Goal: Task Accomplishment & Management: Use online tool/utility

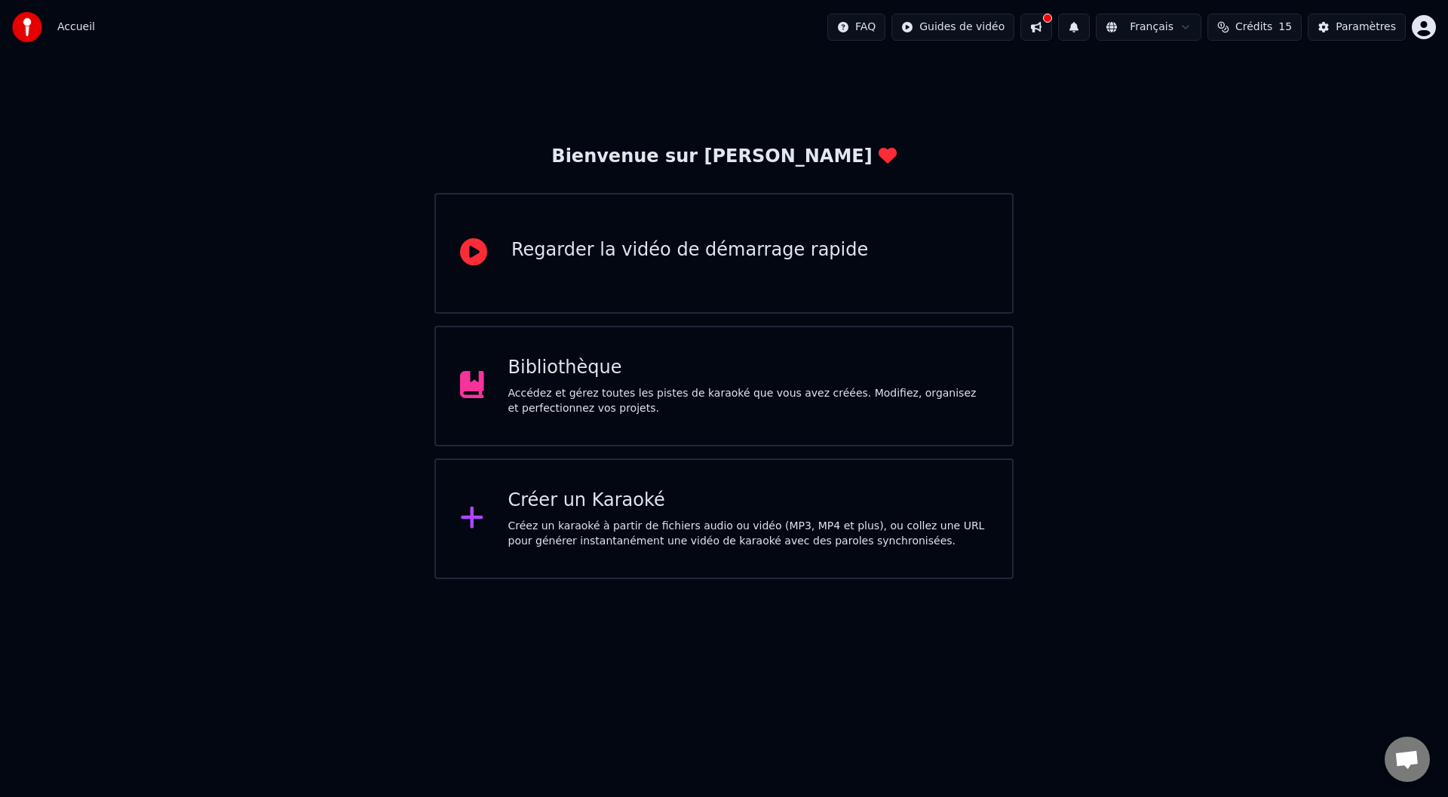
click at [624, 364] on div "Bibliothèque" at bounding box center [748, 368] width 480 height 24
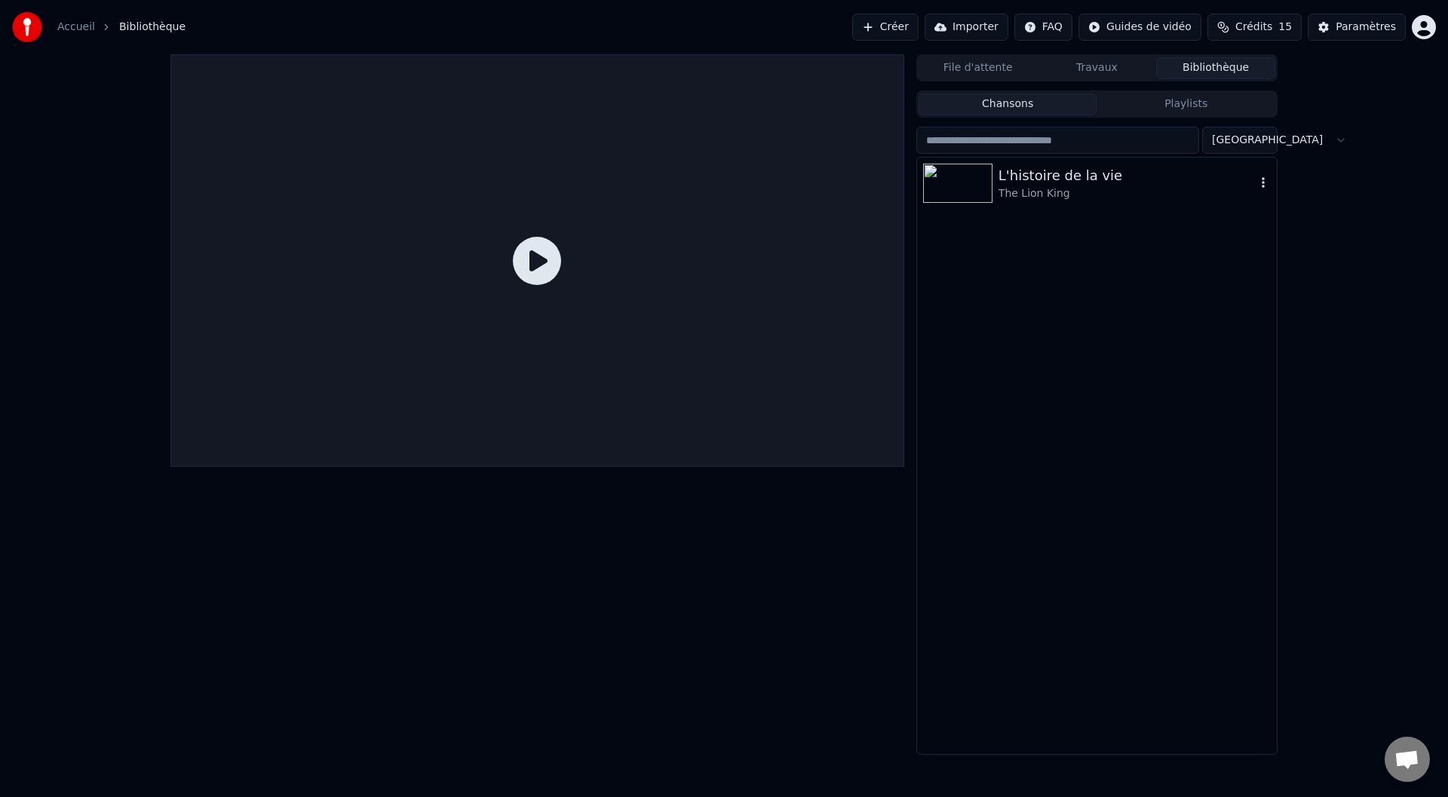
click at [1264, 183] on icon "button" at bounding box center [1263, 182] width 3 height 11
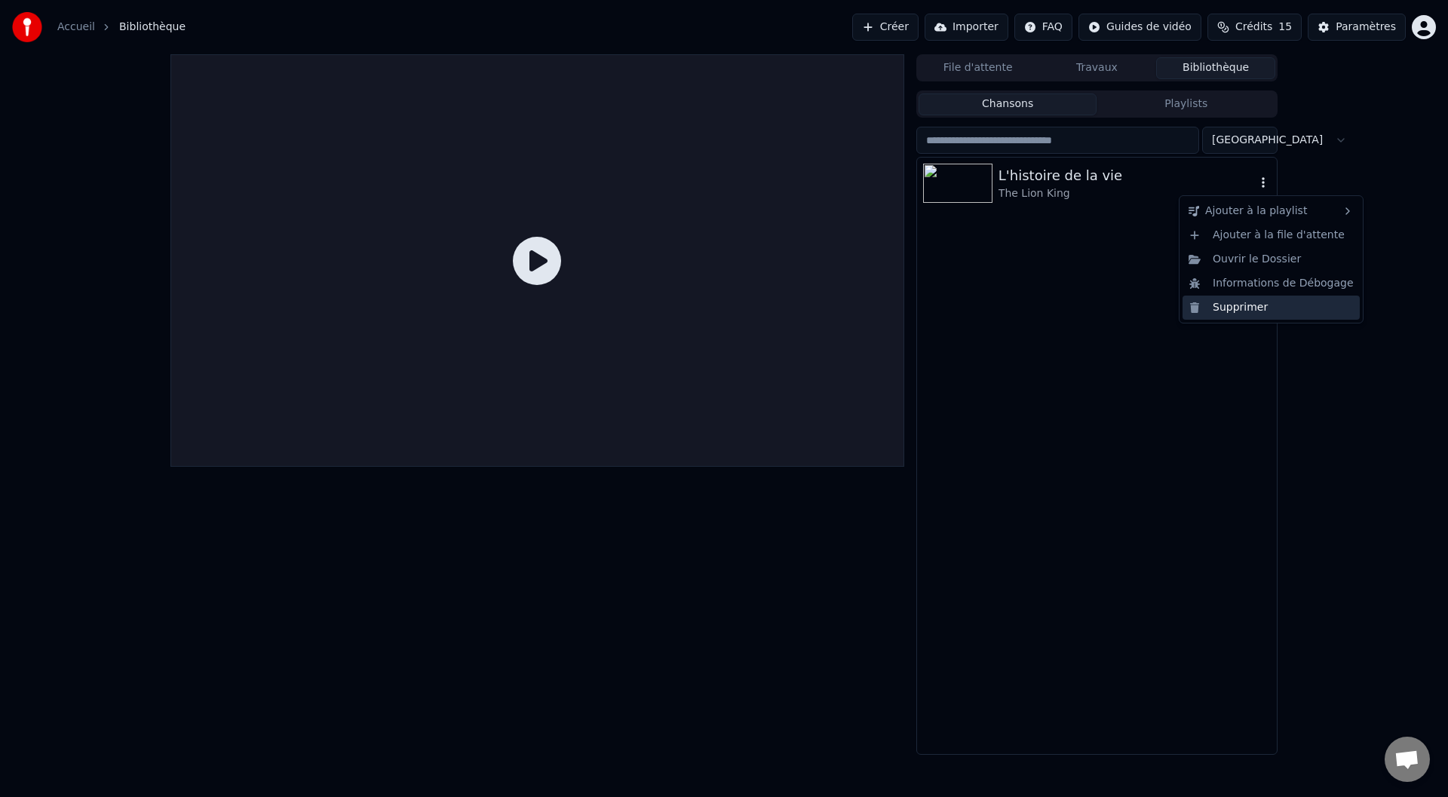
click at [1237, 305] on div "Supprimer" at bounding box center [1271, 308] width 177 height 24
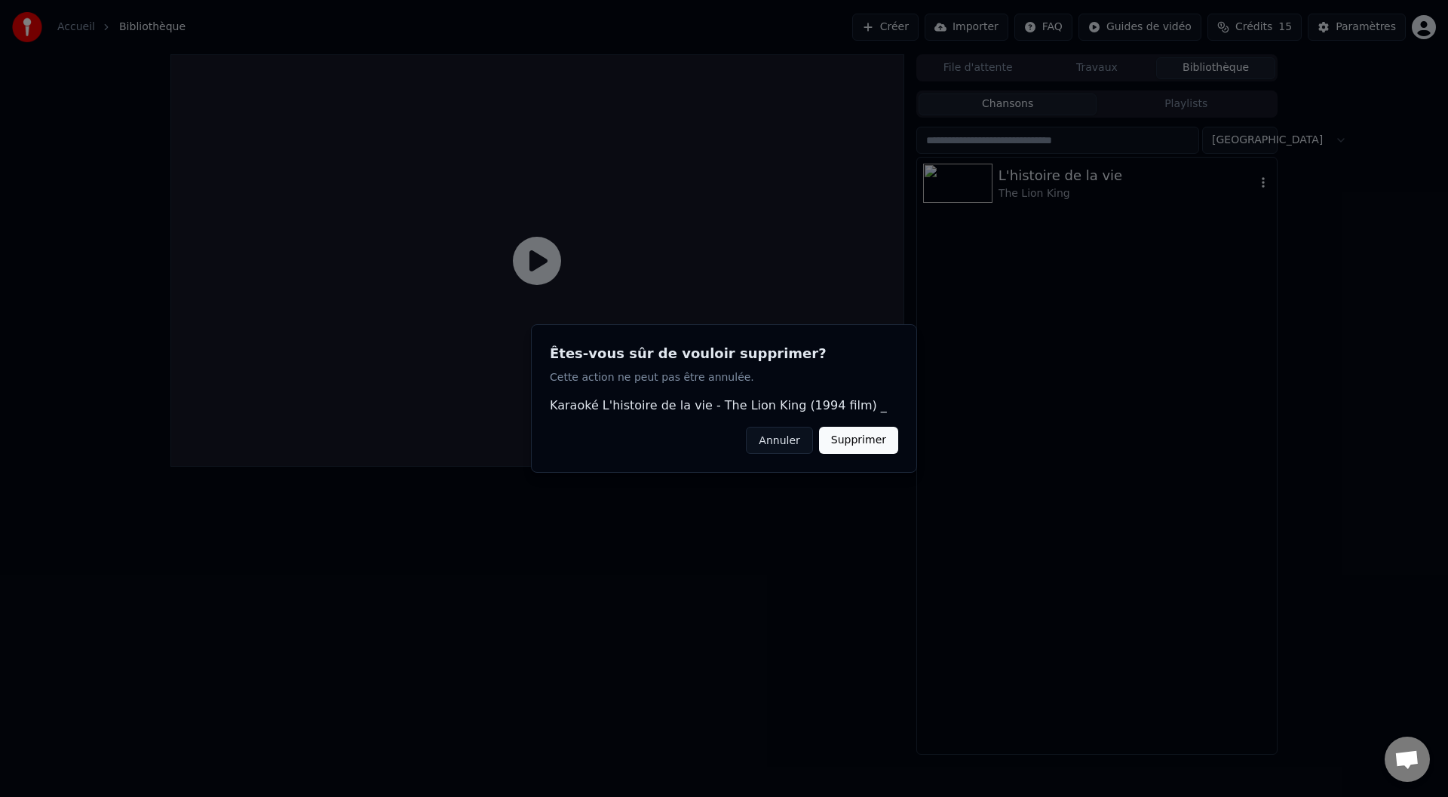
click at [857, 439] on button "Supprimer" at bounding box center [858, 440] width 79 height 27
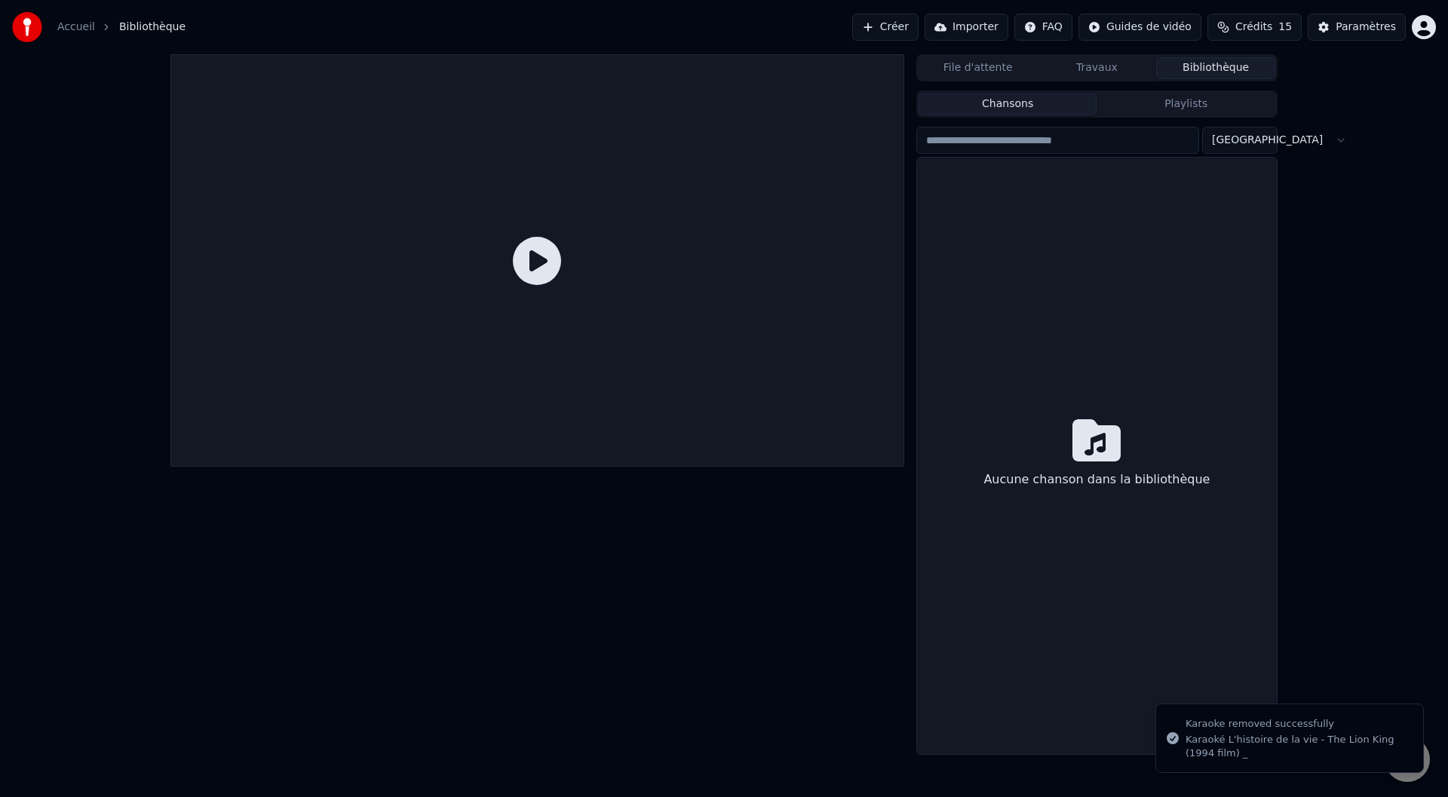
click at [68, 24] on link "Accueil" at bounding box center [76, 27] width 38 height 15
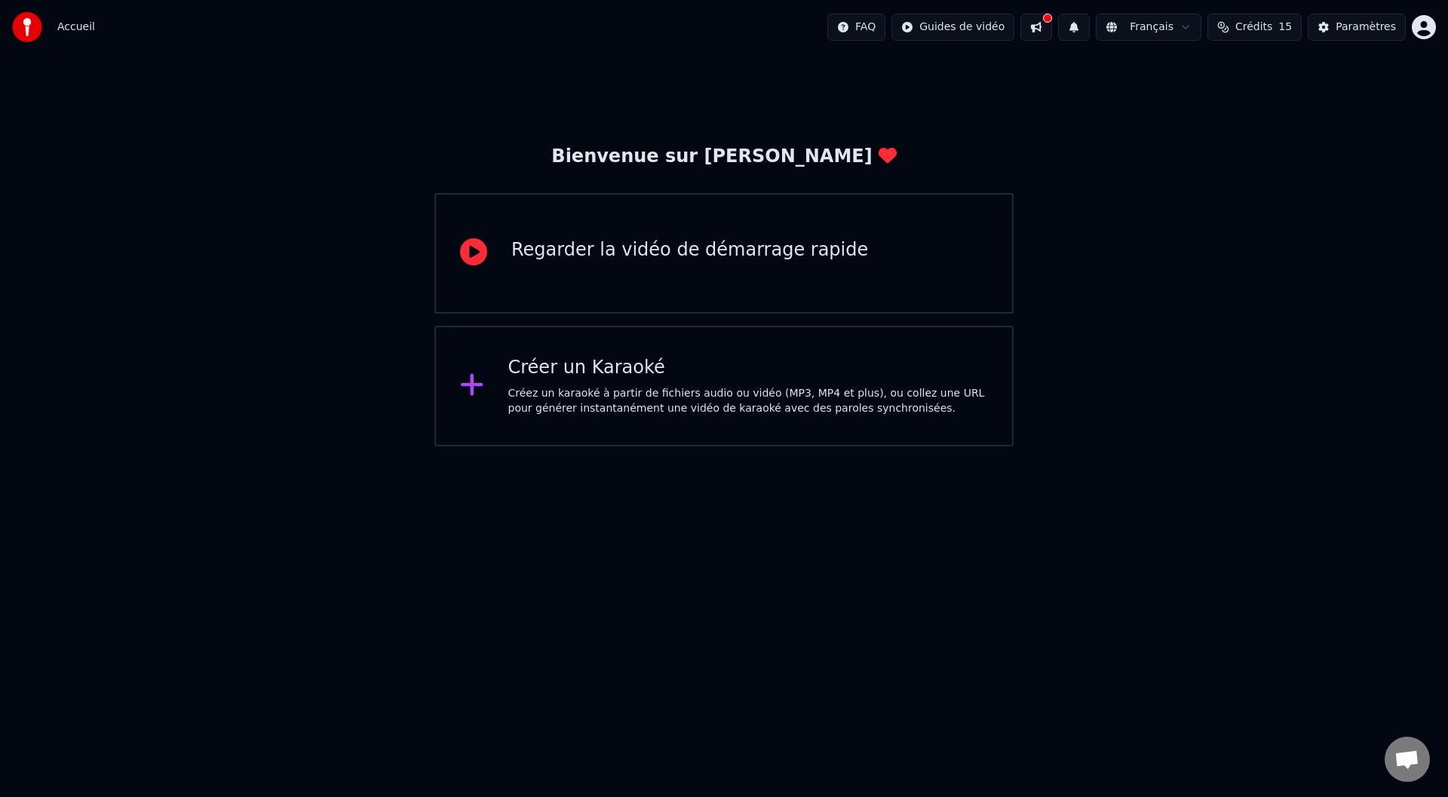
click at [569, 397] on div "Créez un karaoké à partir de fichiers audio ou vidéo (MP3, MP4 et plus), ou col…" at bounding box center [748, 401] width 480 height 30
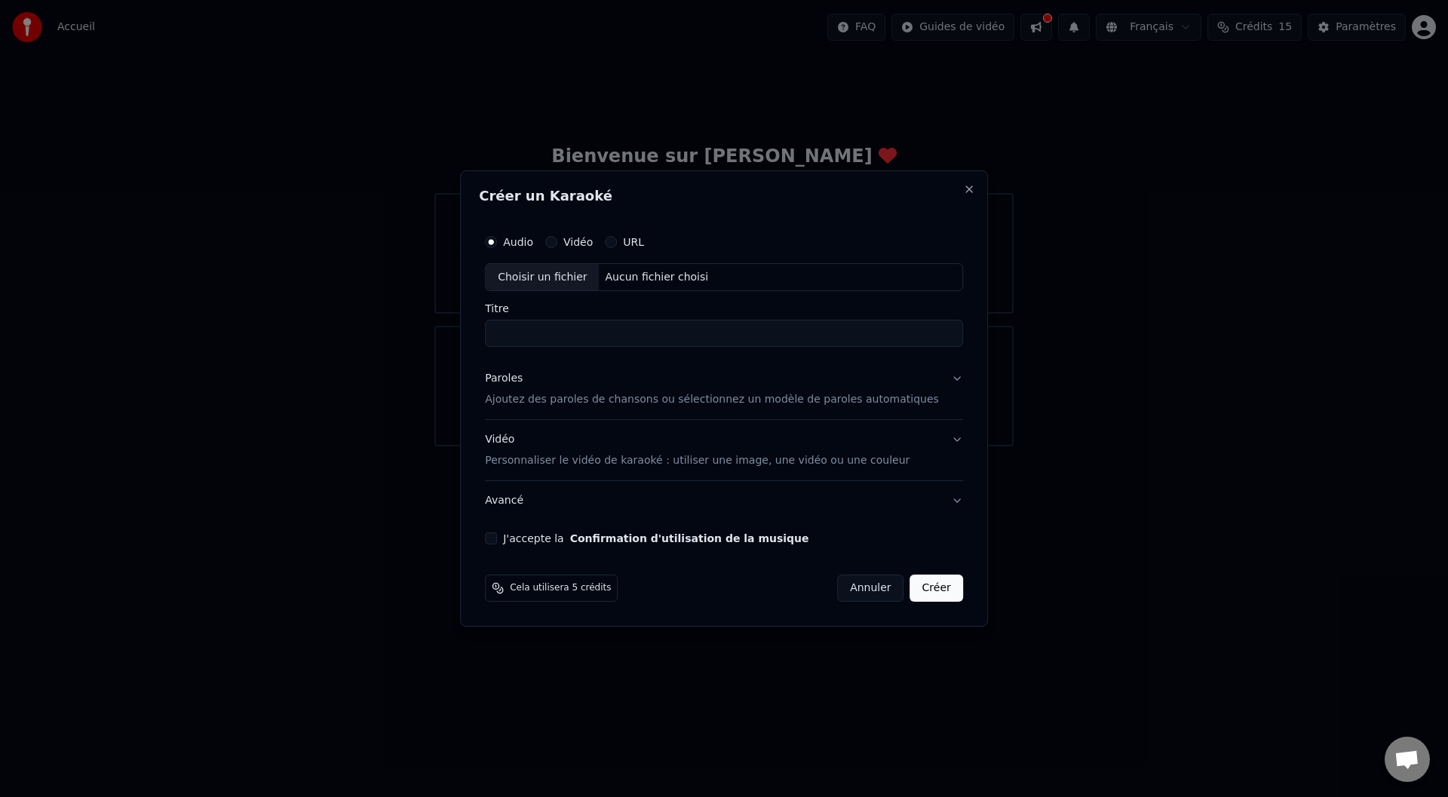
click at [656, 283] on div "Aucun fichier choisi" at bounding box center [657, 277] width 115 height 15
type input "**********"
click at [933, 379] on button "Paroles Ajoutez des paroles de chansons ou sélectionnez un modèle de paroles au…" at bounding box center [724, 390] width 478 height 60
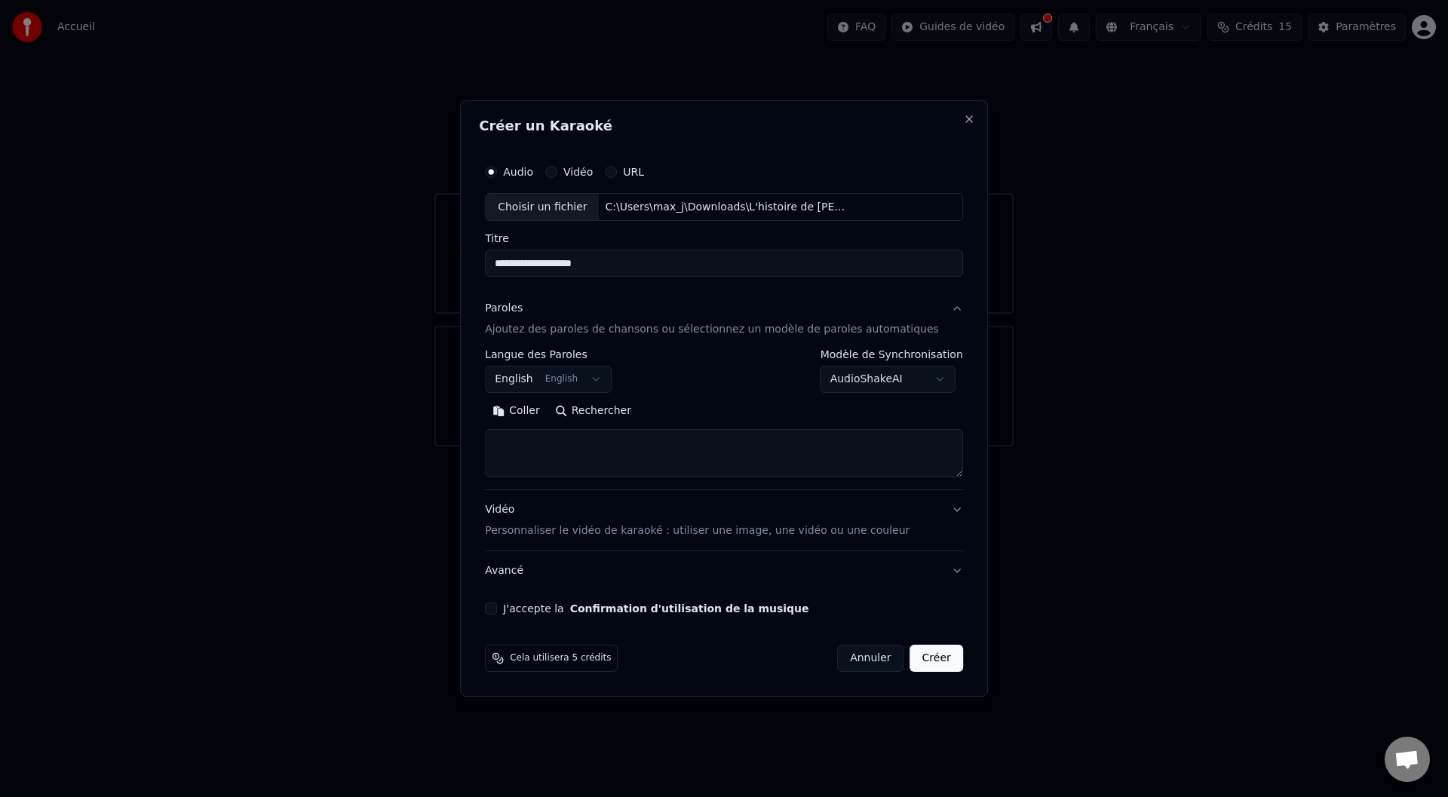
click at [591, 372] on body "**********" at bounding box center [724, 223] width 1448 height 446
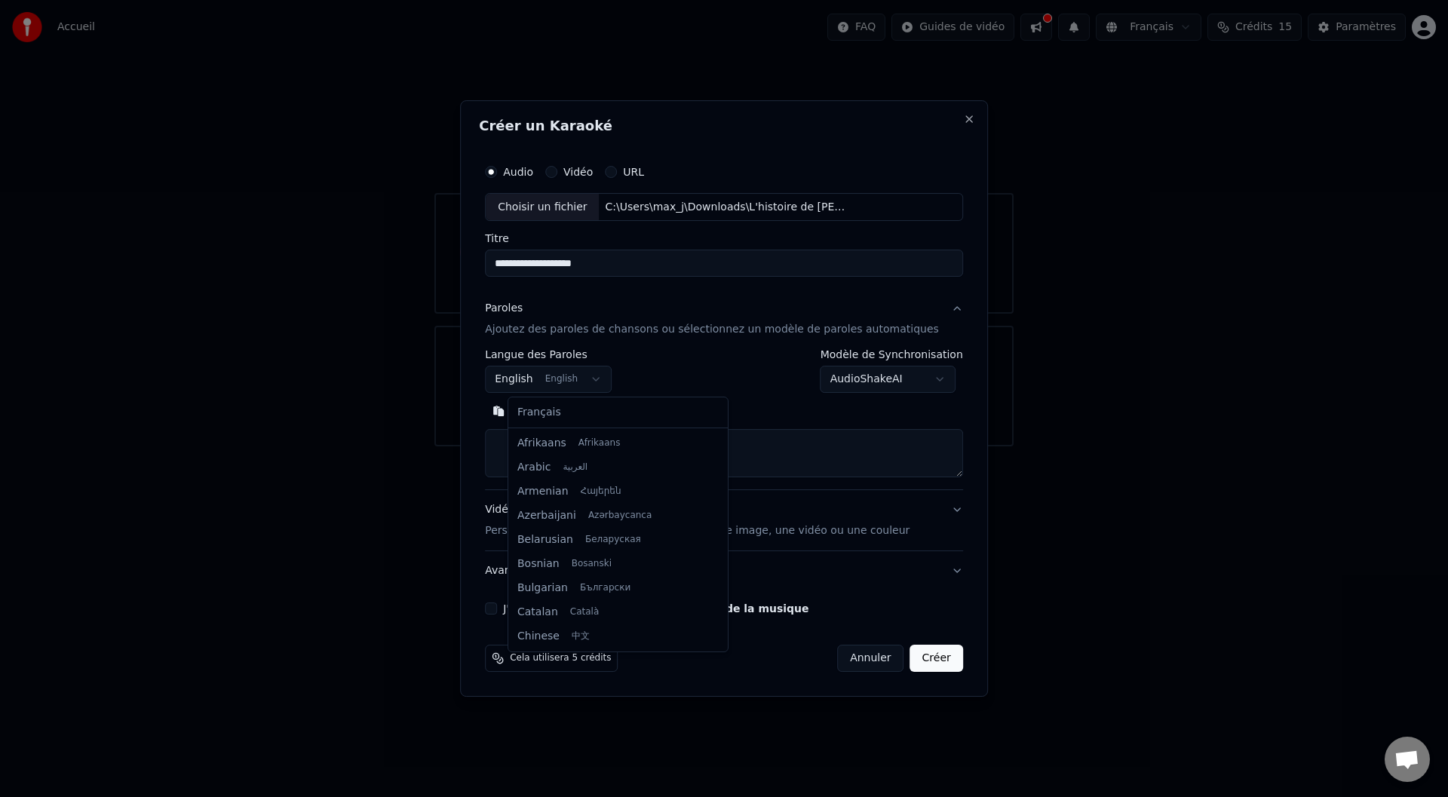
scroll to position [121, 0]
select select "**"
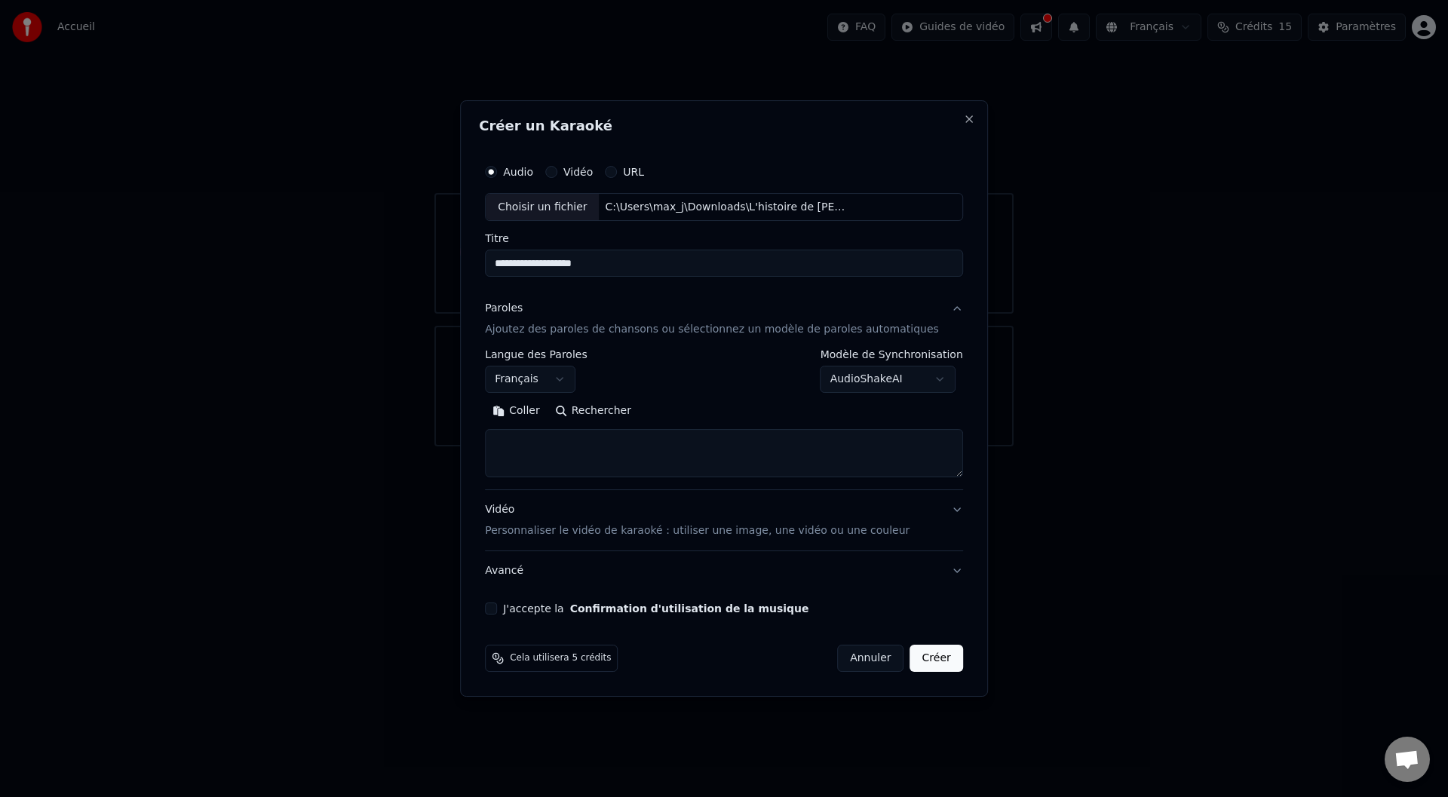
click at [846, 373] on body "**********" at bounding box center [724, 223] width 1448 height 446
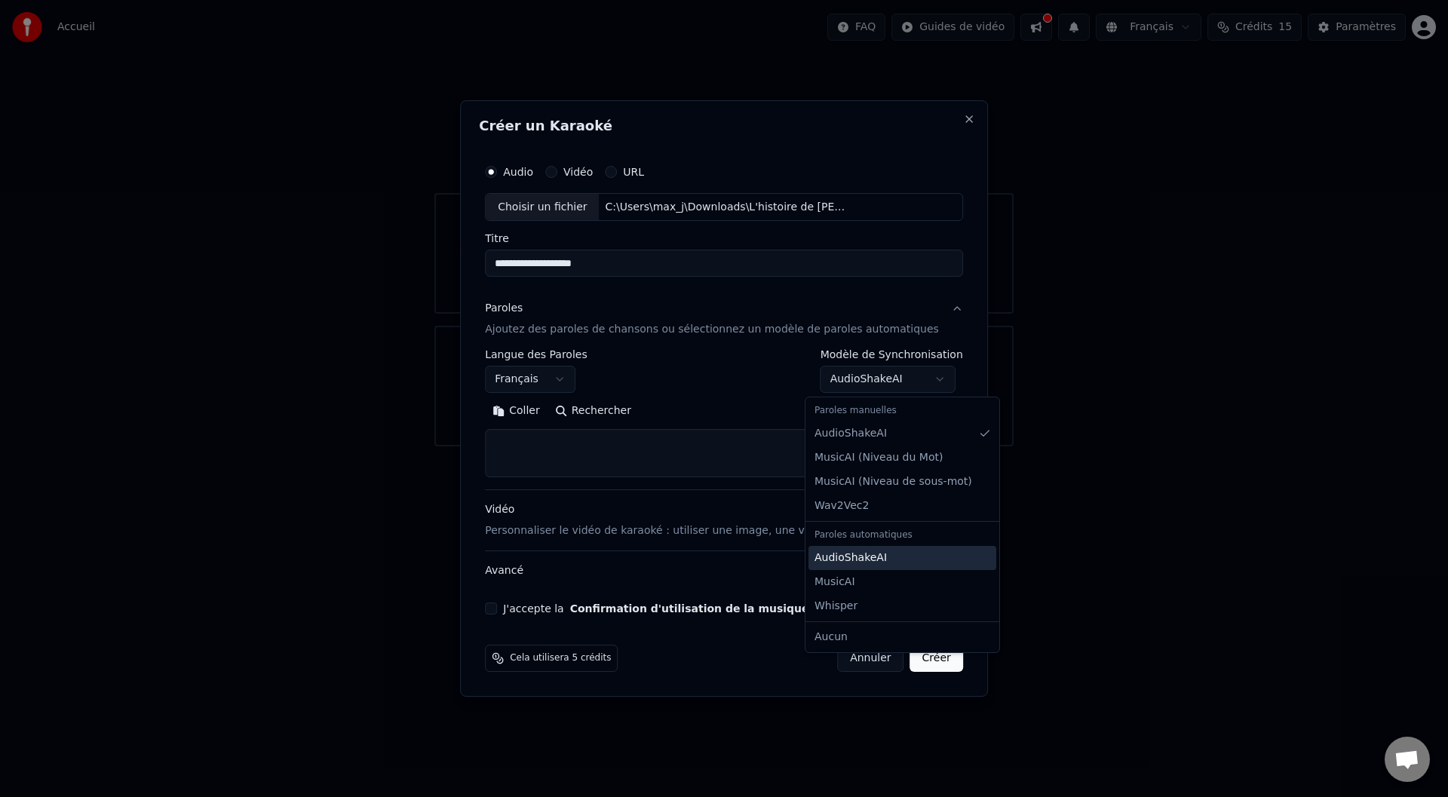
select select "**********"
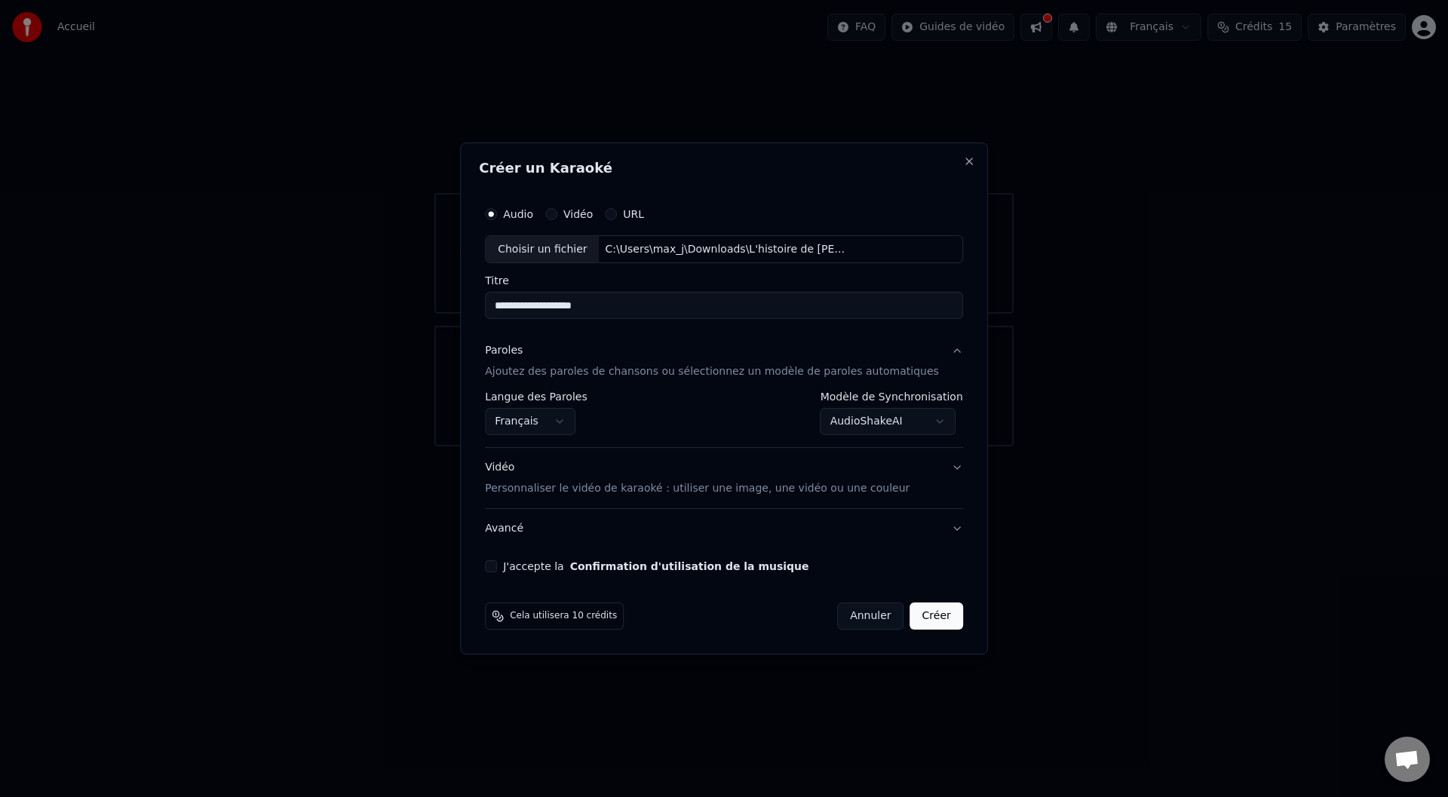
click at [497, 571] on button "J'accepte la Confirmation d'utilisation de la musique" at bounding box center [491, 566] width 12 height 12
click at [919, 622] on button "Créer" at bounding box center [936, 616] width 53 height 27
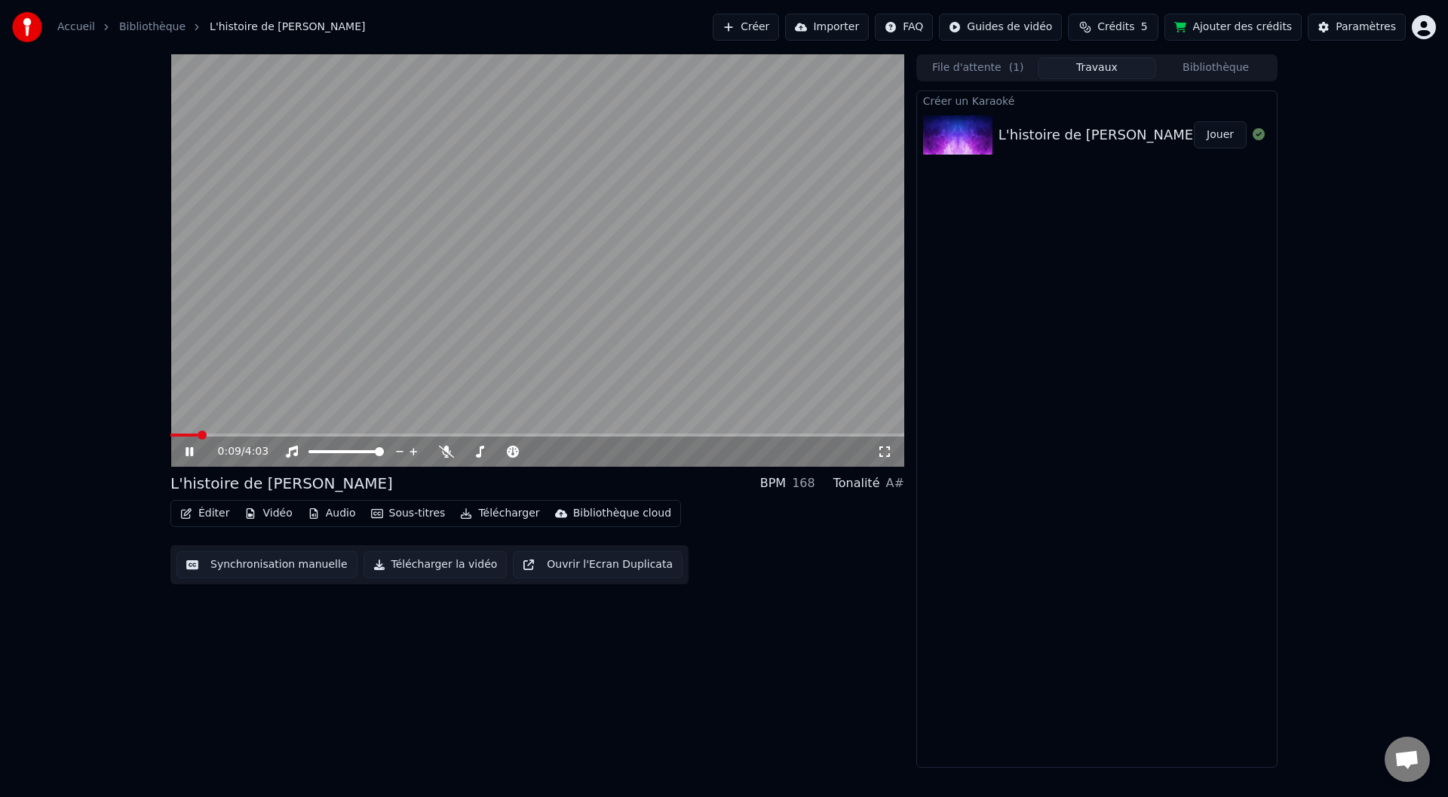
click at [198, 431] on span at bounding box center [202, 435] width 9 height 9
click at [450, 457] on icon at bounding box center [446, 452] width 15 height 12
click at [326, 512] on button "Audio" at bounding box center [332, 513] width 60 height 21
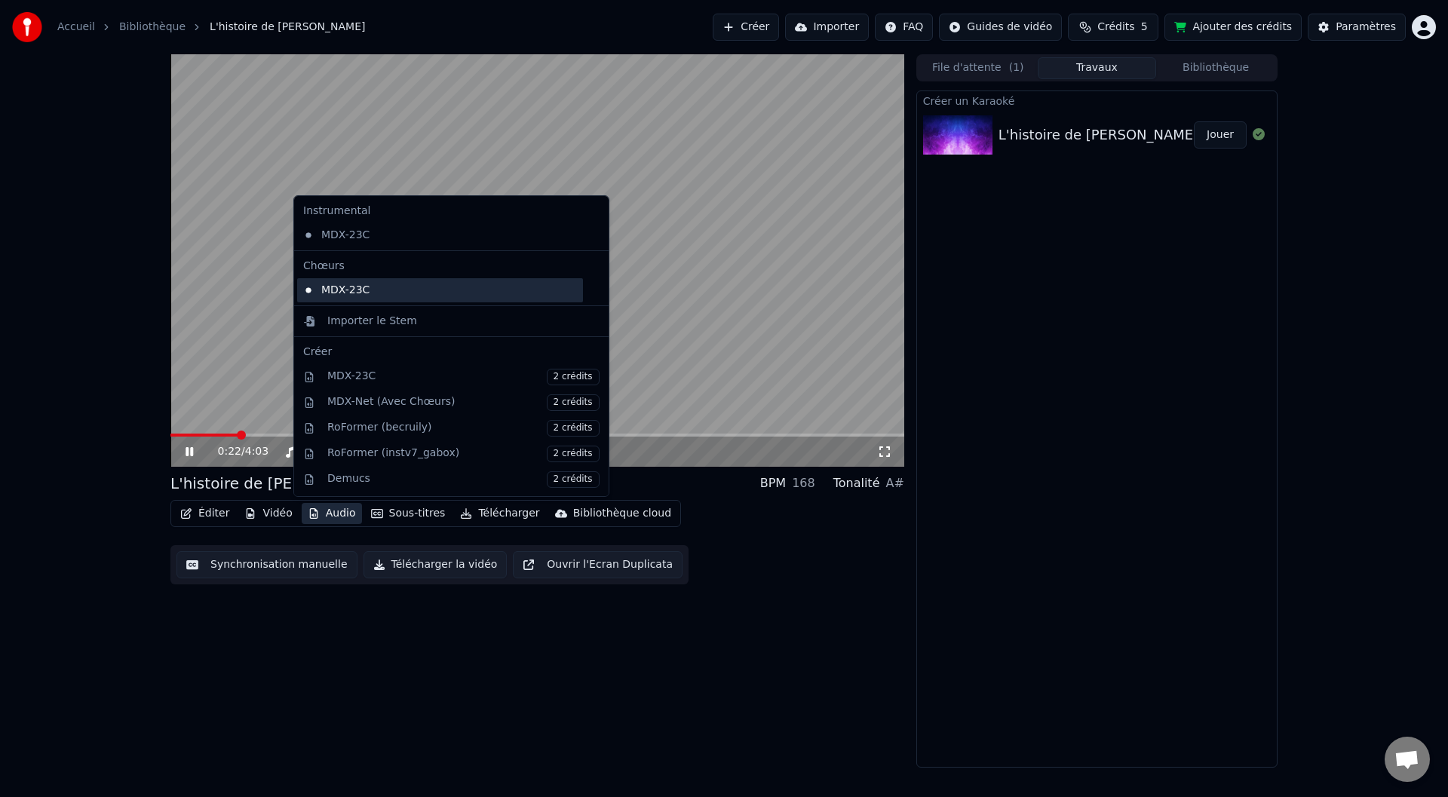
click at [335, 288] on div "MDX-23C" at bounding box center [440, 290] width 286 height 24
click at [327, 516] on button "Audio" at bounding box center [332, 513] width 60 height 21
click at [391, 515] on button "Sous-titres" at bounding box center [408, 513] width 87 height 21
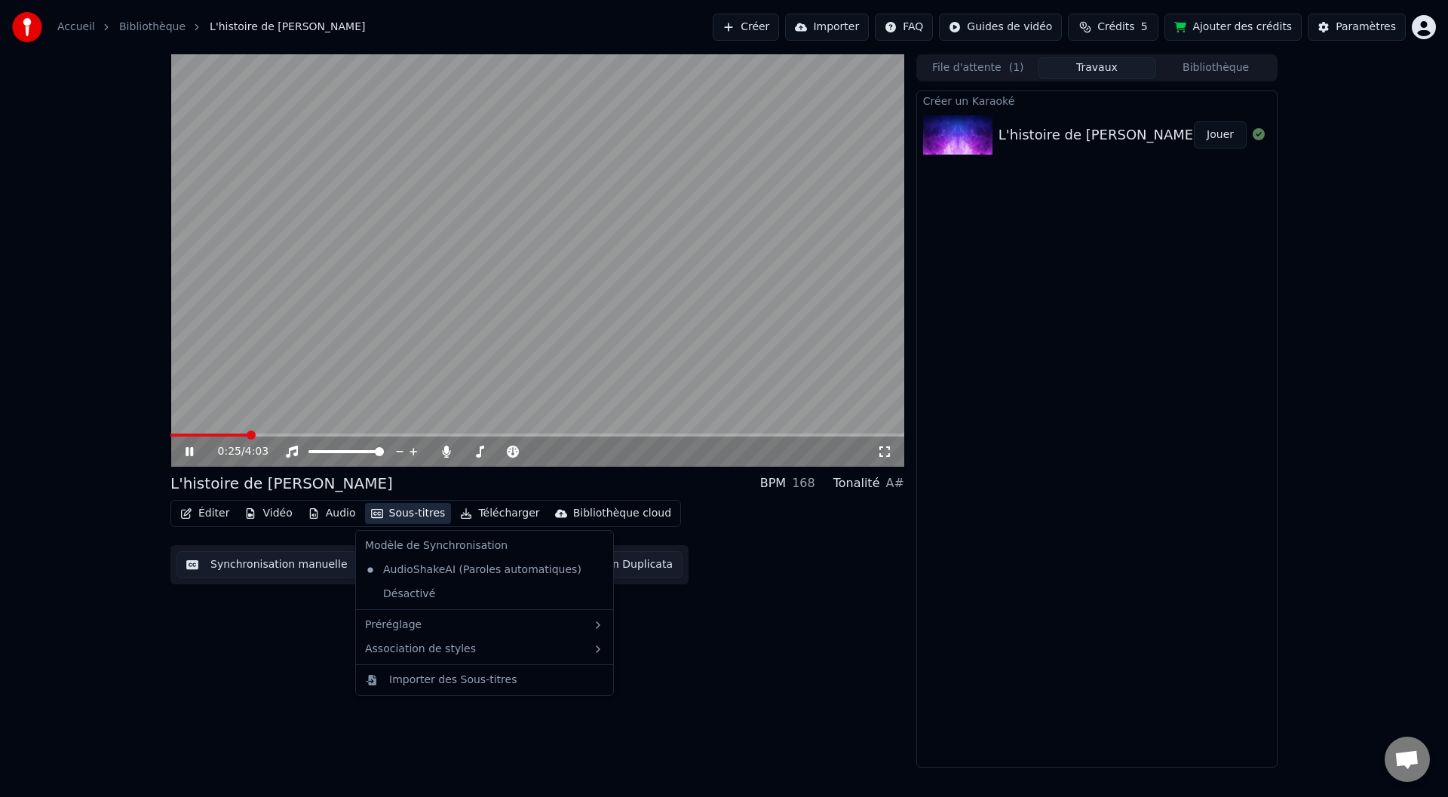
click at [394, 511] on button "Sous-titres" at bounding box center [408, 513] width 87 height 21
click at [397, 509] on button "Sous-titres" at bounding box center [408, 513] width 87 height 21
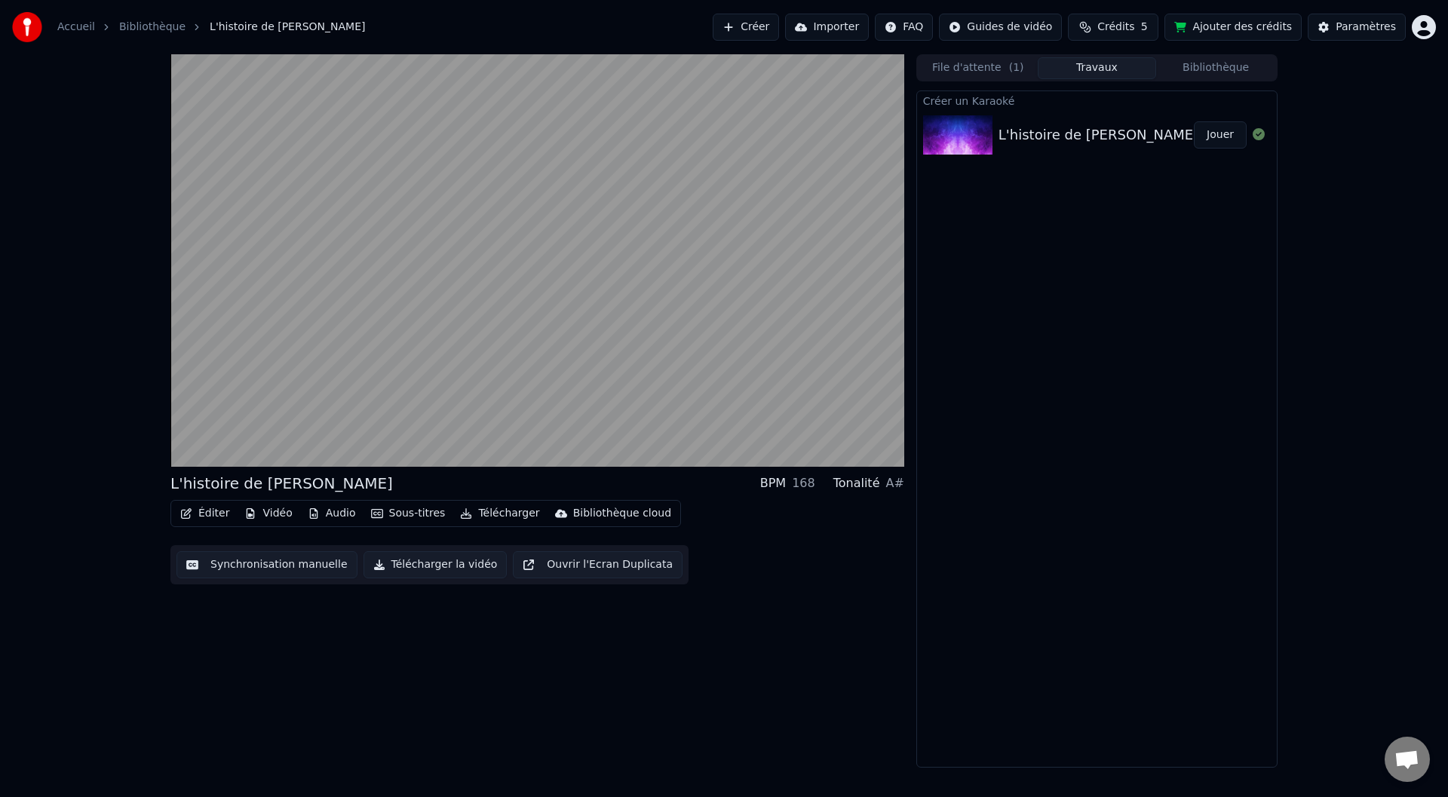
click at [327, 511] on button "Audio" at bounding box center [332, 513] width 60 height 21
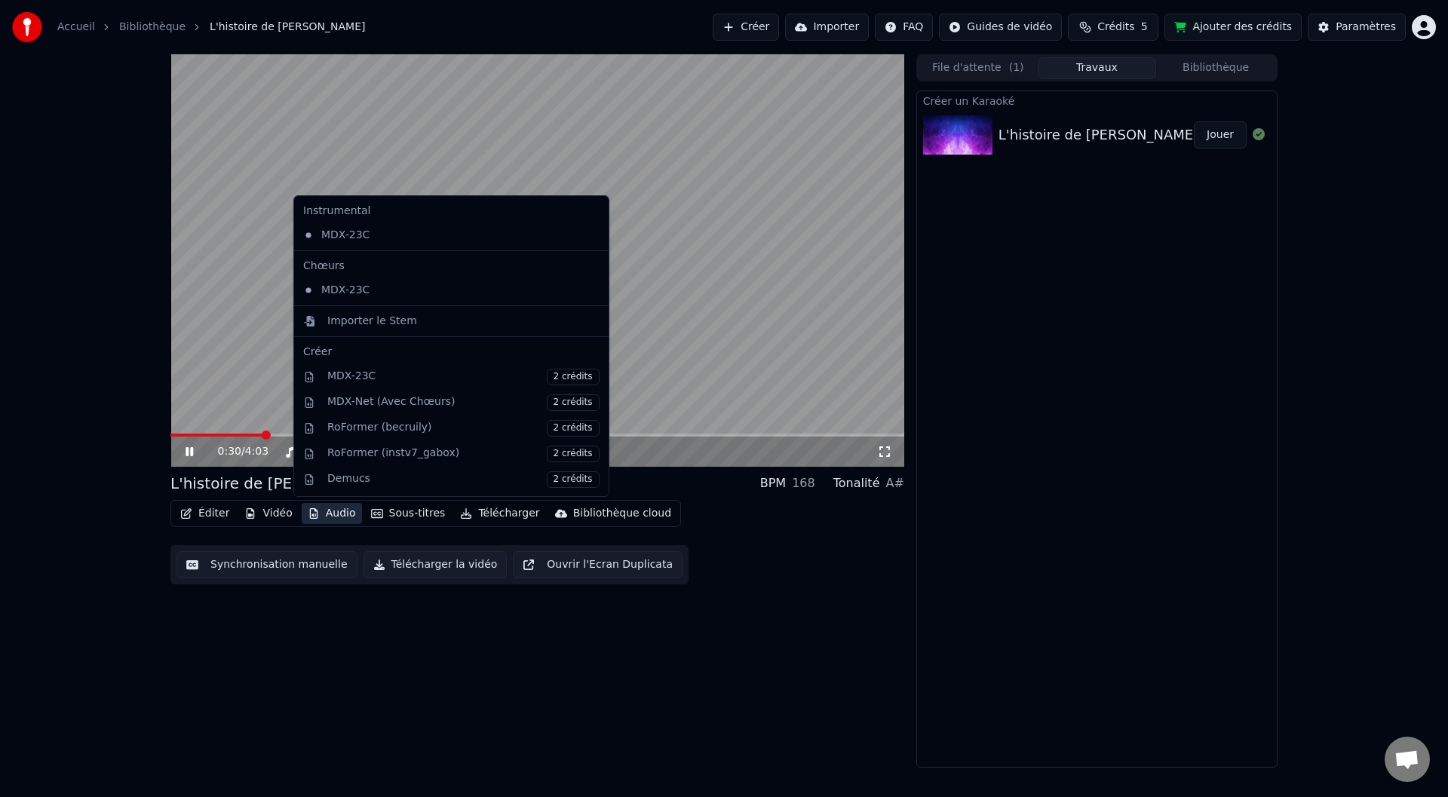
click at [111, 427] on div "0:30 / 4:03 L'histoire de [PERSON_NAME] BPM 168 Tonalité A# Éditer Vidéo Audio …" at bounding box center [724, 410] width 1448 height 713
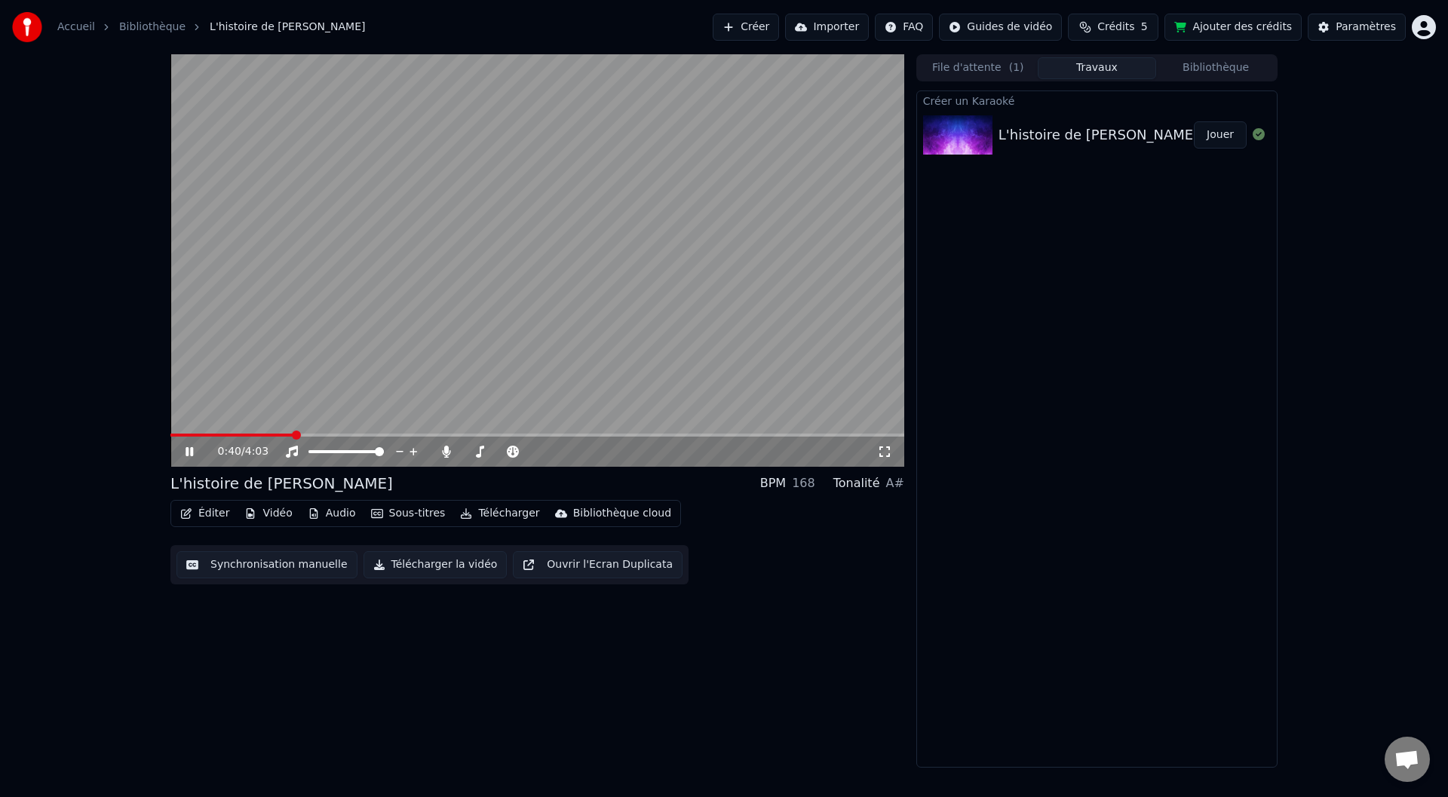
click at [311, 432] on video at bounding box center [537, 260] width 734 height 413
click at [311, 434] on span at bounding box center [537, 435] width 734 height 3
click at [333, 434] on span at bounding box center [537, 435] width 734 height 3
click at [188, 454] on icon at bounding box center [189, 451] width 9 height 11
click at [170, 437] on span at bounding box center [170, 435] width 0 height 3
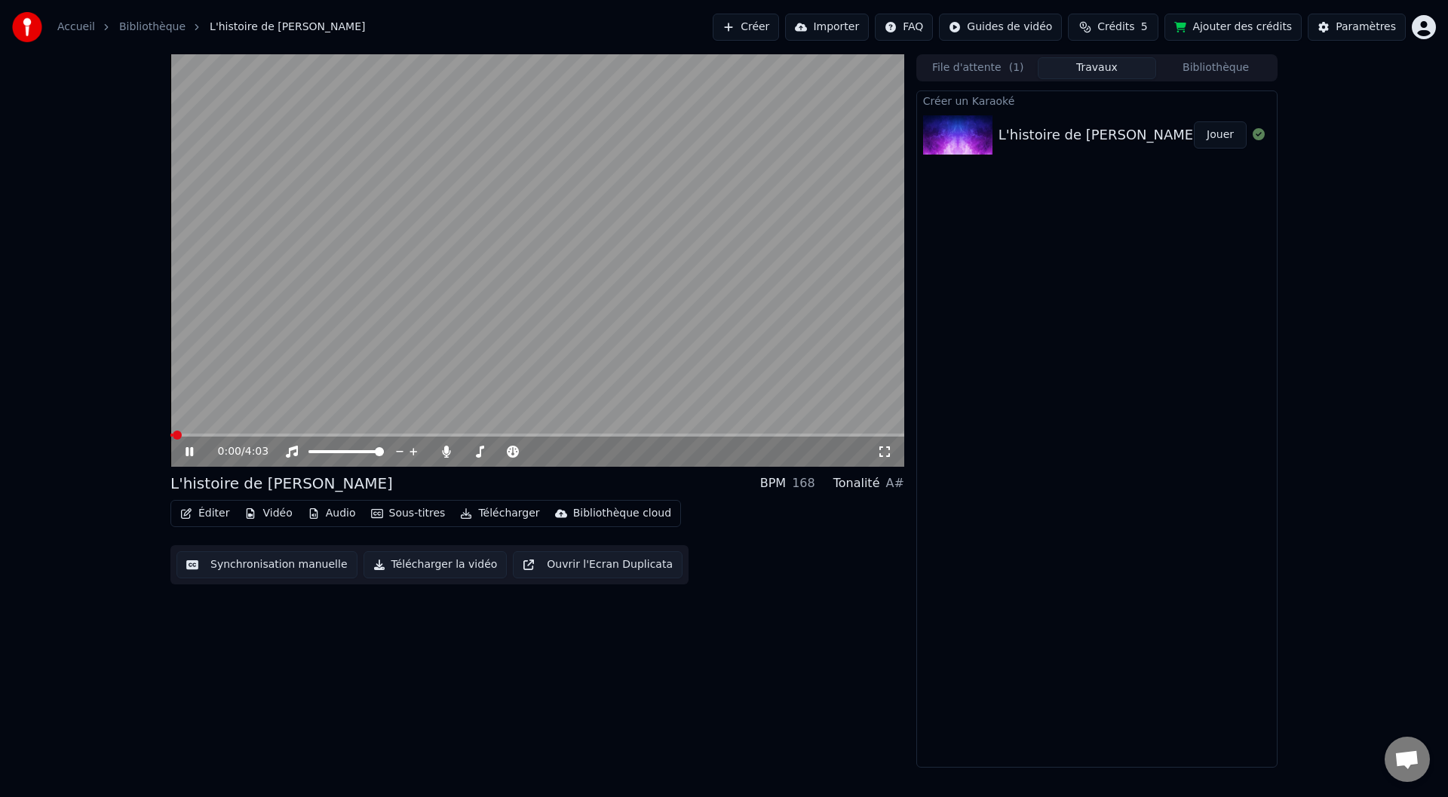
click at [185, 452] on icon at bounding box center [200, 452] width 35 height 12
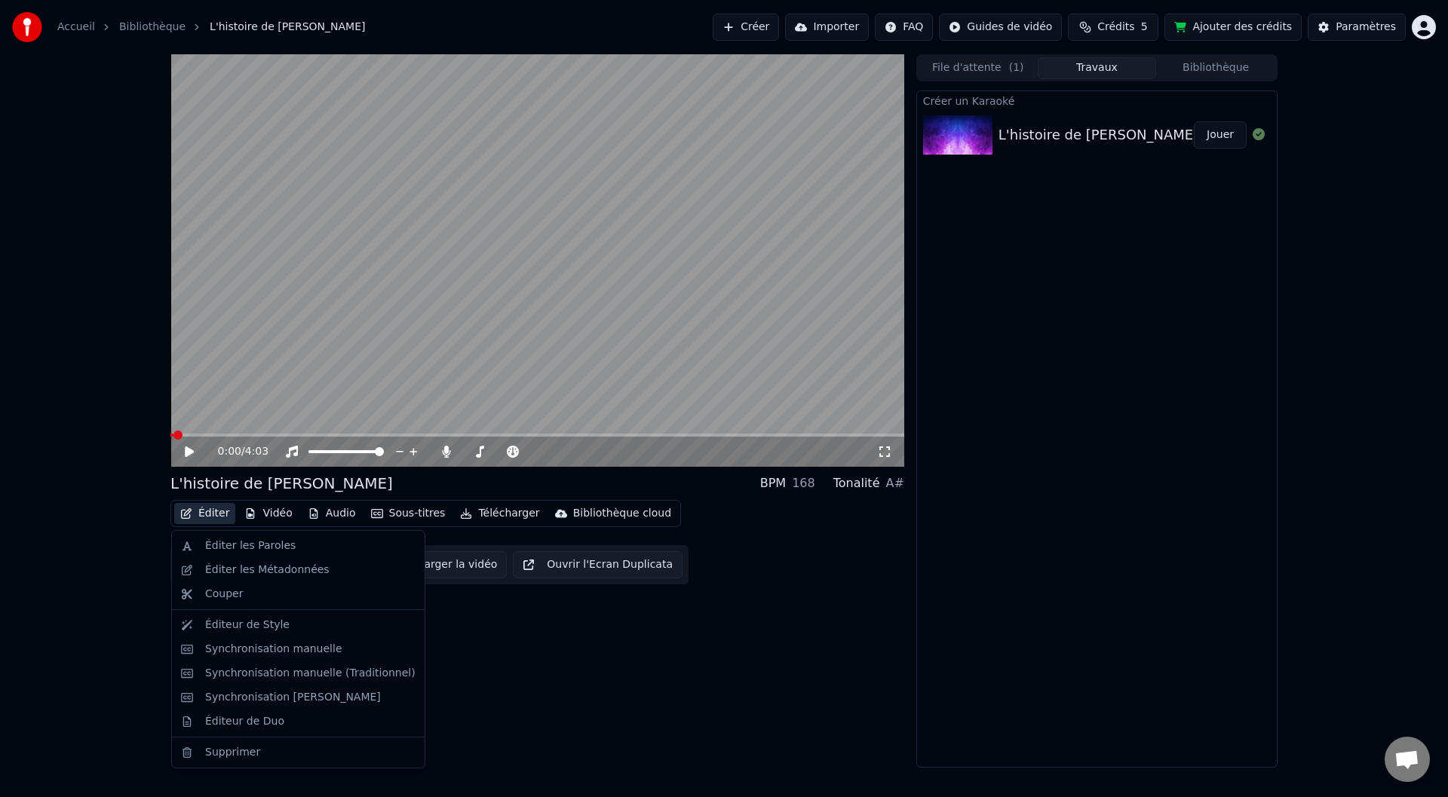
click at [204, 512] on button "Éditer" at bounding box center [204, 513] width 61 height 21
click at [242, 537] on div "Éditer les Paroles" at bounding box center [298, 546] width 247 height 24
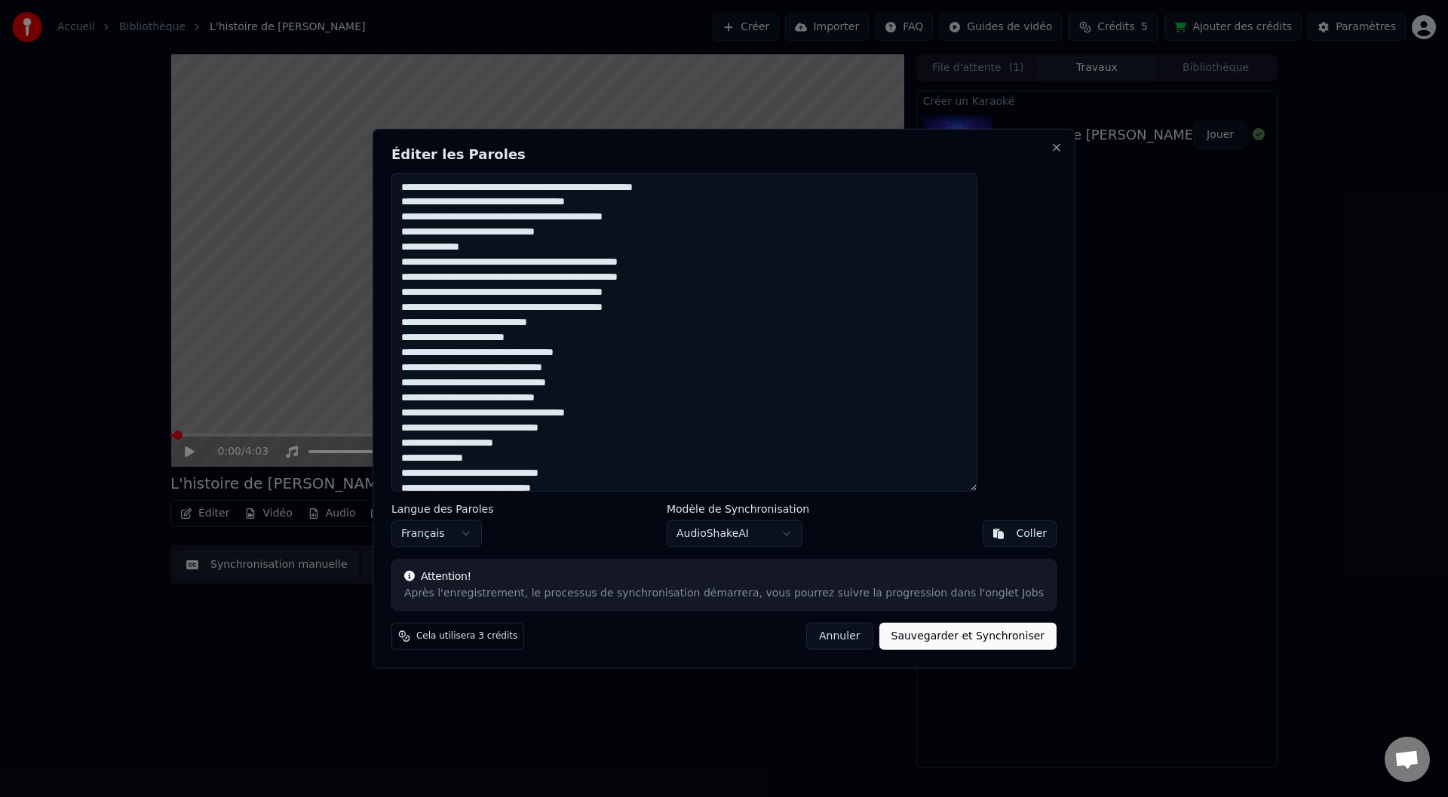
click at [735, 531] on body "Accueil Bibliothèque L'histoire de [PERSON_NAME] Importer FAQ Guides de vidéo C…" at bounding box center [724, 398] width 1448 height 797
click at [514, 269] on textarea "**********" at bounding box center [684, 332] width 586 height 319
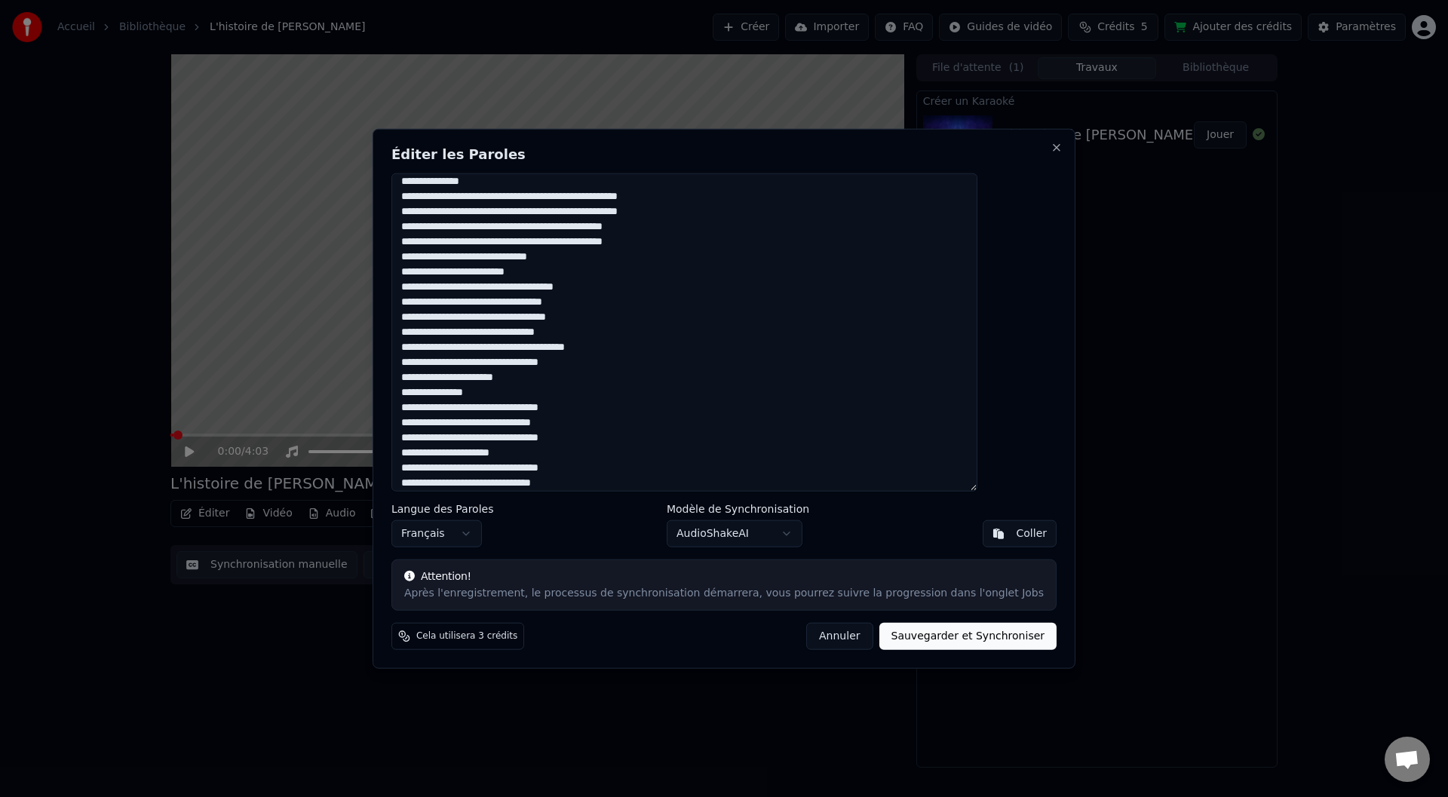
scroll to position [87, 0]
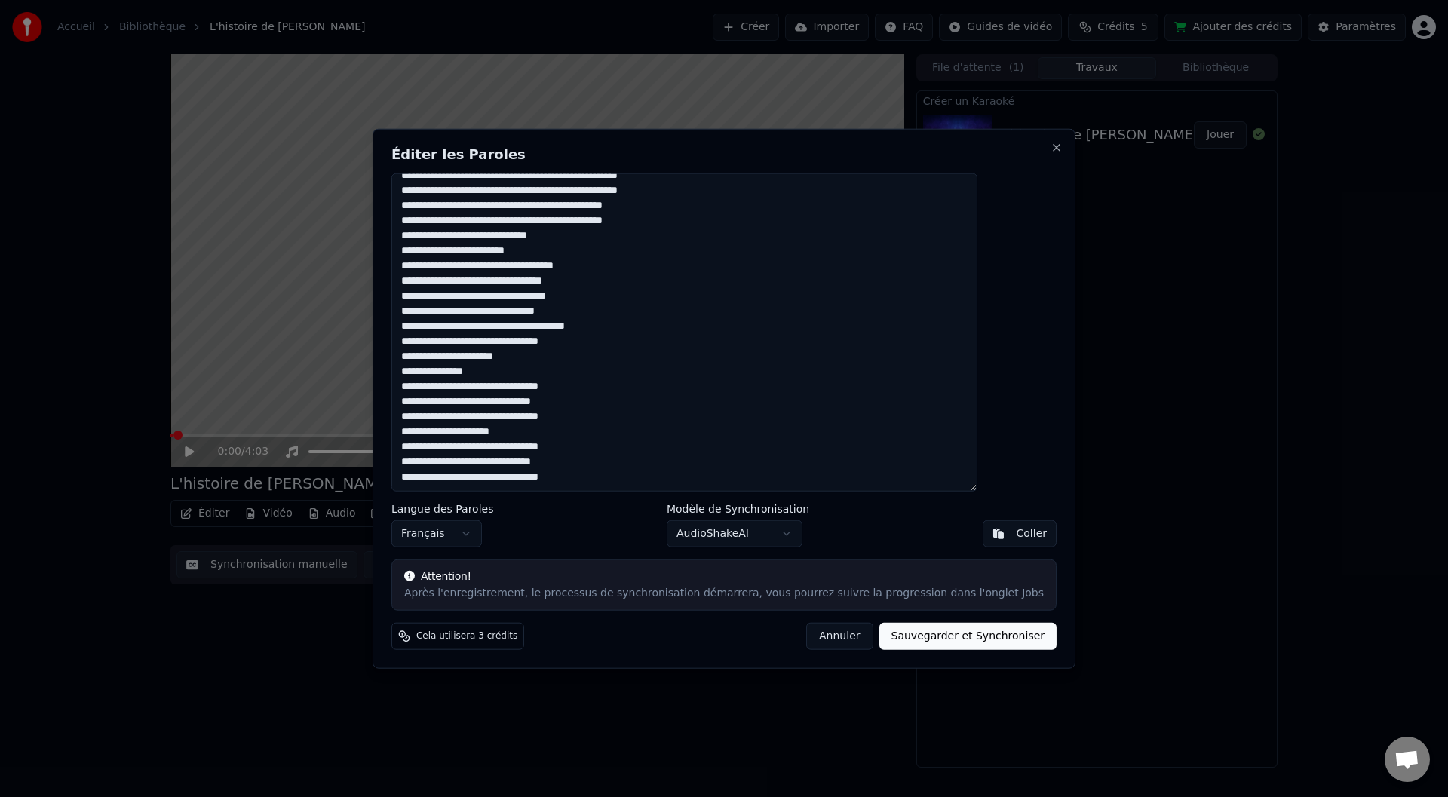
click at [821, 642] on button "Annuler" at bounding box center [839, 636] width 66 height 27
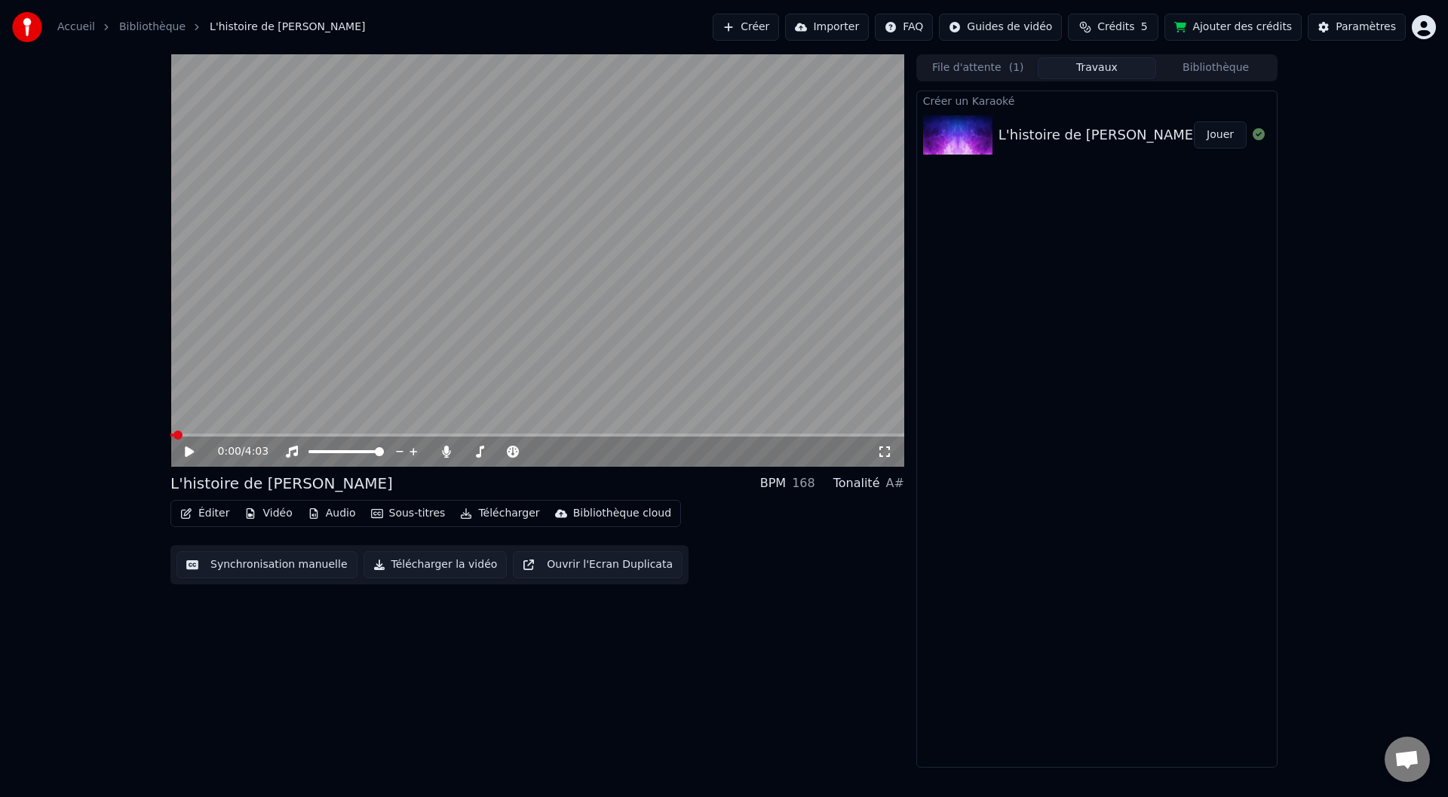
click at [198, 514] on button "Éditer" at bounding box center [204, 513] width 61 height 21
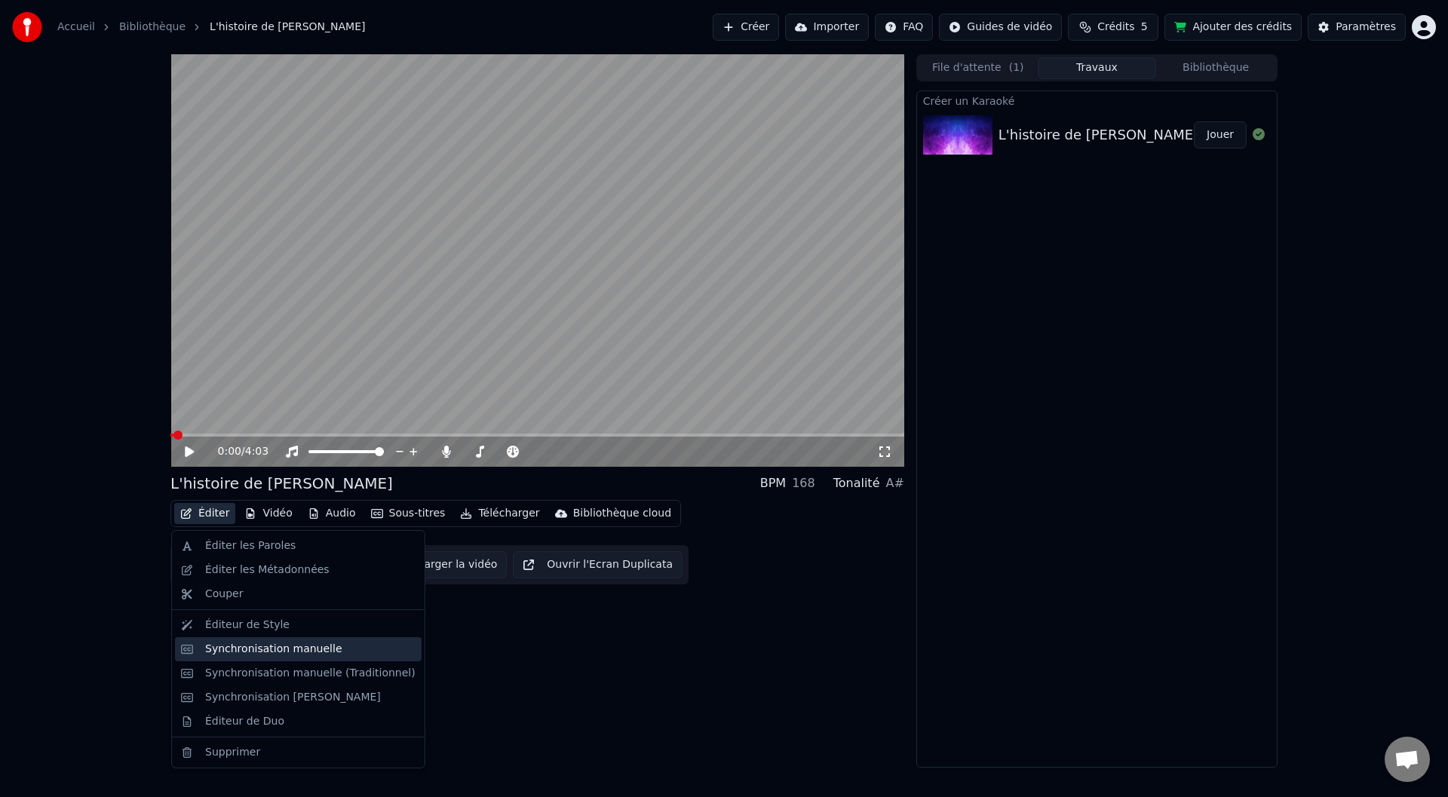
click at [251, 647] on div "Synchronisation manuelle" at bounding box center [273, 649] width 137 height 15
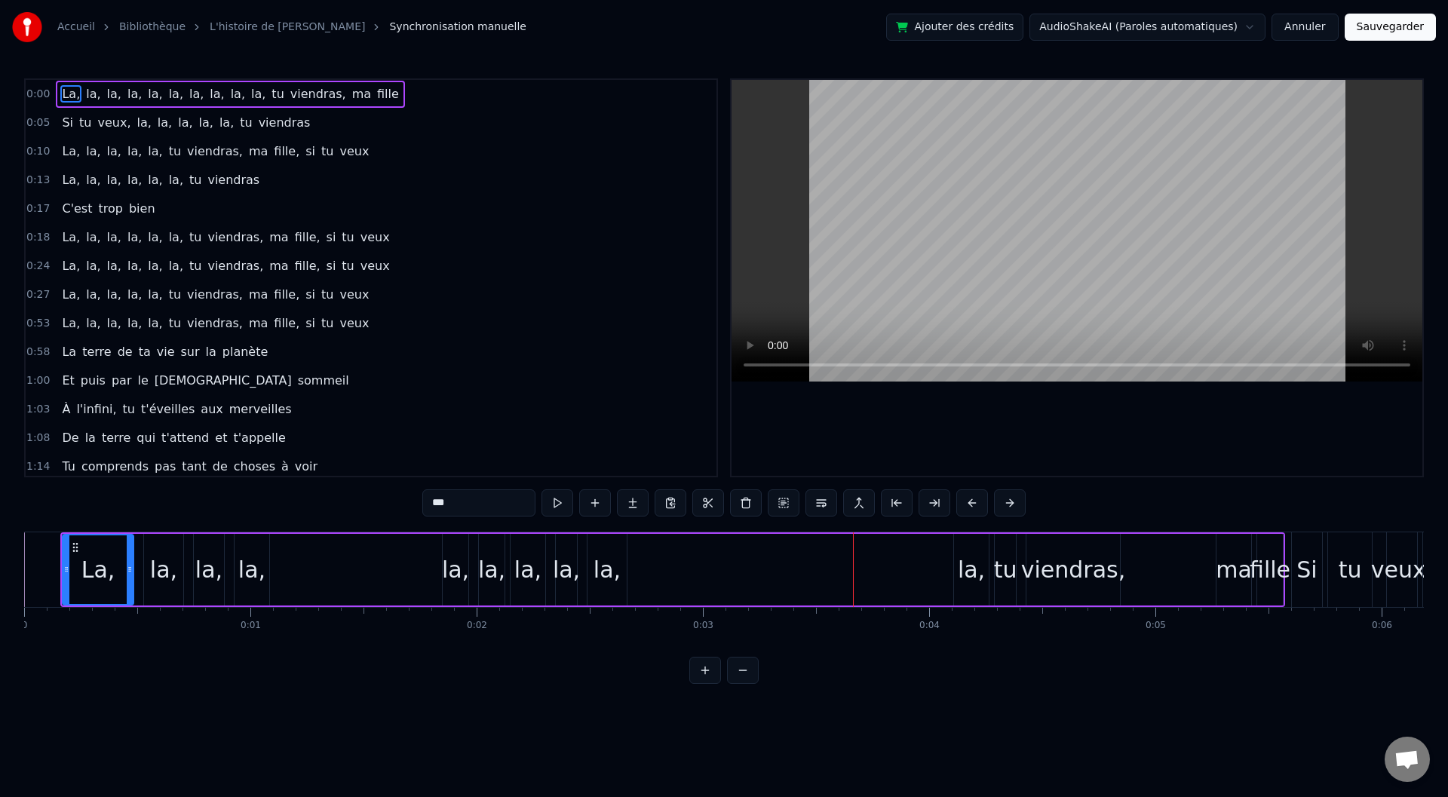
click at [376, 93] on span "fille" at bounding box center [388, 93] width 25 height 17
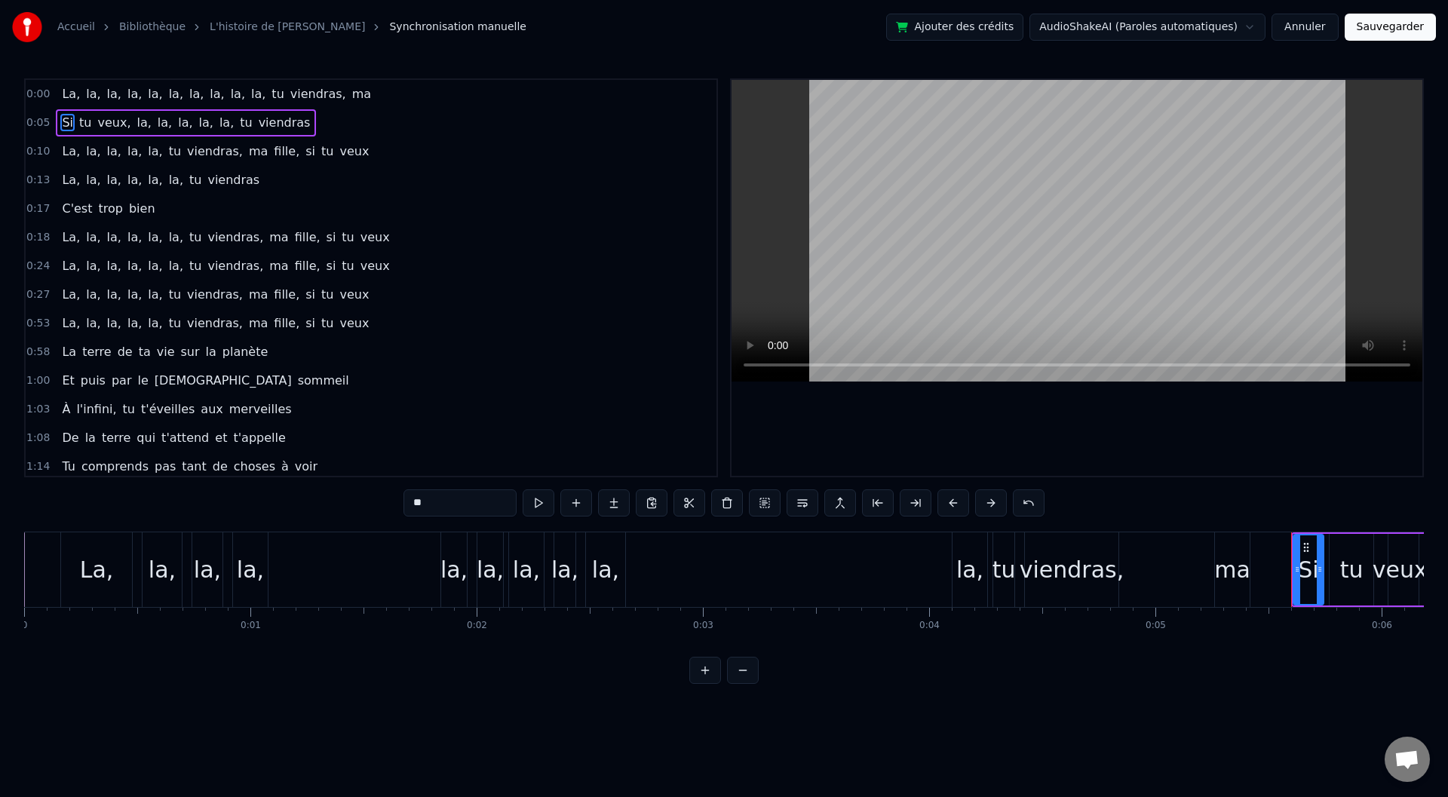
click at [290, 97] on span "viendras," at bounding box center [318, 93] width 59 height 17
click at [270, 94] on span "tu" at bounding box center [277, 93] width 15 height 17
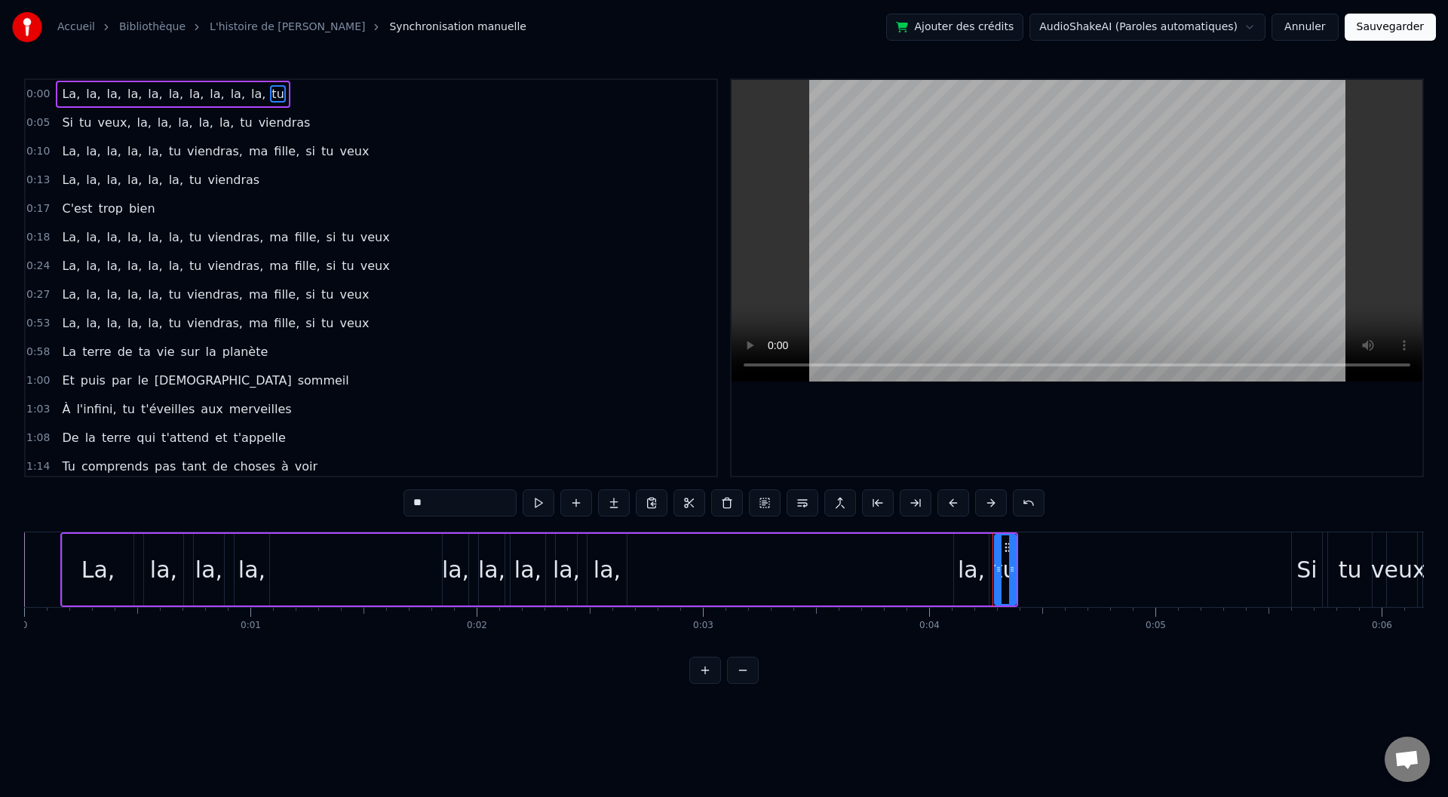
type input "**"
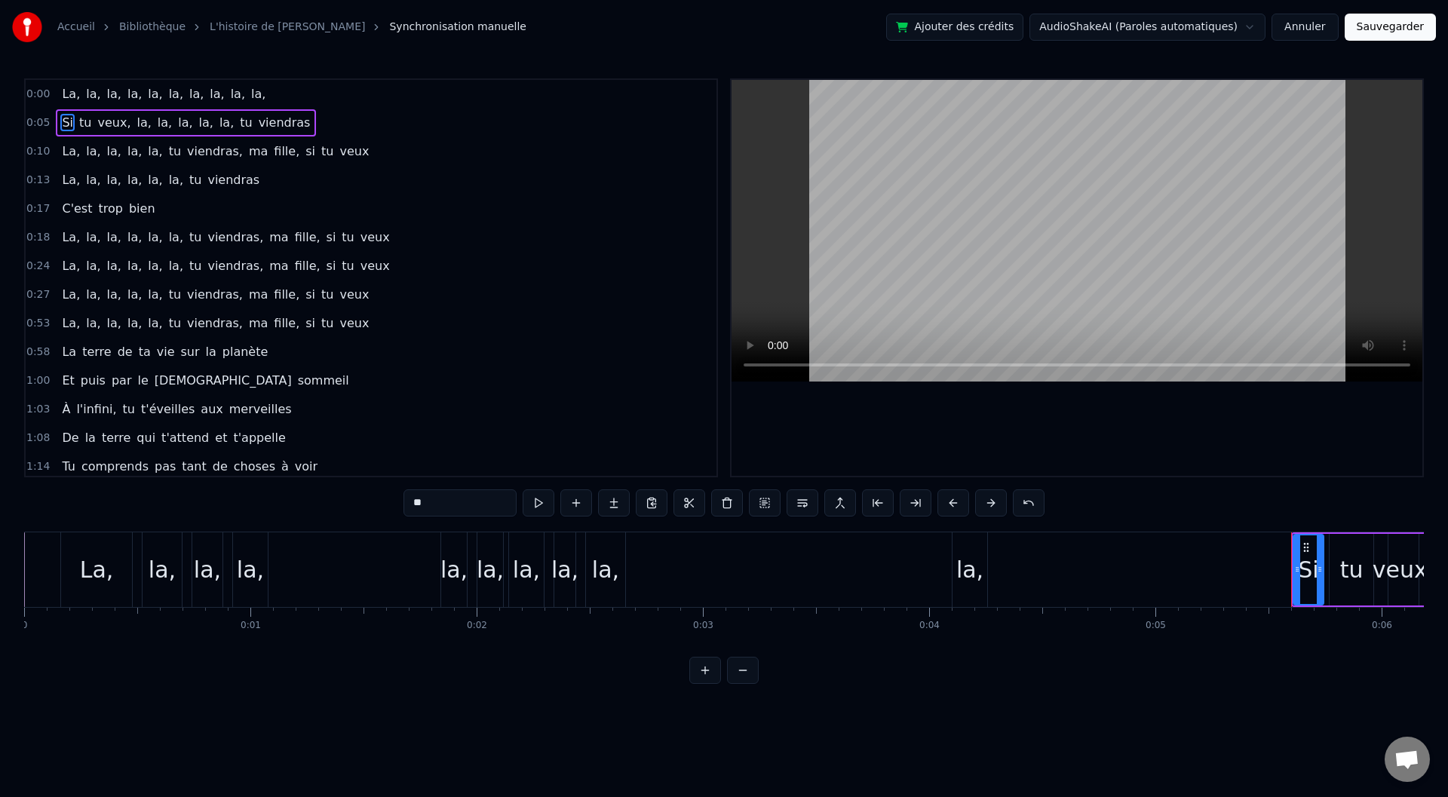
click at [238, 94] on div "La, la, la, la, la, la, la, la, la, la," at bounding box center [164, 94] width 216 height 27
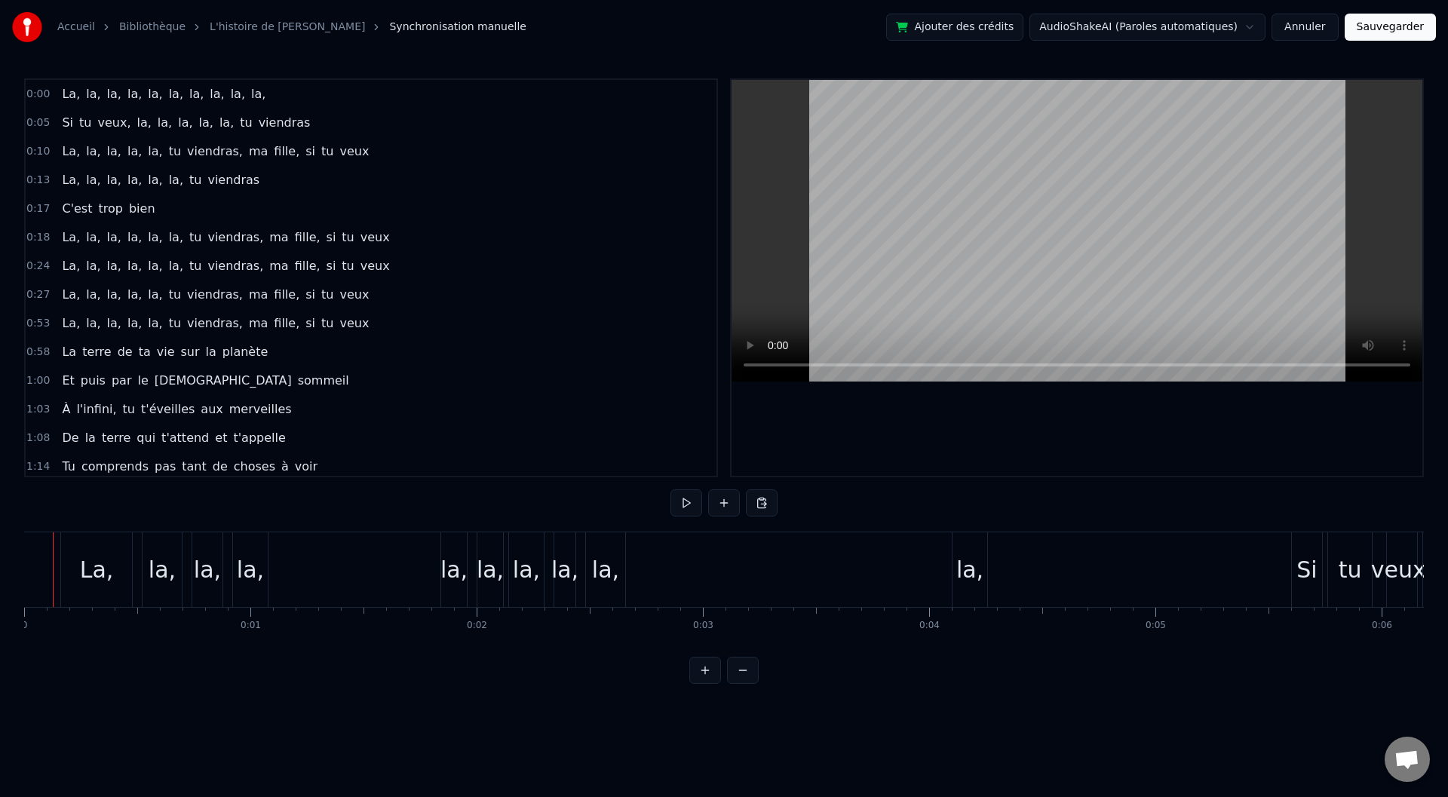
click at [85, 554] on div "La," at bounding box center [97, 570] width 34 height 34
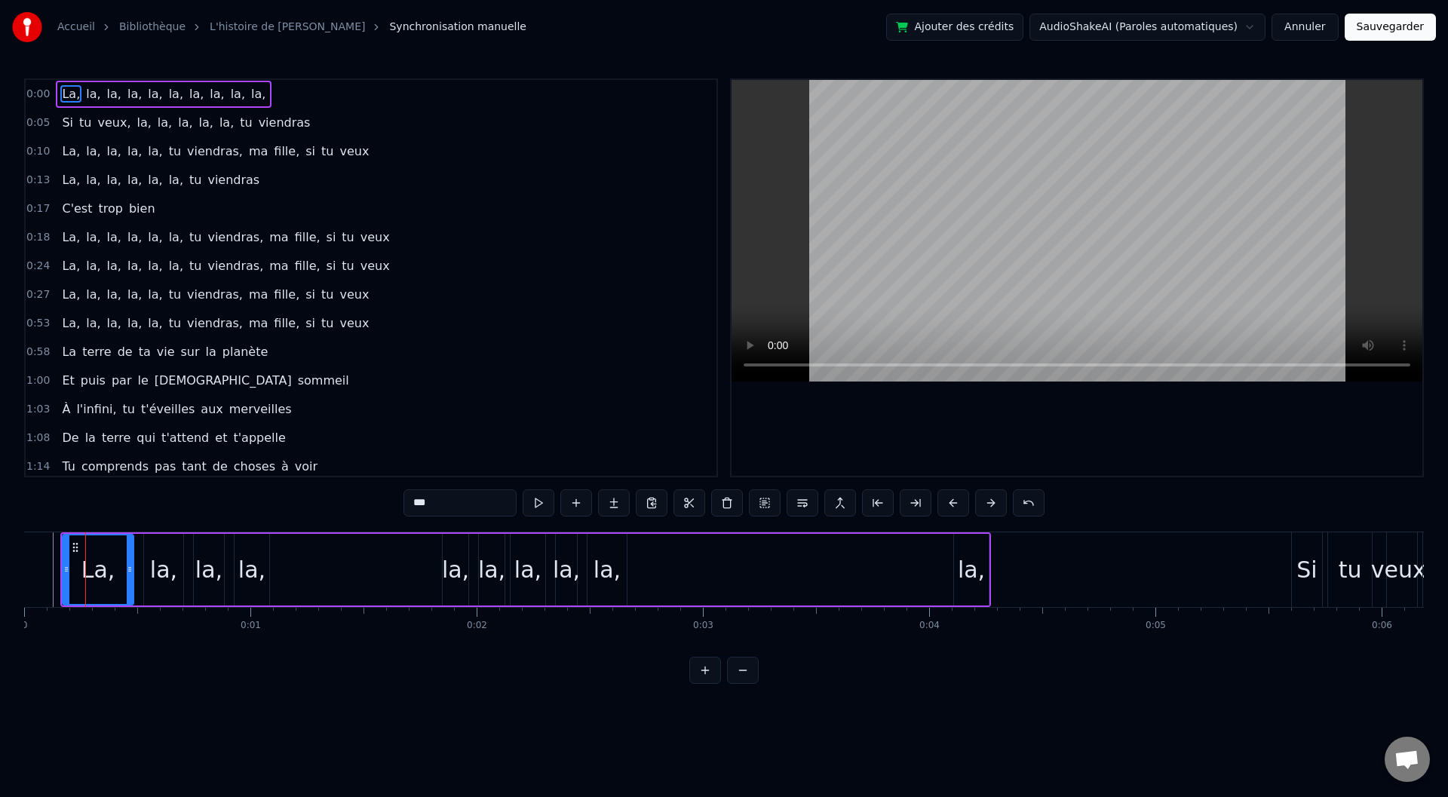
click at [73, 544] on circle at bounding box center [73, 543] width 1 height 1
drag, startPoint x: 78, startPoint y: 544, endPoint x: 100, endPoint y: 545, distance: 21.9
click at [100, 545] on icon at bounding box center [97, 548] width 12 height 12
drag, startPoint x: 100, startPoint y: 545, endPoint x: 67, endPoint y: 545, distance: 33.2
click at [67, 545] on icon at bounding box center [64, 548] width 12 height 12
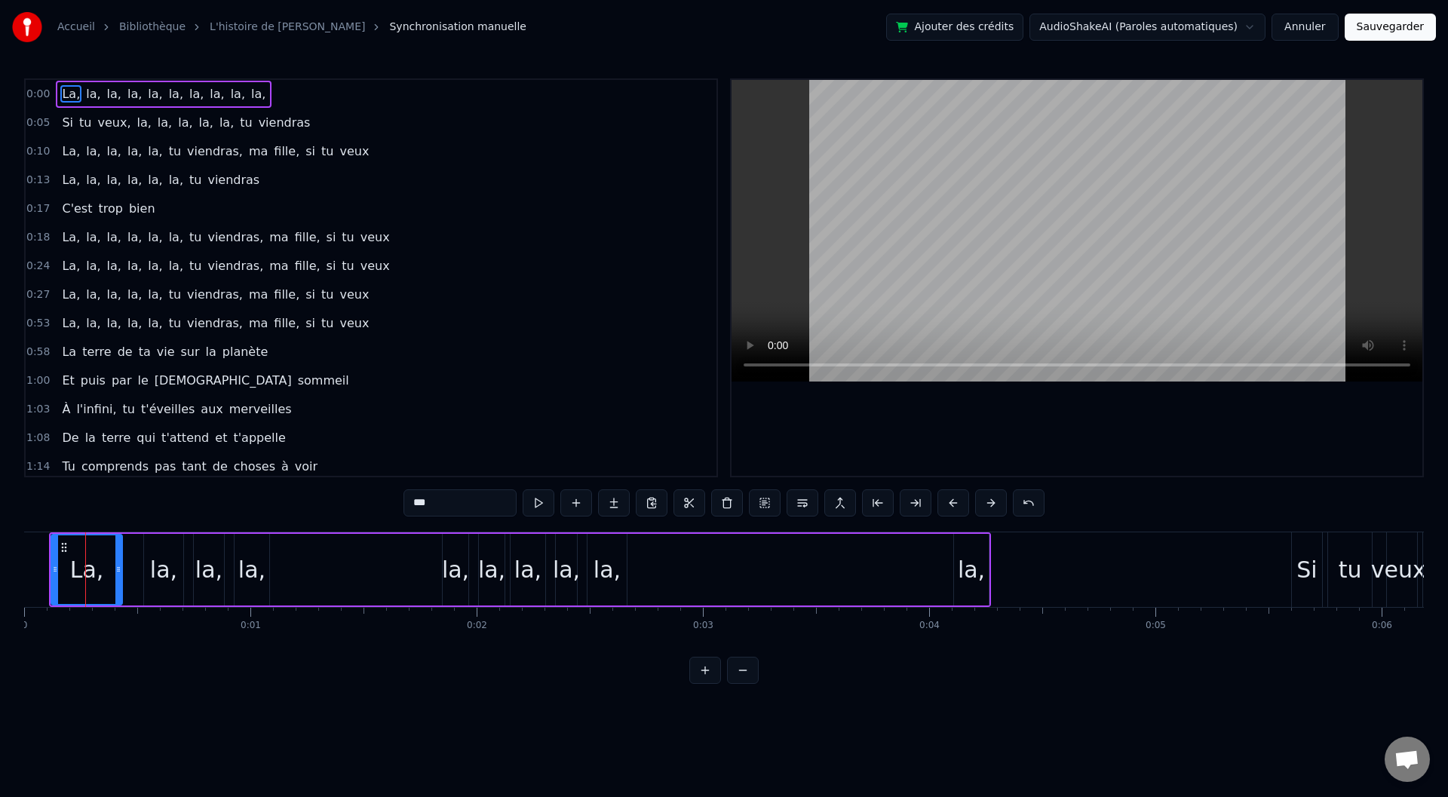
drag, startPoint x: 895, startPoint y: 559, endPoint x: 819, endPoint y: 558, distance: 76.2
click at [819, 558] on div "La, la, la, la, la, la, la, la, la, la," at bounding box center [520, 569] width 942 height 75
drag, startPoint x: 701, startPoint y: 560, endPoint x: 593, endPoint y: 560, distance: 108.6
click at [612, 562] on div "La, la, la, la, la, la, la, la, la, la," at bounding box center [520, 569] width 942 height 75
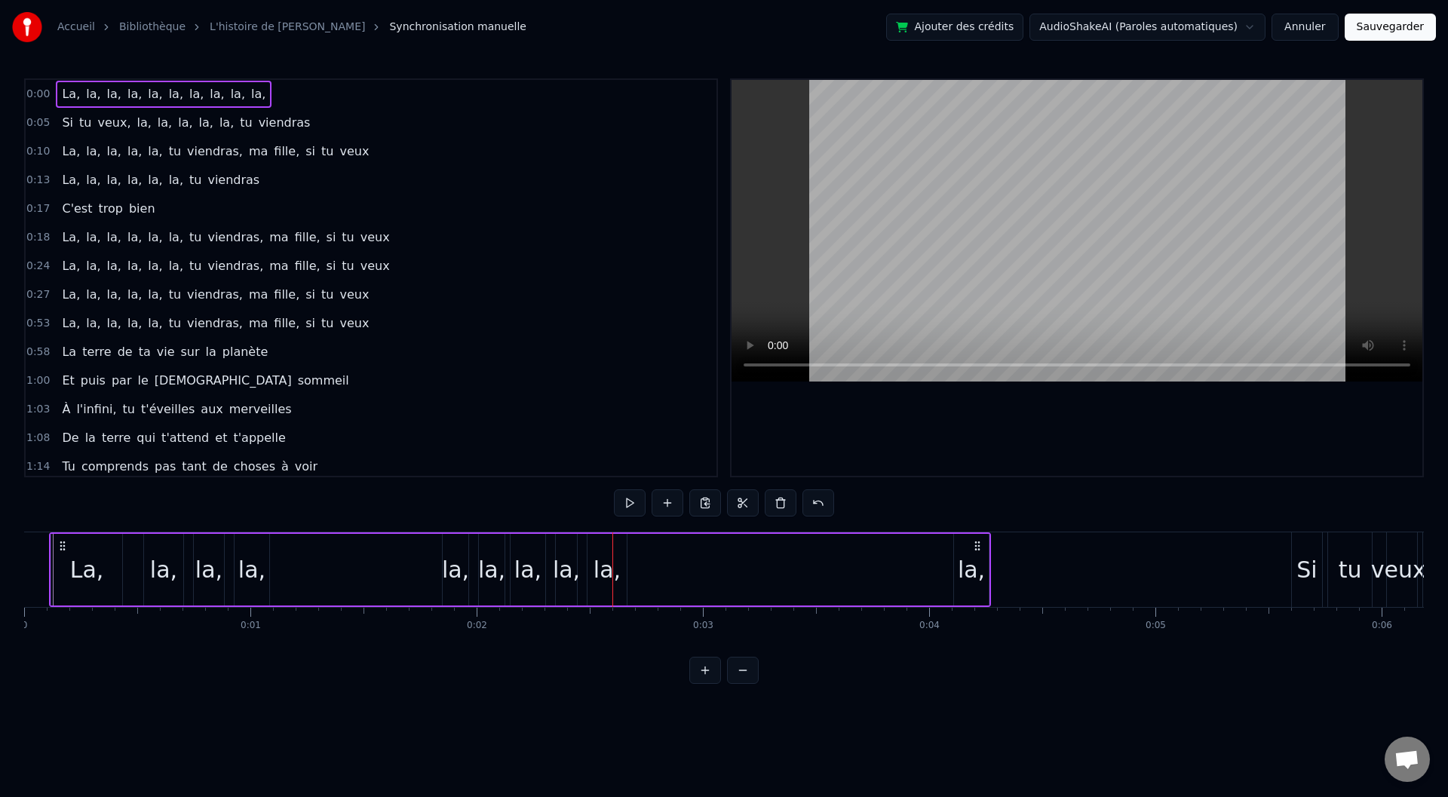
click at [68, 557] on div "La," at bounding box center [86, 570] width 71 height 72
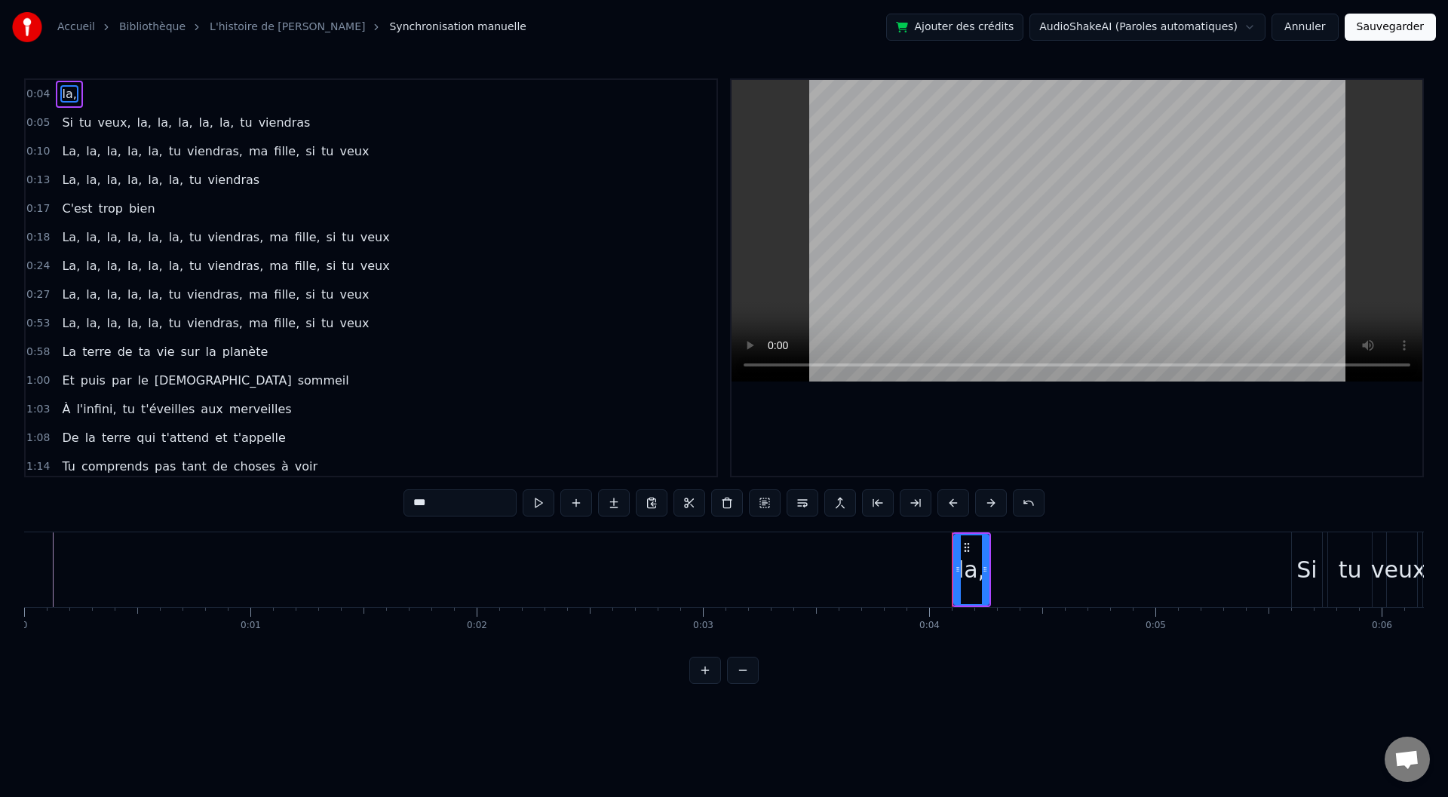
type input "**"
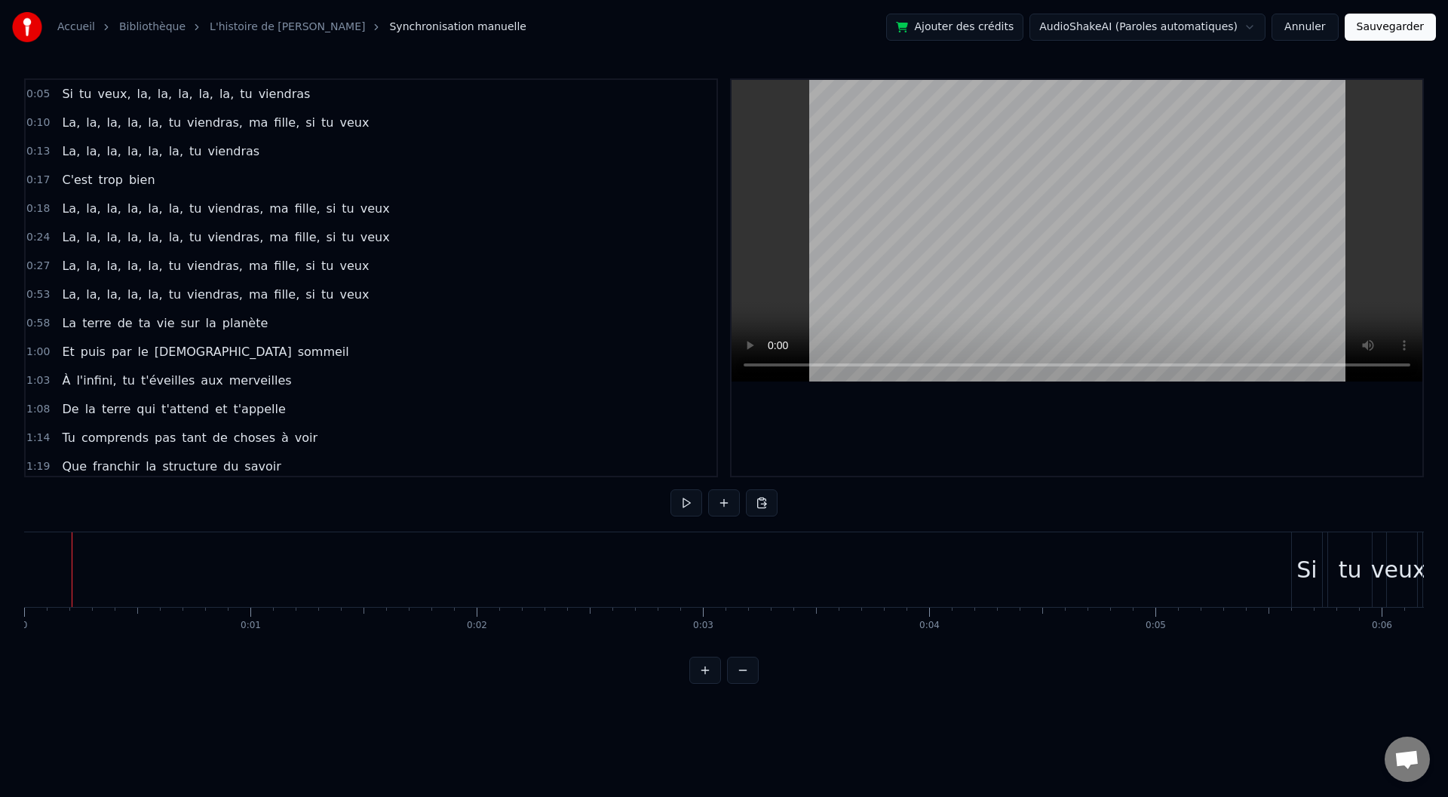
drag, startPoint x: 54, startPoint y: 558, endPoint x: 0, endPoint y: 557, distance: 54.3
click at [0, 557] on div "Accueil Bibliothèque L'histoire de [PERSON_NAME] manuelle Ajouter des crédits A…" at bounding box center [724, 342] width 1448 height 684
click at [726, 504] on button at bounding box center [724, 502] width 32 height 27
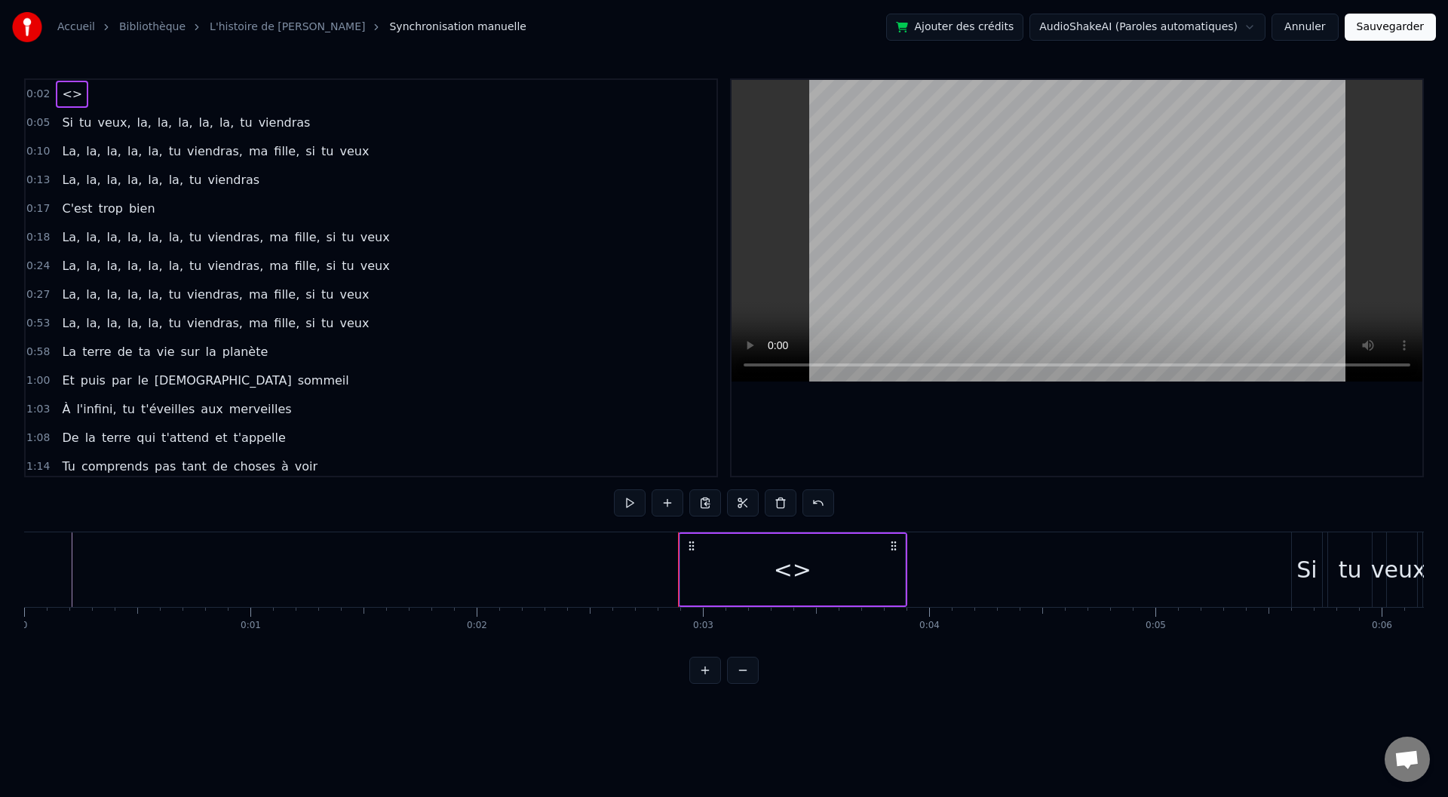
click at [692, 560] on div "<>" at bounding box center [791, 569] width 225 height 75
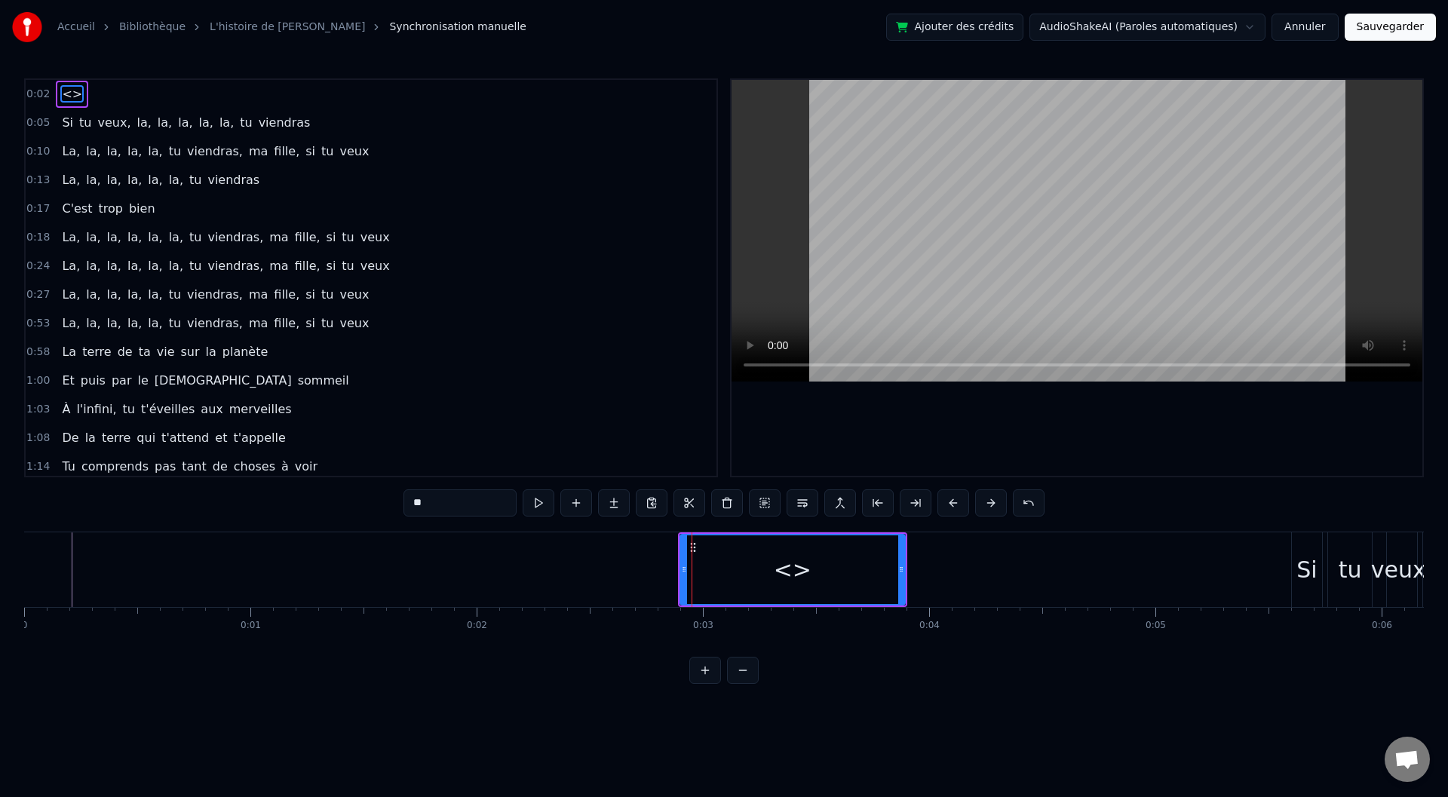
drag, startPoint x: 788, startPoint y: 572, endPoint x: 763, endPoint y: 572, distance: 25.6
click at [758, 575] on div "<>" at bounding box center [792, 569] width 223 height 69
click at [782, 569] on div "<>" at bounding box center [793, 570] width 38 height 34
drag, startPoint x: 797, startPoint y: 569, endPoint x: 868, endPoint y: 575, distance: 71.2
click at [868, 575] on div "<>" at bounding box center [792, 569] width 223 height 69
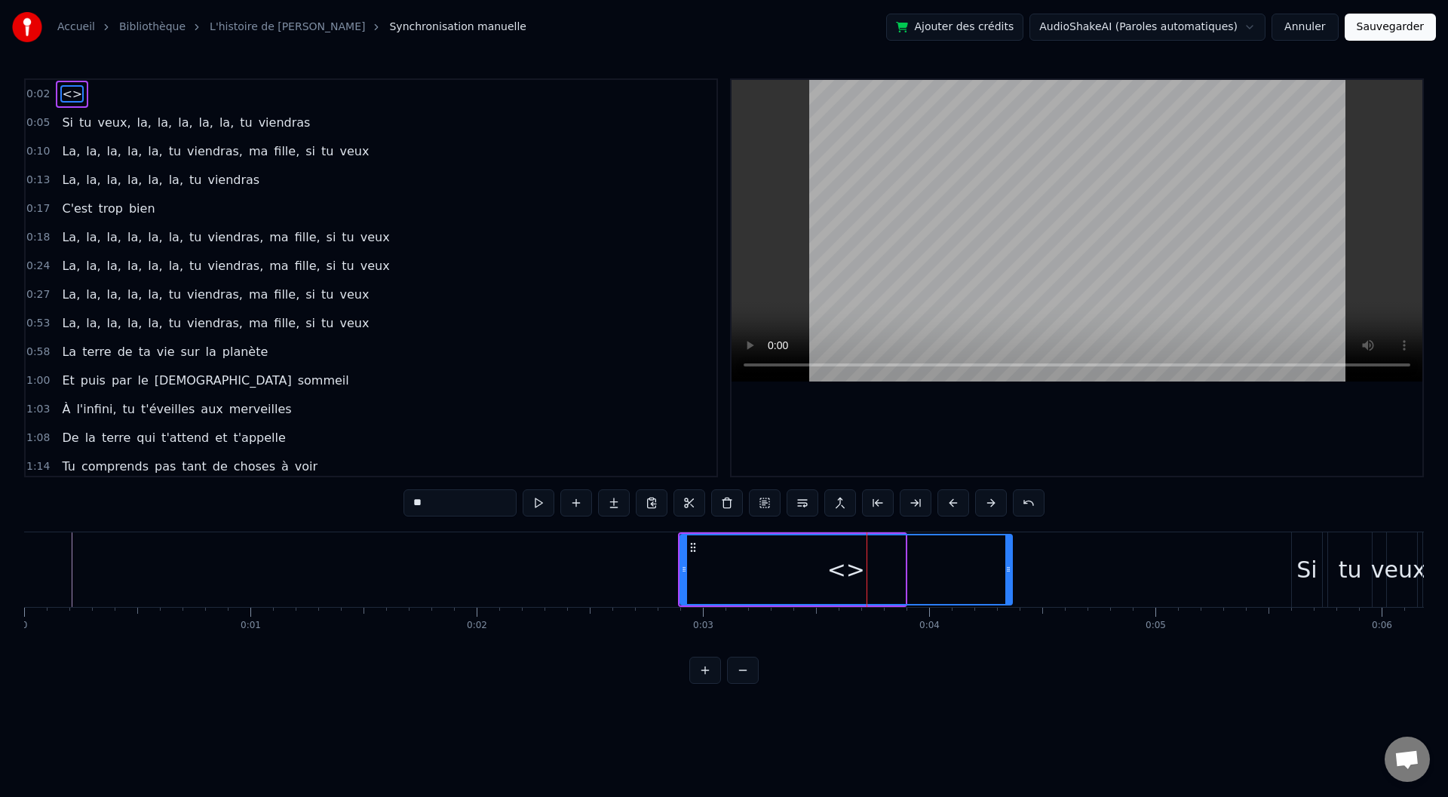
drag, startPoint x: 904, startPoint y: 570, endPoint x: 1023, endPoint y: 566, distance: 119.3
click at [1011, 566] on icon at bounding box center [1008, 569] width 6 height 12
drag, startPoint x: 861, startPoint y: 571, endPoint x: 713, endPoint y: 563, distance: 148.8
click at [776, 572] on div "<>" at bounding box center [855, 569] width 349 height 69
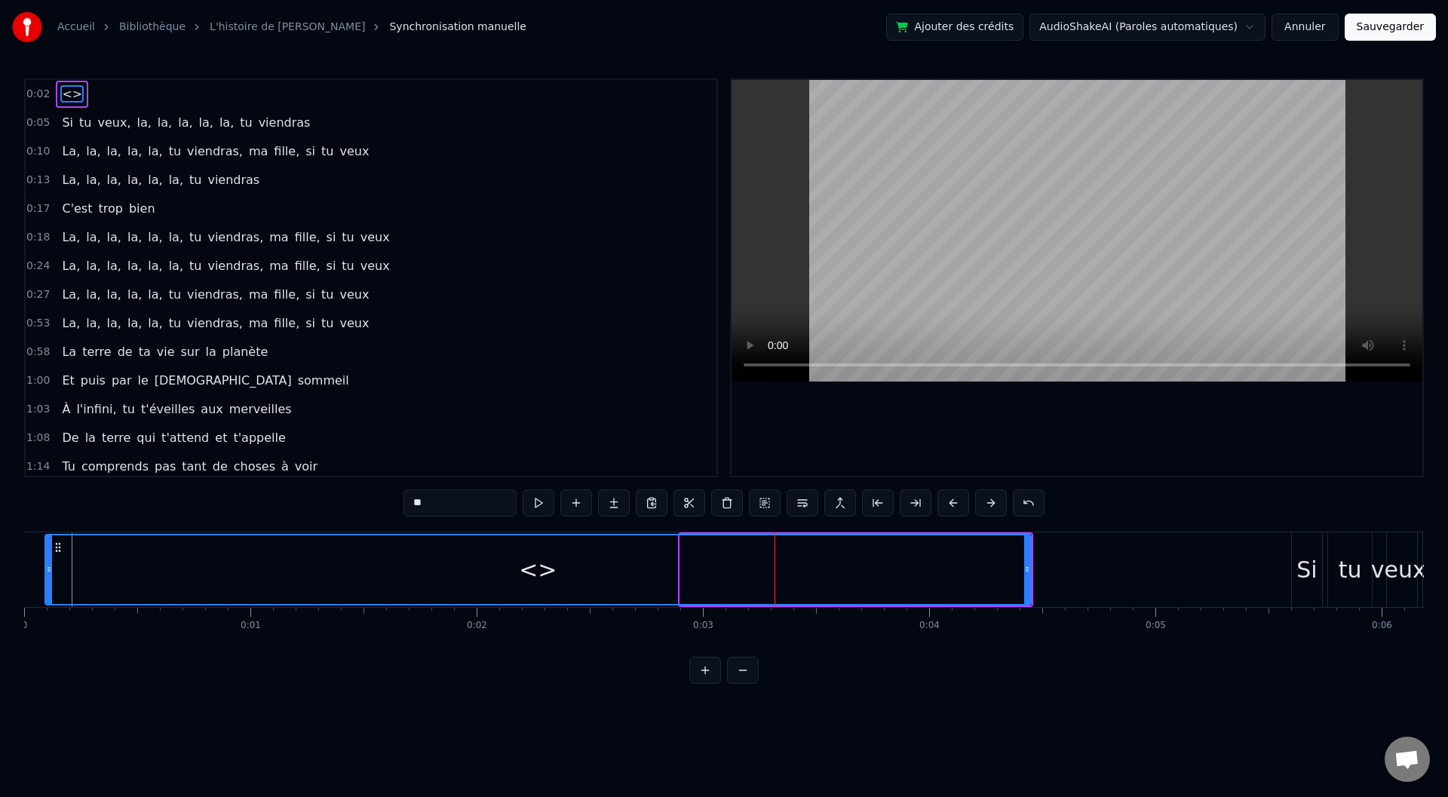
drag, startPoint x: 683, startPoint y: 565, endPoint x: 51, endPoint y: 573, distance: 632.1
click at [51, 573] on icon at bounding box center [49, 569] width 6 height 12
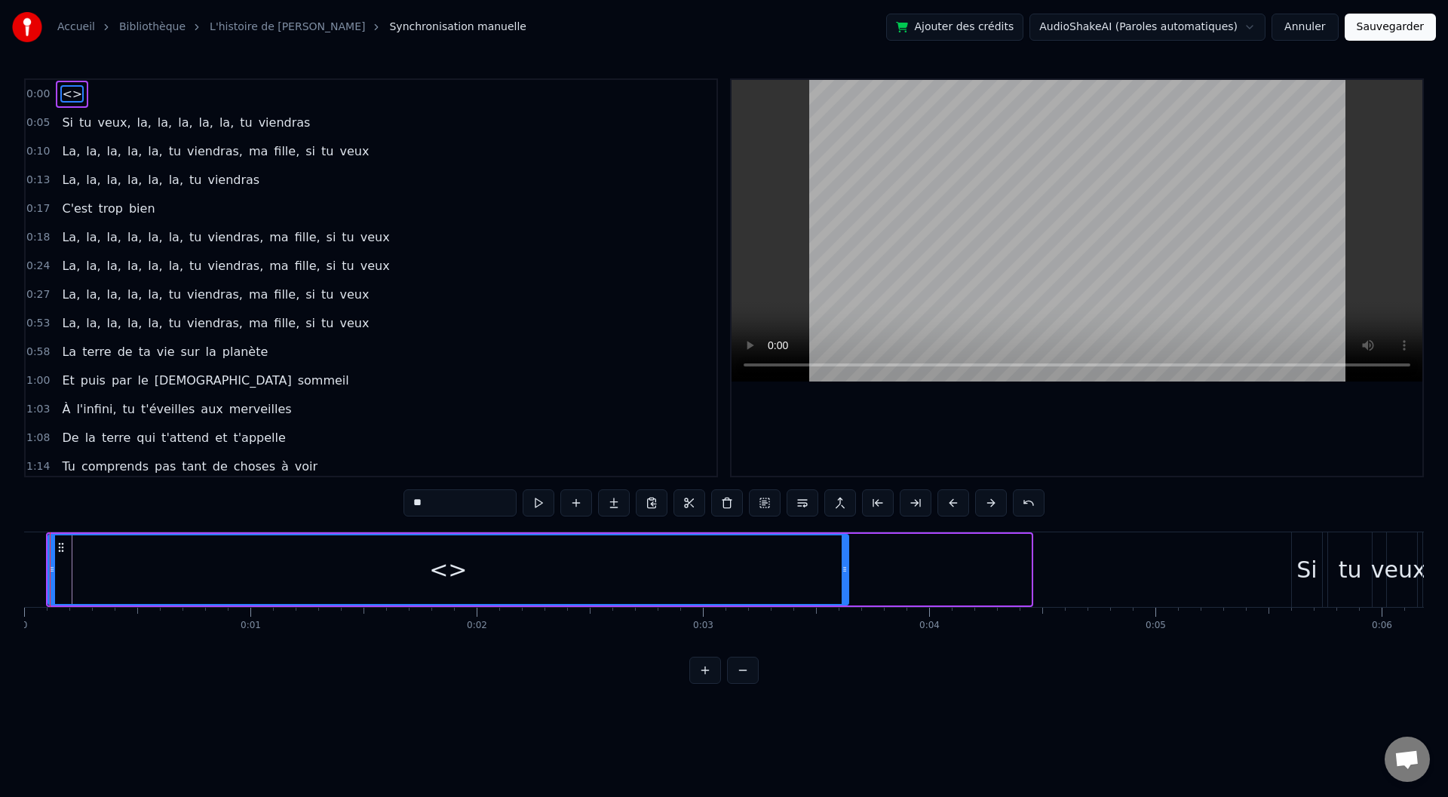
drag, startPoint x: 1030, startPoint y: 560, endPoint x: 789, endPoint y: 571, distance: 240.8
click at [842, 571] on div at bounding box center [845, 569] width 6 height 69
click at [281, 120] on div "0:05 Si tu veux, la, la, la, la, la, tu viendras" at bounding box center [371, 123] width 691 height 29
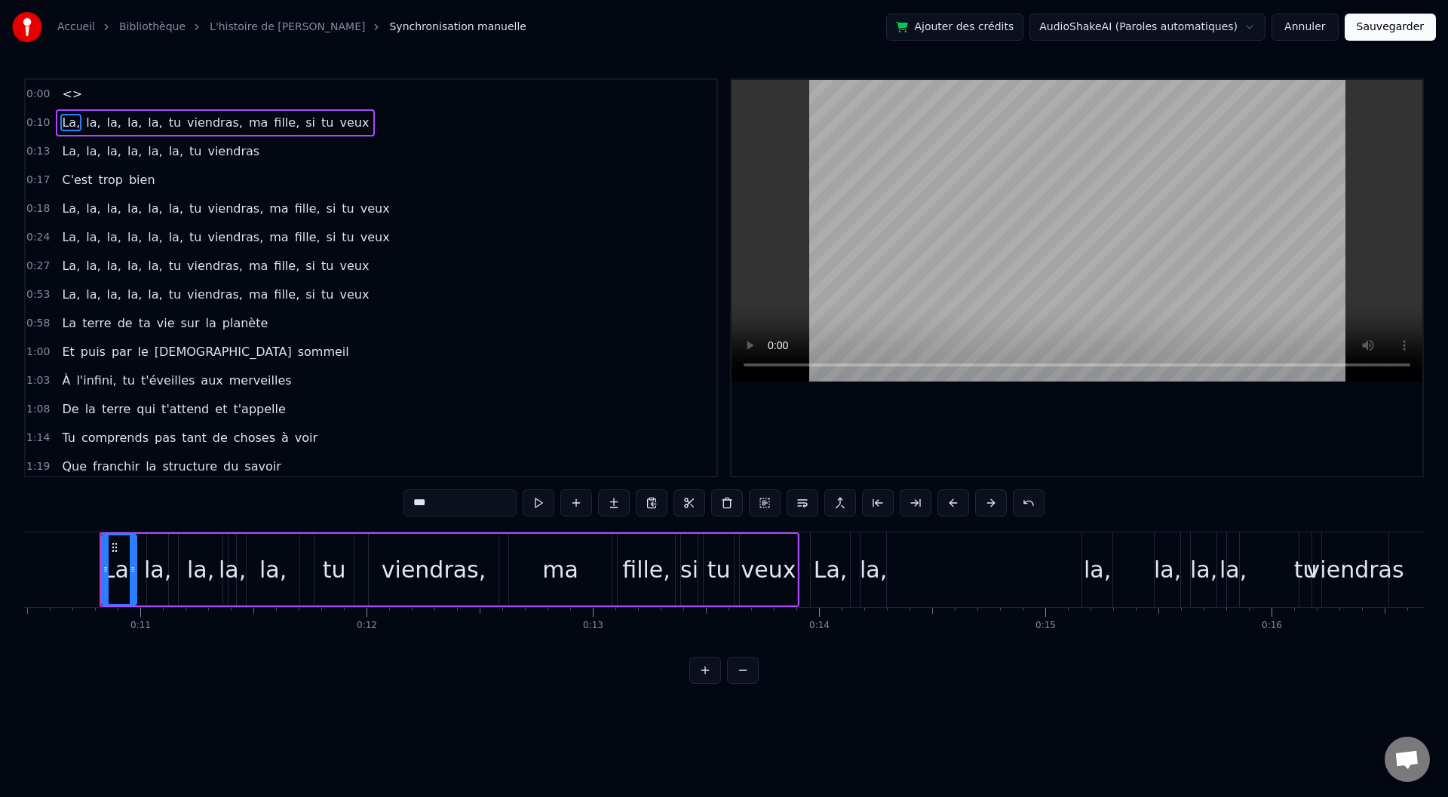
click at [118, 88] on div "0:00 <>" at bounding box center [371, 94] width 691 height 29
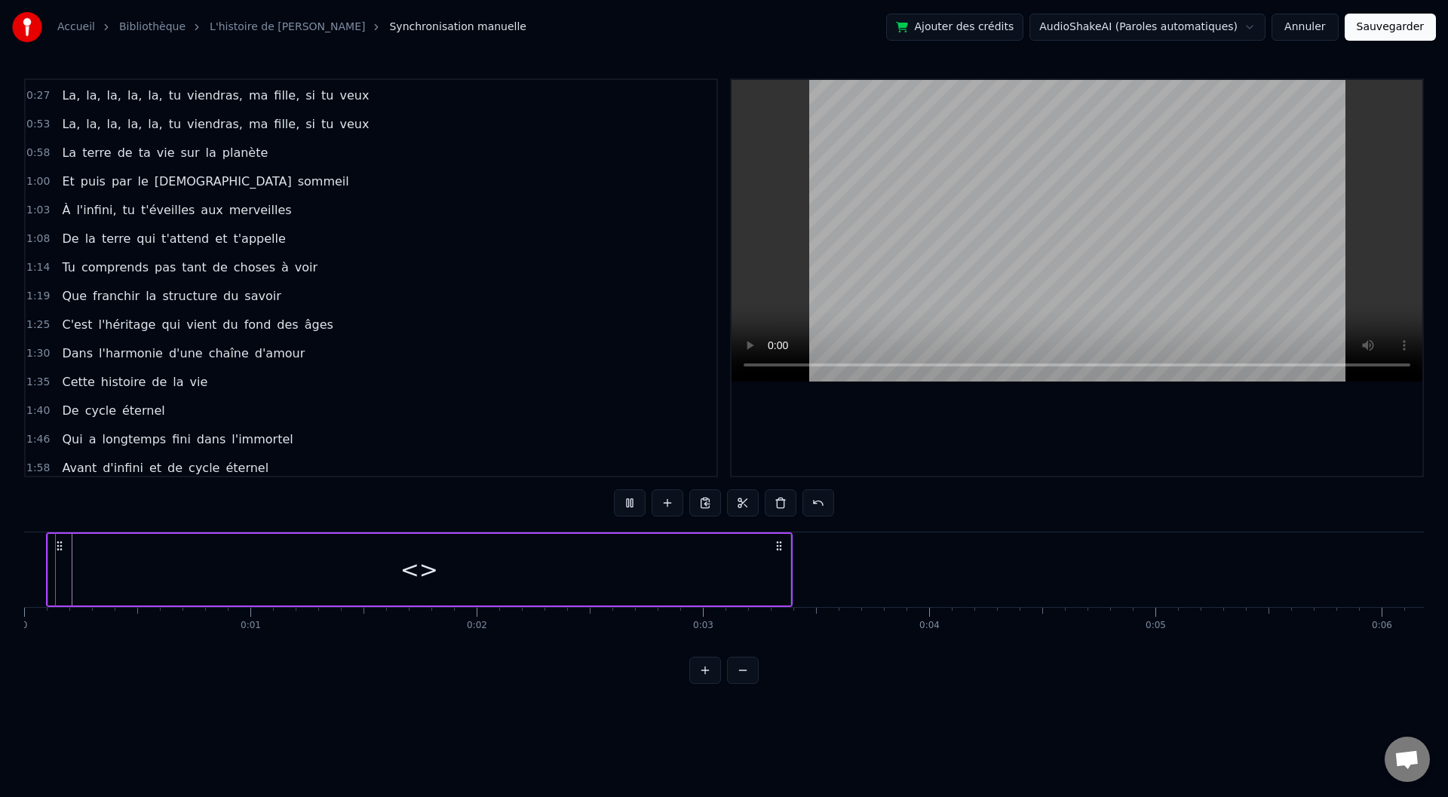
scroll to position [321, 0]
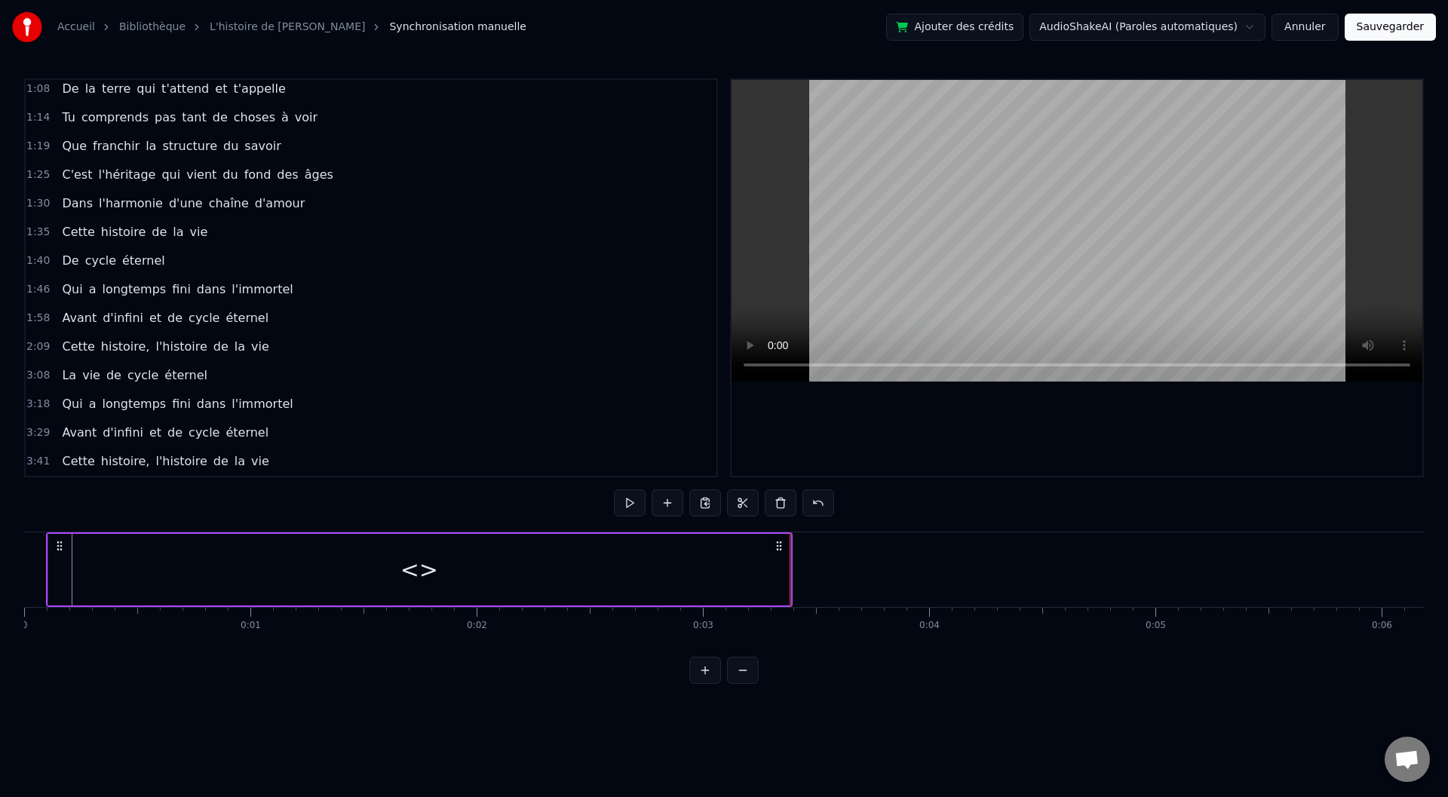
click at [790, 560] on div at bounding box center [790, 569] width 1 height 75
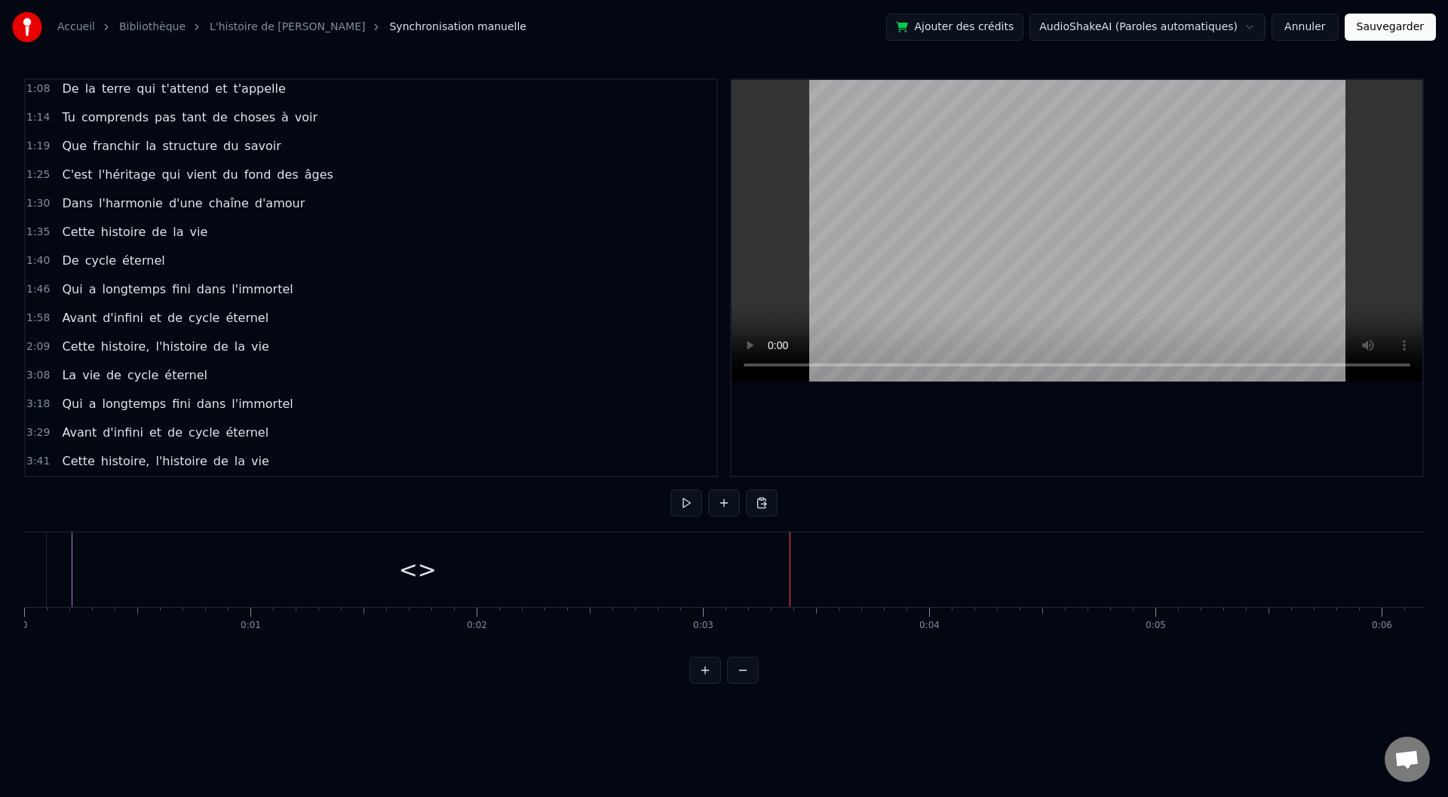
click at [699, 560] on div "<>" at bounding box center [418, 569] width 742 height 75
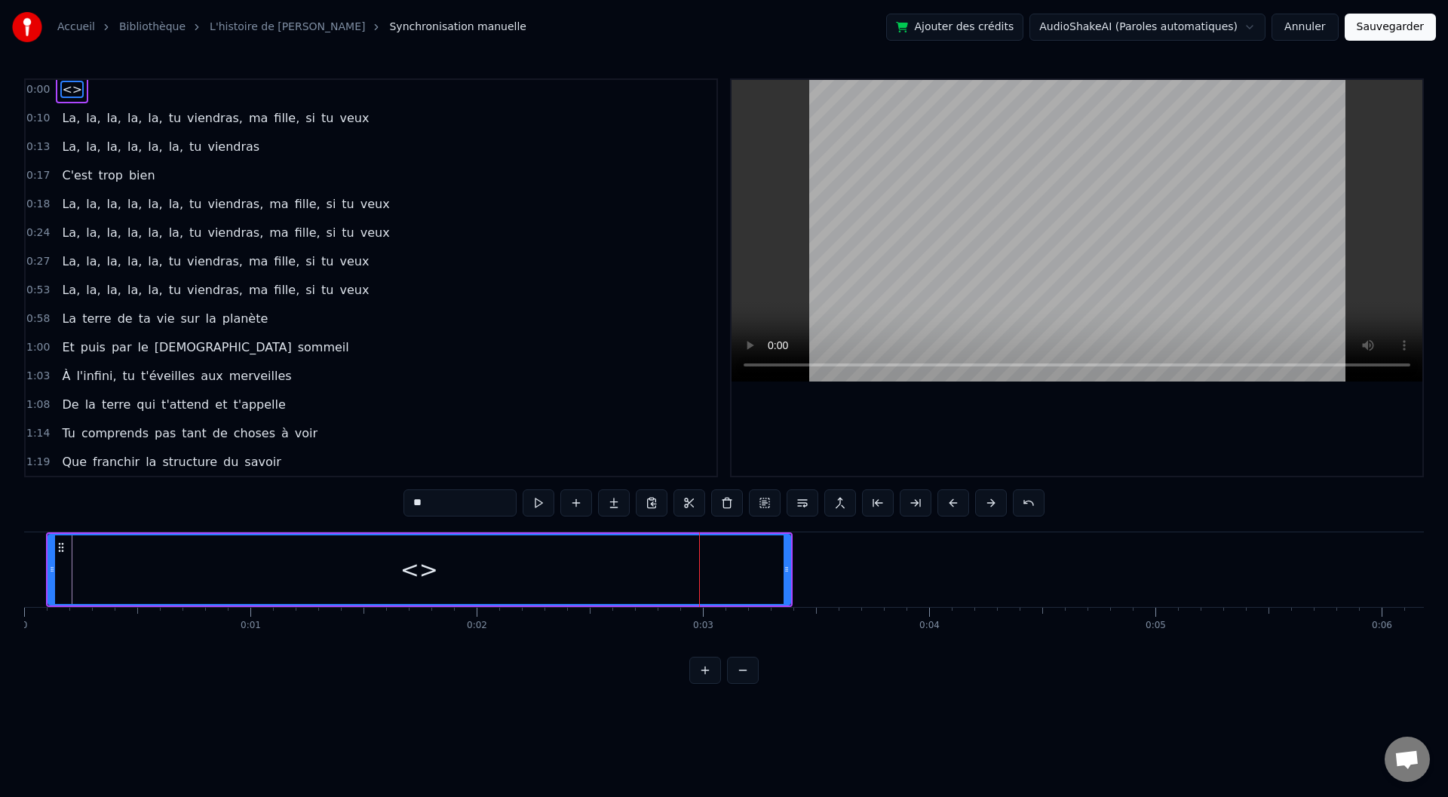
scroll to position [0, 0]
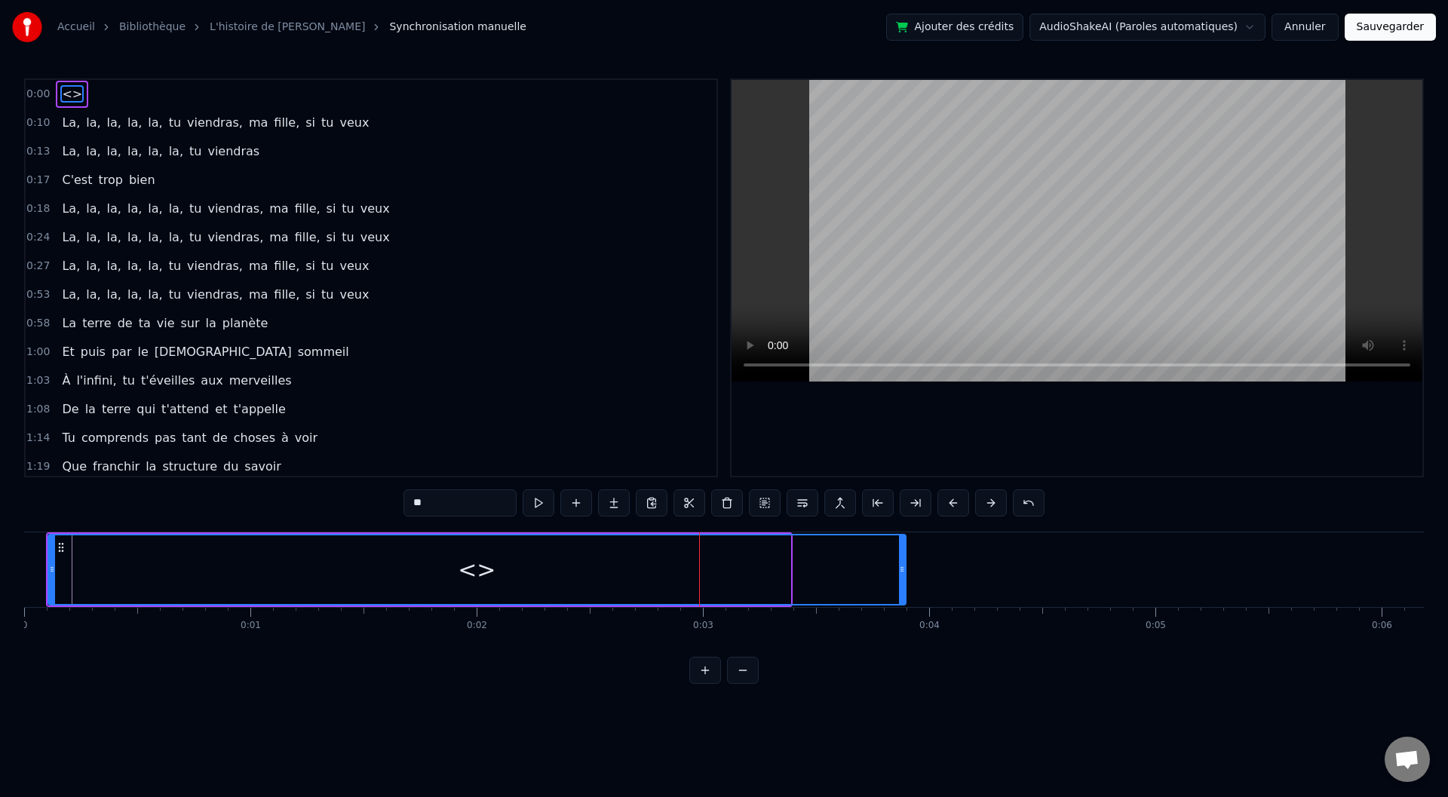
drag, startPoint x: 786, startPoint y: 569, endPoint x: 942, endPoint y: 575, distance: 156.3
click at [905, 575] on div at bounding box center [902, 569] width 6 height 69
click at [274, 594] on div "<>" at bounding box center [497, 569] width 897 height 69
click at [90, 560] on div "<>" at bounding box center [497, 569] width 897 height 69
click at [72, 568] on div "<>" at bounding box center [497, 569] width 897 height 69
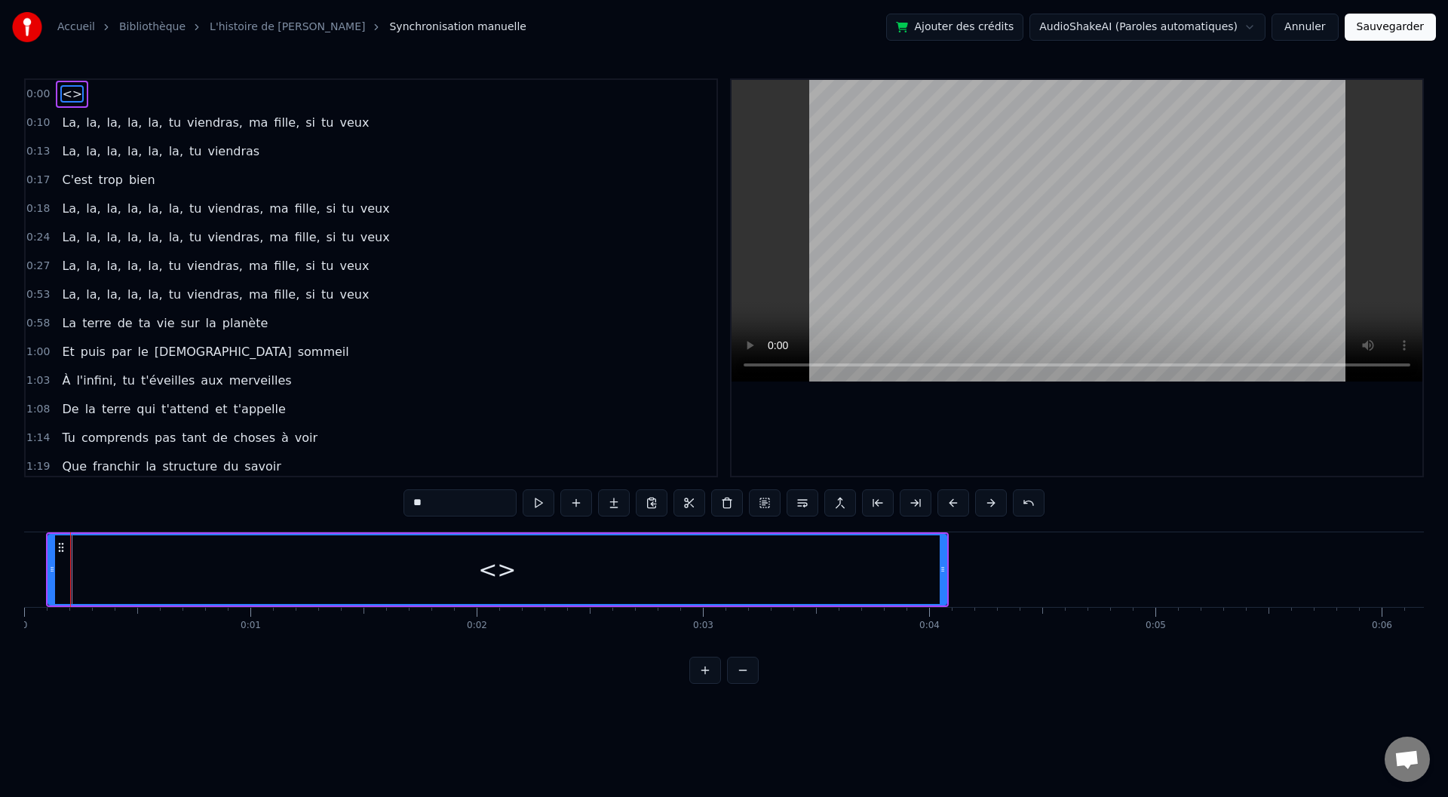
click at [99, 558] on div "<>" at bounding box center [497, 569] width 897 height 69
click at [68, 94] on span "<>" at bounding box center [71, 93] width 23 height 17
click at [57, 566] on div "<>" at bounding box center [497, 569] width 897 height 69
click at [417, 501] on input "**" at bounding box center [460, 502] width 113 height 27
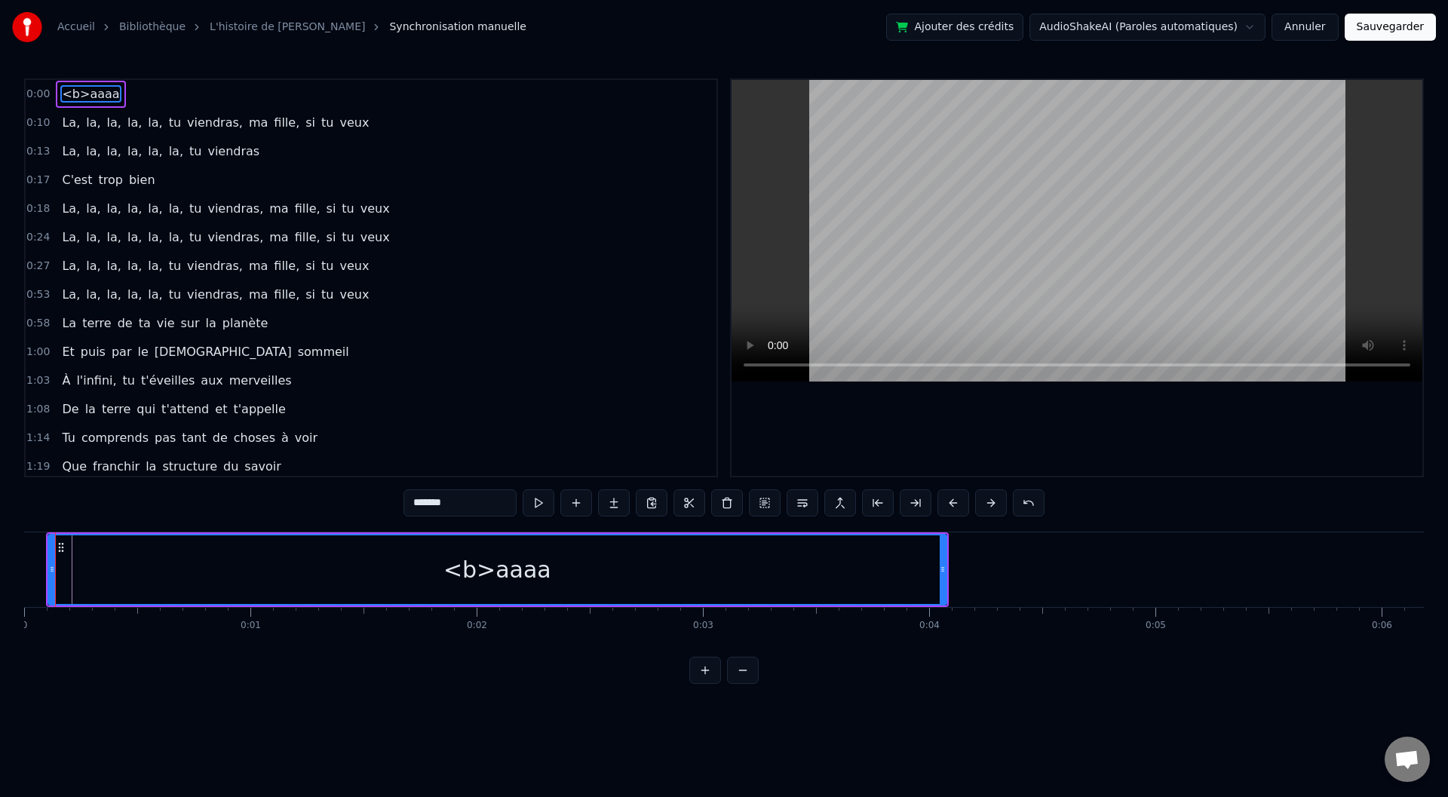
drag, startPoint x: 465, startPoint y: 501, endPoint x: 409, endPoint y: 504, distance: 56.6
click at [409, 504] on input "*******" at bounding box center [460, 502] width 113 height 27
drag, startPoint x: 440, startPoint y: 506, endPoint x: 389, endPoint y: 506, distance: 50.5
click at [389, 506] on div "0:00 Naaa 0:10 La, la, la, la, la, tu viendras, ma fille, si tu veux 0:13 La, l…" at bounding box center [724, 381] width 1400 height 606
type input "******"
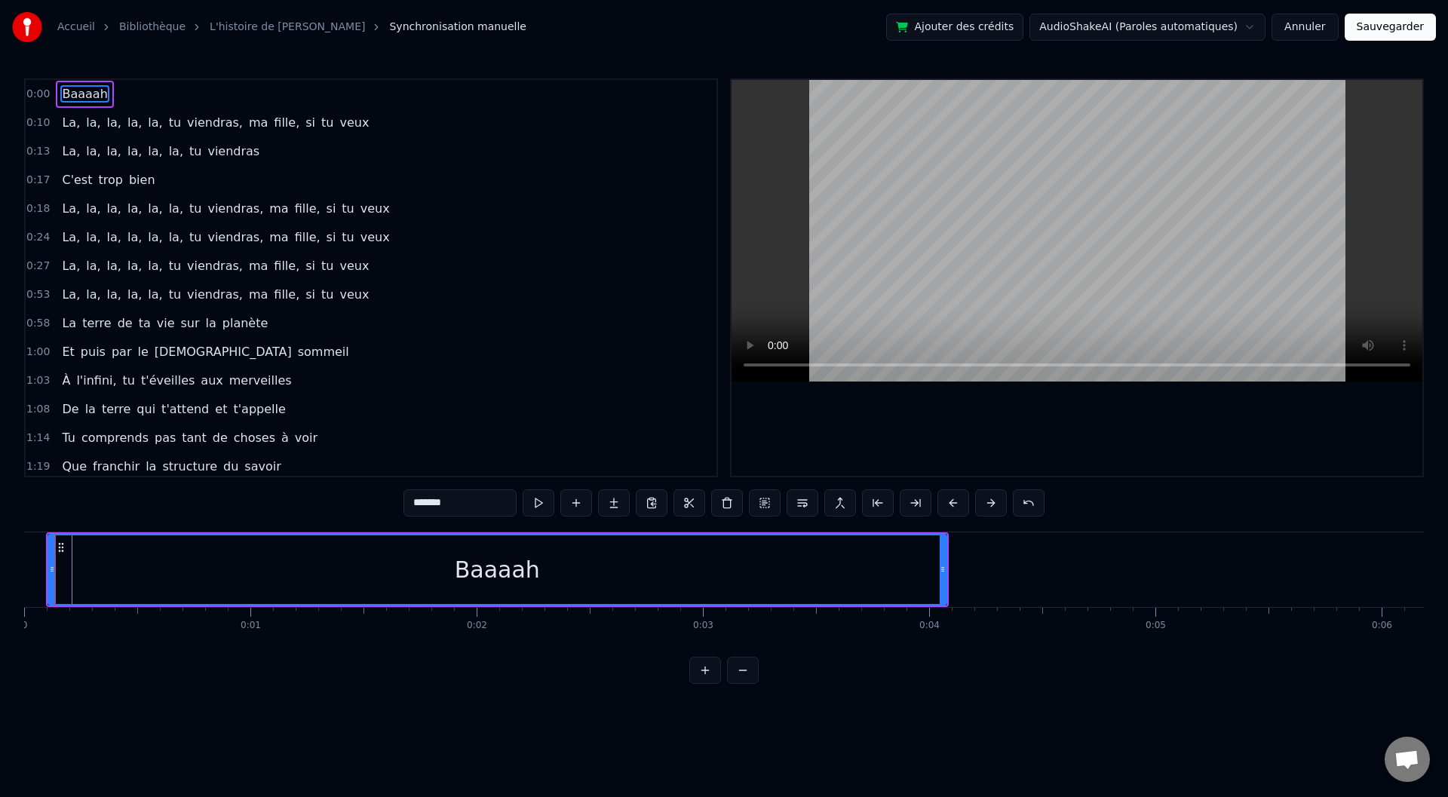
click at [333, 520] on div "0:00 Baaaah 0:10 La, la, la, la, la, tu viendras, ma fille, si tu veux 0:13 La,…" at bounding box center [724, 381] width 1400 height 606
drag, startPoint x: 581, startPoint y: 564, endPoint x: 510, endPoint y: 562, distance: 70.9
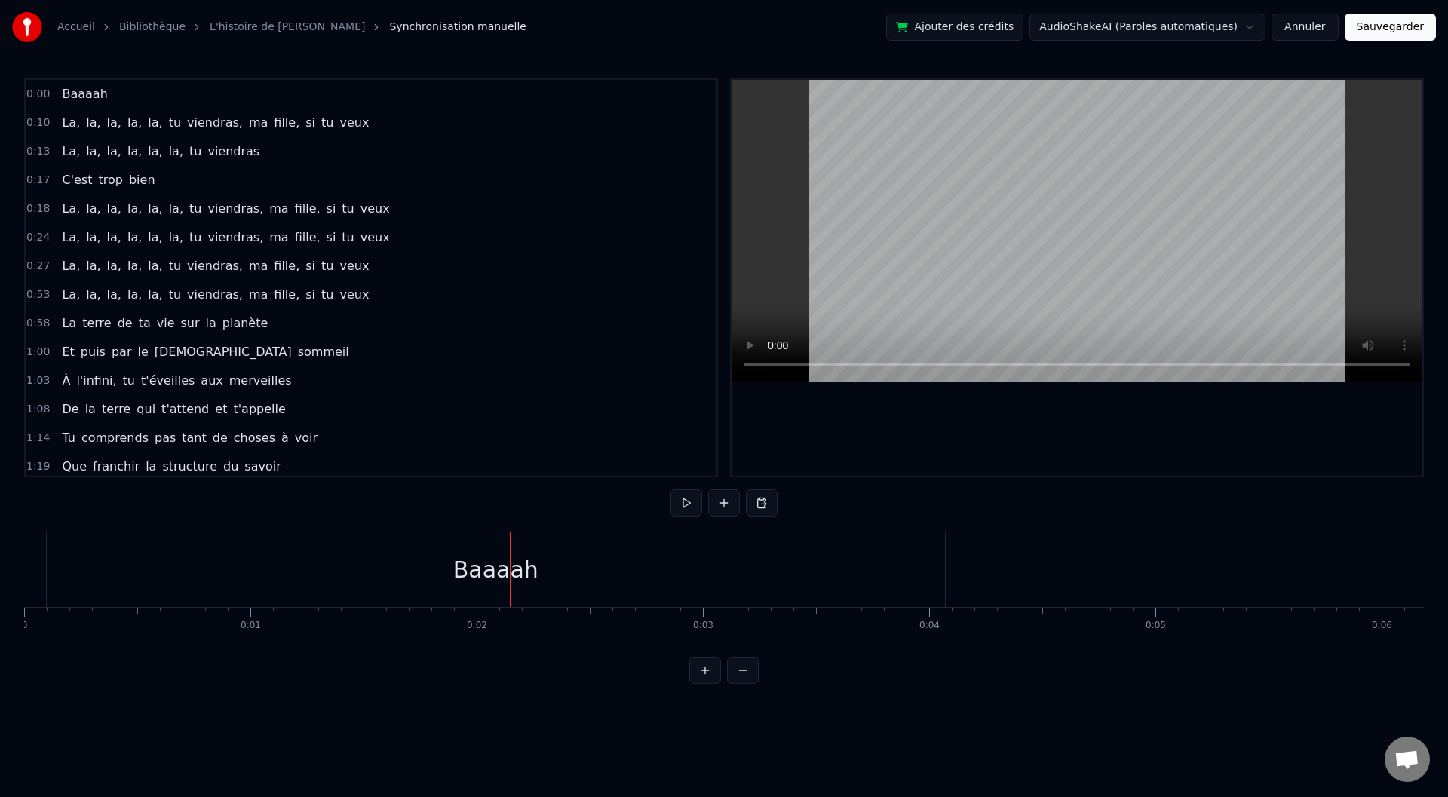
click at [330, 563] on div "Baaaah" at bounding box center [496, 569] width 898 height 75
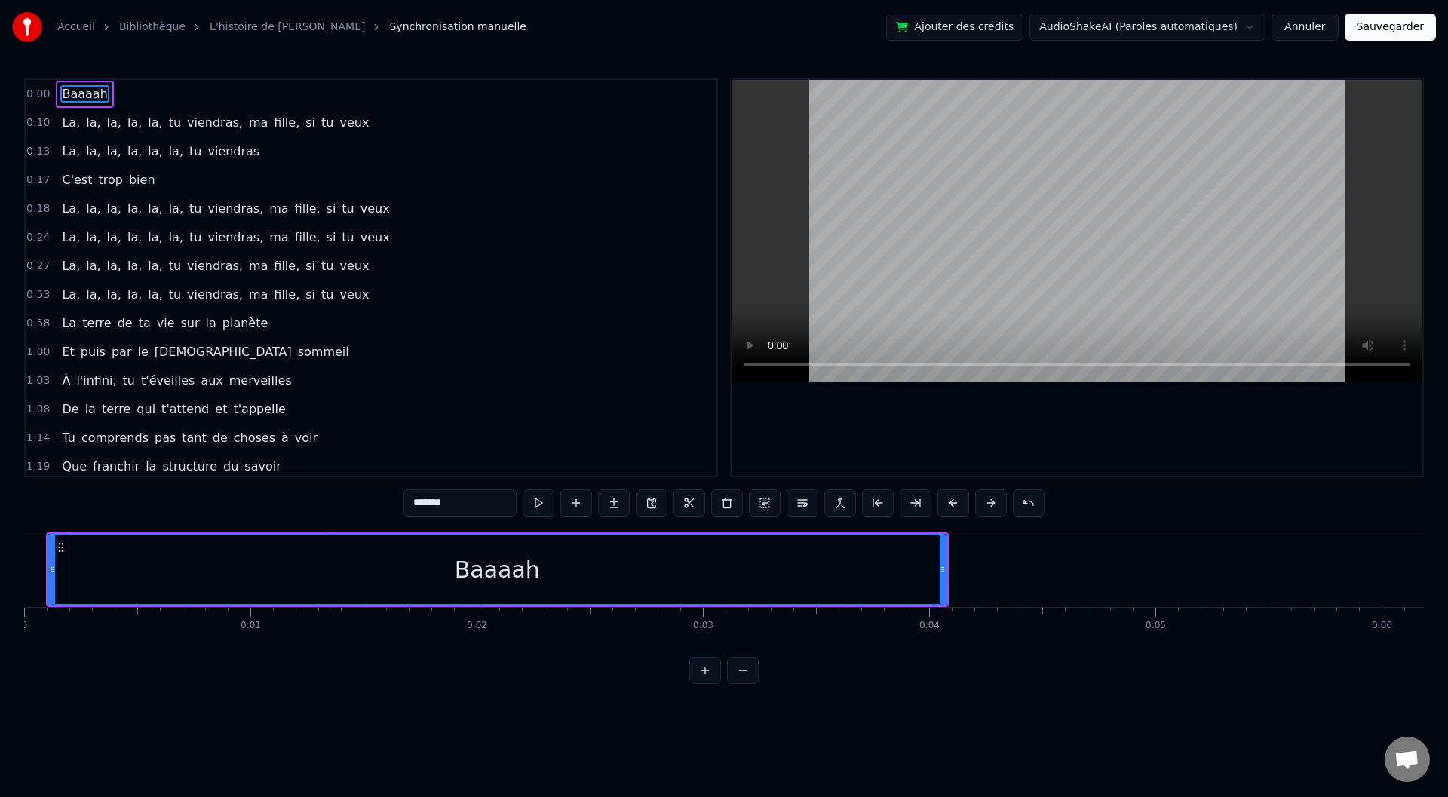
click at [233, 568] on div "Baaaah" at bounding box center [497, 569] width 897 height 69
drag, startPoint x: 453, startPoint y: 502, endPoint x: 437, endPoint y: 503, distance: 16.7
click at [437, 503] on input "******" at bounding box center [460, 502] width 113 height 27
click at [523, 574] on div "Baaaah" at bounding box center [497, 570] width 85 height 34
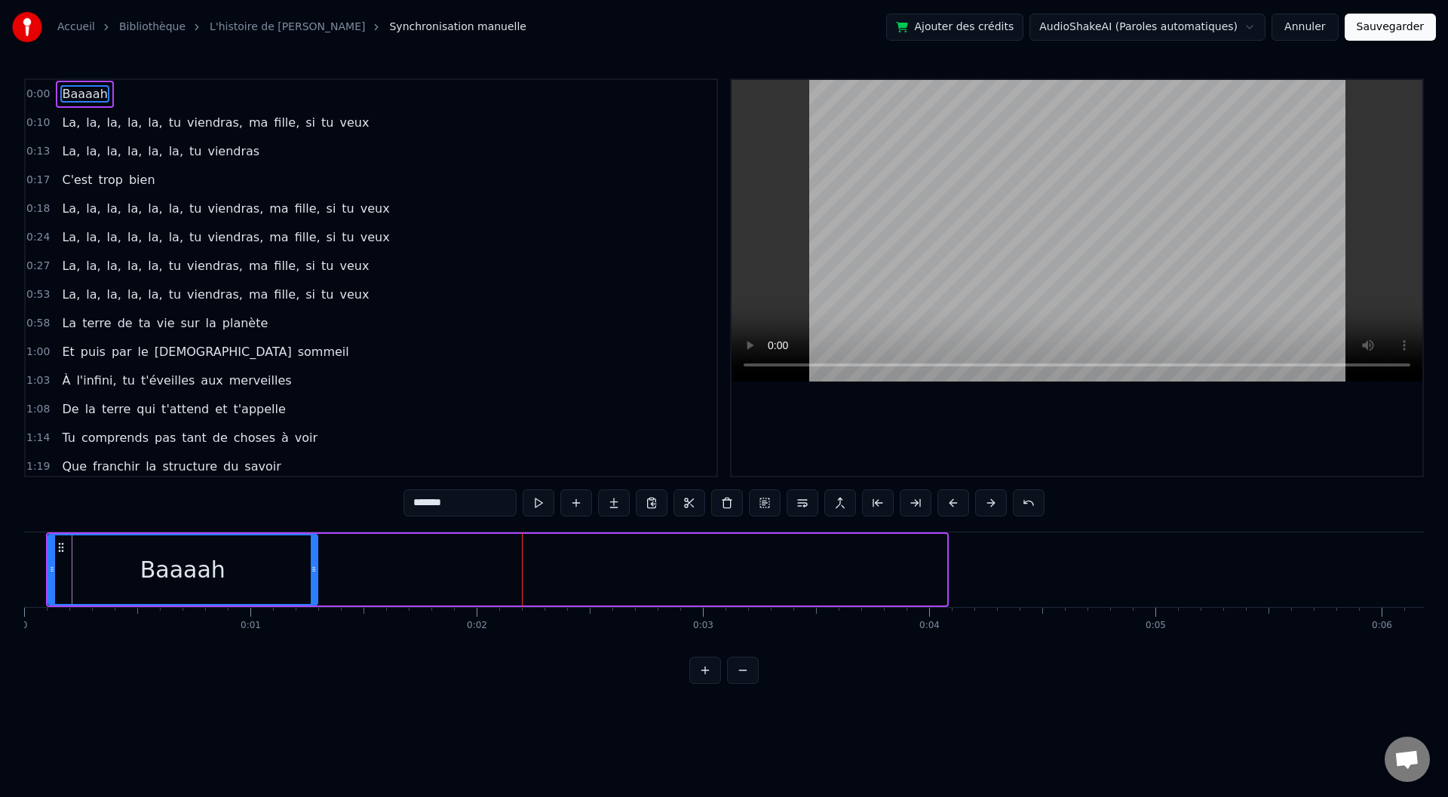
drag, startPoint x: 943, startPoint y: 569, endPoint x: 314, endPoint y: 585, distance: 629.2
click at [314, 585] on div at bounding box center [314, 569] width 6 height 69
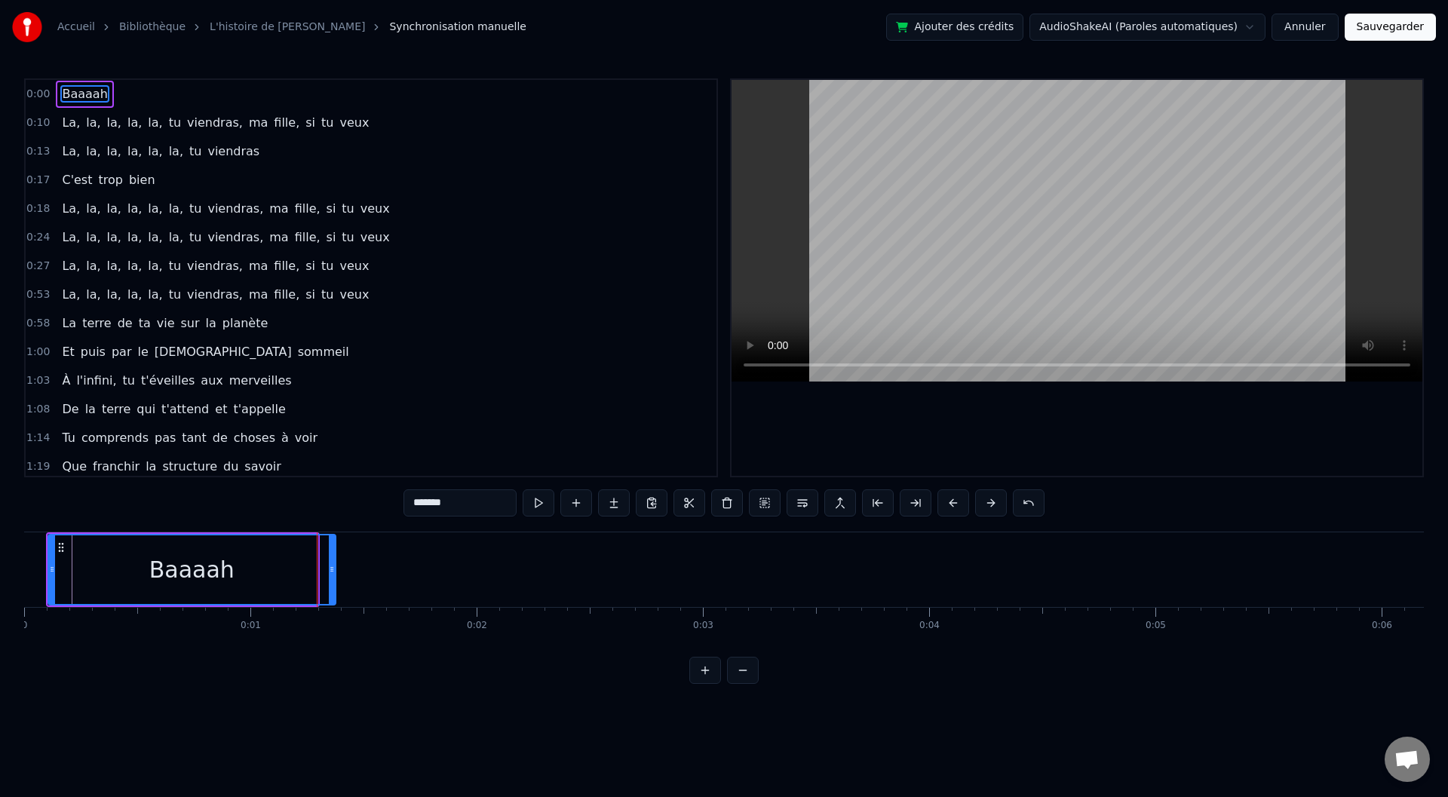
drag, startPoint x: 314, startPoint y: 569, endPoint x: 352, endPoint y: 569, distance: 38.5
click at [335, 569] on icon at bounding box center [332, 569] width 6 height 12
drag, startPoint x: 352, startPoint y: 572, endPoint x: 380, endPoint y: 572, distance: 27.9
click at [380, 572] on icon at bounding box center [380, 569] width 6 height 12
click at [575, 504] on button at bounding box center [576, 502] width 32 height 27
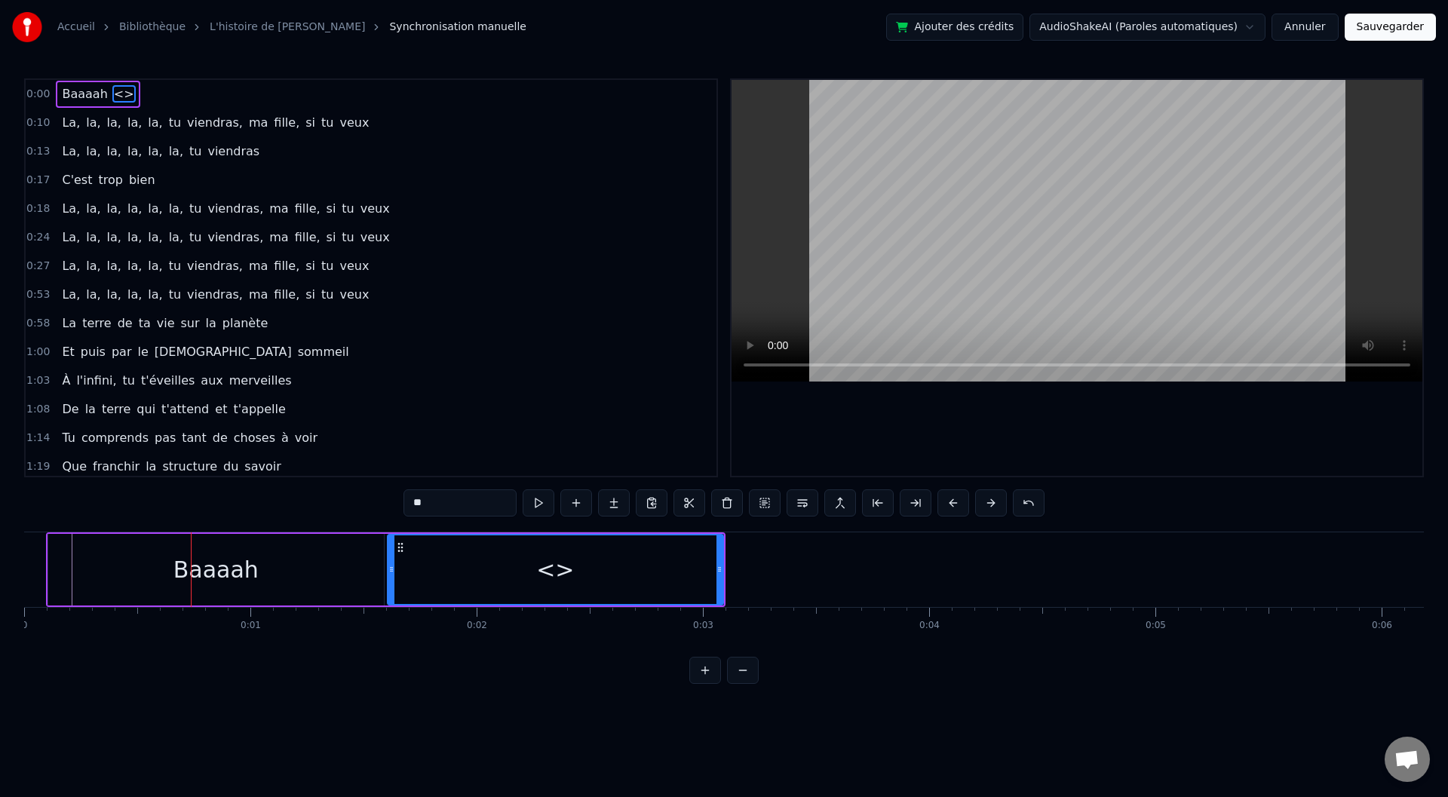
drag, startPoint x: 436, startPoint y: 504, endPoint x: 383, endPoint y: 507, distance: 52.9
click at [383, 507] on div "0:00 Baaaah <> 0:10 La, la, la, la, la, tu viendras, ma fille, si tu veux 0:13 …" at bounding box center [724, 381] width 1400 height 606
type input "**********"
click at [345, 512] on div "0:00 Baaaah ça va mieux toiii 0:10 La, la, la, la, la, tu viendras, ma fille, s…" at bounding box center [724, 381] width 1400 height 606
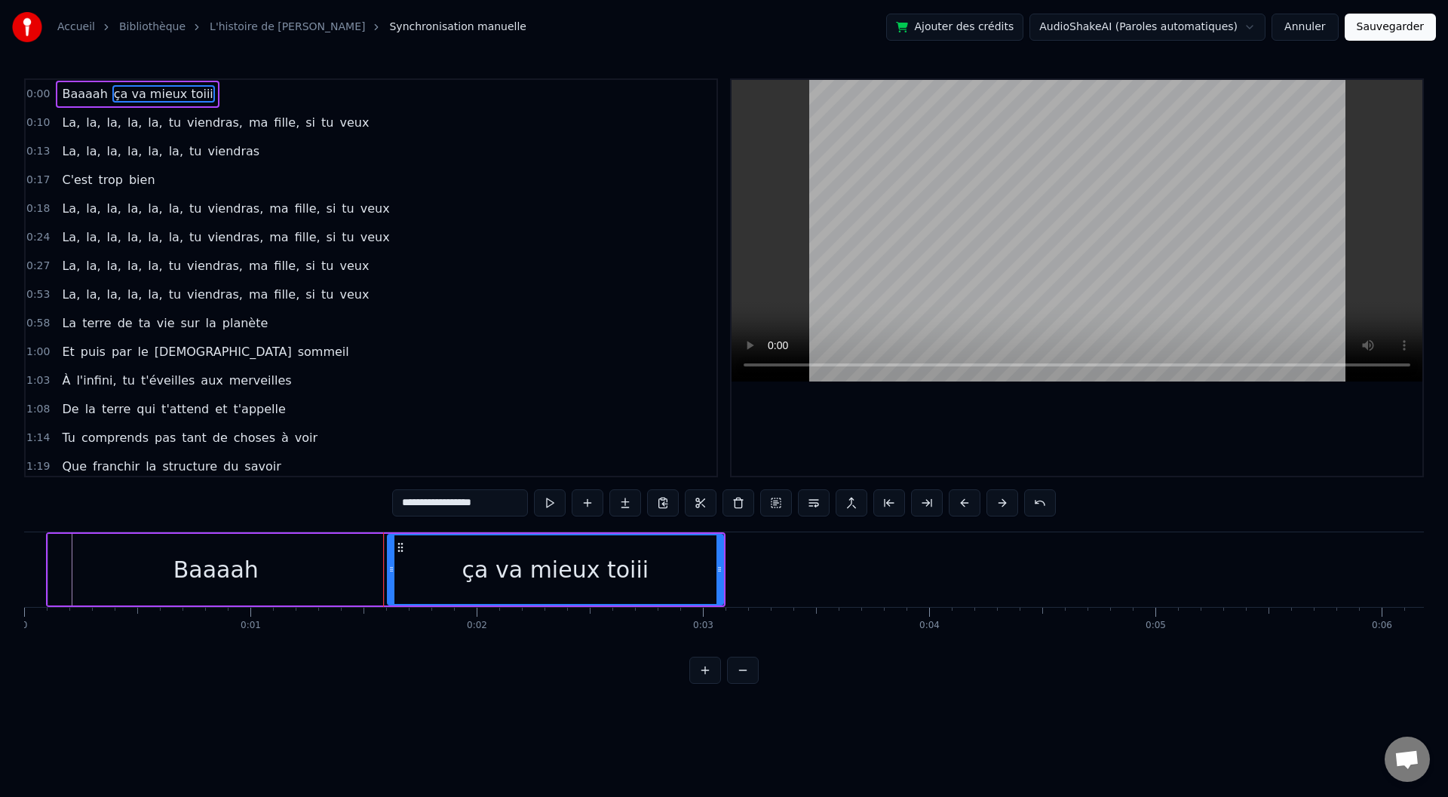
click at [465, 569] on div "ça va mieux toiii" at bounding box center [555, 569] width 334 height 69
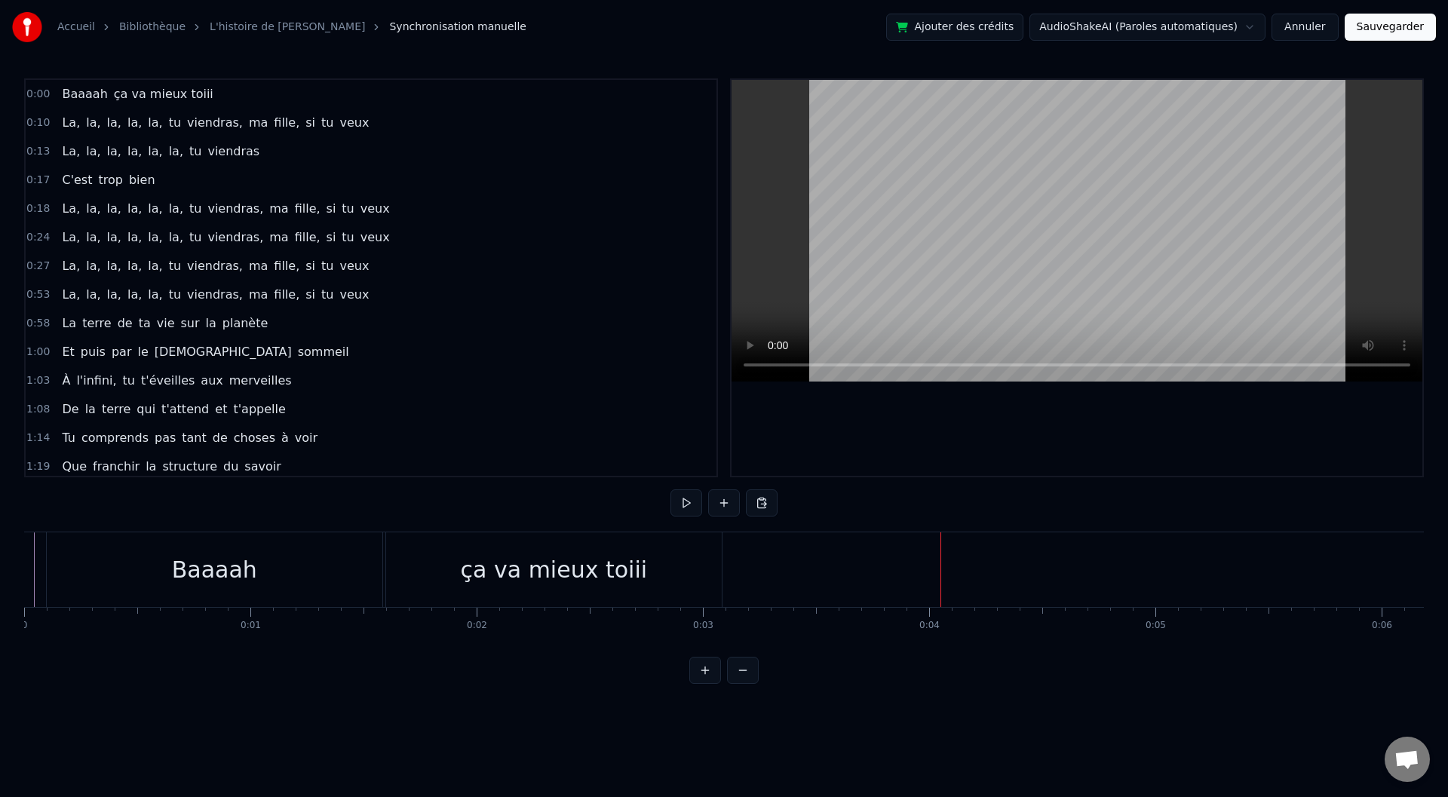
click at [309, 708] on html "Accueil Bibliothèque L'histoire de [PERSON_NAME] manuelle Ajouter des crédits A…" at bounding box center [724, 354] width 1448 height 708
click at [682, 505] on button at bounding box center [687, 502] width 32 height 27
click at [386, 564] on div "ça va mieux toiii" at bounding box center [554, 569] width 336 height 75
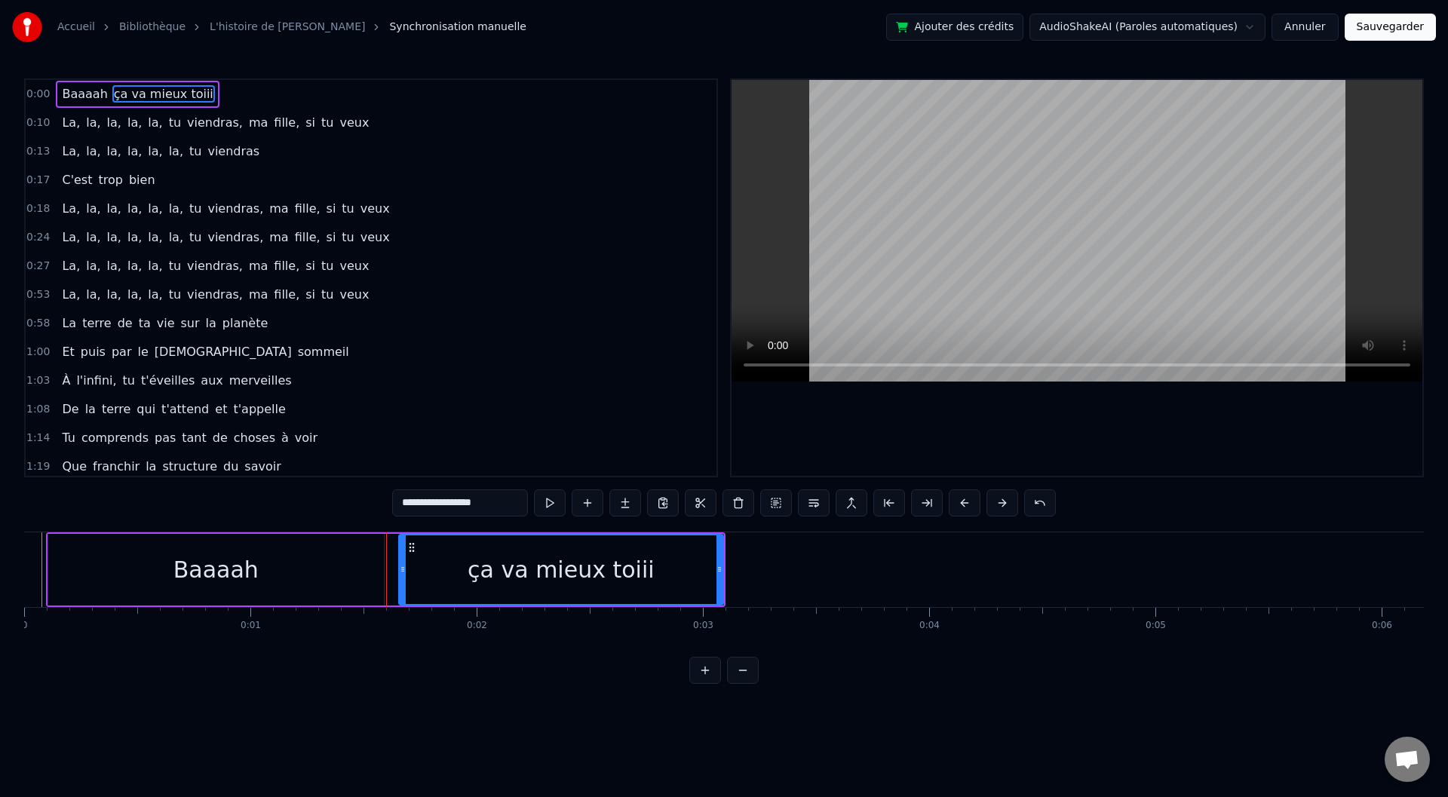
drag, startPoint x: 388, startPoint y: 564, endPoint x: 400, endPoint y: 566, distance: 11.5
click at [400, 566] on icon at bounding box center [403, 569] width 6 height 12
click at [383, 563] on div "Baaaah" at bounding box center [216, 570] width 337 height 72
type input "******"
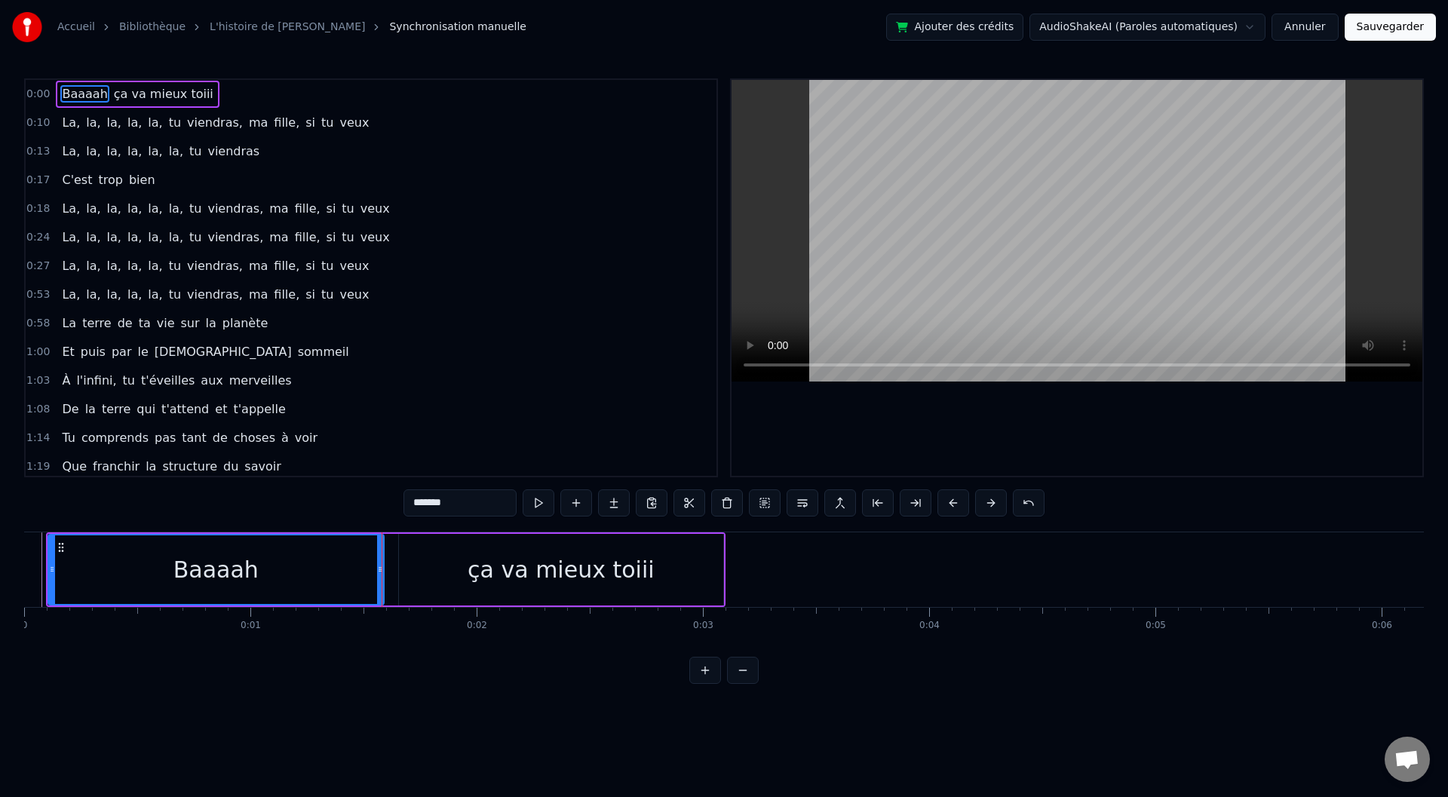
drag, startPoint x: 383, startPoint y: 563, endPoint x: 397, endPoint y: 566, distance: 14.6
click at [397, 566] on div "Baaaah ça va mieux toiii" at bounding box center [386, 569] width 680 height 75
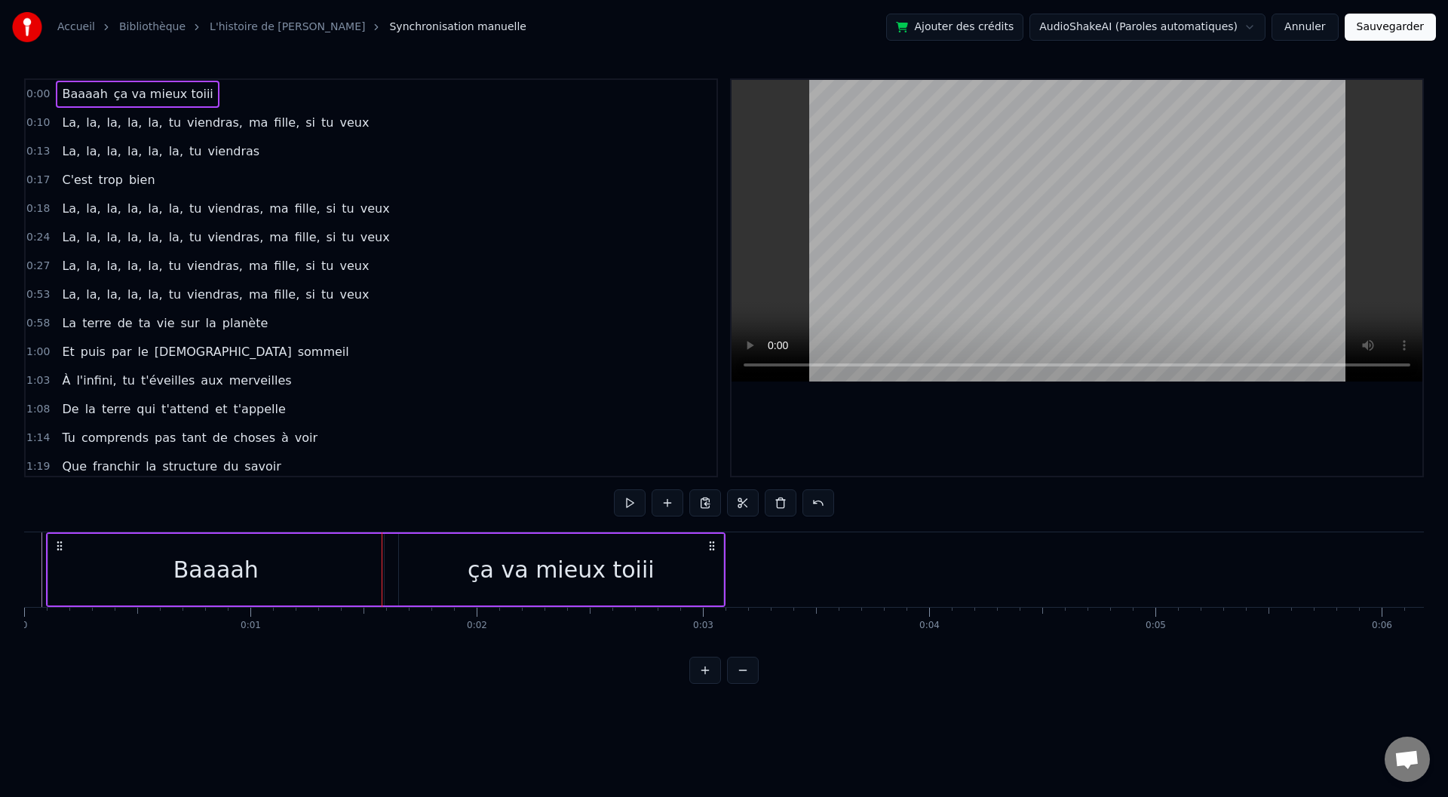
click at [379, 566] on div "Baaaah" at bounding box center [216, 570] width 336 height 72
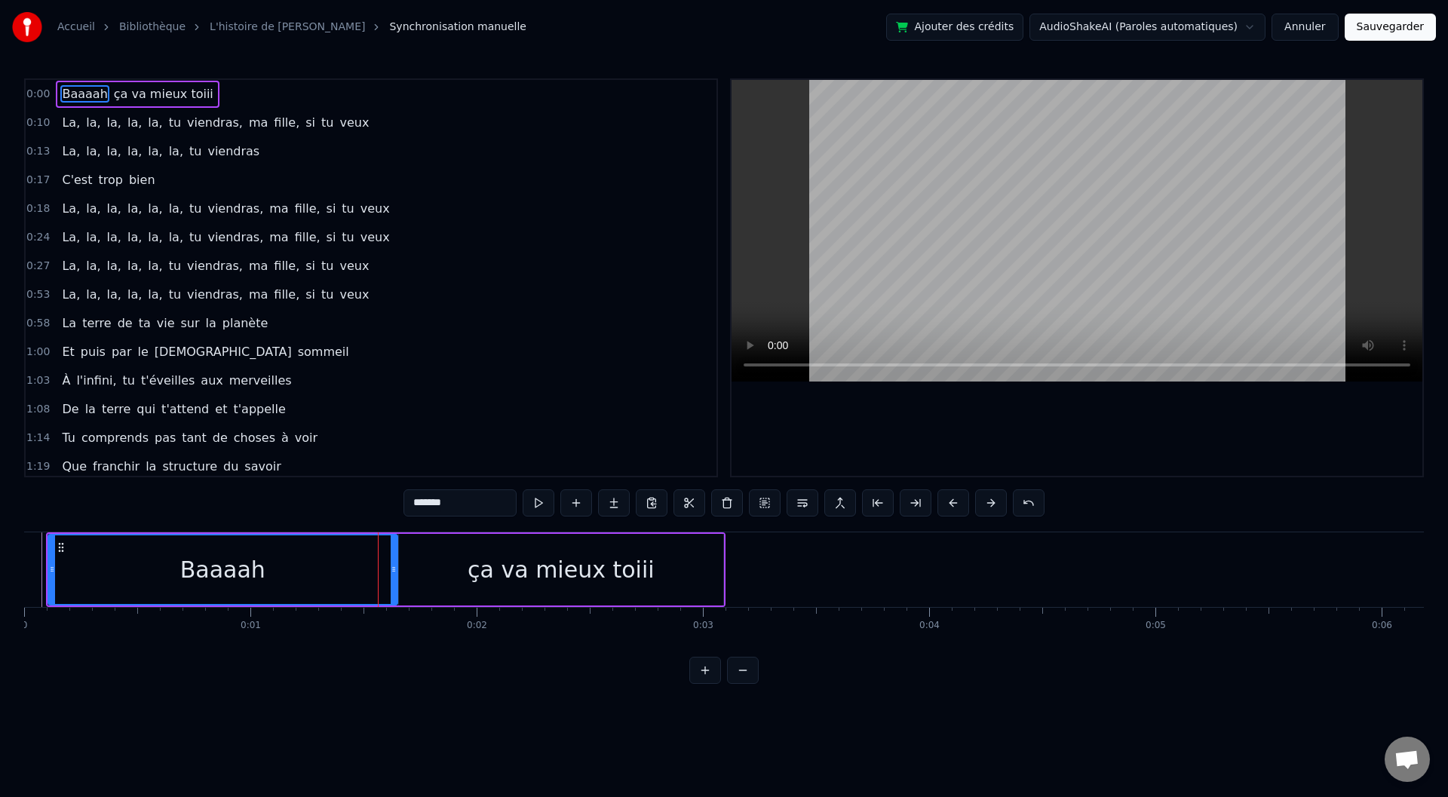
drag, startPoint x: 381, startPoint y: 569, endPoint x: 394, endPoint y: 569, distance: 13.6
click at [394, 569] on icon at bounding box center [394, 569] width 6 height 12
click at [414, 707] on html "Accueil Bibliothèque L'histoire de [PERSON_NAME] manuelle Ajouter des crédits A…" at bounding box center [724, 354] width 1448 height 708
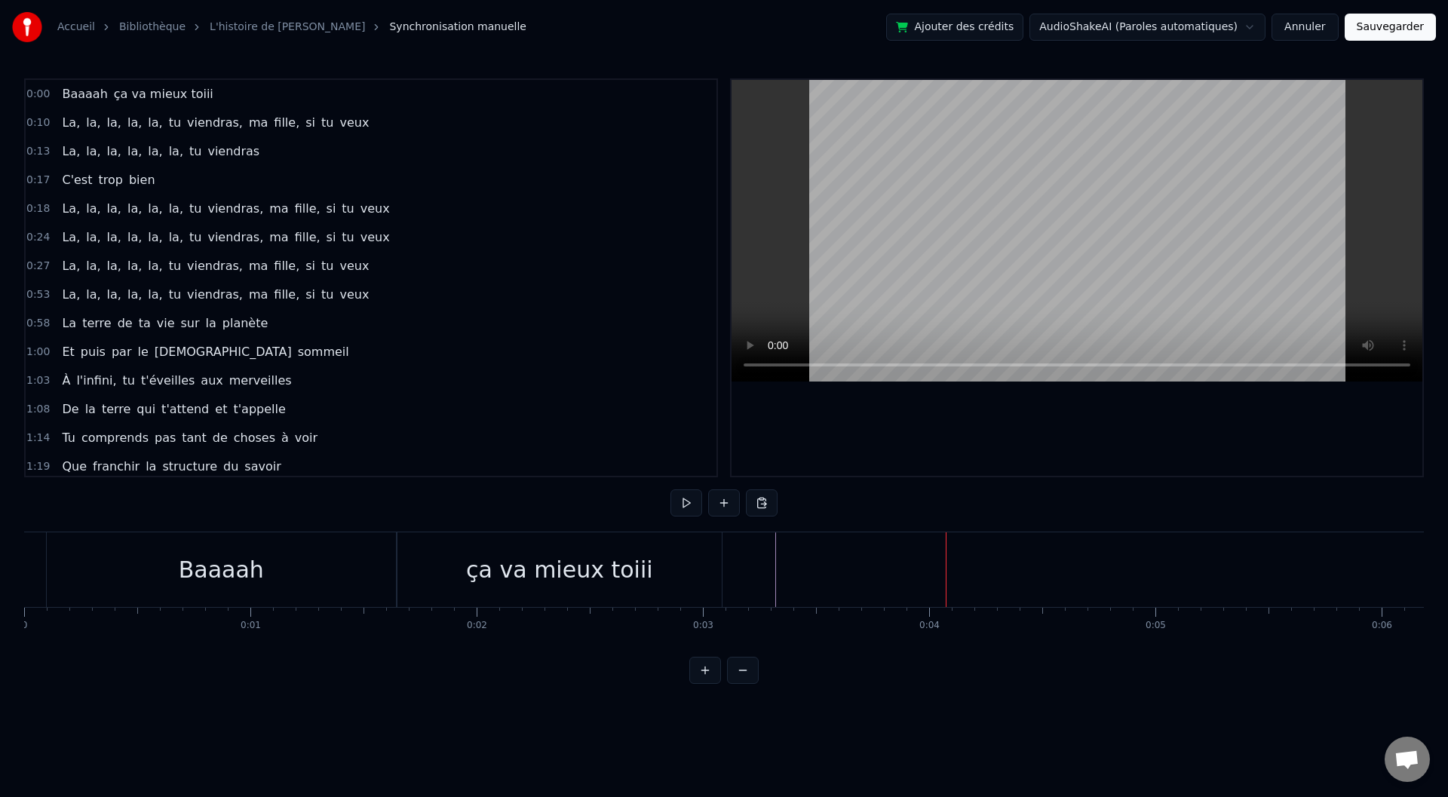
click at [386, 573] on div "Baaaah" at bounding box center [221, 569] width 349 height 75
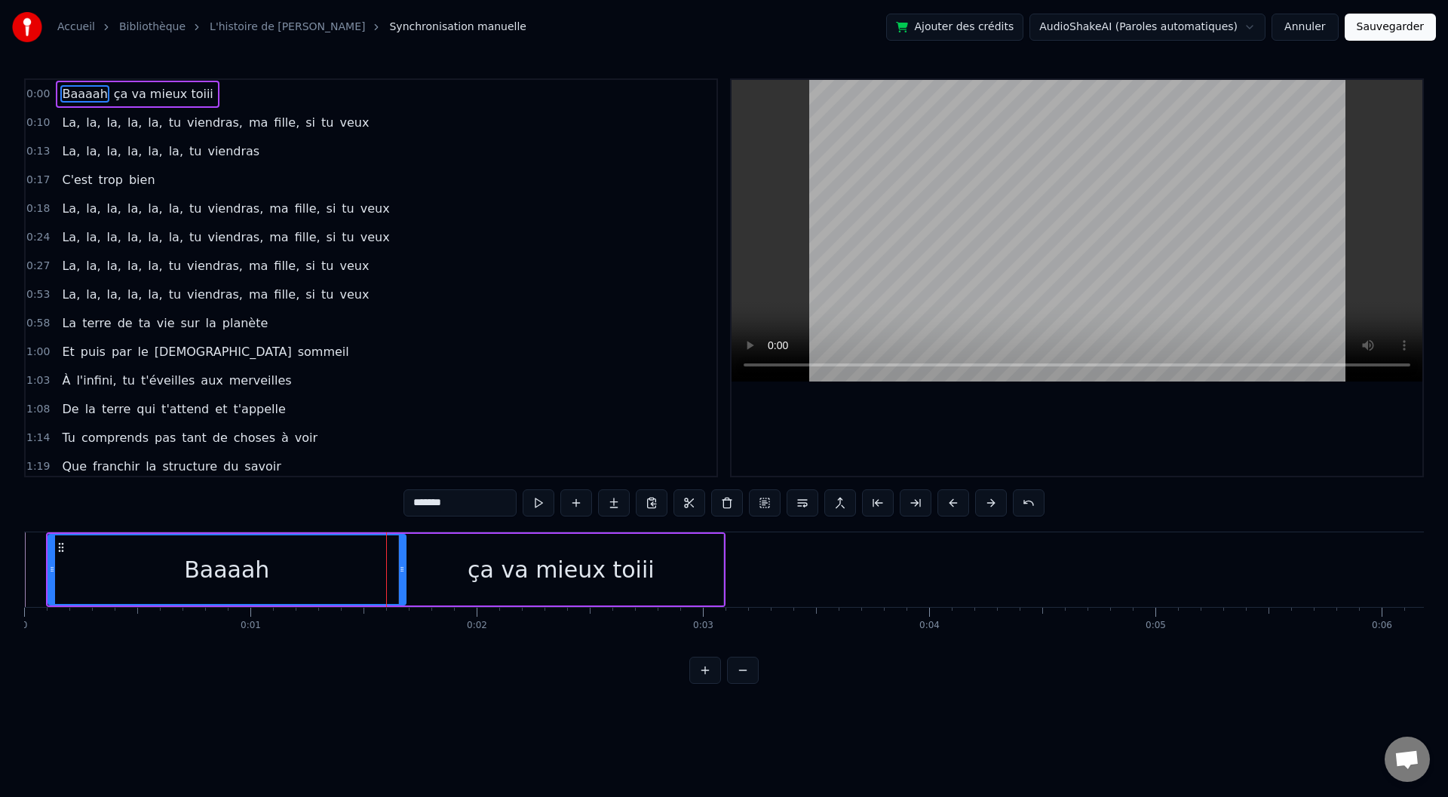
drag, startPoint x: 394, startPoint y: 571, endPoint x: 403, endPoint y: 571, distance: 9.1
click at [403, 571] on icon at bounding box center [402, 569] width 6 height 12
click at [680, 572] on div "ça va mieux toiii" at bounding box center [561, 570] width 324 height 72
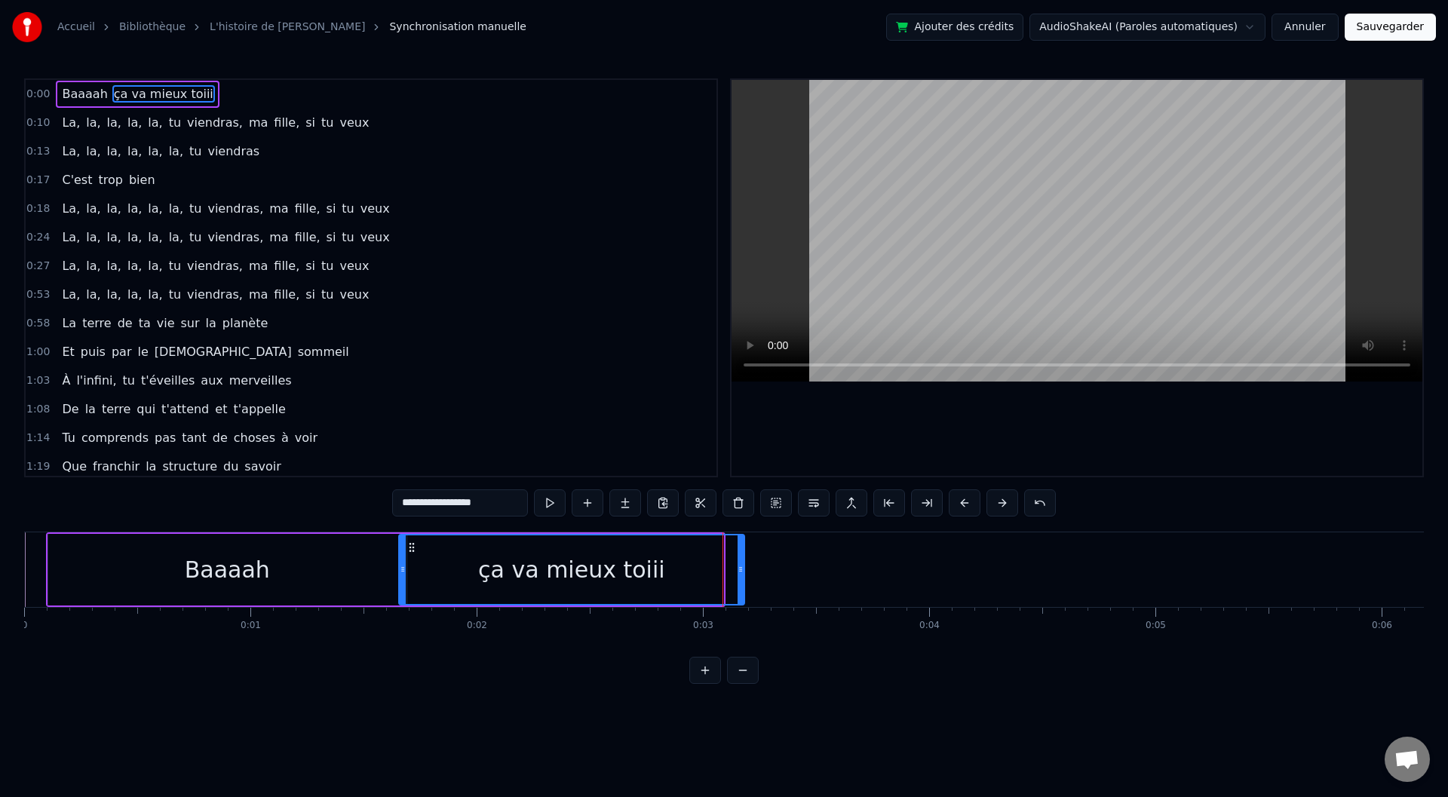
drag, startPoint x: 720, startPoint y: 563, endPoint x: 743, endPoint y: 563, distance: 22.6
click at [742, 563] on icon at bounding box center [741, 569] width 6 height 12
click at [747, 566] on icon at bounding box center [748, 569] width 6 height 12
click at [94, 569] on div "Baaaah" at bounding box center [227, 570] width 358 height 72
type input "******"
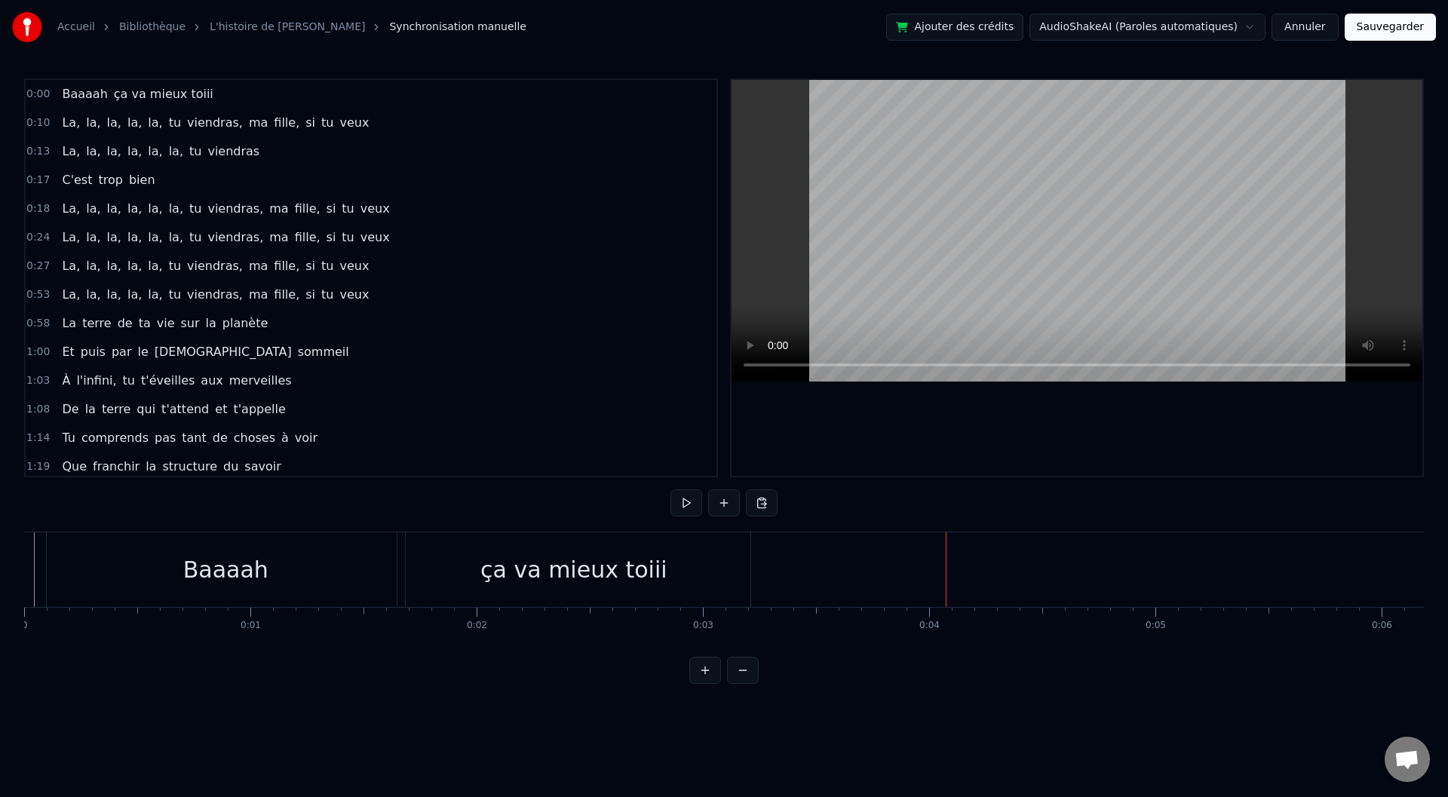
click at [731, 579] on div "ça va mieux toiii" at bounding box center [573, 569] width 353 height 75
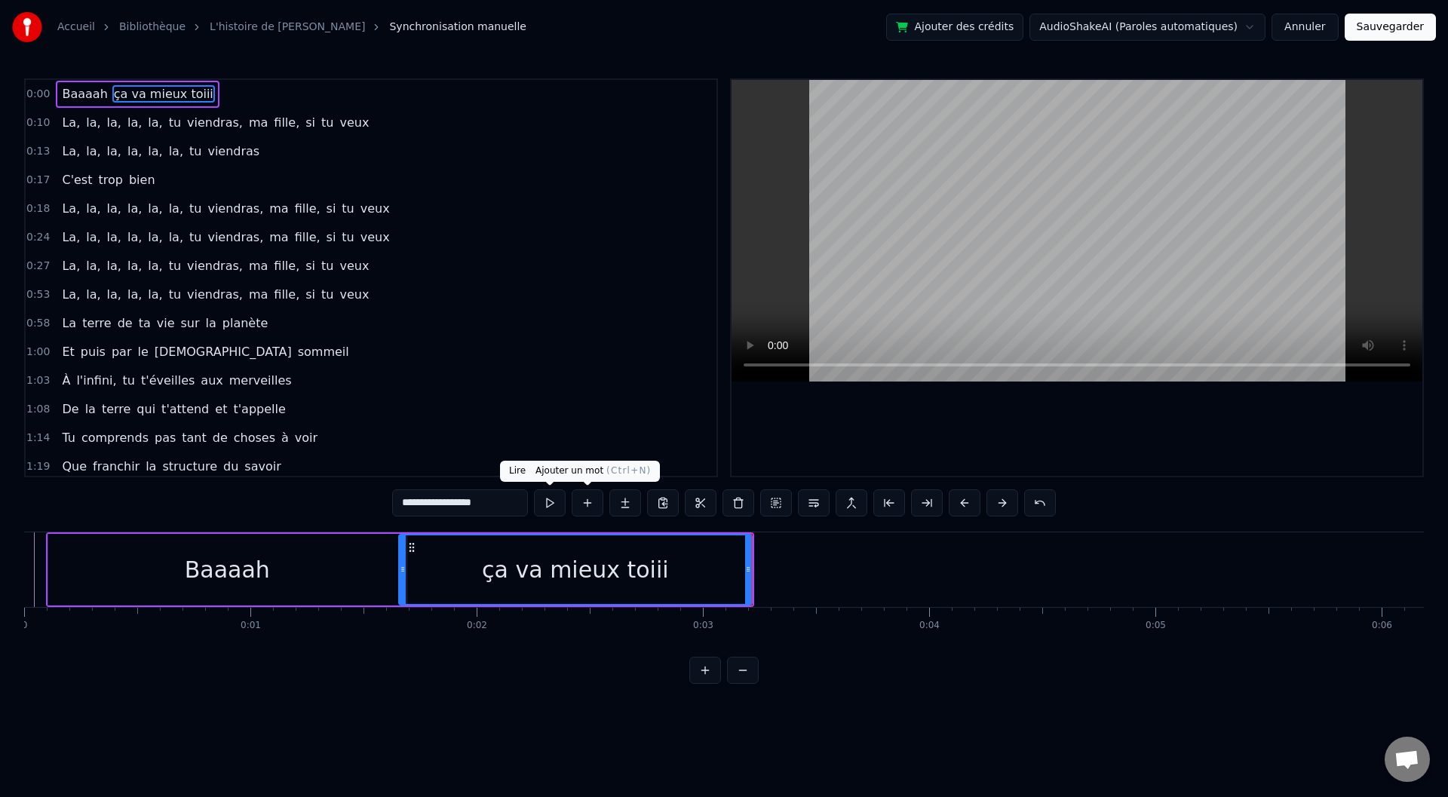
click at [589, 502] on button at bounding box center [588, 502] width 32 height 27
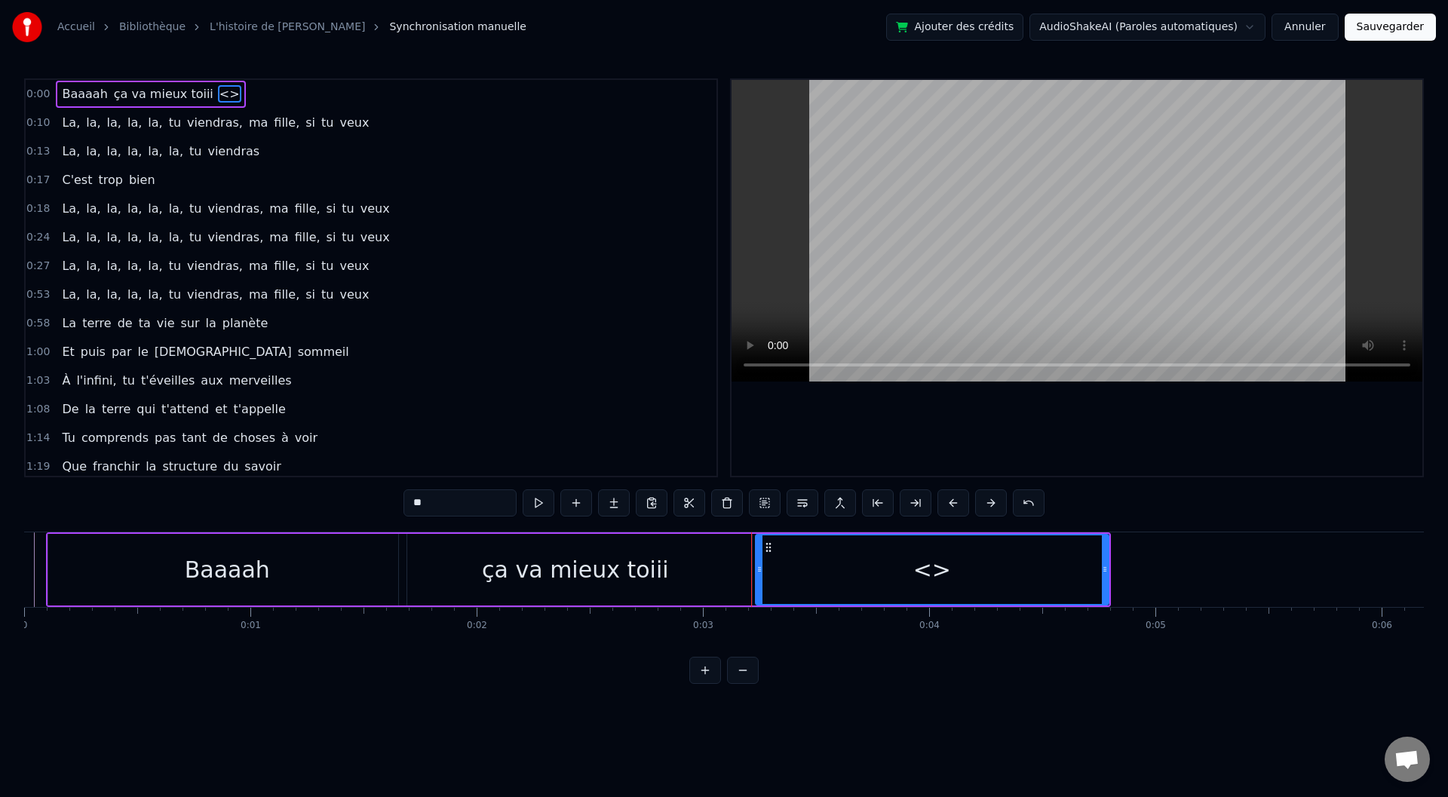
drag, startPoint x: 449, startPoint y: 497, endPoint x: 391, endPoint y: 502, distance: 57.5
click at [391, 502] on div "0:00 Baaaah ça va mieux toiii <> 0:10 La, la, la, la, la, tu viendras, ma fille…" at bounding box center [724, 381] width 1400 height 606
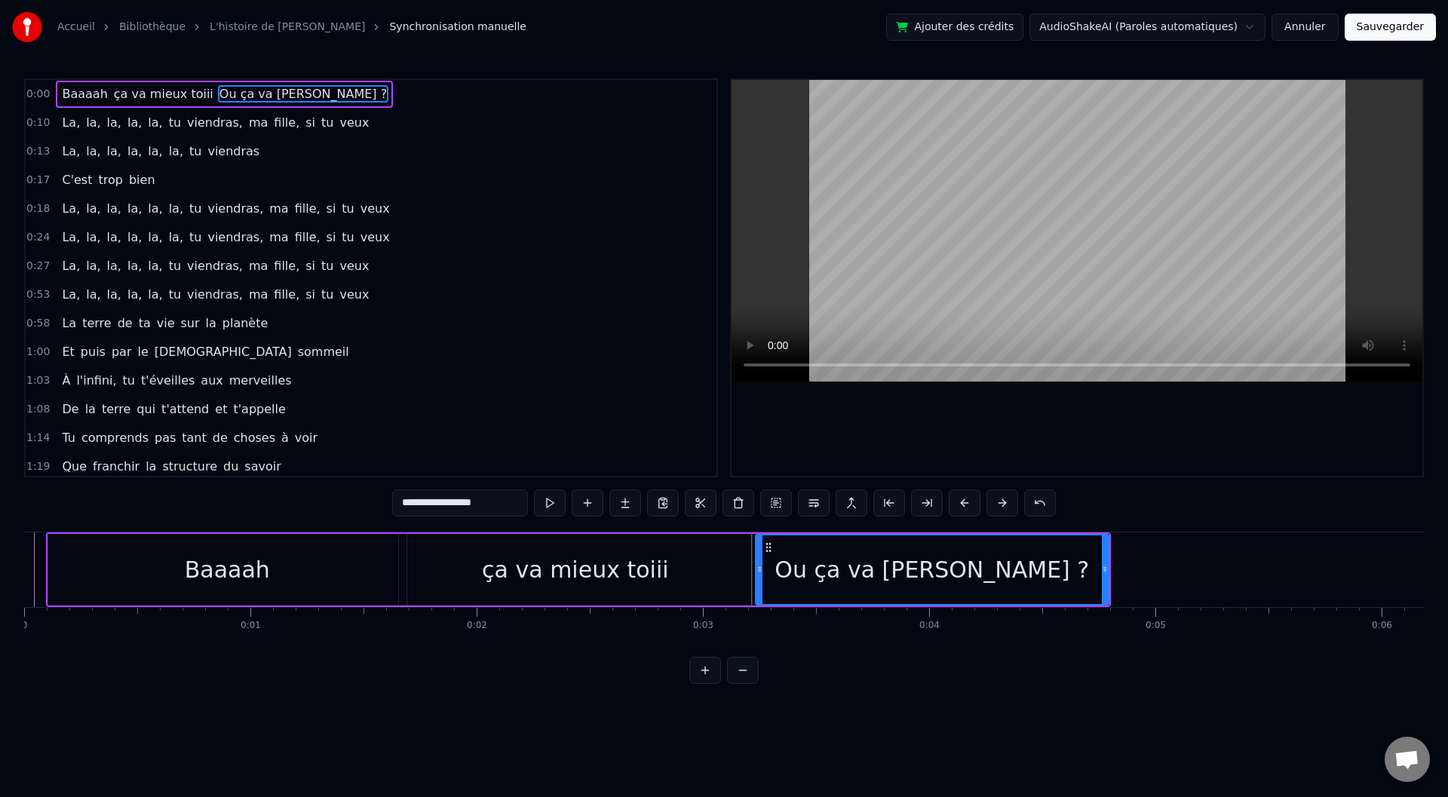
type input "**********"
click at [567, 708] on html "Accueil Bibliothèque L'histoire de [PERSON_NAME] manuelle Ajouter des crédits A…" at bounding box center [724, 354] width 1448 height 708
click at [815, 577] on div "Ou ça va [PERSON_NAME] ?" at bounding box center [931, 569] width 351 height 69
click at [629, 499] on button at bounding box center [625, 502] width 32 height 27
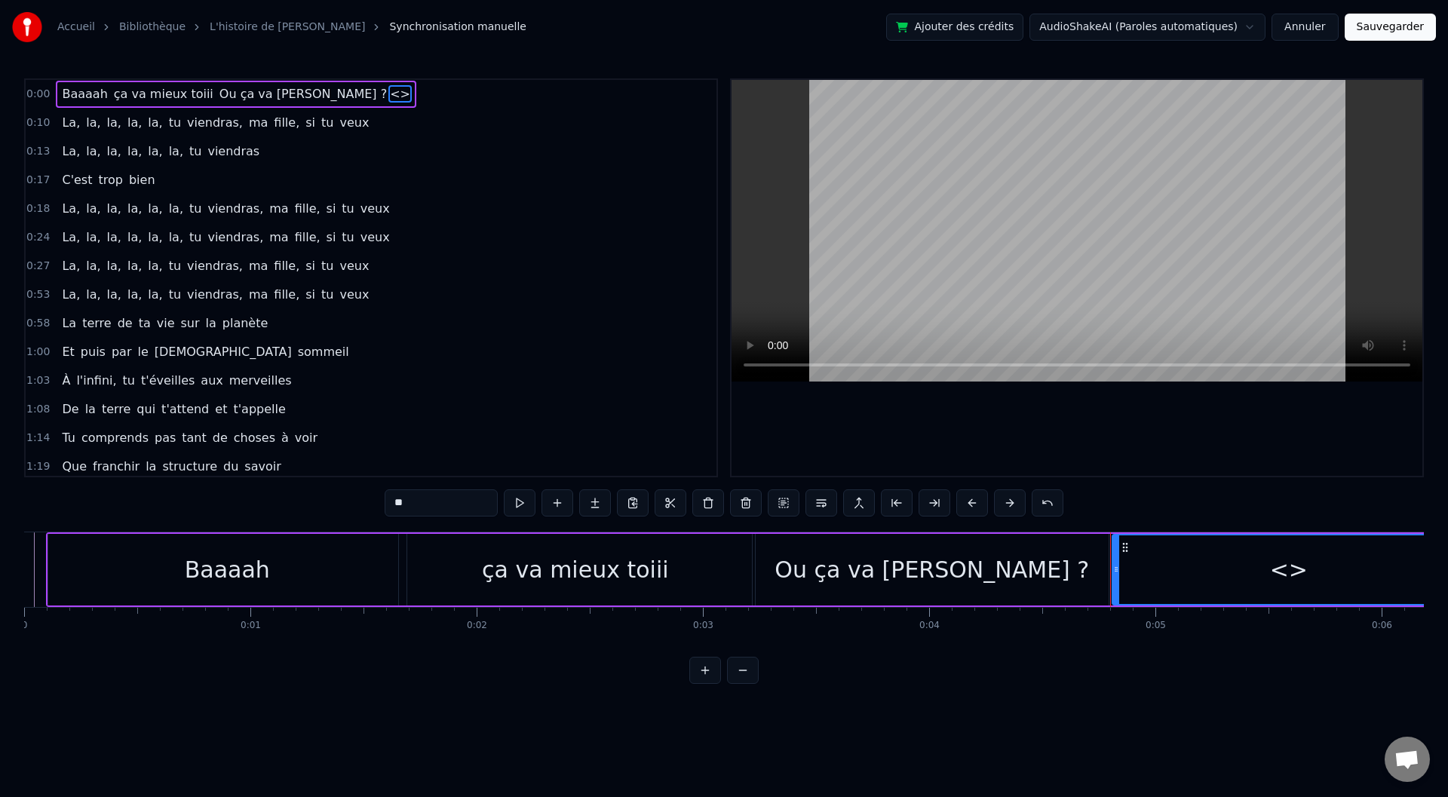
click at [1182, 560] on div "<>" at bounding box center [1288, 569] width 351 height 69
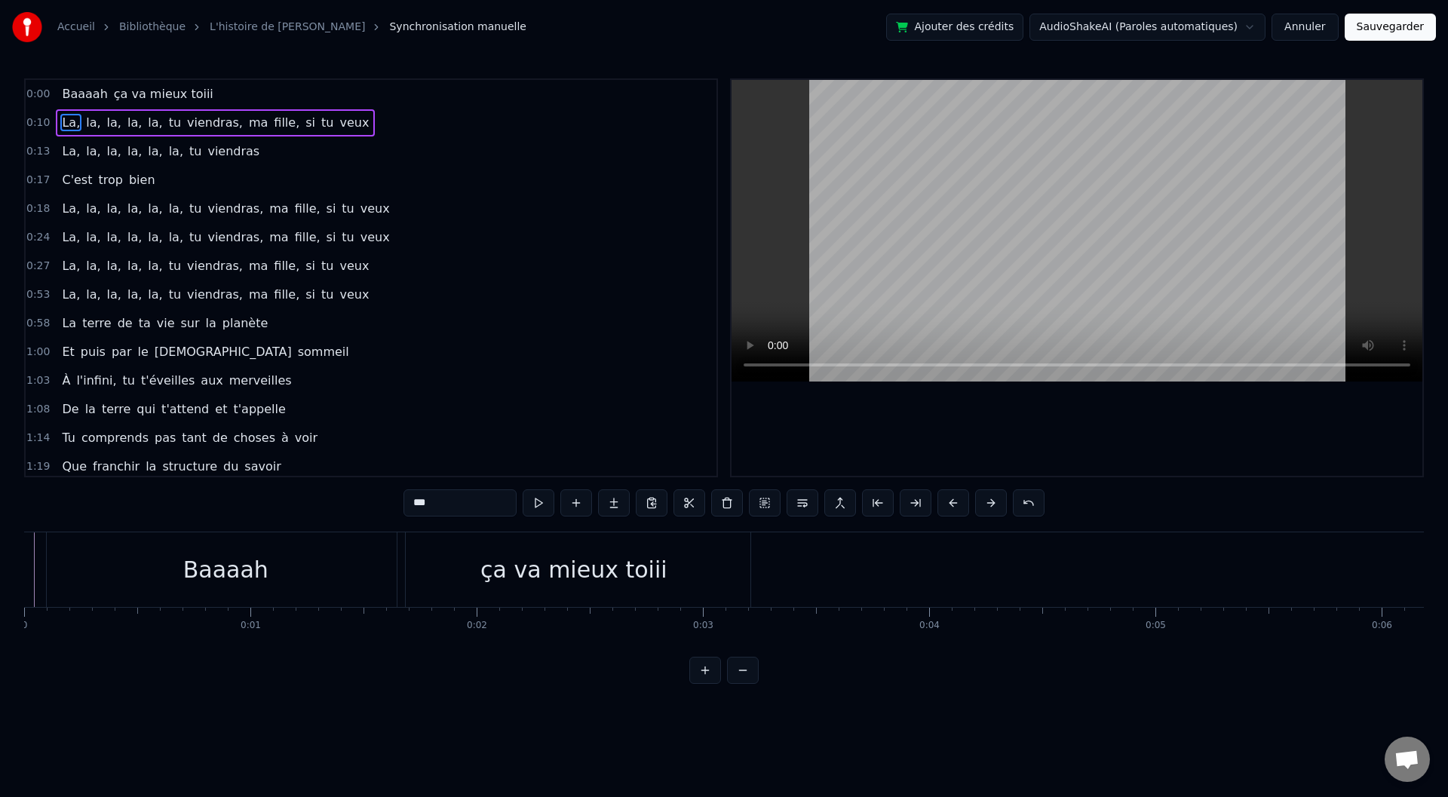
click at [423, 576] on div "ça va mieux toiii" at bounding box center [573, 569] width 353 height 75
type input "**********"
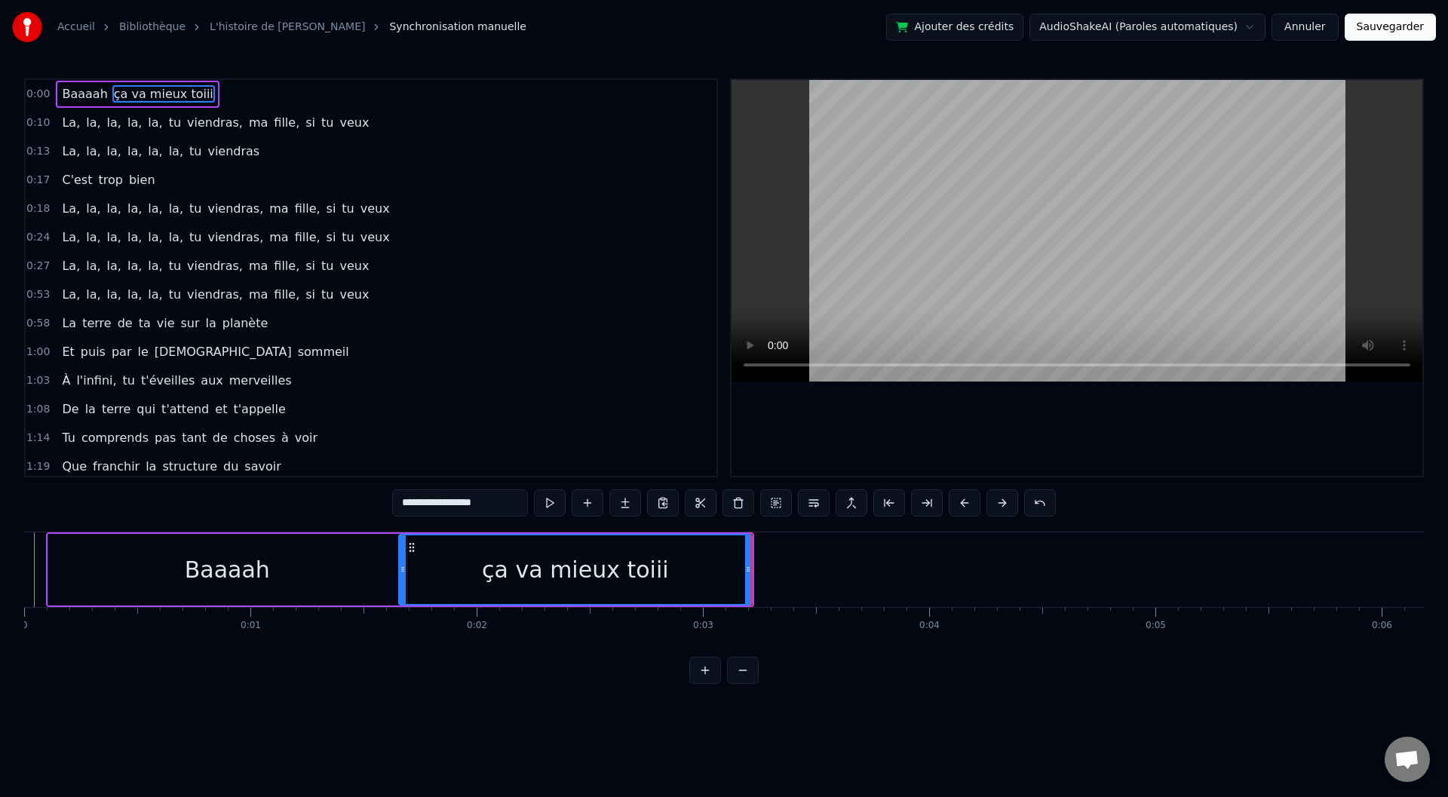
click at [713, 576] on div "ça va mieux toiii" at bounding box center [575, 569] width 351 height 69
click at [664, 567] on div "ça va mieux toiii" at bounding box center [575, 569] width 351 height 69
click at [719, 578] on div "ça va mieux toiii" at bounding box center [575, 569] width 351 height 69
click at [735, 574] on div "ça va mieux toiii" at bounding box center [575, 569] width 351 height 69
click at [713, 572] on div "ça va mieux toiii" at bounding box center [575, 569] width 351 height 69
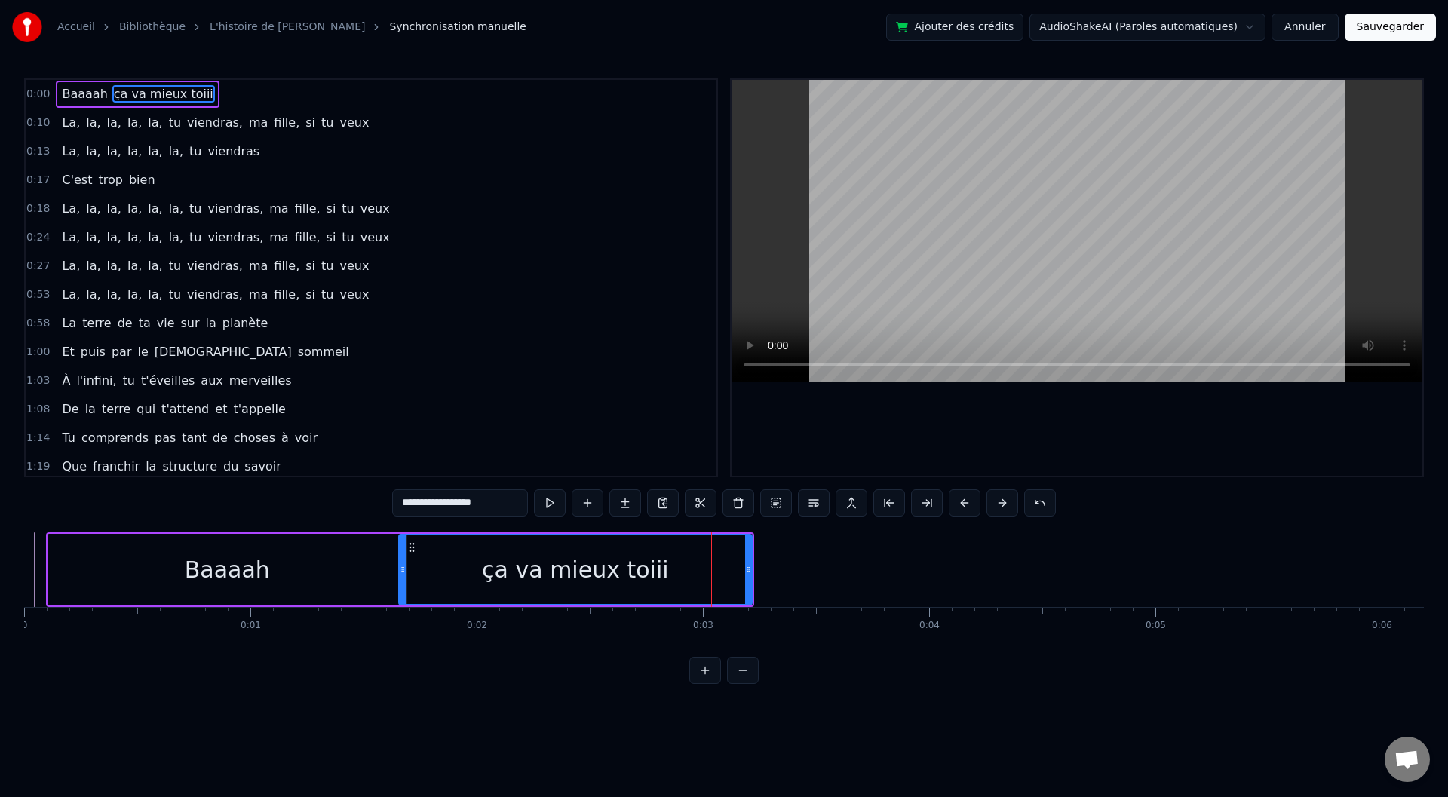
click at [501, 708] on html "Accueil Bibliothèque L'histoire de [PERSON_NAME] manuelle Ajouter des crédits A…" at bounding box center [724, 354] width 1448 height 708
click at [308, 105] on div "0:00 Baaaah ça va mieux toiii" at bounding box center [371, 94] width 691 height 29
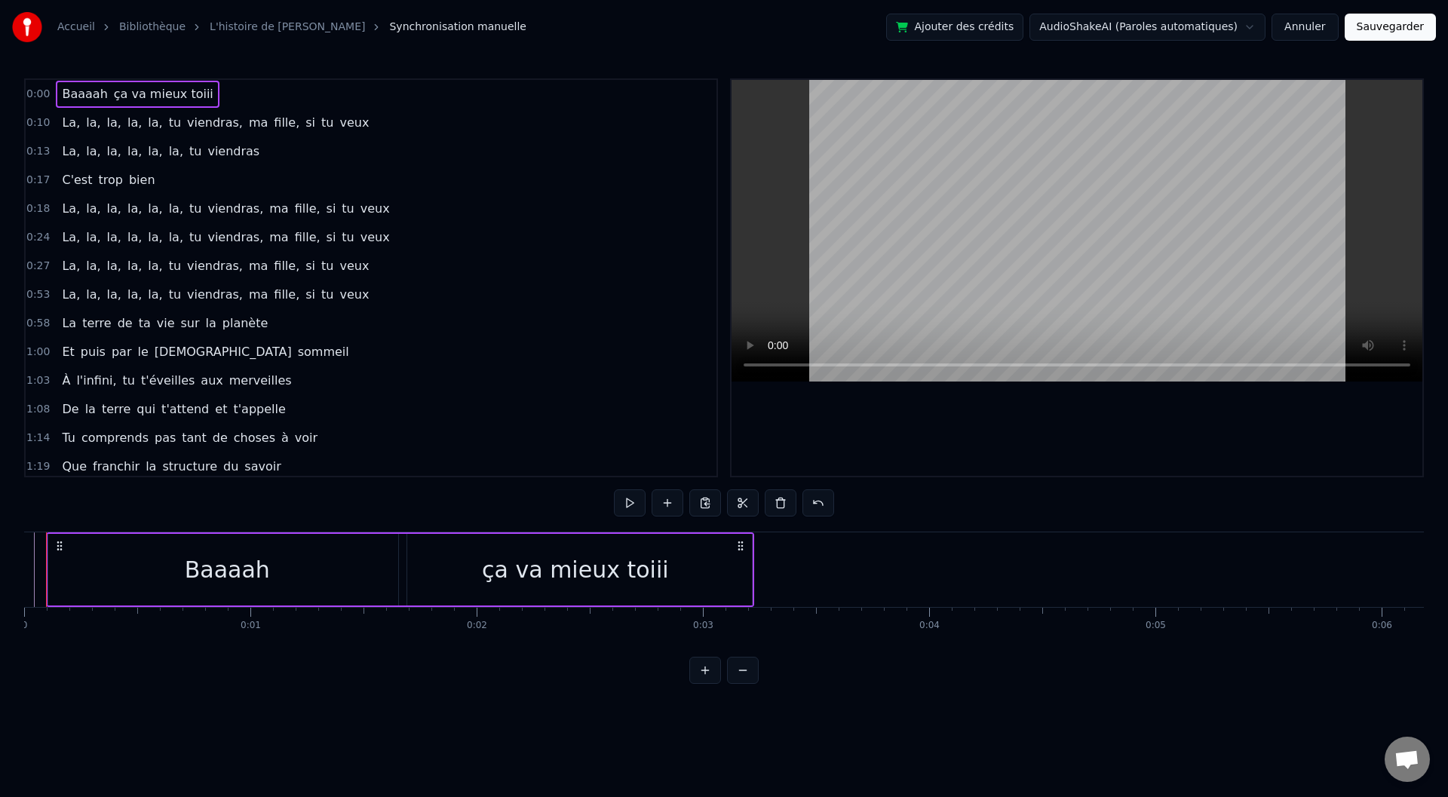
click at [338, 126] on span "veux" at bounding box center [354, 122] width 32 height 17
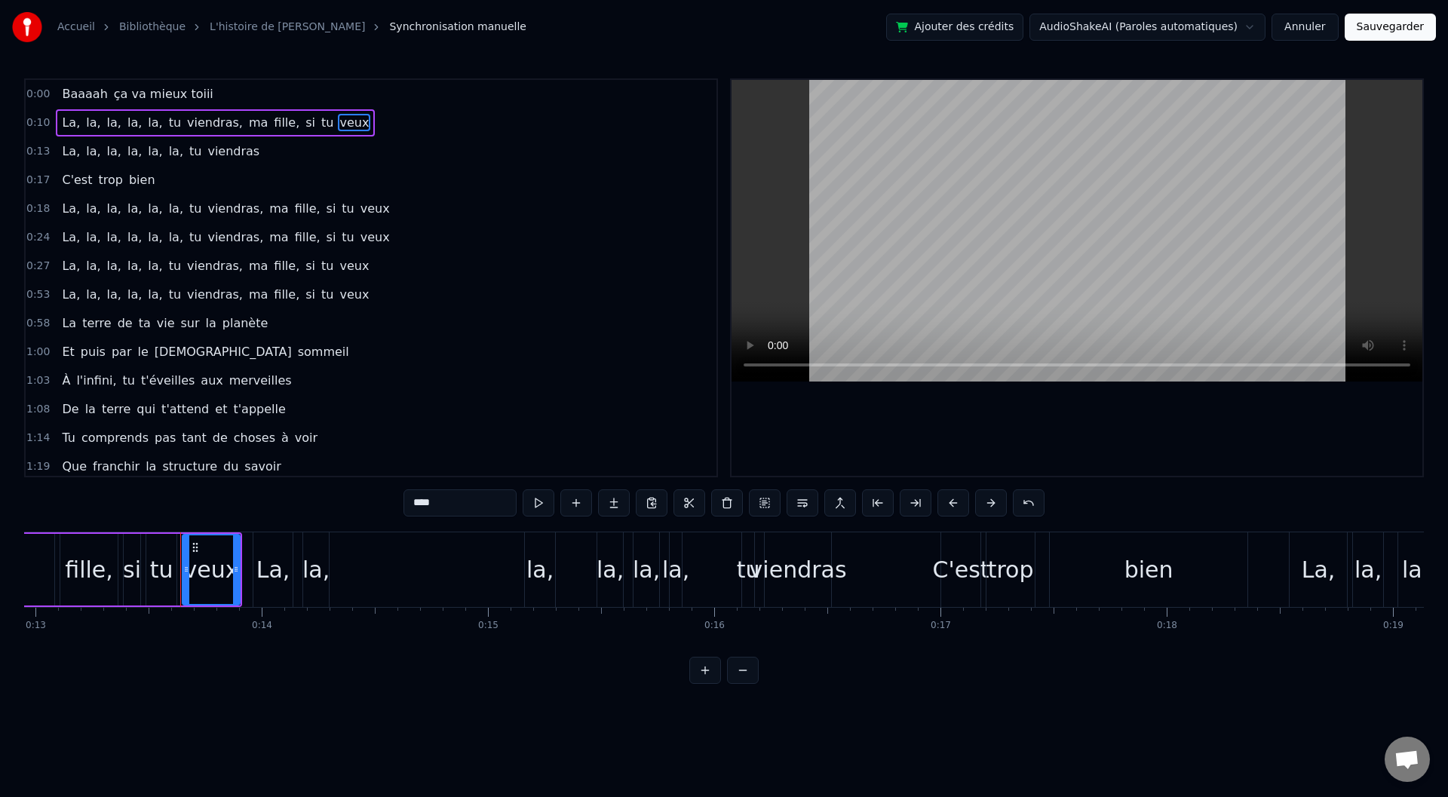
scroll to position [0, 3011]
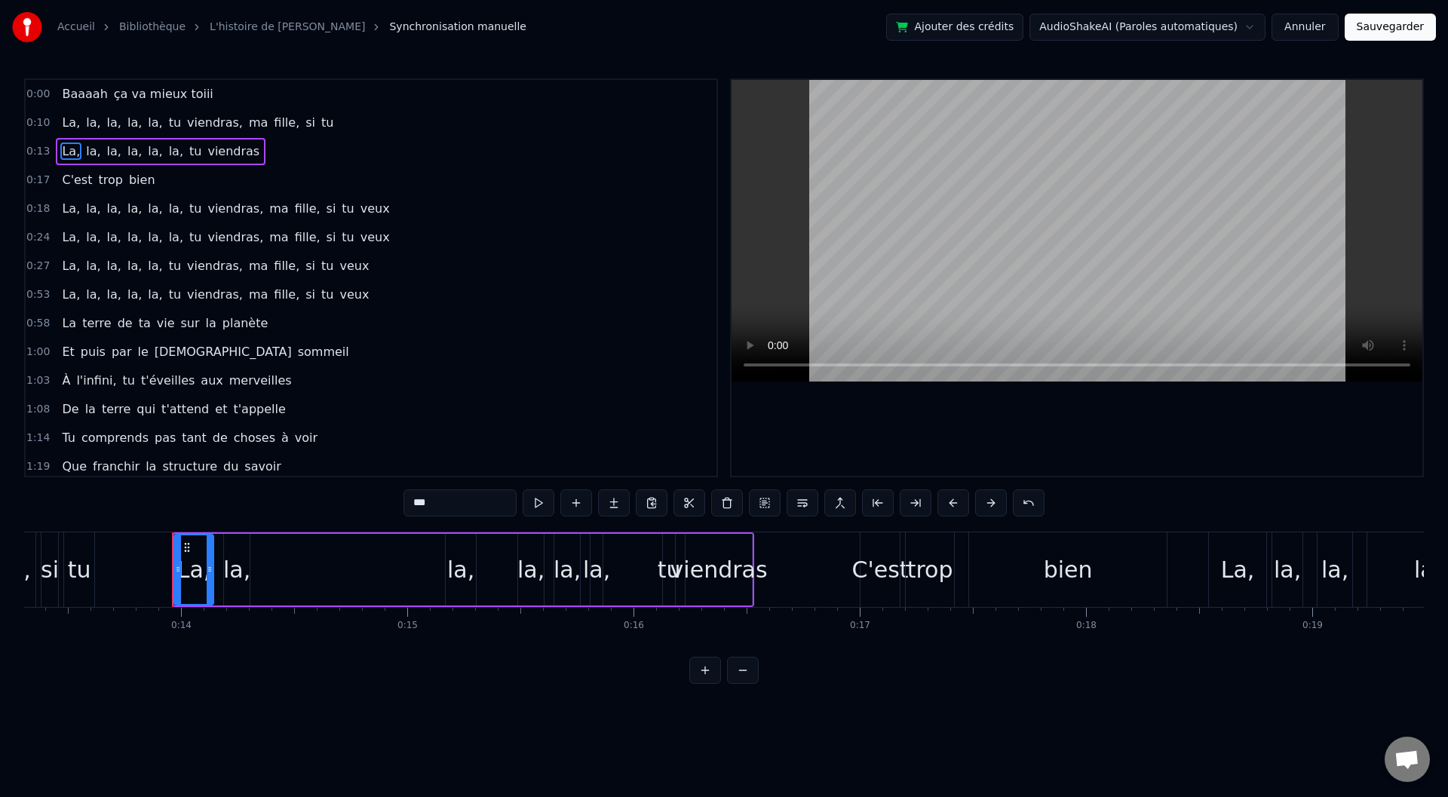
click at [60, 120] on span "La," at bounding box center [70, 122] width 21 height 17
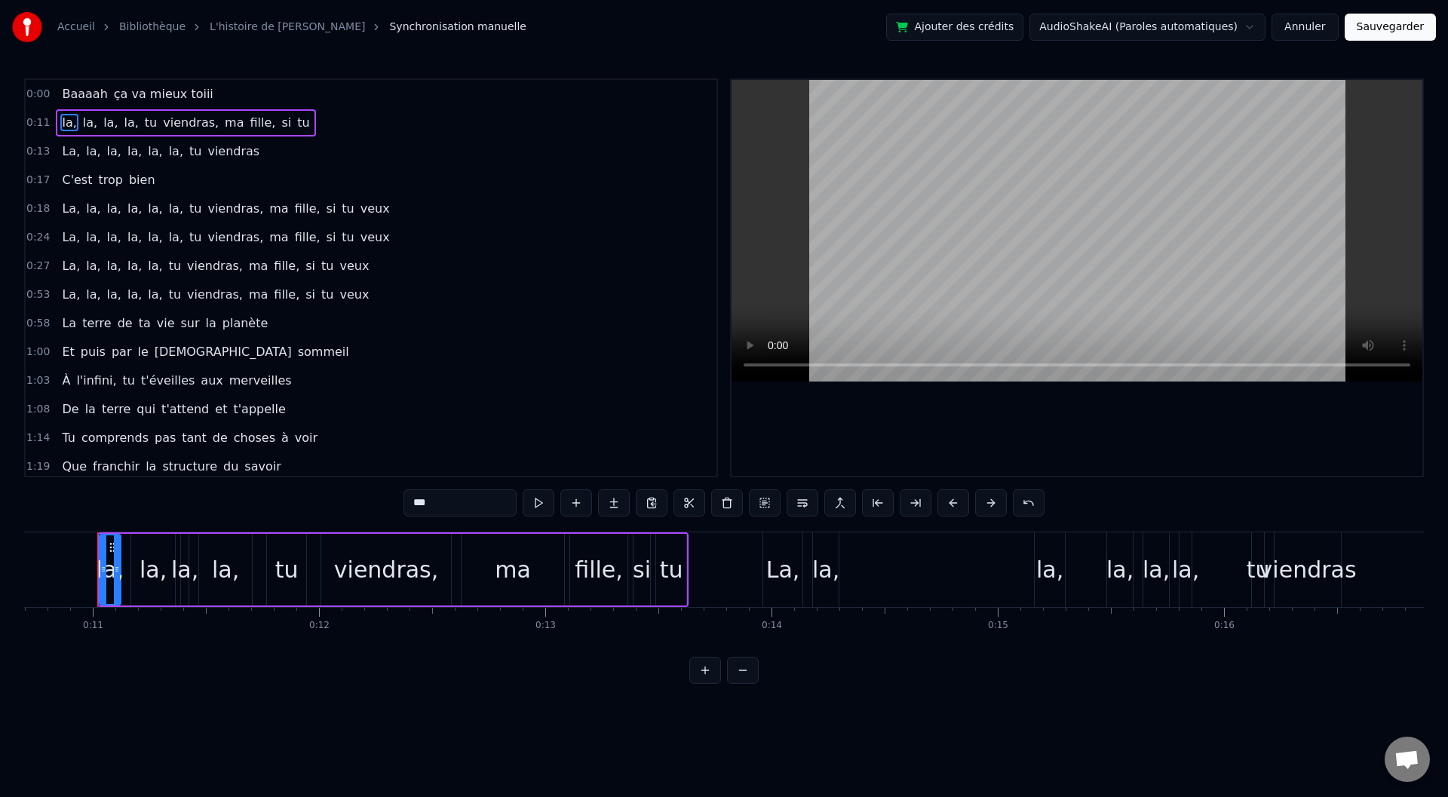
scroll to position [0, 2418]
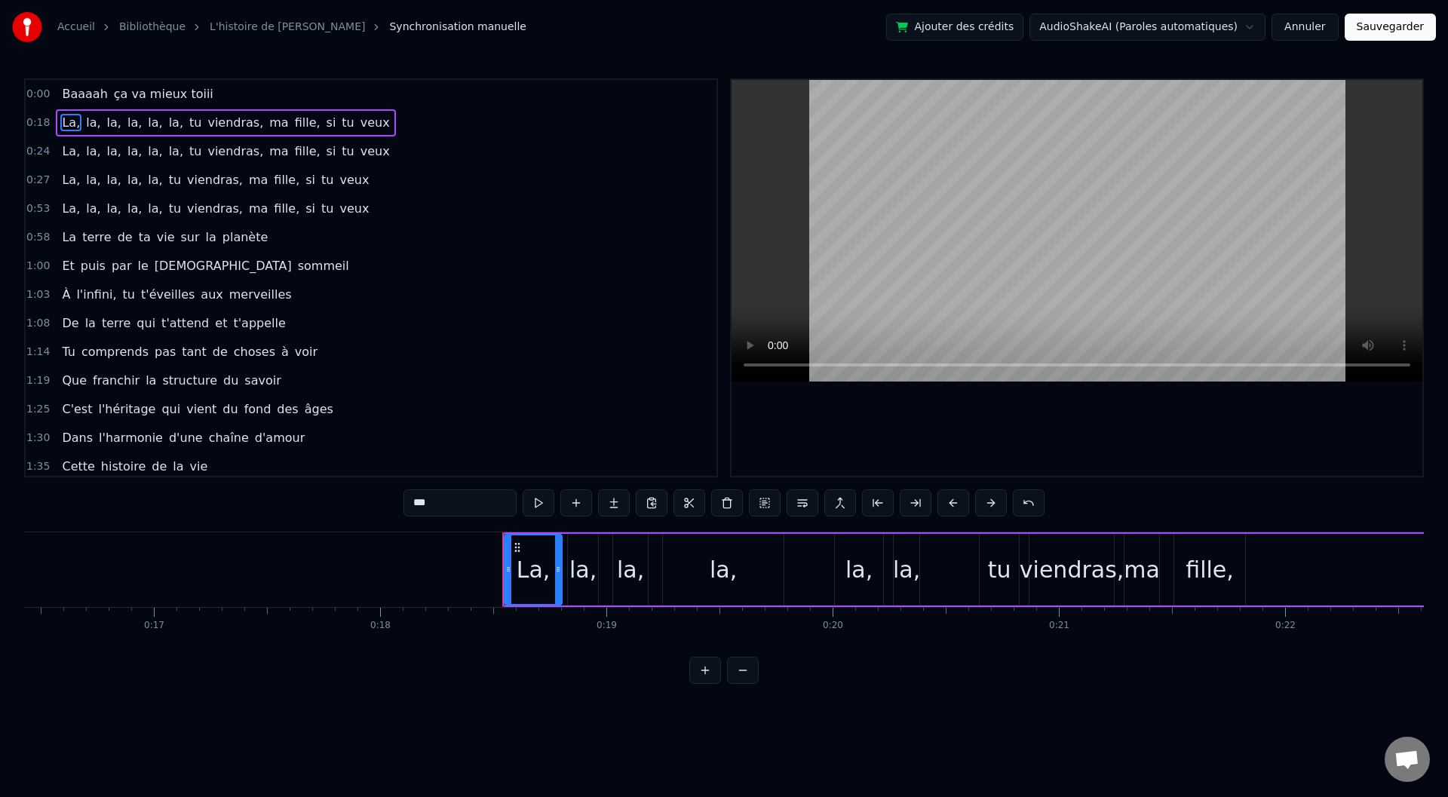
type input "***"
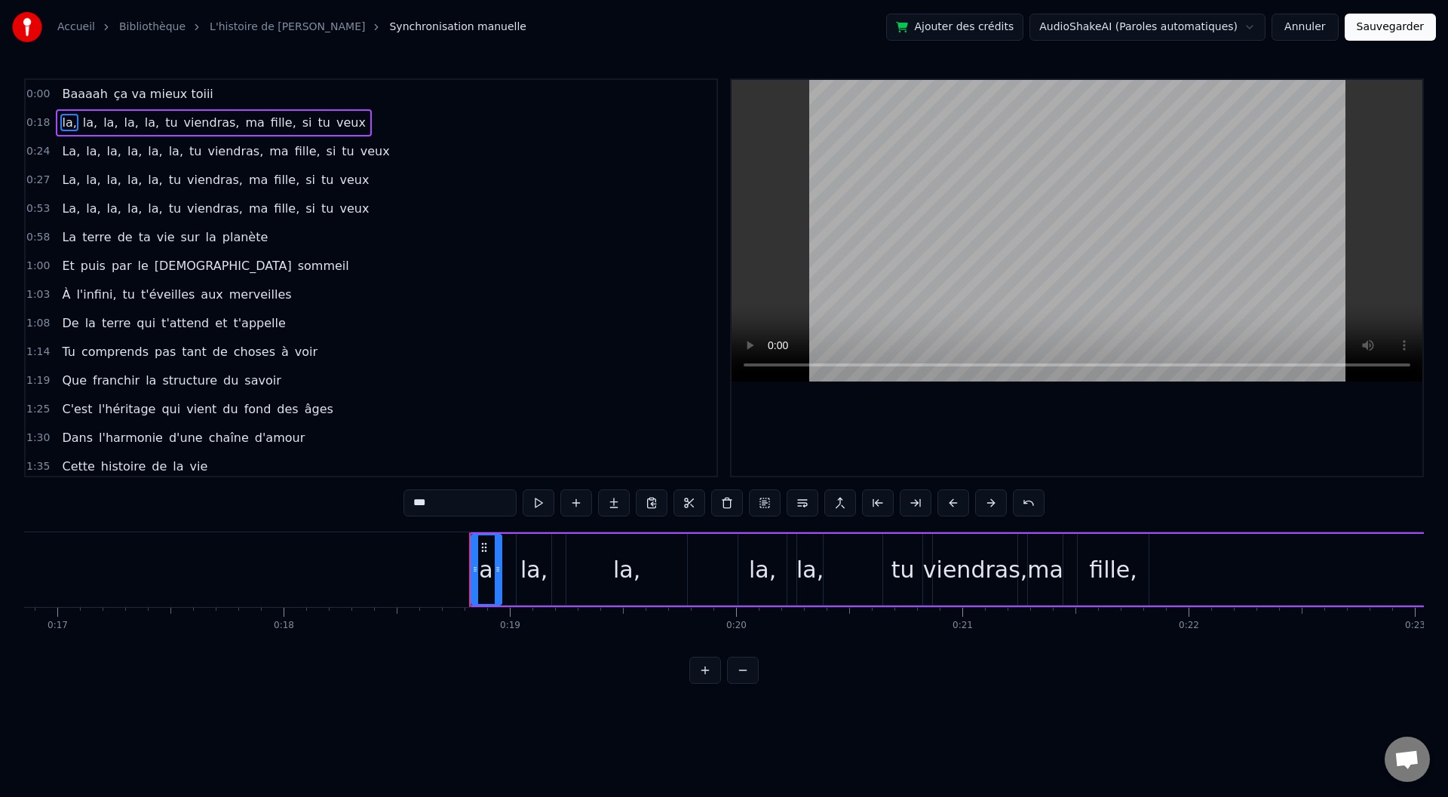
scroll to position [0, 3816]
click at [233, 85] on div "0:00 Baaaah ça va mieux toiii" at bounding box center [371, 94] width 691 height 29
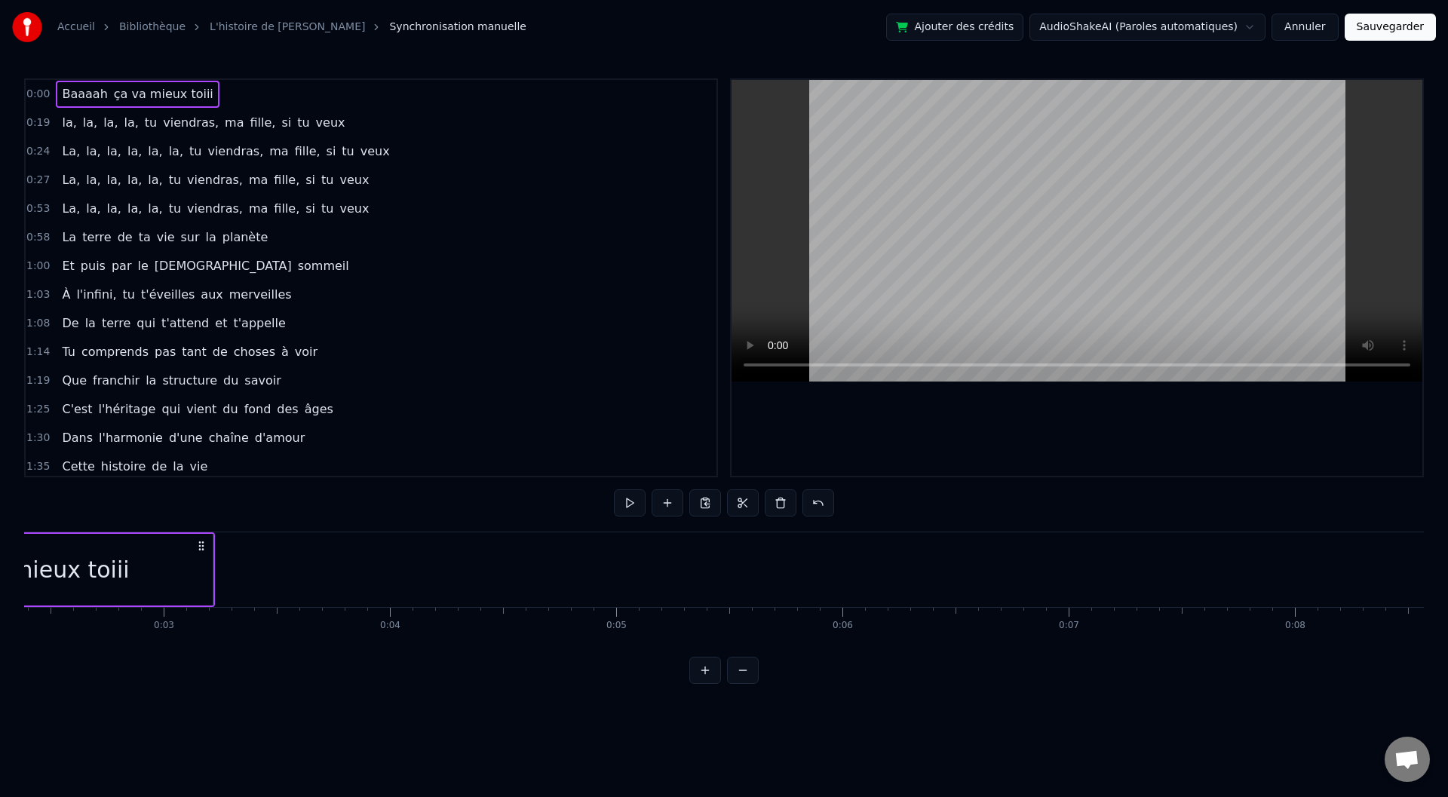
click at [217, 90] on div "0:00 Baaaah ça va mieux toiii" at bounding box center [371, 94] width 691 height 29
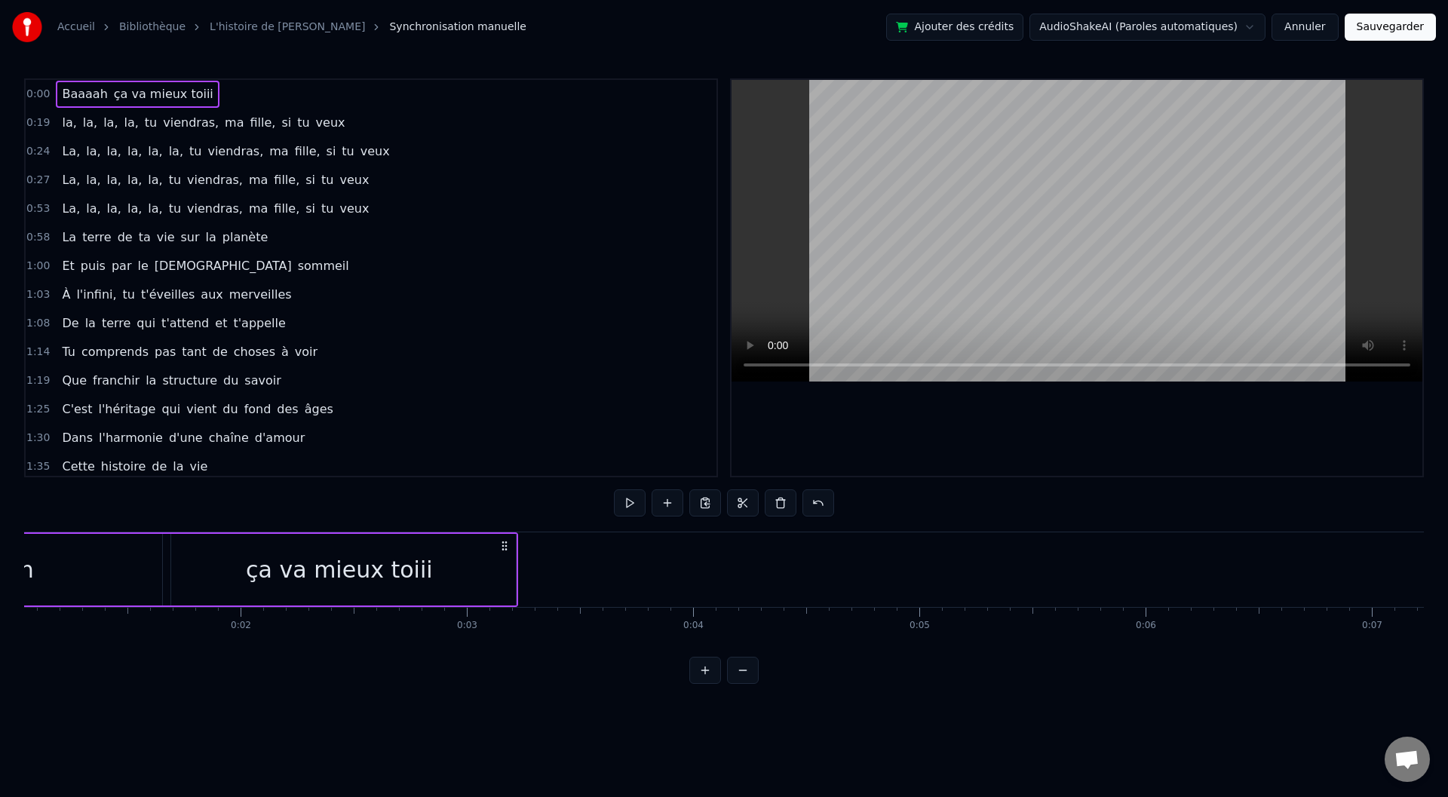
scroll to position [0, 17]
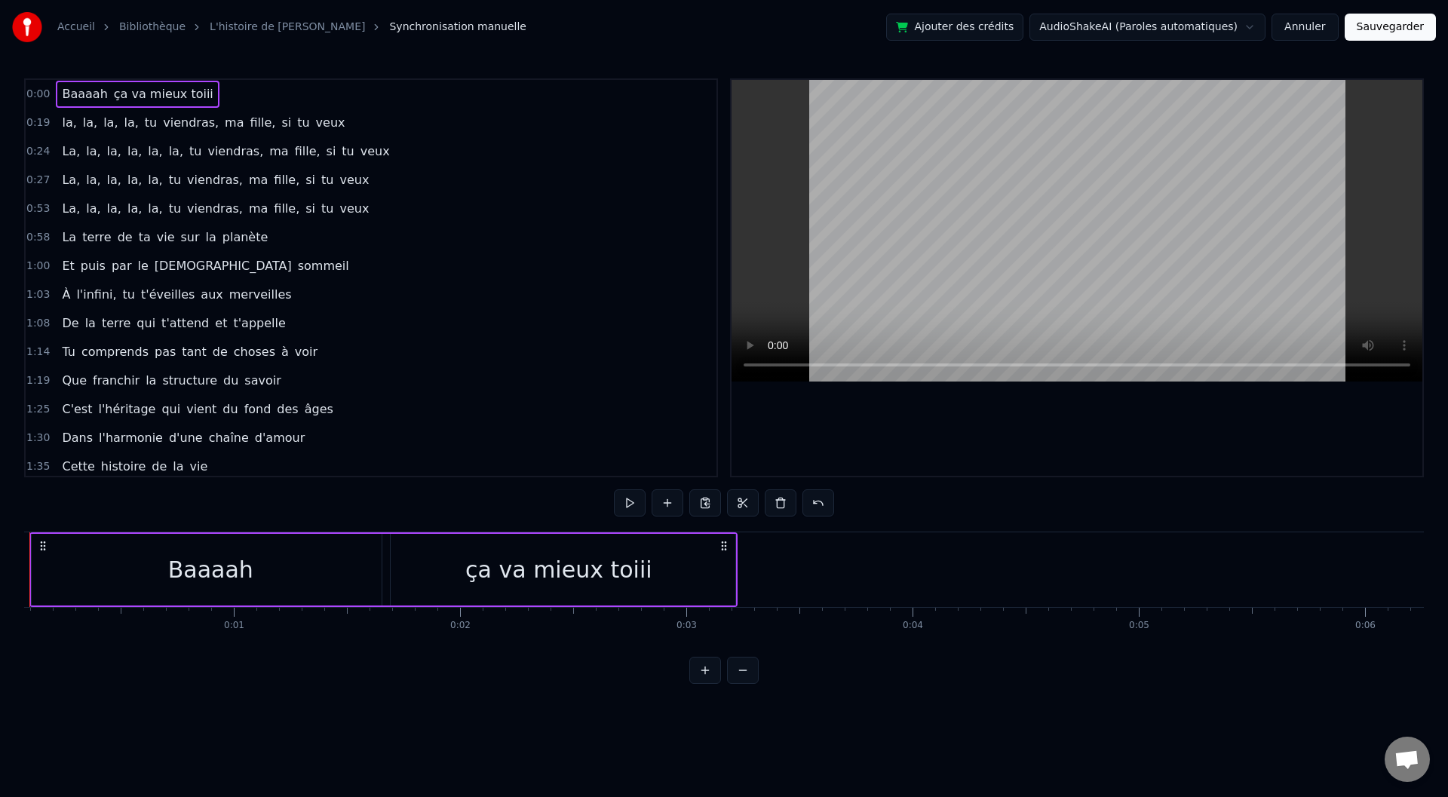
click at [211, 92] on div "0:00 Baaaah ça va mieux toiii" at bounding box center [371, 94] width 691 height 29
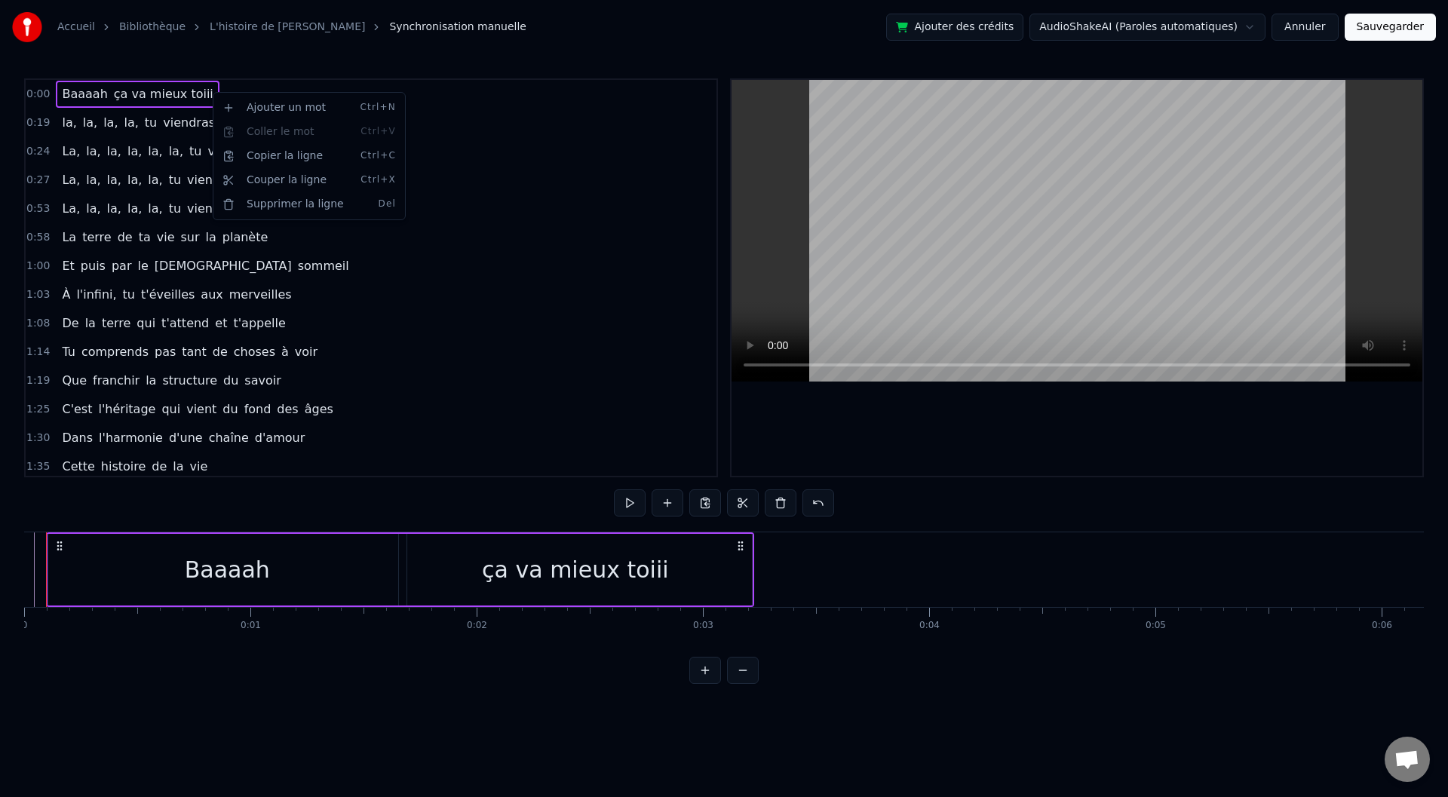
click at [195, 90] on html "Accueil Bibliothèque L'histoire de [PERSON_NAME] manuelle Ajouter des crédits A…" at bounding box center [724, 354] width 1448 height 708
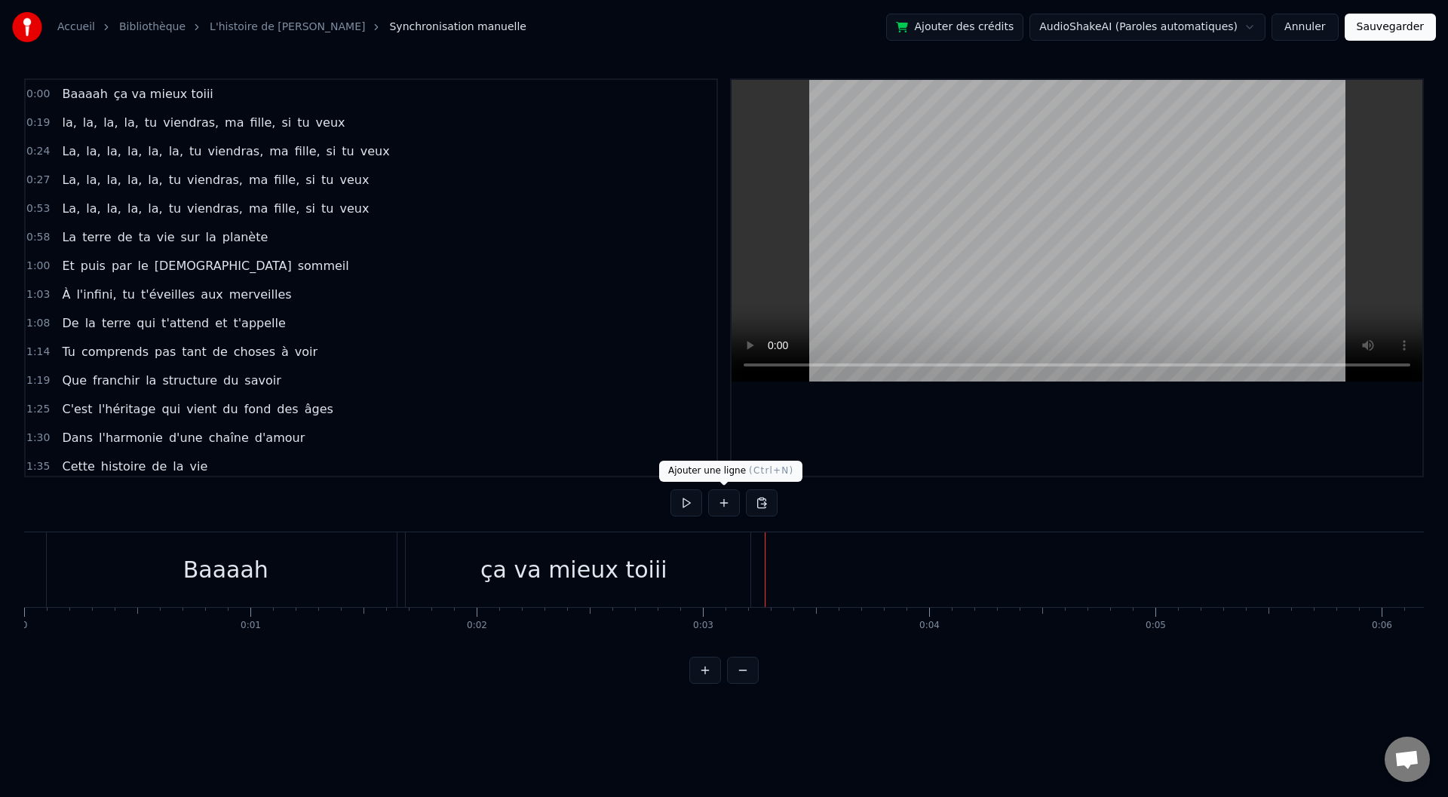
click at [723, 502] on button at bounding box center [724, 502] width 32 height 27
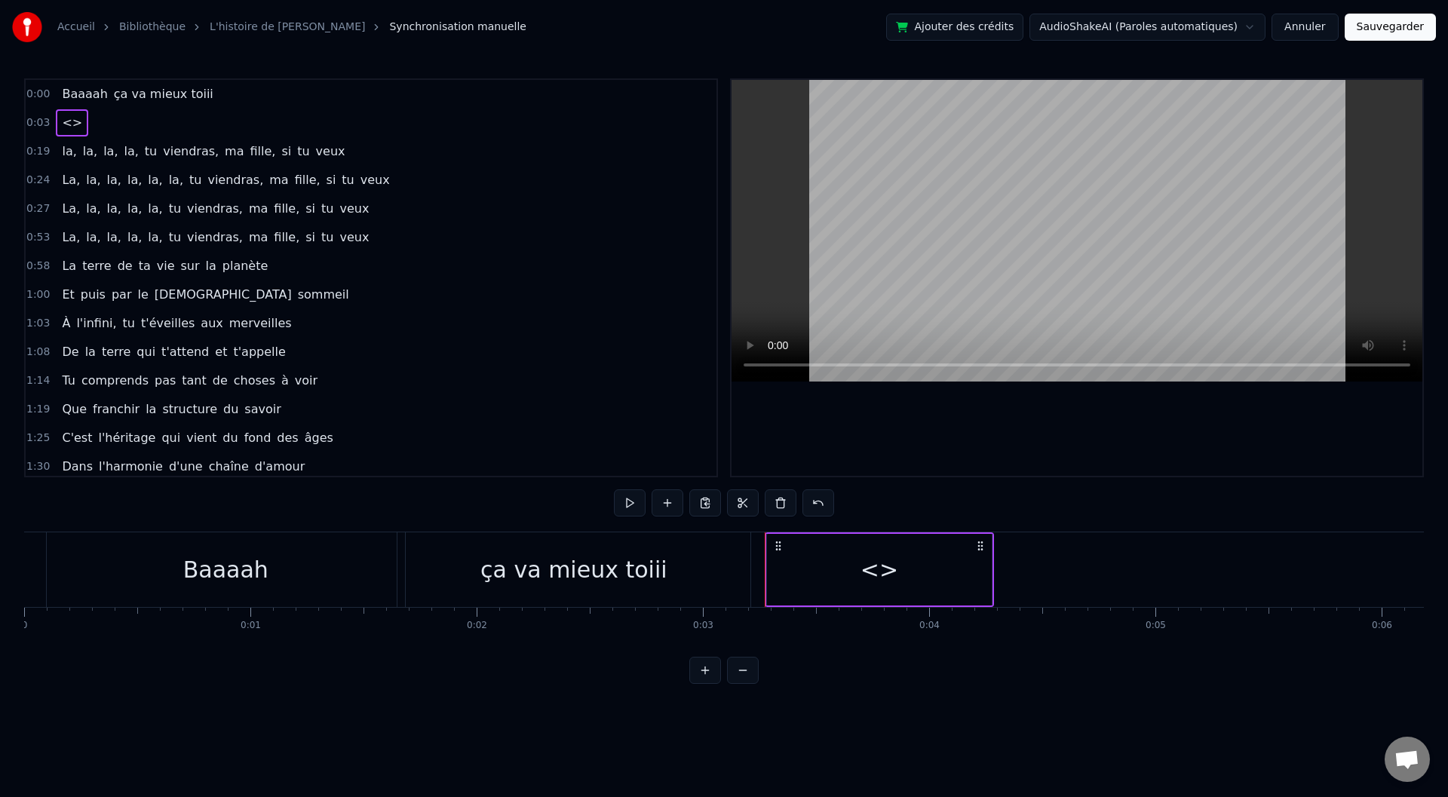
drag, startPoint x: 795, startPoint y: 585, endPoint x: 722, endPoint y: 630, distance: 86.0
click at [714, 641] on div "Baaaah ça va mieux toiii <> la, la, la, la, tu viendras, ma fille, si tu veux L…" at bounding box center [724, 588] width 1400 height 113
drag, startPoint x: 787, startPoint y: 566, endPoint x: 755, endPoint y: 566, distance: 31.7
click at [778, 561] on div "<>" at bounding box center [878, 569] width 225 height 75
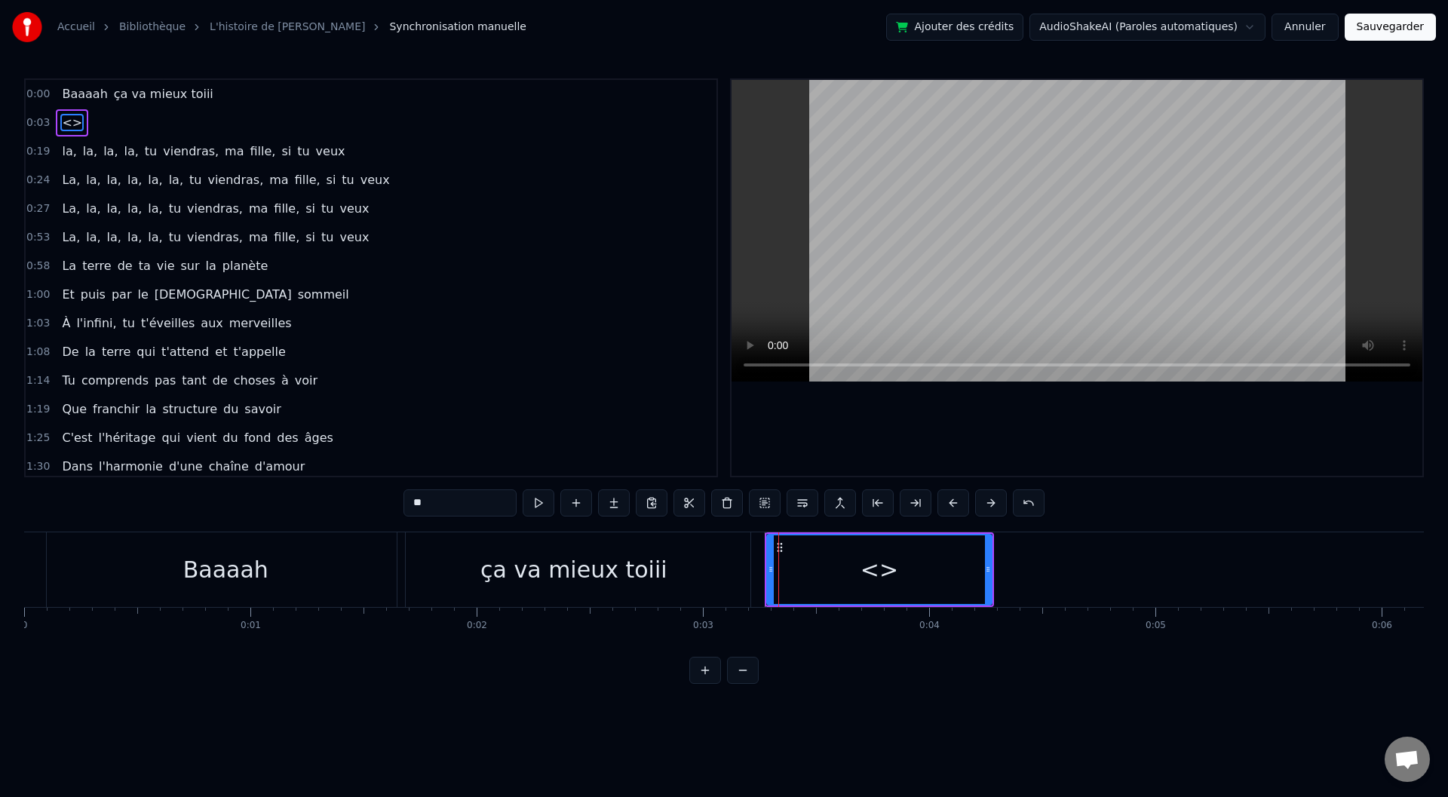
drag, startPoint x: 468, startPoint y: 502, endPoint x: 391, endPoint y: 508, distance: 77.1
click at [391, 508] on div "0:00 Baaaah ça va mieux toiii 0:03 <> 0:19 la, la, la, la, tu viendras, ma fill…" at bounding box center [724, 381] width 1400 height 606
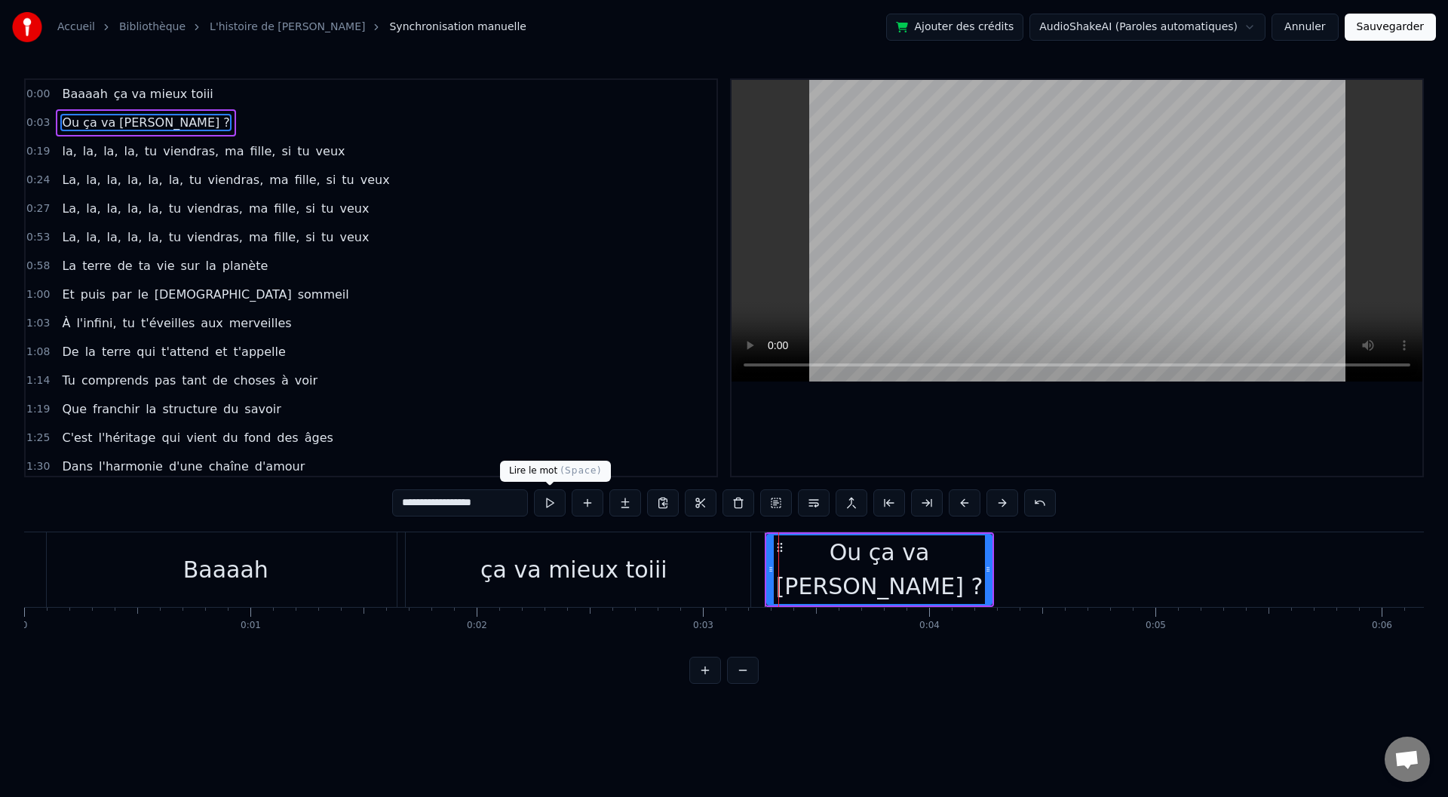
type input "**********"
click at [545, 499] on button at bounding box center [550, 502] width 32 height 27
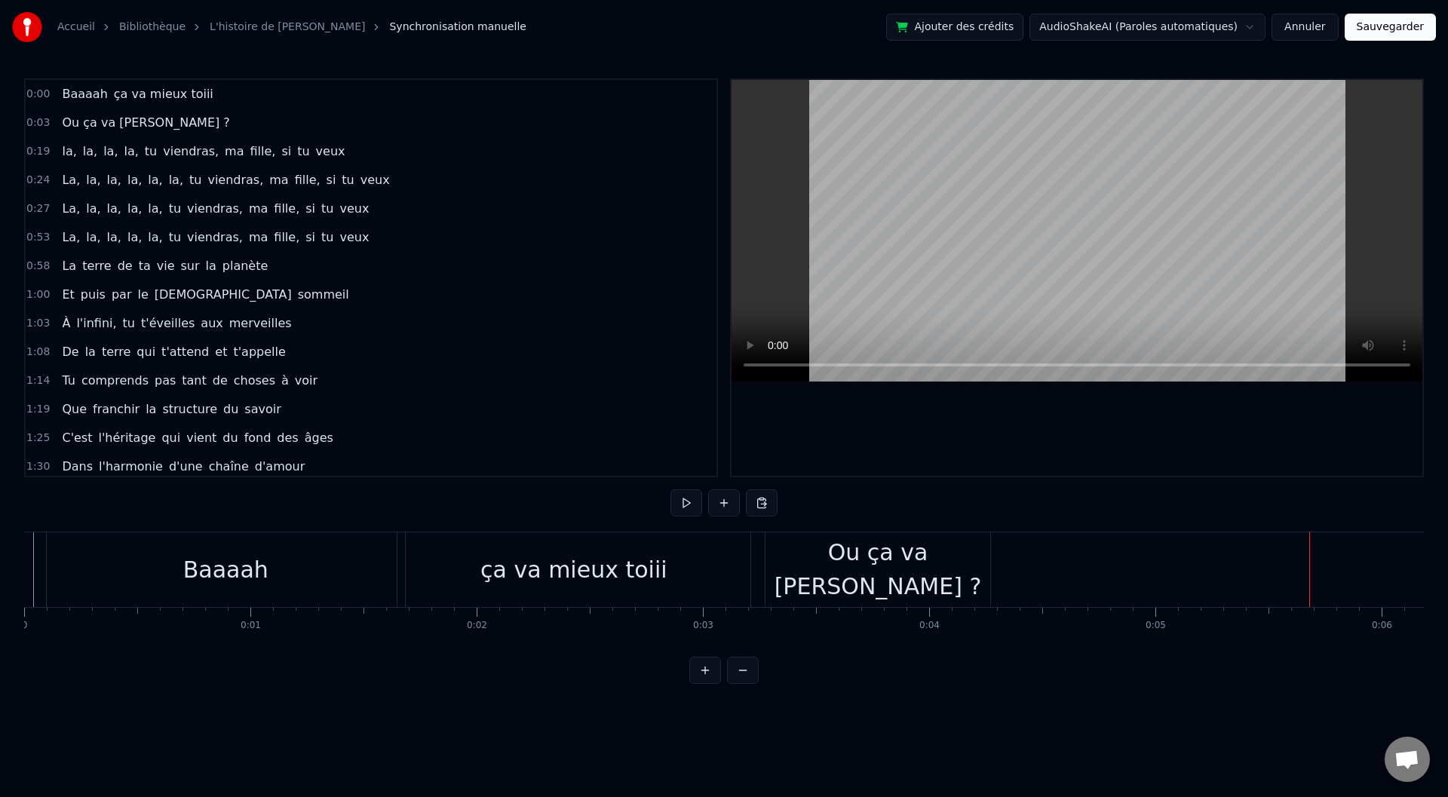
click at [769, 564] on div "Ou ça va [PERSON_NAME] ?" at bounding box center [878, 569] width 225 height 75
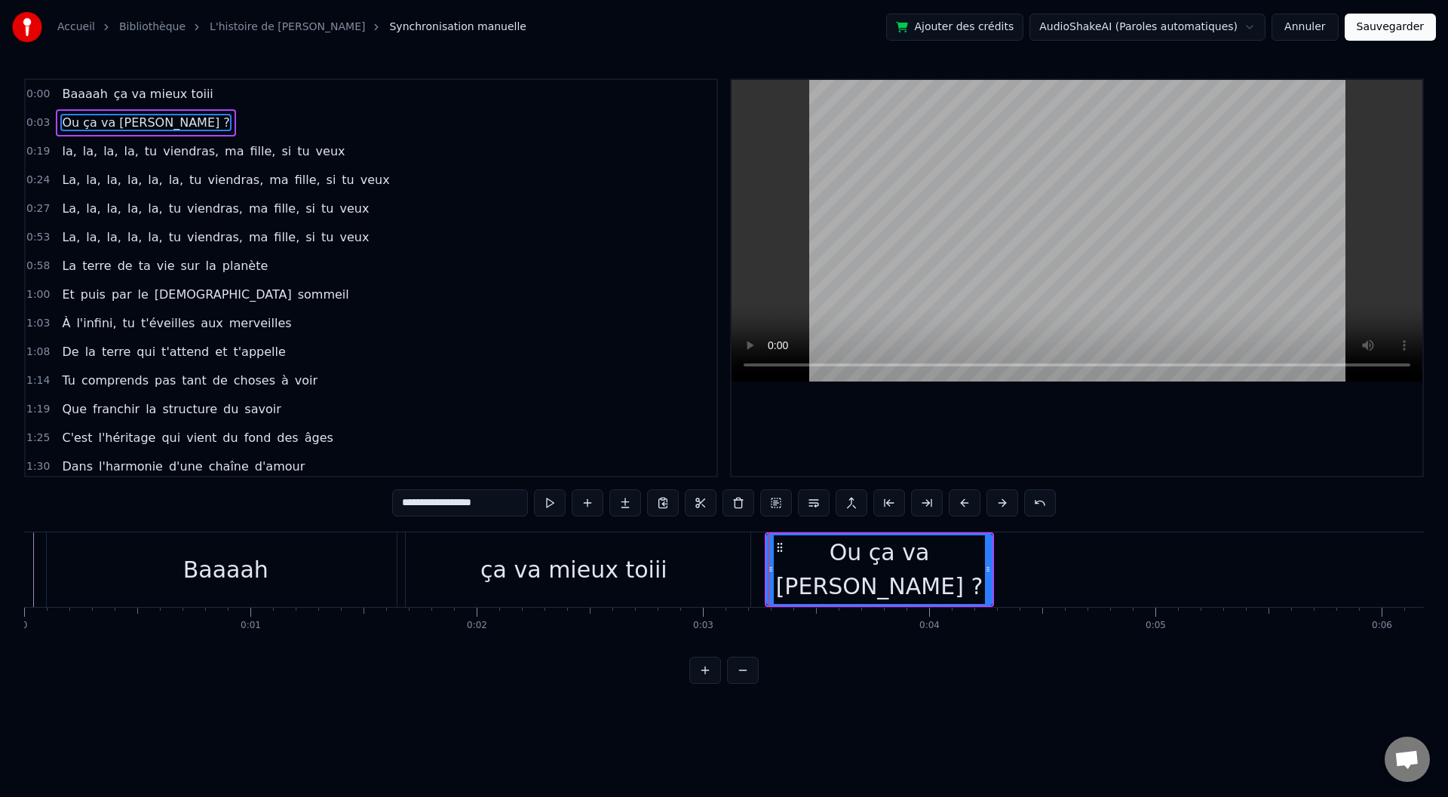
click at [46, 557] on div "Baaaah" at bounding box center [226, 569] width 360 height 75
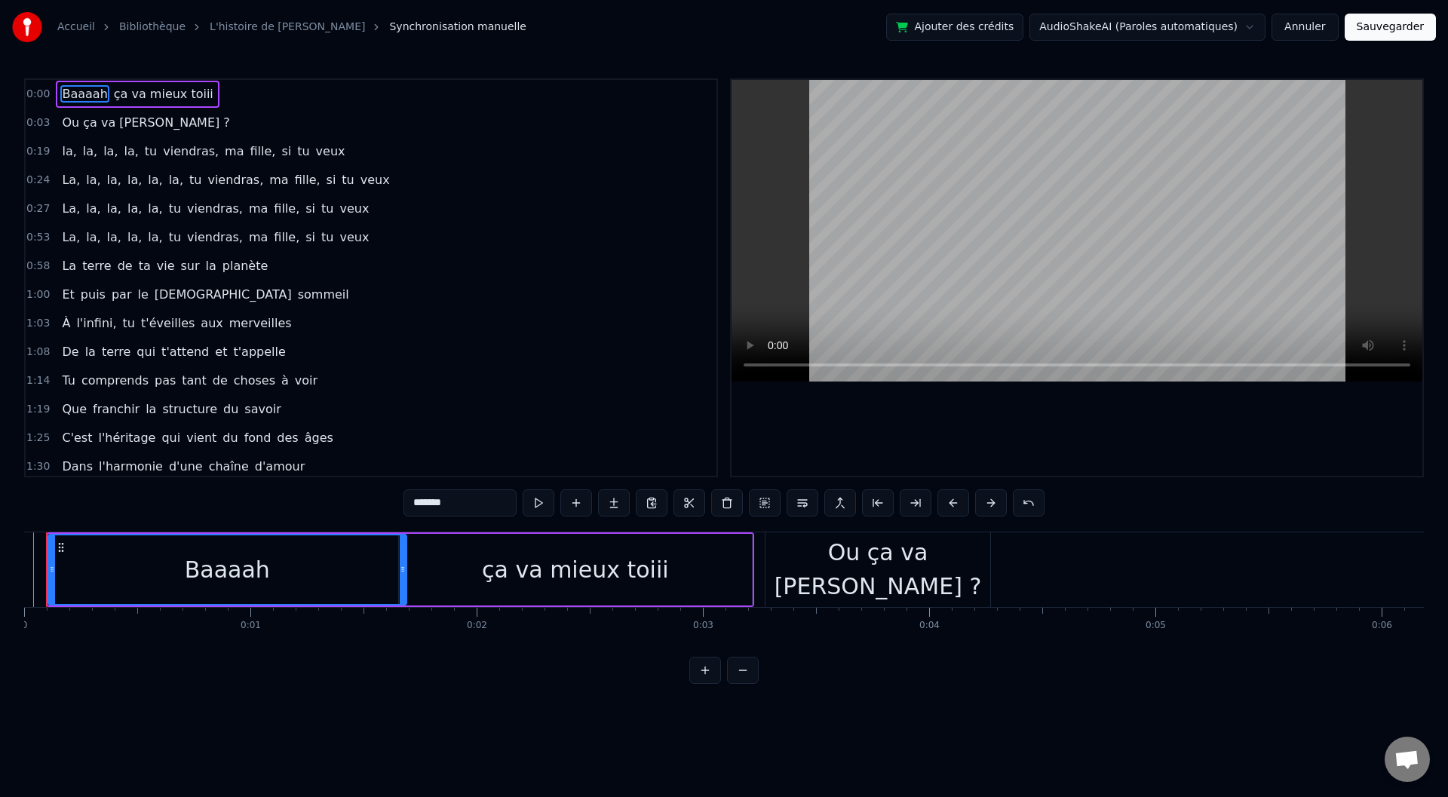
click at [469, 569] on div "ça va mieux toiii" at bounding box center [575, 570] width 353 height 72
type input "**********"
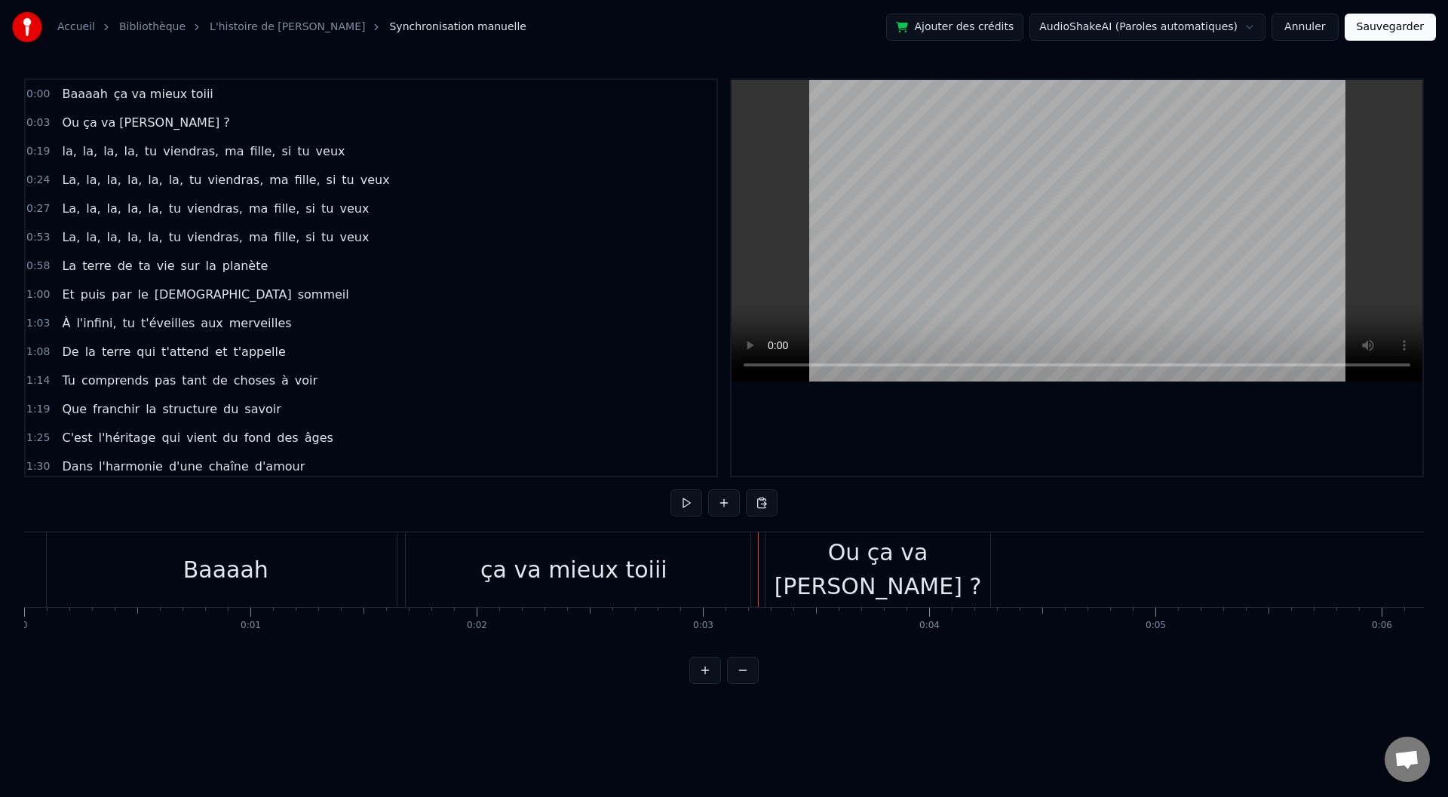
drag, startPoint x: 758, startPoint y: 588, endPoint x: 800, endPoint y: 587, distance: 42.3
drag, startPoint x: 757, startPoint y: 553, endPoint x: 812, endPoint y: 552, distance: 54.3
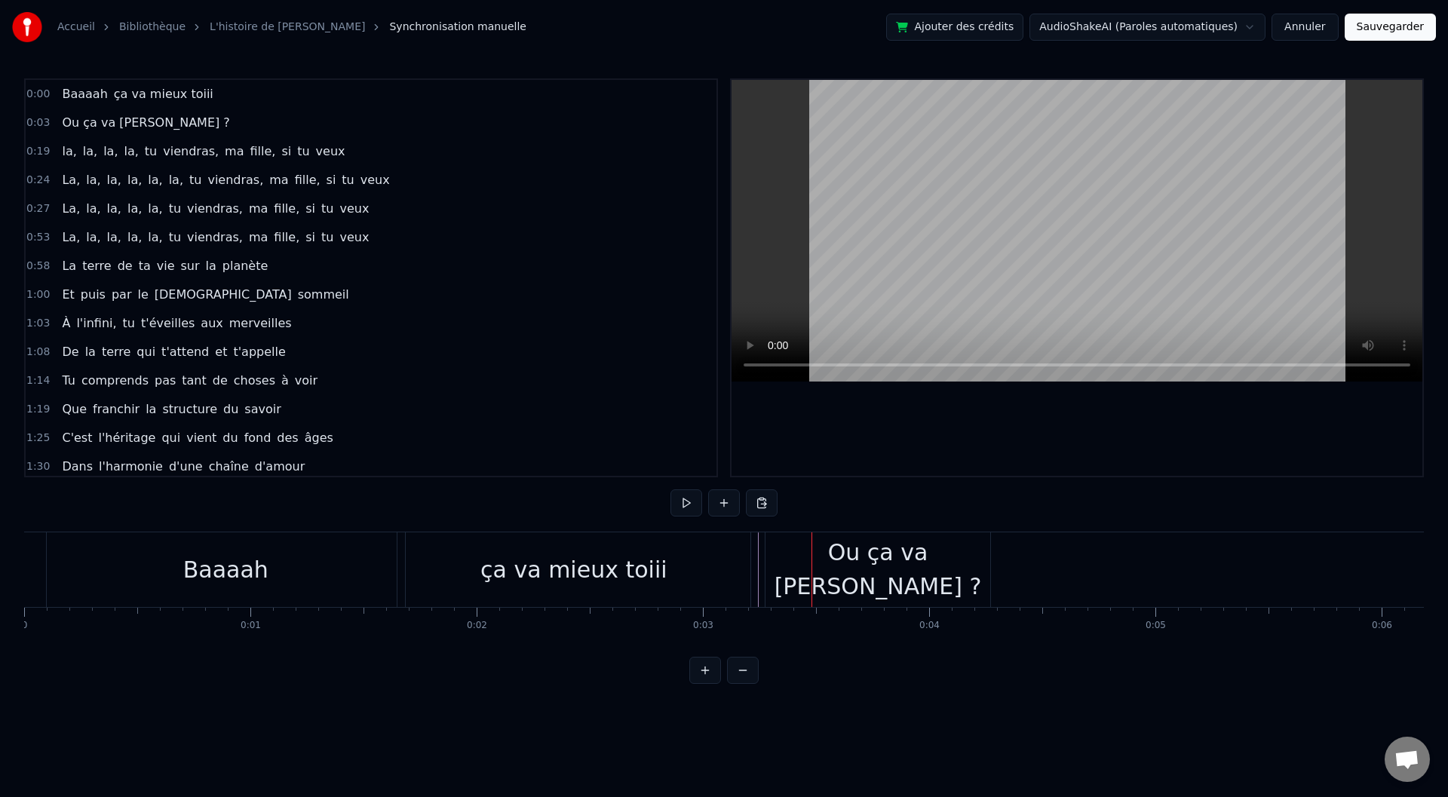
drag, startPoint x: 756, startPoint y: 554, endPoint x: 799, endPoint y: 563, distance: 43.8
click at [876, 571] on div "Ou ça va [PERSON_NAME] ?" at bounding box center [878, 569] width 225 height 68
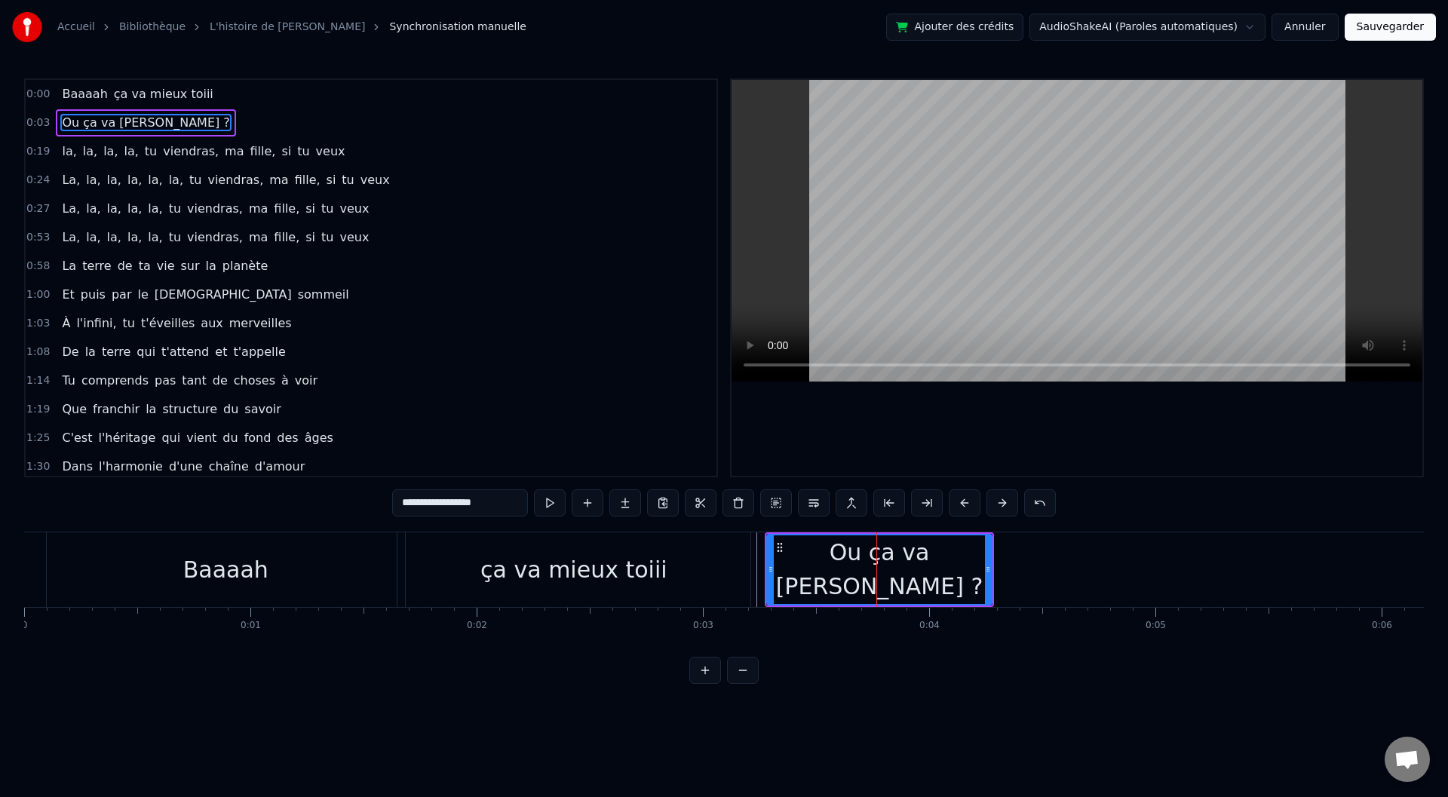
click at [879, 564] on div "Ou ça va [PERSON_NAME] ?" at bounding box center [879, 569] width 223 height 68
click at [769, 563] on div at bounding box center [771, 569] width 6 height 69
click at [700, 566] on div "ça va mieux toiii" at bounding box center [573, 569] width 353 height 75
type input "**********"
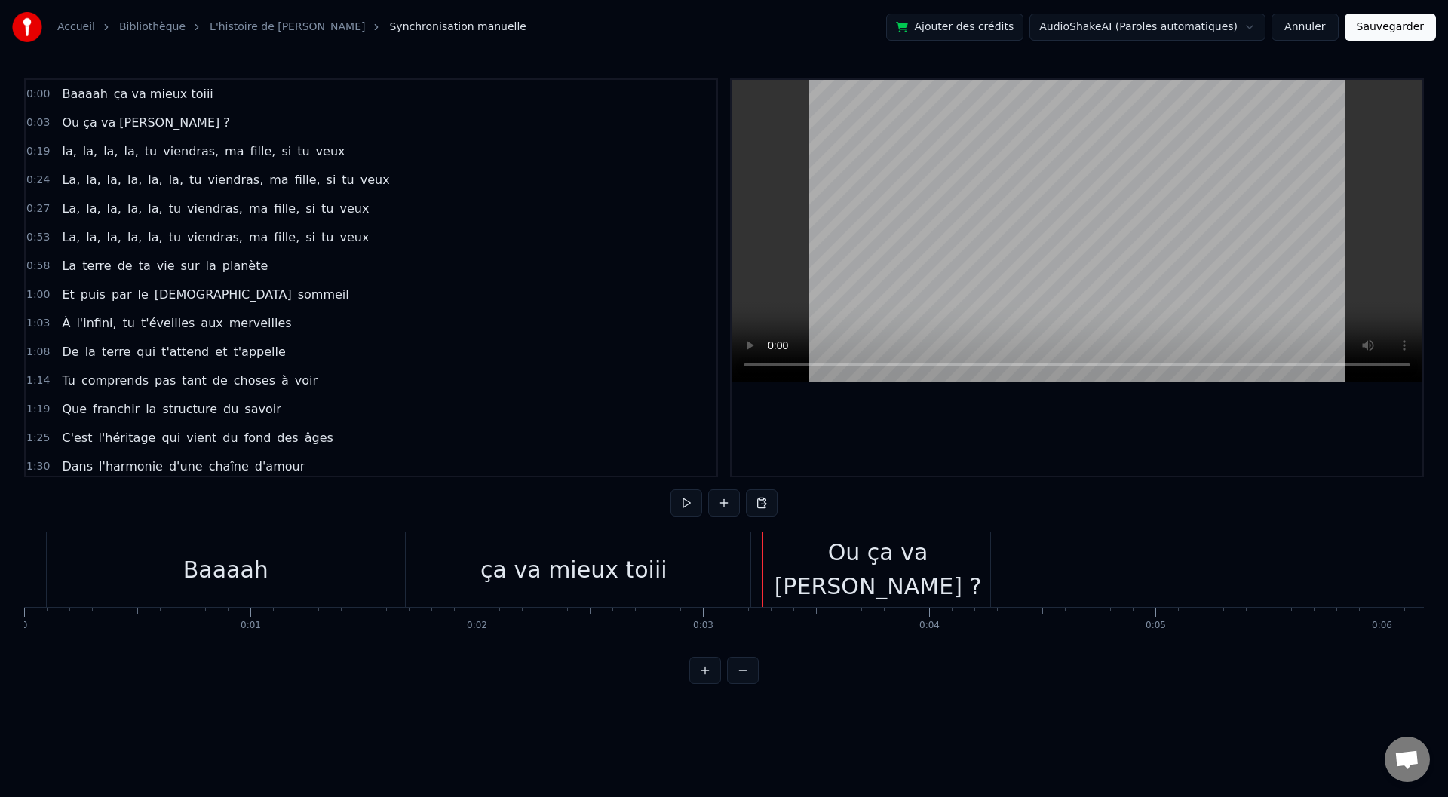
click at [793, 566] on div "Ou ça va [PERSON_NAME] ?" at bounding box center [878, 569] width 225 height 68
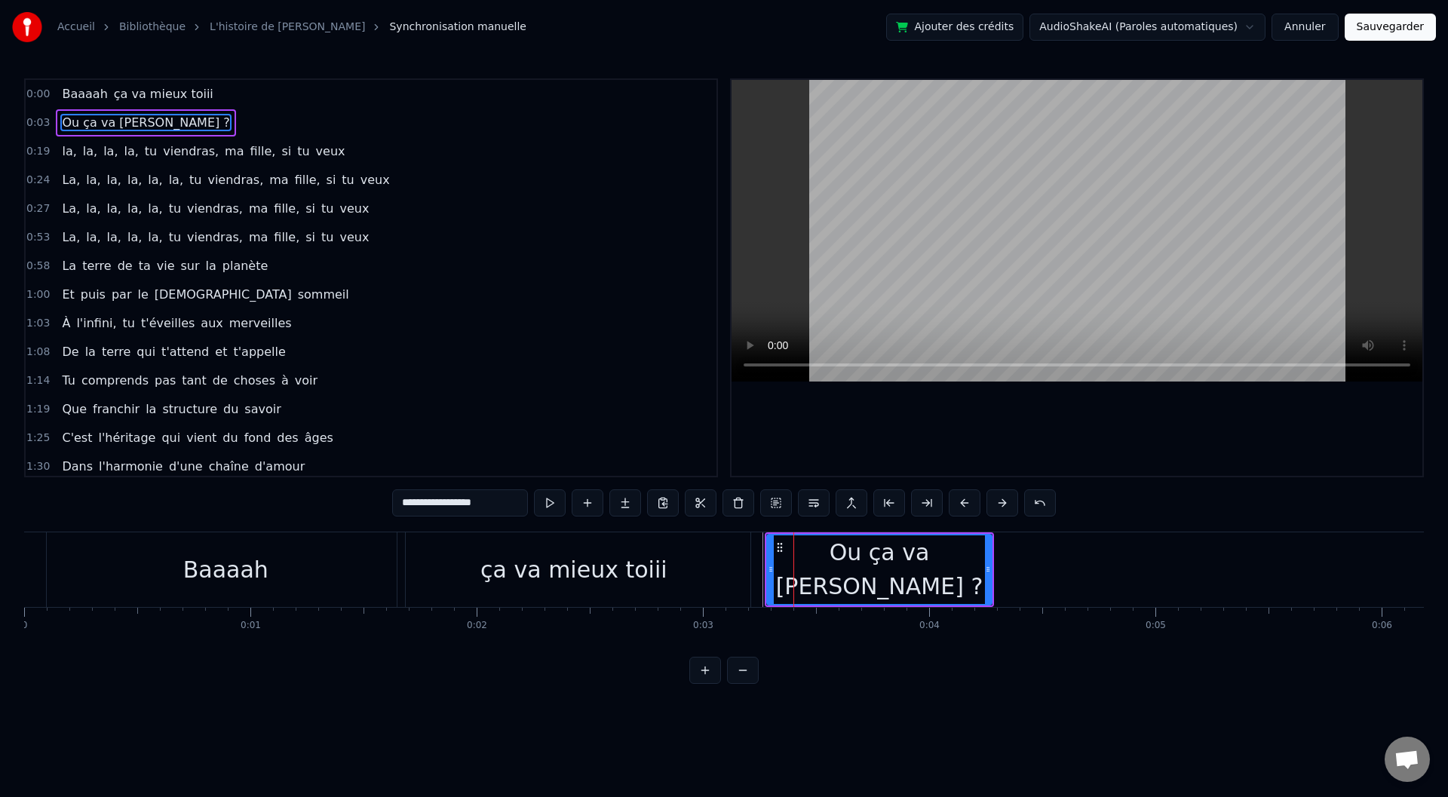
click at [799, 572] on div "Ou ça va [PERSON_NAME] ?" at bounding box center [879, 569] width 223 height 68
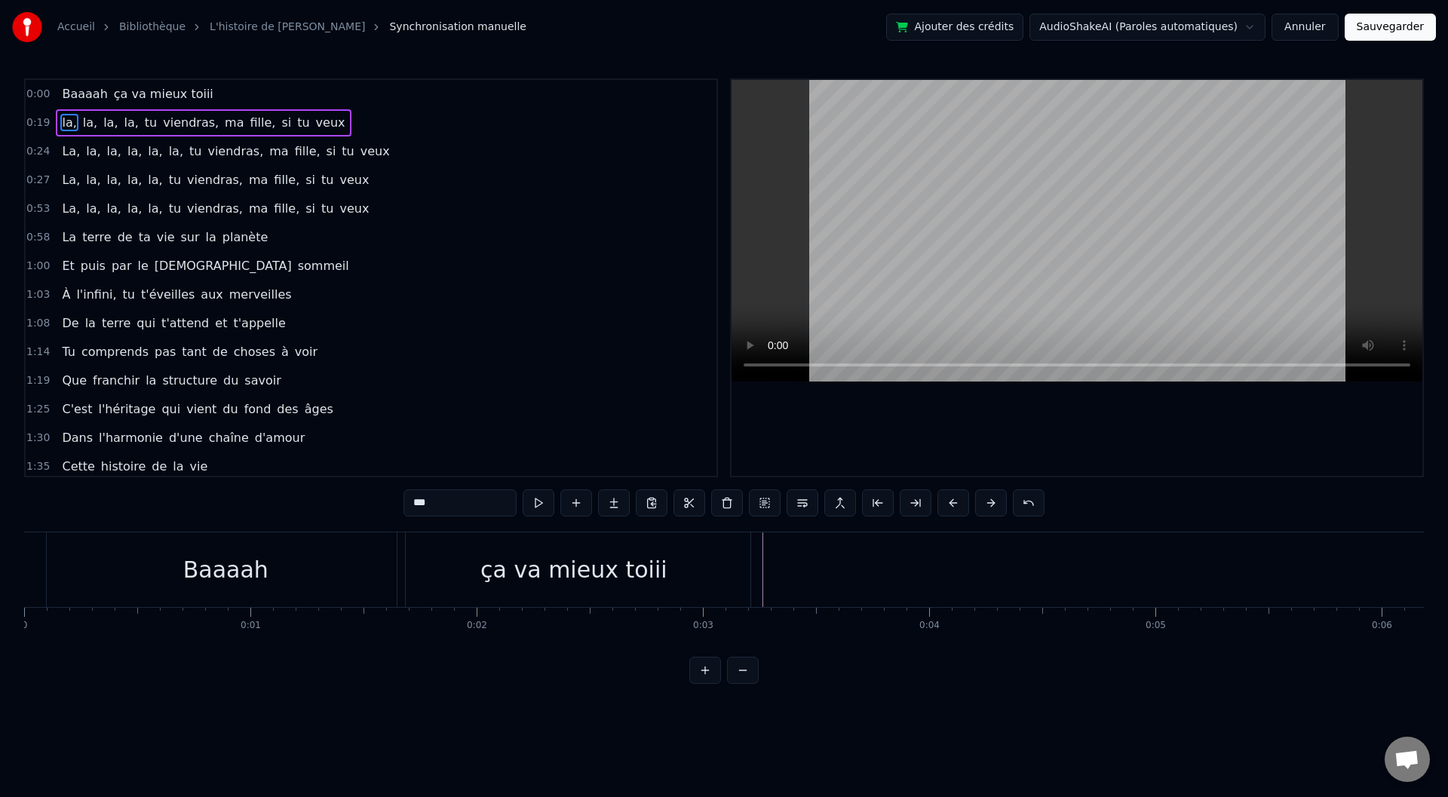
click at [483, 564] on div "ça va mieux toiii" at bounding box center [573, 569] width 353 height 75
type input "**********"
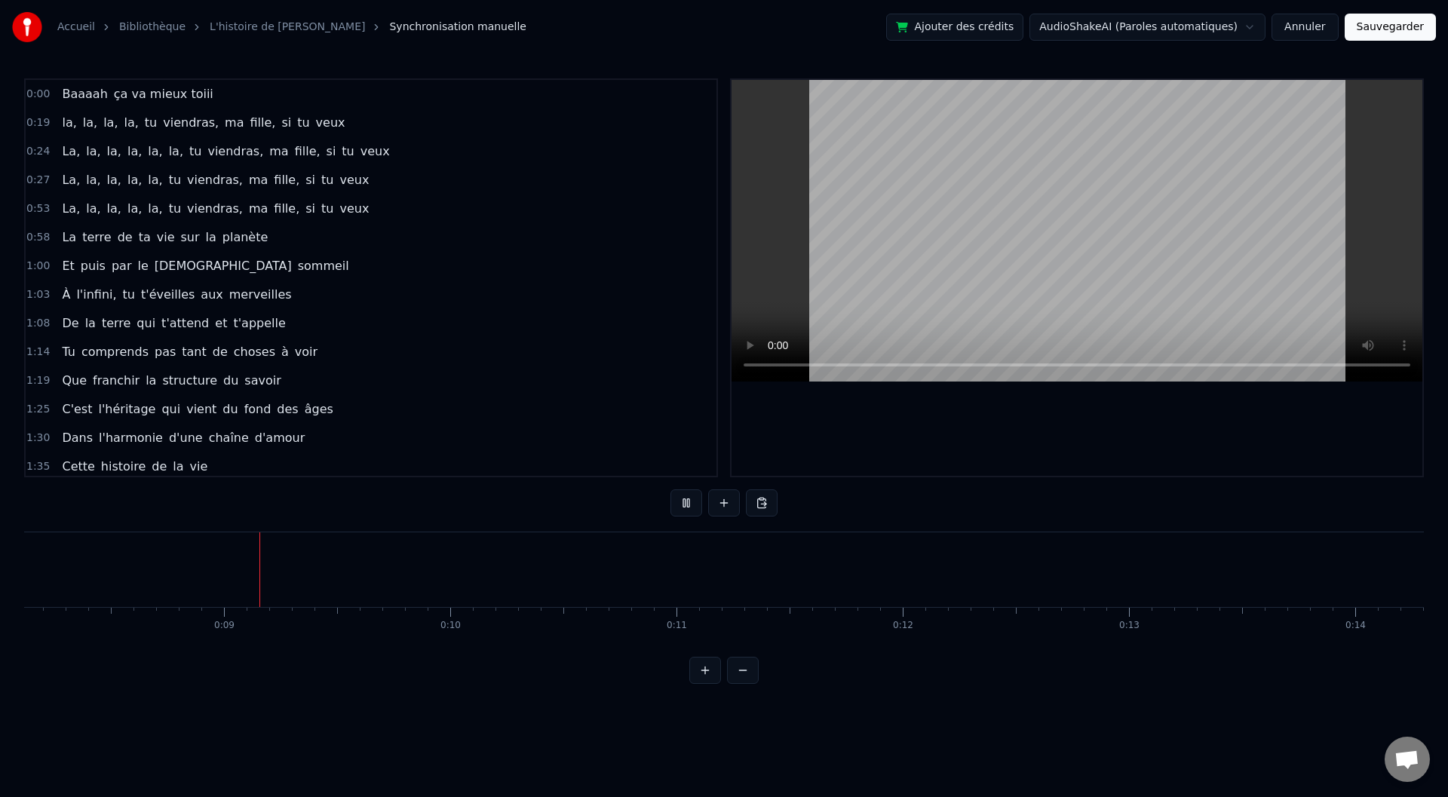
scroll to position [0, 1845]
click at [17, 591] on div "Accueil Bibliothèque L'histoire de [PERSON_NAME] manuelle Ajouter des crédits A…" at bounding box center [724, 342] width 1448 height 684
click at [493, 555] on div "ça va mieux toiii" at bounding box center [573, 569] width 353 height 75
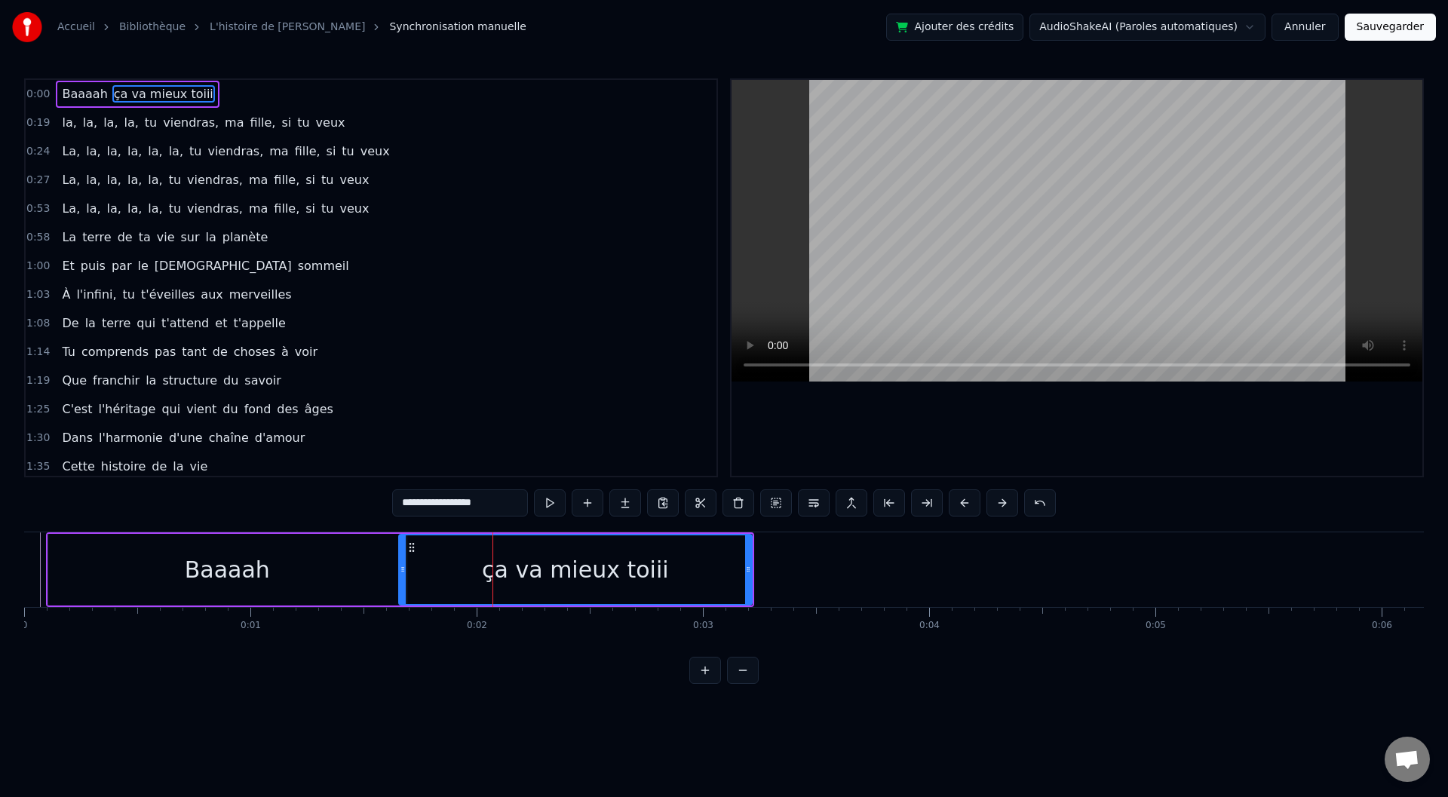
click at [701, 565] on div "ça va mieux toiii" at bounding box center [575, 569] width 351 height 69
click at [723, 565] on div "ça va mieux toiii" at bounding box center [575, 569] width 351 height 69
click at [728, 569] on div "ça va mieux toiii" at bounding box center [575, 569] width 351 height 69
click at [501, 505] on input "**********" at bounding box center [460, 502] width 136 height 27
type input "**********"
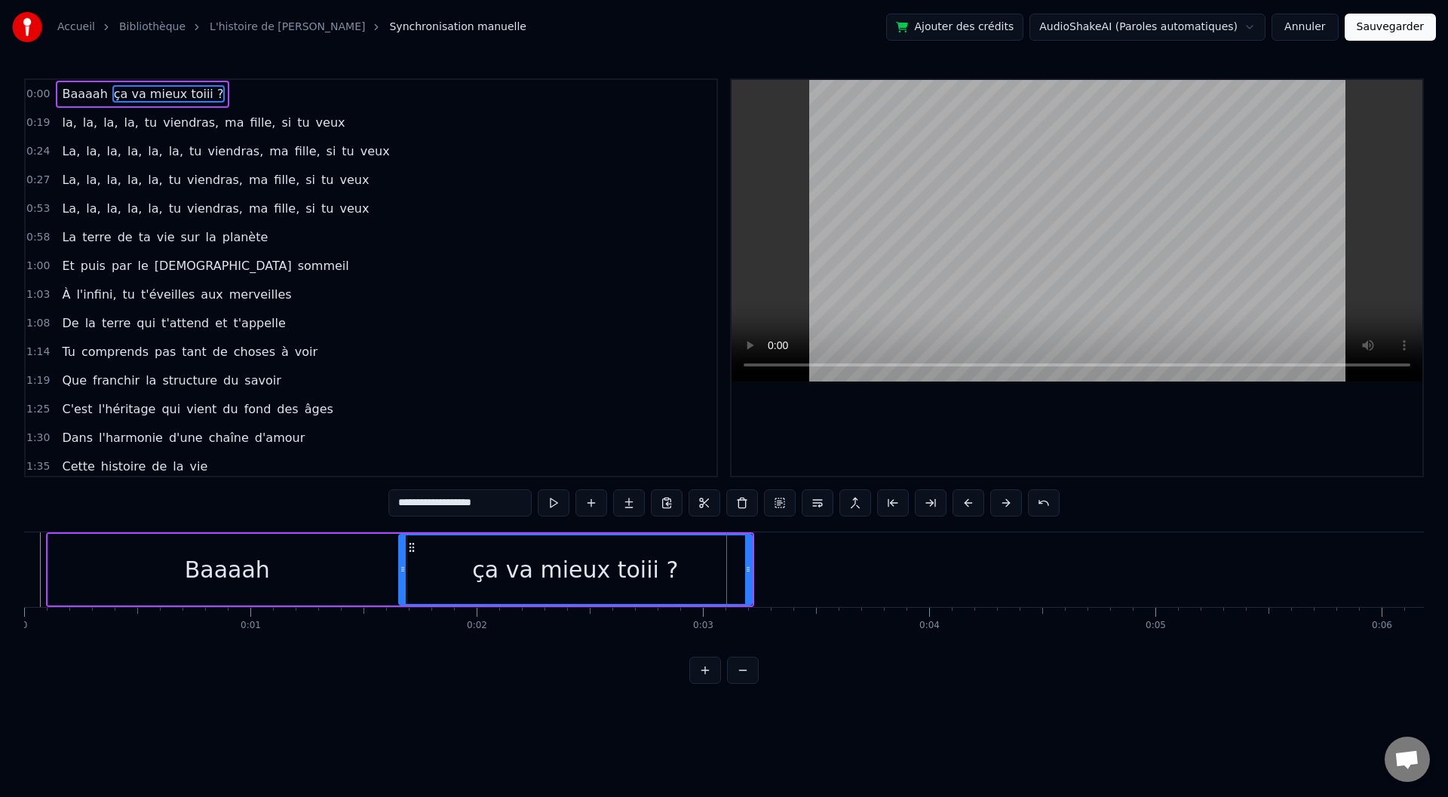
click at [507, 576] on div "ça va mieux toiii ?" at bounding box center [575, 570] width 206 height 34
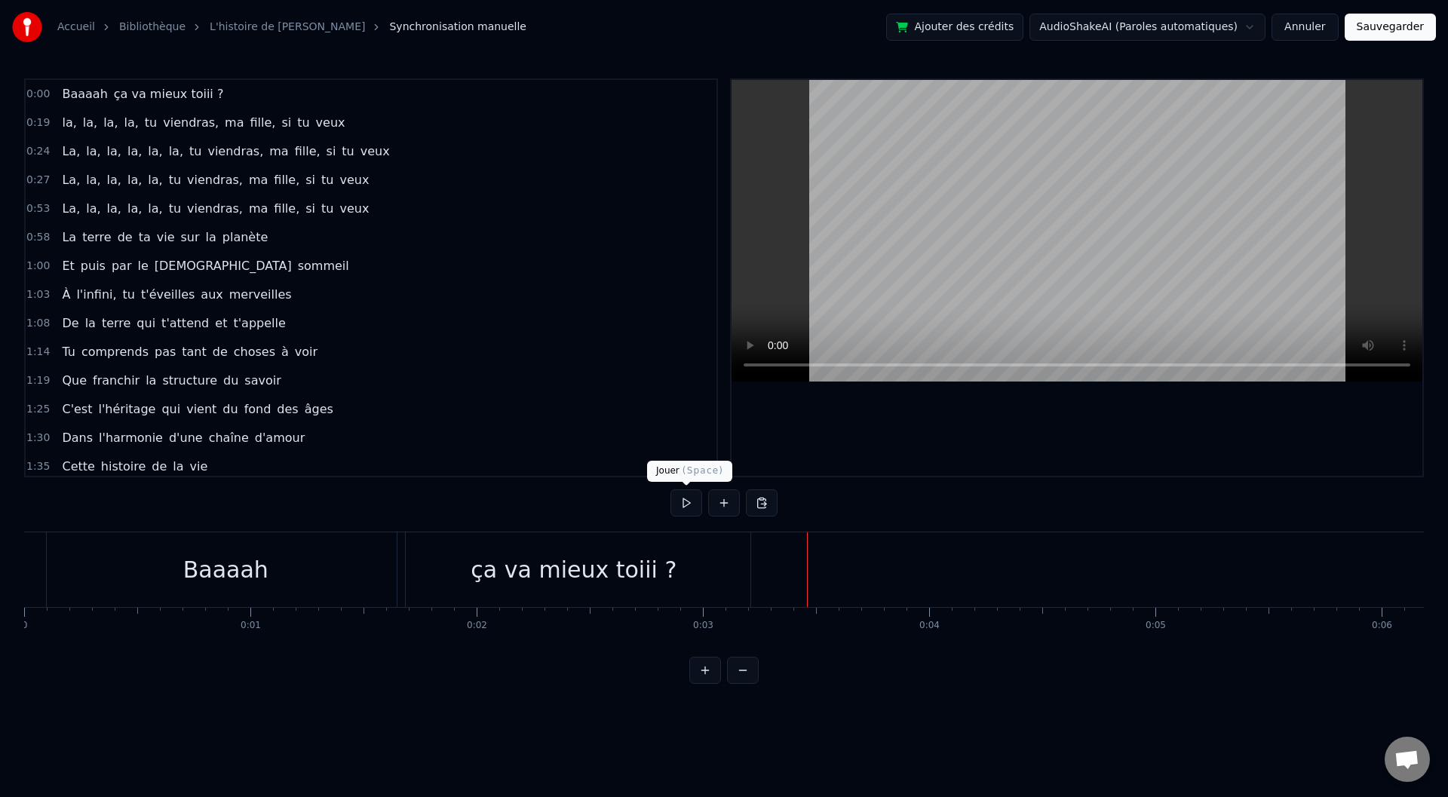
click at [723, 503] on button at bounding box center [724, 502] width 32 height 27
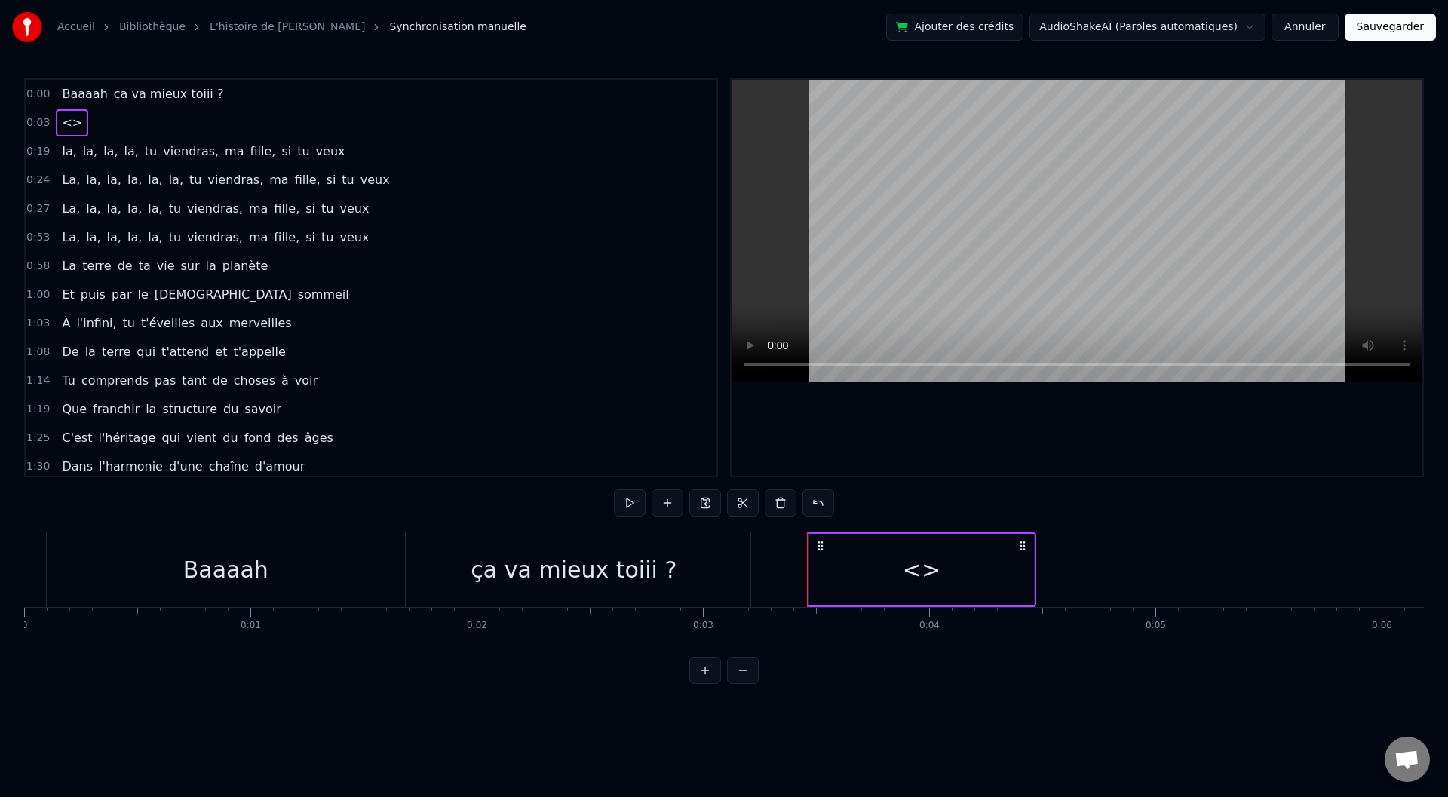
drag, startPoint x: 868, startPoint y: 564, endPoint x: 928, endPoint y: 564, distance: 59.6
click at [928, 564] on div "<>" at bounding box center [921, 570] width 225 height 72
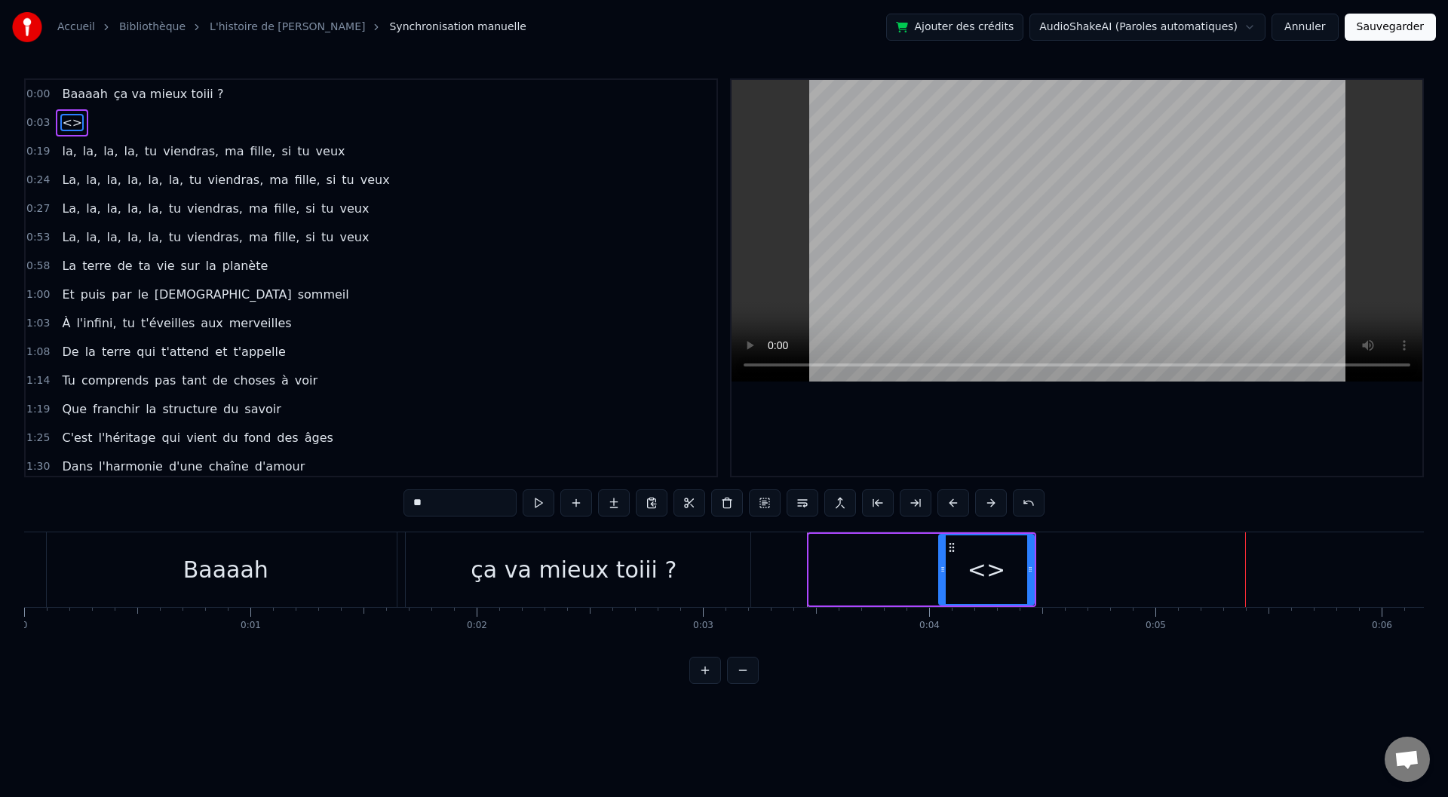
drag, startPoint x: 812, startPoint y: 557, endPoint x: 955, endPoint y: 563, distance: 143.4
click at [946, 563] on div at bounding box center [943, 569] width 6 height 69
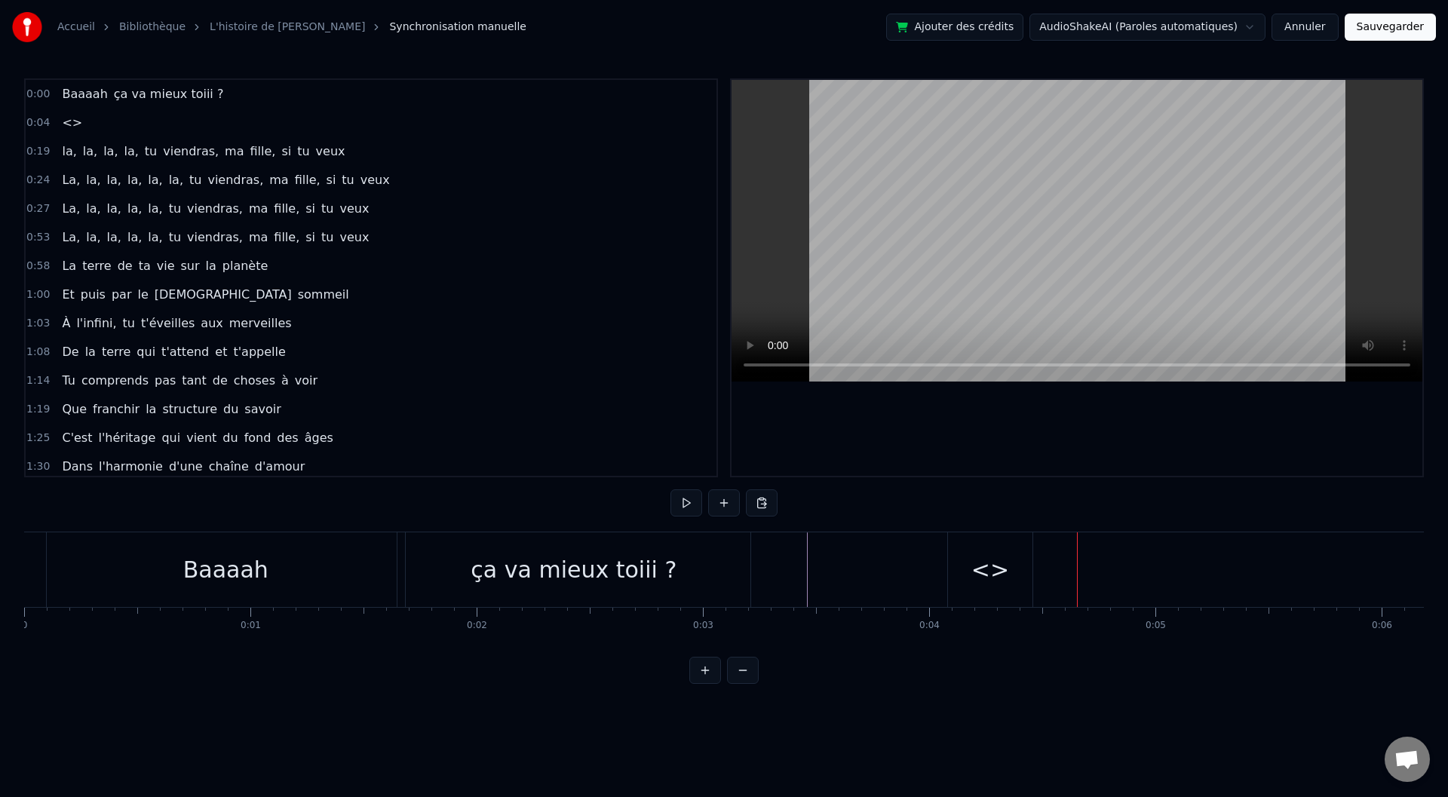
click at [1030, 566] on div "<>" at bounding box center [990, 569] width 84 height 75
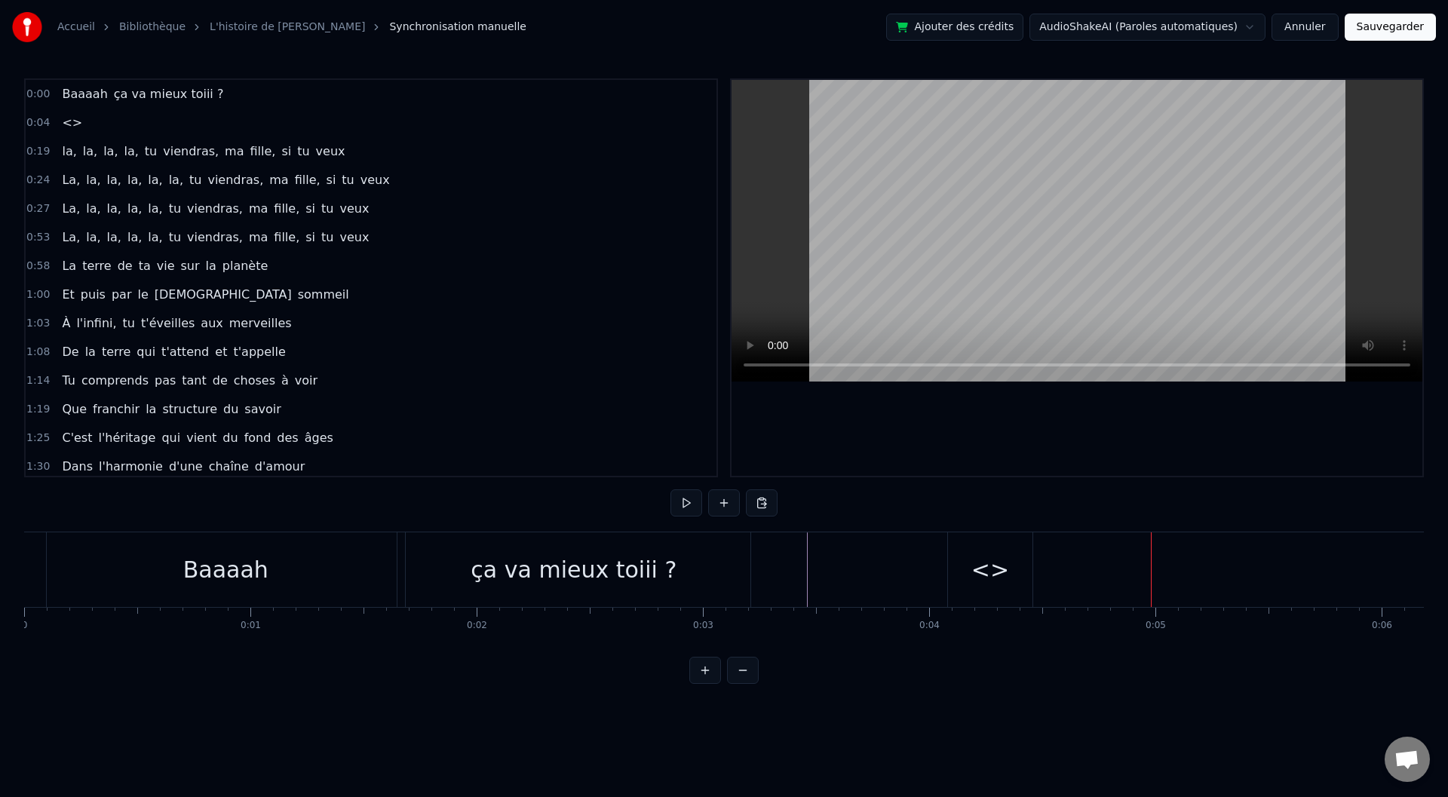
click at [1032, 561] on div "<>" at bounding box center [990, 569] width 86 height 75
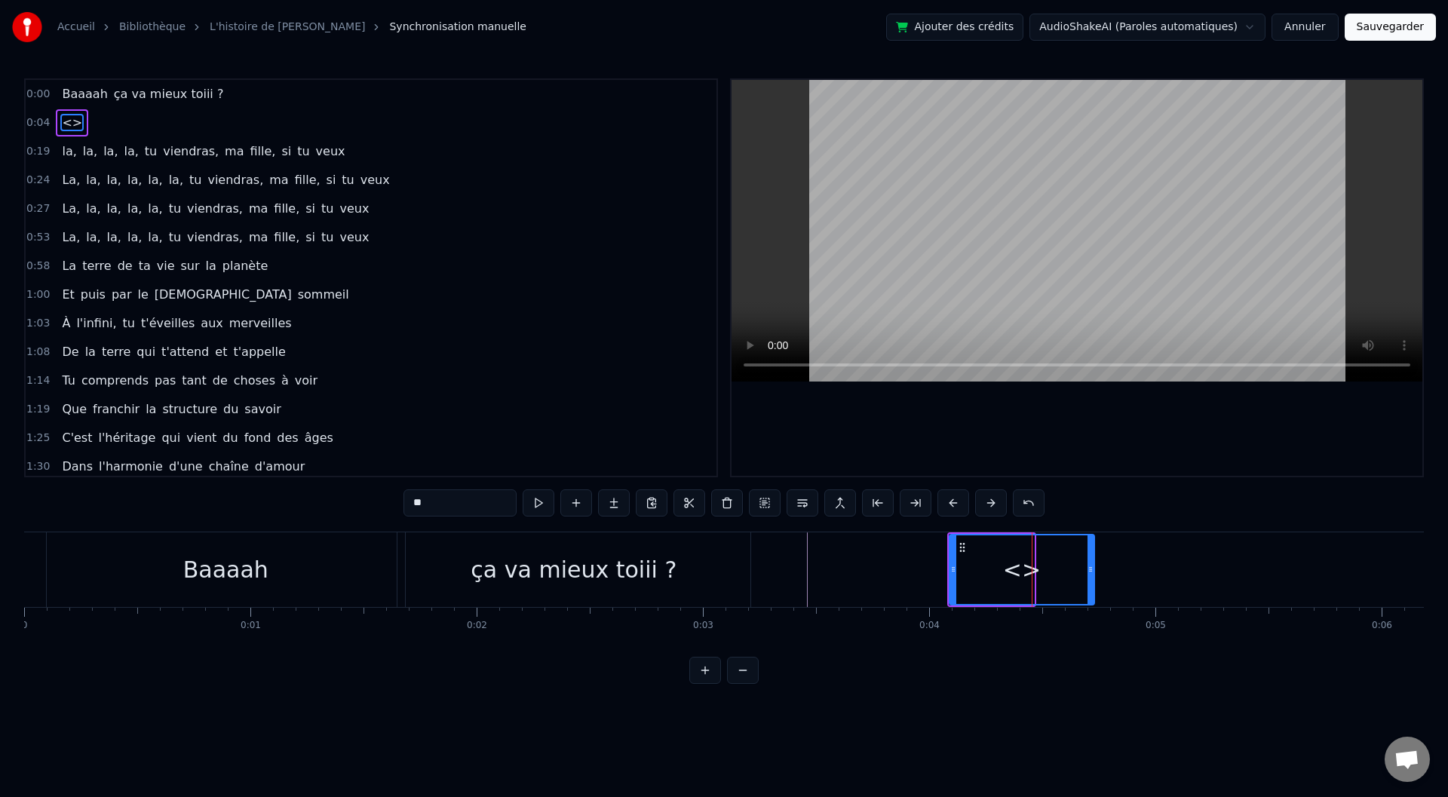
drag, startPoint x: 1030, startPoint y: 569, endPoint x: 1122, endPoint y: 569, distance: 92.0
click at [1094, 570] on icon at bounding box center [1091, 569] width 6 height 12
click at [960, 548] on circle at bounding box center [960, 547] width 1 height 1
drag, startPoint x: 960, startPoint y: 548, endPoint x: 977, endPoint y: 554, distance: 18.6
click at [979, 554] on div "<>" at bounding box center [1060, 569] width 180 height 69
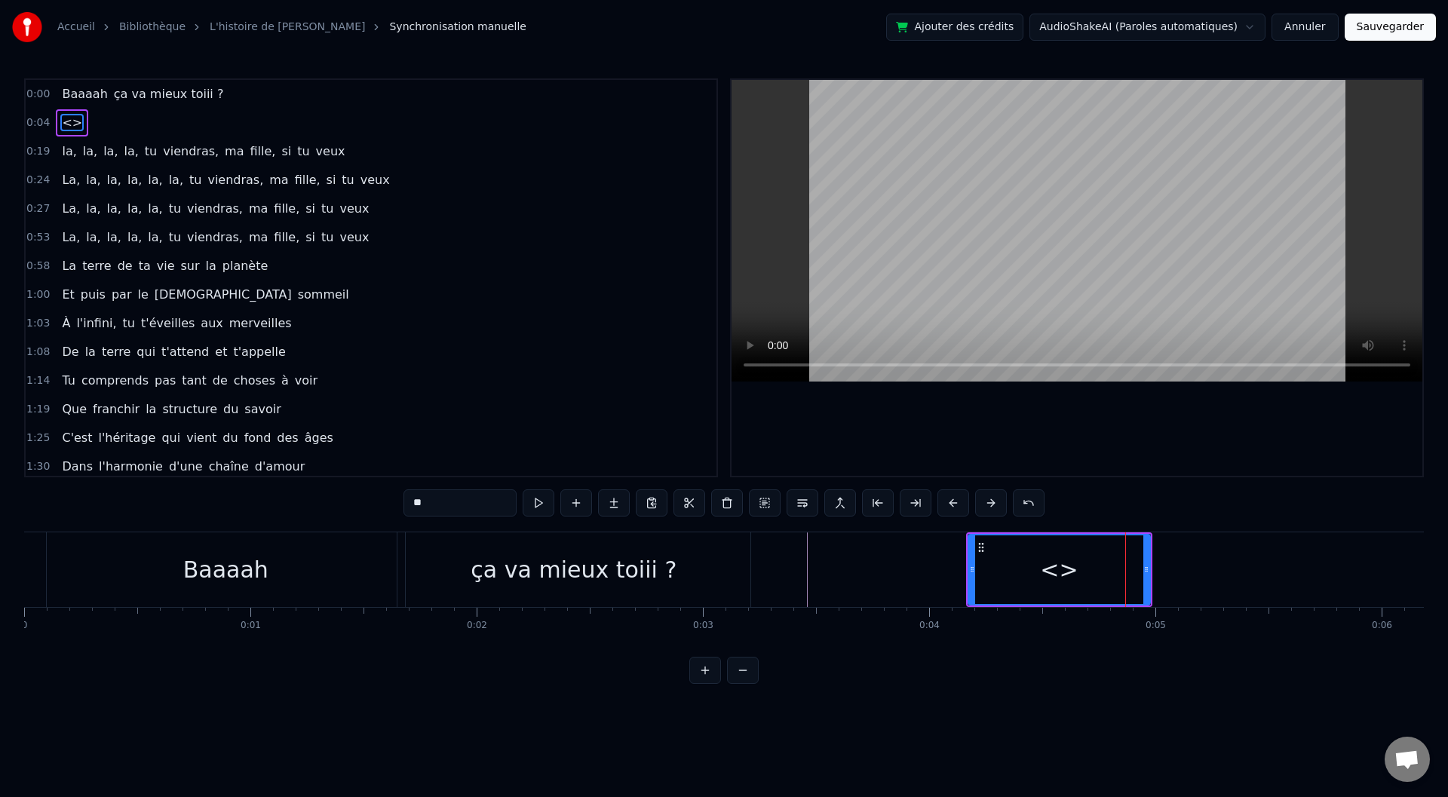
drag, startPoint x: 977, startPoint y: 554, endPoint x: 966, endPoint y: 554, distance: 11.3
click at [966, 554] on div "<>" at bounding box center [1059, 569] width 186 height 75
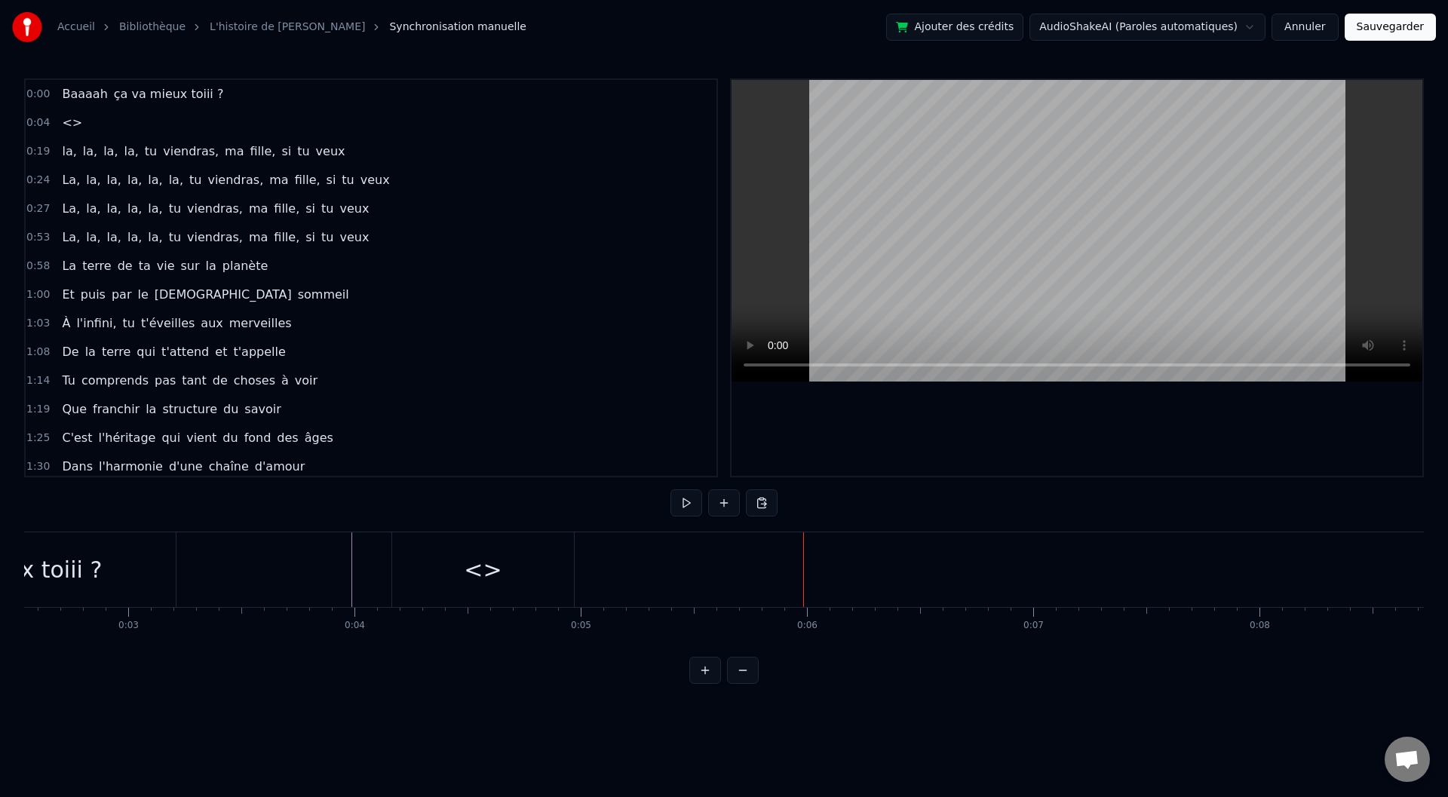
scroll to position [0, 423]
click at [631, 574] on div "<>" at bounding box center [634, 570] width 38 height 34
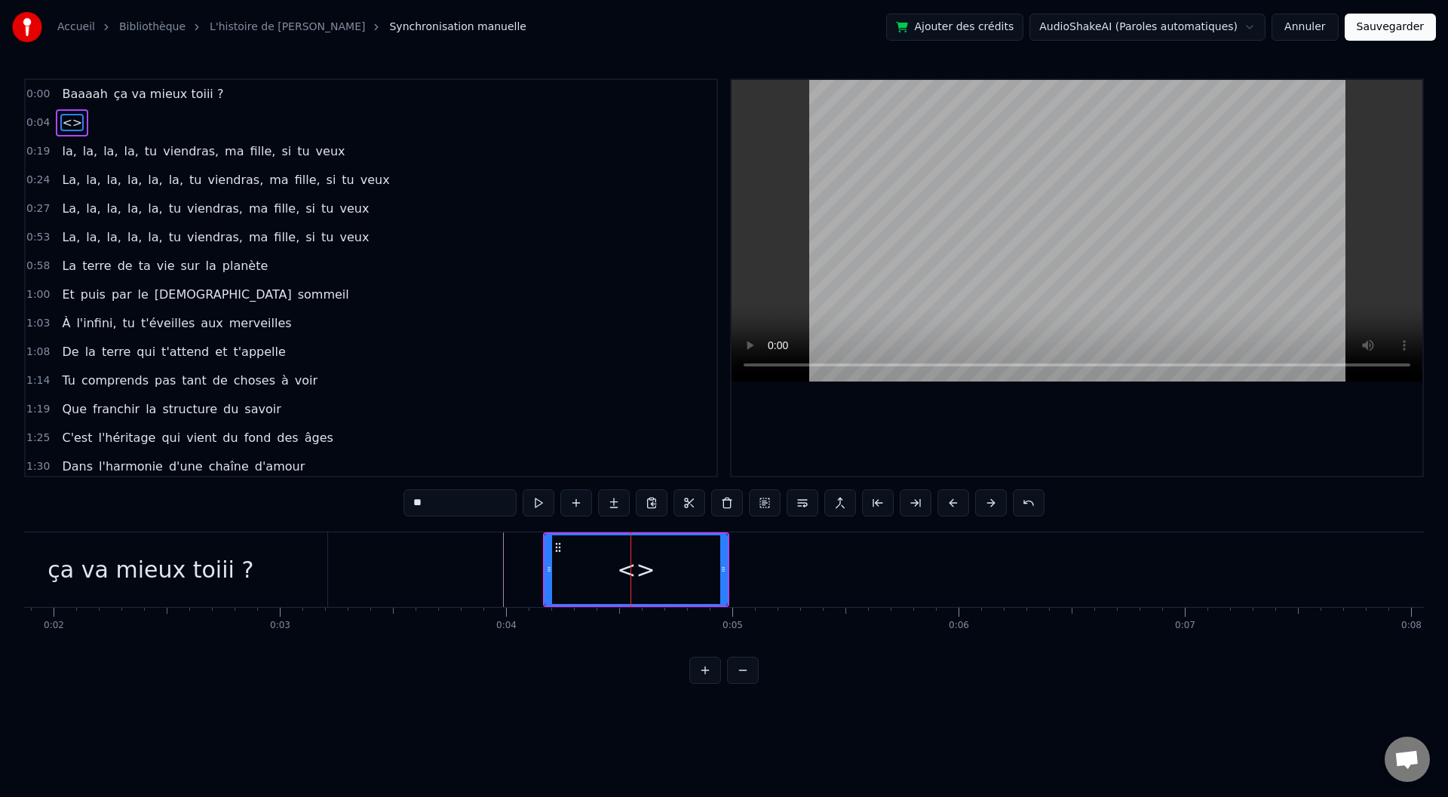
drag, startPoint x: 455, startPoint y: 505, endPoint x: 385, endPoint y: 504, distance: 70.1
click at [385, 504] on div "0:00 Baaaah ça va mieux toiii ? 0:04 <> 0:19 la, la, la, la, tu viendras, ma fi…" at bounding box center [724, 381] width 1400 height 606
type input "*"
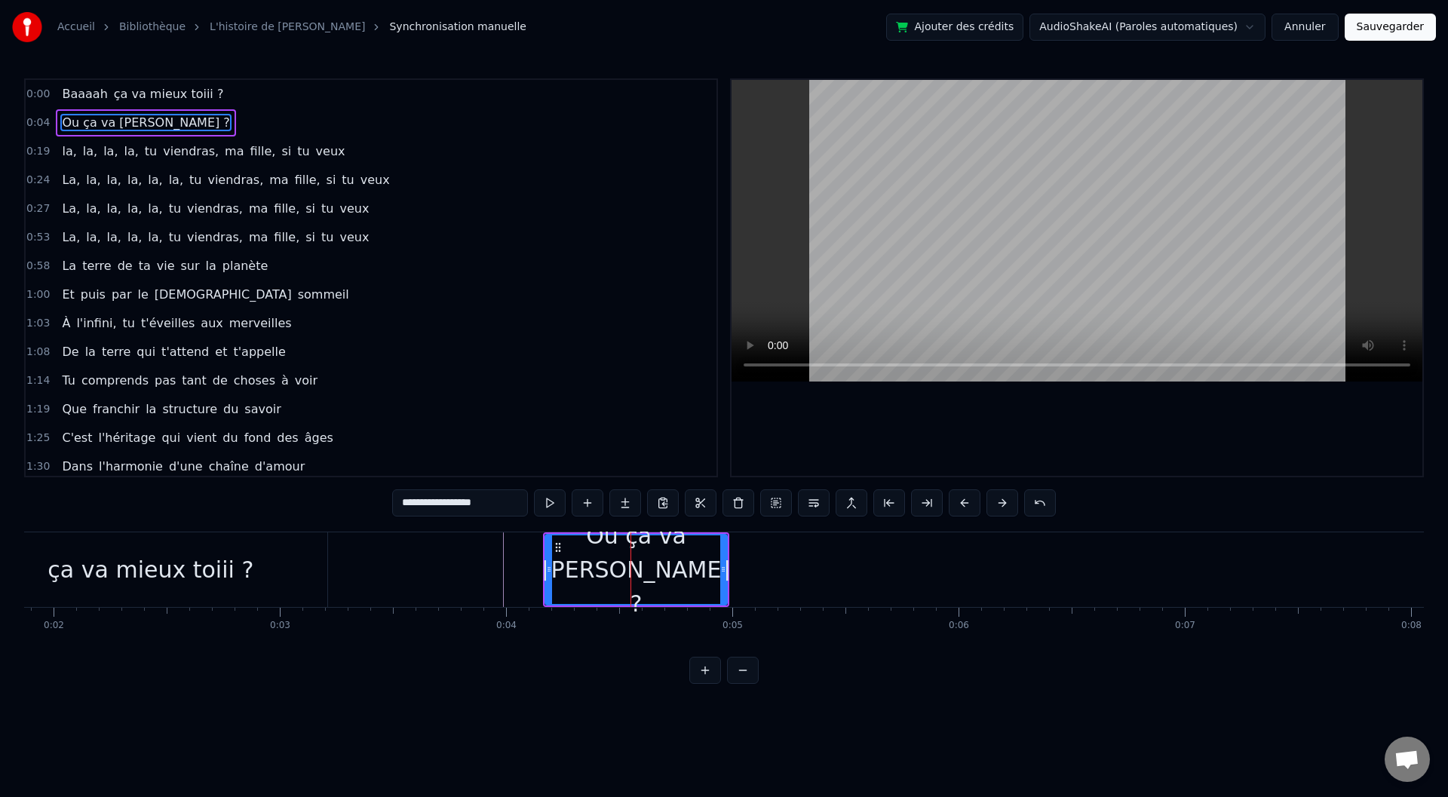
type input "**********"
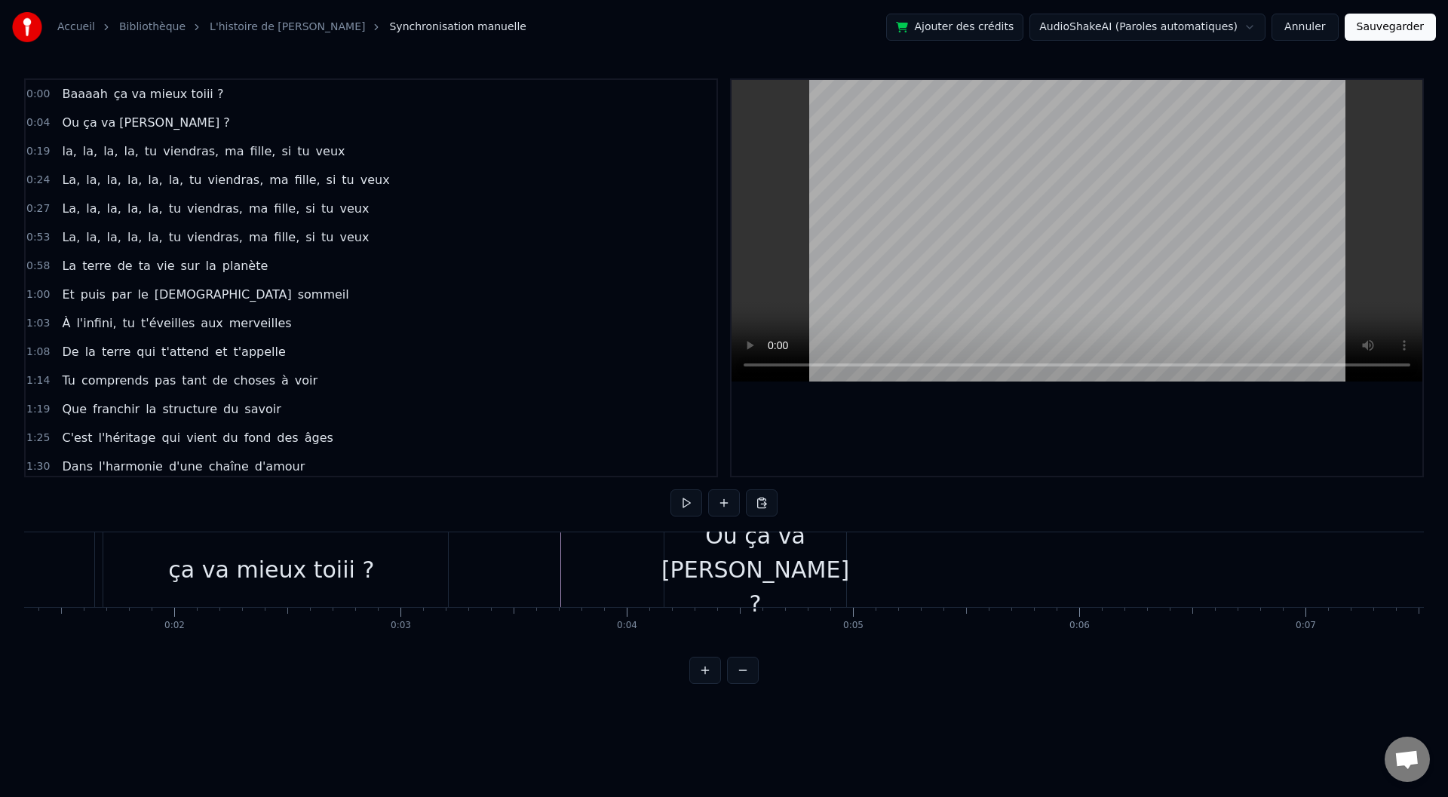
scroll to position [0, 0]
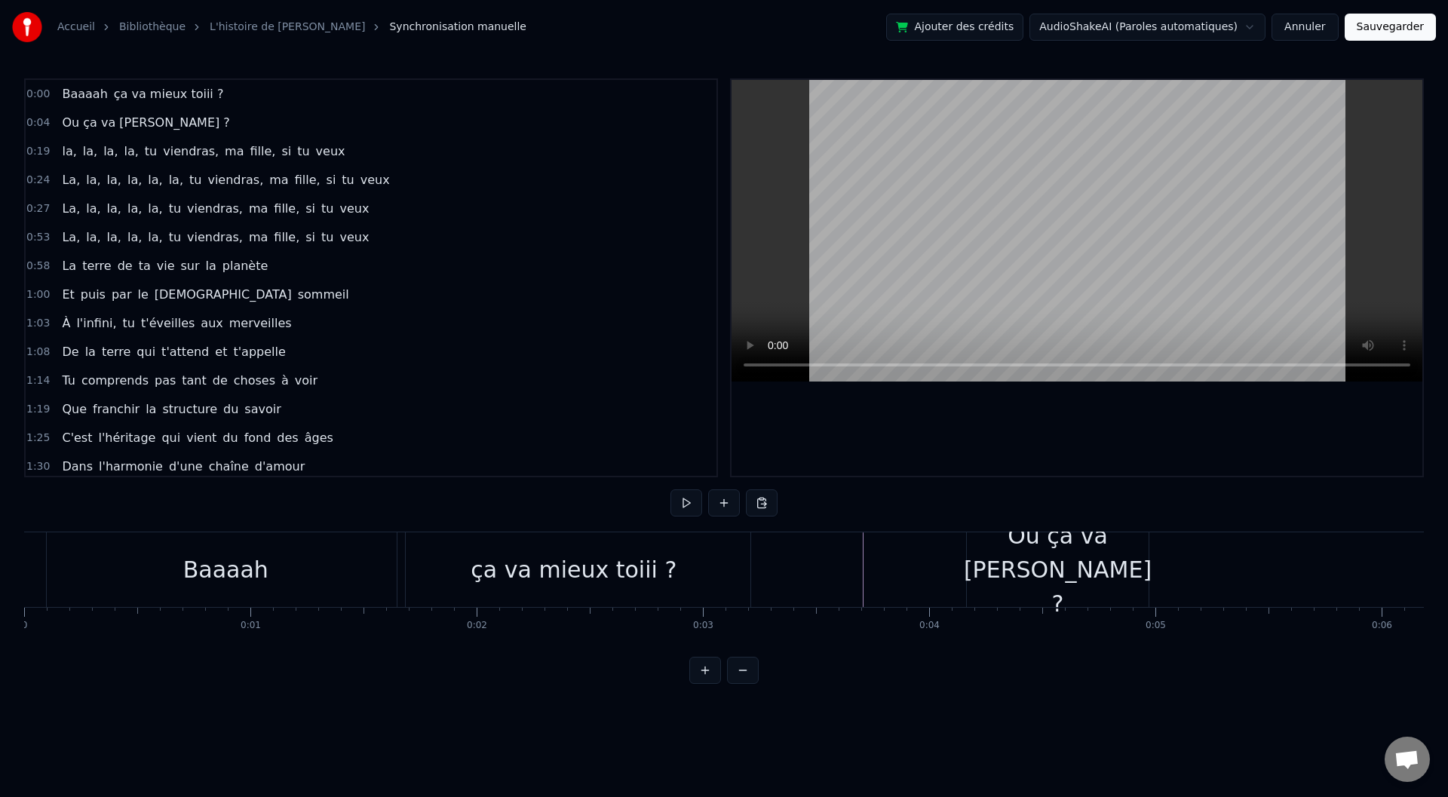
click at [968, 564] on div "Ou ça va [PERSON_NAME] ?" at bounding box center [1058, 570] width 188 height 102
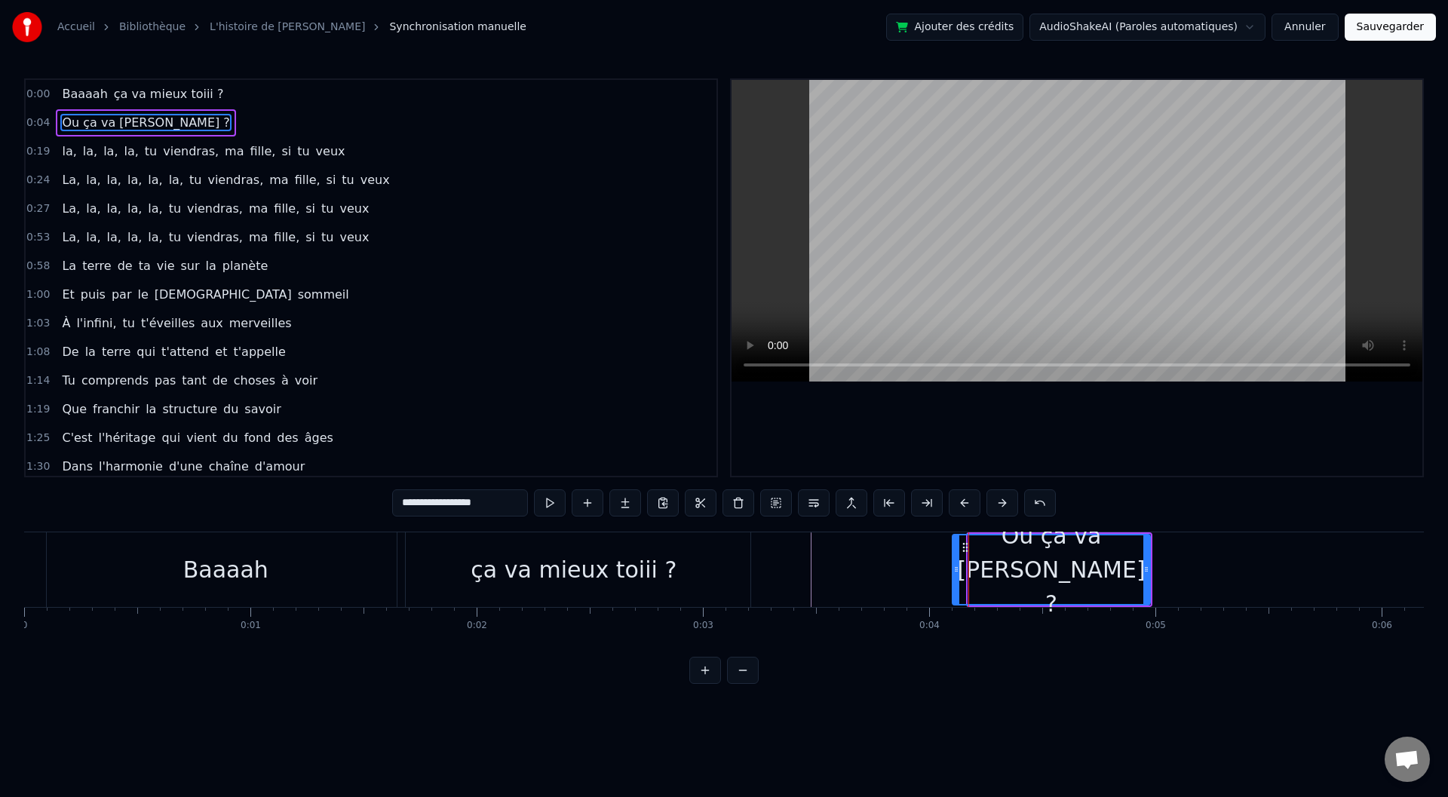
drag, startPoint x: 971, startPoint y: 573, endPoint x: 955, endPoint y: 573, distance: 15.8
click at [955, 573] on icon at bounding box center [956, 569] width 6 height 12
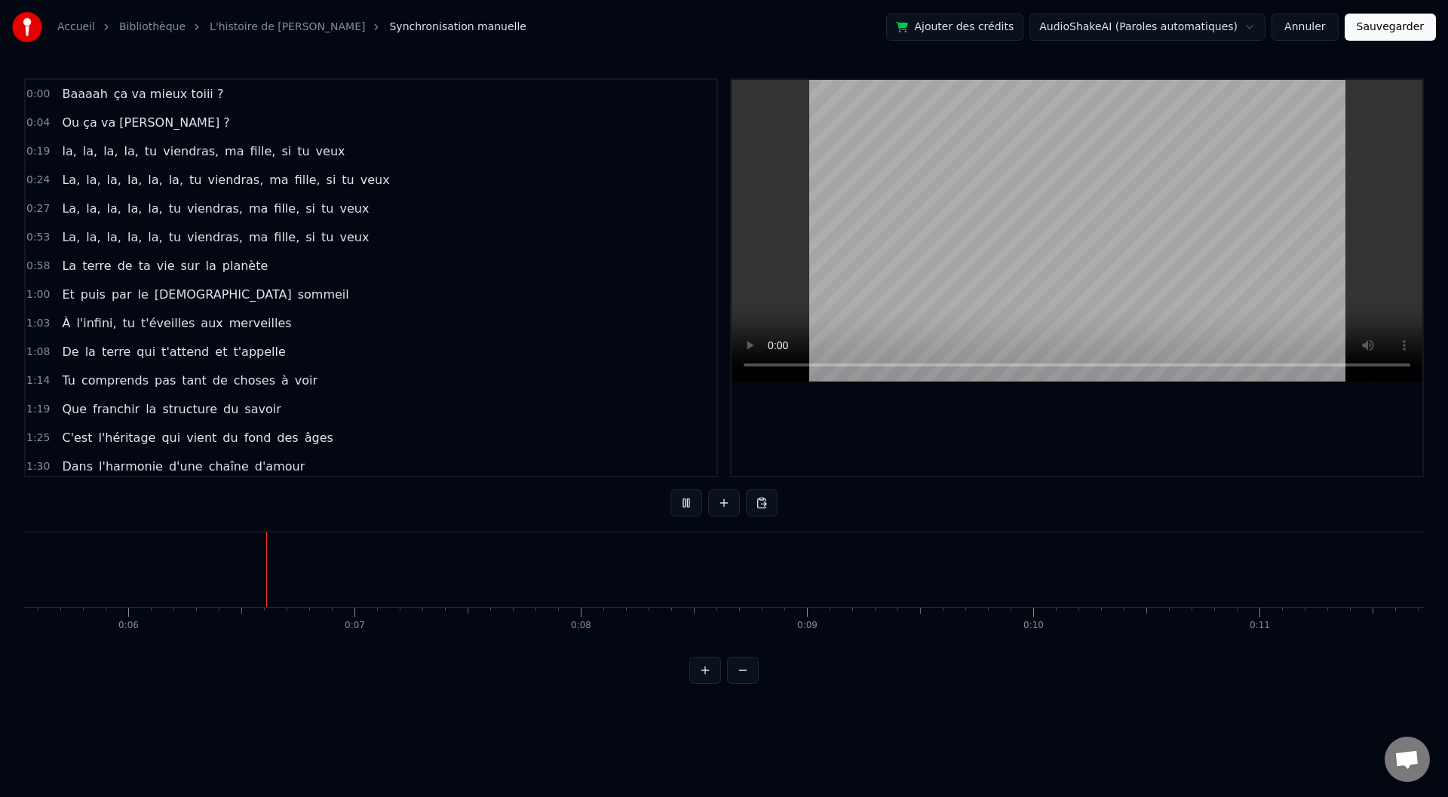
scroll to position [0, 1278]
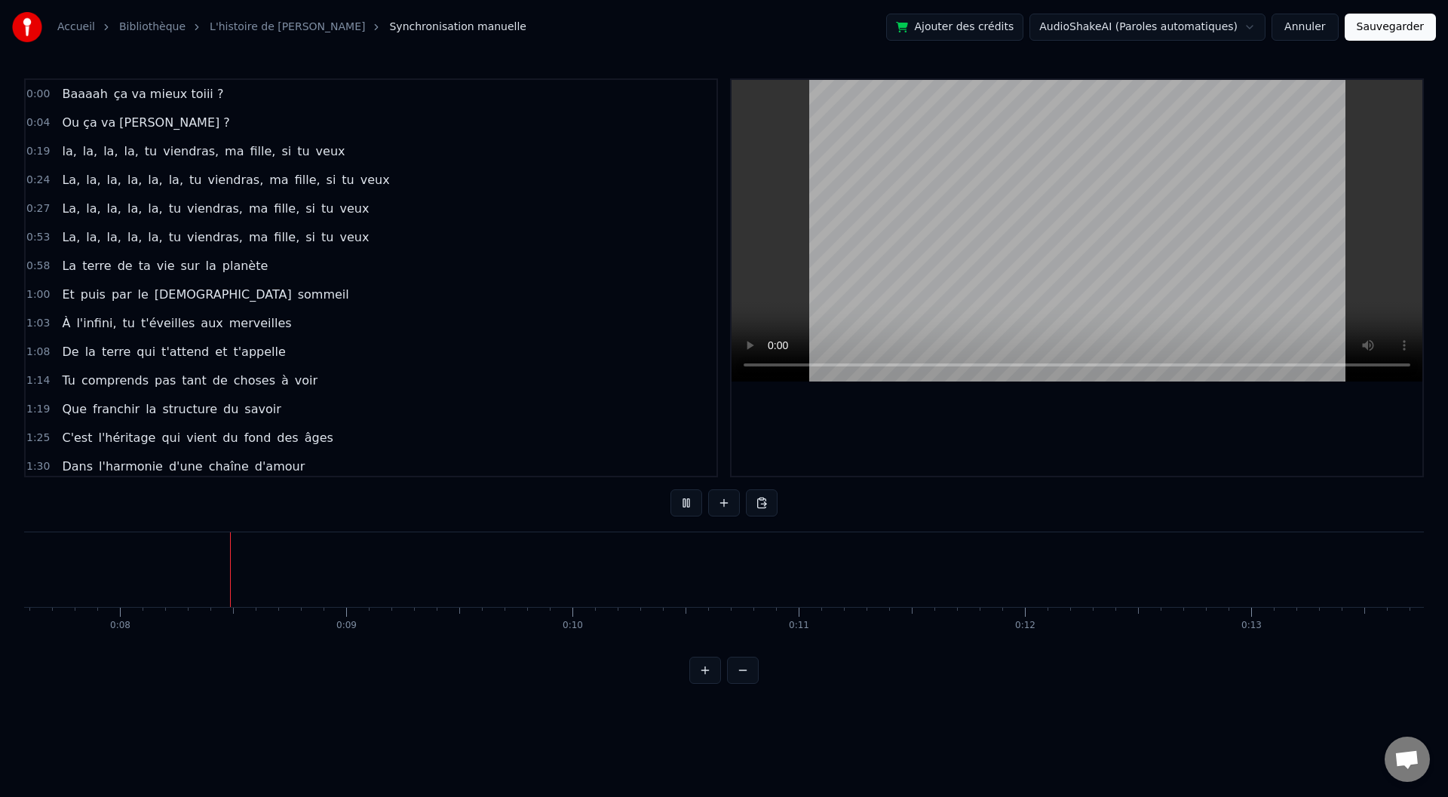
scroll to position [0, 1739]
click at [717, 504] on button at bounding box center [724, 502] width 32 height 27
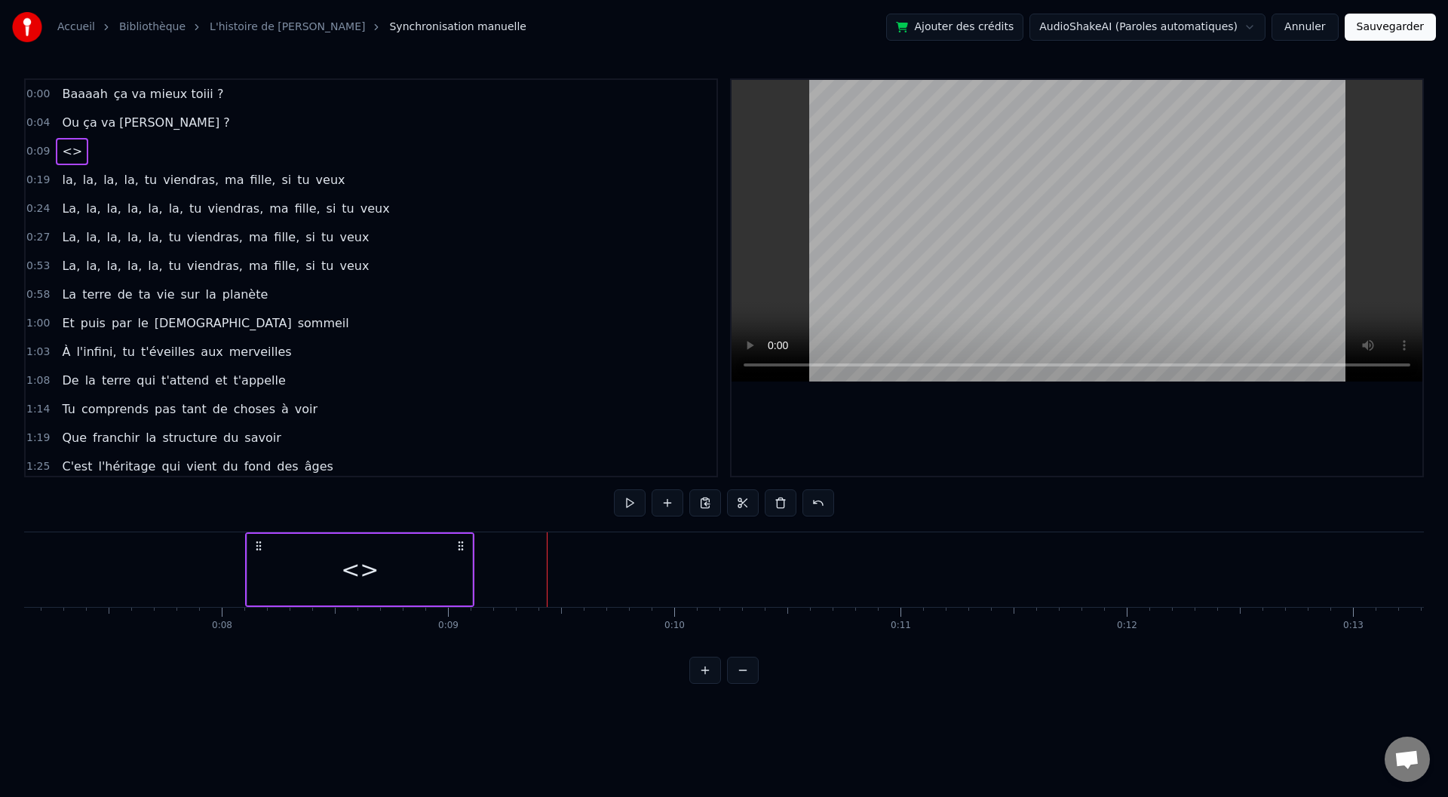
scroll to position [0, 1594]
drag, startPoint x: 433, startPoint y: 543, endPoint x: 354, endPoint y: 557, distance: 79.6
click at [354, 557] on div "<>" at bounding box center [456, 569] width 229 height 75
click at [361, 569] on div "<>" at bounding box center [456, 570] width 225 height 72
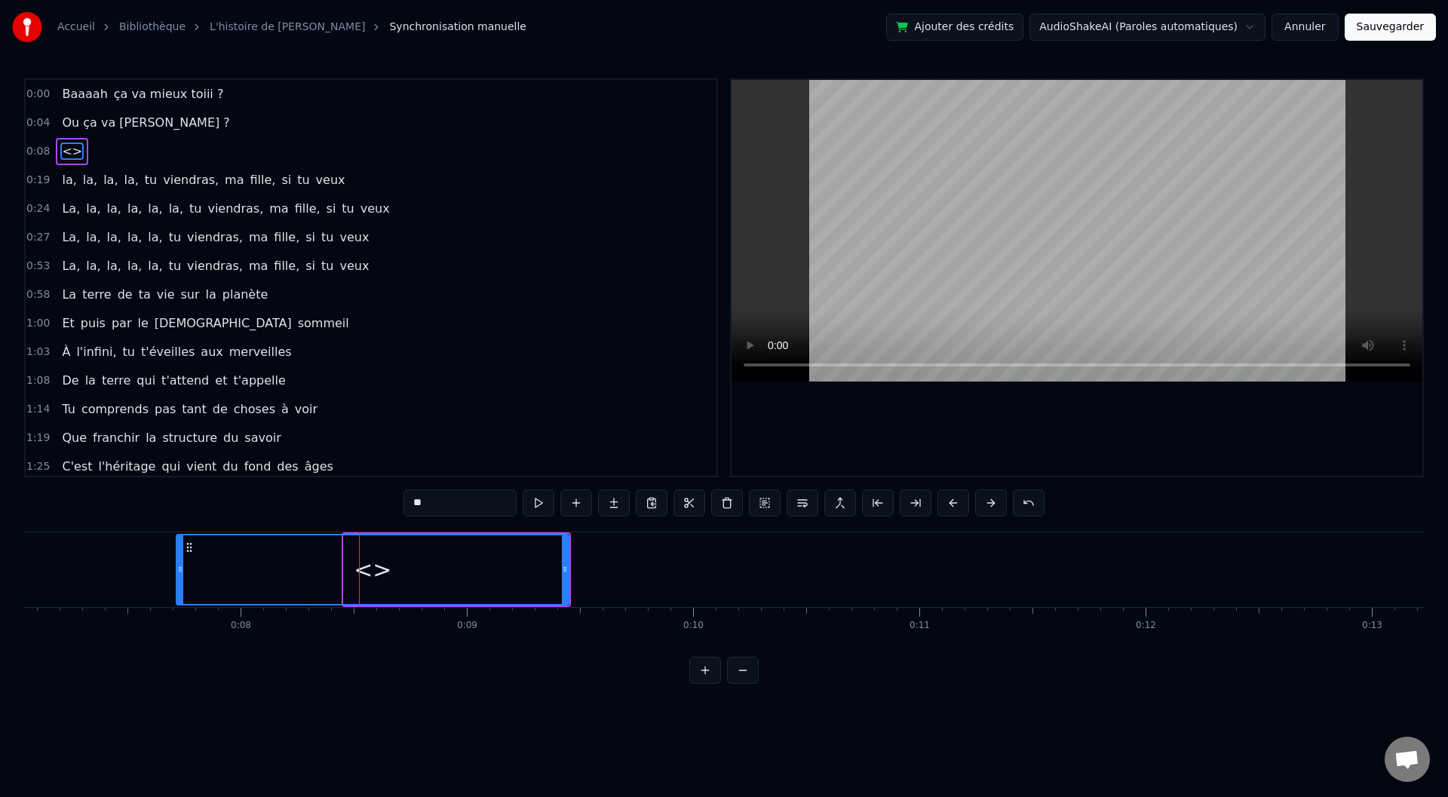
drag, startPoint x: 338, startPoint y: 569, endPoint x: 179, endPoint y: 566, distance: 159.2
click at [179, 566] on icon at bounding box center [180, 569] width 6 height 12
click at [281, 575] on div "<>" at bounding box center [372, 569] width 391 height 69
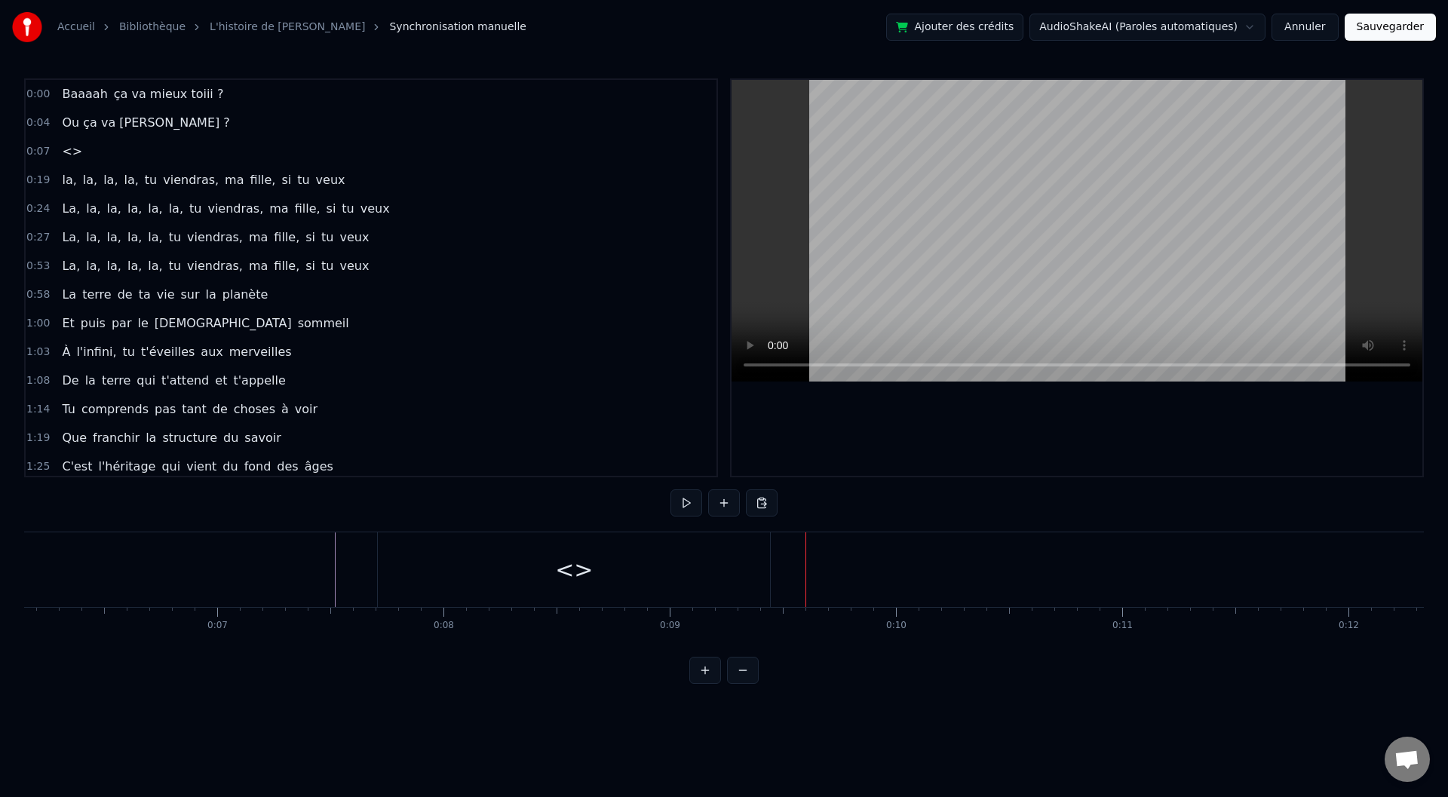
scroll to position [0, 1300]
click at [494, 564] on div "<>" at bounding box center [665, 569] width 392 height 75
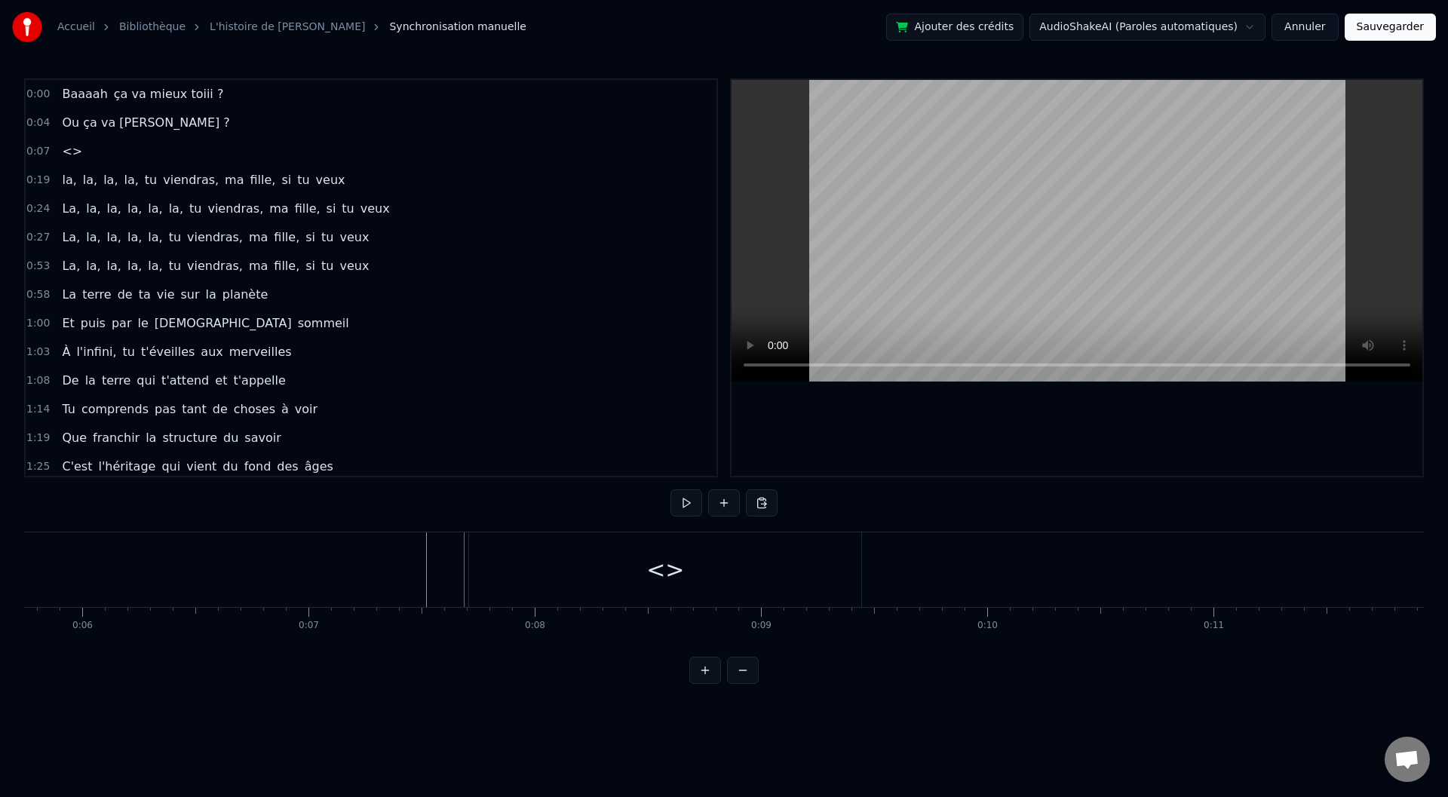
click at [496, 570] on div "<>" at bounding box center [665, 569] width 392 height 75
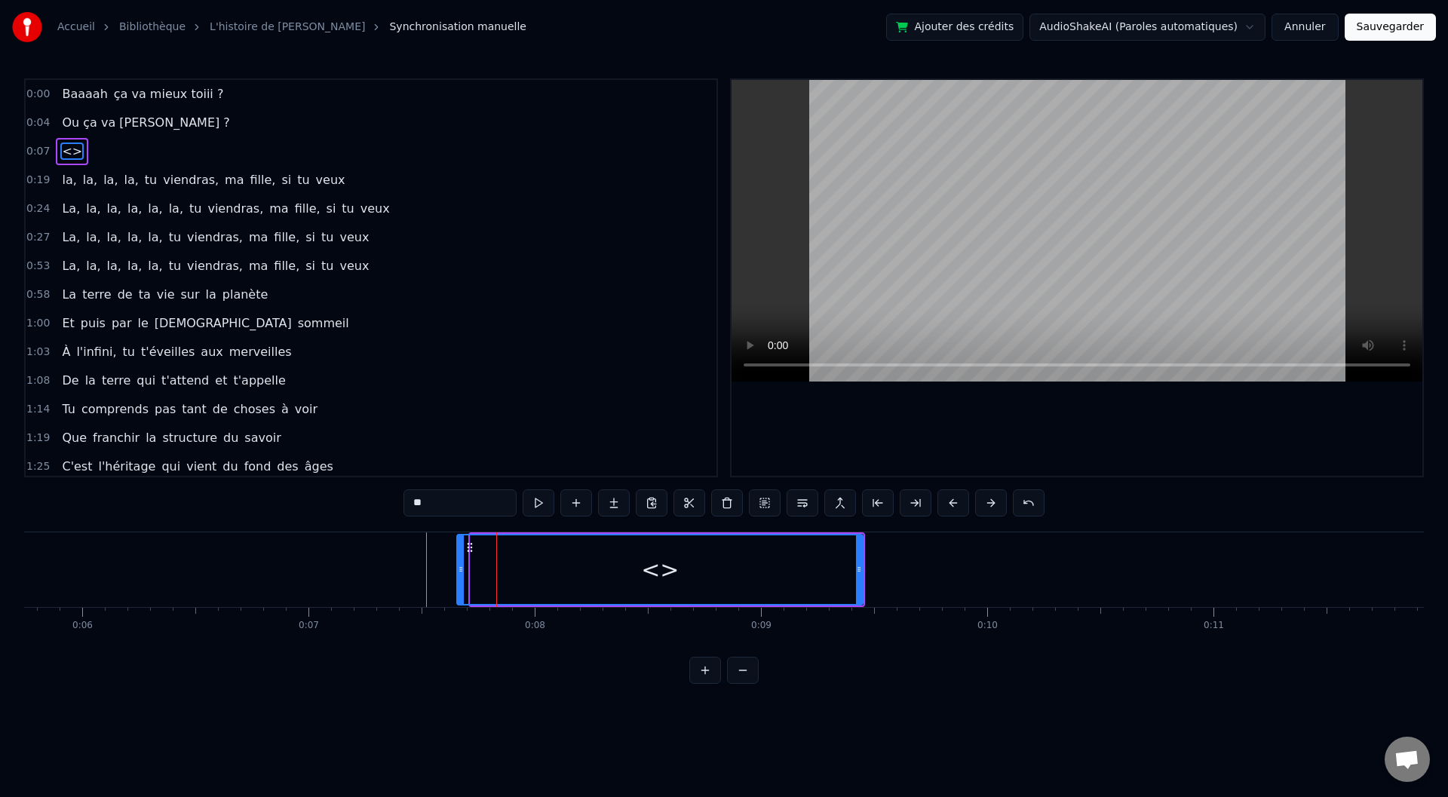
drag, startPoint x: 473, startPoint y: 569, endPoint x: 459, endPoint y: 569, distance: 14.3
click at [459, 569] on icon at bounding box center [461, 569] width 6 height 12
click at [435, 499] on input "**" at bounding box center [460, 502] width 113 height 27
drag, startPoint x: 439, startPoint y: 500, endPoint x: 401, endPoint y: 505, distance: 38.0
click at [402, 503] on div "0:00 Baaaah ça va mieux toiii ? 0:04 Ou ça va [PERSON_NAME] ? 0:07 <> 0:19 la, …" at bounding box center [724, 381] width 1400 height 606
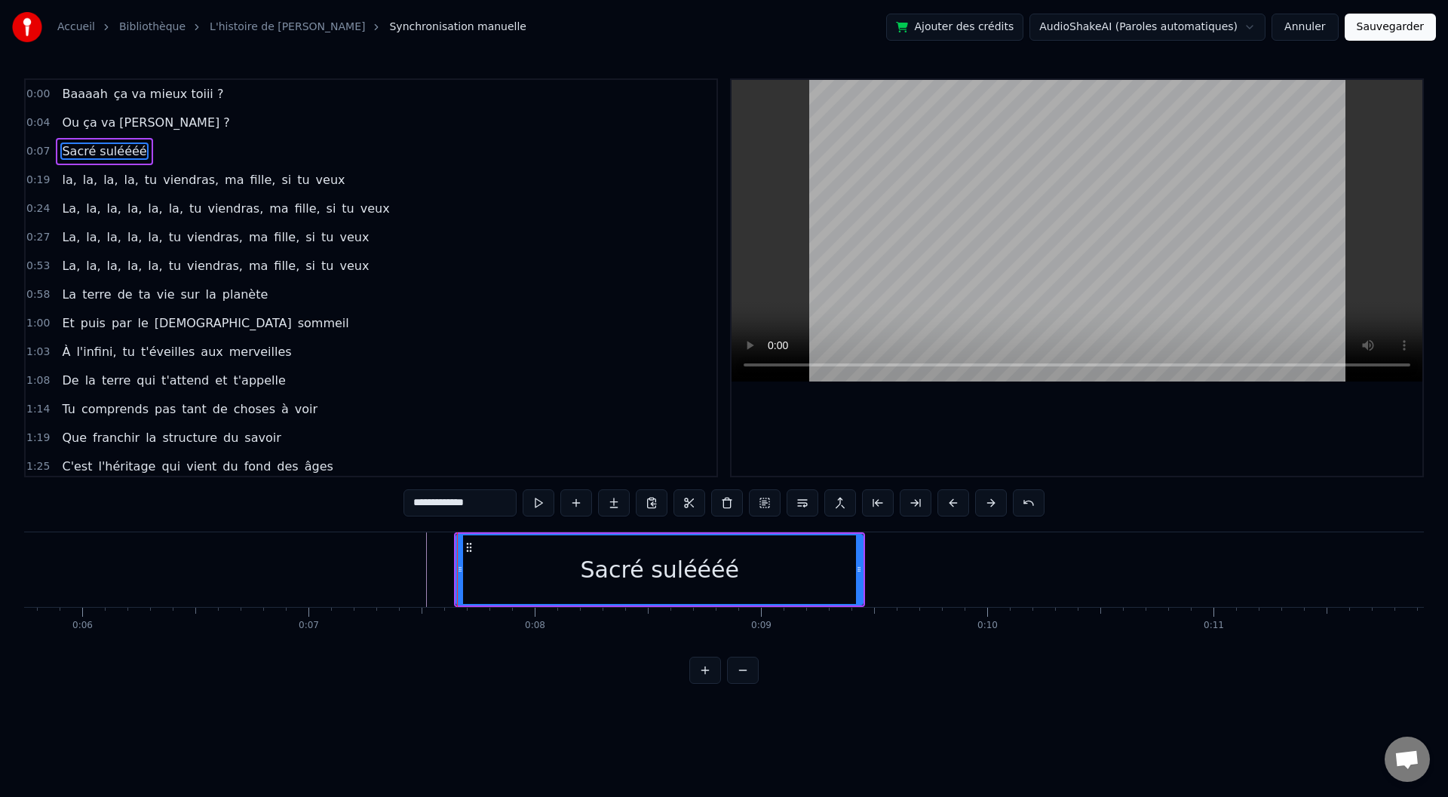
type input "**********"
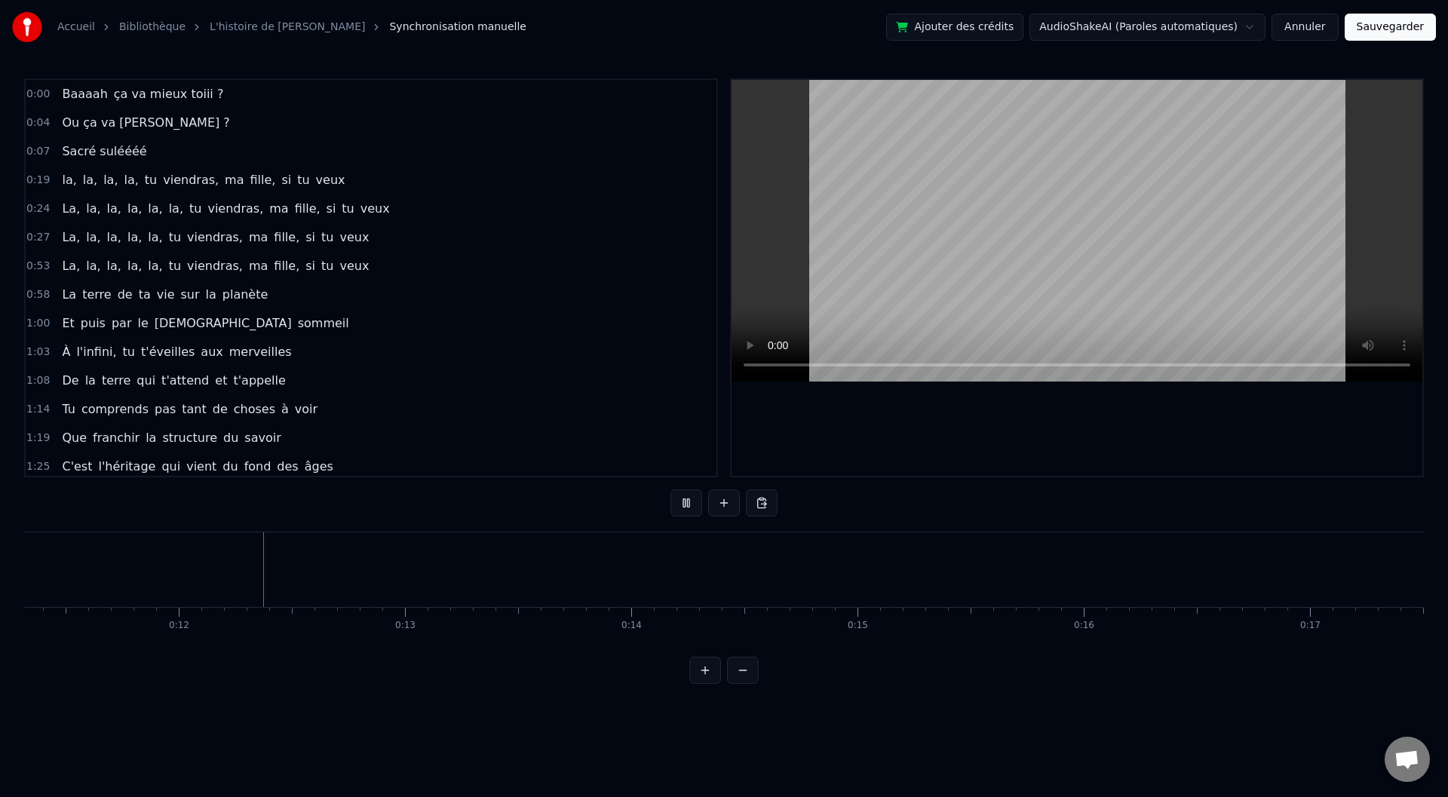
scroll to position [0, 2587]
drag, startPoint x: 232, startPoint y: 560, endPoint x: 43, endPoint y: 578, distance: 190.2
click at [690, 575] on div "Sacré suléééé" at bounding box center [809, 569] width 407 height 75
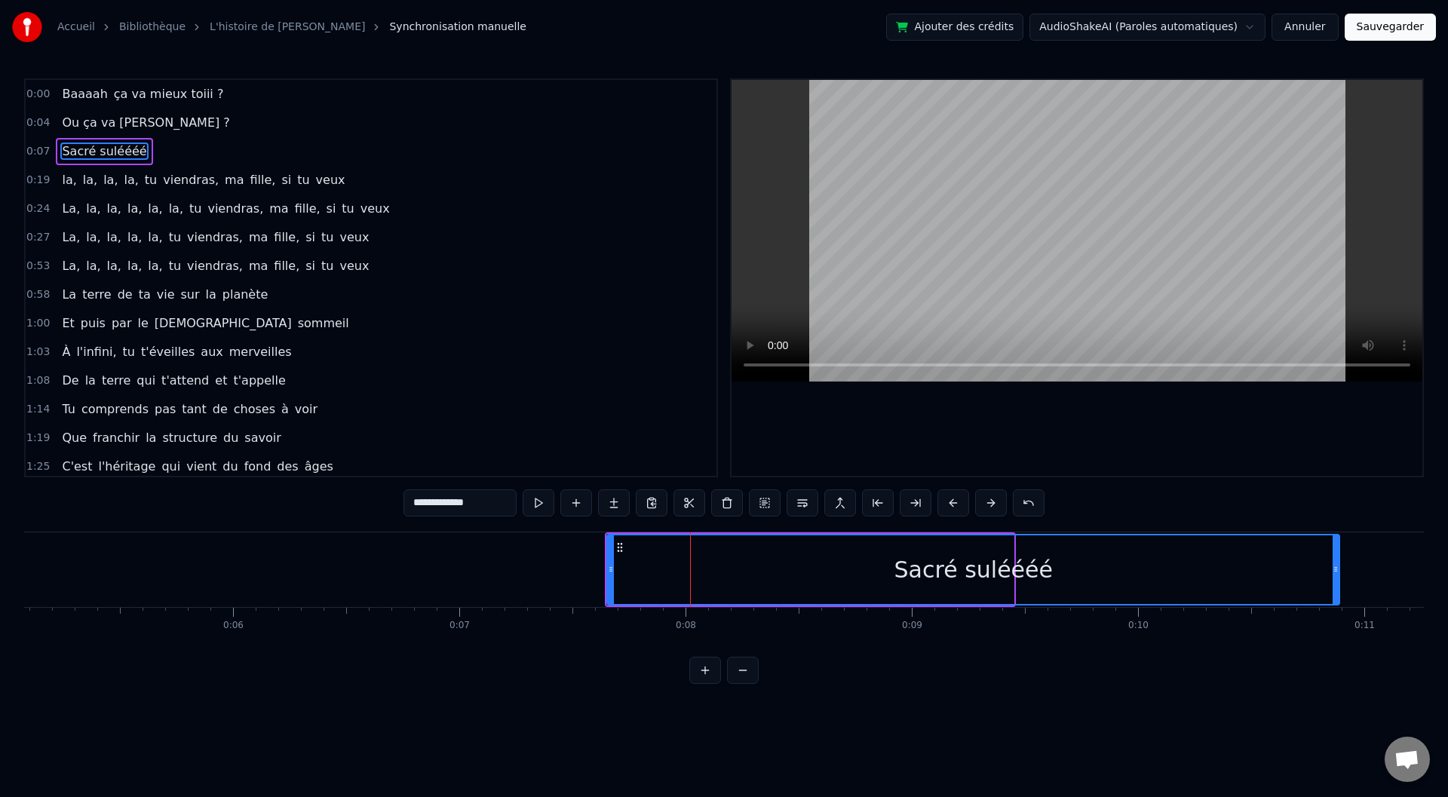
drag, startPoint x: 1011, startPoint y: 572, endPoint x: 1337, endPoint y: 554, distance: 327.1
click at [1337, 554] on div at bounding box center [1336, 569] width 6 height 69
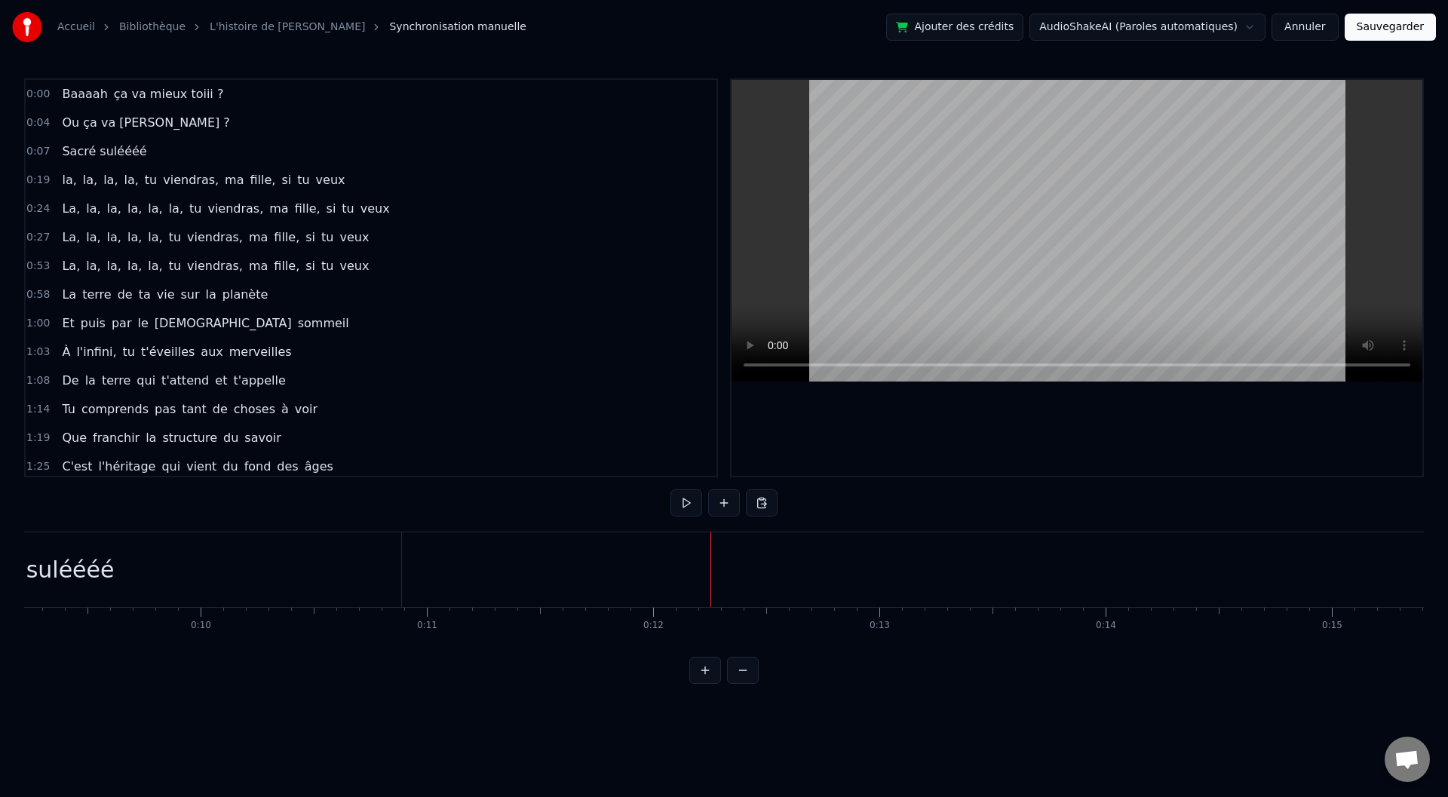
scroll to position [0, 1996]
click at [486, 563] on div "Sacré suléééé" at bounding box center [125, 569] width 733 height 75
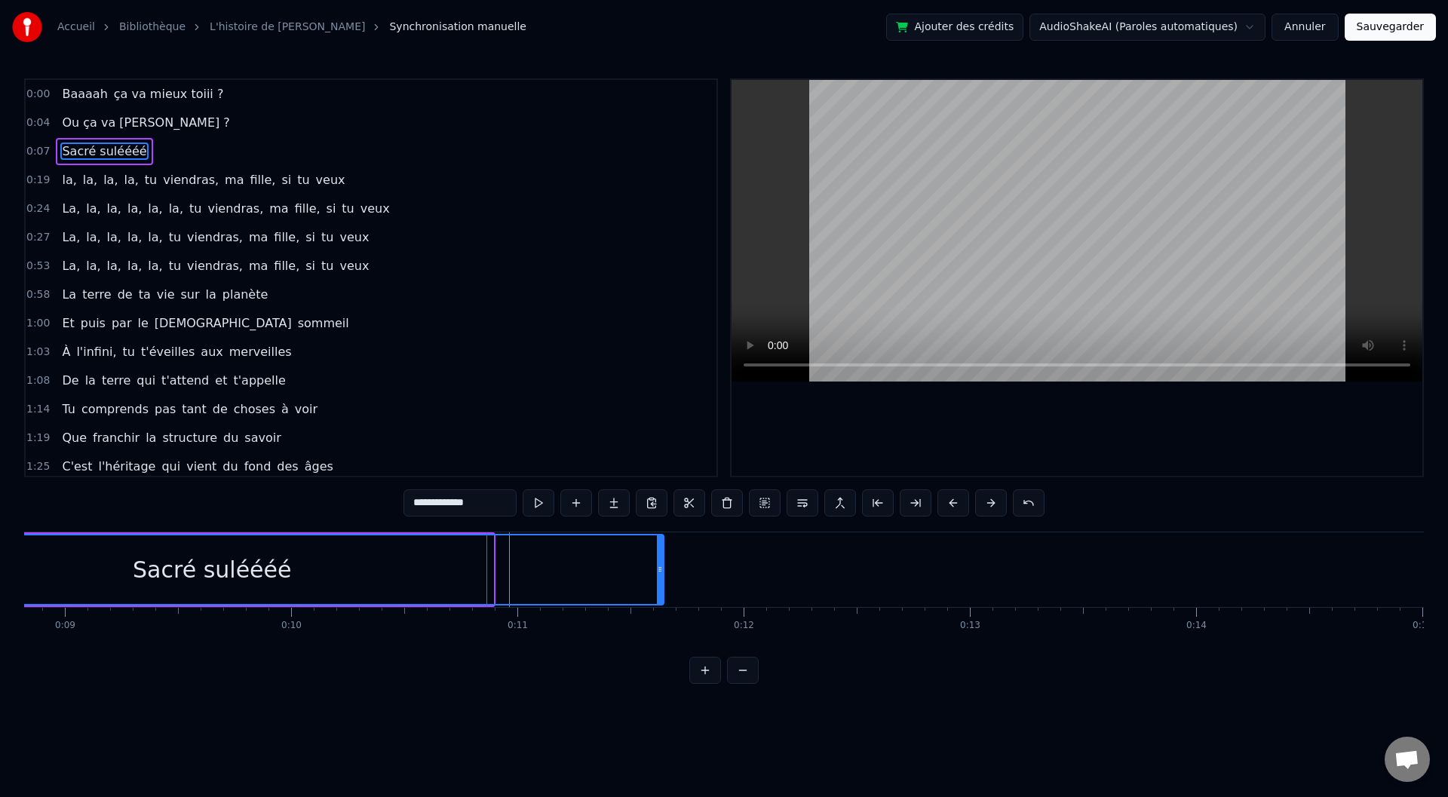
drag, startPoint x: 491, startPoint y: 565, endPoint x: 661, endPoint y: 569, distance: 170.5
click at [661, 569] on icon at bounding box center [660, 569] width 6 height 12
click at [147, 575] on div "Sacré suléééé" at bounding box center [212, 570] width 158 height 34
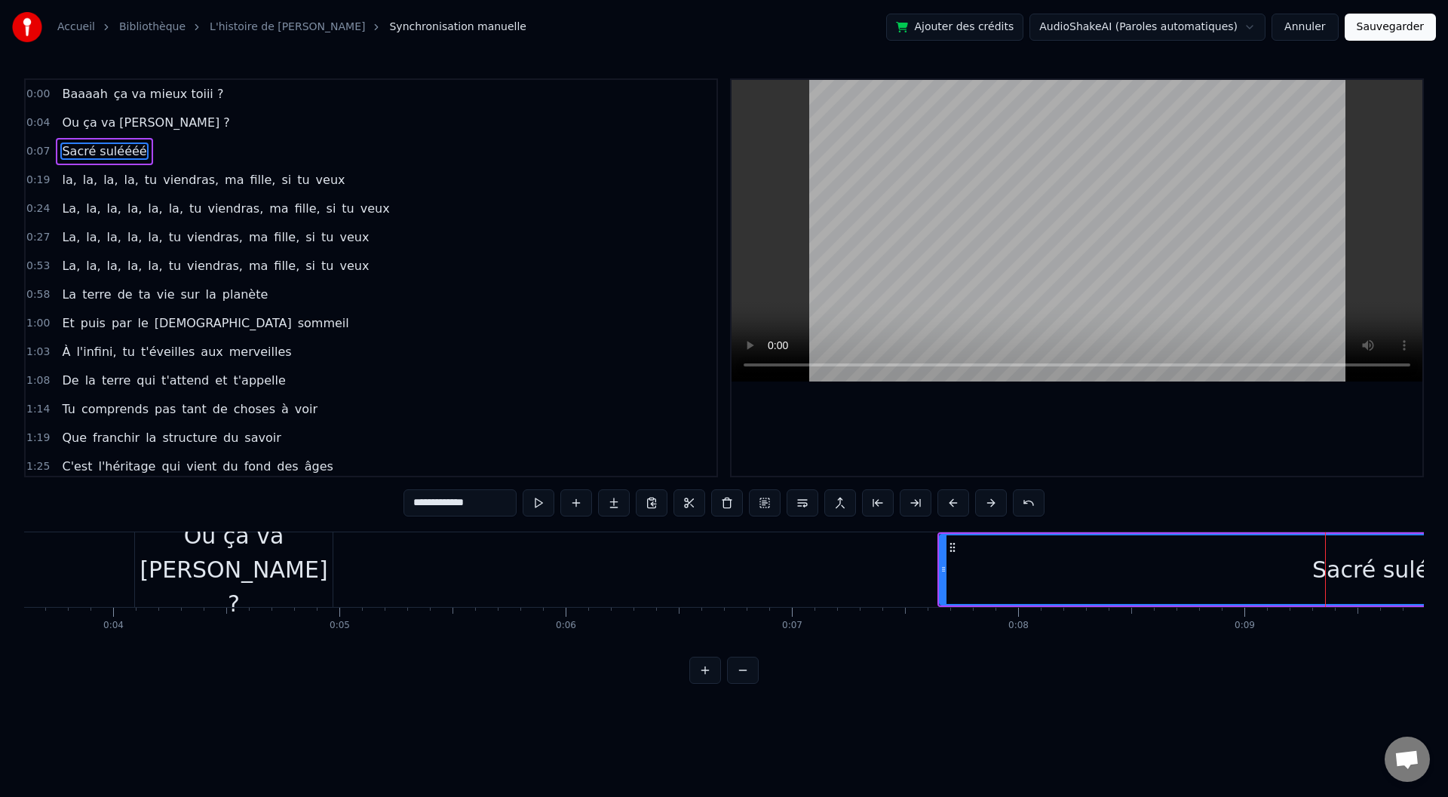
scroll to position [0, 876]
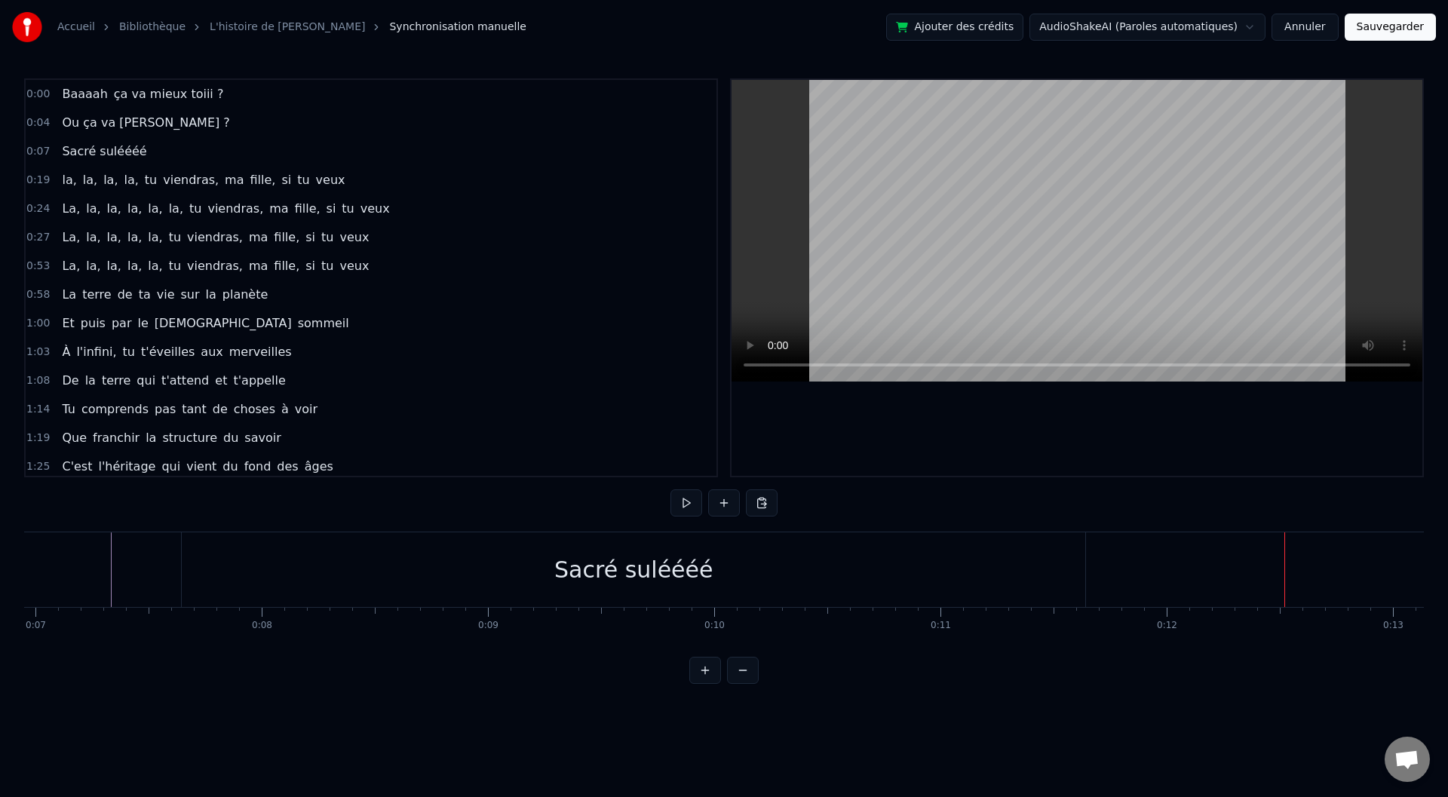
scroll to position [0, 1633]
click at [587, 568] on div "Sacré suléééé" at bounding box center [573, 570] width 158 height 34
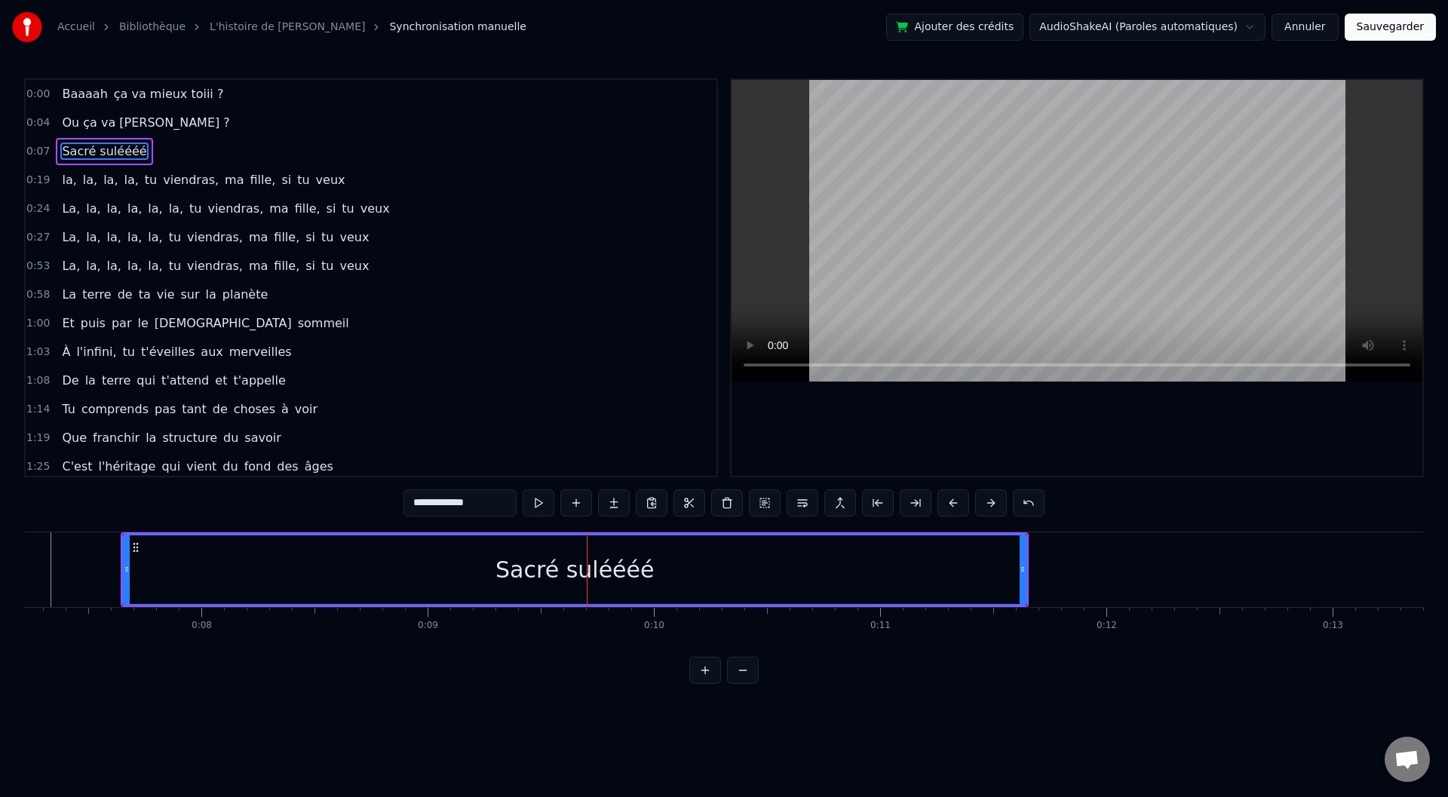
drag, startPoint x: 485, startPoint y: 503, endPoint x: 462, endPoint y: 504, distance: 22.6
click at [462, 504] on input "**********" at bounding box center [460, 502] width 113 height 27
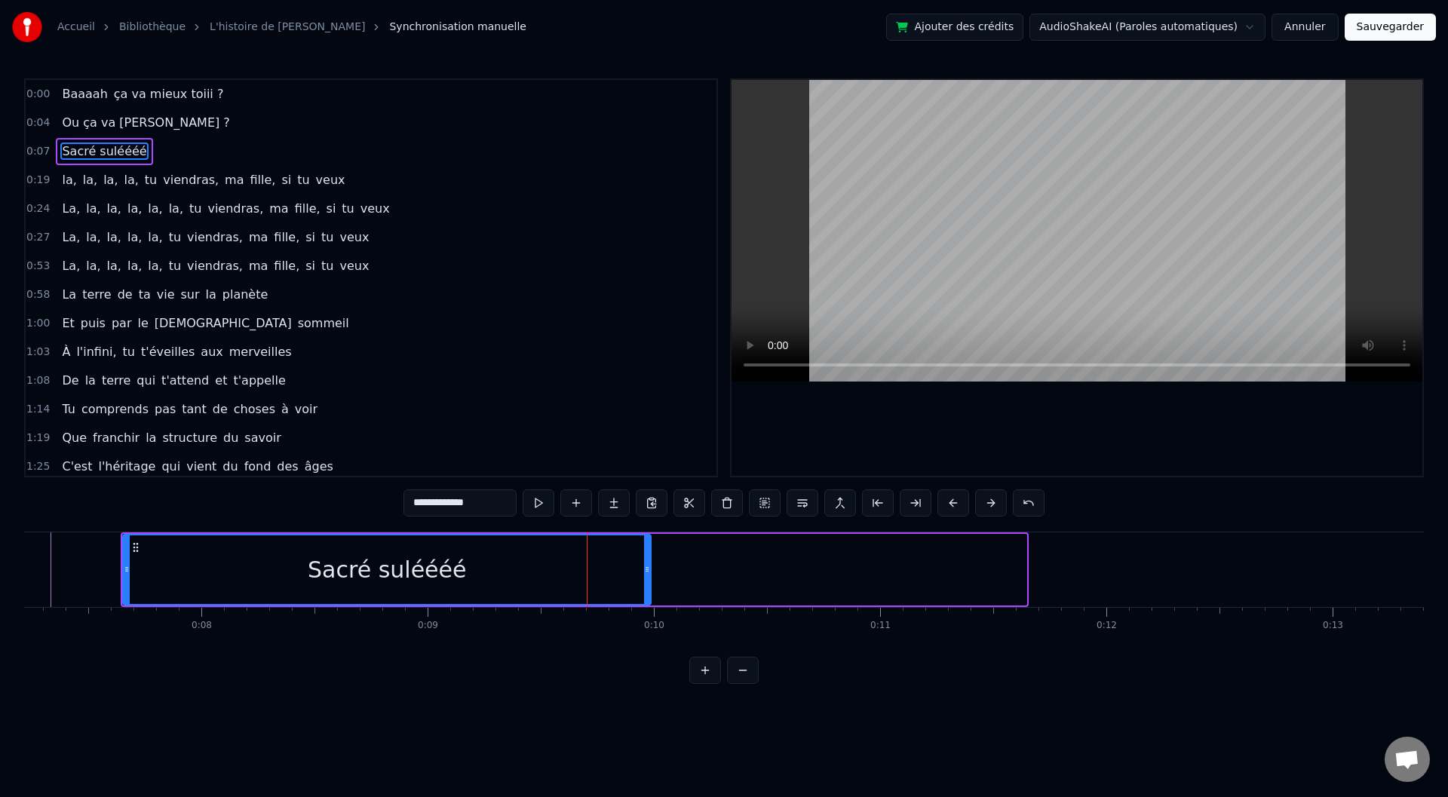
drag, startPoint x: 1022, startPoint y: 568, endPoint x: 646, endPoint y: 570, distance: 375.6
click at [646, 570] on icon at bounding box center [647, 569] width 6 height 12
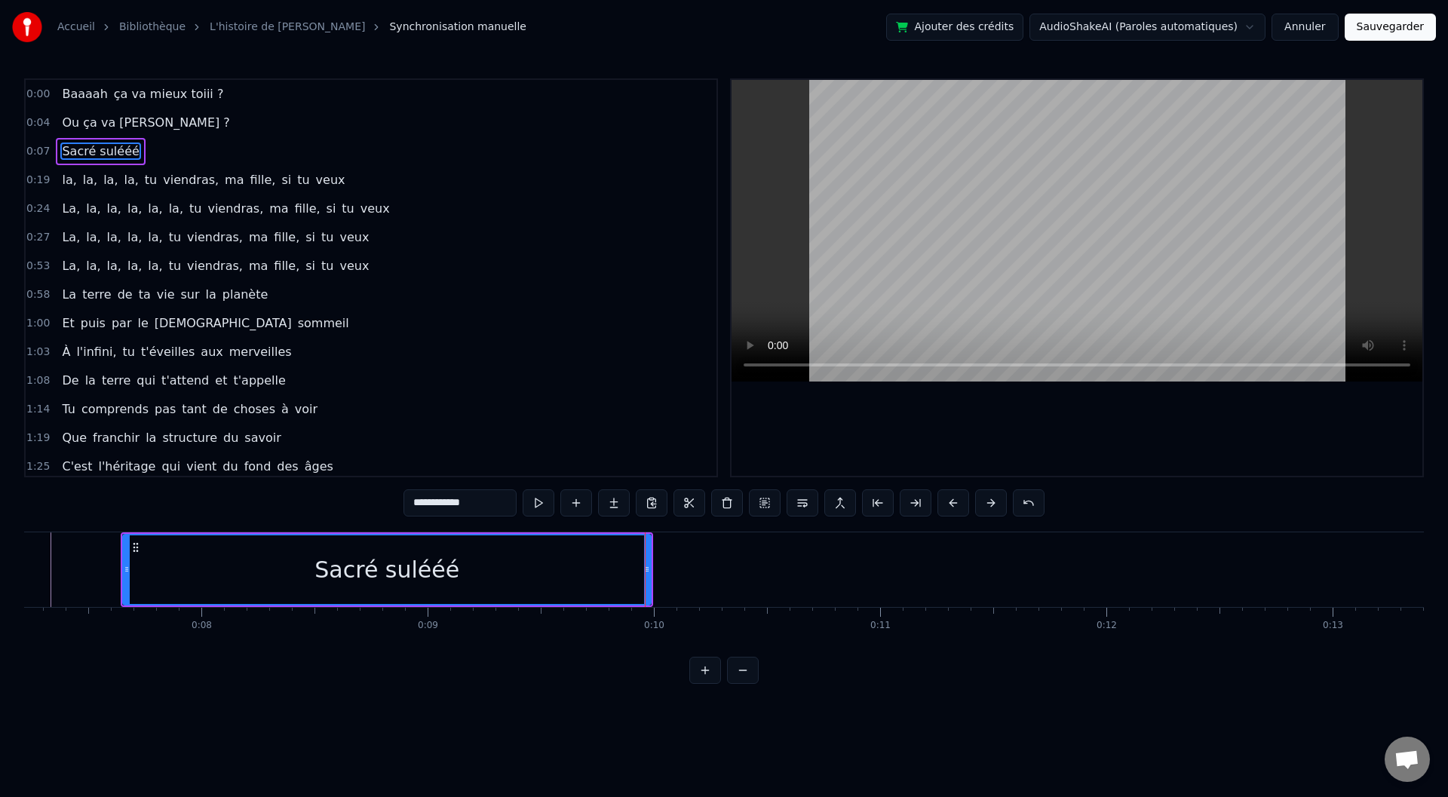
type input "**********"
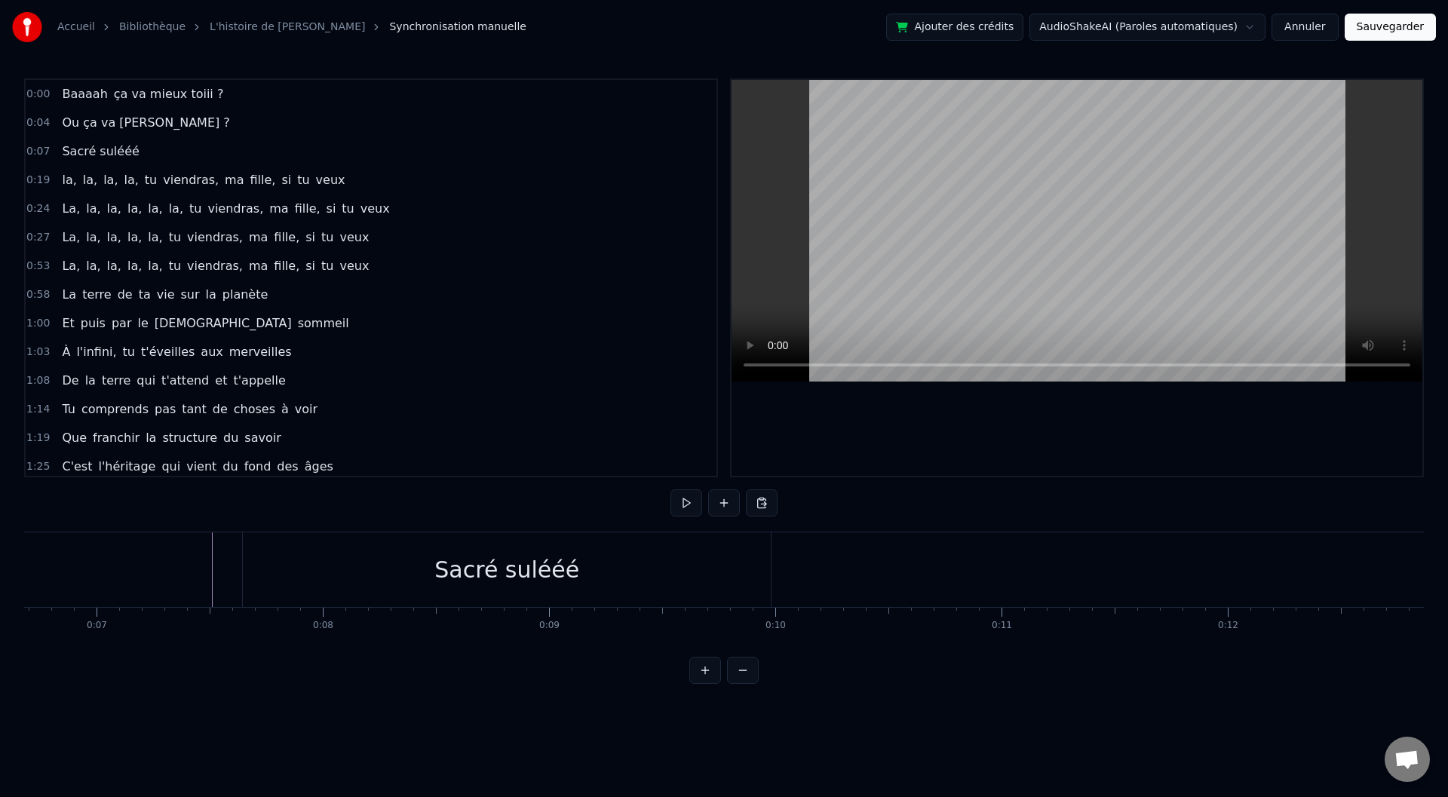
scroll to position [0, 1149]
click at [1022, 566] on div "Sacré sulééé" at bounding box center [870, 569] width 528 height 75
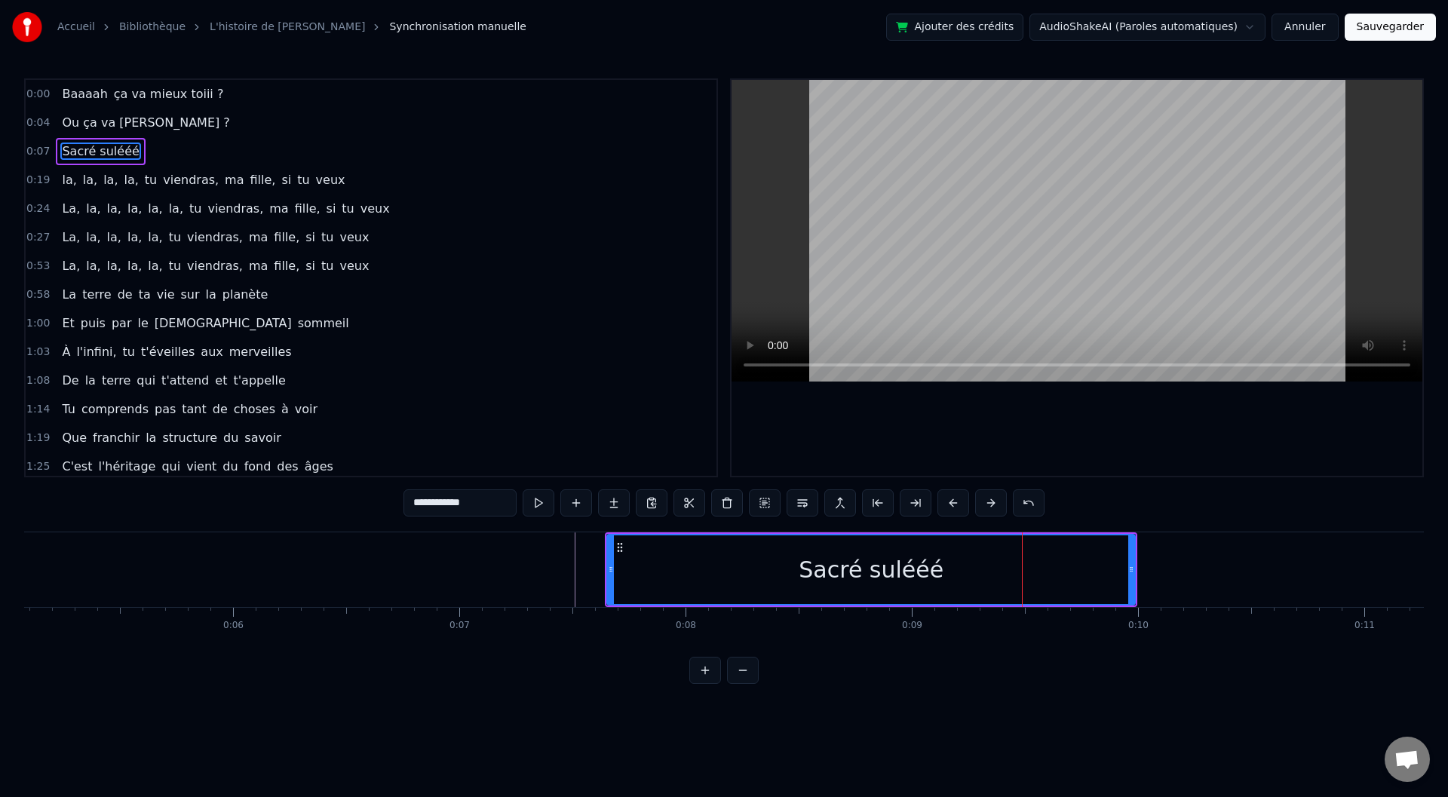
click at [1002, 566] on div "Sacré sulééé" at bounding box center [871, 569] width 526 height 69
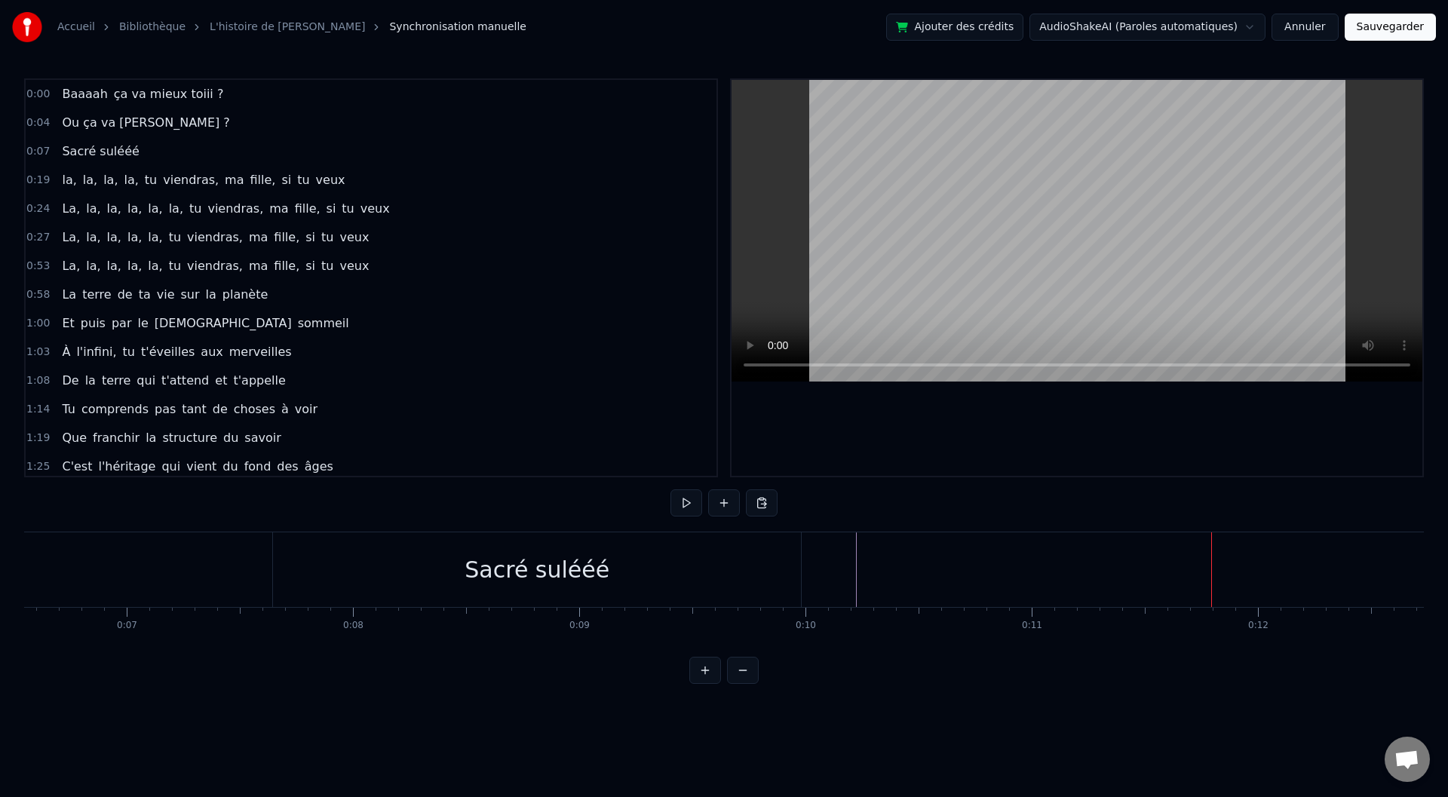
scroll to position [0, 1542]
click at [738, 567] on div "Sacré sulééé" at bounding box center [476, 569] width 528 height 75
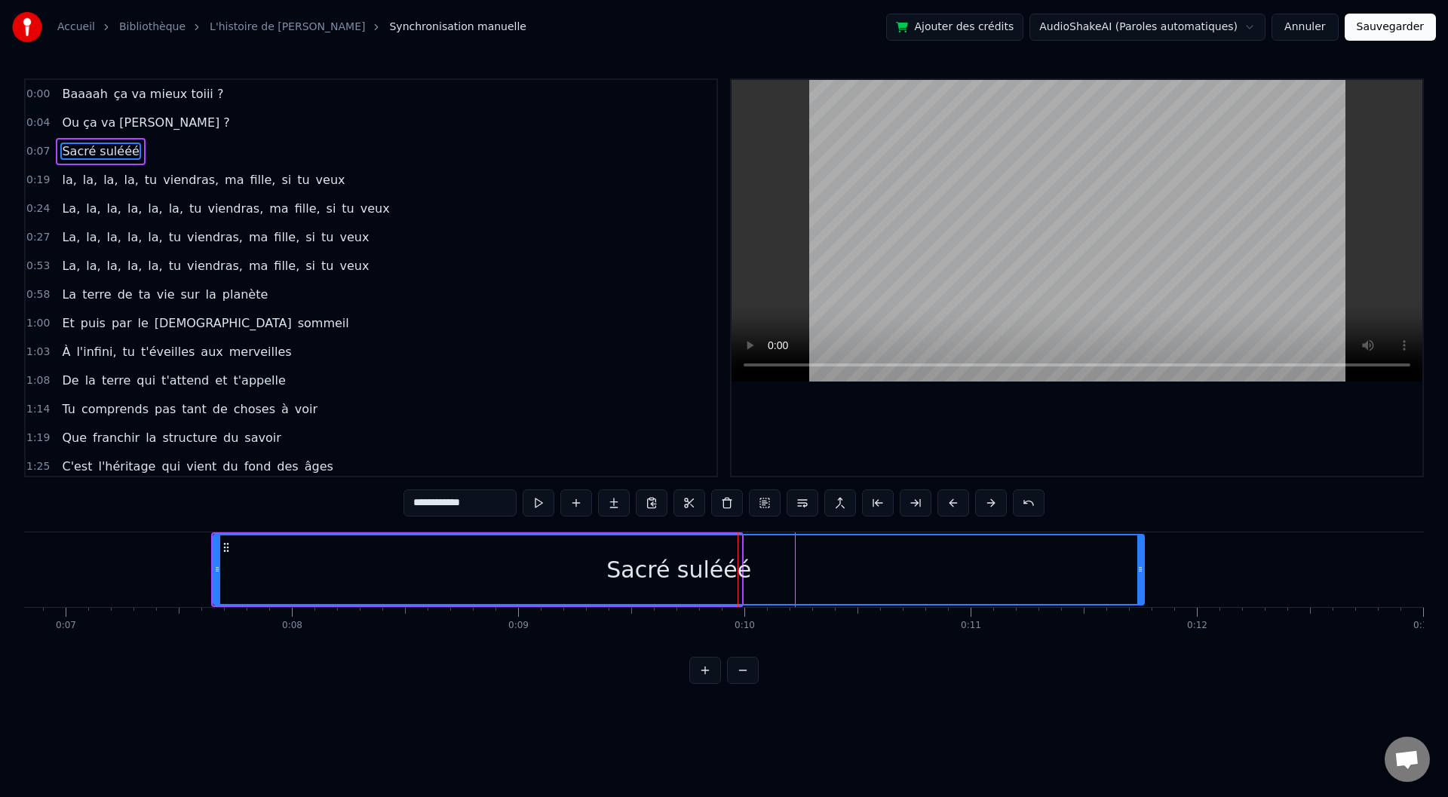
drag, startPoint x: 739, startPoint y: 567, endPoint x: 1143, endPoint y: 571, distance: 404.3
click at [1143, 571] on icon at bounding box center [1140, 569] width 6 height 12
click at [380, 572] on div "Sacré sulééé" at bounding box center [679, 569] width 931 height 69
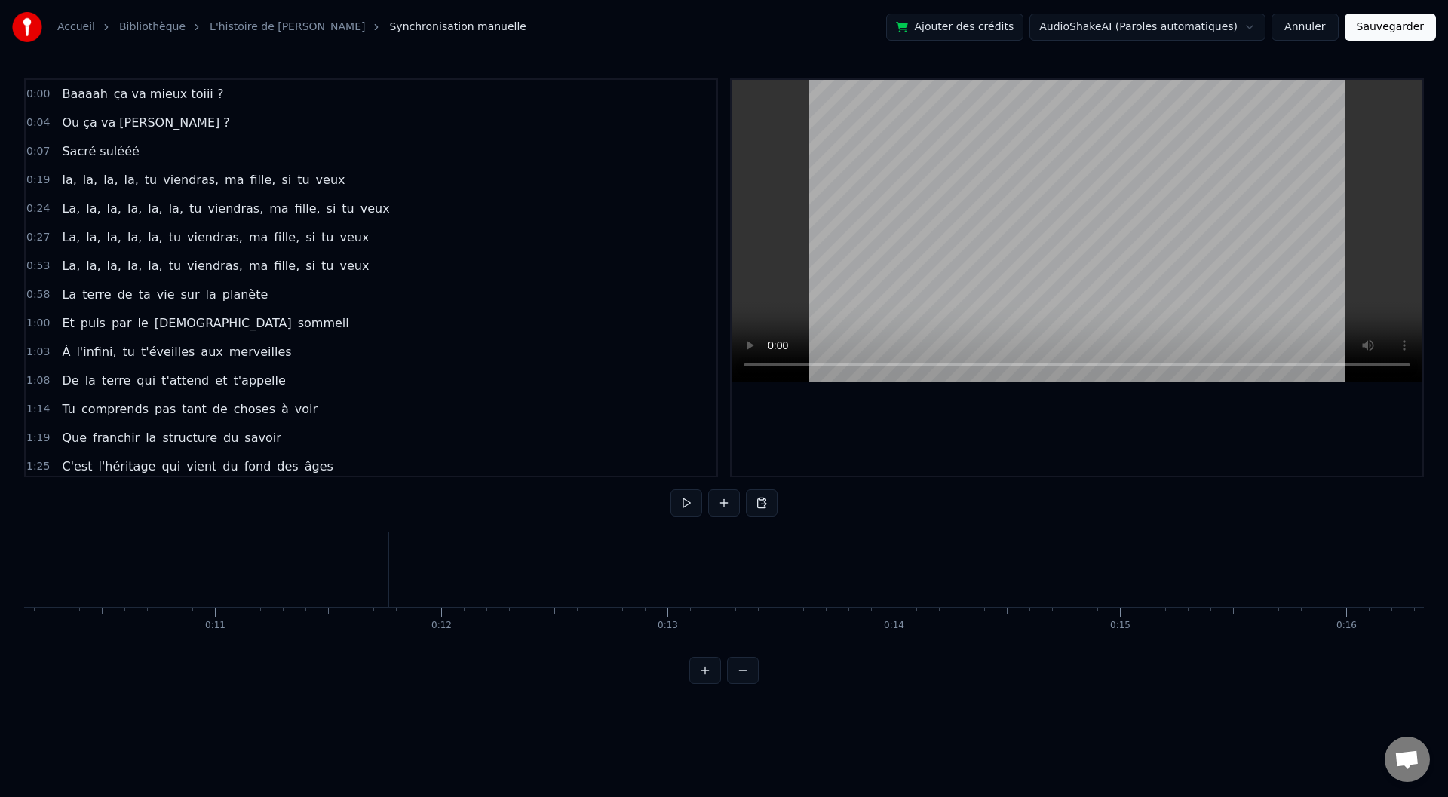
scroll to position [0, 0]
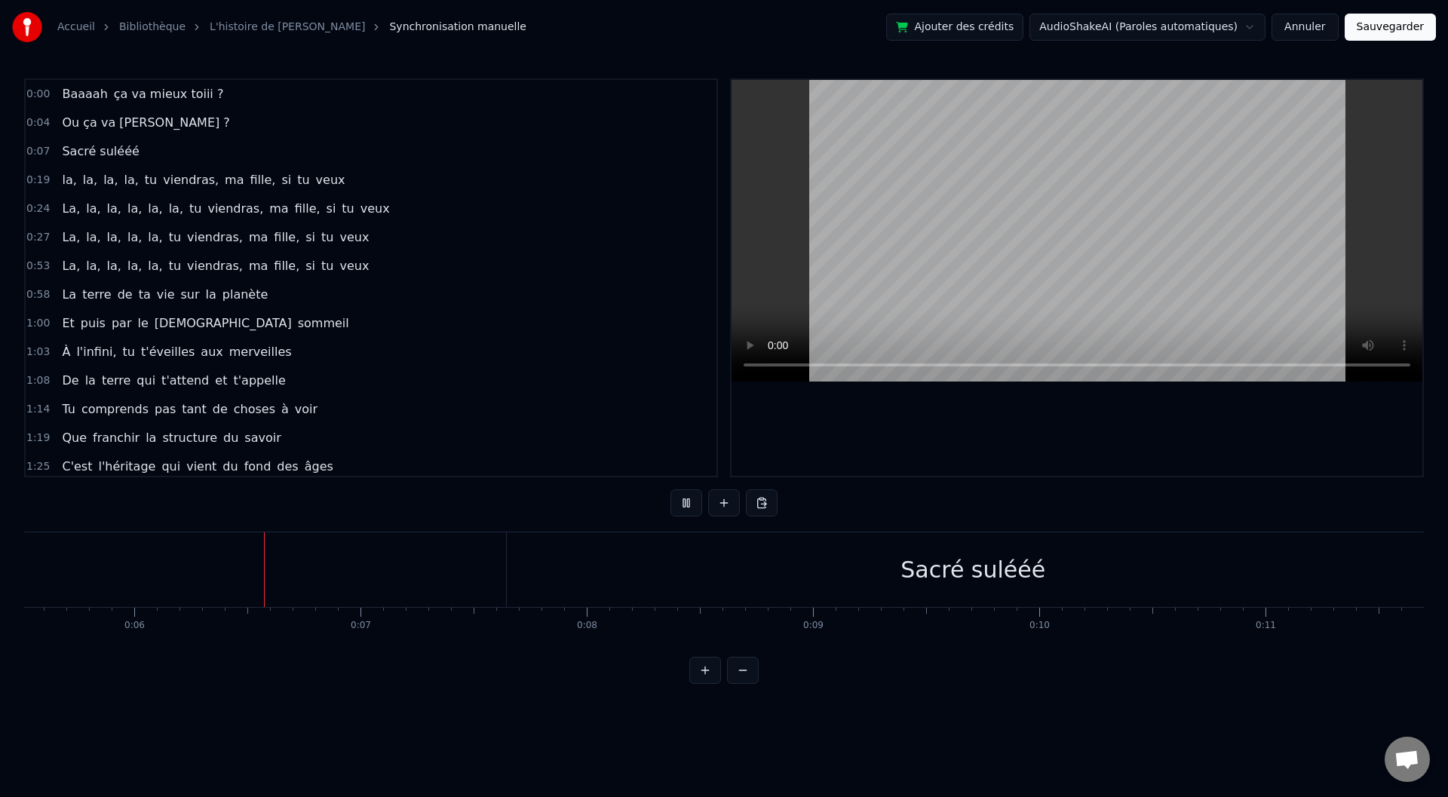
scroll to position [0, 1284]
click at [1282, 554] on div "Sacré sulééé" at bounding box center [936, 569] width 932 height 75
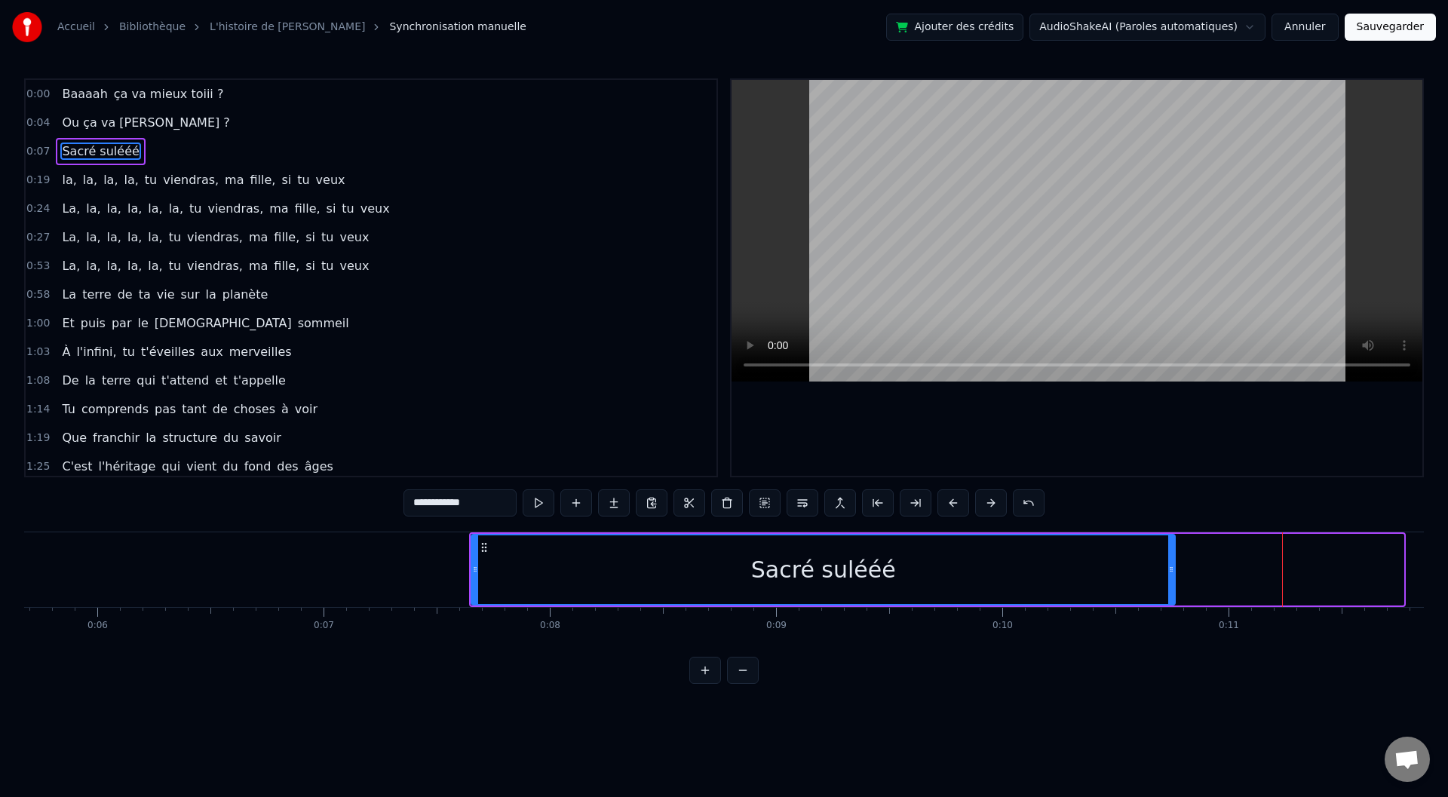
drag, startPoint x: 1401, startPoint y: 565, endPoint x: 1171, endPoint y: 568, distance: 229.3
click at [1171, 568] on icon at bounding box center [1171, 569] width 6 height 12
click at [490, 559] on div "Sacré sulééé" at bounding box center [822, 569] width 701 height 69
click at [530, 572] on div "Sacré sulééé" at bounding box center [822, 569] width 701 height 69
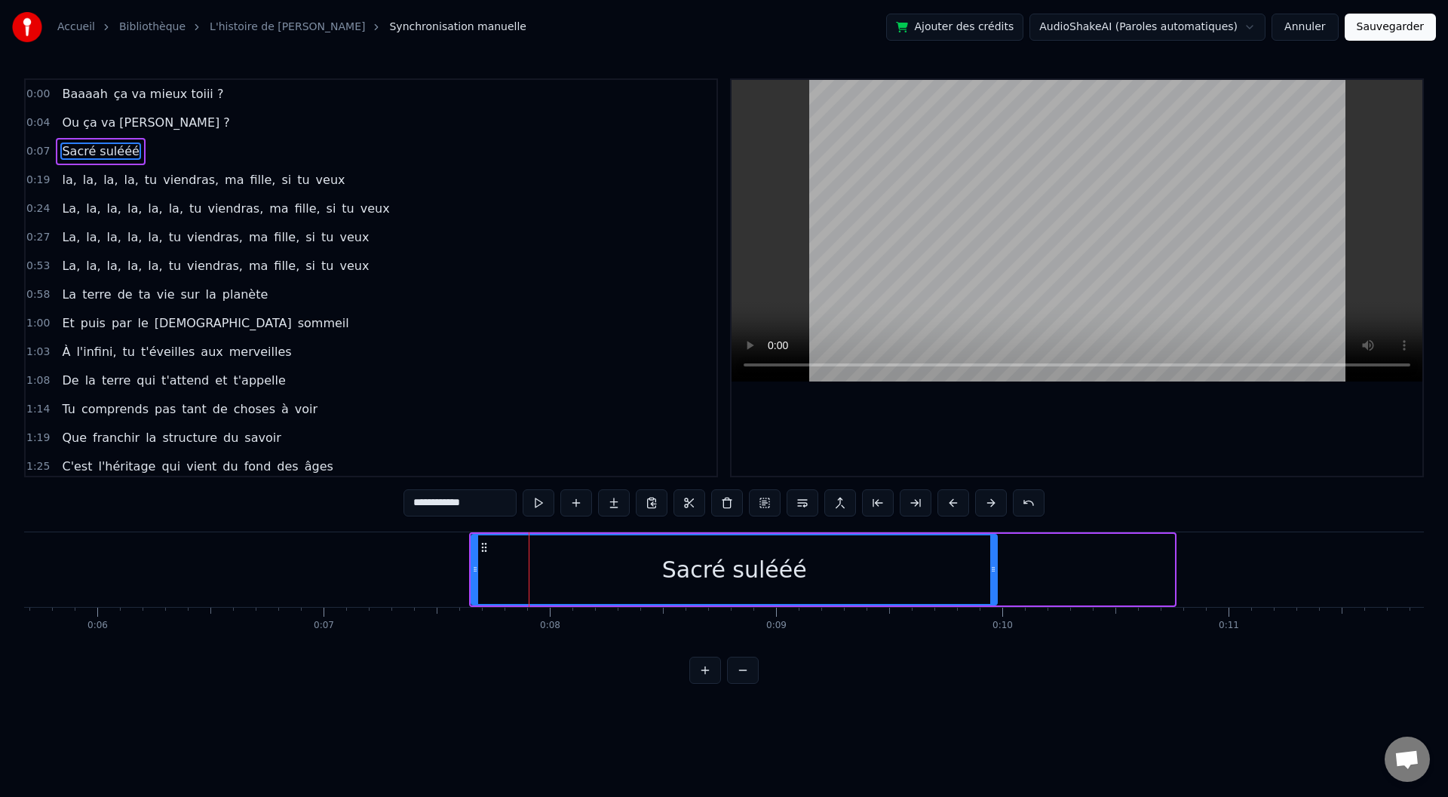
drag, startPoint x: 1169, startPoint y: 569, endPoint x: 888, endPoint y: 574, distance: 280.6
click at [912, 575] on div "Sacré sulééé" at bounding box center [734, 569] width 524 height 69
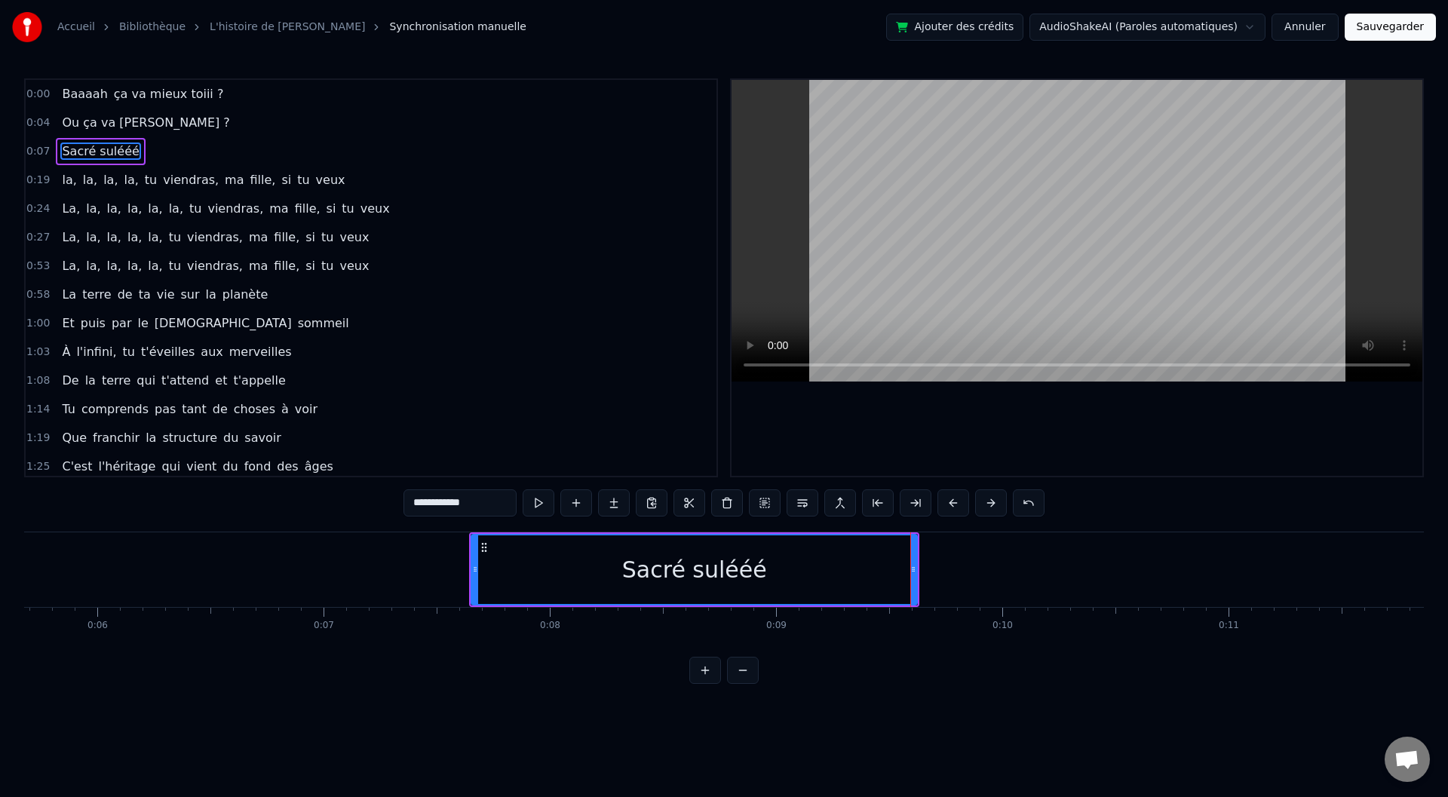
click at [495, 566] on div "Sacré sulééé" at bounding box center [694, 569] width 444 height 69
drag, startPoint x: 913, startPoint y: 566, endPoint x: 938, endPoint y: 567, distance: 25.7
click at [938, 567] on icon at bounding box center [939, 569] width 6 height 12
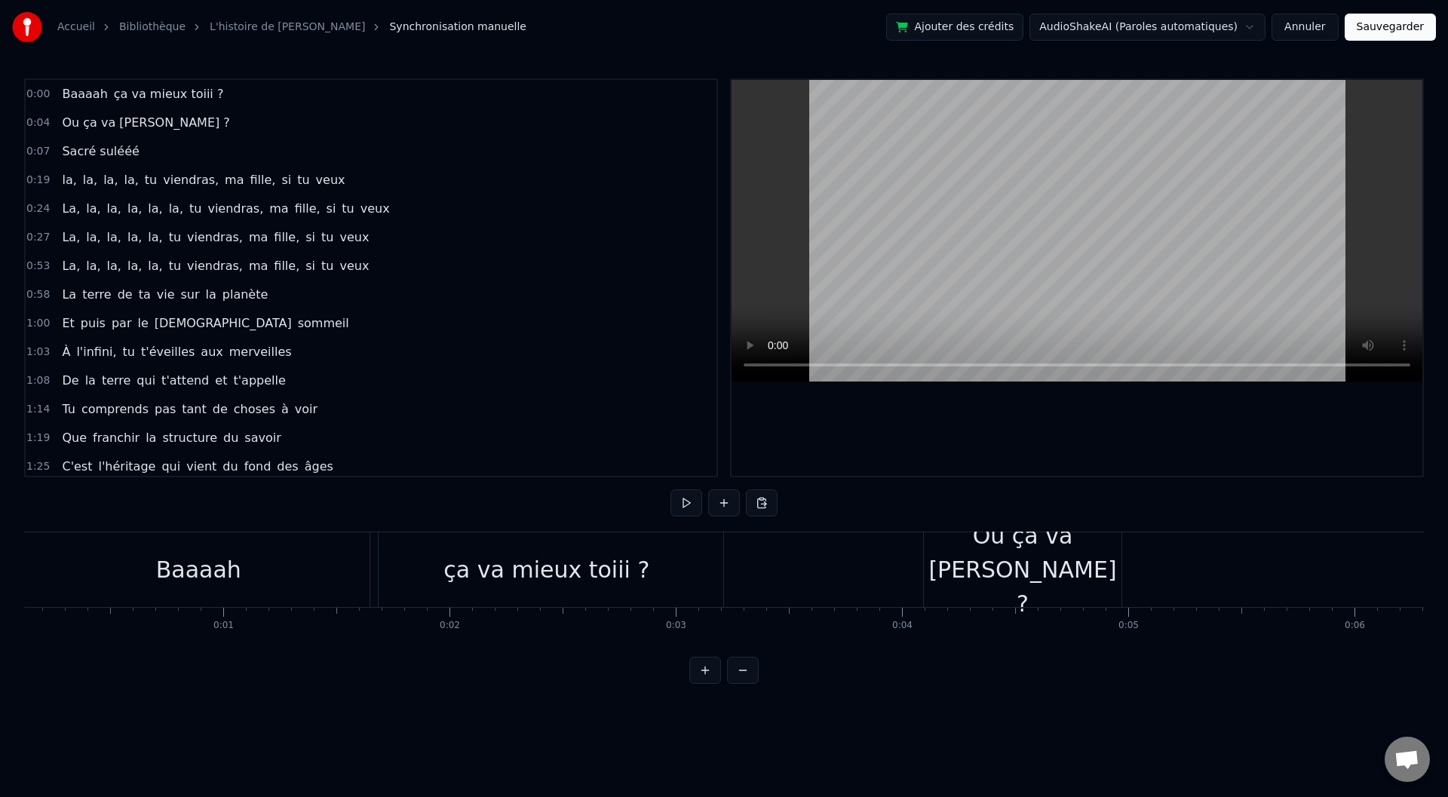
scroll to position [0, 0]
click at [750, 571] on div "ça va mieux toiii ?" at bounding box center [574, 569] width 354 height 75
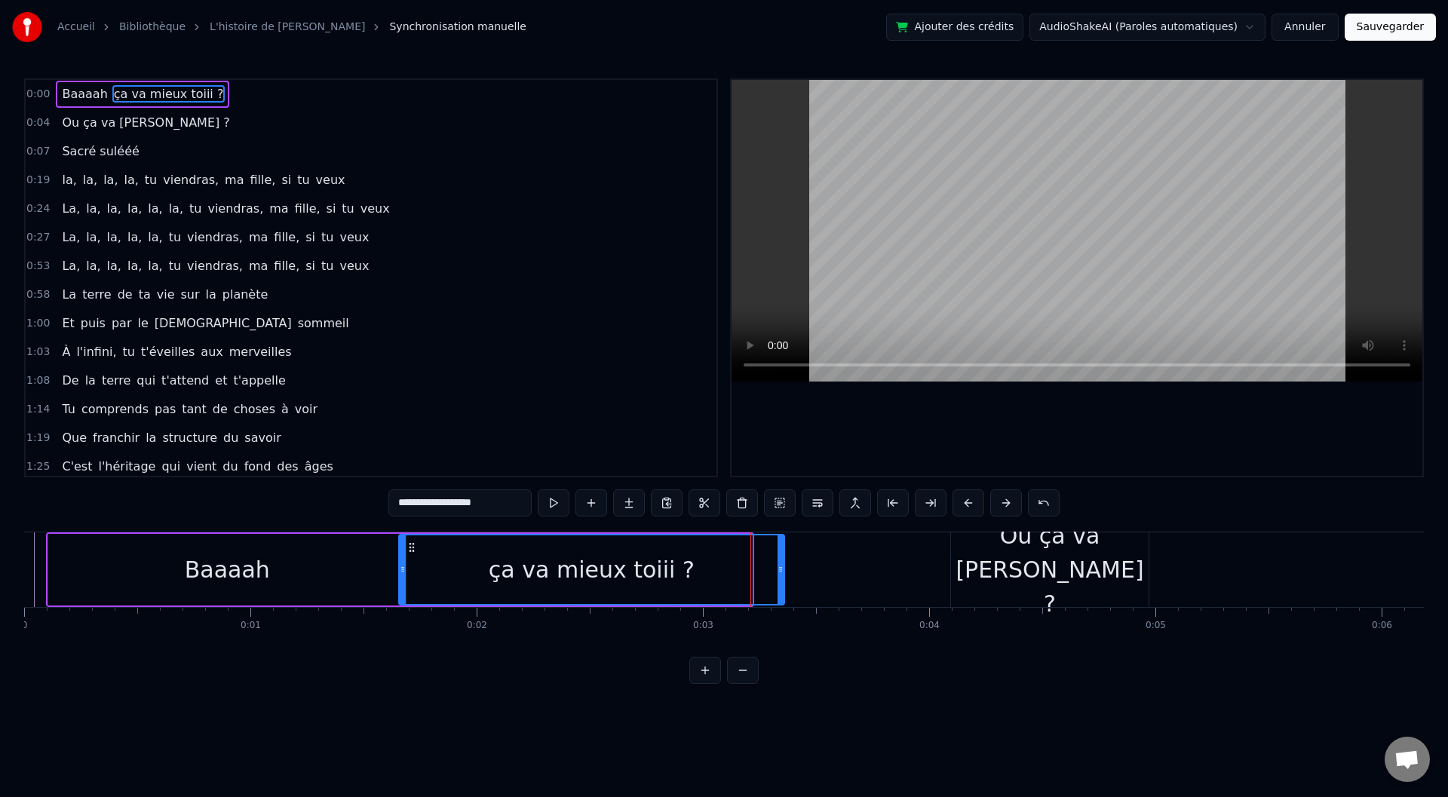
drag, startPoint x: 748, startPoint y: 570, endPoint x: 781, endPoint y: 569, distance: 32.5
click at [781, 569] on icon at bounding box center [781, 569] width 6 height 12
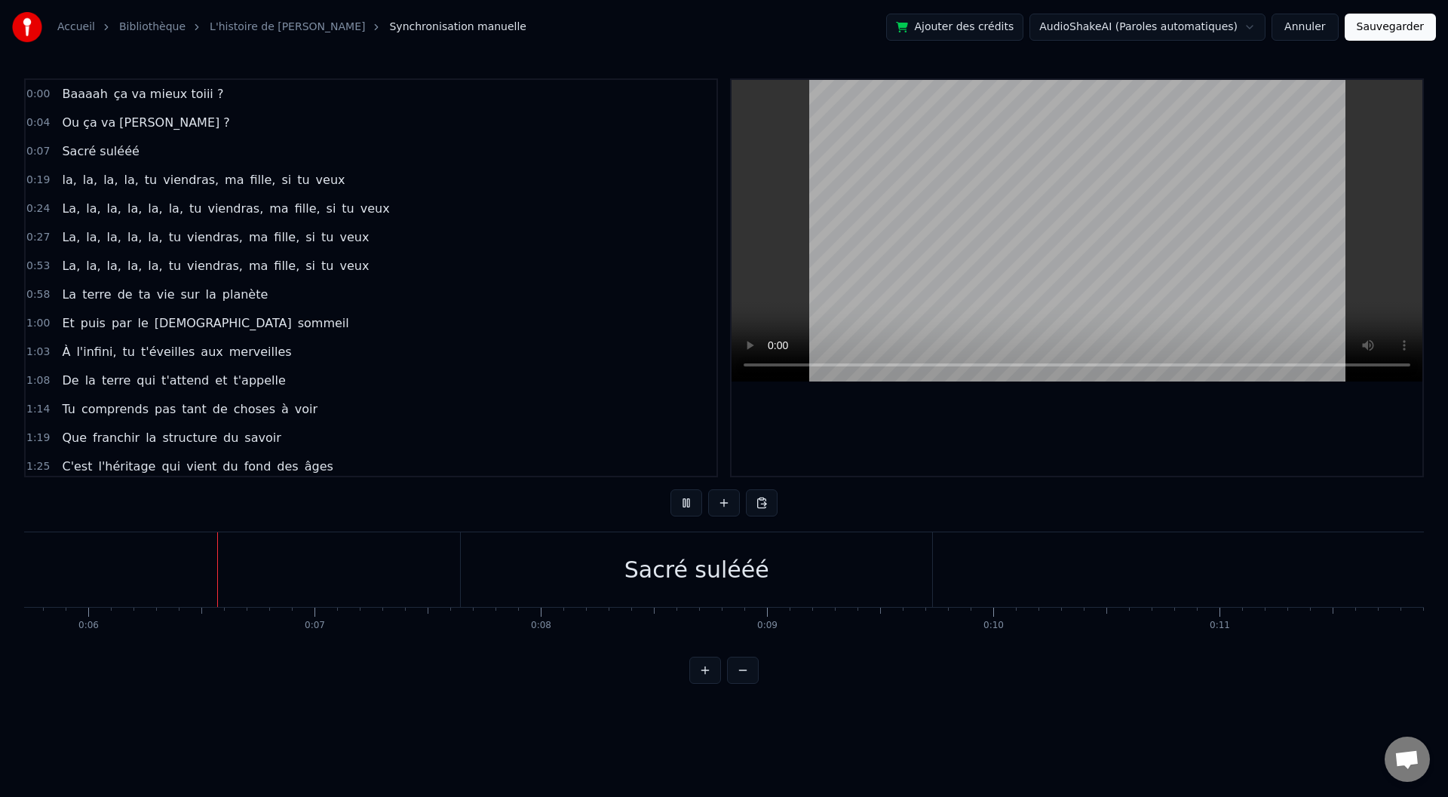
scroll to position [0, 1294]
click at [530, 597] on div "Sacré sulééé" at bounding box center [695, 569] width 471 height 75
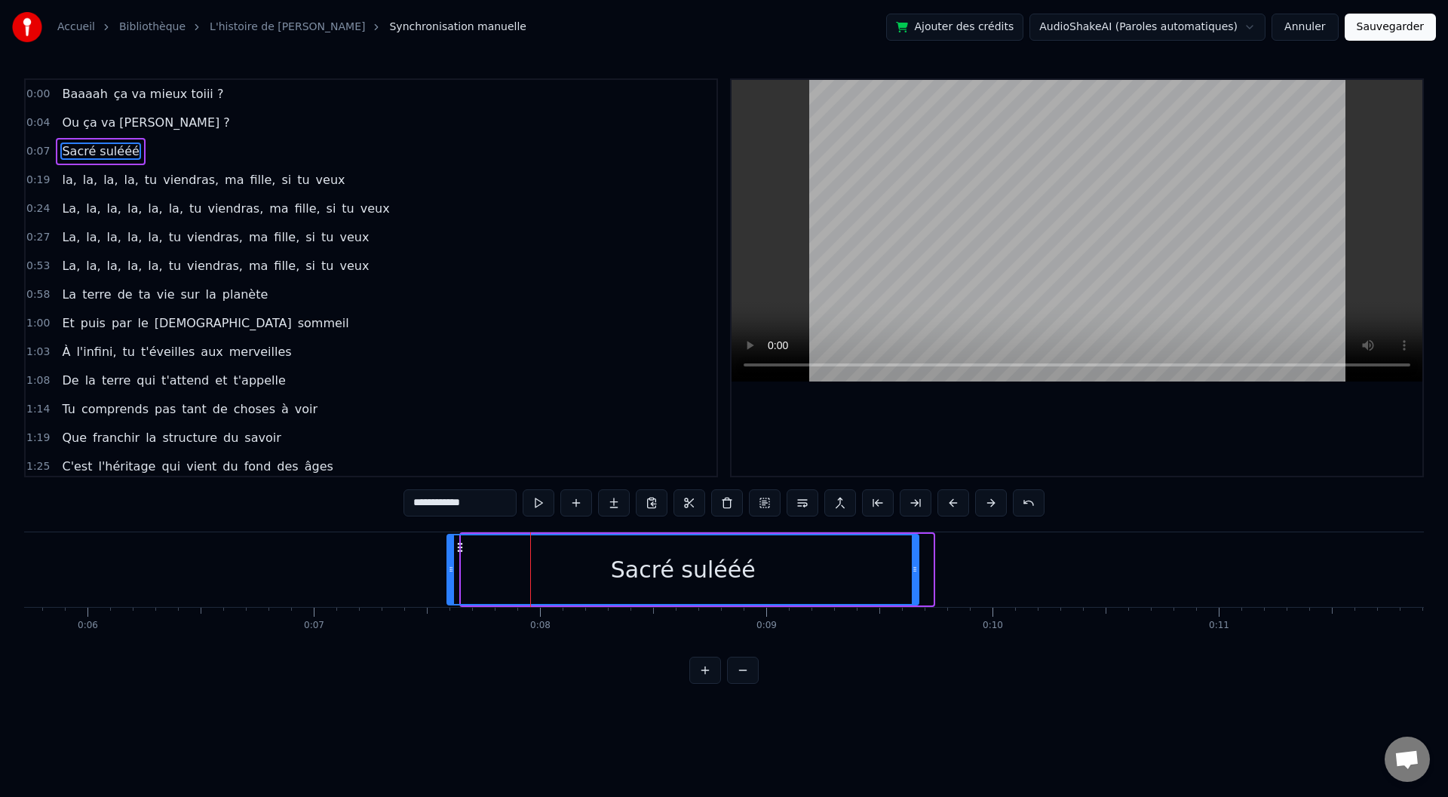
drag, startPoint x: 473, startPoint y: 549, endPoint x: 456, endPoint y: 547, distance: 16.7
click at [458, 547] on icon at bounding box center [460, 548] width 12 height 12
drag, startPoint x: 457, startPoint y: 546, endPoint x: 446, endPoint y: 545, distance: 11.3
click at [446, 545] on icon at bounding box center [452, 548] width 12 height 12
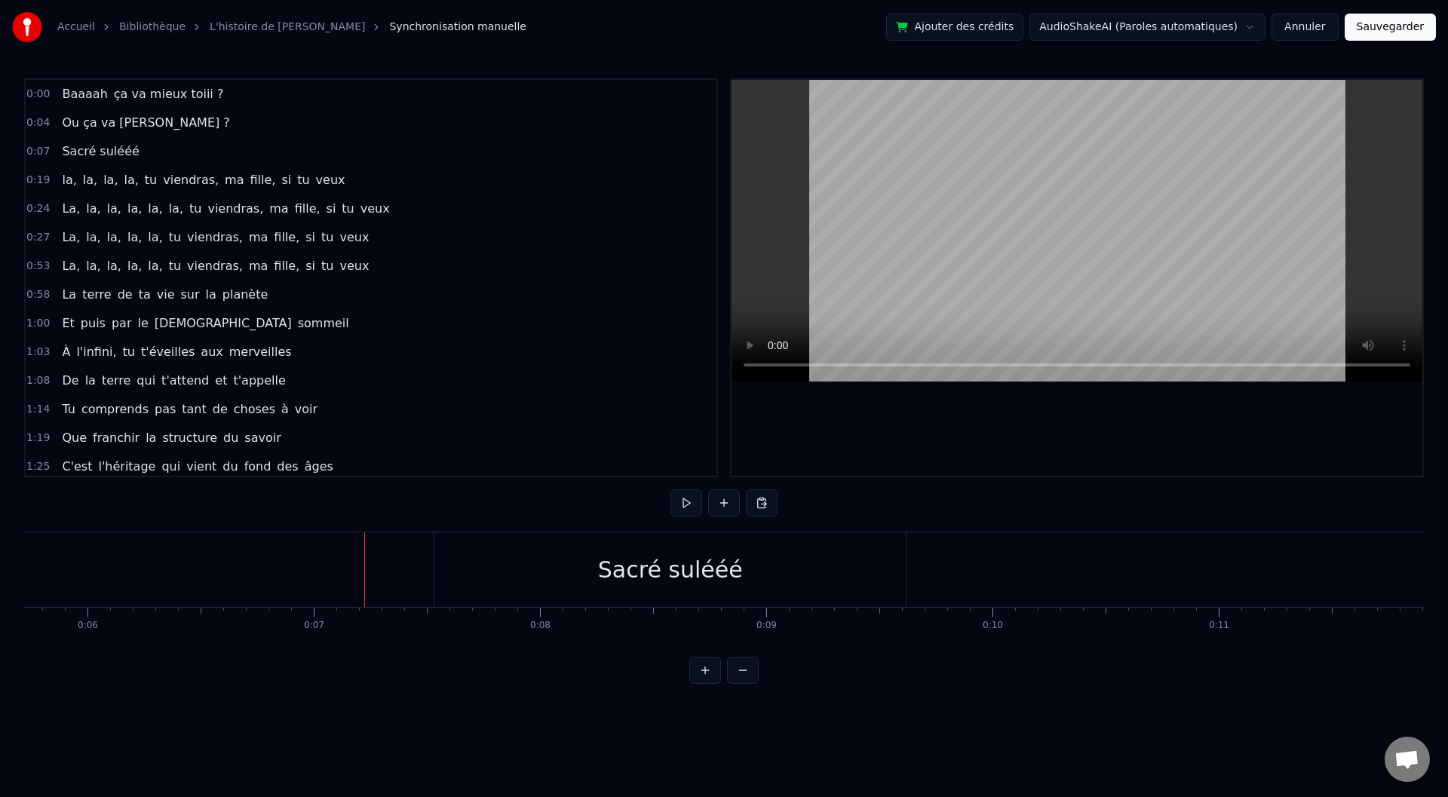
click at [45, 181] on span "0:19" at bounding box center [37, 180] width 23 height 15
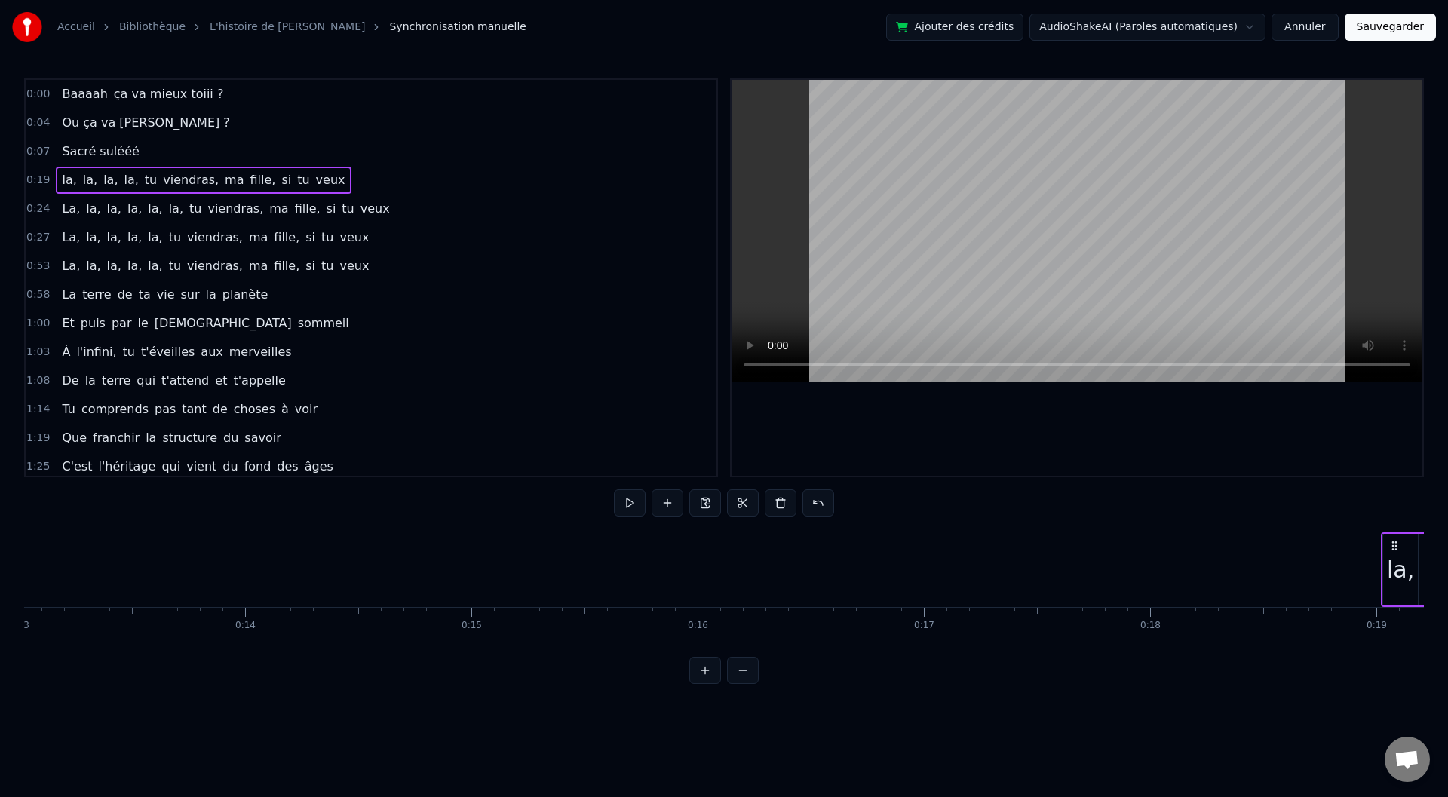
click at [64, 180] on span "la," at bounding box center [68, 179] width 17 height 17
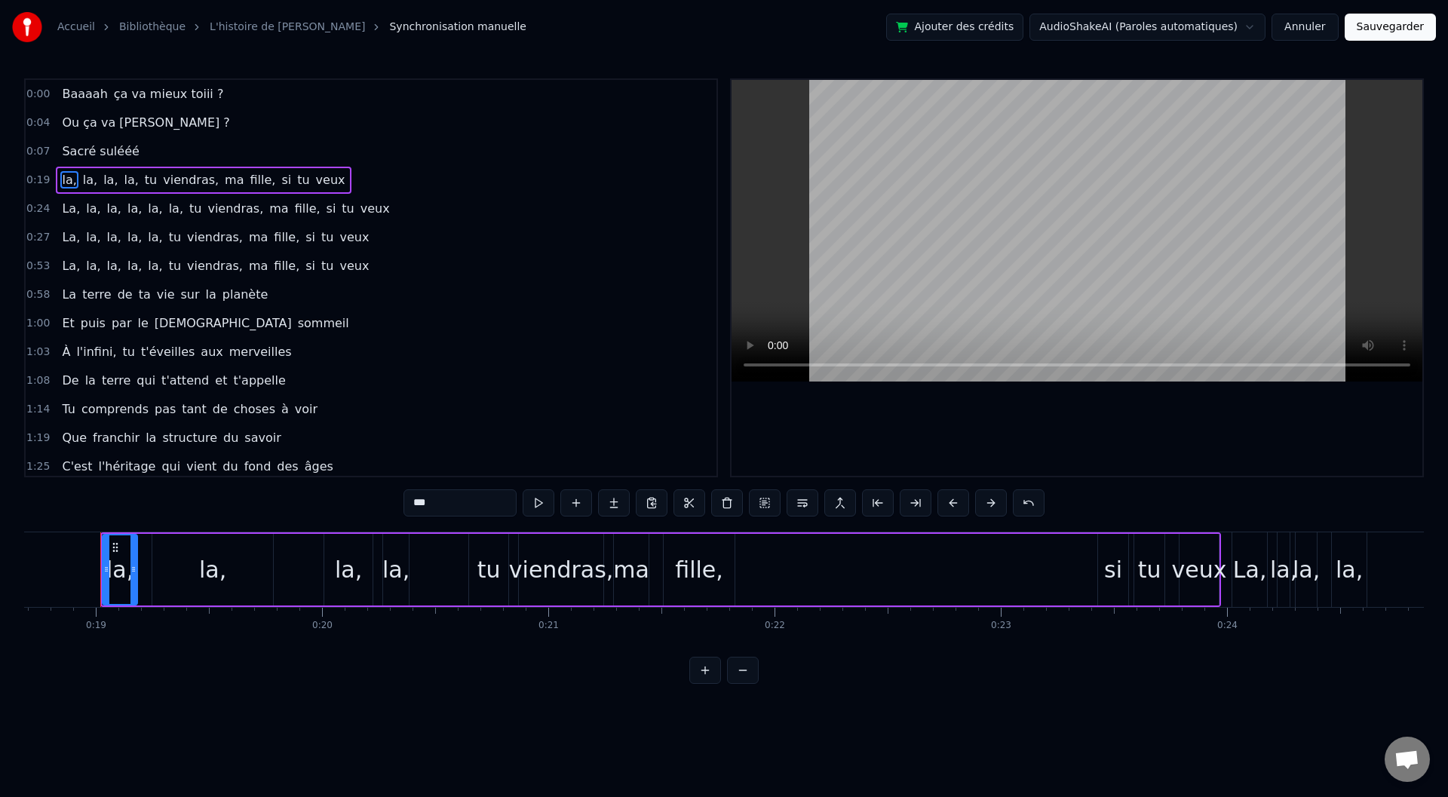
scroll to position [0, 4228]
click at [310, 173] on div "la, la, la, la, tu viendras, ma fille, si tu veux" at bounding box center [203, 180] width 295 height 27
click at [315, 176] on span "veux" at bounding box center [331, 179] width 32 height 17
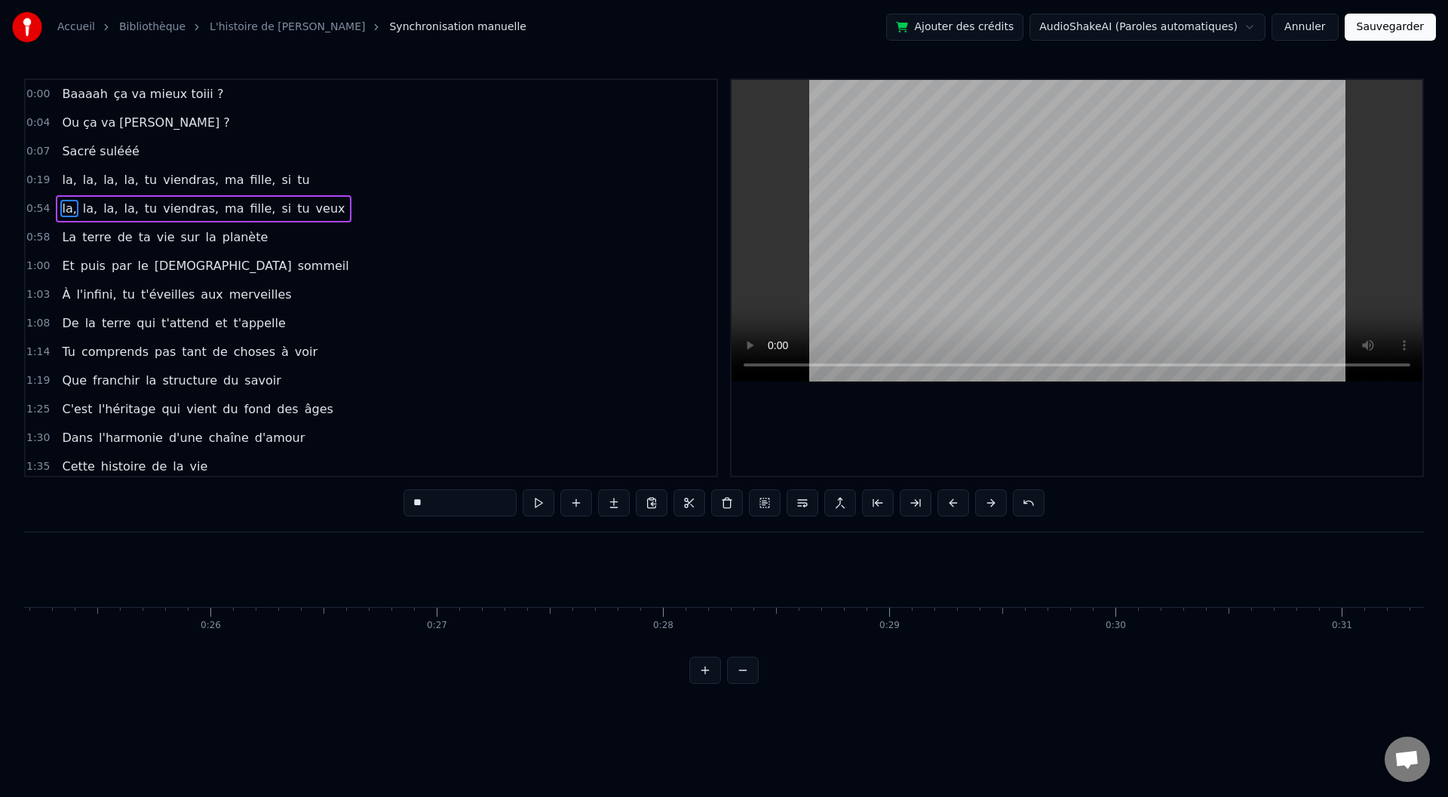
scroll to position [0, 5731]
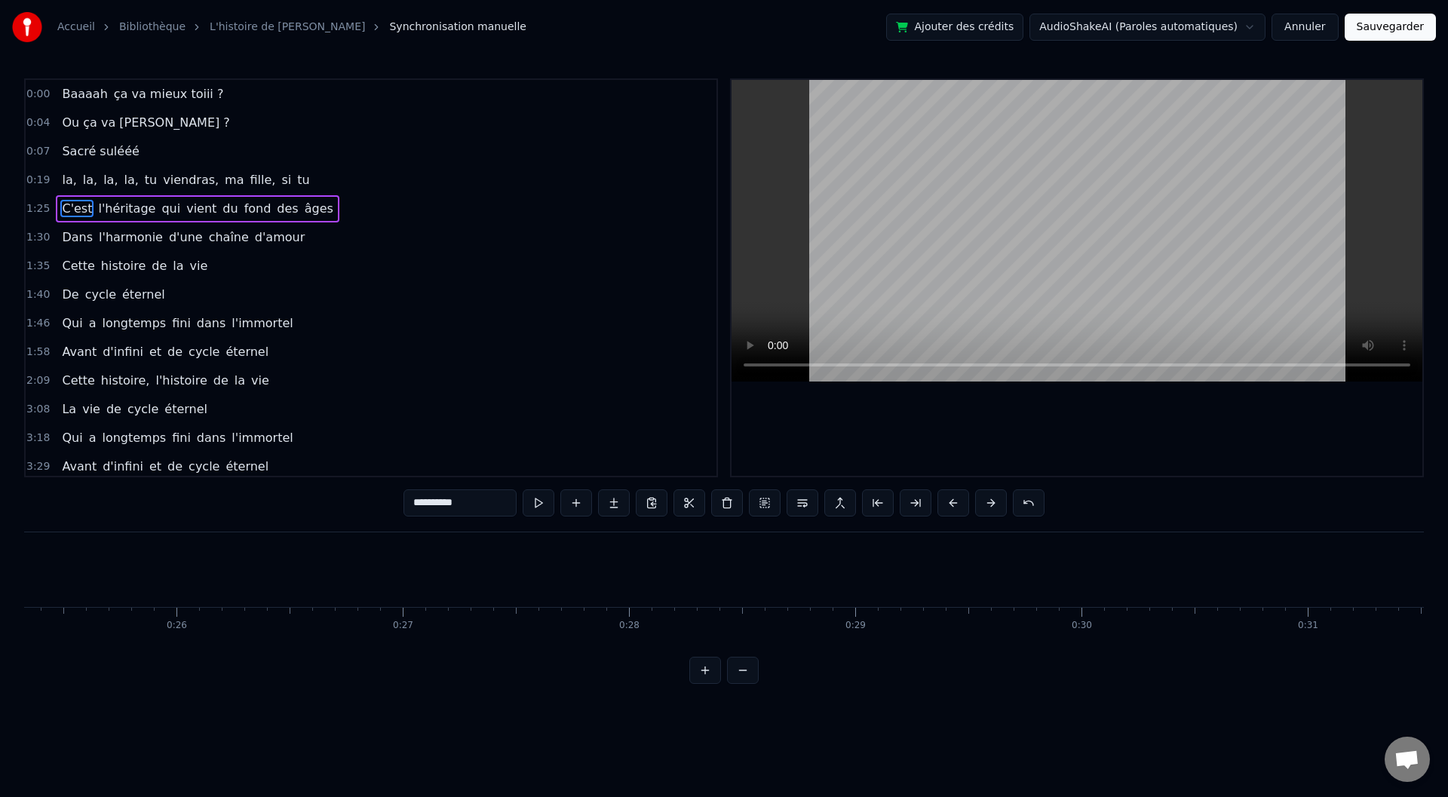
type input "***"
click at [56, 171] on div "la, la, la, la, tu viendras, ma fille, si tu" at bounding box center [185, 180] width 259 height 27
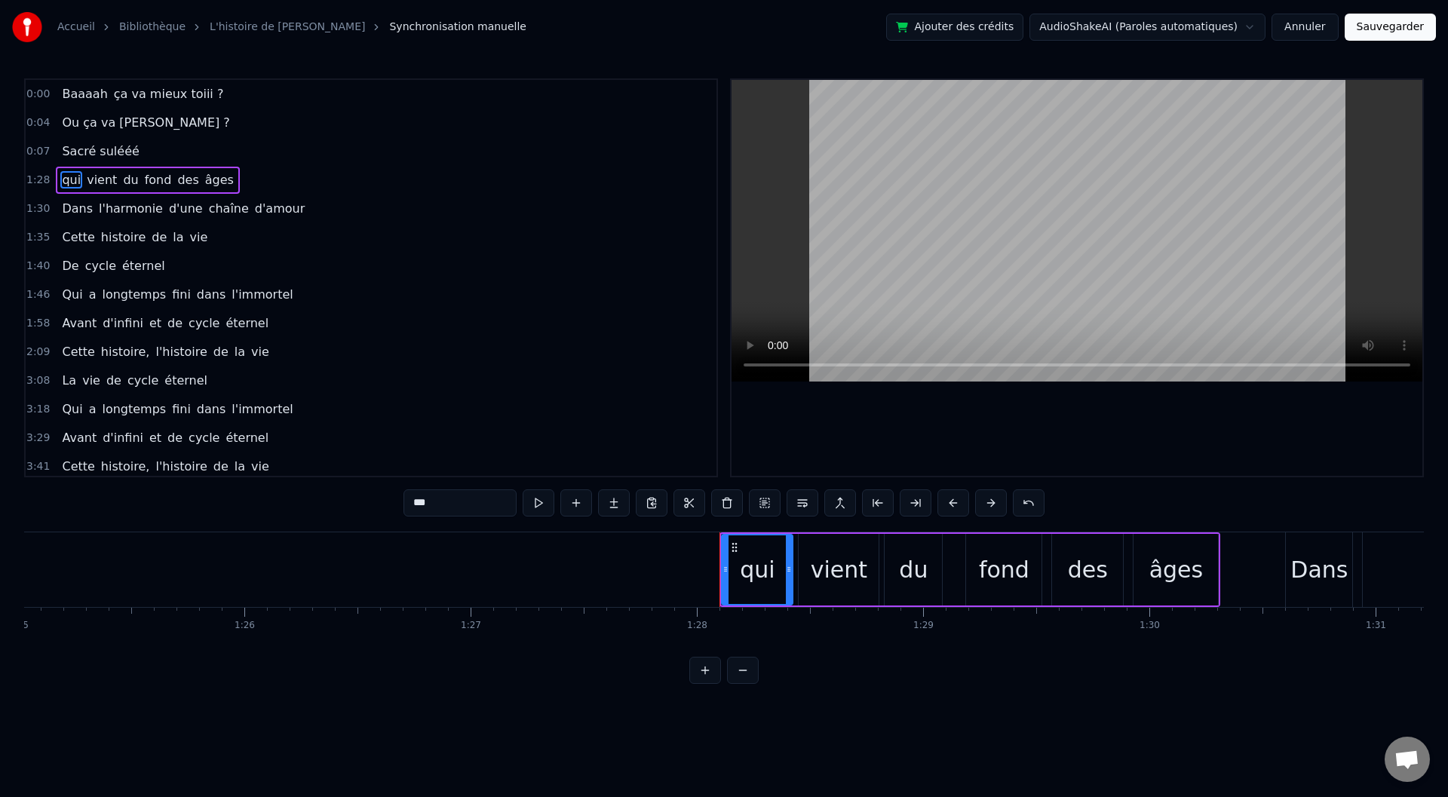
click at [38, 178] on span "1:28" at bounding box center [37, 180] width 23 height 15
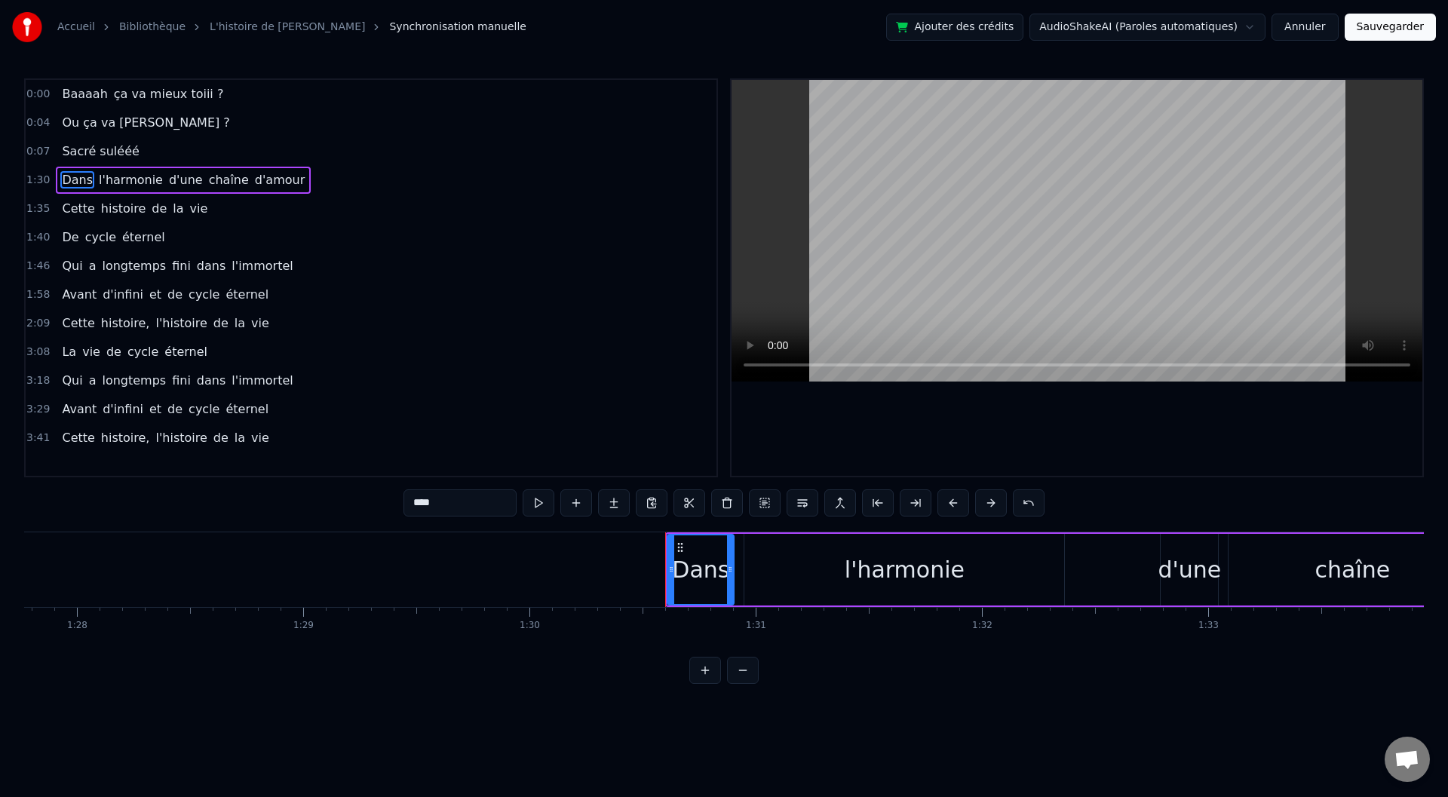
click at [38, 179] on span "1:30" at bounding box center [37, 180] width 23 height 15
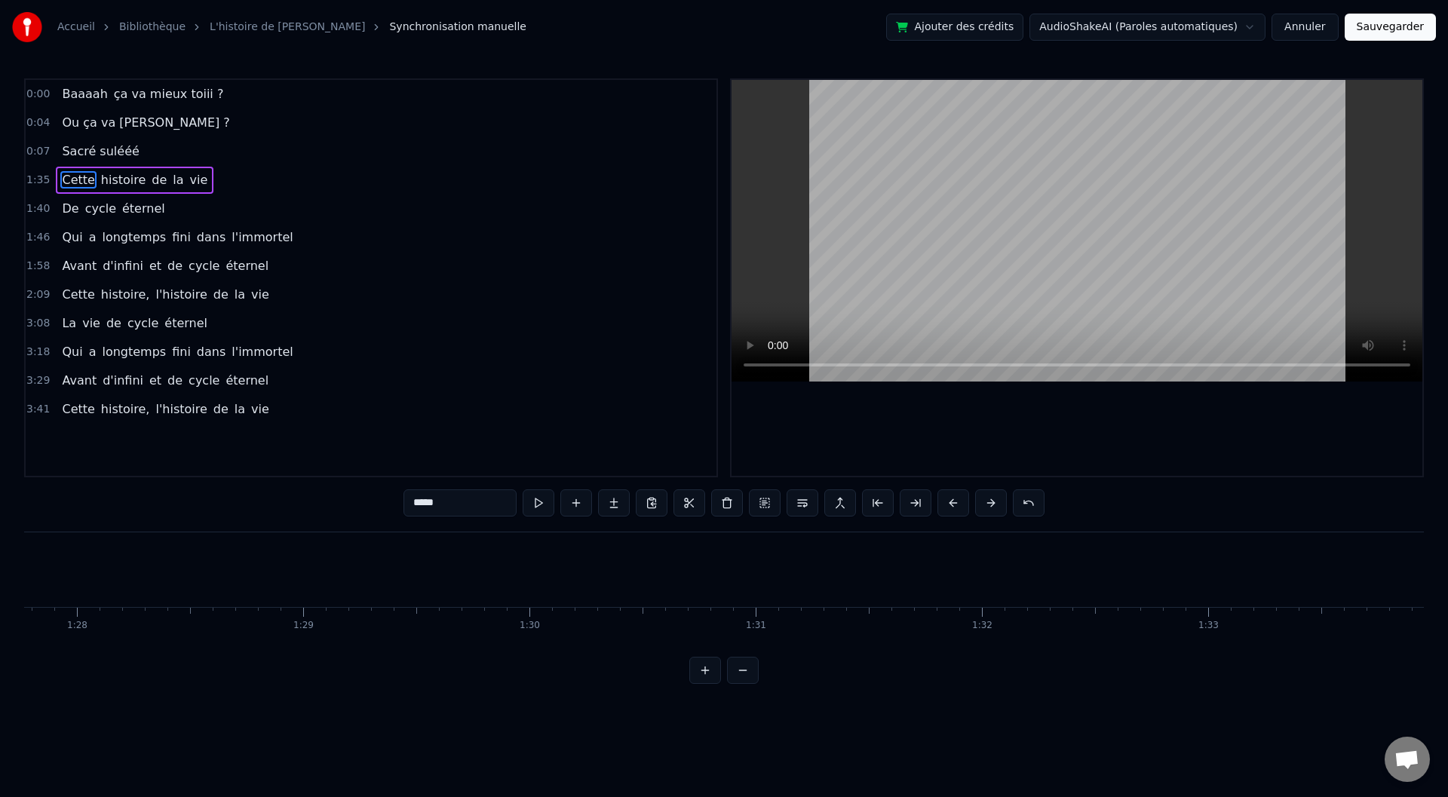
click at [38, 179] on span "1:35" at bounding box center [37, 180] width 23 height 15
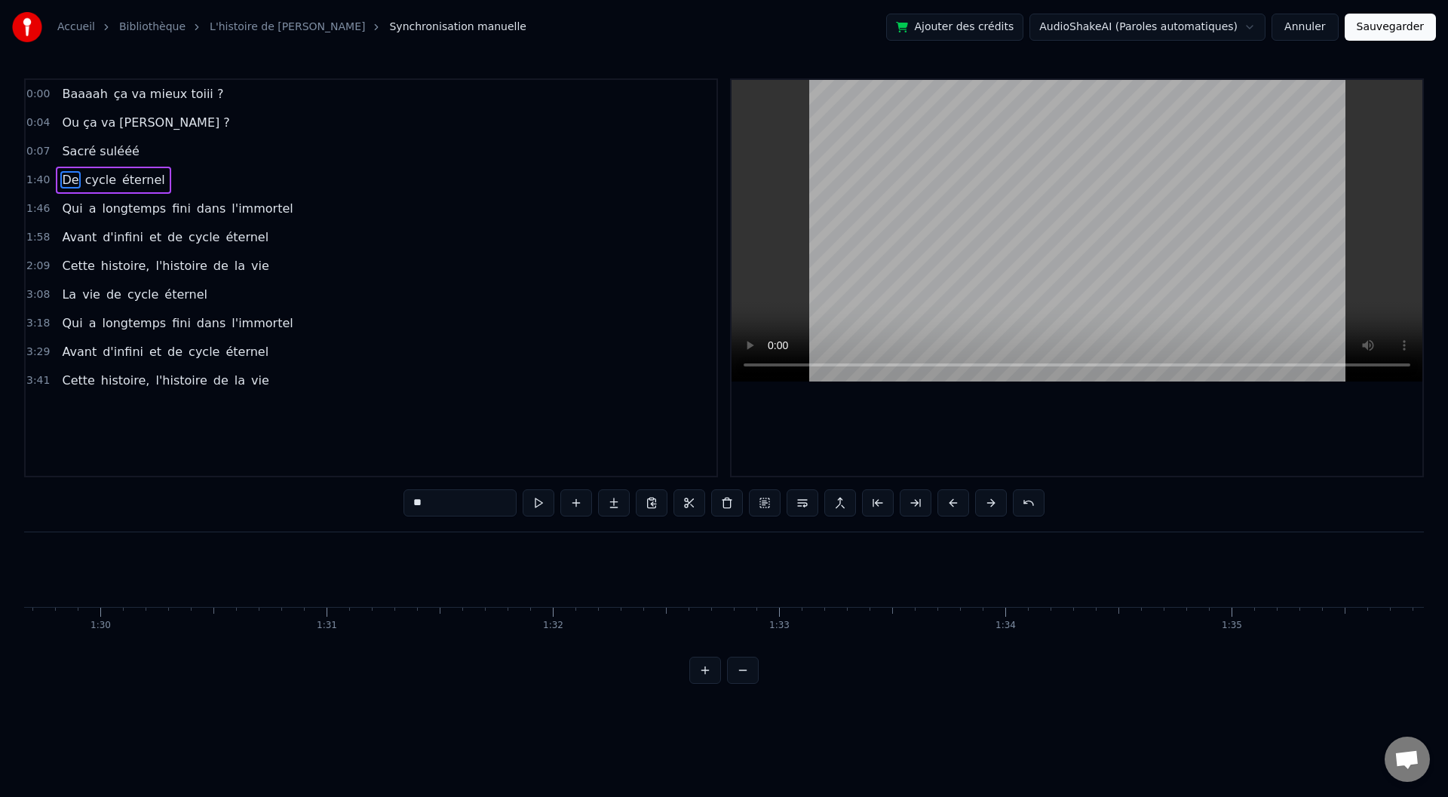
click at [38, 179] on span "1:40" at bounding box center [37, 180] width 23 height 15
click at [38, 179] on span "1:46" at bounding box center [37, 180] width 23 height 15
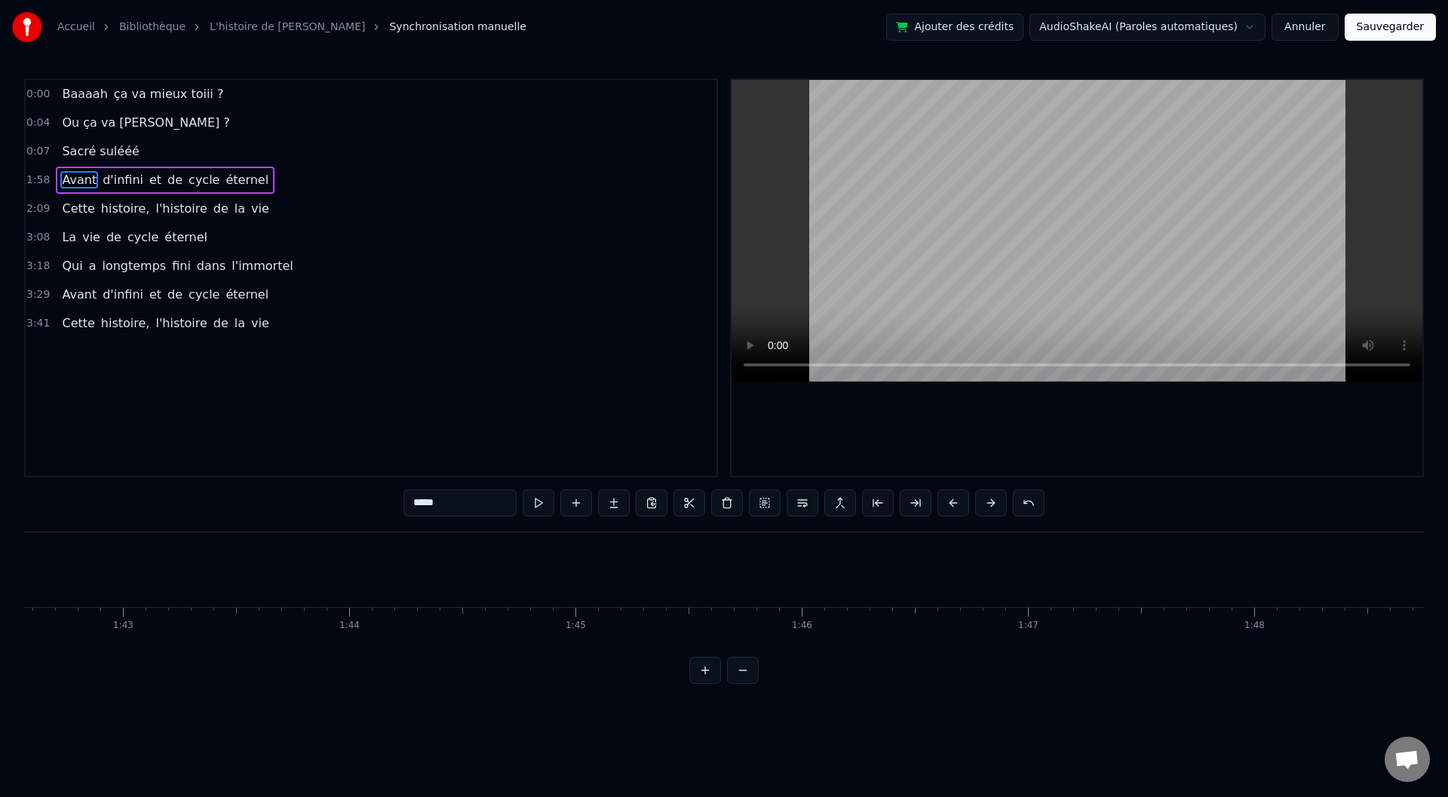
click at [38, 179] on span "1:58" at bounding box center [37, 180] width 23 height 15
click at [38, 179] on span "2:09" at bounding box center [37, 180] width 23 height 15
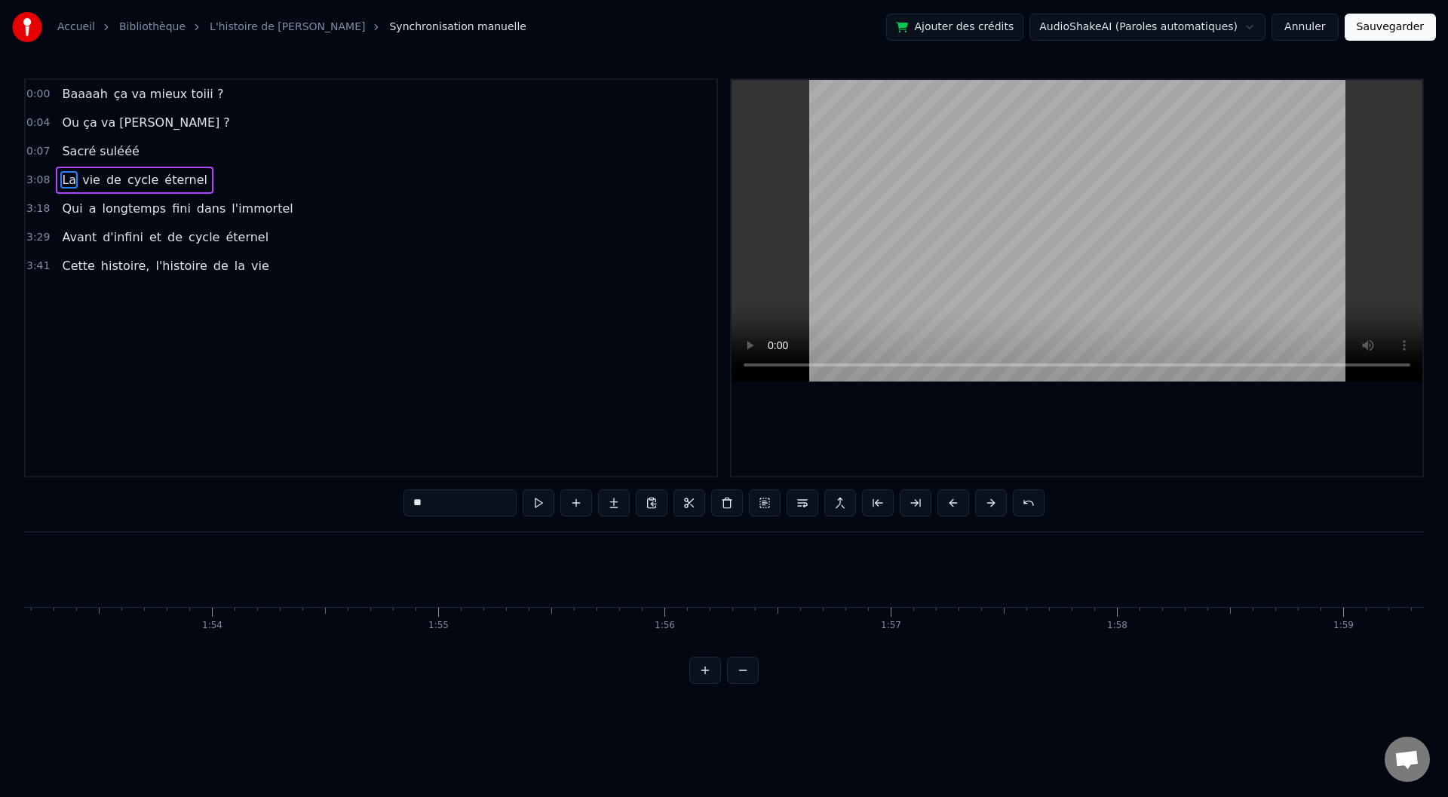
click at [38, 179] on span "3:08" at bounding box center [37, 180] width 23 height 15
click at [38, 179] on span "3:18" at bounding box center [37, 180] width 23 height 15
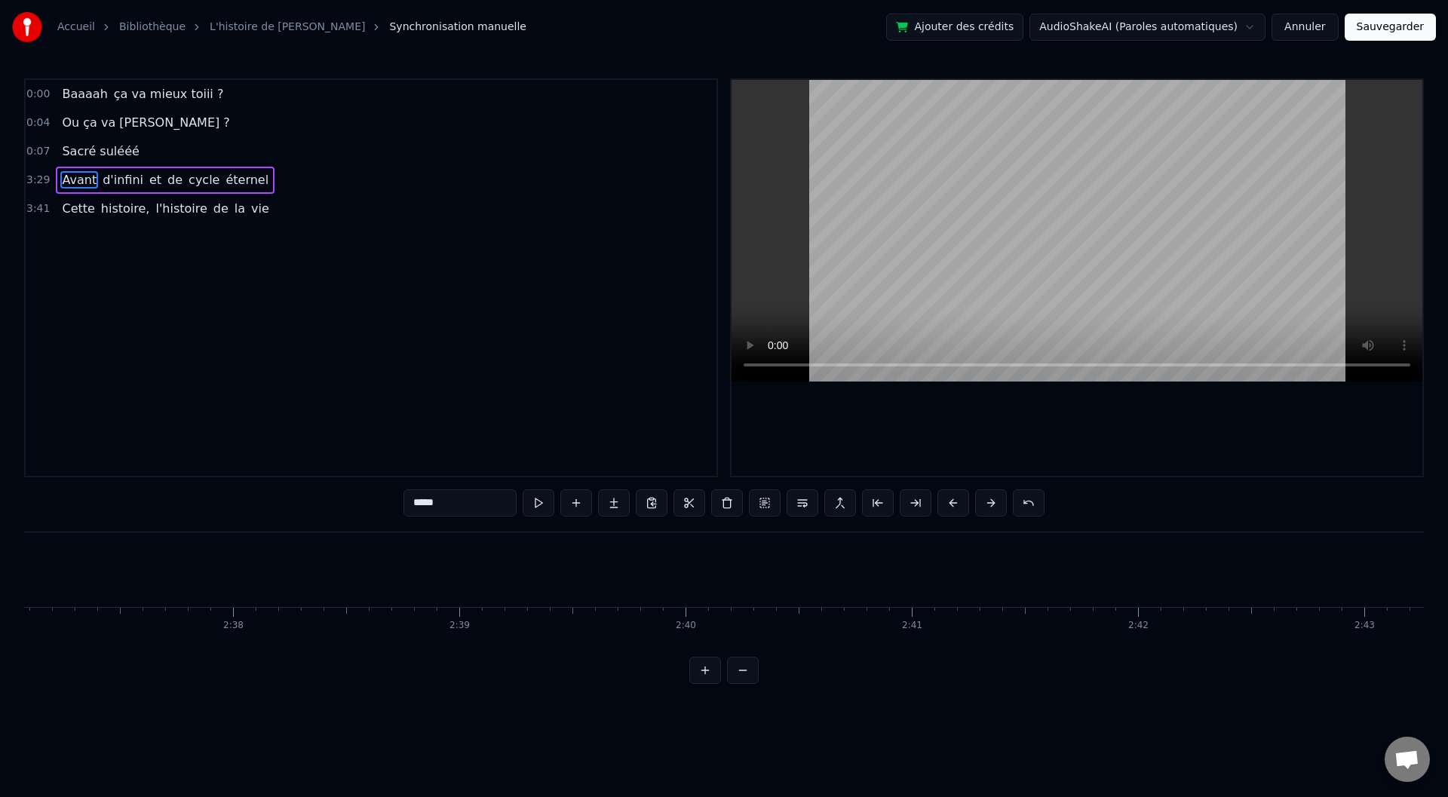
click at [38, 179] on span "3:29" at bounding box center [37, 180] width 23 height 15
click at [38, 179] on span "3:41" at bounding box center [37, 180] width 23 height 15
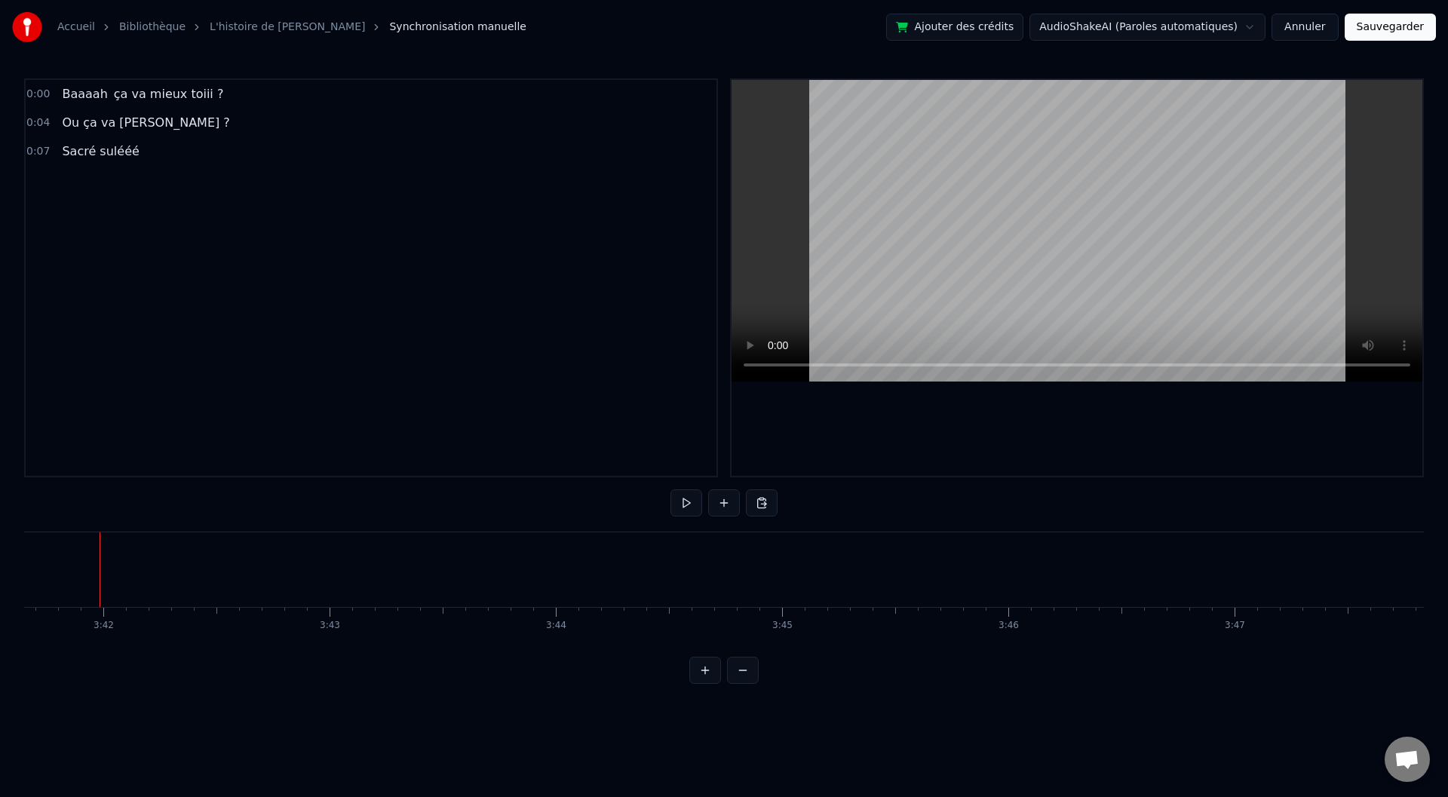
click at [44, 149] on span "0:07" at bounding box center [37, 151] width 23 height 15
click at [37, 149] on span "0:07" at bounding box center [37, 151] width 23 height 15
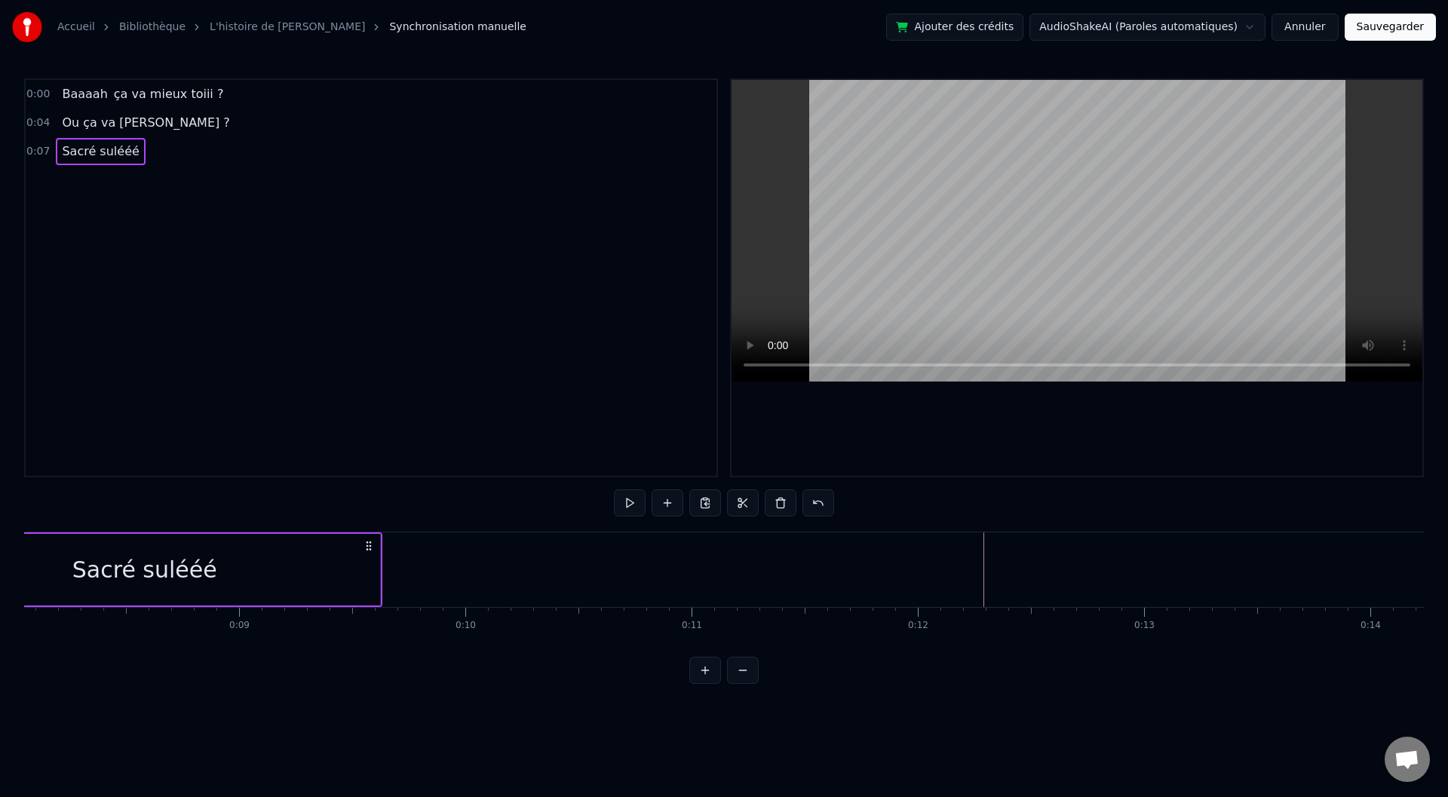
scroll to position [0, 1628]
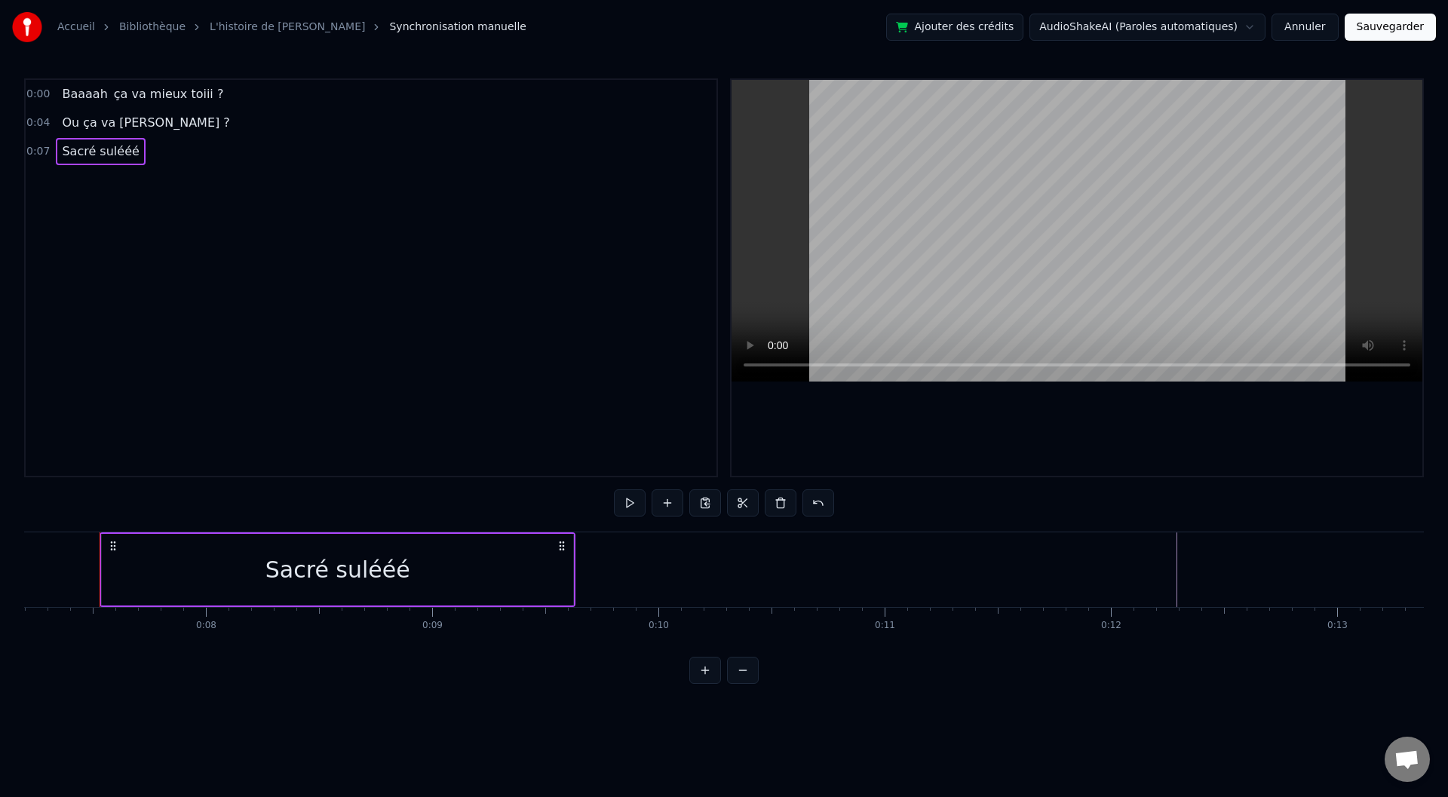
click at [112, 579] on div "Sacré sulééé" at bounding box center [337, 570] width 471 height 72
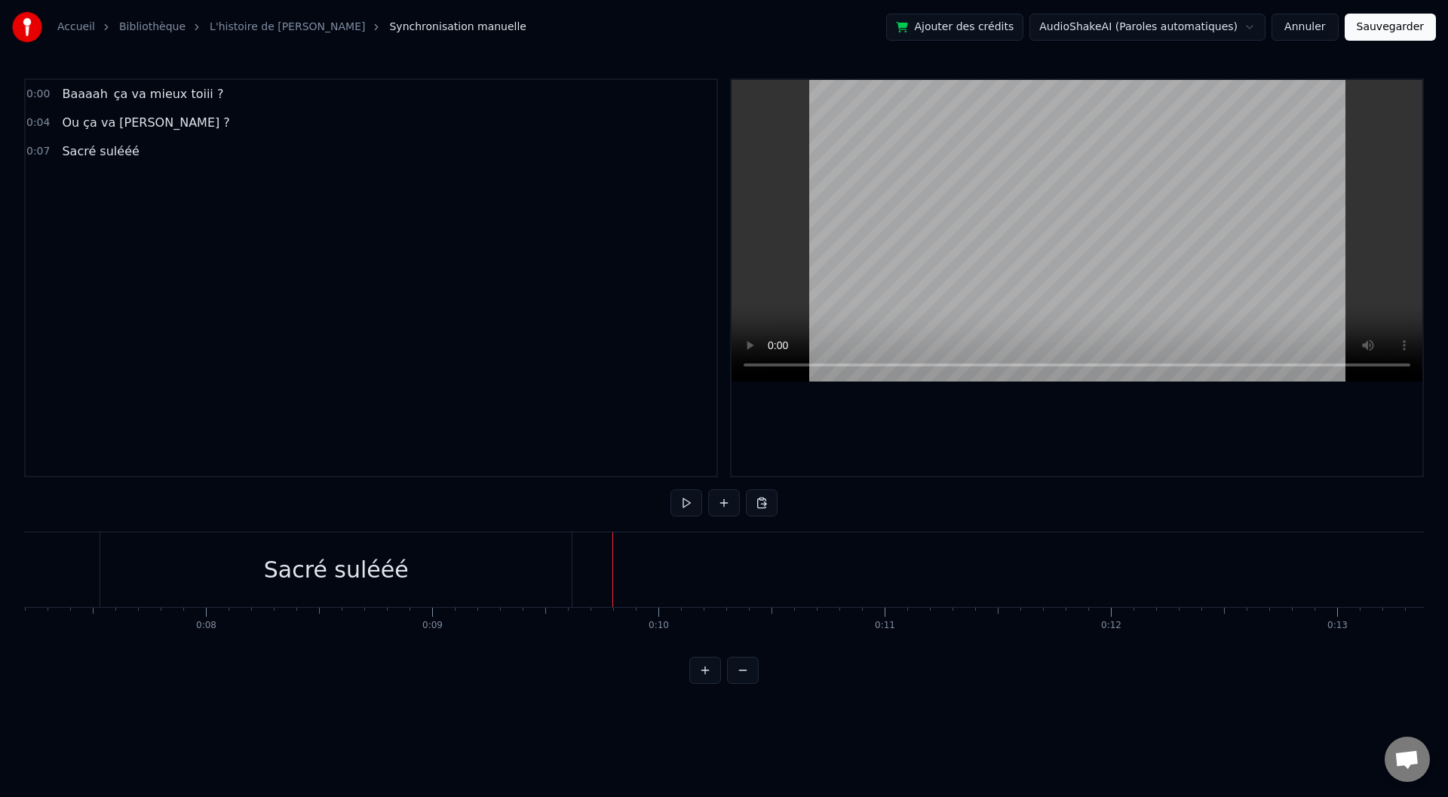
click at [1202, 576] on div "<>" at bounding box center [1218, 570] width 38 height 34
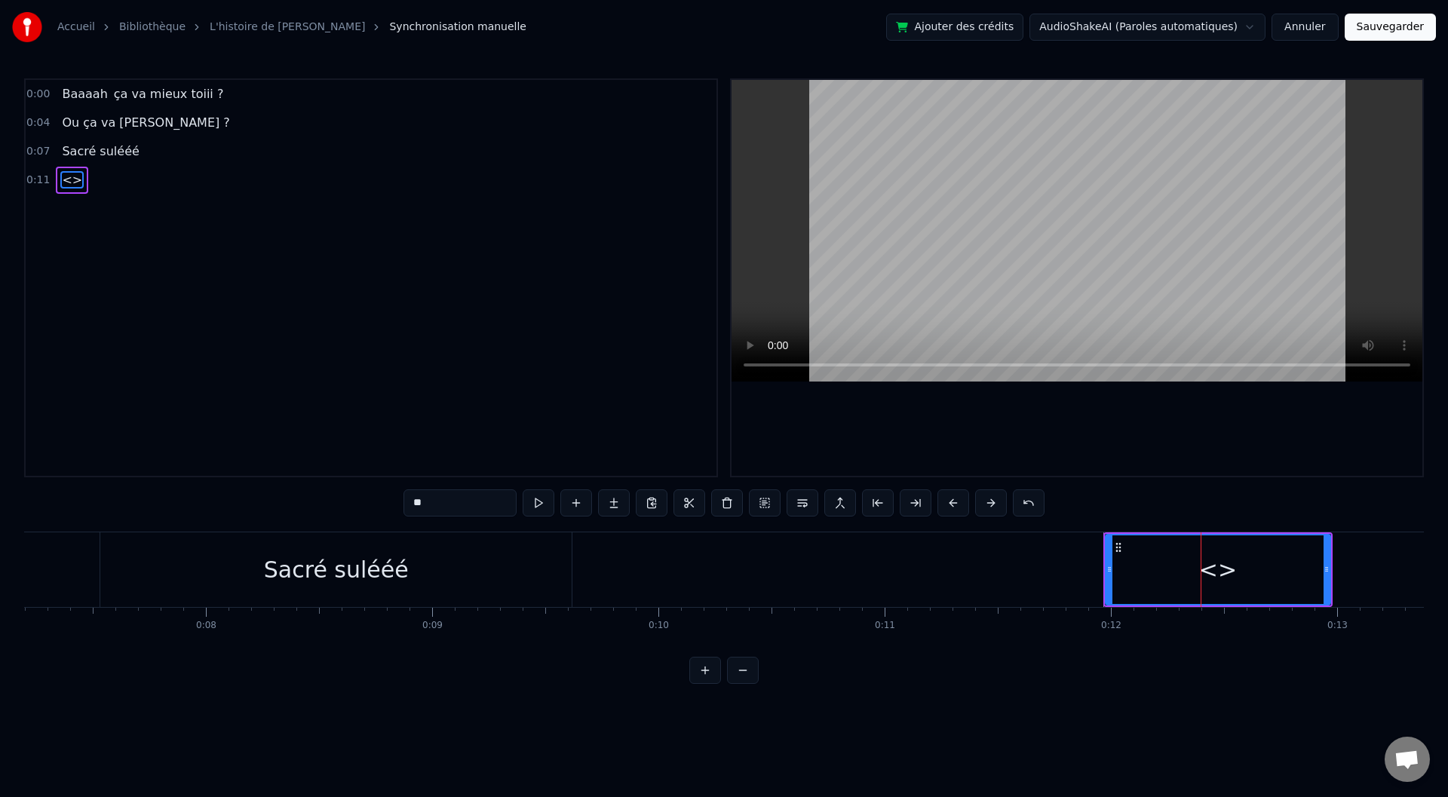
drag, startPoint x: 456, startPoint y: 499, endPoint x: 389, endPoint y: 499, distance: 67.1
click at [389, 499] on div "0:00 Baaaah ça va mieux toiii ? 0:04 Ou ça va [PERSON_NAME] ? 0:07 Sacré sulééé…" at bounding box center [724, 381] width 1400 height 606
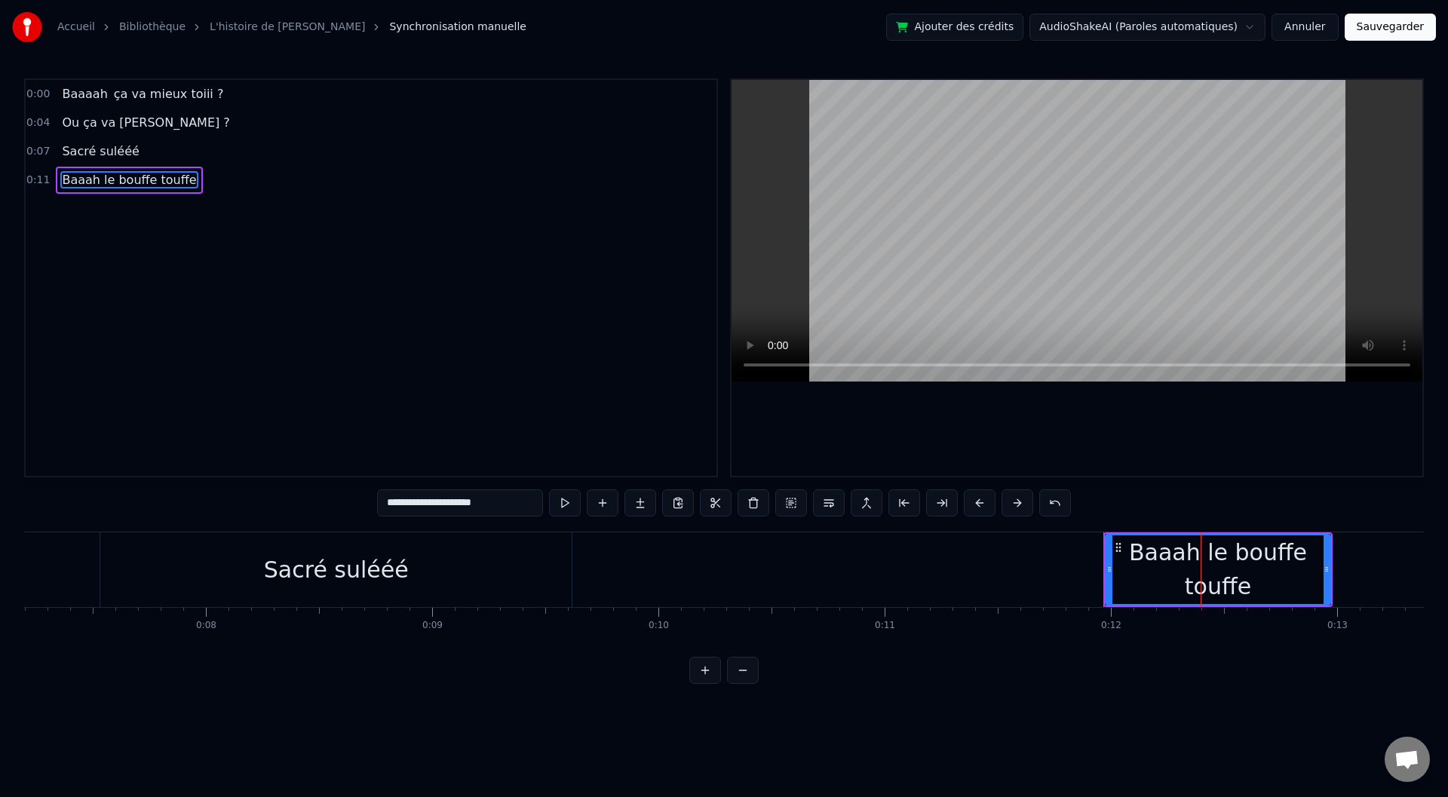
type input "**********"
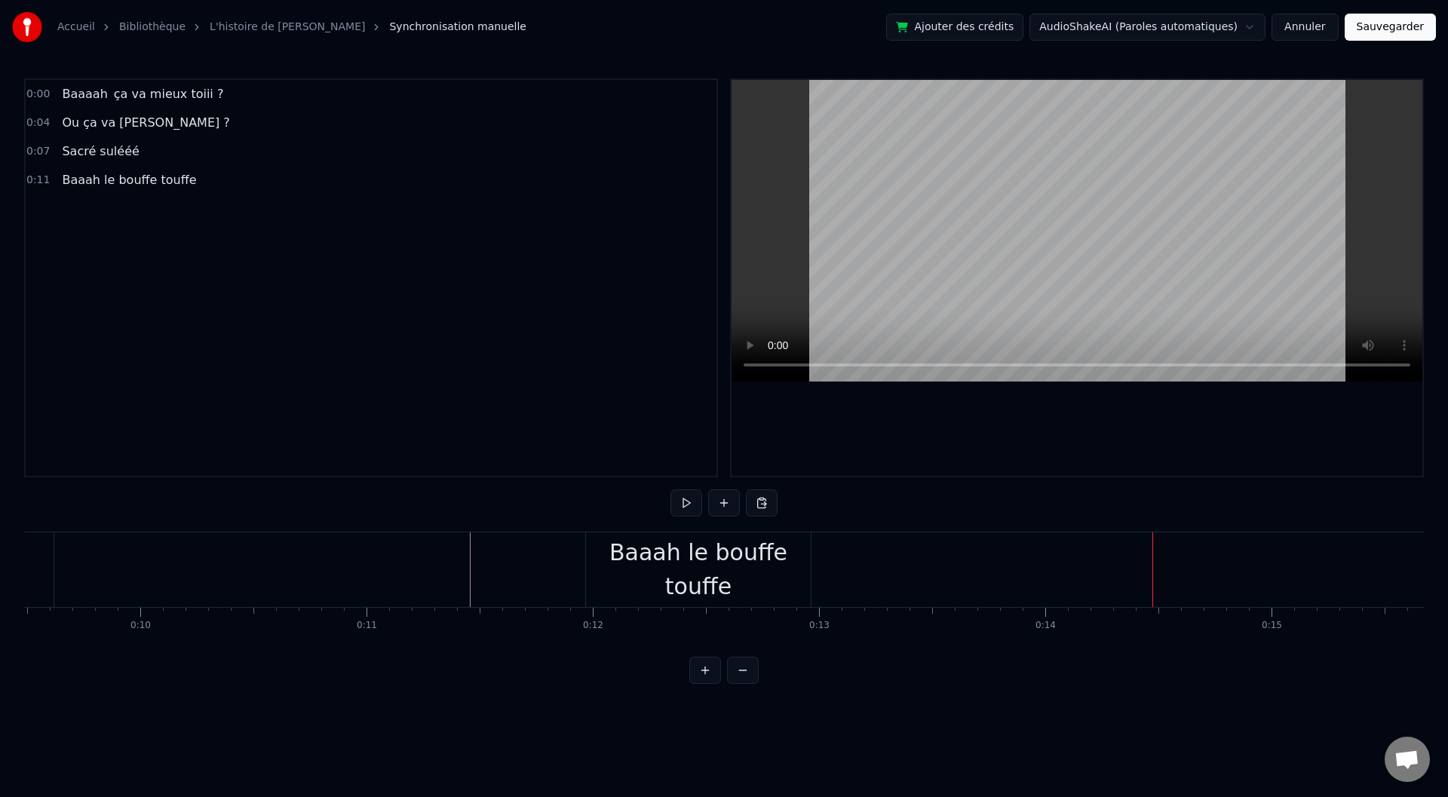
scroll to position [0, 2177]
click at [708, 565] on div "Baaah le bouffe touffe" at bounding box center [667, 569] width 225 height 68
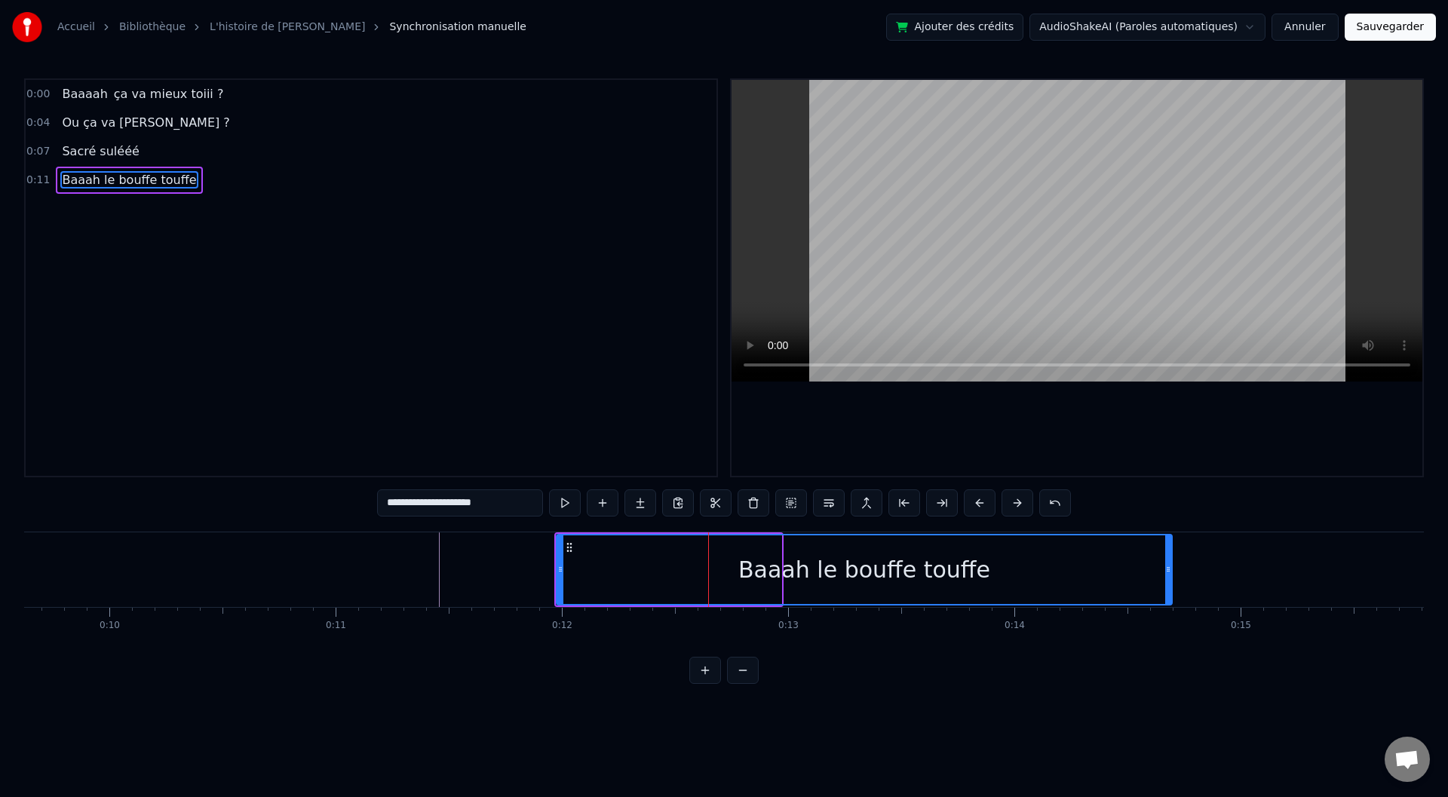
drag, startPoint x: 779, startPoint y: 567, endPoint x: 1173, endPoint y: 581, distance: 393.9
click at [1171, 581] on div at bounding box center [1168, 569] width 6 height 69
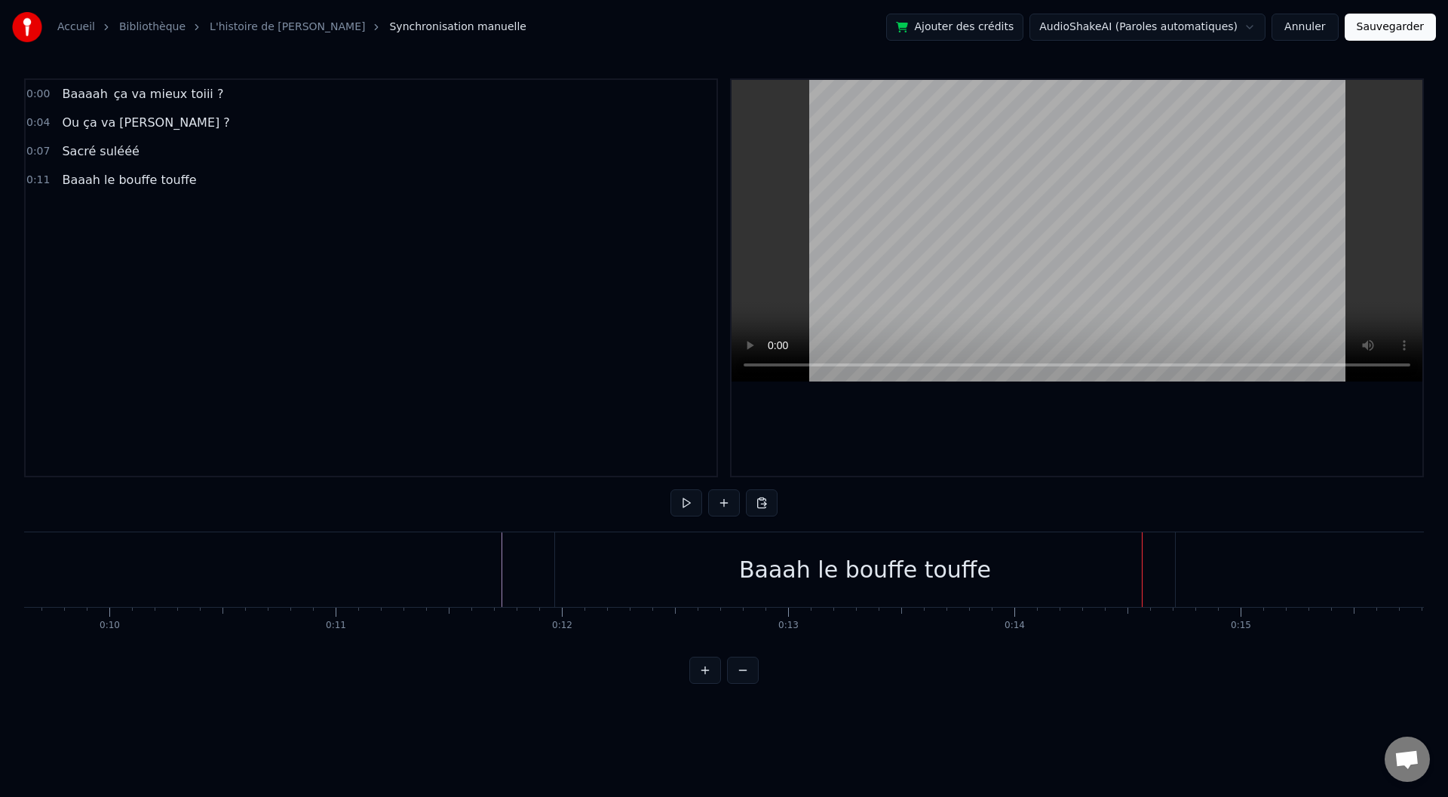
click at [1178, 570] on div "Baaah le bouffe touffe" at bounding box center [866, 569] width 624 height 75
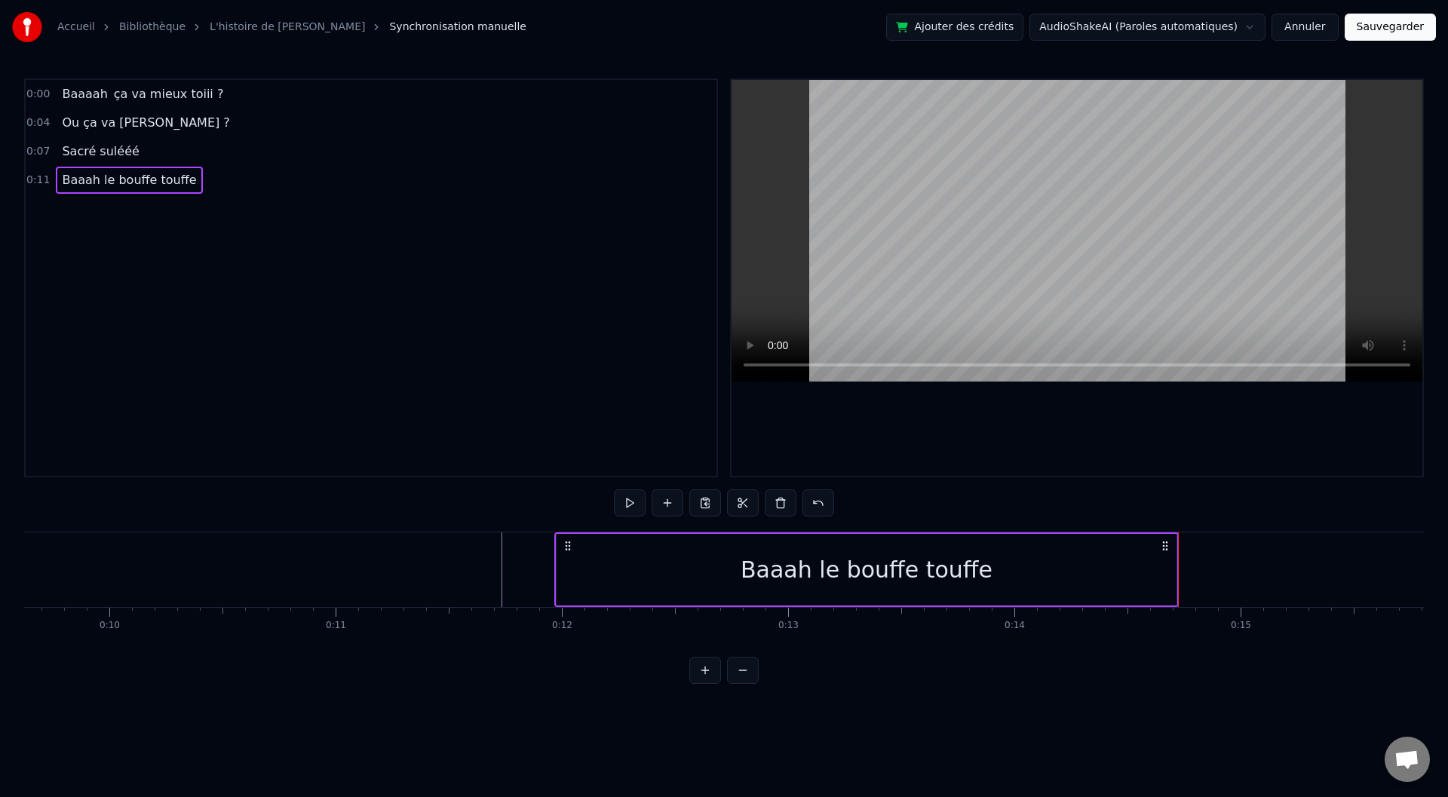
click at [1174, 565] on div "Baaah le bouffe touffe" at bounding box center [867, 570] width 620 height 72
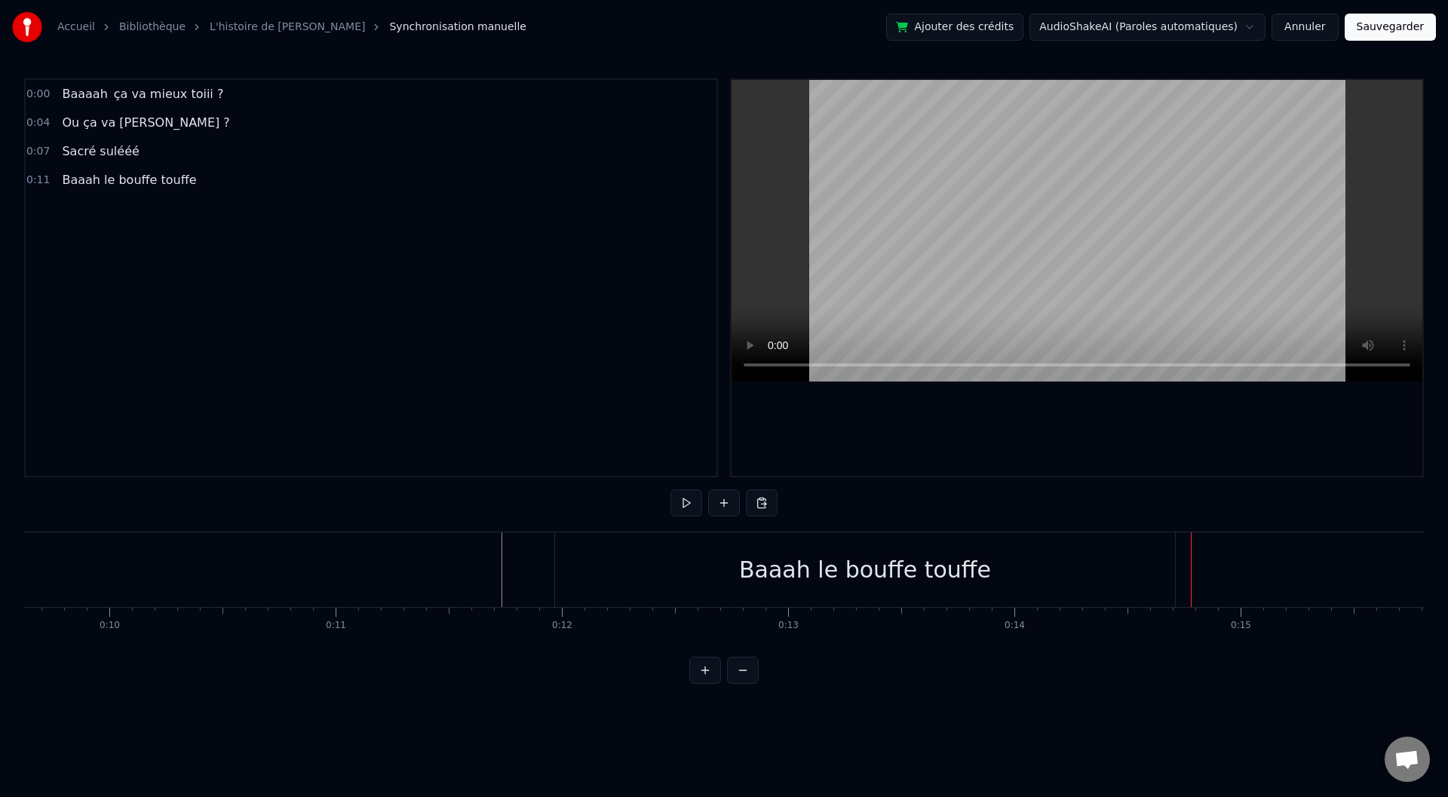
click at [1138, 566] on div "Baaah le bouffe touffe" at bounding box center [865, 569] width 620 height 75
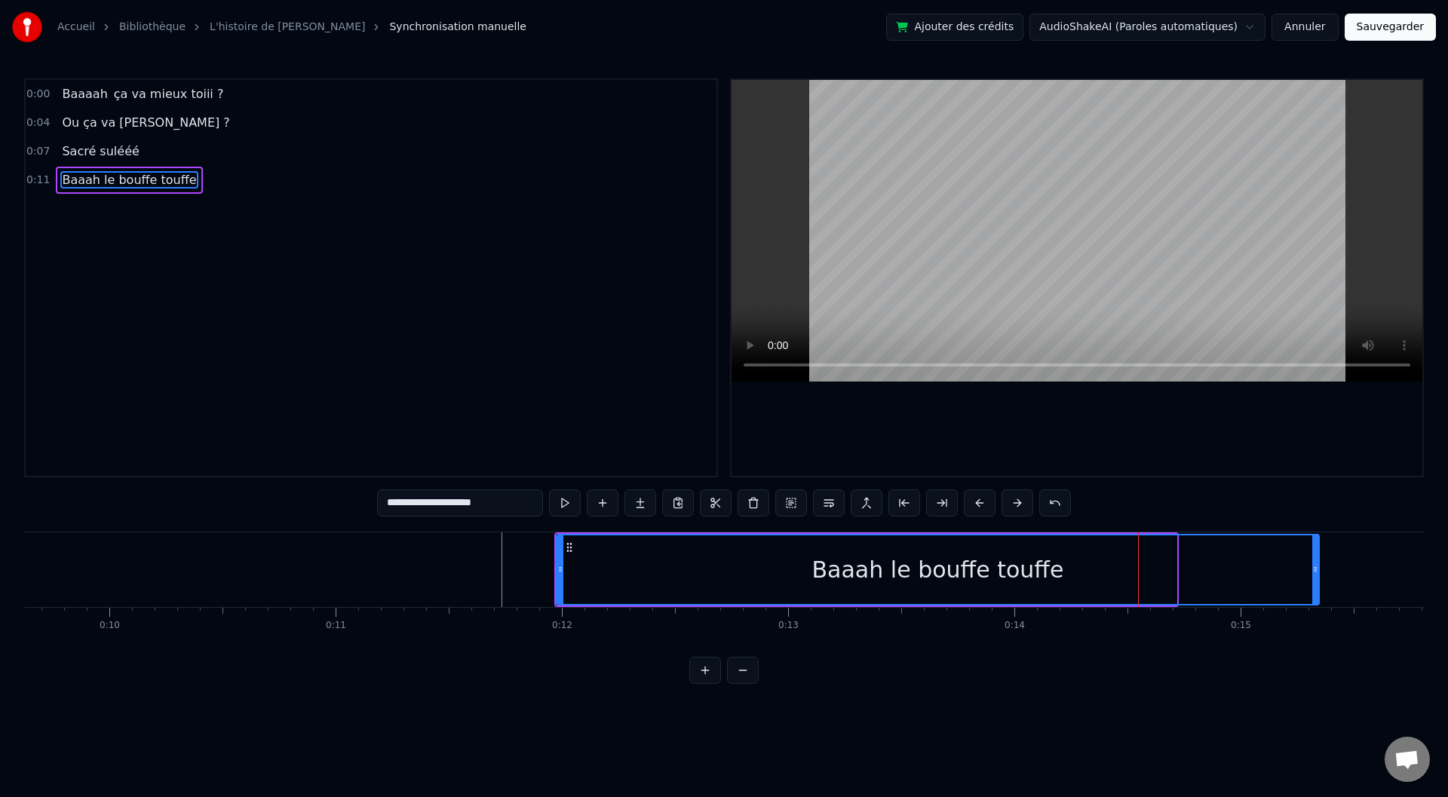
drag, startPoint x: 1174, startPoint y: 565, endPoint x: 1316, endPoint y: 566, distance: 142.6
click at [1316, 566] on icon at bounding box center [1315, 569] width 6 height 12
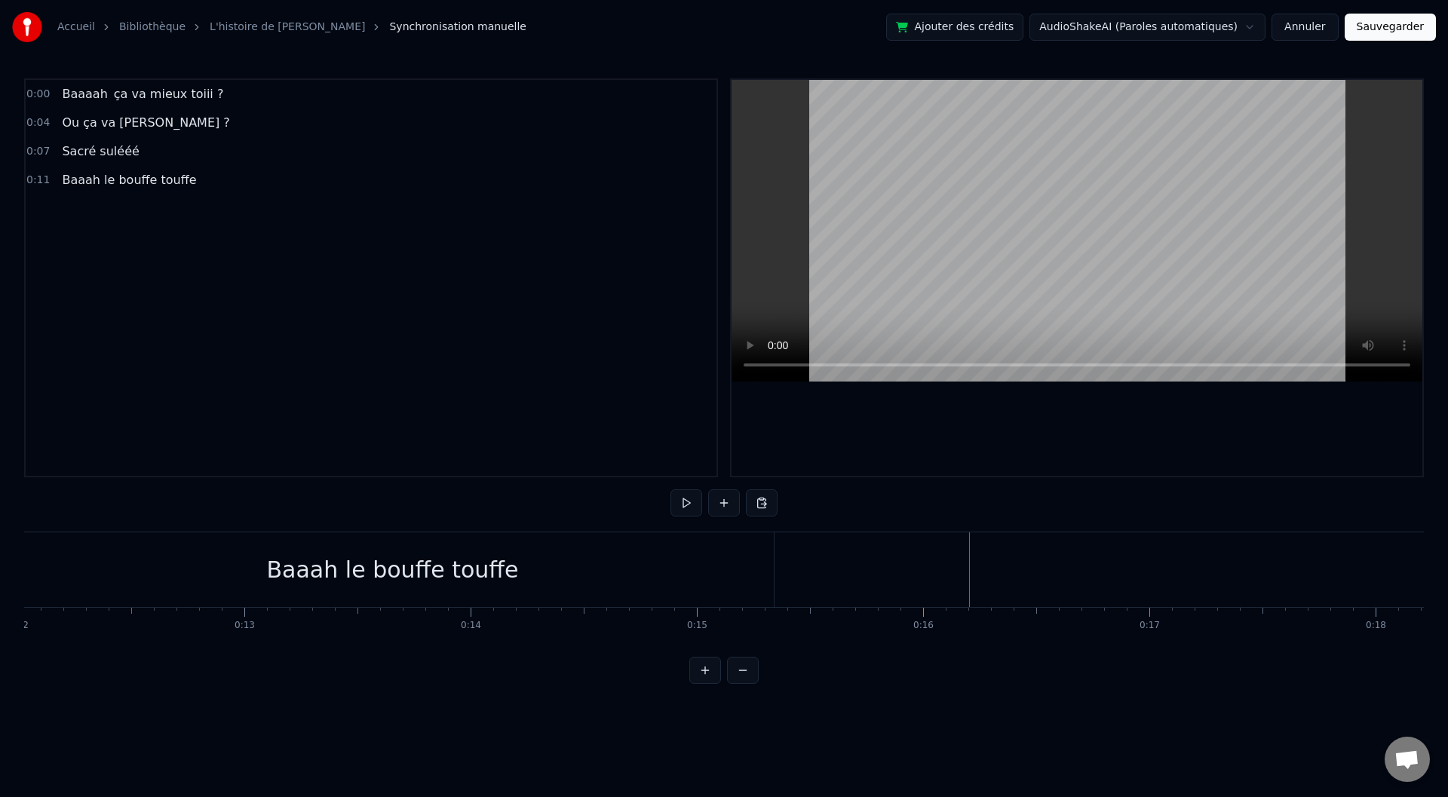
scroll to position [0, 2752]
click at [613, 590] on div "Baaah le bouffe touffe" at bounding box center [361, 569] width 763 height 75
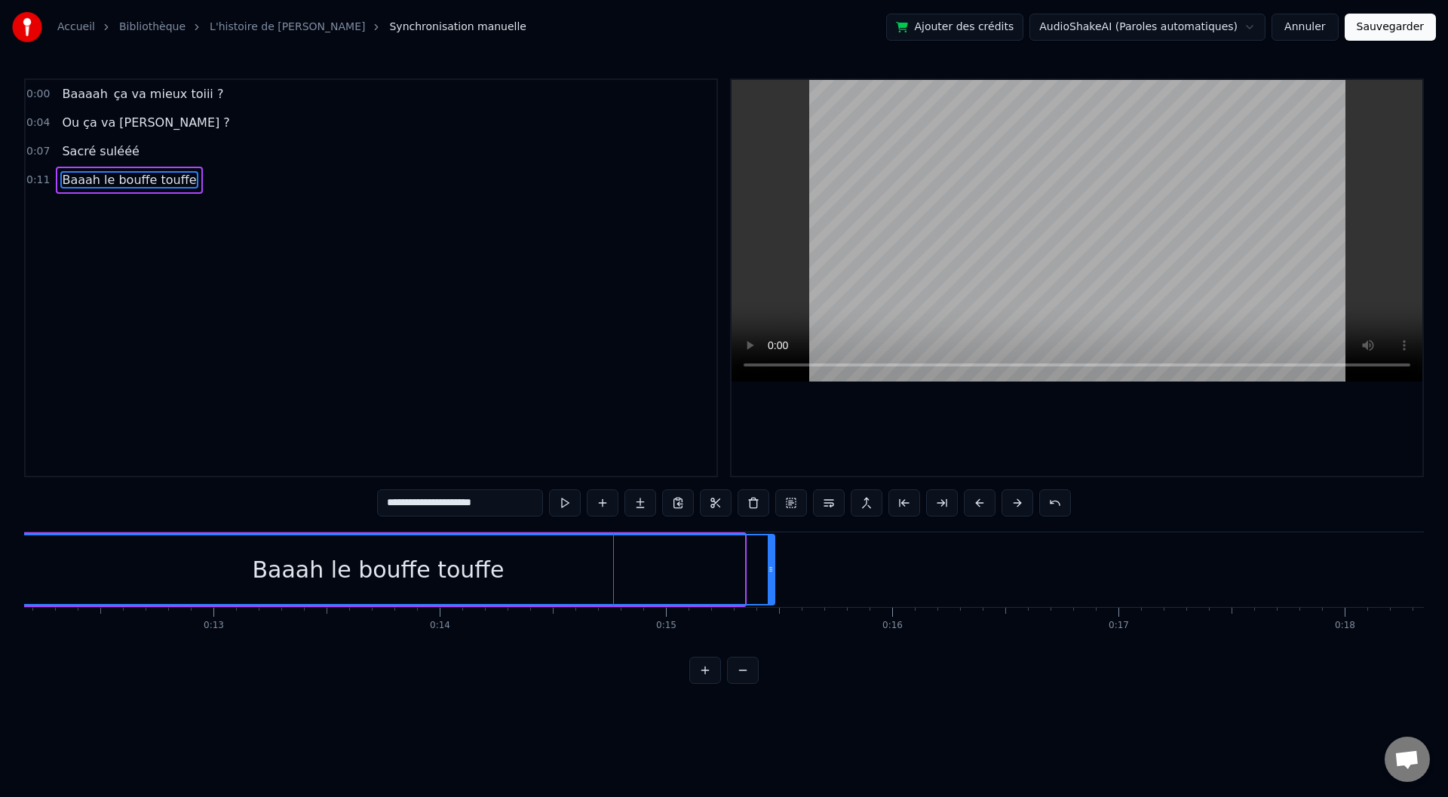
drag, startPoint x: 741, startPoint y: 566, endPoint x: 773, endPoint y: 566, distance: 32.4
click at [773, 566] on icon at bounding box center [771, 569] width 6 height 12
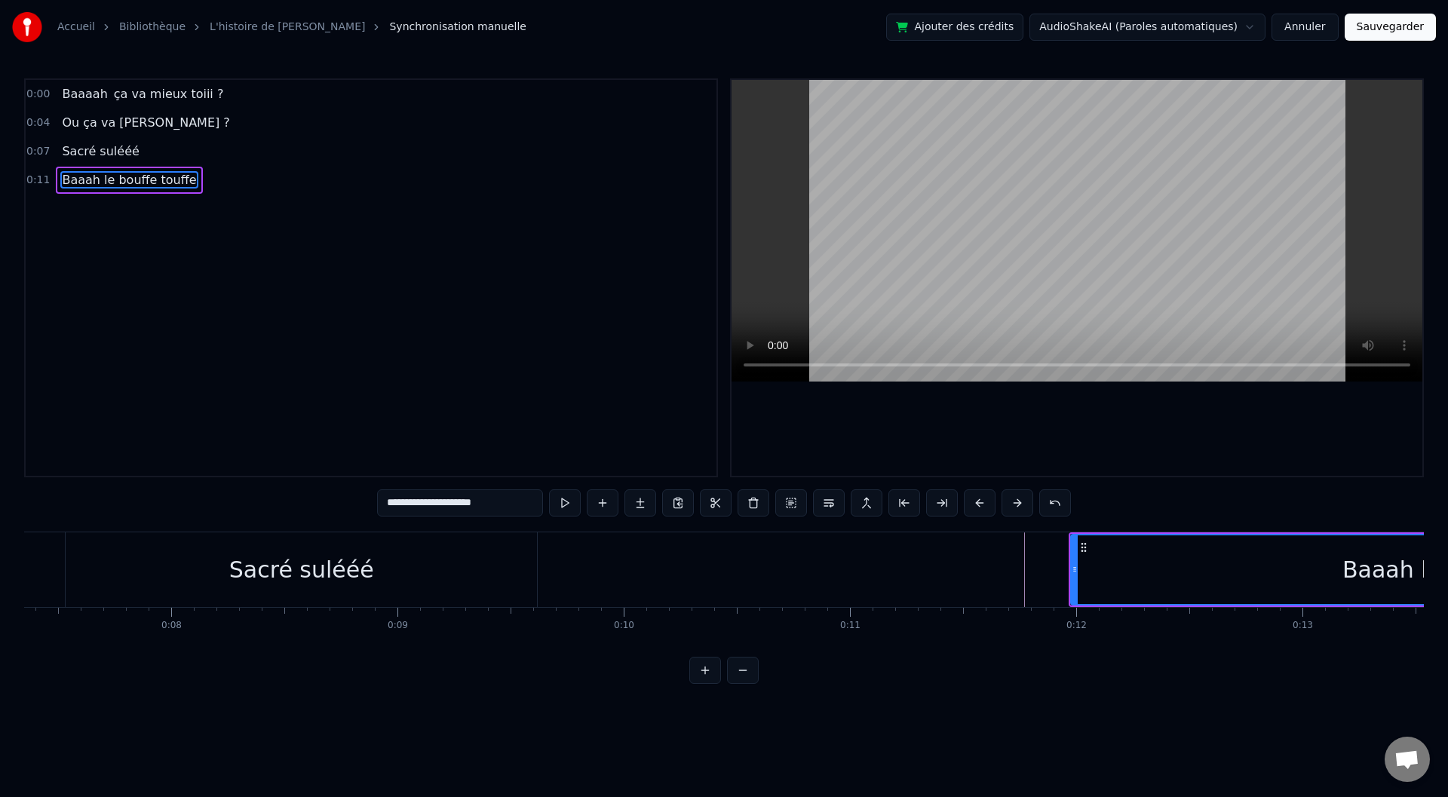
scroll to position [0, 1754]
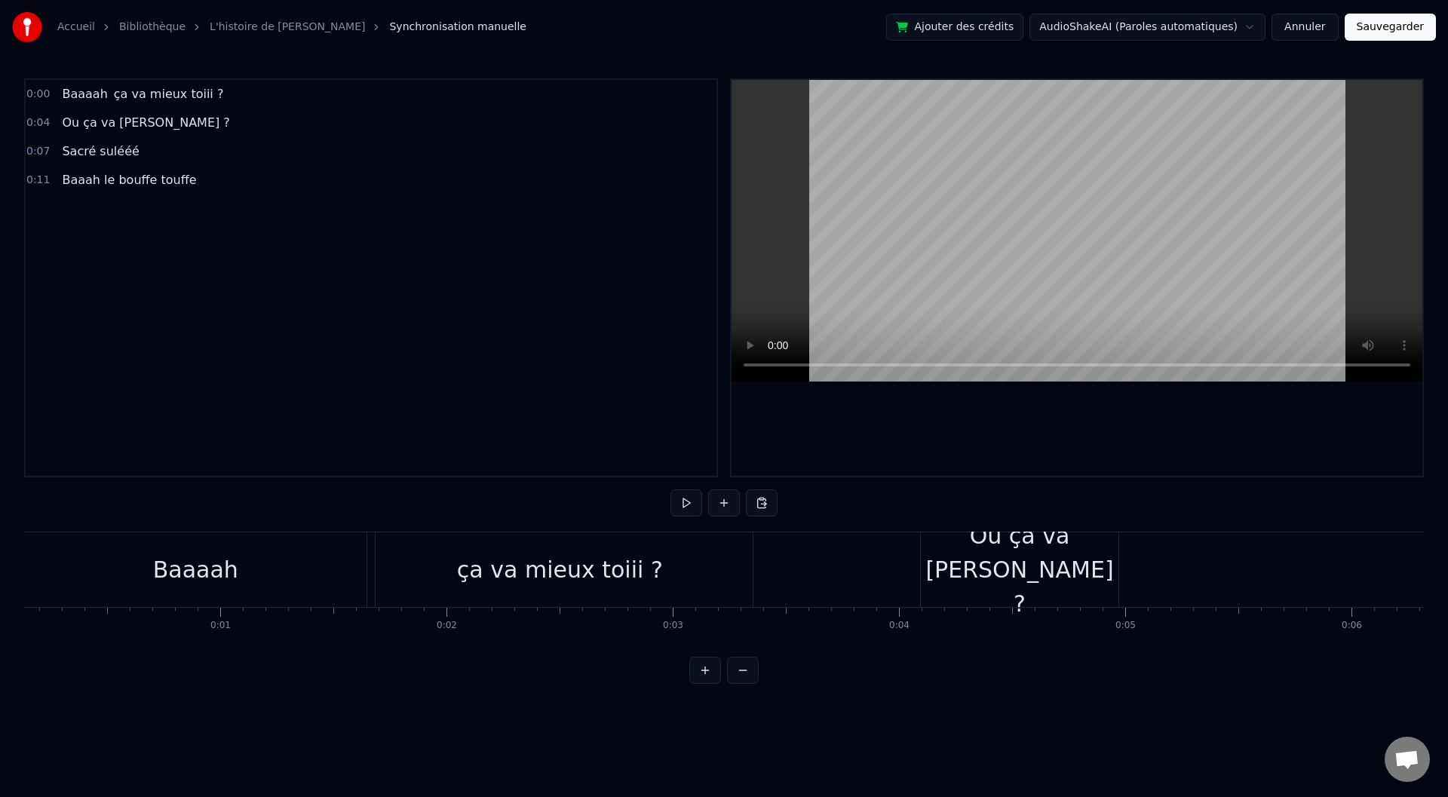
scroll to position [0, 0]
click at [223, 506] on div "0:00 Baaaah ça va mieux toiii ? 0:04 Ou ça va [PERSON_NAME] ? 0:07 Sacré sulééé…" at bounding box center [724, 381] width 1400 height 606
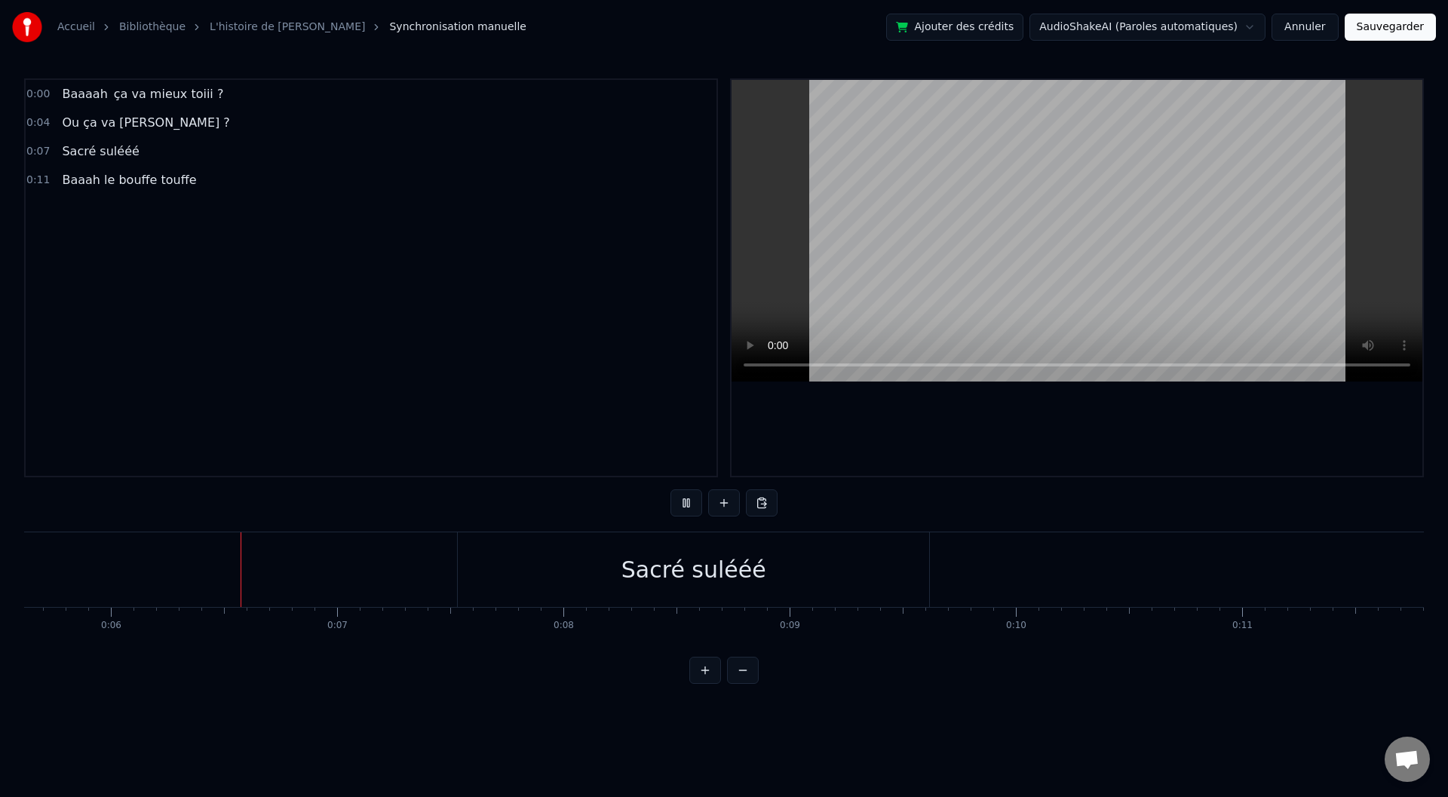
scroll to position [0, 1300]
click at [445, 558] on div "Sacré sulééé" at bounding box center [664, 569] width 471 height 75
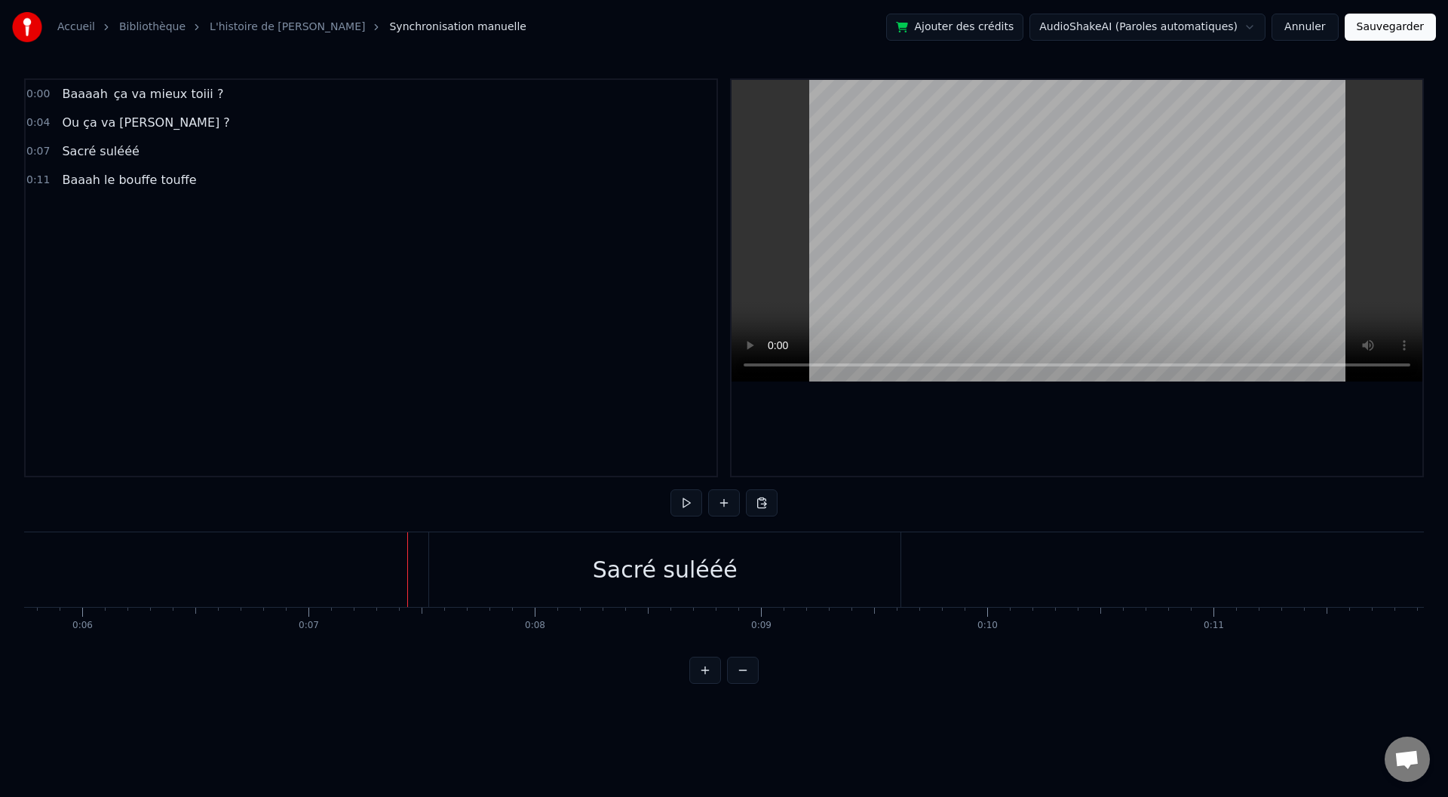
click at [456, 546] on div "Sacré sulééé" at bounding box center [664, 569] width 471 height 75
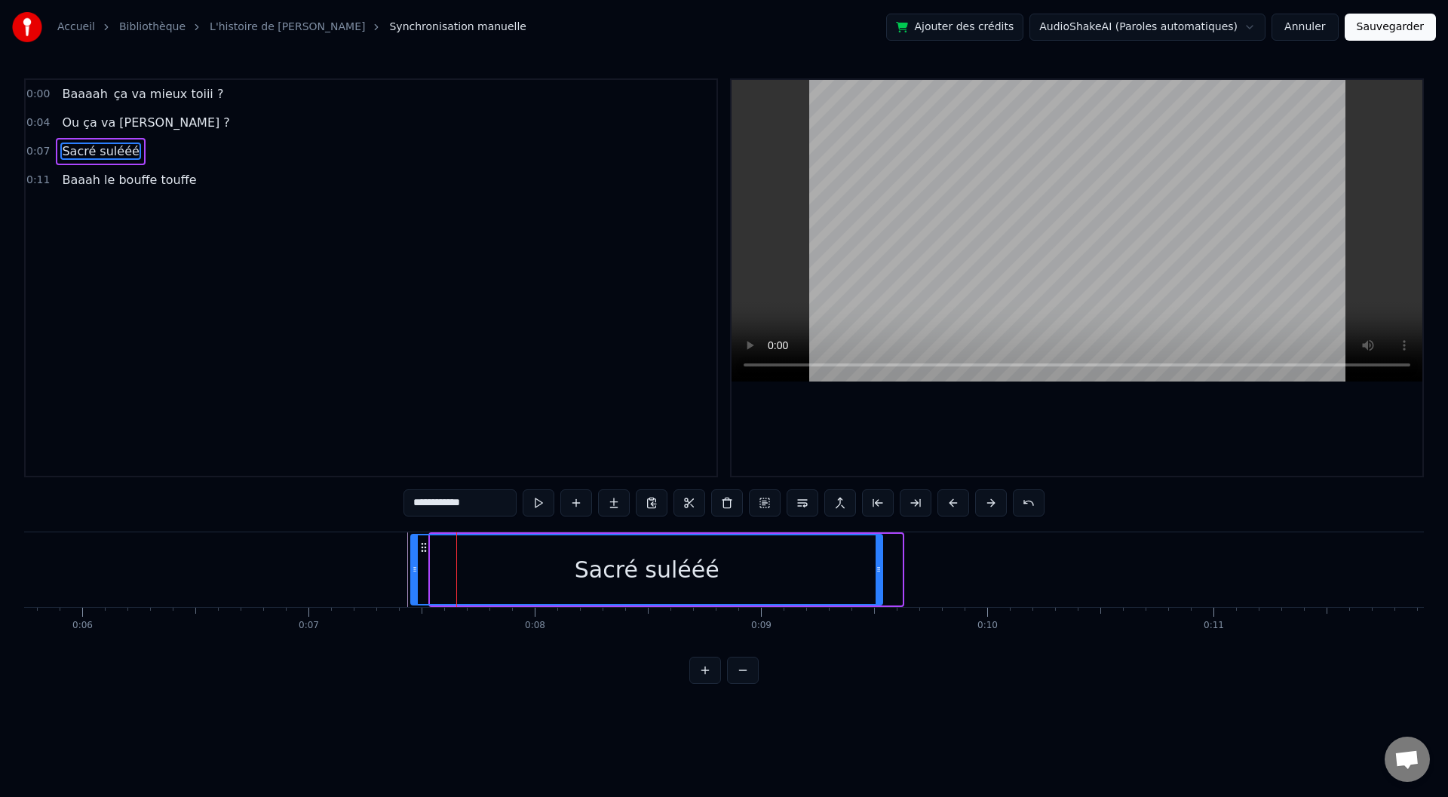
drag, startPoint x: 442, startPoint y: 545, endPoint x: 422, endPoint y: 544, distance: 19.7
click at [422, 544] on icon at bounding box center [424, 548] width 12 height 12
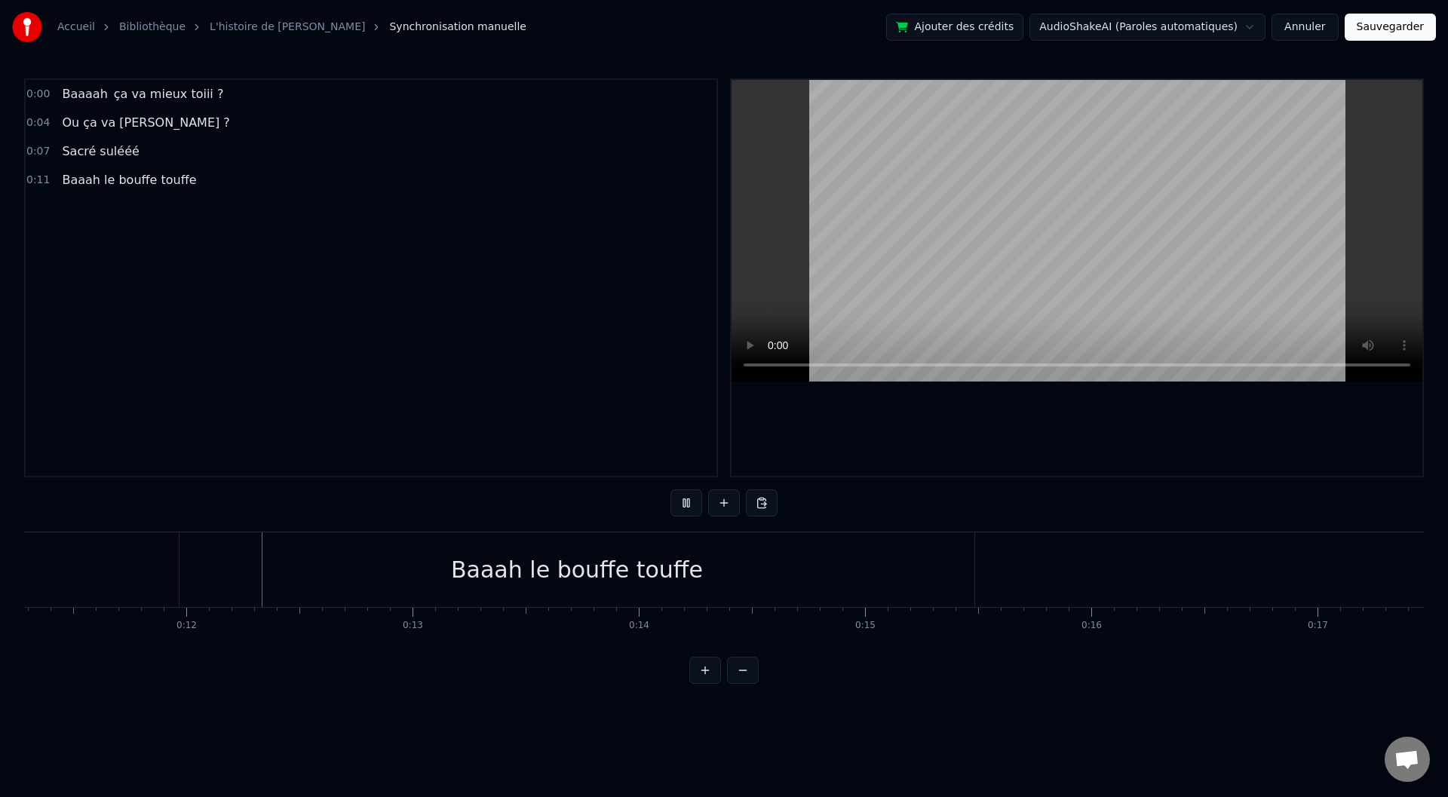
scroll to position [0, 2577]
click at [186, 545] on div "Baaah le bouffe touffe" at bounding box center [552, 569] width 795 height 75
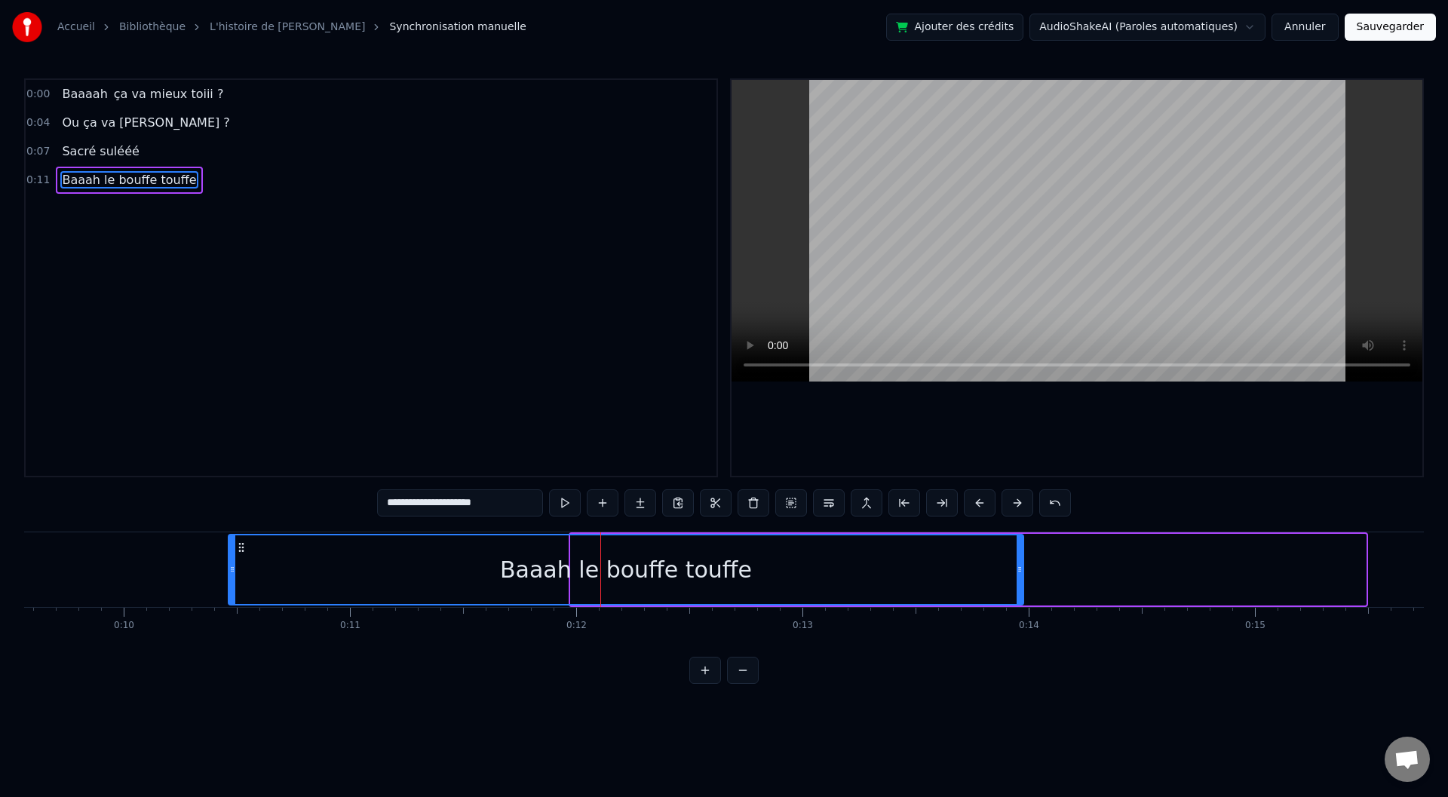
scroll to position [0, 2162]
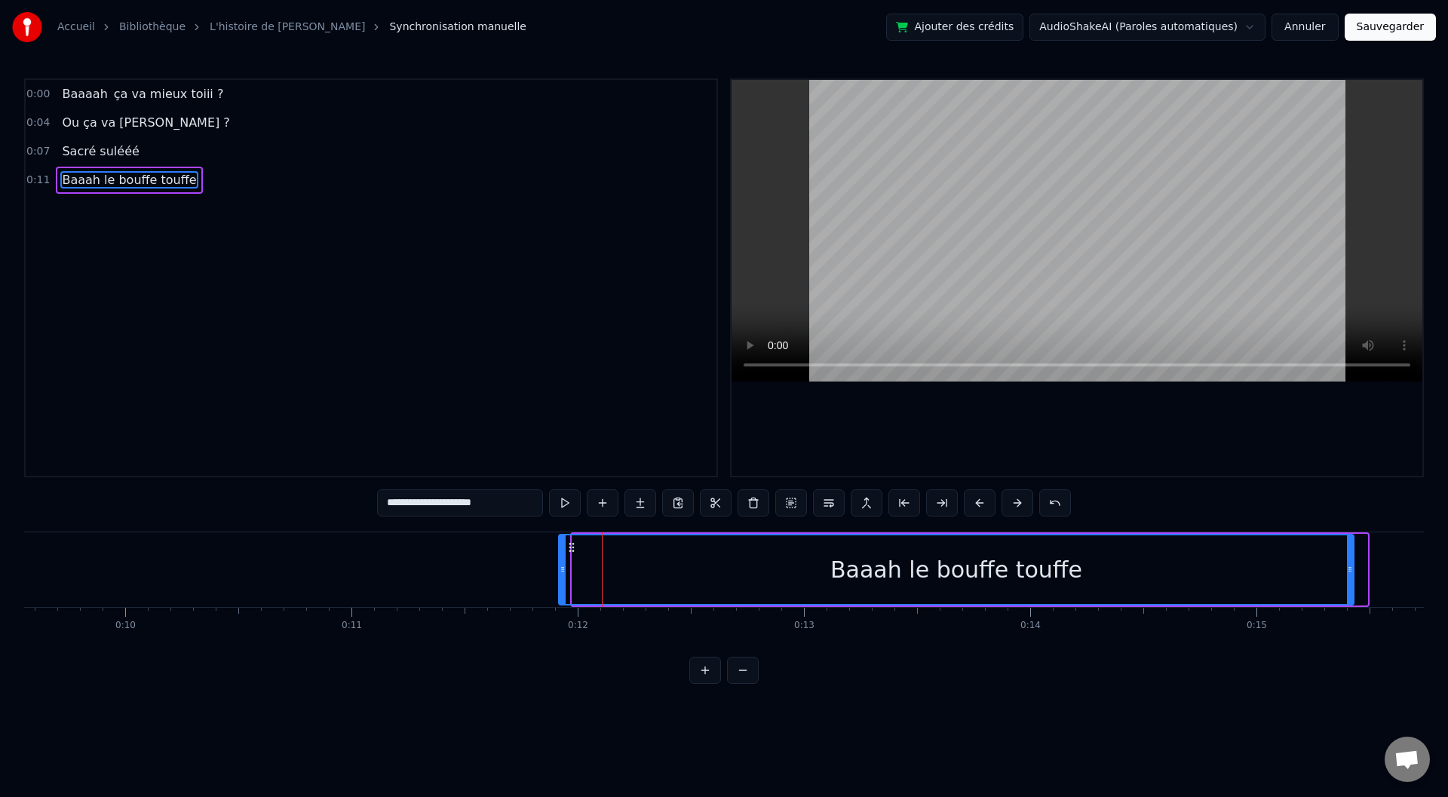
drag, startPoint x: 170, startPoint y: 545, endPoint x: 572, endPoint y: 551, distance: 402.1
click at [572, 551] on icon at bounding box center [572, 548] width 12 height 12
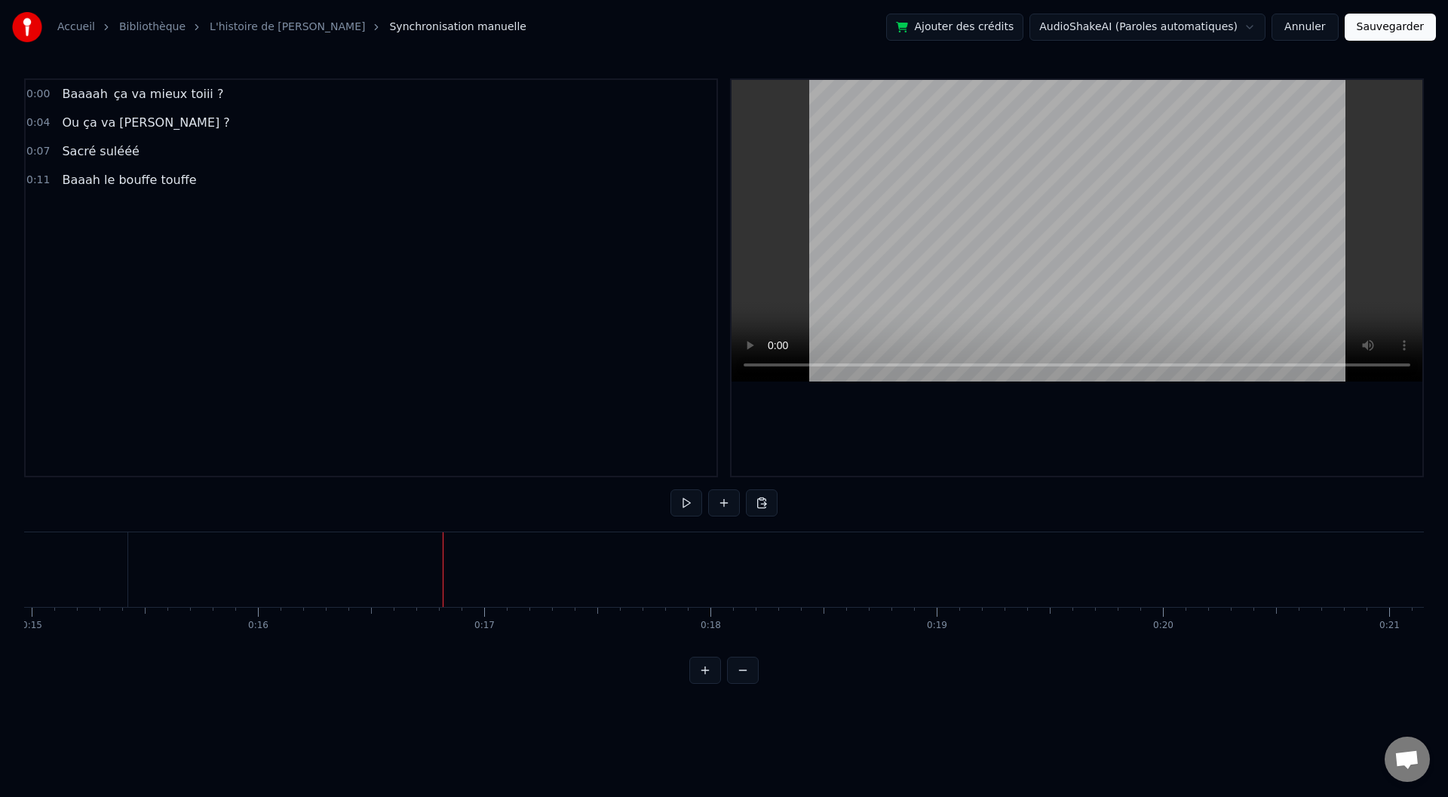
scroll to position [0, 3325]
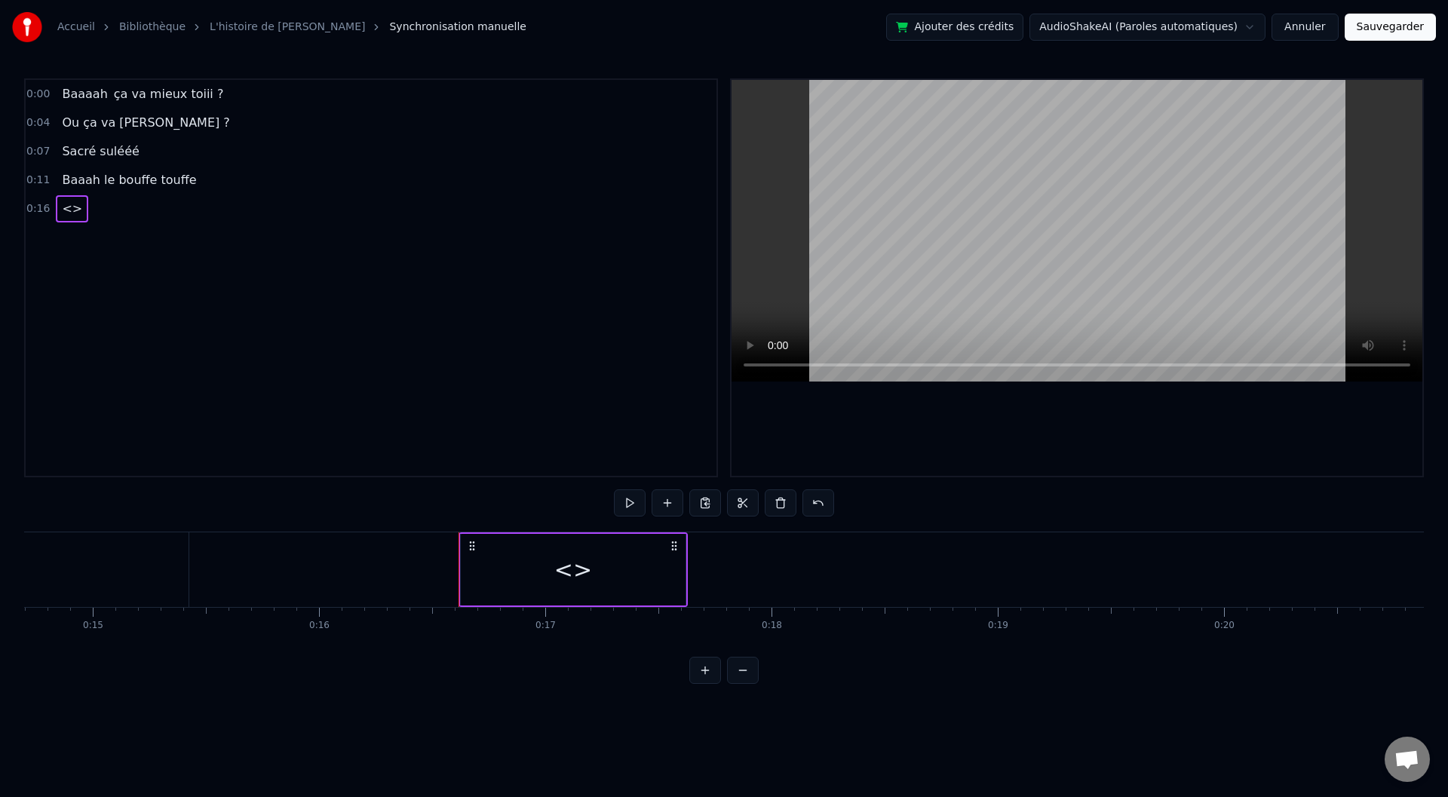
click at [560, 559] on div "<>" at bounding box center [573, 570] width 38 height 34
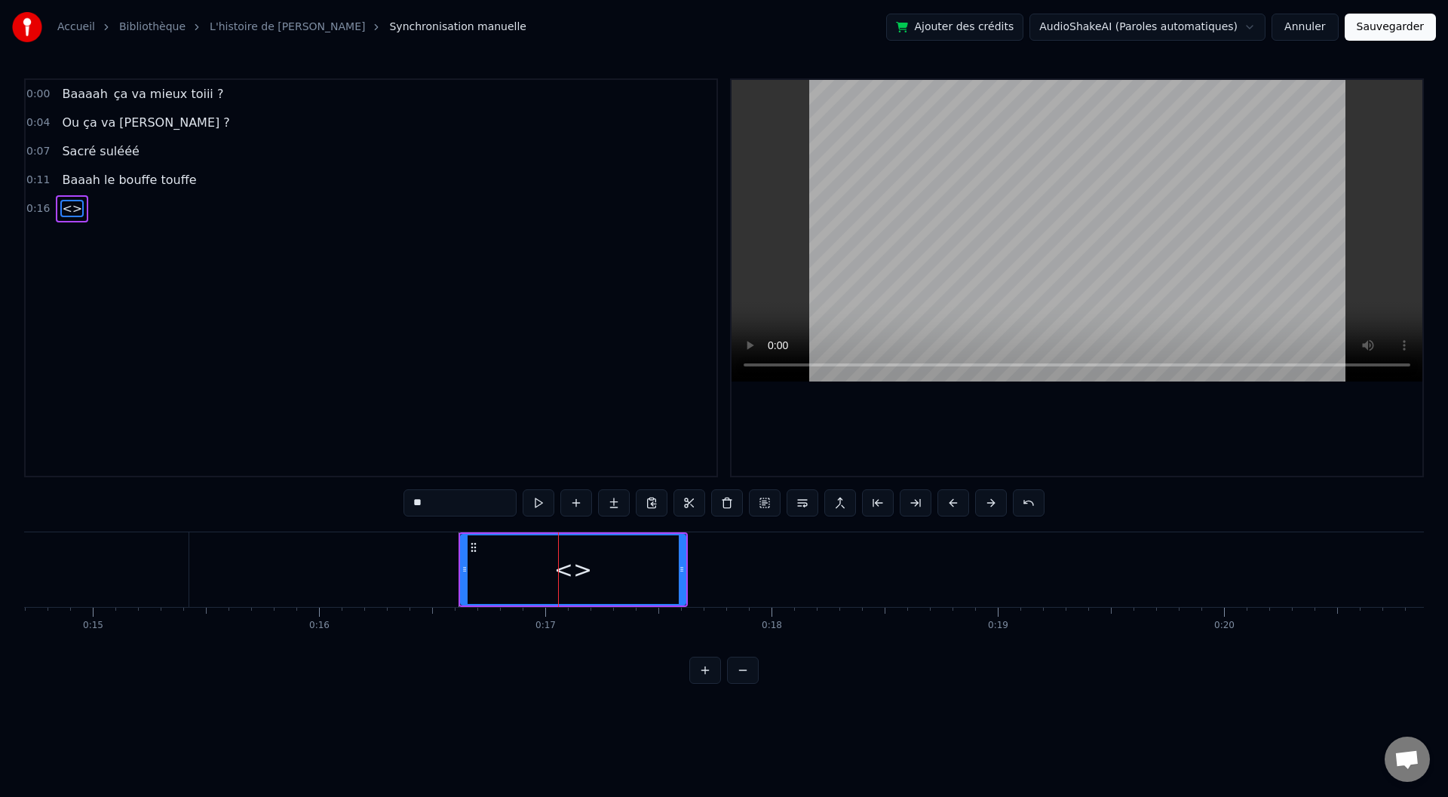
drag, startPoint x: 440, startPoint y: 505, endPoint x: 397, endPoint y: 501, distance: 43.2
click at [397, 501] on div "0:00 Baaaah ça va mieux toiii ? 0:04 Ou ça va [PERSON_NAME] ? 0:07 Sacré sulééé…" at bounding box center [724, 381] width 1400 height 606
type input "*"
type input "**********"
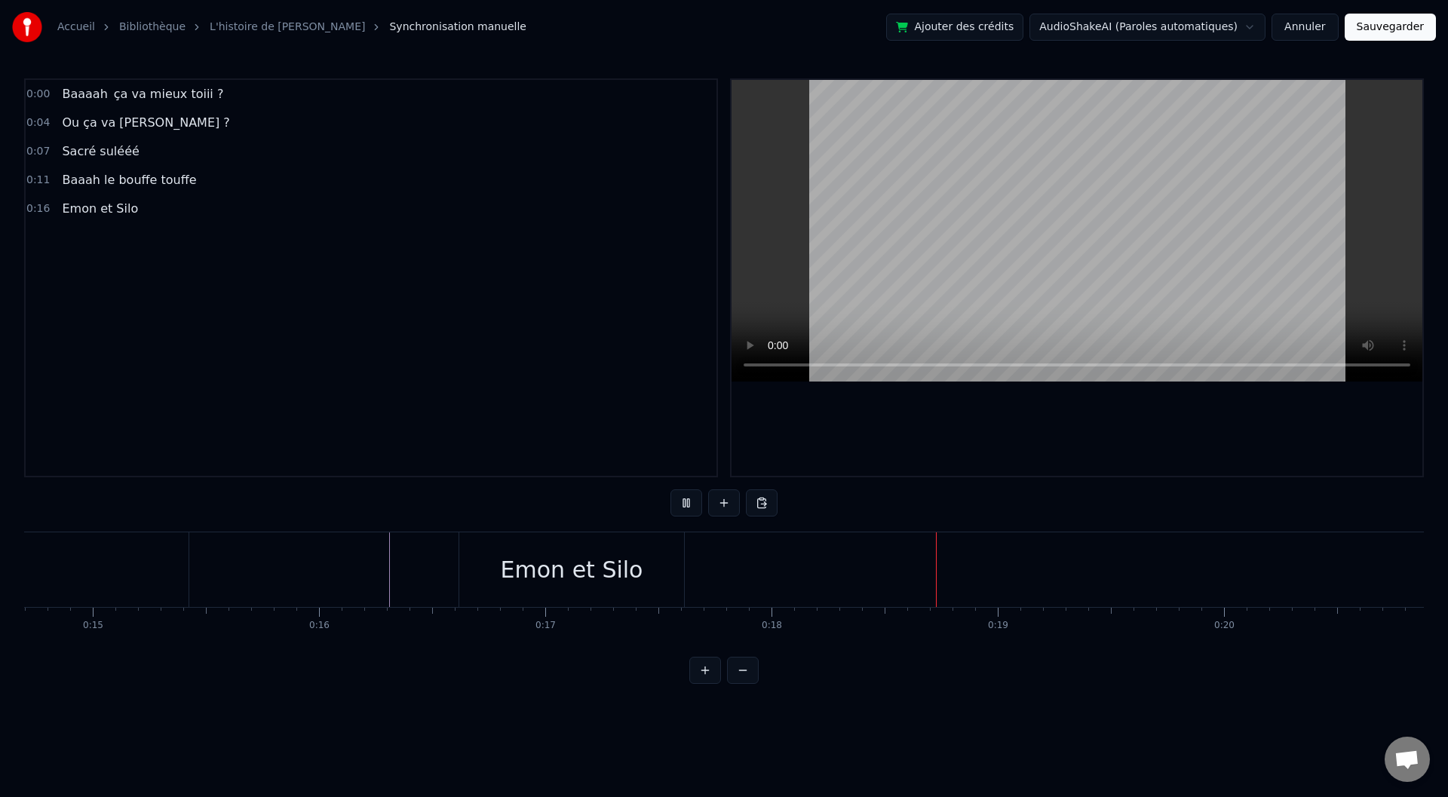
click at [470, 563] on div "Emon et Silo" at bounding box center [571, 569] width 225 height 75
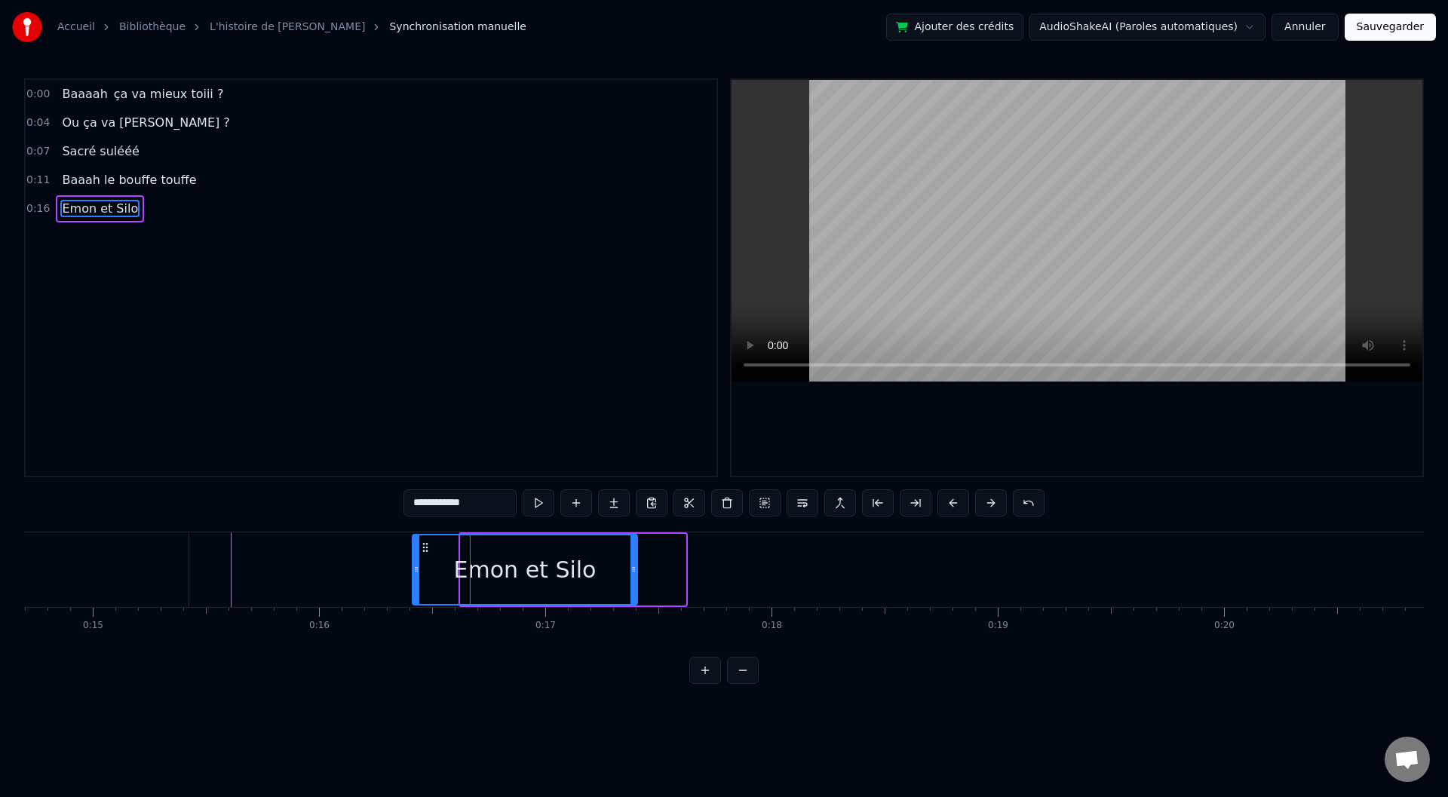
drag, startPoint x: 476, startPoint y: 545, endPoint x: 418, endPoint y: 544, distance: 58.1
click at [424, 544] on icon at bounding box center [425, 548] width 12 height 12
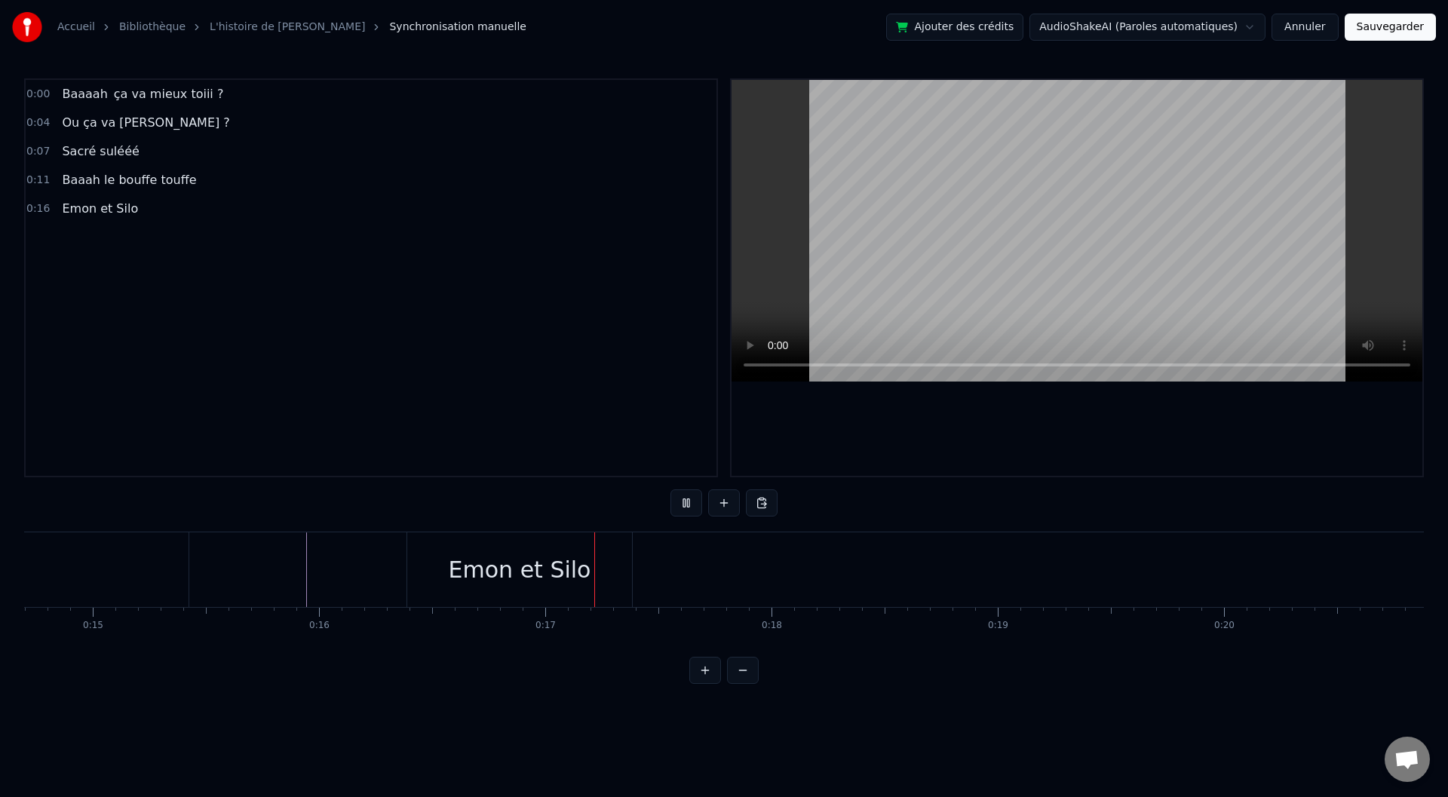
click at [417, 545] on div "Emon et Silo" at bounding box center [519, 569] width 225 height 75
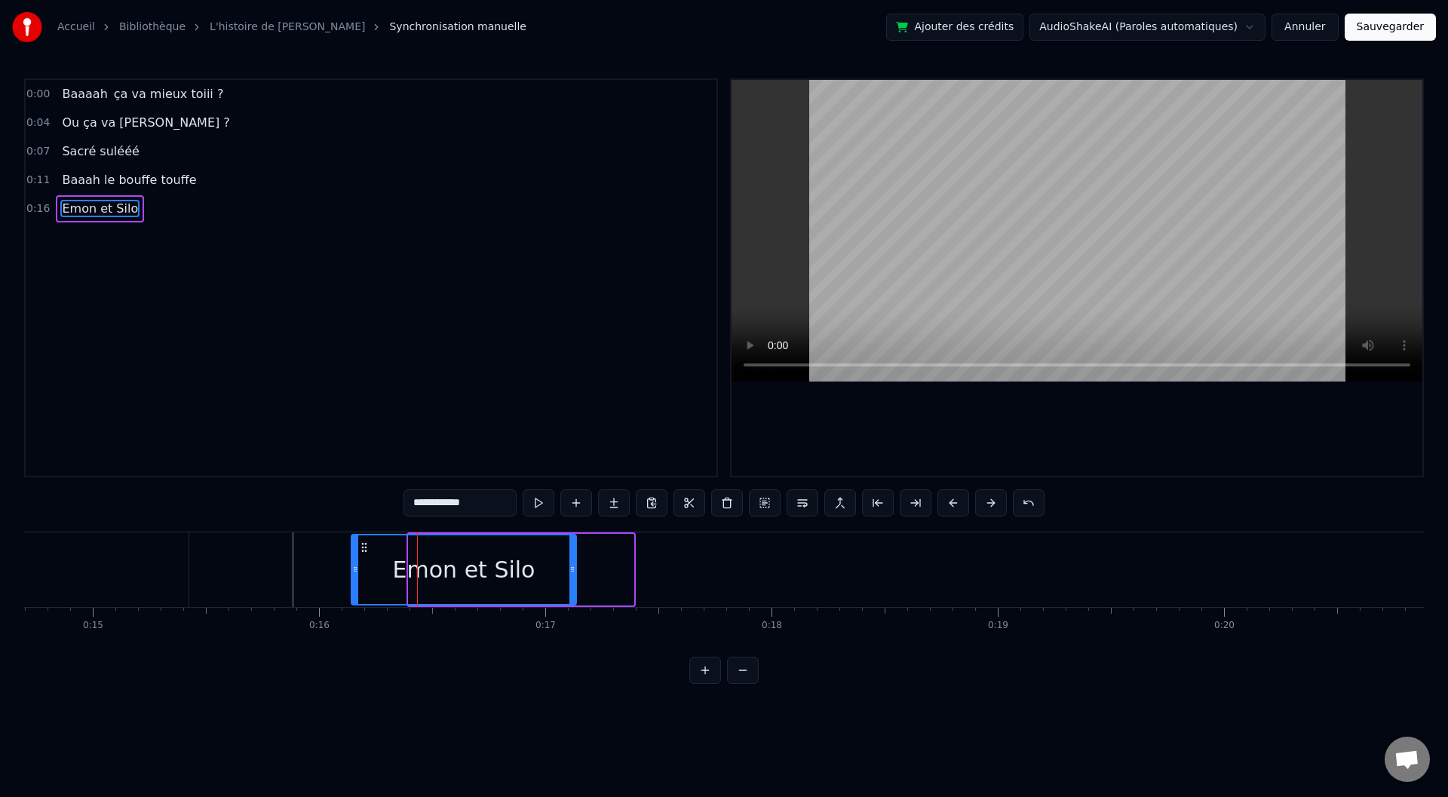
drag, startPoint x: 422, startPoint y: 545, endPoint x: 365, endPoint y: 543, distance: 57.3
click at [365, 543] on icon at bounding box center [364, 548] width 12 height 12
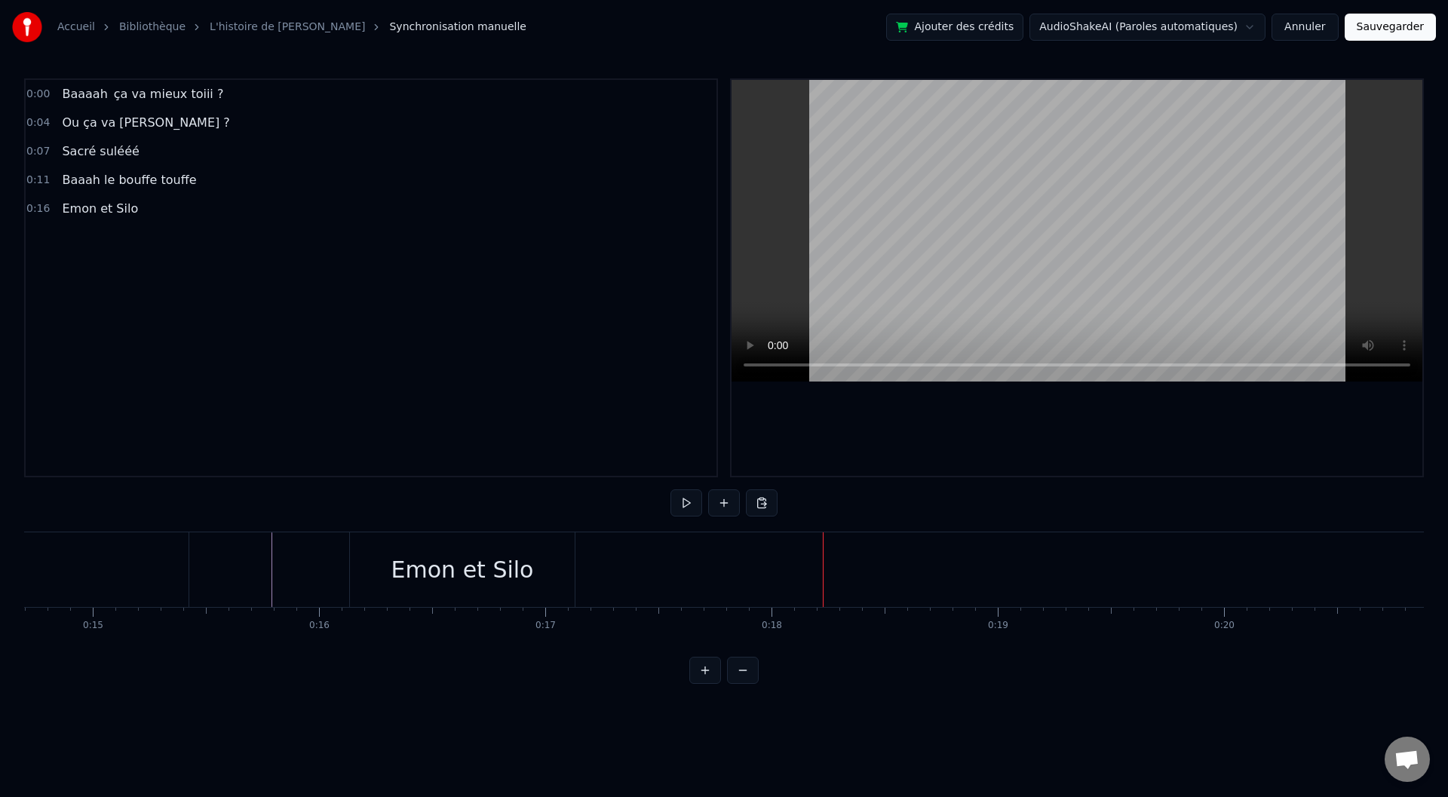
click at [354, 541] on div "Emon et Silo" at bounding box center [462, 569] width 225 height 75
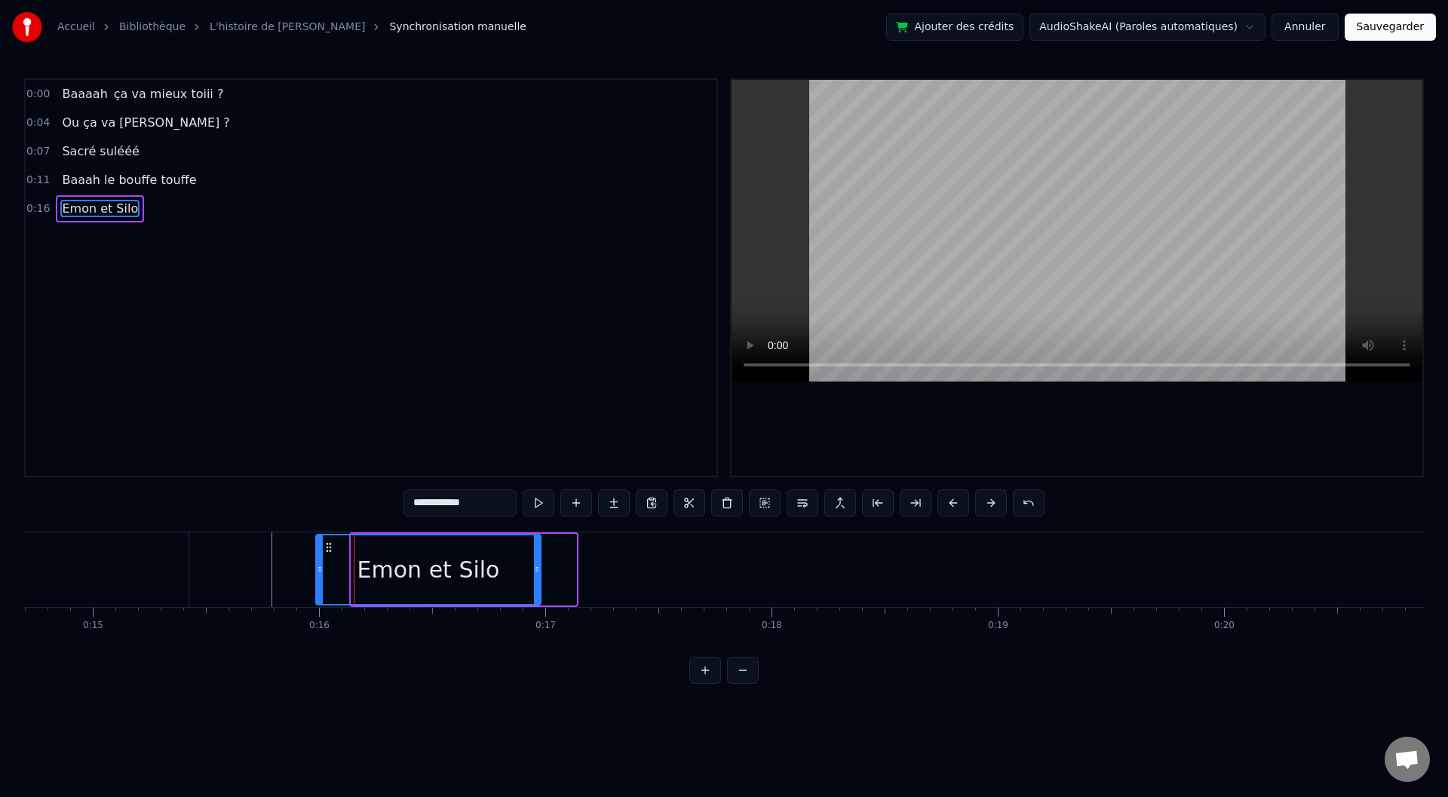
drag, startPoint x: 363, startPoint y: 542, endPoint x: 309, endPoint y: 545, distance: 53.6
click at [323, 545] on icon at bounding box center [329, 548] width 12 height 12
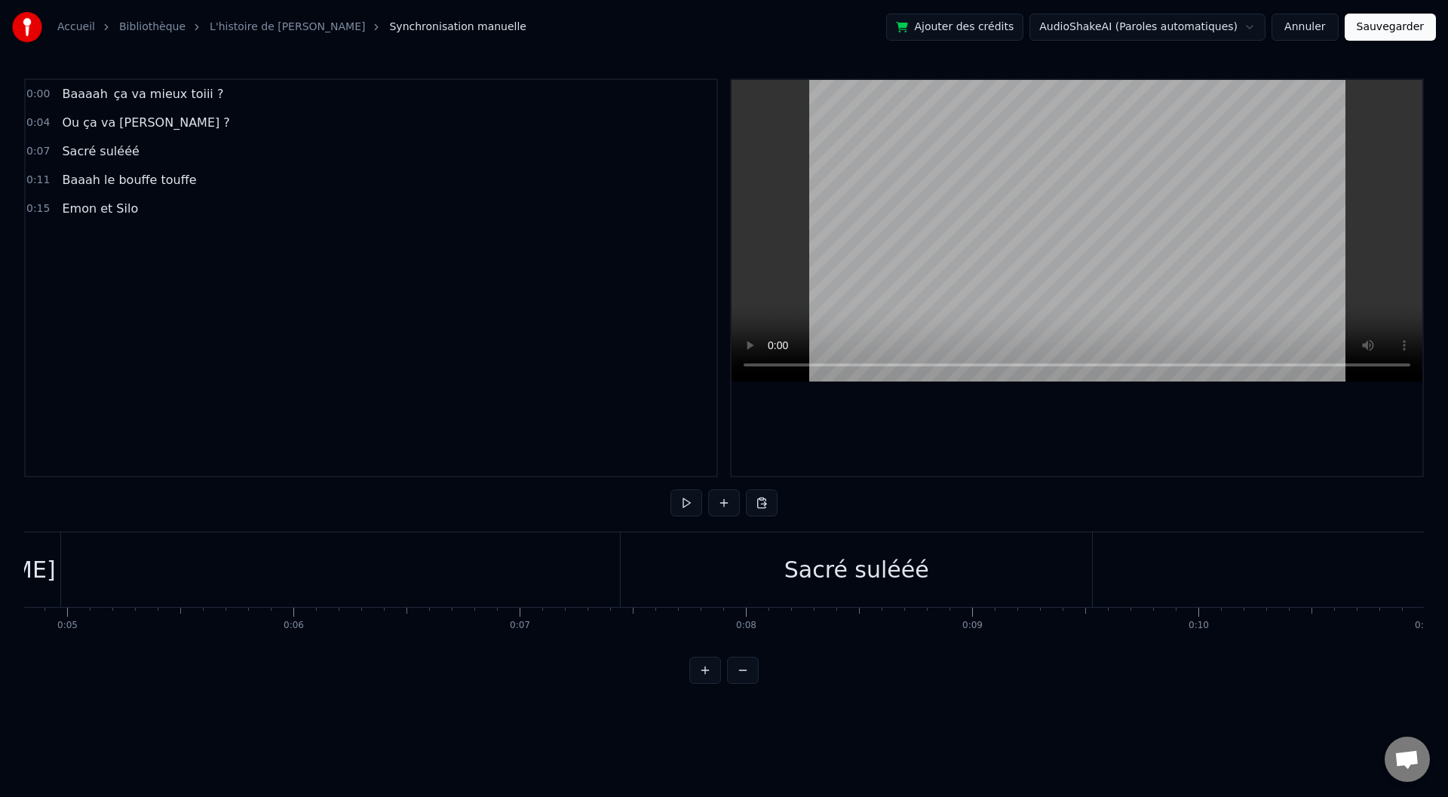
scroll to position [0, 786]
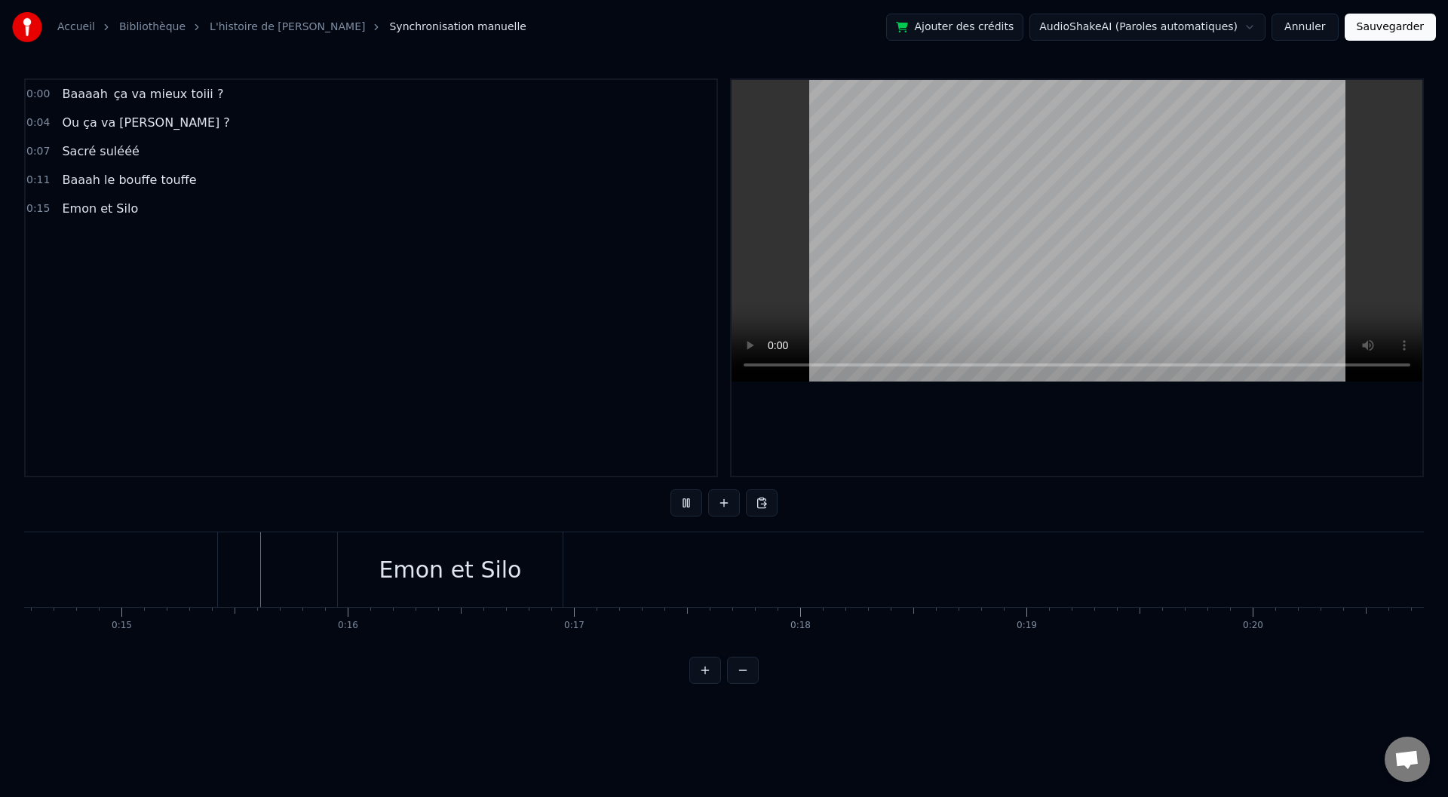
scroll to position [0, 3329]
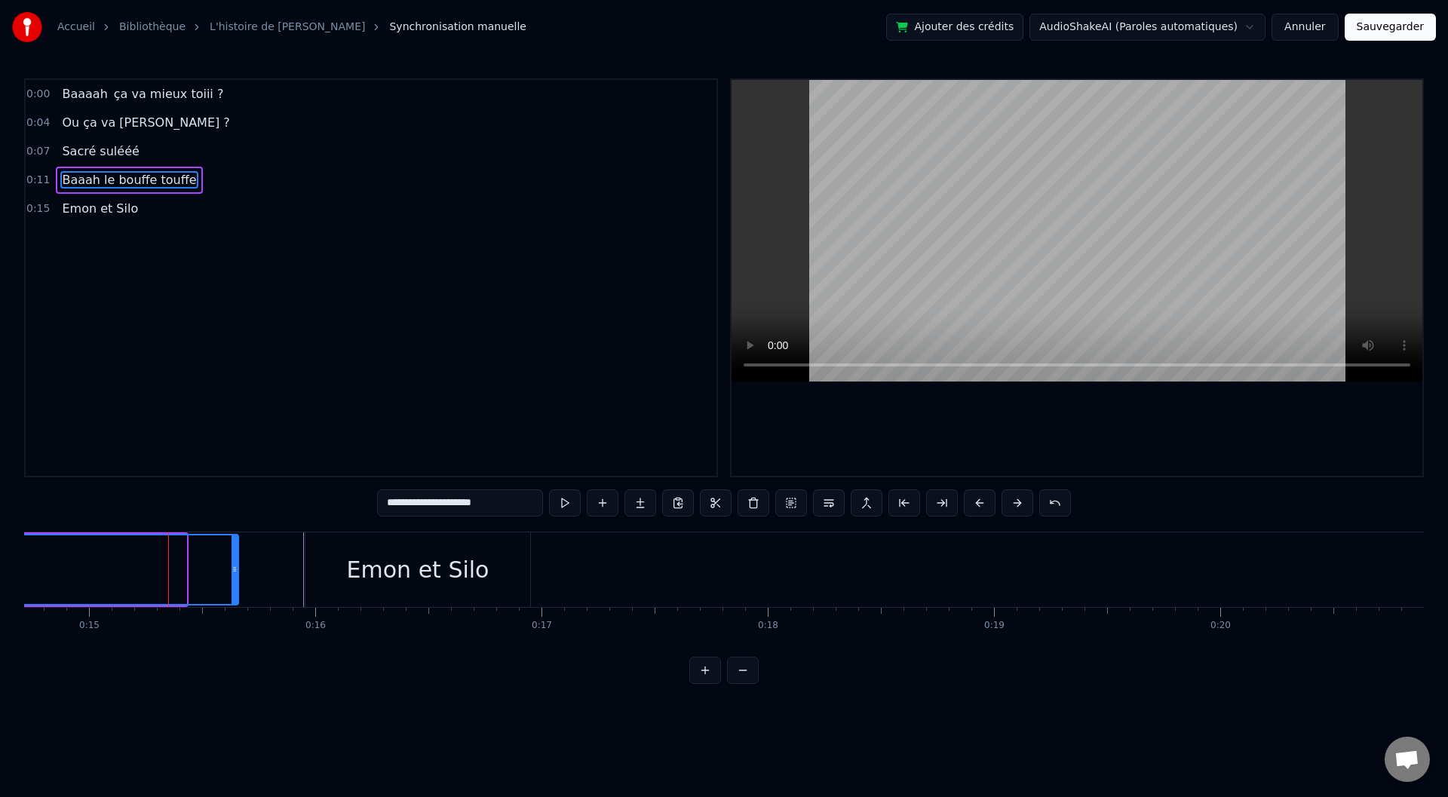
drag, startPoint x: 183, startPoint y: 566, endPoint x: 245, endPoint y: 567, distance: 61.9
click at [238, 567] on icon at bounding box center [235, 569] width 6 height 12
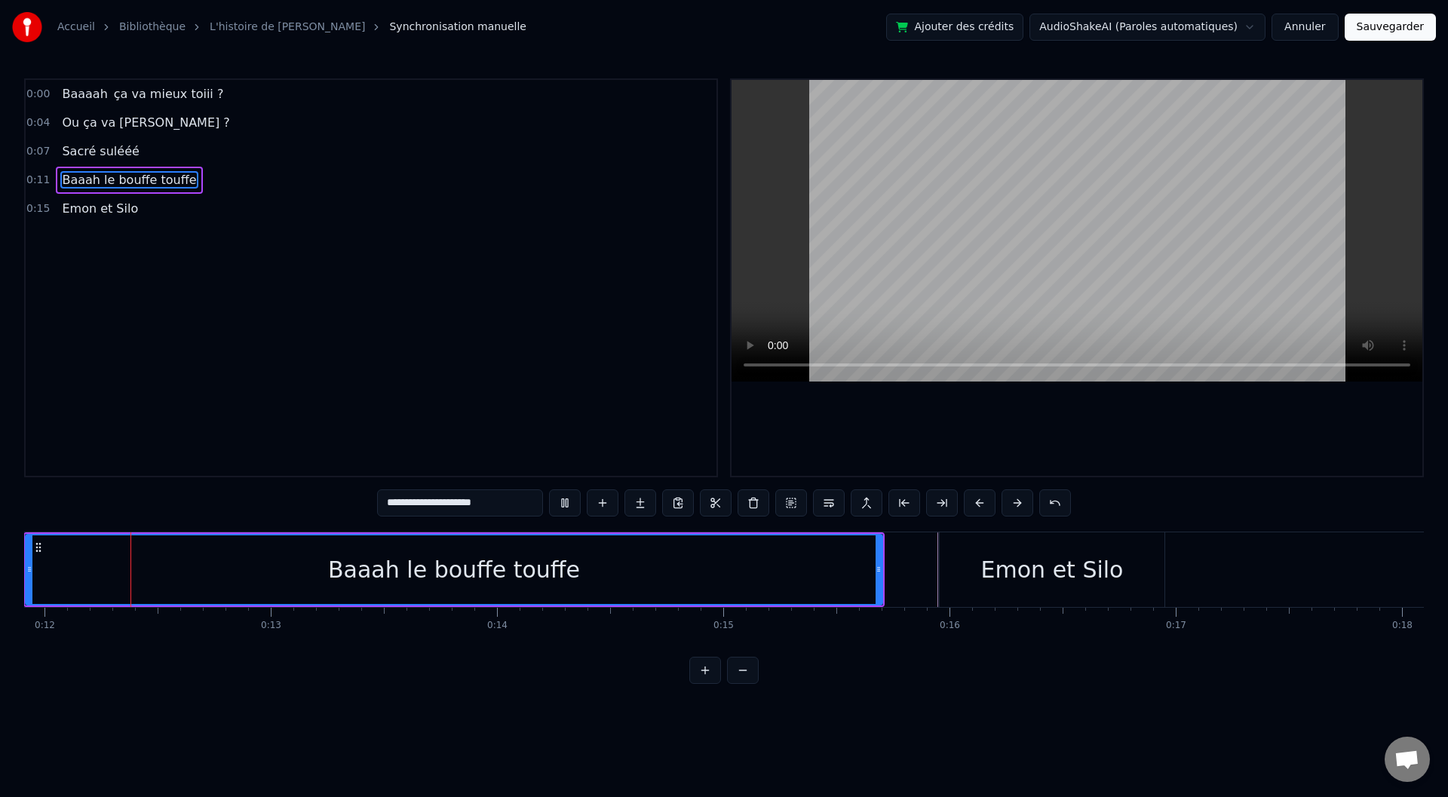
scroll to position [0, 2668]
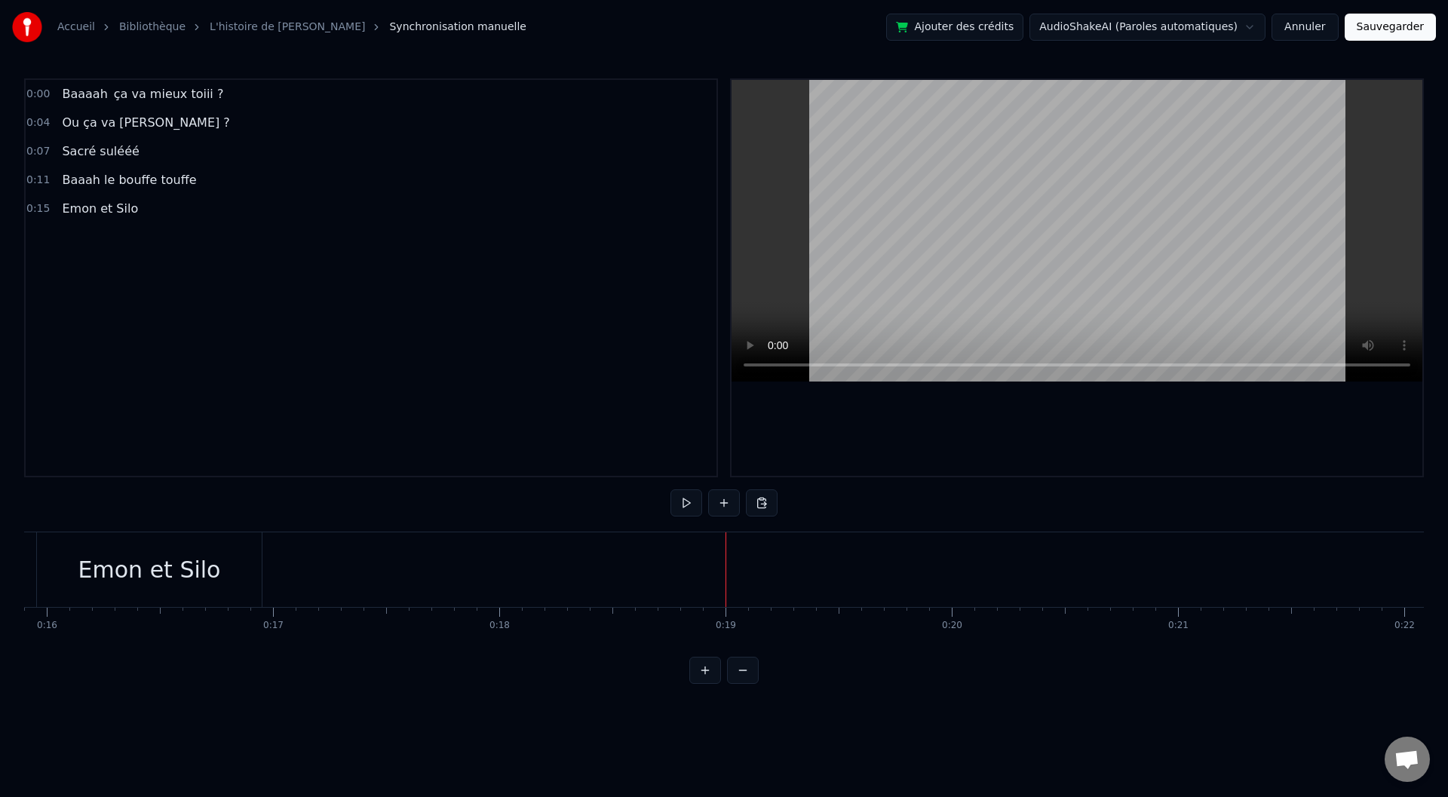
scroll to position [0, 3447]
click at [218, 574] on div "Emon et Silo" at bounding box center [300, 569] width 225 height 75
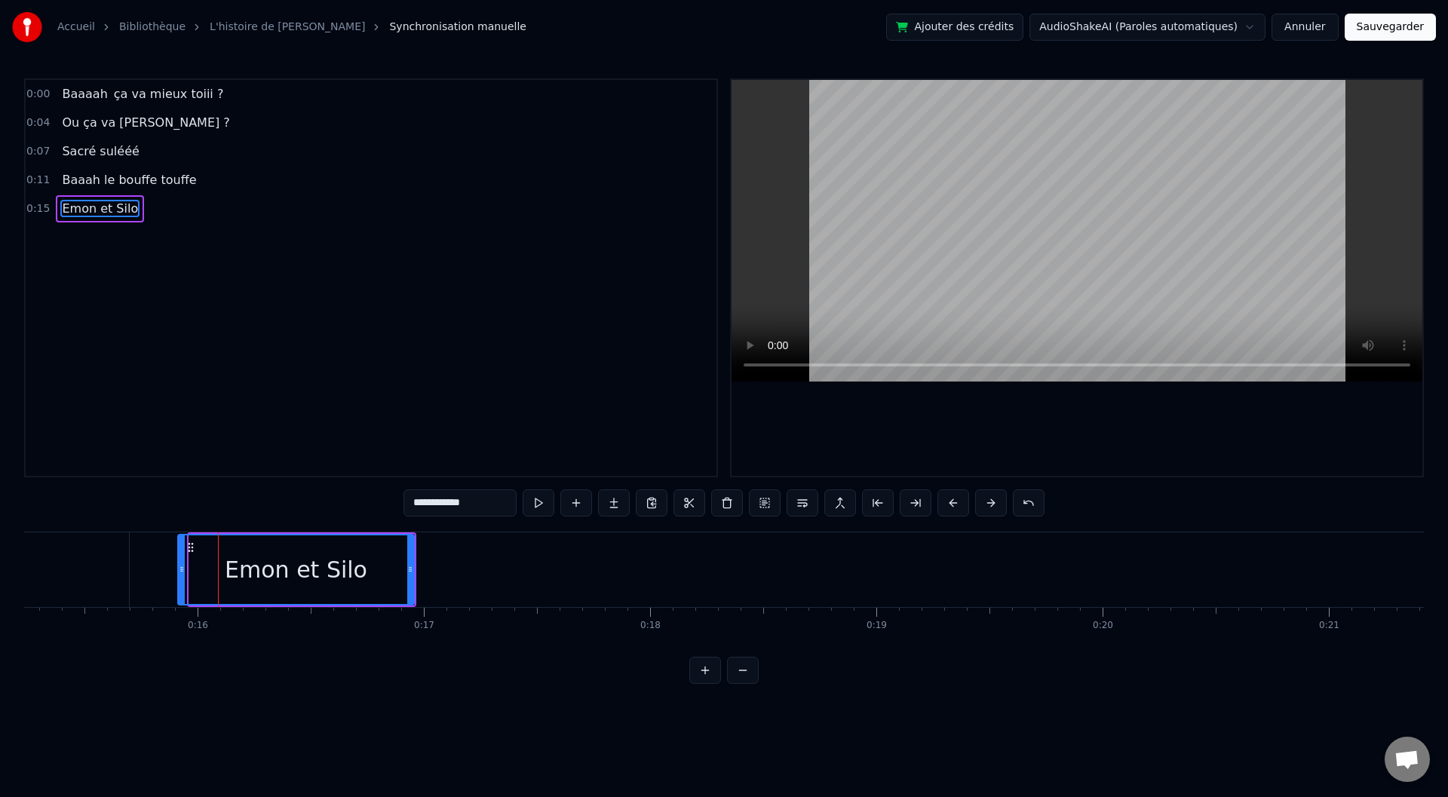
drag, startPoint x: 190, startPoint y: 572, endPoint x: 179, endPoint y: 570, distance: 11.5
click at [179, 570] on icon at bounding box center [182, 569] width 6 height 12
drag, startPoint x: 410, startPoint y: 564, endPoint x: 425, endPoint y: 566, distance: 16.0
click at [425, 566] on icon at bounding box center [426, 569] width 6 height 12
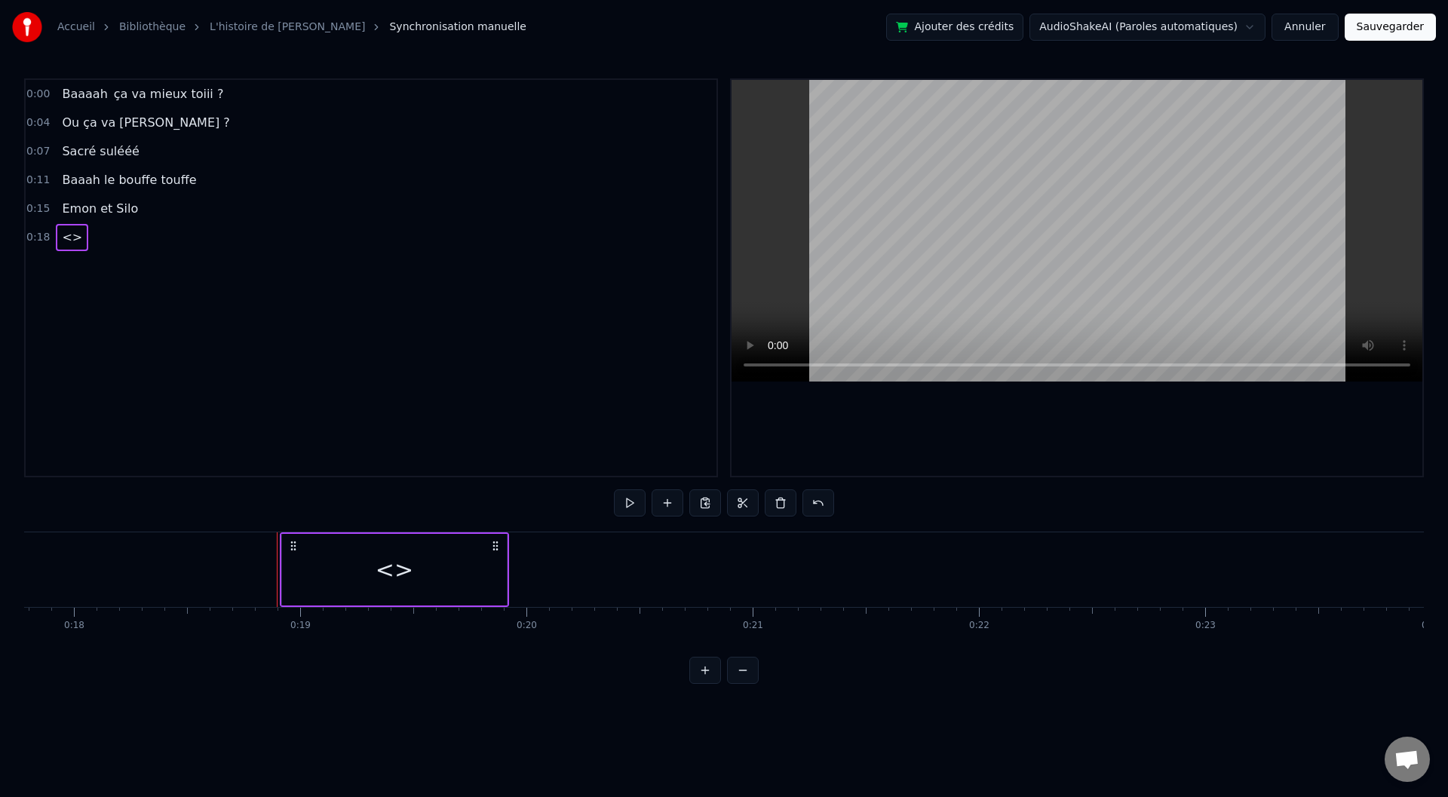
click at [376, 577] on div "<>" at bounding box center [394, 570] width 225 height 72
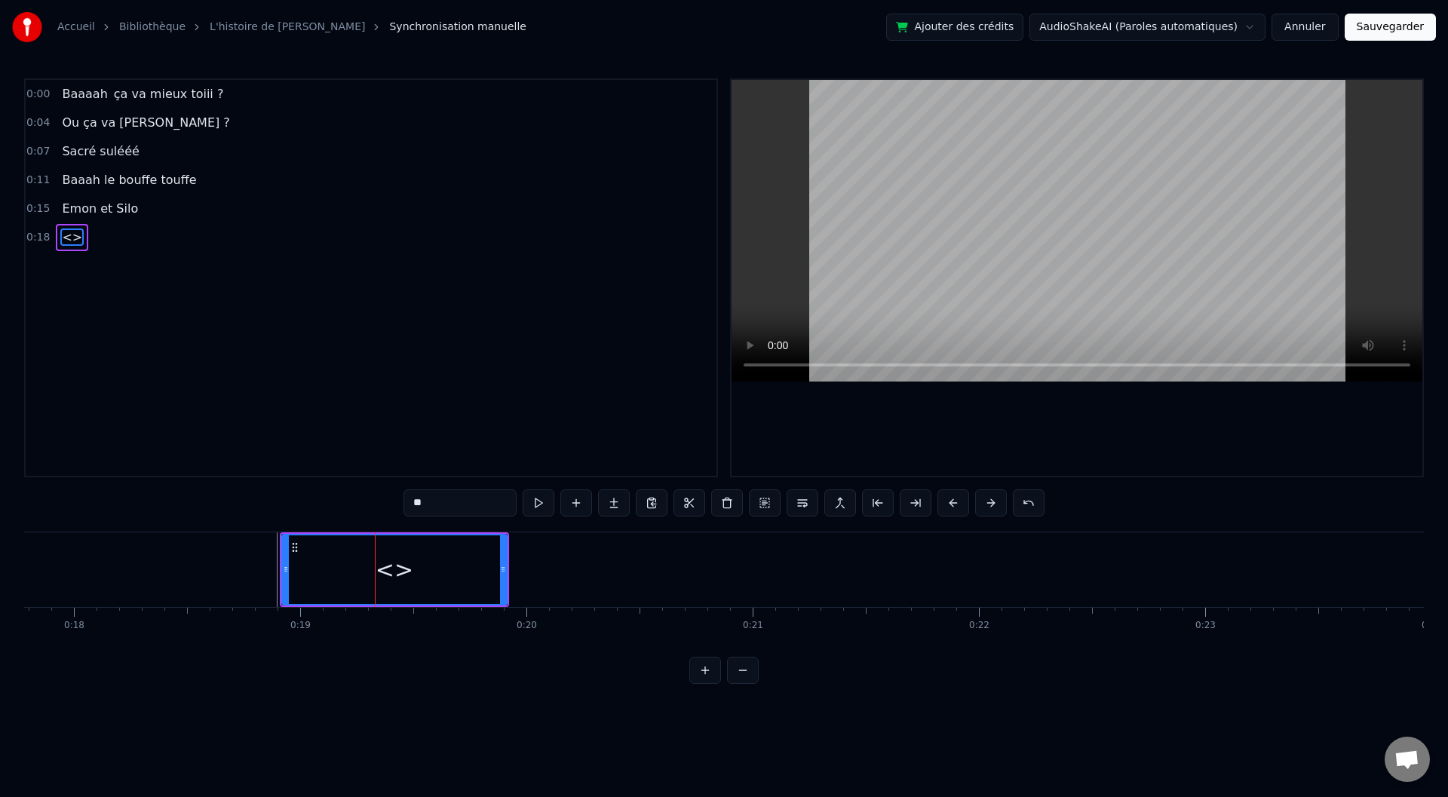
drag, startPoint x: 434, startPoint y: 503, endPoint x: 385, endPoint y: 507, distance: 48.4
click at [385, 507] on div "0:00 Baaaah ça va mieux toiii ? 0:04 Ou ça va [PERSON_NAME] ? 0:07 Sacré sulééé…" at bounding box center [724, 381] width 1400 height 606
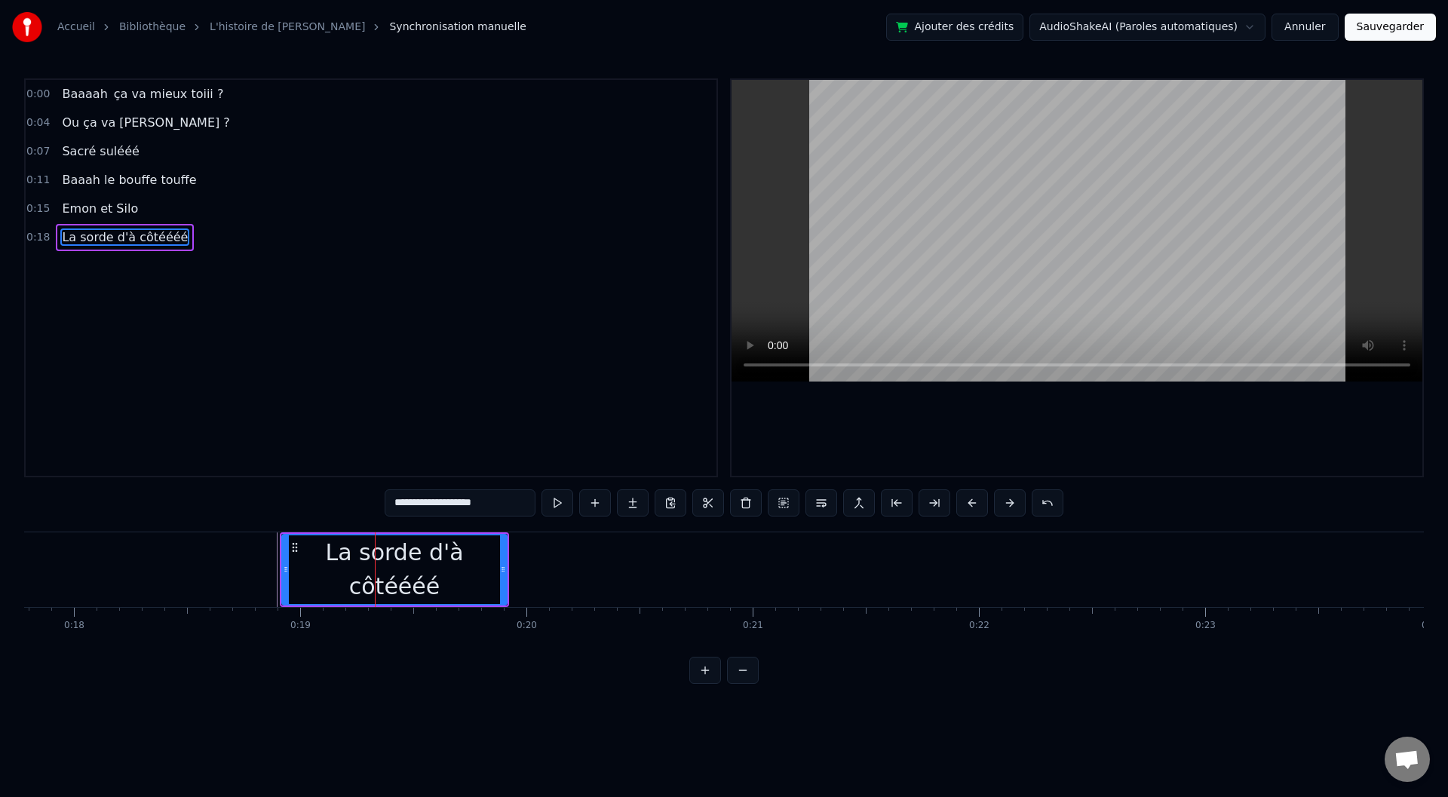
type input "**********"
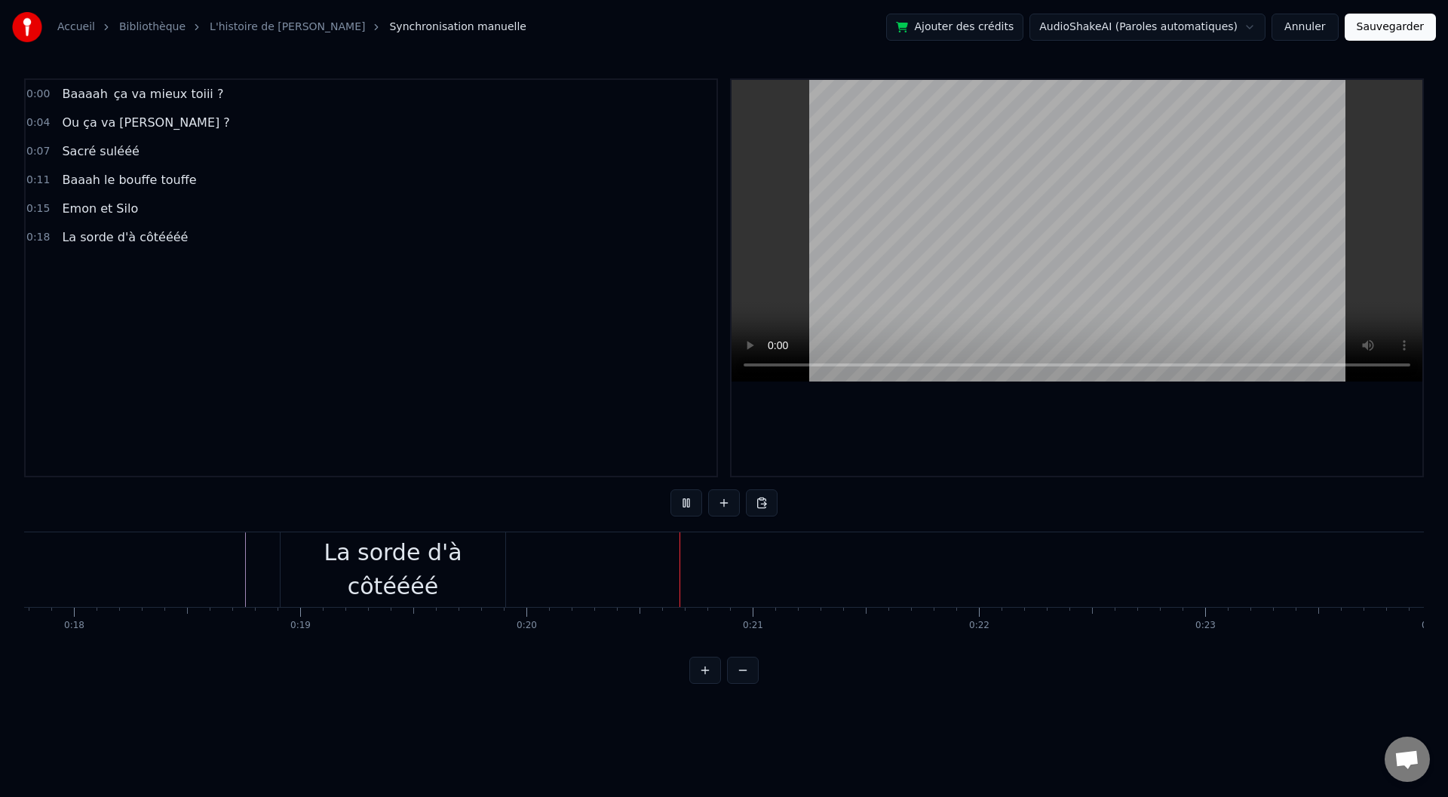
drag, startPoint x: 182, startPoint y: 563, endPoint x: 66, endPoint y: 575, distance: 116.0
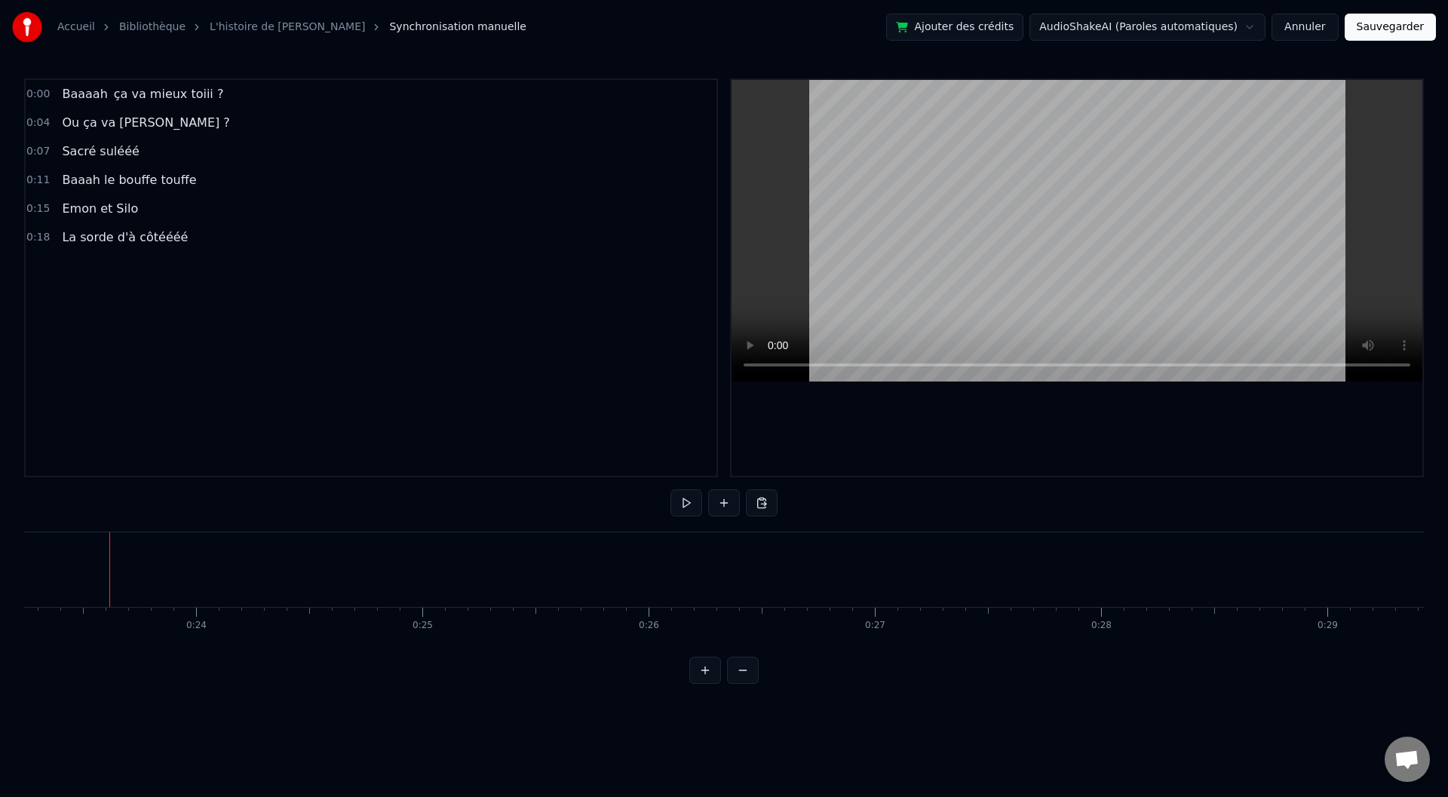
drag, startPoint x: 45, startPoint y: 560, endPoint x: 1, endPoint y: 565, distance: 44.7
click at [1, 565] on div "Accueil Bibliothèque L'histoire de [PERSON_NAME] manuelle Ajouter des crédits A…" at bounding box center [724, 342] width 1448 height 684
click at [496, 553] on div "La sorde d'à côtéééé" at bounding box center [576, 569] width 225 height 68
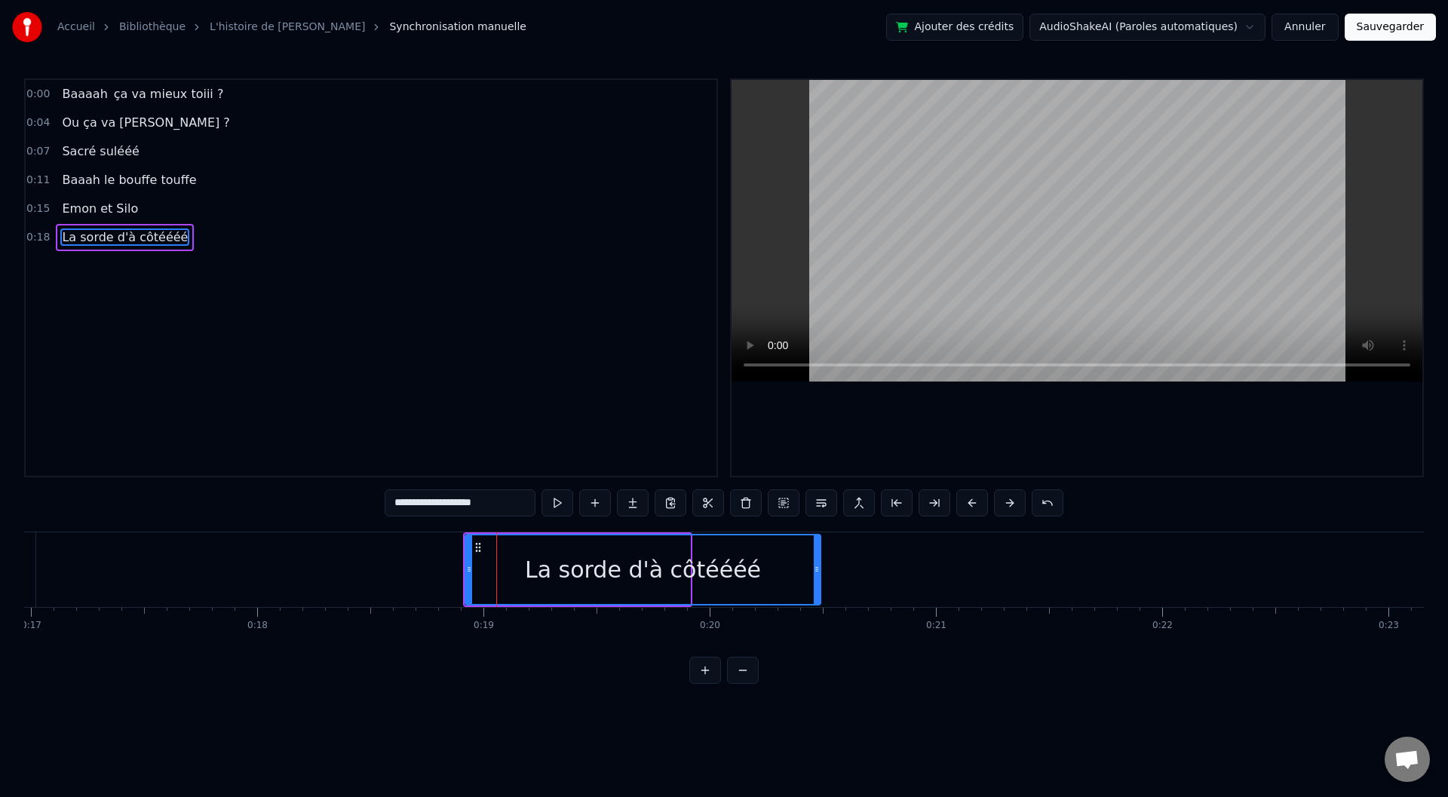
drag, startPoint x: 687, startPoint y: 570, endPoint x: 818, endPoint y: 572, distance: 131.3
click at [820, 572] on icon at bounding box center [817, 569] width 6 height 12
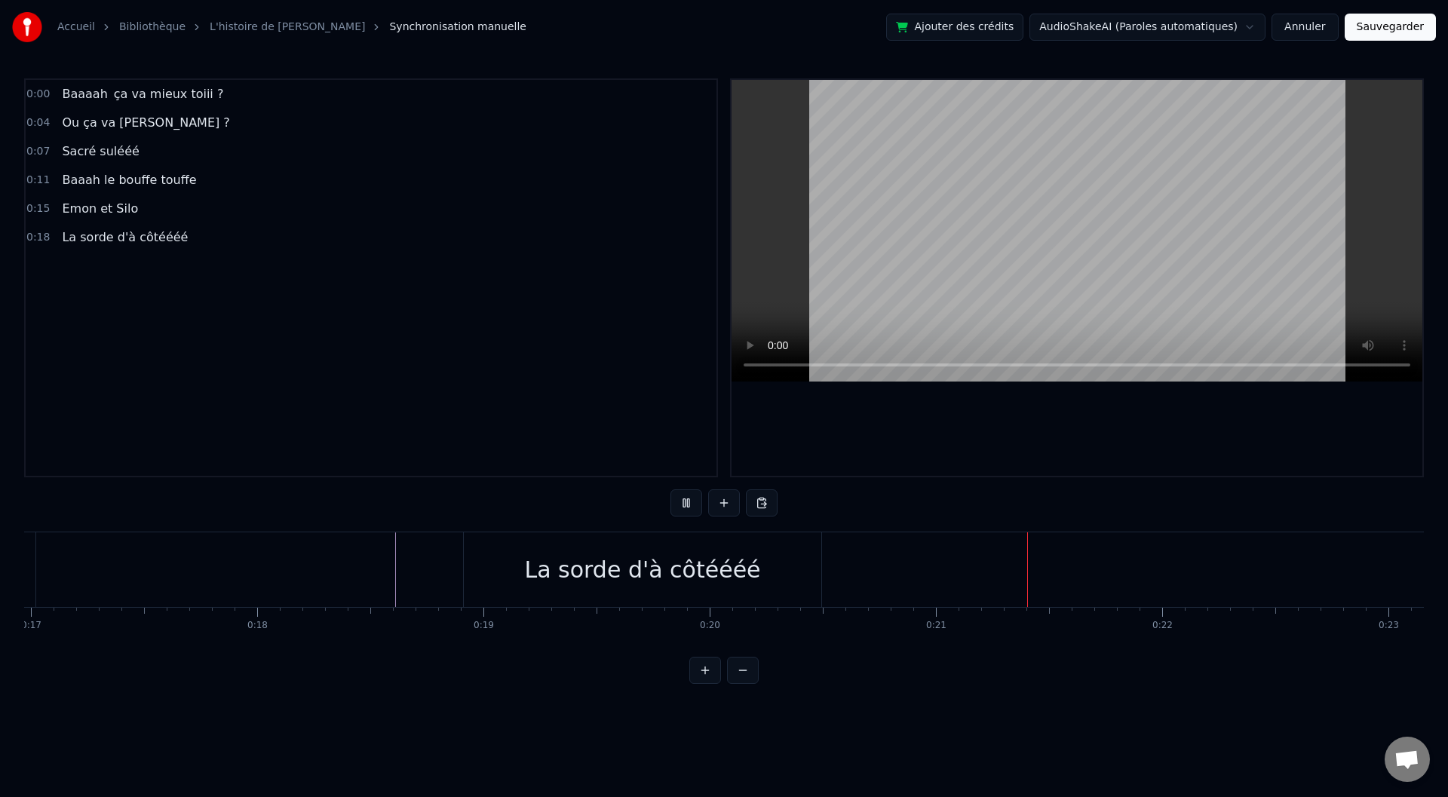
click at [822, 575] on div "La sorde d'à côtéééé" at bounding box center [644, 569] width 362 height 75
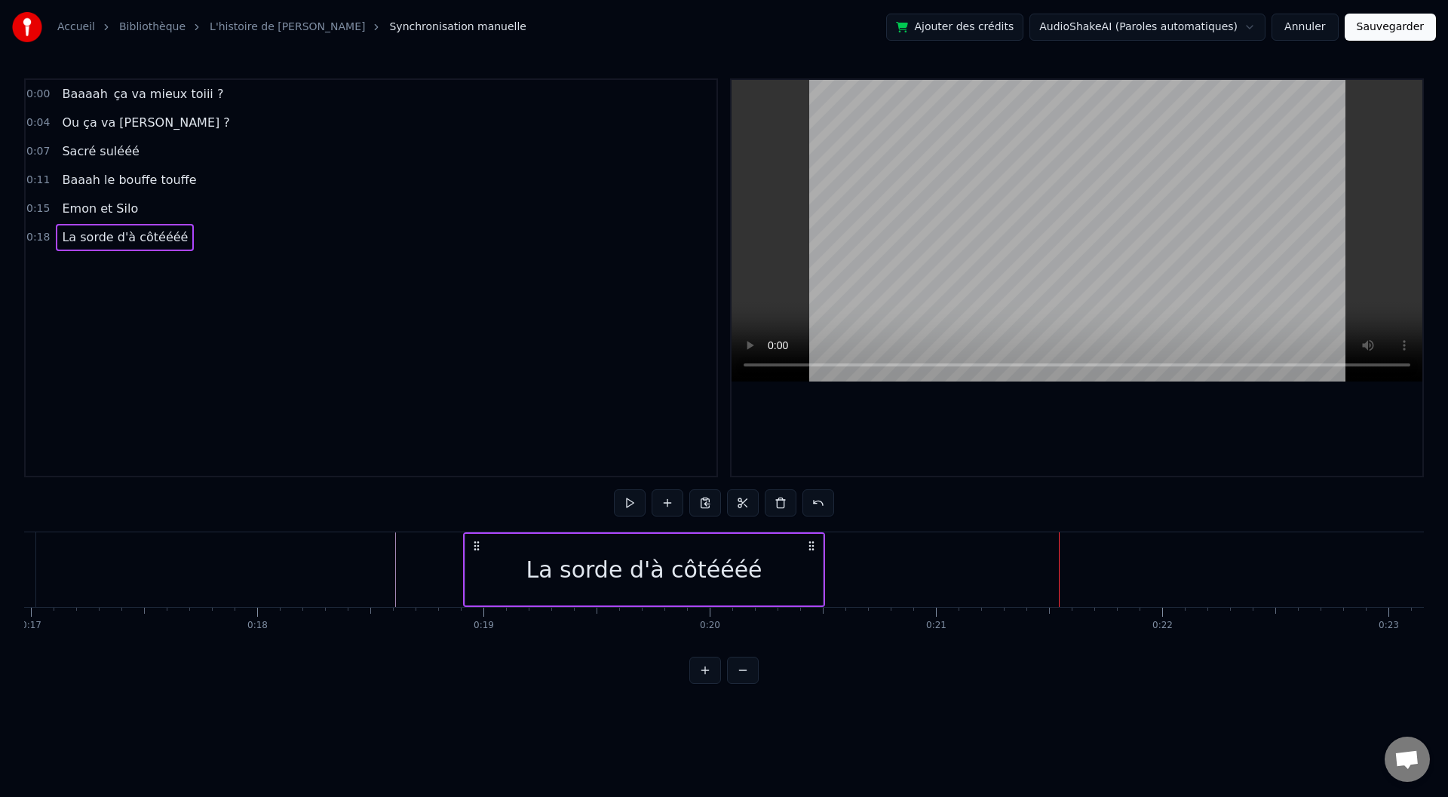
click at [787, 572] on div "La sorde d'à côtéééé" at bounding box center [644, 570] width 358 height 72
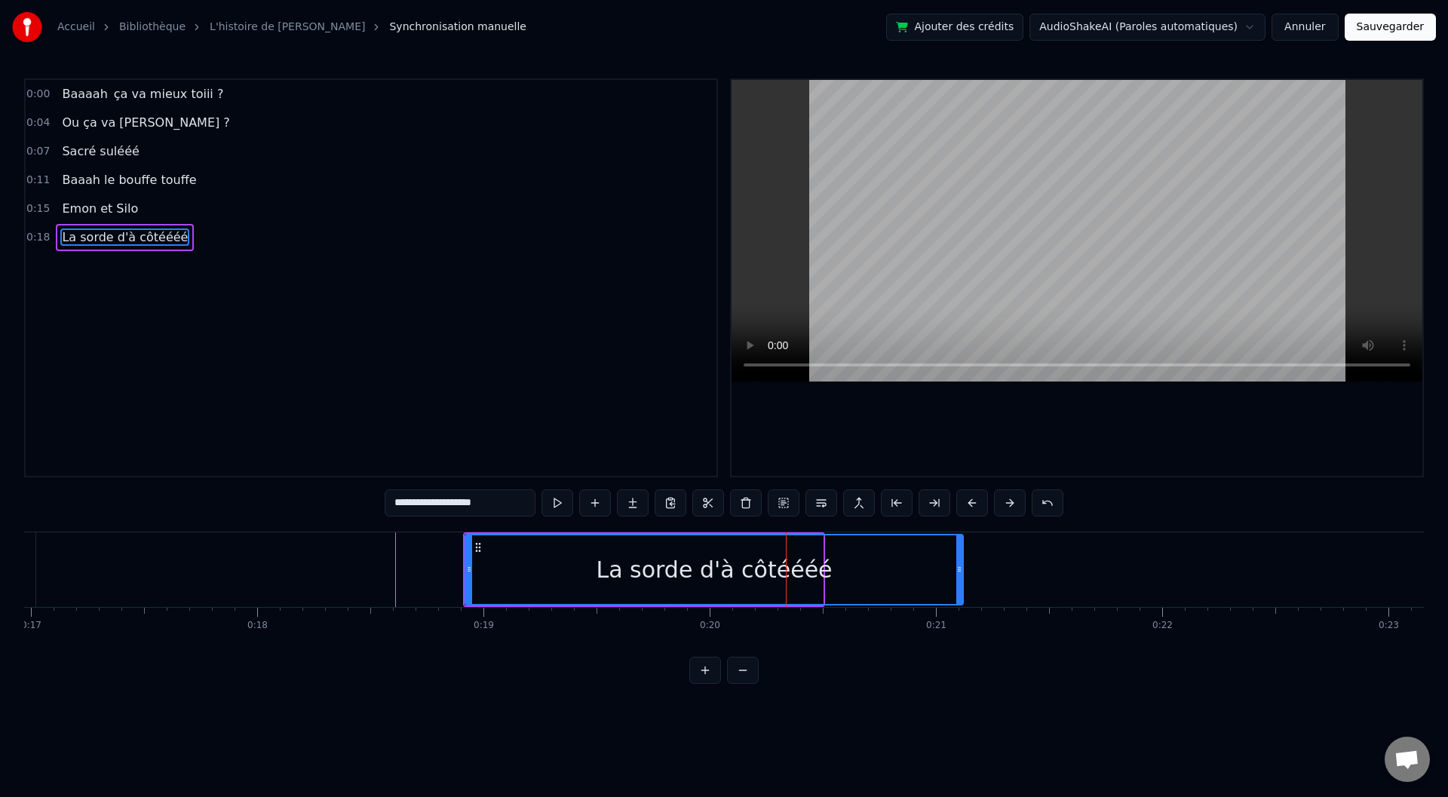
drag, startPoint x: 820, startPoint y: 569, endPoint x: 964, endPoint y: 569, distance: 144.1
click at [961, 569] on circle at bounding box center [960, 569] width 1 height 1
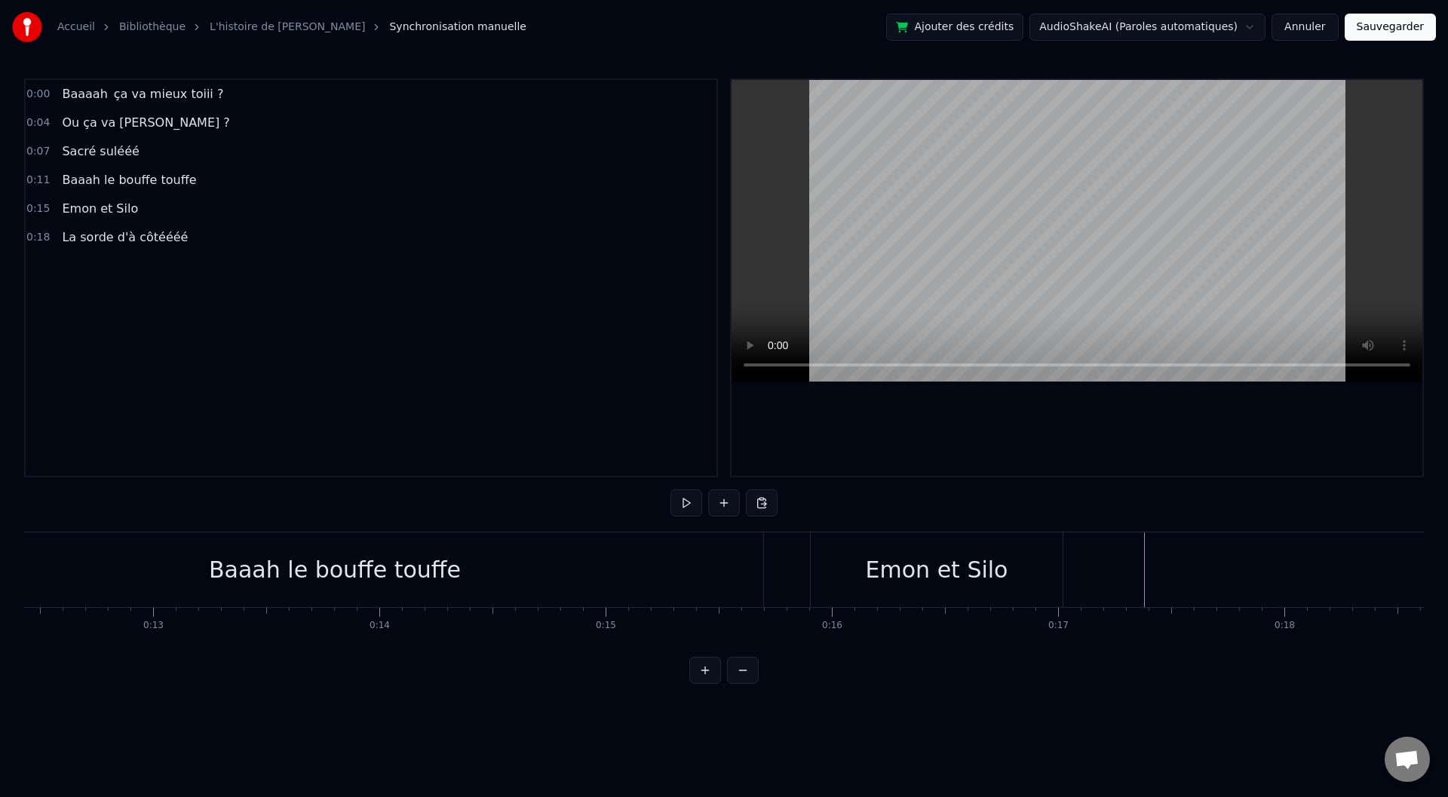
scroll to position [0, 3114]
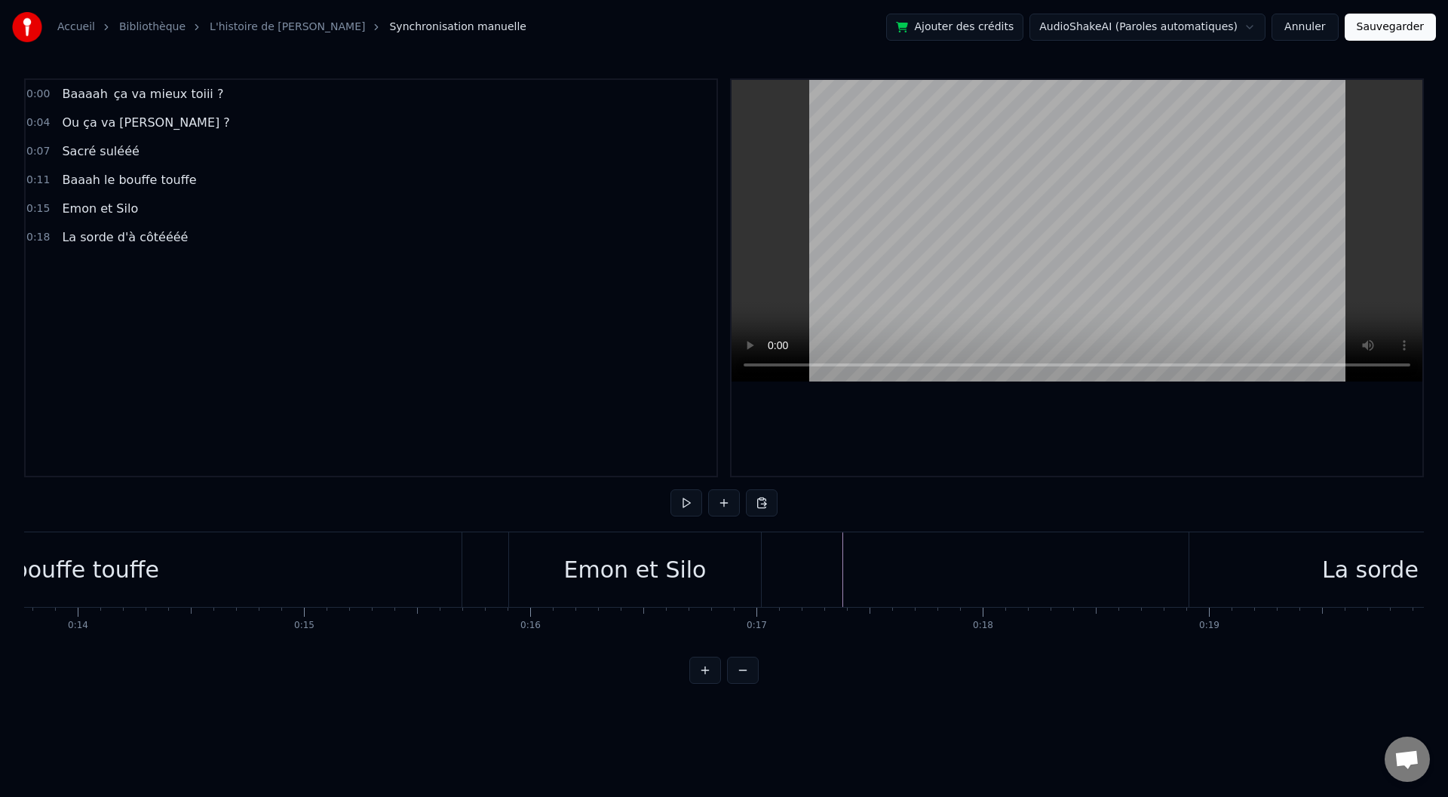
click at [715, 678] on button at bounding box center [705, 670] width 32 height 27
click at [745, 683] on button at bounding box center [743, 670] width 32 height 27
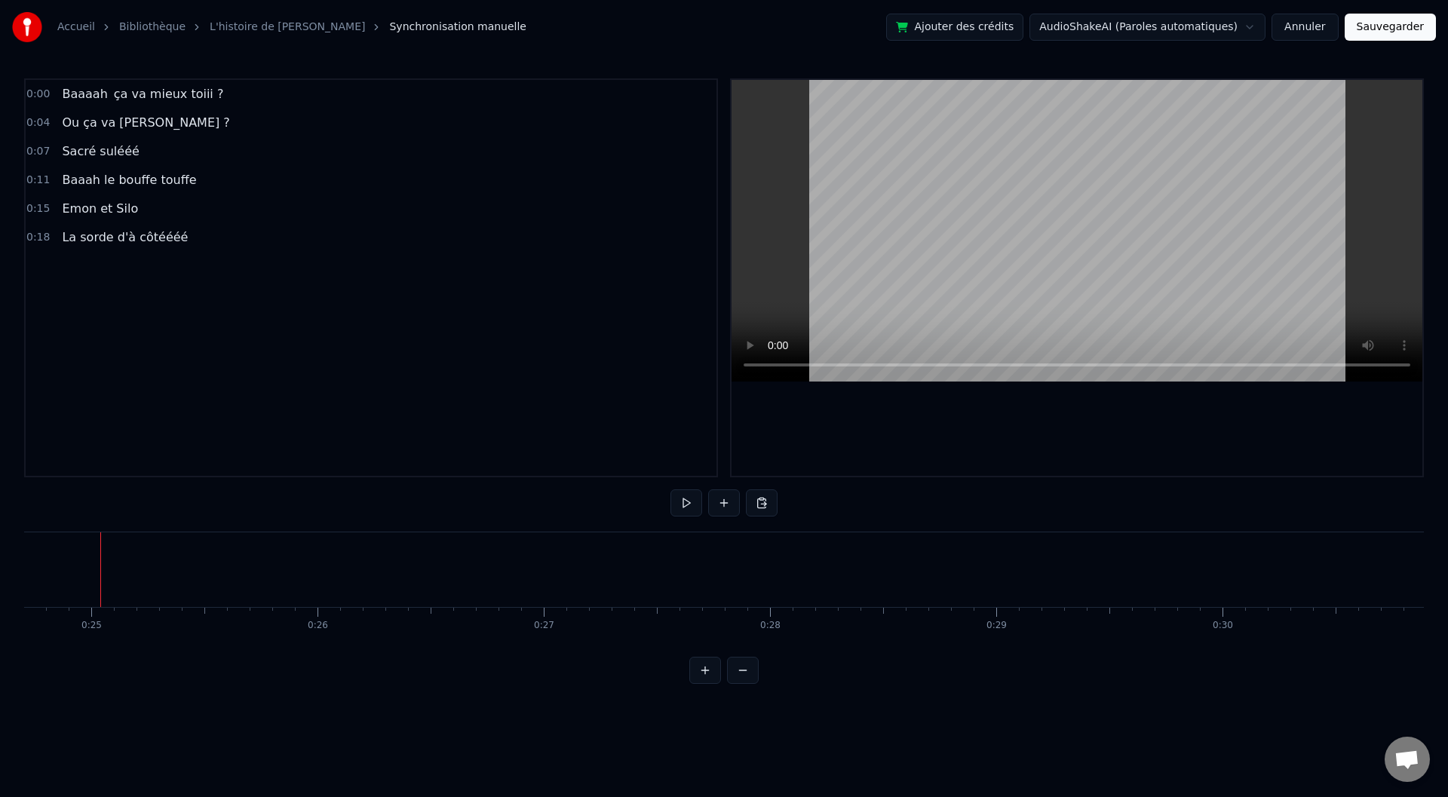
click at [745, 683] on button at bounding box center [743, 670] width 32 height 27
click at [213, 590] on div "La sorde d'à côtéééé" at bounding box center [271, 569] width 418 height 75
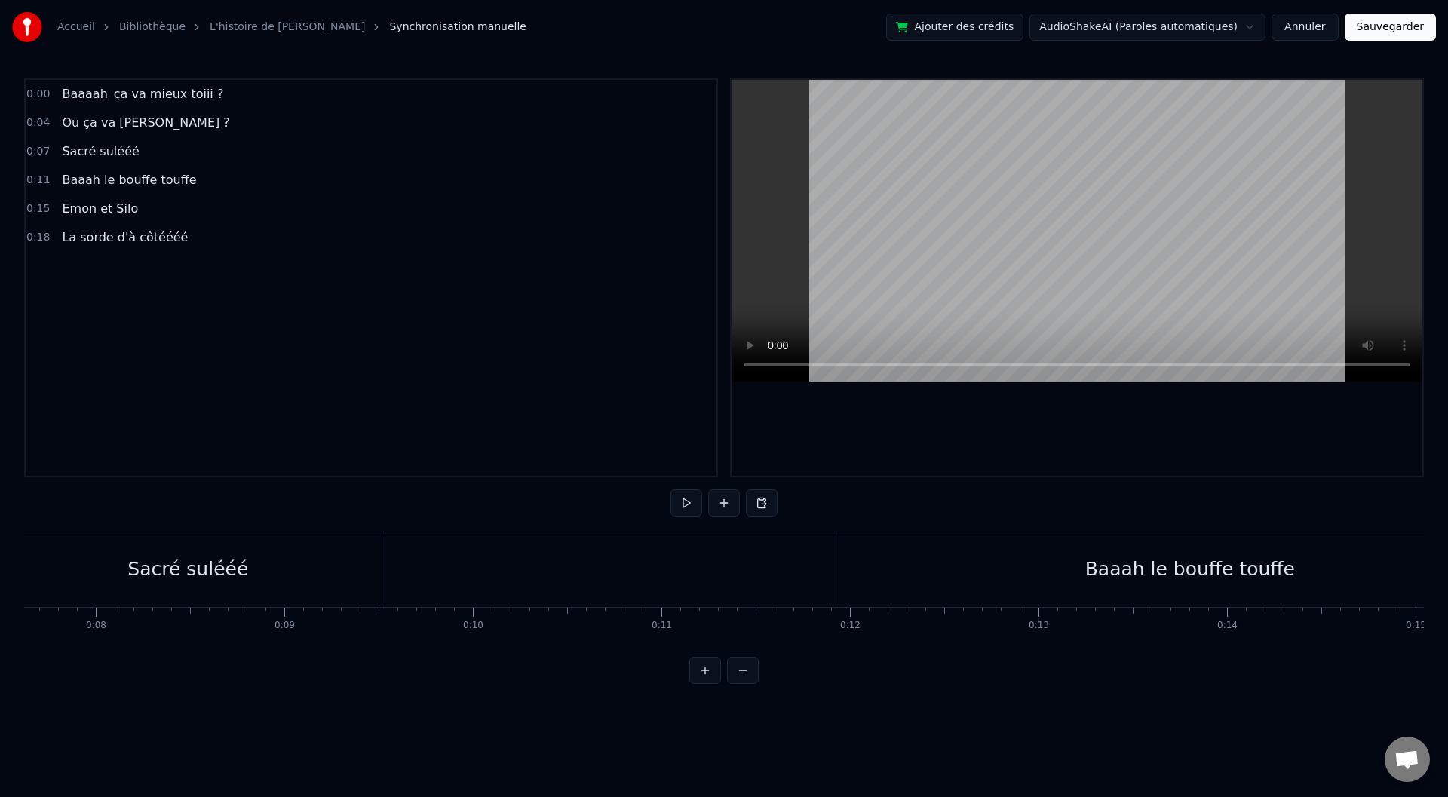
scroll to position [0, 1336]
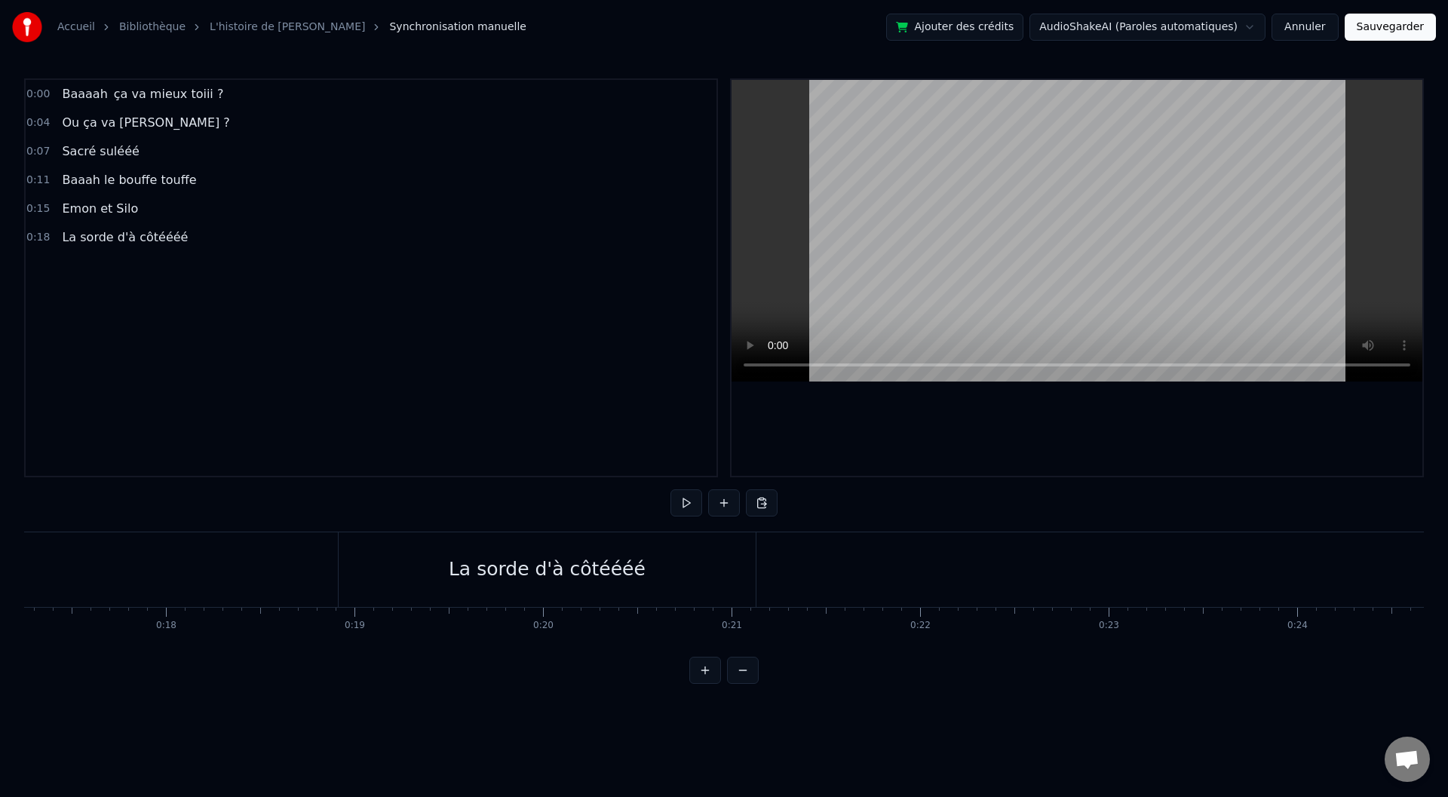
scroll to position [0, 3227]
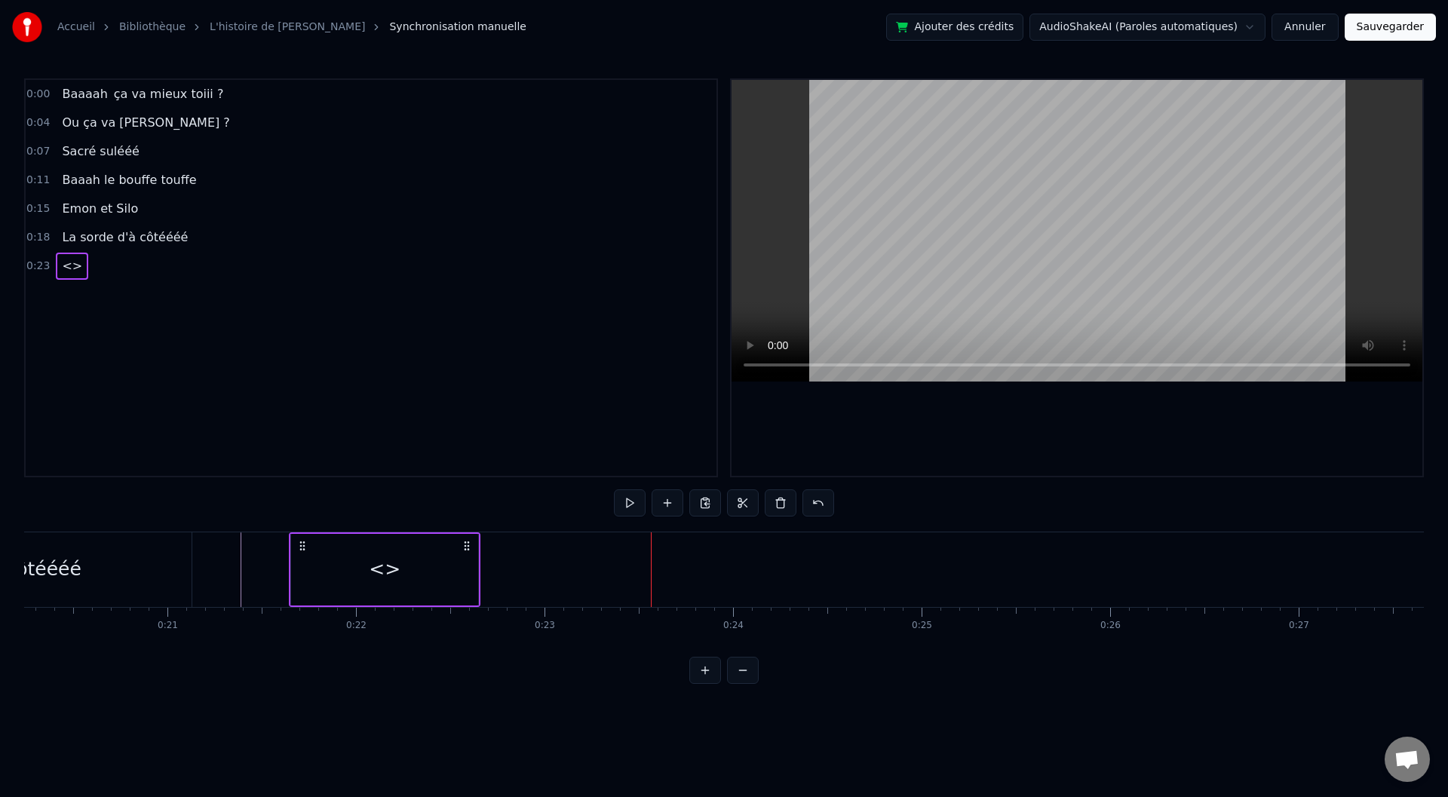
scroll to position [0, 3812]
drag, startPoint x: 626, startPoint y: 547, endPoint x: 348, endPoint y: 540, distance: 277.6
click at [348, 540] on icon at bounding box center [347, 546] width 12 height 12
click at [428, 566] on div "<>" at bounding box center [429, 569] width 32 height 29
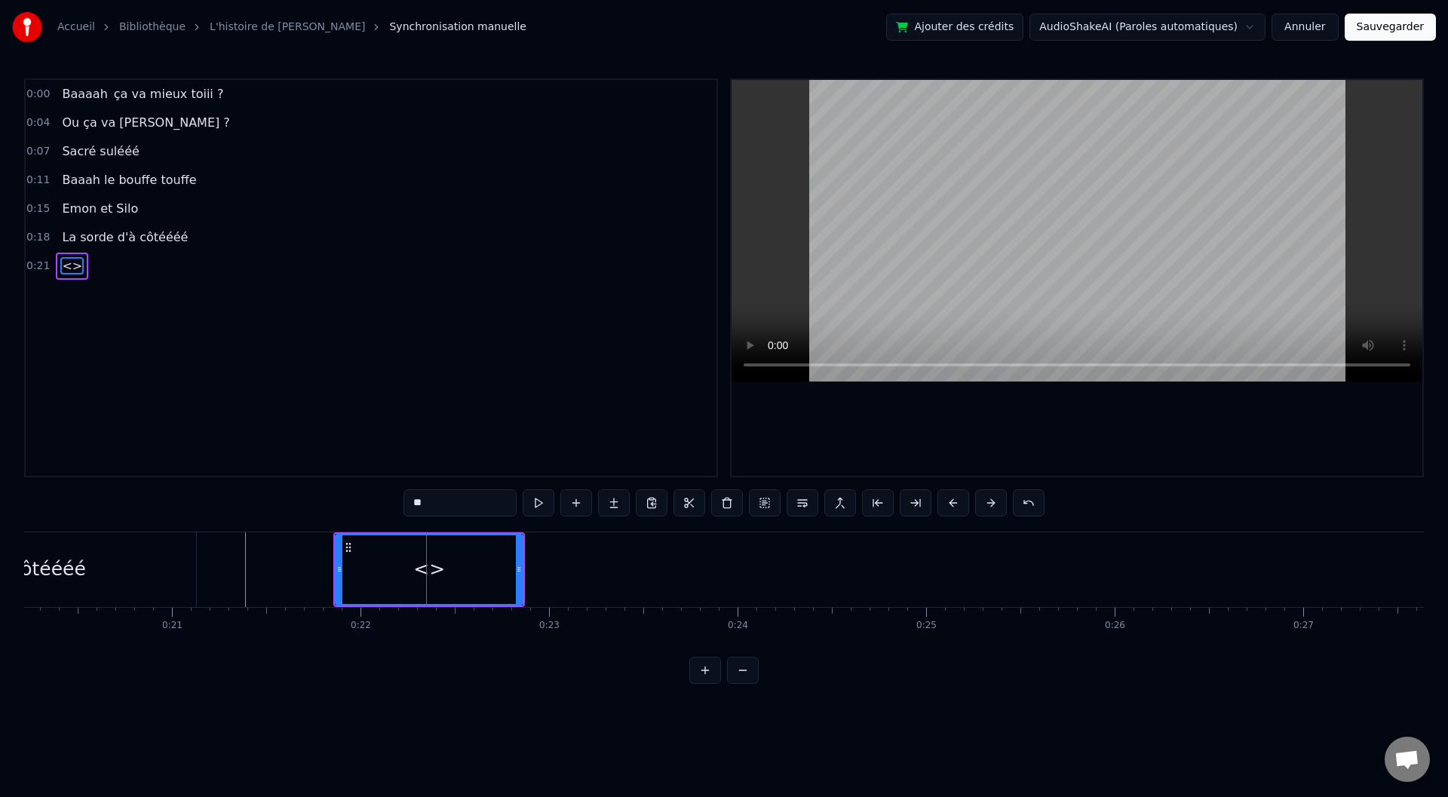
drag, startPoint x: 453, startPoint y: 504, endPoint x: 389, endPoint y: 506, distance: 63.4
click at [389, 506] on div "0:00 Baaaah ça va mieux toiii ? 0:04 Ou ça va [PERSON_NAME] ? 0:07 Sacré sulééé…" at bounding box center [724, 381] width 1400 height 606
type input "**********"
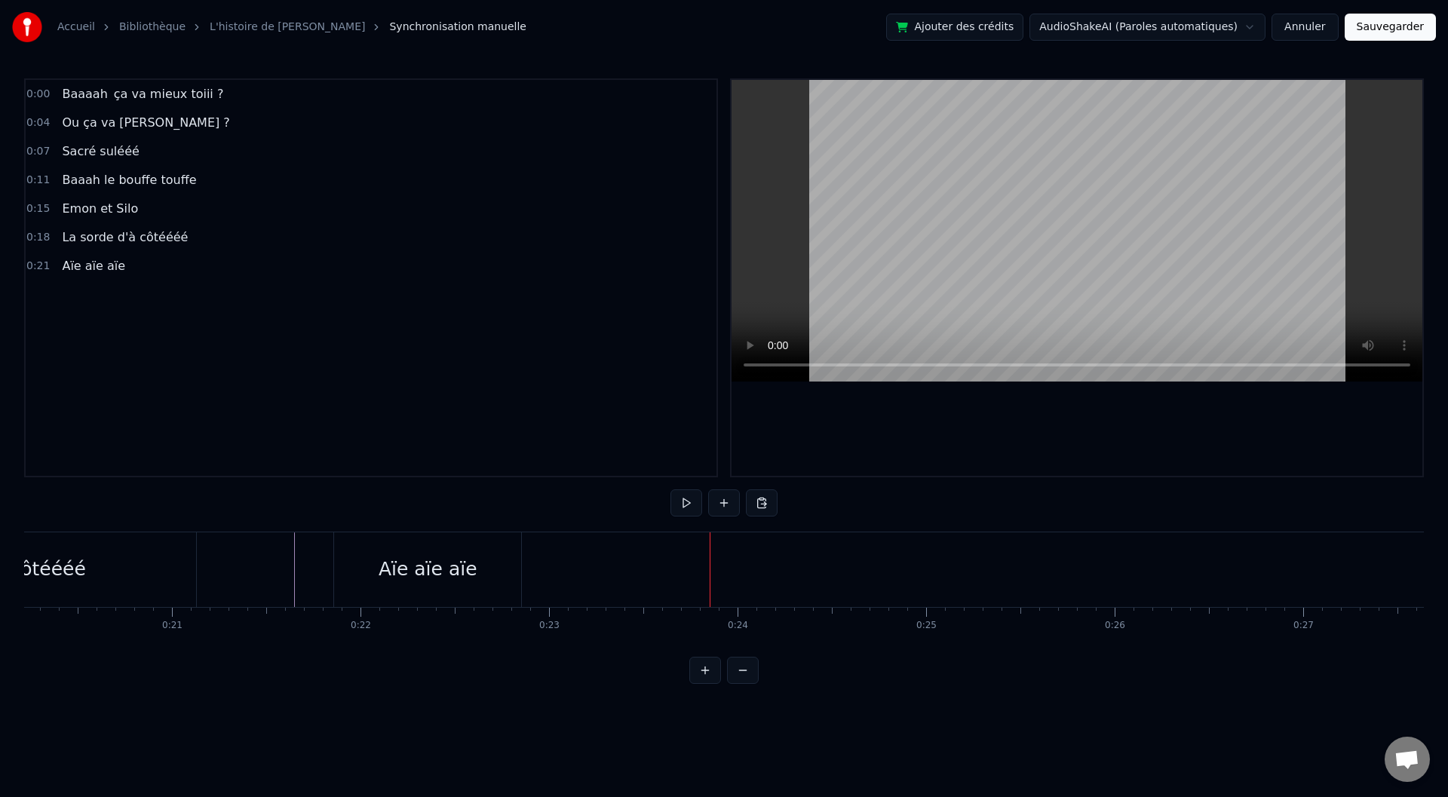
click at [523, 568] on div "Aïe aïe aïe" at bounding box center [429, 569] width 192 height 75
click at [521, 568] on div "Aïe aïe aïe" at bounding box center [429, 570] width 187 height 72
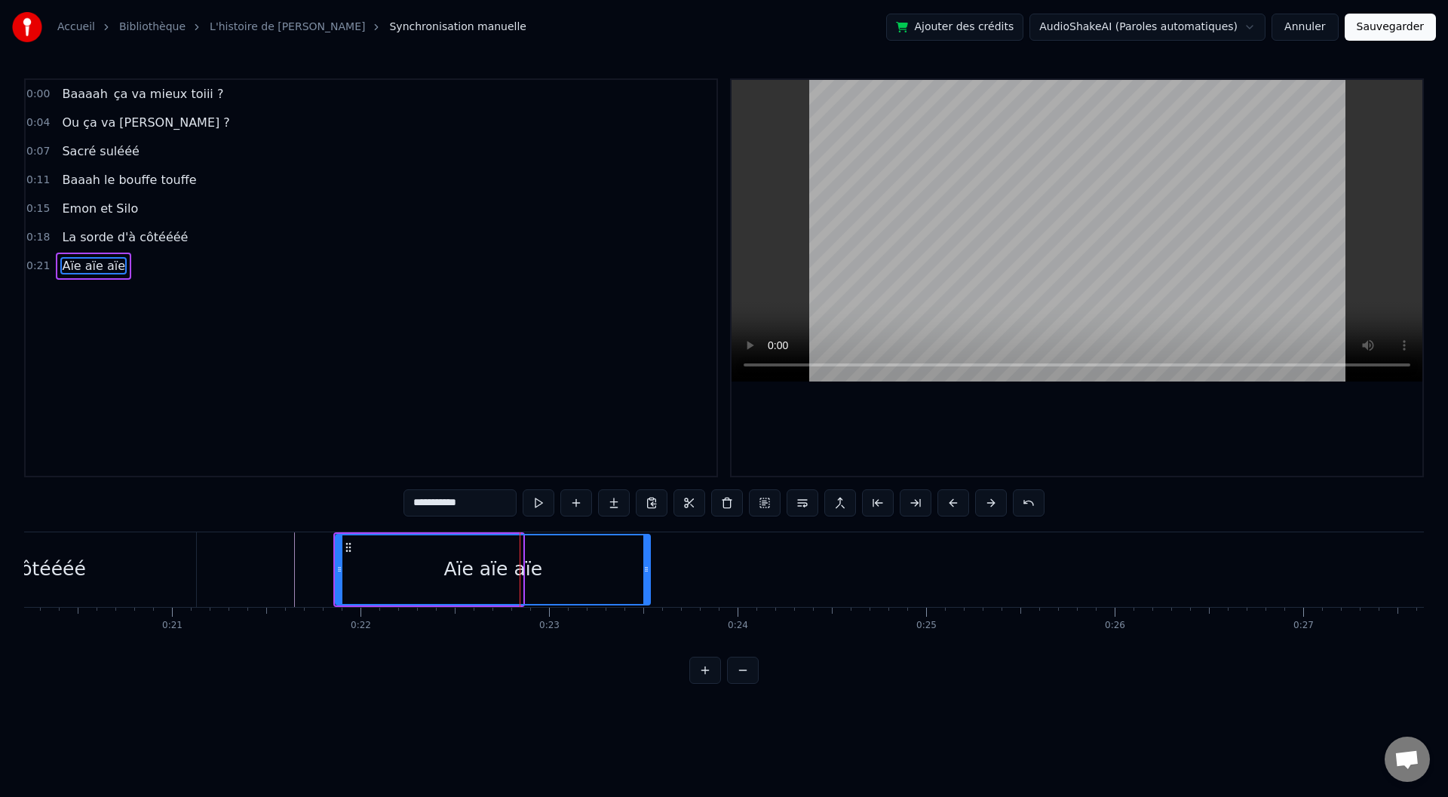
drag, startPoint x: 520, startPoint y: 569, endPoint x: 648, endPoint y: 572, distance: 127.5
click at [648, 572] on icon at bounding box center [646, 569] width 6 height 12
drag, startPoint x: 339, startPoint y: 567, endPoint x: 320, endPoint y: 569, distance: 18.9
click at [320, 569] on icon at bounding box center [321, 569] width 6 height 12
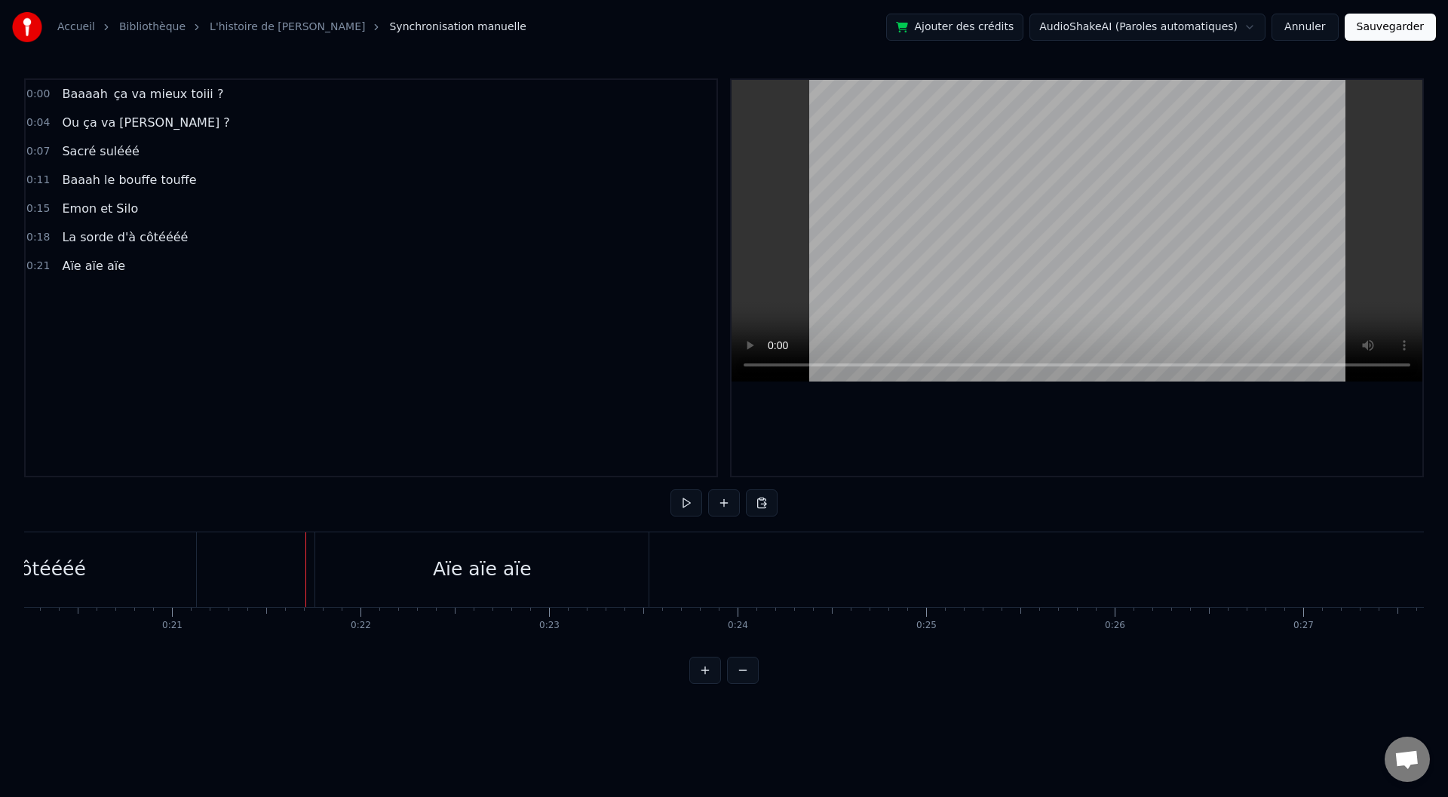
click at [736, 560] on div "<>" at bounding box center [823, 570] width 187 height 72
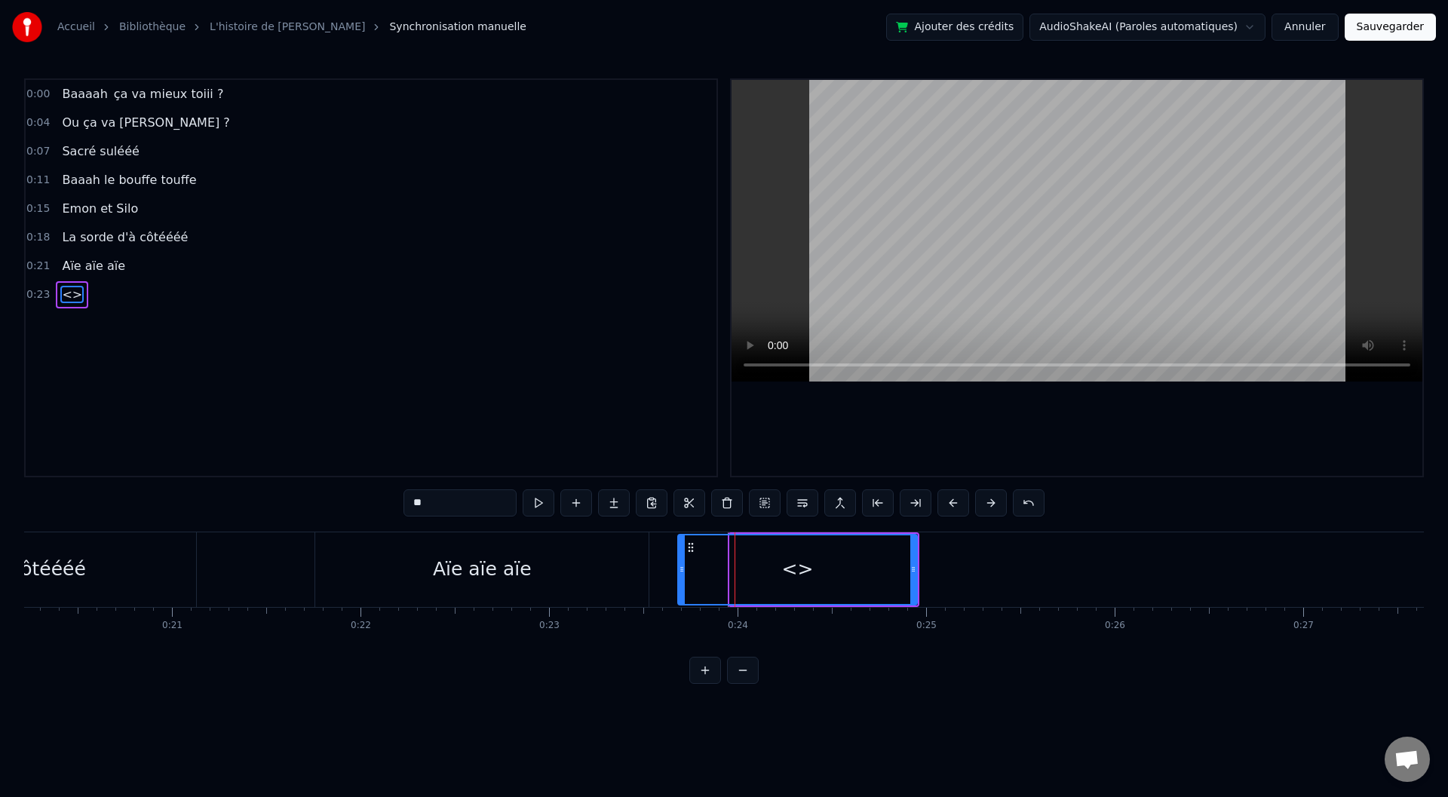
drag, startPoint x: 732, startPoint y: 563, endPoint x: 680, endPoint y: 563, distance: 52.0
click at [680, 563] on div at bounding box center [682, 569] width 6 height 69
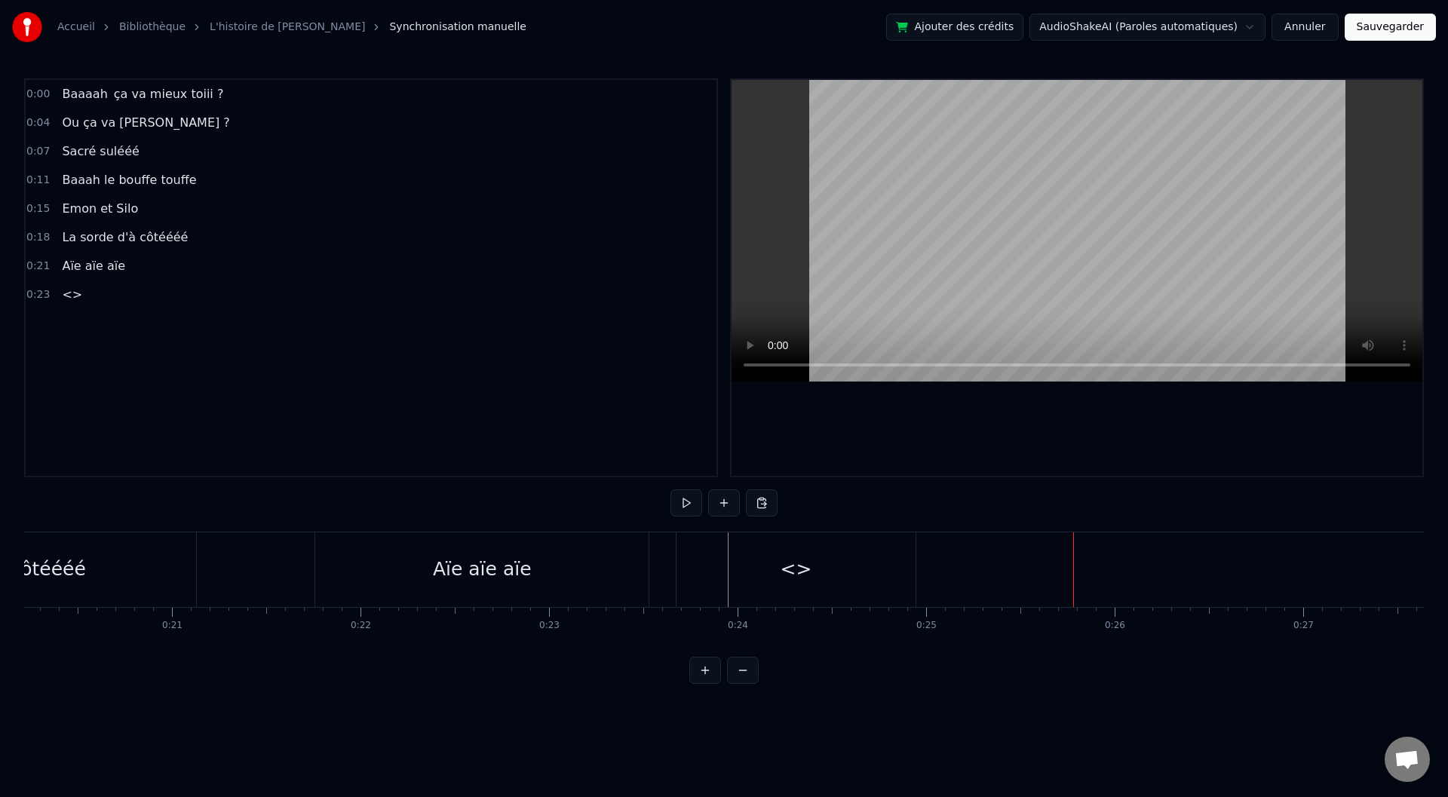
click at [907, 566] on div "<>" at bounding box center [796, 569] width 239 height 75
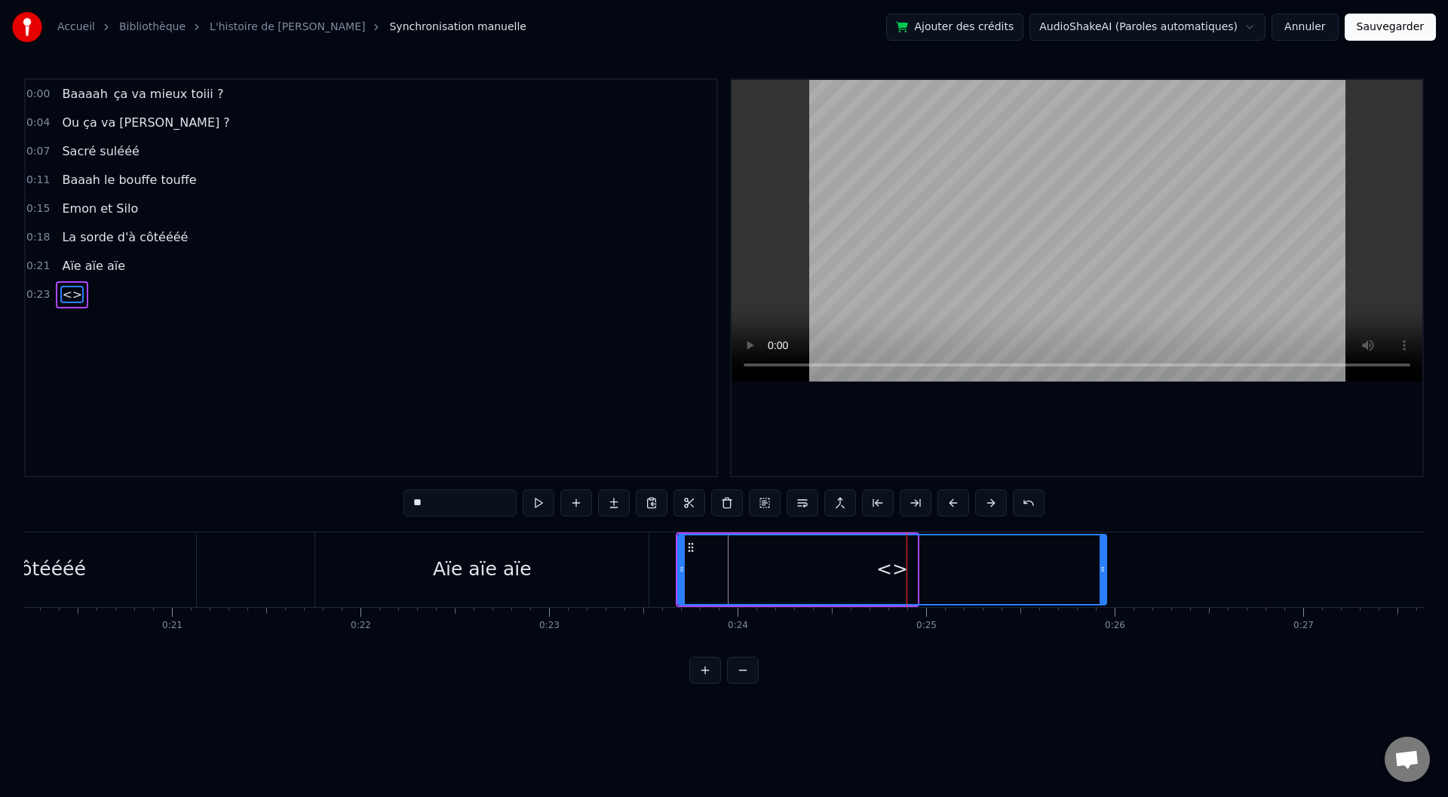
drag, startPoint x: 914, startPoint y: 566, endPoint x: 1110, endPoint y: 556, distance: 196.3
click at [1106, 556] on div at bounding box center [1103, 569] width 6 height 69
click at [455, 501] on input "**" at bounding box center [460, 502] width 113 height 27
drag, startPoint x: 446, startPoint y: 501, endPoint x: 410, endPoint y: 502, distance: 36.2
click at [410, 502] on input "**" at bounding box center [460, 502] width 113 height 27
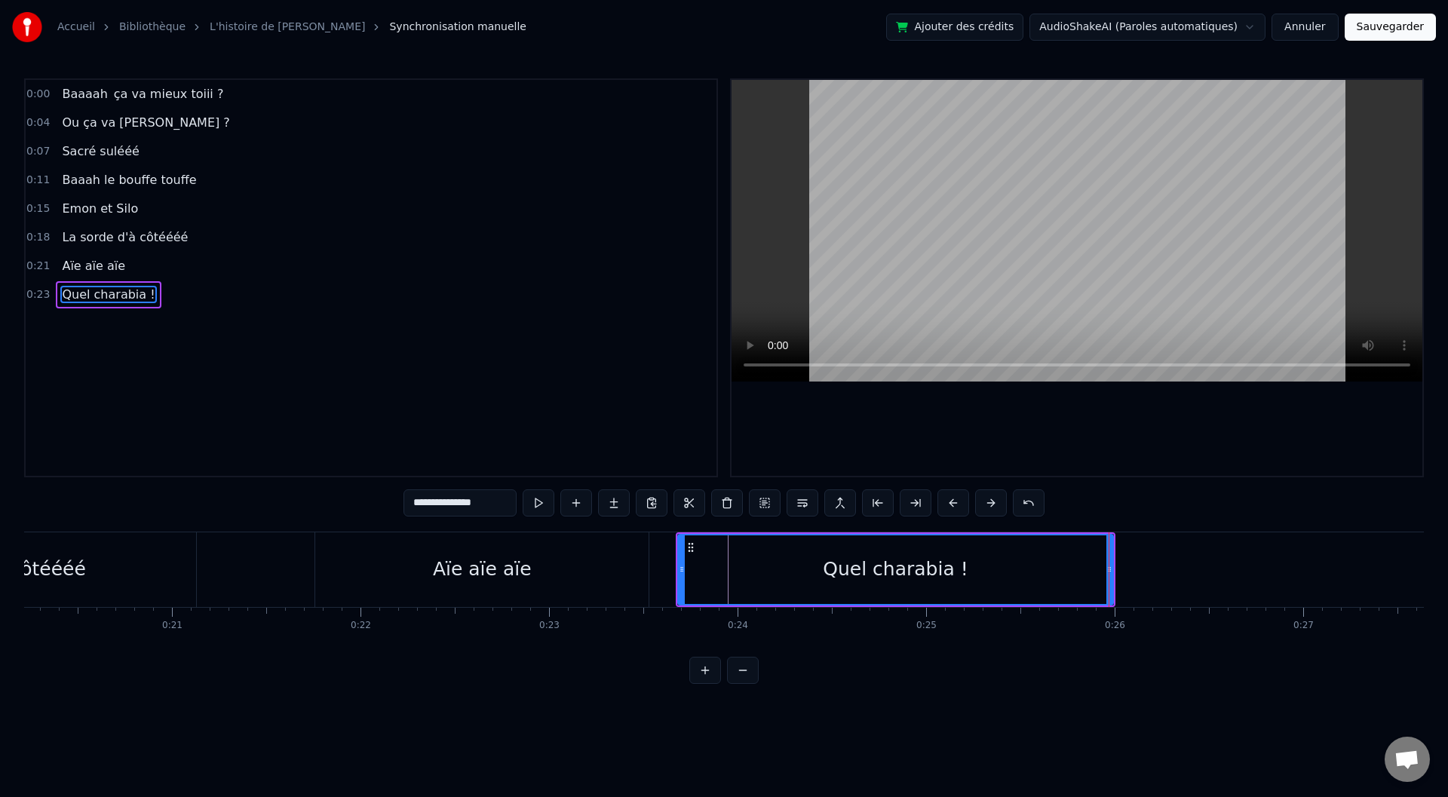
type input "**********"
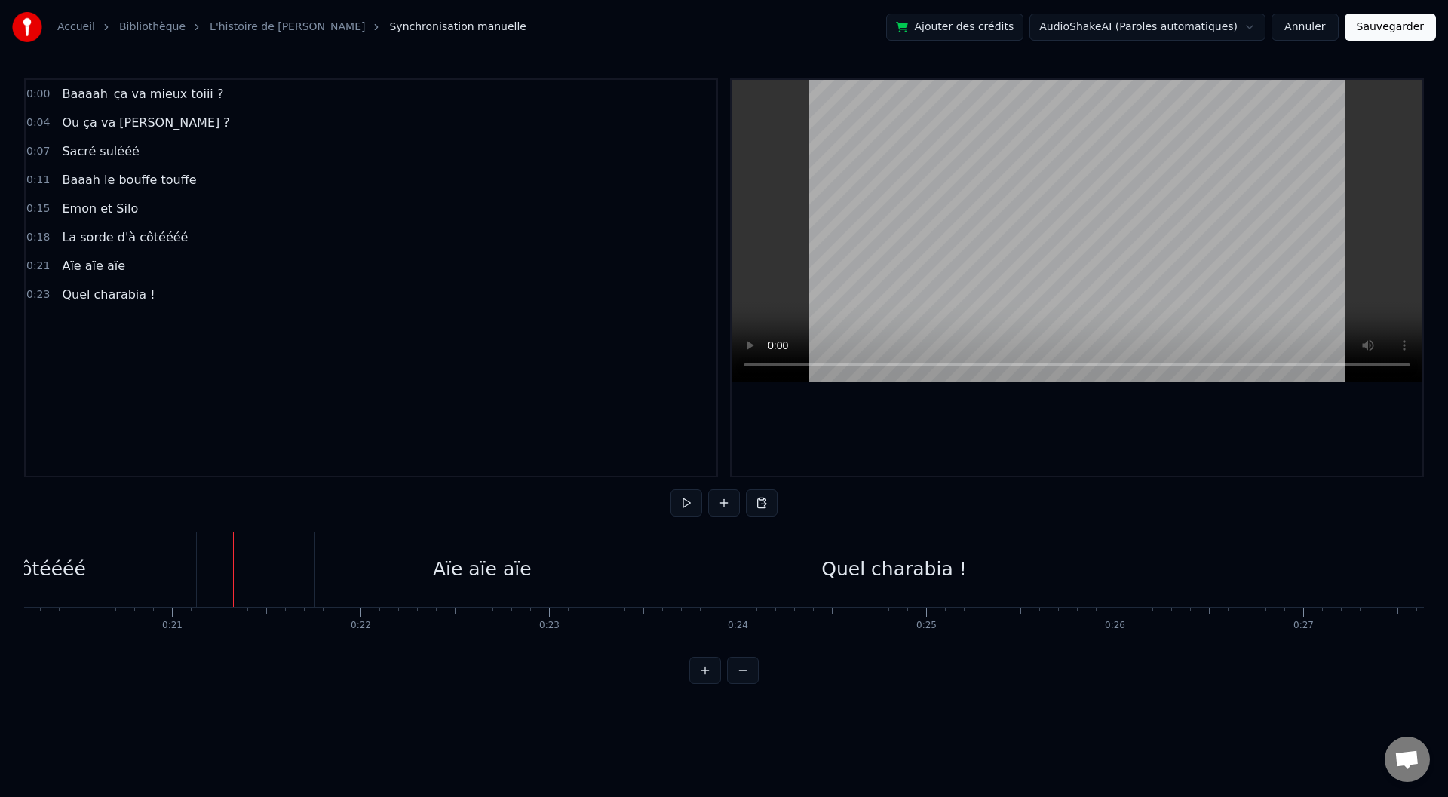
click at [677, 561] on div "Quel charabia !" at bounding box center [894, 569] width 435 height 75
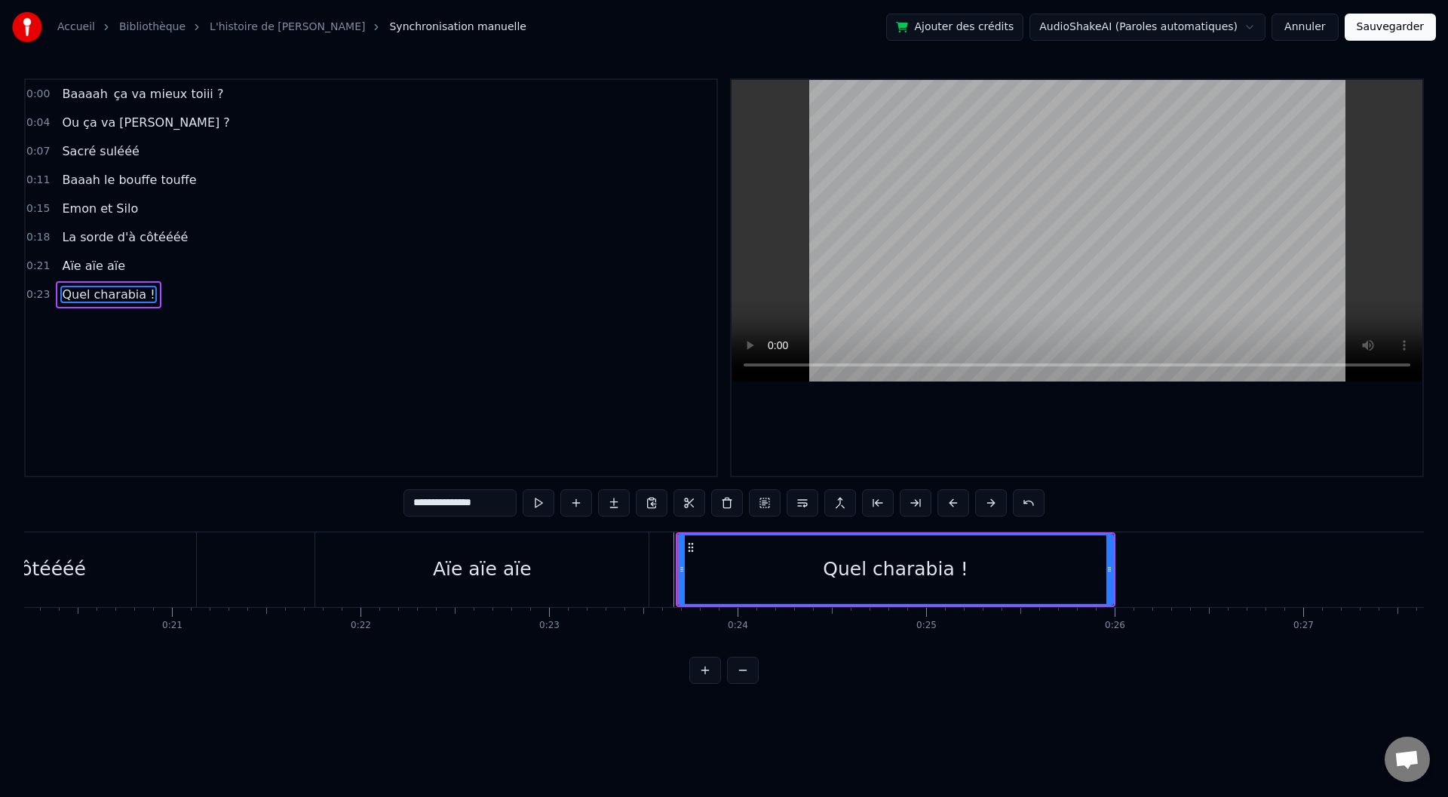
drag, startPoint x: 677, startPoint y: 564, endPoint x: 712, endPoint y: 569, distance: 35.0
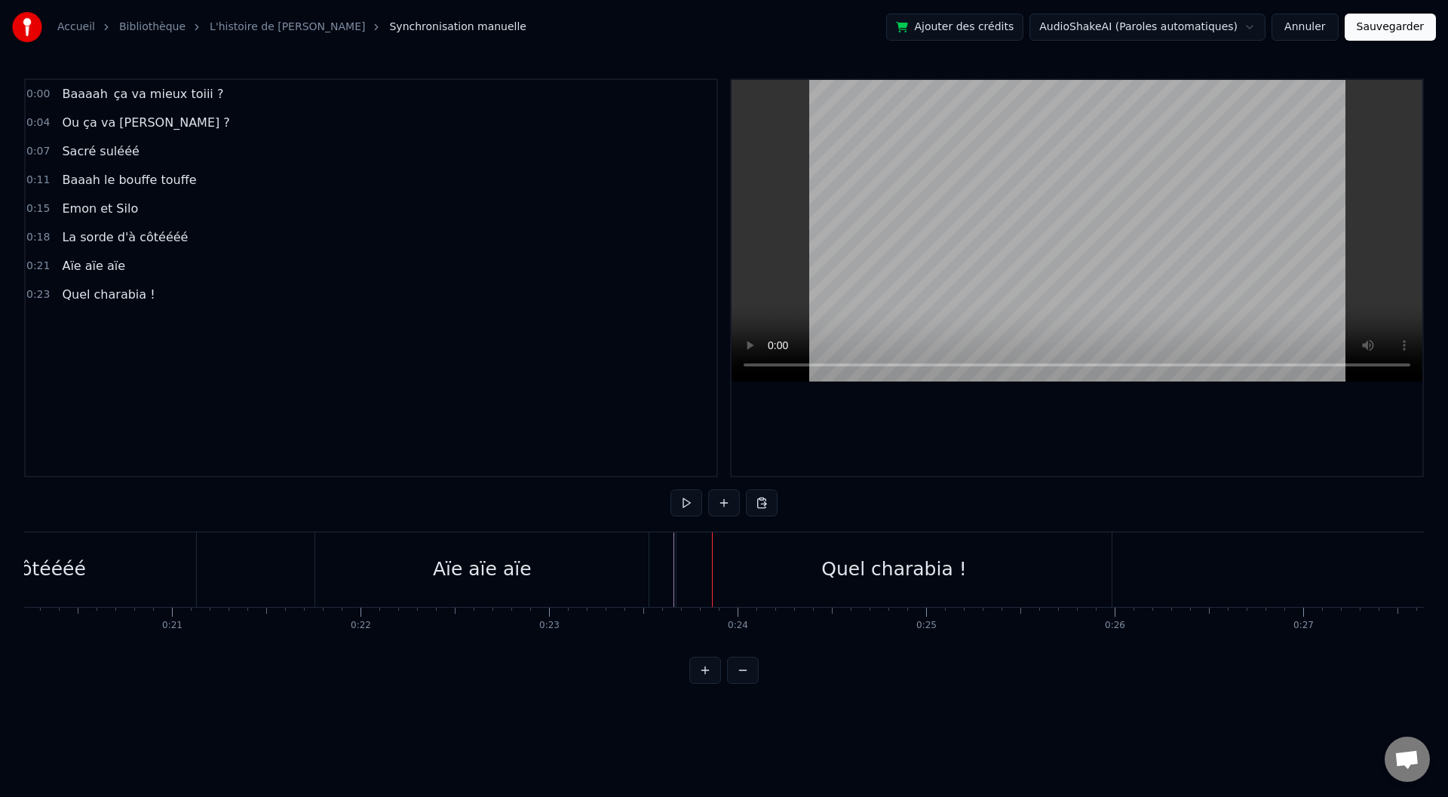
click at [676, 566] on div "Quel charabia !" at bounding box center [894, 569] width 437 height 75
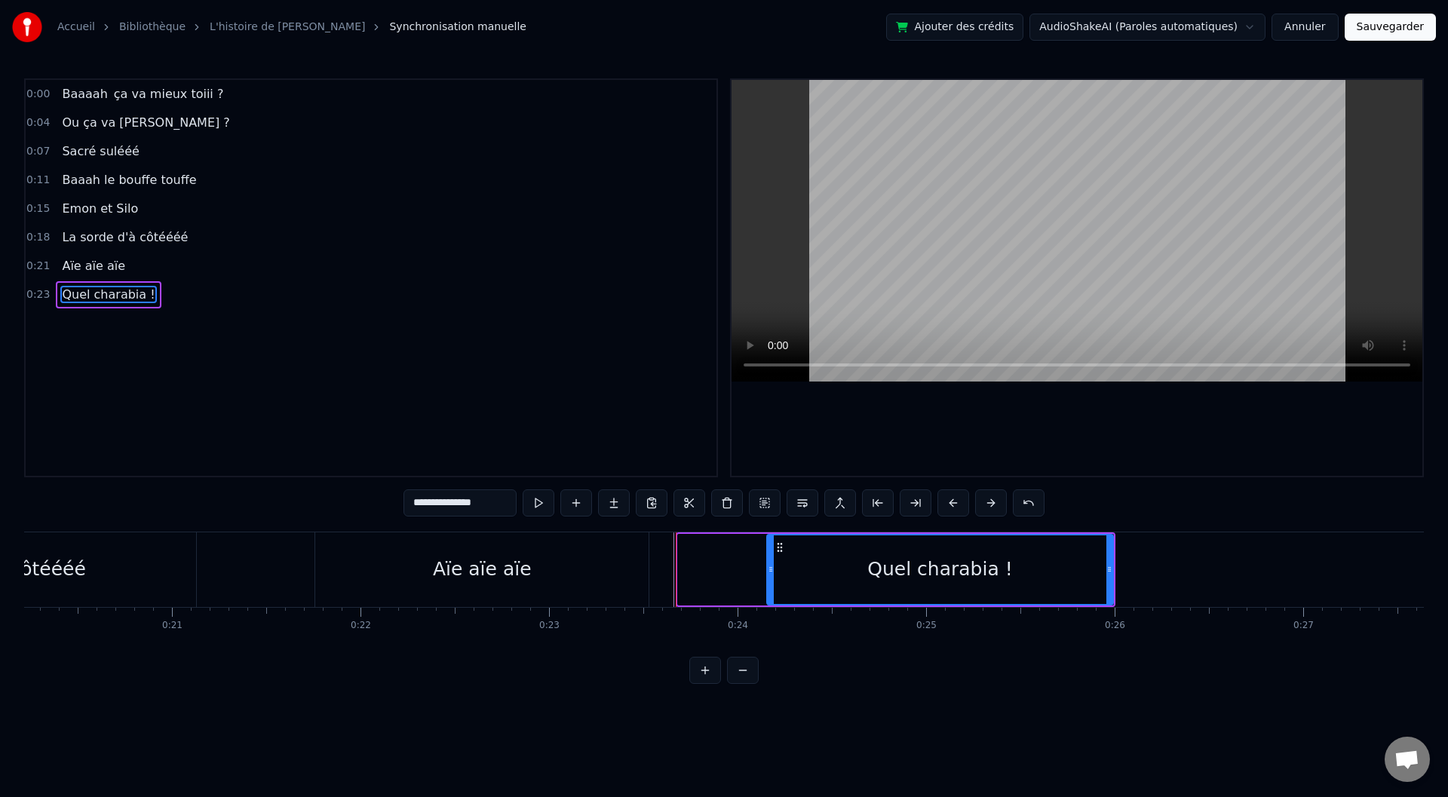
drag, startPoint x: 680, startPoint y: 566, endPoint x: 776, endPoint y: 569, distance: 95.8
click at [774, 569] on icon at bounding box center [771, 569] width 6 height 12
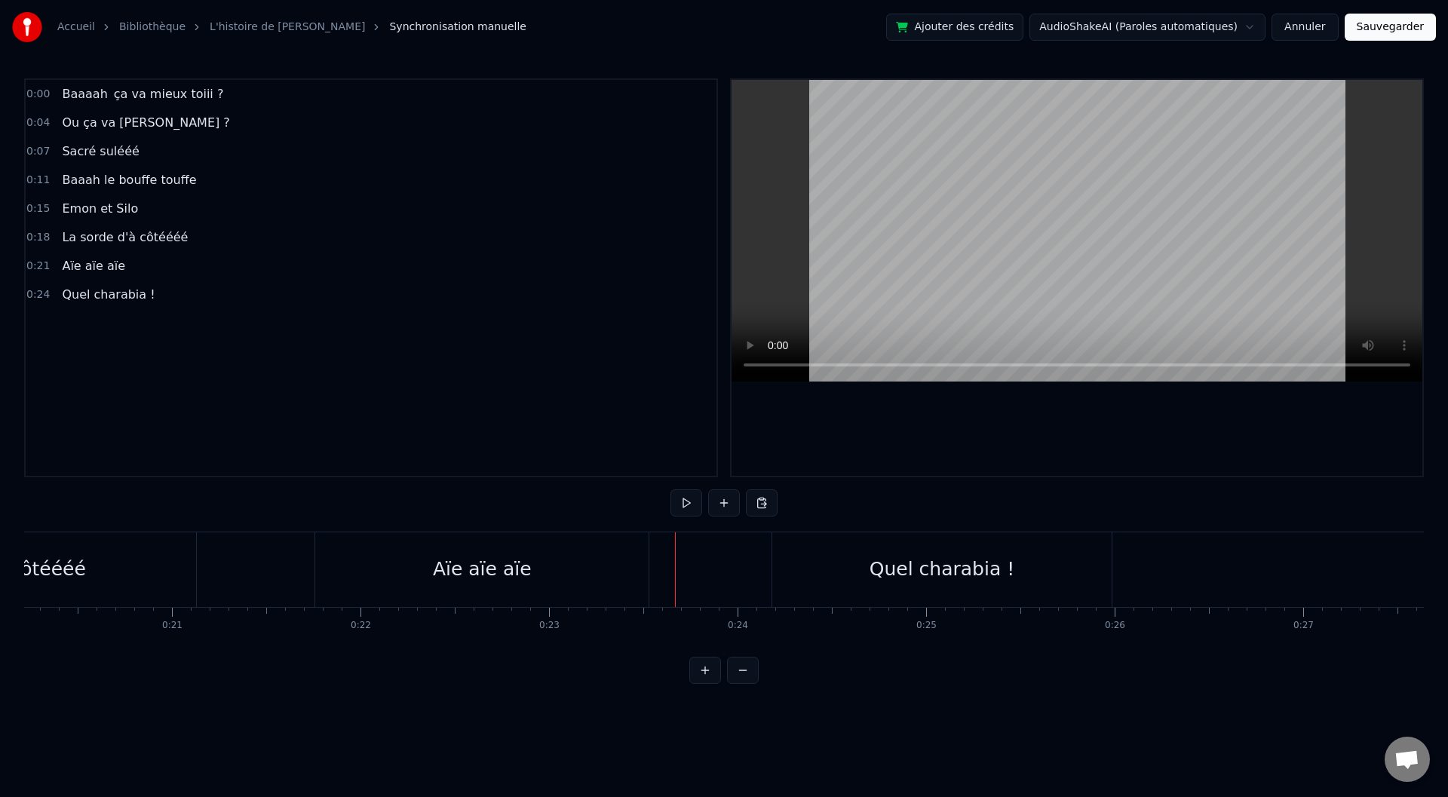
drag, startPoint x: 687, startPoint y: 578, endPoint x: 497, endPoint y: 582, distance: 190.1
click at [1161, 27] on html "Accueil Bibliothèque L'histoire de [PERSON_NAME] manuelle Ajouter des crédits A…" at bounding box center [724, 354] width 1448 height 708
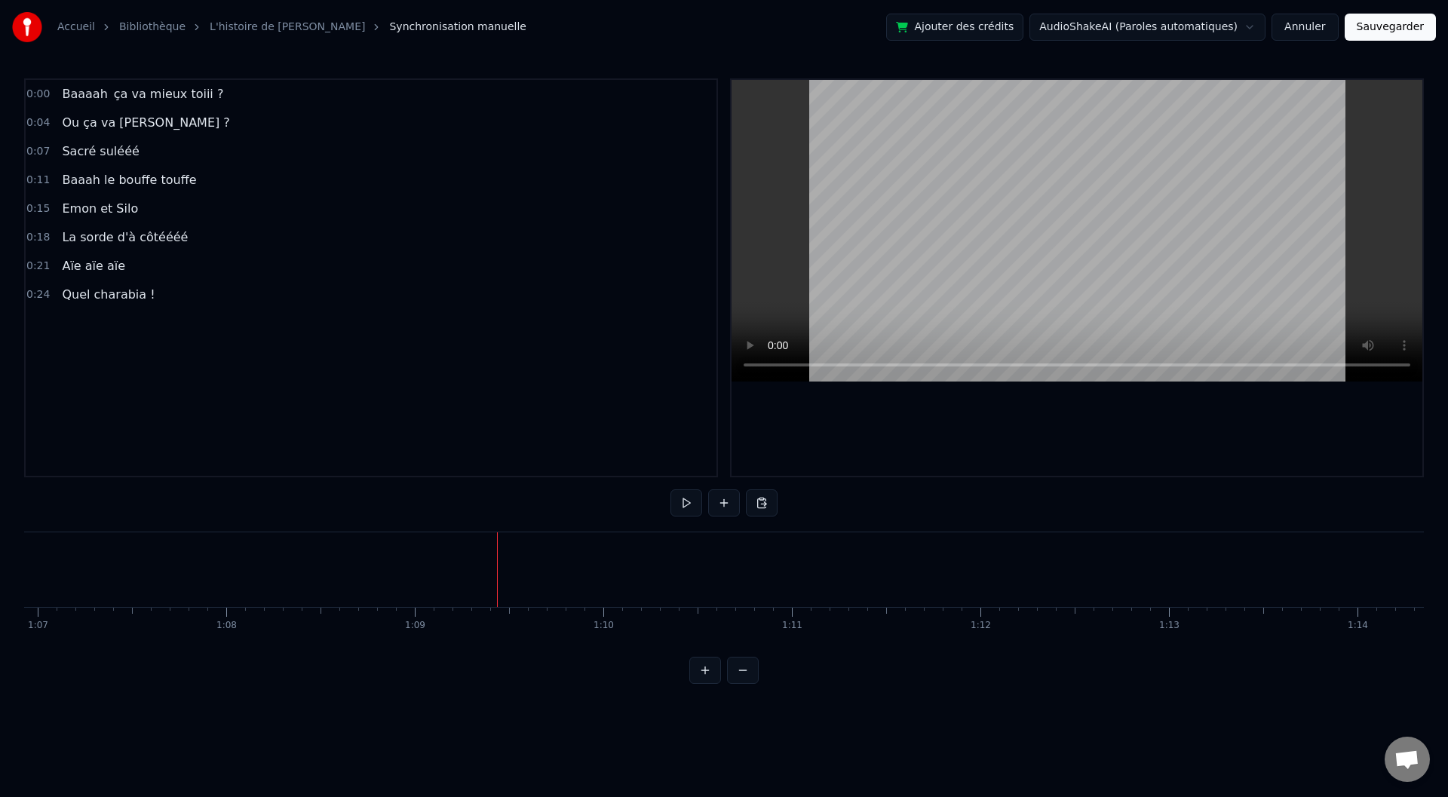
click at [1161, 27] on html "Accueil Bibliothèque L'histoire de [PERSON_NAME] manuelle Ajouter des crédits A…" at bounding box center [724, 354] width 1448 height 708
click at [578, 585] on div "Quel charabia !" at bounding box center [493, 569] width 339 height 75
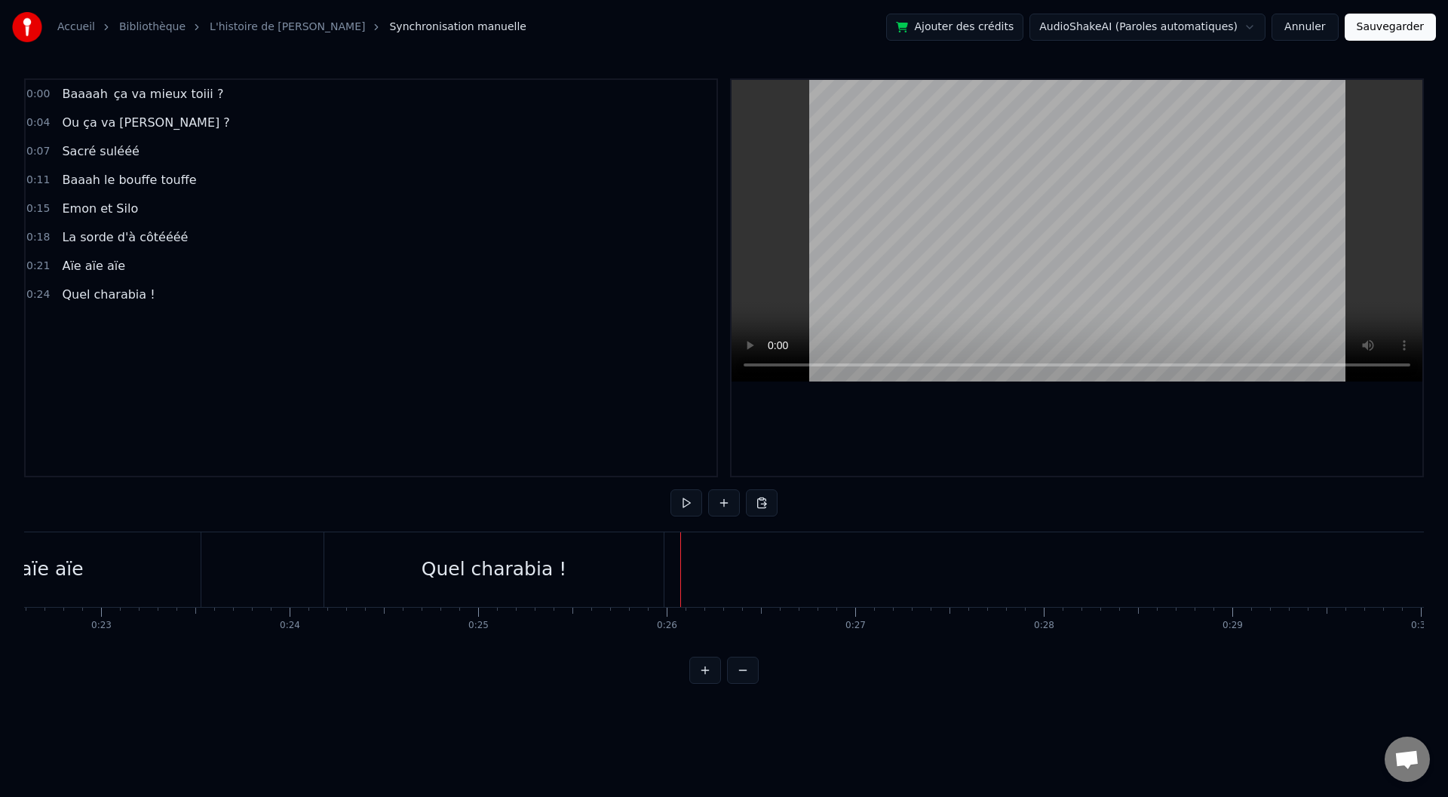
drag, startPoint x: 1180, startPoint y: 545, endPoint x: 996, endPoint y: 541, distance: 184.8
click at [996, 541] on icon at bounding box center [993, 546] width 12 height 12
click at [981, 566] on div "<>" at bounding box center [1074, 570] width 187 height 72
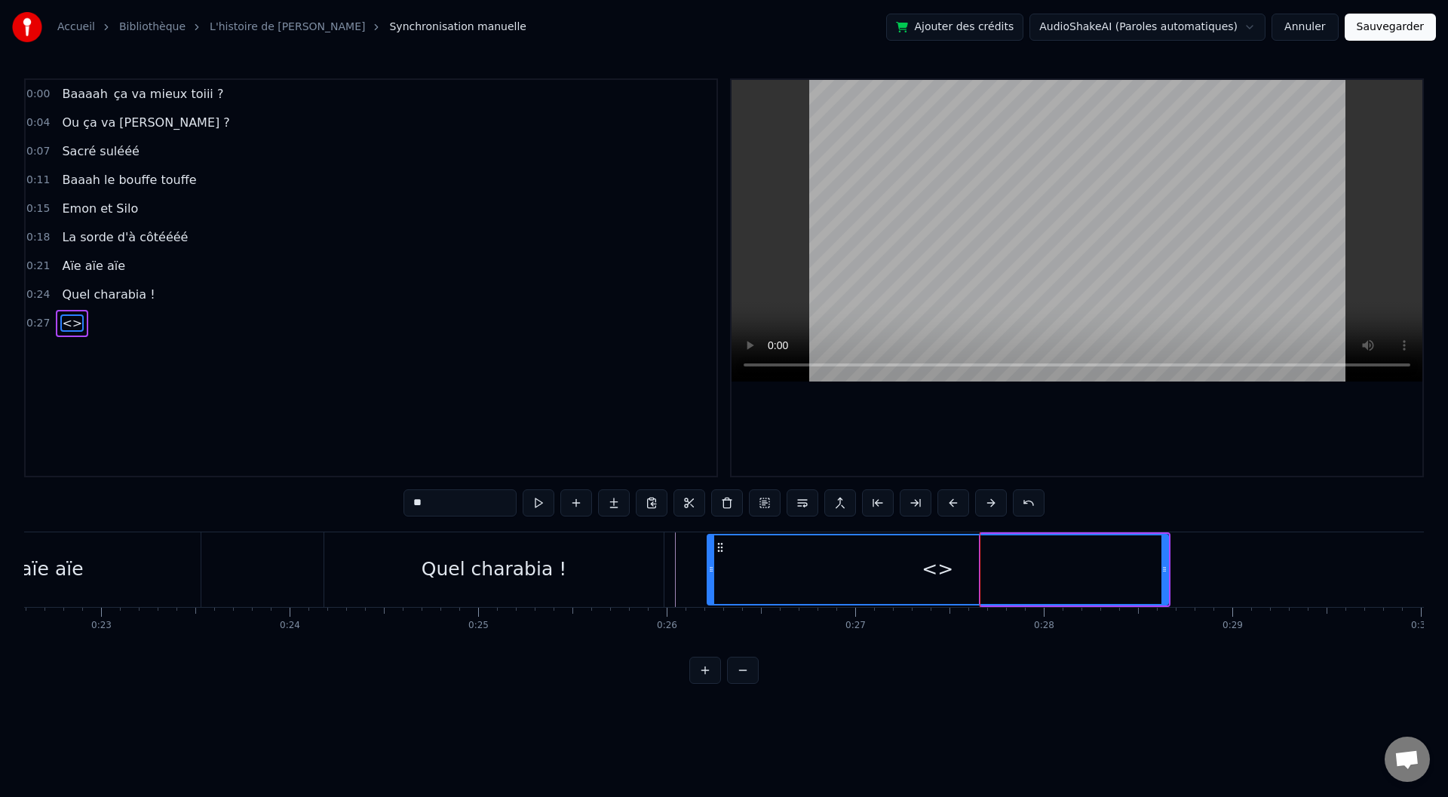
drag, startPoint x: 981, startPoint y: 566, endPoint x: 707, endPoint y: 566, distance: 273.8
click at [708, 566] on icon at bounding box center [711, 569] width 6 height 12
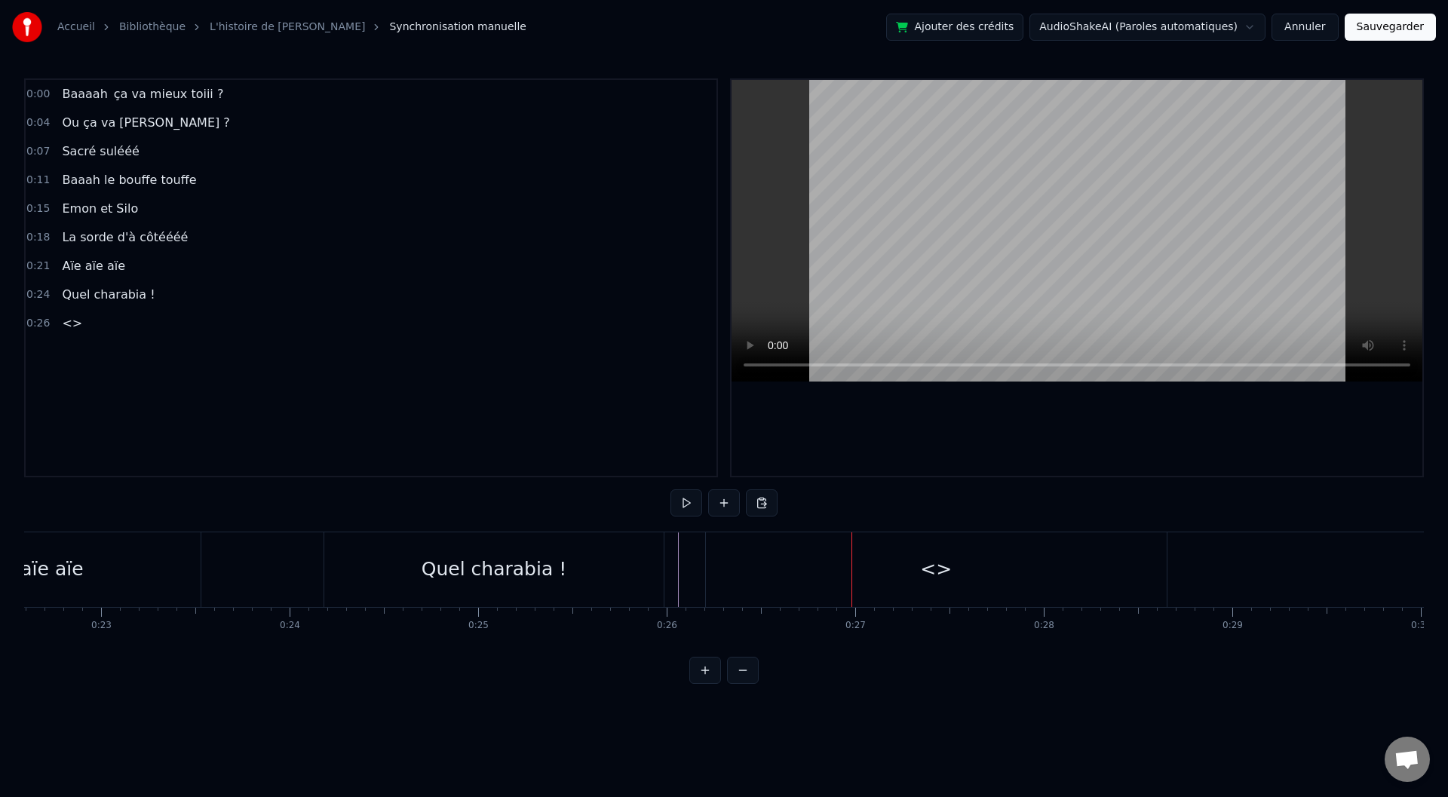
click at [713, 563] on div "<>" at bounding box center [936, 569] width 461 height 75
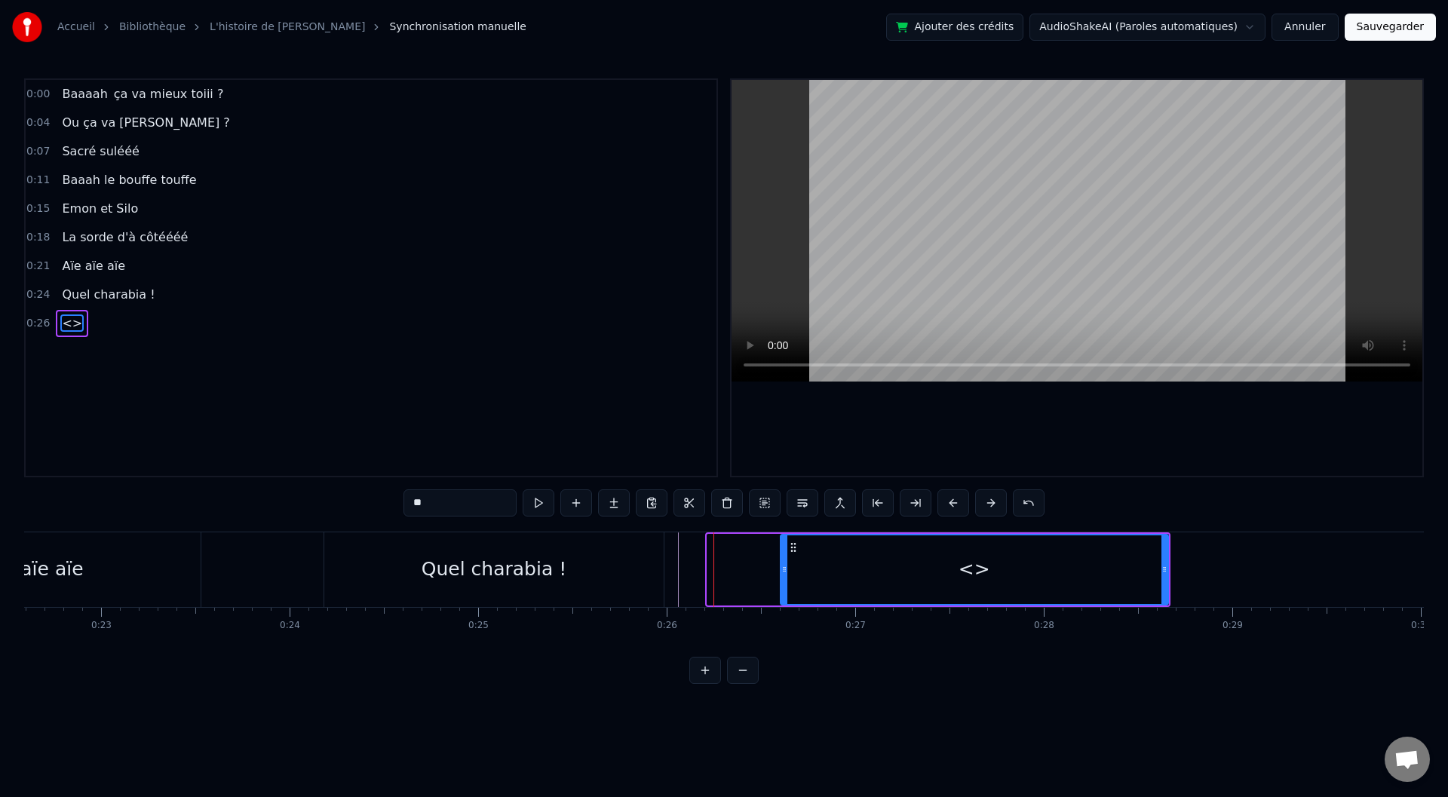
drag, startPoint x: 708, startPoint y: 558, endPoint x: 789, endPoint y: 559, distance: 80.7
click at [787, 559] on div at bounding box center [784, 569] width 6 height 69
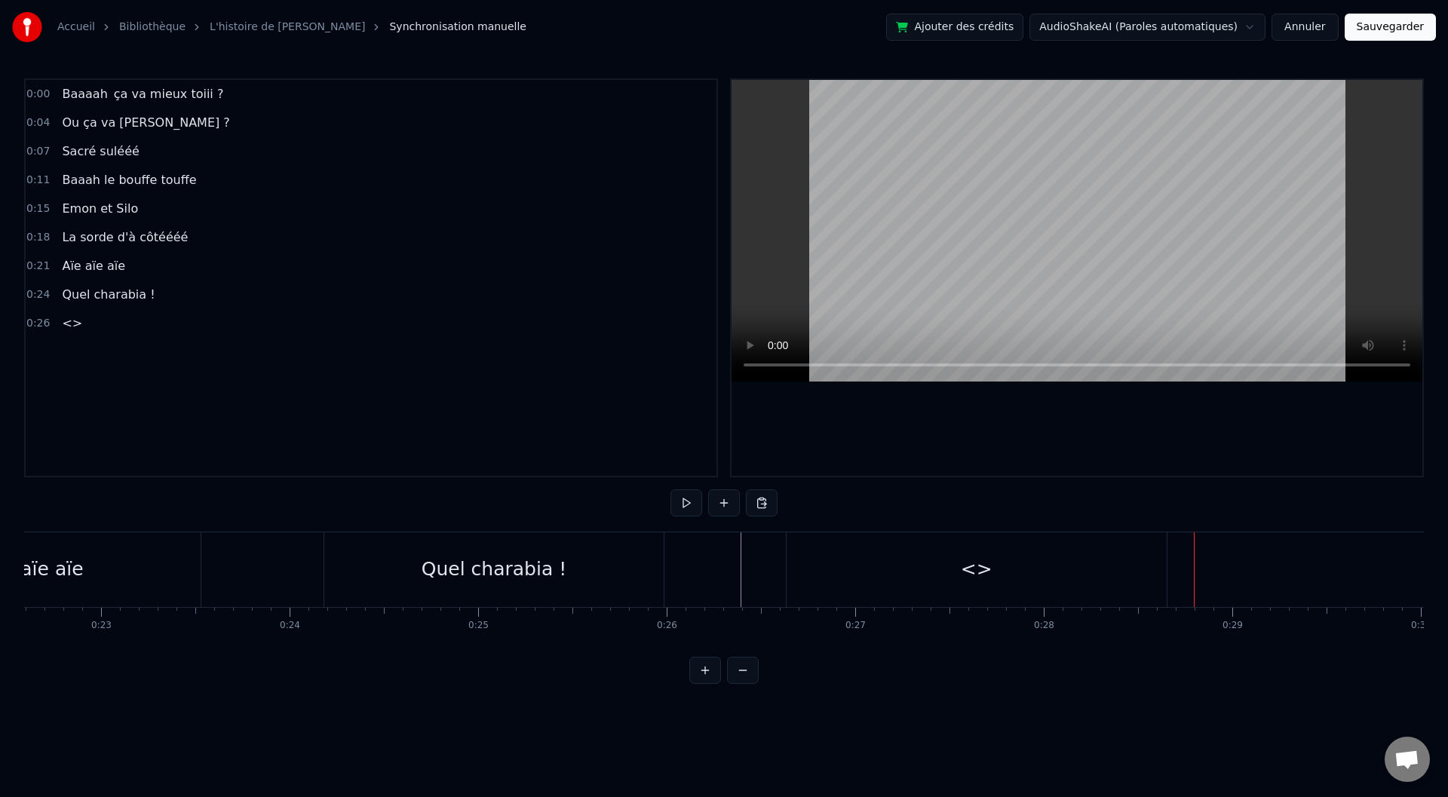
click at [809, 550] on div "<>" at bounding box center [977, 569] width 380 height 75
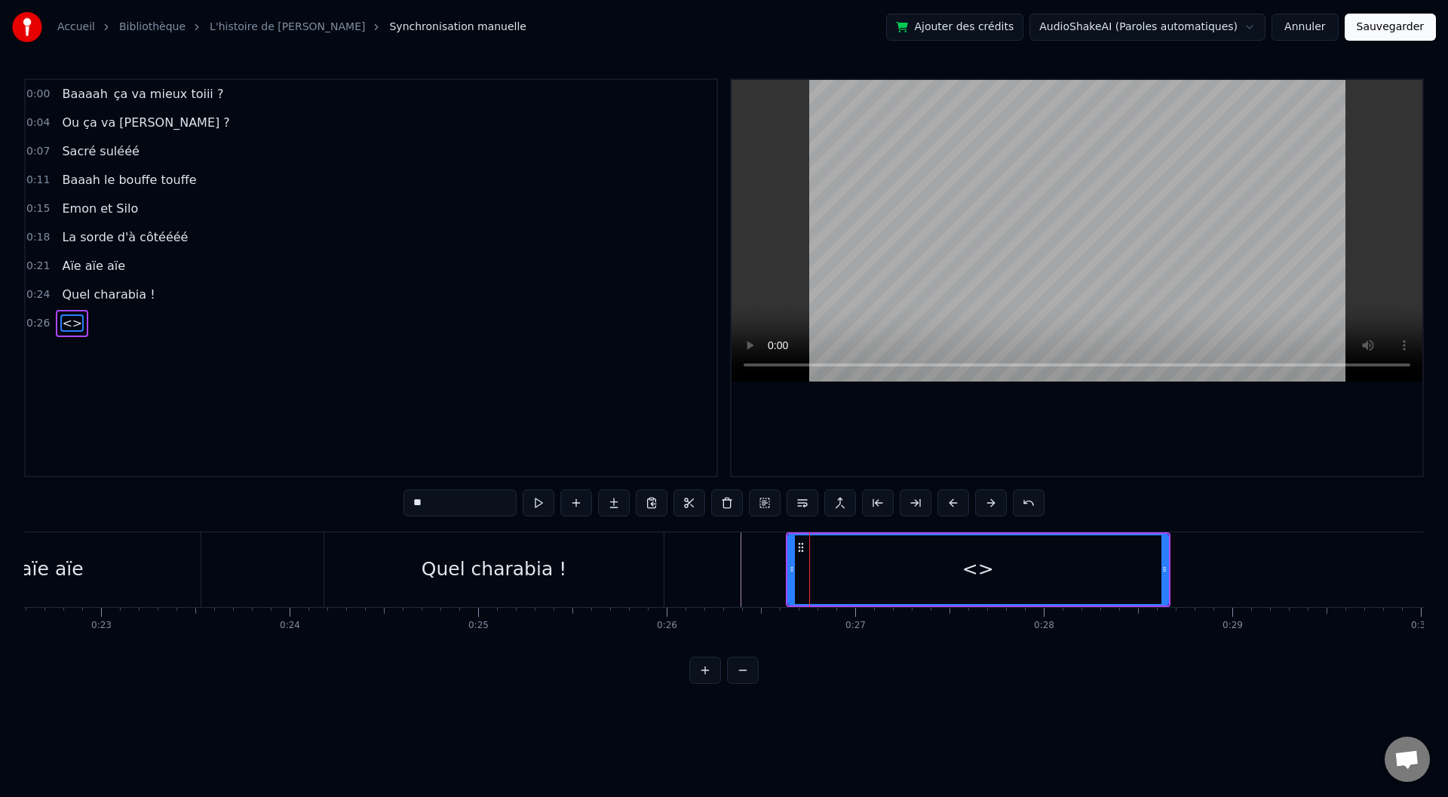
drag, startPoint x: 468, startPoint y: 502, endPoint x: 388, endPoint y: 508, distance: 80.2
click at [388, 508] on div "0:00 Baaaah ça va mieux toiii ? 0:04 Ou ça va [PERSON_NAME] ? 0:07 Sacré sulééé…" at bounding box center [724, 381] width 1400 height 606
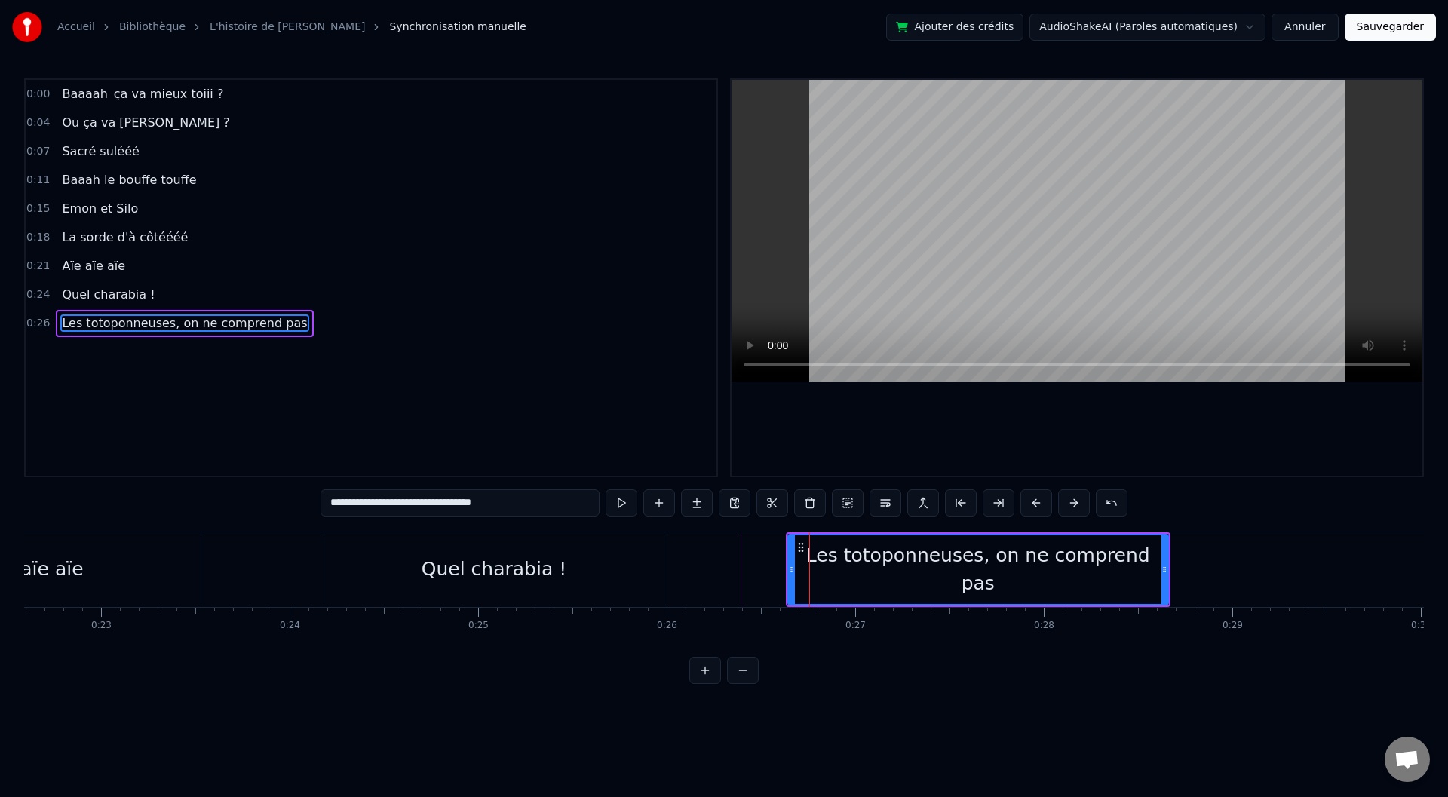
type input "**********"
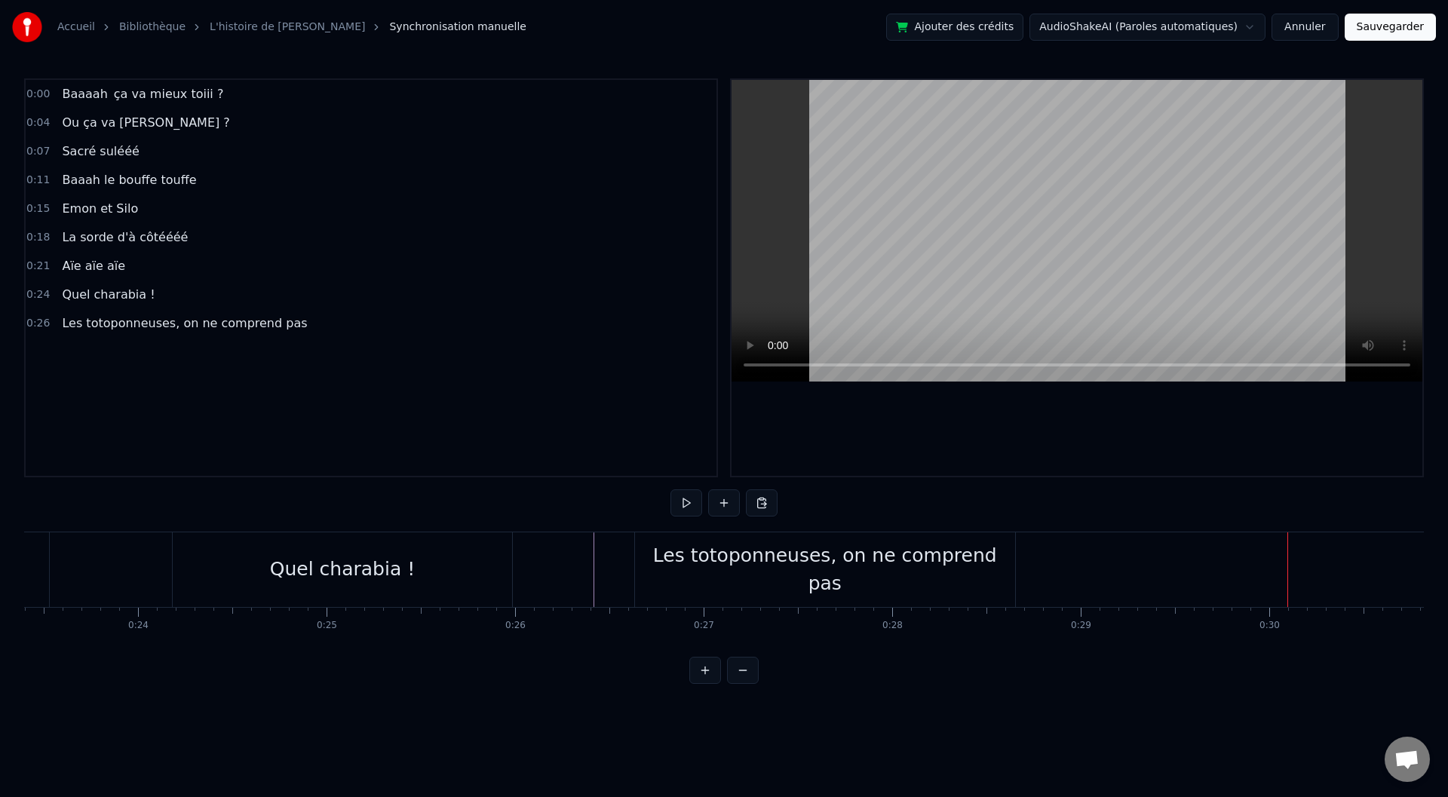
scroll to position [0, 4537]
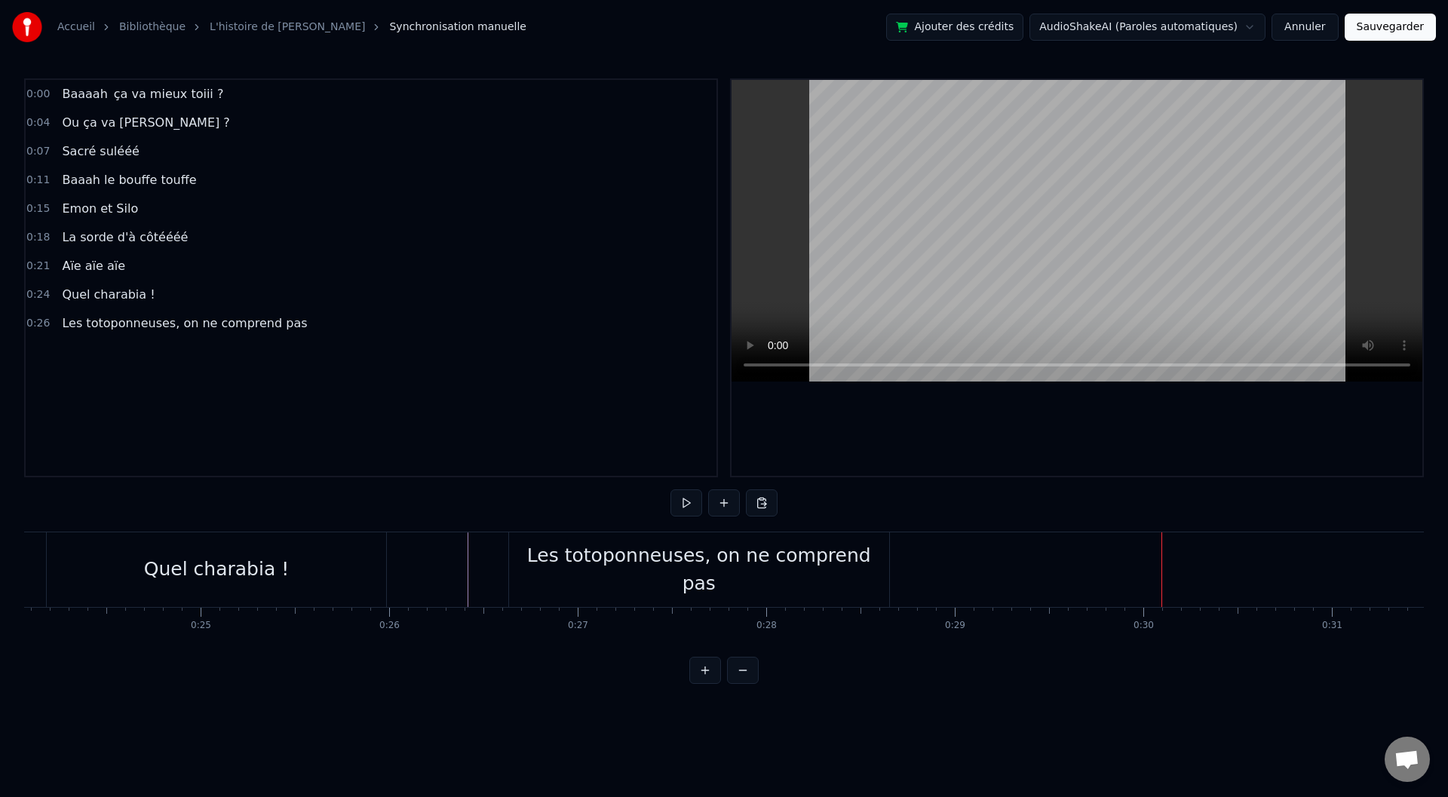
click at [520, 582] on div "Les totoponneuses, on ne comprend pas" at bounding box center [699, 569] width 380 height 75
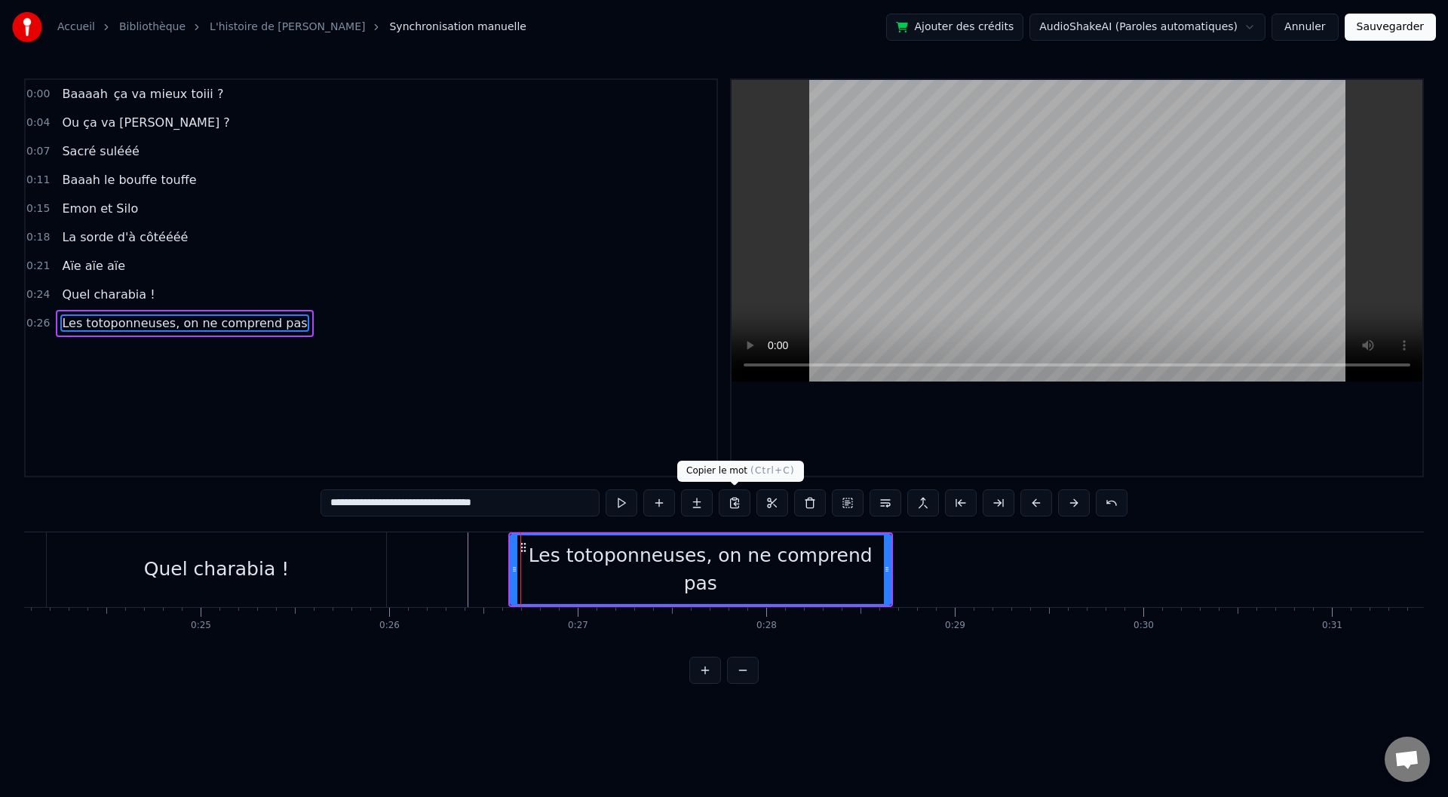
click at [740, 500] on button at bounding box center [735, 502] width 32 height 27
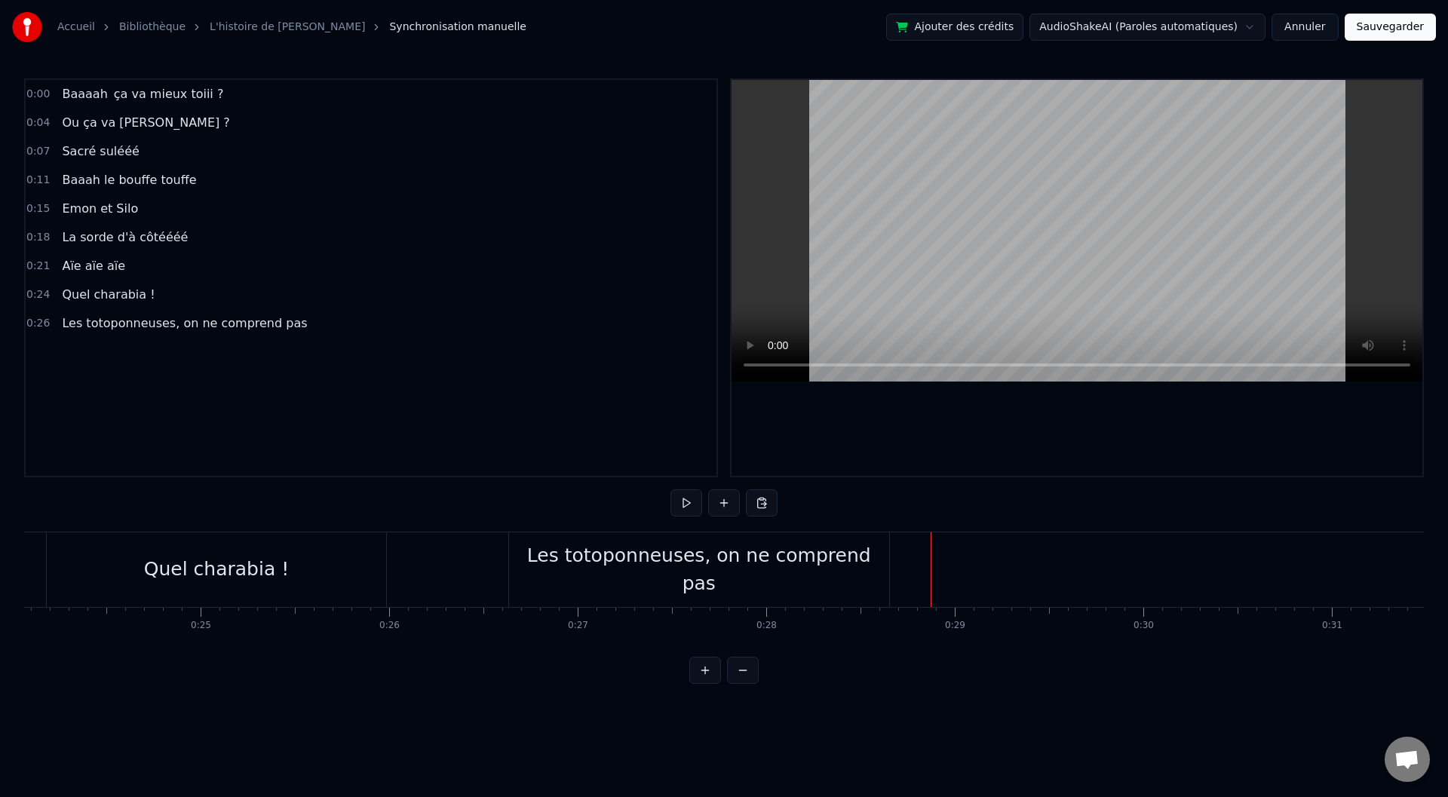
click at [891, 551] on div "Les totoponneuses, on ne comprend pas" at bounding box center [700, 569] width 385 height 75
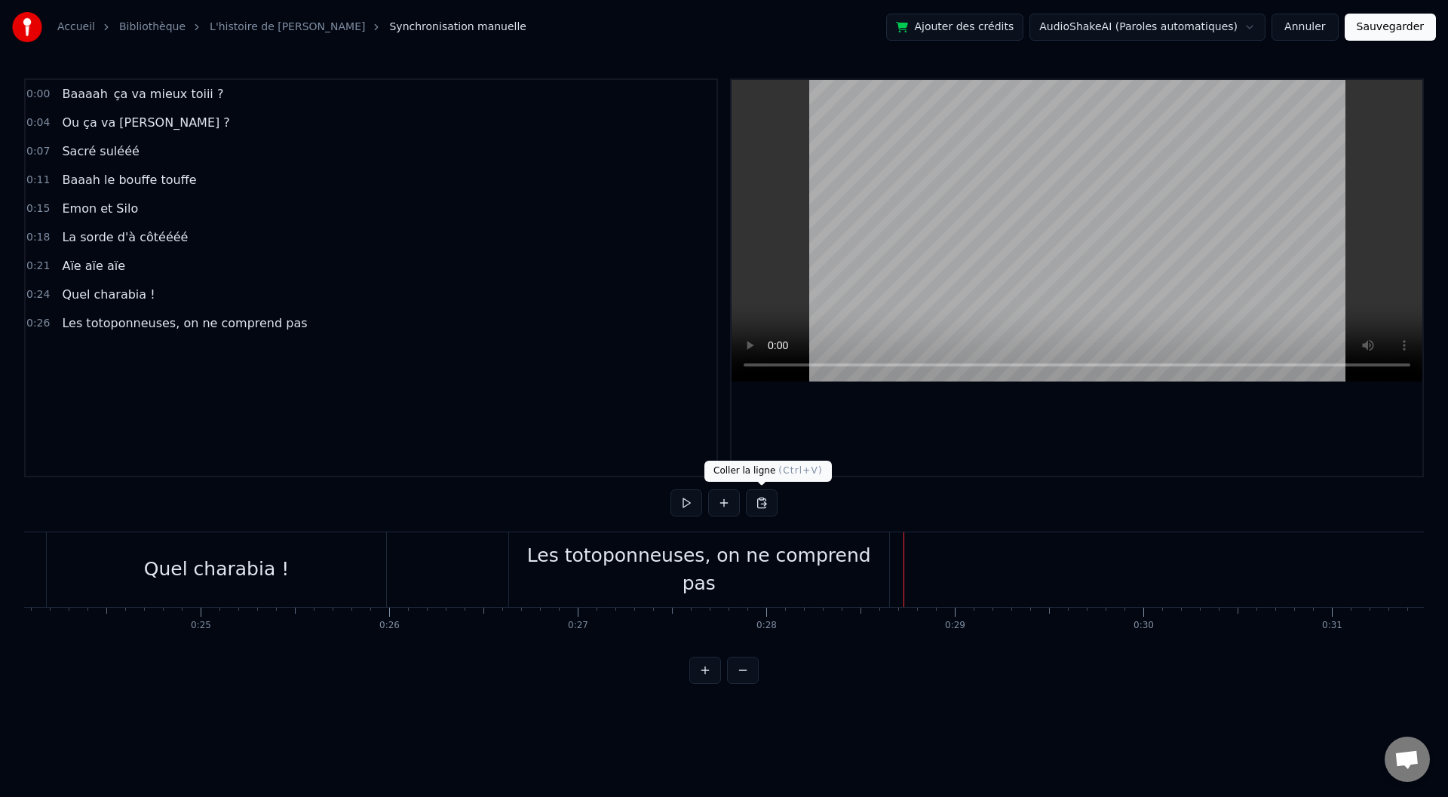
click at [760, 500] on button at bounding box center [762, 502] width 32 height 27
click at [755, 556] on div "Les totoponneuses, on ne comprend pas" at bounding box center [699, 570] width 380 height 57
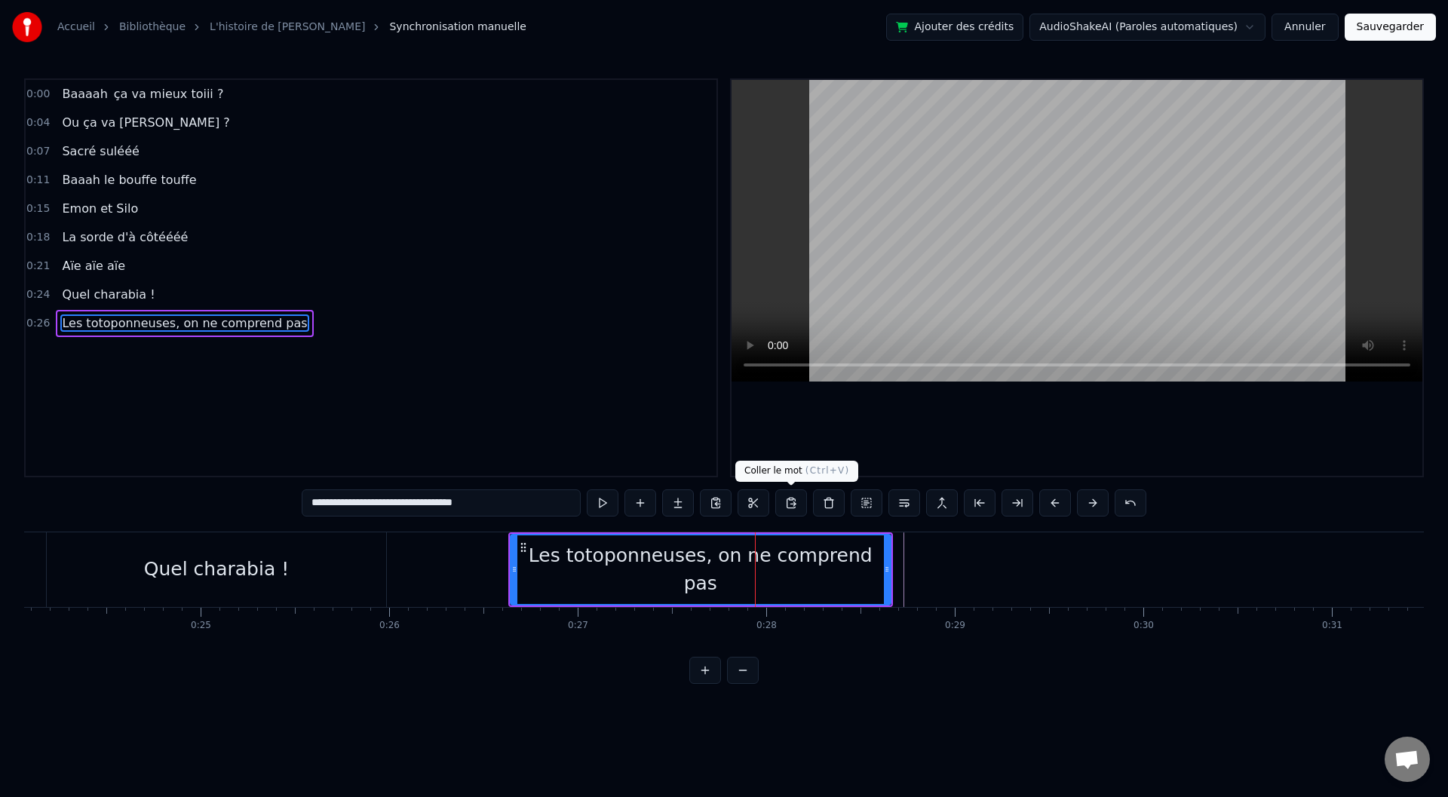
click at [793, 505] on button at bounding box center [791, 502] width 32 height 27
click at [821, 551] on div "Les totoponneuses, on ne comprend pas" at bounding box center [700, 569] width 379 height 69
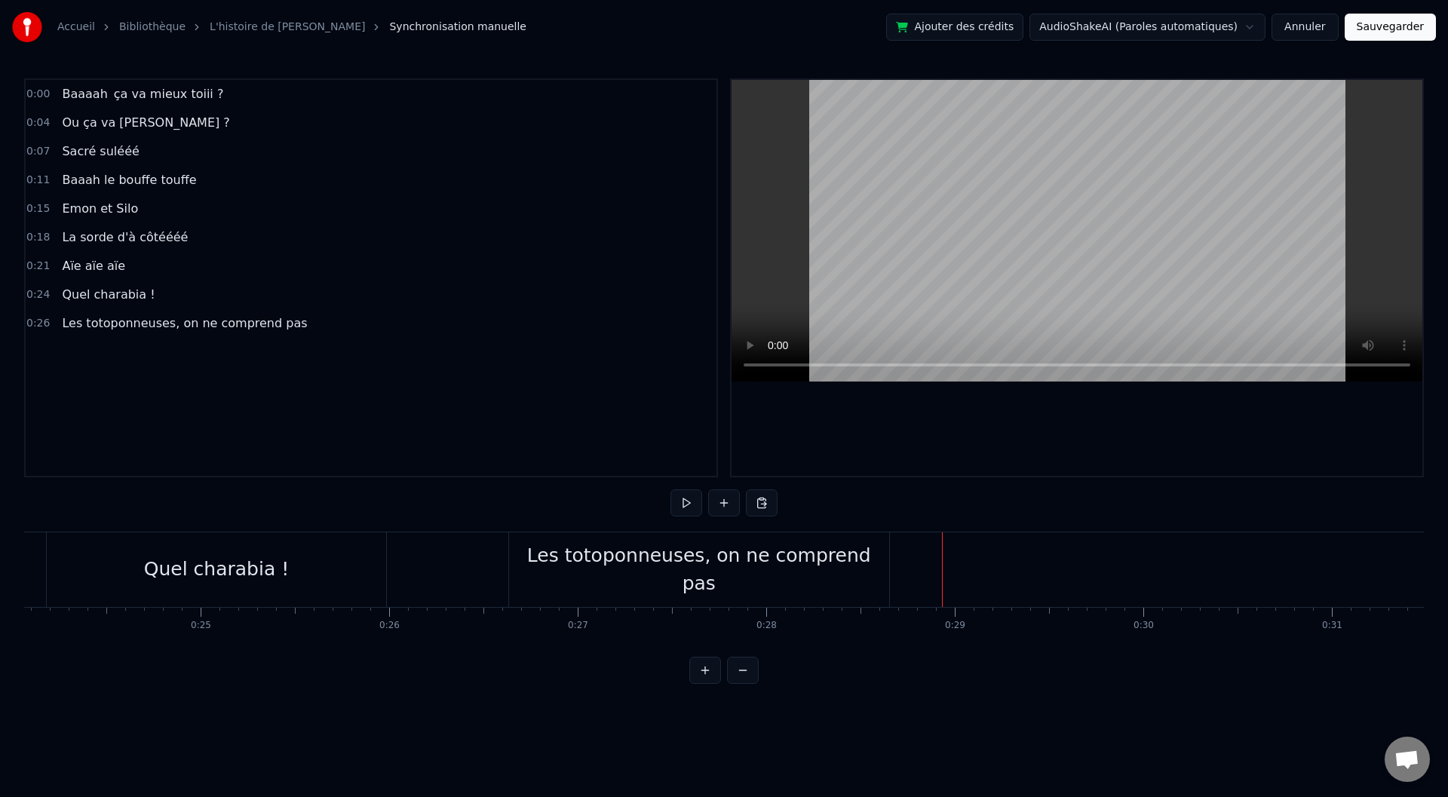
click at [741, 560] on div "Les totoponneuses, on ne comprend pas" at bounding box center [699, 570] width 380 height 57
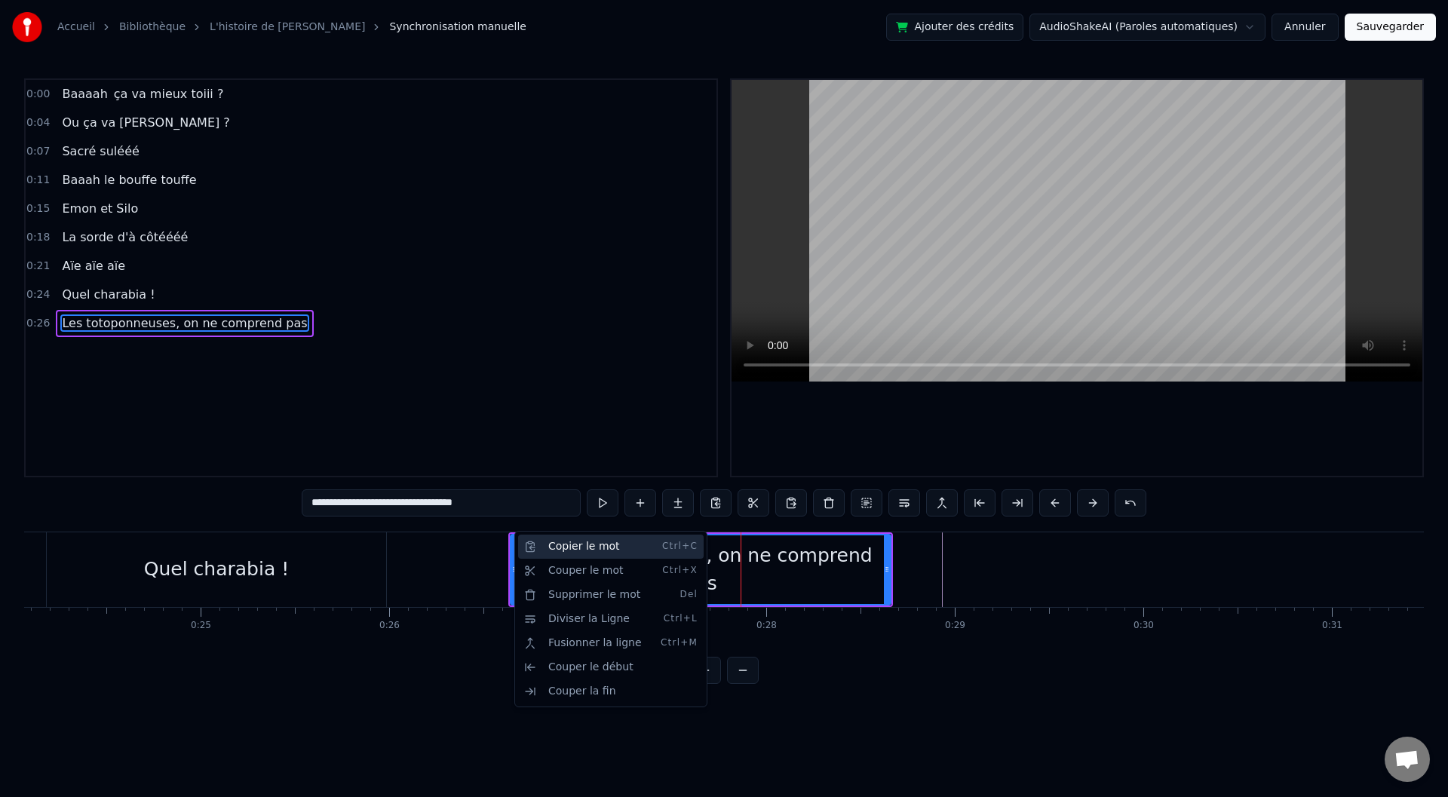
click at [588, 548] on div "Copier le mot Ctrl+C" at bounding box center [611, 547] width 186 height 24
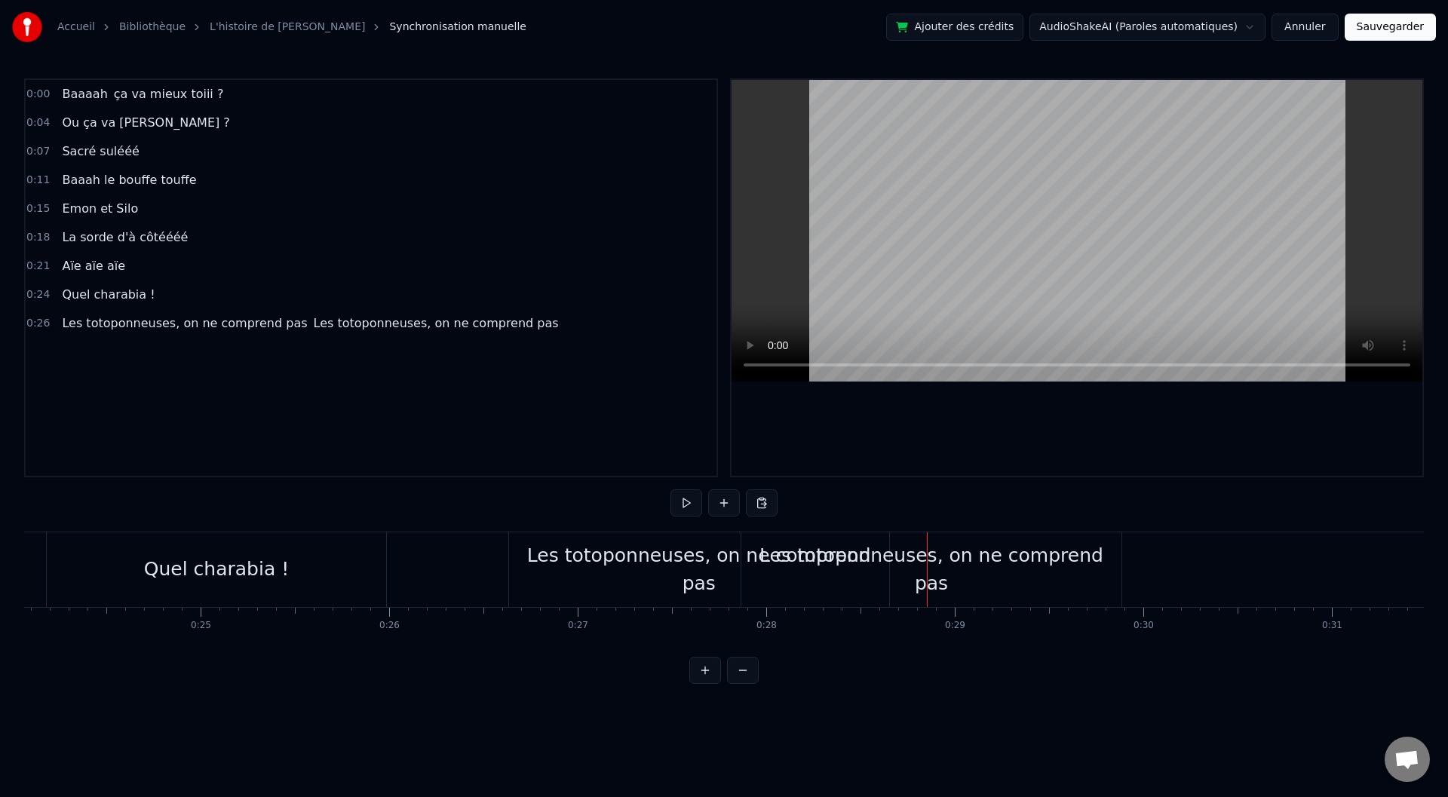
drag, startPoint x: 830, startPoint y: 570, endPoint x: 953, endPoint y: 581, distance: 123.4
click at [953, 581] on div "Les totoponneuses, on ne comprend pas" at bounding box center [931, 570] width 380 height 57
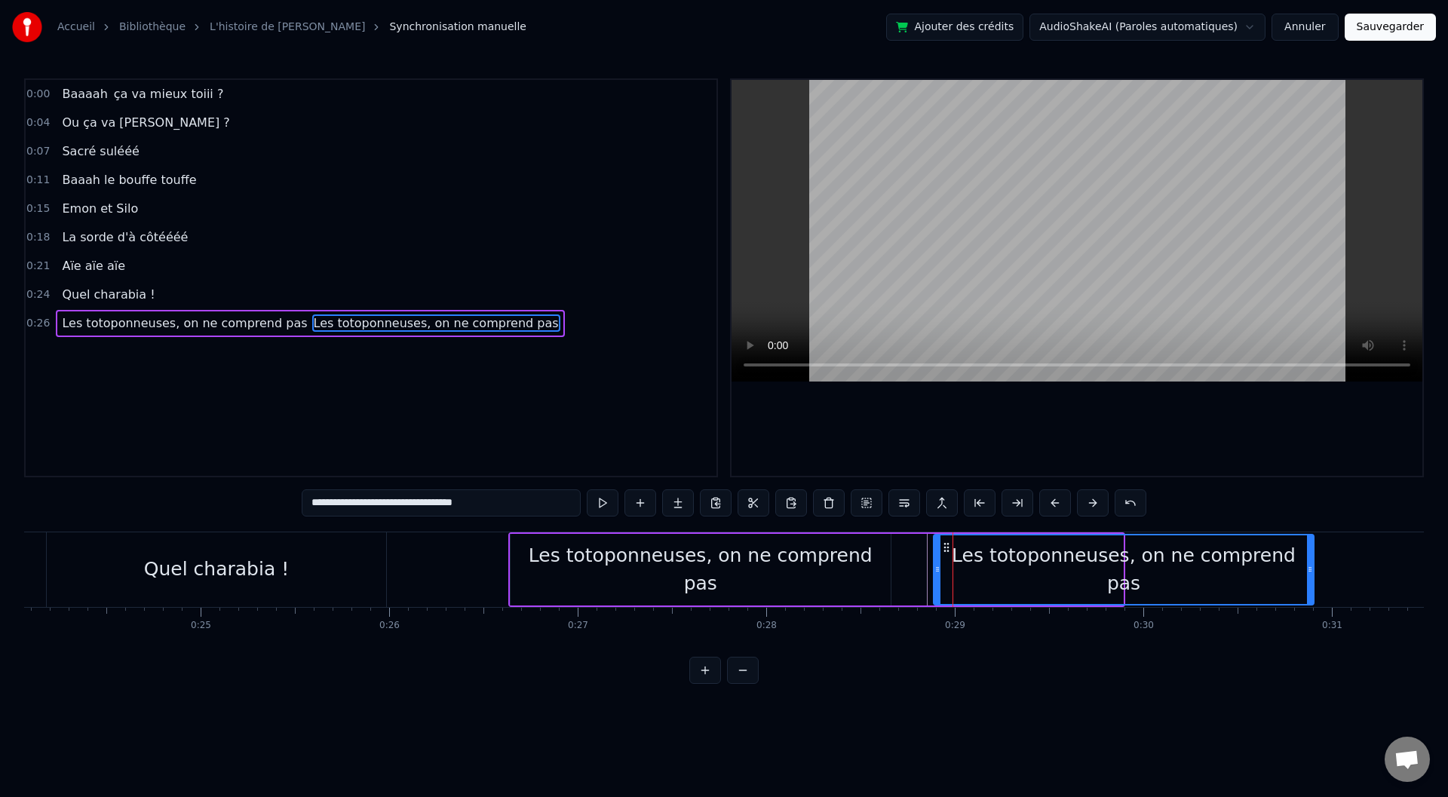
drag, startPoint x: 755, startPoint y: 545, endPoint x: 979, endPoint y: 557, distance: 224.4
click at [979, 557] on div "Les totoponneuses, on ne comprend pas" at bounding box center [1123, 569] width 379 height 69
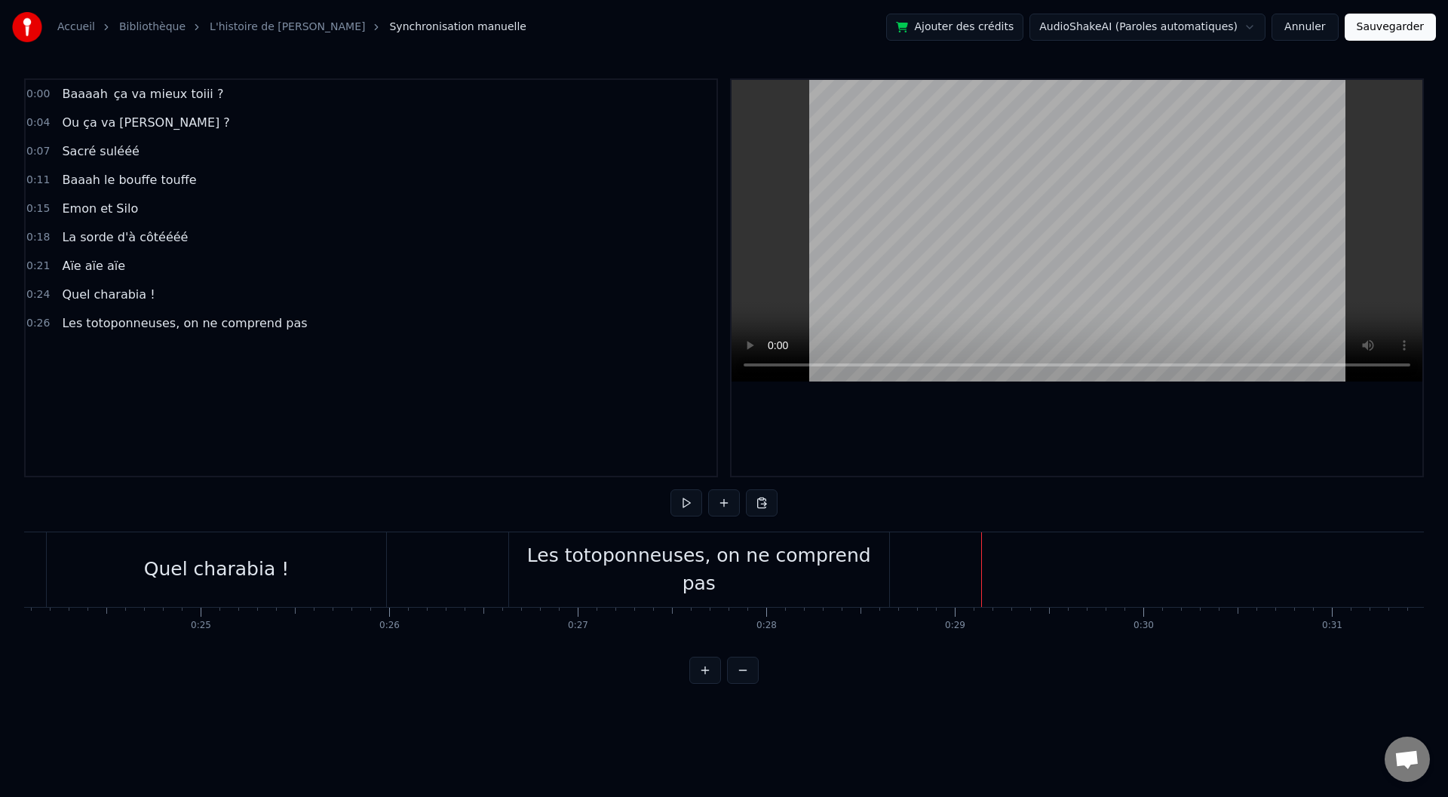
click at [620, 568] on div "Les totoponneuses, on ne comprend pas" at bounding box center [699, 570] width 380 height 57
click at [575, 549] on div "Les totoponneuses, on ne comprend pas" at bounding box center [699, 569] width 380 height 75
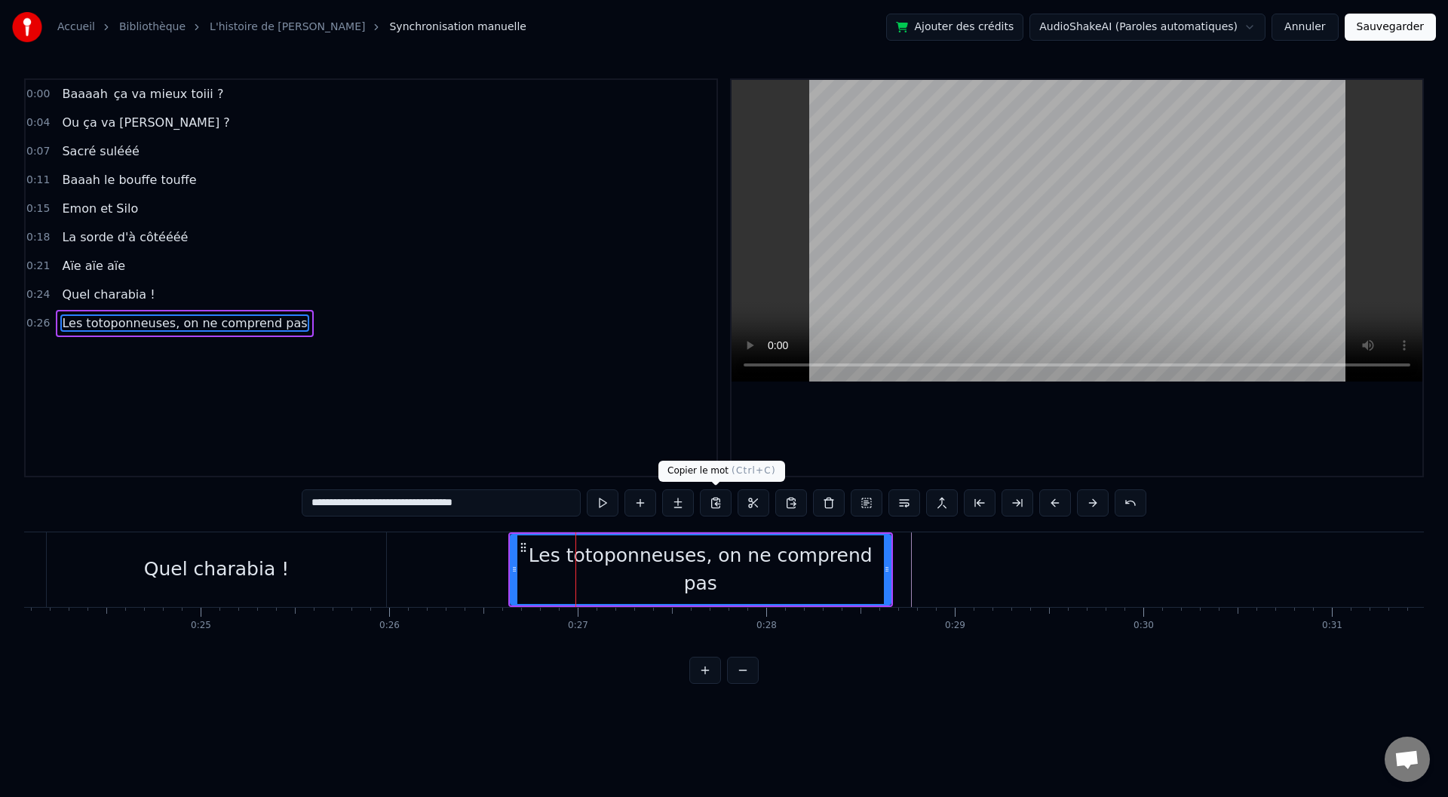
click at [715, 502] on button at bounding box center [716, 502] width 32 height 27
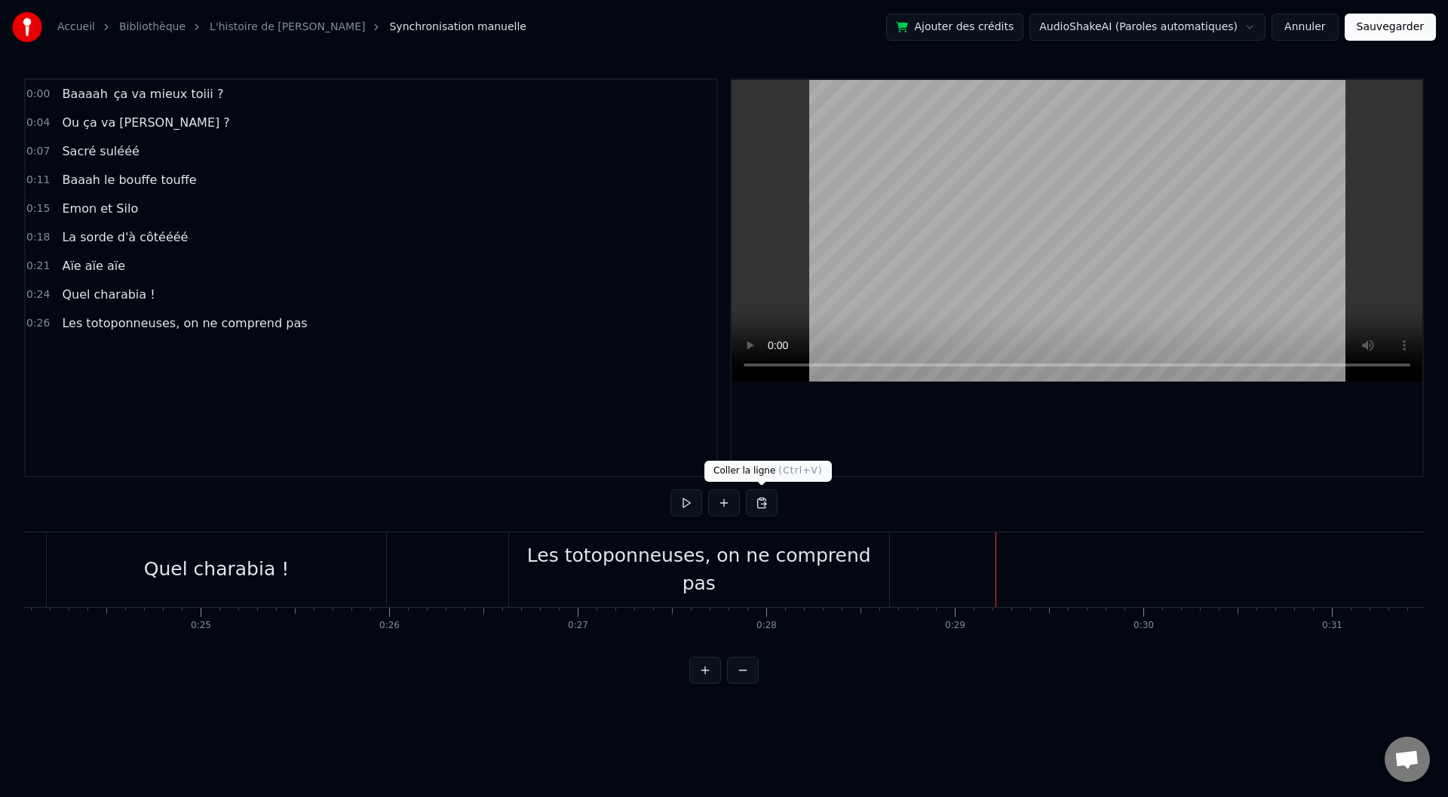
click at [760, 502] on button at bounding box center [762, 502] width 32 height 27
click at [552, 548] on div "Les totoponneuses, on ne comprend pas" at bounding box center [699, 569] width 380 height 75
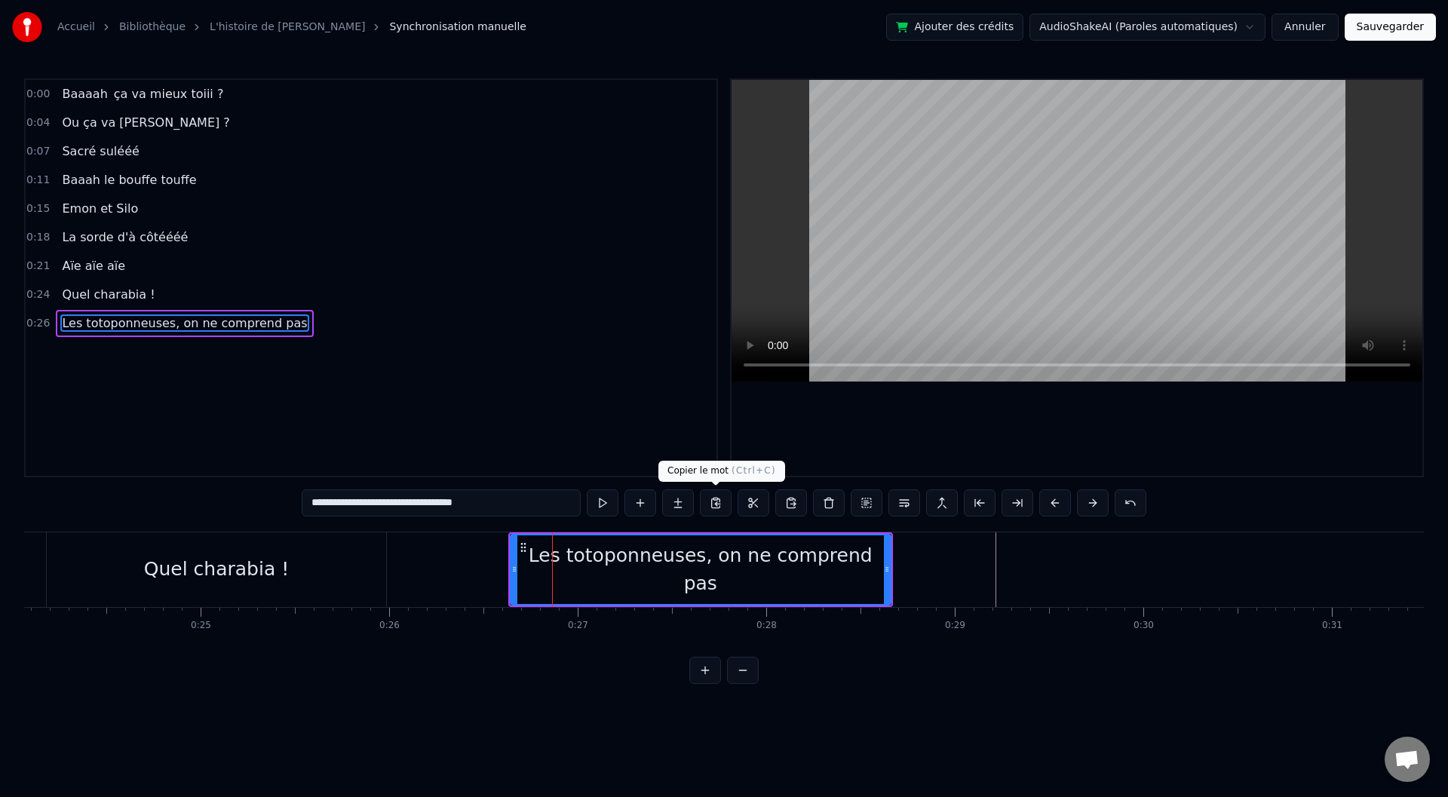
click at [712, 503] on button at bounding box center [716, 502] width 32 height 27
click at [797, 506] on button at bounding box center [791, 502] width 32 height 27
click at [795, 502] on button at bounding box center [791, 502] width 32 height 27
click at [535, 562] on div "Les totoponneuses, on ne comprend pas" at bounding box center [700, 570] width 379 height 57
click at [512, 552] on div at bounding box center [514, 569] width 6 height 69
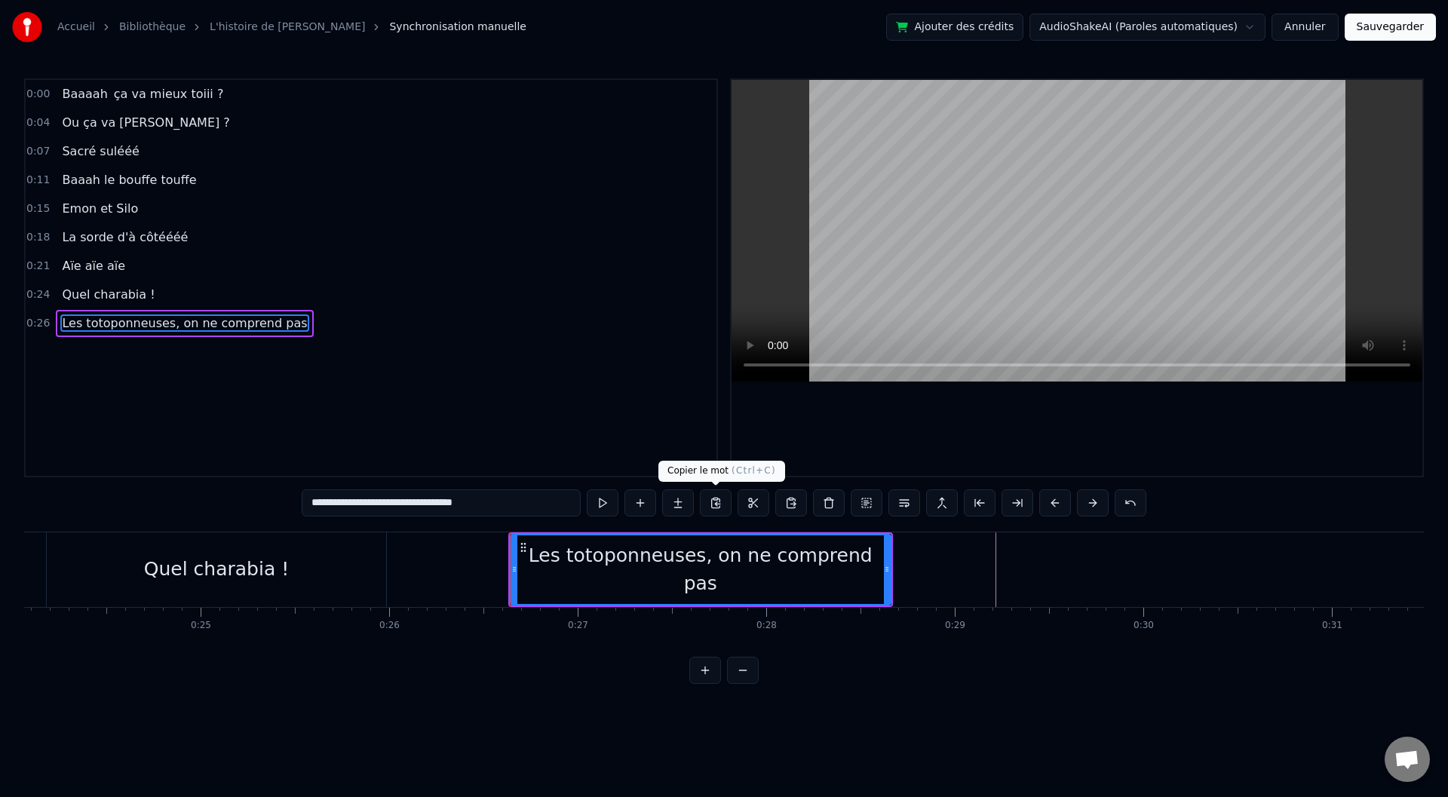
click at [720, 505] on button at bounding box center [716, 502] width 32 height 27
click at [796, 503] on button at bounding box center [791, 502] width 32 height 27
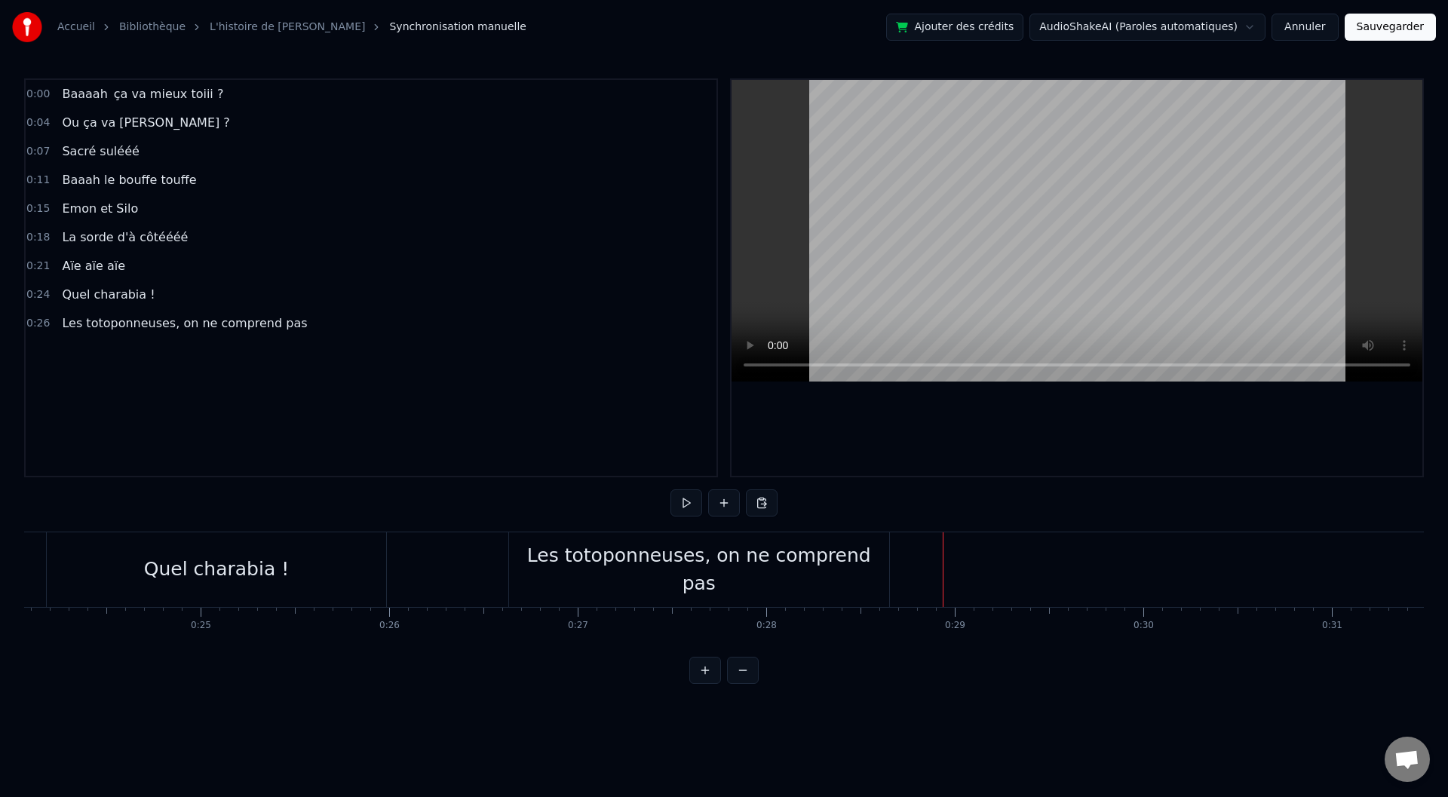
click at [933, 590] on div "Nouvelle ligne Ctrl+N" at bounding box center [999, 594] width 186 height 24
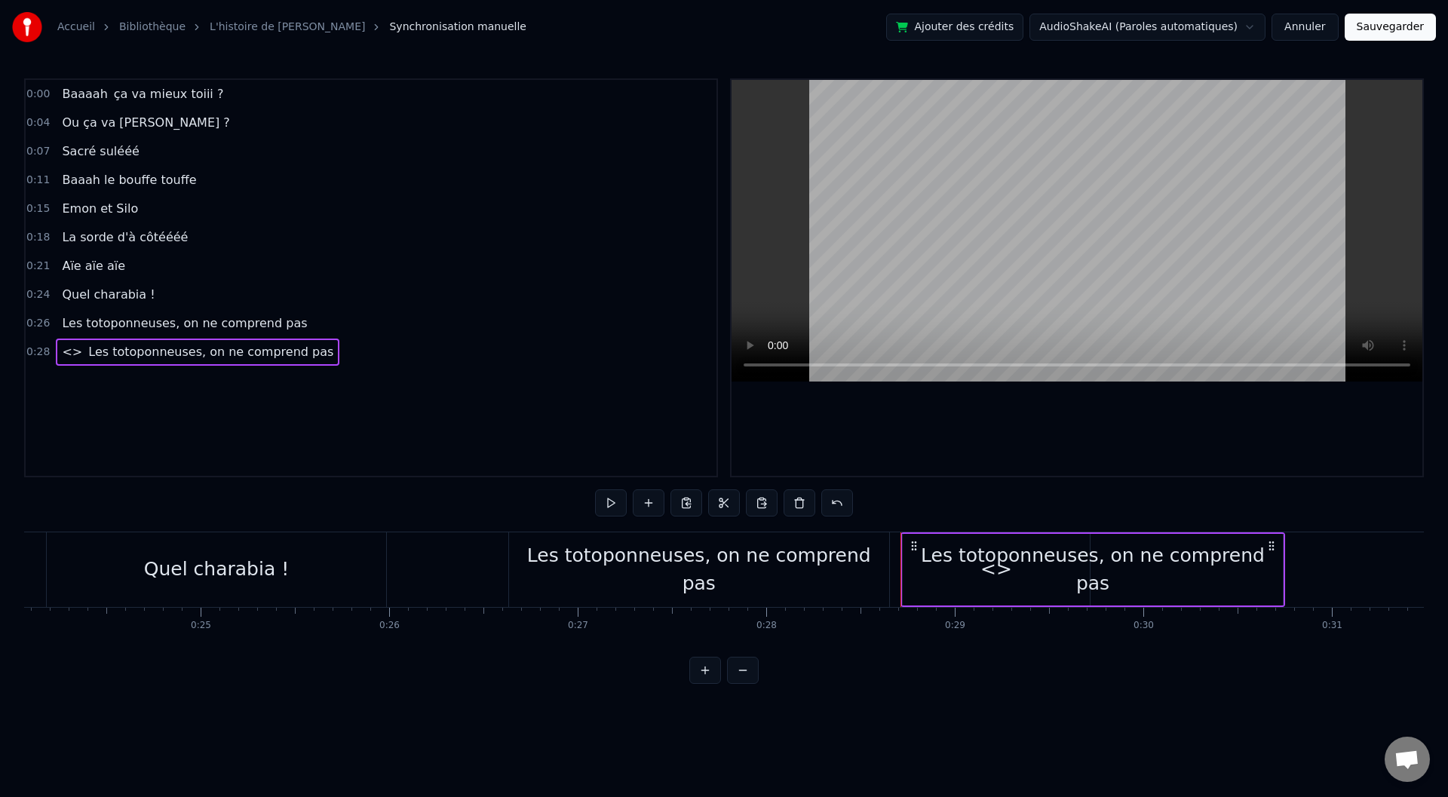
click at [944, 575] on div "Les totoponneuses, on ne comprend pas" at bounding box center [1093, 570] width 380 height 57
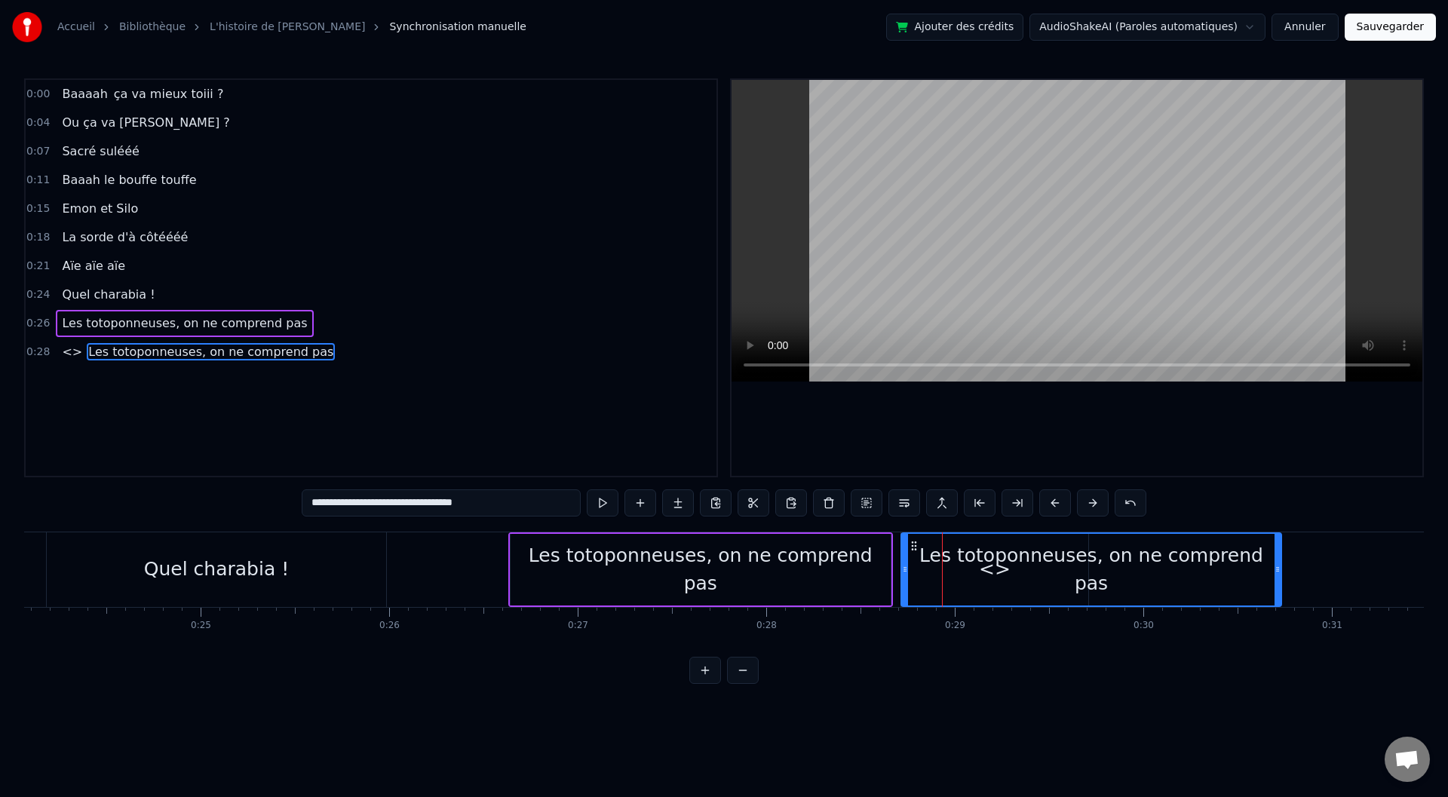
click at [316, 502] on input "**********" at bounding box center [441, 502] width 279 height 27
drag, startPoint x: 310, startPoint y: 502, endPoint x: 257, endPoint y: 514, distance: 54.0
click at [257, 514] on div "**********" at bounding box center [724, 381] width 1400 height 606
click at [66, 352] on span "<>" at bounding box center [71, 351] width 23 height 17
type input "**"
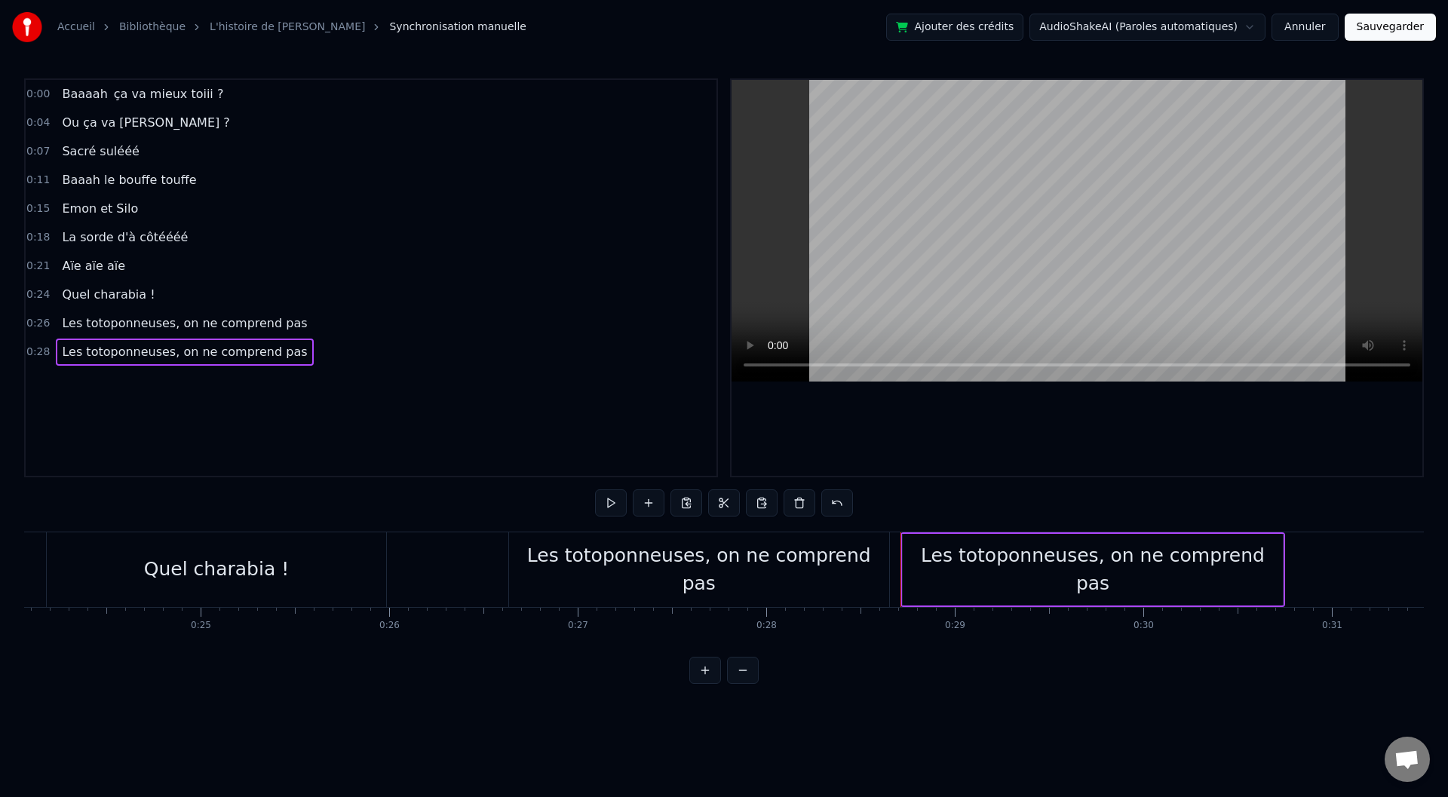
click at [840, 684] on div "0:00 Baaaah ça va mieux toiii ? 0:04 Ou ça va [PERSON_NAME] ? 0:07 Sacré sulééé…" at bounding box center [724, 381] width 1400 height 606
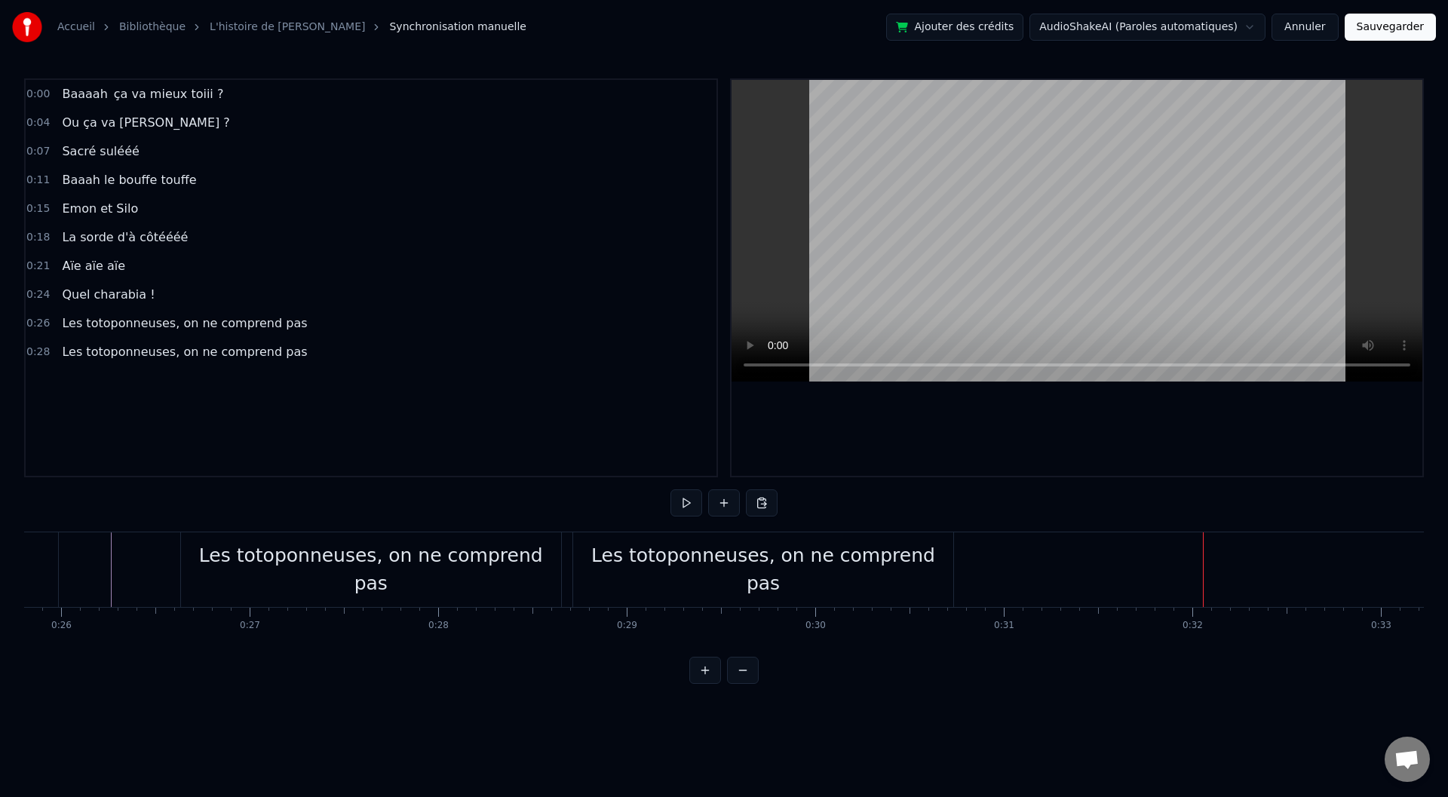
scroll to position [0, 4840]
click at [640, 545] on div "Les totoponneuses, on ne comprend pas" at bounding box center [789, 569] width 380 height 75
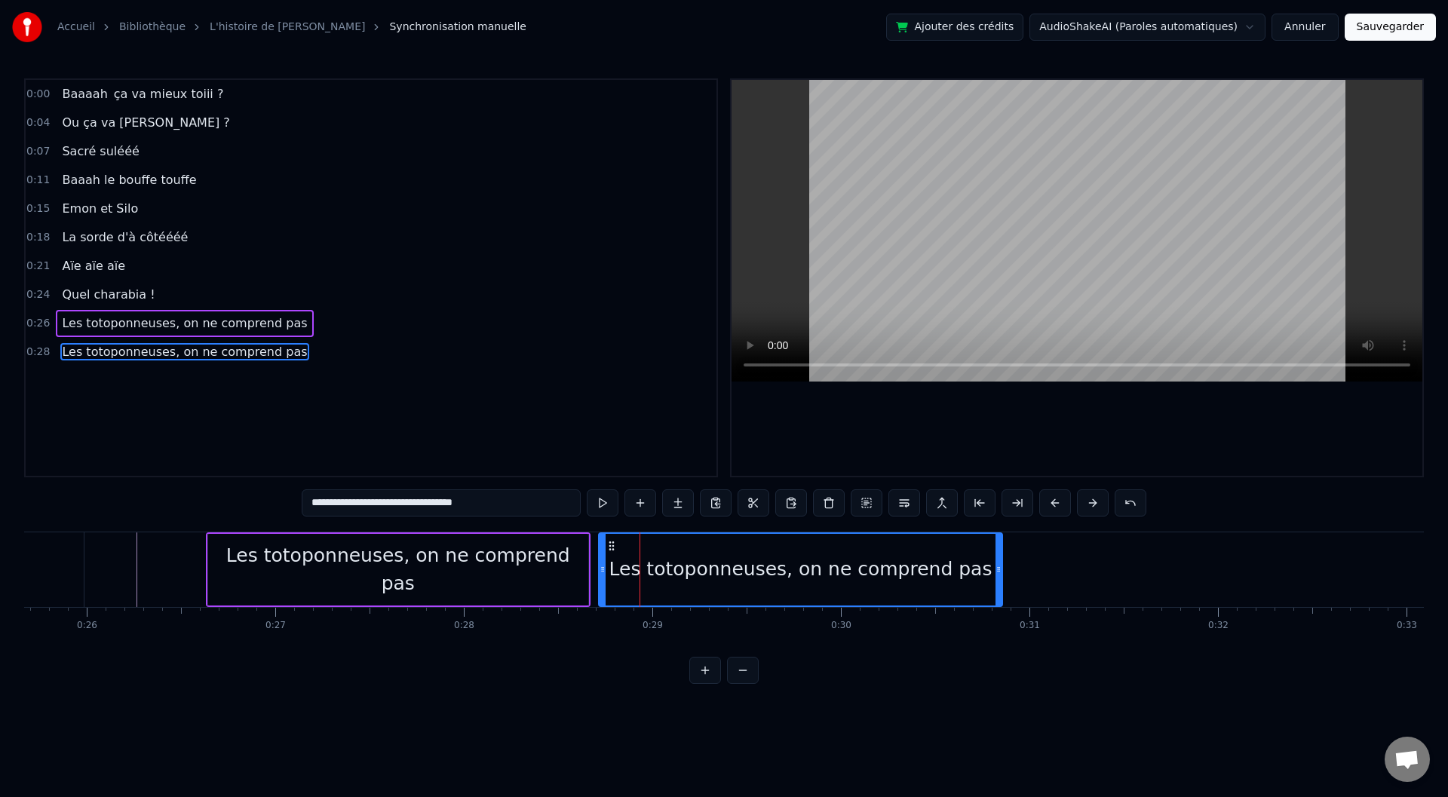
drag, startPoint x: 974, startPoint y: 564, endPoint x: 997, endPoint y: 565, distance: 23.4
click at [997, 565] on icon at bounding box center [999, 569] width 6 height 12
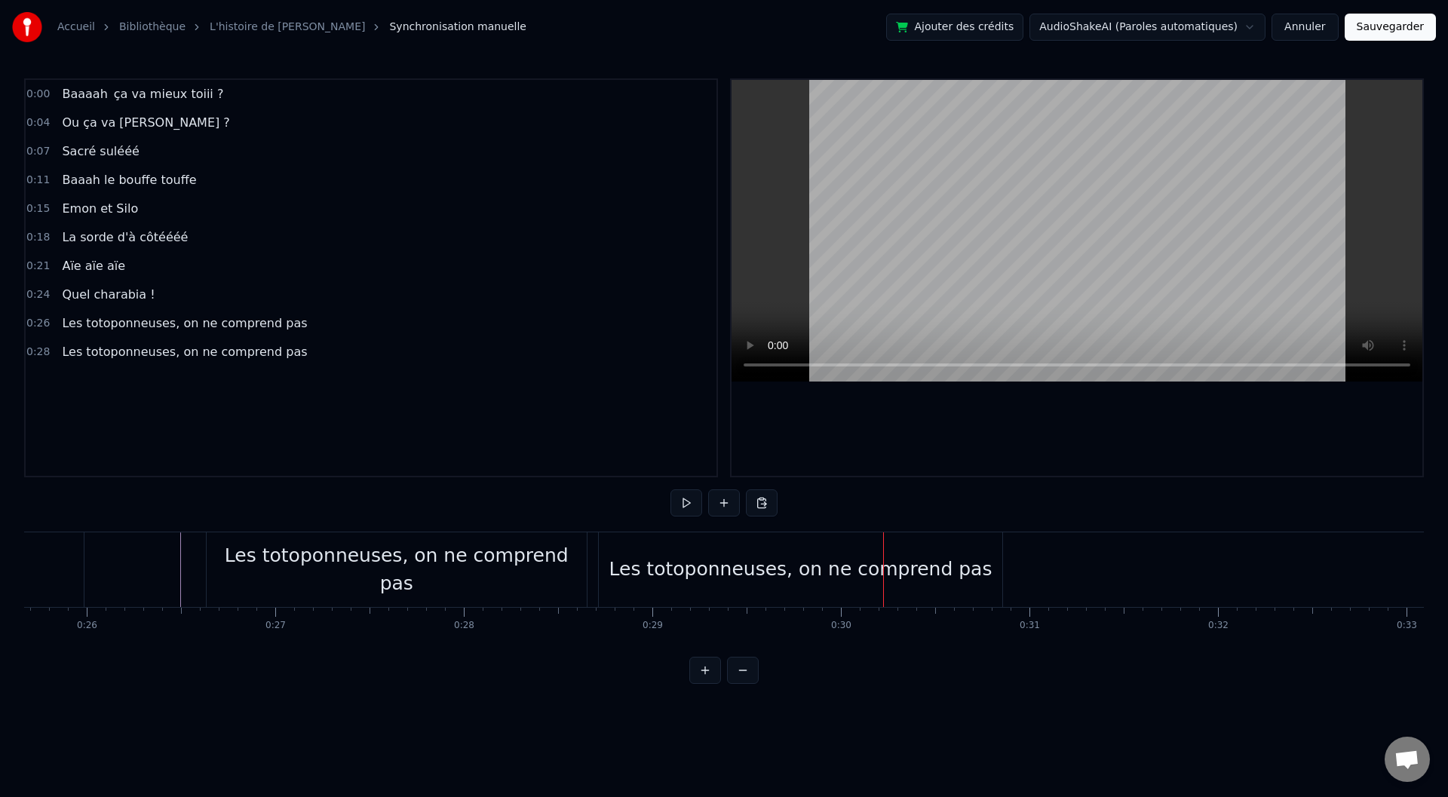
click at [623, 551] on div "Les totoponneuses, on ne comprend pas" at bounding box center [801, 569] width 404 height 75
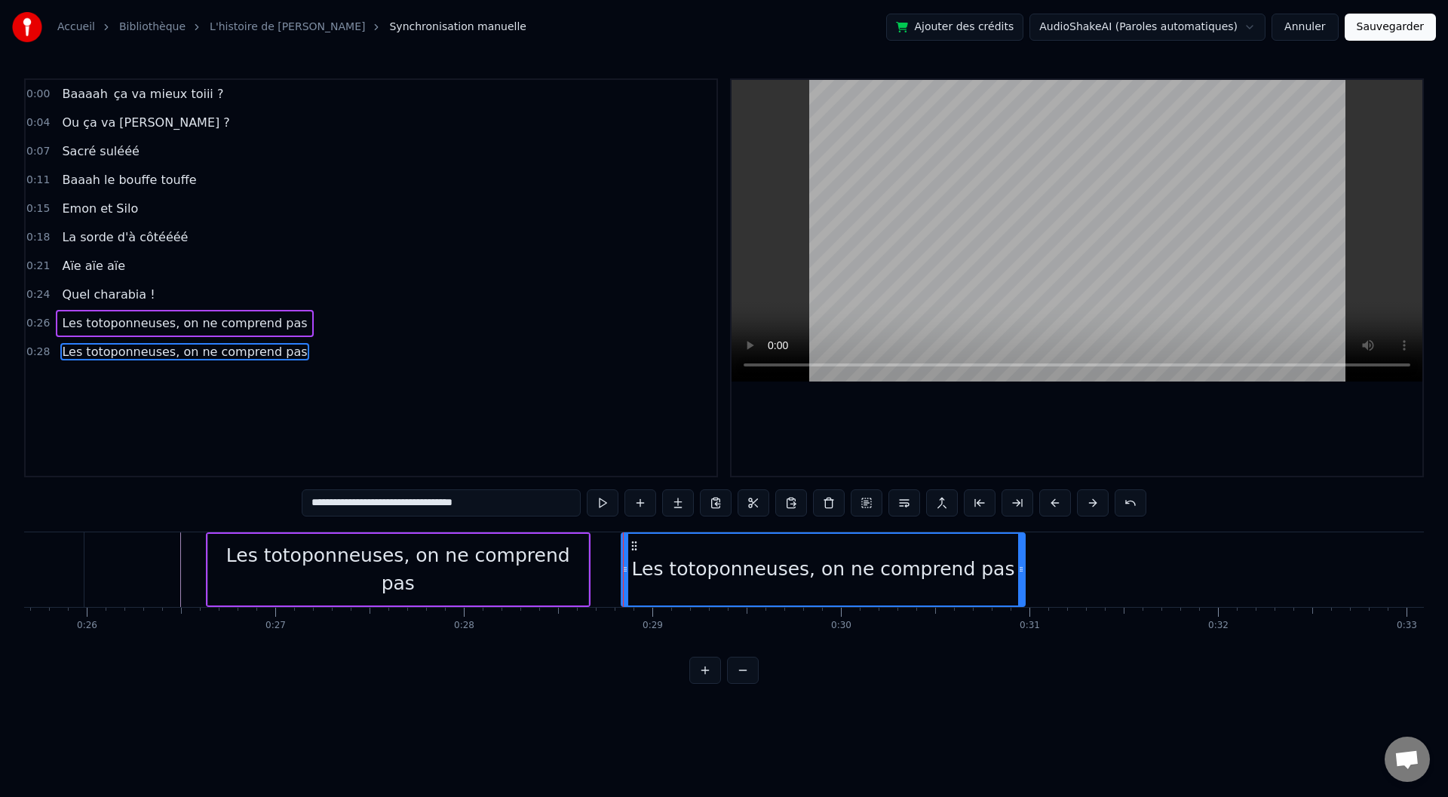
drag, startPoint x: 610, startPoint y: 545, endPoint x: 634, endPoint y: 547, distance: 24.2
click at [634, 547] on icon at bounding box center [634, 546] width 12 height 12
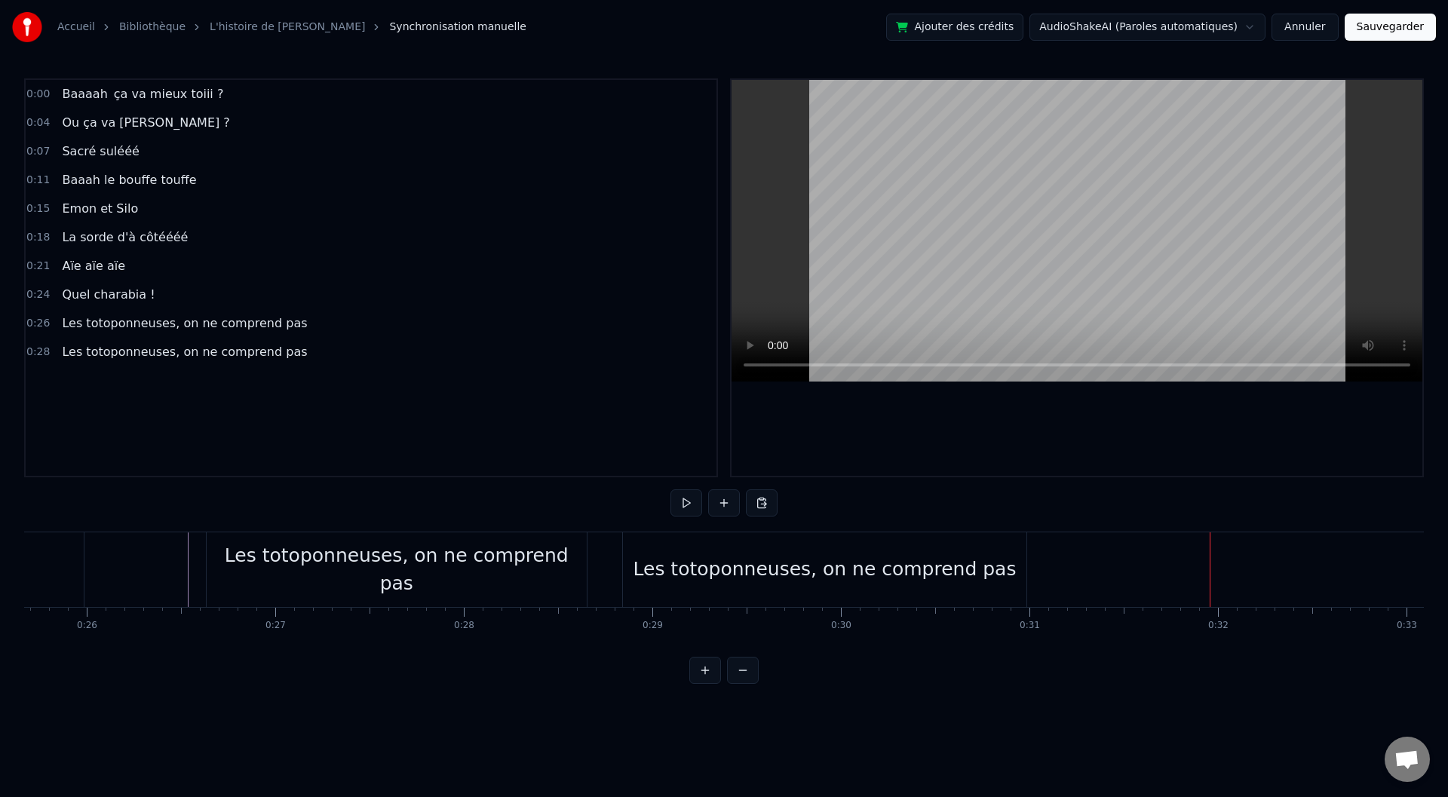
click at [1010, 554] on div "Les totoponneuses, on ne comprend pas" at bounding box center [825, 569] width 404 height 75
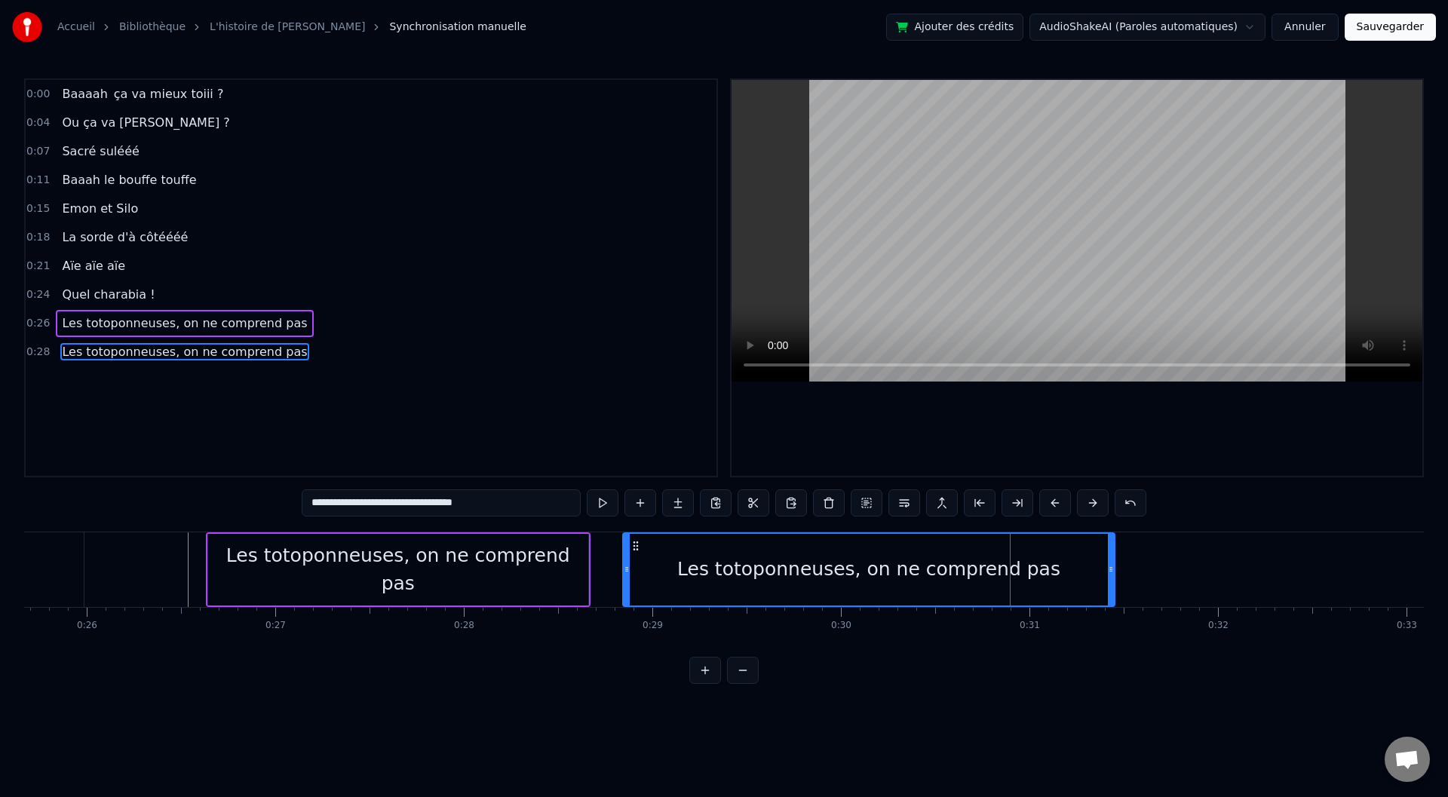
drag, startPoint x: 1021, startPoint y: 566, endPoint x: 1101, endPoint y: 576, distance: 80.6
click at [1108, 576] on div at bounding box center [1111, 570] width 6 height 72
drag, startPoint x: 1107, startPoint y: 567, endPoint x: 1099, endPoint y: 567, distance: 8.3
click at [1105, 567] on circle at bounding box center [1105, 567] width 1 height 1
drag, startPoint x: 624, startPoint y: 564, endPoint x: 649, endPoint y: 567, distance: 25.8
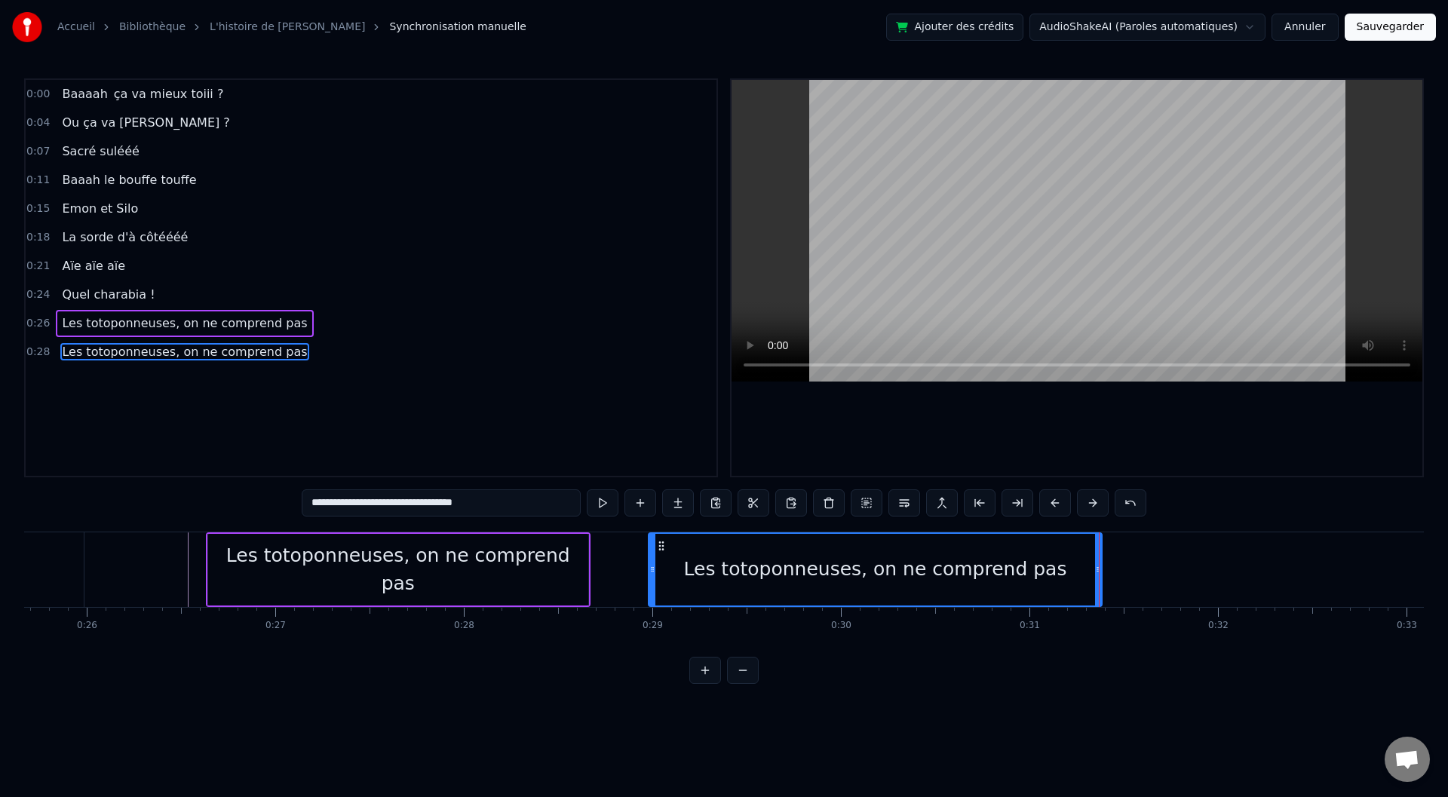
click at [649, 567] on icon at bounding box center [652, 569] width 6 height 12
click at [646, 568] on icon at bounding box center [649, 569] width 6 height 12
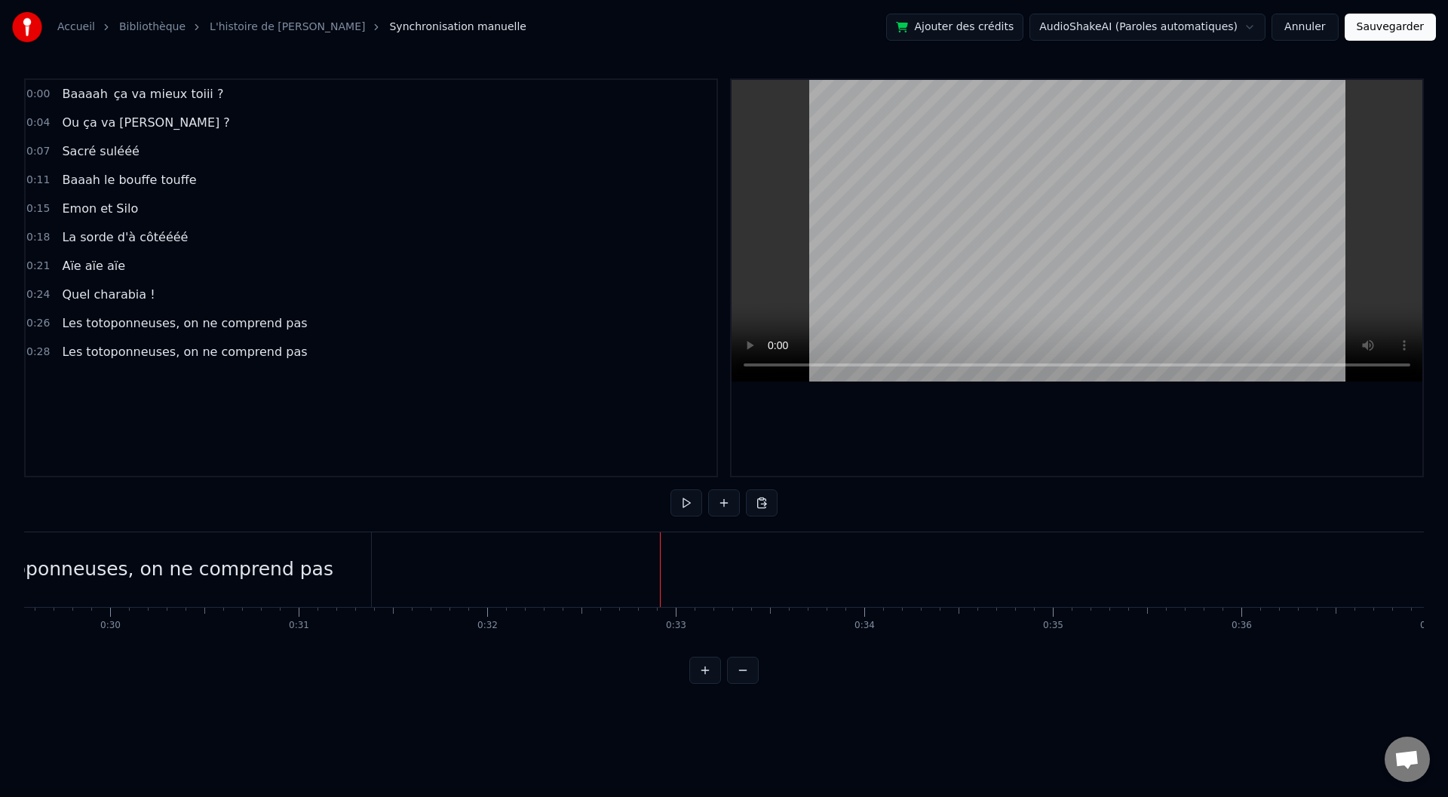
scroll to position [0, 5394]
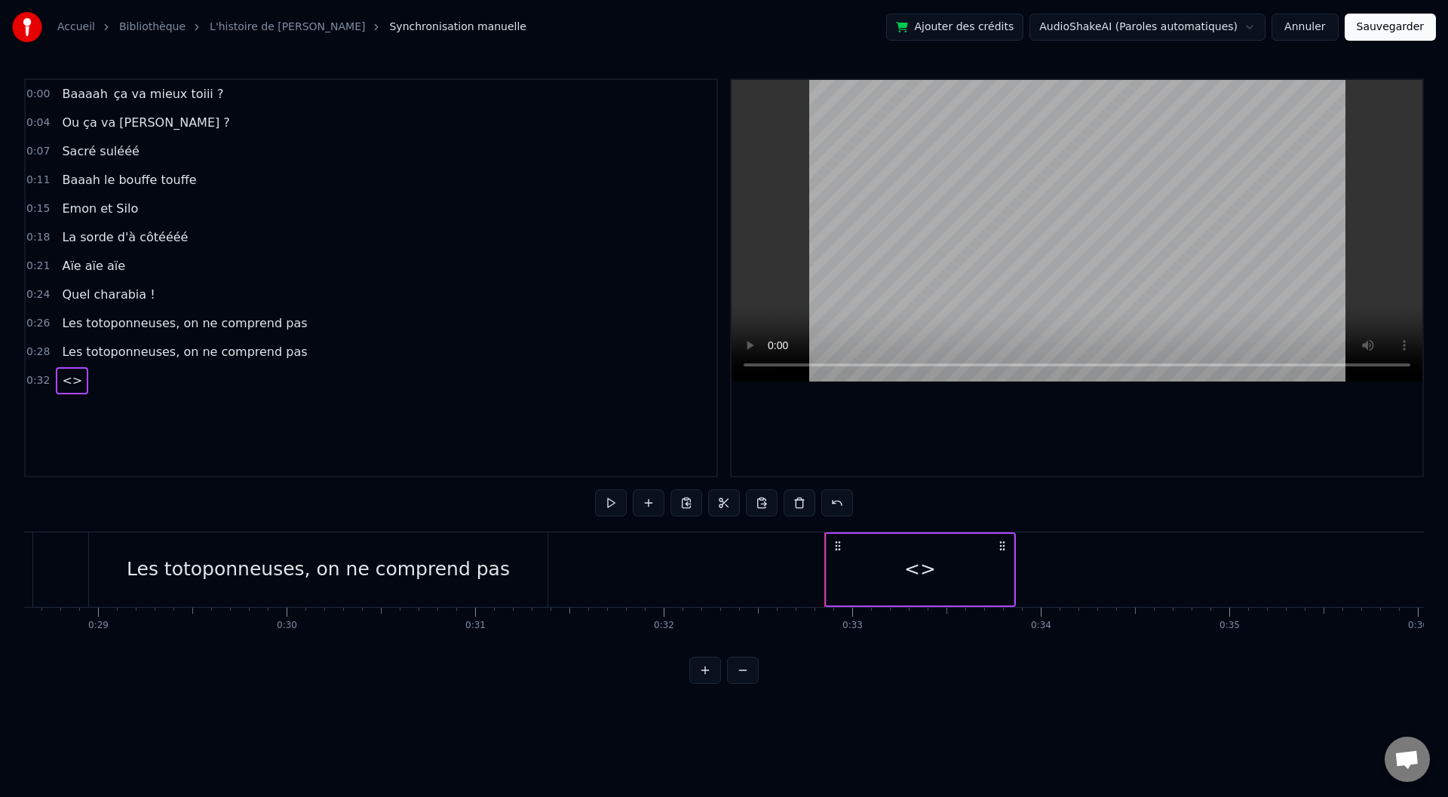
click at [879, 573] on div "<>" at bounding box center [918, 569] width 187 height 75
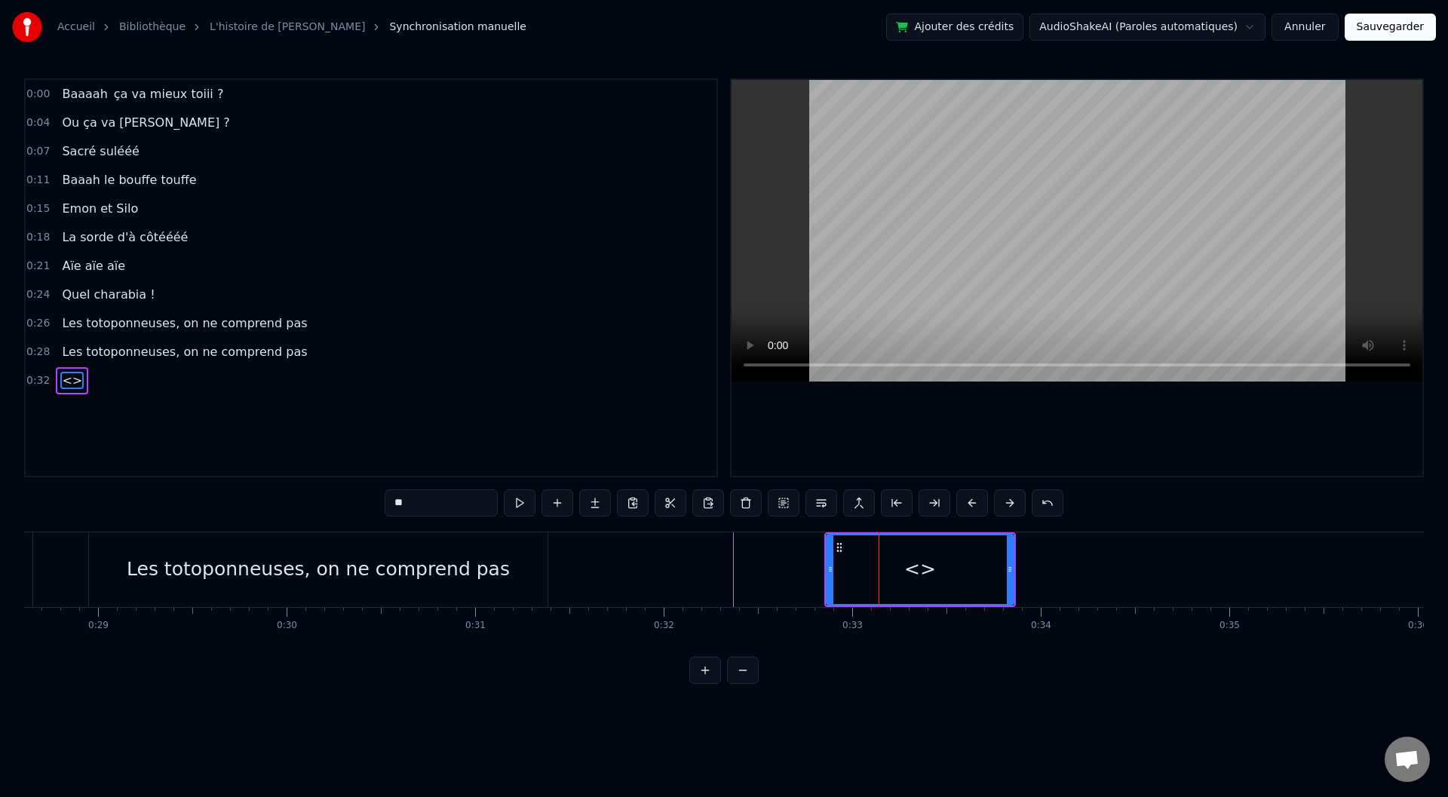
drag, startPoint x: 456, startPoint y: 505, endPoint x: 371, endPoint y: 508, distance: 84.5
click at [371, 508] on div "0:00 Baaaah ça va mieux toiii ? 0:04 Ou ça va [PERSON_NAME] ? 0:07 Sacré sulééé…" at bounding box center [724, 381] width 1400 height 606
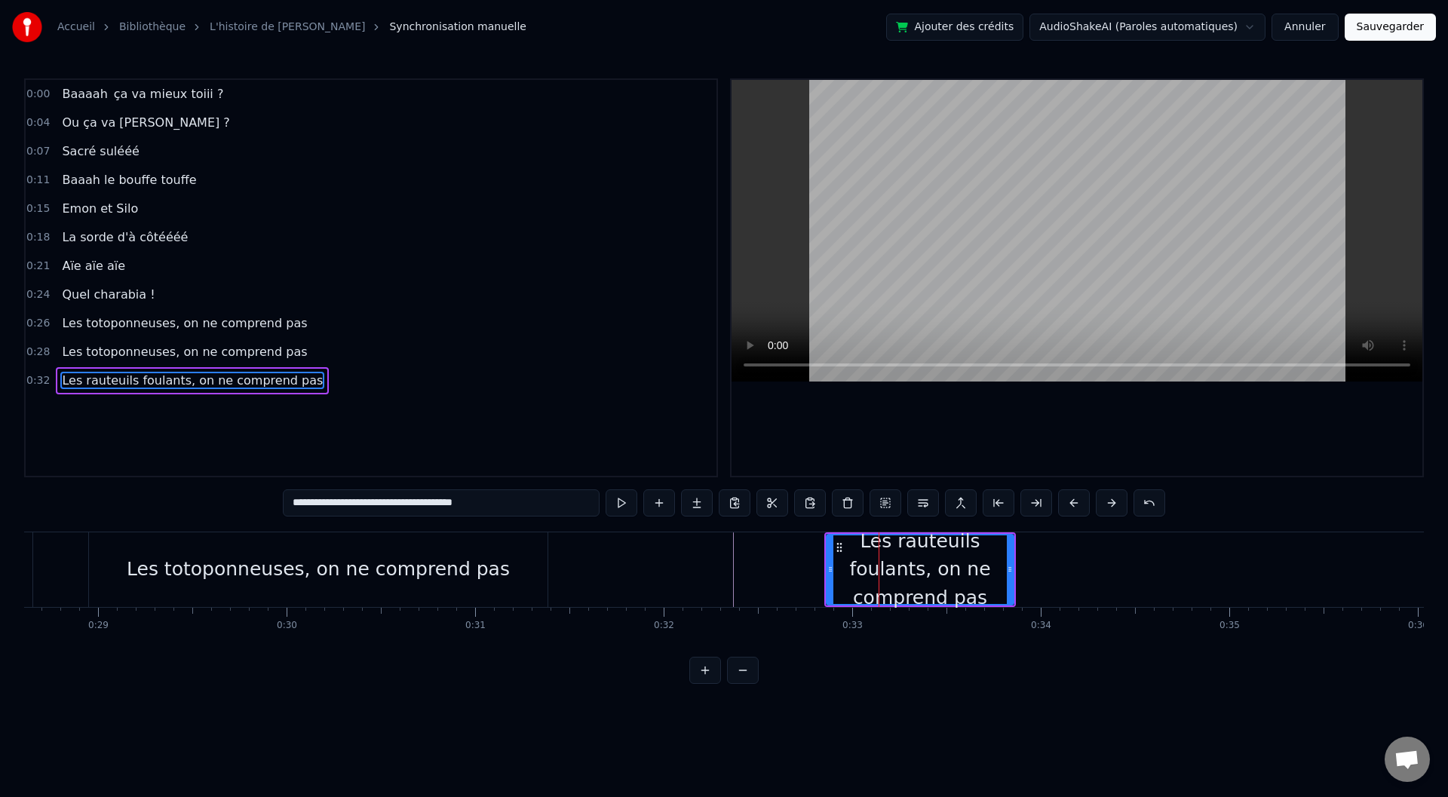
type input "**********"
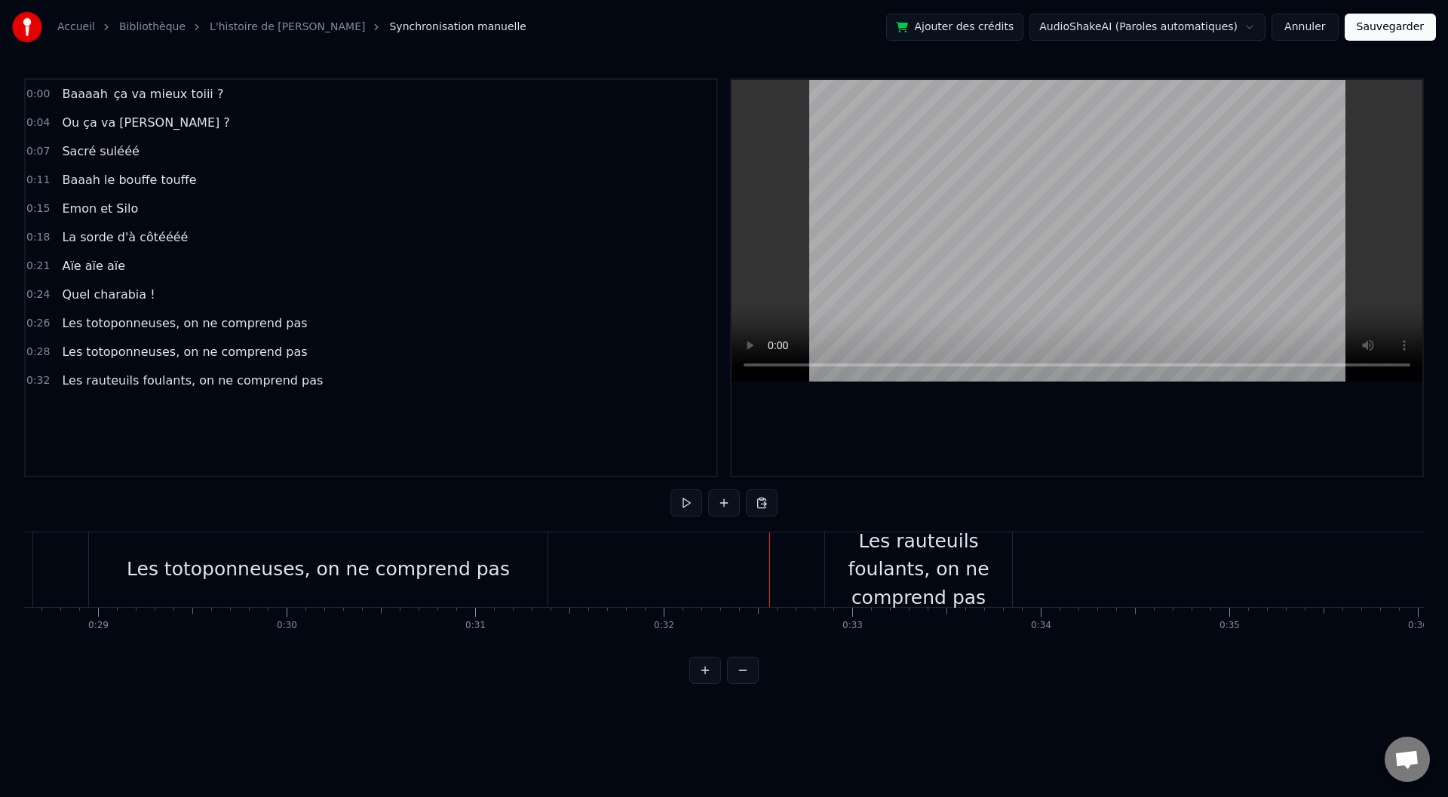
click at [828, 581] on div "Les rauteuils foulants, on ne comprend pas" at bounding box center [918, 569] width 187 height 85
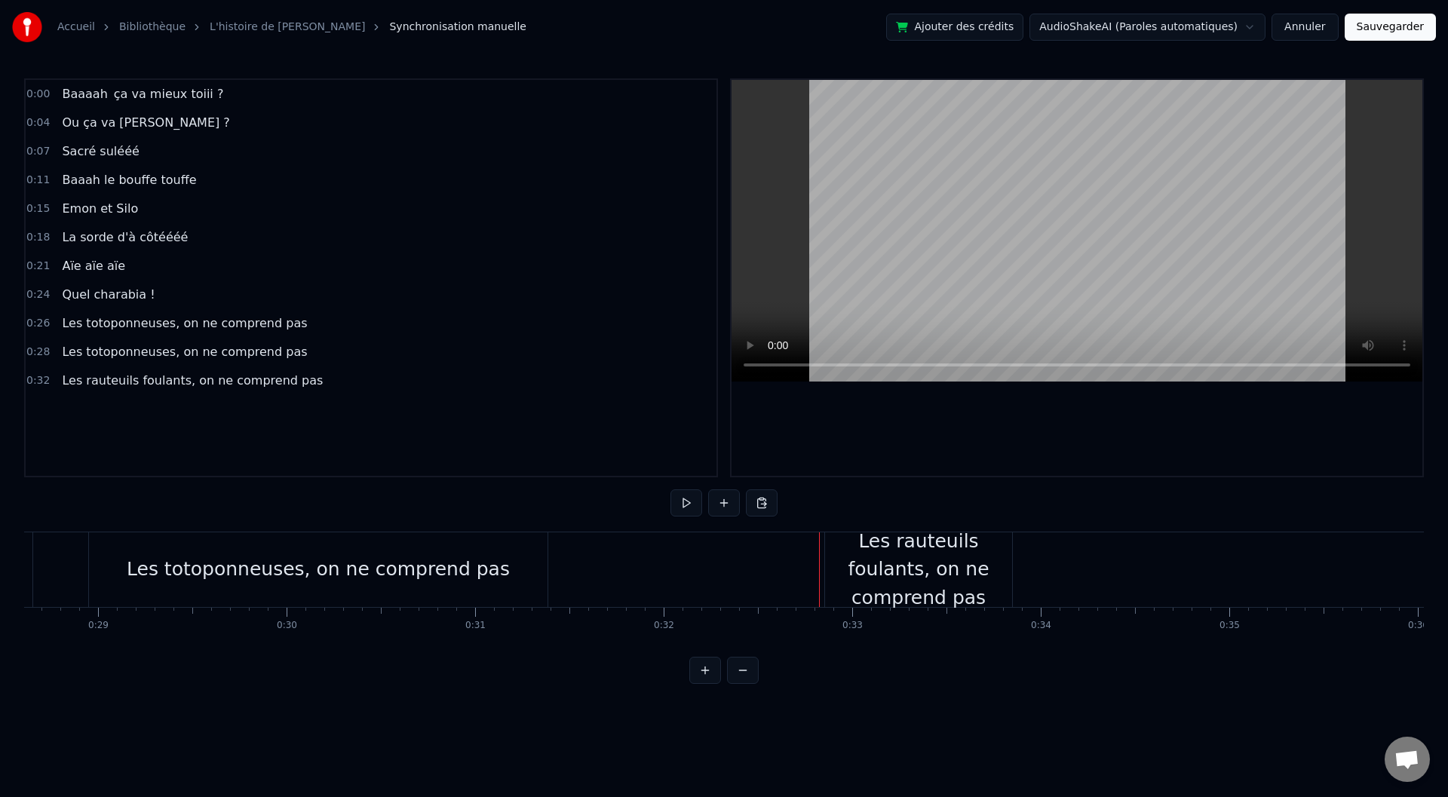
click at [830, 571] on div "Les rauteuils foulants, on ne comprend pas" at bounding box center [918, 569] width 187 height 85
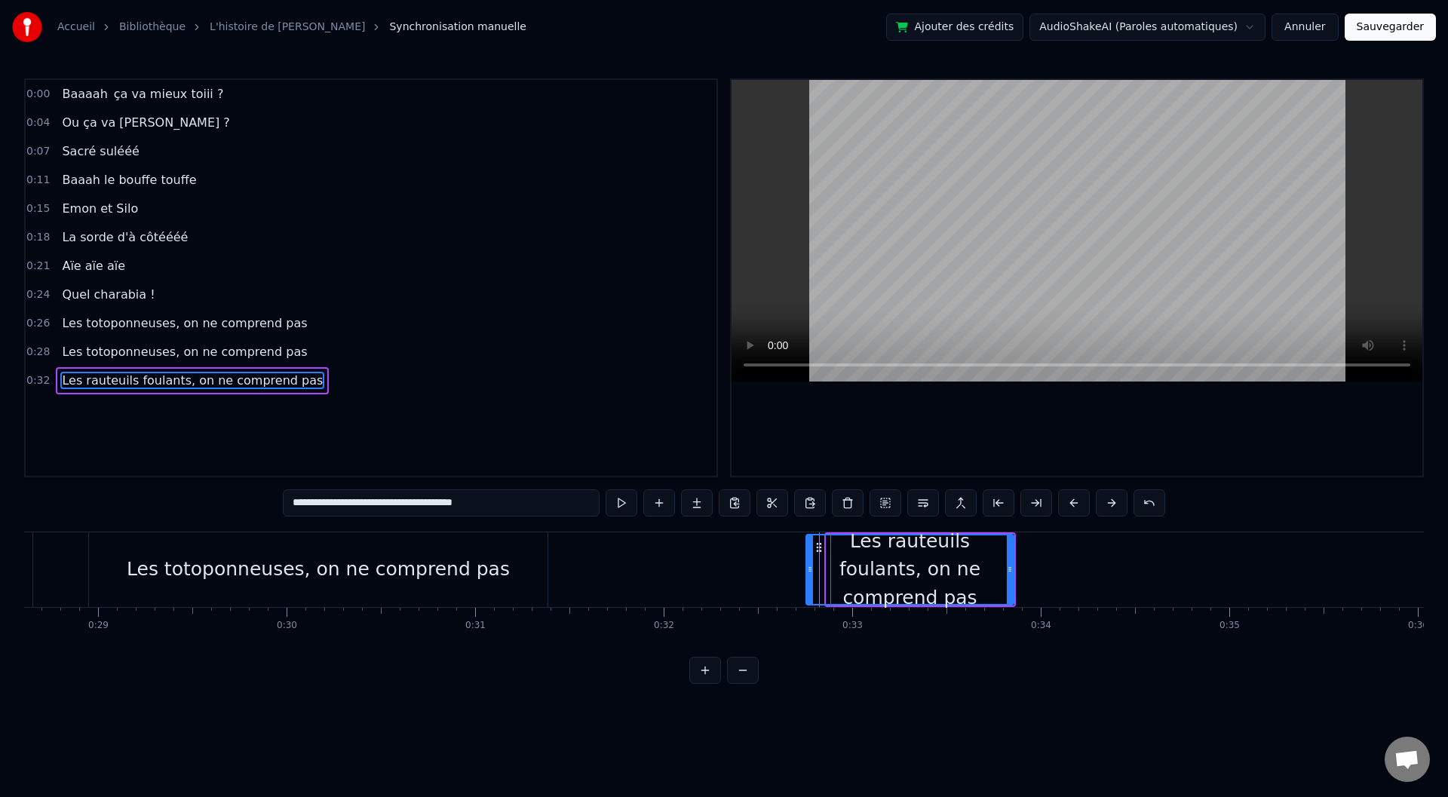
drag, startPoint x: 829, startPoint y: 571, endPoint x: 793, endPoint y: 571, distance: 36.2
click at [807, 571] on icon at bounding box center [810, 569] width 6 height 12
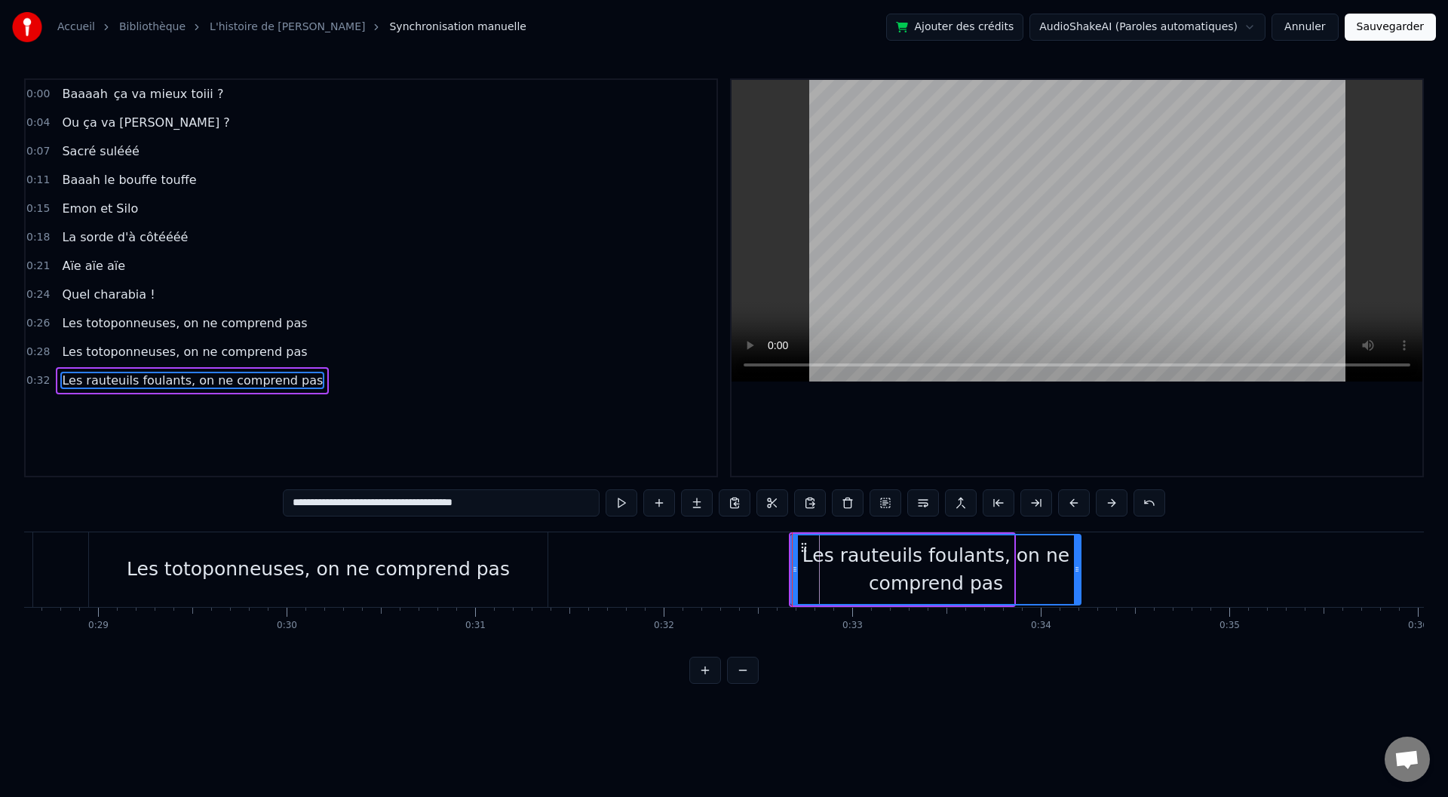
drag, startPoint x: 1011, startPoint y: 569, endPoint x: 1097, endPoint y: 572, distance: 86.0
click at [1080, 572] on icon at bounding box center [1077, 569] width 6 height 12
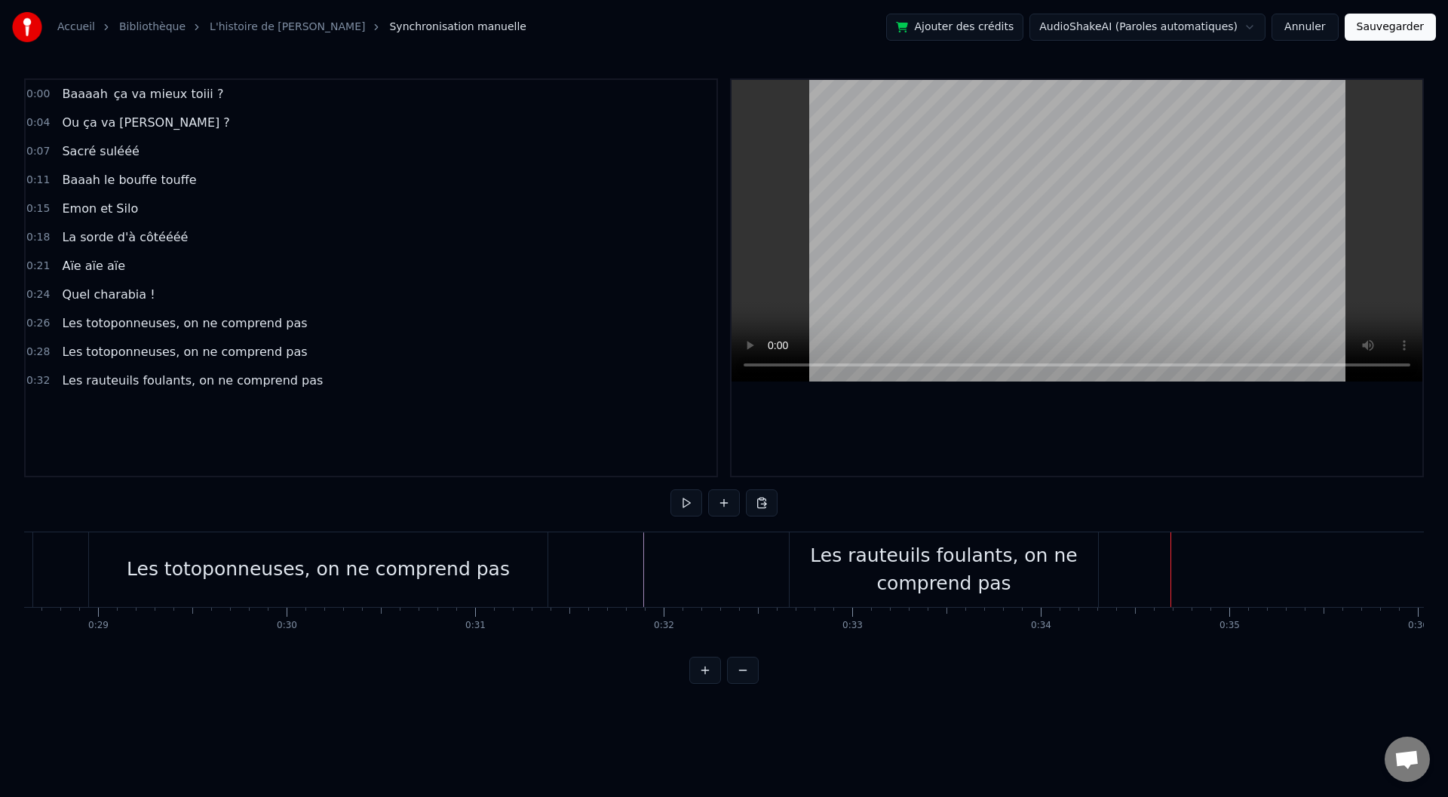
click at [796, 556] on div "Les rauteuils foulants, on ne comprend pas" at bounding box center [944, 570] width 308 height 57
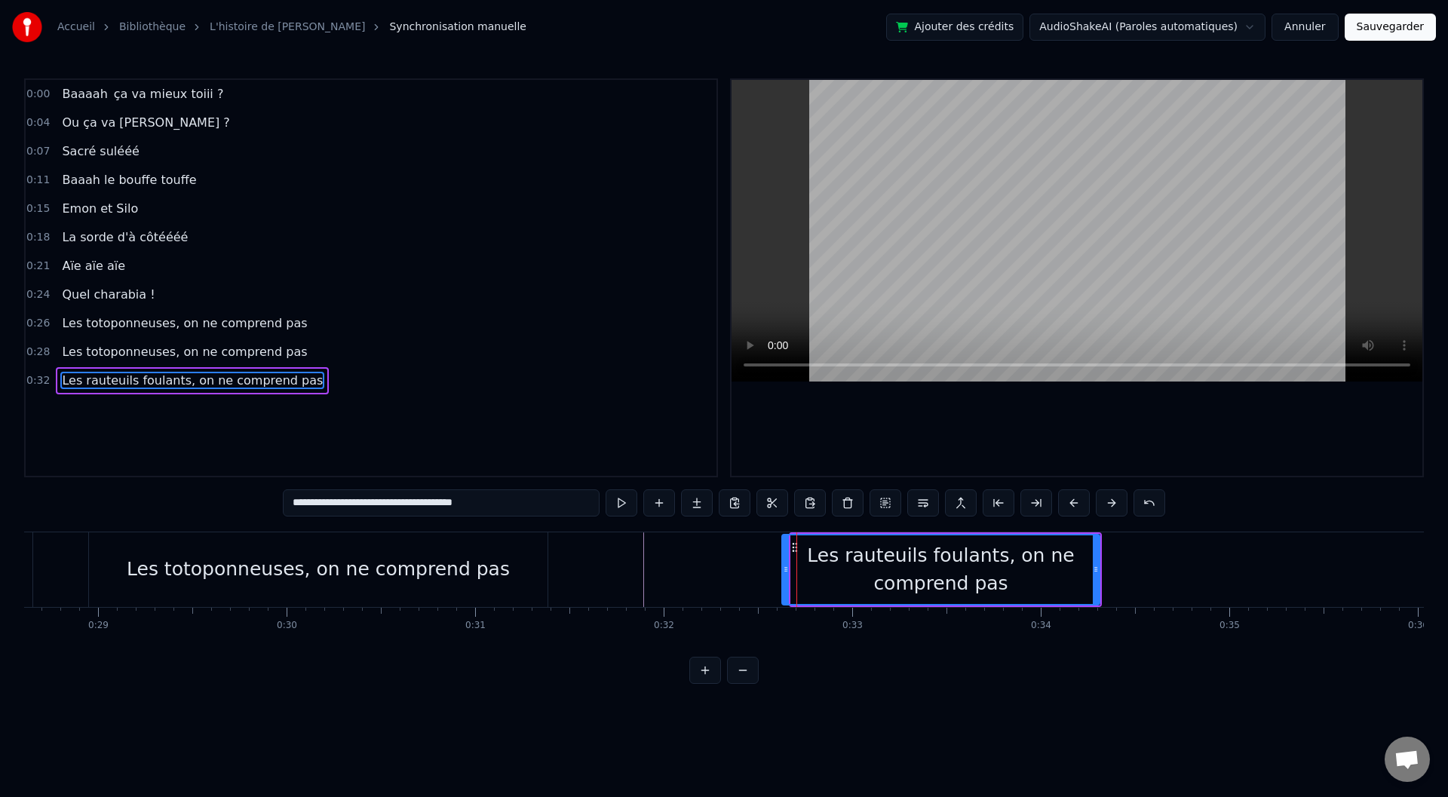
drag, startPoint x: 793, startPoint y: 563, endPoint x: 766, endPoint y: 566, distance: 27.2
click at [783, 566] on icon at bounding box center [786, 569] width 6 height 12
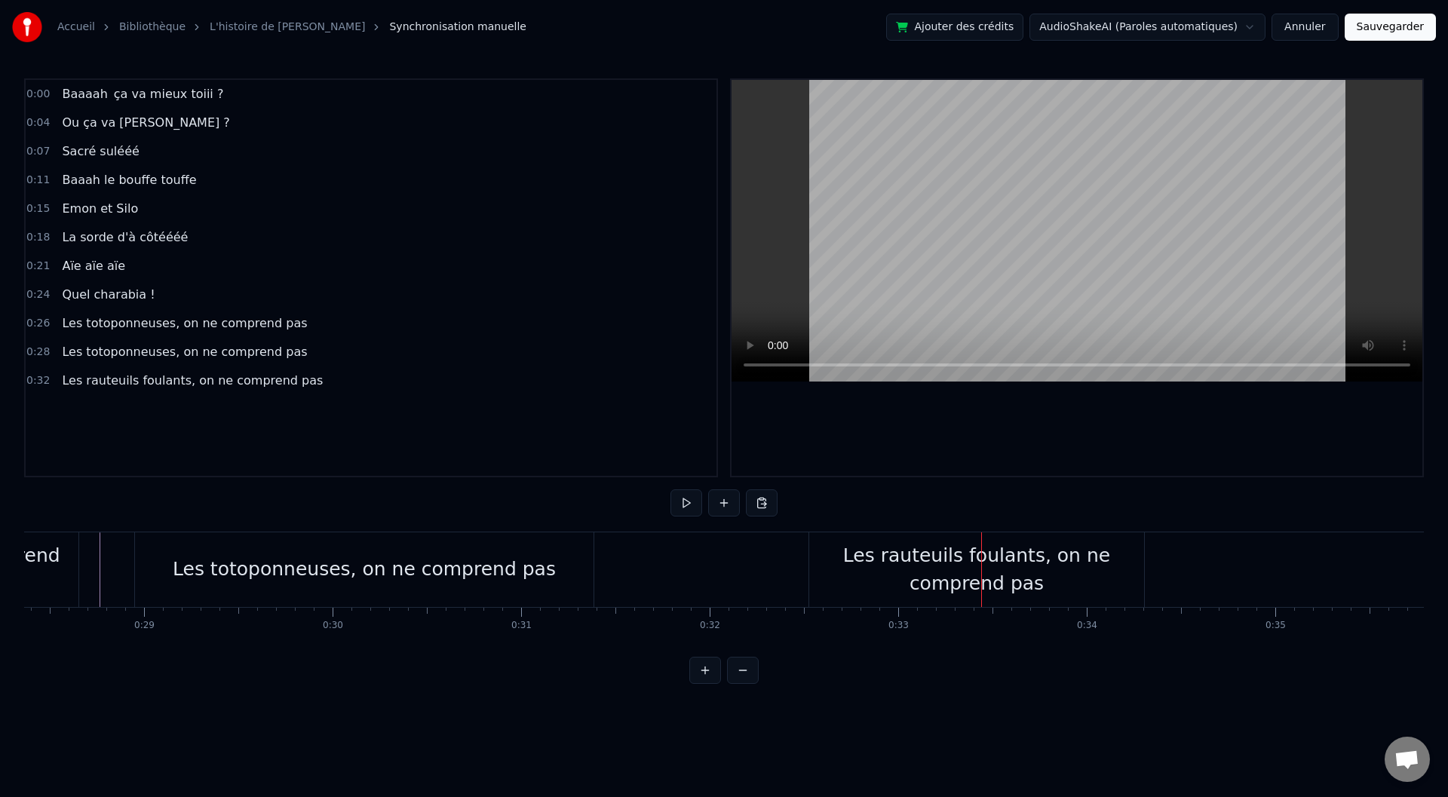
click at [837, 570] on div "Les rauteuils foulants, on ne comprend pas" at bounding box center [976, 570] width 335 height 57
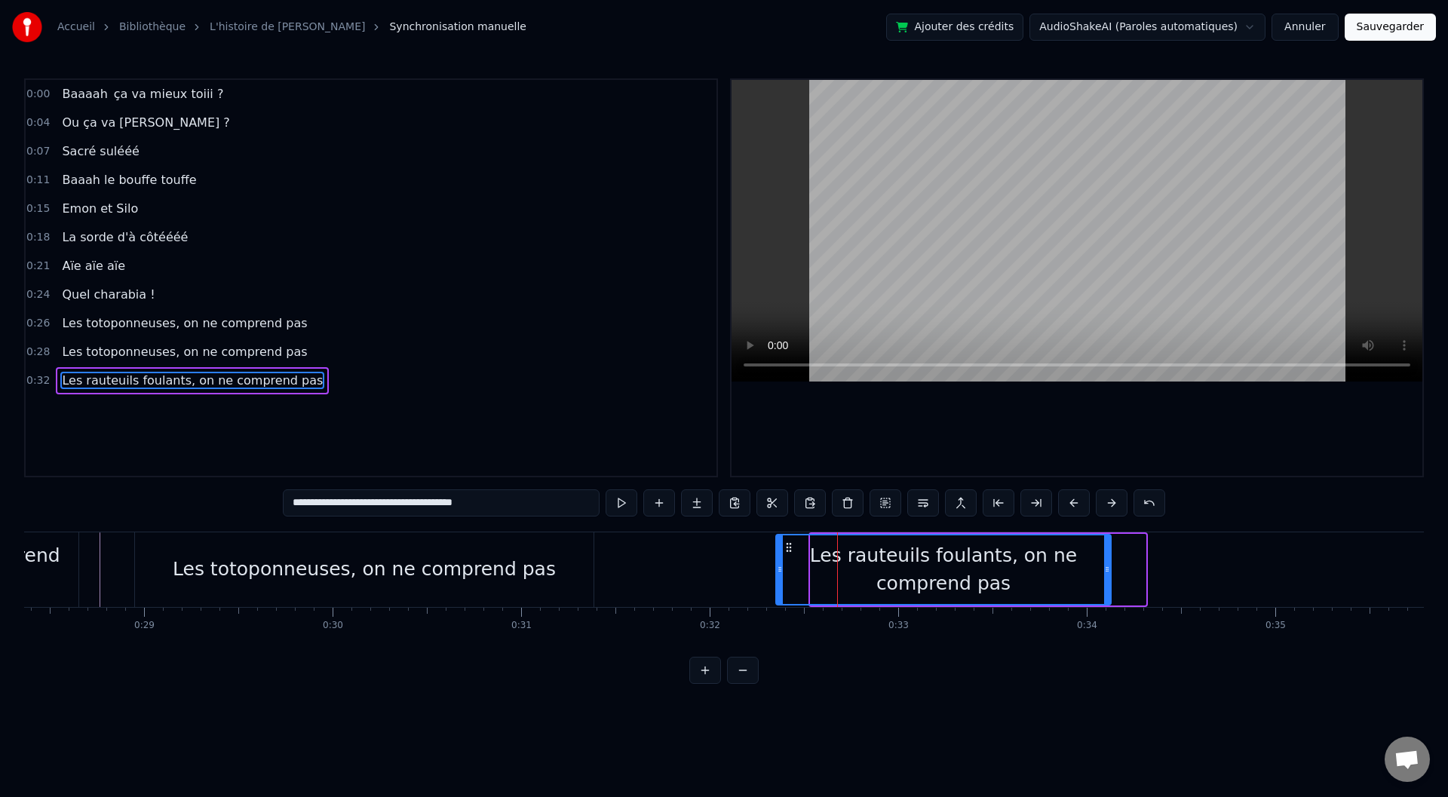
drag, startPoint x: 821, startPoint y: 546, endPoint x: 786, endPoint y: 545, distance: 34.7
click at [786, 545] on icon at bounding box center [789, 548] width 12 height 12
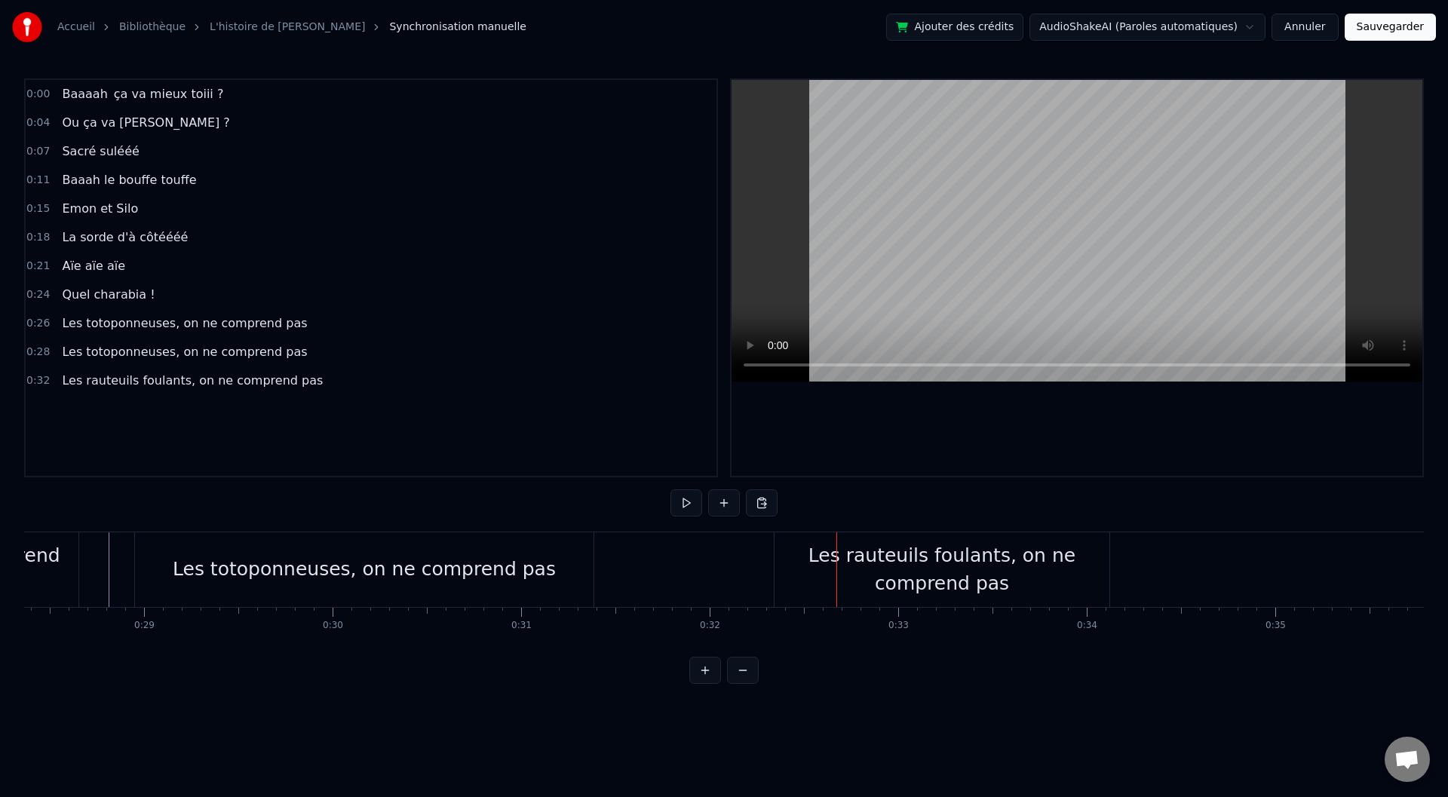
click at [828, 543] on div "Les rauteuils foulants, on ne comprend pas" at bounding box center [942, 570] width 335 height 57
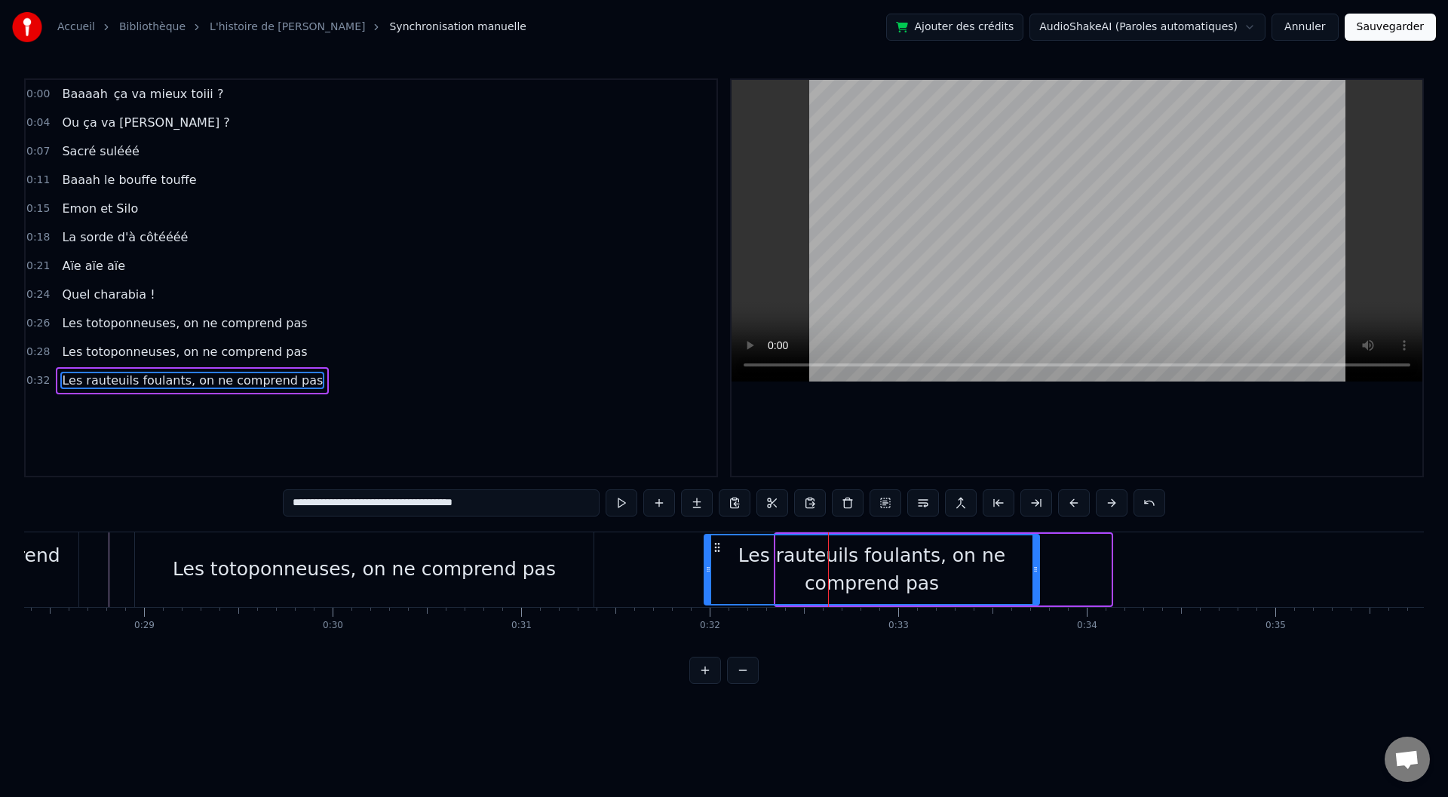
drag, startPoint x: 780, startPoint y: 545, endPoint x: 698, endPoint y: 552, distance: 81.7
click at [711, 552] on icon at bounding box center [717, 548] width 12 height 12
click at [711, 545] on icon at bounding box center [705, 548] width 12 height 12
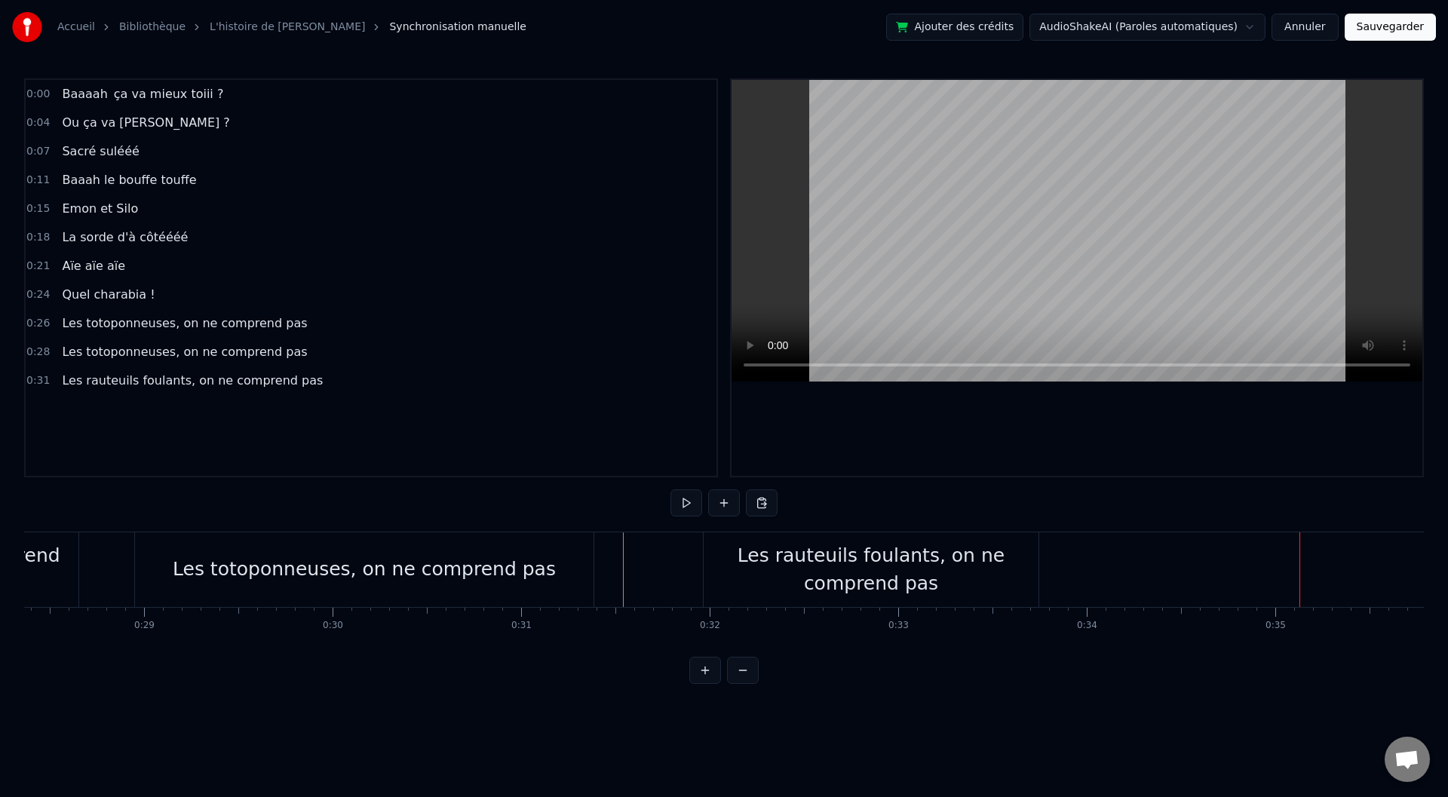
click at [998, 574] on div "Les rauteuils foulants, on ne comprend pas" at bounding box center [871, 570] width 335 height 57
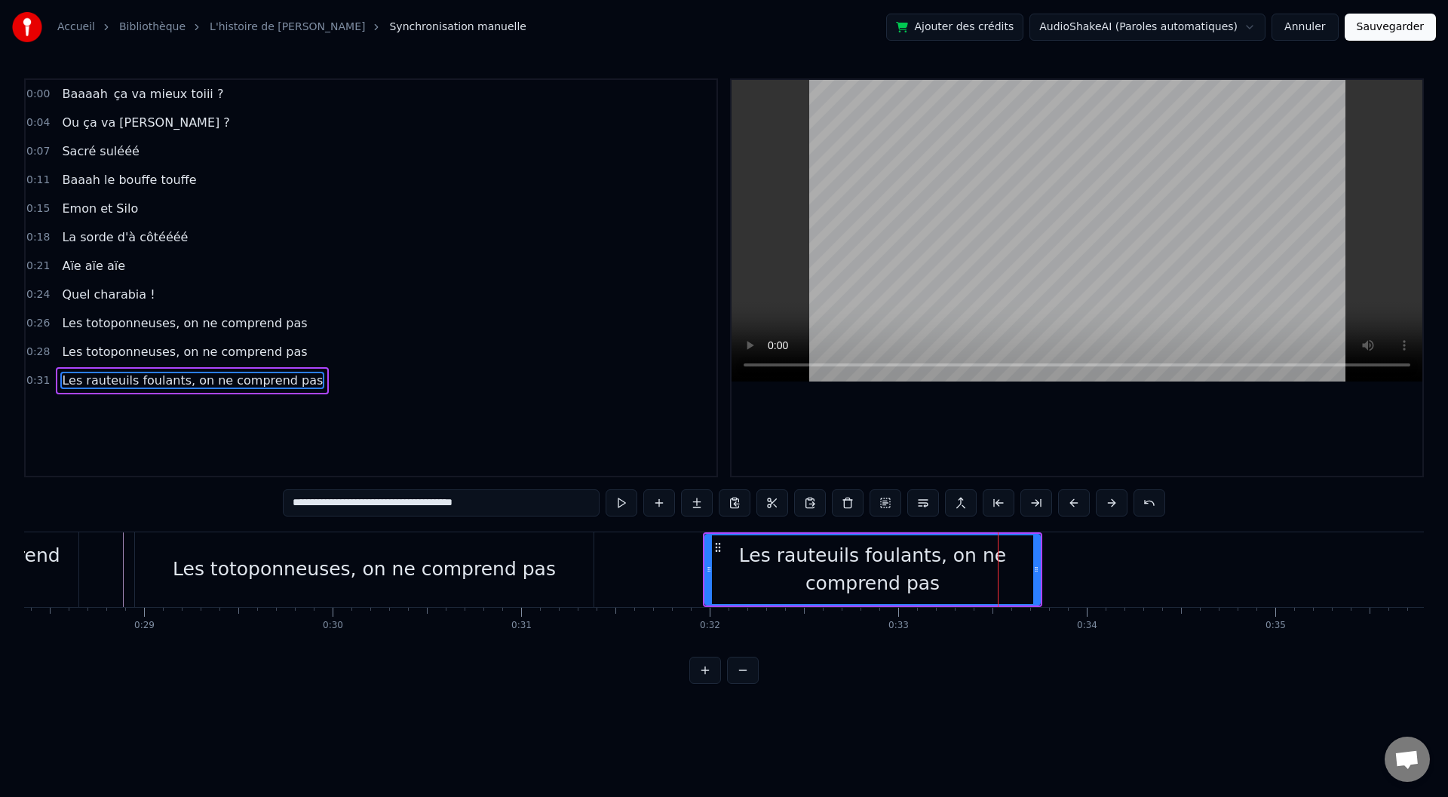
click at [1040, 574] on div "Les rauteuils foulants, on ne comprend pas" at bounding box center [872, 570] width 336 height 72
drag, startPoint x: 1035, startPoint y: 572, endPoint x: 1053, endPoint y: 573, distance: 18.1
click at [1053, 573] on icon at bounding box center [1054, 569] width 6 height 12
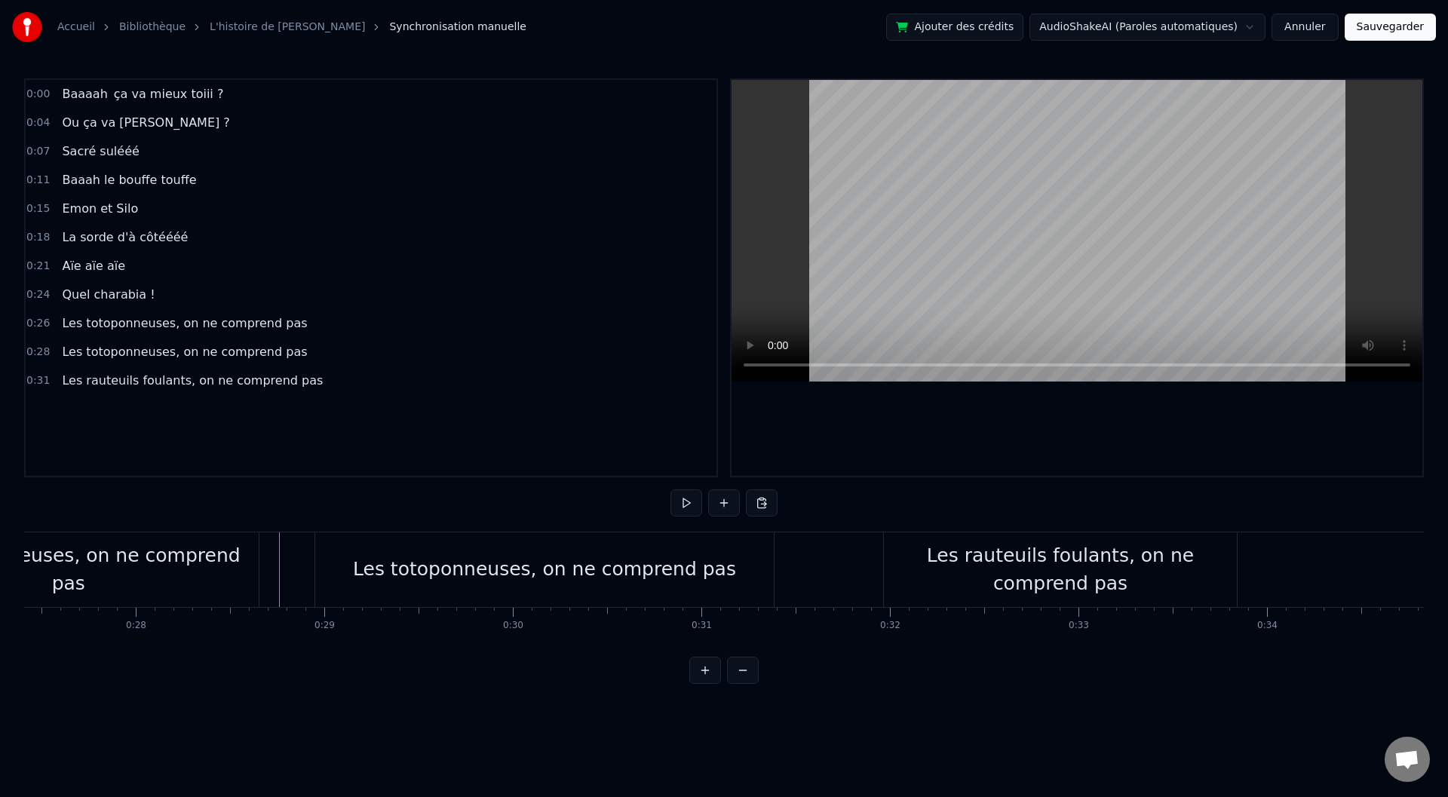
scroll to position [0, 4966]
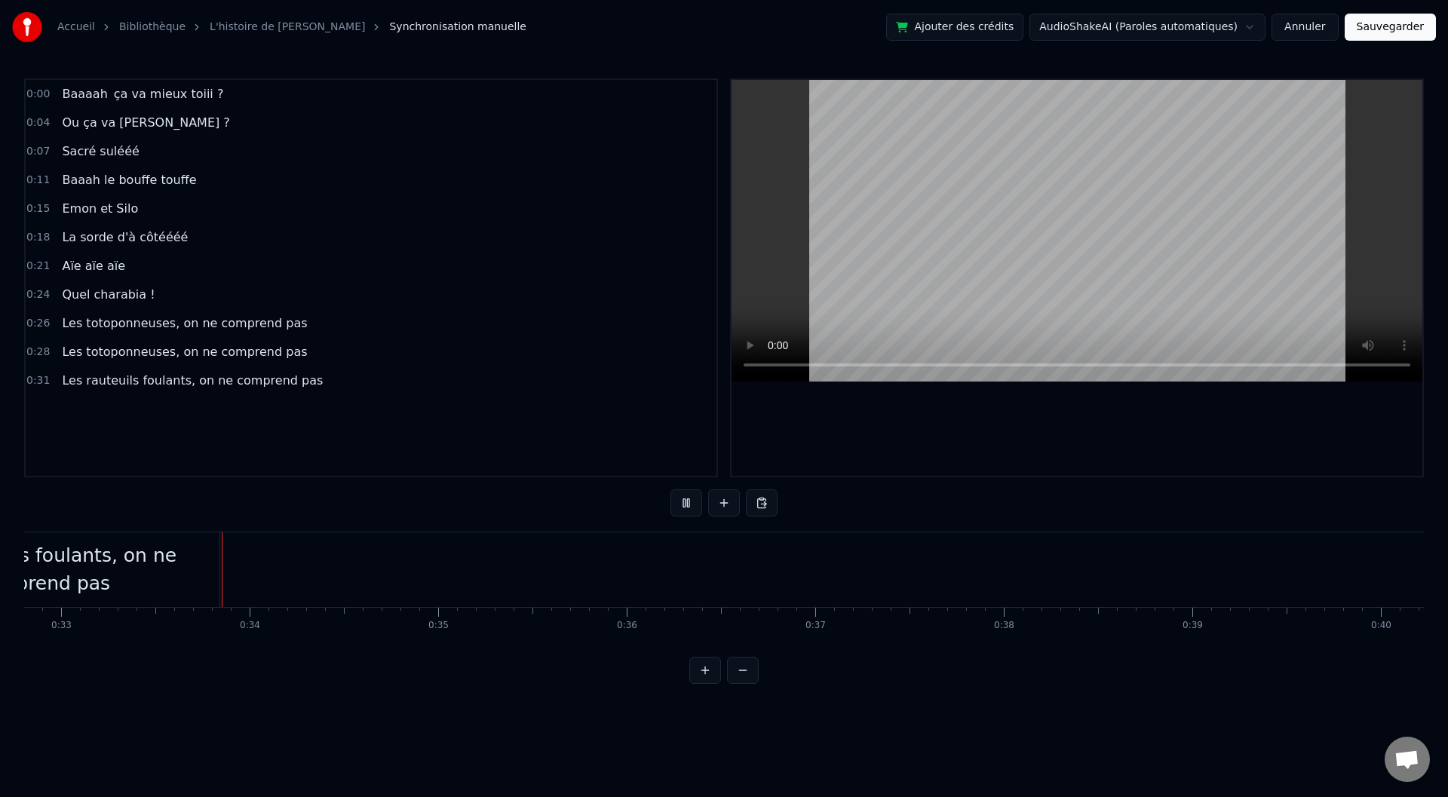
scroll to position [0, 6217]
click at [127, 584] on div "Les rauteuils foulants, on ne comprend pas" at bounding box center [11, 570] width 353 height 57
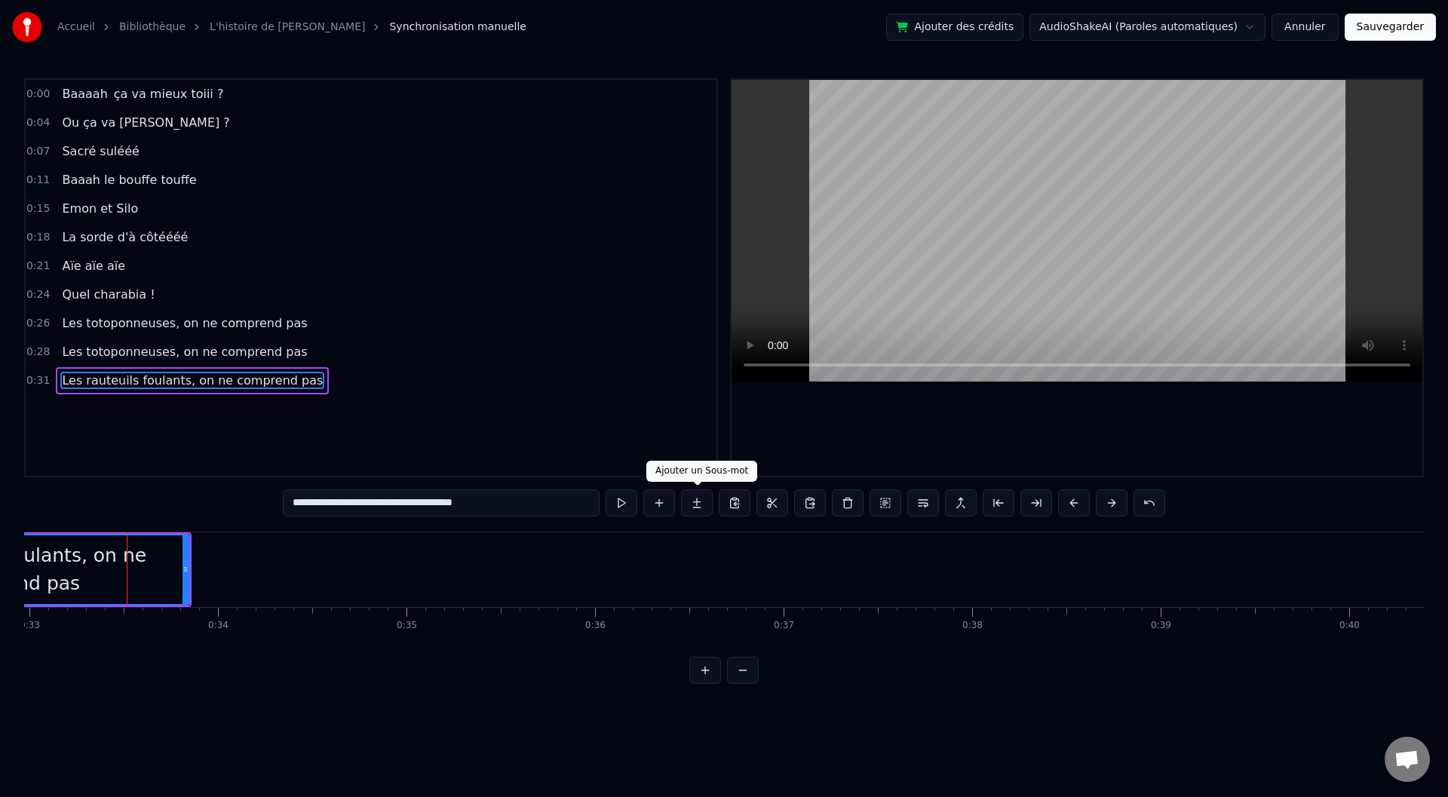
click at [701, 508] on button at bounding box center [697, 502] width 32 height 27
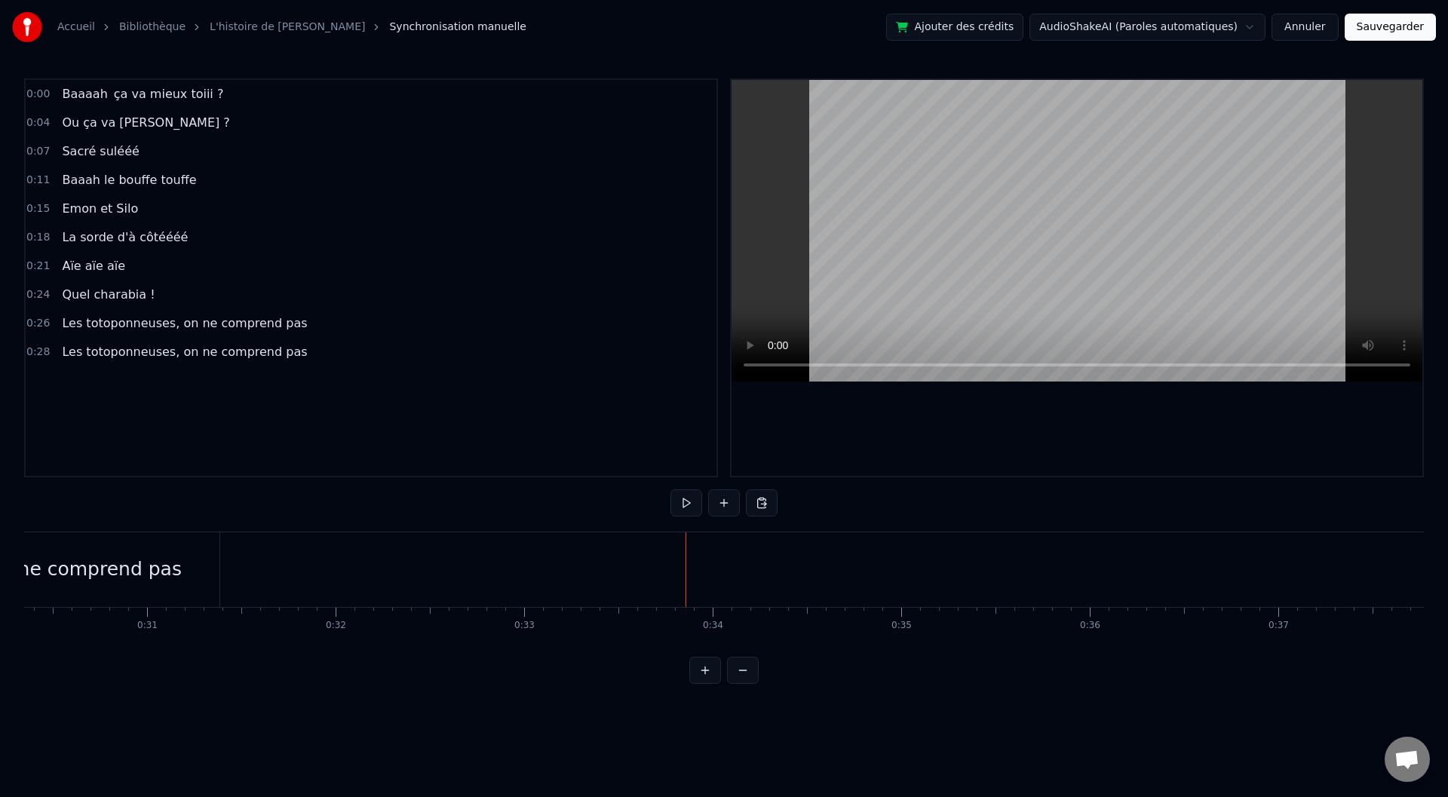
scroll to position [0, 5823]
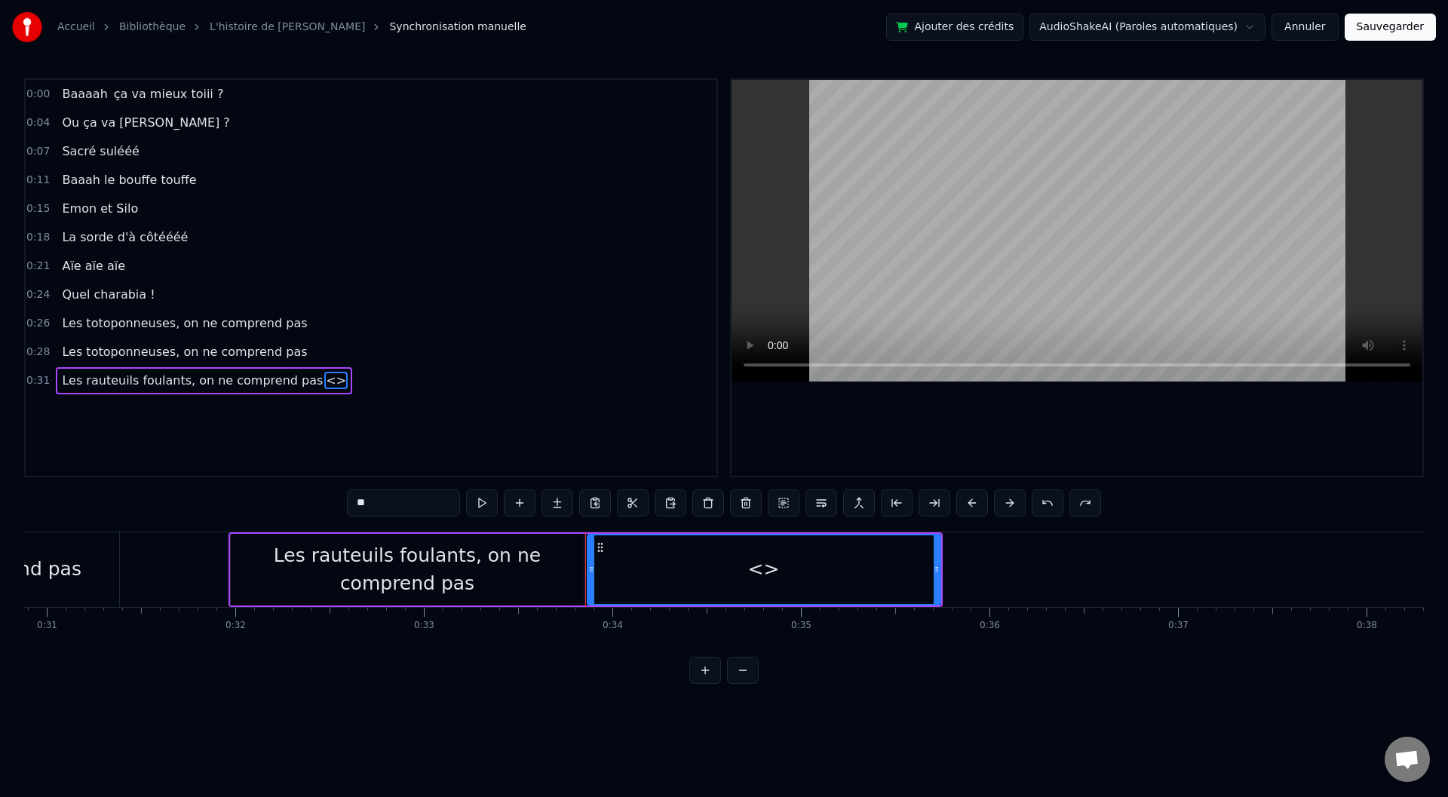
click at [624, 561] on div "<>" at bounding box center [763, 569] width 351 height 69
drag, startPoint x: 674, startPoint y: 575, endPoint x: 592, endPoint y: 580, distance: 82.4
click at [592, 580] on div "<>" at bounding box center [763, 569] width 351 height 69
click at [465, 591] on div "Les rauteuils foulants, on ne comprend pas" at bounding box center [407, 570] width 353 height 57
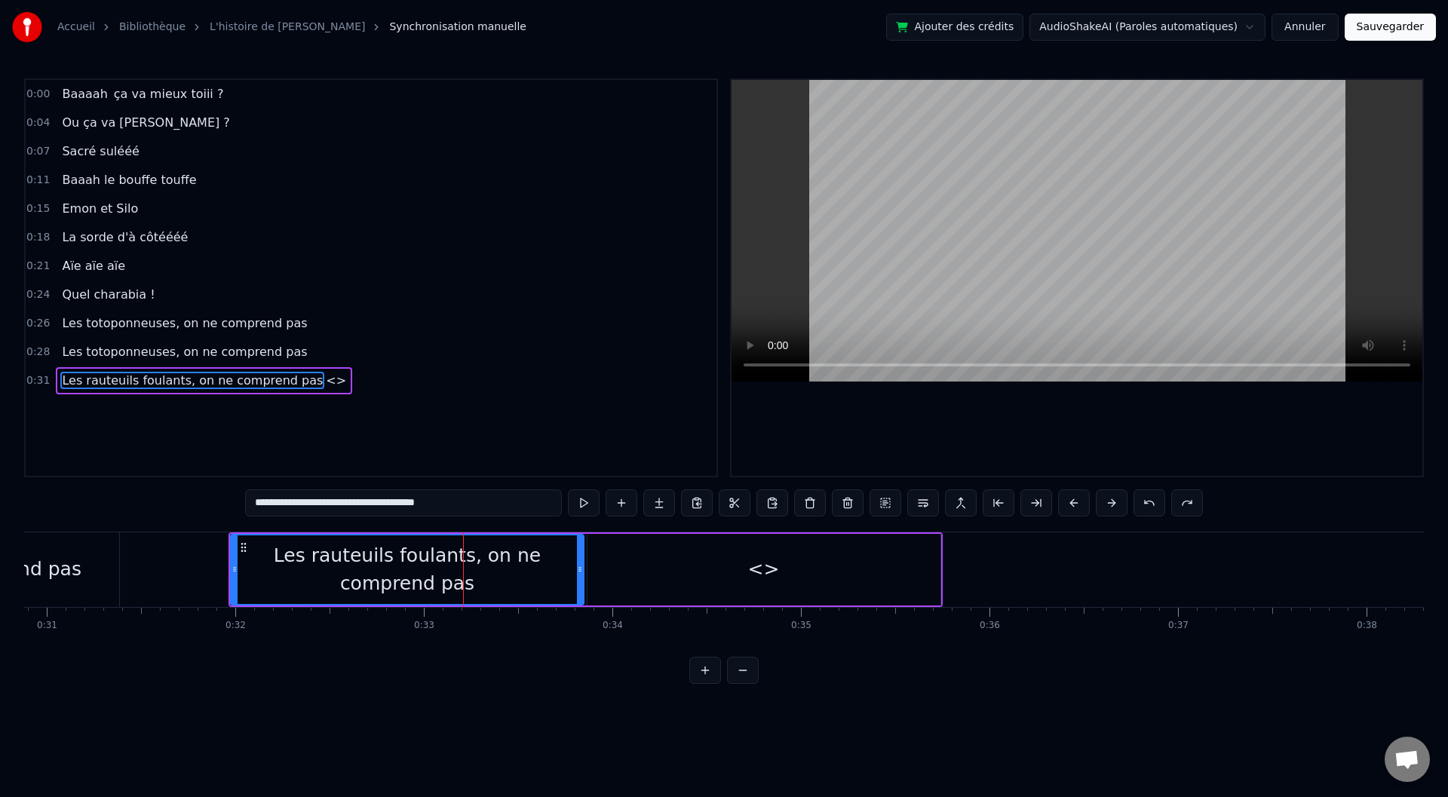
click at [697, 576] on div "<>" at bounding box center [764, 570] width 353 height 72
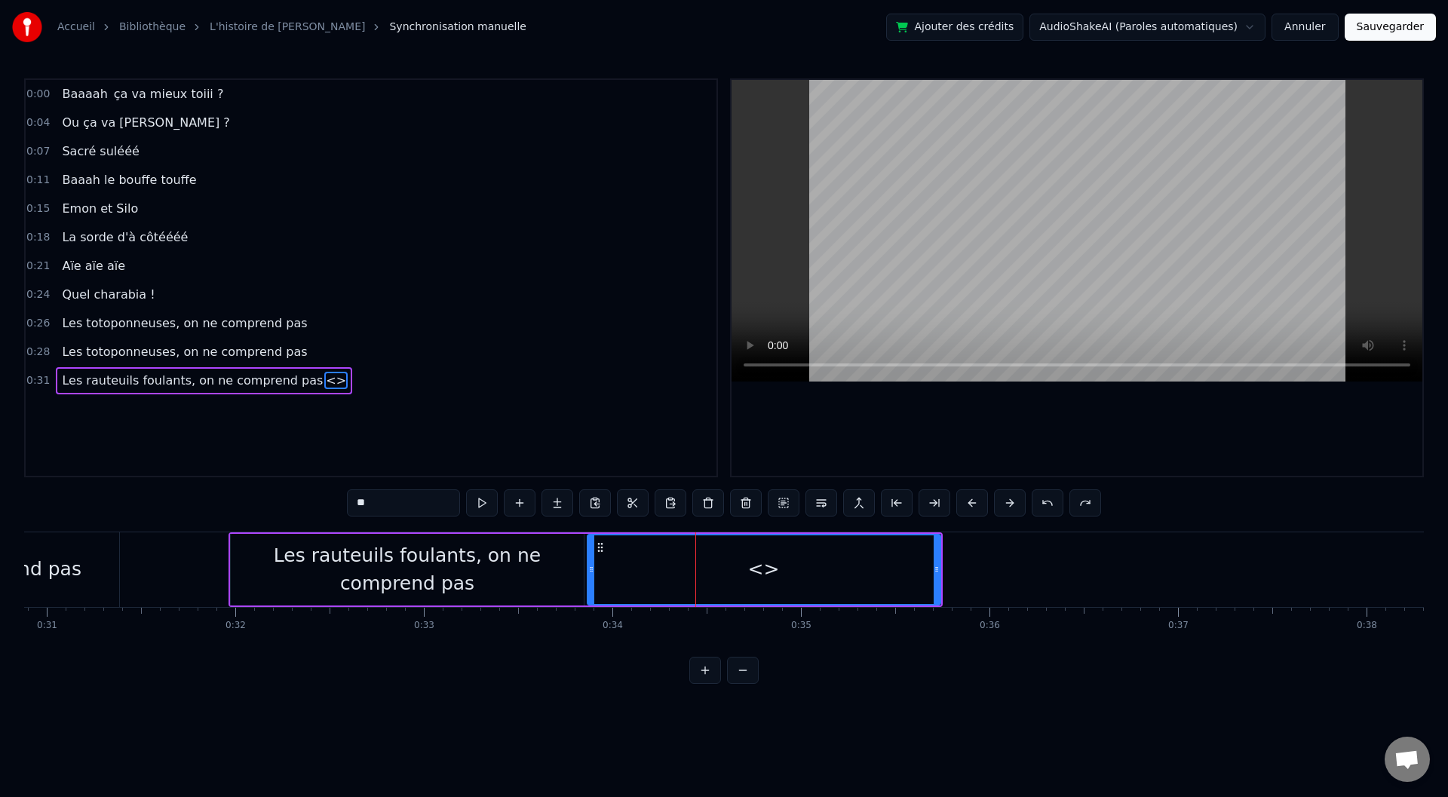
drag, startPoint x: 406, startPoint y: 510, endPoint x: 348, endPoint y: 513, distance: 57.4
click at [351, 513] on input "**" at bounding box center [403, 502] width 113 height 27
paste input "**********"
type input "*"
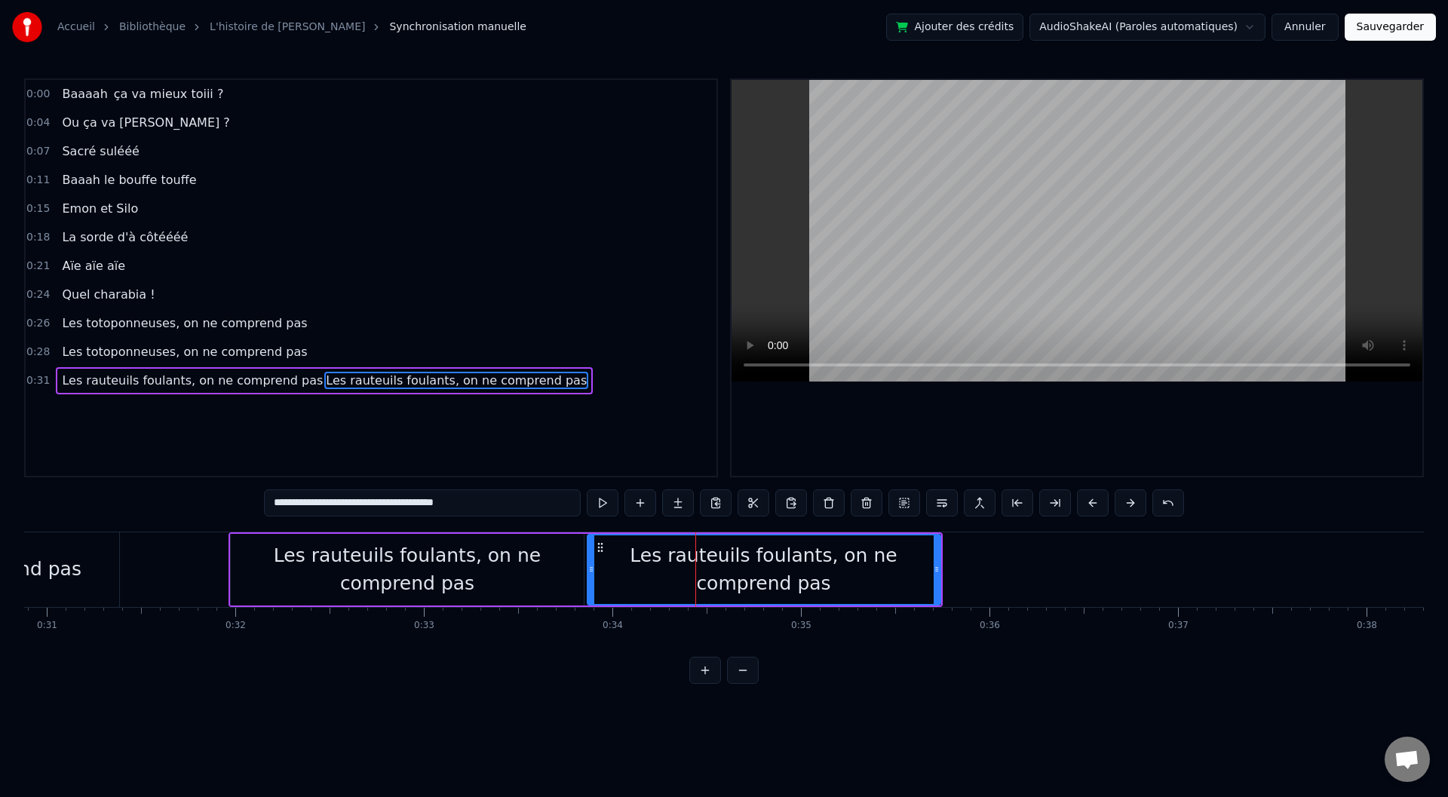
type input "**********"
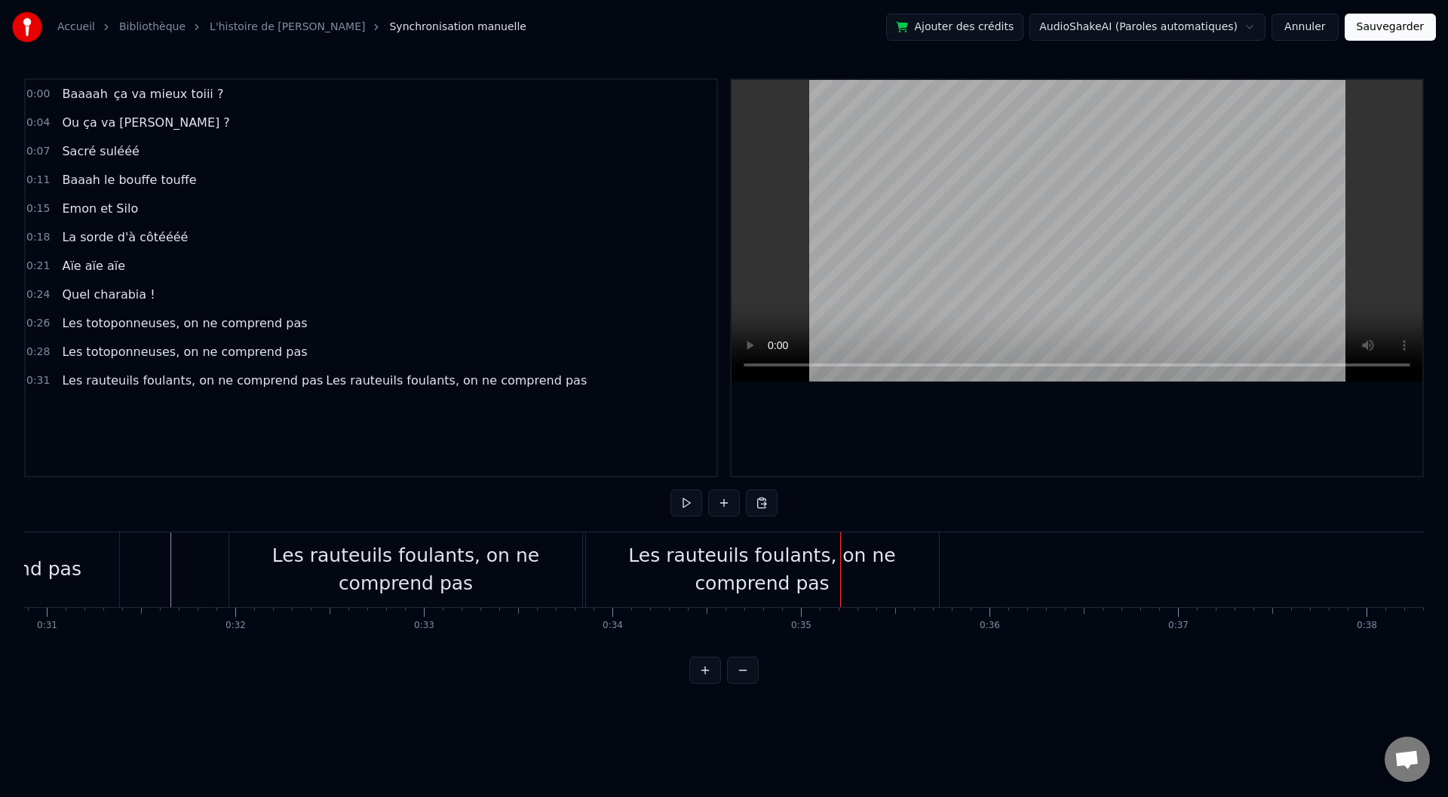
click at [650, 584] on div "Les rauteuils foulants, on ne comprend pas" at bounding box center [762, 570] width 353 height 57
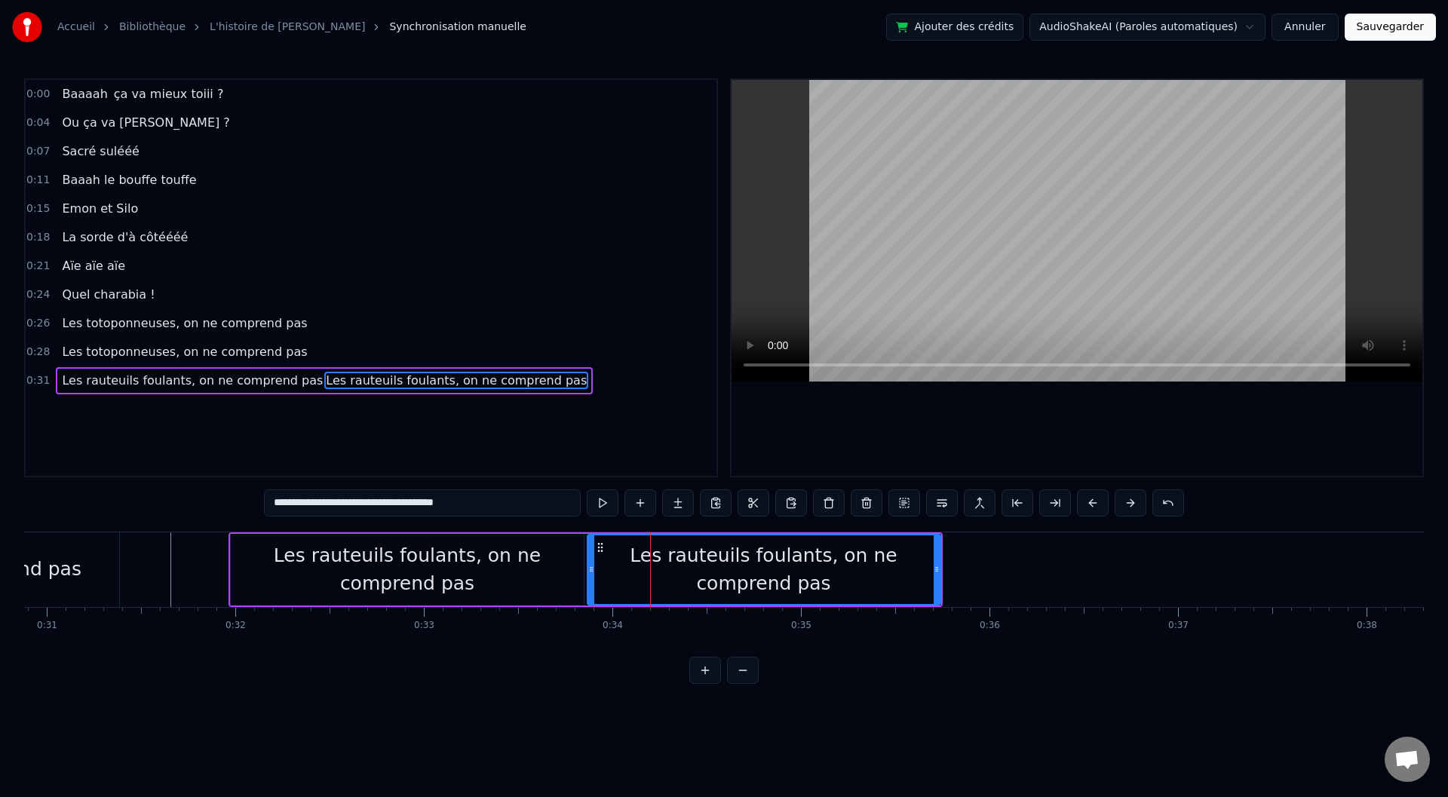
drag, startPoint x: 601, startPoint y: 566, endPoint x: 684, endPoint y: 569, distance: 83.0
click at [684, 569] on div "Les rauteuils foulants, on ne comprend pas" at bounding box center [763, 570] width 351 height 57
click at [936, 550] on div at bounding box center [937, 569] width 6 height 69
click at [324, 384] on span "Les rauteuils foulants, on ne comprend pas" at bounding box center [456, 380] width 264 height 17
click at [262, 378] on span "Les rauteuils foulants, on ne comprend pas" at bounding box center [192, 380] width 264 height 17
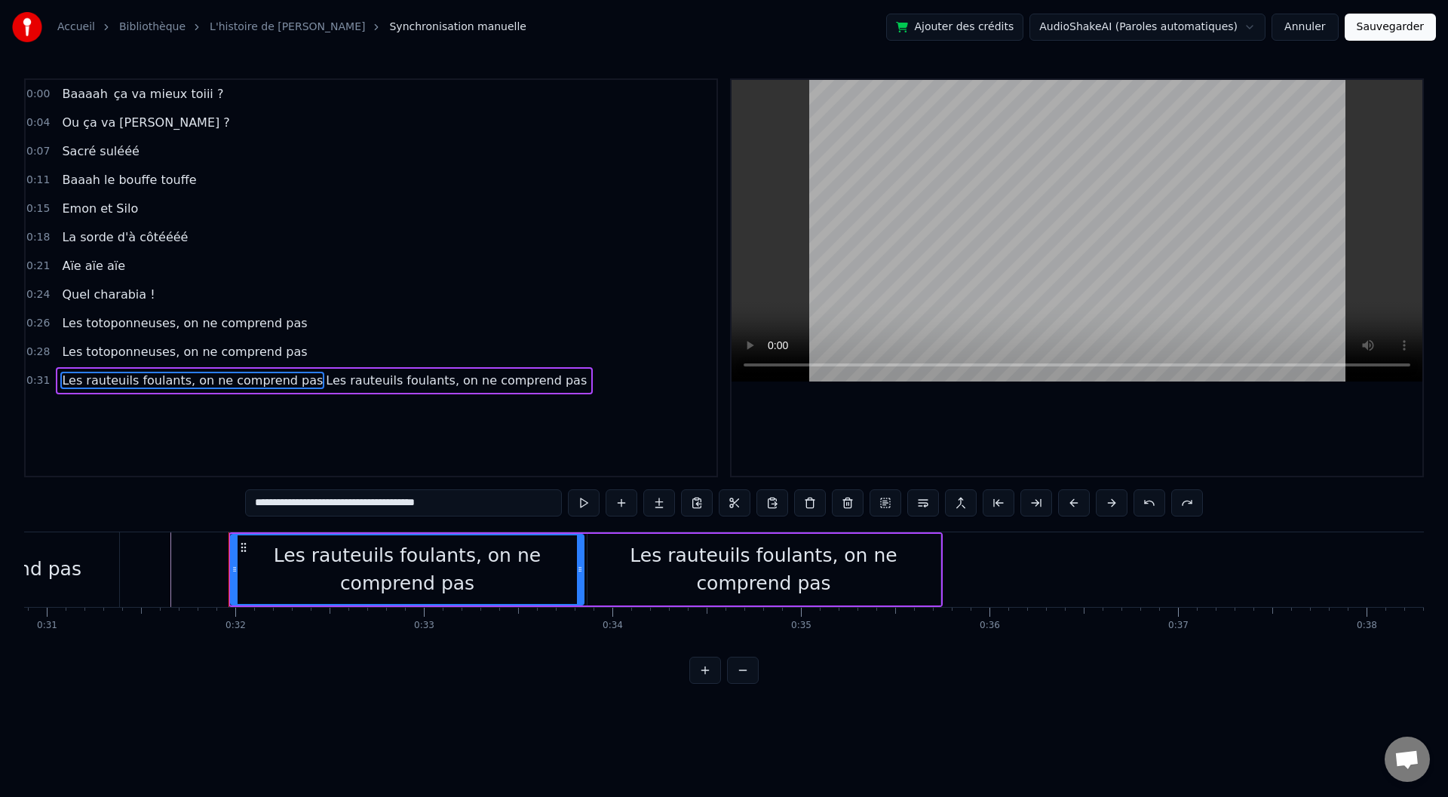
click at [324, 379] on span "Les rauteuils foulants, on ne comprend pas" at bounding box center [456, 380] width 264 height 17
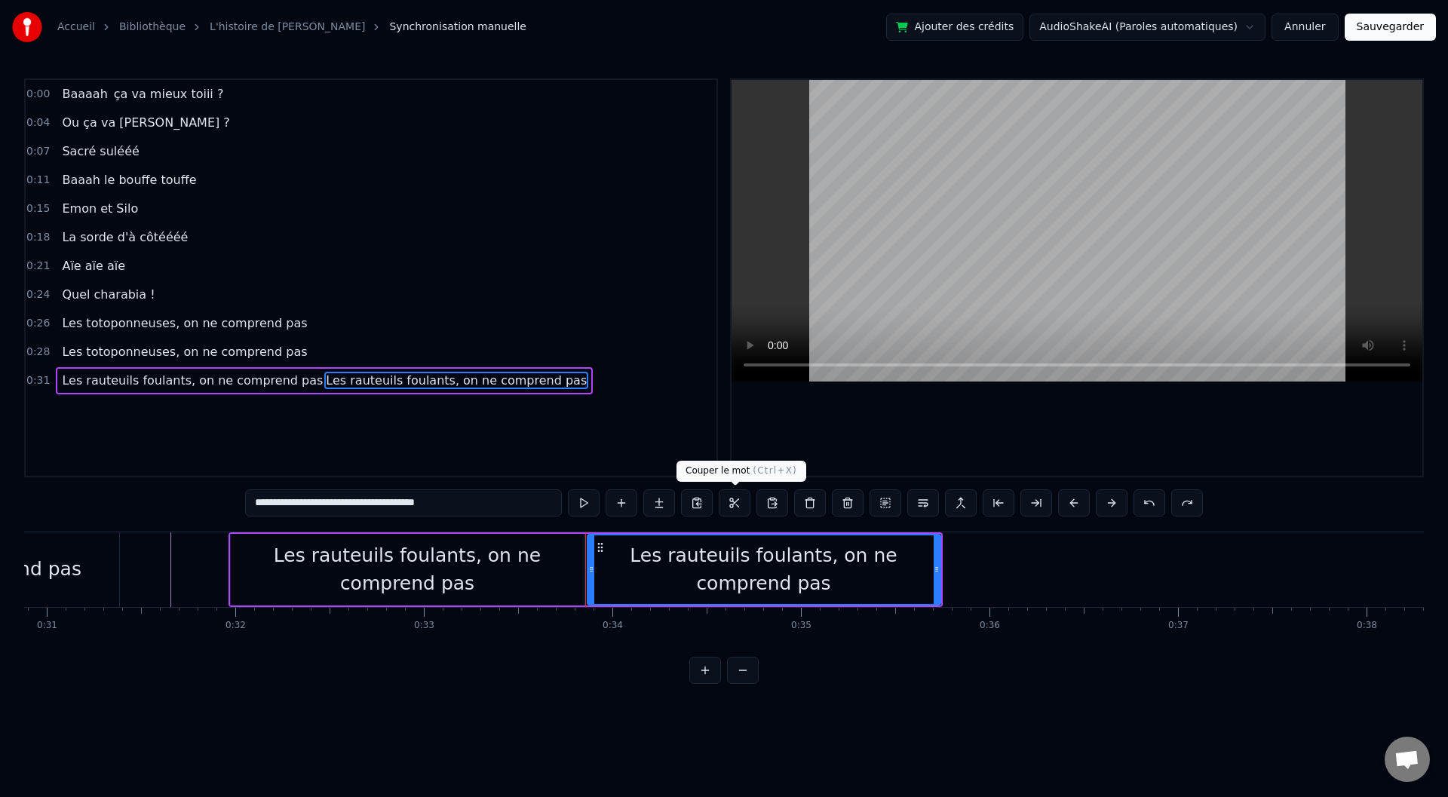
click at [734, 502] on button at bounding box center [735, 502] width 32 height 27
click at [606, 565] on div "Les rauteuils foulants, on ne comprend pas" at bounding box center [763, 570] width 351 height 57
click at [506, 585] on div "Les rauteuils foulants, on ne comprend pas" at bounding box center [407, 570] width 353 height 57
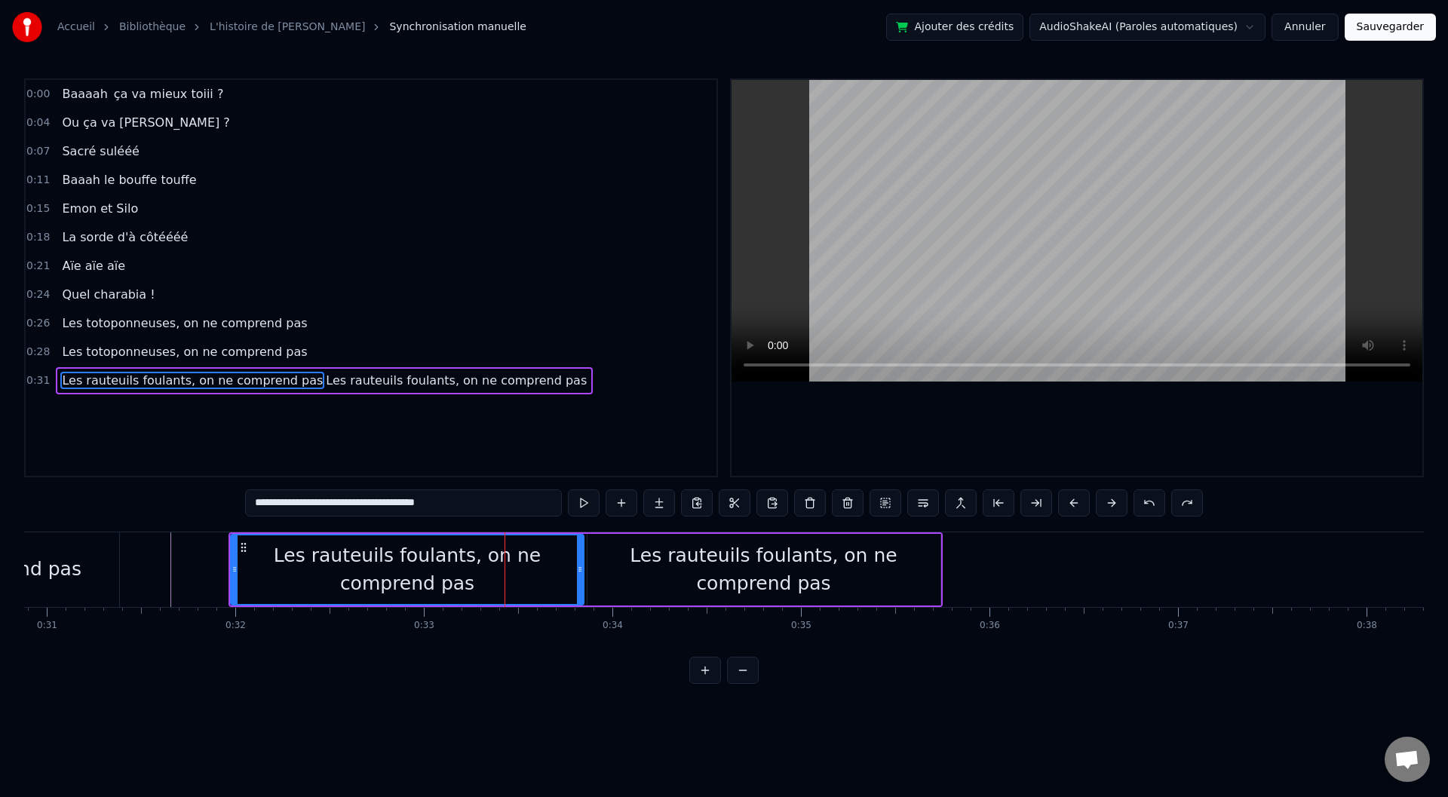
click at [607, 549] on div "Les rauteuils foulants, on ne comprend pas" at bounding box center [764, 570] width 353 height 57
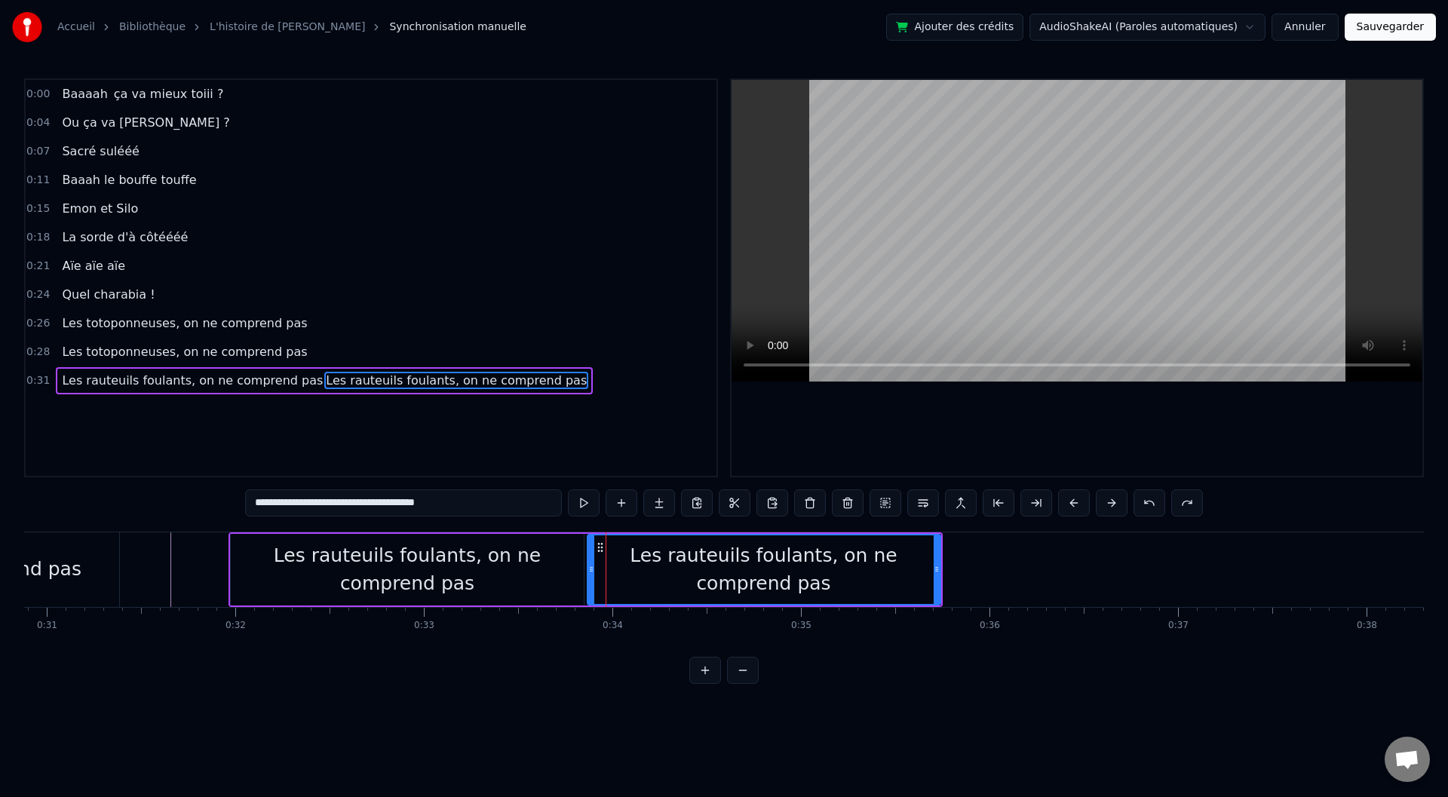
click at [597, 548] on icon at bounding box center [600, 548] width 12 height 12
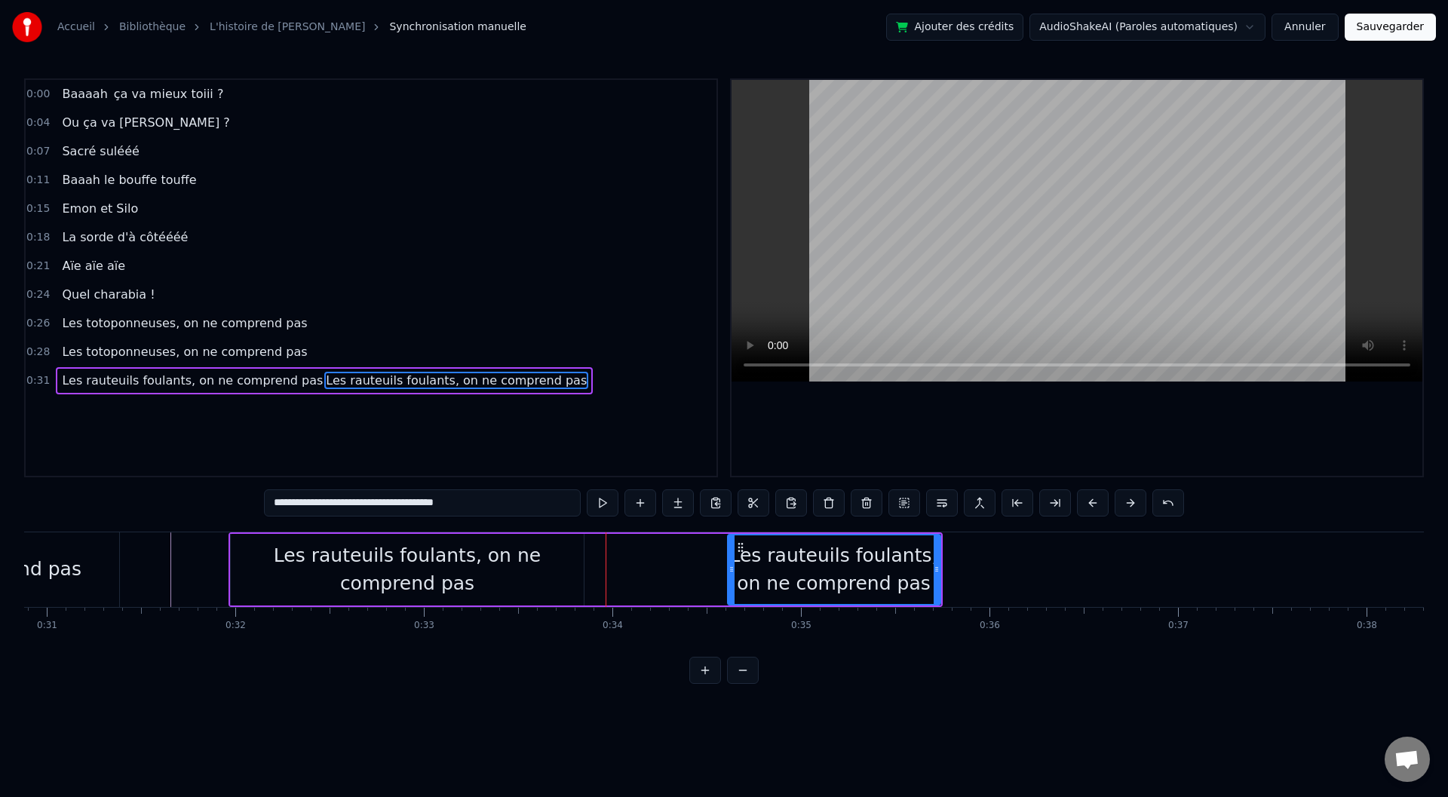
drag, startPoint x: 588, startPoint y: 560, endPoint x: 729, endPoint y: 567, distance: 140.5
click at [729, 567] on div at bounding box center [732, 569] width 6 height 69
click at [744, 567] on div "Les rauteuils foulants, on ne comprend pas" at bounding box center [834, 570] width 211 height 57
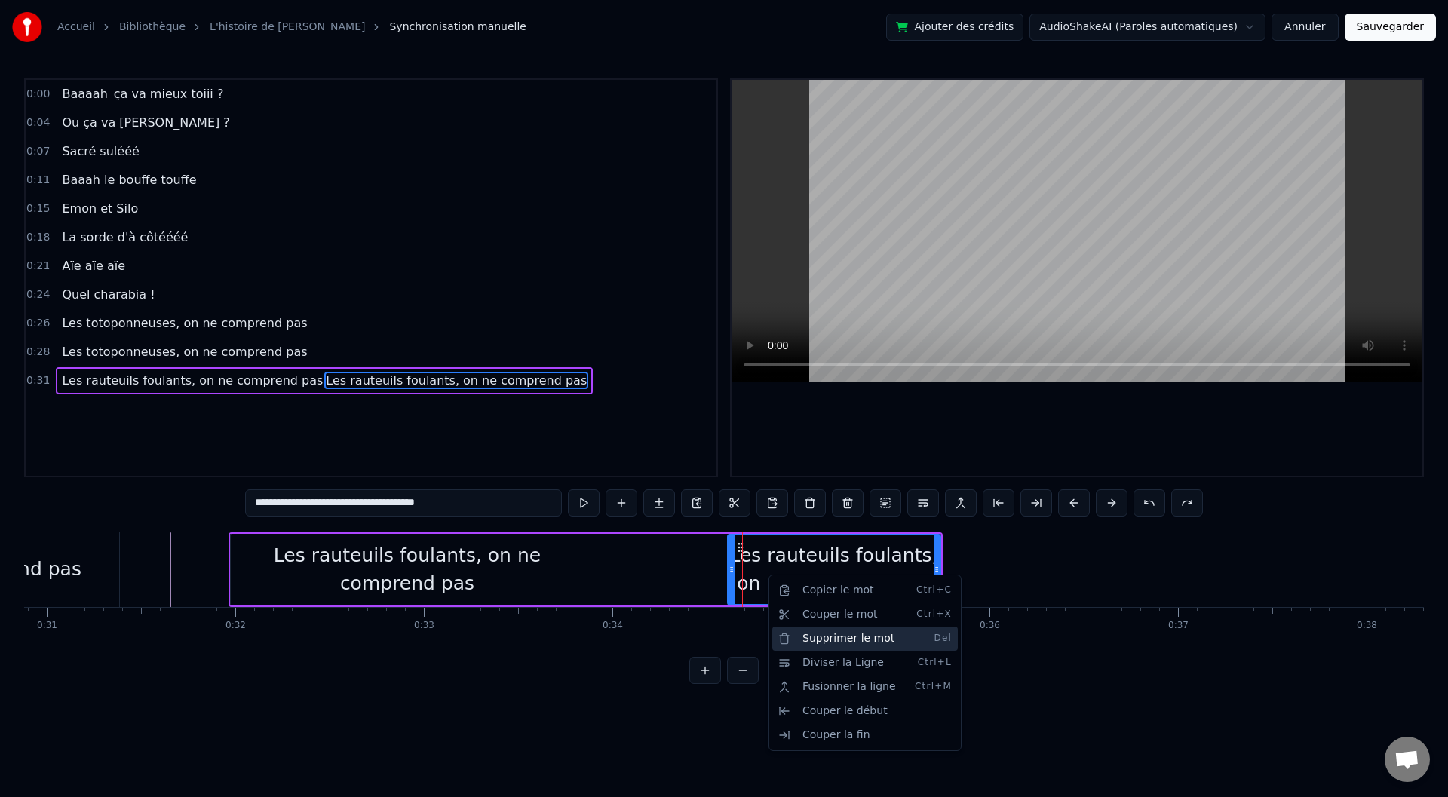
click at [832, 630] on div "Supprimer le mot Del" at bounding box center [865, 639] width 186 height 24
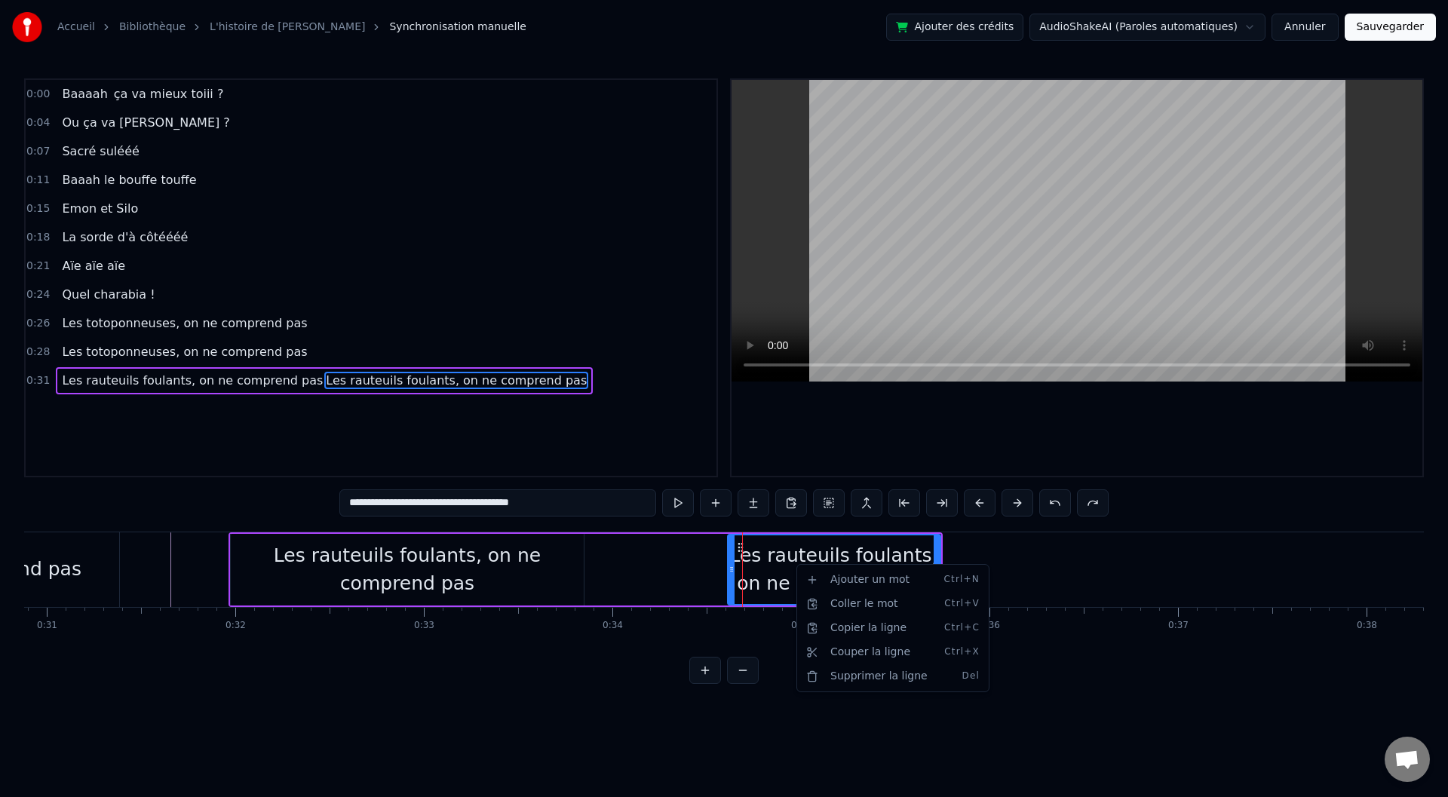
click at [649, 592] on html "**********" at bounding box center [724, 354] width 1448 height 708
click at [682, 554] on div "Les rauteuils foulants, on ne comprend pas Les rauteuils foulants, on ne compre…" at bounding box center [585, 570] width 711 height 72
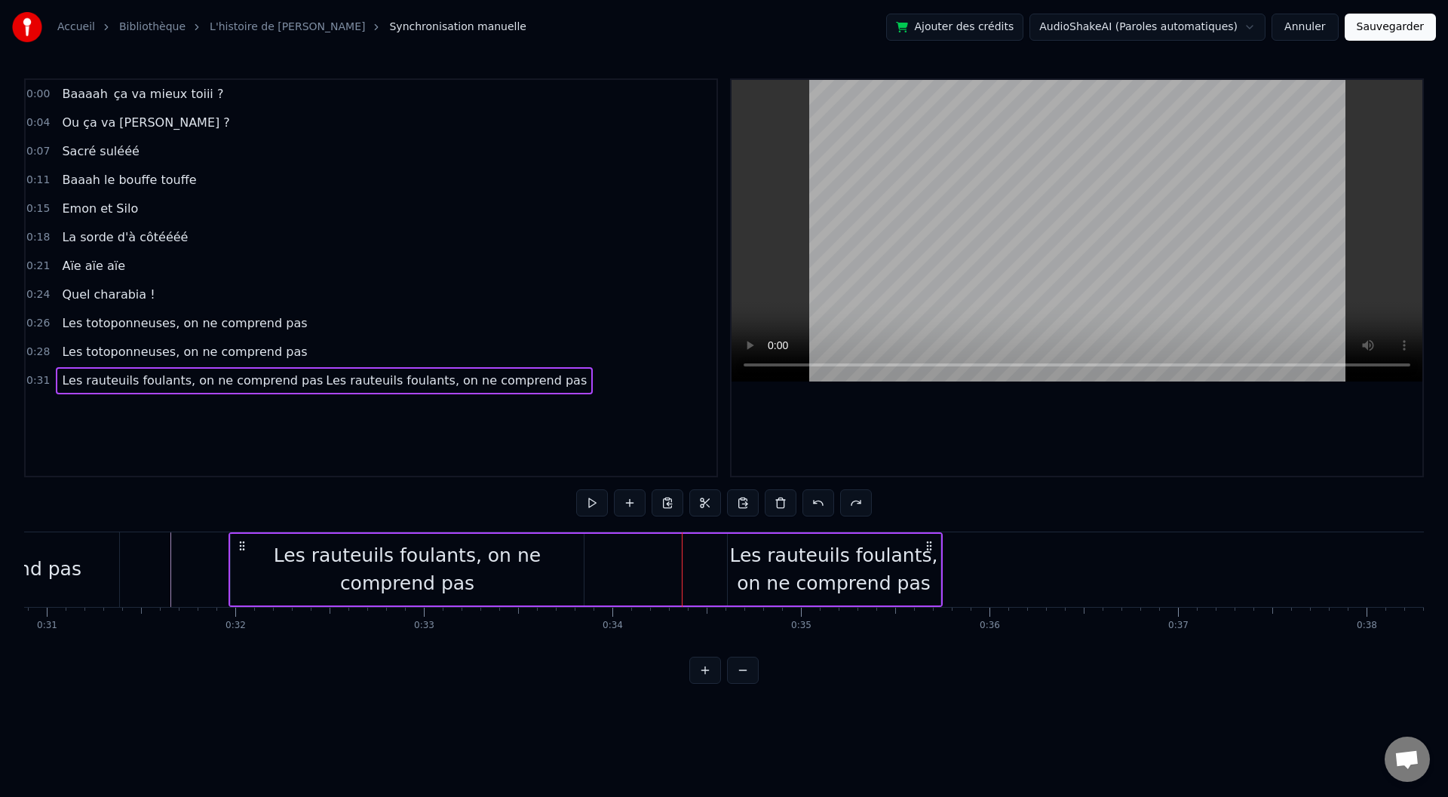
click at [511, 560] on div "Les rauteuils foulants, on ne comprend pas" at bounding box center [407, 570] width 353 height 57
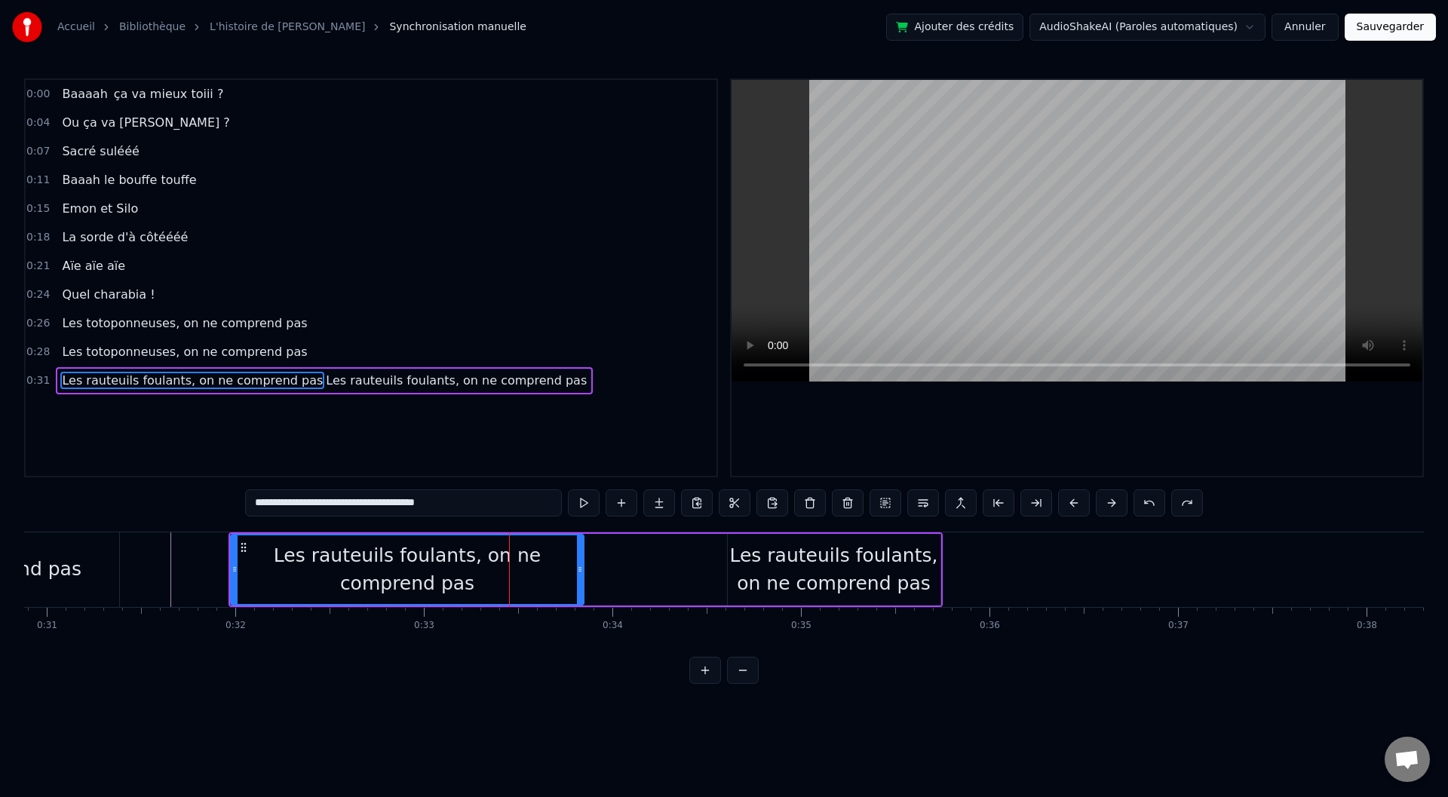
click at [605, 556] on div "Les rauteuils foulants, on ne comprend pas Les rauteuils foulants, on ne compre…" at bounding box center [585, 570] width 711 height 72
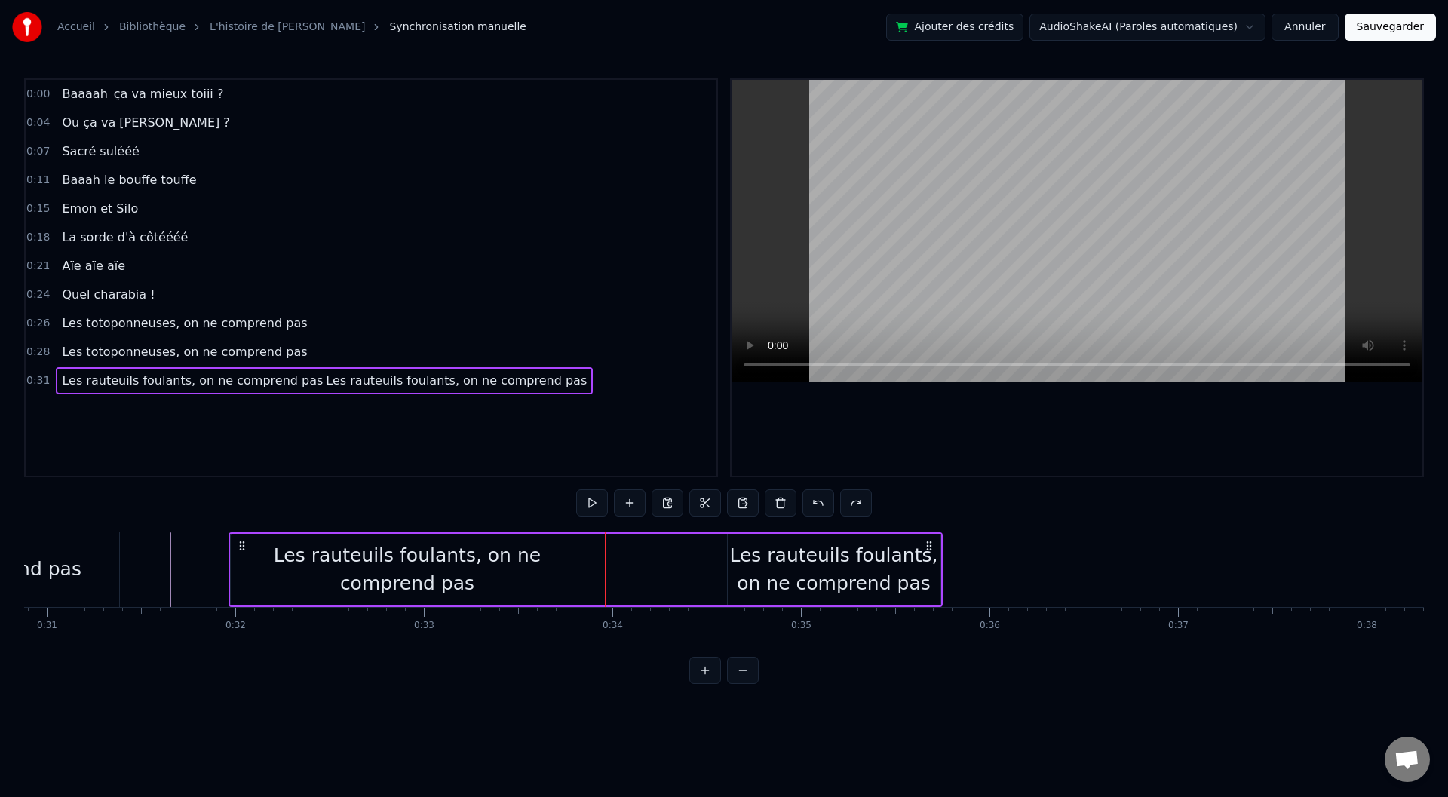
click at [738, 566] on div "Les rauteuils foulants, on ne comprend pas" at bounding box center [834, 570] width 213 height 57
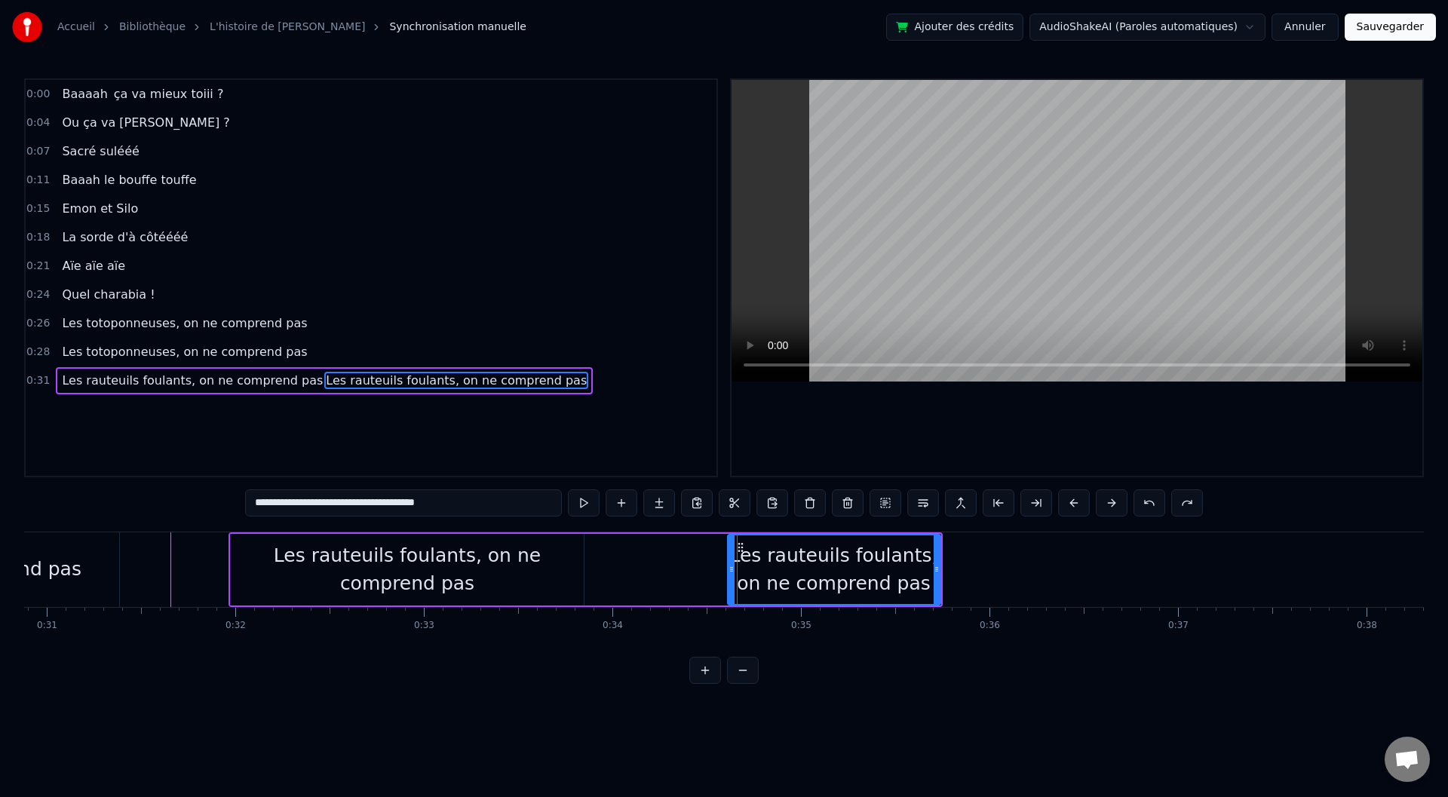
click at [499, 506] on input "**********" at bounding box center [403, 502] width 317 height 27
click at [808, 583] on div "Les rauteuils foulants, on ne comprend pas" at bounding box center [834, 570] width 211 height 57
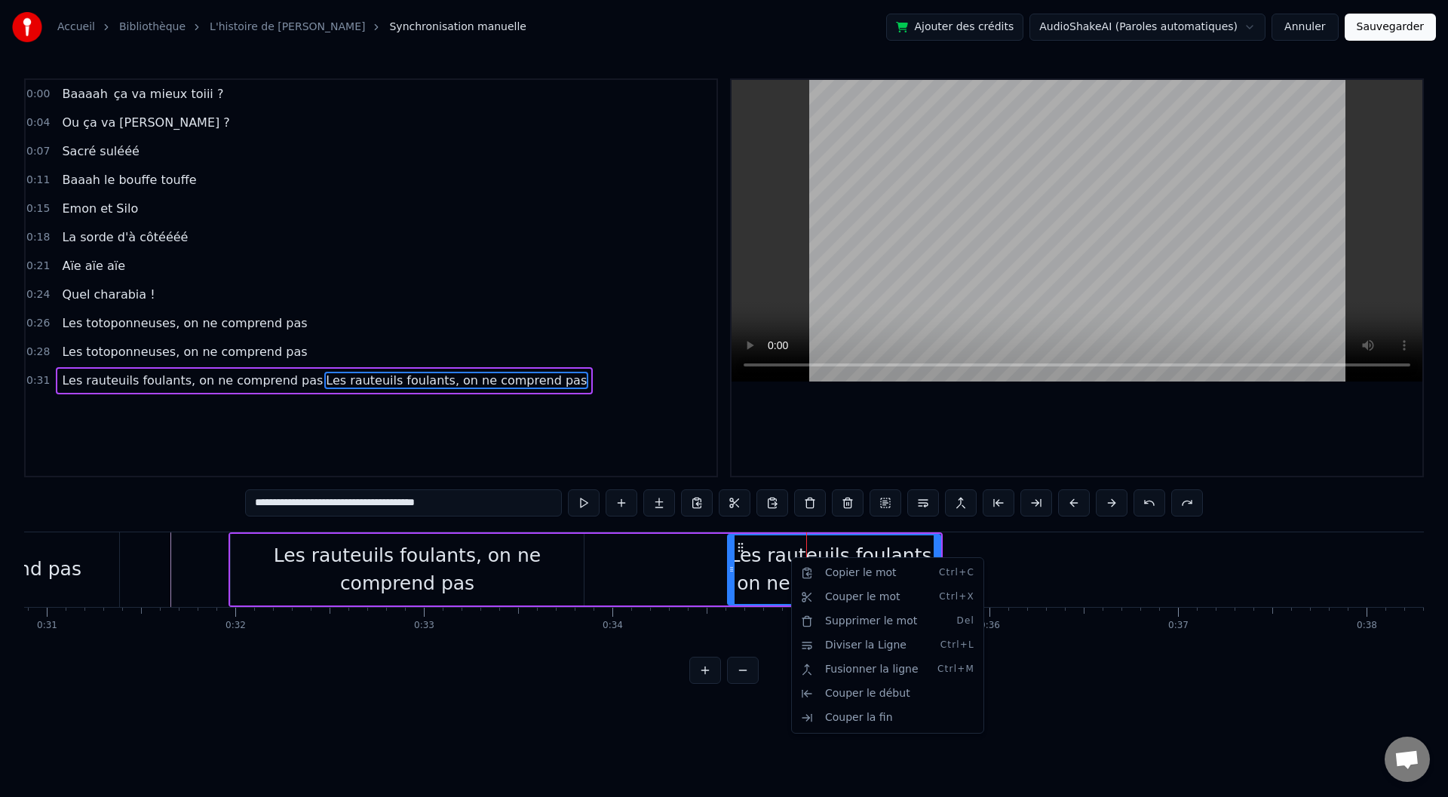
click at [671, 569] on html "**********" at bounding box center [724, 354] width 1448 height 708
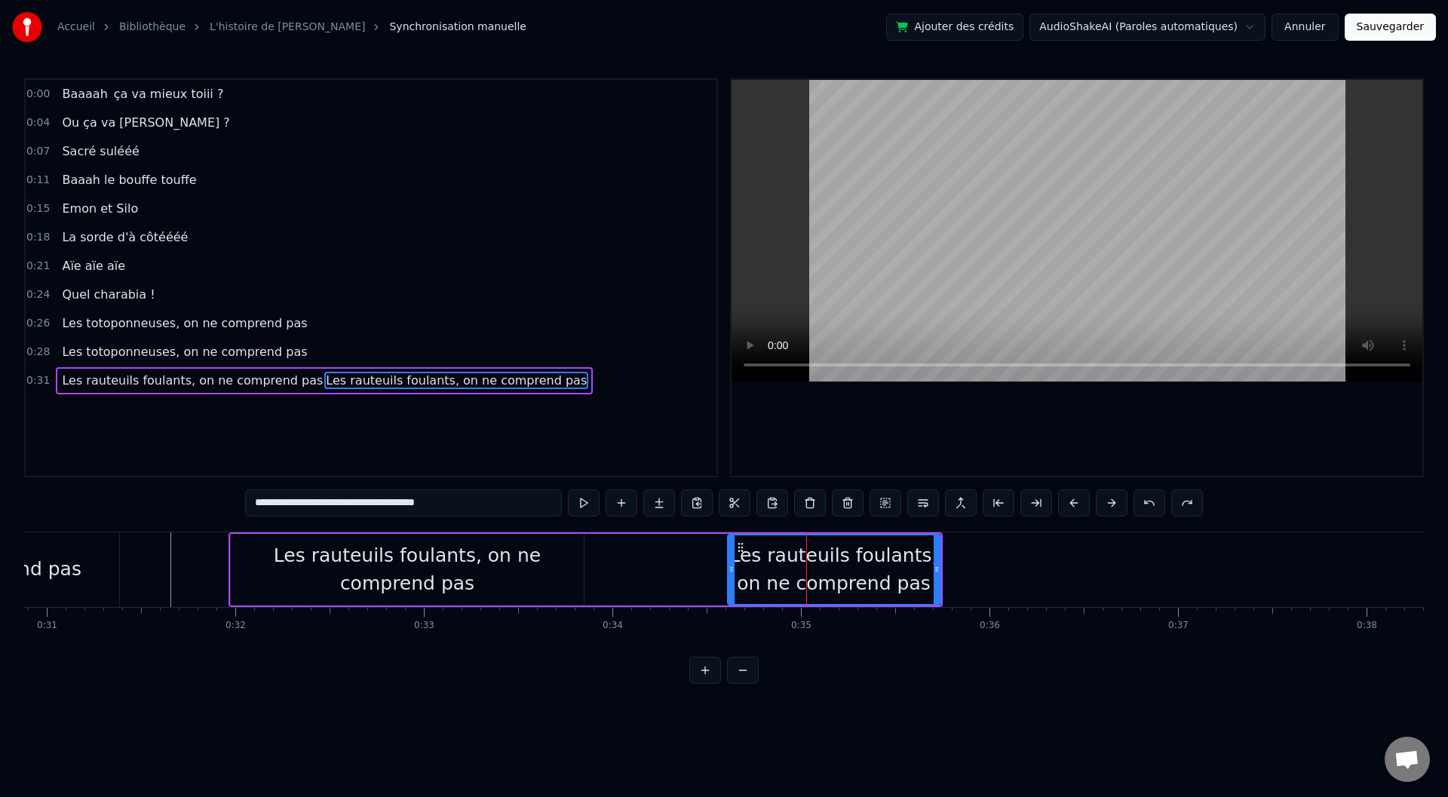
click at [750, 557] on div "Les rauteuils foulants, on ne comprend pas" at bounding box center [834, 570] width 211 height 57
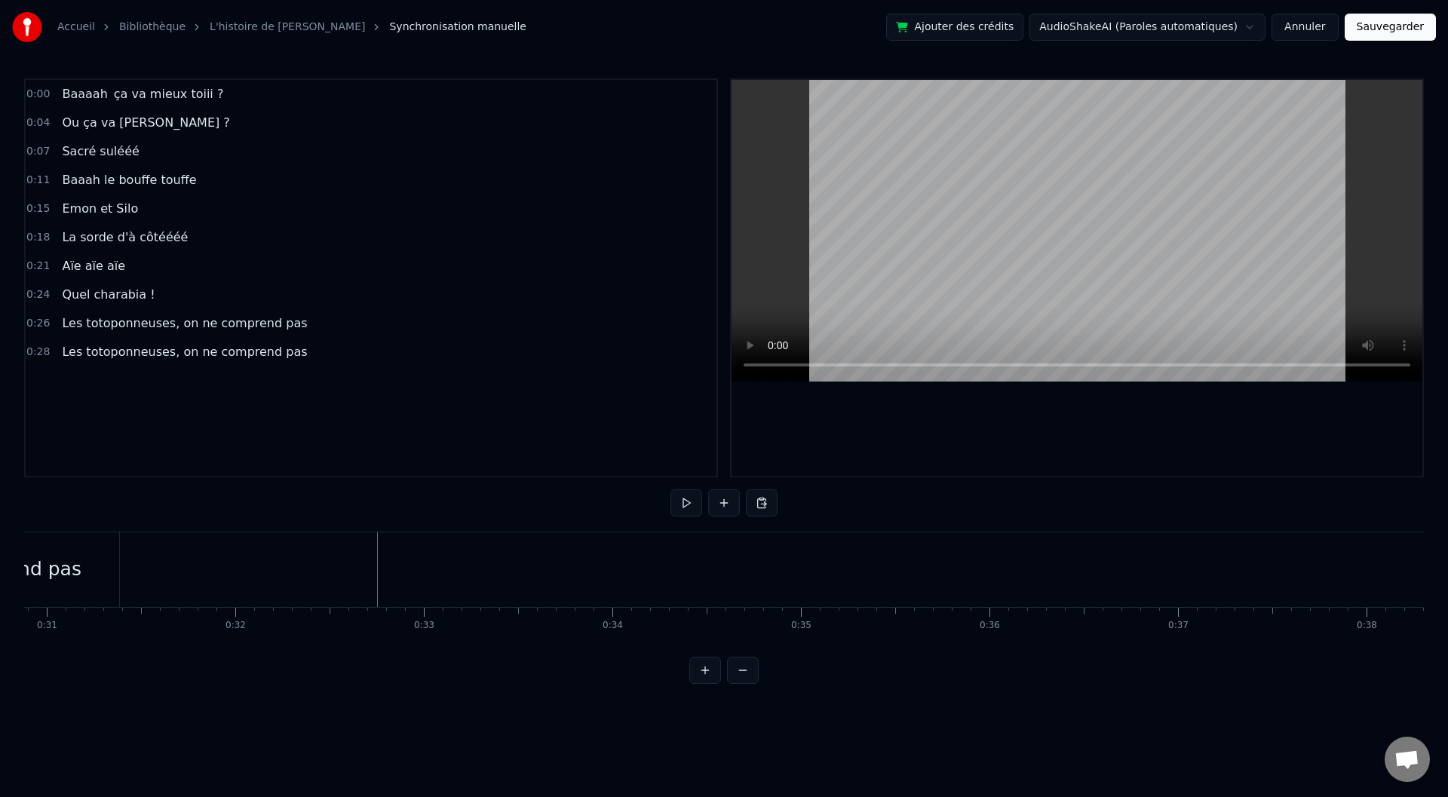
click at [270, 566] on div "<>" at bounding box center [264, 569] width 32 height 29
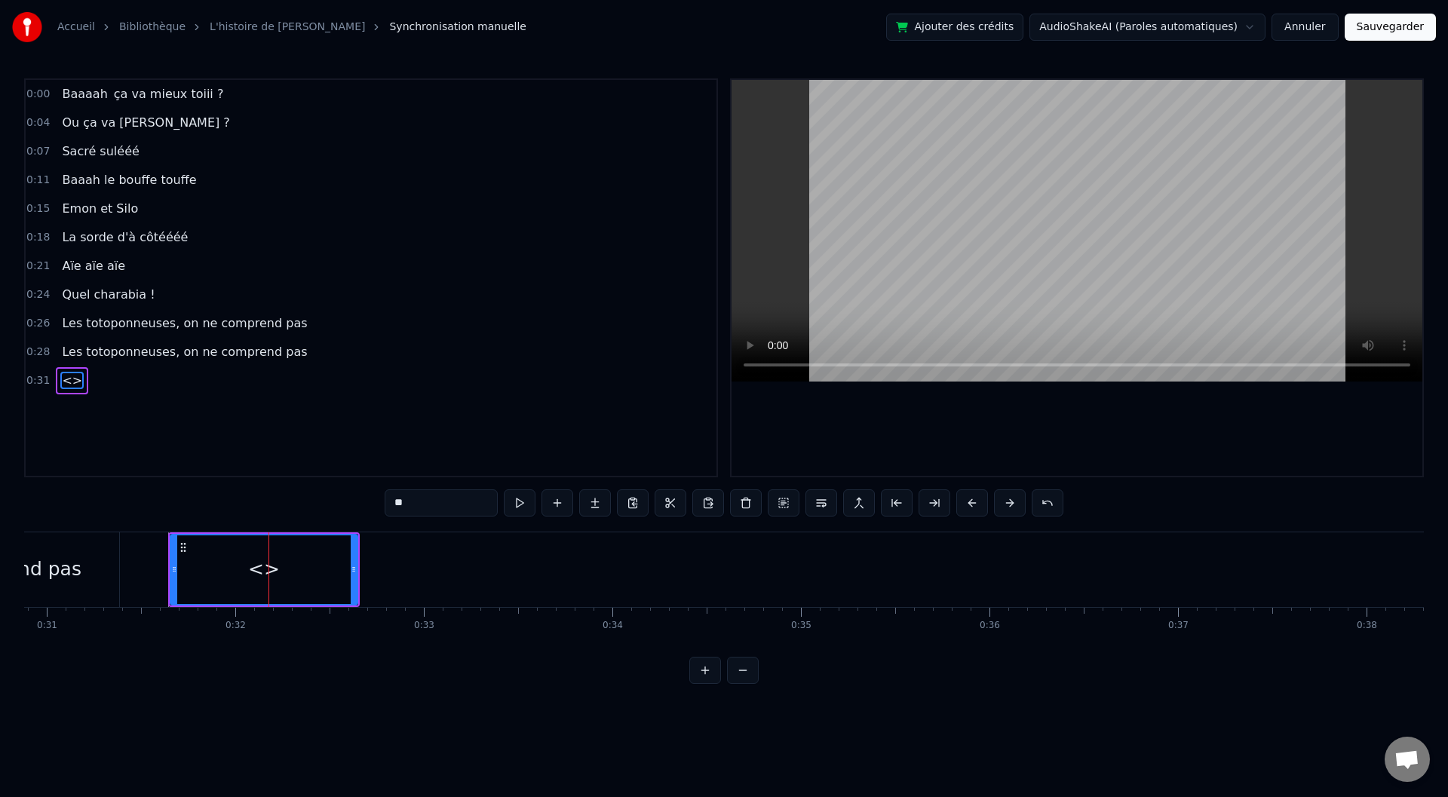
drag, startPoint x: 425, startPoint y: 511, endPoint x: 368, endPoint y: 508, distance: 56.6
click at [368, 508] on div "0:00 Baaaah ça va mieux toiii ? 0:04 Ou ça va [PERSON_NAME] ? 0:07 Sacré sulééé…" at bounding box center [724, 381] width 1400 height 606
paste input "**********"
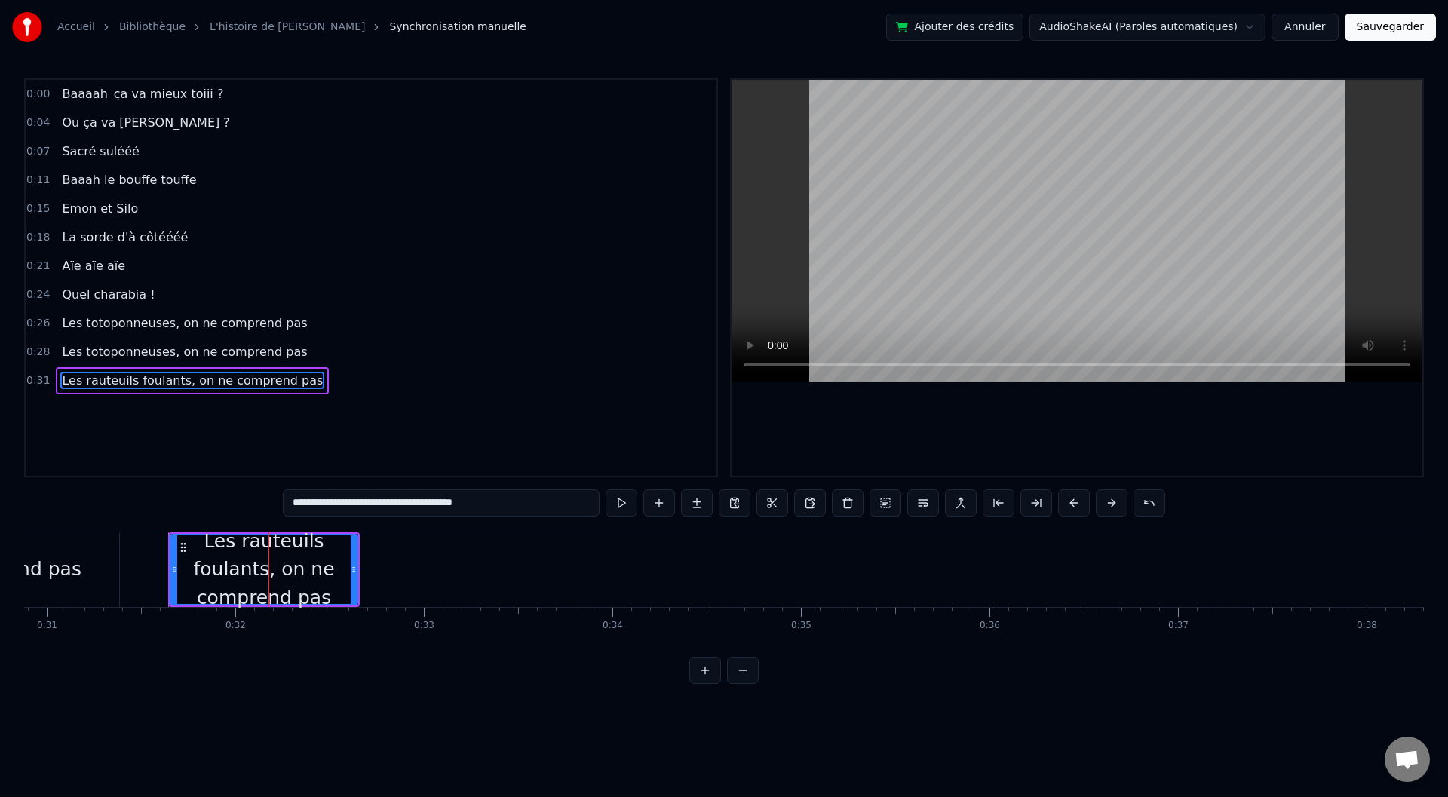
type input "**********"
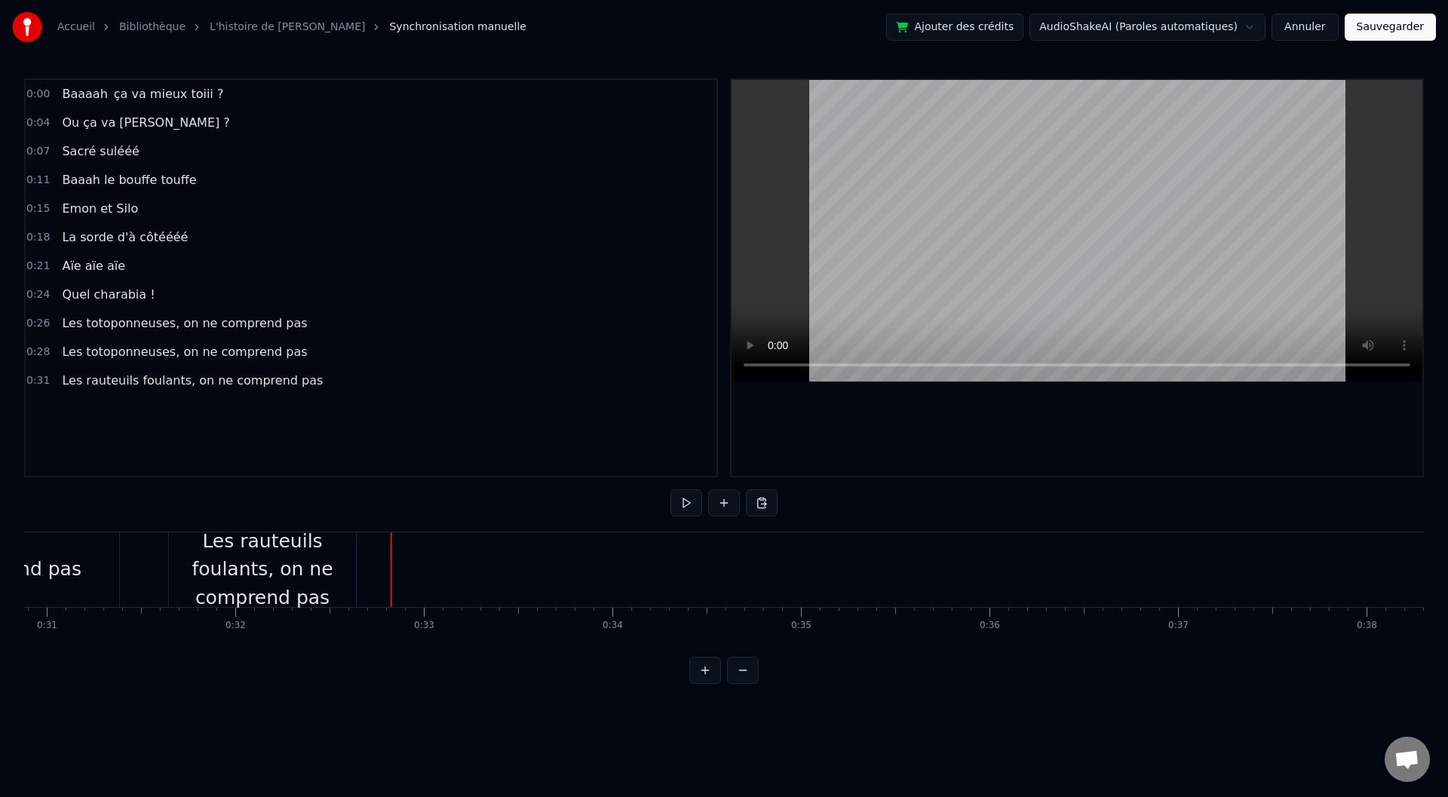
click at [217, 560] on div "Les rauteuils foulants, on ne comprend pas" at bounding box center [262, 569] width 187 height 85
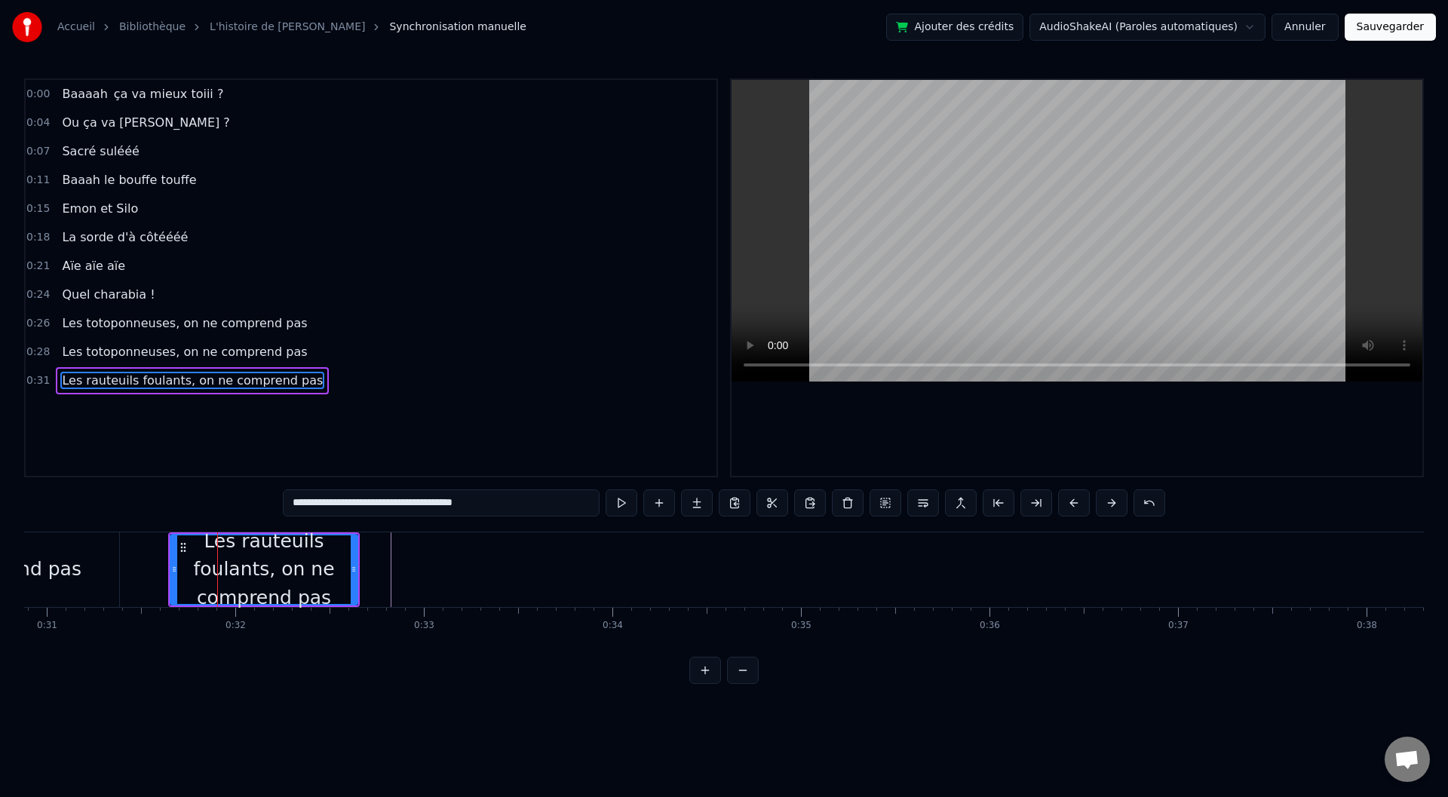
type input "**"
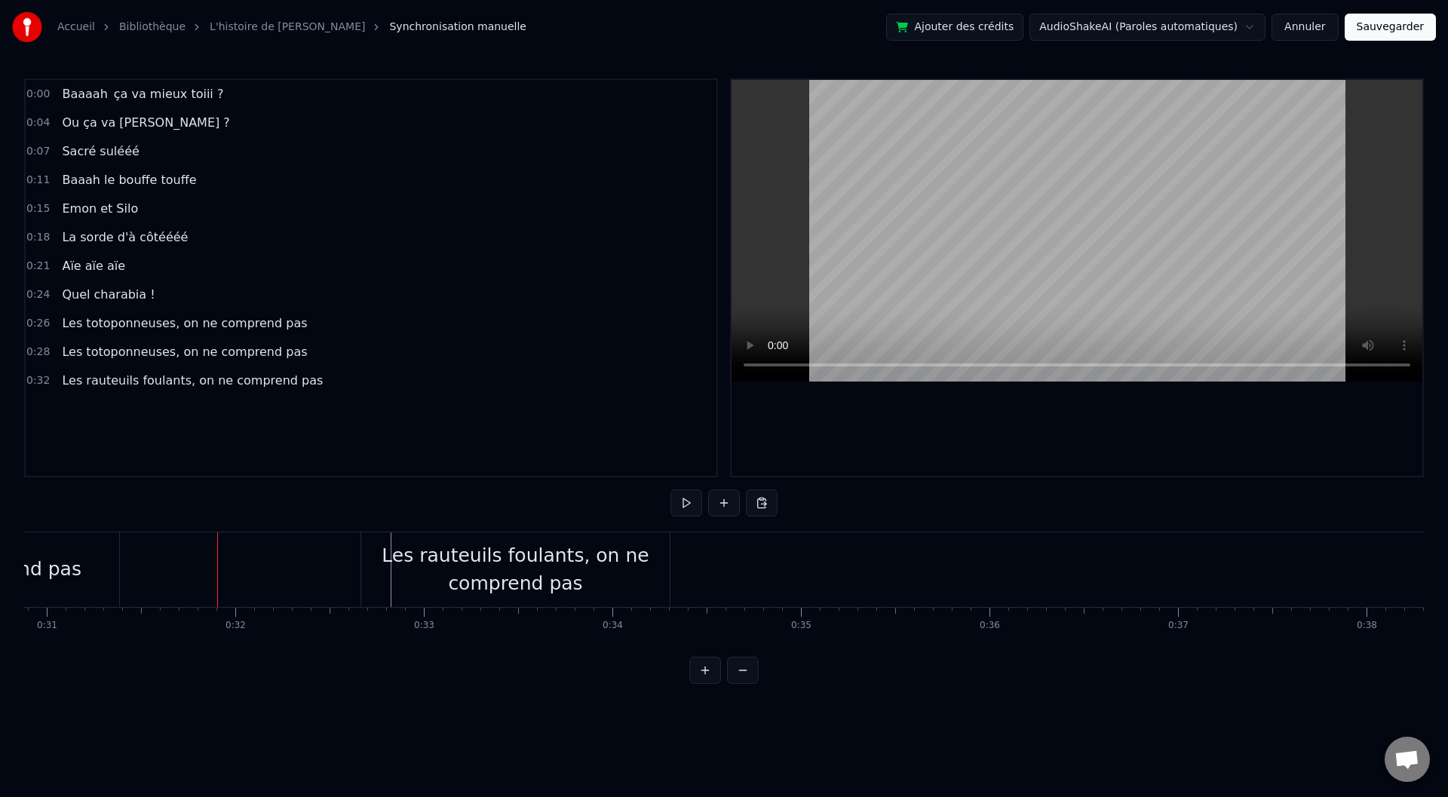
click at [374, 560] on div "Les rauteuils foulants, on ne comprend pas" at bounding box center [515, 570] width 308 height 57
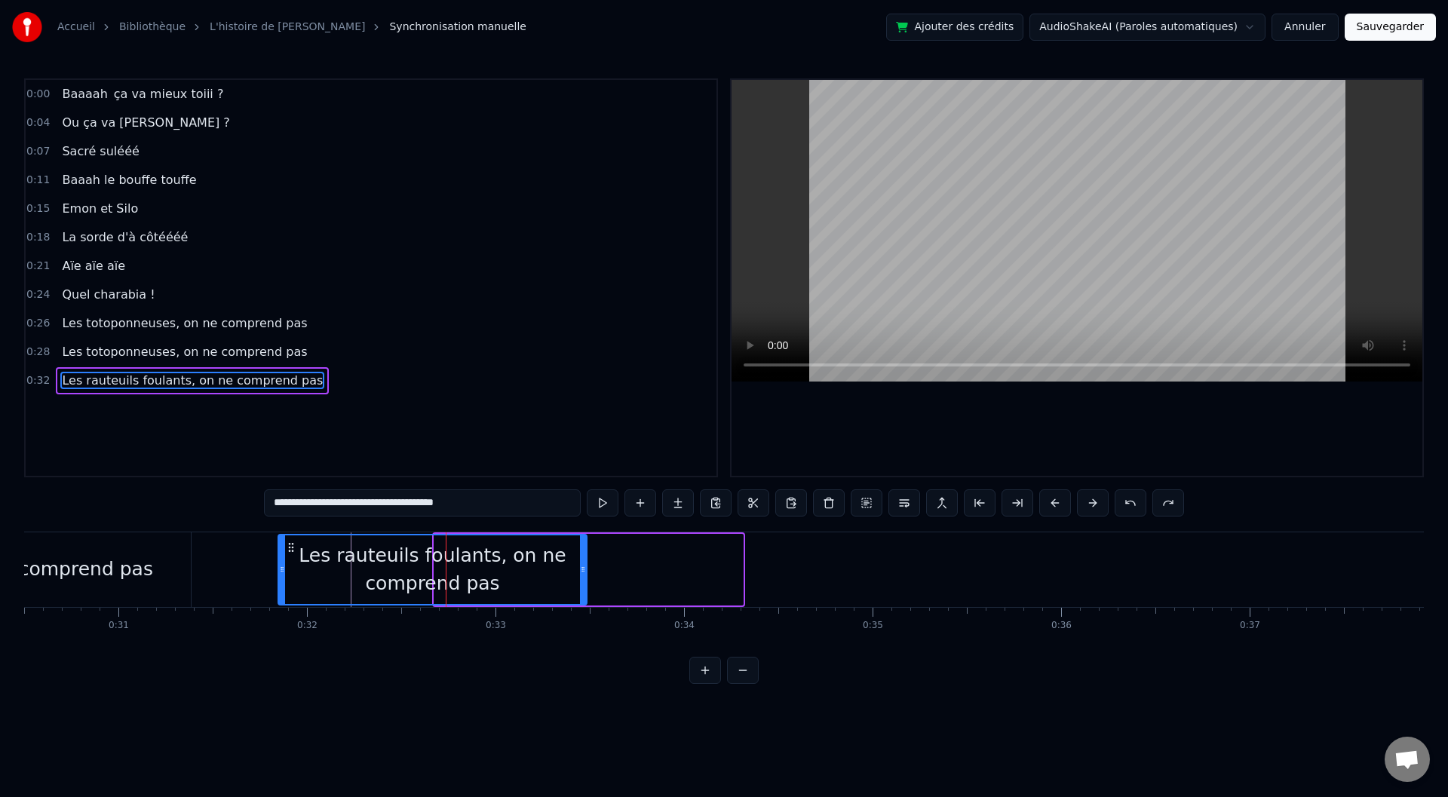
scroll to position [0, 5743]
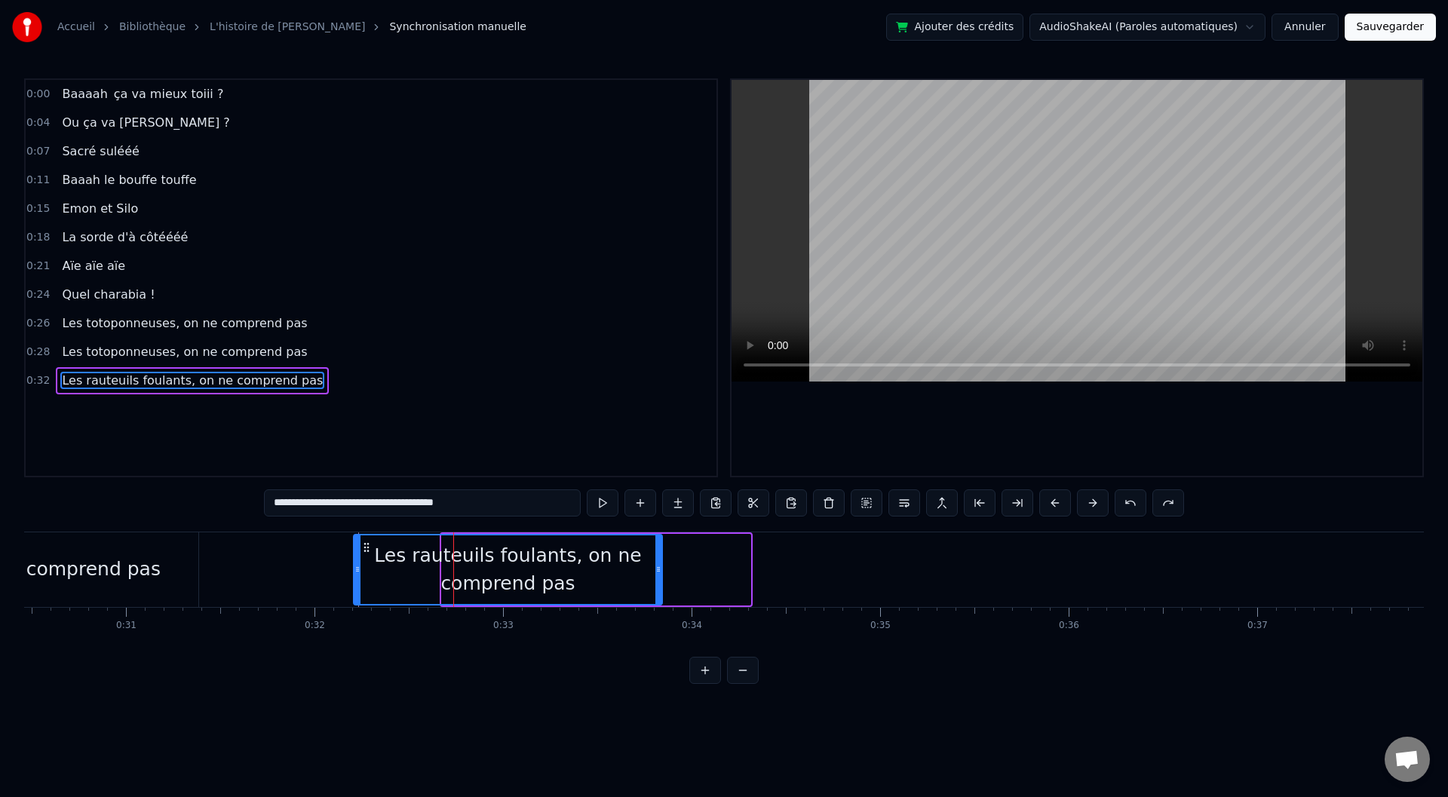
drag, startPoint x: 377, startPoint y: 548, endPoint x: 368, endPoint y: 548, distance: 9.1
click at [368, 548] on icon at bounding box center [367, 548] width 12 height 12
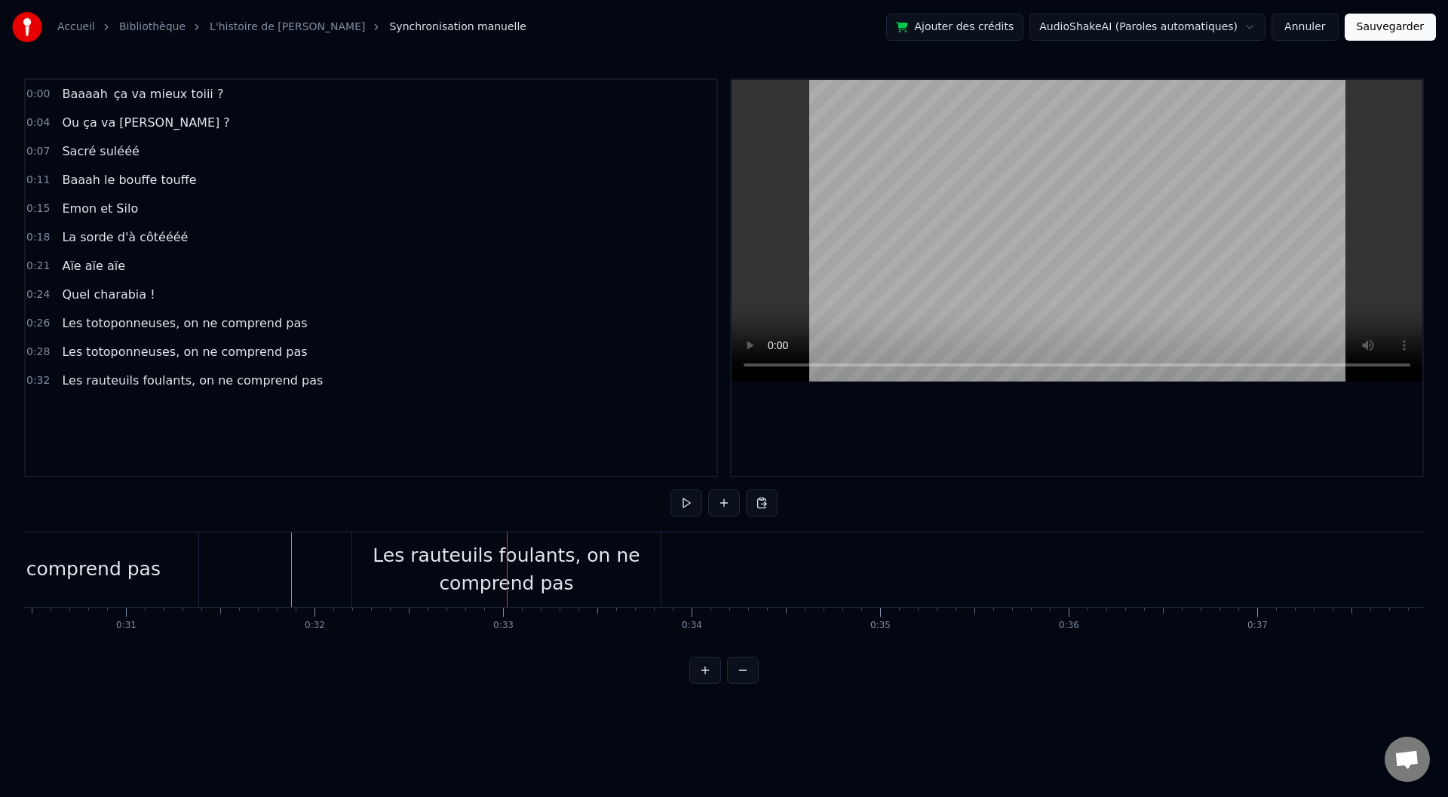
click at [646, 571] on div "Les rauteuils foulants, on ne comprend pas" at bounding box center [506, 570] width 308 height 57
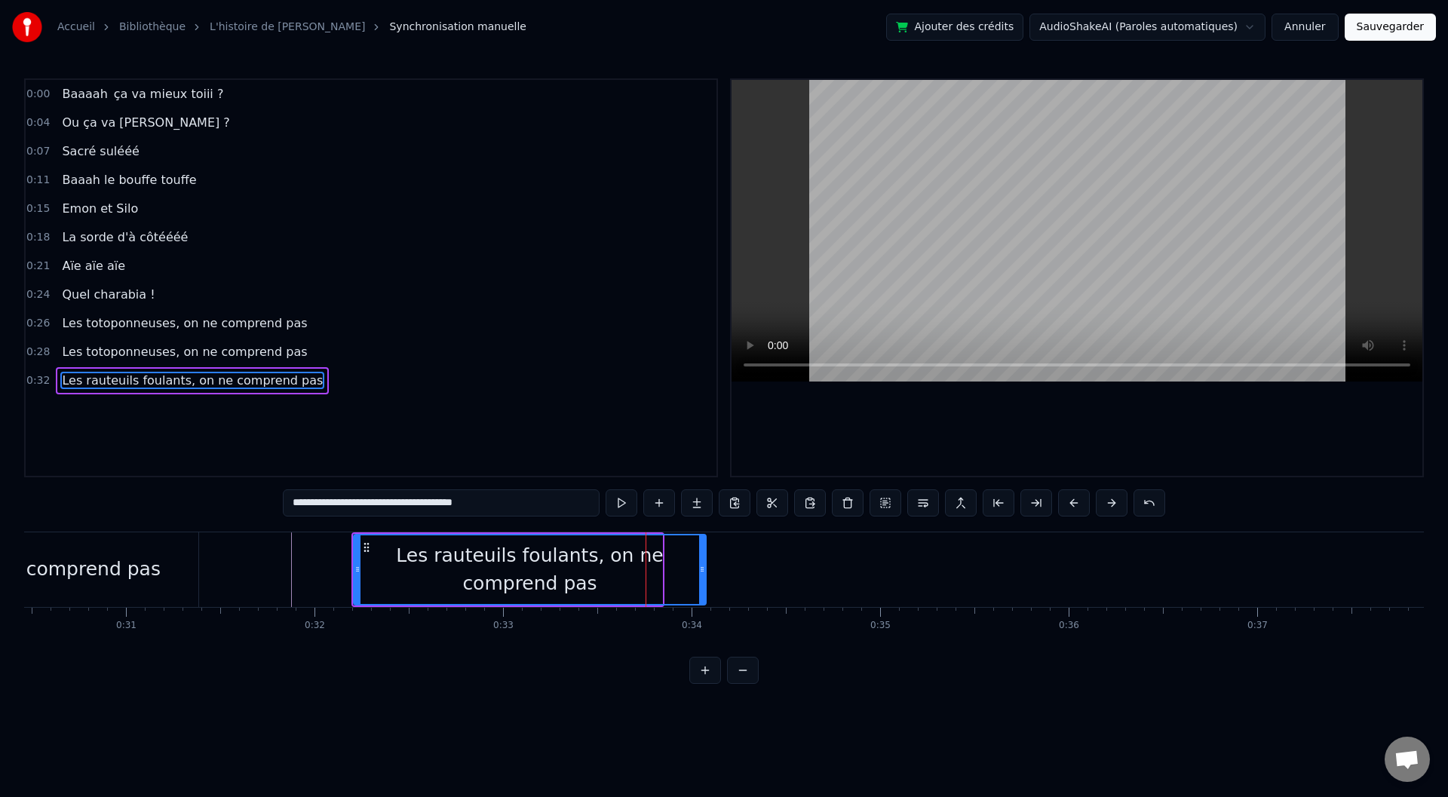
drag, startPoint x: 661, startPoint y: 569, endPoint x: 707, endPoint y: 569, distance: 45.3
click at [705, 569] on icon at bounding box center [702, 569] width 6 height 12
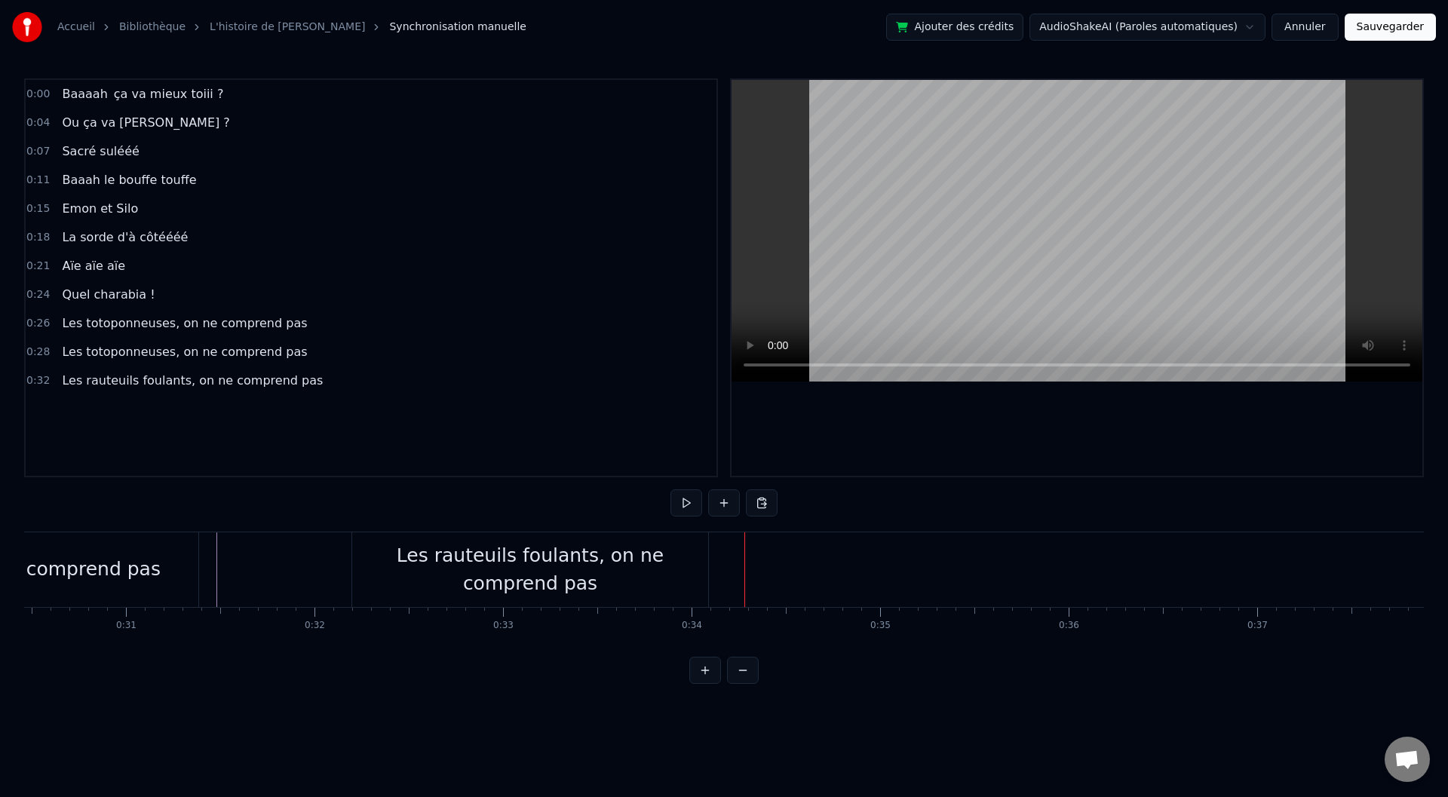
click at [399, 582] on div "Les rauteuils foulants, on ne comprend pas" at bounding box center [530, 570] width 356 height 57
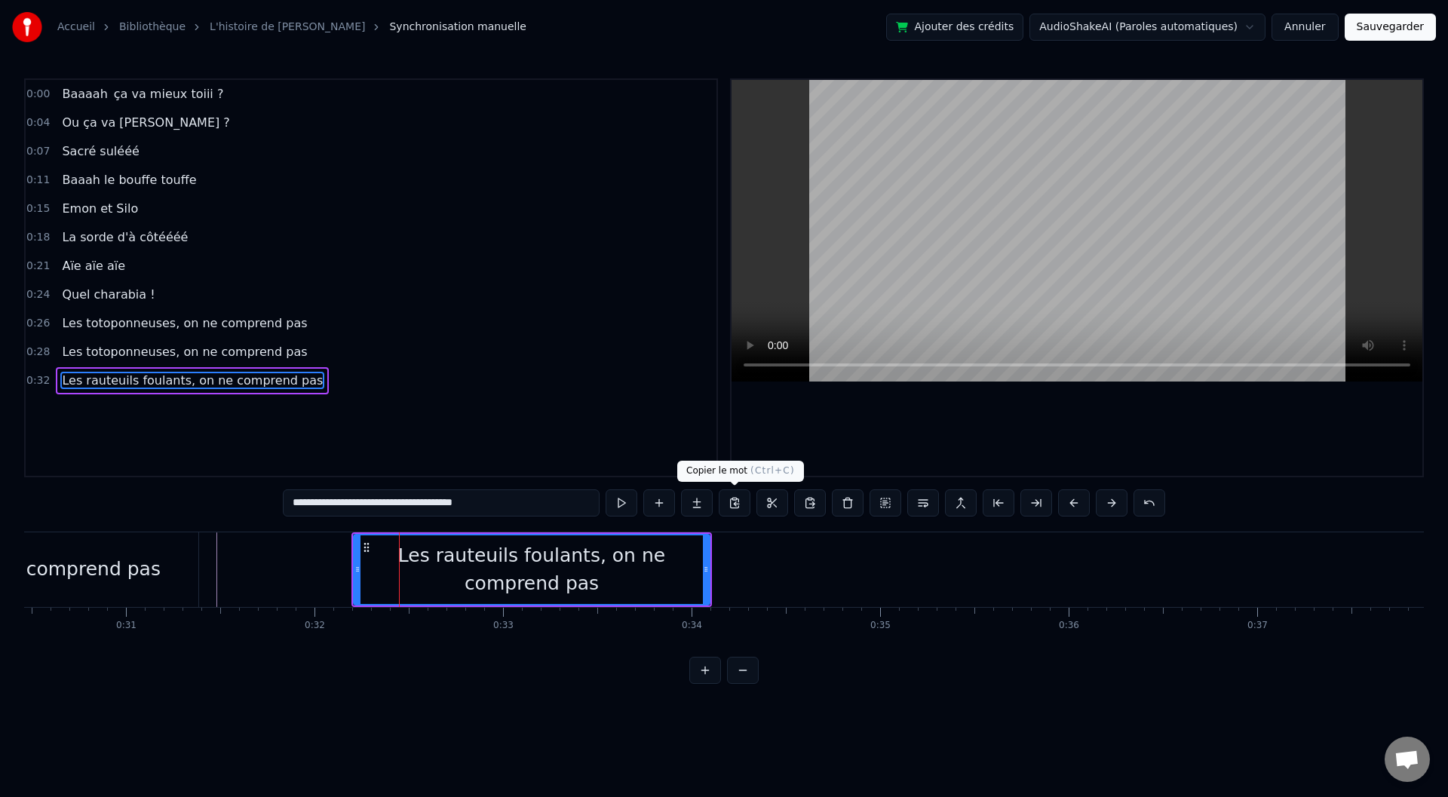
click at [741, 505] on button at bounding box center [735, 502] width 32 height 27
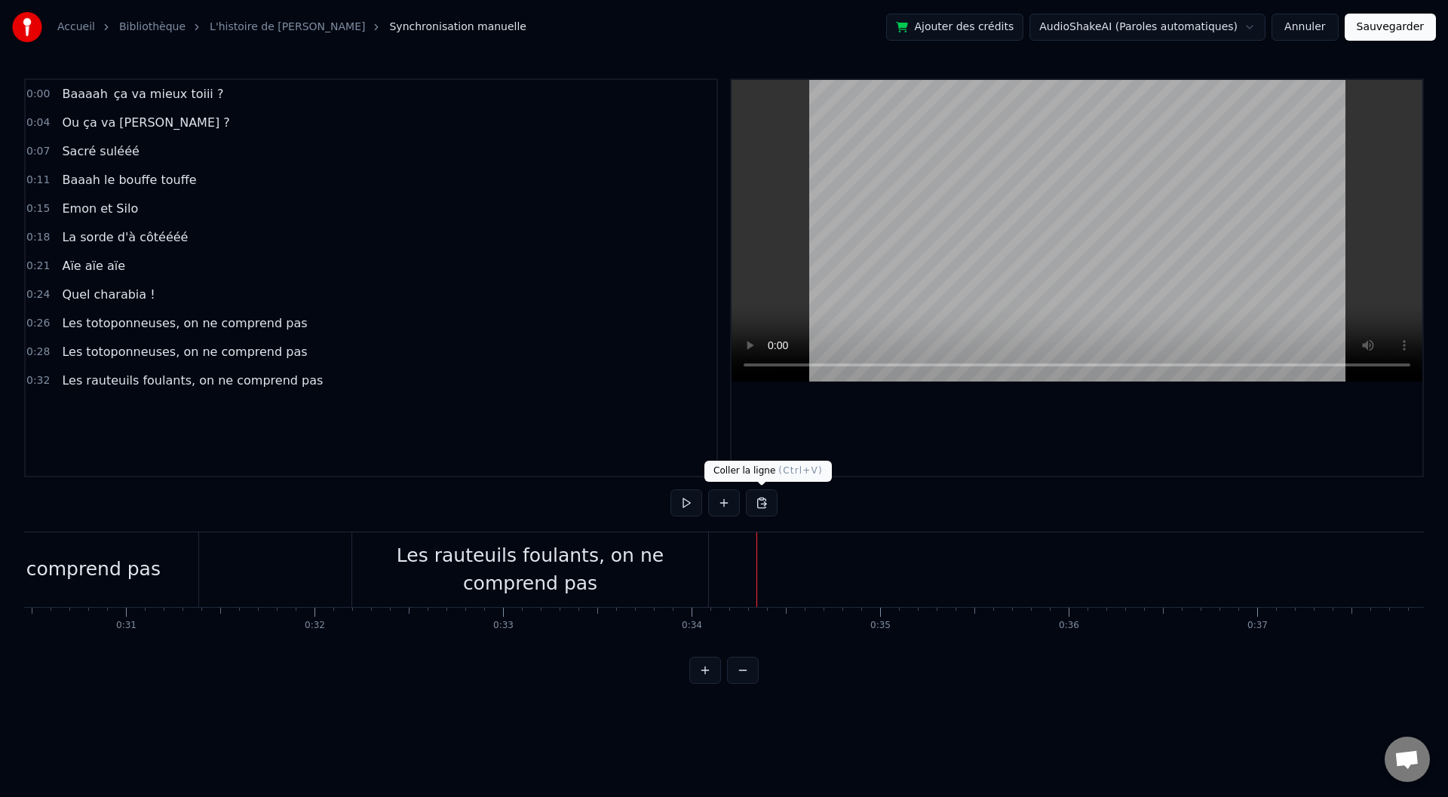
click at [762, 508] on button at bounding box center [762, 502] width 32 height 27
click at [508, 580] on div "Les rauteuils foulants, on ne comprend pas" at bounding box center [530, 570] width 356 height 57
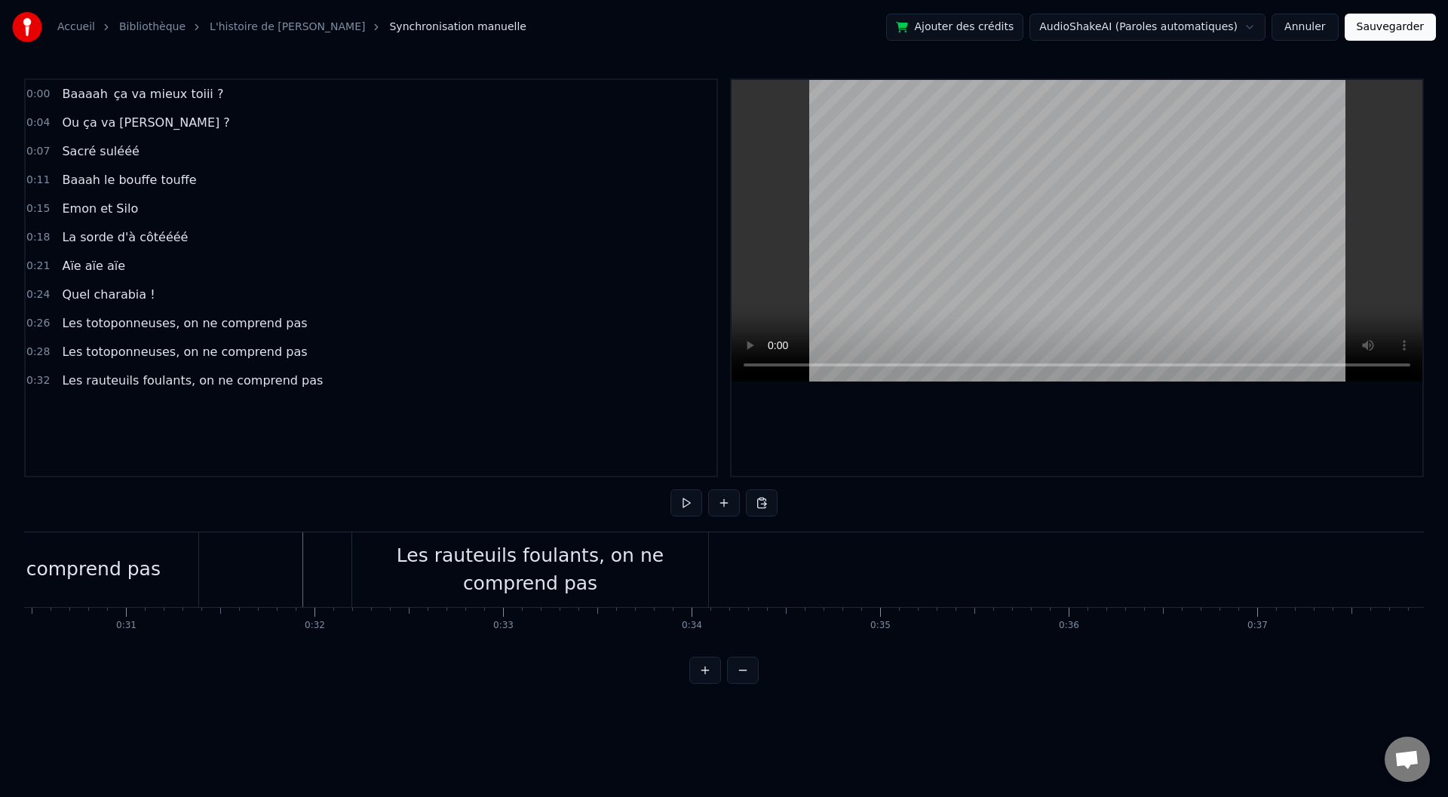
click at [391, 557] on div "Les rauteuils foulants, on ne comprend pas" at bounding box center [530, 570] width 356 height 57
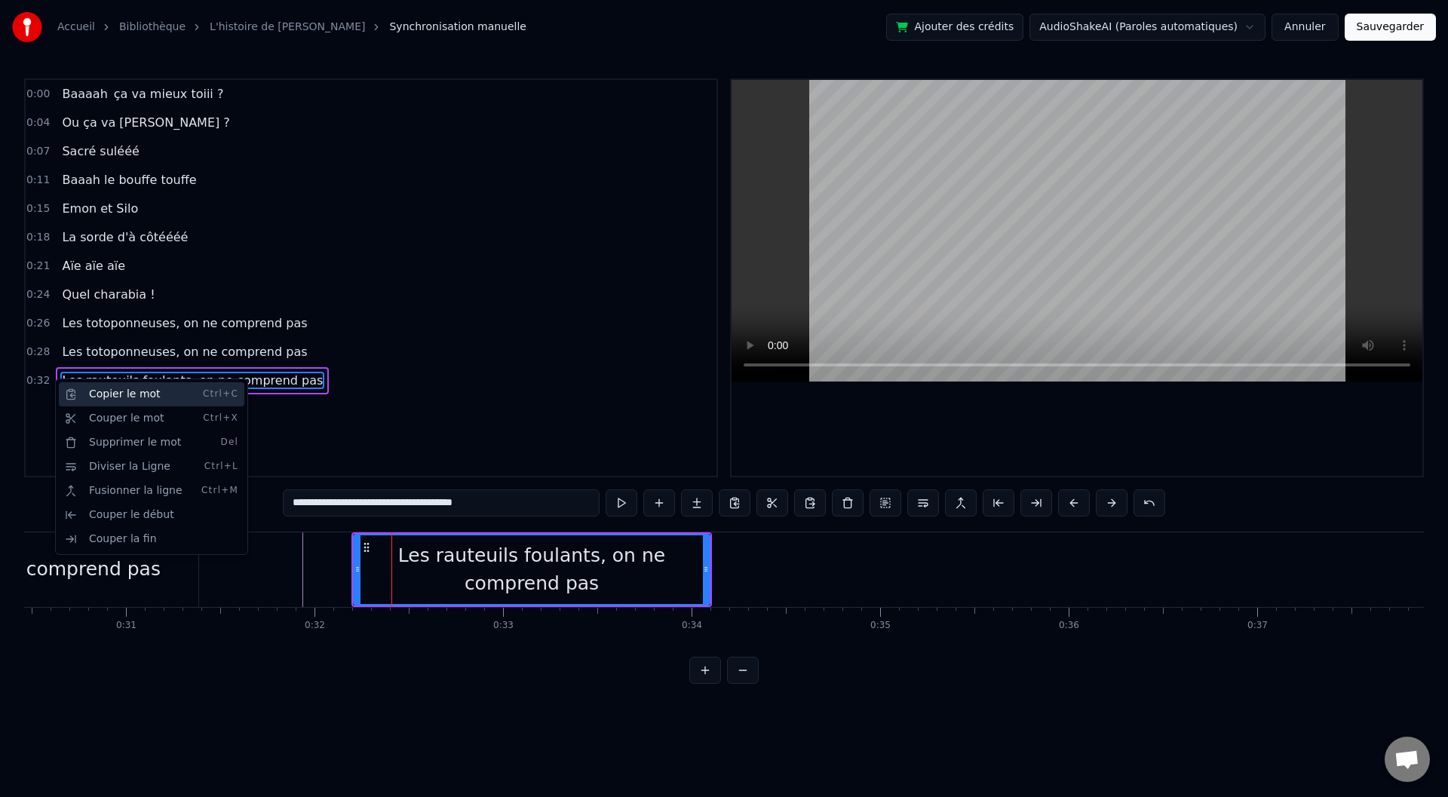
click at [138, 398] on div "Copier le mot Ctrl+C" at bounding box center [152, 394] width 186 height 24
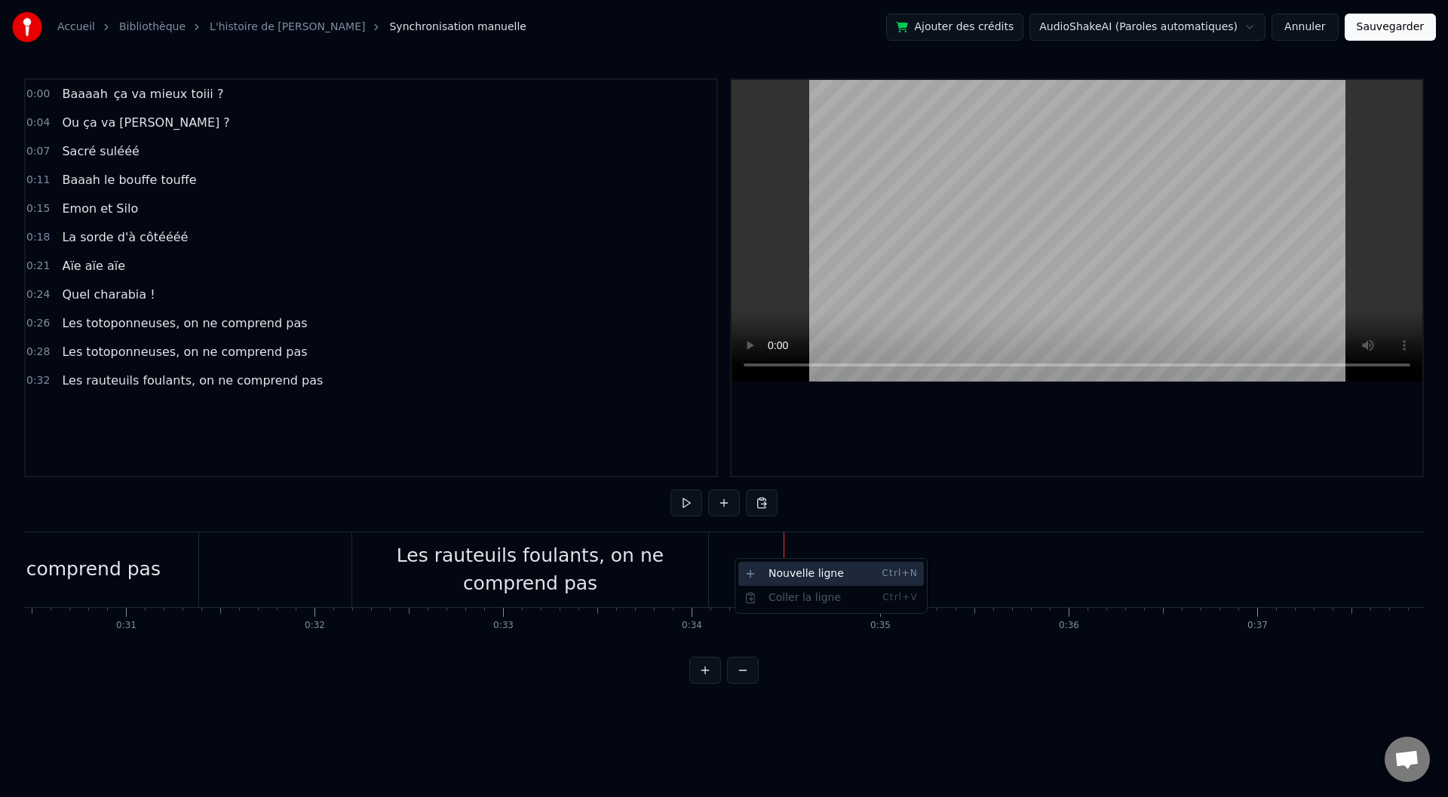
click at [778, 573] on div "Nouvelle ligne Ctrl+N" at bounding box center [831, 574] width 186 height 24
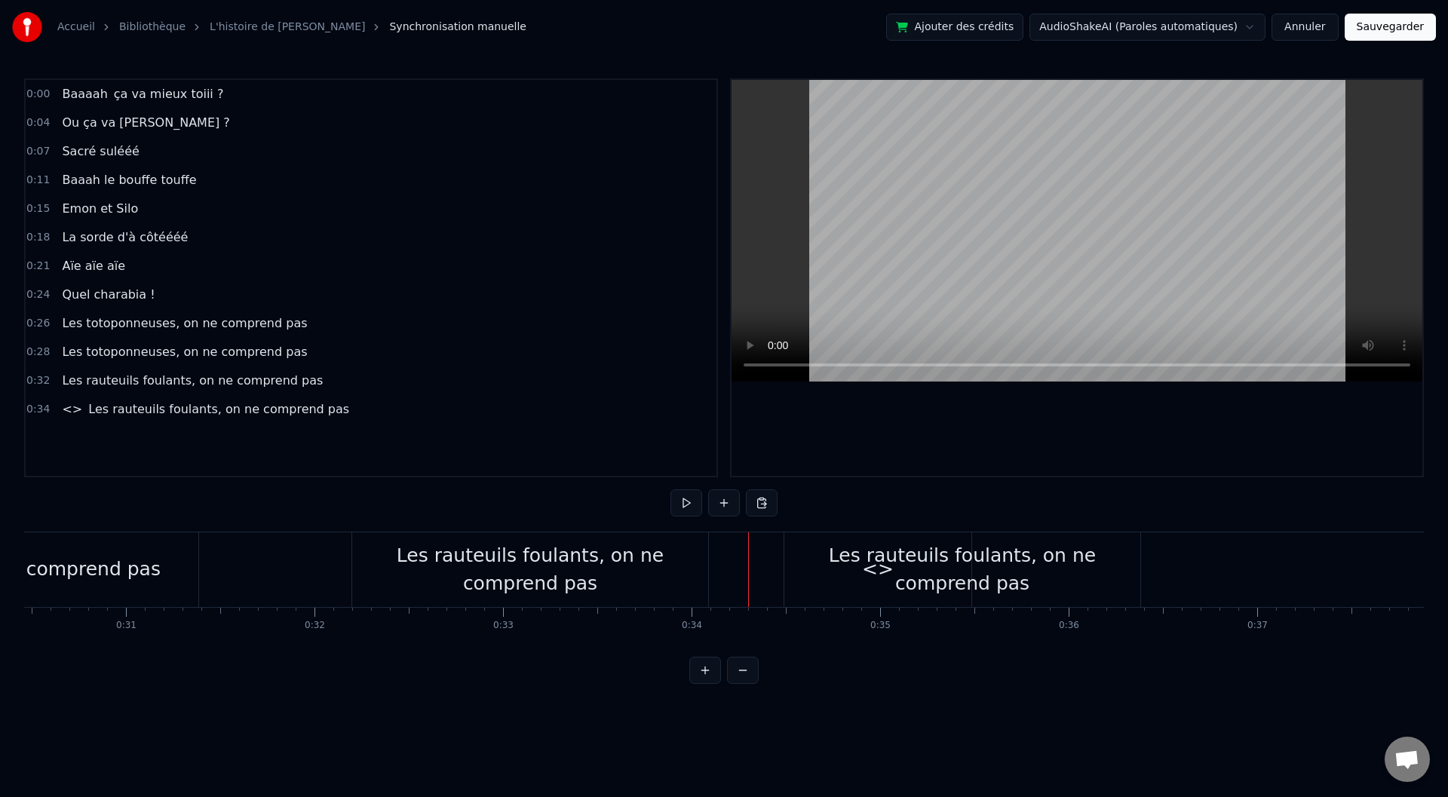
click at [87, 416] on span "Les rauteuils foulants, on ne comprend pas" at bounding box center [219, 408] width 264 height 17
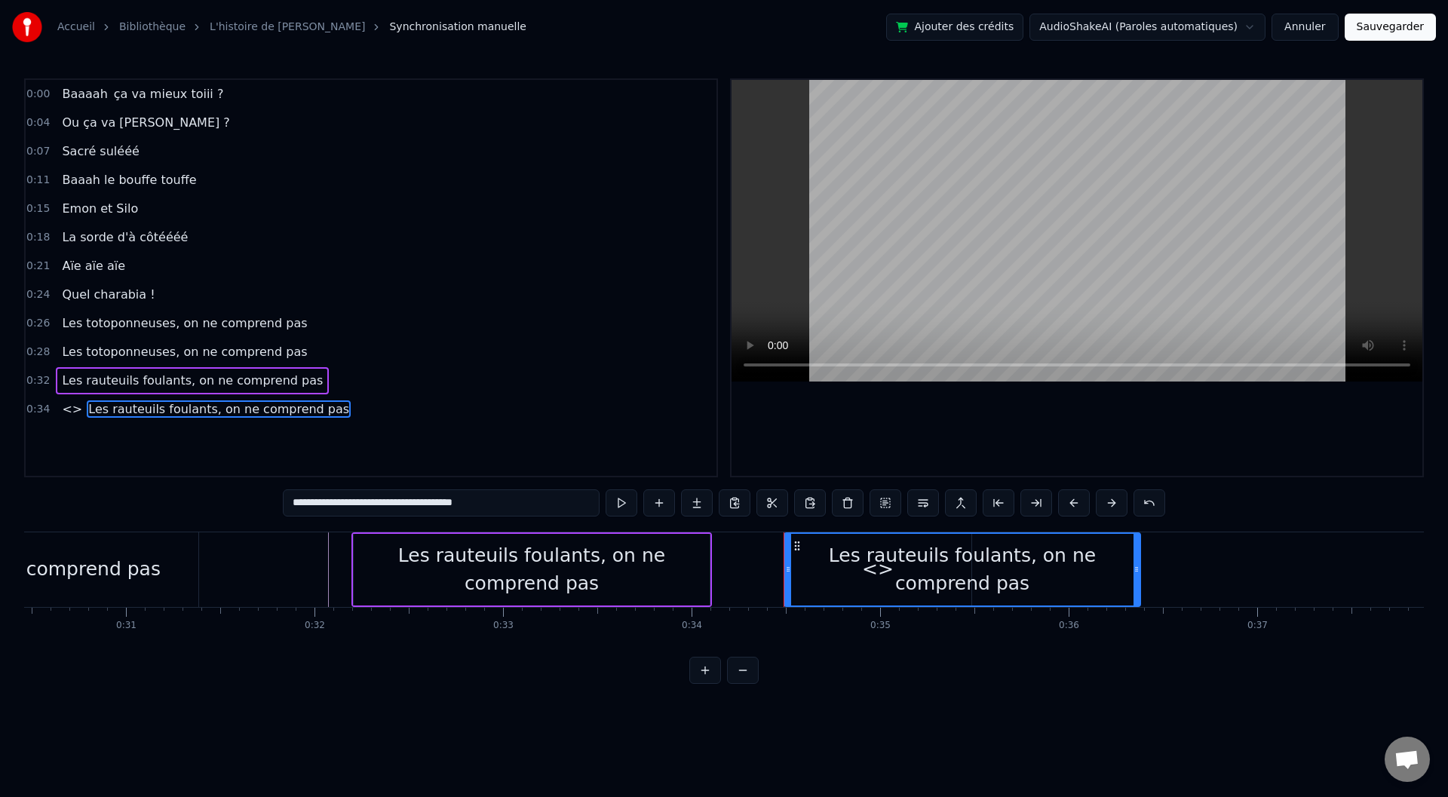
click at [77, 413] on div "<> Les rauteuils foulants, on ne comprend pas" at bounding box center [205, 409] width 299 height 27
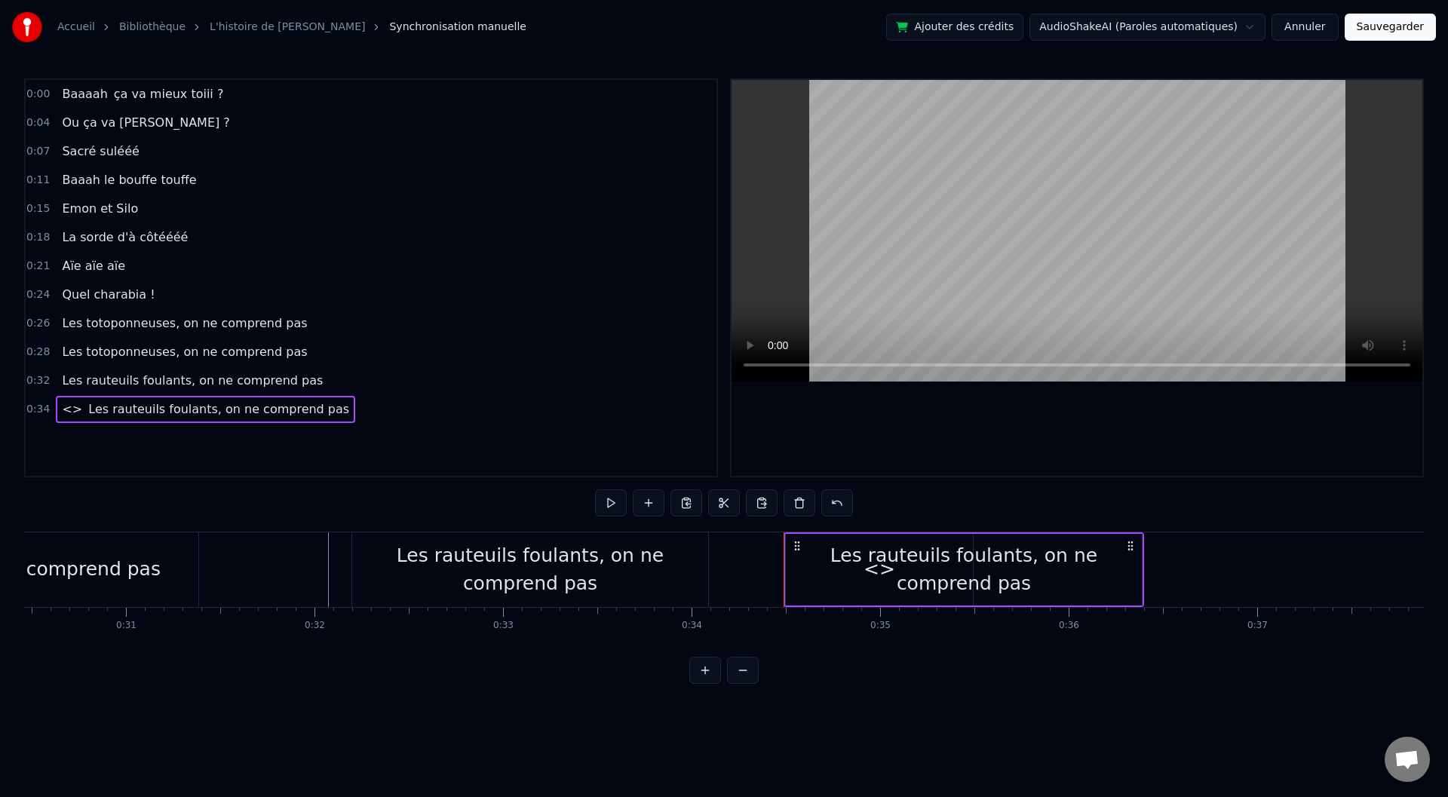
click at [69, 412] on span "<>" at bounding box center [71, 408] width 23 height 17
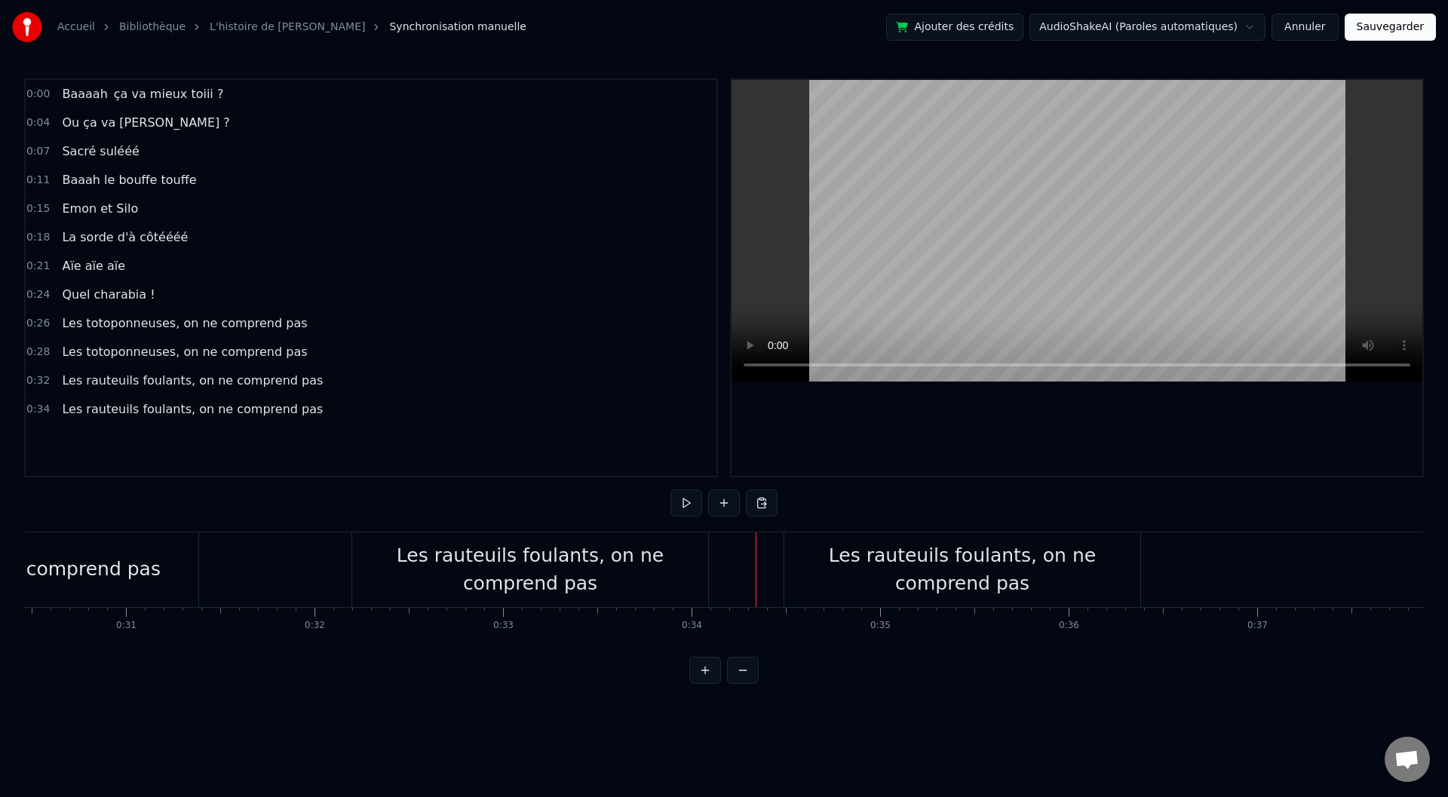
click at [796, 569] on div "Les rauteuils foulants, on ne comprend pas" at bounding box center [962, 570] width 356 height 57
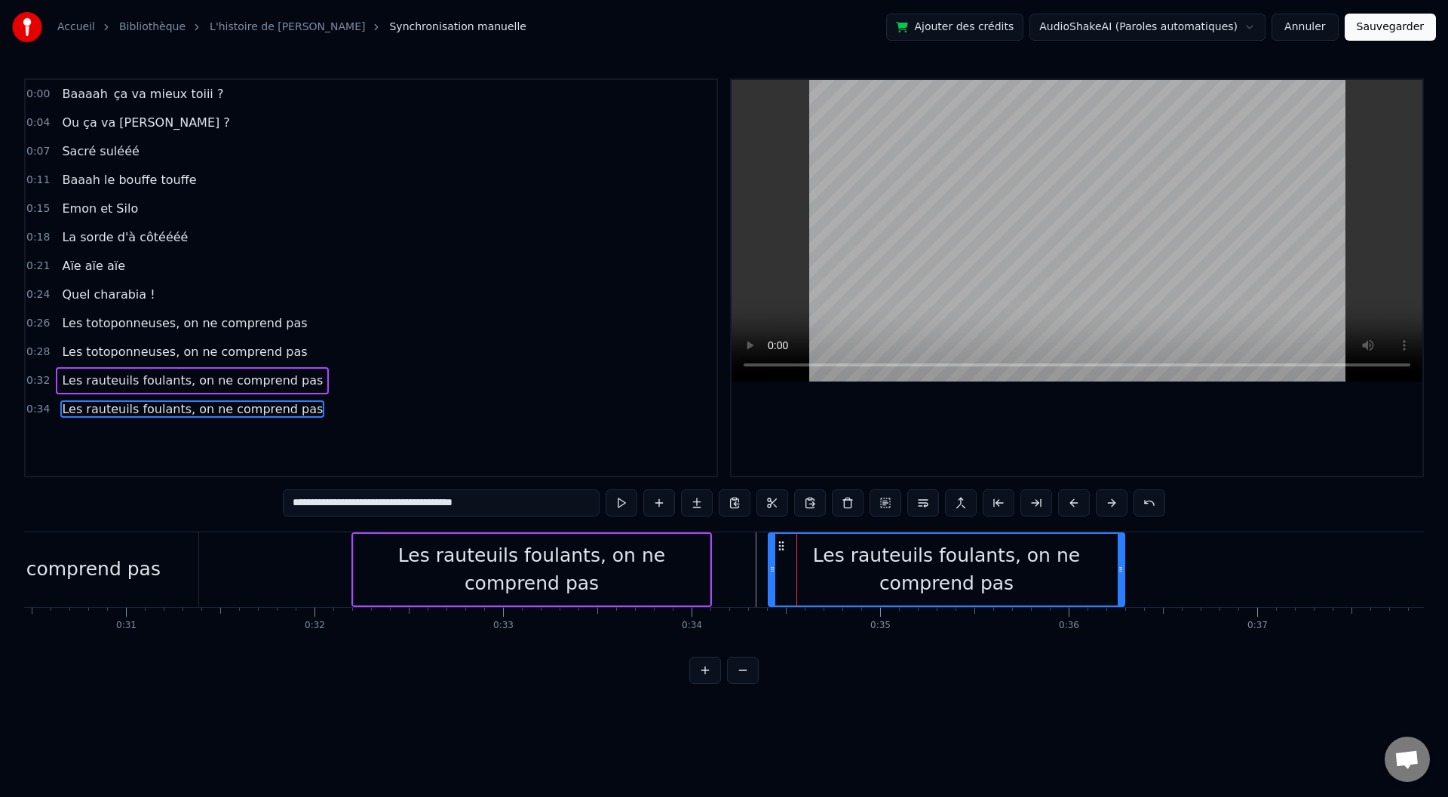
drag, startPoint x: 797, startPoint y: 543, endPoint x: 780, endPoint y: 544, distance: 17.4
click at [780, 544] on icon at bounding box center [781, 546] width 12 height 12
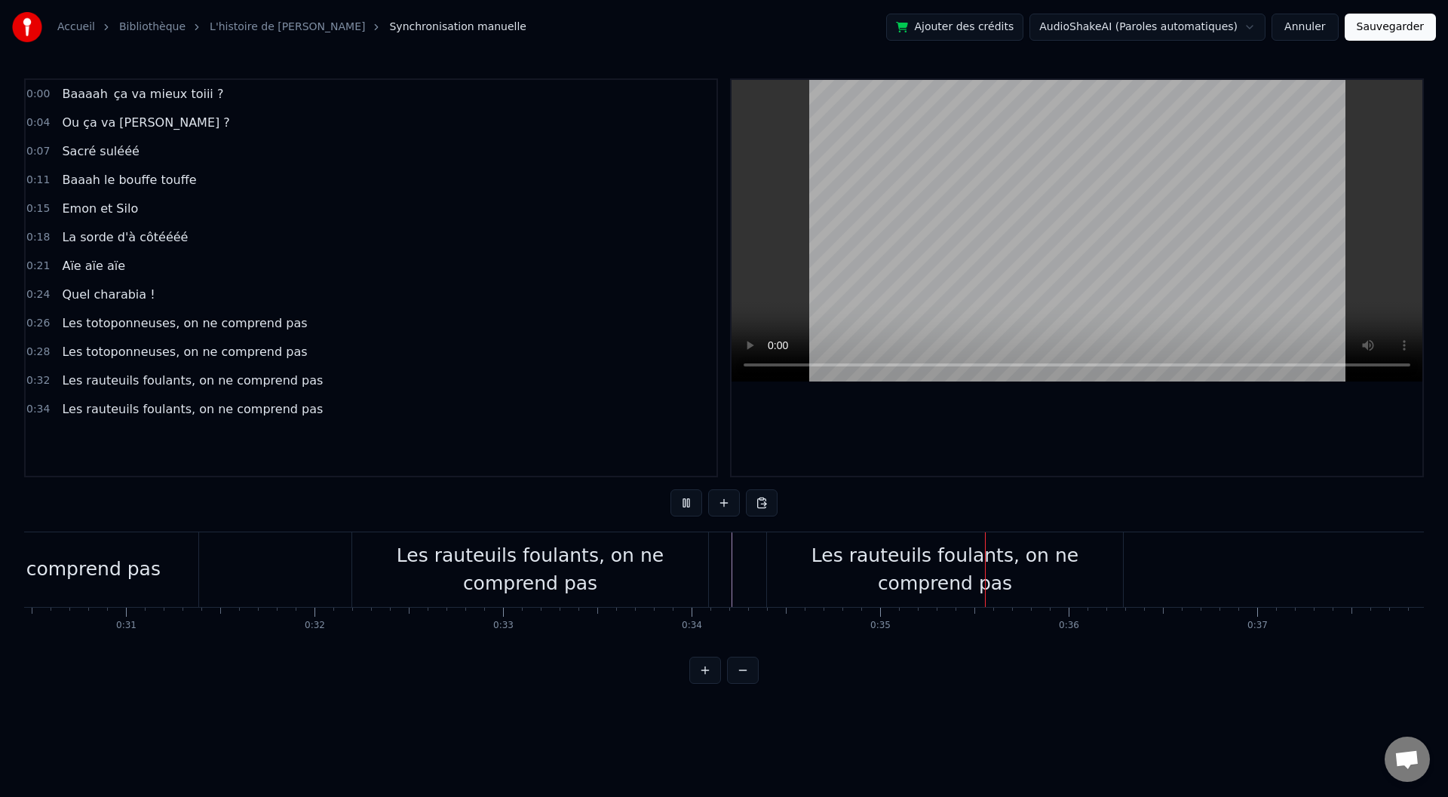
click at [778, 555] on div "Les rauteuils foulants, on ne comprend pas" at bounding box center [945, 570] width 356 height 57
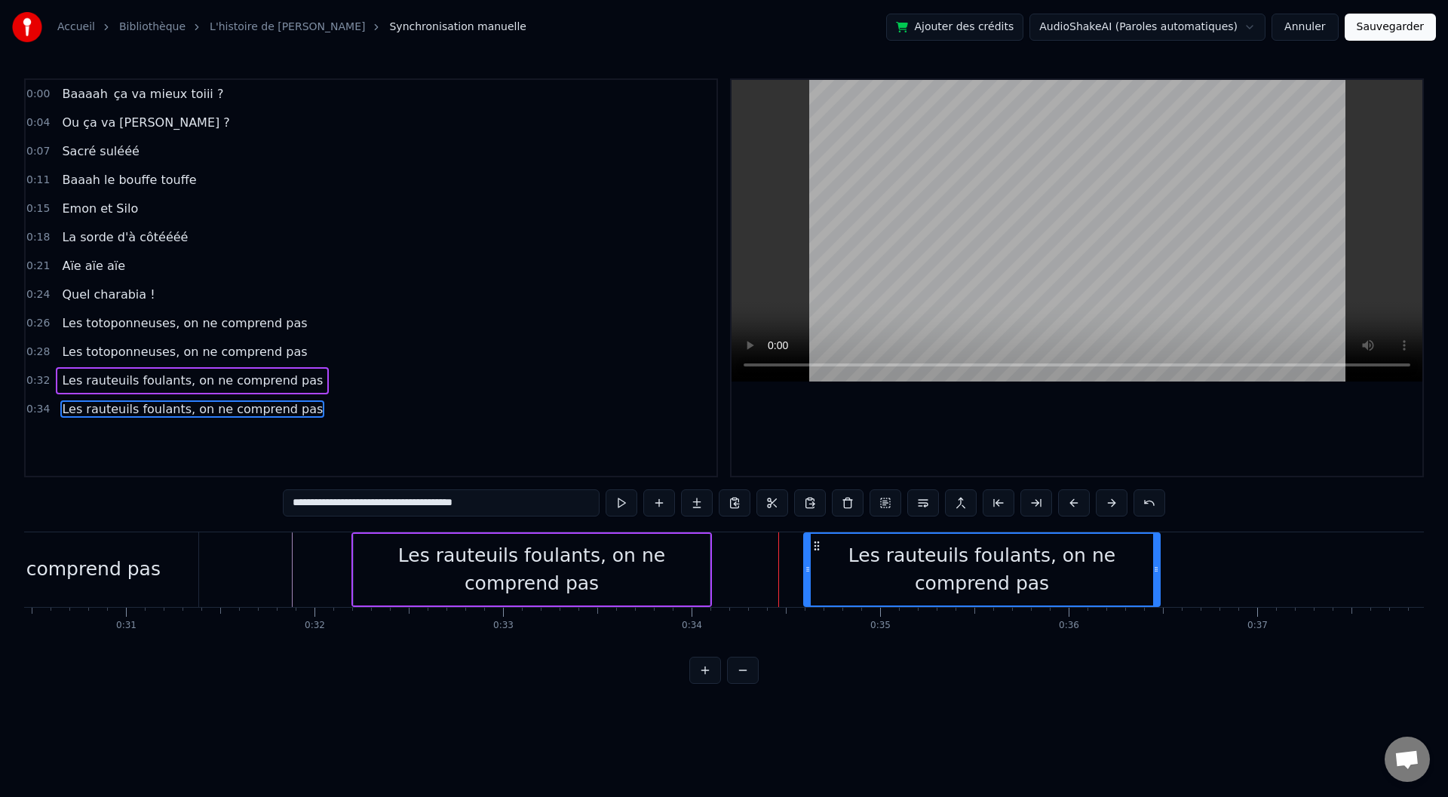
drag, startPoint x: 780, startPoint y: 546, endPoint x: 819, endPoint y: 551, distance: 39.5
click at [819, 551] on icon at bounding box center [817, 546] width 12 height 12
drag, startPoint x: 820, startPoint y: 543, endPoint x: 842, endPoint y: 545, distance: 21.9
click at [825, 545] on icon at bounding box center [819, 546] width 12 height 12
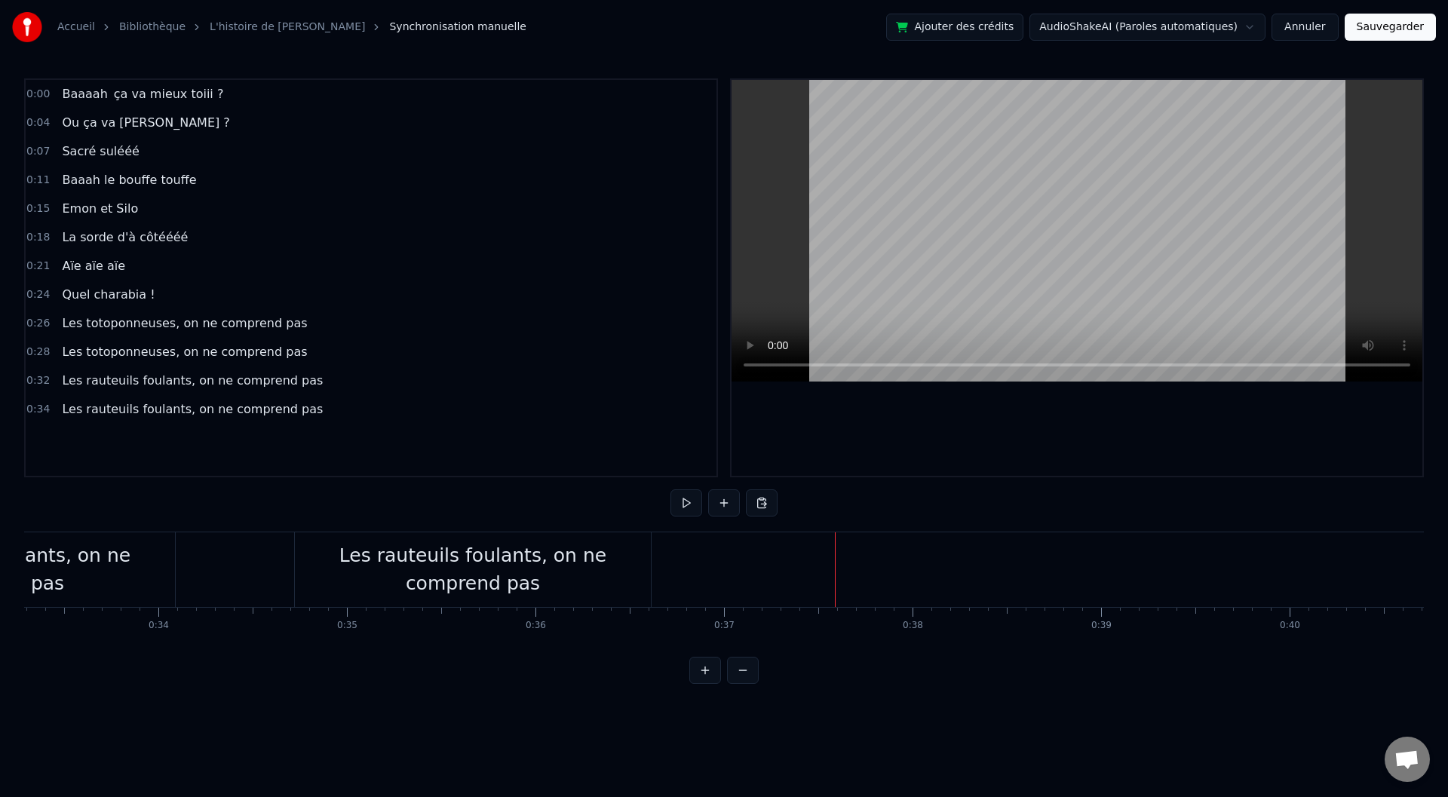
scroll to position [0, 6176]
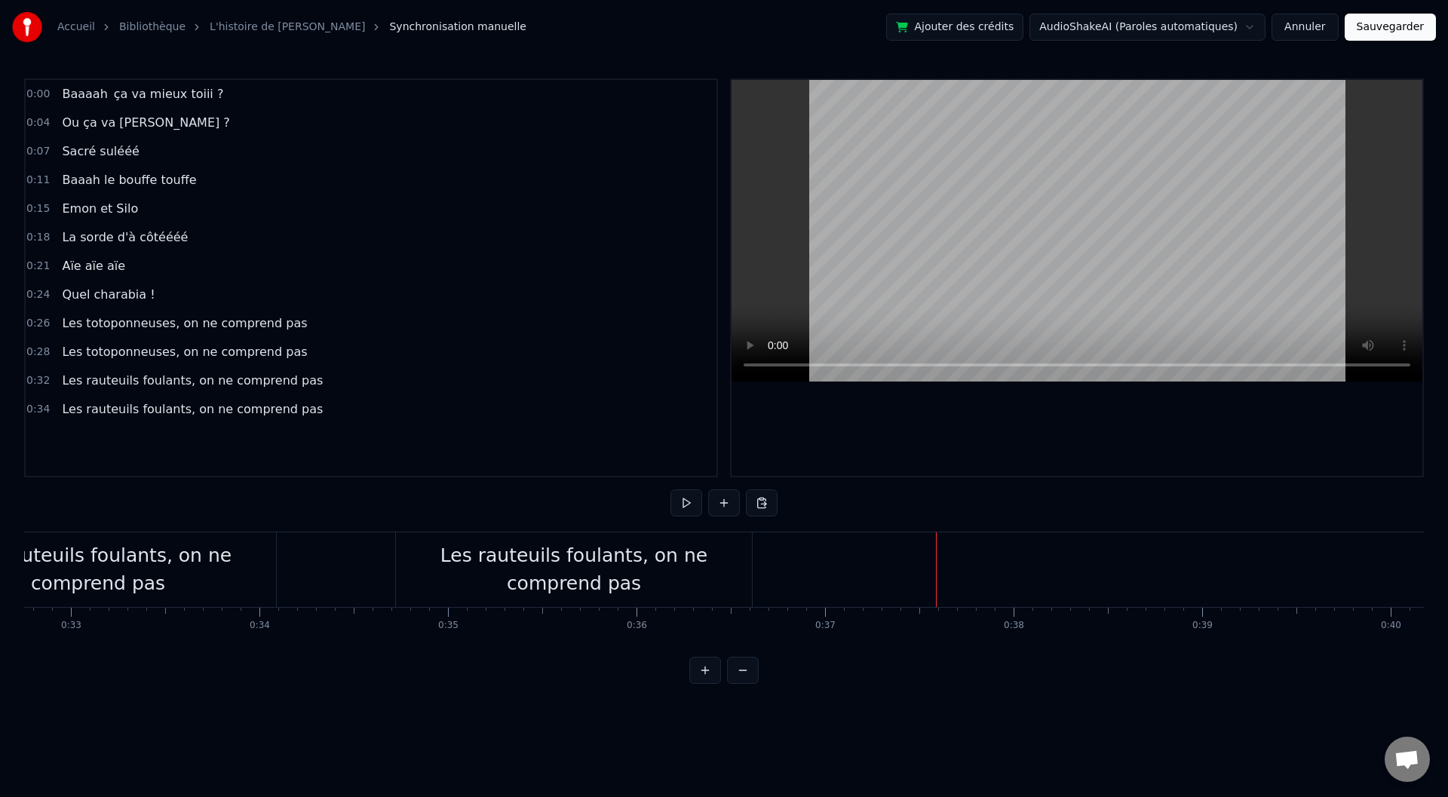
click at [696, 572] on div "Les rauteuils foulants, on ne comprend pas" at bounding box center [574, 570] width 356 height 57
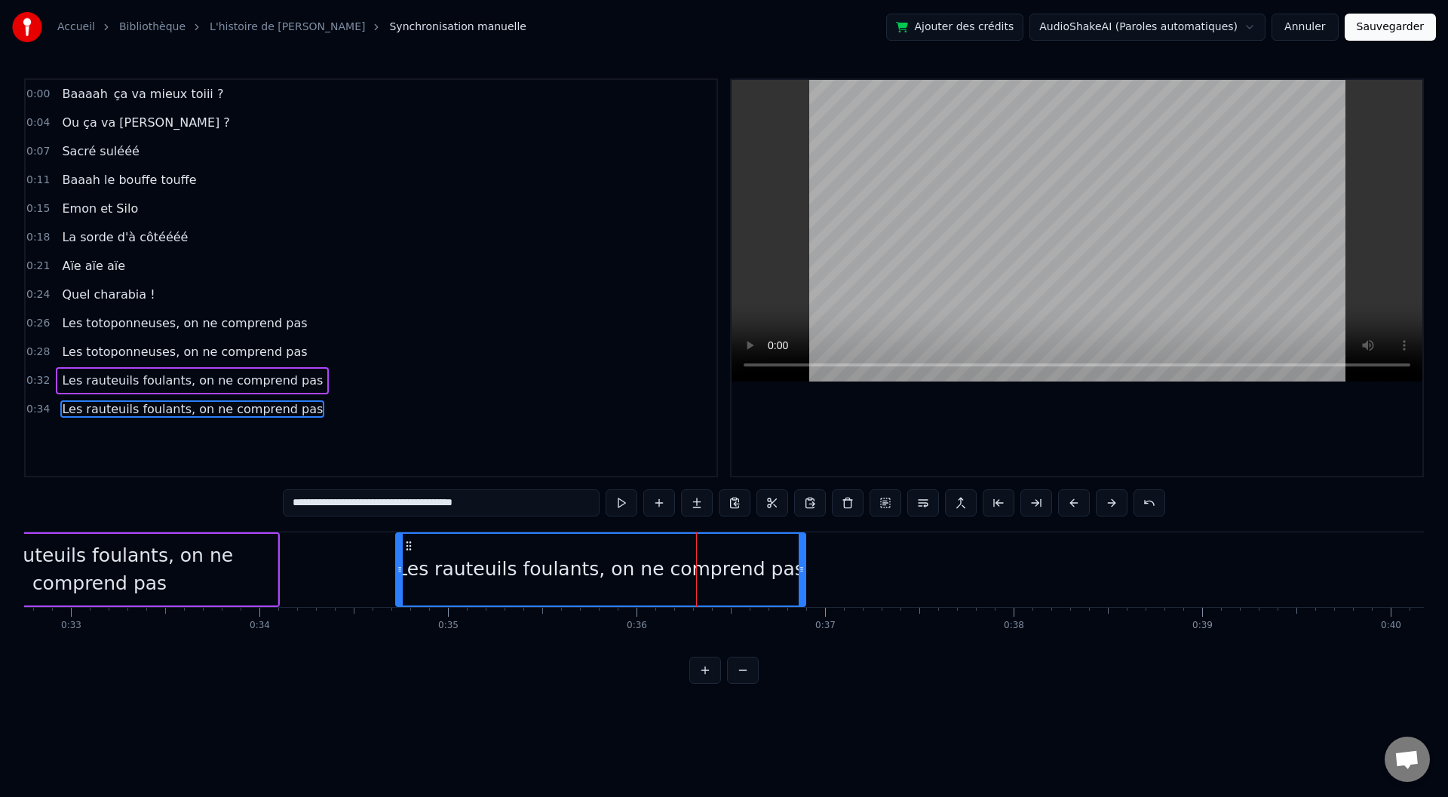
drag, startPoint x: 749, startPoint y: 568, endPoint x: 803, endPoint y: 570, distance: 54.4
click at [803, 570] on icon at bounding box center [802, 569] width 6 height 12
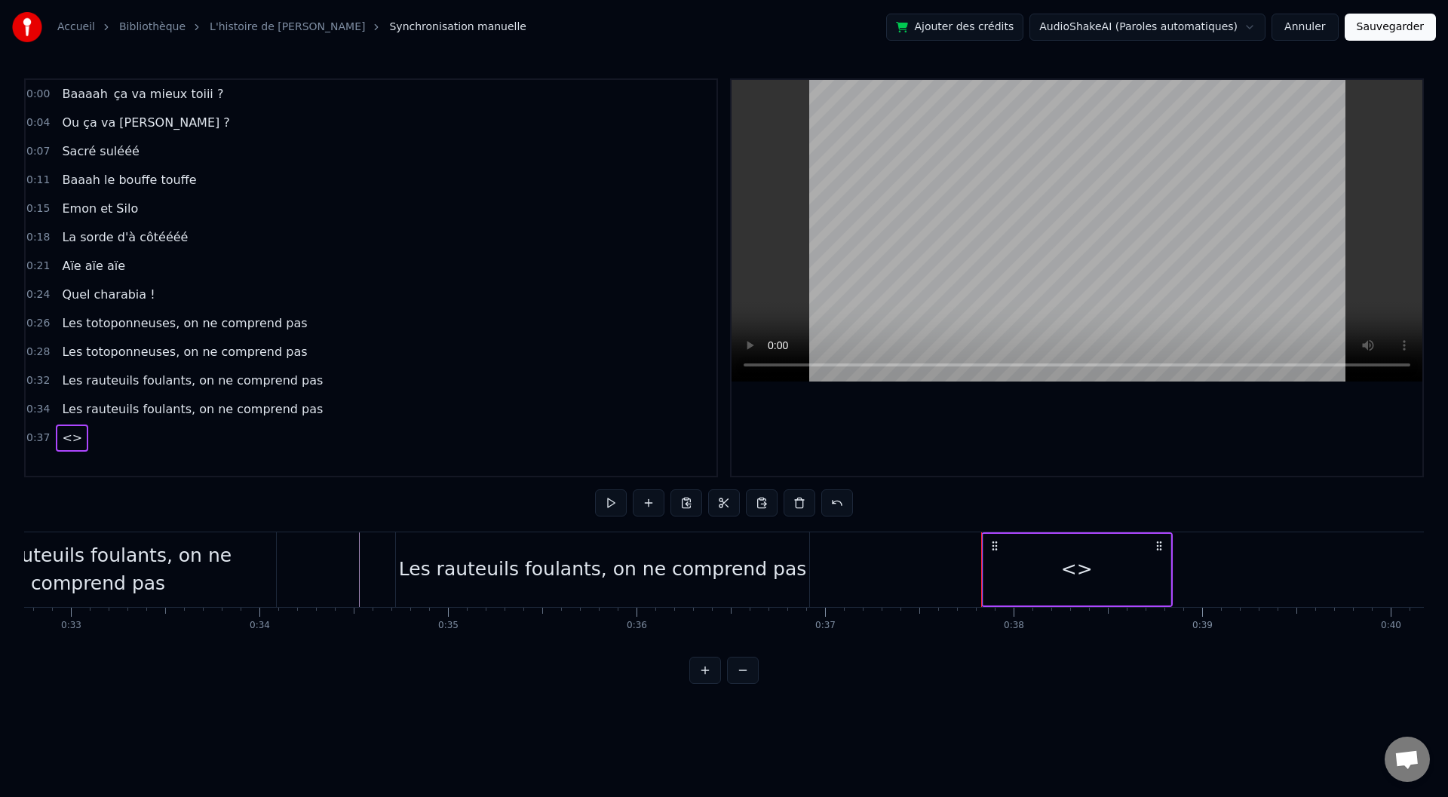
click at [1168, 571] on div "<>" at bounding box center [1077, 570] width 187 height 72
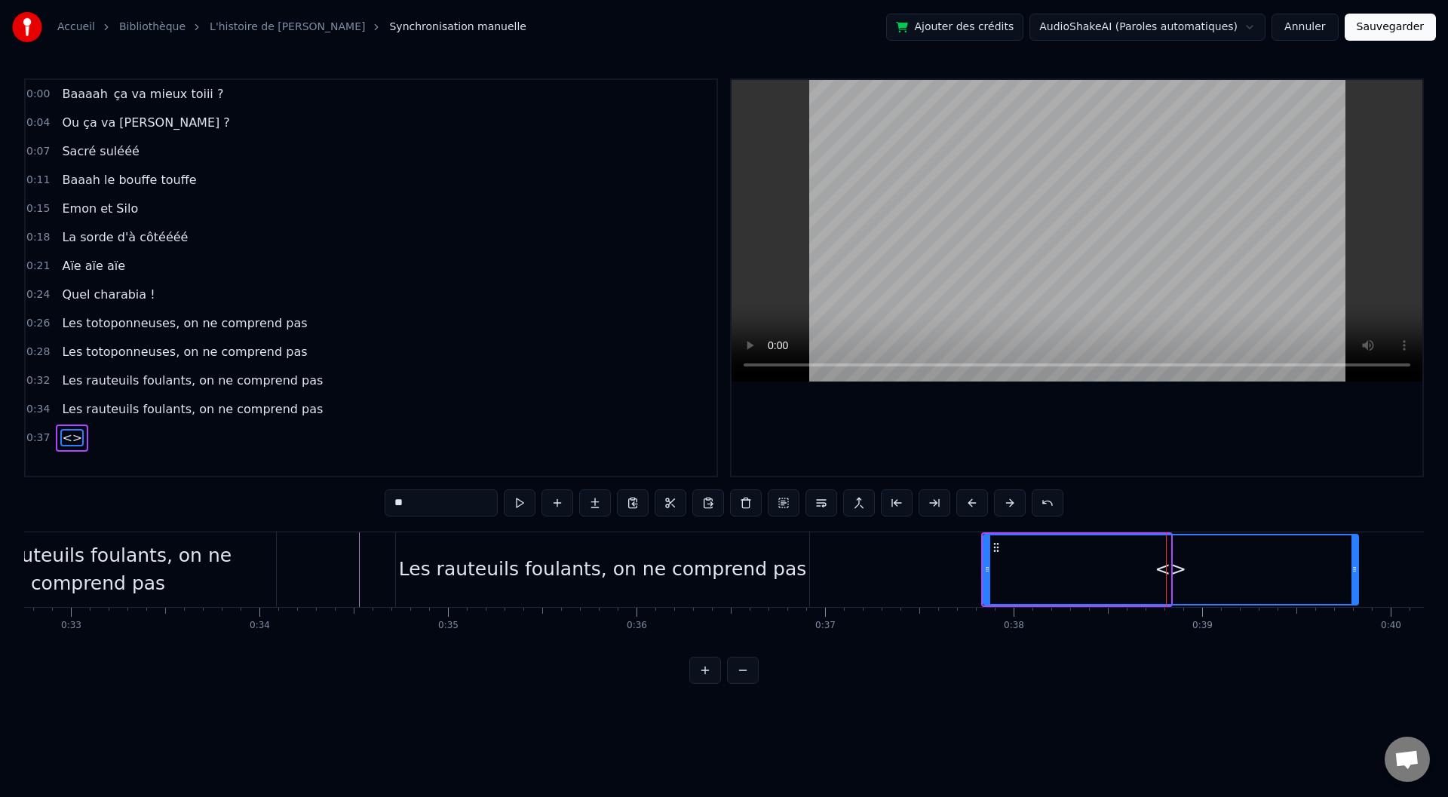
drag, startPoint x: 1168, startPoint y: 571, endPoint x: 1358, endPoint y: 558, distance: 190.5
click at [1358, 558] on div at bounding box center [1355, 569] width 6 height 69
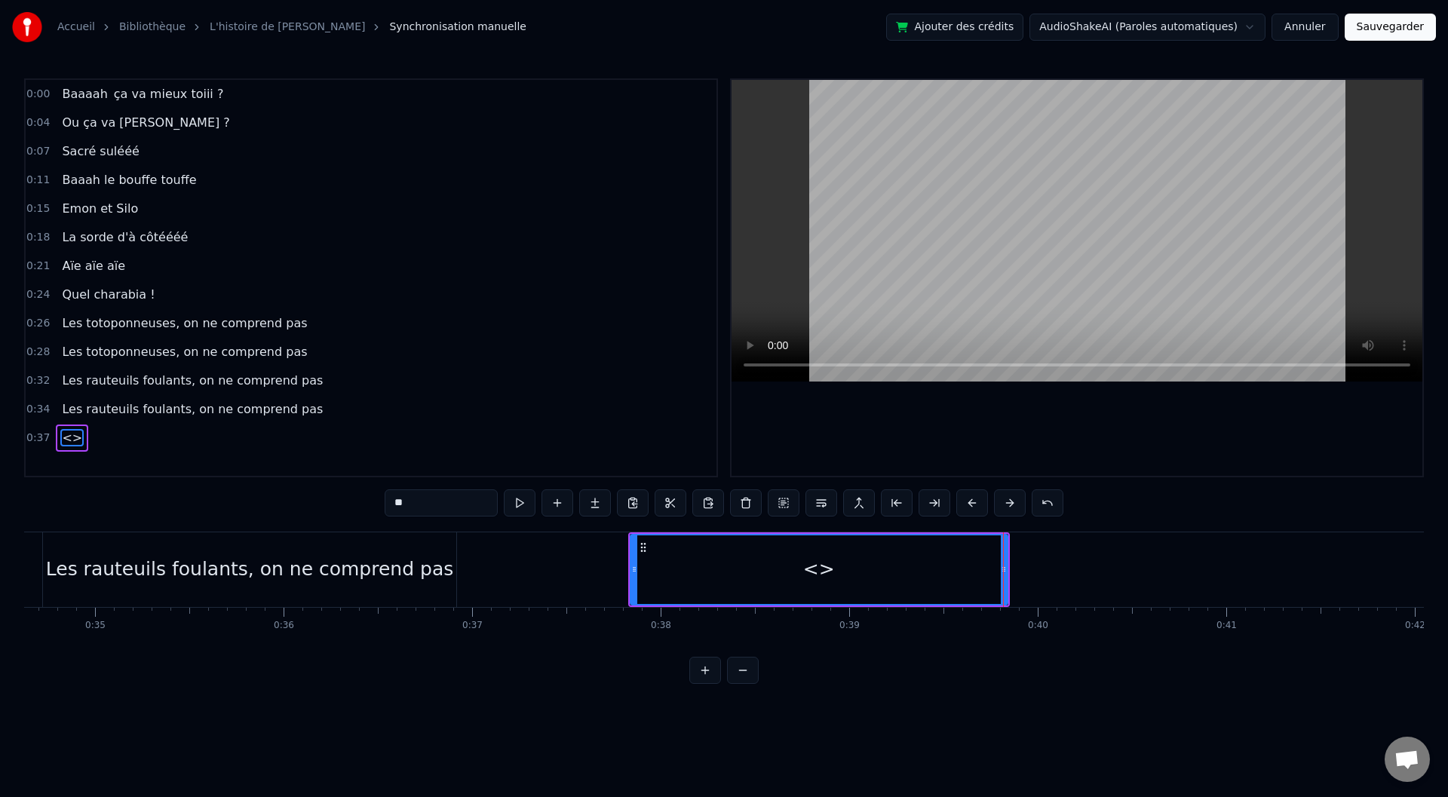
scroll to position [0, 6479]
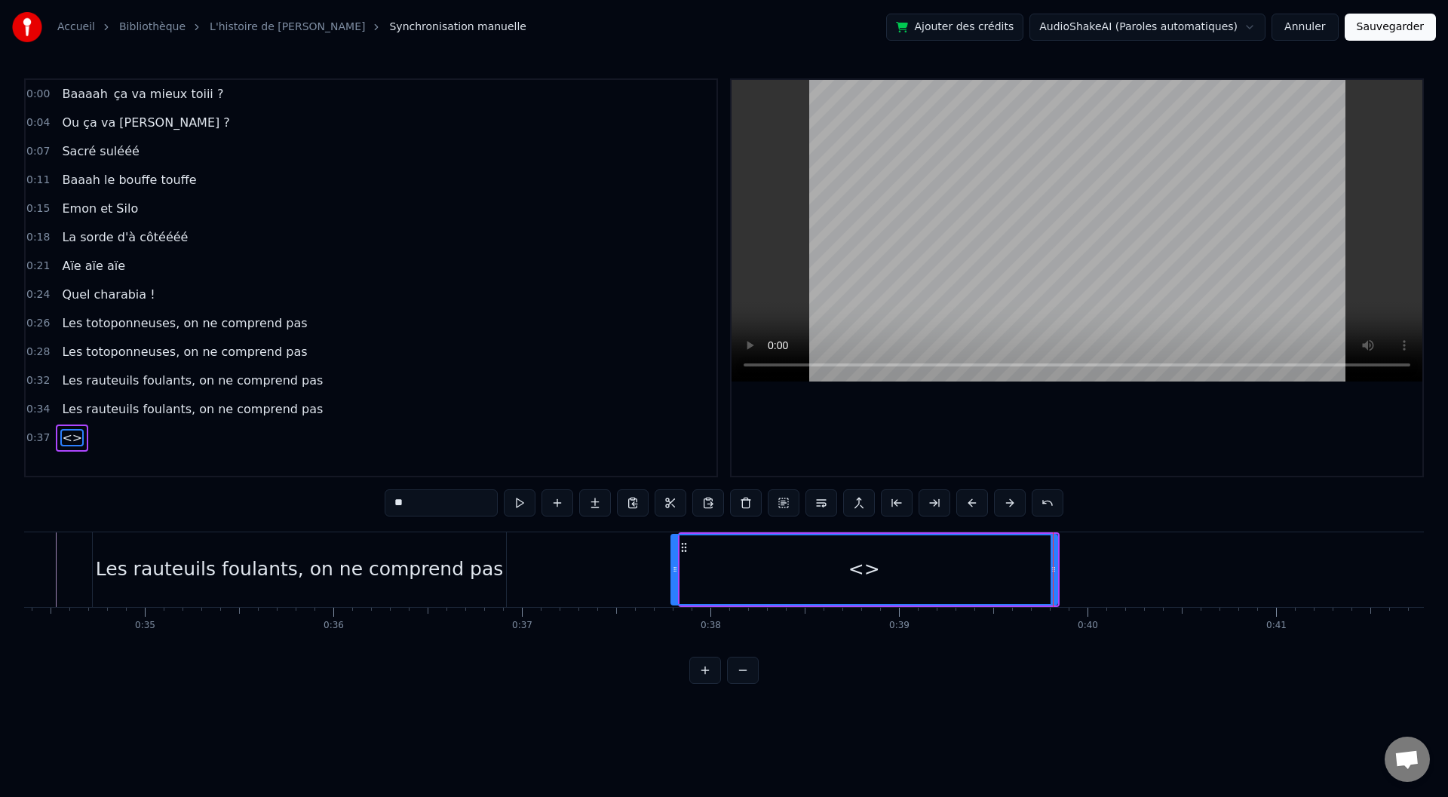
drag, startPoint x: 680, startPoint y: 566, endPoint x: 663, endPoint y: 566, distance: 17.3
click at [672, 566] on icon at bounding box center [675, 569] width 6 height 12
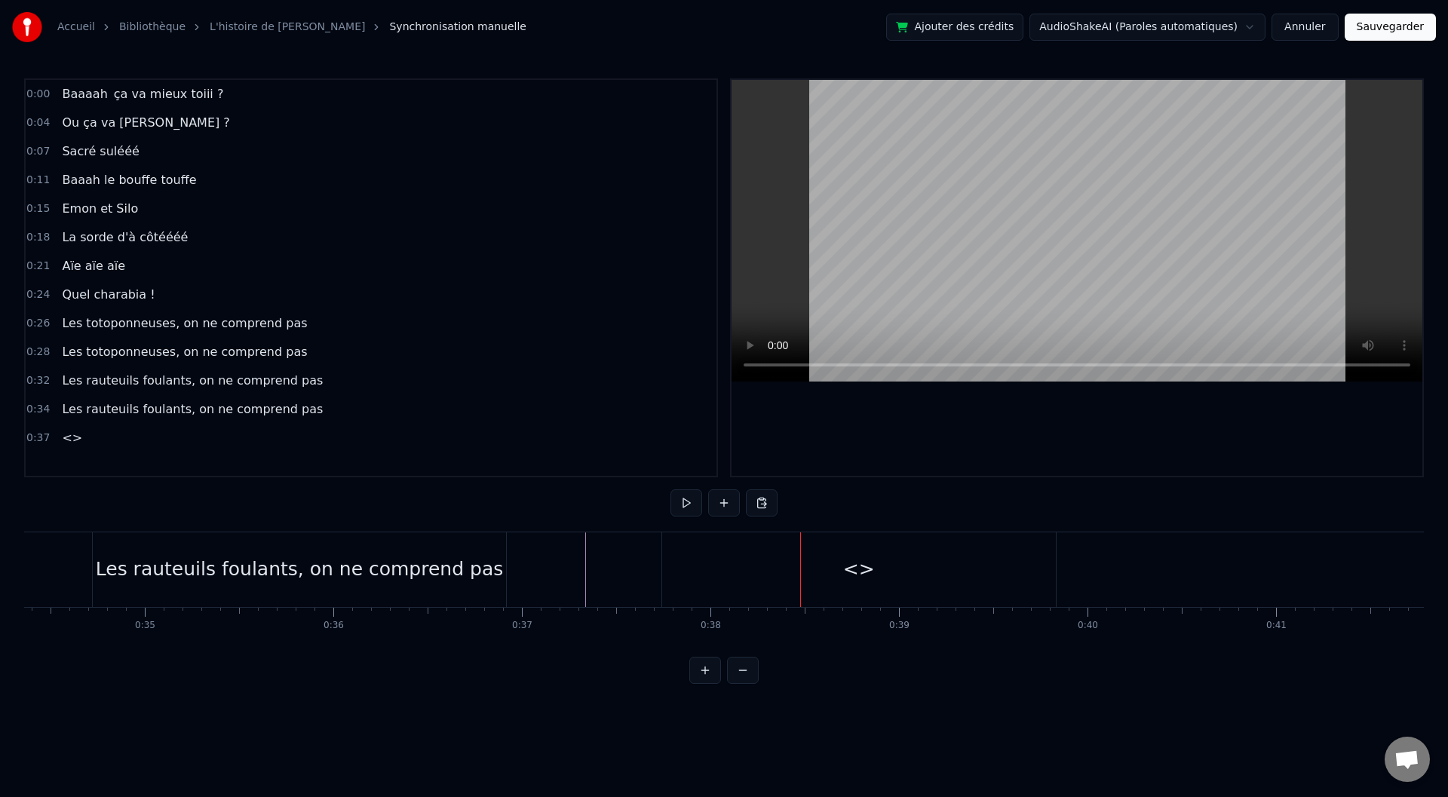
click at [858, 572] on div "<>" at bounding box center [859, 569] width 32 height 29
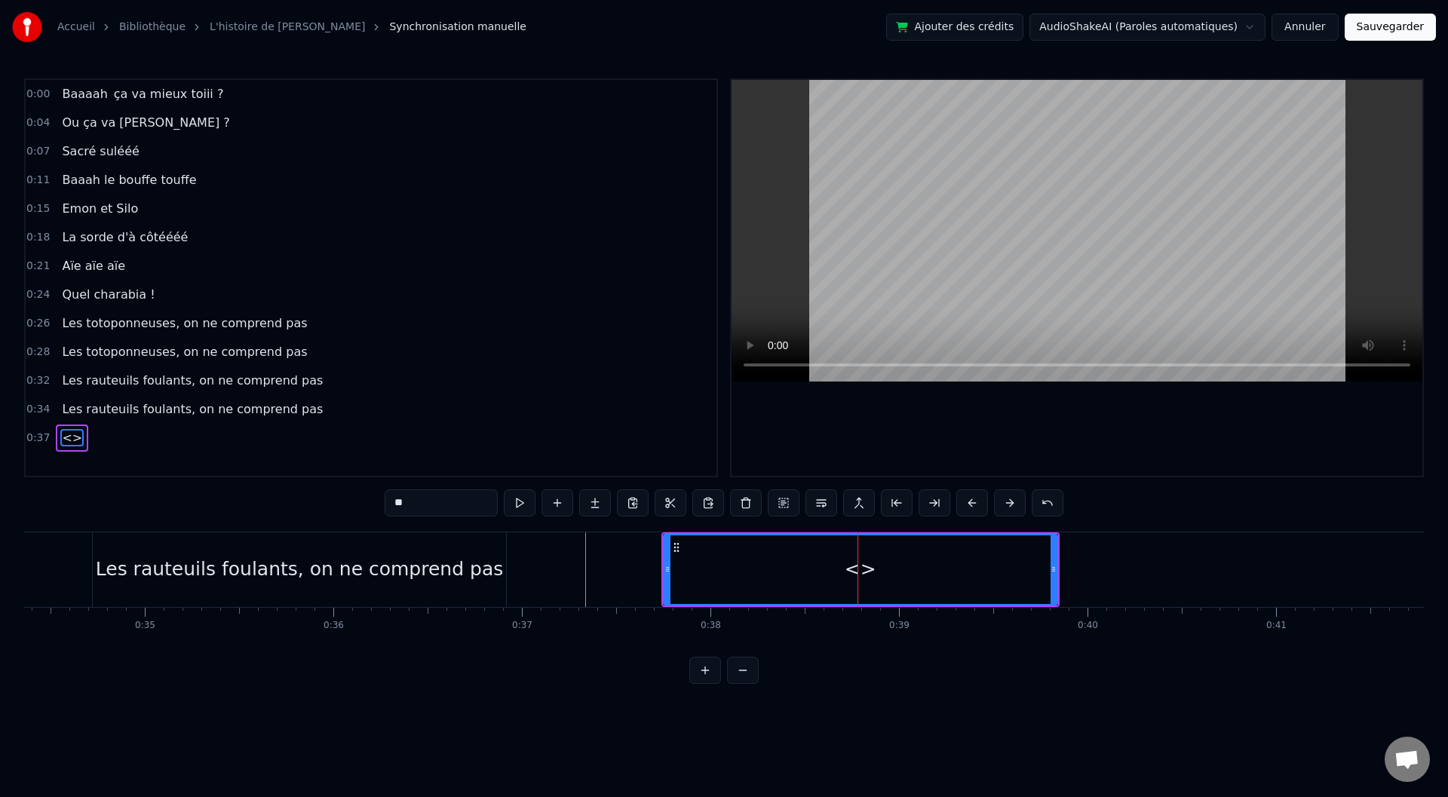
click at [858, 572] on div at bounding box center [858, 569] width 1 height 75
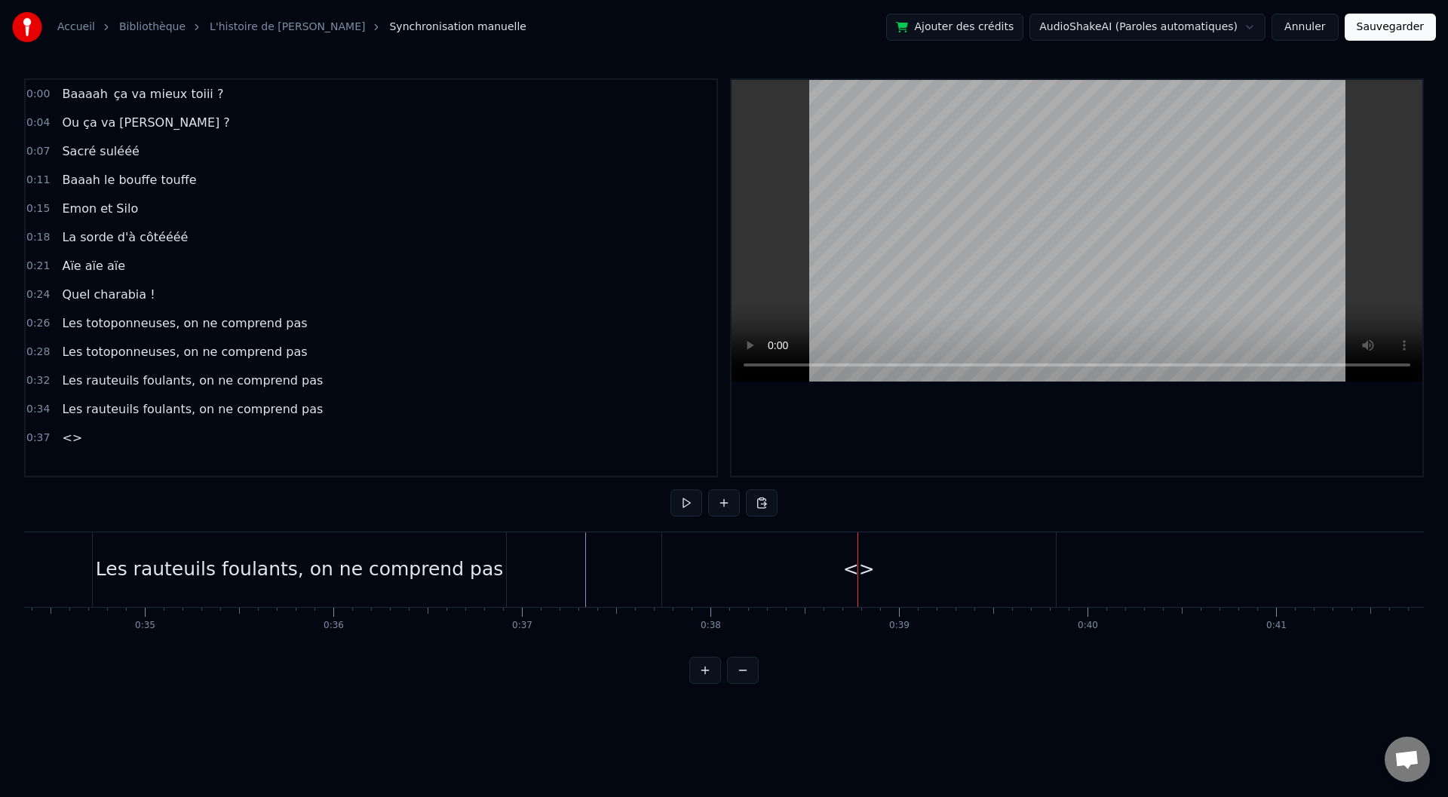
click at [856, 566] on div "<>" at bounding box center [859, 569] width 32 height 29
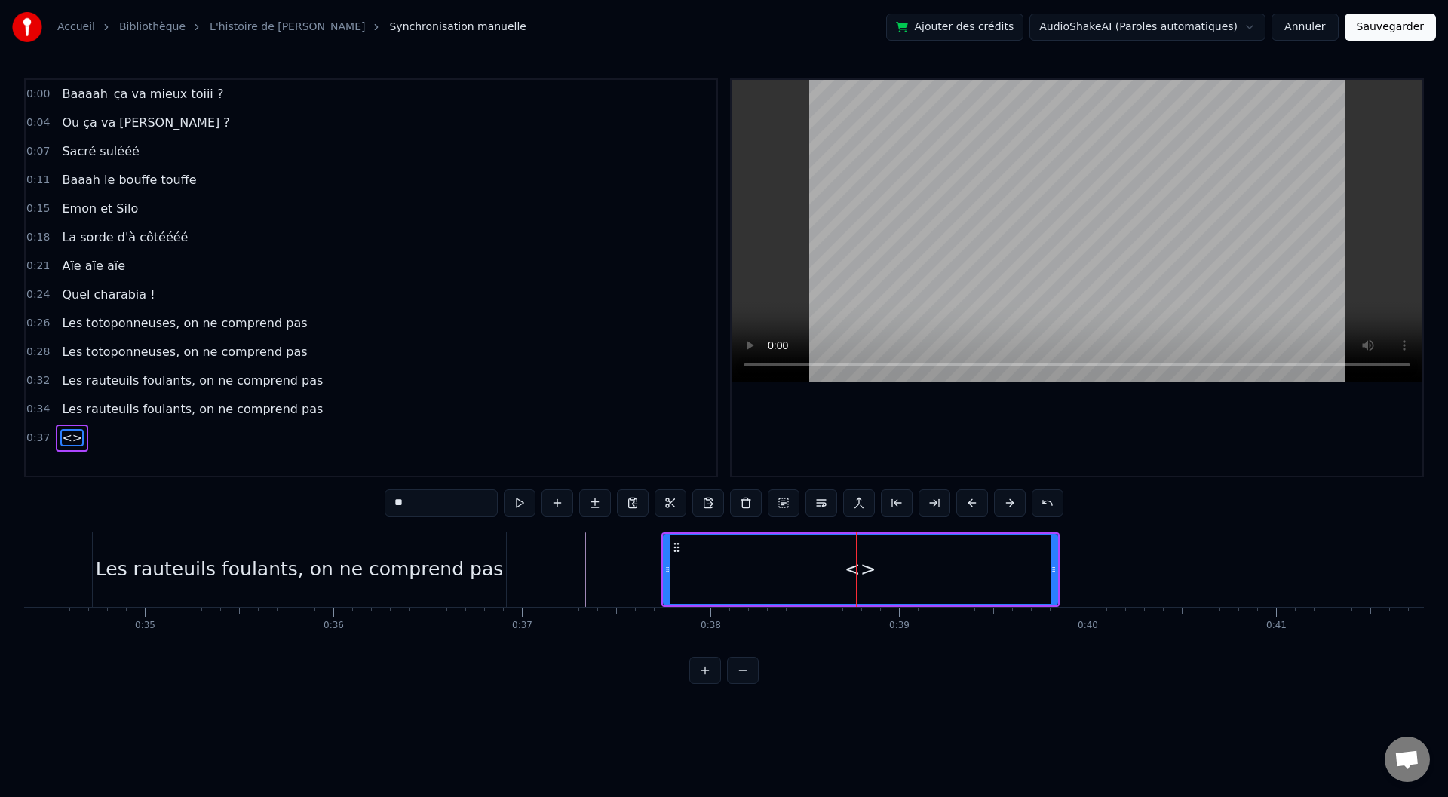
drag, startPoint x: 418, startPoint y: 502, endPoint x: 362, endPoint y: 511, distance: 56.4
click at [370, 509] on div "0:00 Baaaah ça va mieux toiii ? 0:04 Ou ça va [PERSON_NAME] ? 0:07 Sacré sulééé…" at bounding box center [724, 381] width 1400 height 606
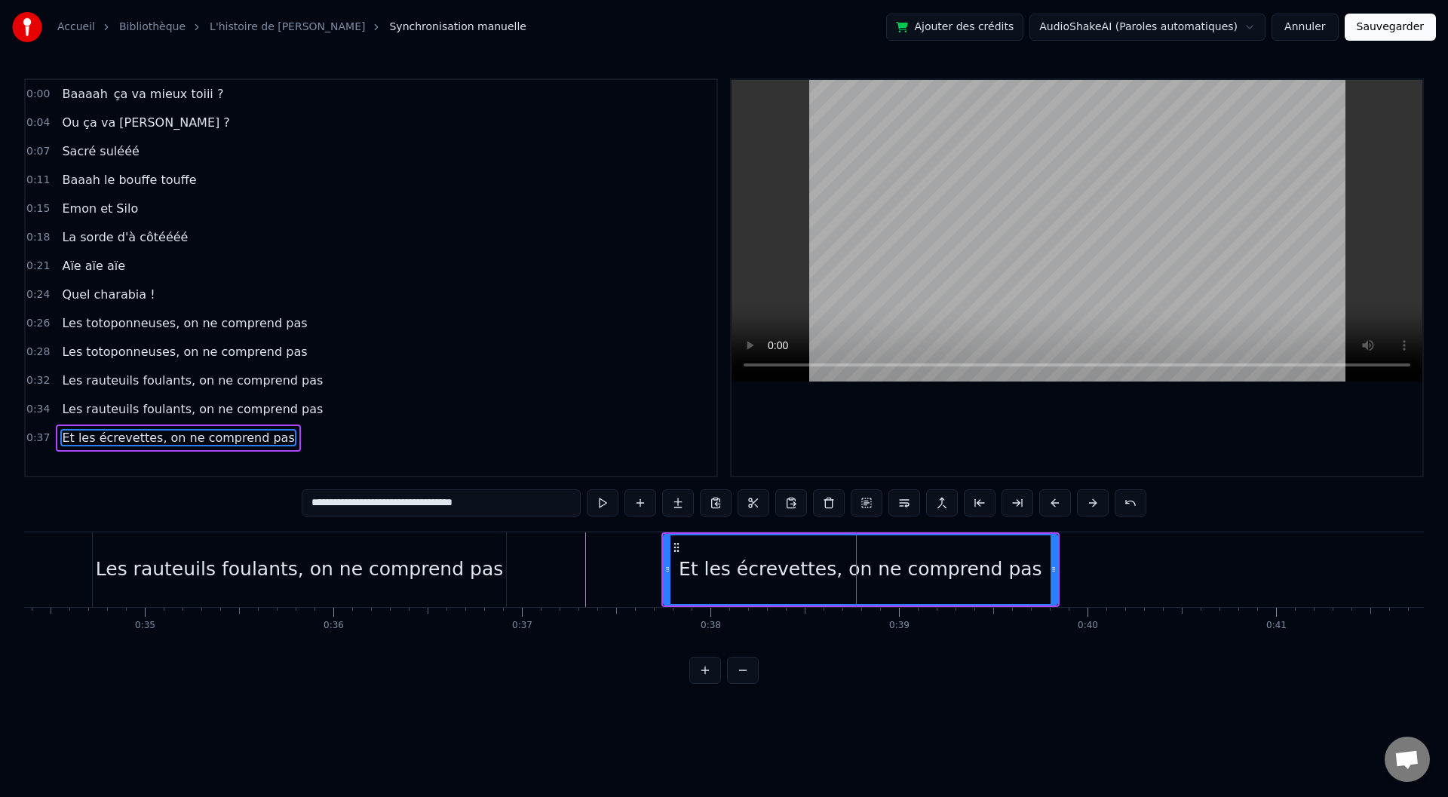
type input "**********"
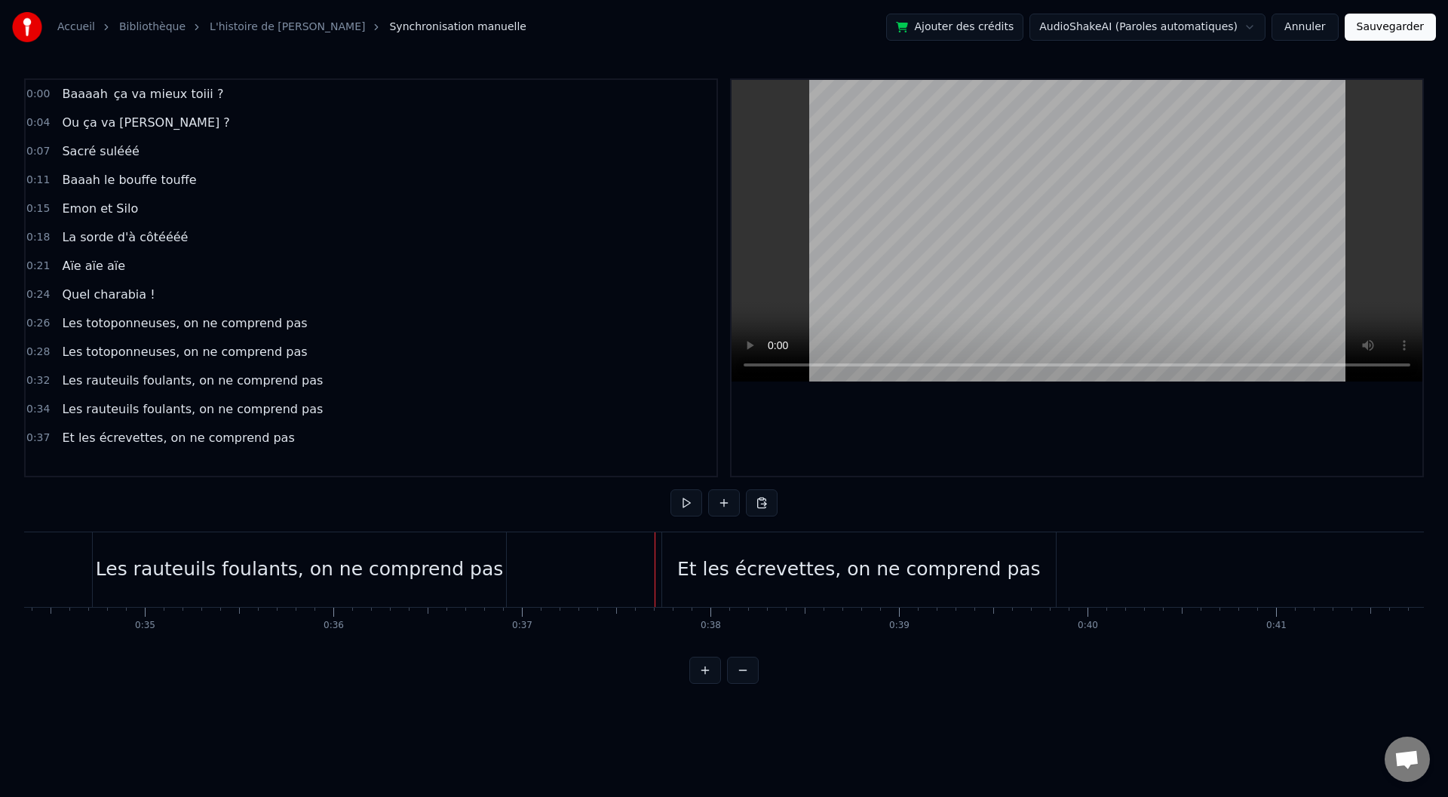
click at [681, 562] on div "Et les écrevettes, on ne comprend pas" at bounding box center [859, 569] width 394 height 75
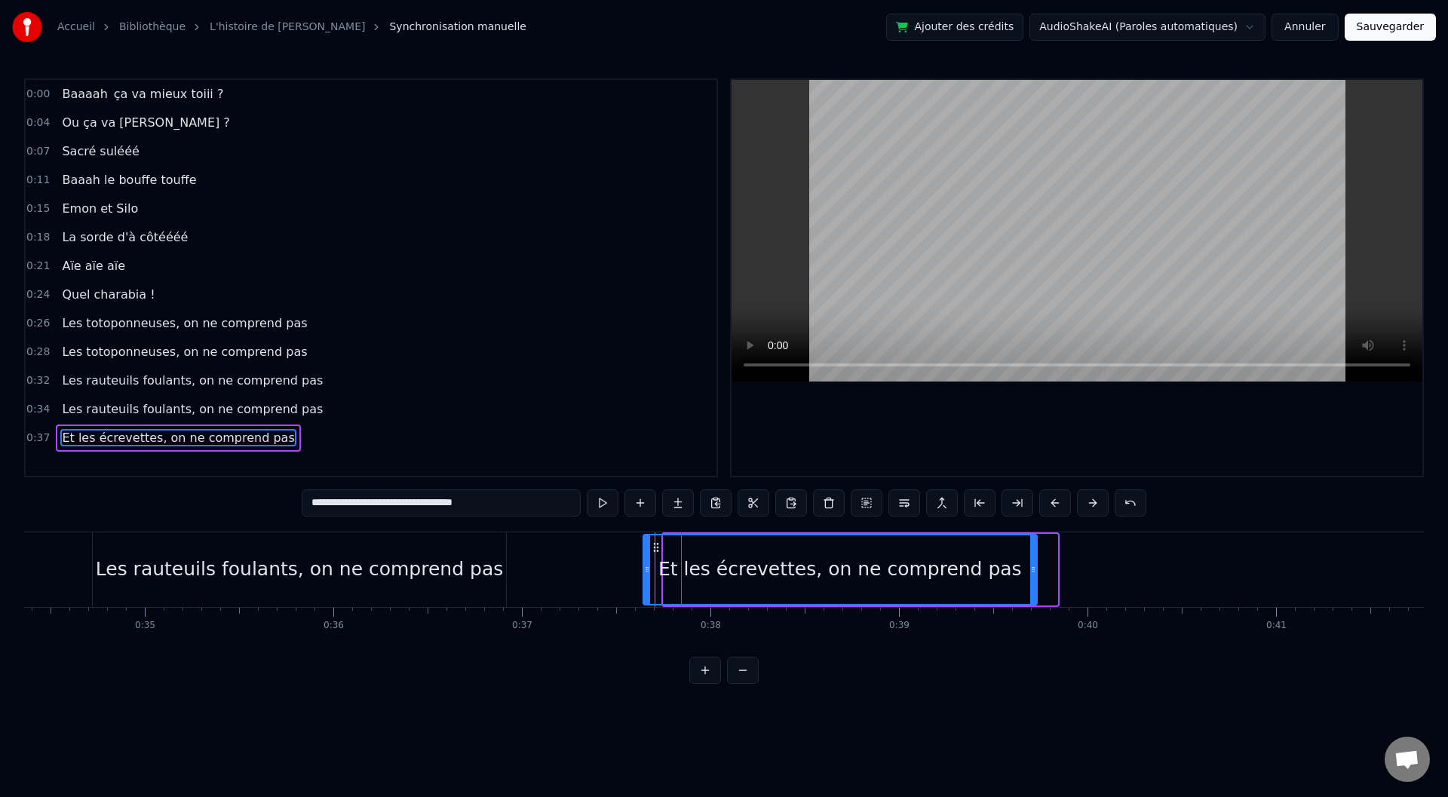
drag, startPoint x: 677, startPoint y: 545, endPoint x: 647, endPoint y: 546, distance: 29.5
click at [650, 546] on icon at bounding box center [656, 548] width 12 height 12
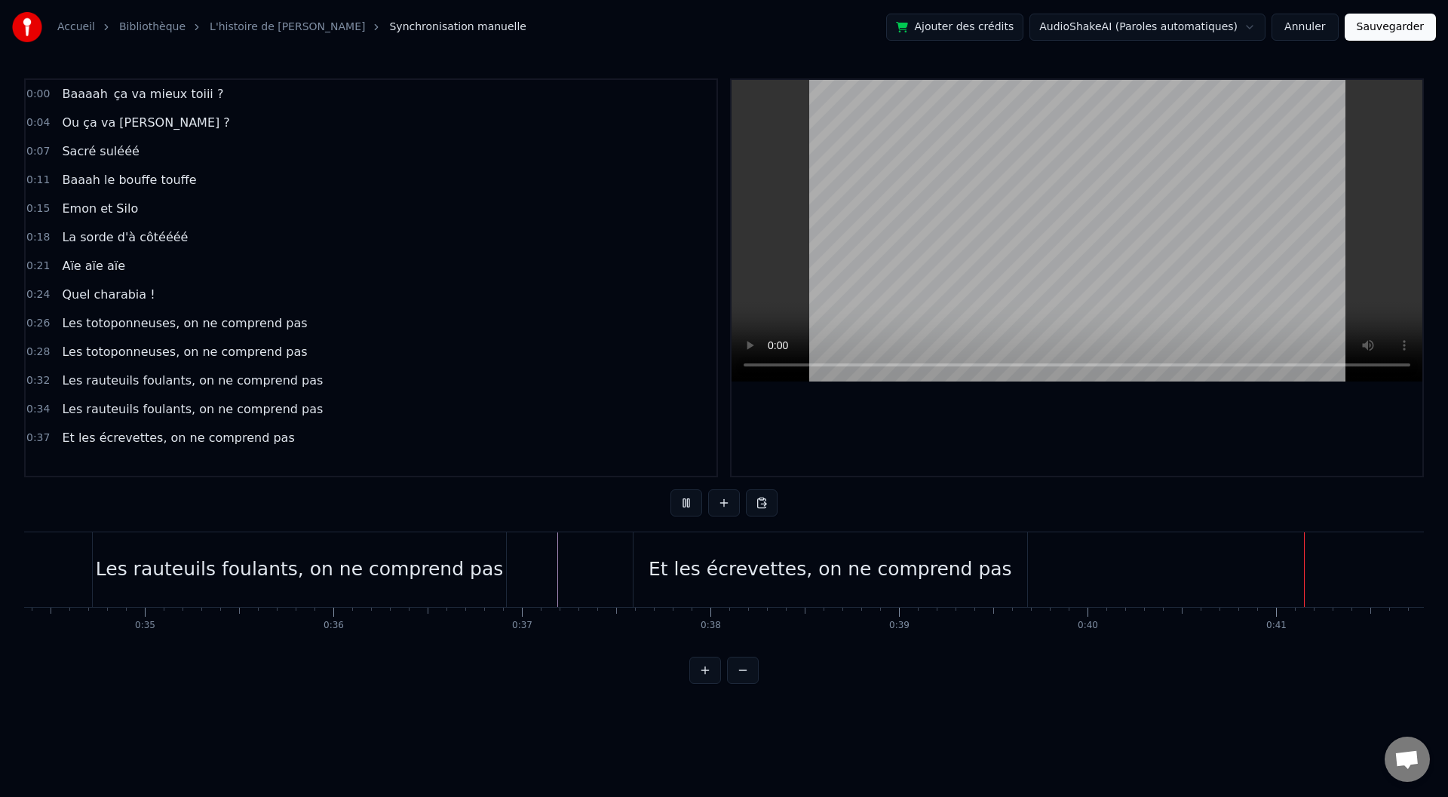
click at [738, 572] on div "Et les écrevettes, on ne comprend pas" at bounding box center [831, 569] width 364 height 29
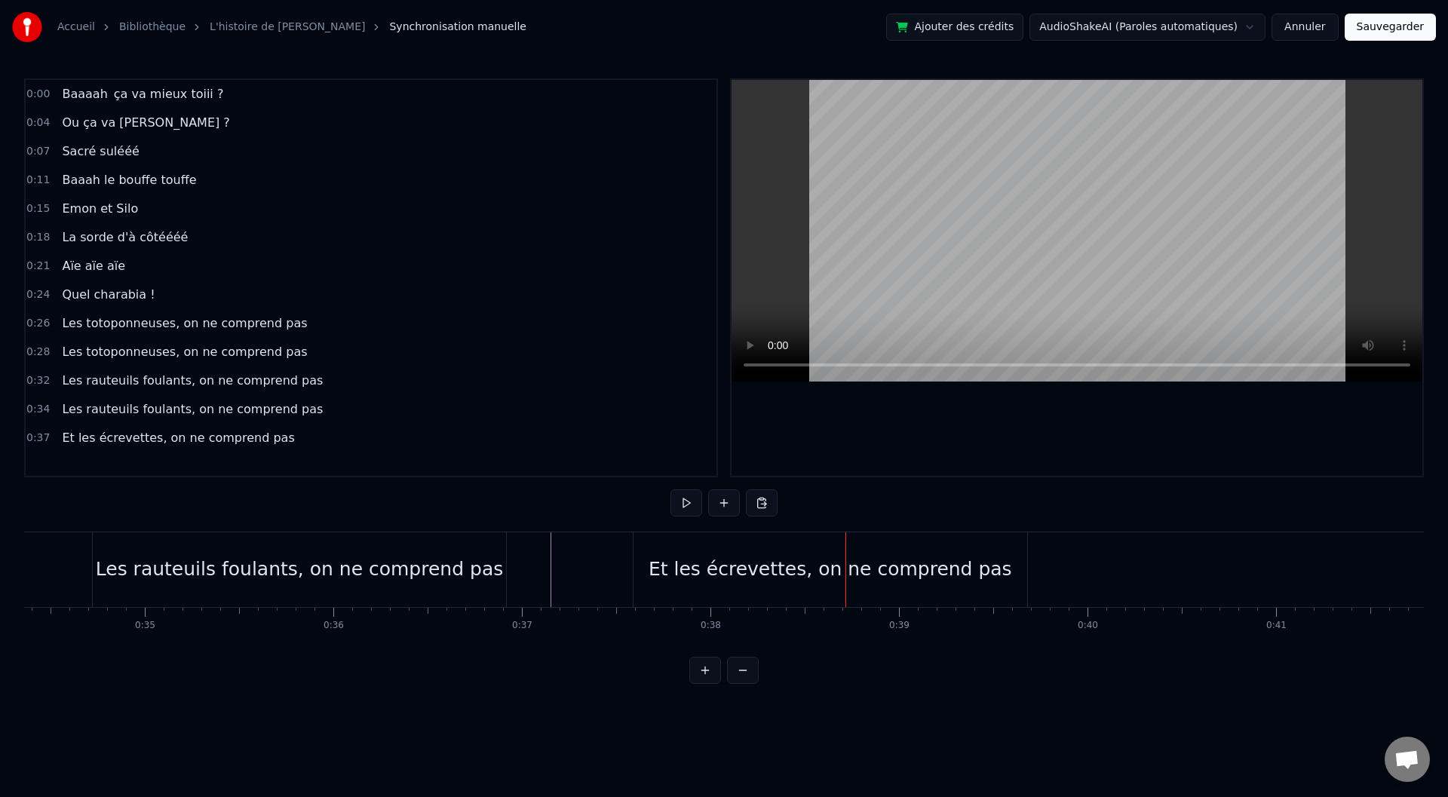
click at [1025, 574] on div "Et les écrevettes, on ne comprend pas" at bounding box center [831, 569] width 394 height 75
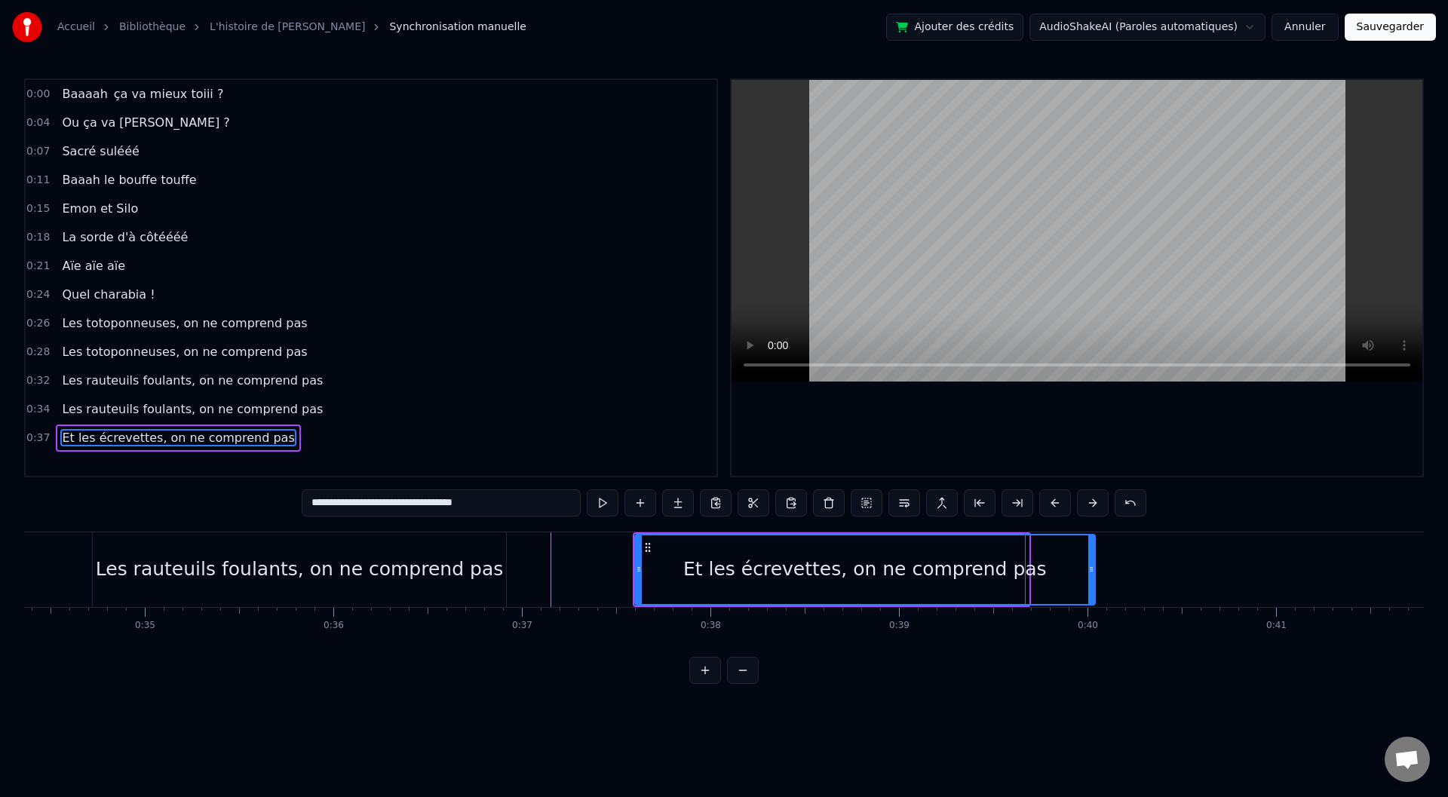
drag, startPoint x: 1026, startPoint y: 571, endPoint x: 1092, endPoint y: 572, distance: 66.4
click at [1092, 572] on icon at bounding box center [1091, 569] width 6 height 12
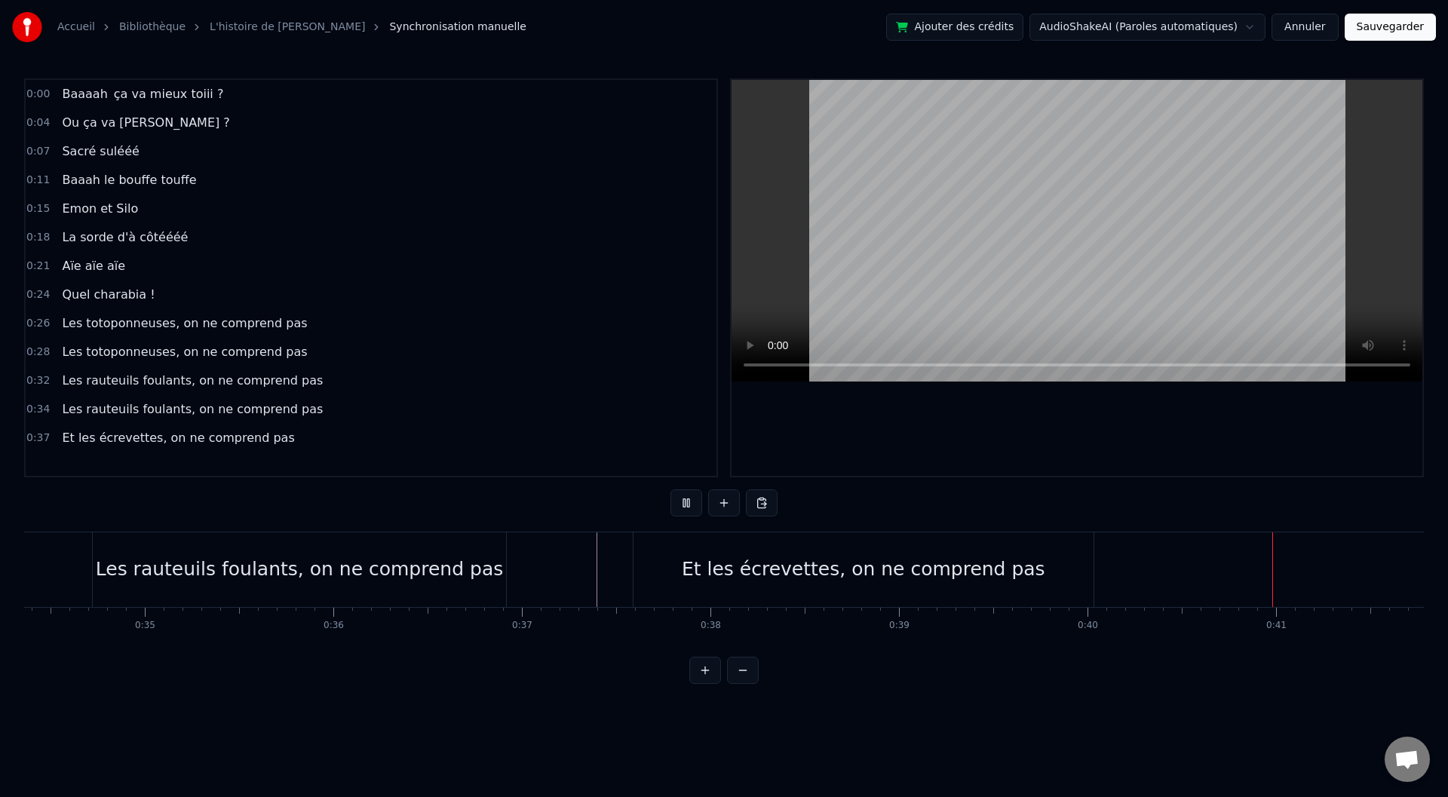
click at [986, 582] on div "Et les écrevettes, on ne comprend pas" at bounding box center [864, 569] width 364 height 29
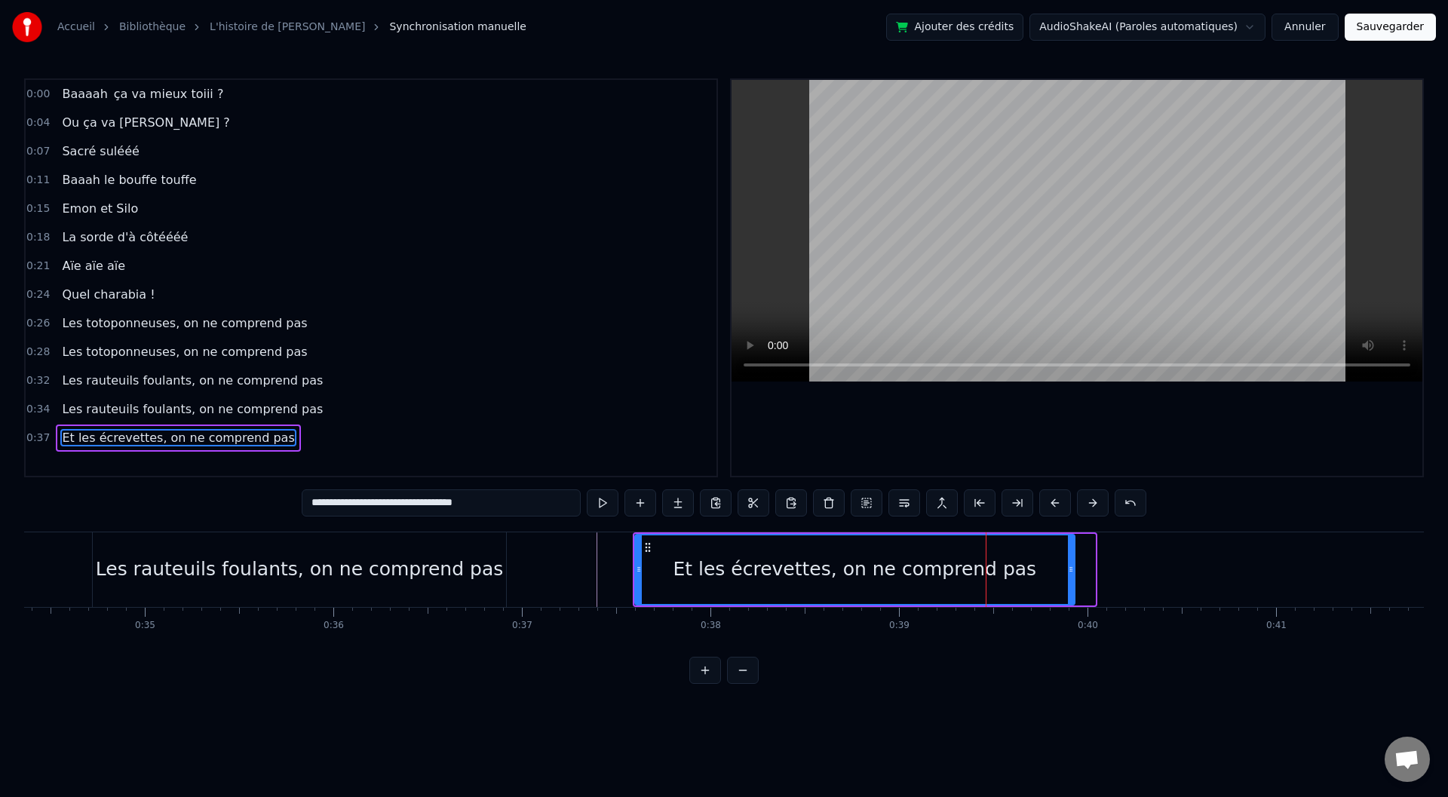
drag, startPoint x: 1091, startPoint y: 570, endPoint x: 1068, endPoint y: 575, distance: 23.8
click at [1069, 575] on icon at bounding box center [1071, 569] width 6 height 12
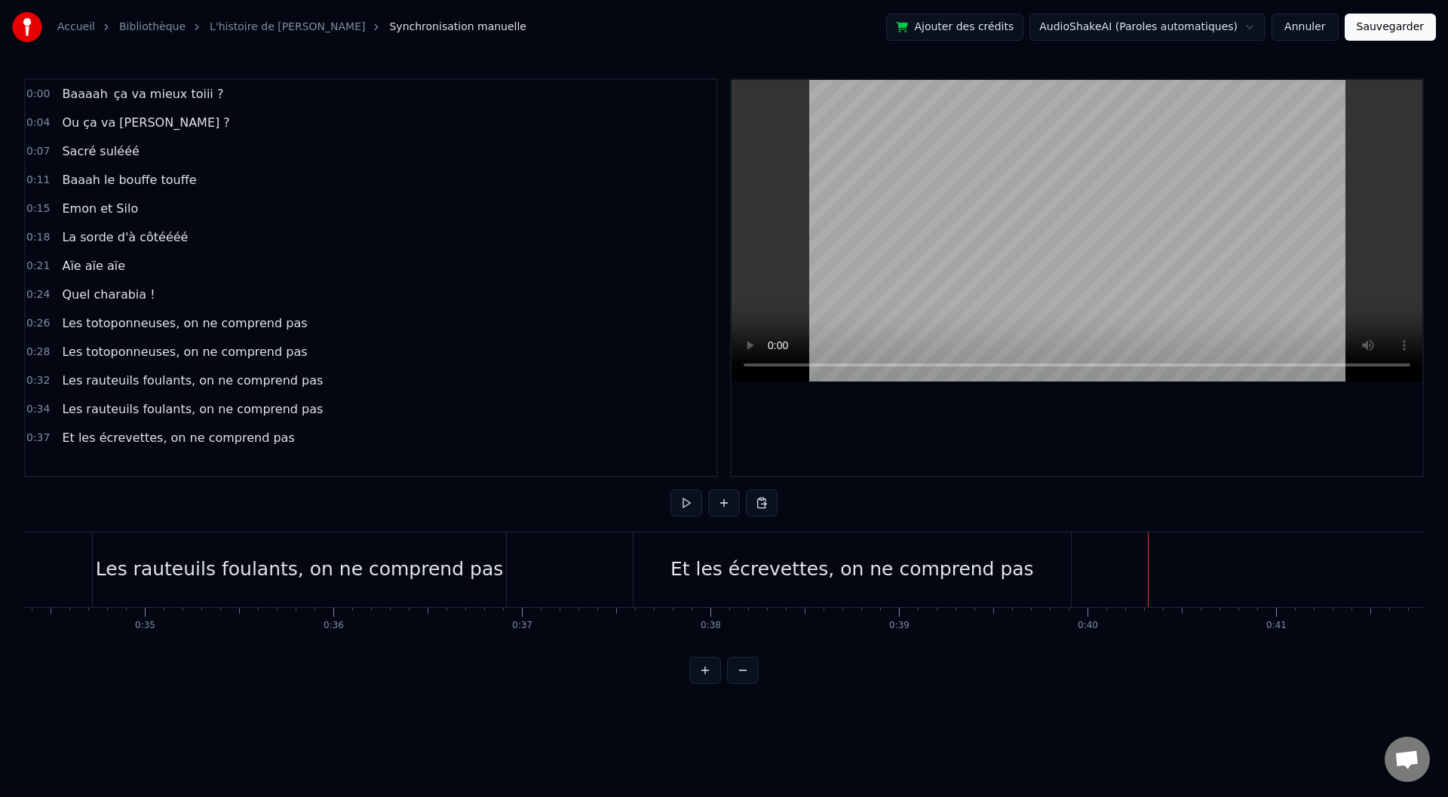
click at [788, 566] on div "Et les écrevettes, on ne comprend pas" at bounding box center [853, 569] width 364 height 29
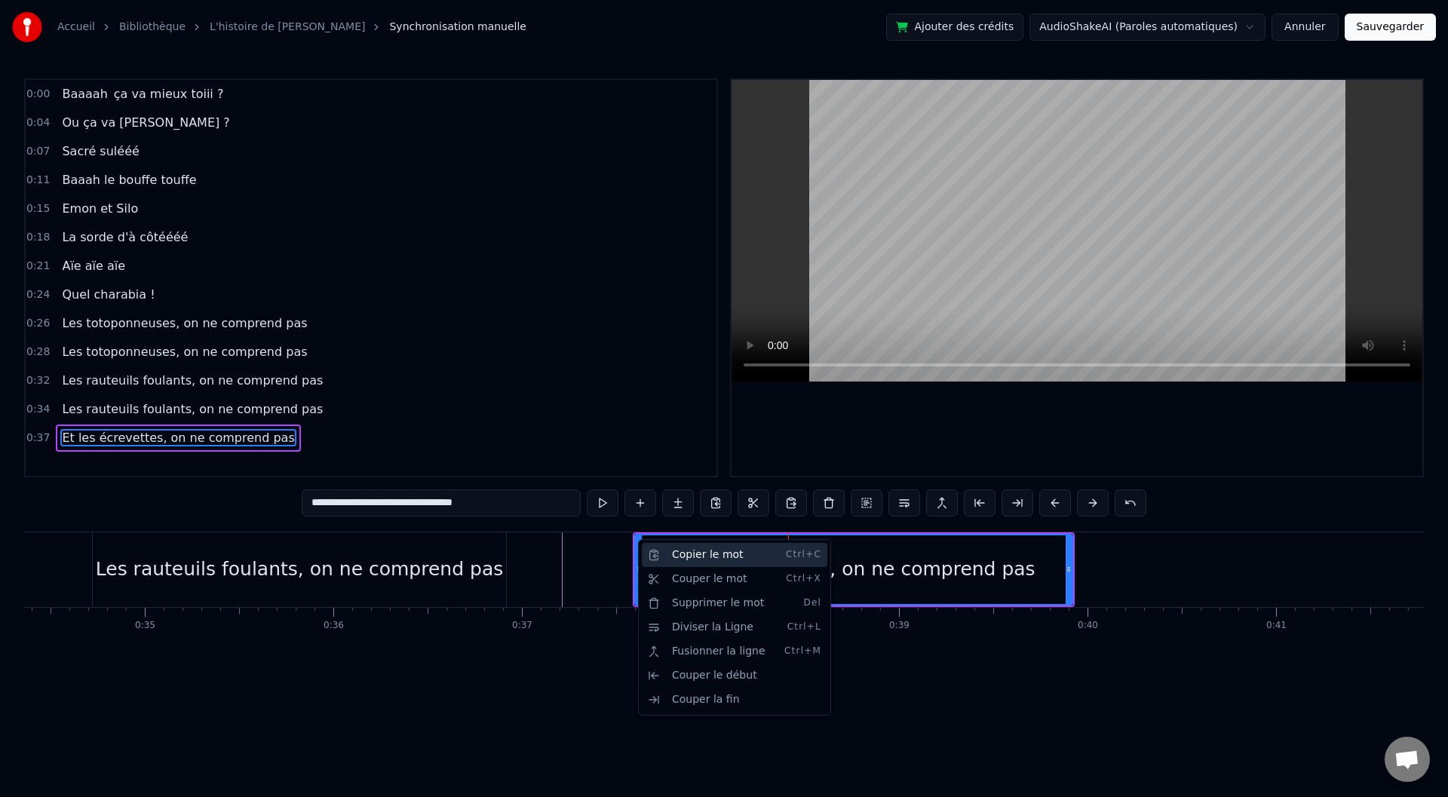
click at [693, 551] on div "Copier le mot Ctrl+C" at bounding box center [735, 555] width 186 height 24
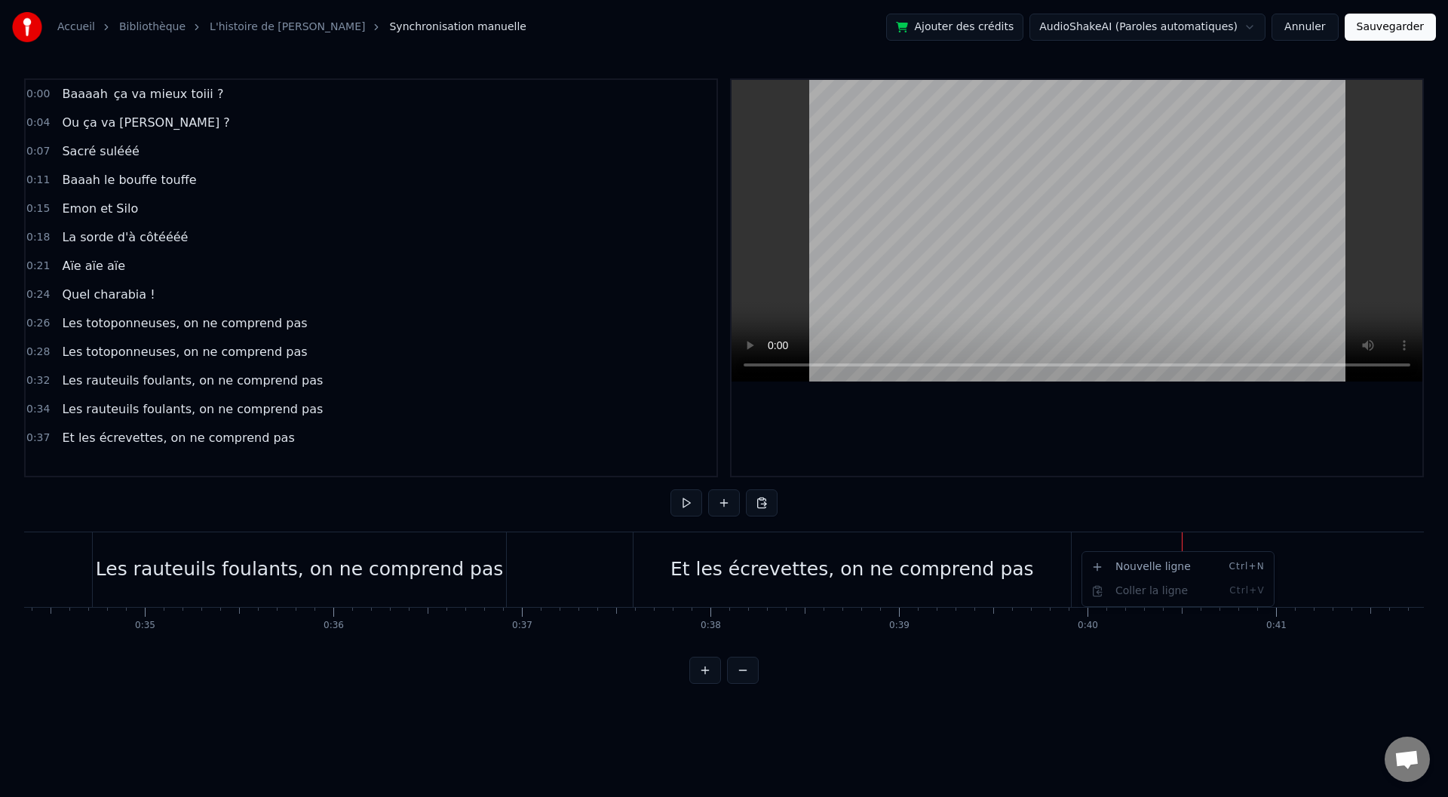
click at [1076, 568] on html "Accueil Bibliothèque L'histoire de [PERSON_NAME] manuelle Ajouter des crédits A…" at bounding box center [724, 354] width 1448 height 708
click at [635, 554] on div "Et les écrevettes, on ne comprend pas" at bounding box center [852, 569] width 437 height 75
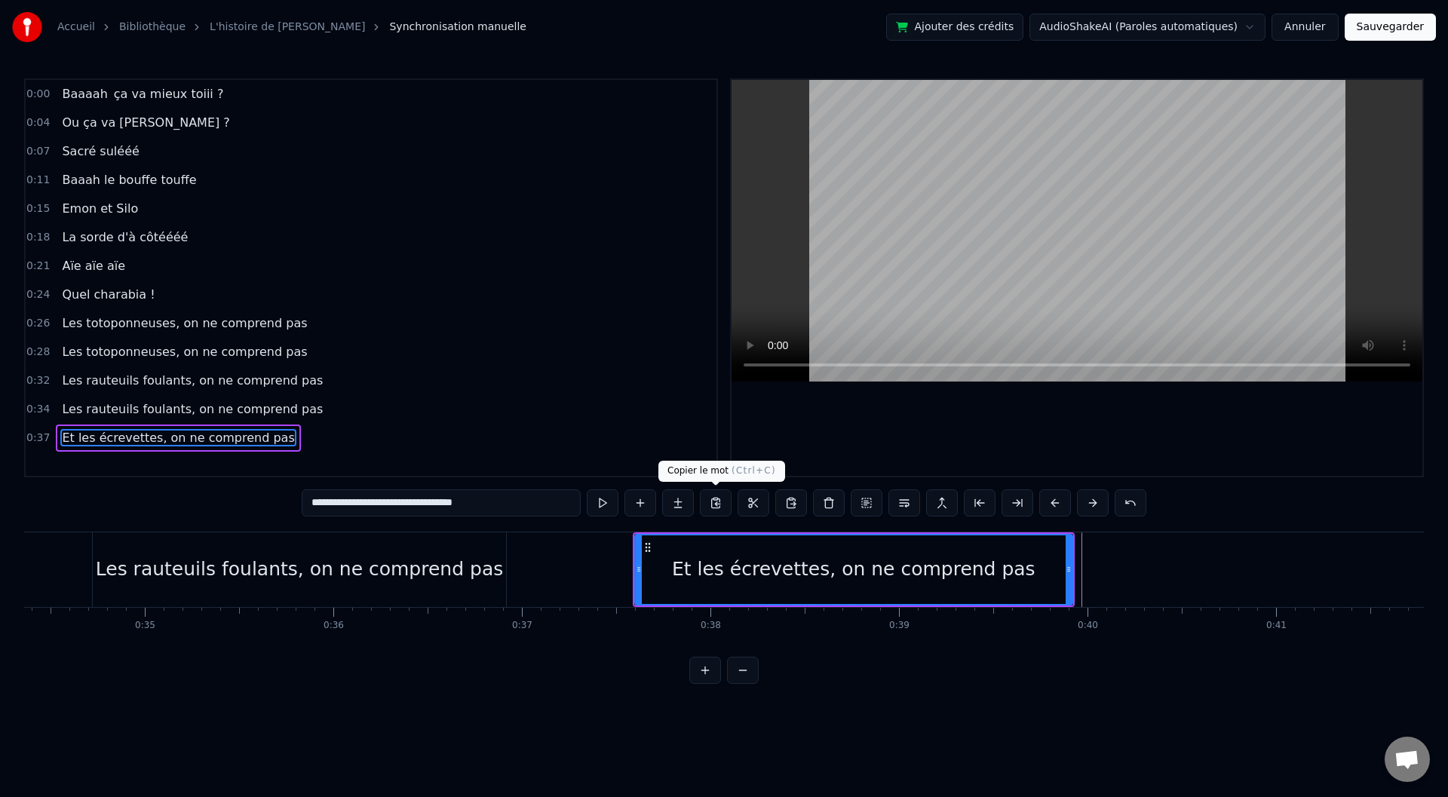
click at [713, 497] on button at bounding box center [716, 502] width 32 height 27
click at [784, 500] on button at bounding box center [791, 502] width 32 height 27
click at [788, 502] on button at bounding box center [791, 502] width 32 height 27
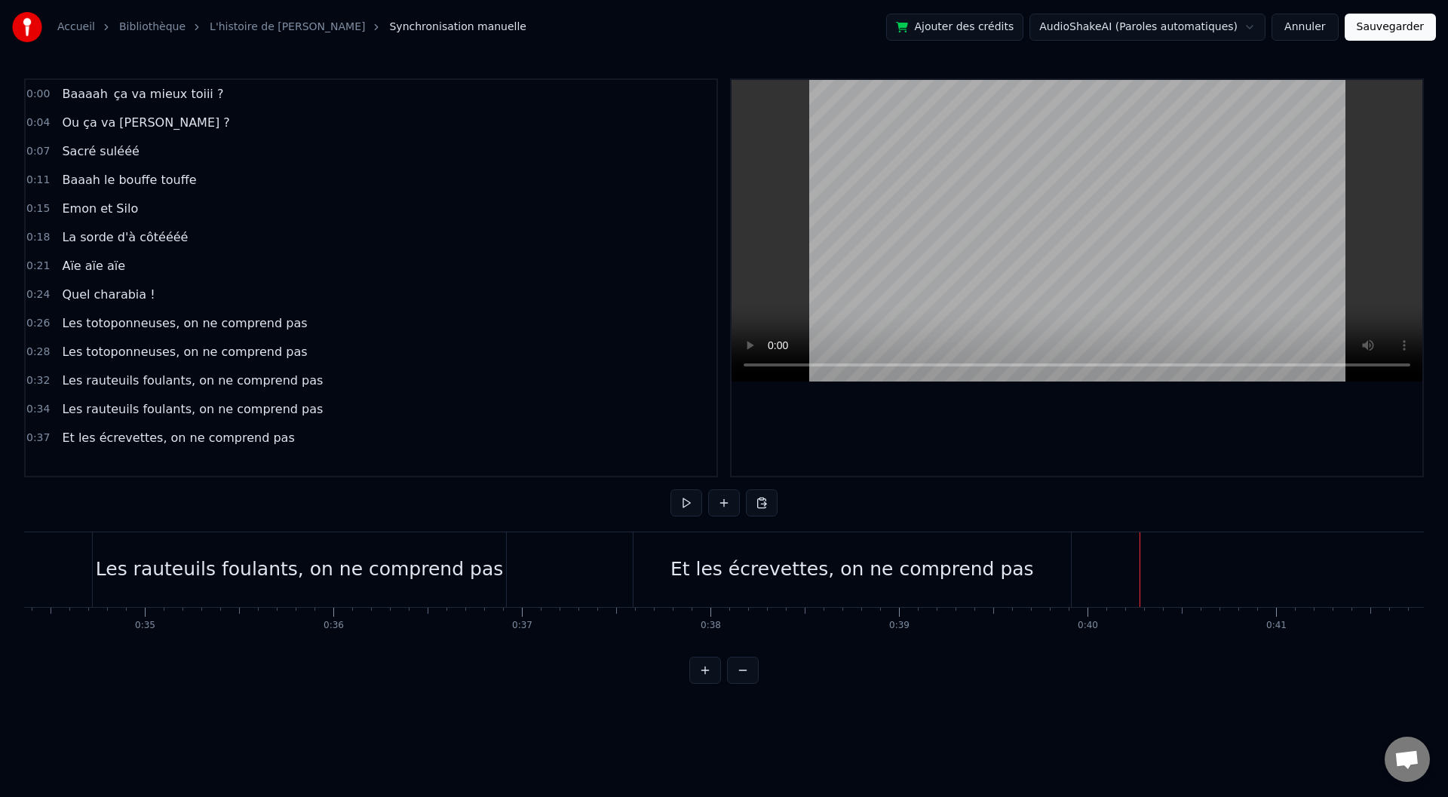
click at [1068, 567] on div "Et les écrevettes, on ne comprend pas" at bounding box center [852, 569] width 437 height 75
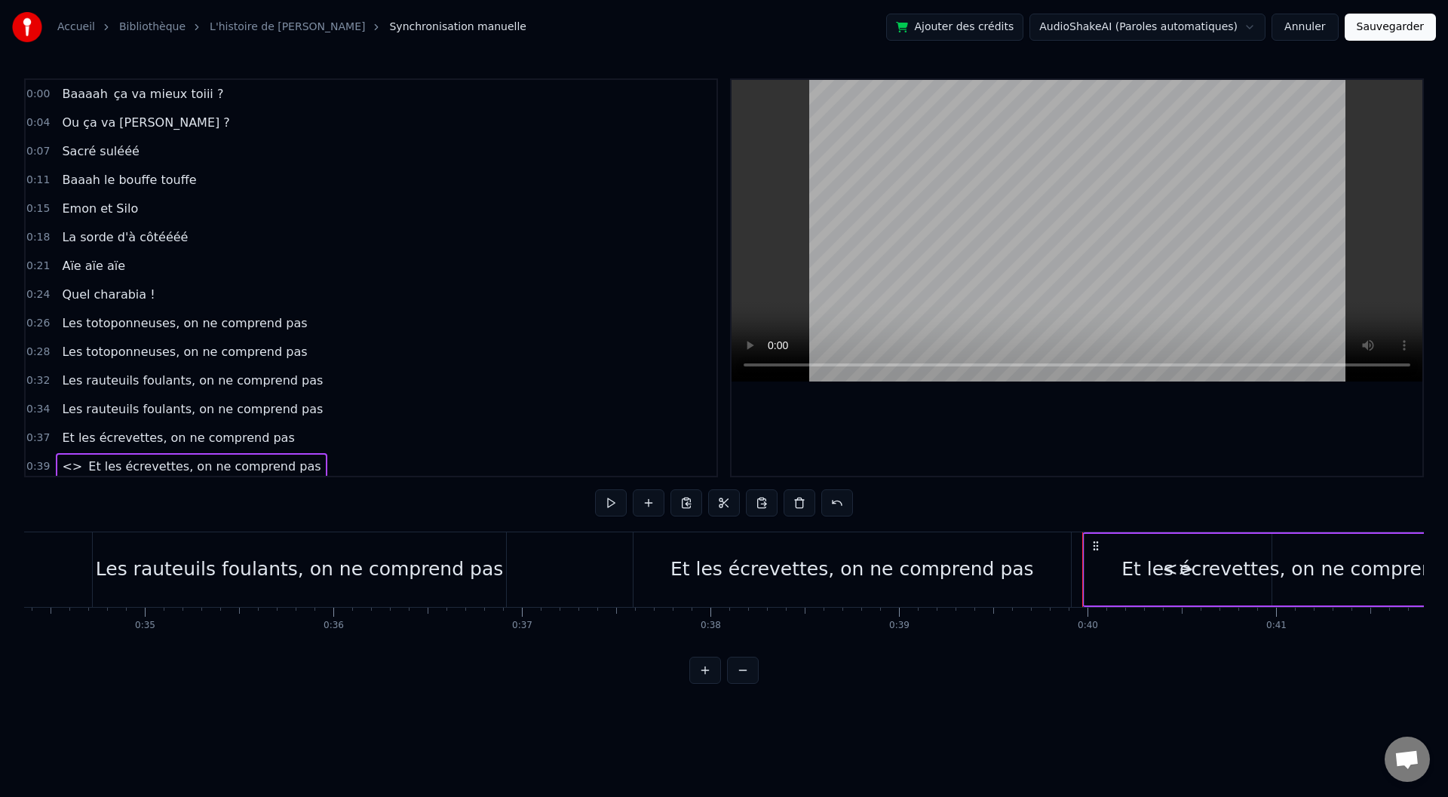
click at [1151, 580] on div "Et les écrevettes, on ne comprend pas" at bounding box center [1304, 569] width 364 height 29
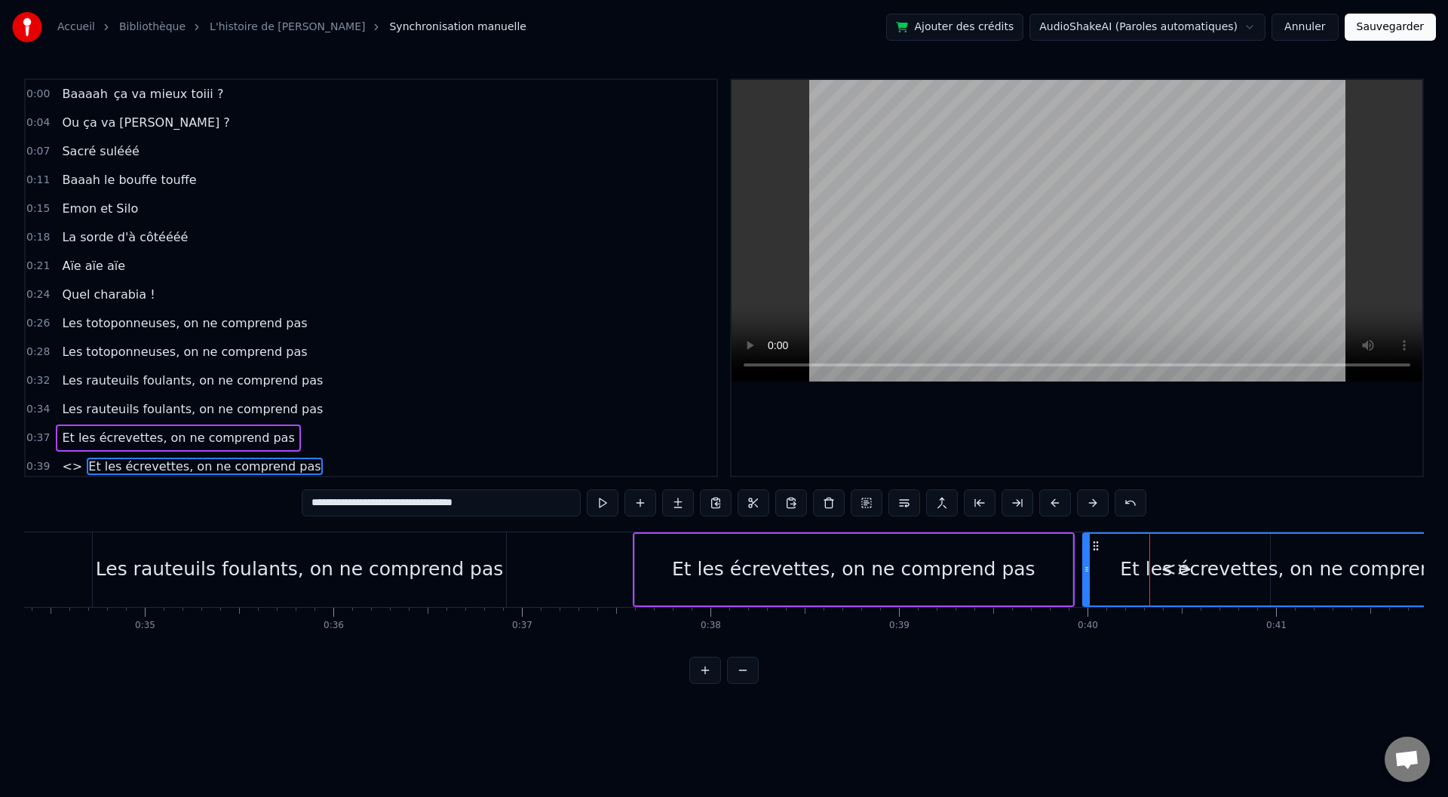
scroll to position [5, 0]
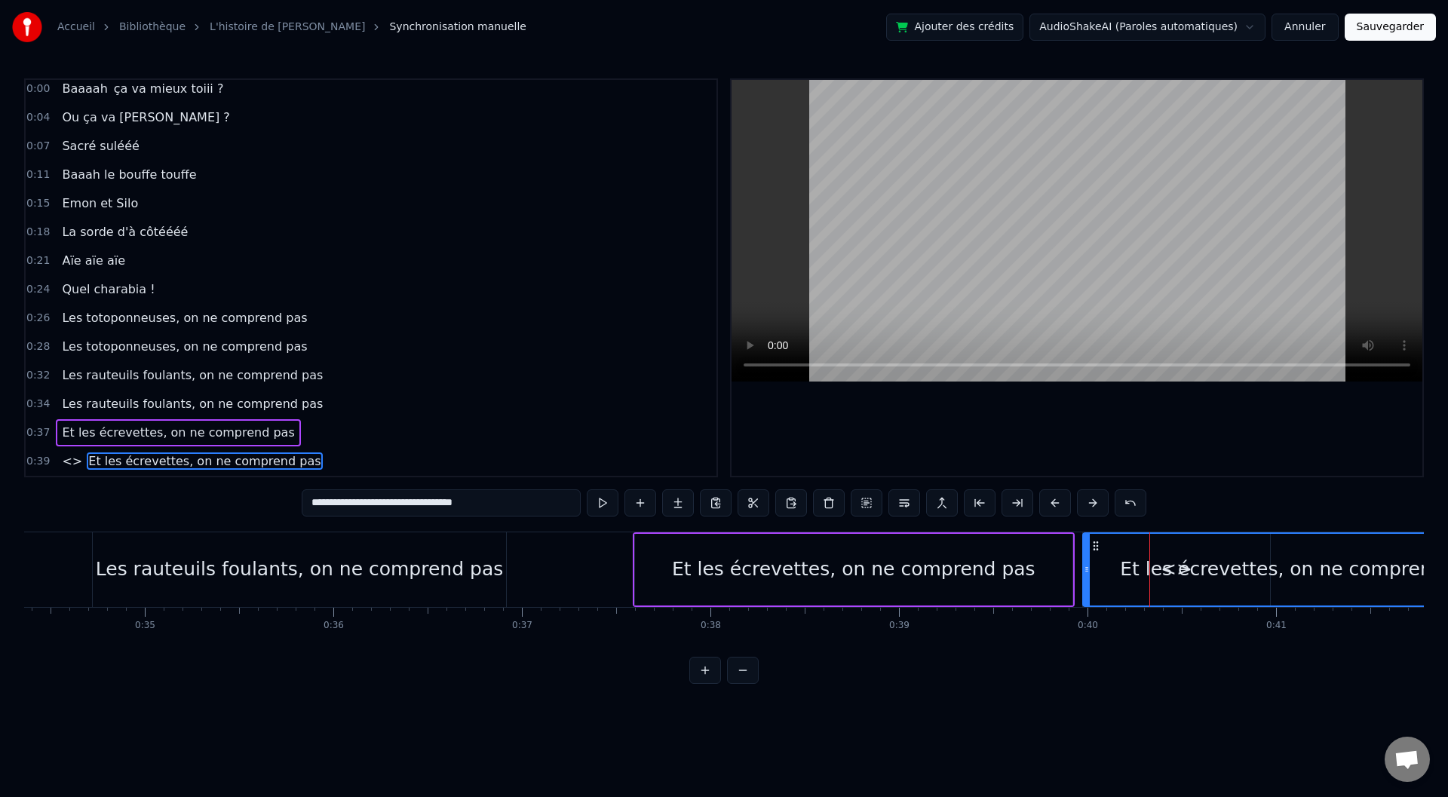
click at [310, 505] on input "**********" at bounding box center [441, 502] width 279 height 27
click at [1177, 572] on div "Et les écrevettes, on ne comprend pas" at bounding box center [1302, 569] width 364 height 29
click at [61, 459] on span "<>" at bounding box center [71, 461] width 23 height 17
type input "**"
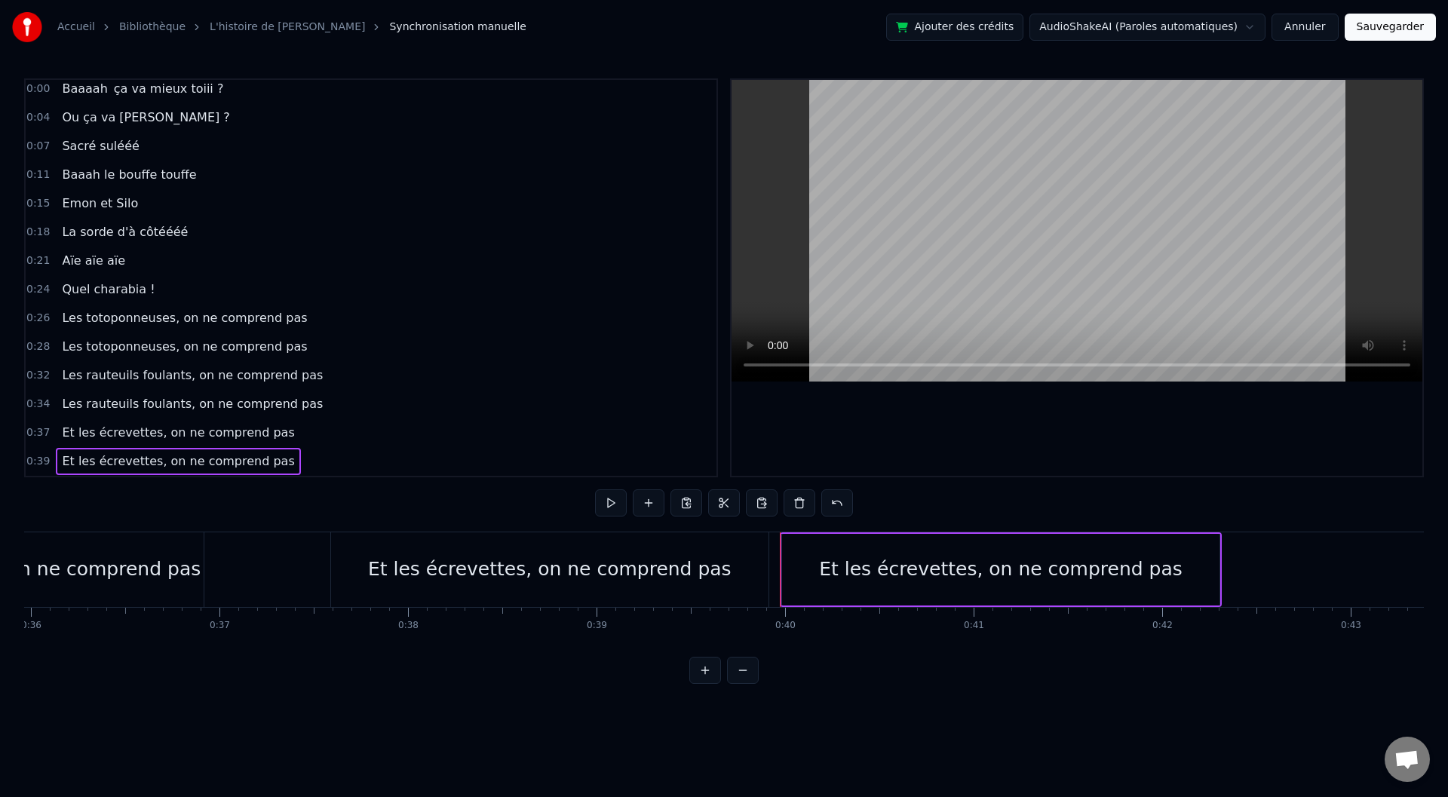
scroll to position [0, 6806]
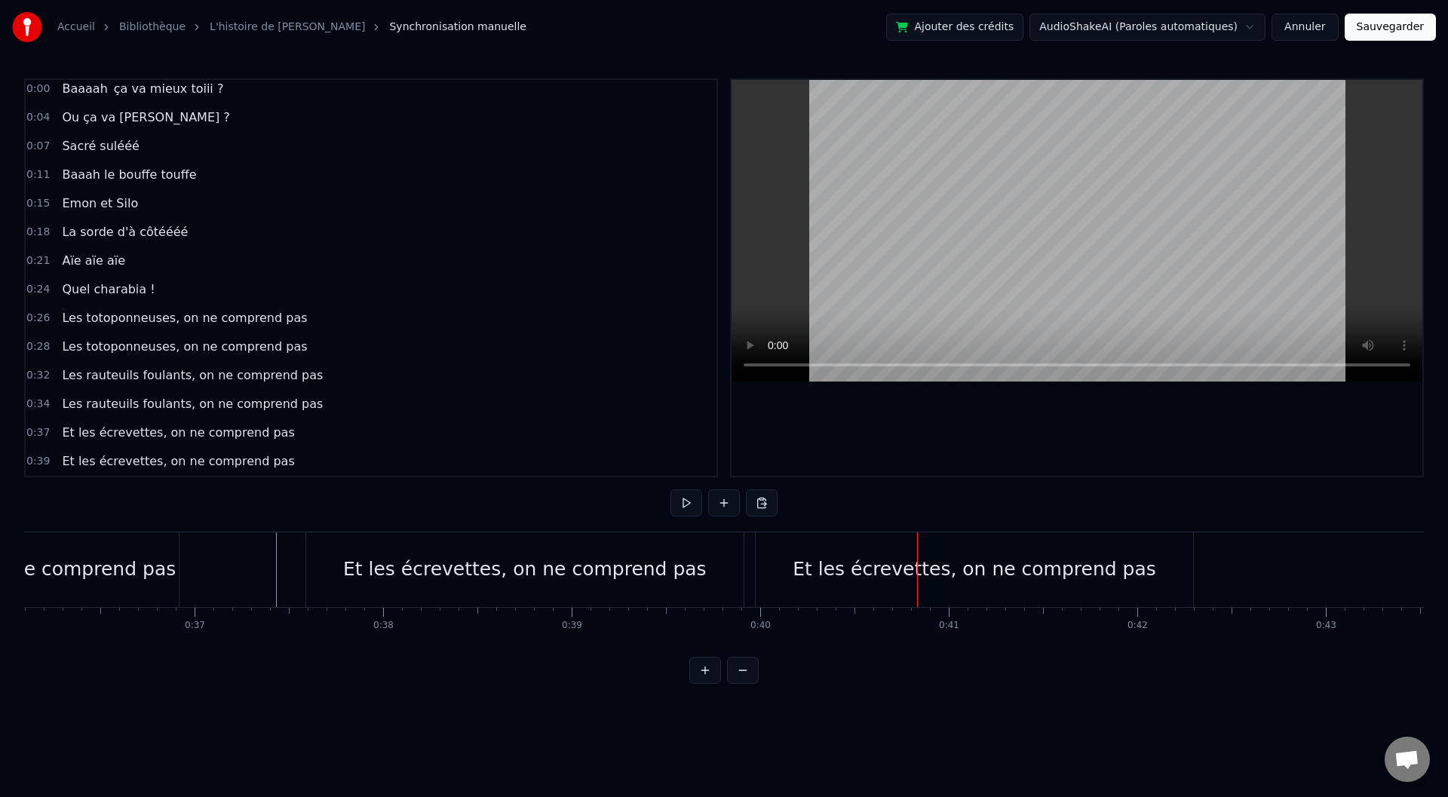
click at [770, 563] on div "Et les écrevettes, on ne comprend pas" at bounding box center [974, 569] width 437 height 75
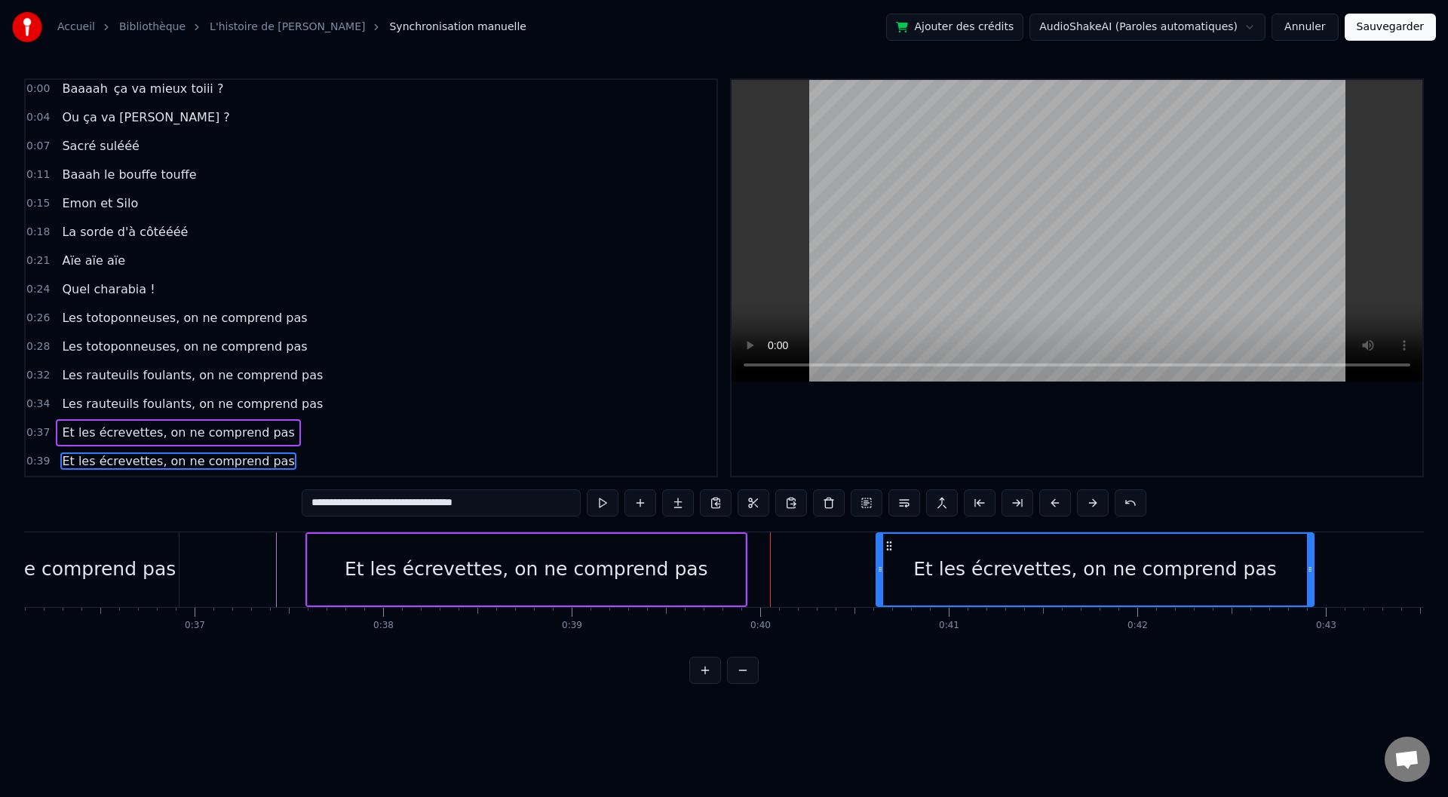
drag, startPoint x: 767, startPoint y: 546, endPoint x: 893, endPoint y: 554, distance: 126.2
click at [893, 554] on div "Et les écrevettes, on ne comprend pas" at bounding box center [1095, 570] width 436 height 72
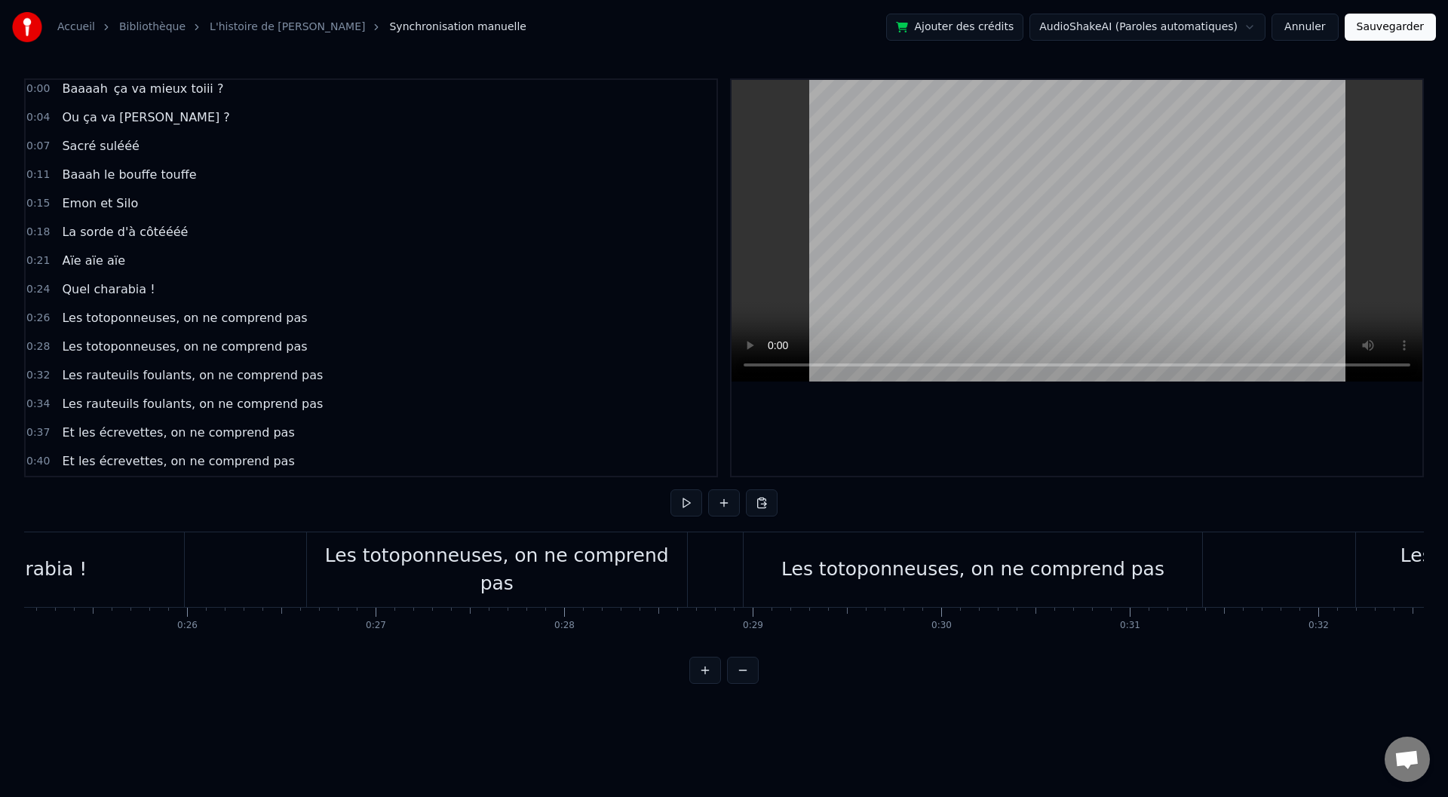
scroll to position [0, 4764]
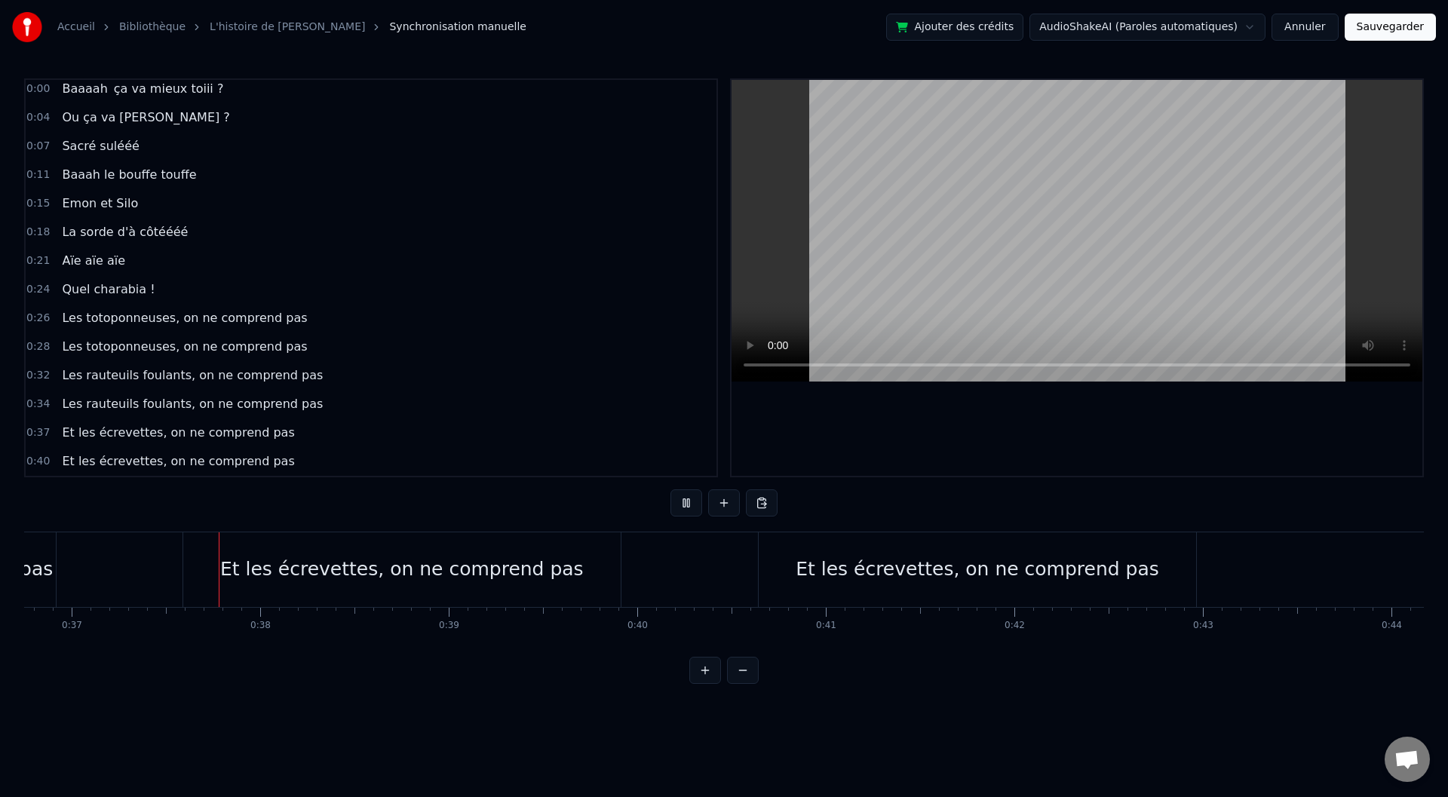
scroll to position [0, 6949]
click at [990, 545] on div "Et les écrevettes, on ne comprend pas" at bounding box center [957, 569] width 437 height 75
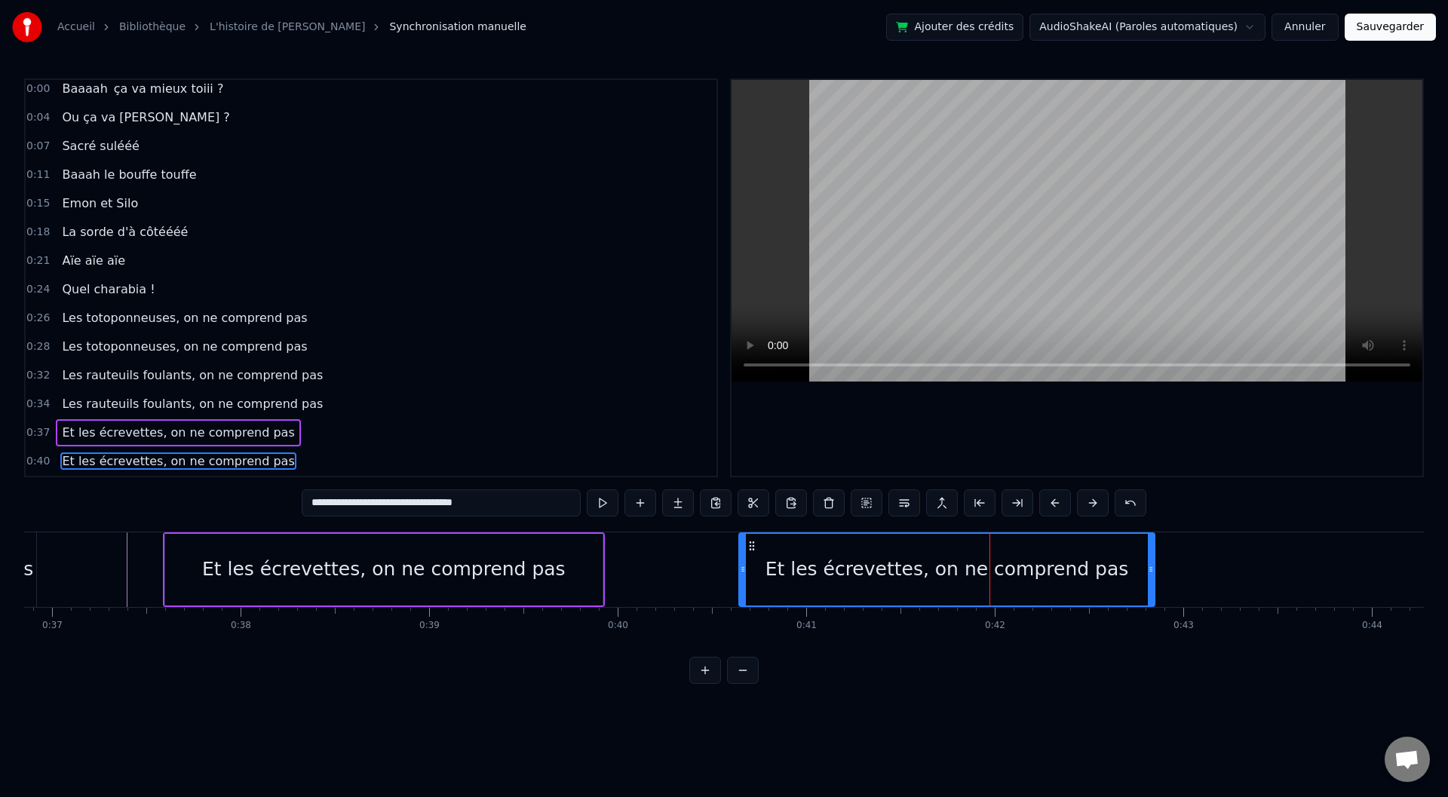
drag, startPoint x: 1171, startPoint y: 568, endPoint x: 1146, endPoint y: 570, distance: 25.0
click at [1149, 570] on icon at bounding box center [1151, 569] width 6 height 12
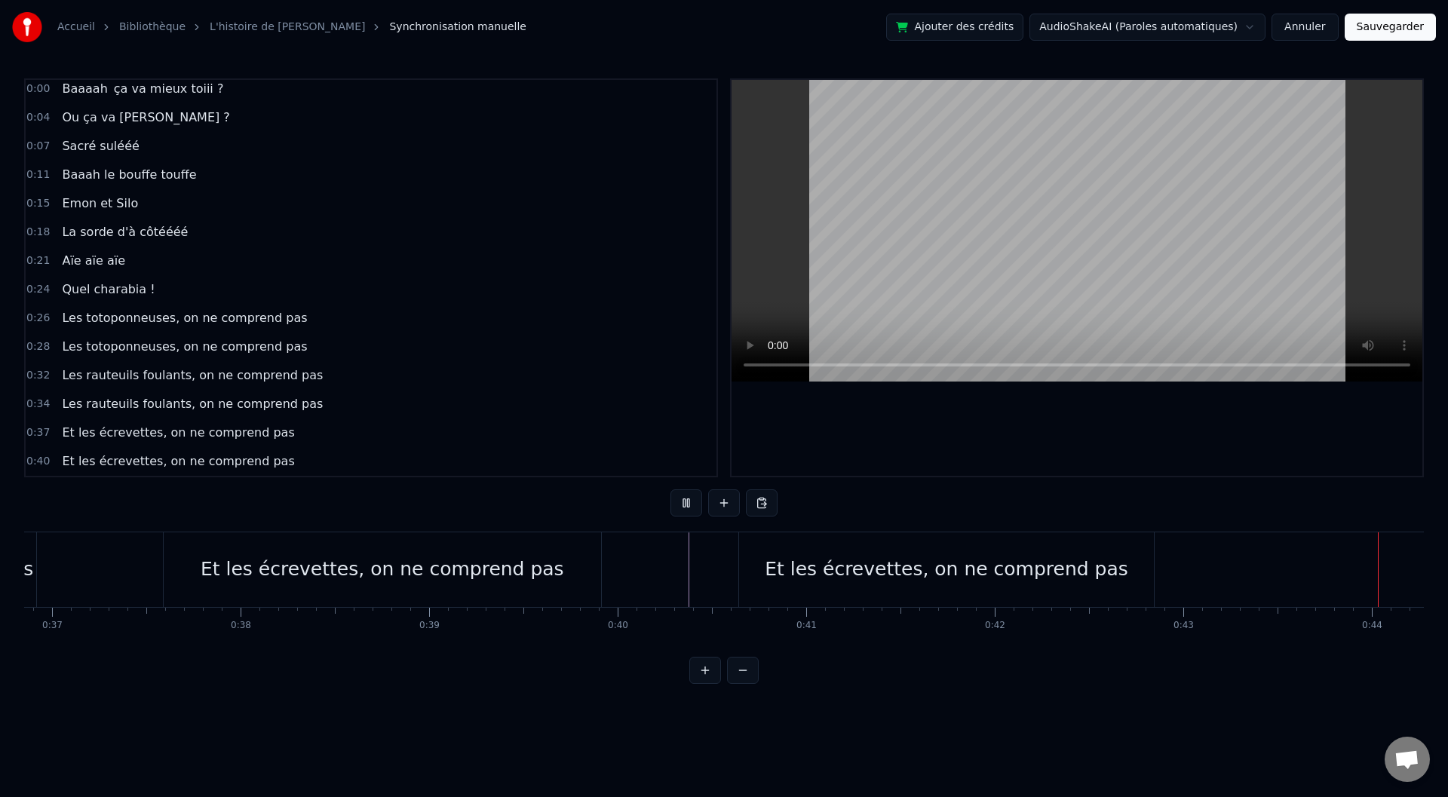
click at [1072, 563] on div "Et les écrevettes, on ne comprend pas" at bounding box center [947, 569] width 364 height 29
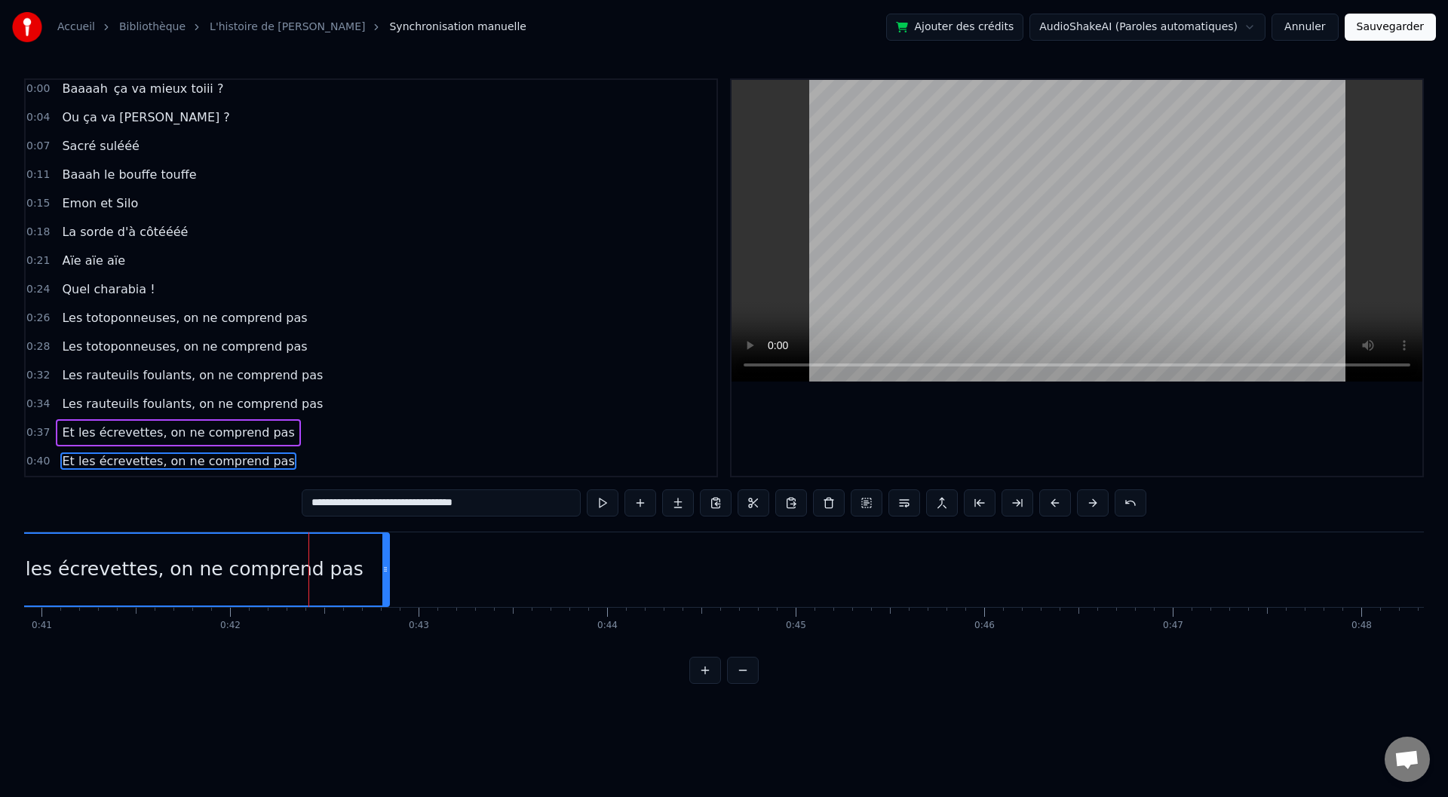
scroll to position [0, 7663]
drag, startPoint x: 434, startPoint y: 564, endPoint x: 412, endPoint y: 565, distance: 21.9
click at [412, 565] on icon at bounding box center [414, 569] width 6 height 12
click at [167, 568] on div "Et les écrevettes, on ne comprend pas" at bounding box center [222, 569] width 364 height 29
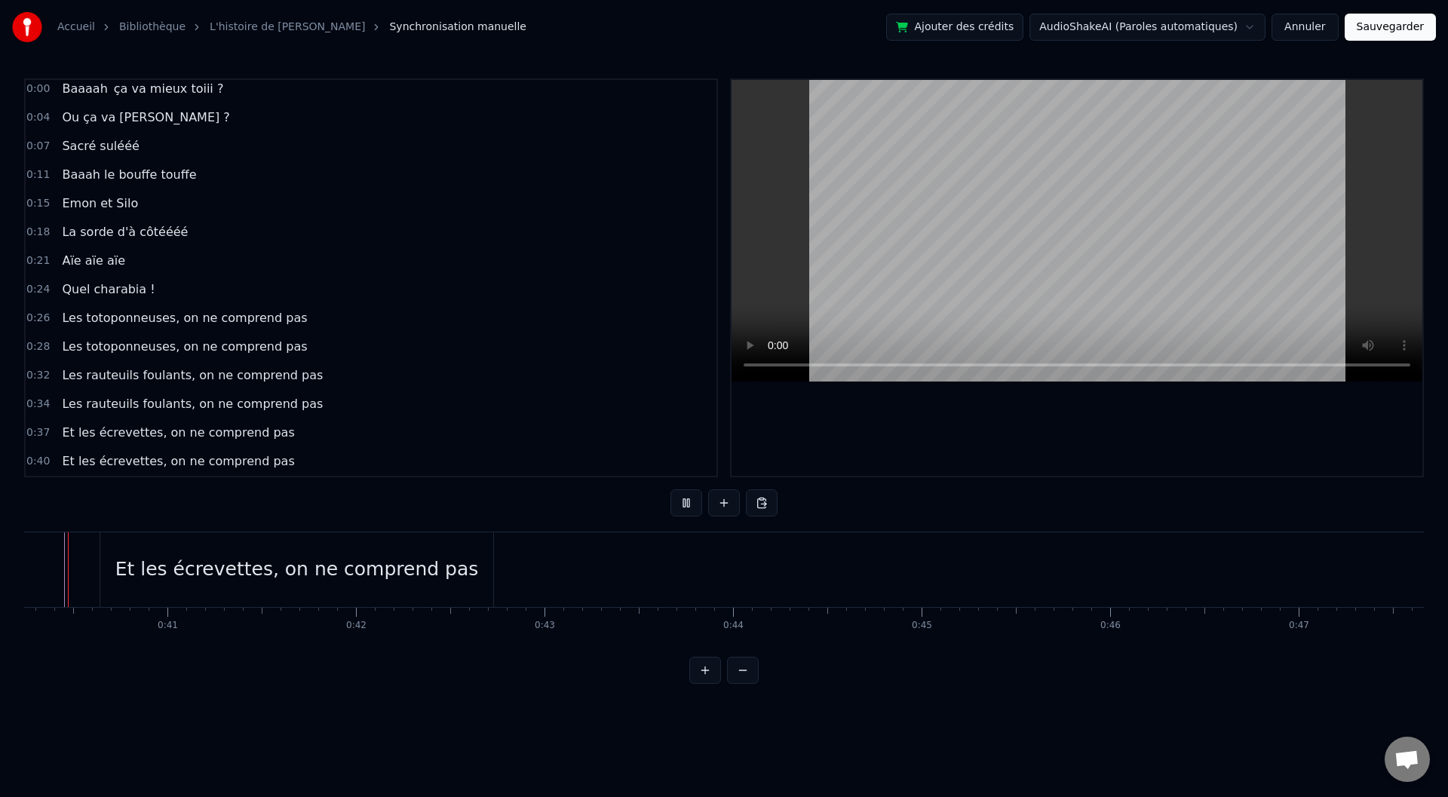
scroll to position [0, 7552]
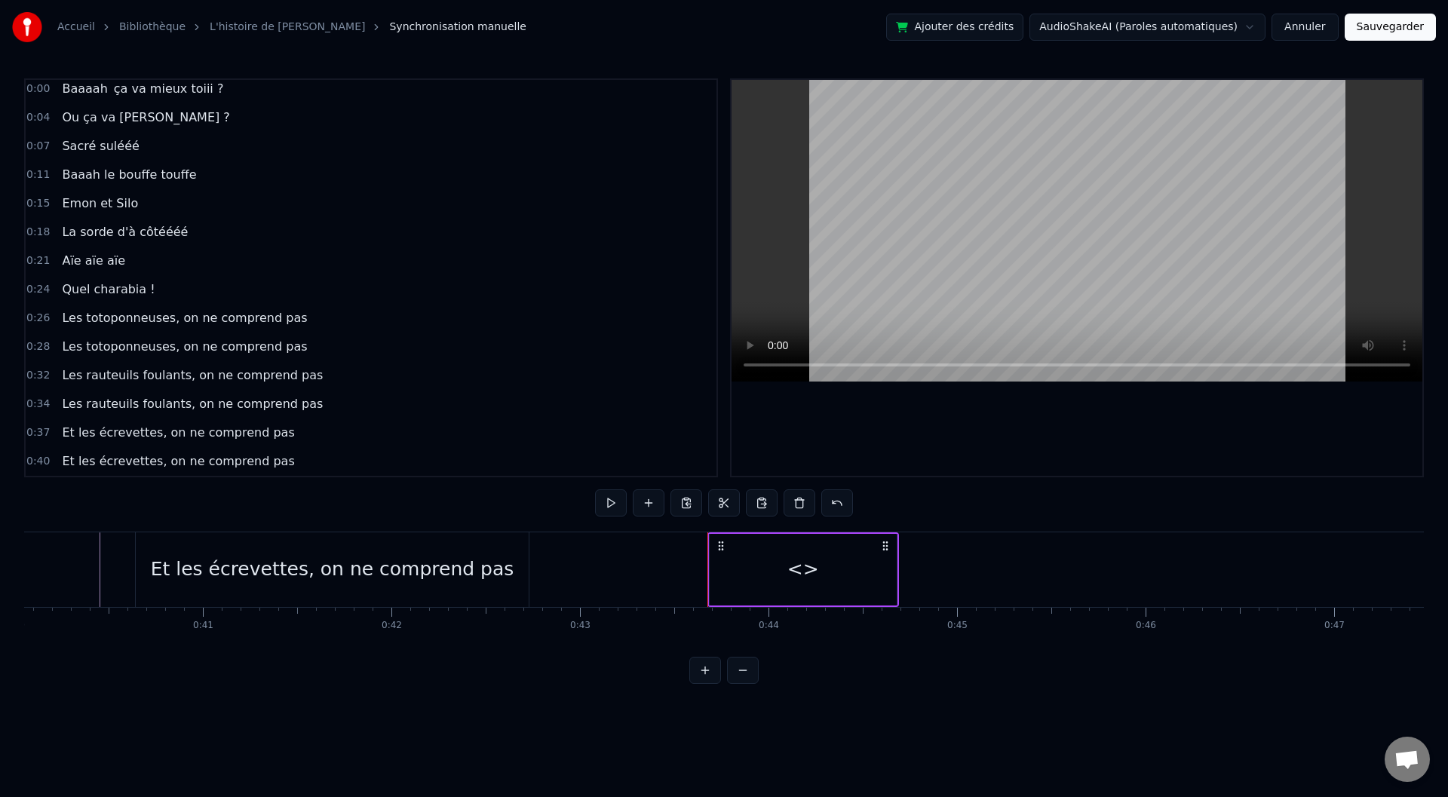
click at [821, 569] on div "<>" at bounding box center [803, 570] width 187 height 72
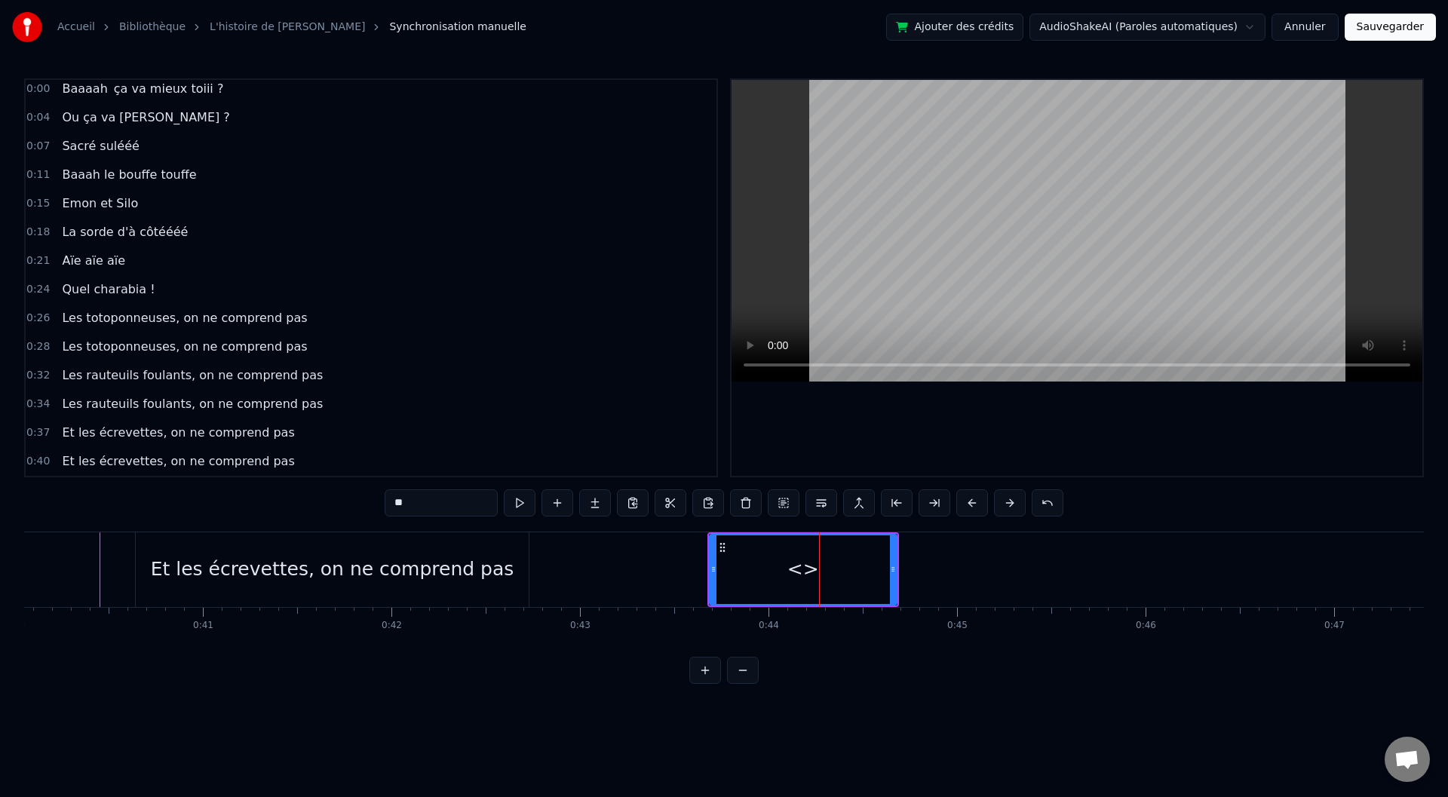
scroll to position [34, 0]
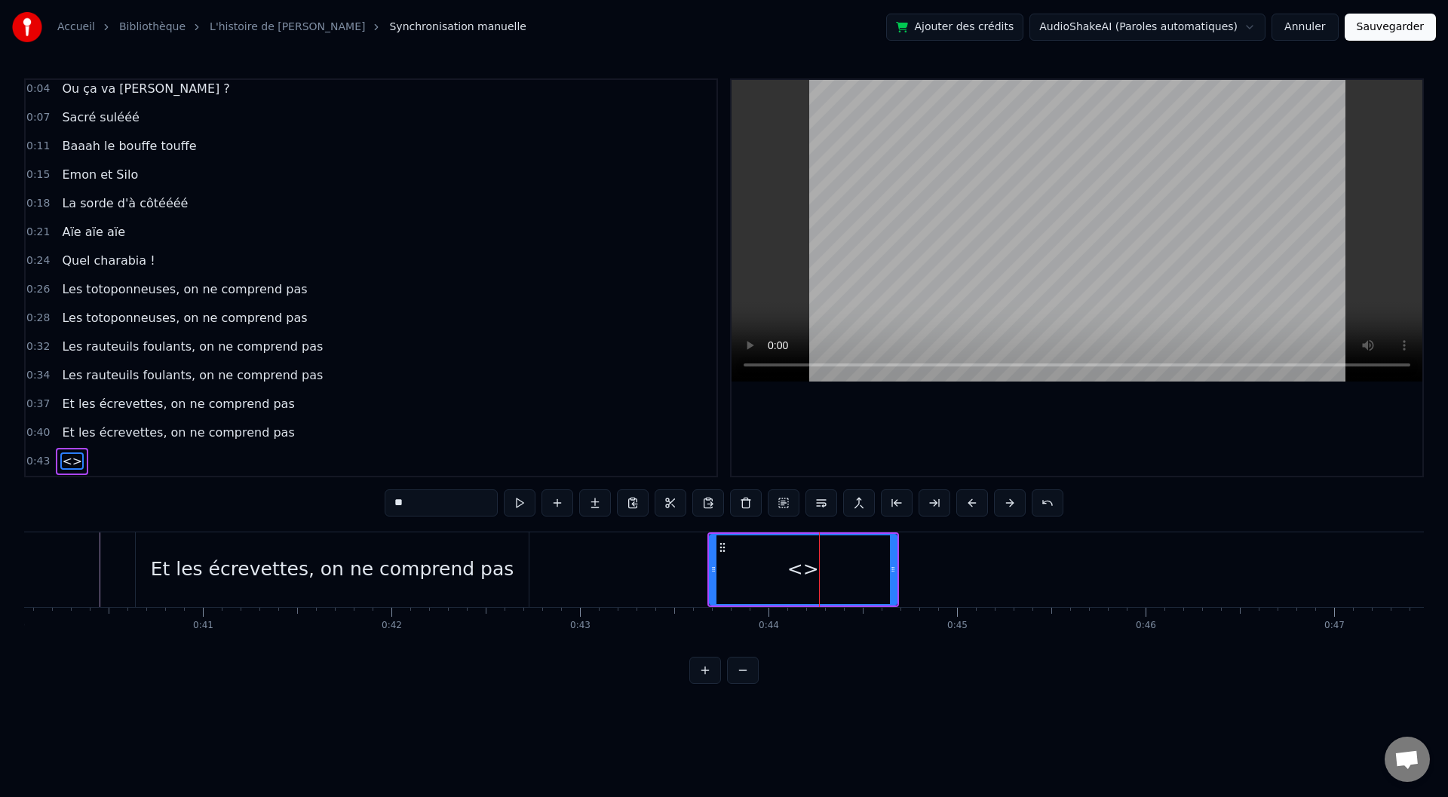
click at [806, 569] on div "<>" at bounding box center [803, 569] width 32 height 29
drag, startPoint x: 459, startPoint y: 502, endPoint x: 365, endPoint y: 508, distance: 93.7
click at [367, 508] on div "0:00 Baaaah ça va mieux toiii ? 0:04 Ou ça va [PERSON_NAME] ? 0:07 Sacré sulééé…" at bounding box center [724, 381] width 1400 height 606
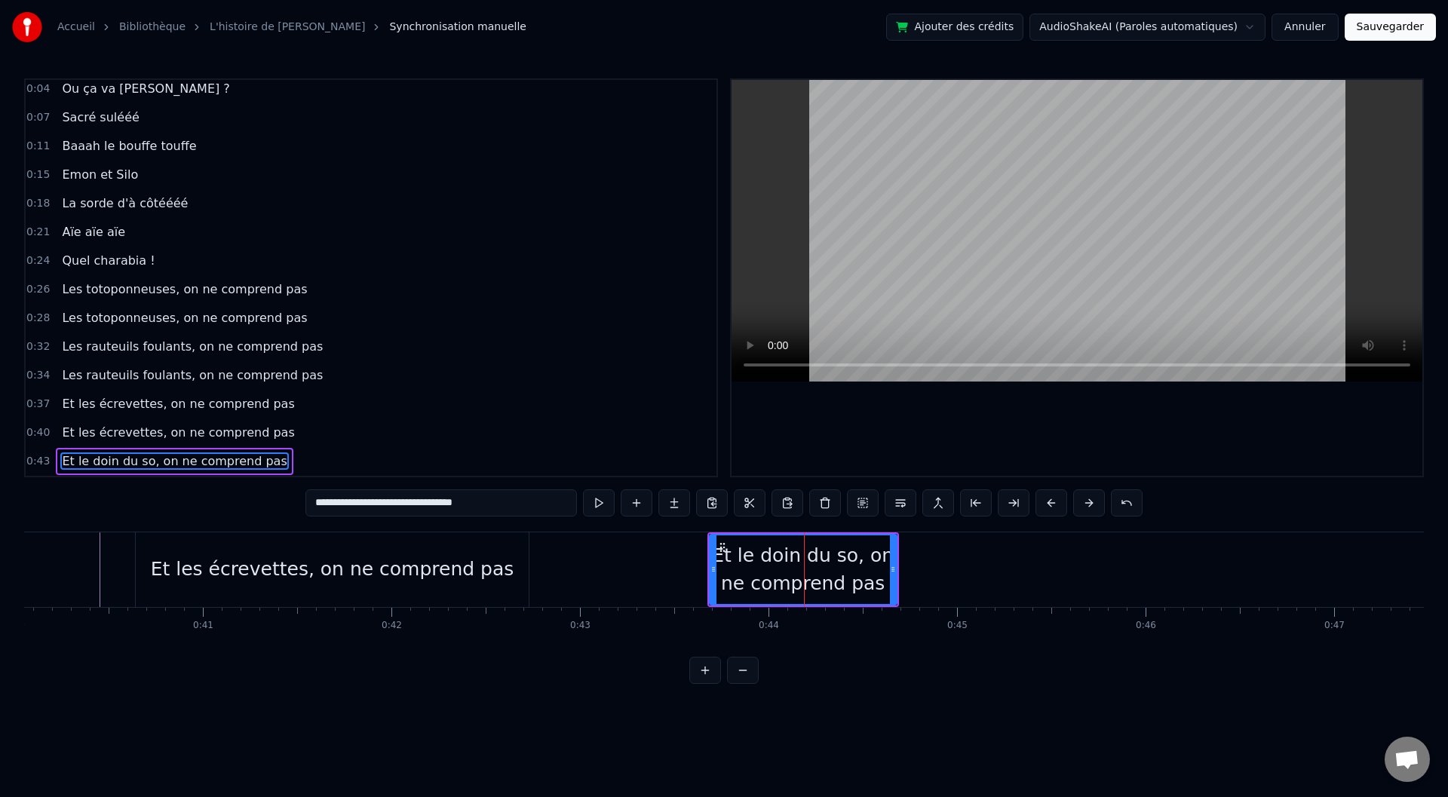
click at [337, 502] on input "**********" at bounding box center [441, 502] width 272 height 27
click at [389, 502] on input "**********" at bounding box center [441, 502] width 279 height 27
click at [384, 503] on input "**********" at bounding box center [441, 502] width 287 height 27
click at [392, 506] on input "**********" at bounding box center [441, 502] width 279 height 27
type input "**********"
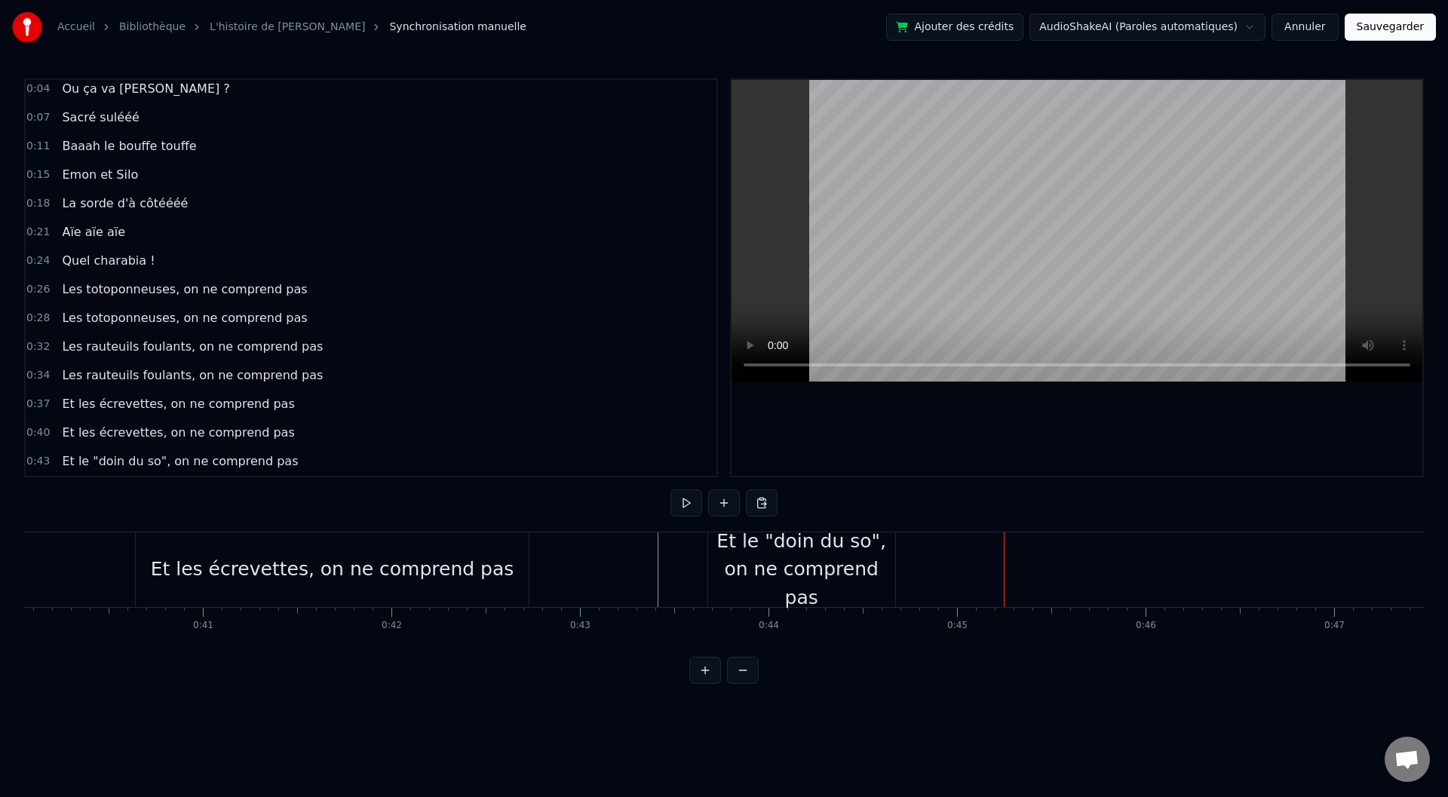
click at [867, 583] on div "Et le "doin du so", on ne comprend pas" at bounding box center [801, 569] width 187 height 85
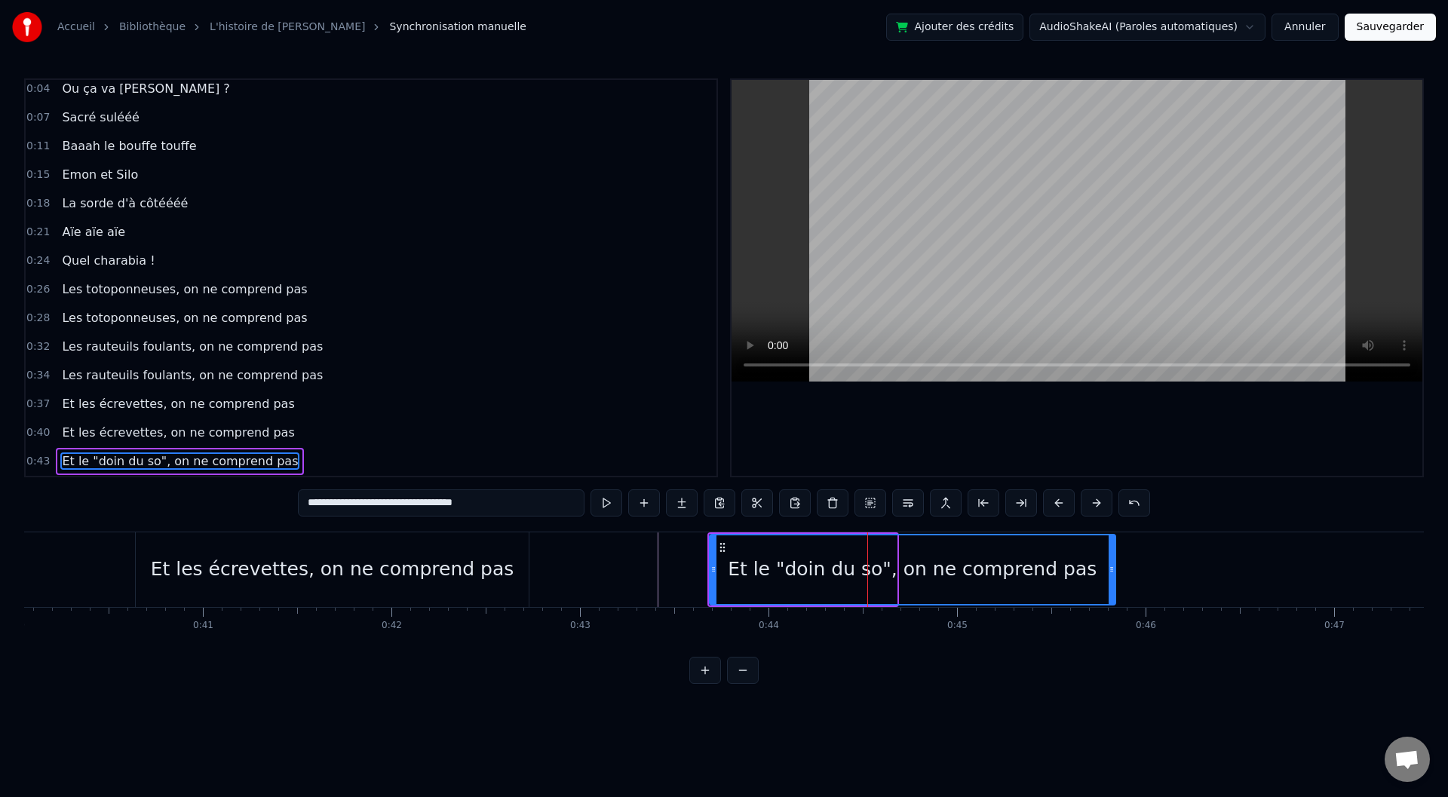
drag, startPoint x: 899, startPoint y: 569, endPoint x: 1111, endPoint y: 568, distance: 211.9
click at [1111, 568] on icon at bounding box center [1112, 569] width 6 height 12
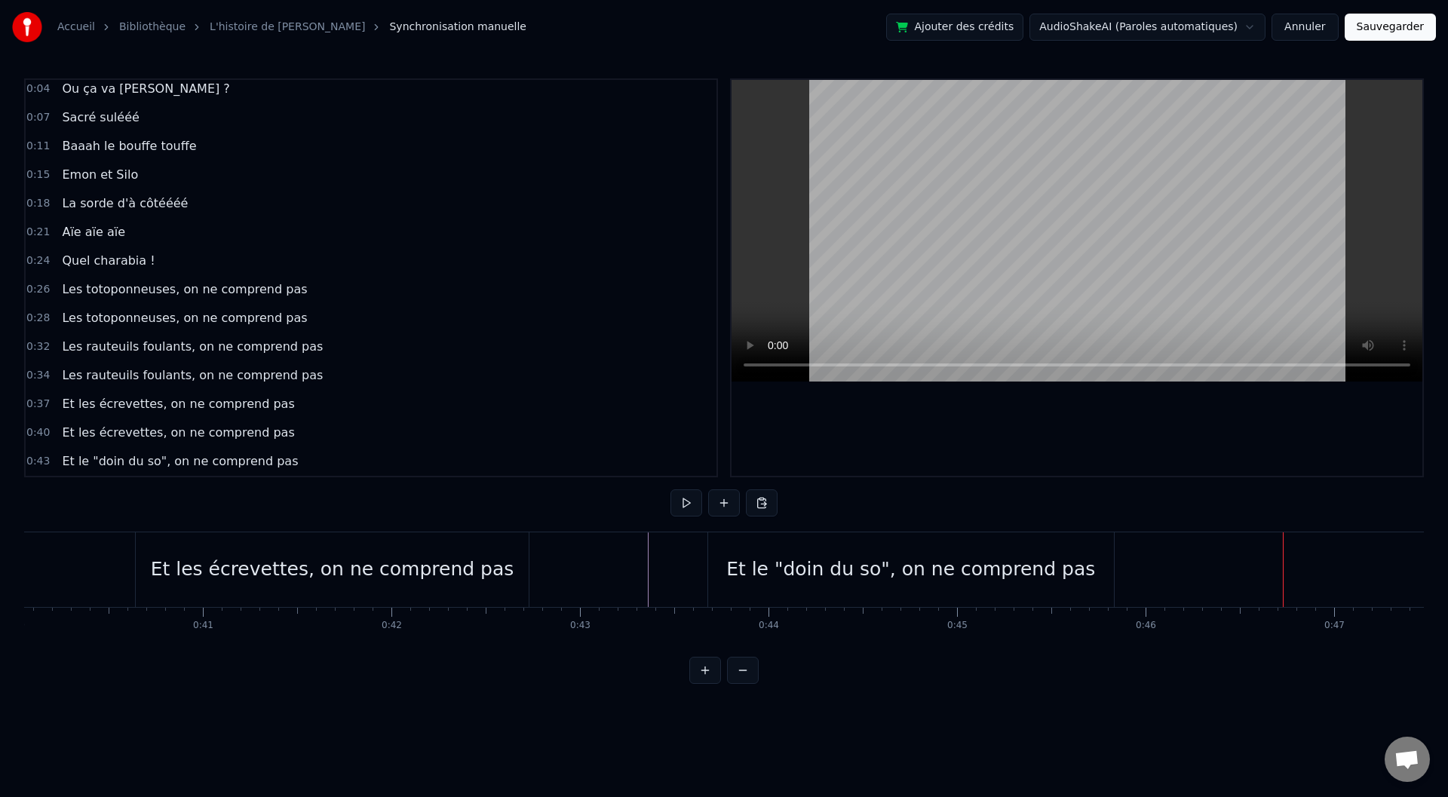
click at [852, 568] on div "Et le "doin du so", on ne comprend pas" at bounding box center [910, 569] width 369 height 29
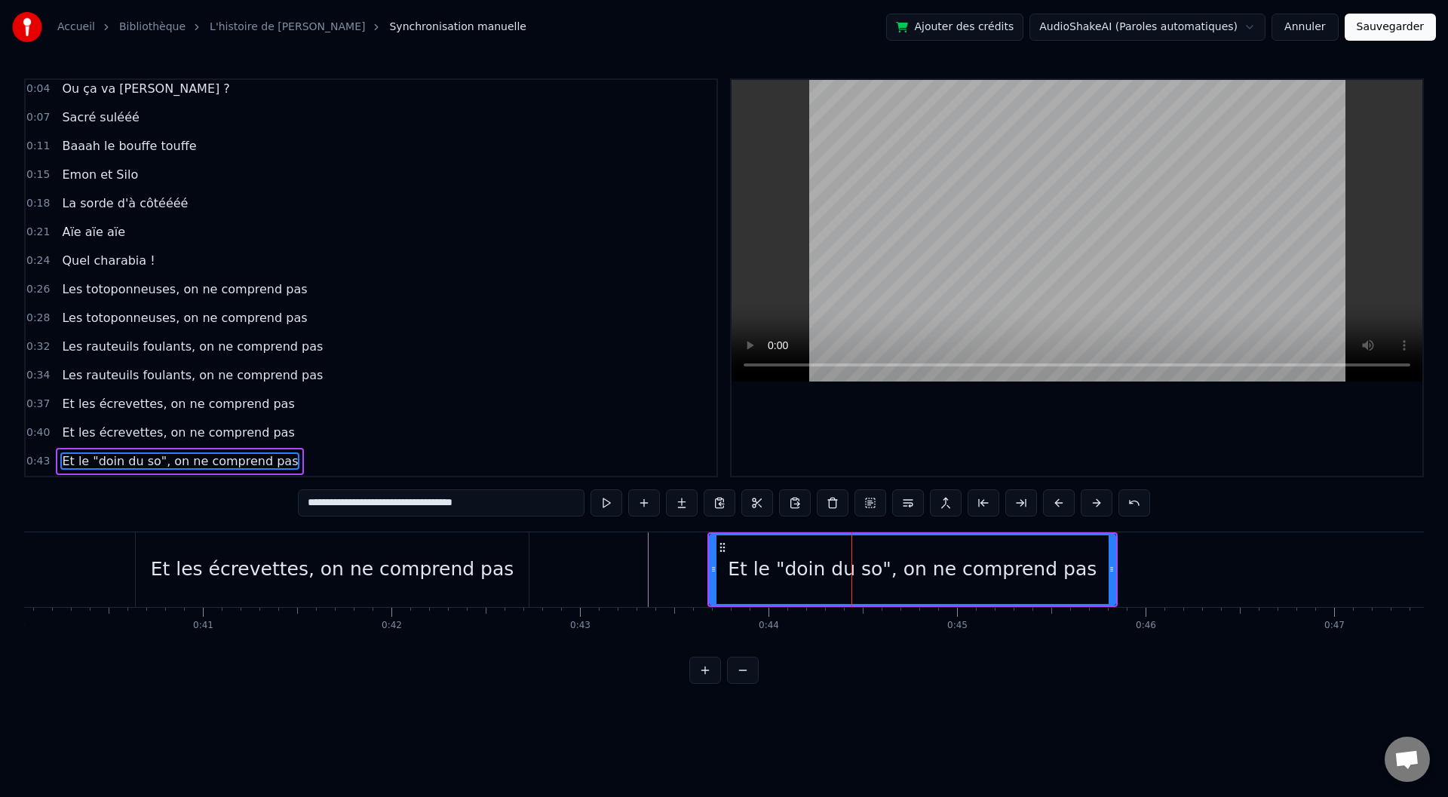
click at [887, 570] on div "Et le "doin du so", on ne comprend pas" at bounding box center [912, 569] width 369 height 29
click at [384, 505] on input "**********" at bounding box center [441, 502] width 287 height 27
click at [338, 499] on input "**********" at bounding box center [441, 502] width 294 height 27
click at [331, 499] on input "**********" at bounding box center [441, 502] width 294 height 27
click at [237, 571] on div "Et les écrevettes, on ne comprend pas" at bounding box center [333, 569] width 364 height 29
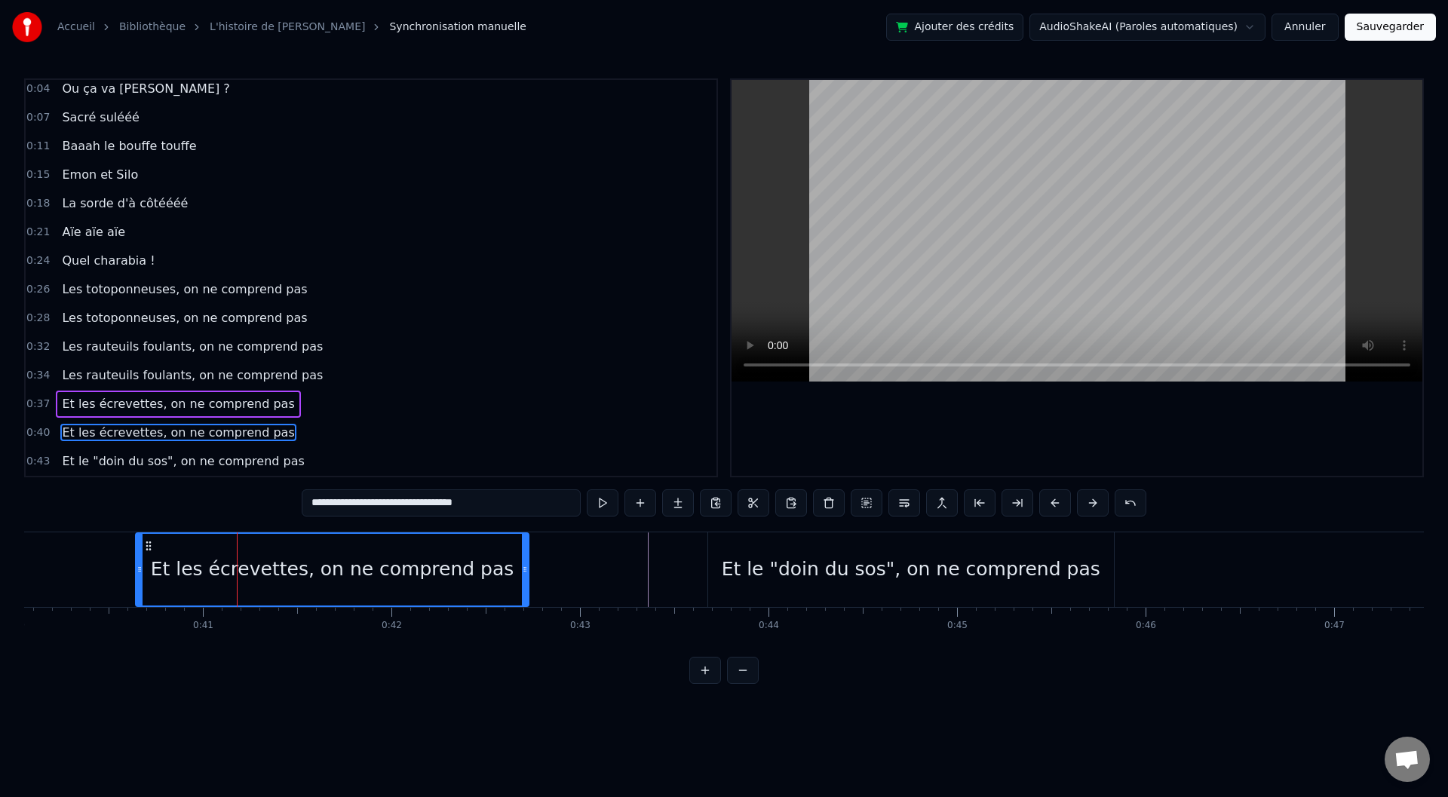
click at [340, 501] on input "**********" at bounding box center [441, 502] width 279 height 27
click at [385, 501] on input "**********" at bounding box center [441, 502] width 287 height 27
click at [276, 583] on div "Et les "écrevettes", on ne comprend pas" at bounding box center [332, 569] width 381 height 29
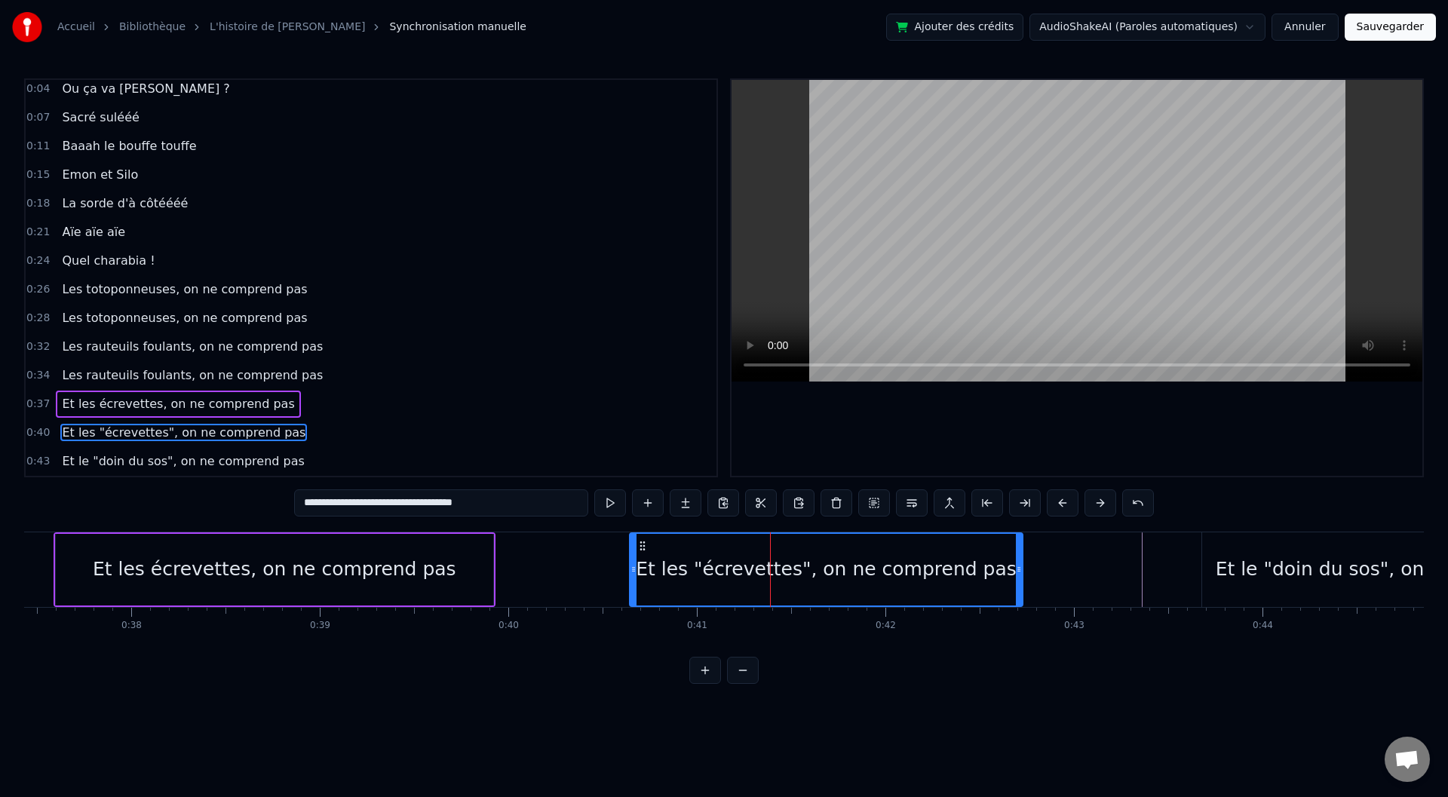
scroll to position [0, 6882]
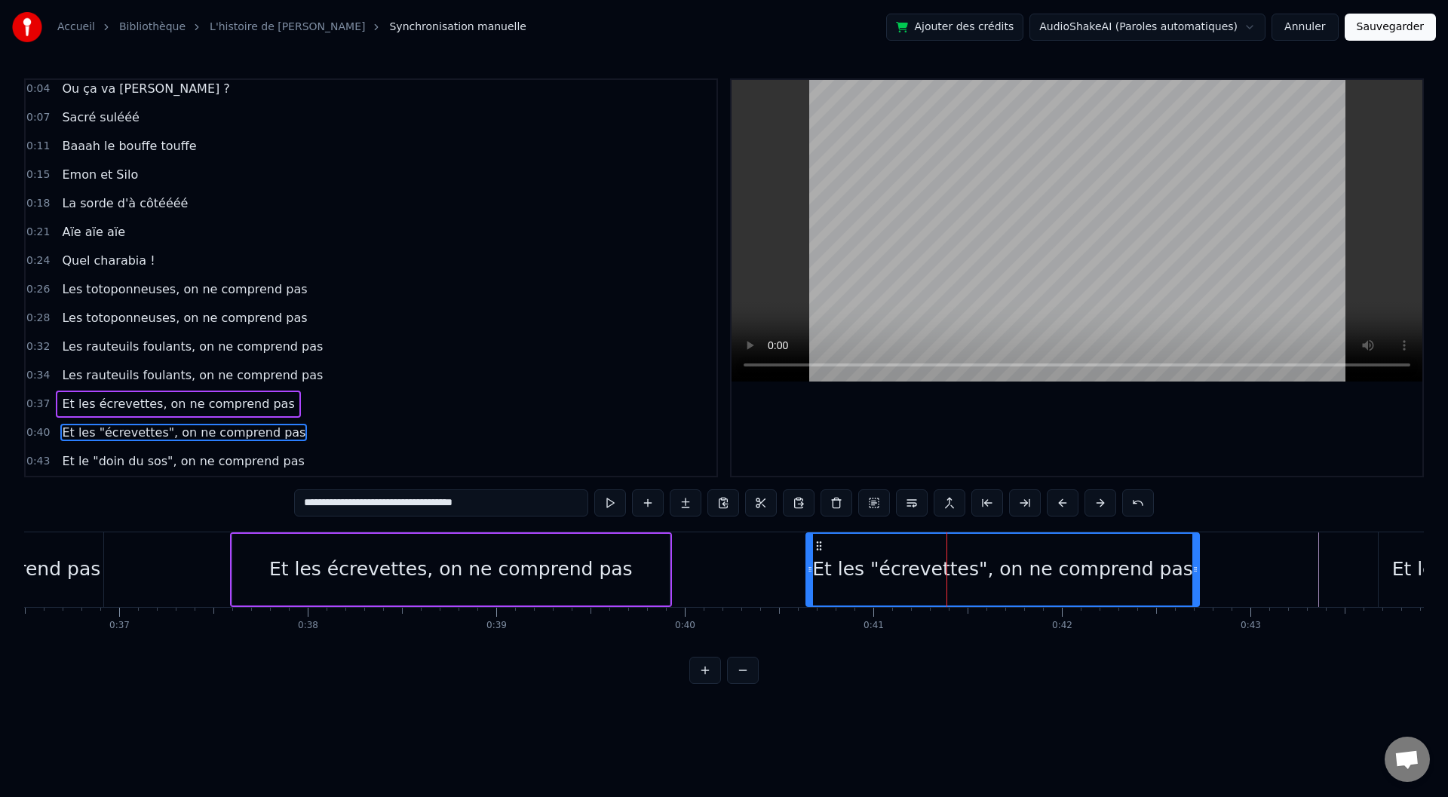
click at [359, 572] on div "Et les écrevettes, on ne comprend pas" at bounding box center [451, 569] width 364 height 29
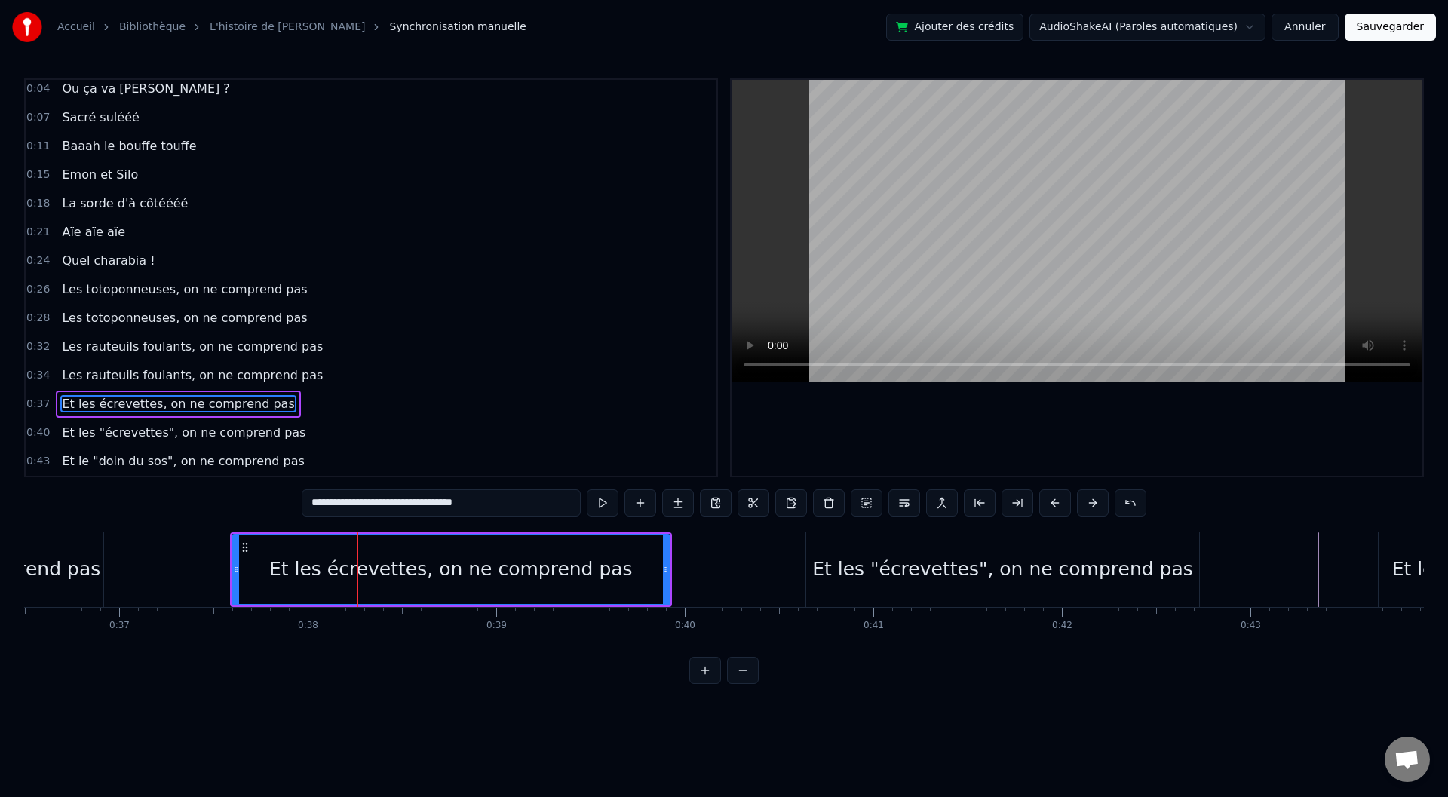
click at [338, 500] on input "**********" at bounding box center [441, 502] width 279 height 27
click at [386, 499] on input "**********" at bounding box center [441, 502] width 287 height 27
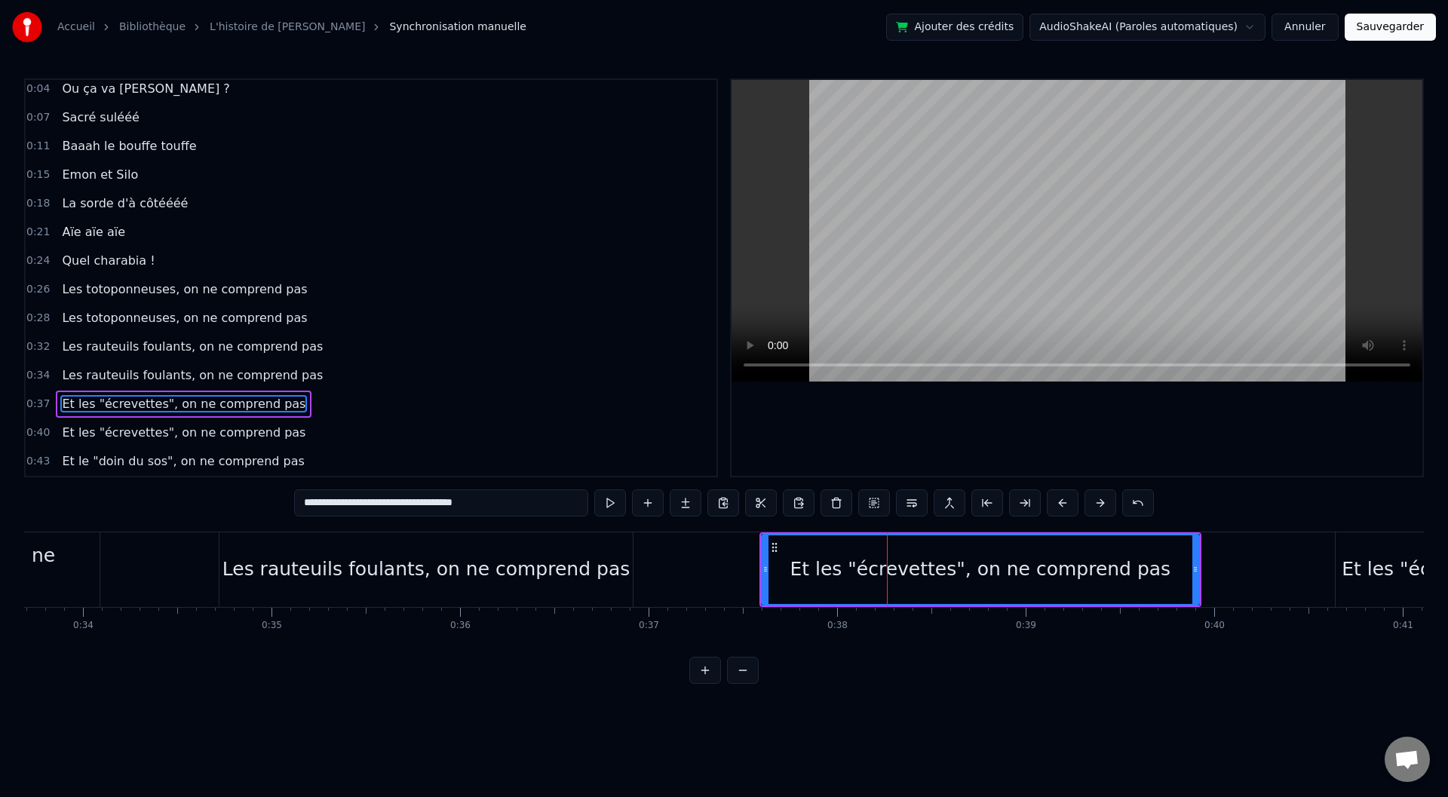
scroll to position [0, 6302]
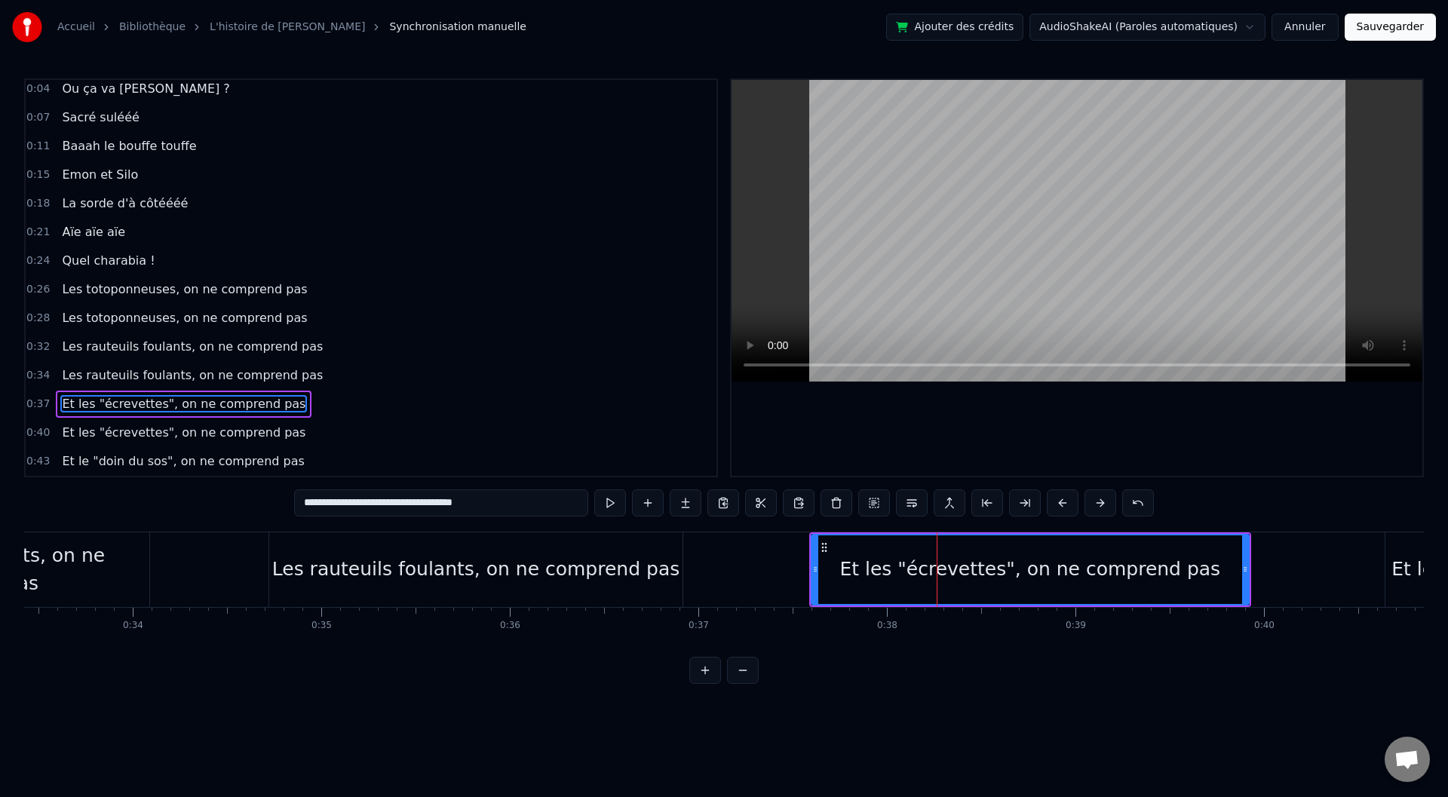
click at [336, 566] on div "Les rauteuils foulants, on ne comprend pas" at bounding box center [475, 569] width 407 height 29
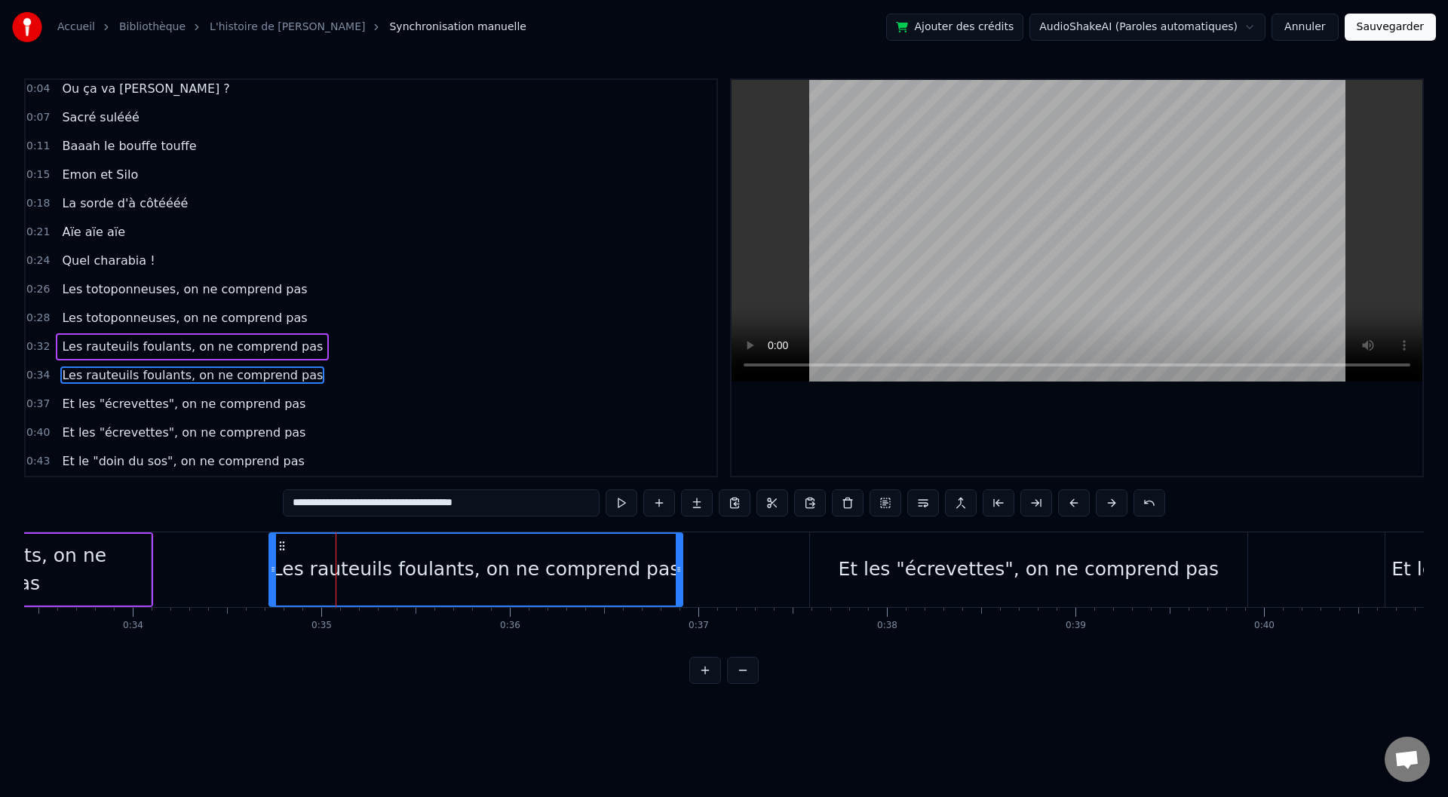
click at [310, 503] on input "**********" at bounding box center [441, 502] width 317 height 27
click at [389, 499] on input "**********" at bounding box center [441, 502] width 324 height 27
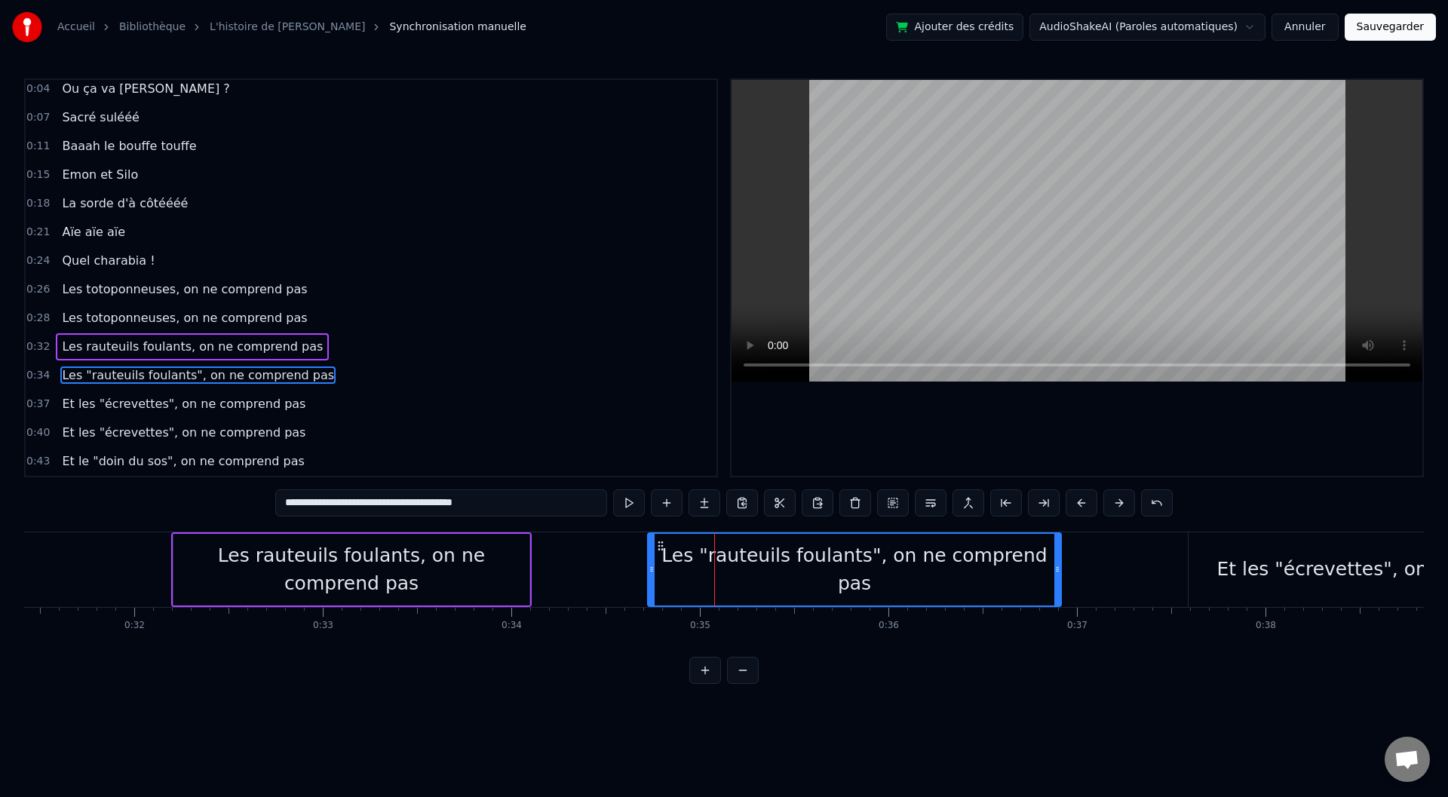
scroll to position [0, 5873]
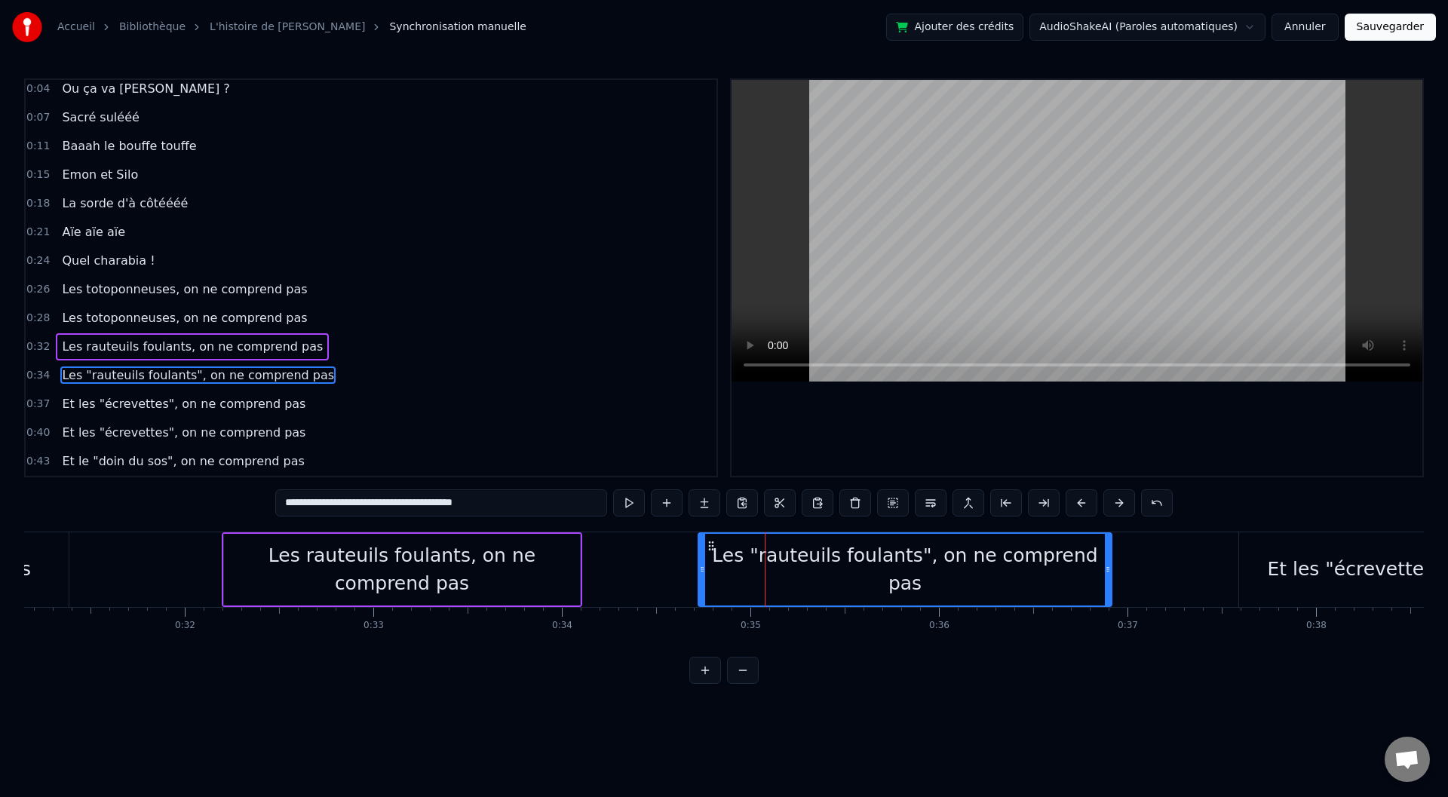
click at [296, 585] on div "Les rauteuils foulants, on ne comprend pas" at bounding box center [402, 570] width 356 height 57
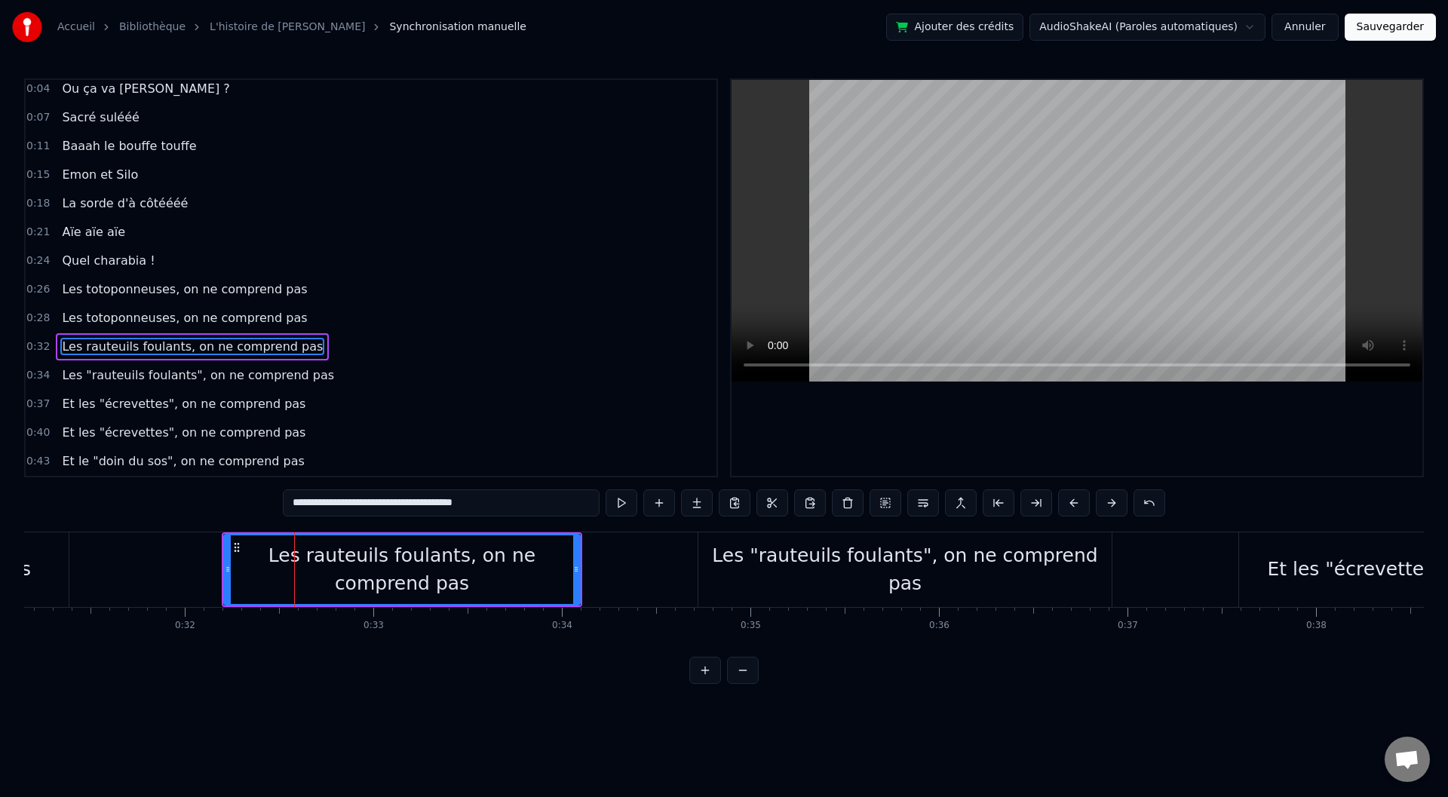
click at [311, 499] on input "**********" at bounding box center [441, 502] width 317 height 27
click at [391, 501] on input "**********" at bounding box center [441, 502] width 324 height 27
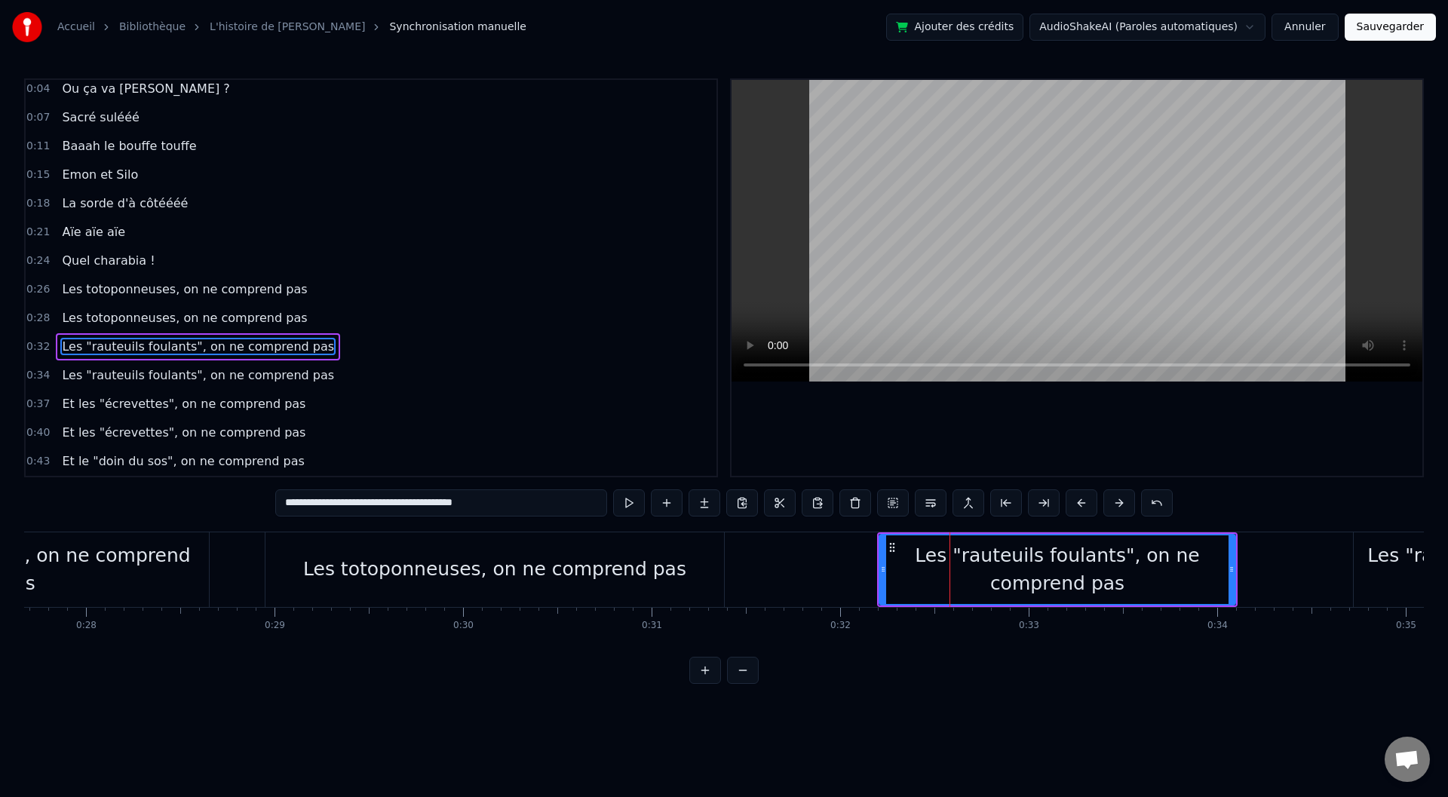
scroll to position [0, 5142]
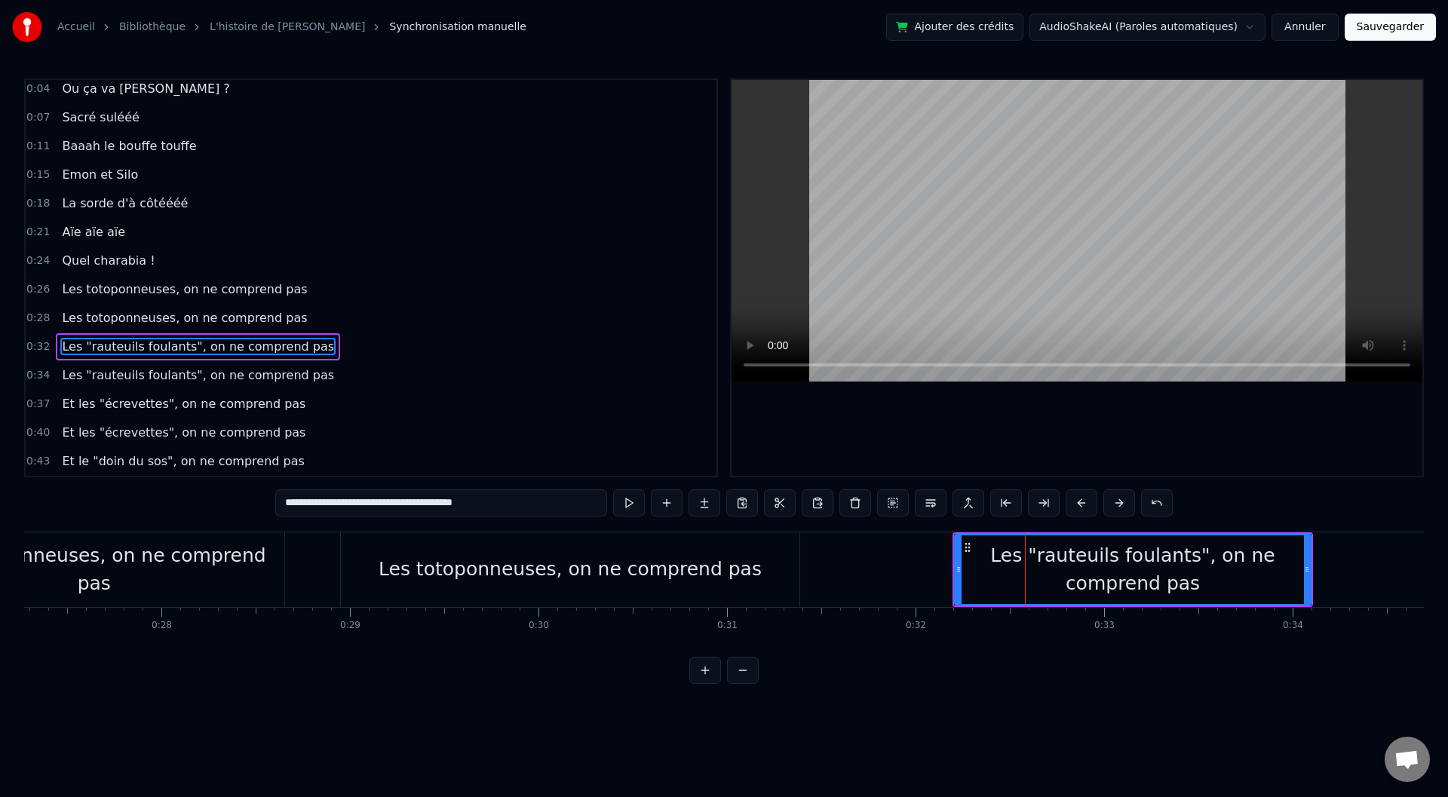
click at [453, 566] on div "Les totoponneuses, on ne comprend pas" at bounding box center [570, 569] width 383 height 29
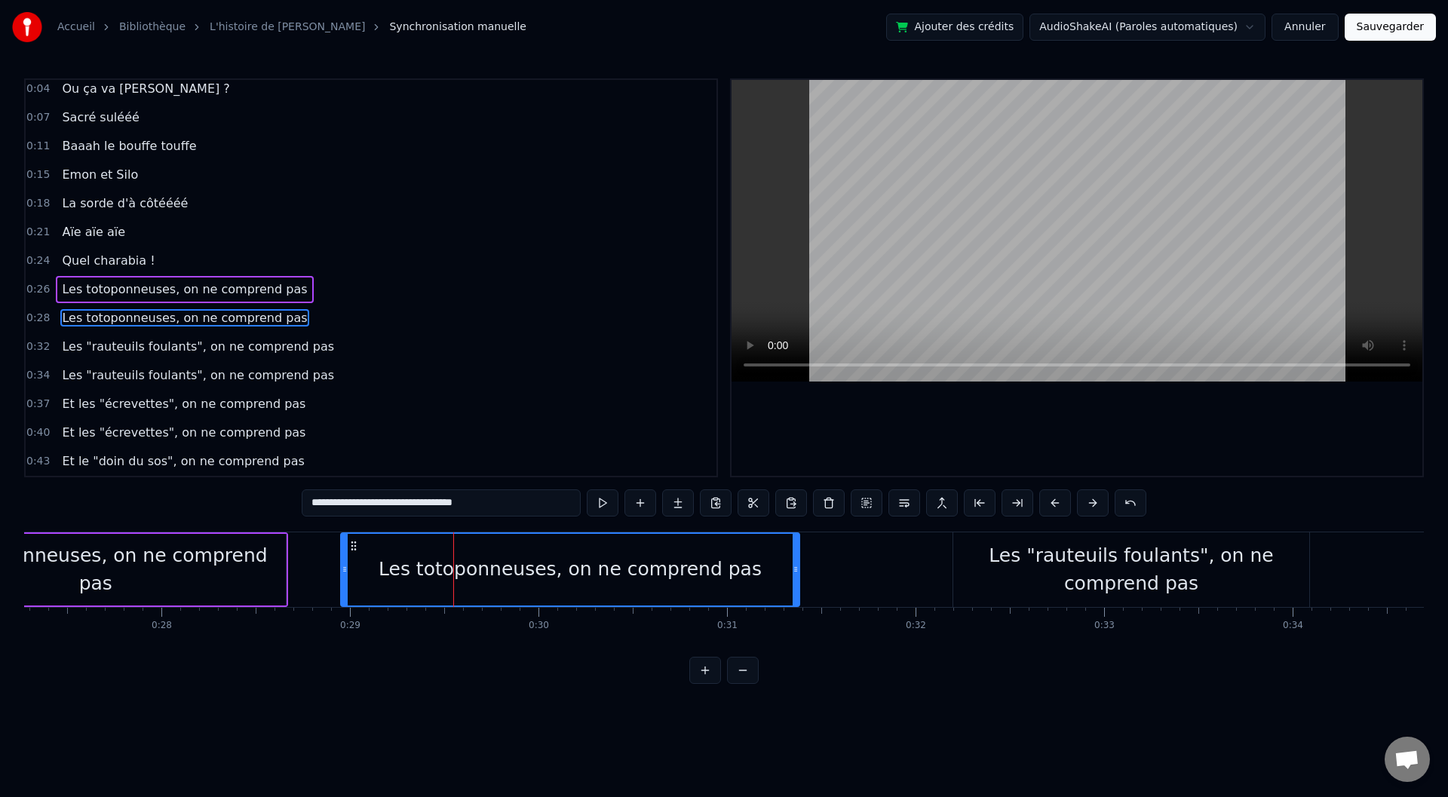
click at [329, 501] on input "**********" at bounding box center [441, 502] width 279 height 27
click at [399, 500] on input "**********" at bounding box center [441, 502] width 287 height 27
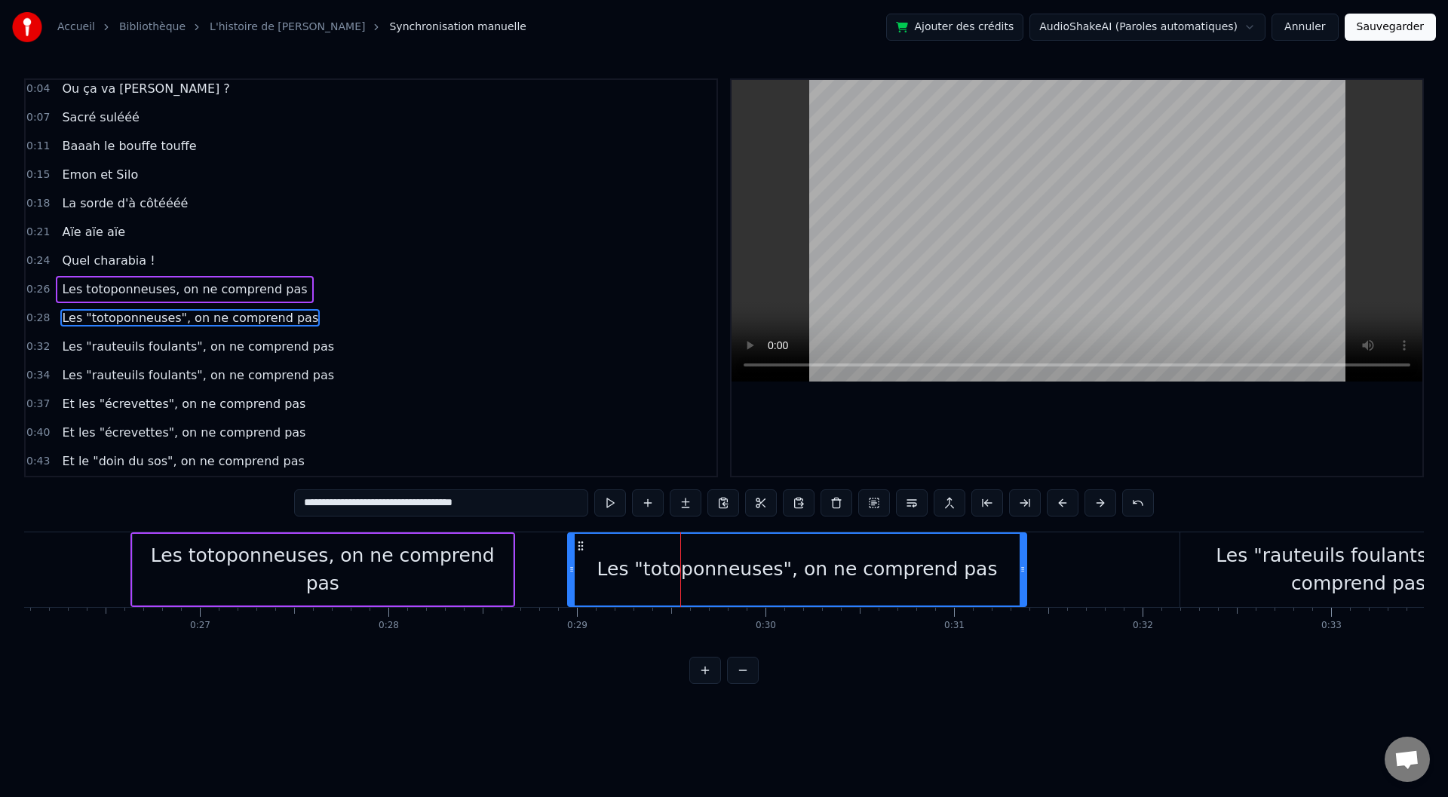
scroll to position [0, 4814]
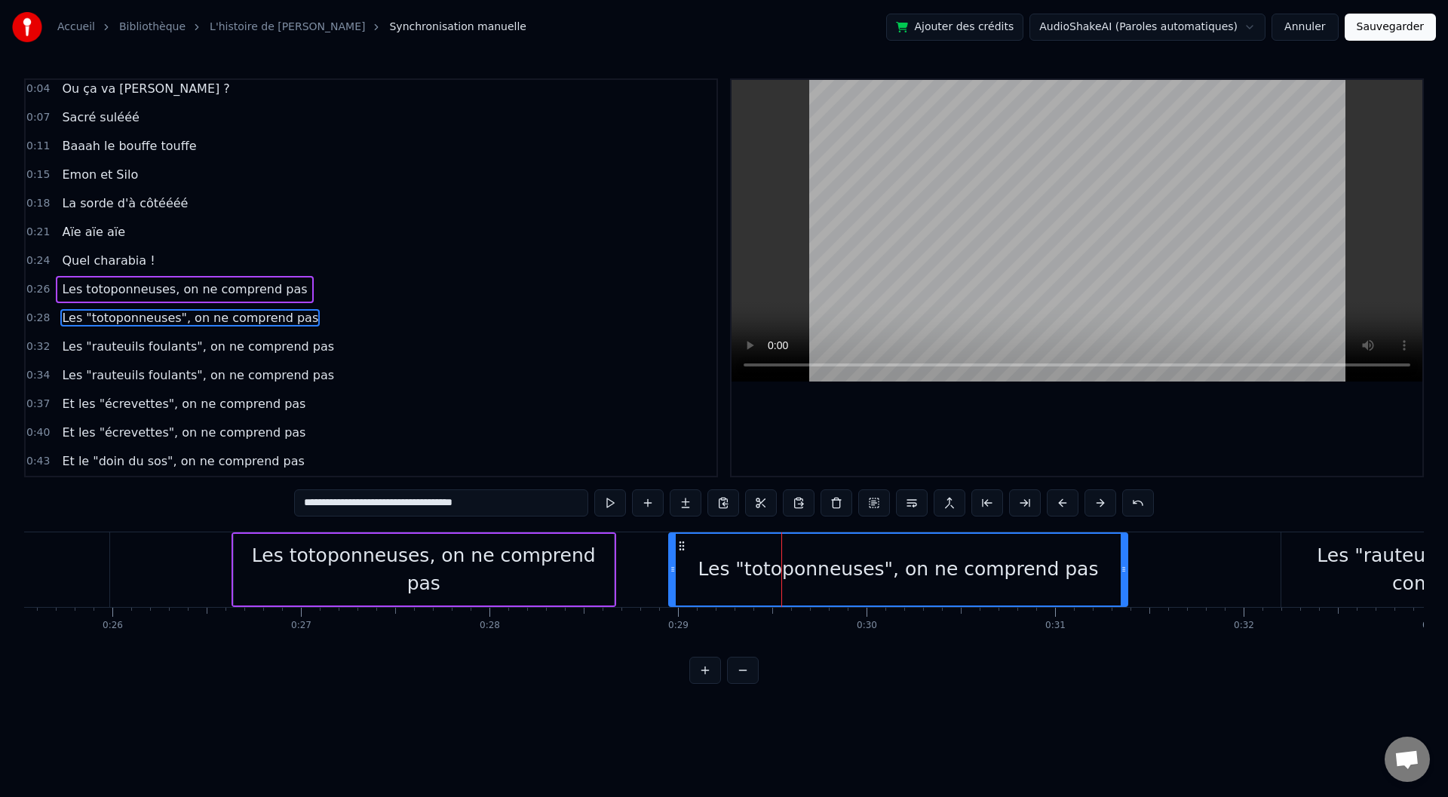
click at [304, 584] on div "Les totoponneuses, on ne comprend pas" at bounding box center [424, 570] width 380 height 72
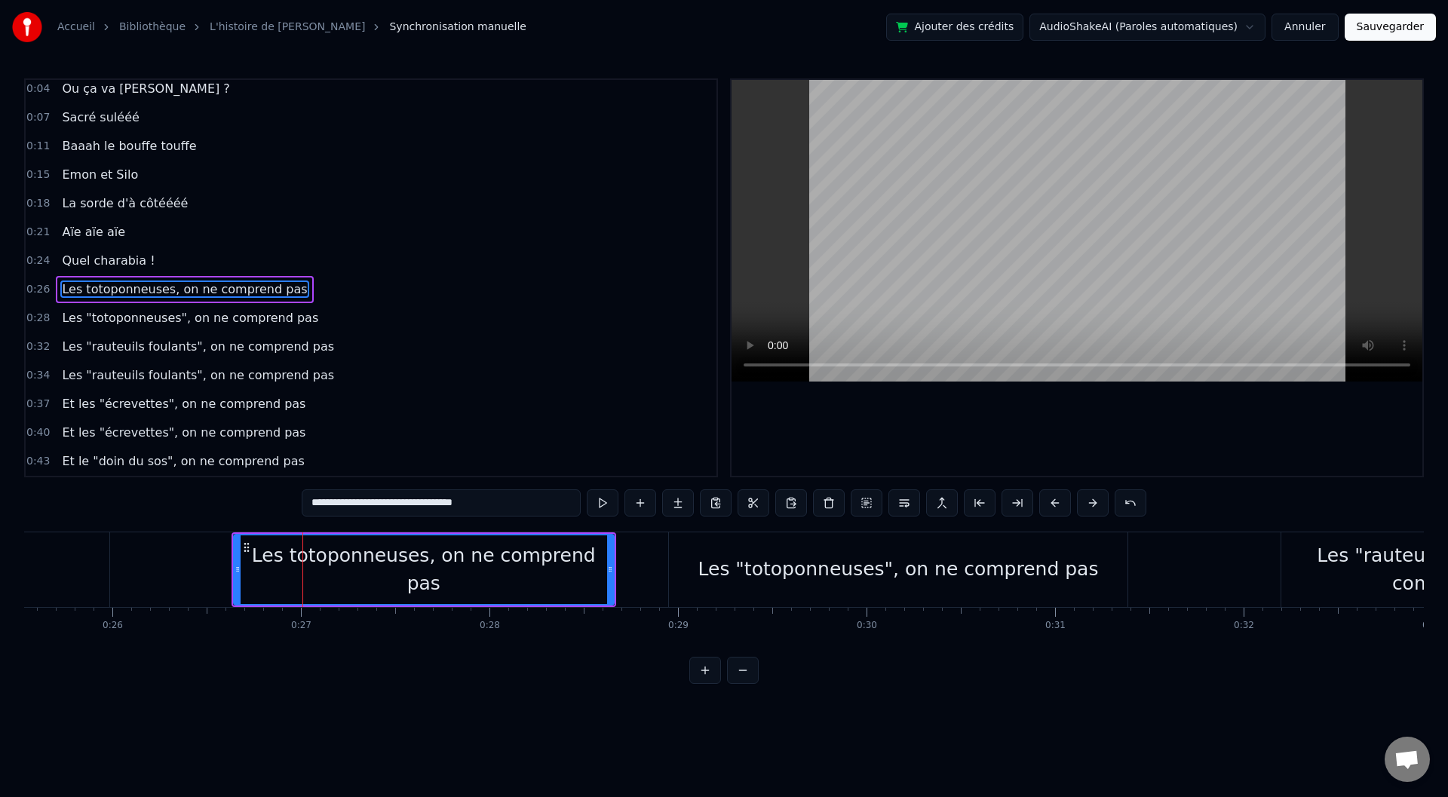
click at [330, 496] on input "**********" at bounding box center [441, 502] width 279 height 27
click at [400, 501] on input "**********" at bounding box center [441, 502] width 287 height 27
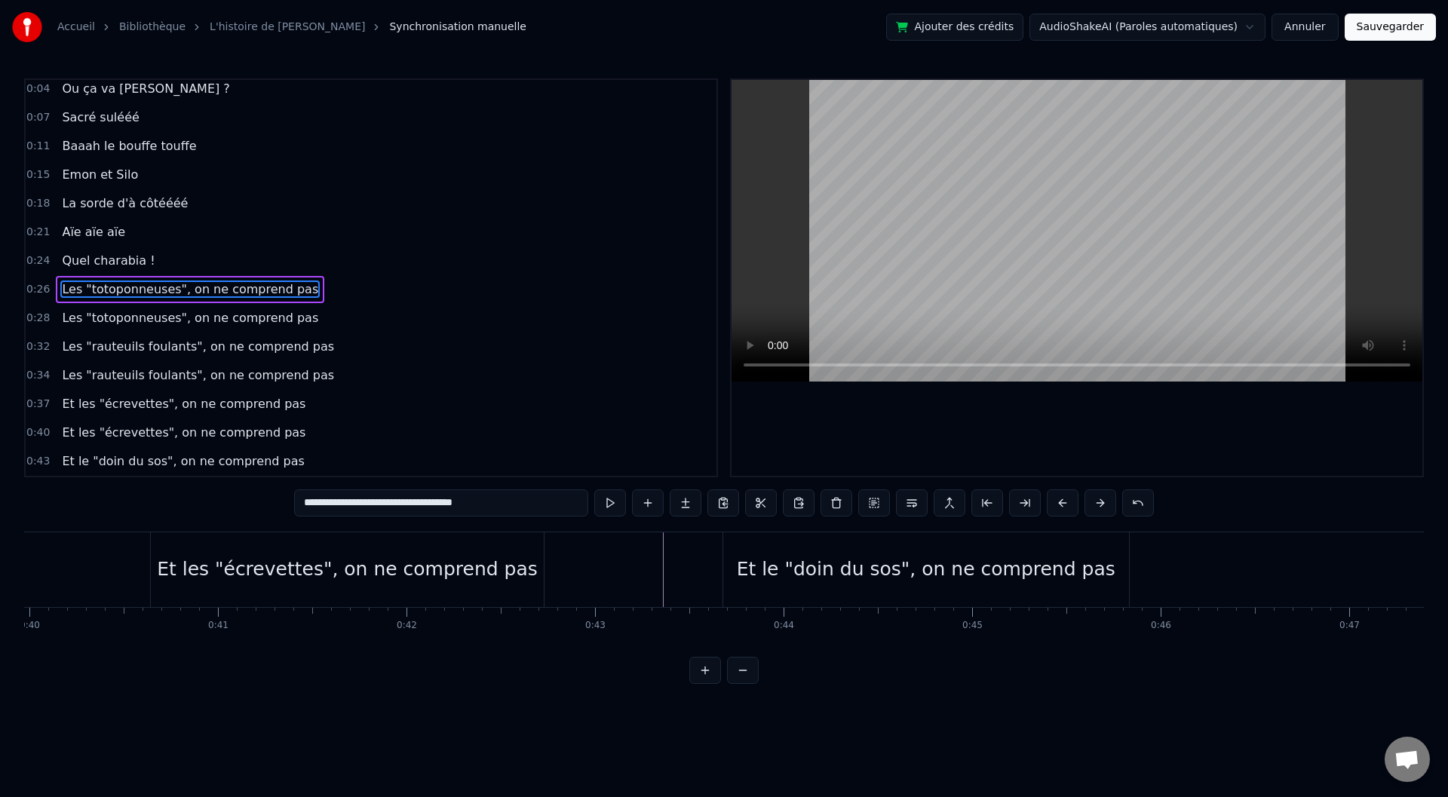
scroll to position [0, 7563]
click at [867, 570] on div "Et le "doin du sos", on ne comprend pas" at bounding box center [900, 569] width 379 height 29
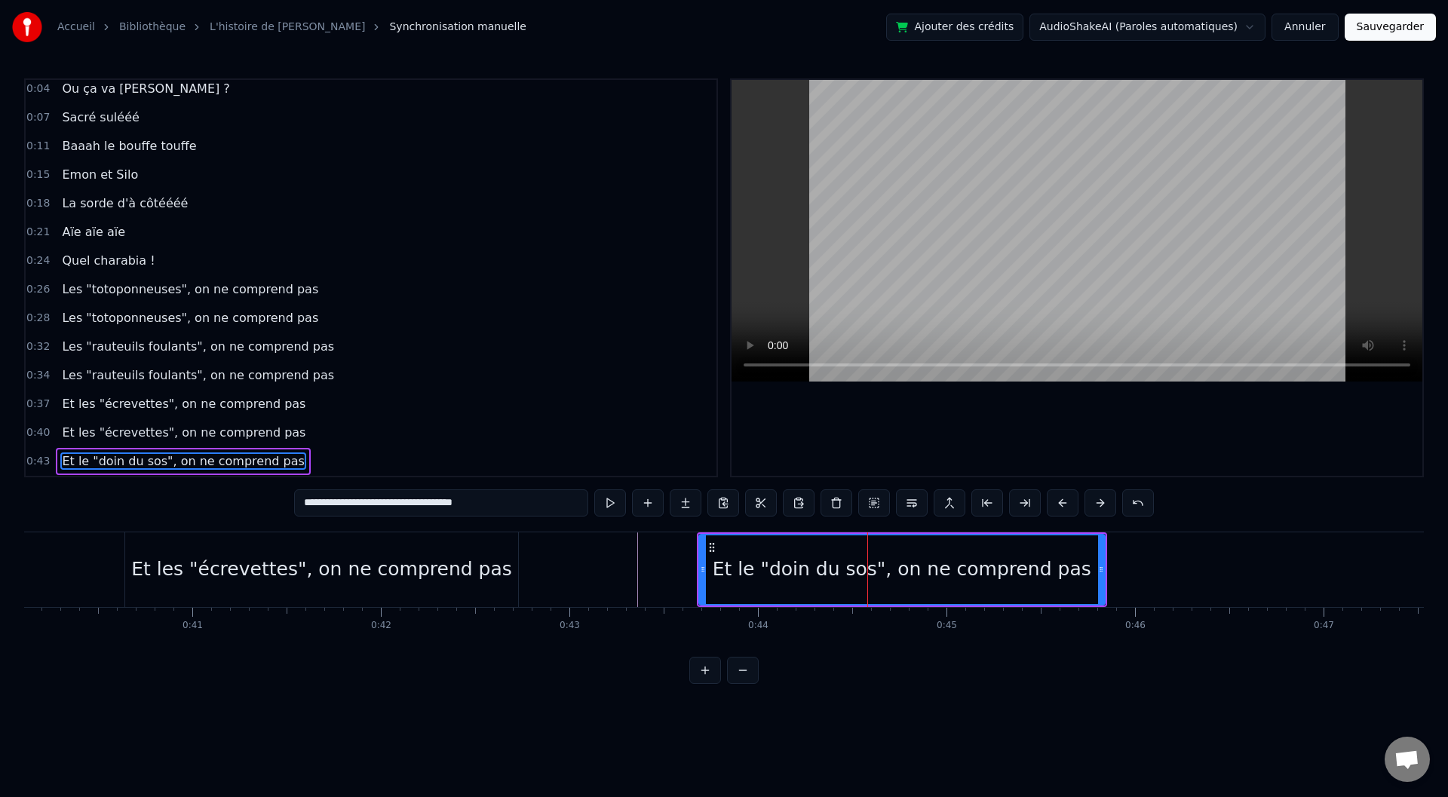
click at [877, 572] on div "Et le "doin du sos", on ne comprend pas" at bounding box center [902, 569] width 379 height 29
click at [382, 505] on input "**********" at bounding box center [441, 502] width 294 height 27
click at [385, 504] on input "**********" at bounding box center [441, 502] width 294 height 27
type input "**********"
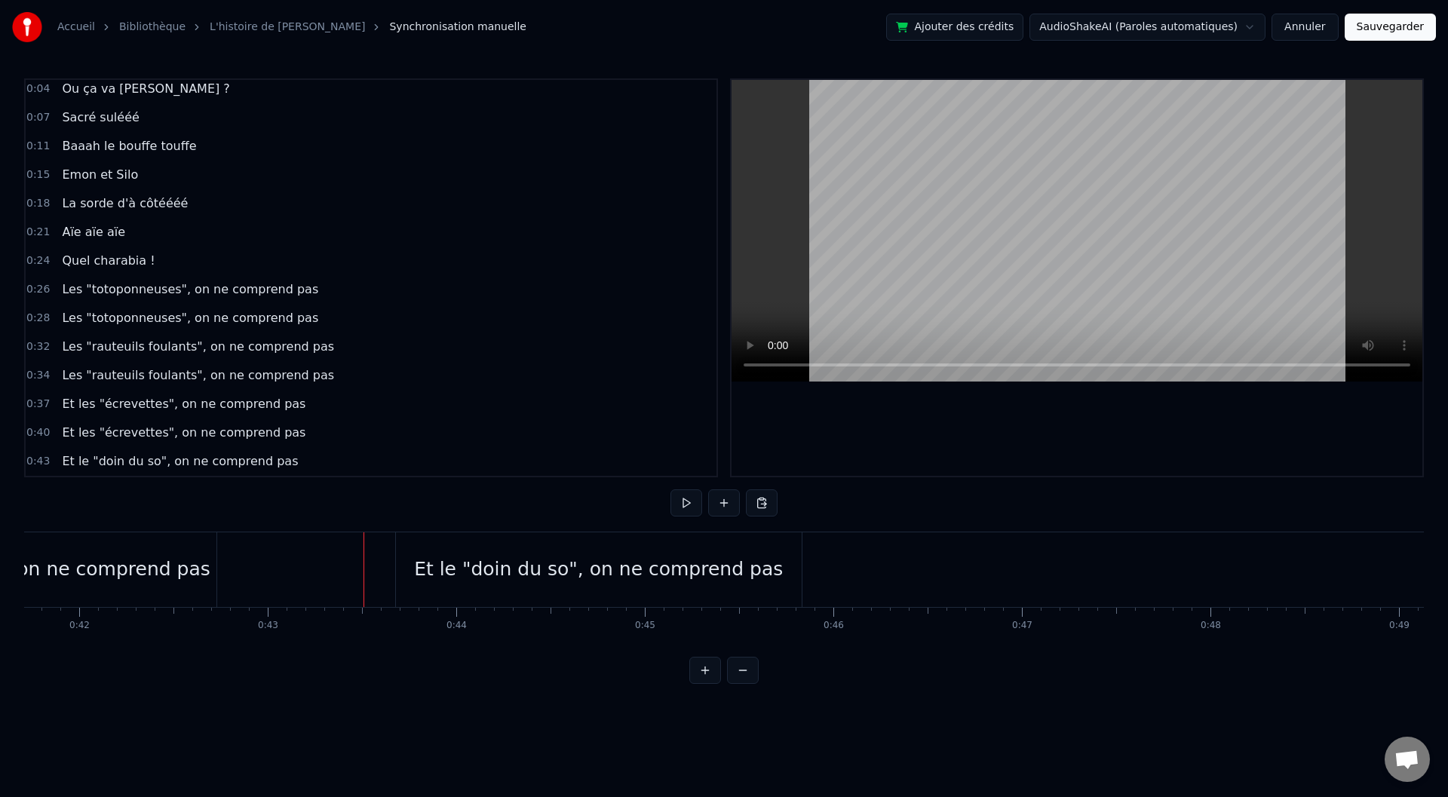
scroll to position [0, 7890]
click at [388, 567] on div "Et le "doin du so", on ne comprend pas" at bounding box center [573, 569] width 406 height 75
click at [775, 567] on div "Et le "doin du so", on ne comprend pas" at bounding box center [573, 569] width 406 height 75
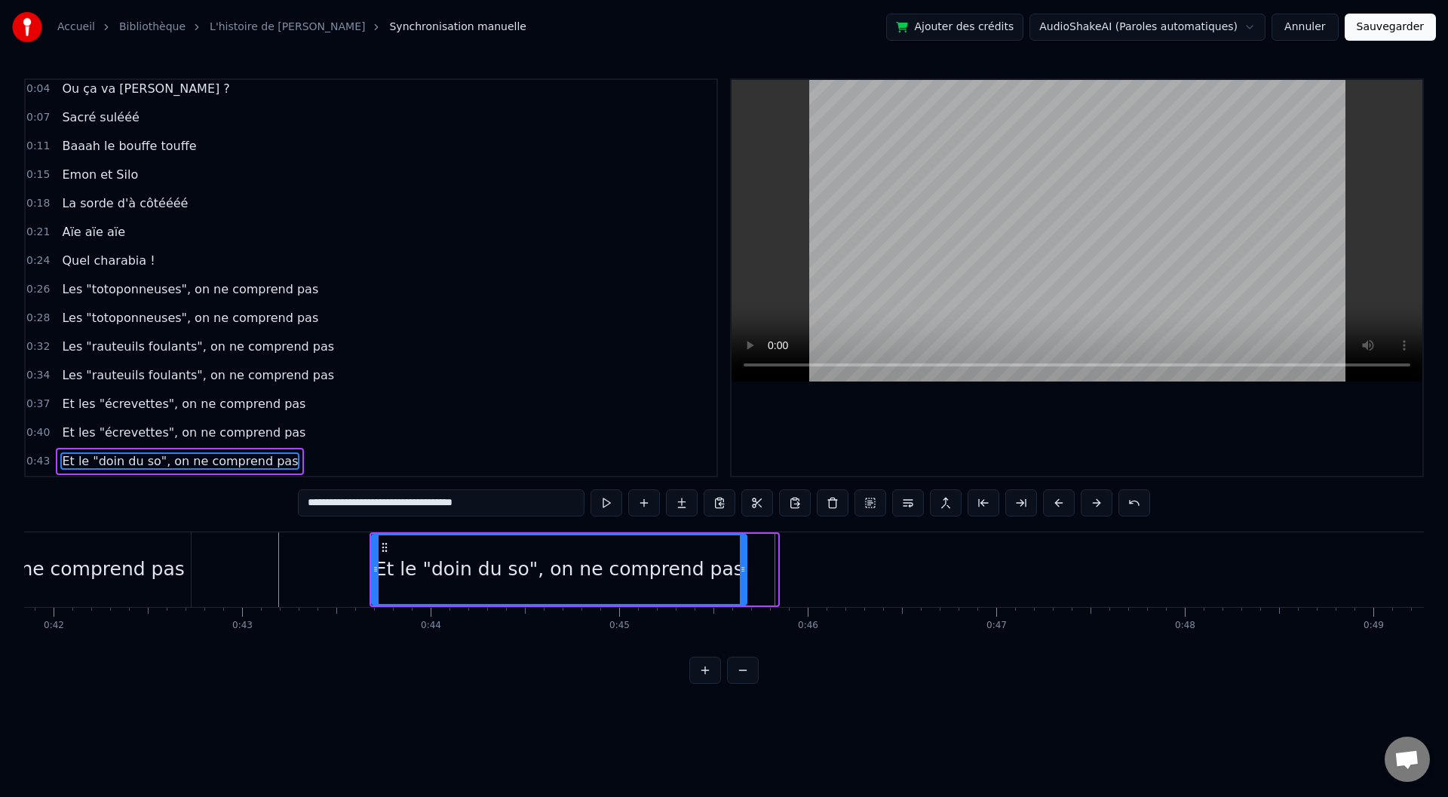
drag, startPoint x: 775, startPoint y: 569, endPoint x: 744, endPoint y: 569, distance: 30.9
click at [744, 569] on icon at bounding box center [743, 569] width 6 height 12
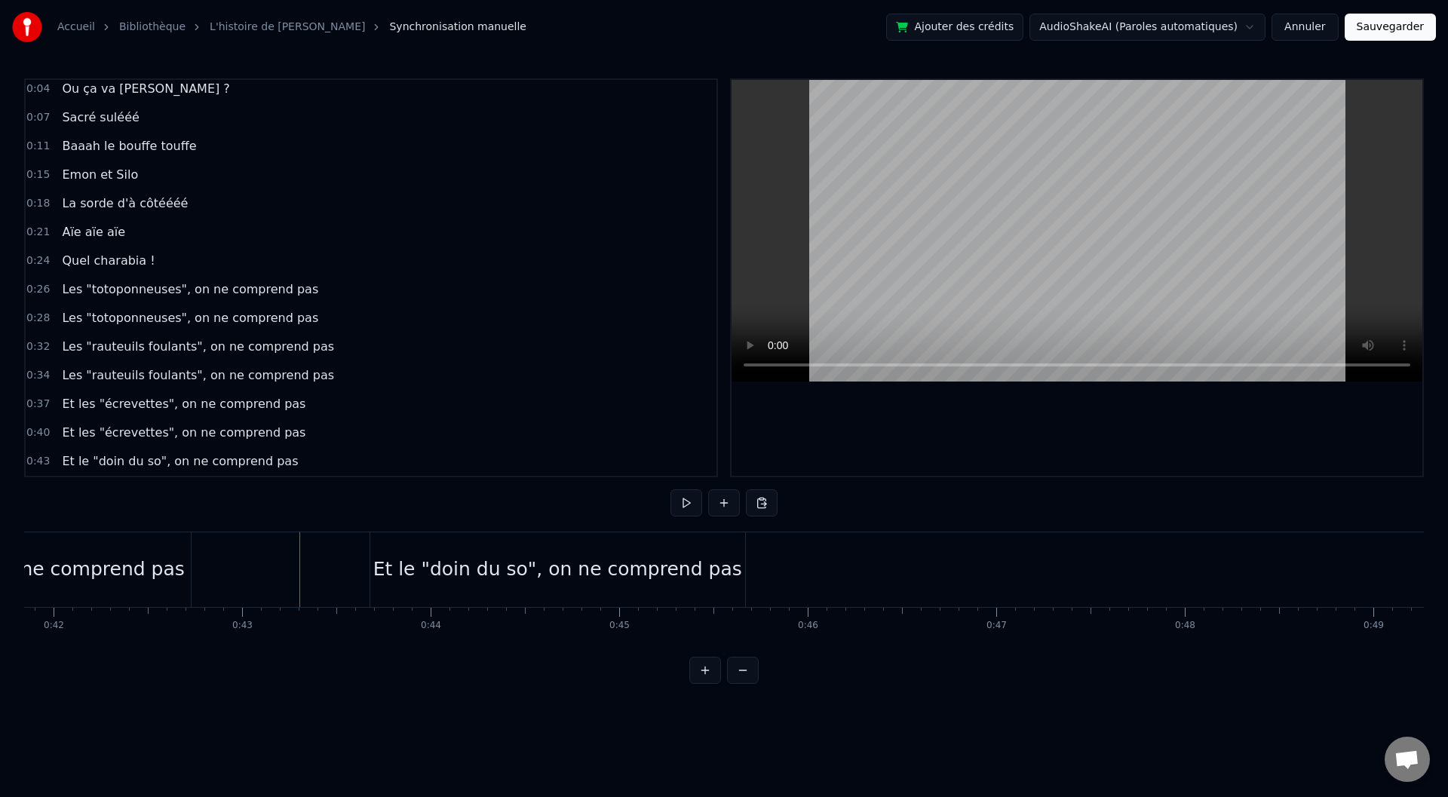
click at [746, 572] on div "Et le "doin du so", on ne comprend pas" at bounding box center [559, 569] width 379 height 75
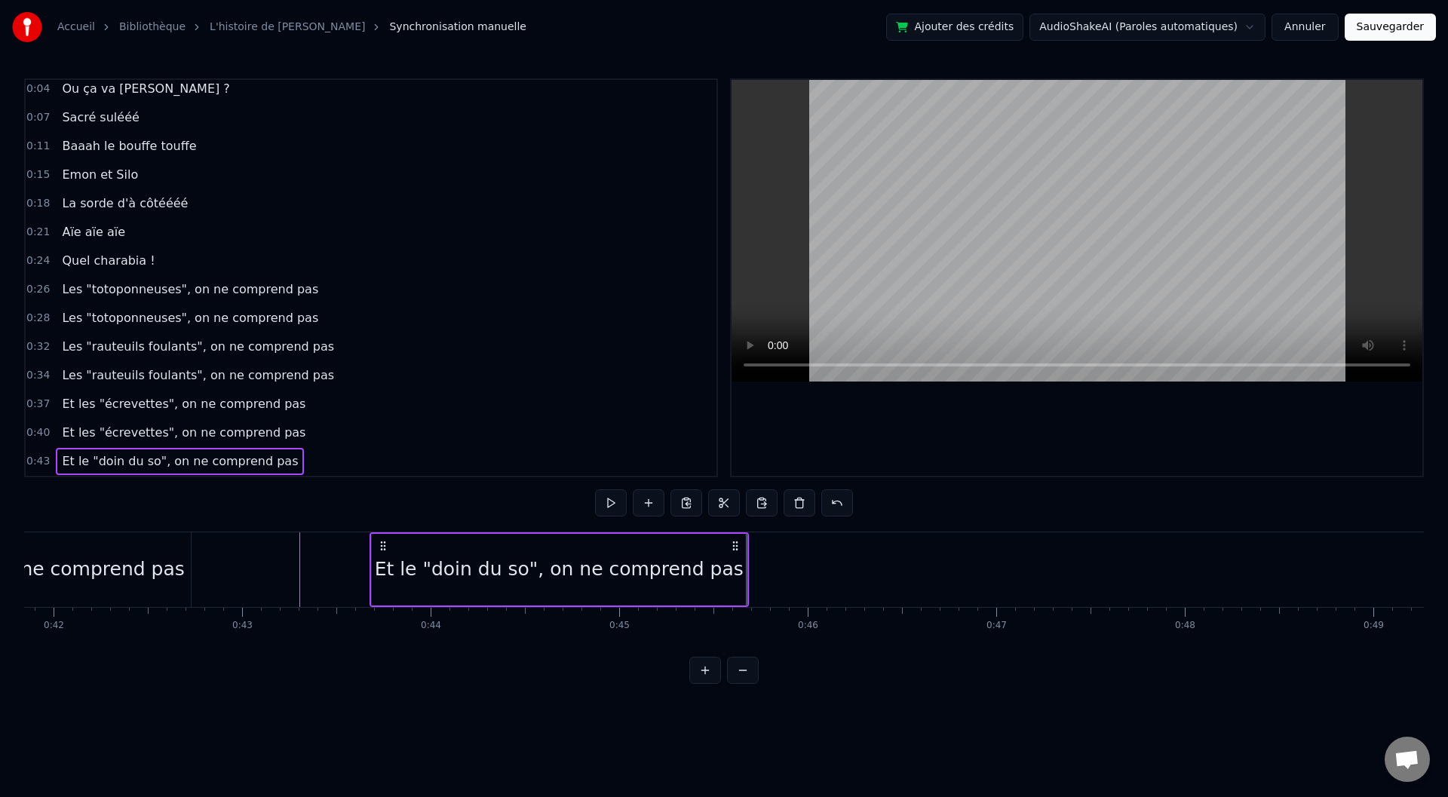
click at [744, 568] on div "Et le "doin du so", on ne comprend pas" at bounding box center [559, 570] width 375 height 72
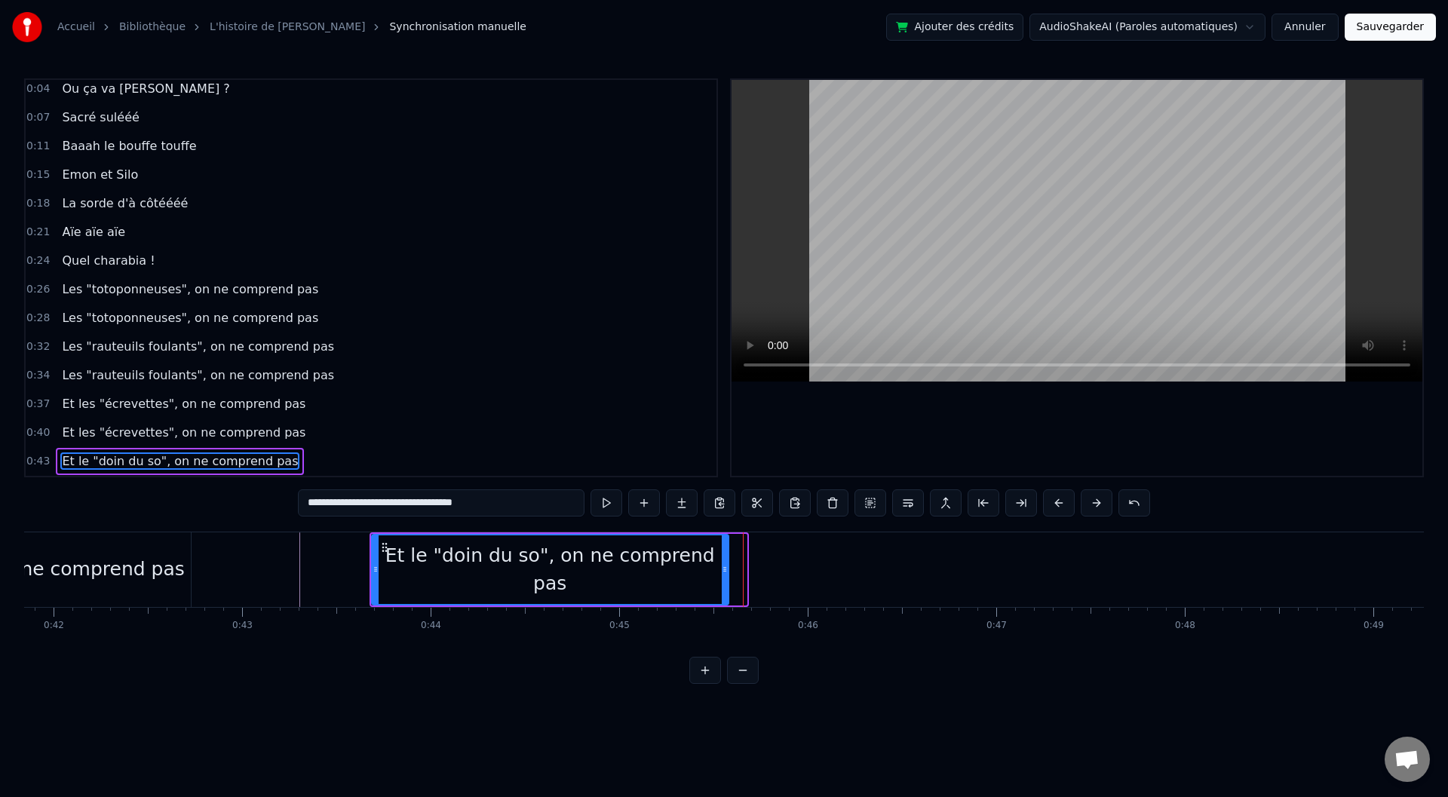
drag, startPoint x: 744, startPoint y: 571, endPoint x: 716, endPoint y: 571, distance: 28.7
click at [722, 571] on icon at bounding box center [725, 569] width 6 height 12
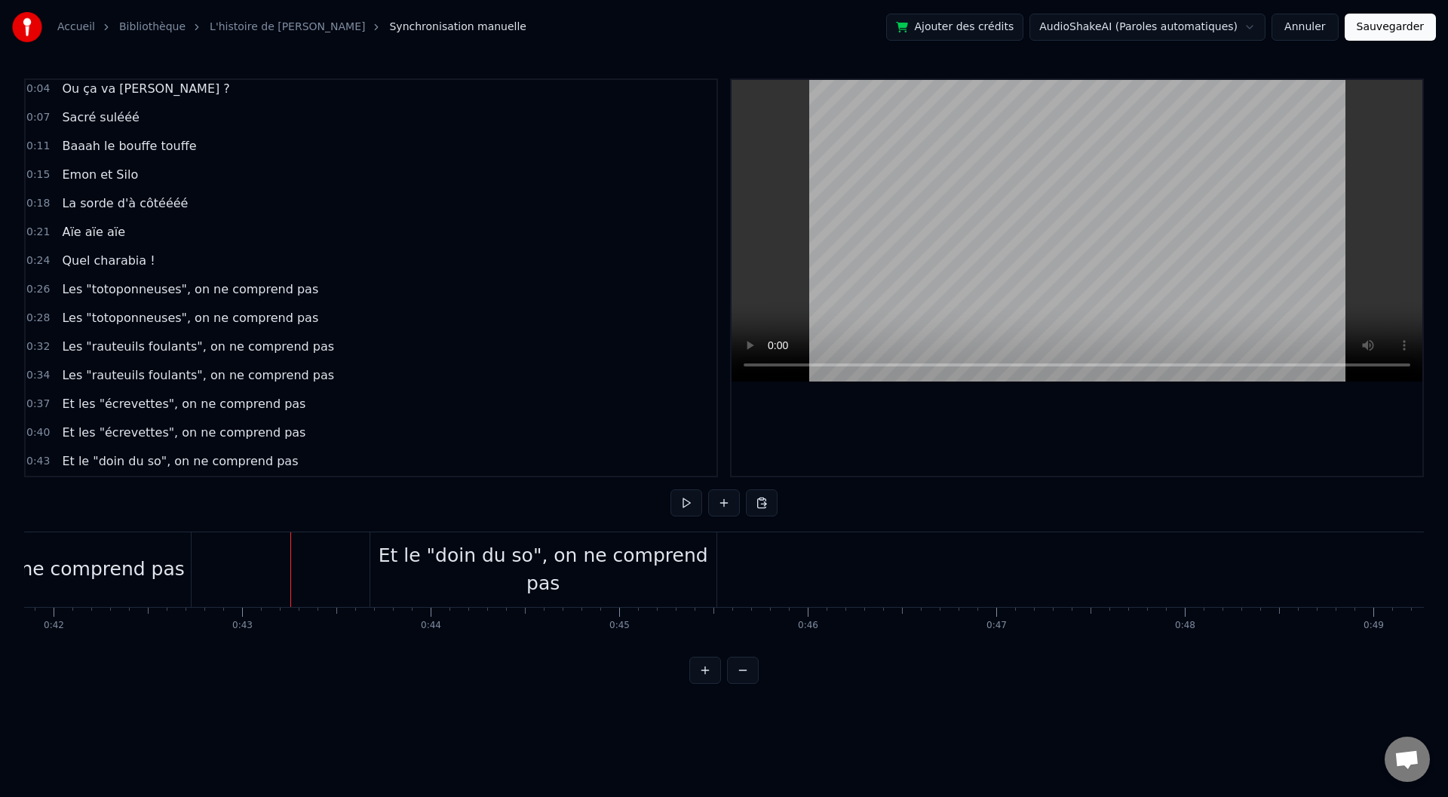
click at [511, 588] on div "Et le "doin du so", on ne comprend pas" at bounding box center [543, 569] width 346 height 75
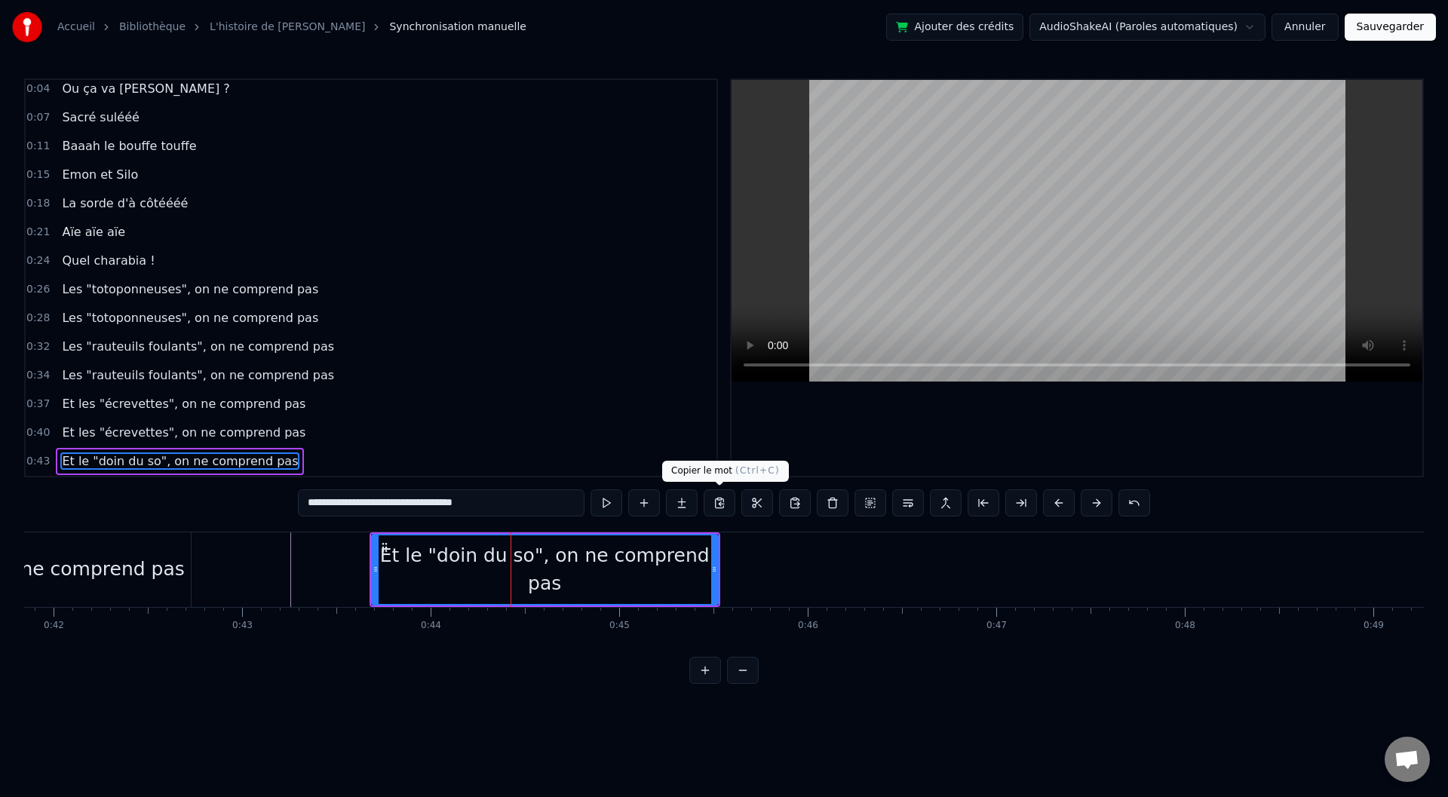
click at [723, 504] on button at bounding box center [720, 502] width 32 height 27
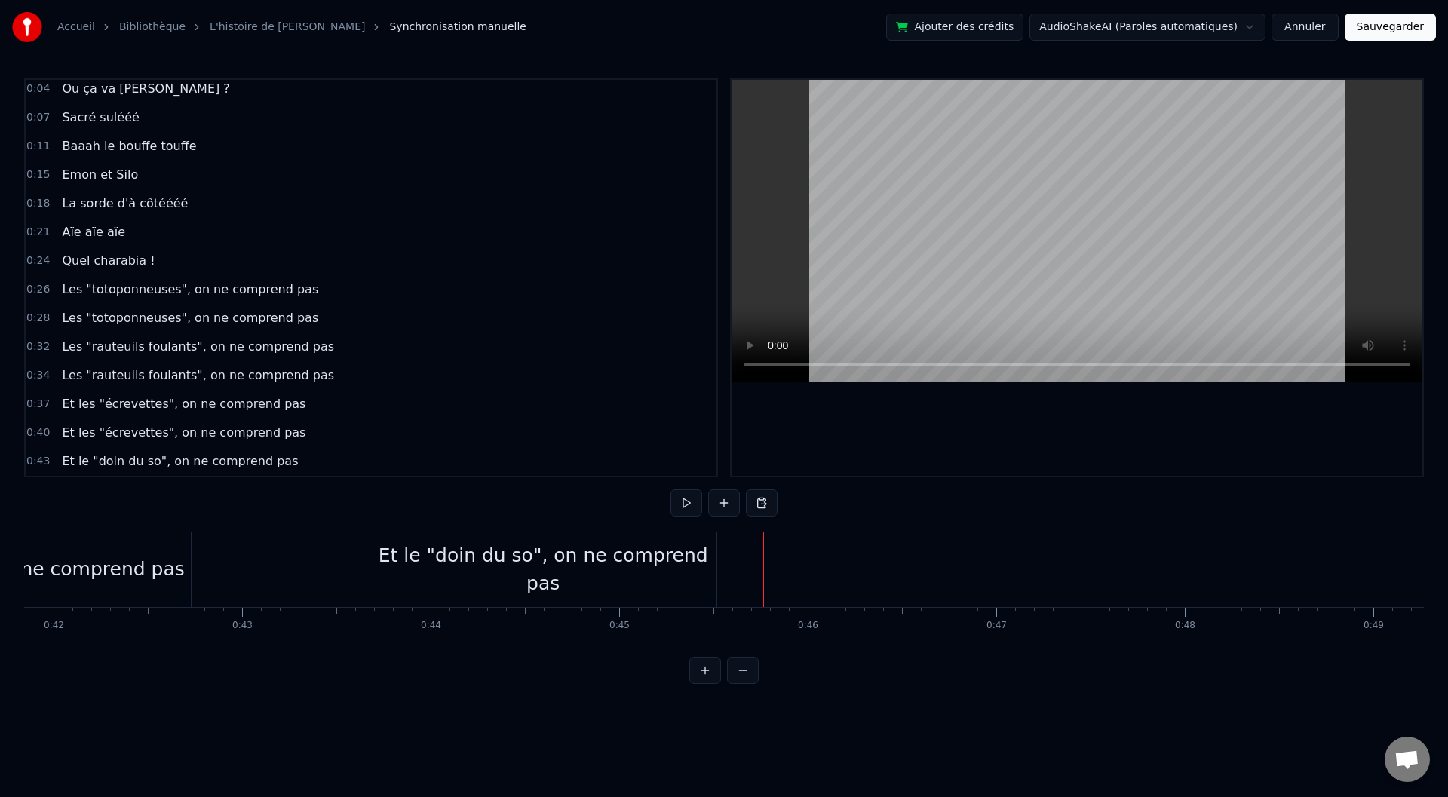
click at [1040, 564] on div "<>" at bounding box center [1042, 569] width 32 height 29
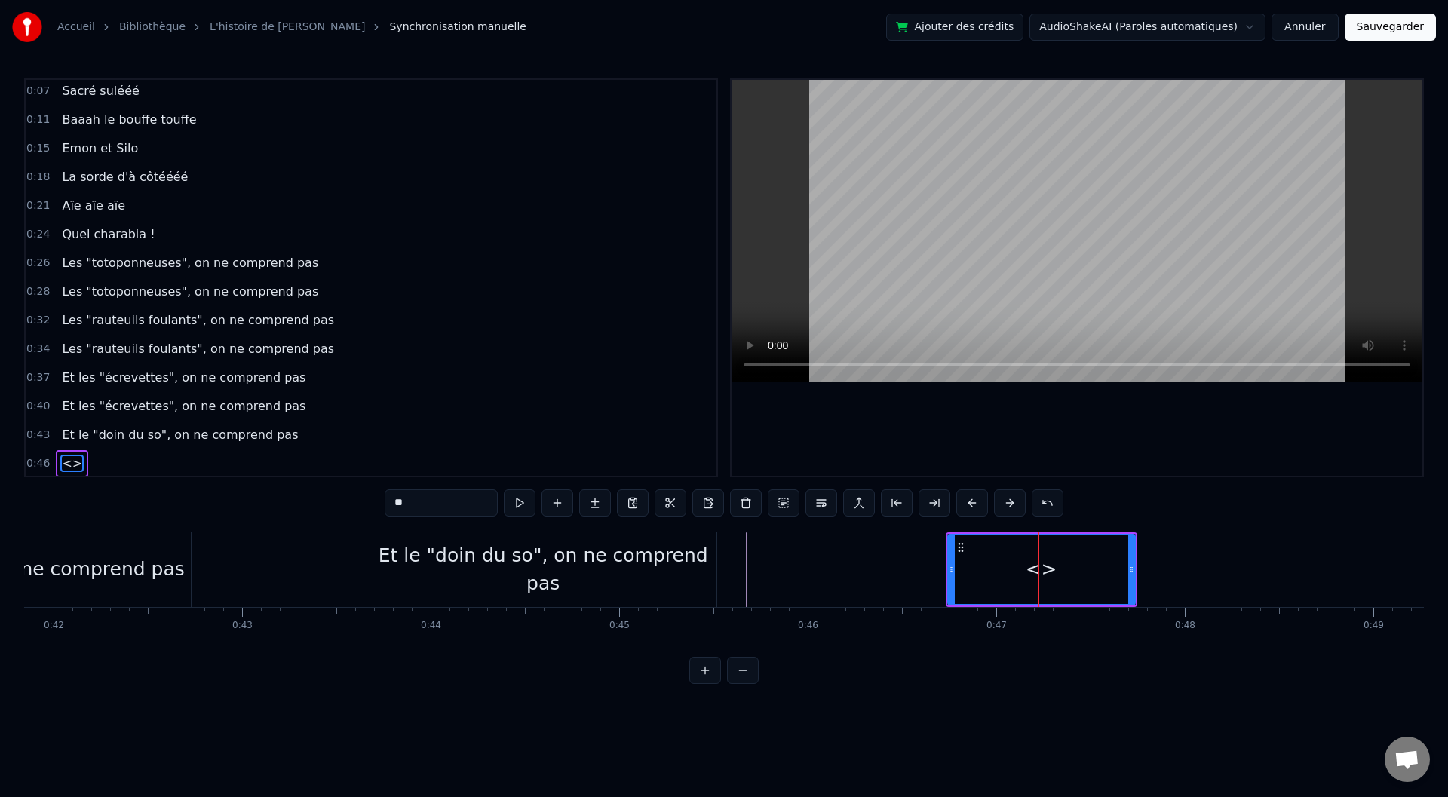
click at [1040, 564] on div "<>" at bounding box center [1042, 569] width 32 height 29
drag, startPoint x: 452, startPoint y: 505, endPoint x: 336, endPoint y: 501, distance: 116.2
click at [343, 502] on div "0:00 Baaaah ça va mieux toiii ? 0:04 Ou ça va [PERSON_NAME] ? 0:07 Sacré sulééé…" at bounding box center [724, 381] width 1400 height 606
paste input "**********"
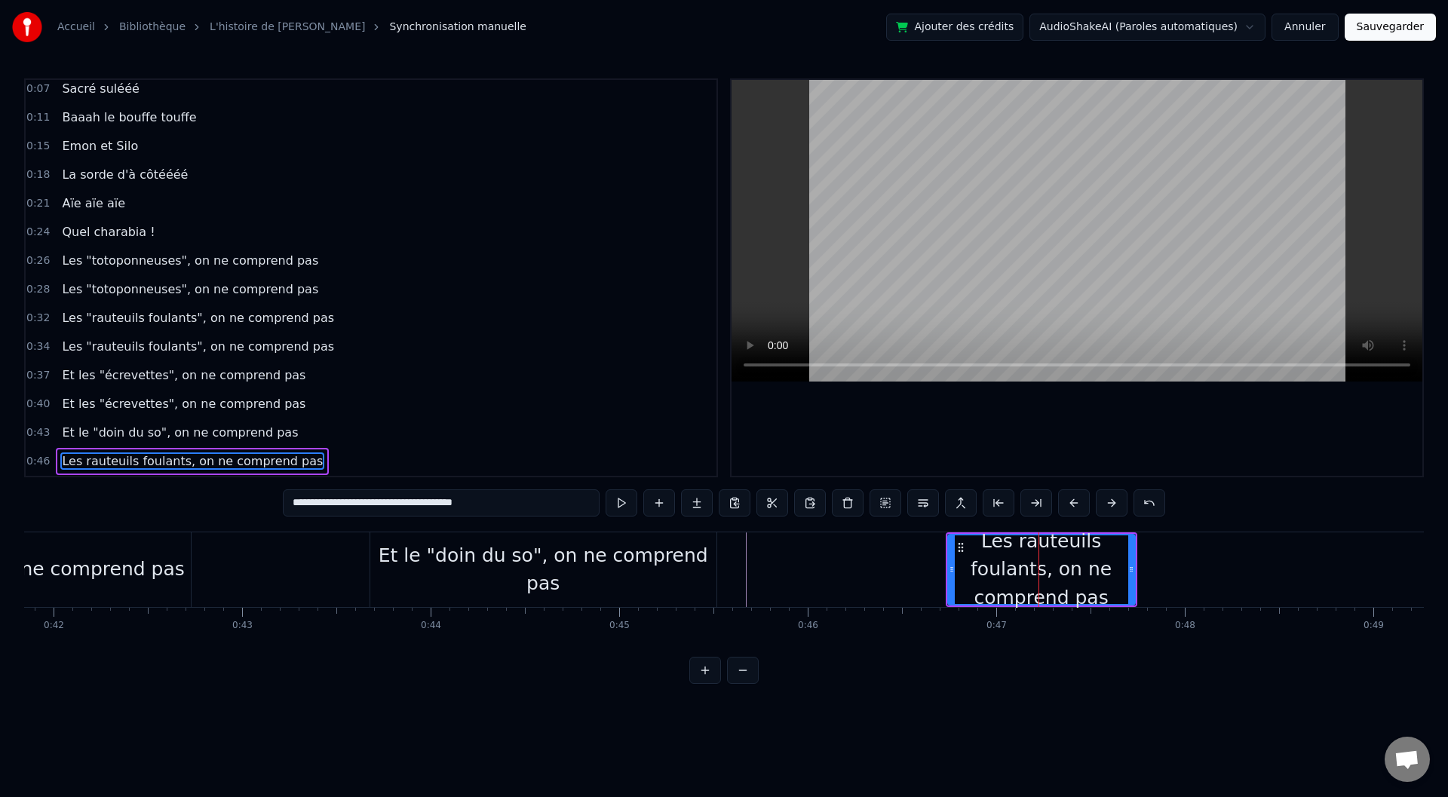
click at [497, 573] on div "Et le "doin du so", on ne comprend pas" at bounding box center [543, 570] width 346 height 57
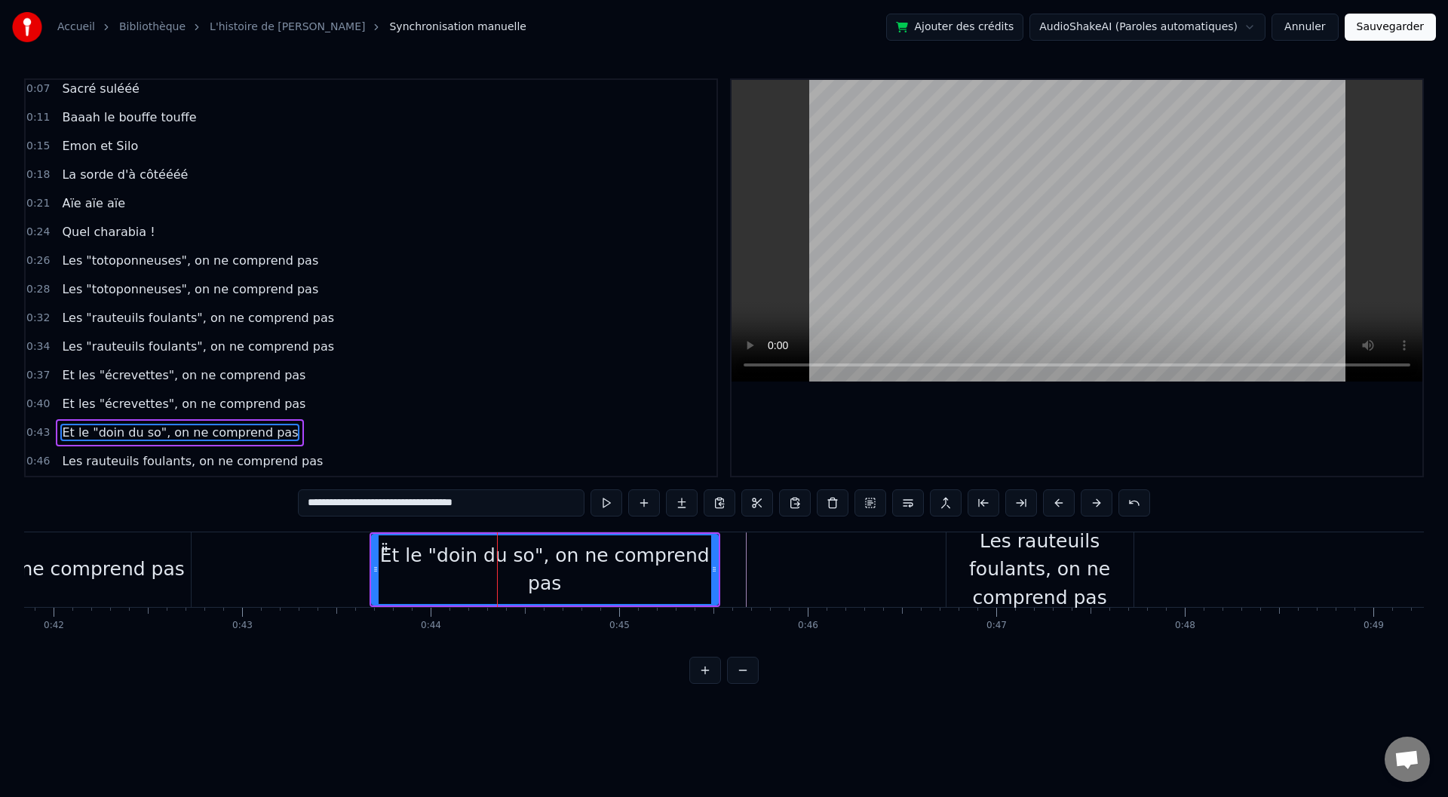
click at [477, 505] on input "**********" at bounding box center [441, 502] width 287 height 27
click at [1007, 579] on div "Les rauteuils foulants, on ne comprend pas" at bounding box center [1040, 569] width 187 height 85
type input "**********"
click at [498, 579] on div at bounding box center [497, 569] width 1 height 75
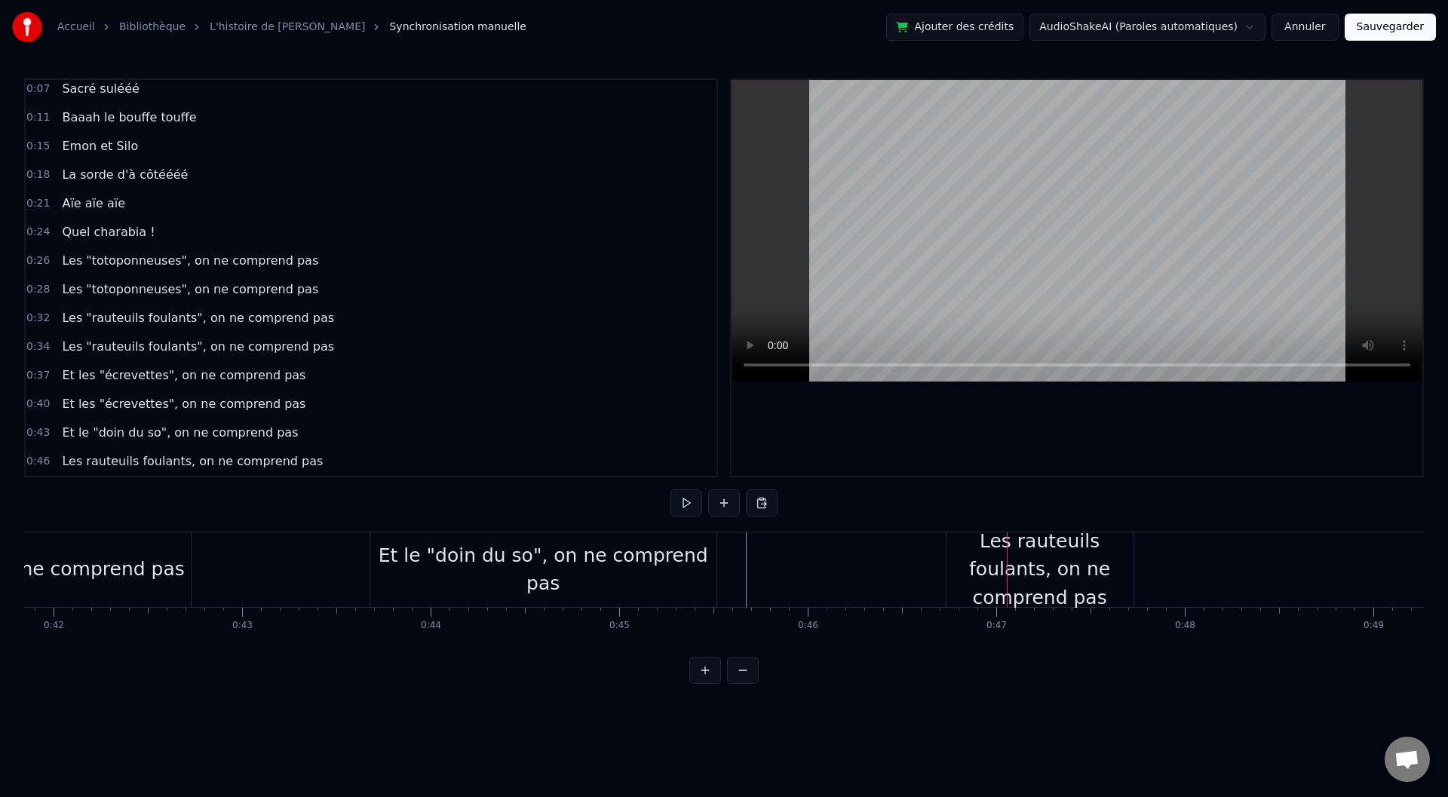
click at [968, 555] on div "Les rauteuils foulants, on ne comprend pas" at bounding box center [1040, 569] width 187 height 85
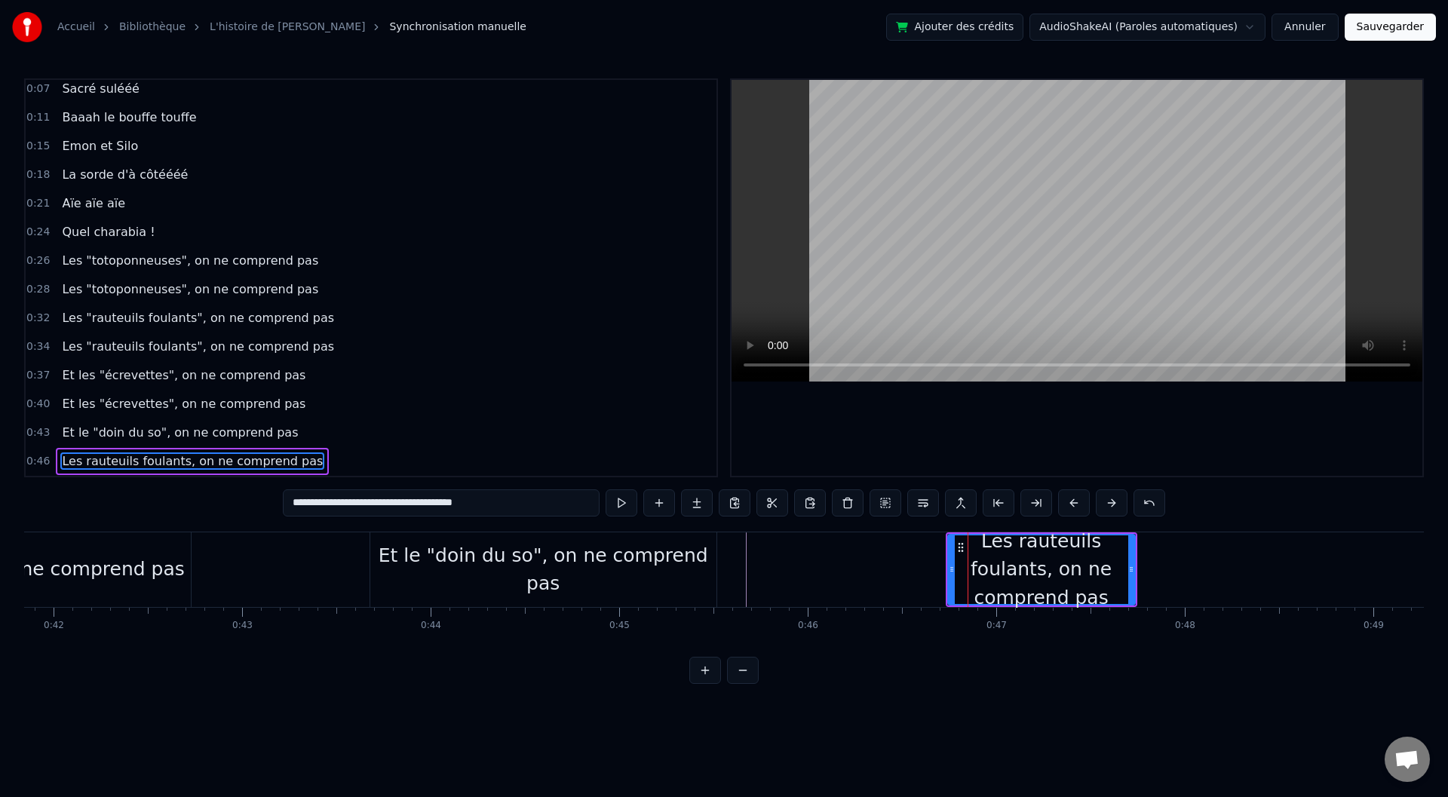
click at [483, 501] on input "**********" at bounding box center [441, 502] width 317 height 27
paste input "text"
type input "**********"
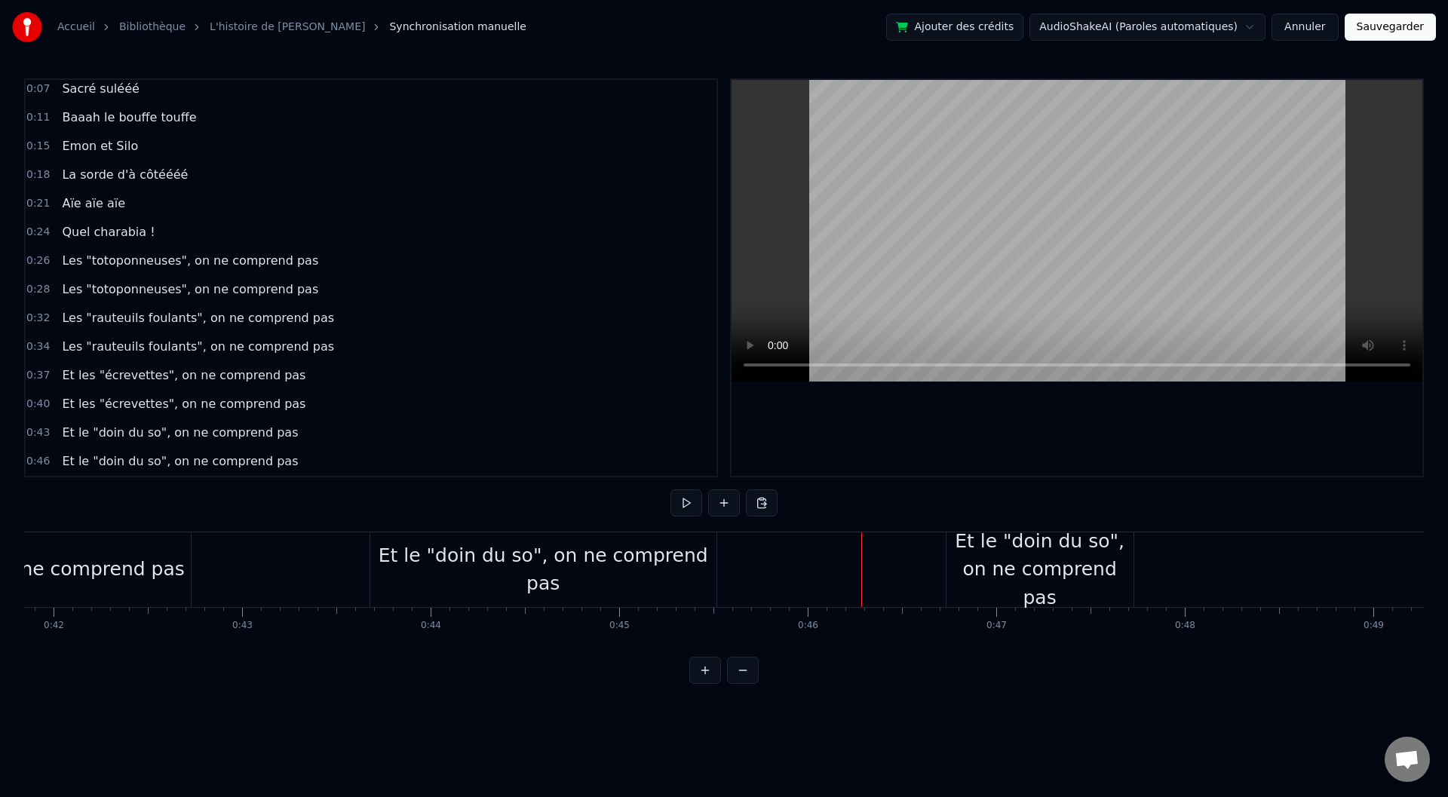
click at [950, 563] on div "Et le "doin du so", on ne comprend pas" at bounding box center [1040, 569] width 187 height 85
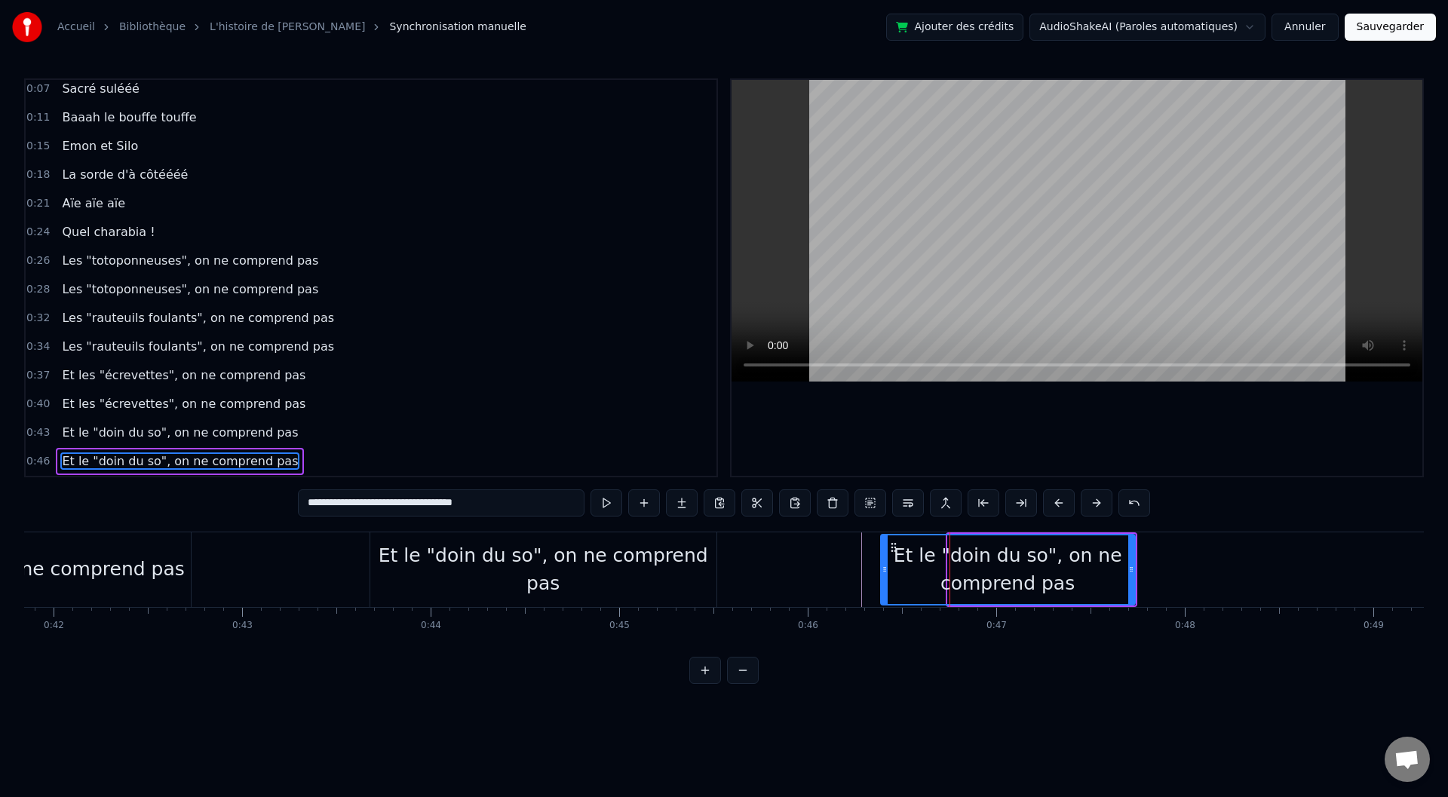
drag, startPoint x: 948, startPoint y: 563, endPoint x: 847, endPoint y: 564, distance: 101.1
click at [882, 564] on icon at bounding box center [885, 569] width 6 height 12
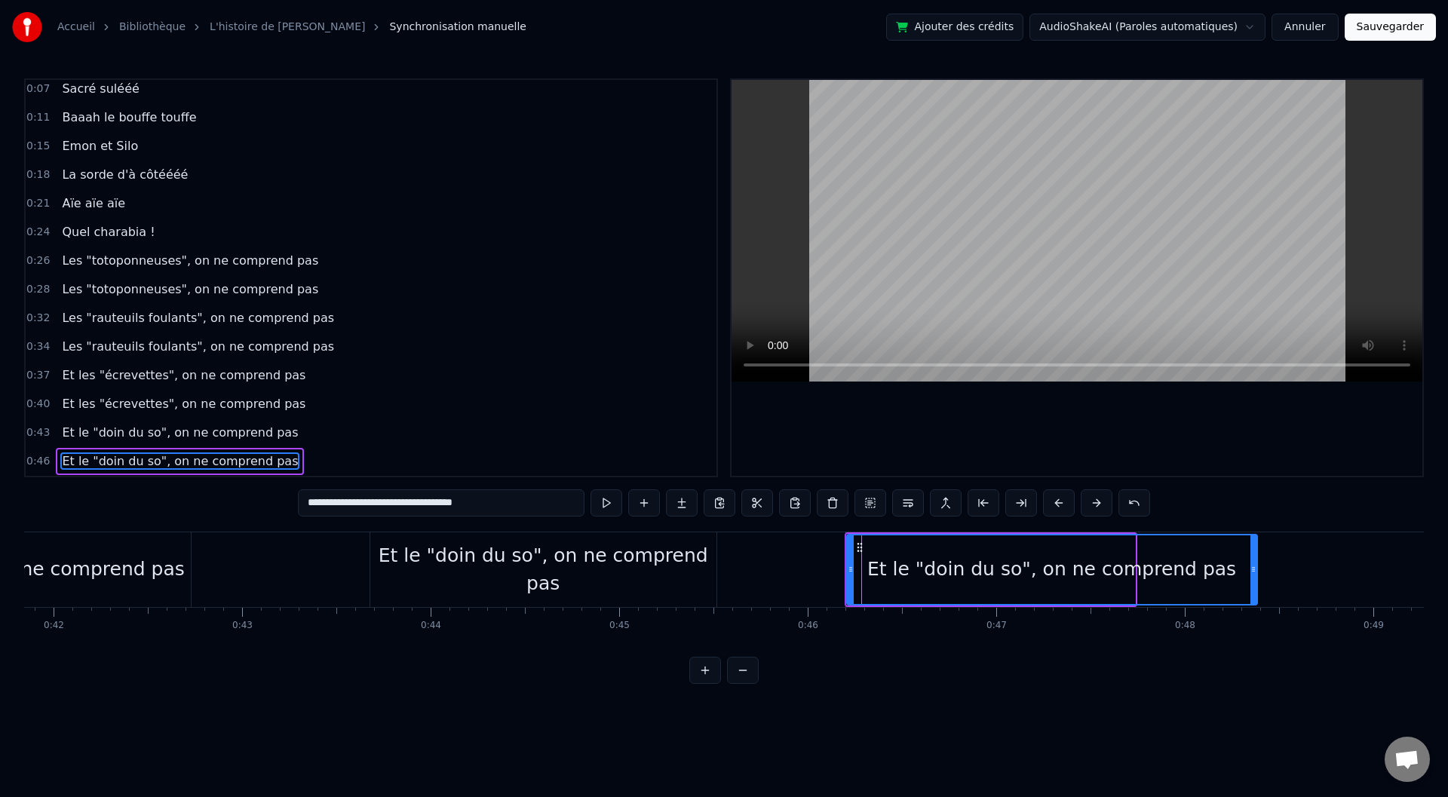
drag, startPoint x: 1146, startPoint y: 566, endPoint x: 1252, endPoint y: 576, distance: 106.0
click at [1252, 576] on div at bounding box center [1254, 569] width 6 height 69
drag, startPoint x: 1248, startPoint y: 577, endPoint x: 1238, endPoint y: 578, distance: 10.6
click at [1248, 578] on div at bounding box center [1251, 569] width 6 height 69
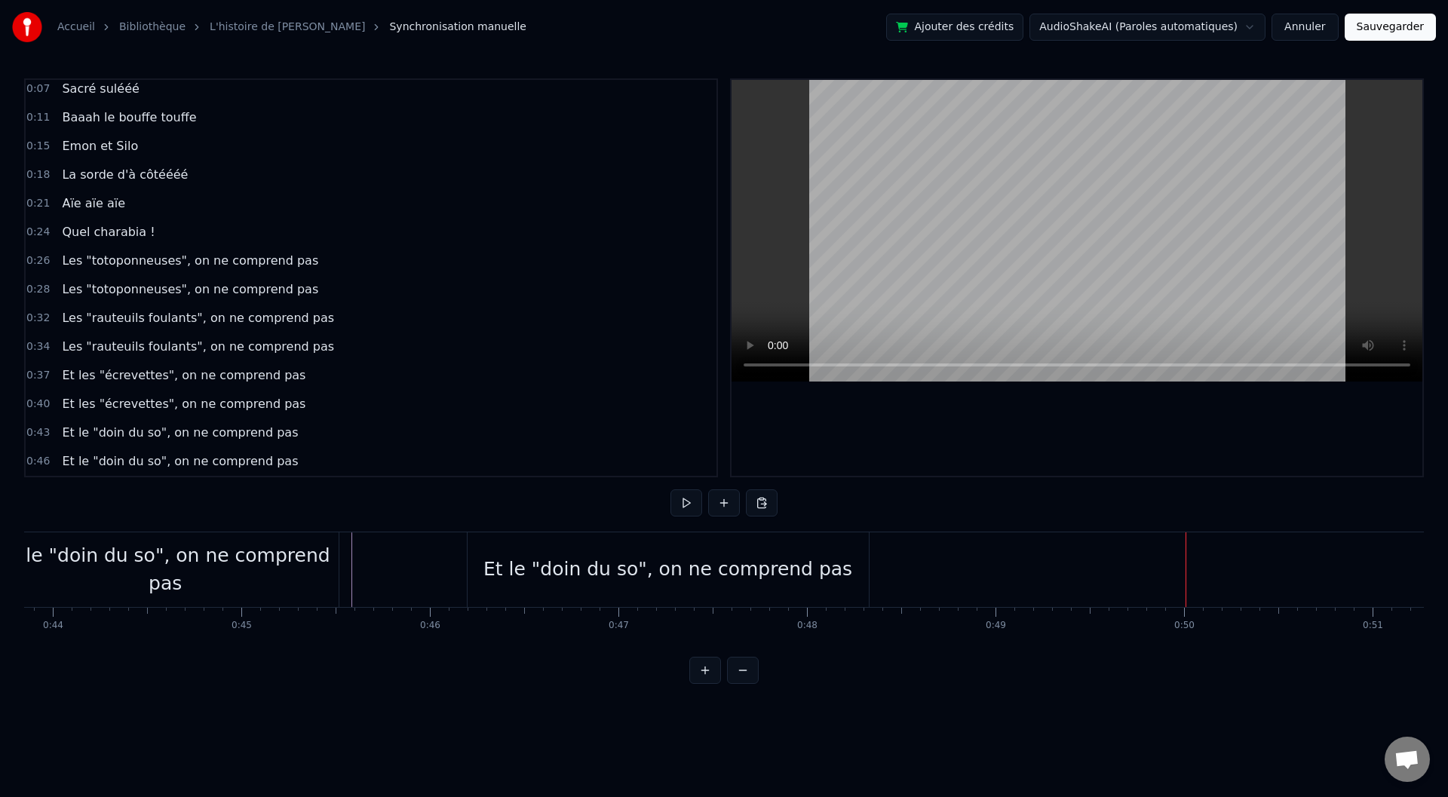
scroll to position [0, 8218]
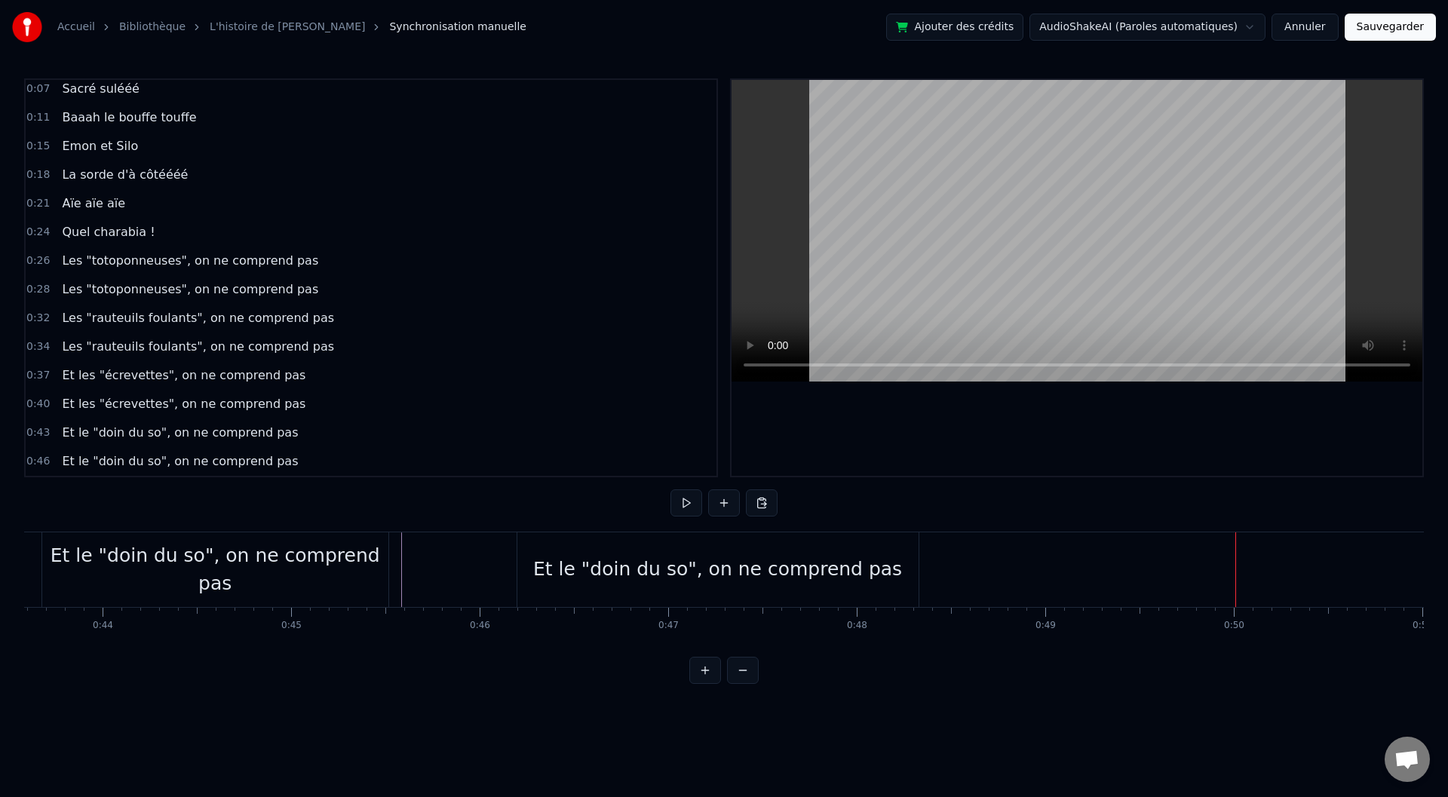
click at [549, 569] on div "Et le "doin du so", on ne comprend pas" at bounding box center [717, 569] width 401 height 75
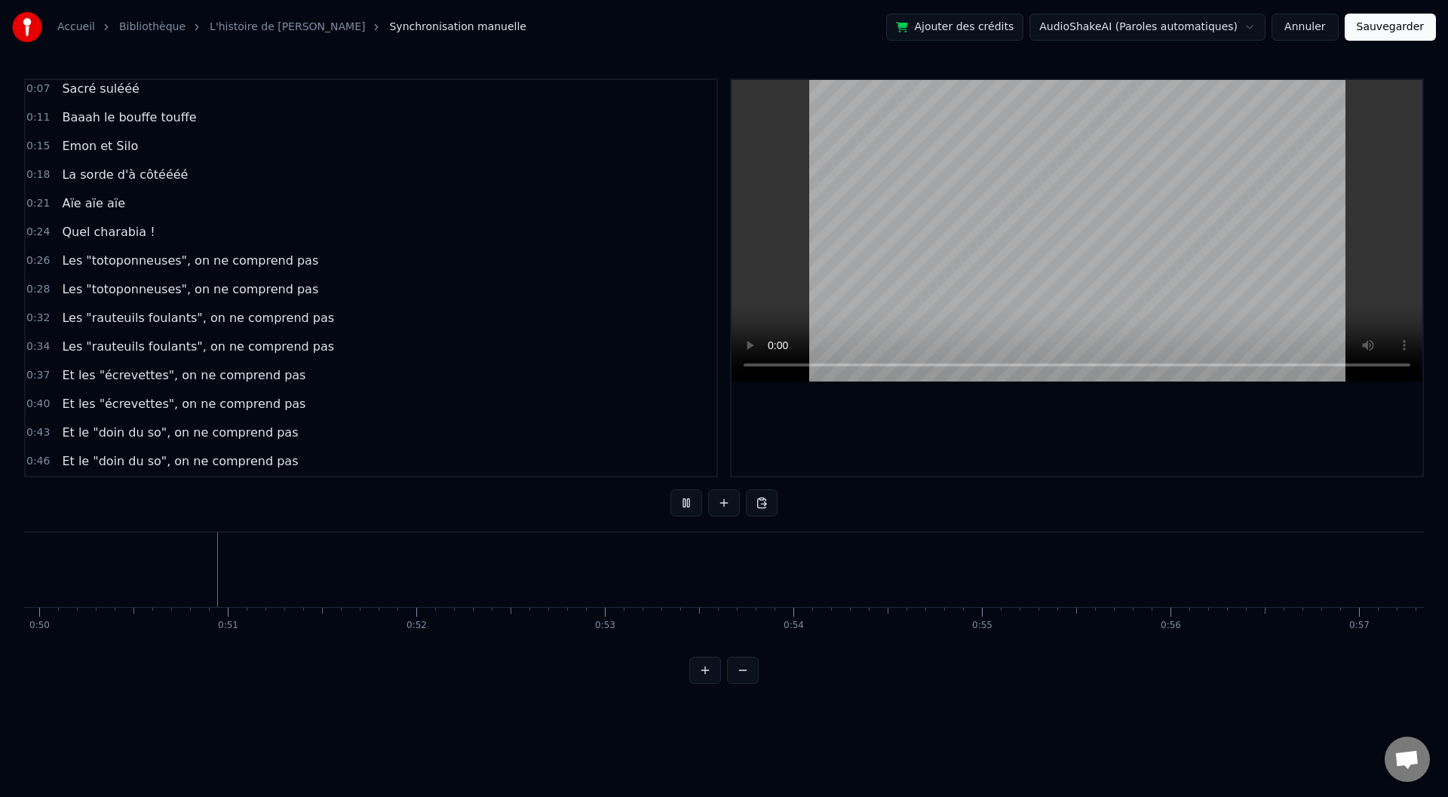
scroll to position [0, 9440]
click at [1212, 570] on div "<>" at bounding box center [1117, 570] width 189 height 72
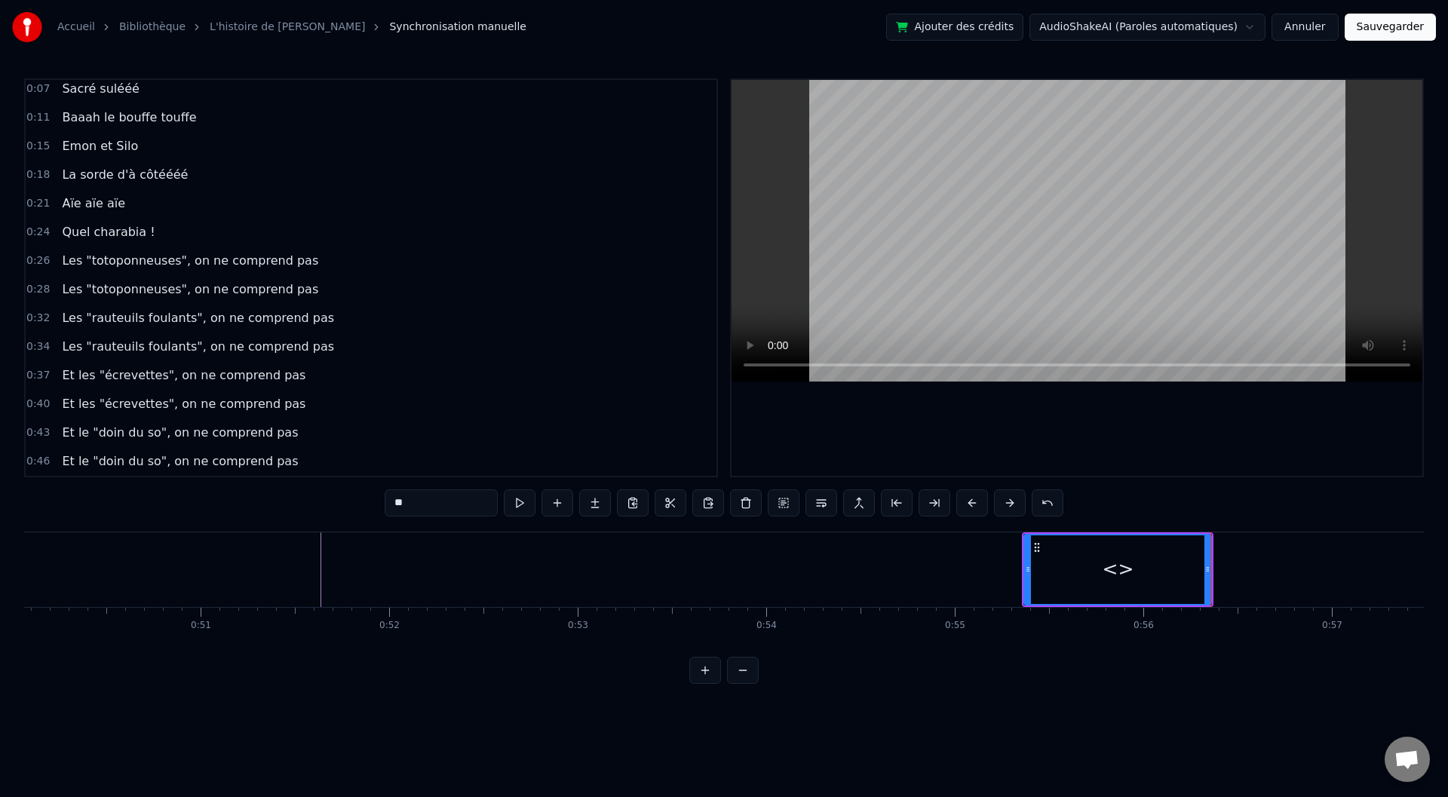
scroll to position [91, 0]
drag, startPoint x: 1211, startPoint y: 569, endPoint x: 1201, endPoint y: 569, distance: 9.8
click at [1201, 569] on div "<>" at bounding box center [1117, 570] width 189 height 72
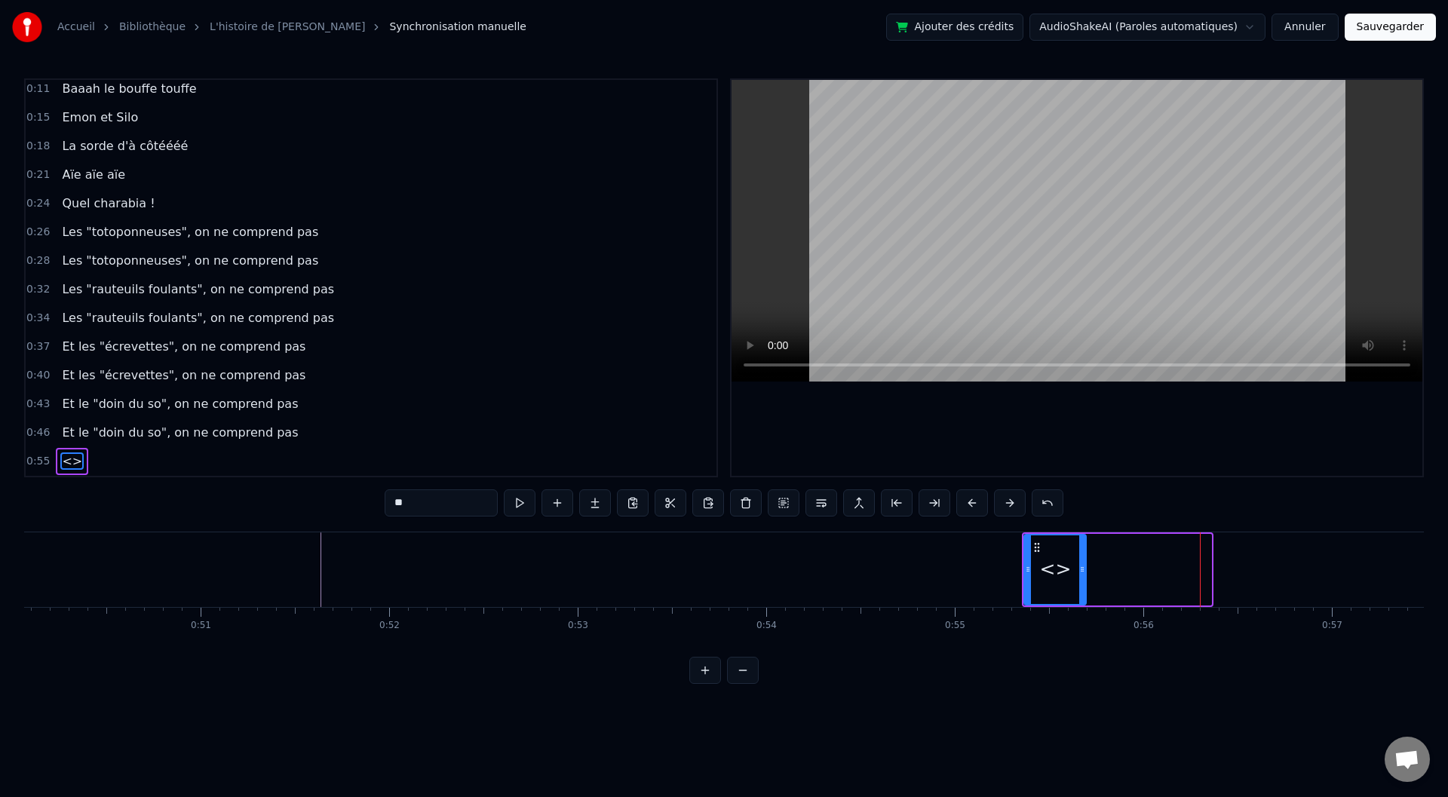
drag, startPoint x: 1210, startPoint y: 569, endPoint x: 1085, endPoint y: 571, distance: 125.2
click at [1085, 571] on icon at bounding box center [1082, 569] width 6 height 12
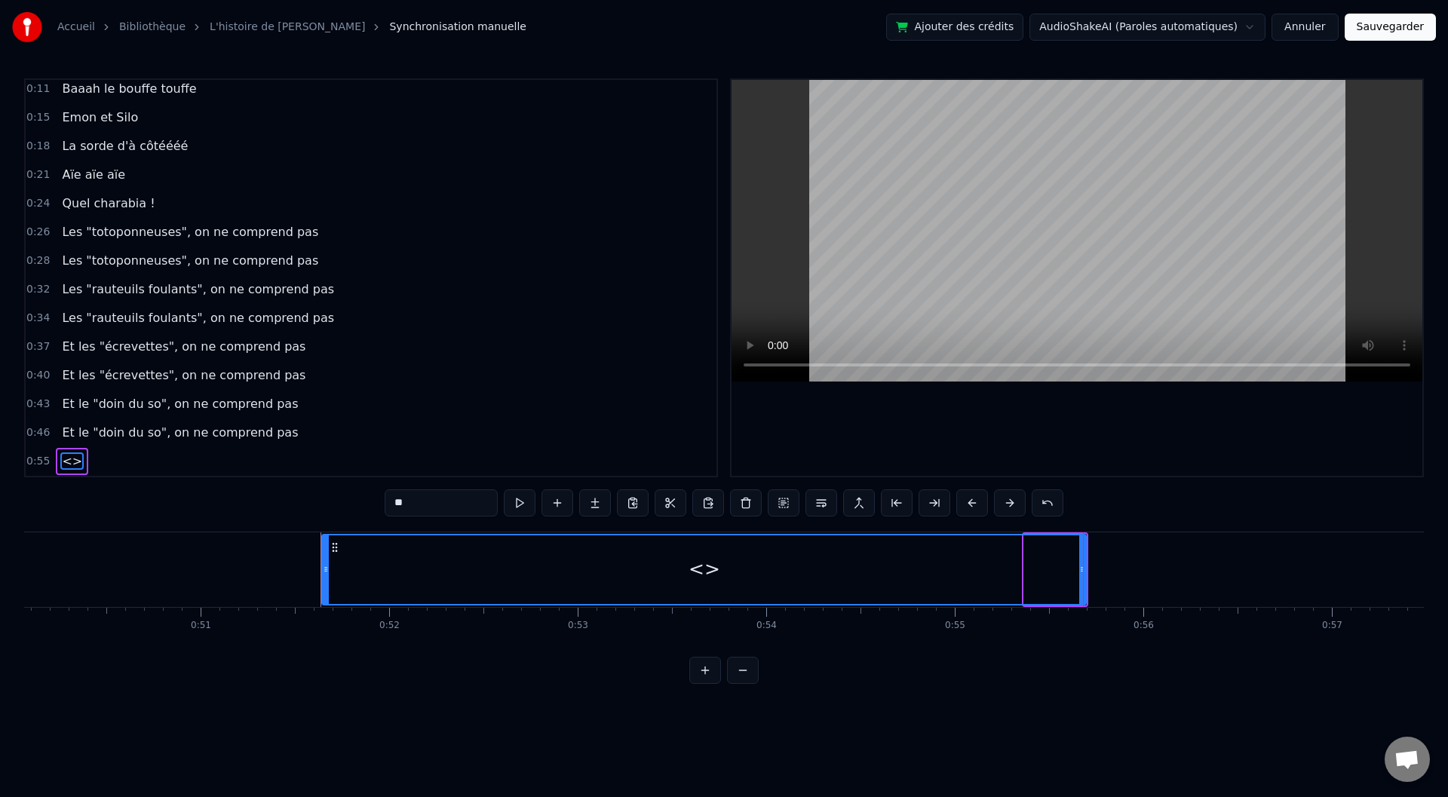
drag, startPoint x: 1026, startPoint y: 565, endPoint x: 324, endPoint y: 549, distance: 702.4
click at [324, 549] on div at bounding box center [326, 569] width 6 height 69
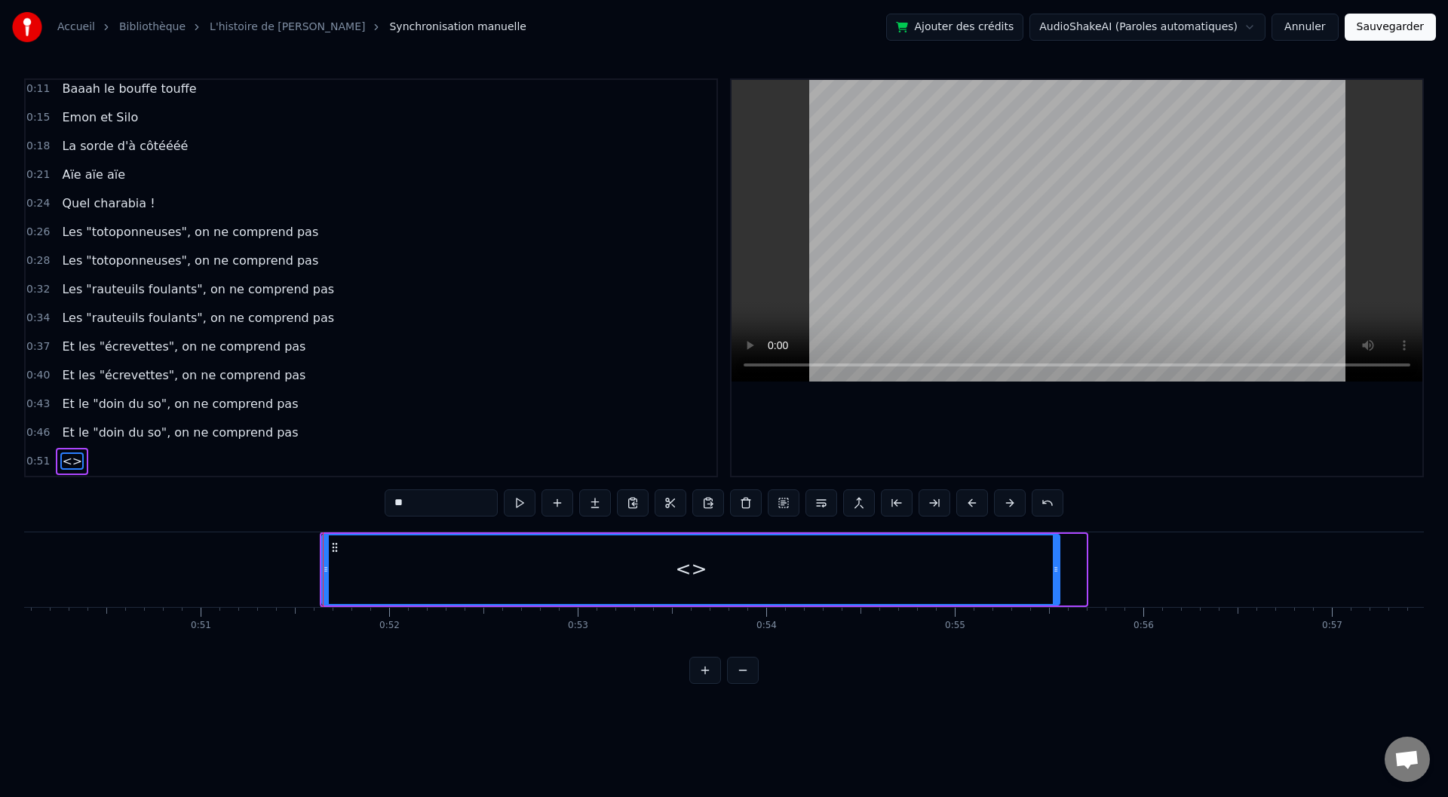
drag, startPoint x: 1083, startPoint y: 572, endPoint x: 1057, endPoint y: 572, distance: 26.4
click at [1057, 572] on icon at bounding box center [1056, 569] width 6 height 12
click at [688, 574] on div "<>" at bounding box center [691, 569] width 32 height 29
click at [698, 569] on div "<>" at bounding box center [691, 569] width 32 height 29
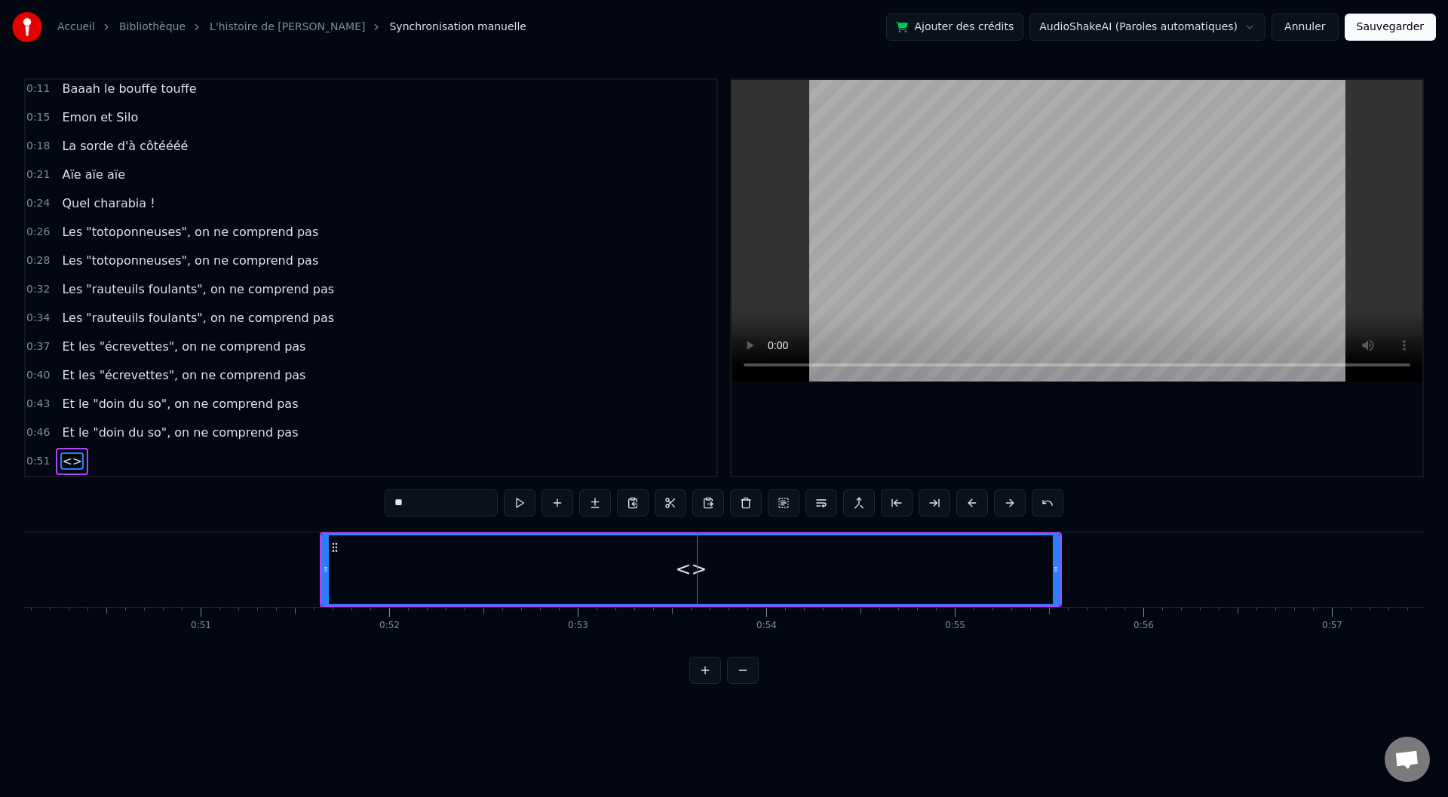
click at [698, 569] on div "<>" at bounding box center [691, 569] width 32 height 29
drag, startPoint x: 426, startPoint y: 506, endPoint x: 358, endPoint y: 505, distance: 68.6
click at [359, 505] on div "0:00 Baaaah ça va mieux toiii ? 0:04 Ou ça va [PERSON_NAME] ? 0:07 Sacré sulééé…" at bounding box center [724, 381] width 1400 height 606
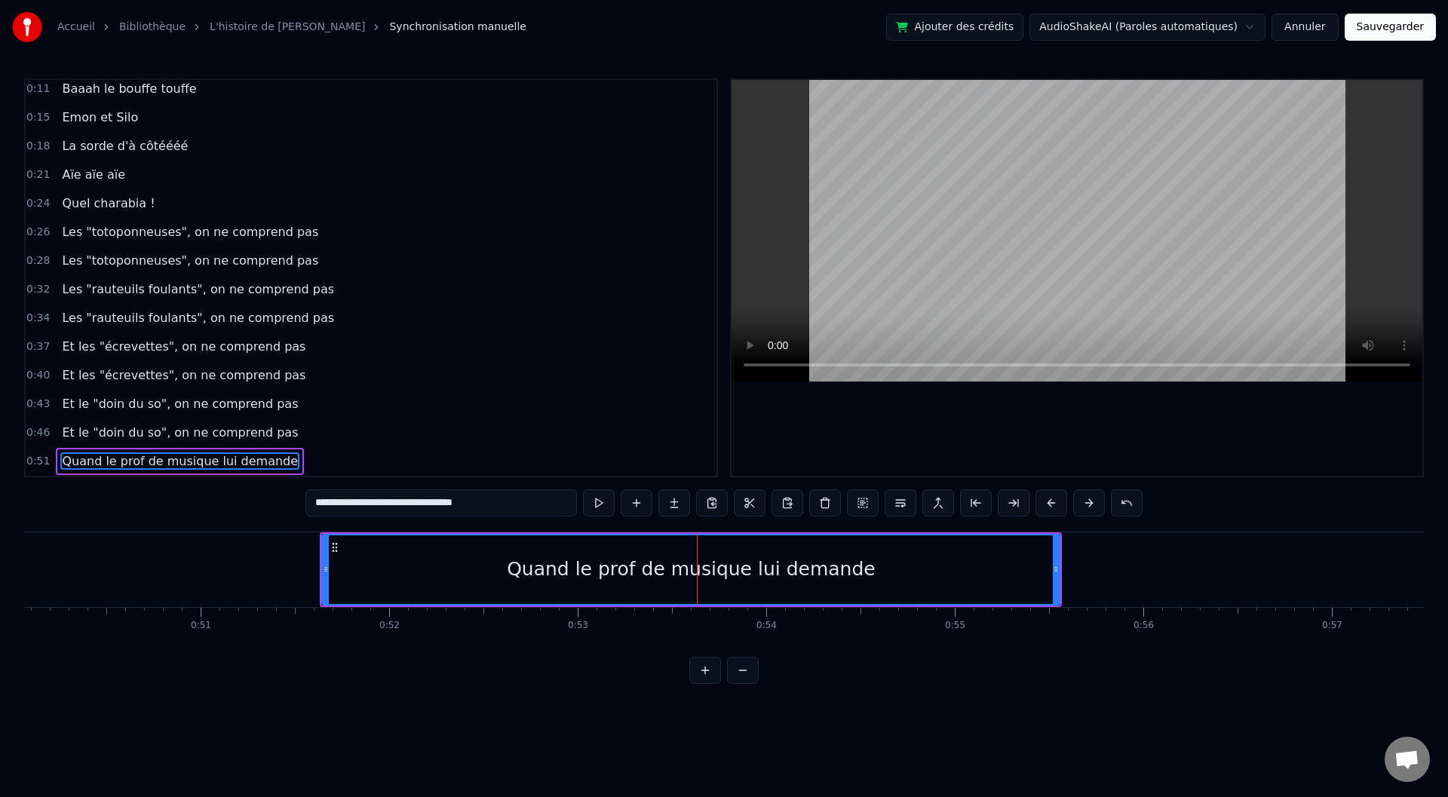
type input "**********"
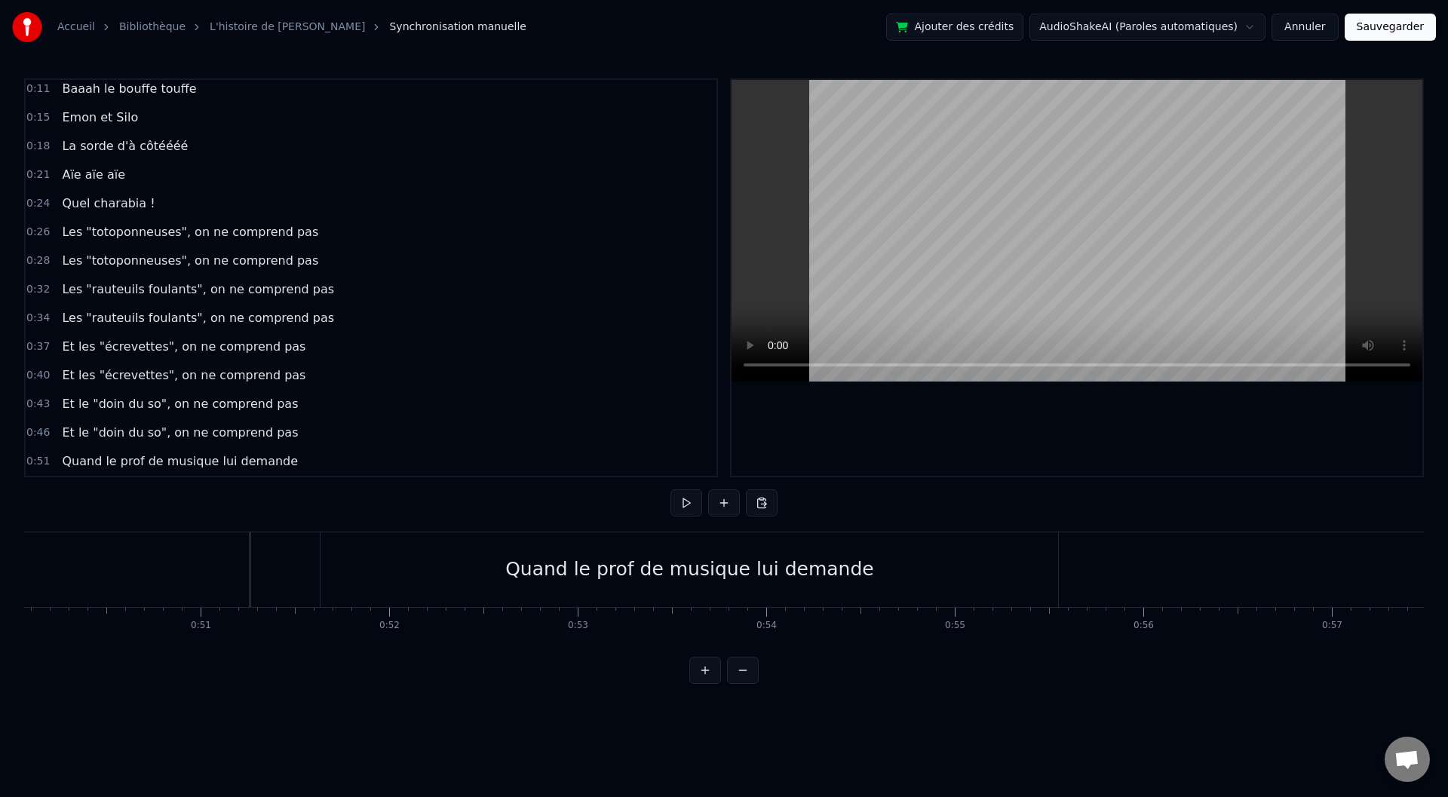
click at [485, 576] on div "Quand le prof de musique lui demande" at bounding box center [600, 569] width 369 height 29
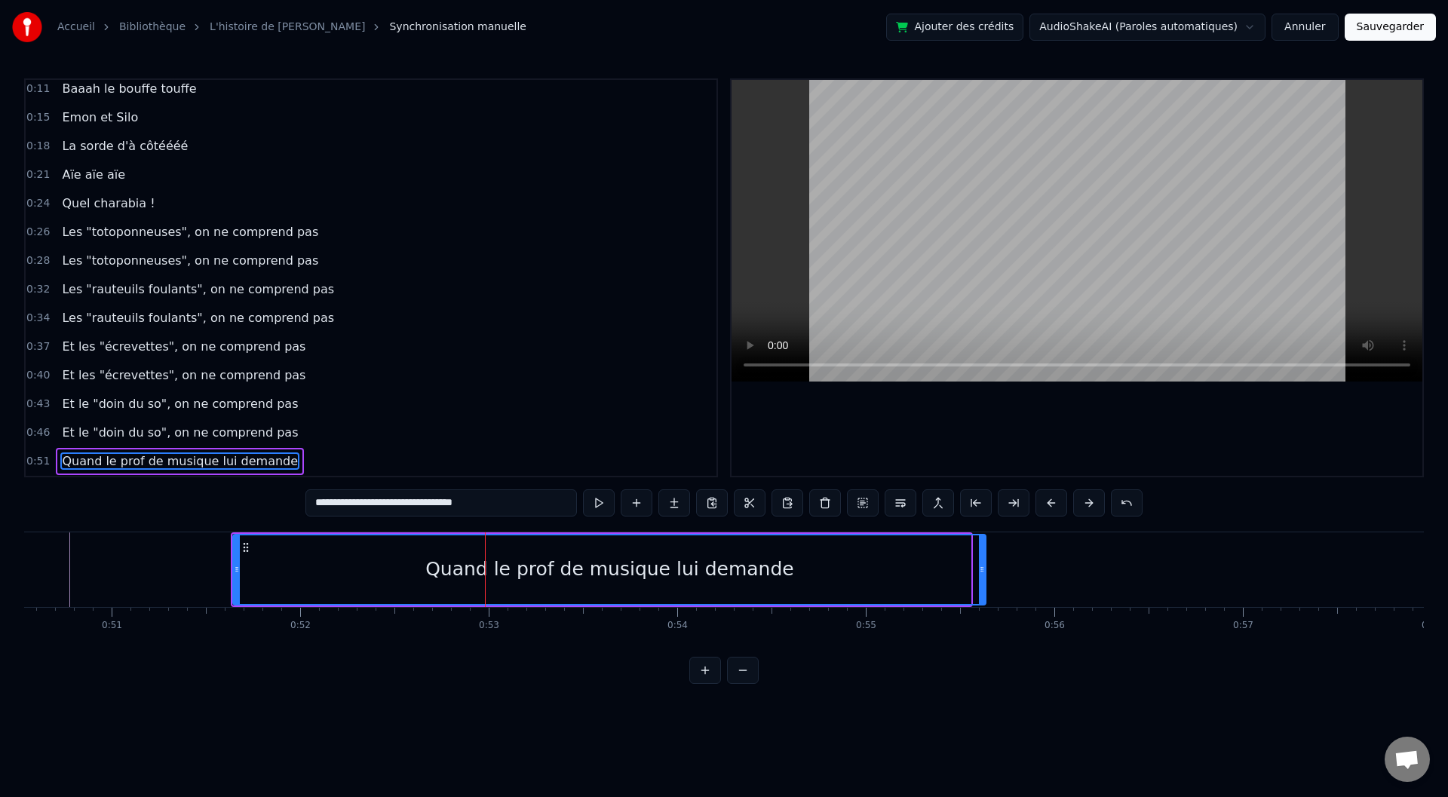
drag, startPoint x: 969, startPoint y: 569, endPoint x: 934, endPoint y: 575, distance: 36.0
click at [985, 571] on icon at bounding box center [982, 569] width 6 height 12
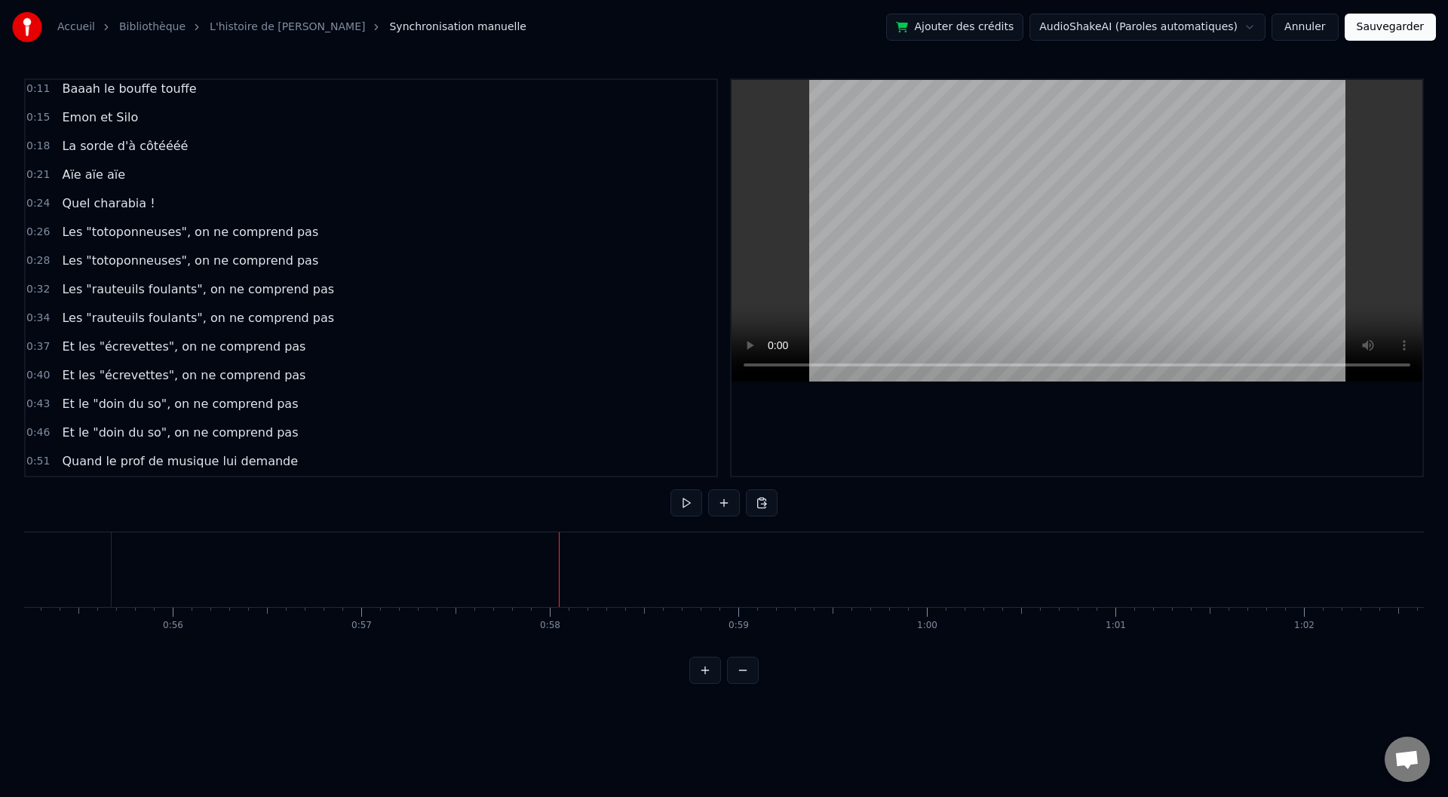
scroll to position [0, 10561]
click at [517, 566] on div "<>" at bounding box center [429, 570] width 187 height 72
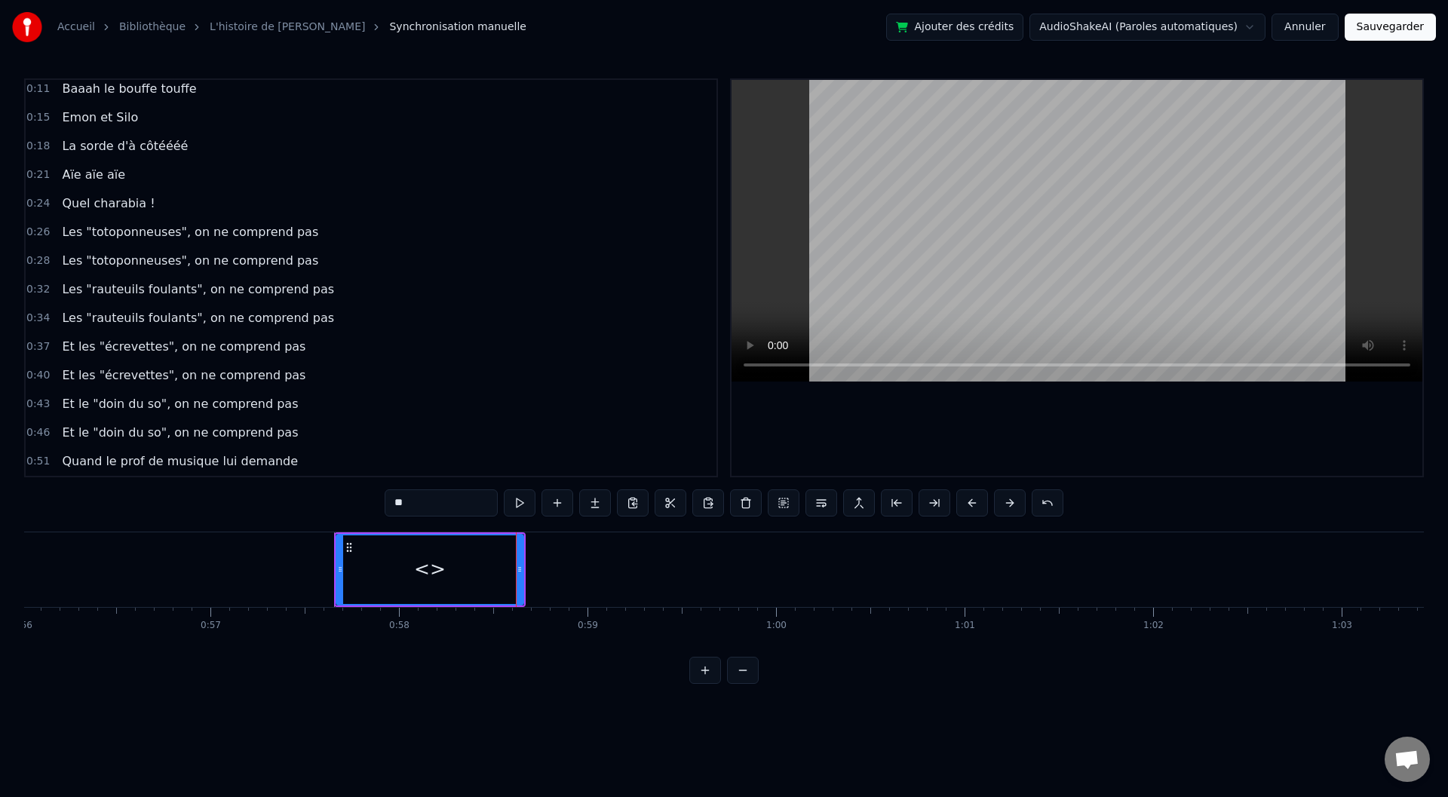
scroll to position [120, 0]
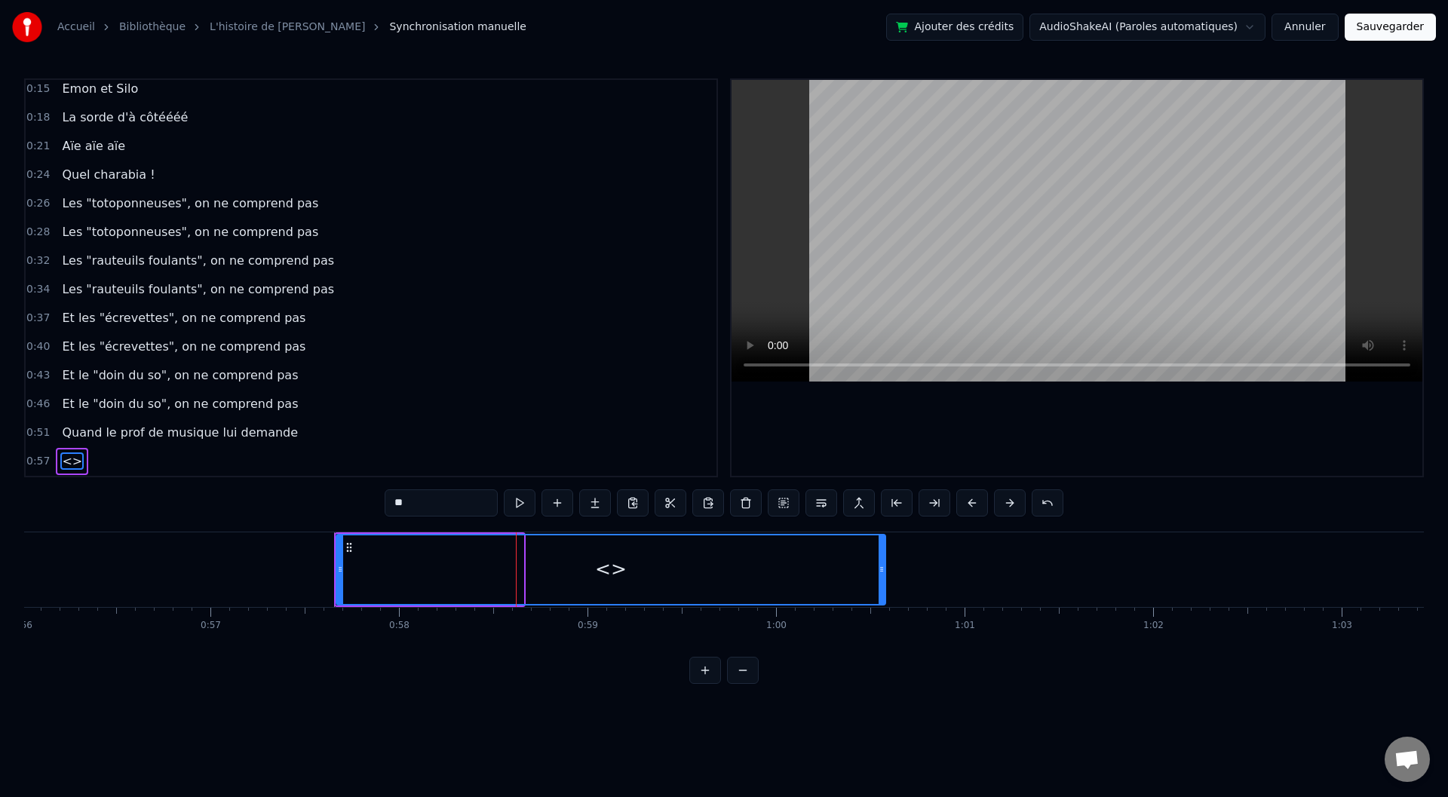
drag, startPoint x: 520, startPoint y: 566, endPoint x: 882, endPoint y: 578, distance: 363.0
click at [882, 578] on div at bounding box center [882, 569] width 6 height 69
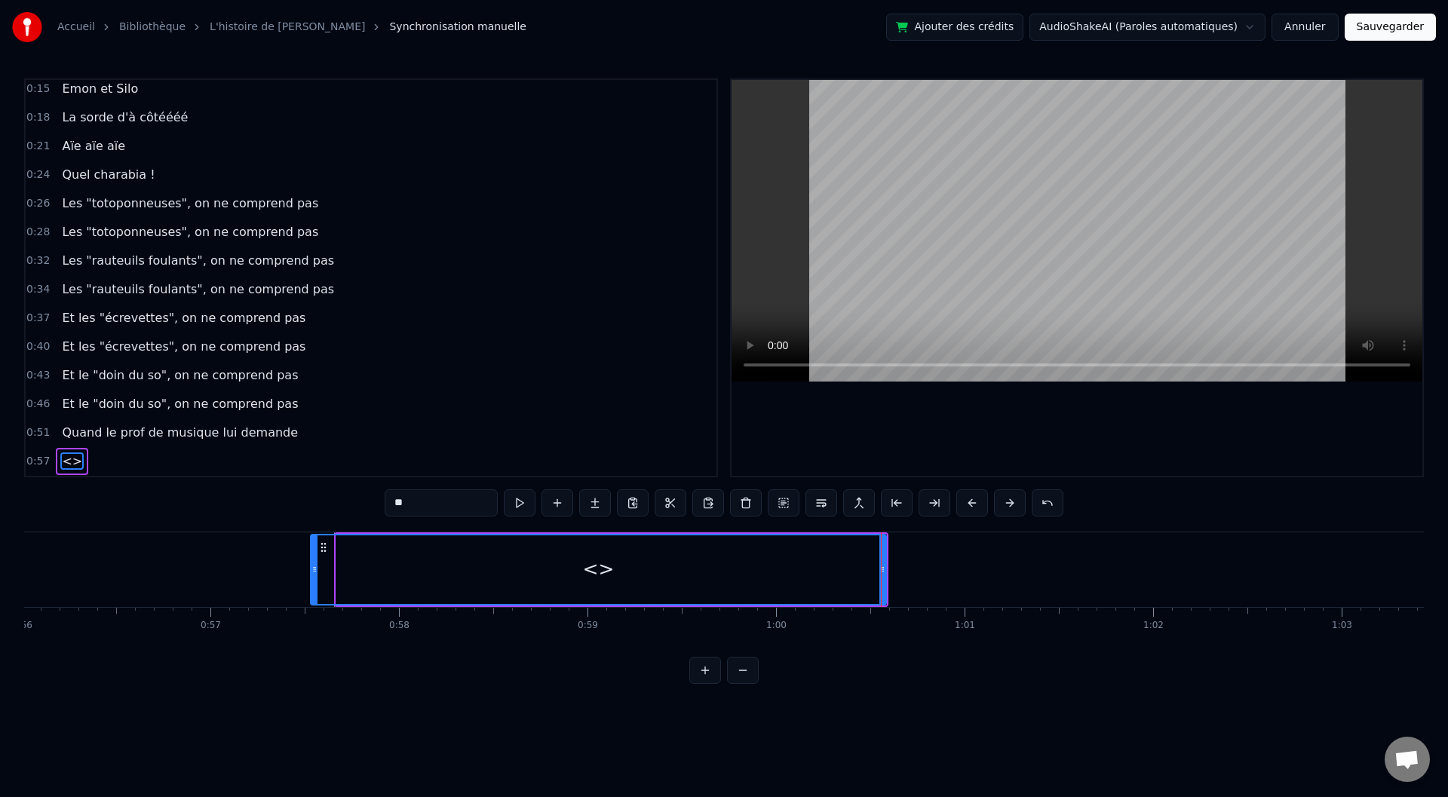
drag, startPoint x: 339, startPoint y: 571, endPoint x: 311, endPoint y: 569, distance: 27.2
click at [311, 569] on icon at bounding box center [314, 569] width 6 height 12
drag, startPoint x: 443, startPoint y: 505, endPoint x: 370, endPoint y: 505, distance: 73.2
click at [370, 505] on div "0:00 Baaaah ça va mieux toiii ? 0:04 Ou ça va [PERSON_NAME] ? 0:07 Sacré sulééé…" at bounding box center [724, 381] width 1400 height 606
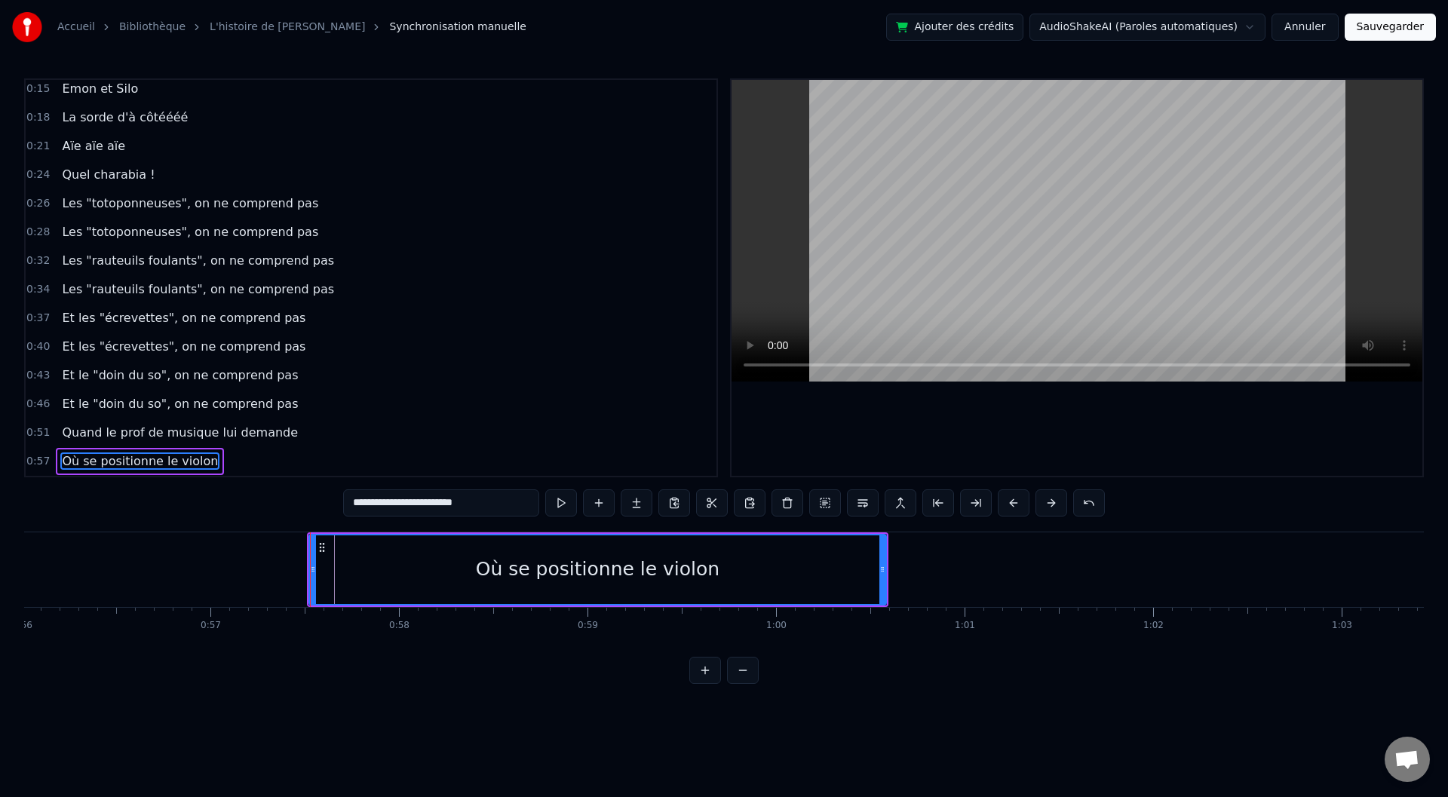
type input "**********"
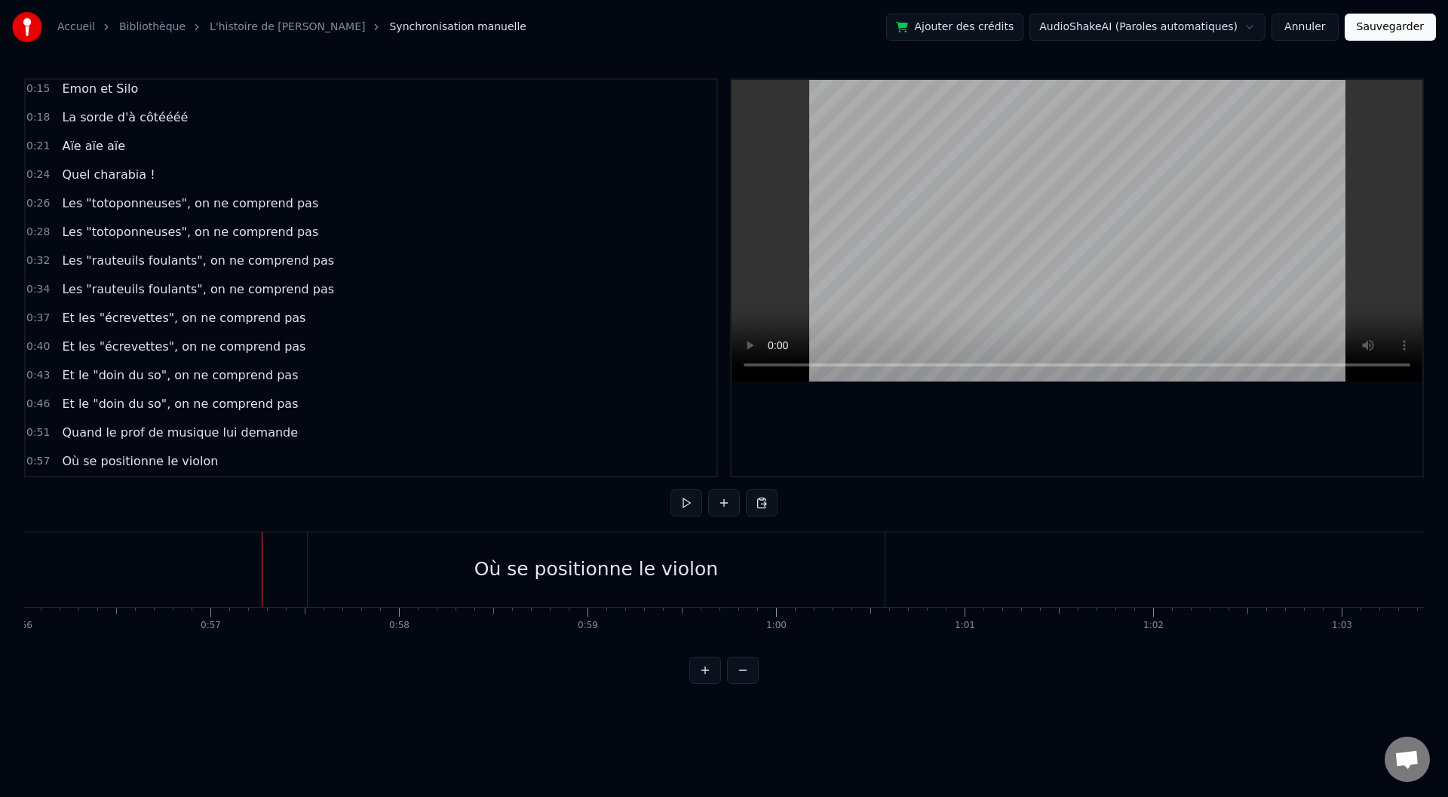
click at [331, 556] on div "Où se positionne le violon" at bounding box center [596, 569] width 577 height 75
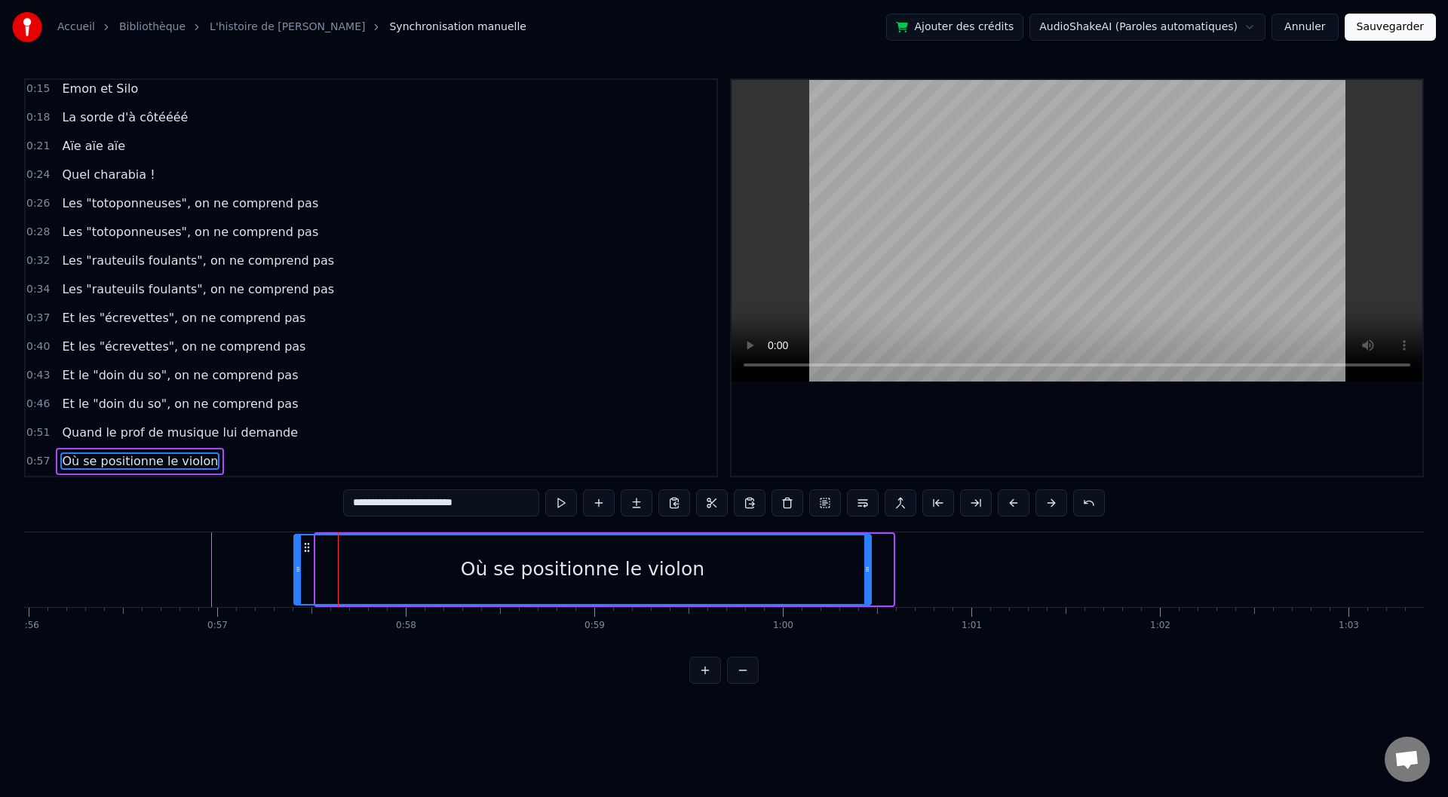
drag, startPoint x: 321, startPoint y: 549, endPoint x: 300, endPoint y: 549, distance: 21.1
click at [301, 549] on icon at bounding box center [307, 548] width 12 height 12
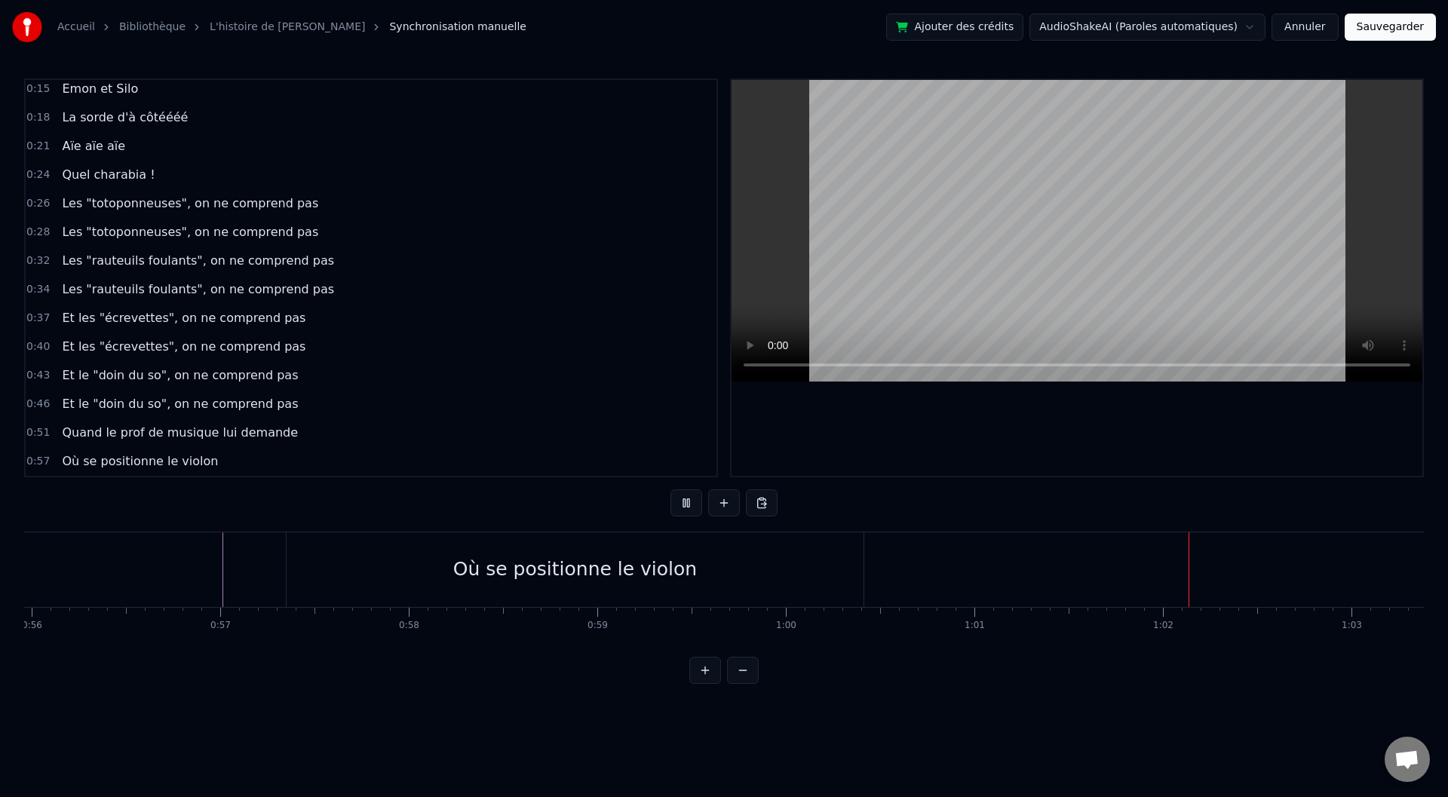
click at [803, 552] on div "Où se positionne le violon" at bounding box center [575, 569] width 577 height 75
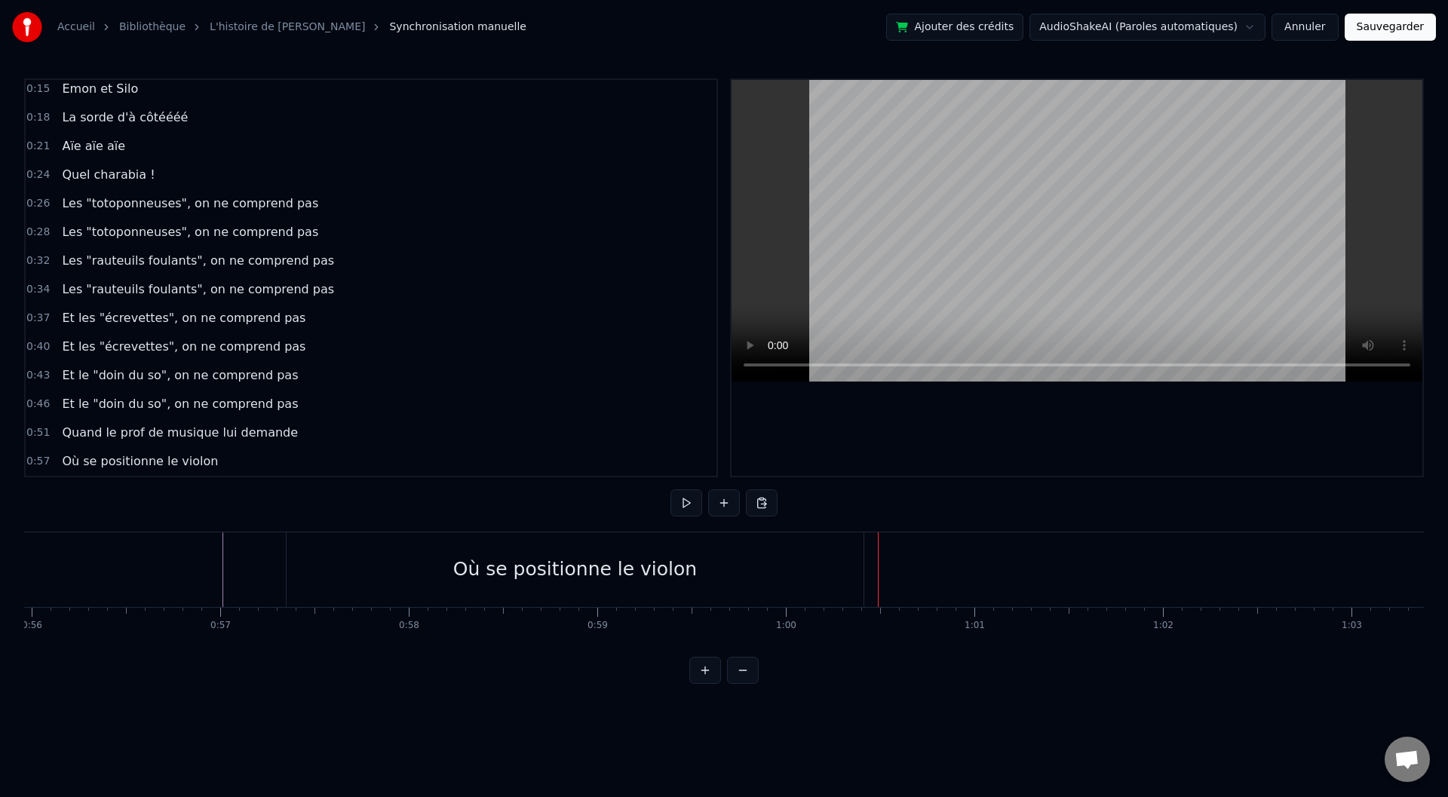
click at [862, 566] on div "Où se positionne le violon" at bounding box center [575, 569] width 577 height 75
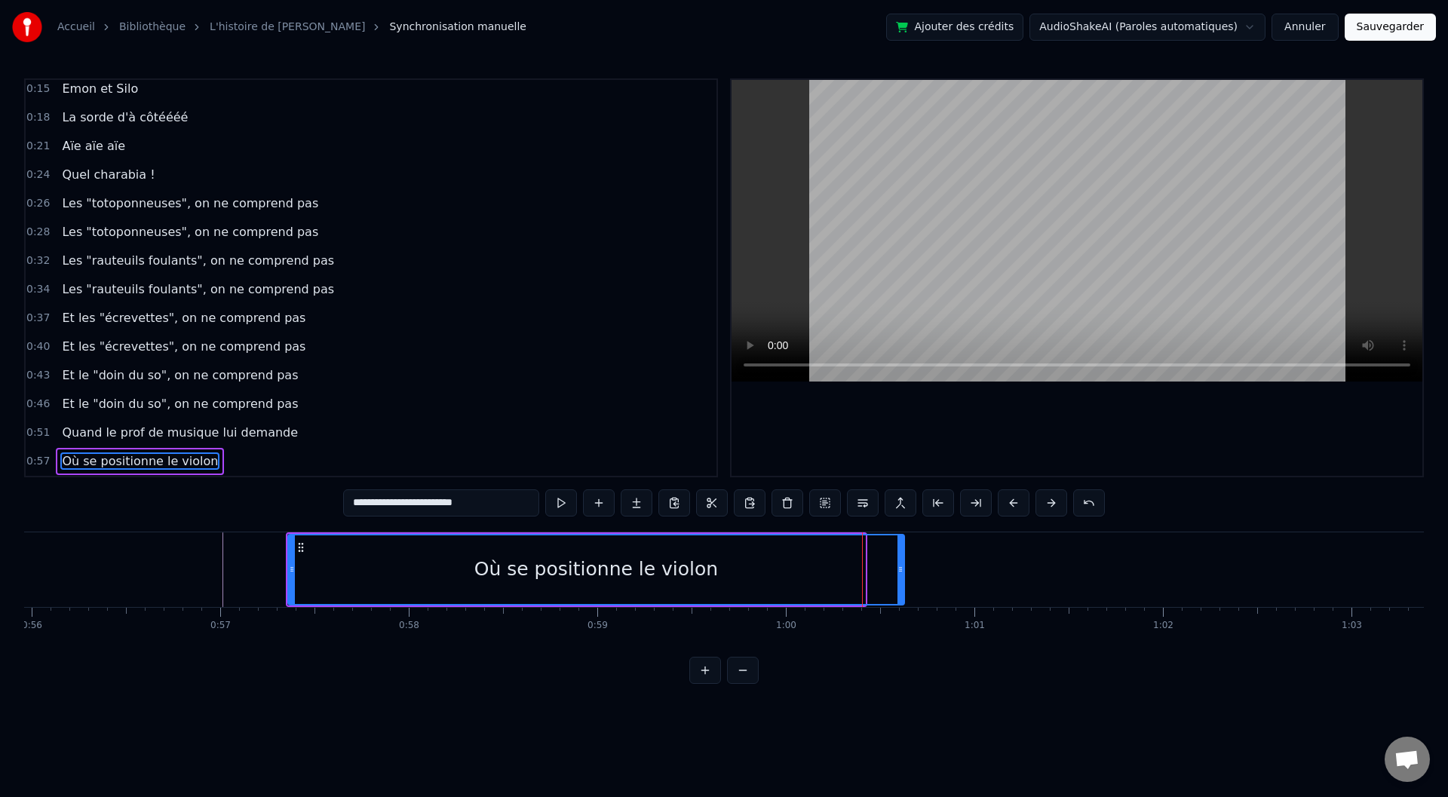
drag, startPoint x: 861, startPoint y: 566, endPoint x: 901, endPoint y: 569, distance: 39.3
click at [901, 569] on icon at bounding box center [901, 569] width 6 height 12
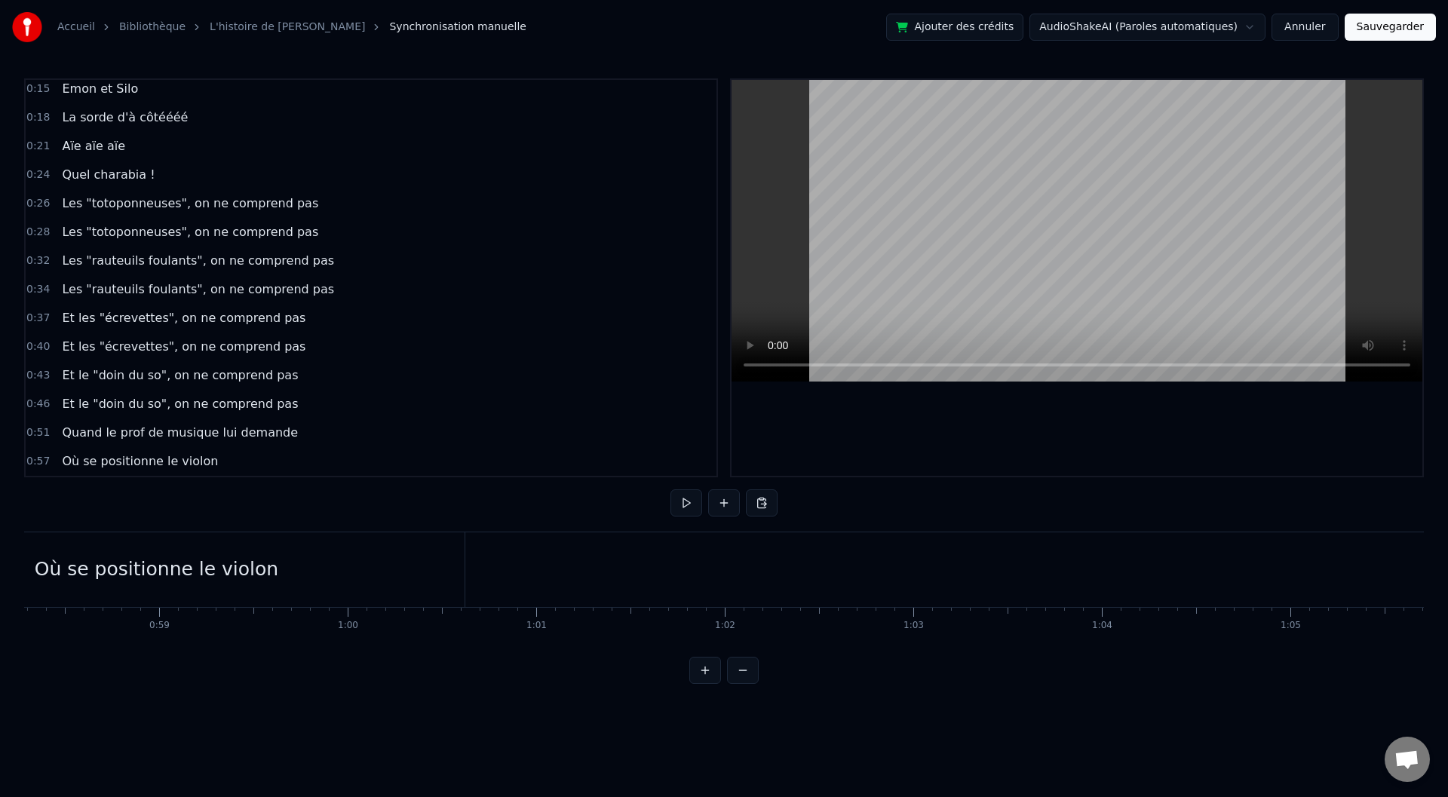
click at [370, 554] on div "Où se positionne le violon" at bounding box center [156, 569] width 616 height 75
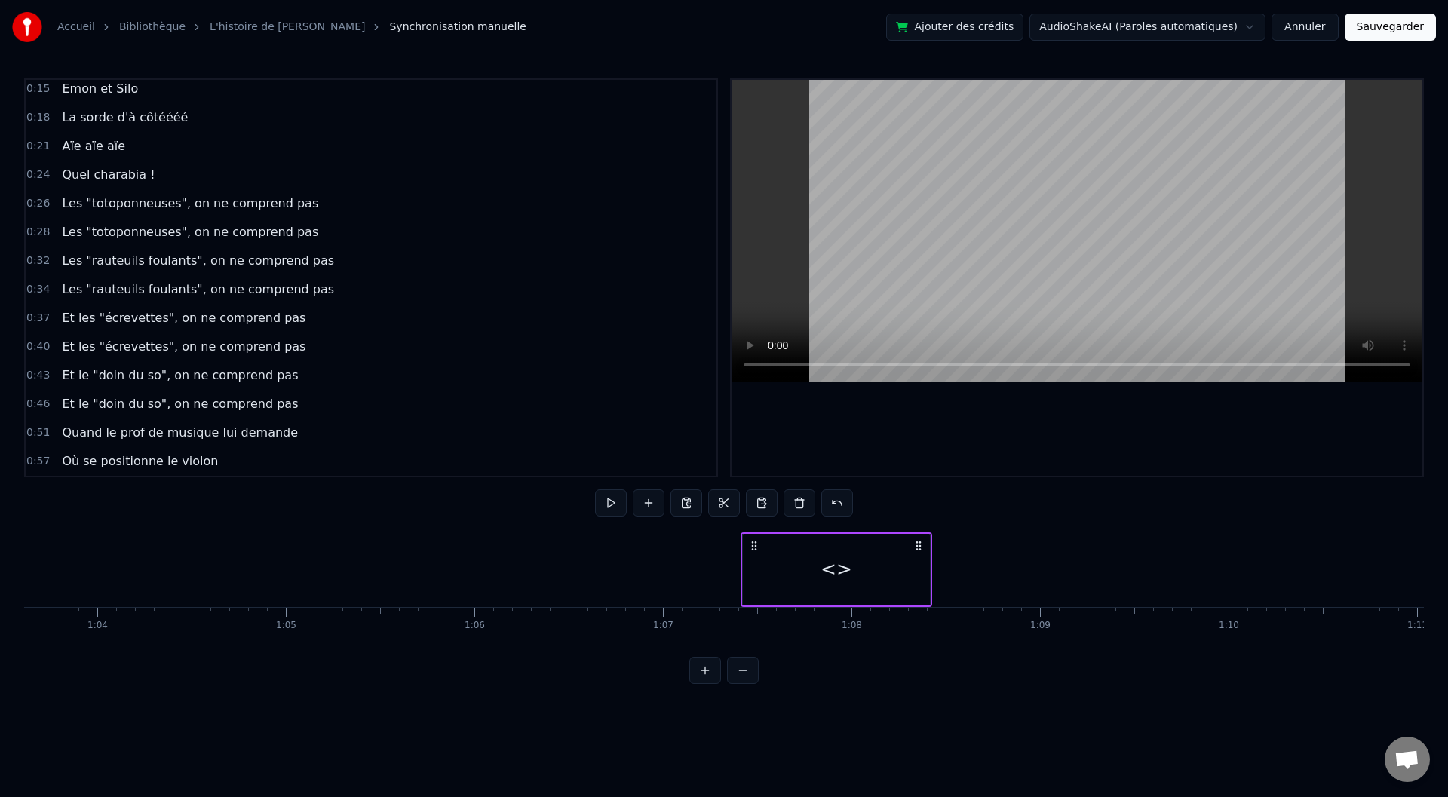
drag, startPoint x: 784, startPoint y: 565, endPoint x: 725, endPoint y: 565, distance: 59.6
click at [755, 542] on div "<>" at bounding box center [834, 569] width 187 height 75
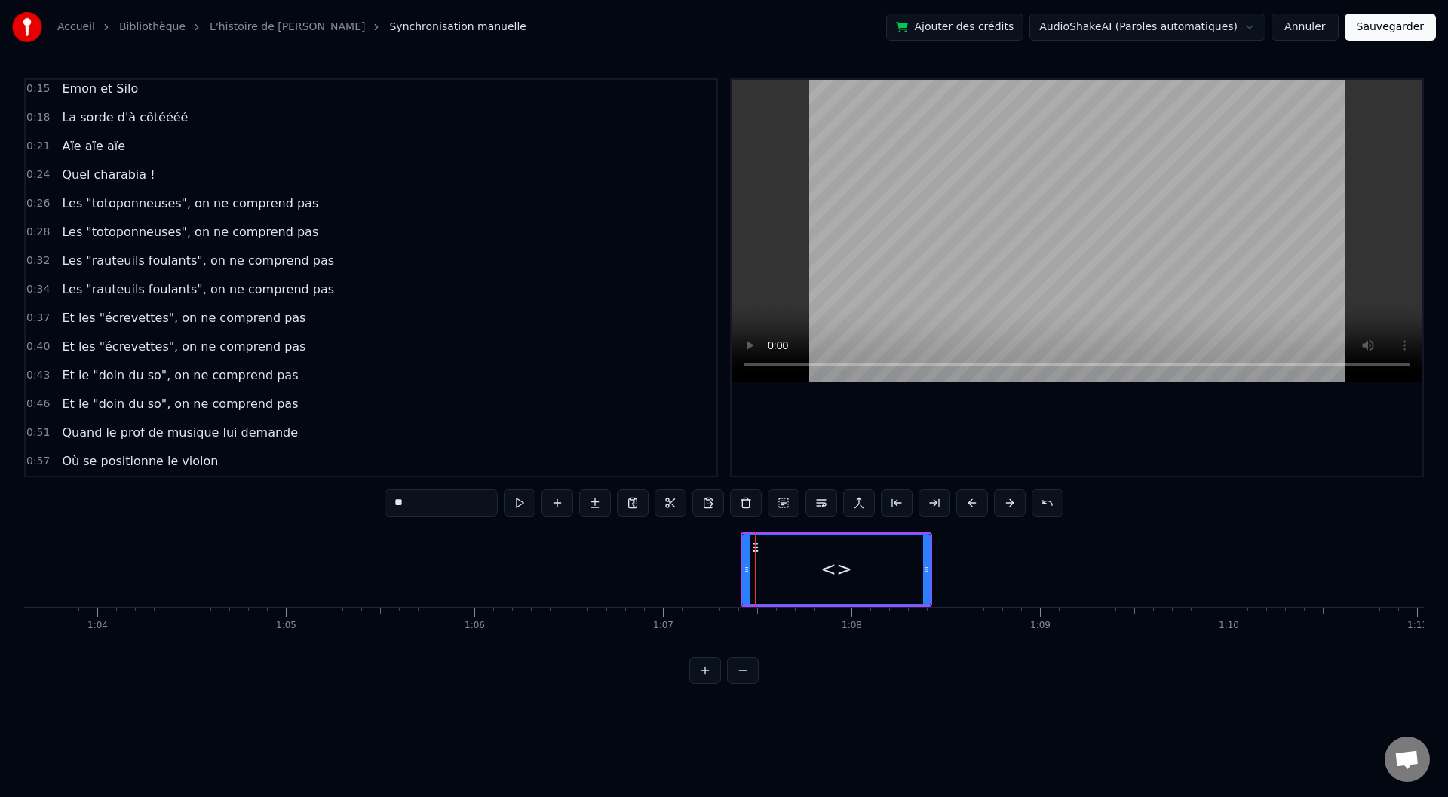
scroll to position [149, 0]
drag, startPoint x: 751, startPoint y: 544, endPoint x: 672, endPoint y: 545, distance: 79.2
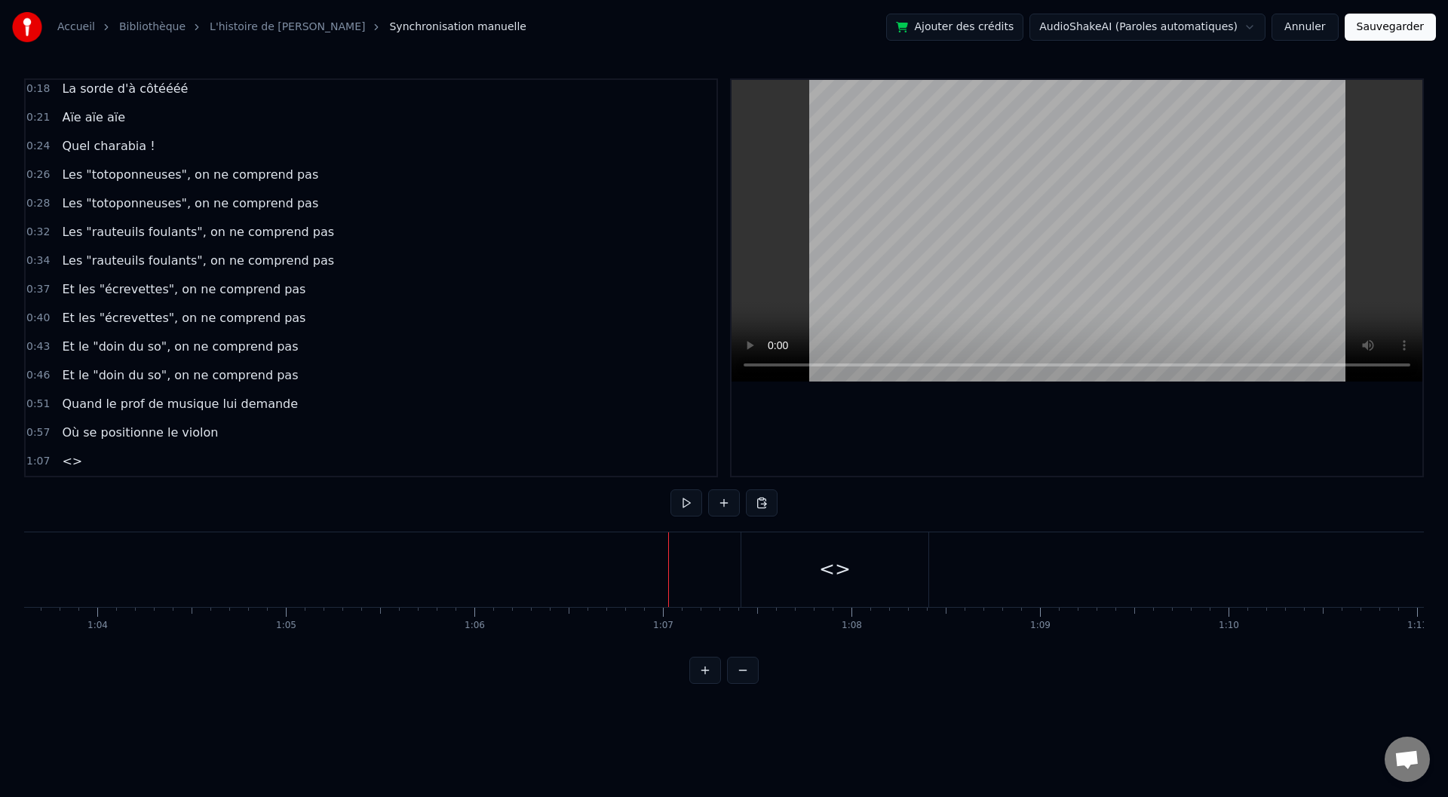
click at [756, 548] on div "<>" at bounding box center [834, 569] width 187 height 75
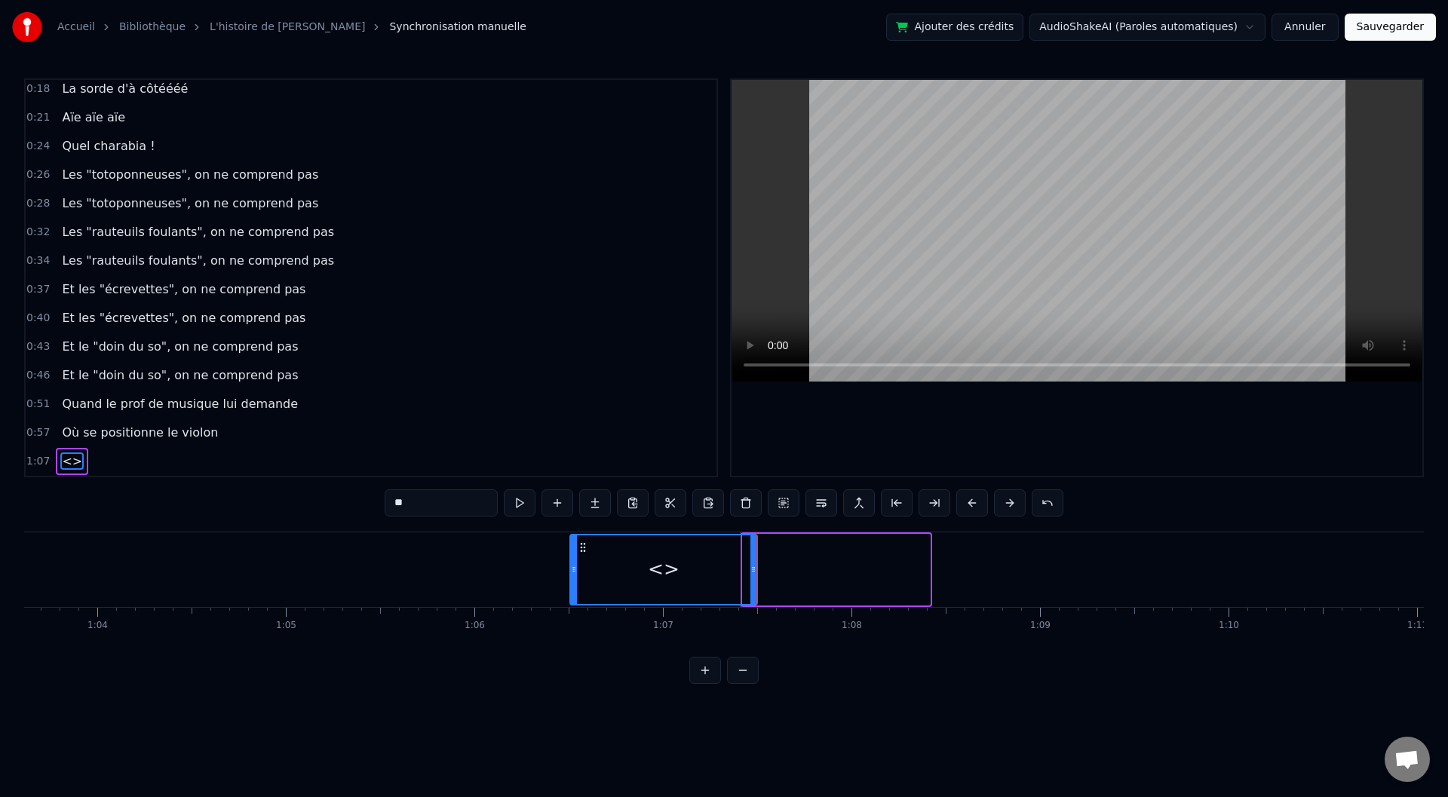
drag, startPoint x: 755, startPoint y: 545, endPoint x: 582, endPoint y: 541, distance: 172.8
click at [582, 542] on icon at bounding box center [583, 548] width 12 height 12
drag, startPoint x: 577, startPoint y: 569, endPoint x: 430, endPoint y: 576, distance: 147.3
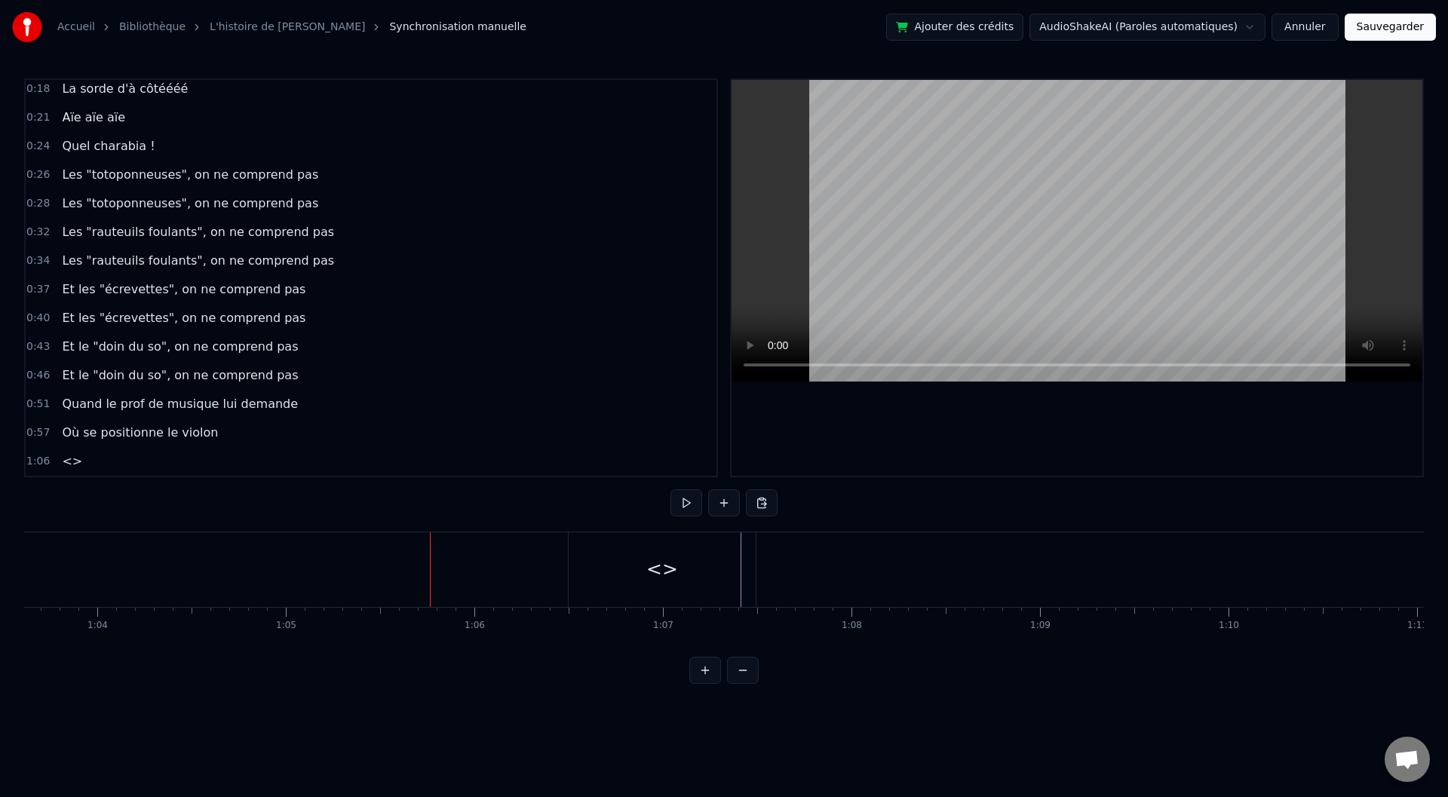
click at [612, 578] on div "<>" at bounding box center [662, 569] width 187 height 75
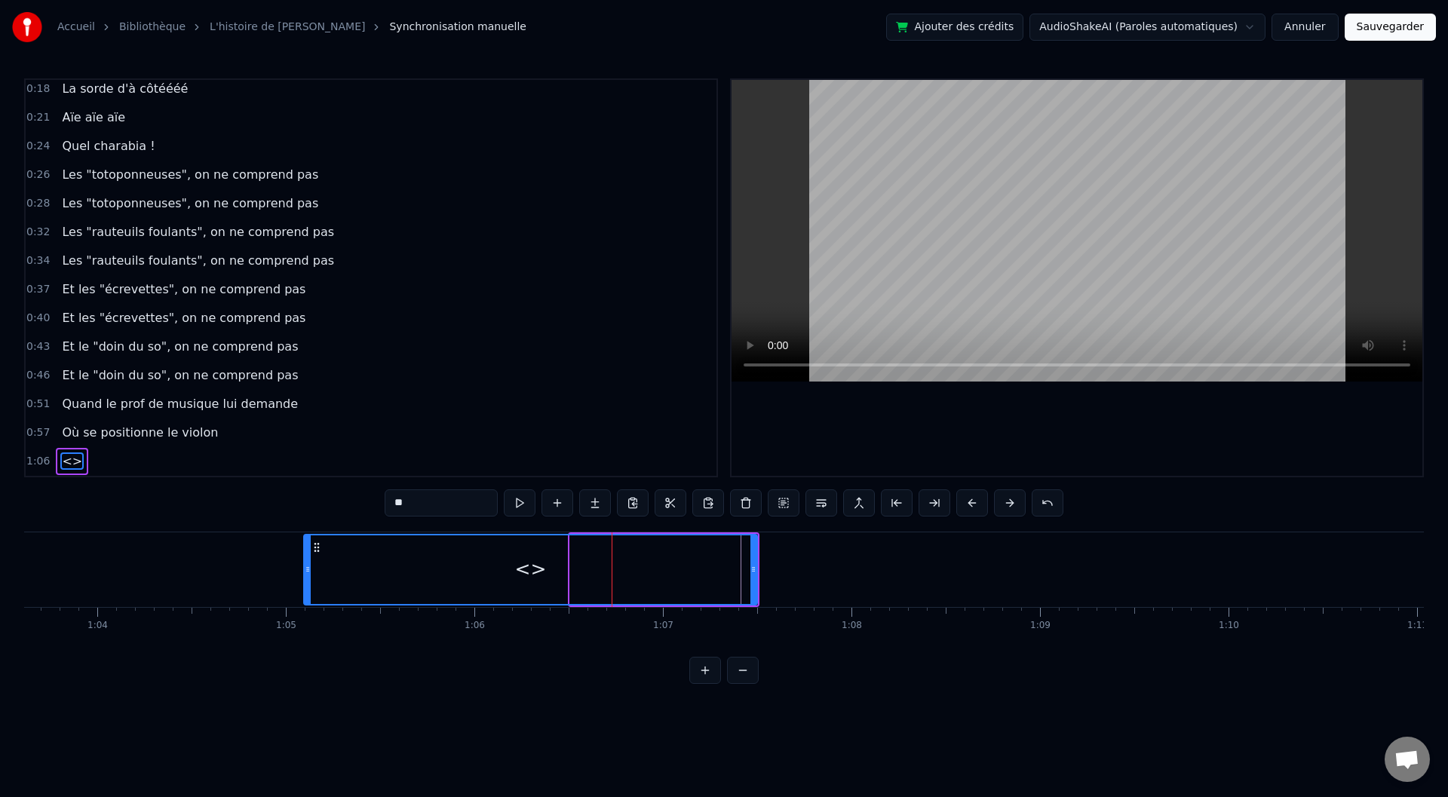
drag, startPoint x: 566, startPoint y: 559, endPoint x: 293, endPoint y: 563, distance: 273.1
click at [305, 563] on div at bounding box center [308, 569] width 6 height 69
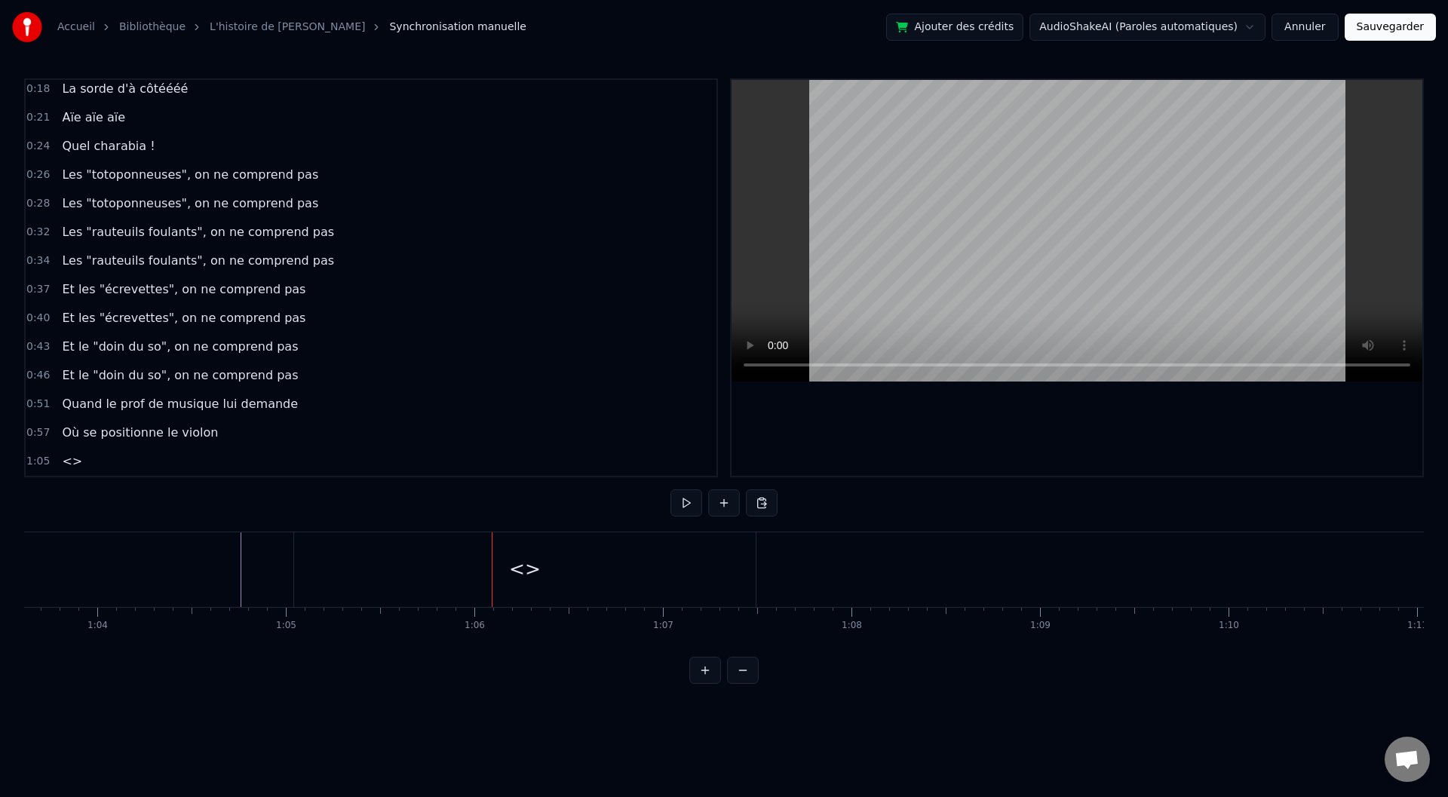
click at [524, 578] on div "<>" at bounding box center [525, 569] width 32 height 29
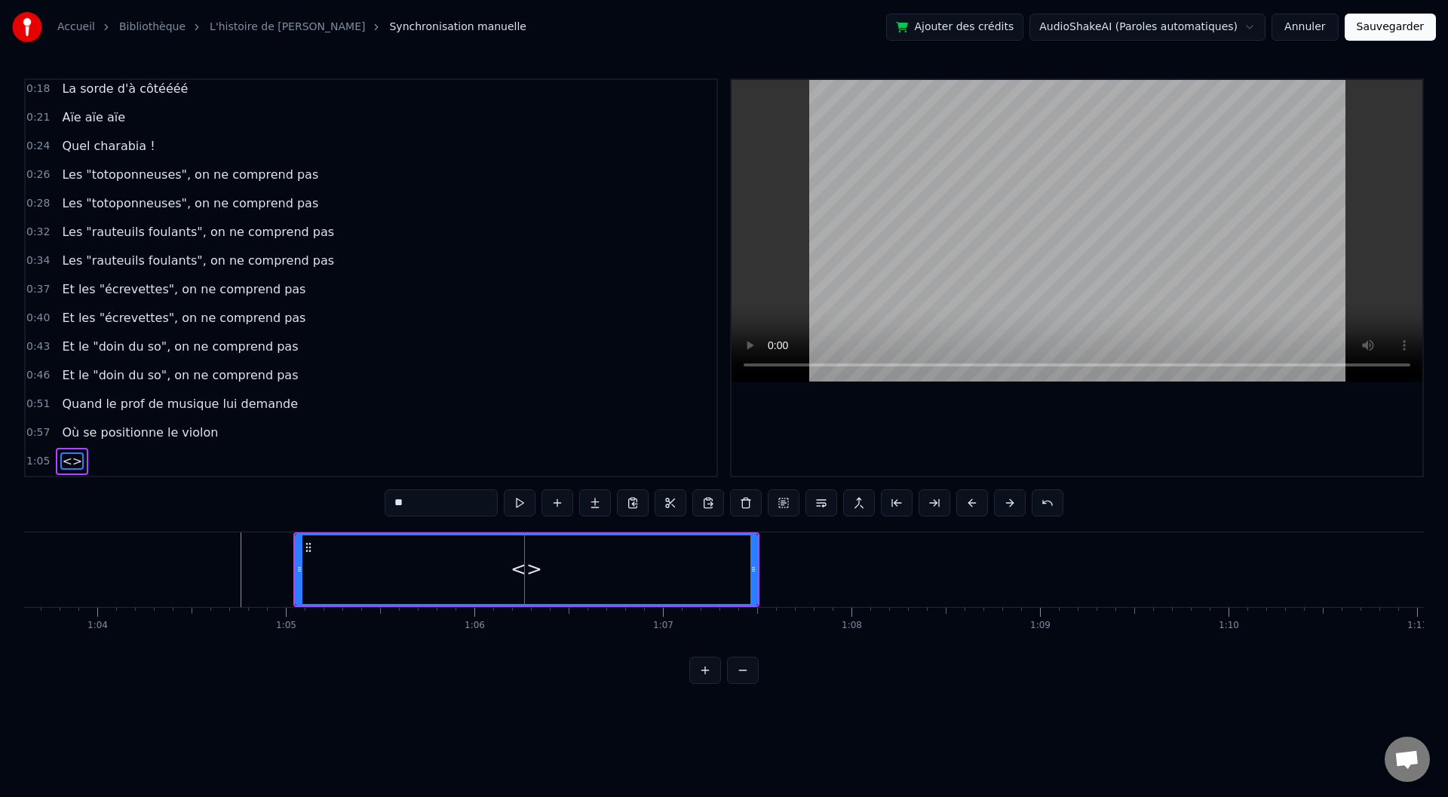
drag, startPoint x: 419, startPoint y: 503, endPoint x: 364, endPoint y: 507, distance: 55.9
click at [364, 507] on div "0:00 Baaaah ça va mieux toiii ? 0:04 Ou ça va [PERSON_NAME] ? 0:07 Sacré sulééé…" at bounding box center [724, 381] width 1400 height 606
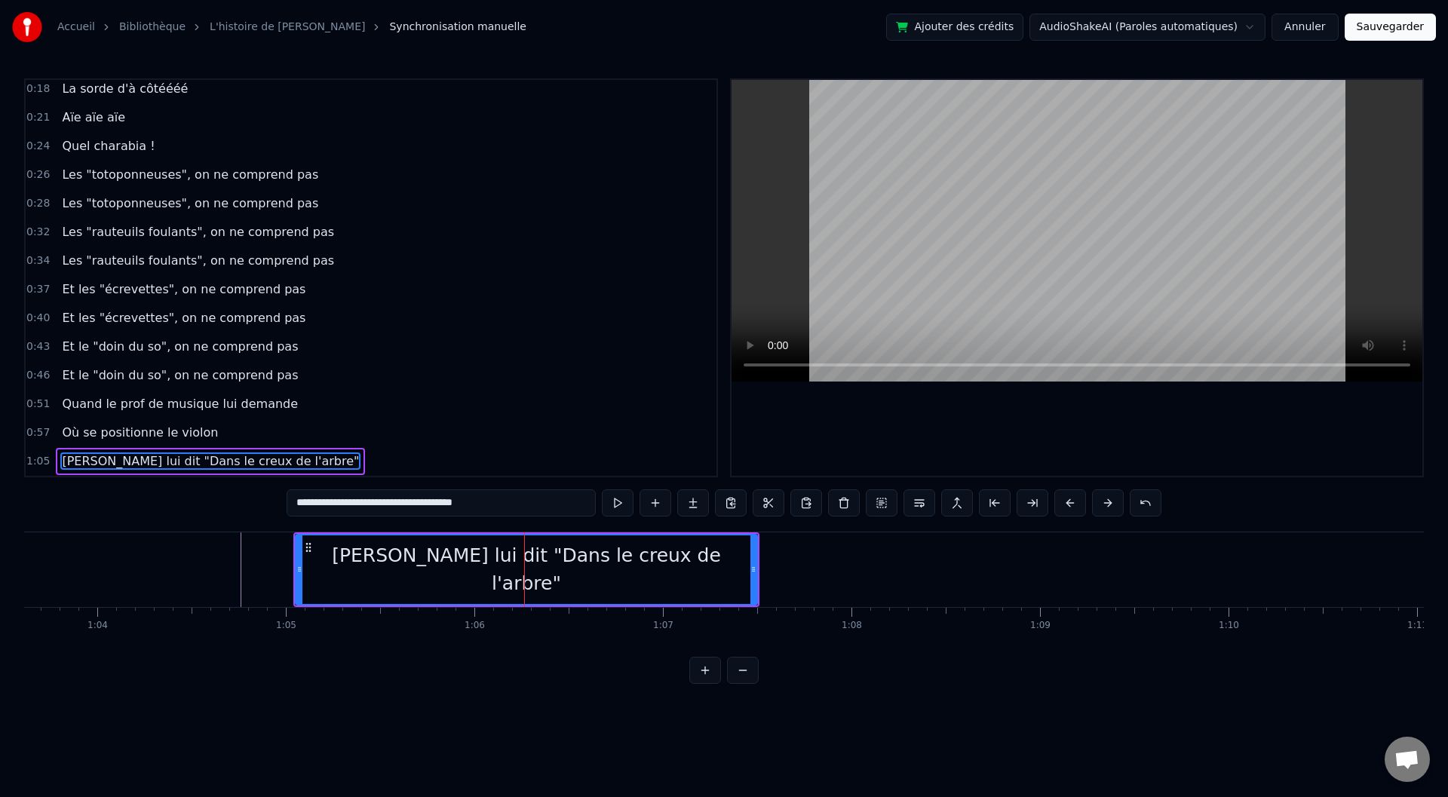
type input "**********"
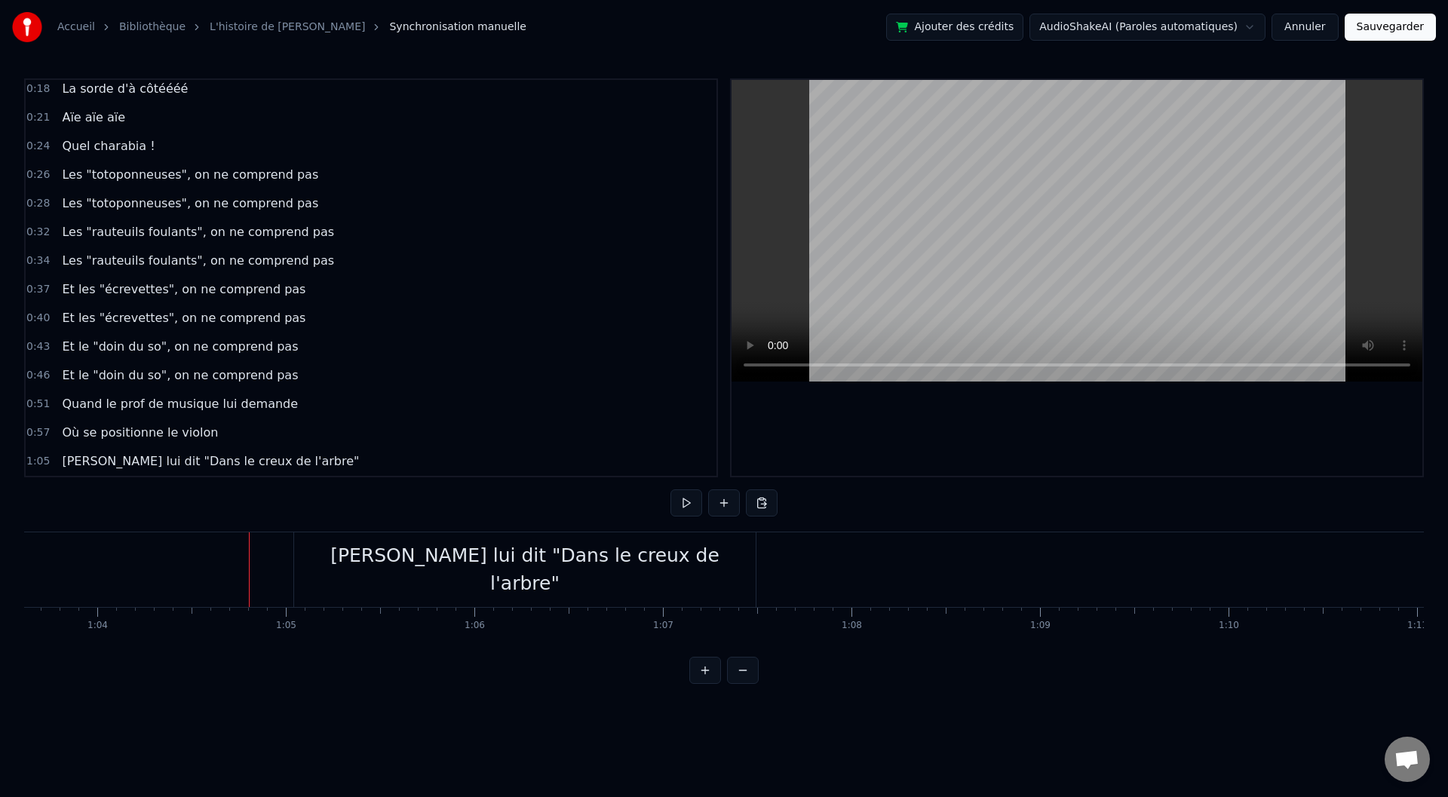
click at [309, 565] on div "[PERSON_NAME] lui dit "Dans le creux de l'arbre"" at bounding box center [525, 569] width 462 height 75
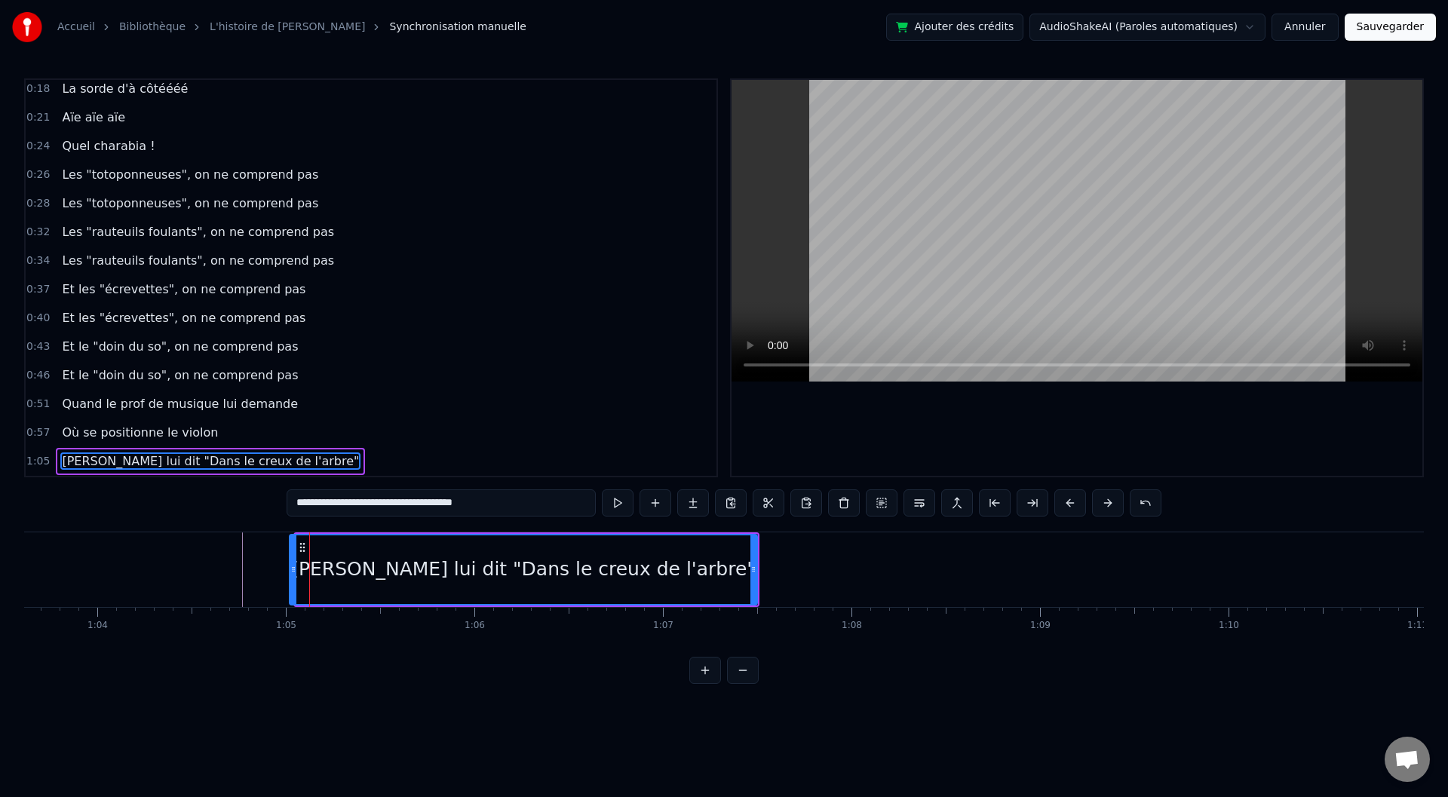
click at [290, 572] on icon at bounding box center [293, 569] width 6 height 12
drag, startPoint x: 753, startPoint y: 567, endPoint x: 762, endPoint y: 567, distance: 9.1
click at [755, 567] on circle at bounding box center [754, 567] width 1 height 1
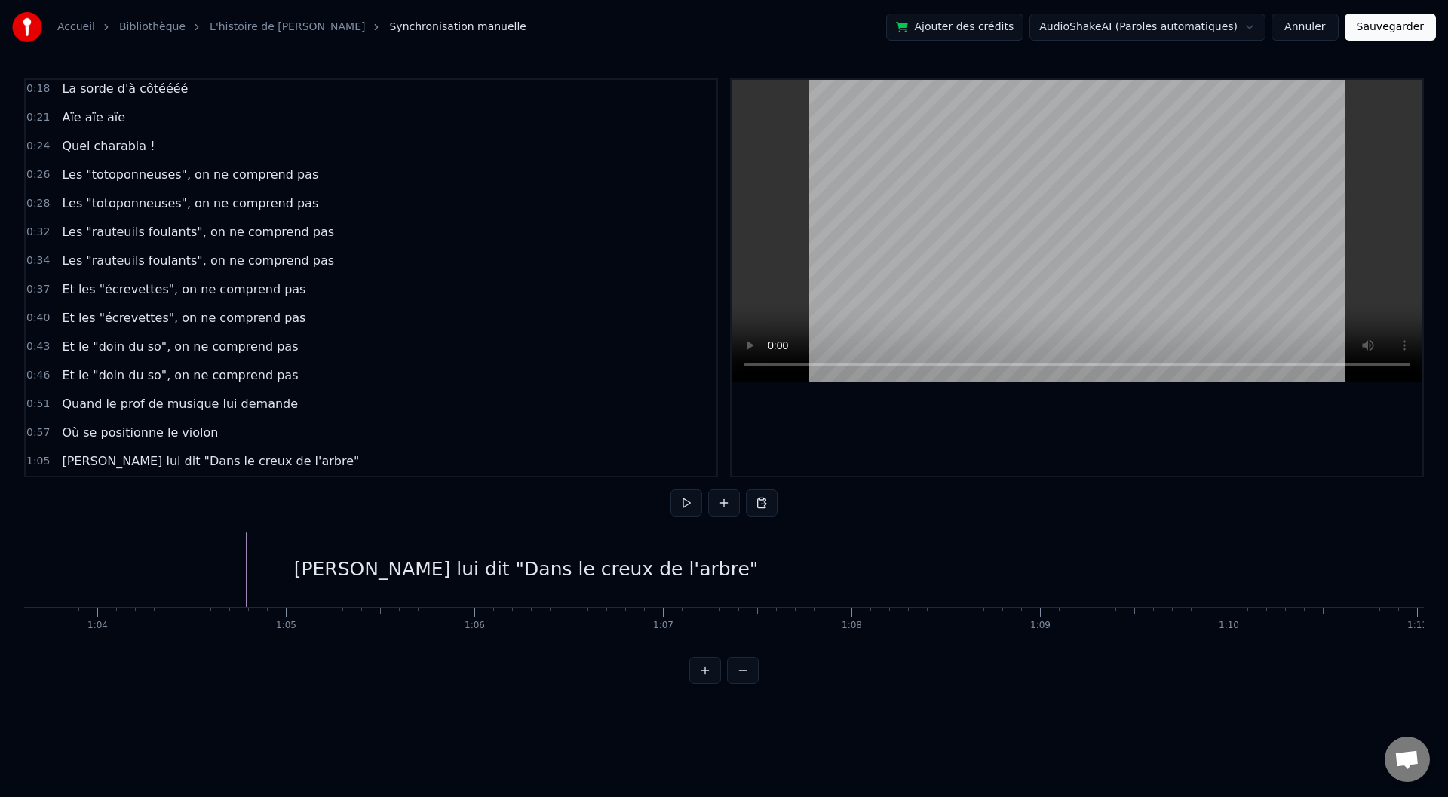
click at [678, 572] on div "[PERSON_NAME] lui dit "Dans le creux de l'arbre"" at bounding box center [526, 569] width 465 height 29
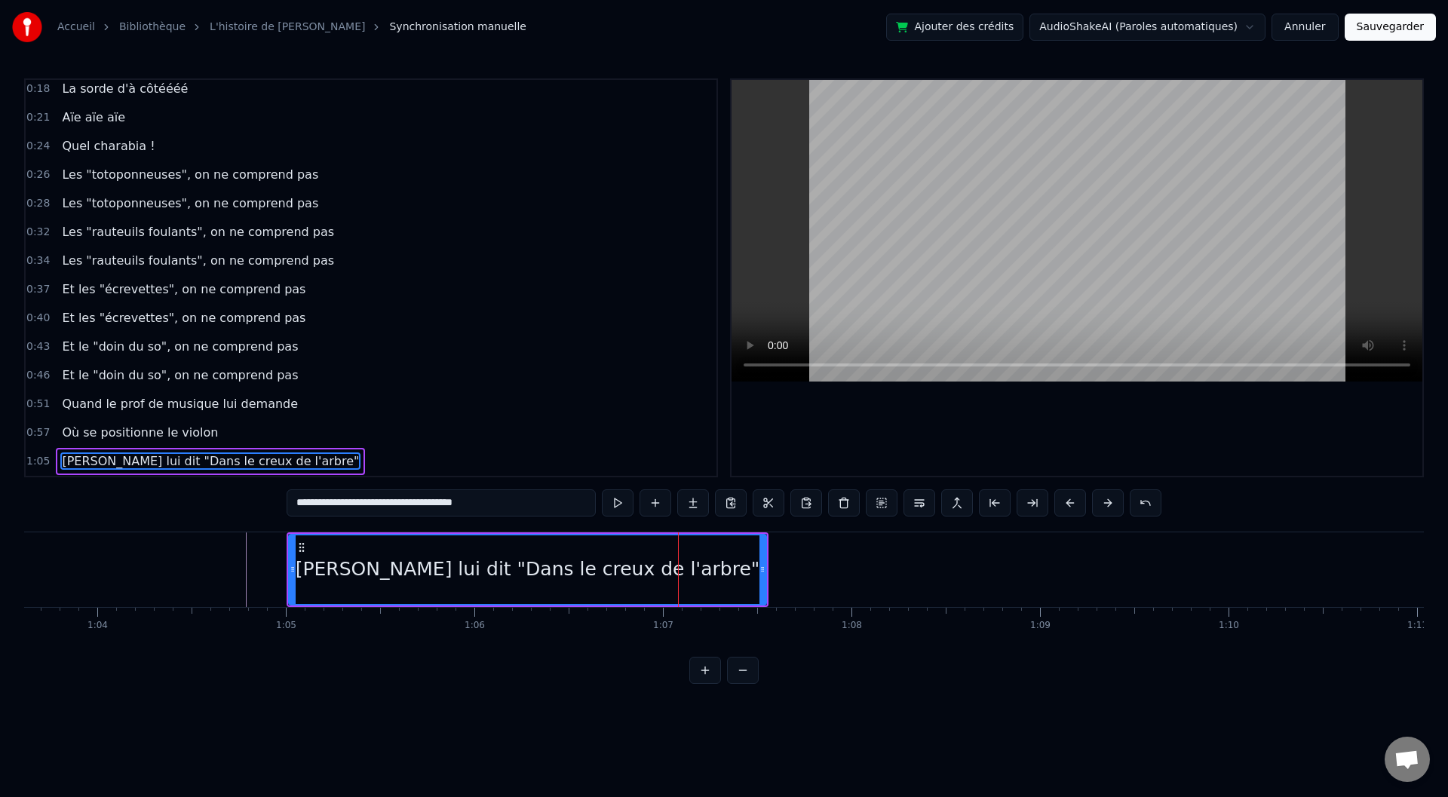
click at [681, 572] on div "[PERSON_NAME] lui dit "Dans le creux de l'arbre"" at bounding box center [528, 569] width 465 height 29
click at [489, 508] on input "**********" at bounding box center [441, 502] width 309 height 27
click at [474, 505] on input "**********" at bounding box center [441, 502] width 309 height 27
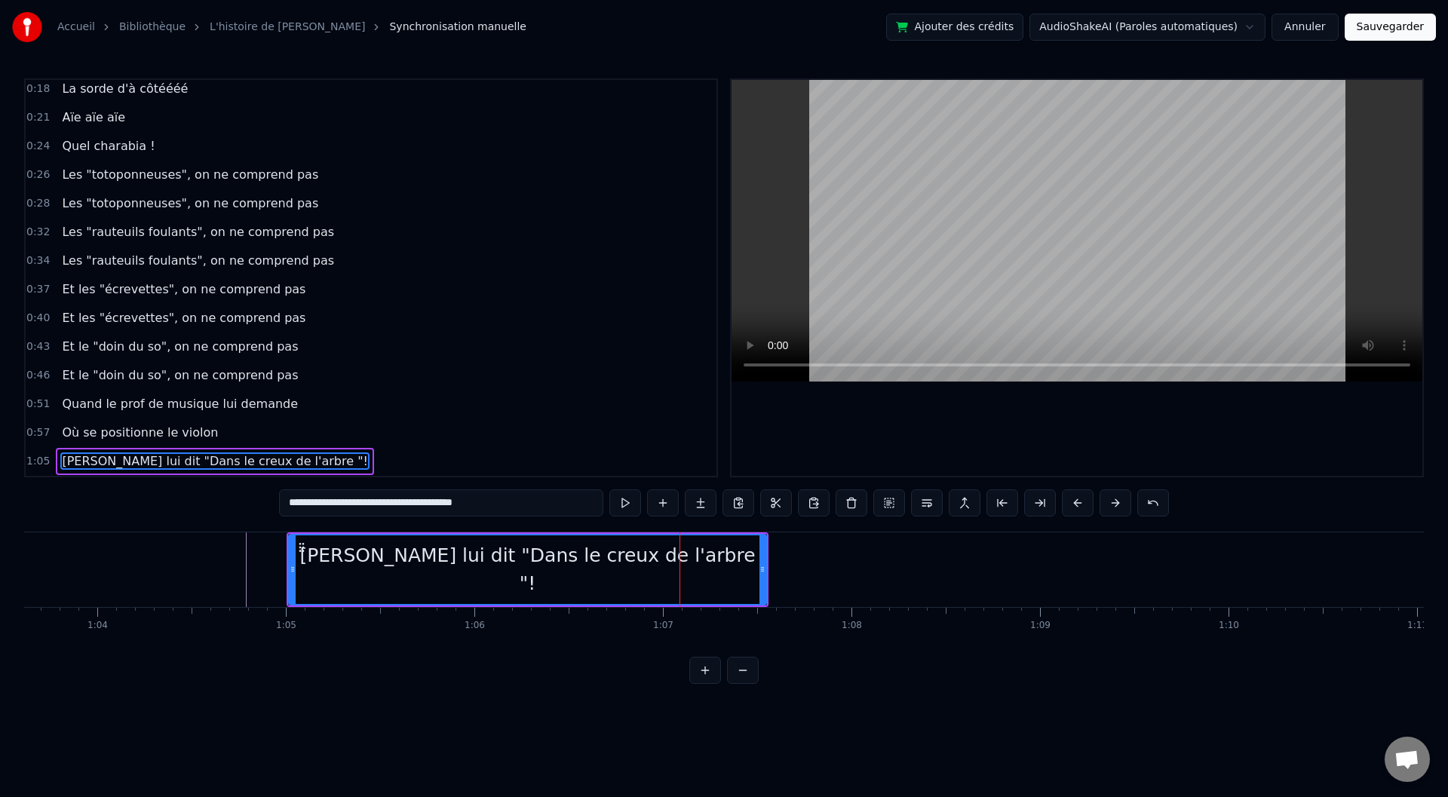
click at [475, 508] on input "**********" at bounding box center [441, 502] width 324 height 27
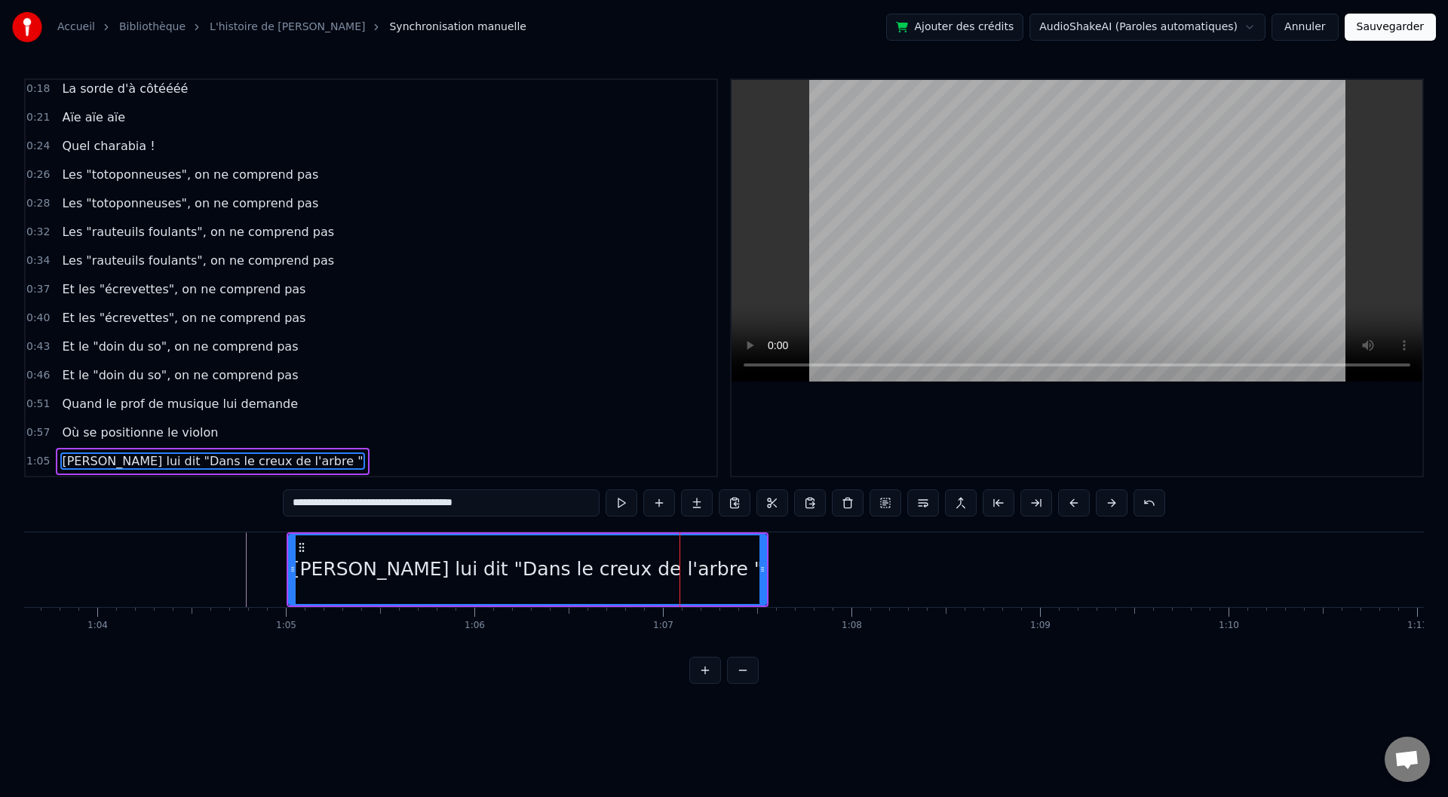
click at [469, 505] on input "**********" at bounding box center [441, 502] width 317 height 27
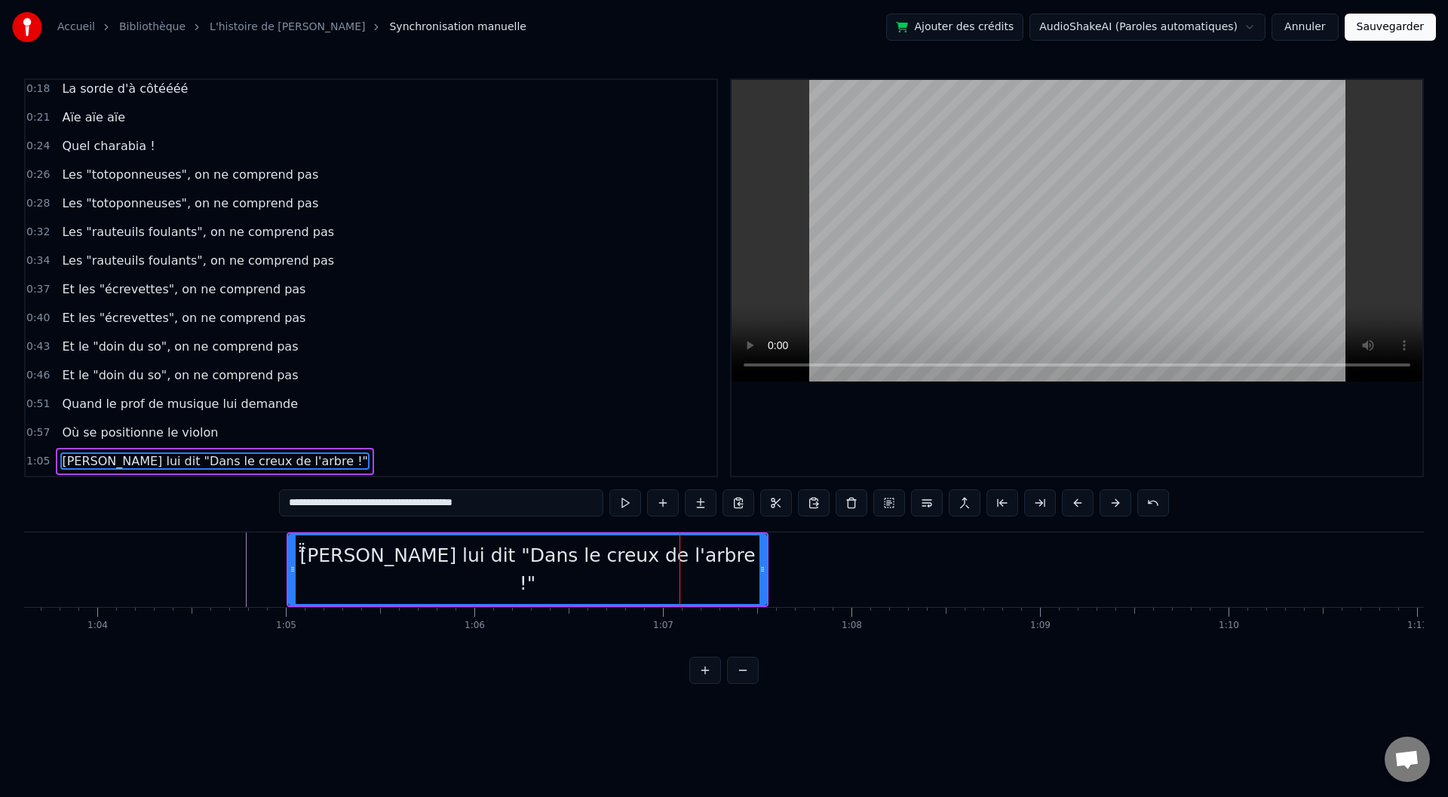
type input "**********"
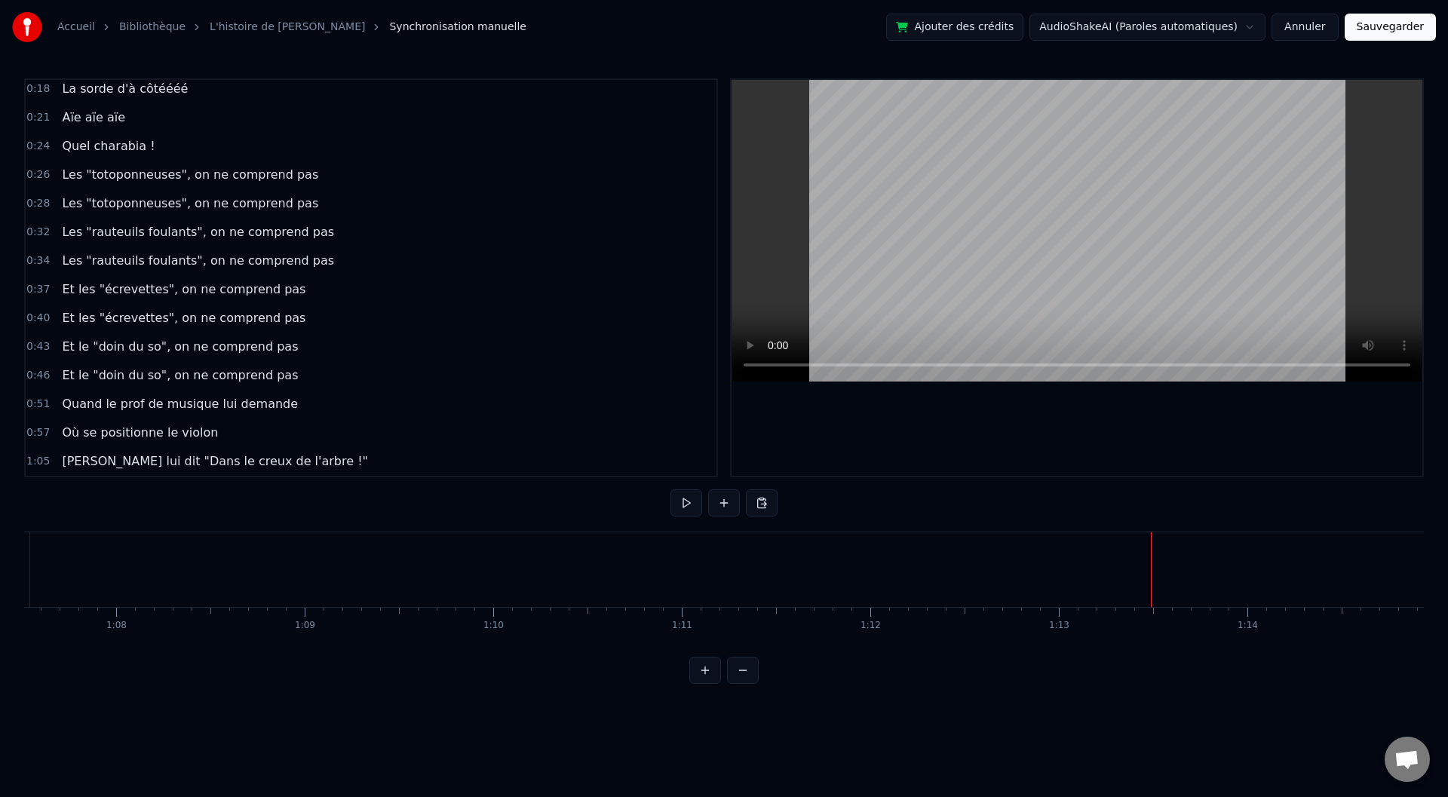
scroll to position [0, 12603]
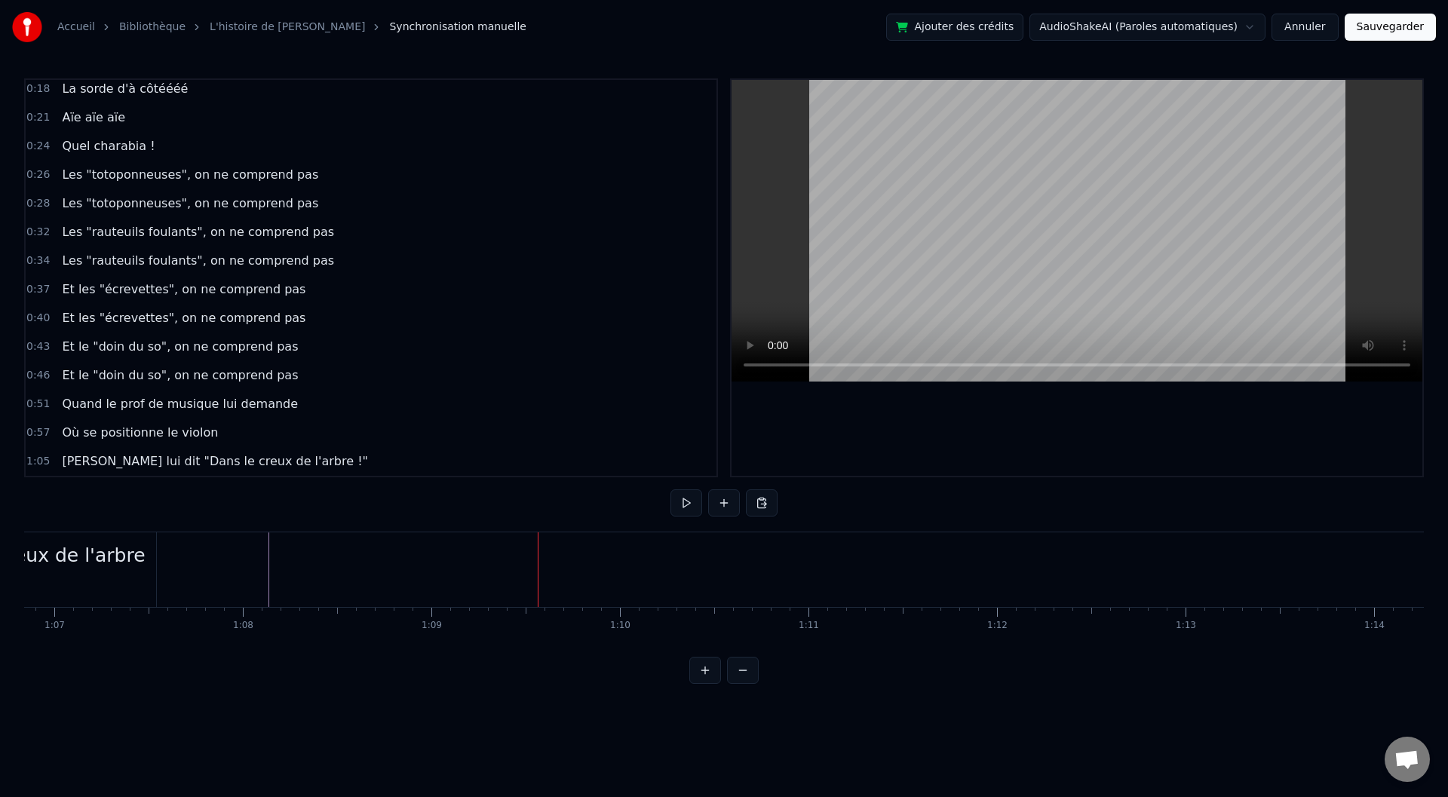
click at [453, 563] on div "<>" at bounding box center [359, 570] width 189 height 72
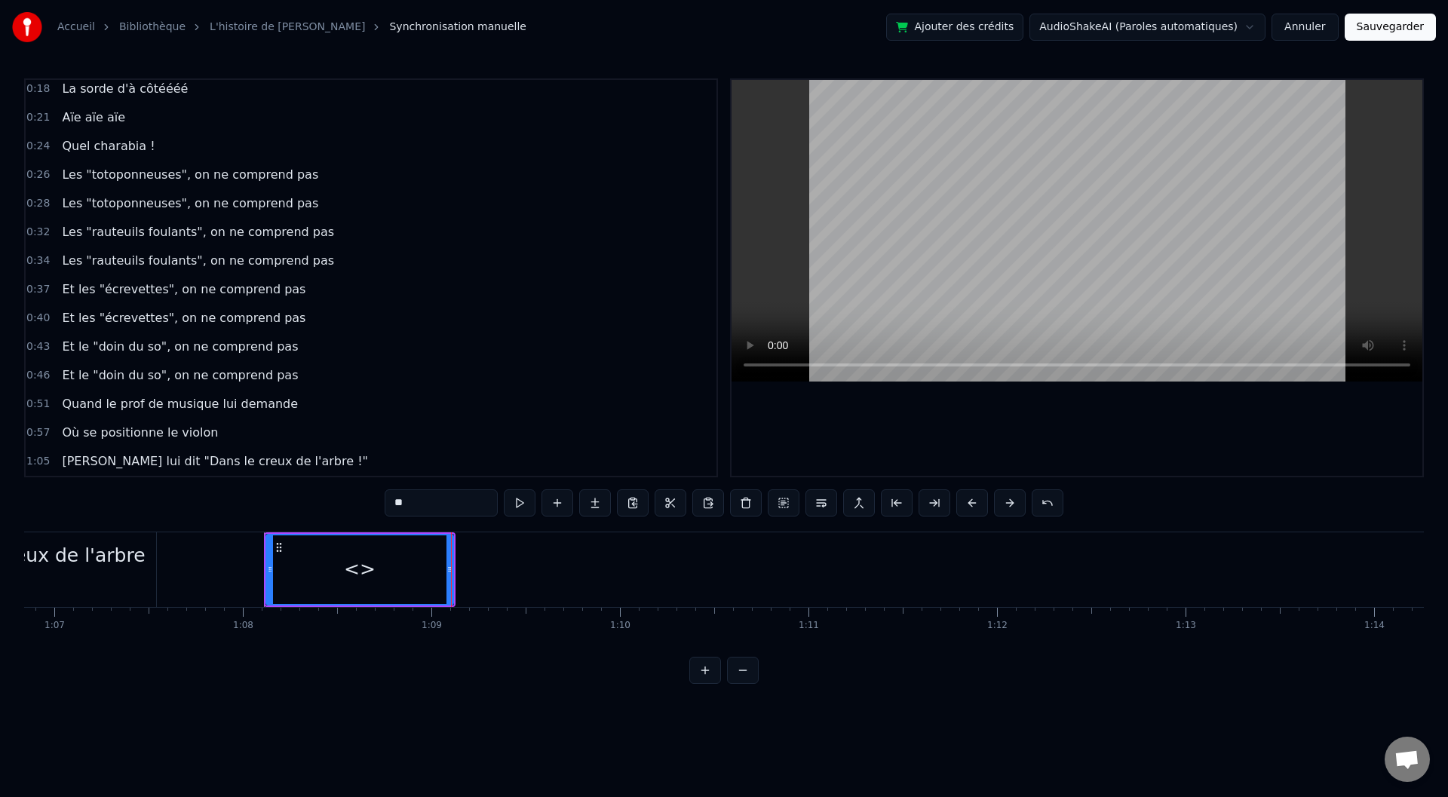
scroll to position [177, 0]
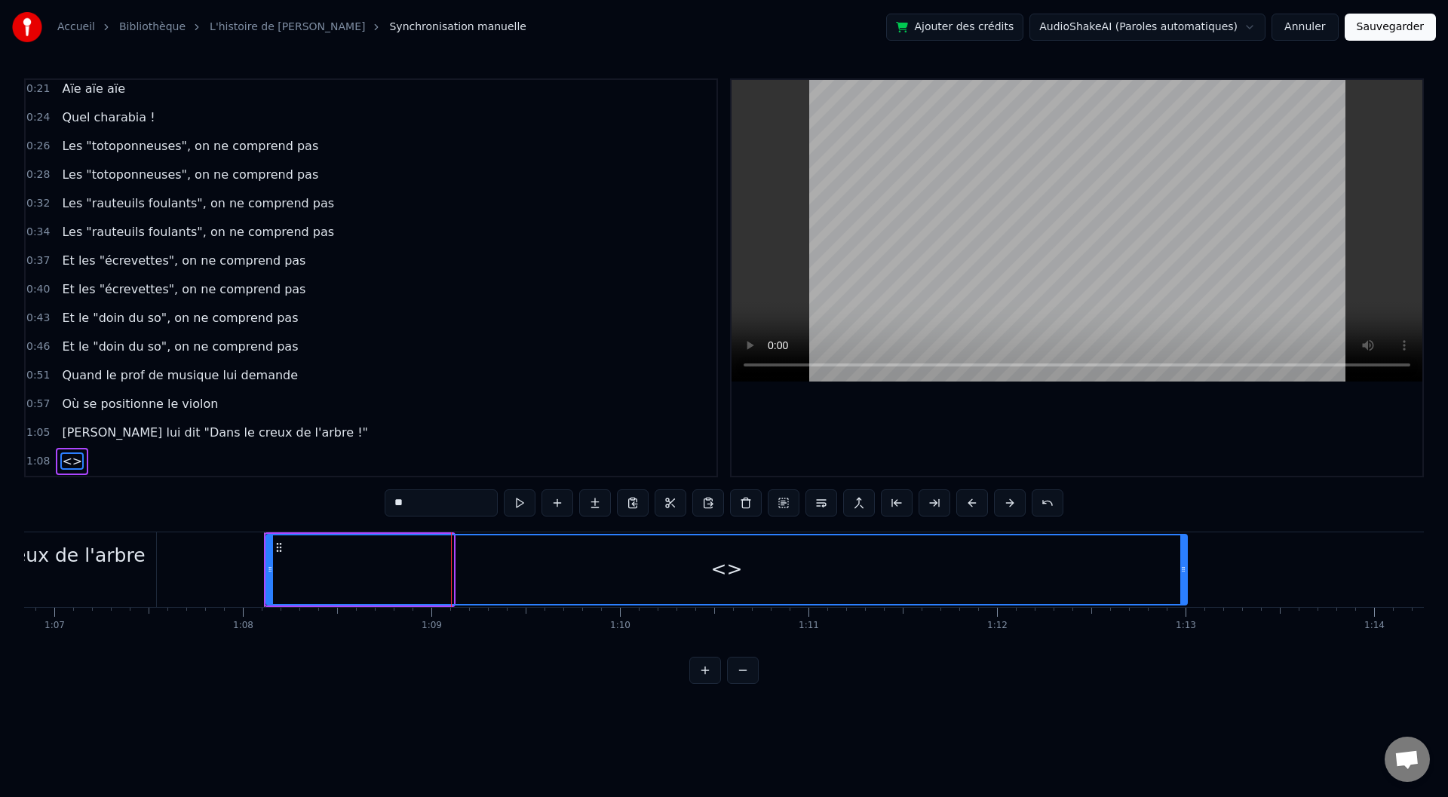
drag, startPoint x: 450, startPoint y: 572, endPoint x: 1183, endPoint y: 572, distance: 733.9
click at [1183, 572] on icon at bounding box center [1183, 569] width 6 height 12
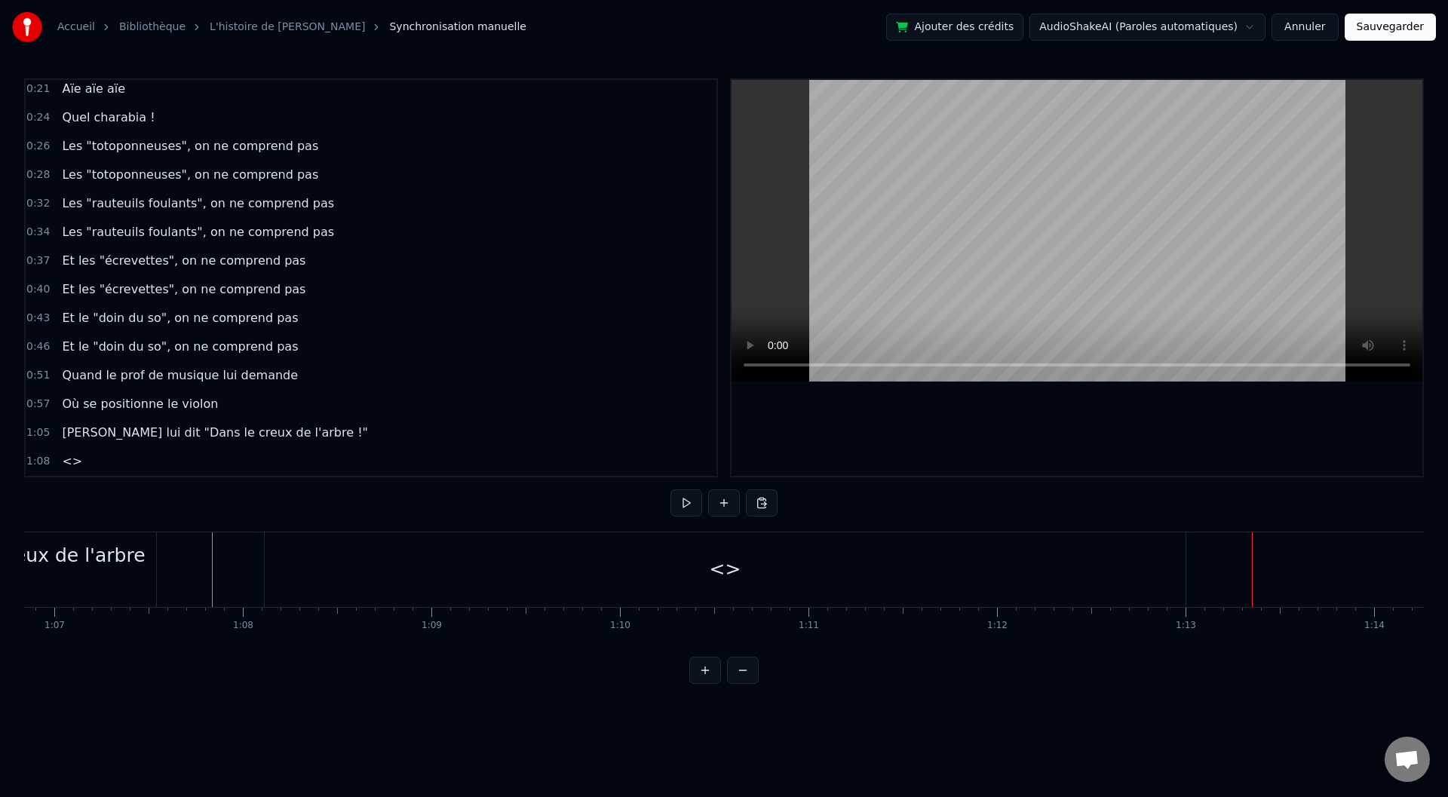
click at [729, 571] on div "<>" at bounding box center [726, 569] width 32 height 29
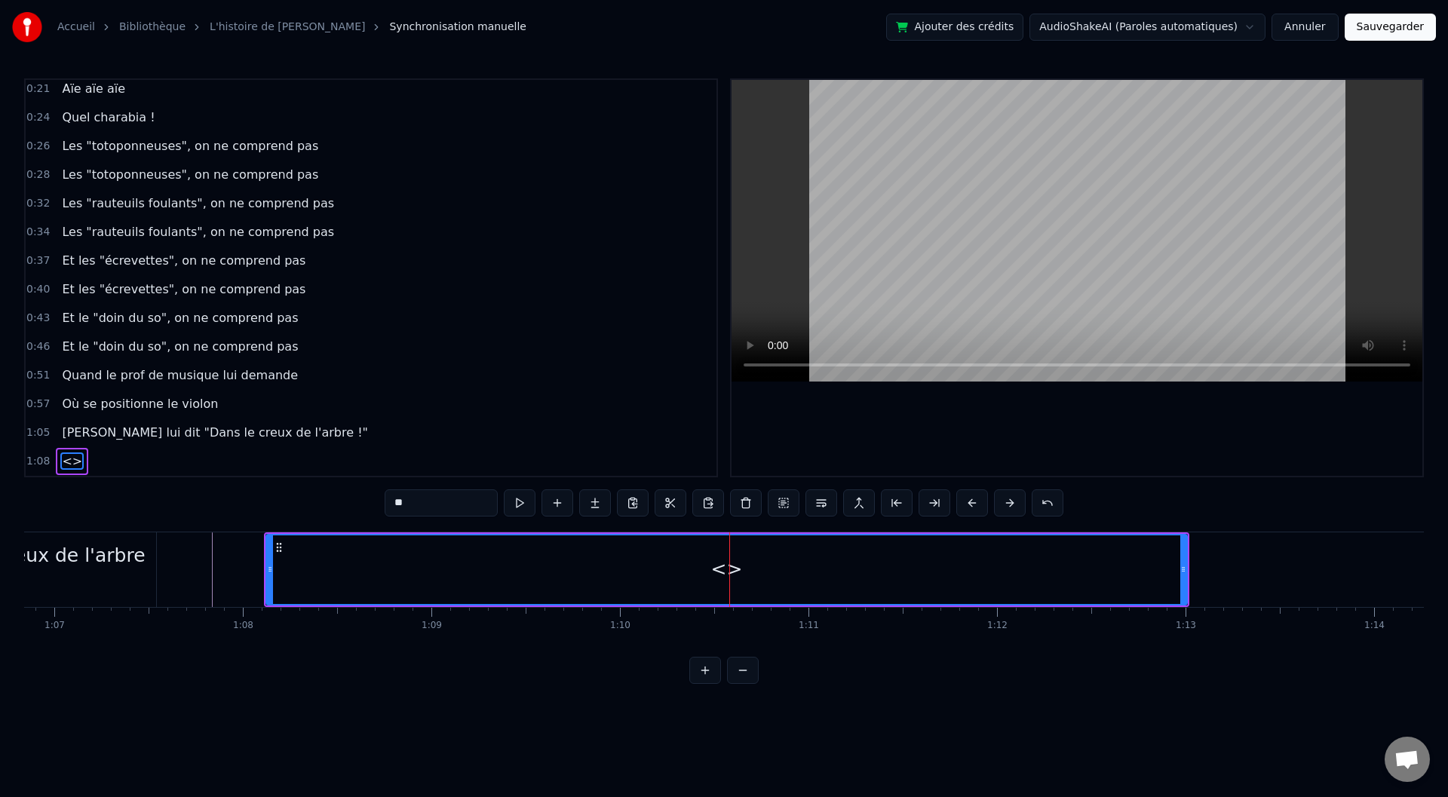
drag, startPoint x: 437, startPoint y: 499, endPoint x: 369, endPoint y: 505, distance: 68.1
click at [369, 505] on div "0:00 Baaaah ça va mieux toiii ? 0:04 Ou ça va [PERSON_NAME] ? 0:07 Sacré sulééé…" at bounding box center [724, 381] width 1400 height 606
type input "*"
click at [402, 508] on input "text" at bounding box center [441, 502] width 113 height 27
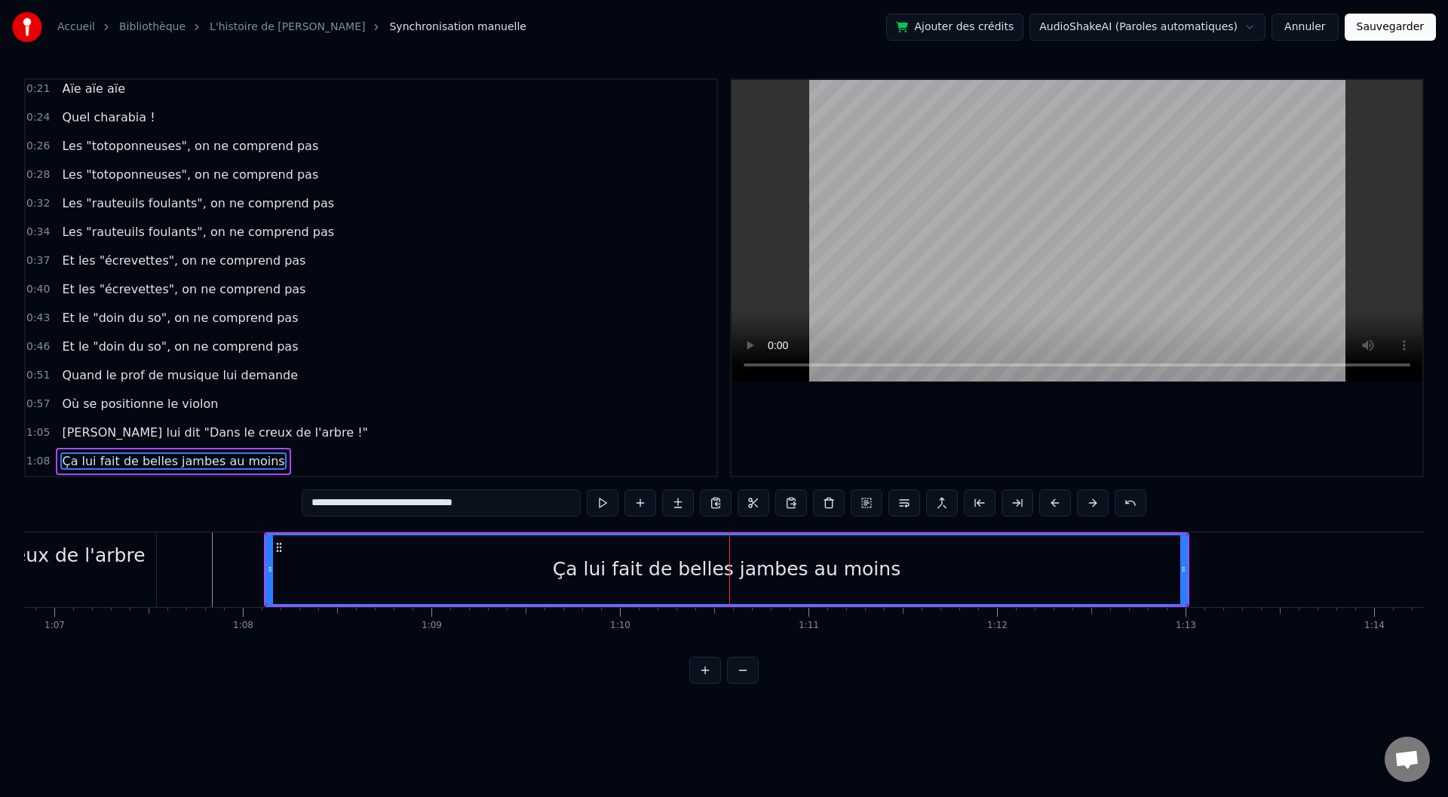
type input "**********"
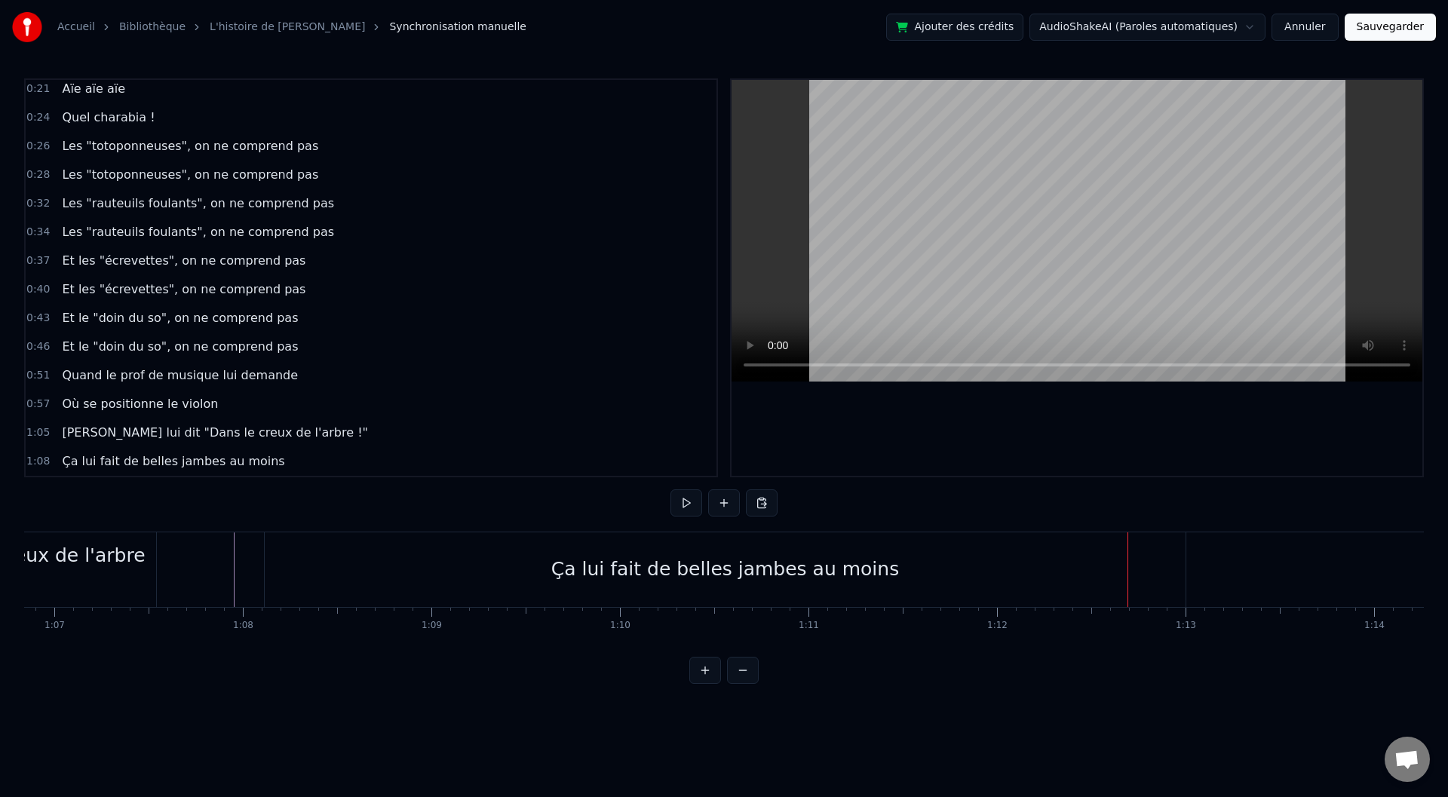
click at [687, 575] on div "Ça lui fait de belles jambes au moins" at bounding box center [725, 569] width 348 height 29
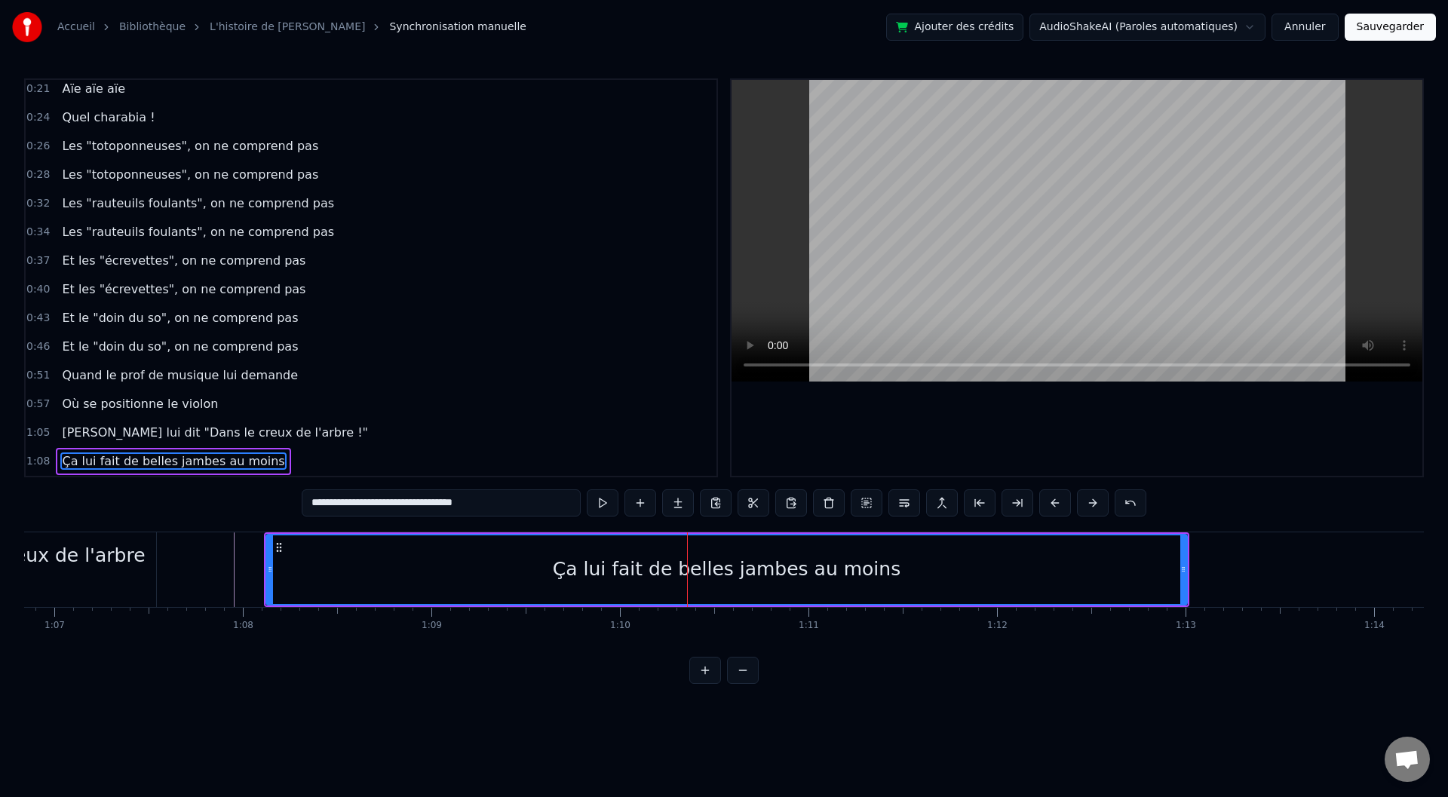
click at [708, 572] on div "Ça lui fait de belles jambes au moins" at bounding box center [727, 569] width 348 height 29
click at [640, 571] on div "Ça lui fait de belles jambes au moins" at bounding box center [727, 569] width 348 height 29
click at [643, 574] on div "Ça lui fait de belles jambes au moins" at bounding box center [727, 569] width 348 height 29
click at [349, 501] on input "**********" at bounding box center [441, 502] width 279 height 27
click at [348, 499] on input "**********" at bounding box center [441, 502] width 294 height 27
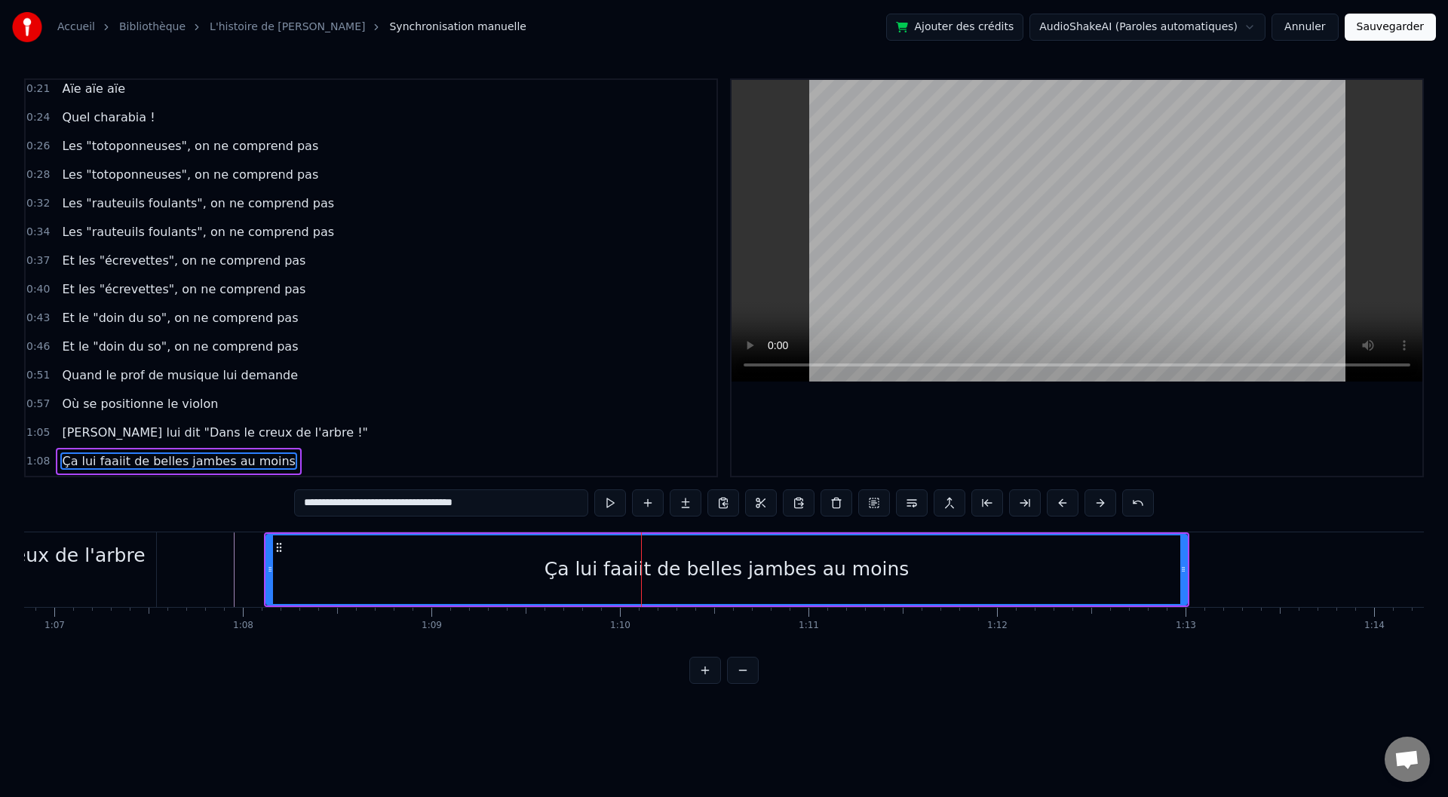
click at [340, 503] on input "**********" at bounding box center [441, 502] width 294 height 27
click at [344, 502] on input "**********" at bounding box center [441, 502] width 294 height 27
click at [351, 502] on input "**********" at bounding box center [441, 502] width 302 height 27
click at [348, 503] on input "**********" at bounding box center [441, 502] width 309 height 27
type input "**********"
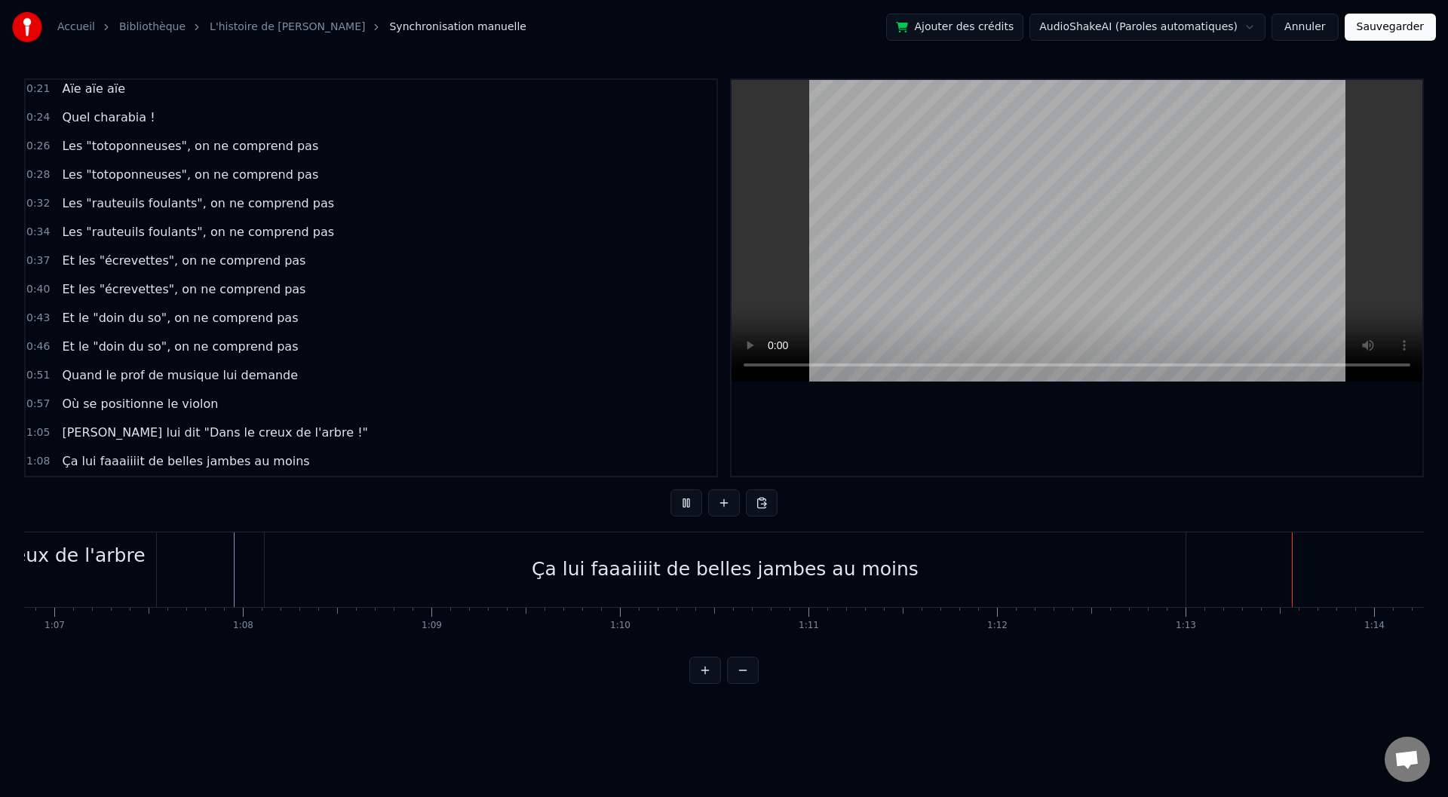
click at [458, 559] on div "Ça lui faaaiiiit de belles jambes au moins" at bounding box center [725, 569] width 921 height 75
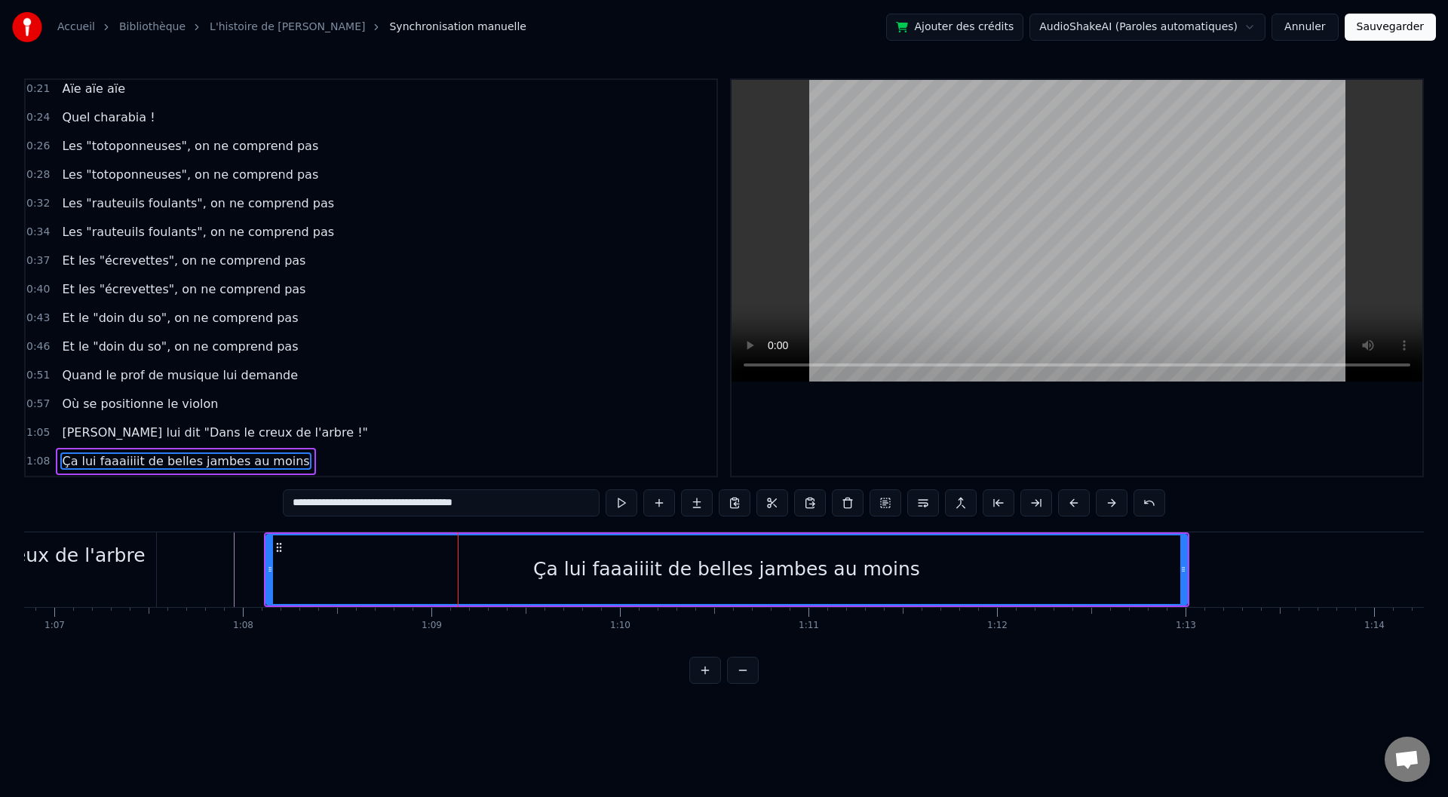
click at [717, 574] on div "Ça lui faaaiiiit de belles jambes au moins" at bounding box center [726, 569] width 387 height 29
click at [195, 462] on span "Ça lui faaaiiiit de belles jambes au moins" at bounding box center [185, 461] width 250 height 17
click at [415, 488] on div "**********" at bounding box center [724, 381] width 1400 height 606
click at [409, 500] on input "**********" at bounding box center [441, 502] width 317 height 27
click at [413, 504] on input "**********" at bounding box center [441, 502] width 324 height 27
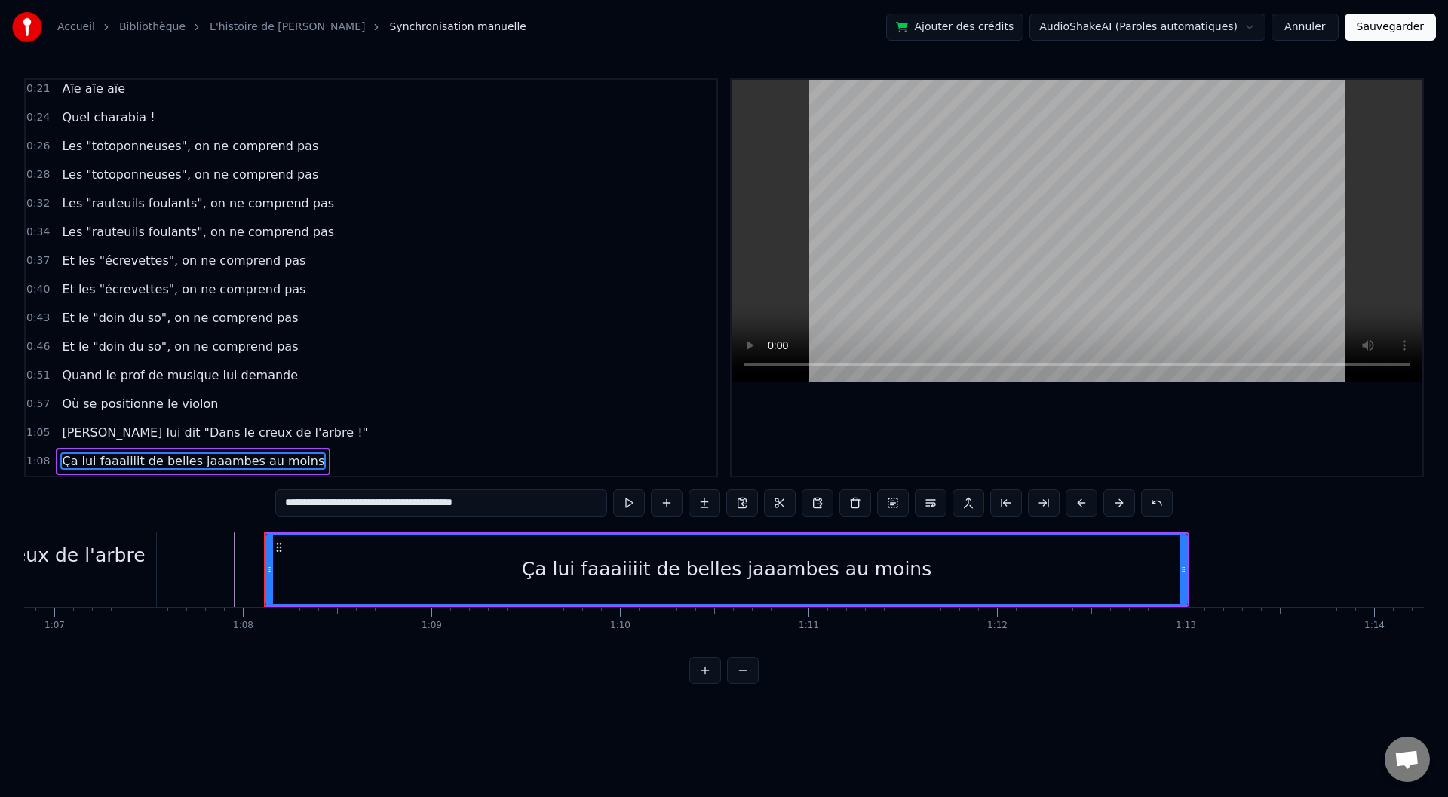
click at [413, 500] on input "**********" at bounding box center [441, 502] width 332 height 27
type input "**********"
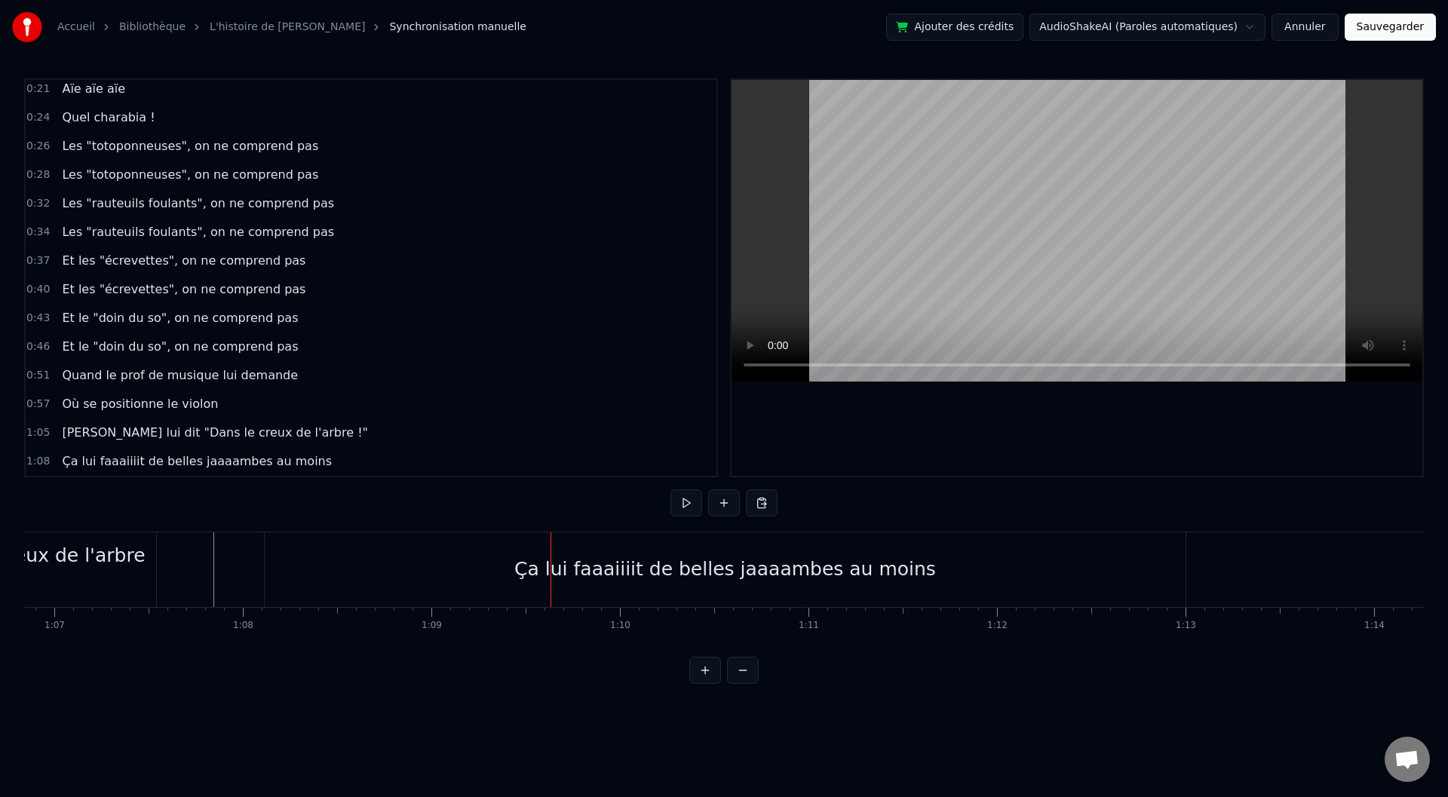
click at [619, 571] on div "Ça lui faaaiiiit de belles jaaaambes au moins" at bounding box center [725, 569] width 422 height 29
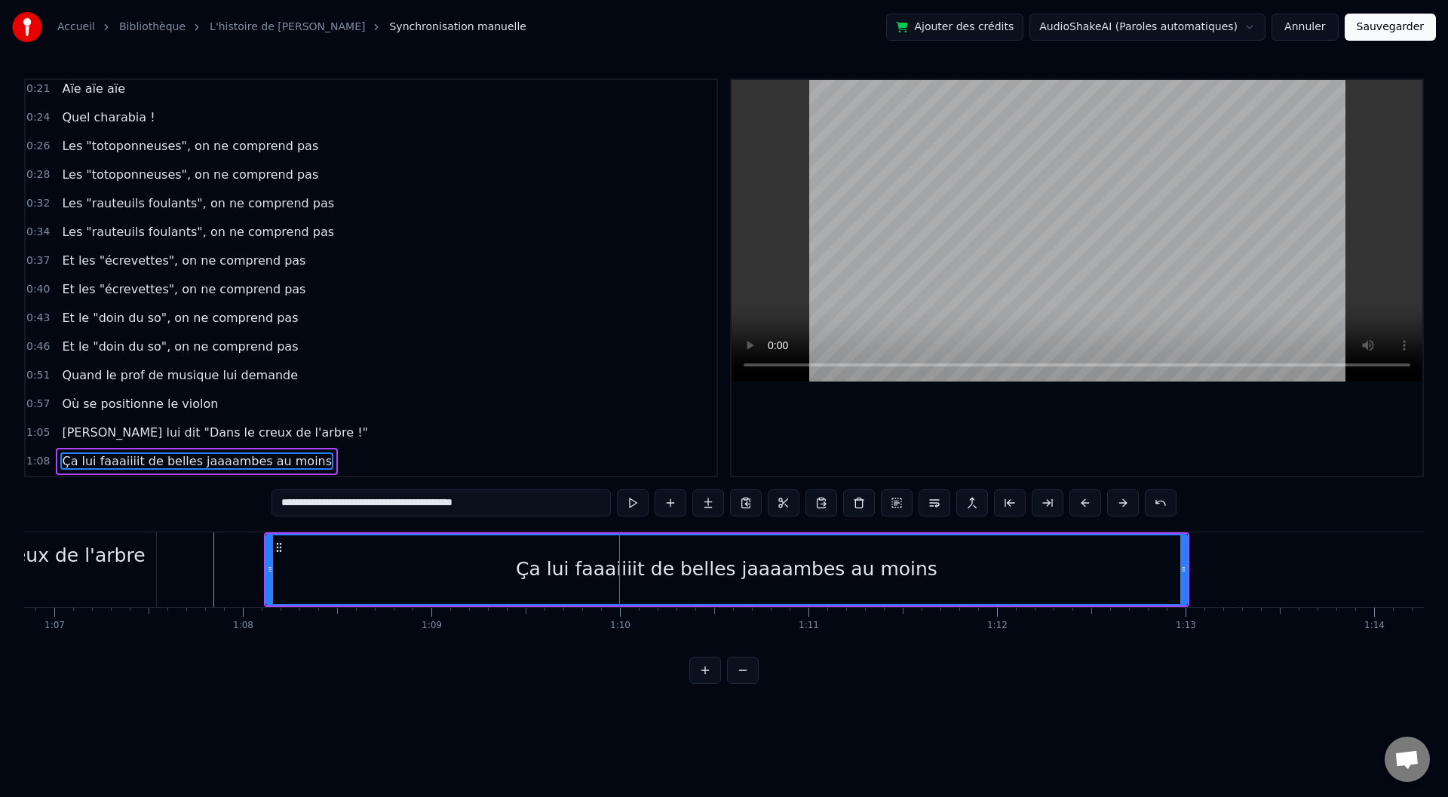
click at [321, 507] on input "**********" at bounding box center [441, 502] width 339 height 27
click at [327, 502] on input "**********" at bounding box center [441, 502] width 339 height 27
type input "**********"
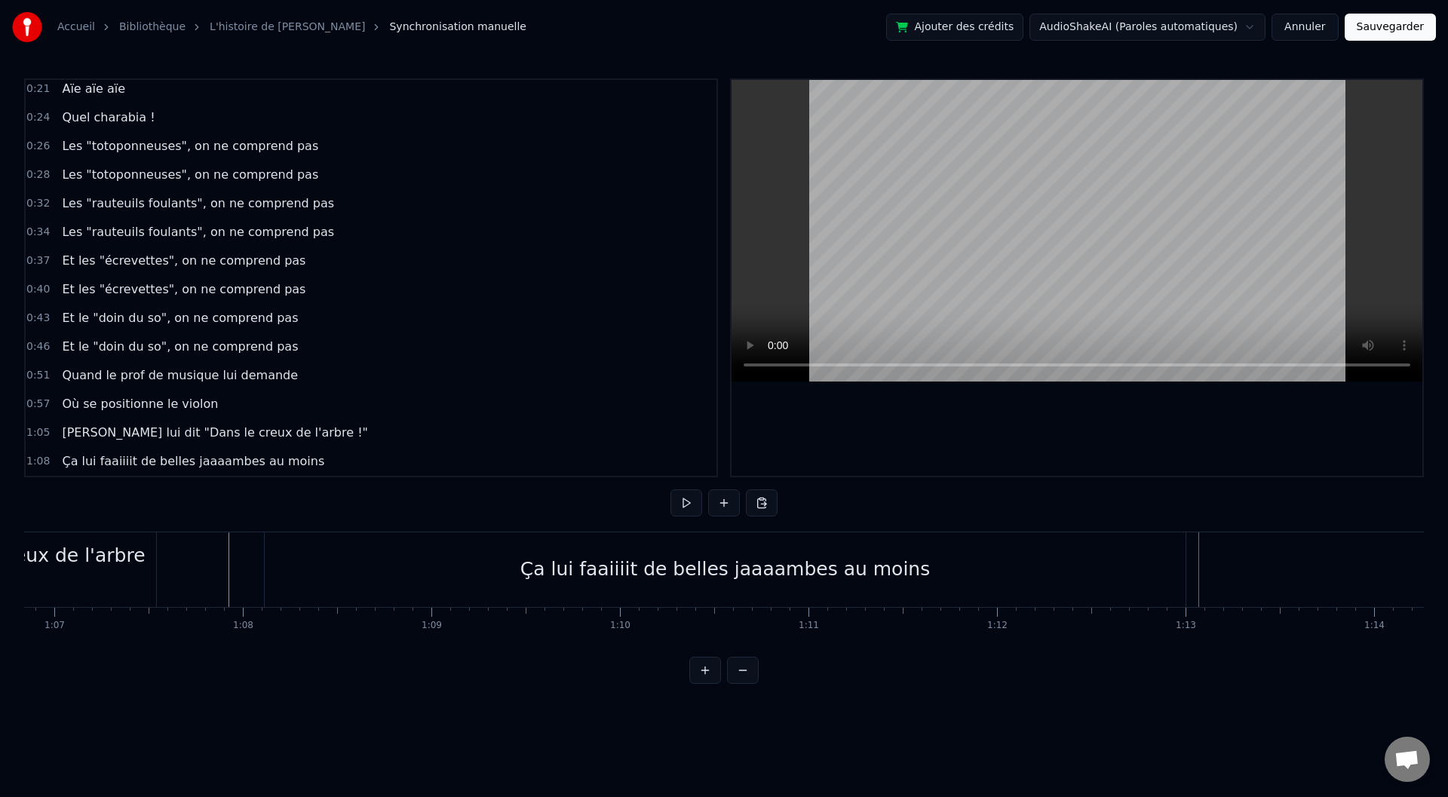
click at [776, 575] on div "Ça lui faaiiiit de belles jaaaambes au moins" at bounding box center [725, 569] width 410 height 29
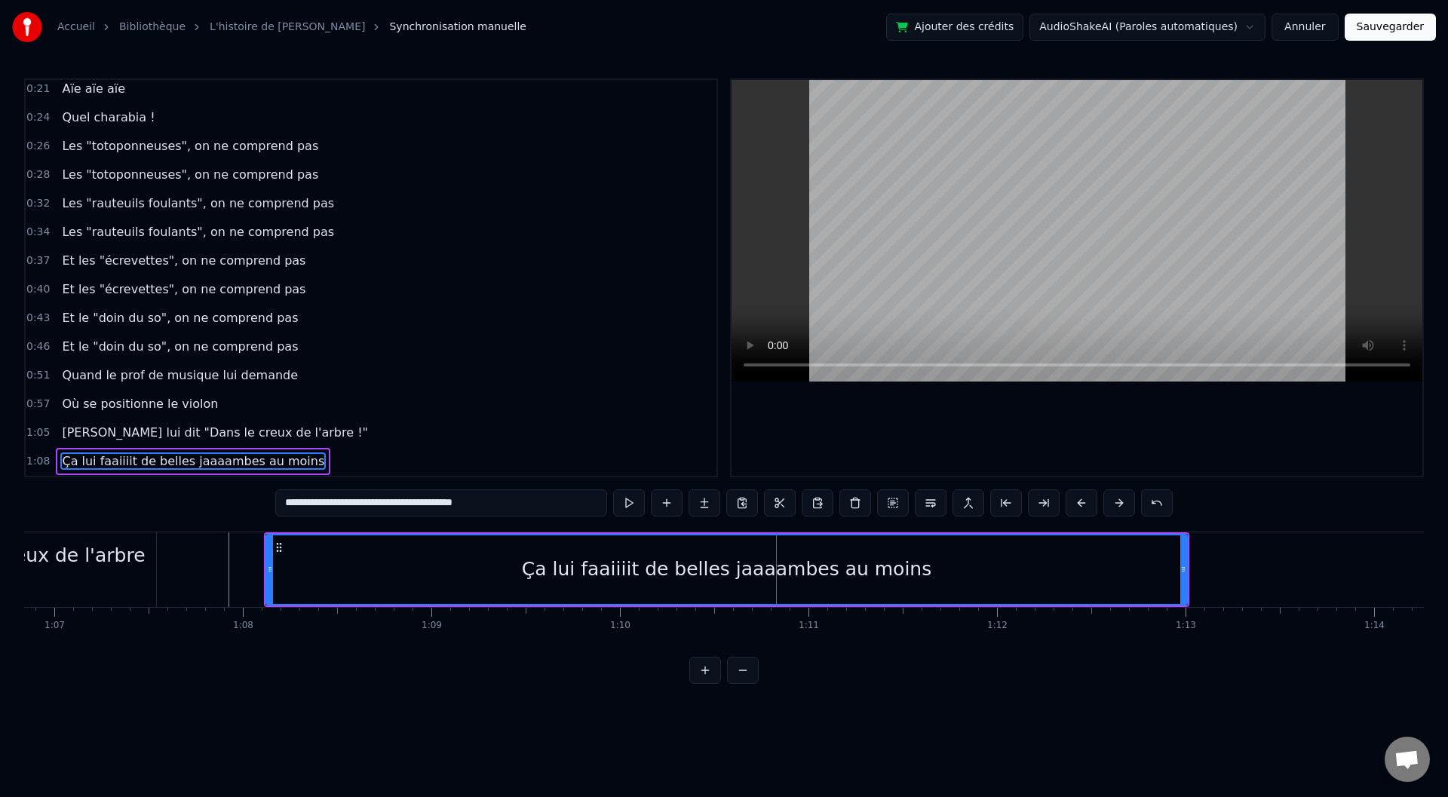
click at [768, 554] on div "Ça lui faaiiiit de belles jaaaambes au moins" at bounding box center [726, 569] width 919 height 69
click at [764, 568] on div "Ça lui faaiiiit de belles jaaaambes au moins" at bounding box center [727, 569] width 410 height 29
click at [775, 563] on div "Ça lui faaiiiit de belles jaaaambes au moins" at bounding box center [727, 569] width 410 height 29
drag, startPoint x: 1184, startPoint y: 563, endPoint x: 1170, endPoint y: 566, distance: 14.6
click at [1170, 566] on div at bounding box center [1169, 569] width 6 height 69
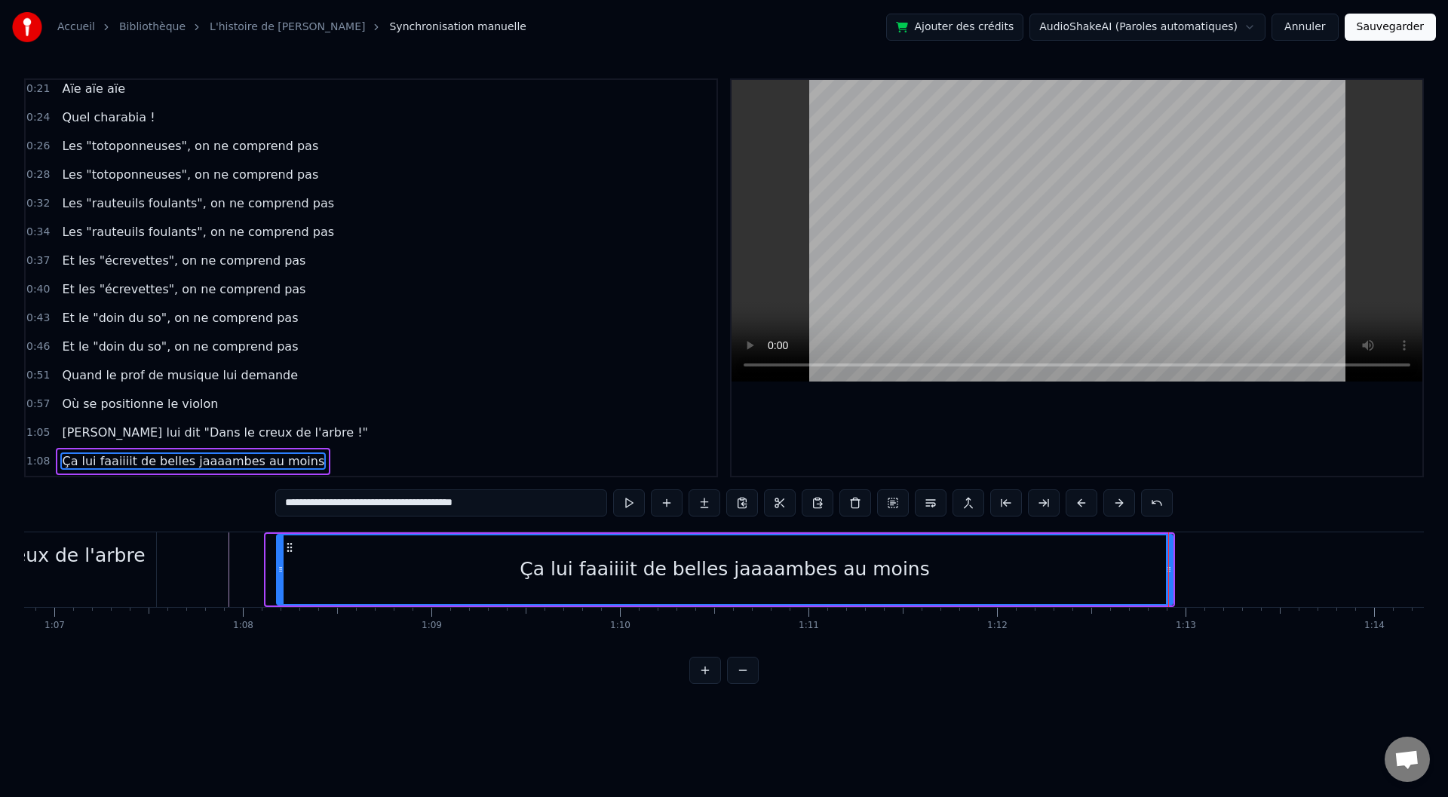
drag, startPoint x: 270, startPoint y: 565, endPoint x: 281, endPoint y: 565, distance: 10.6
click at [281, 565] on icon at bounding box center [281, 569] width 6 height 12
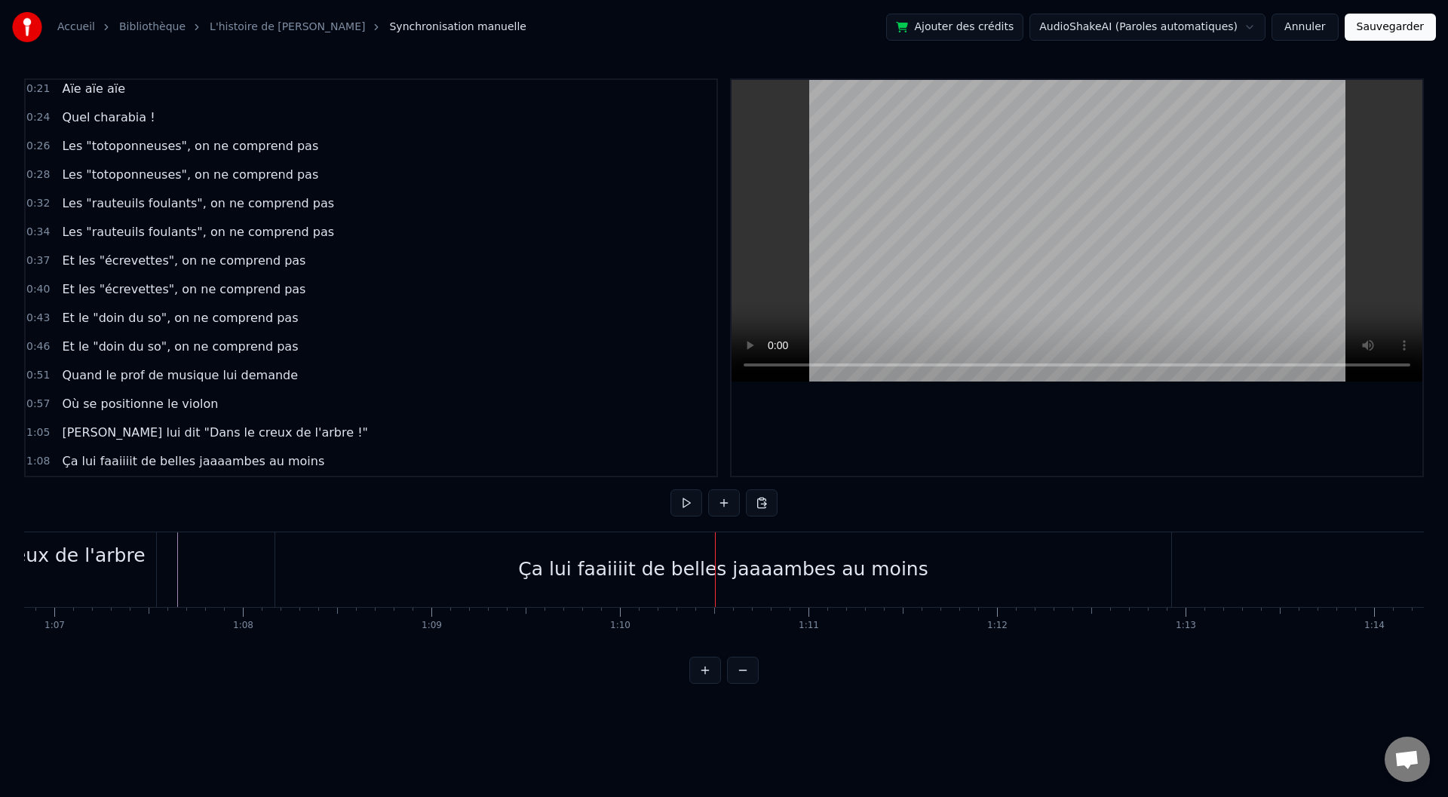
click at [625, 572] on div "Ça lui faaiiiit de belles jaaaambes au moins" at bounding box center [723, 569] width 410 height 29
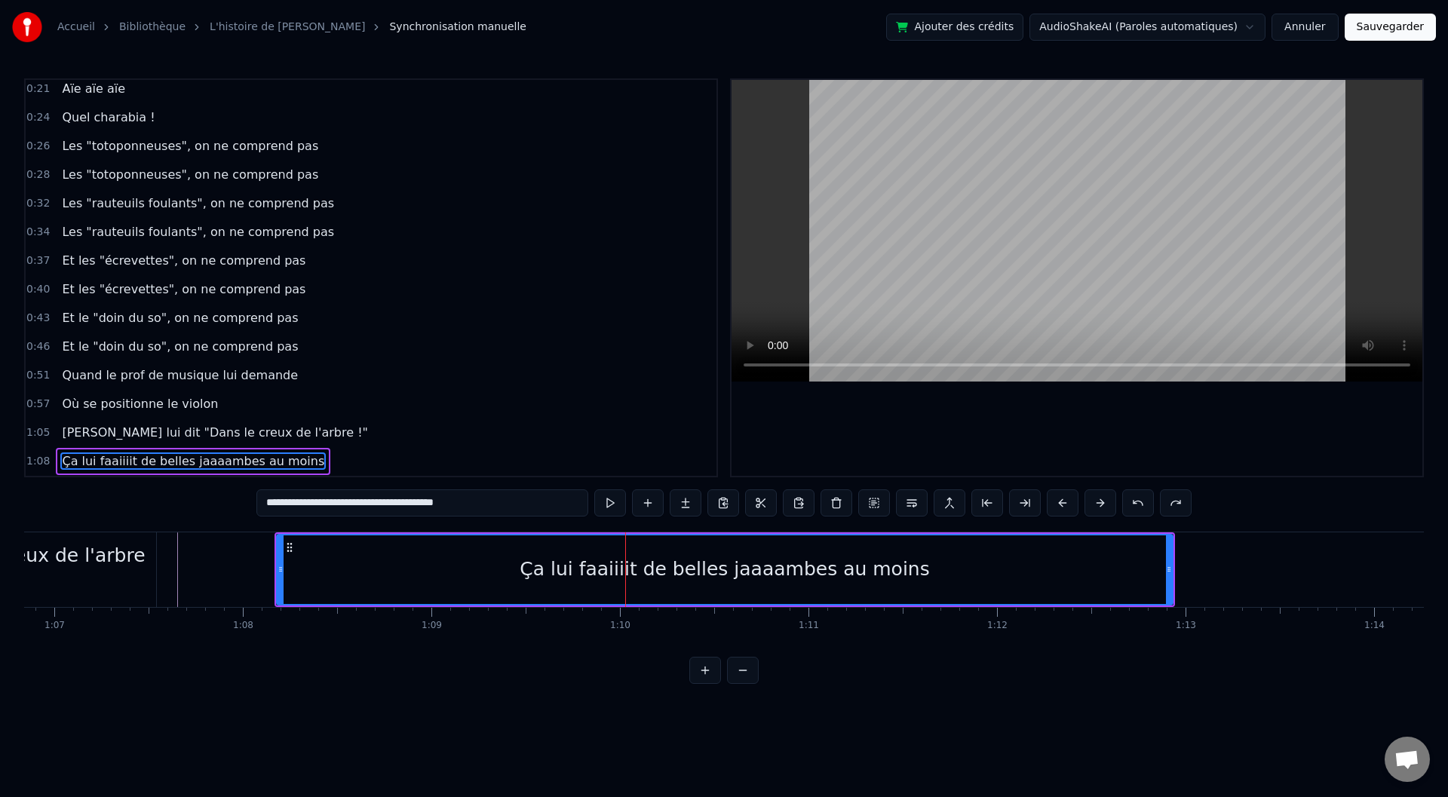
click at [630, 572] on div "Ça lui faaiiiit de belles jaaaambes au moins" at bounding box center [725, 569] width 410 height 29
click at [626, 572] on div "Ça lui faaiiiit de belles jaaaambes au moins" at bounding box center [725, 569] width 410 height 29
click at [373, 508] on input "**********" at bounding box center [422, 502] width 332 height 27
click at [394, 502] on input "**********" at bounding box center [422, 502] width 332 height 27
click at [318, 501] on input "**********" at bounding box center [422, 502] width 332 height 27
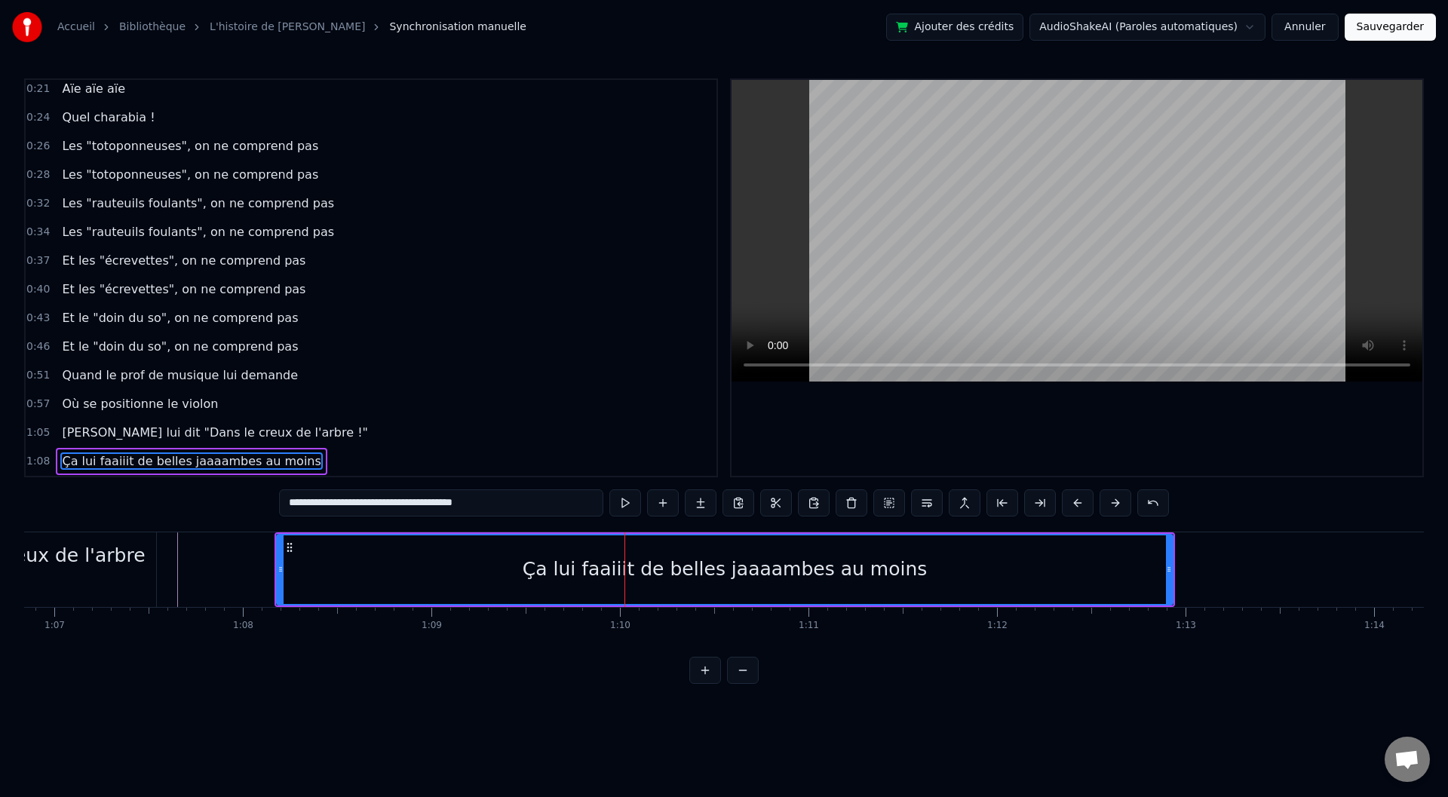
click at [337, 505] on input "**********" at bounding box center [441, 502] width 324 height 27
click at [334, 499] on input "**********" at bounding box center [441, 502] width 317 height 27
click at [338, 501] on input "**********" at bounding box center [441, 502] width 309 height 27
click at [341, 503] on input "**********" at bounding box center [441, 502] width 302 height 27
click at [335, 507] on input "**********" at bounding box center [441, 502] width 302 height 27
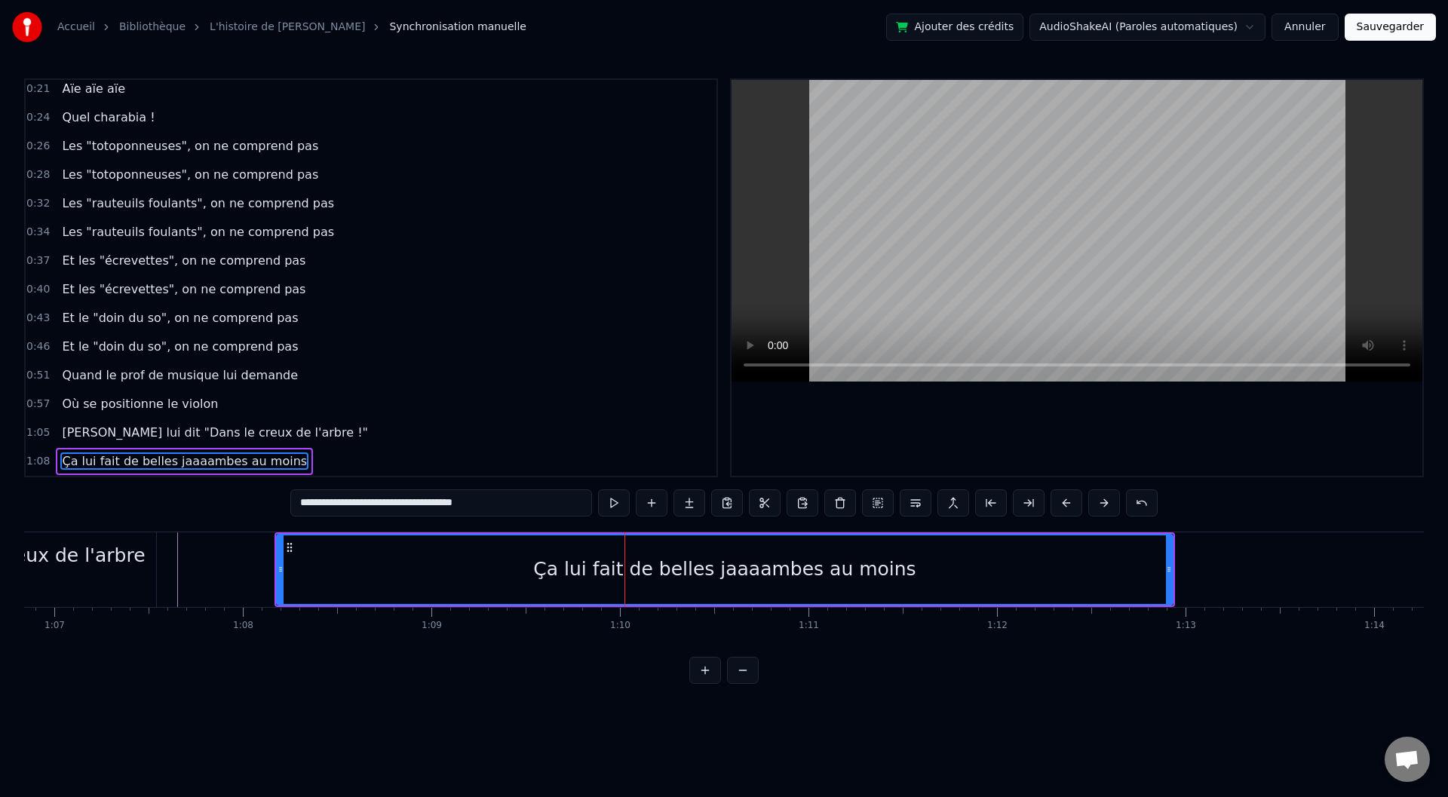
click at [338, 508] on input "**********" at bounding box center [441, 502] width 302 height 27
click at [494, 502] on input "**********" at bounding box center [441, 502] width 317 height 27
click at [338, 502] on input "**********" at bounding box center [441, 502] width 309 height 27
click at [342, 504] on input "**********" at bounding box center [441, 502] width 317 height 27
click at [339, 505] on input "**********" at bounding box center [441, 502] width 309 height 27
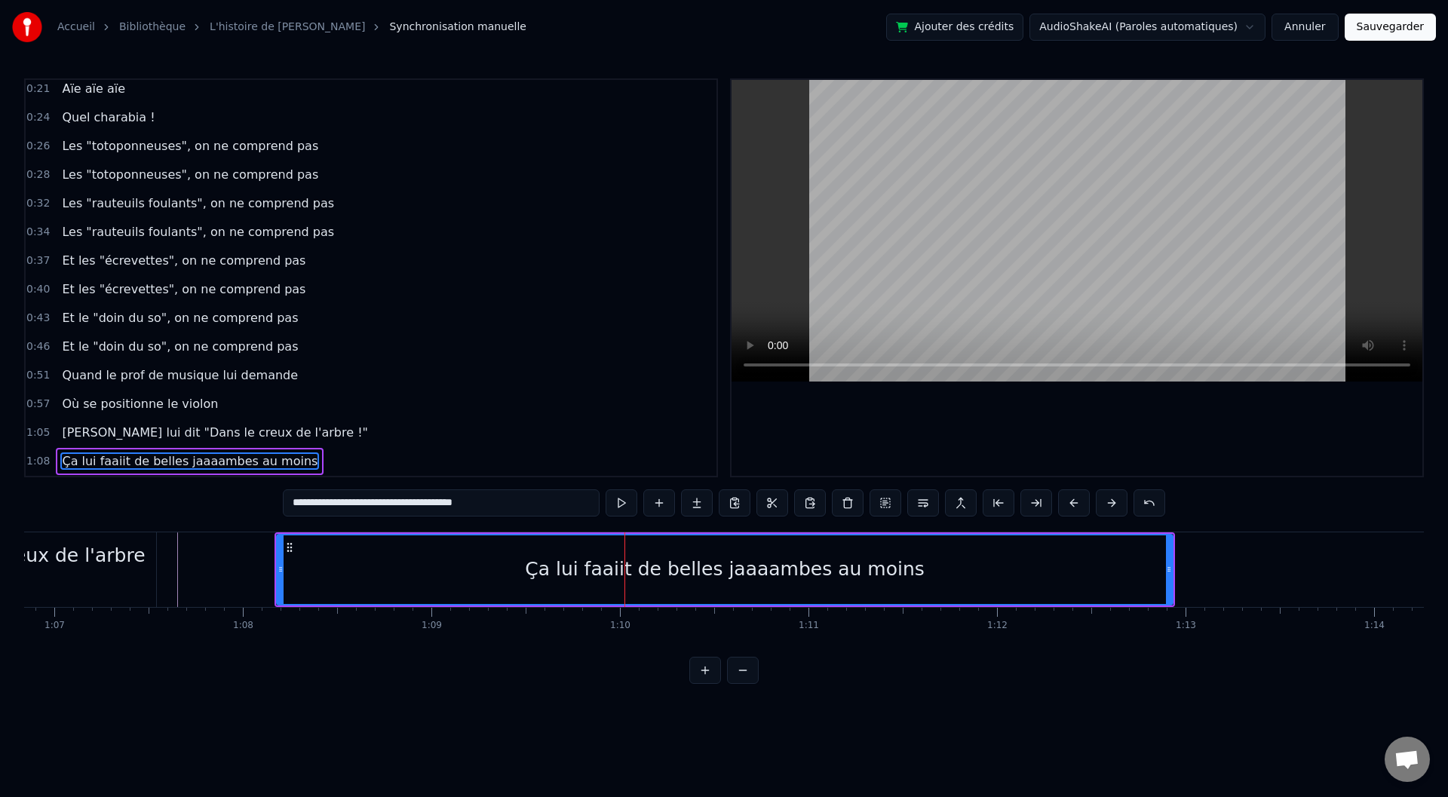
click at [337, 503] on input "**********" at bounding box center [441, 502] width 317 height 27
type input "**********"
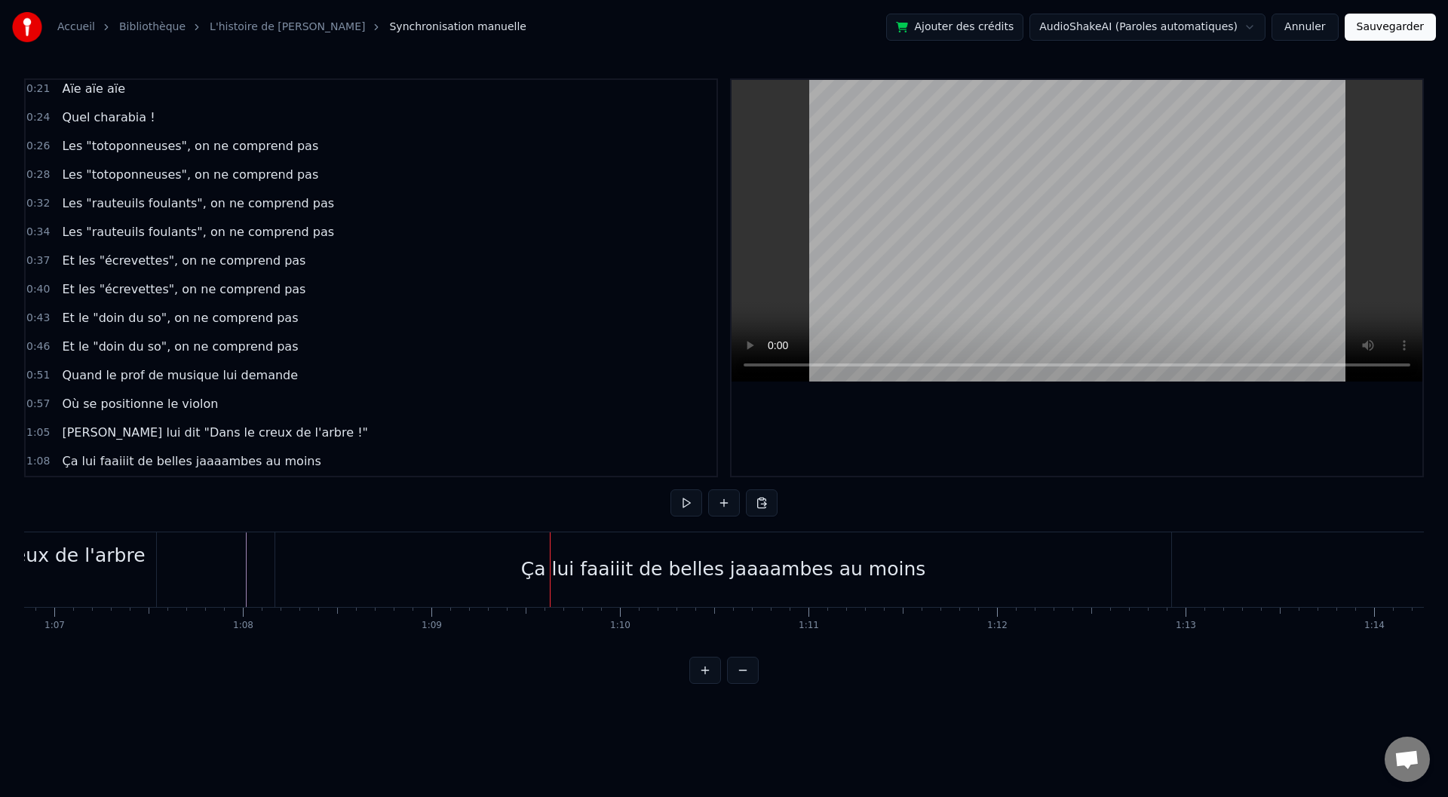
click at [567, 569] on div "Ça lui faaiiit de belles jaaaambes au moins" at bounding box center [723, 569] width 405 height 29
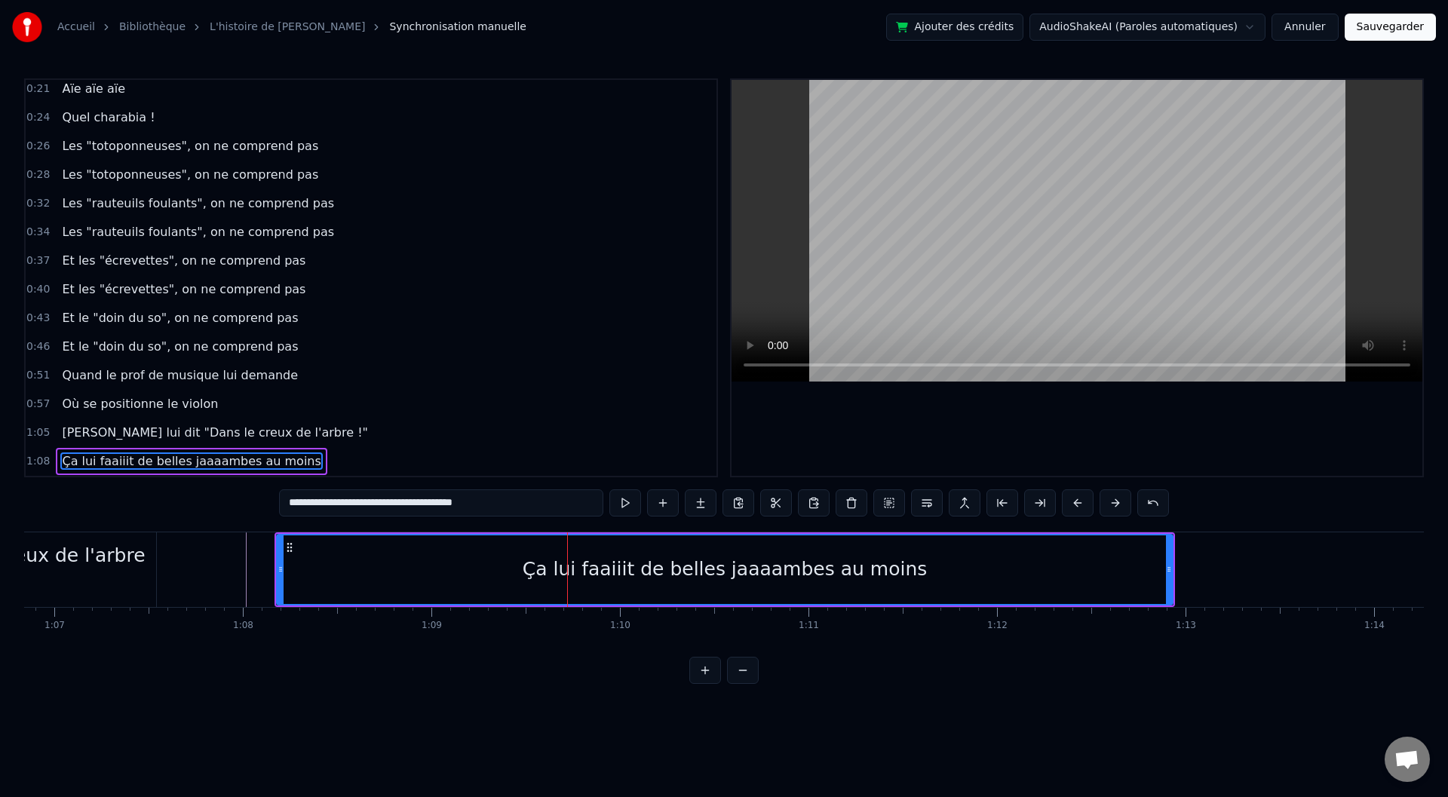
click at [332, 504] on input "**********" at bounding box center [441, 502] width 324 height 27
click at [336, 507] on input "**********" at bounding box center [441, 502] width 332 height 27
click at [333, 503] on input "**********" at bounding box center [441, 502] width 324 height 27
click at [334, 505] on input "**********" at bounding box center [441, 502] width 317 height 27
click at [339, 504] on input "**********" at bounding box center [441, 502] width 309 height 27
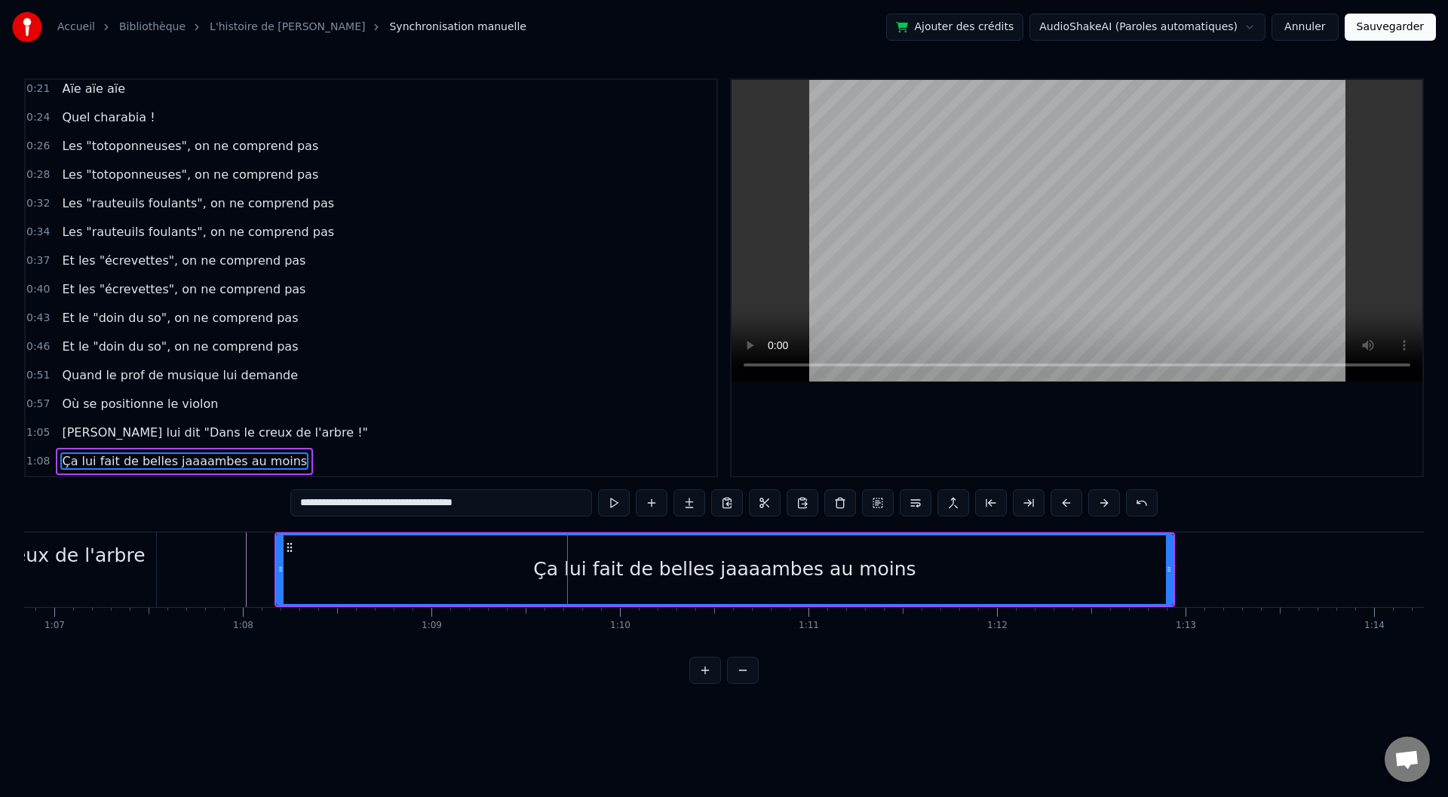
type input "**********"
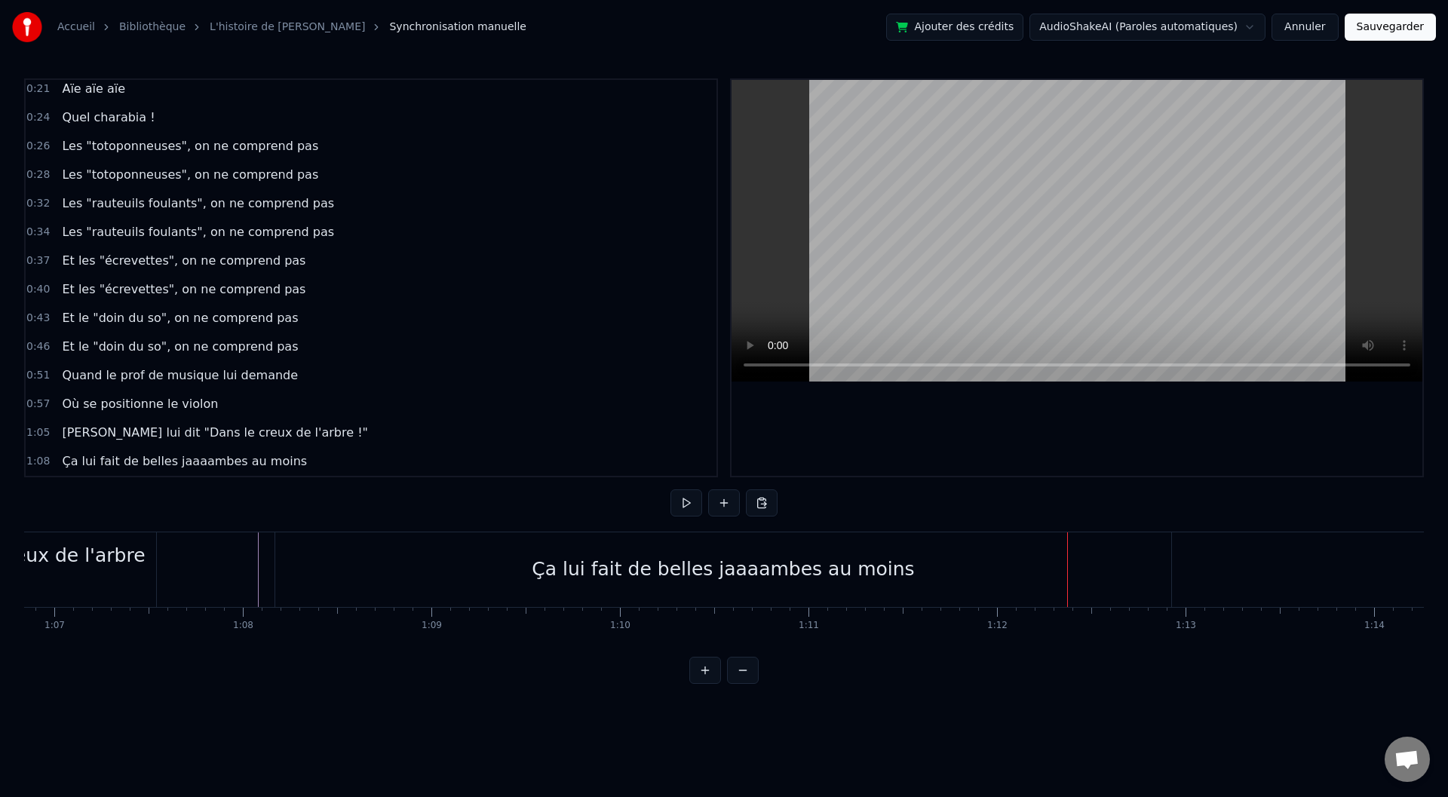
click at [377, 567] on div "Ça lui fait de belles jaaaambes au moins" at bounding box center [723, 569] width 896 height 75
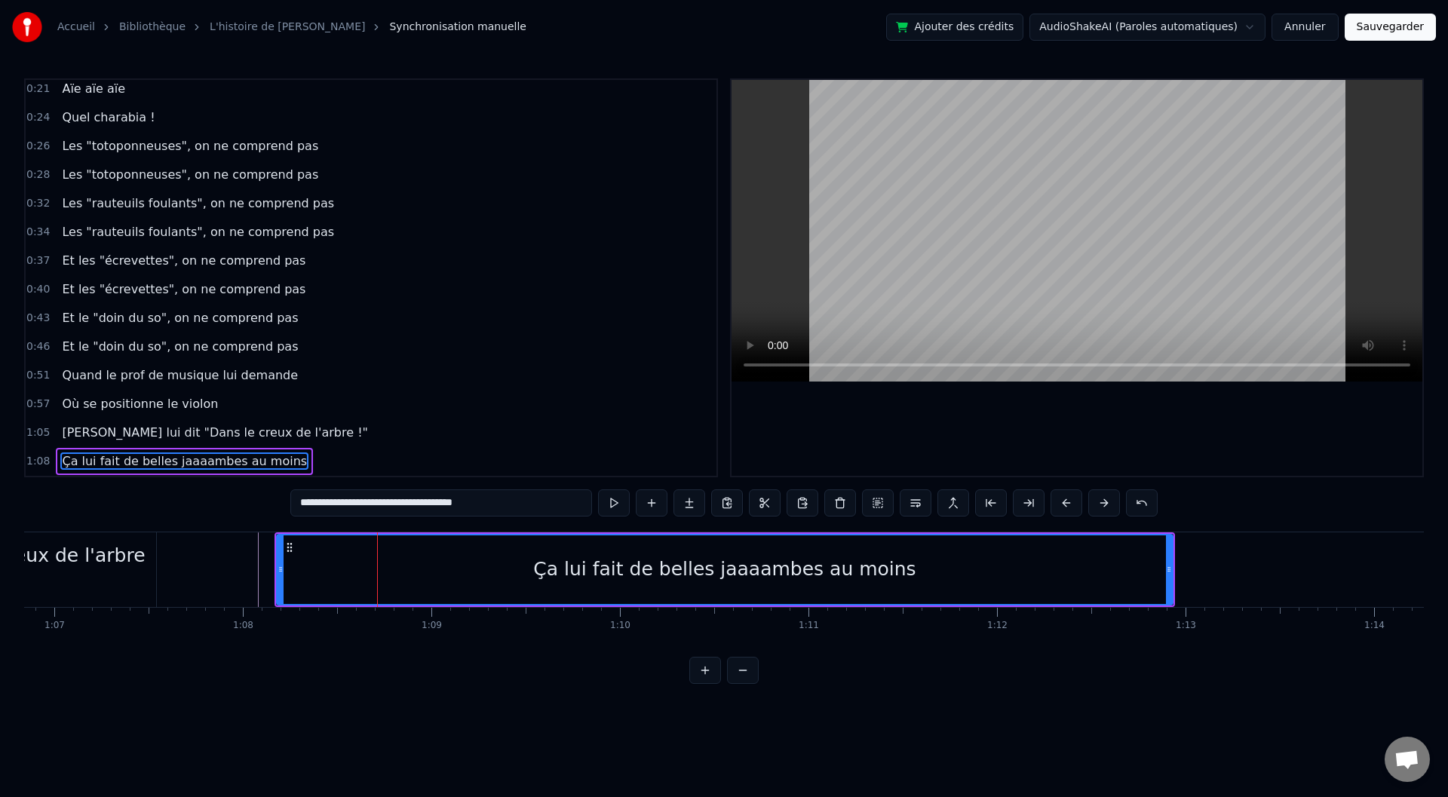
click at [411, 502] on input "**********" at bounding box center [441, 502] width 302 height 27
click at [410, 506] on input "**********" at bounding box center [441, 502] width 294 height 27
click at [413, 507] on input "**********" at bounding box center [441, 502] width 287 height 27
type input "**********"
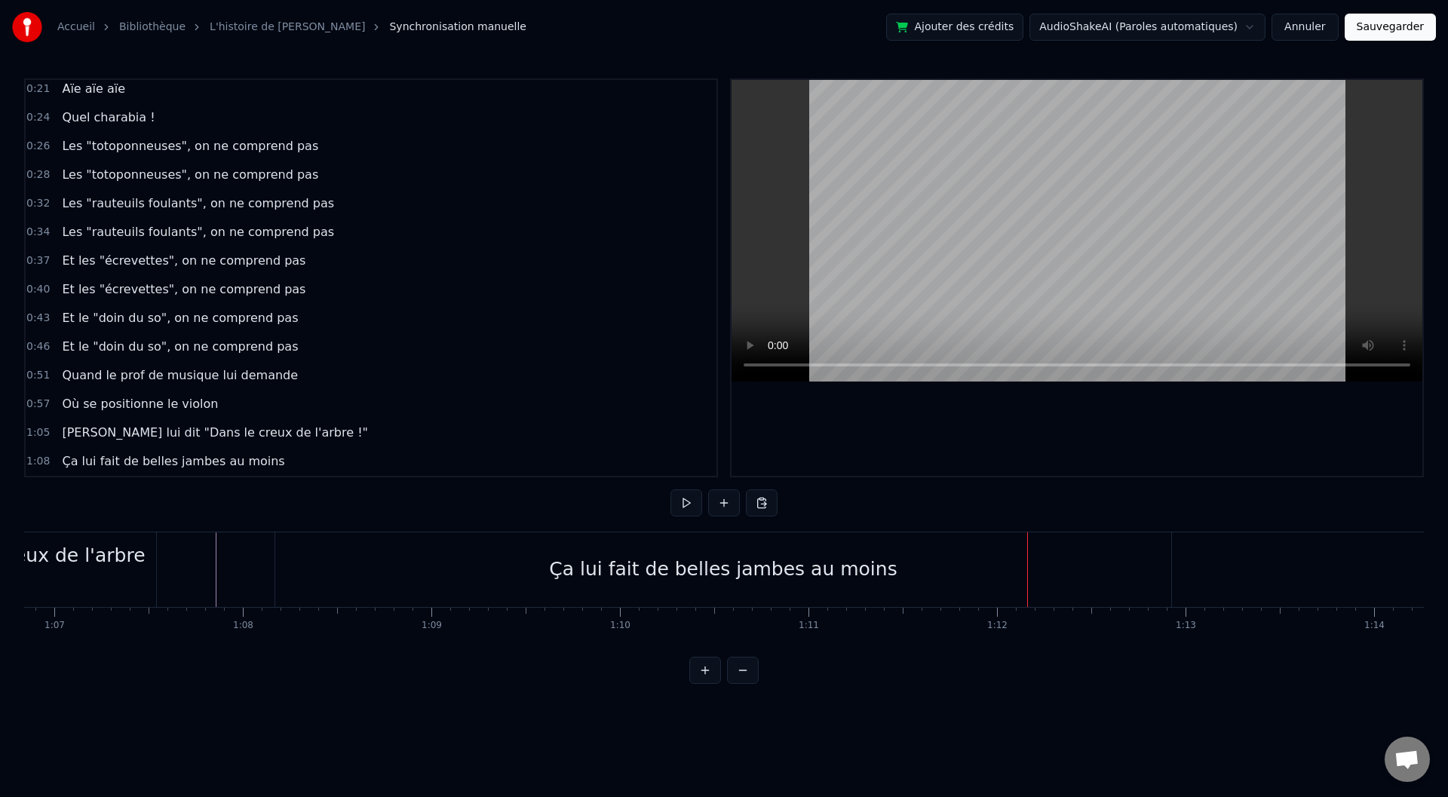
click at [701, 684] on button at bounding box center [705, 670] width 32 height 27
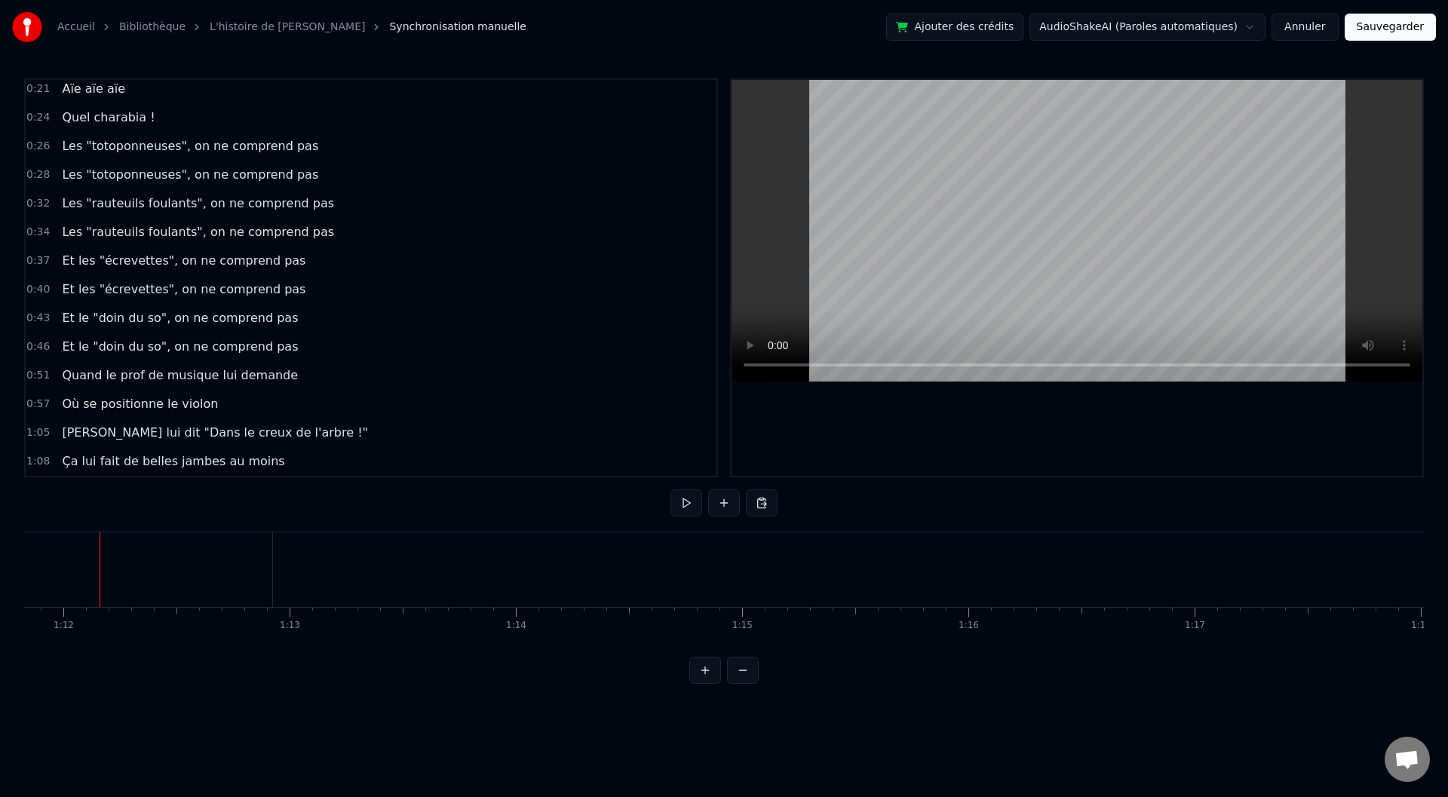
click at [701, 684] on button at bounding box center [705, 670] width 32 height 27
click at [738, 684] on button at bounding box center [743, 670] width 32 height 27
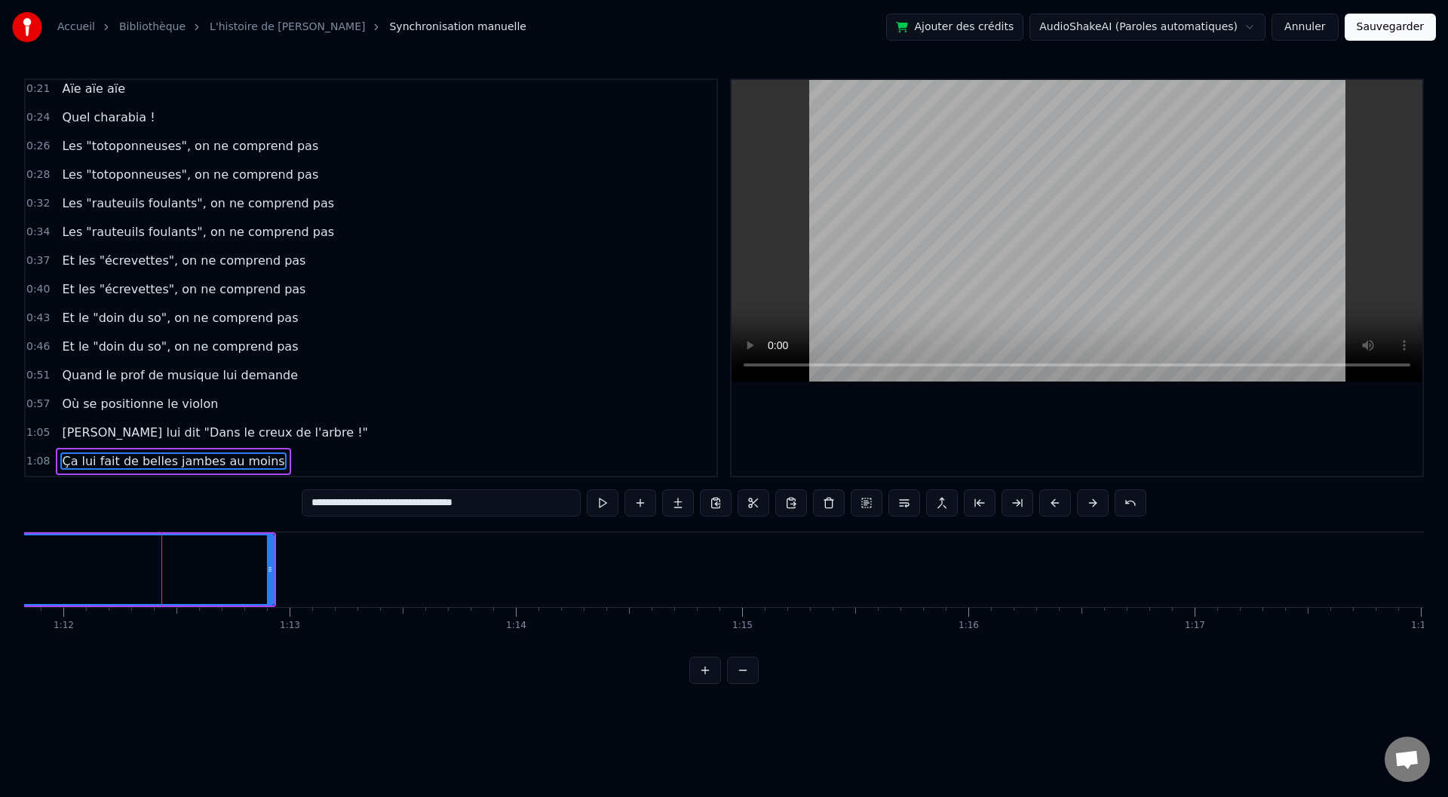
click at [698, 683] on button at bounding box center [705, 670] width 32 height 27
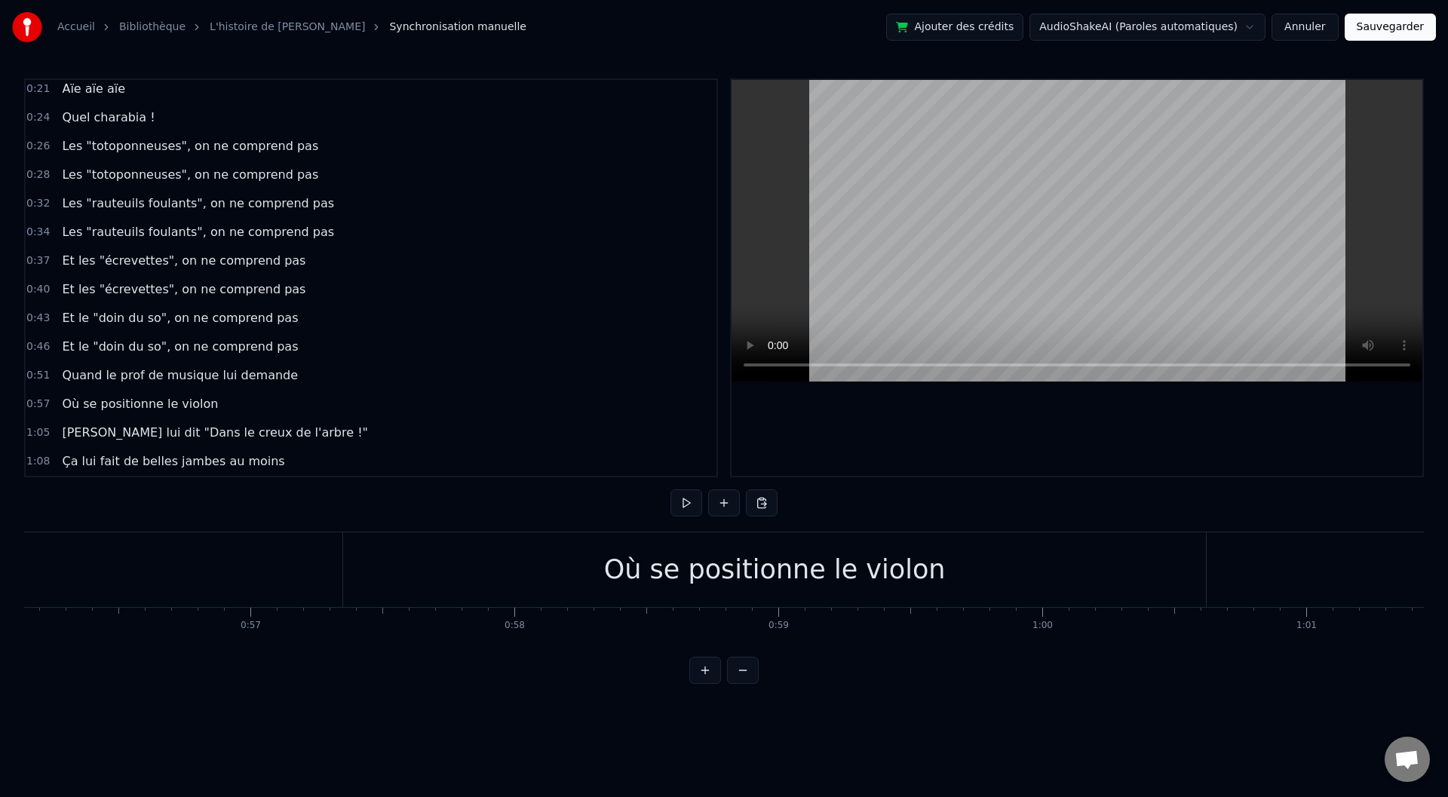
scroll to position [0, 14609]
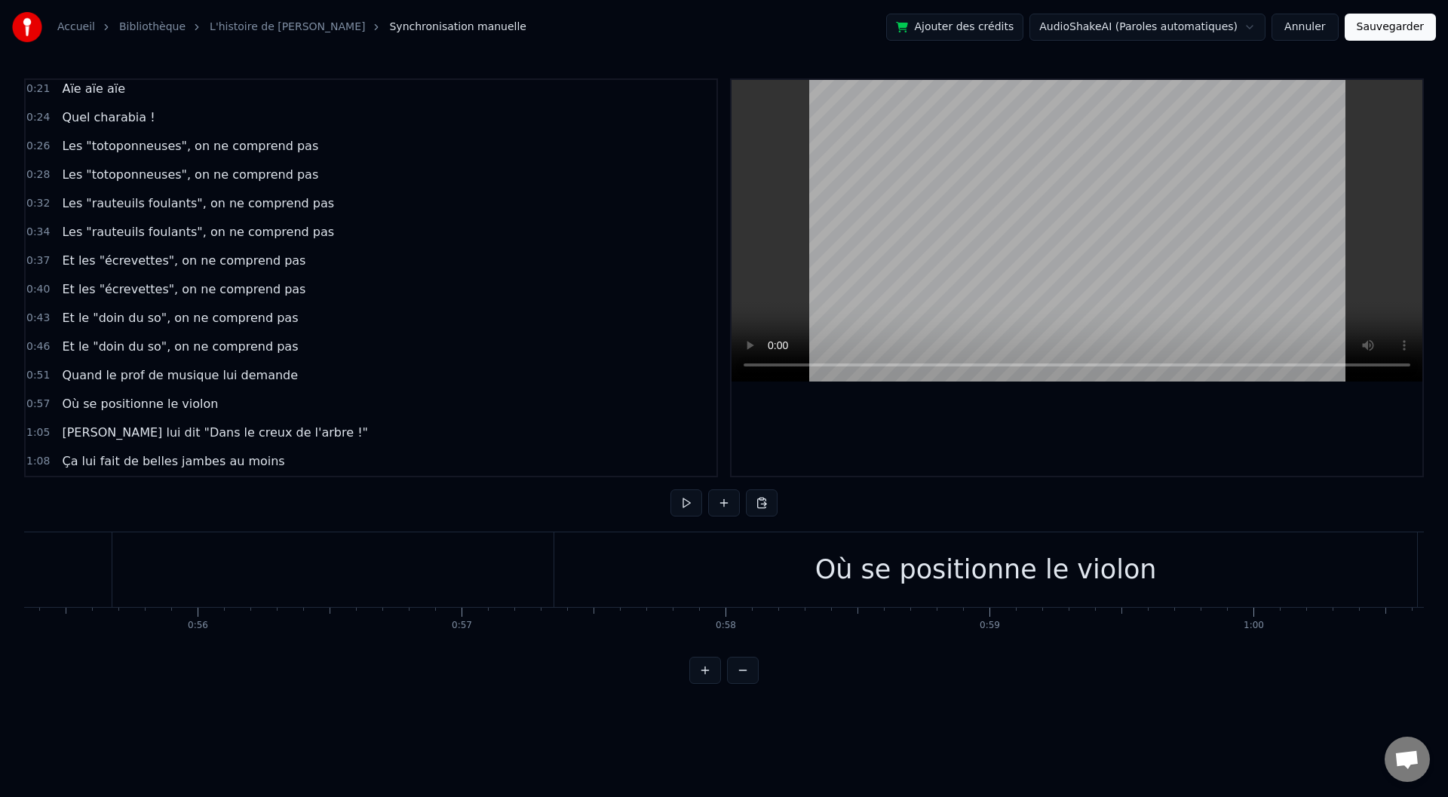
click at [744, 684] on button at bounding box center [743, 670] width 32 height 27
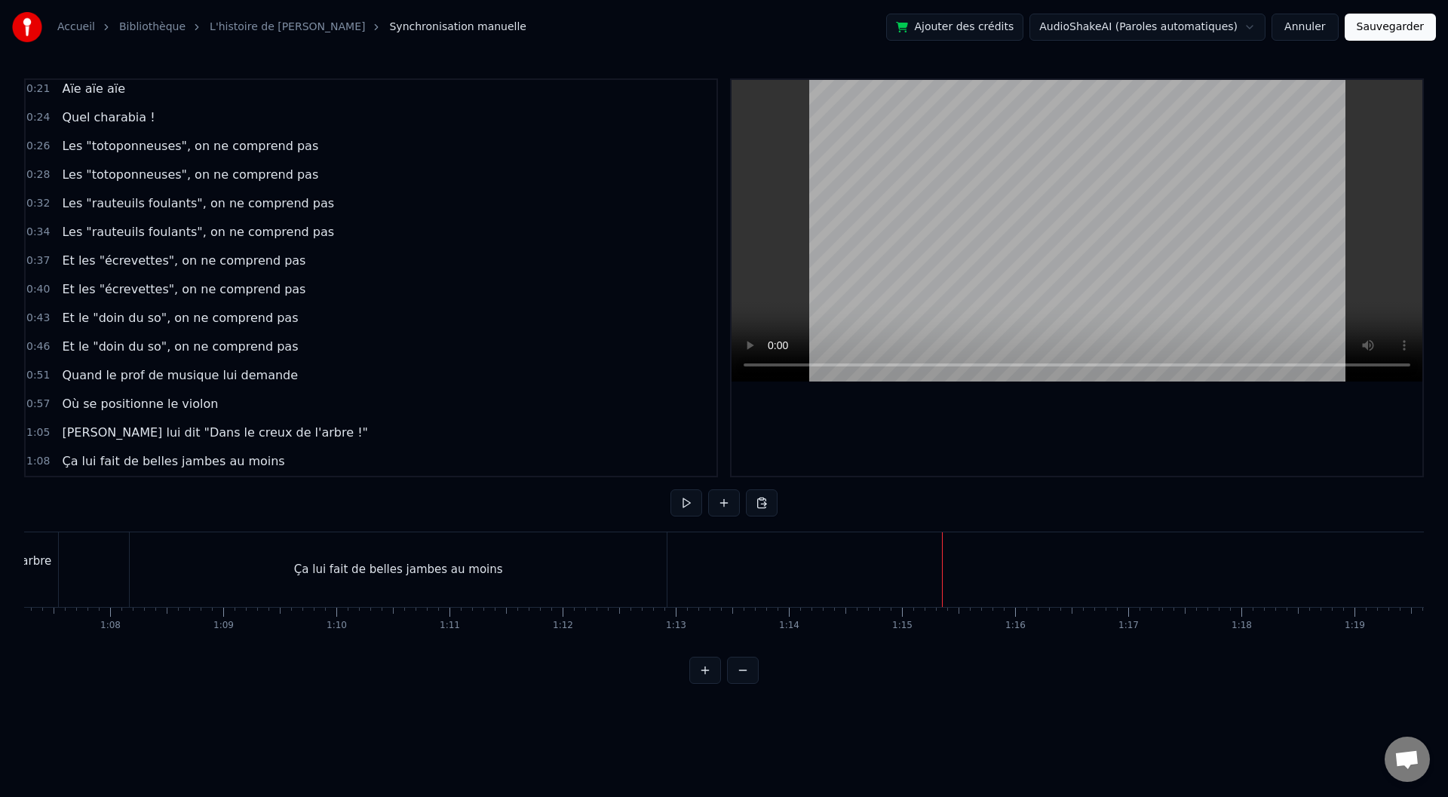
scroll to position [0, 7501]
click at [707, 684] on button at bounding box center [705, 670] width 32 height 27
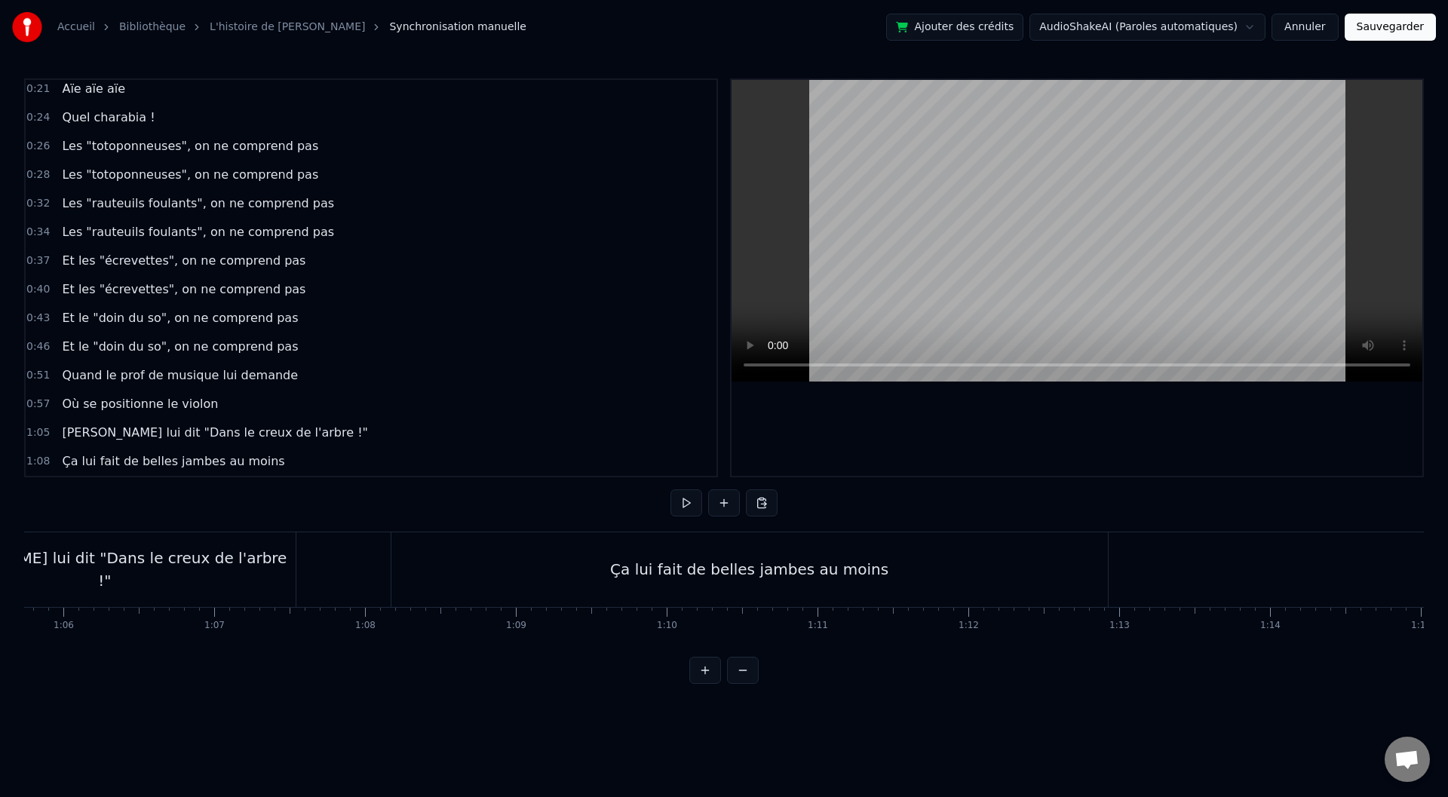
scroll to position [0, 9876]
click at [741, 579] on div "Ça lui fait de belles jambes au moins" at bounding box center [790, 569] width 278 height 23
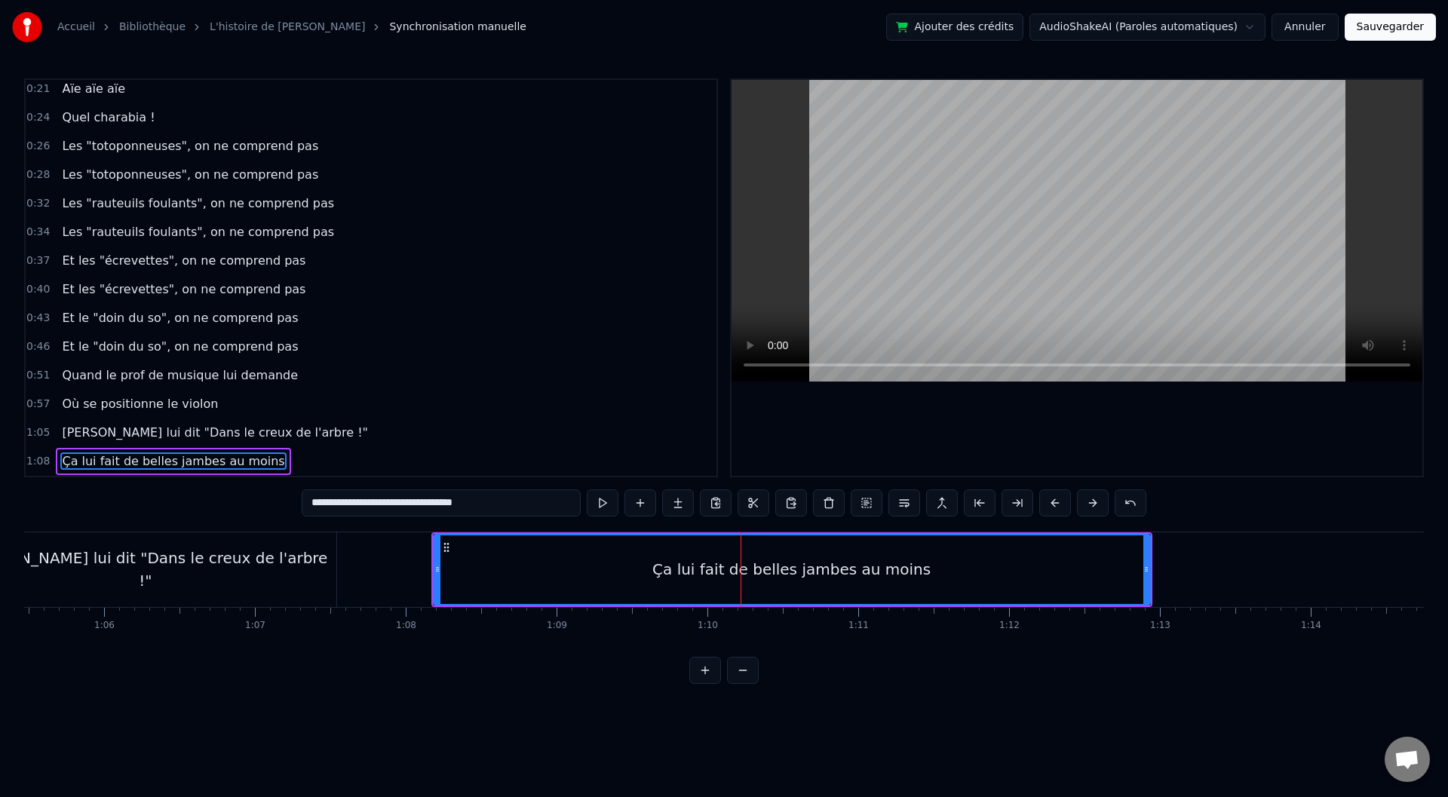
click at [350, 501] on input "**********" at bounding box center [441, 502] width 279 height 27
click at [351, 508] on input "**********" at bounding box center [441, 502] width 279 height 27
click at [345, 506] on input "**********" at bounding box center [441, 502] width 287 height 27
click at [349, 505] on input "**********" at bounding box center [441, 502] width 287 height 27
click at [343, 505] on input "**********" at bounding box center [441, 502] width 287 height 27
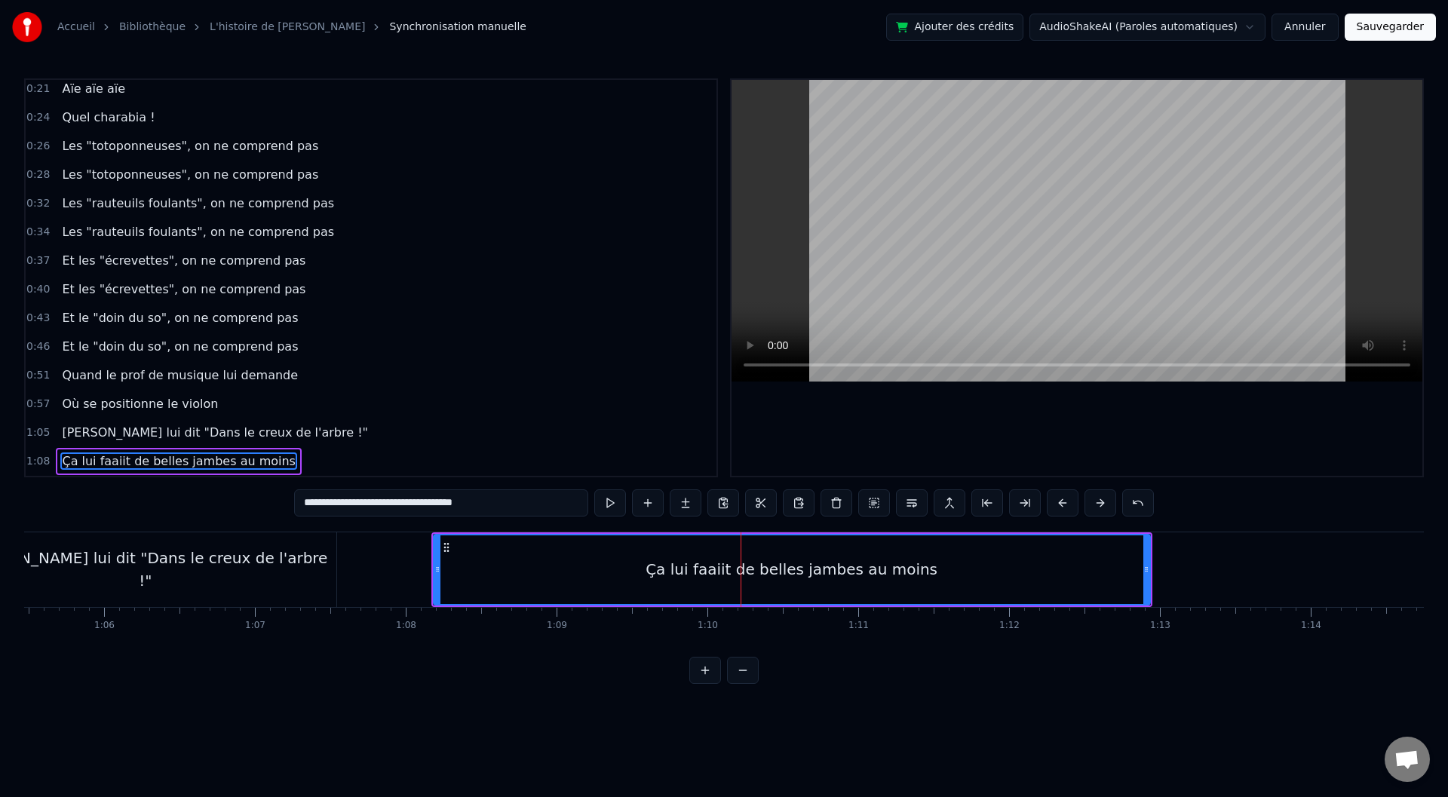
click at [409, 503] on input "**********" at bounding box center [441, 502] width 294 height 27
click at [408, 503] on input "**********" at bounding box center [441, 502] width 302 height 27
type input "**********"
click at [273, 518] on div "**********" at bounding box center [724, 381] width 1400 height 606
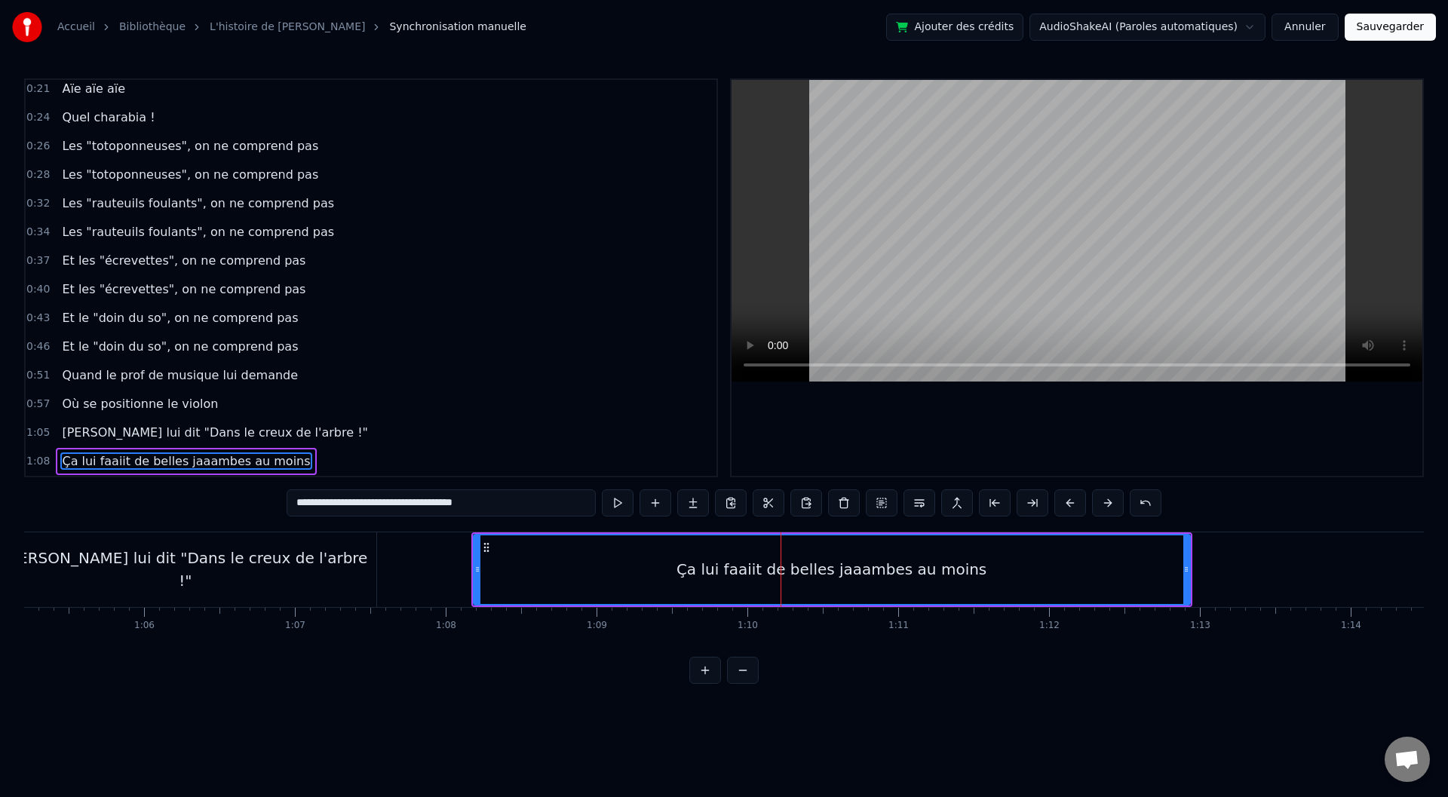
scroll to position [0, 9696]
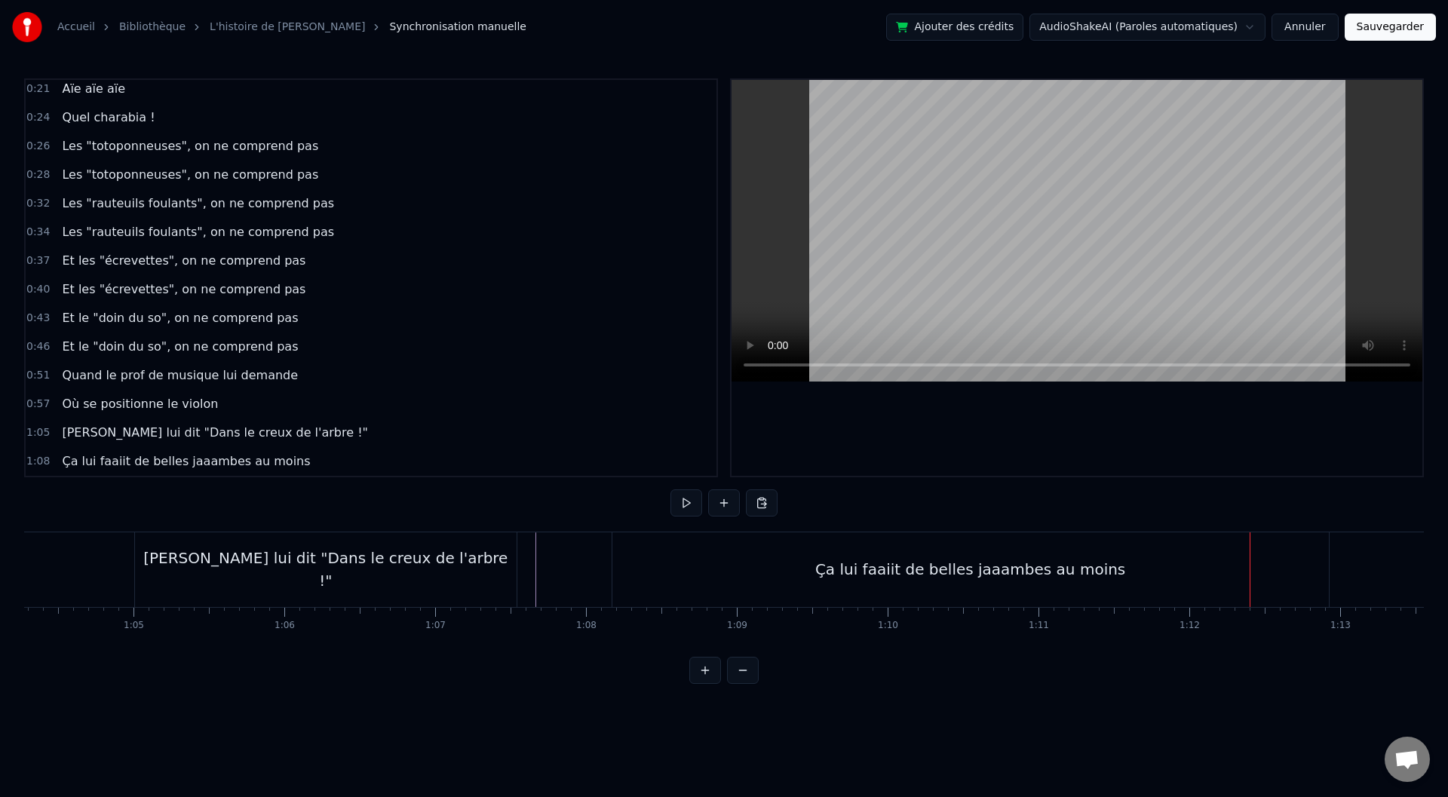
click at [664, 554] on div "Ça lui faaiit de belles jaaambes au moins" at bounding box center [970, 569] width 717 height 75
click at [680, 506] on button at bounding box center [687, 502] width 32 height 27
click at [683, 505] on button at bounding box center [687, 502] width 32 height 27
click at [1281, 578] on div "Ça lui faaiit de belles jaaambes au moins" at bounding box center [970, 569] width 717 height 75
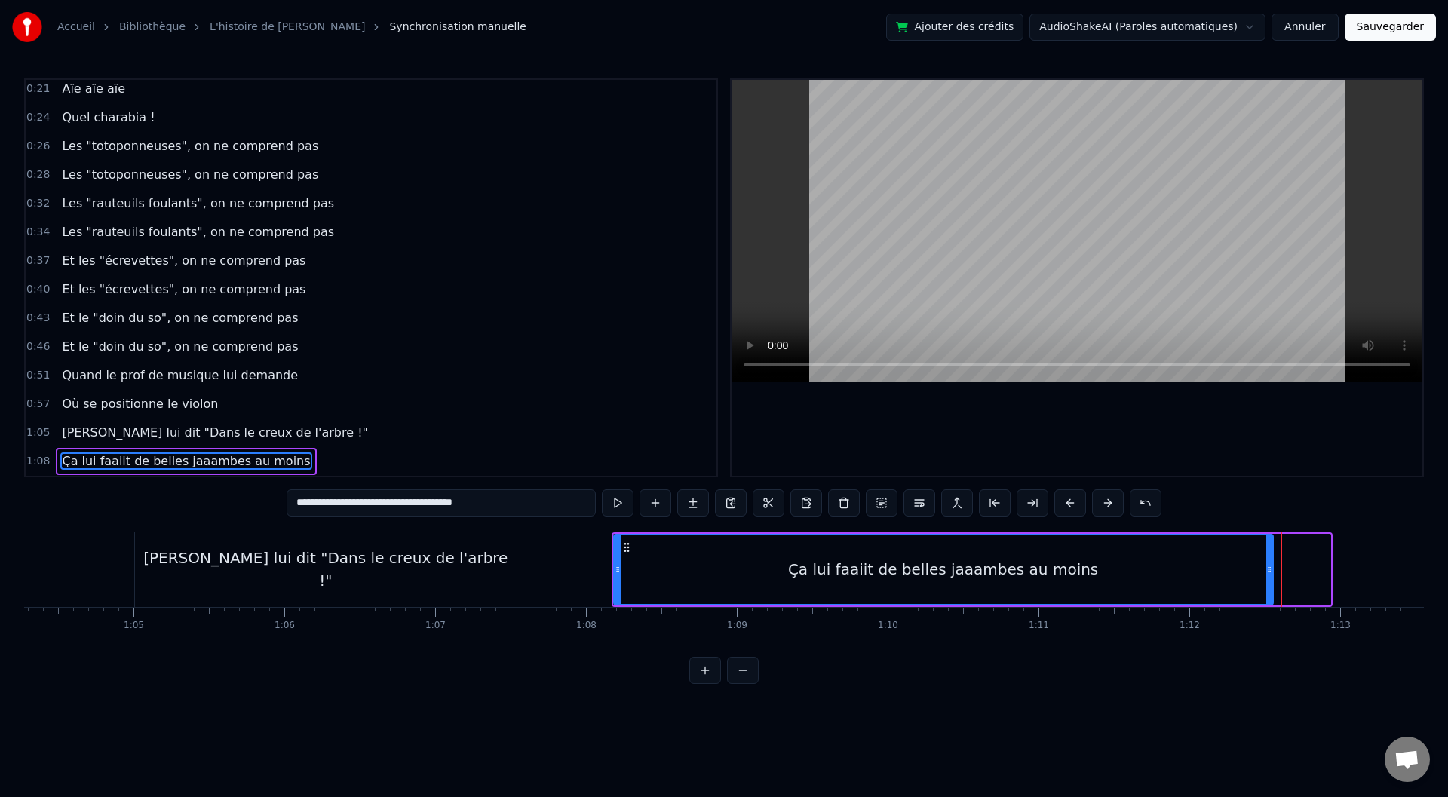
drag, startPoint x: 1325, startPoint y: 571, endPoint x: 1268, endPoint y: 571, distance: 57.3
click at [1268, 571] on icon at bounding box center [1269, 569] width 6 height 12
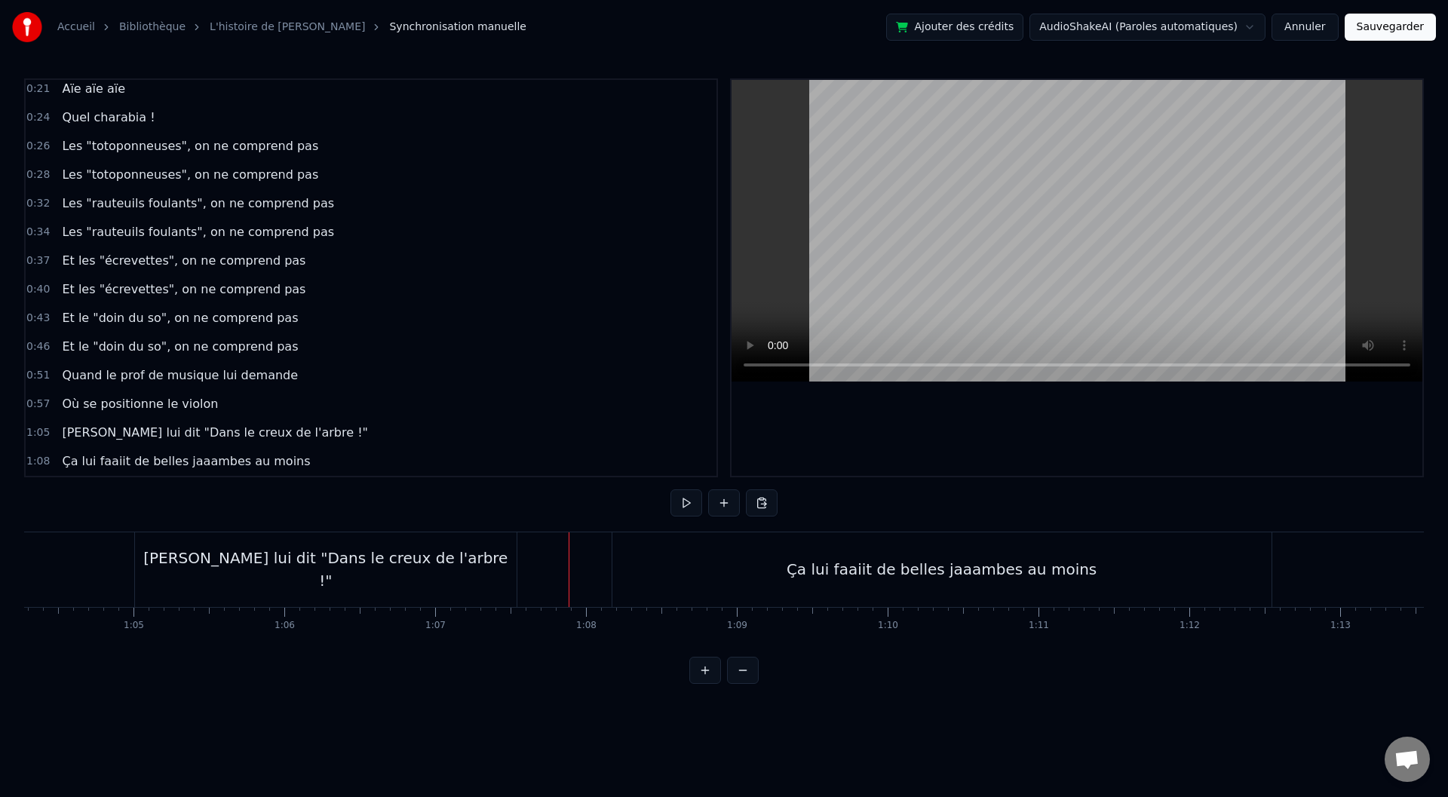
click at [681, 494] on button at bounding box center [687, 502] width 32 height 27
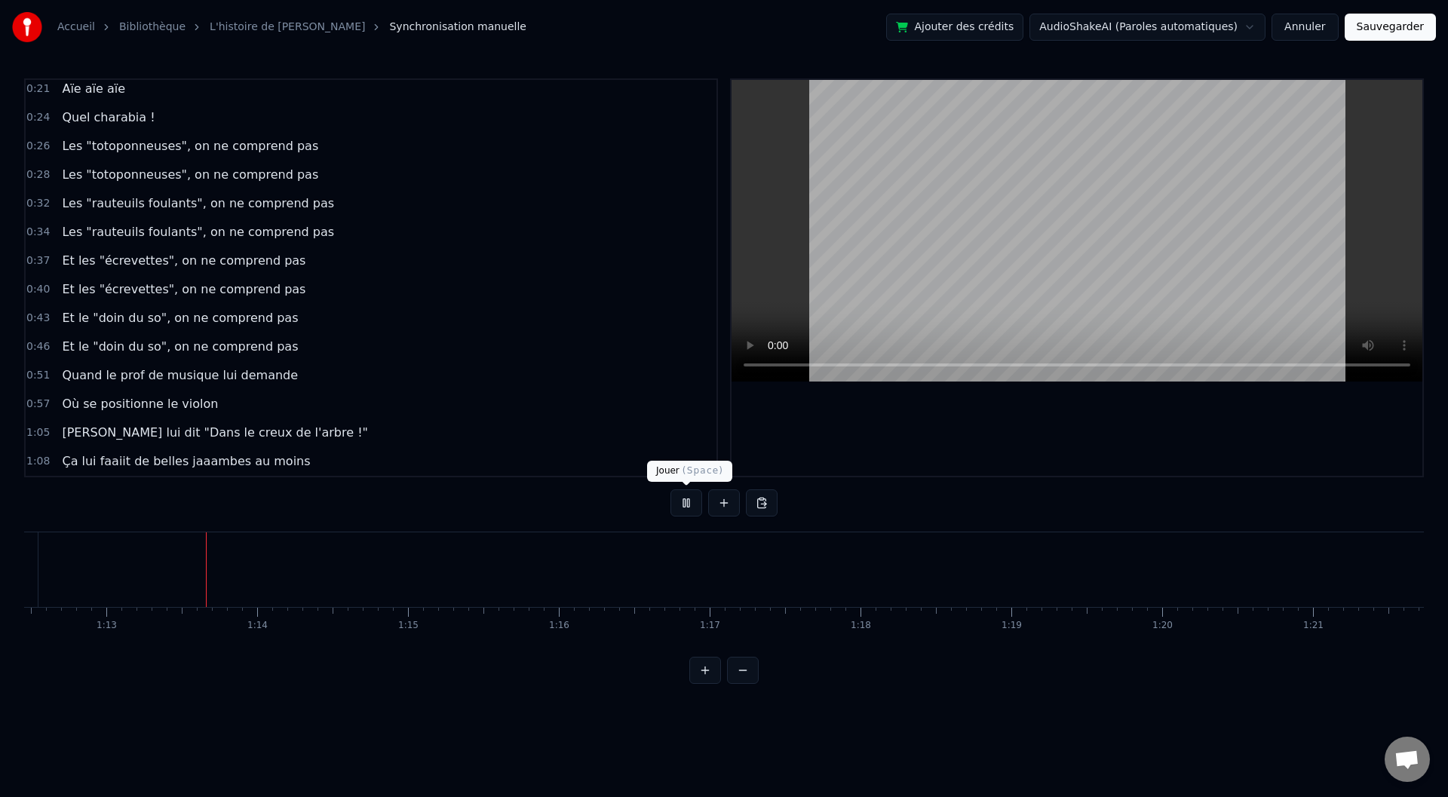
scroll to position [0, 10956]
click at [691, 504] on button at bounding box center [687, 502] width 32 height 27
click at [671, 489] on button at bounding box center [687, 502] width 32 height 27
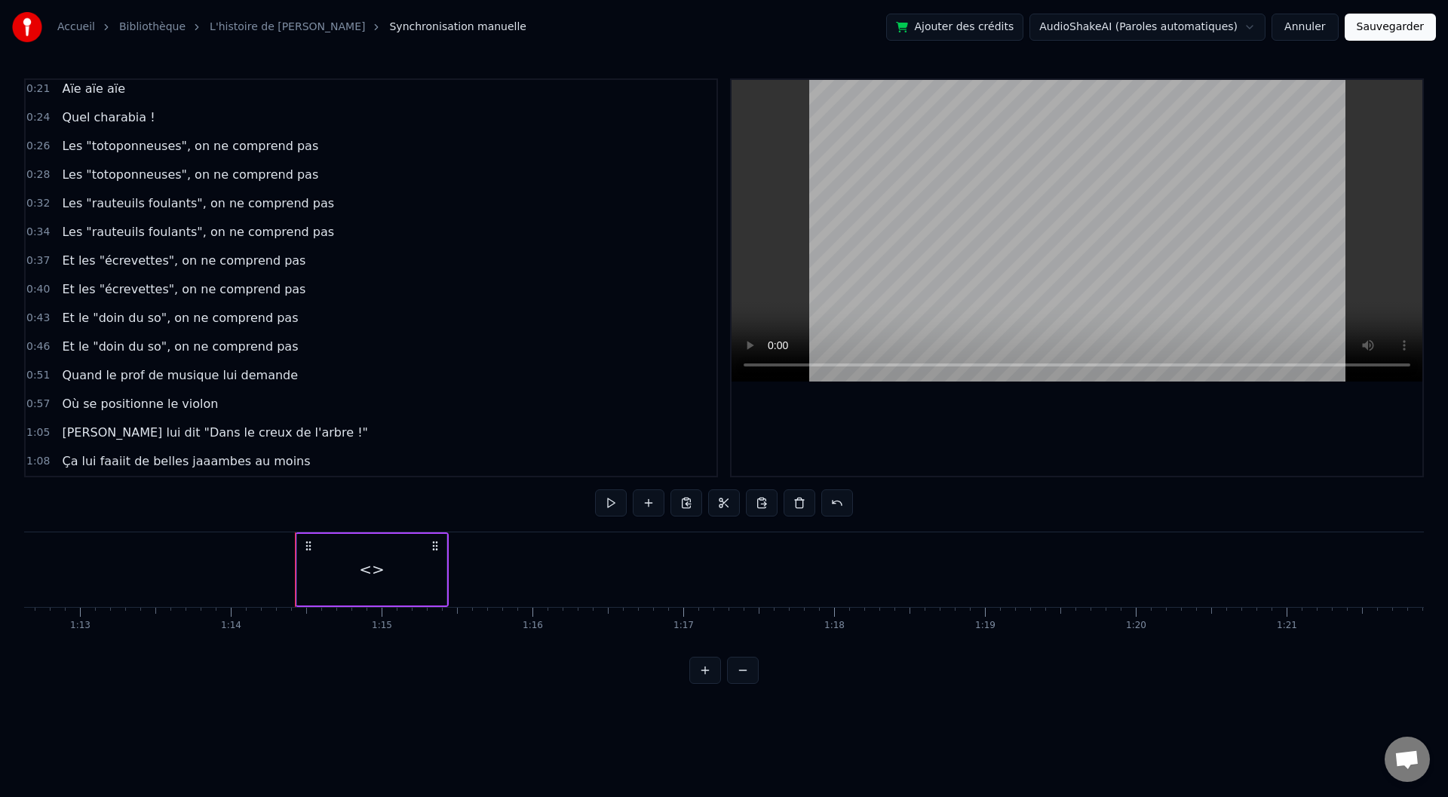
click at [440, 566] on div "<>" at bounding box center [371, 570] width 149 height 72
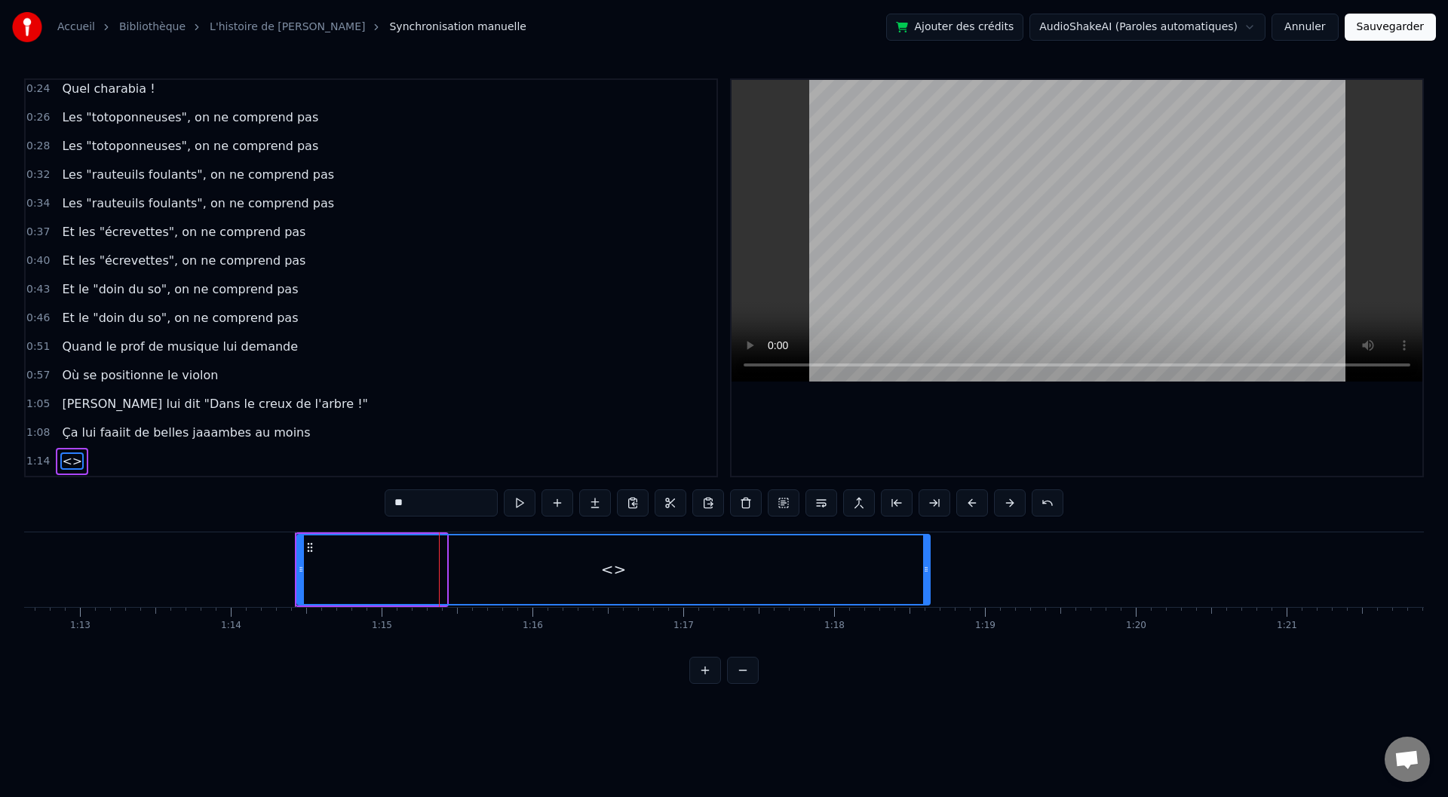
drag, startPoint x: 445, startPoint y: 567, endPoint x: 928, endPoint y: 566, distance: 483.5
click at [928, 566] on icon at bounding box center [926, 569] width 6 height 12
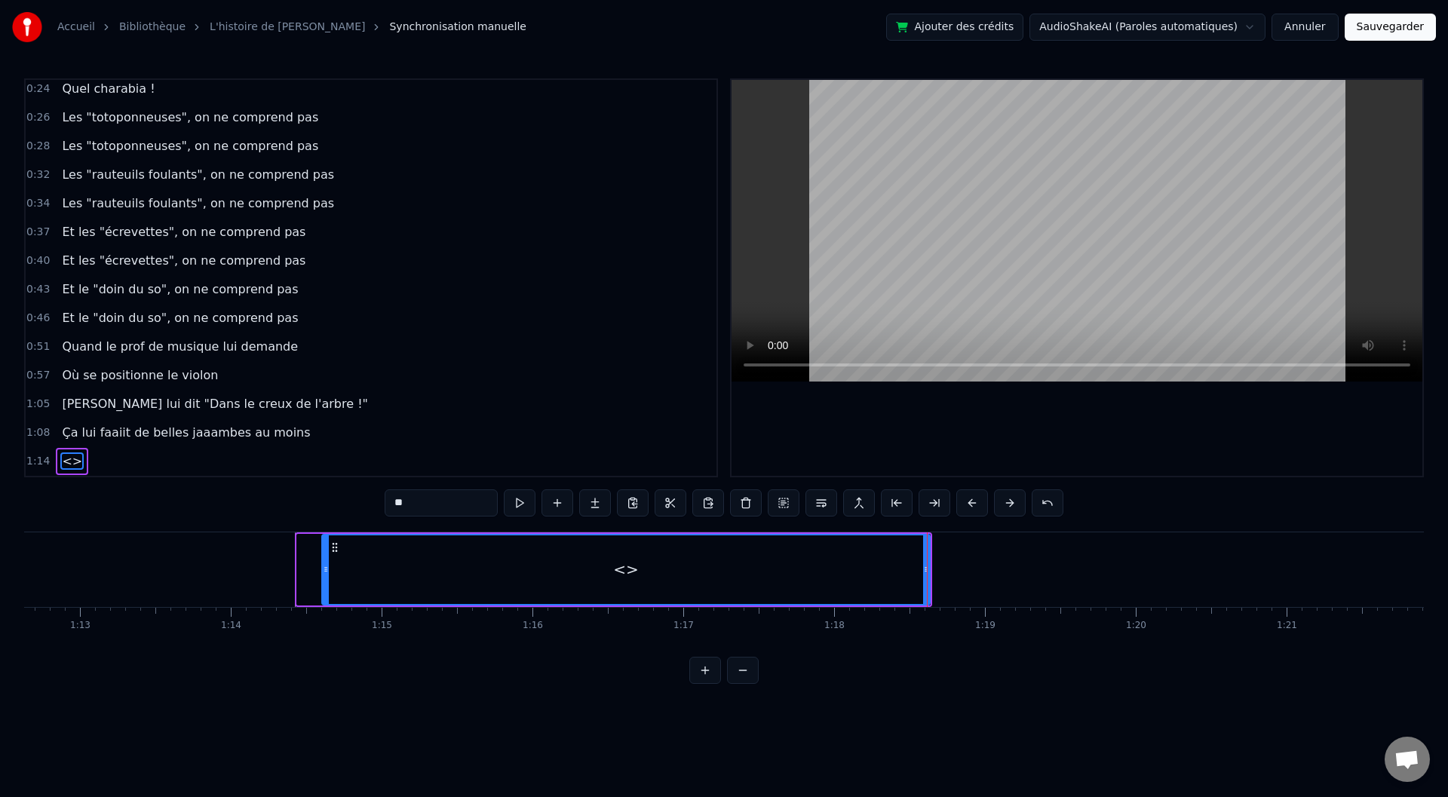
drag, startPoint x: 302, startPoint y: 569, endPoint x: 324, endPoint y: 570, distance: 22.7
click at [324, 570] on icon at bounding box center [326, 569] width 6 height 12
drag, startPoint x: 404, startPoint y: 505, endPoint x: 377, endPoint y: 504, distance: 27.2
click at [377, 504] on div "0:00 Baaaah ça va mieux toiii ? 0:04 Ou ça va [PERSON_NAME] ? 0:07 Sacré sulééé…" at bounding box center [724, 381] width 1400 height 606
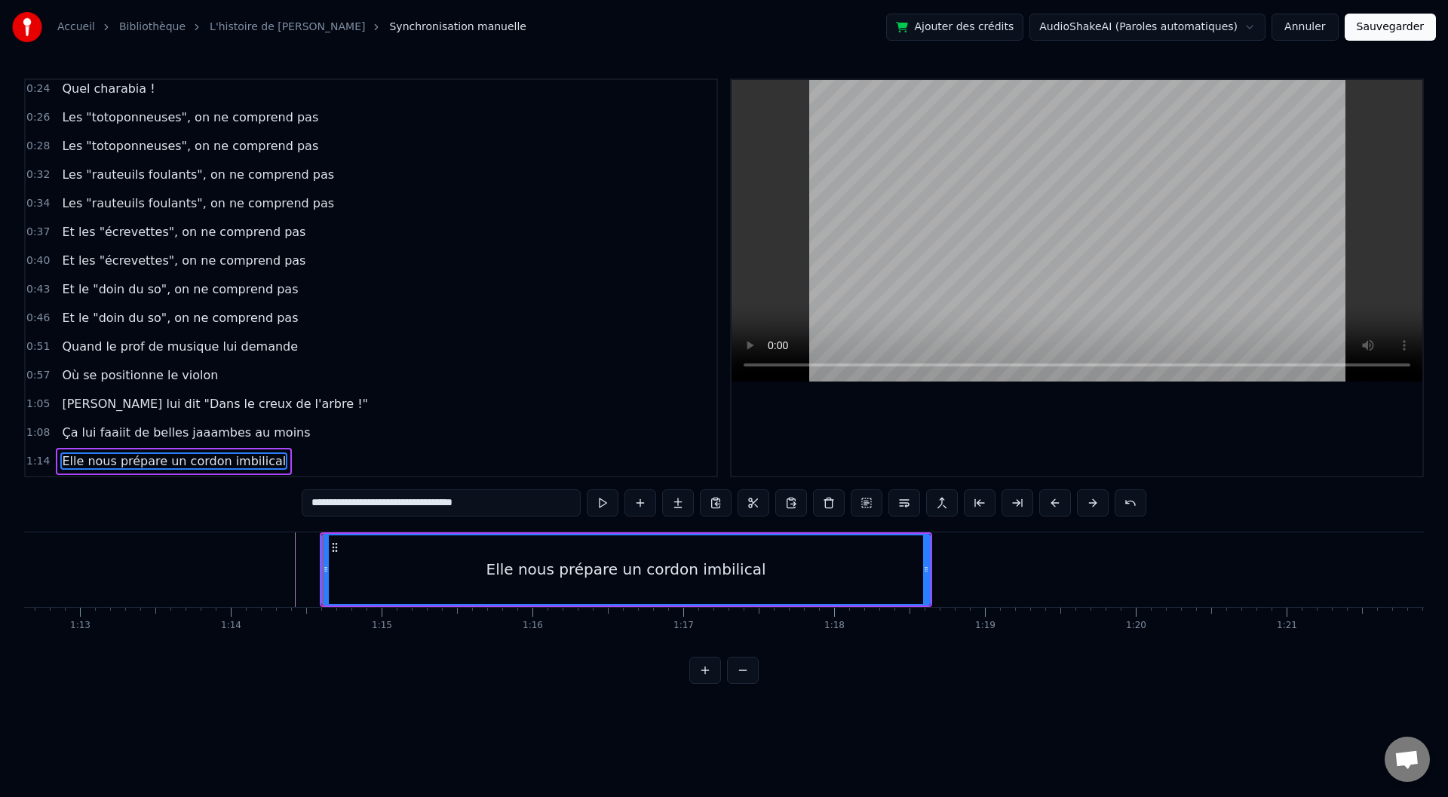
click at [445, 501] on input "**********" at bounding box center [441, 502] width 279 height 27
type input "**********"
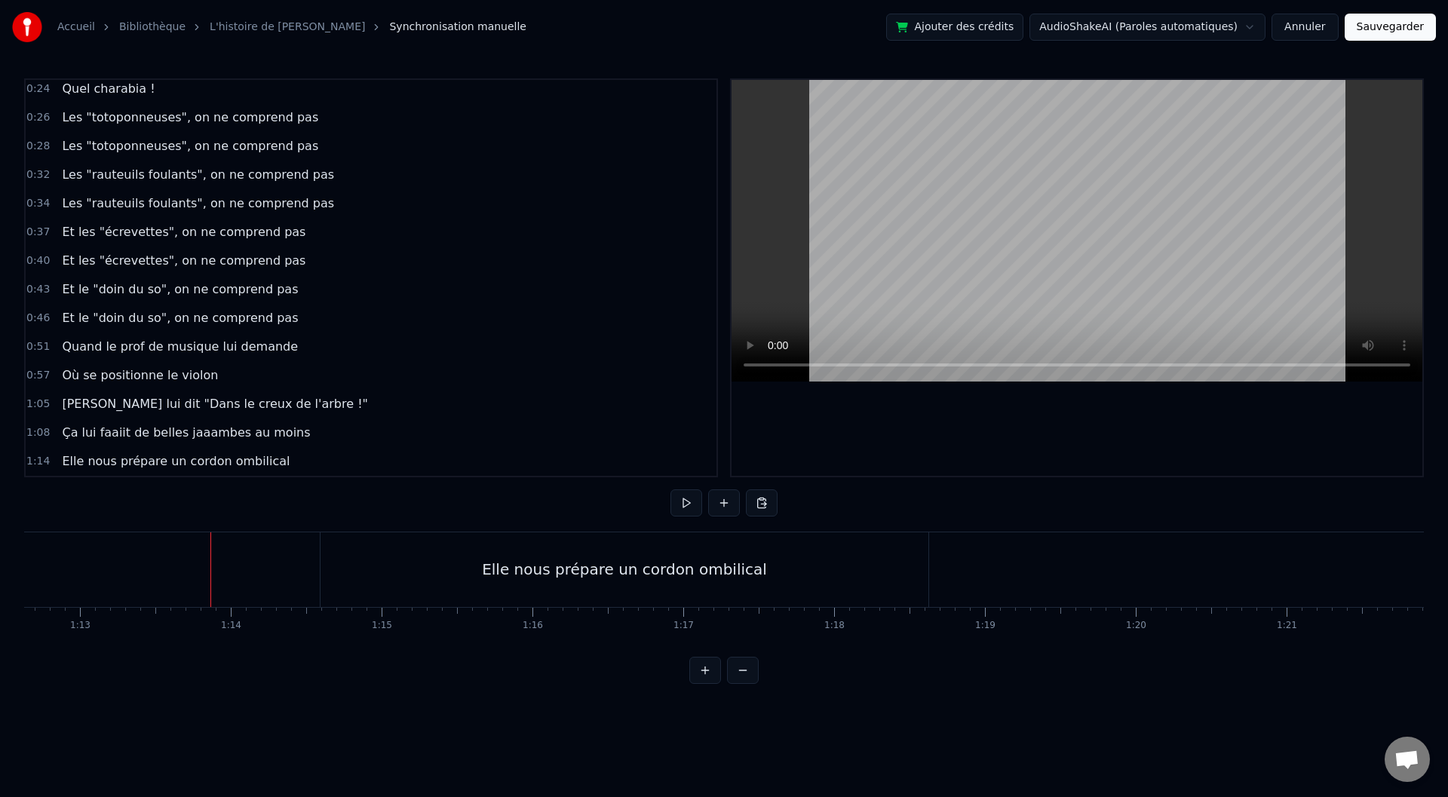
click at [356, 561] on div "Elle nous prépare un cordon ombilical" at bounding box center [625, 569] width 608 height 75
click at [799, 560] on div "Elle nous prépare un cordon ombilical" at bounding box center [625, 569] width 608 height 75
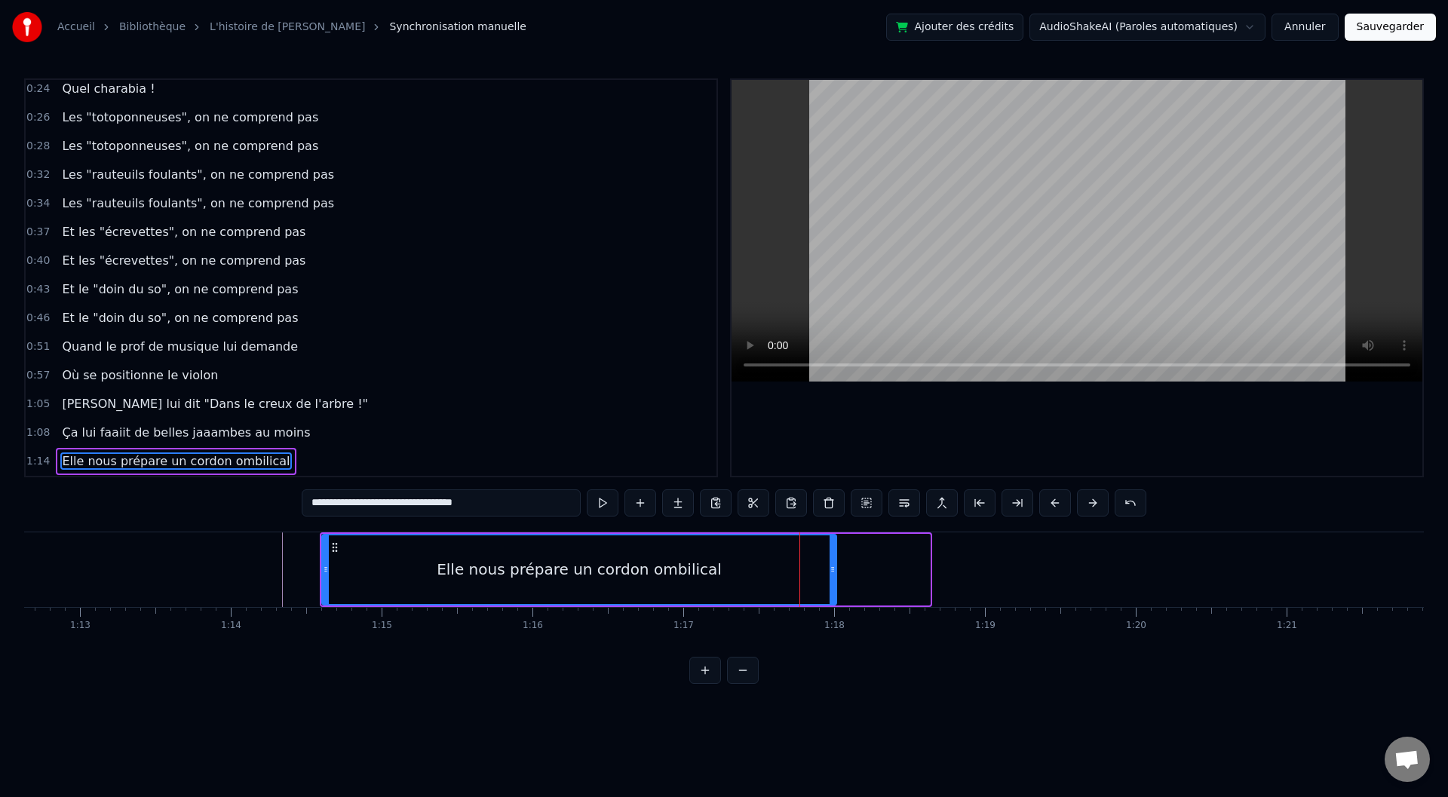
drag, startPoint x: 928, startPoint y: 566, endPoint x: 835, endPoint y: 563, distance: 93.6
click at [835, 563] on icon at bounding box center [833, 569] width 6 height 12
click at [342, 548] on circle at bounding box center [342, 547] width 1 height 1
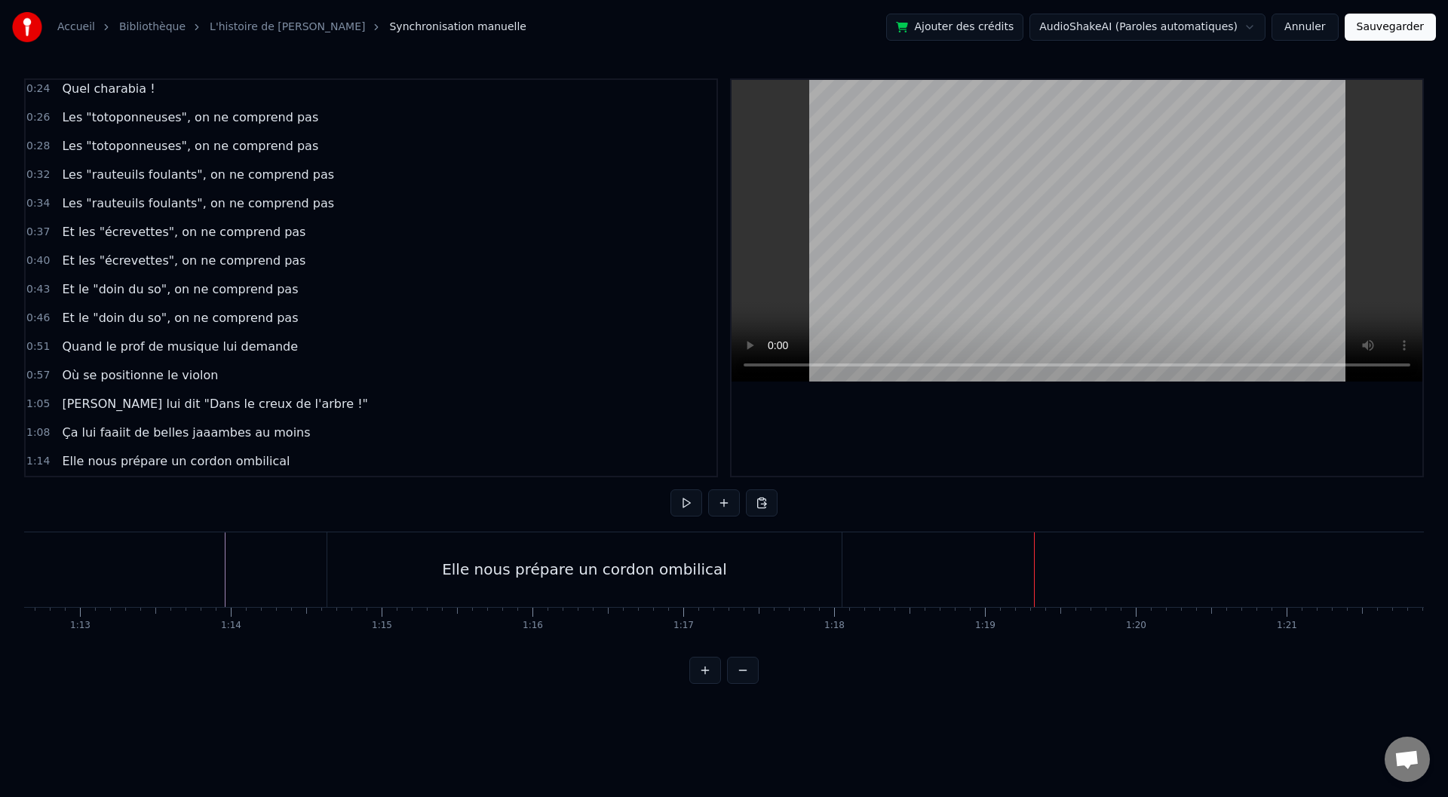
click at [772, 566] on div "Elle nous prépare un cordon ombilical" at bounding box center [584, 569] width 514 height 75
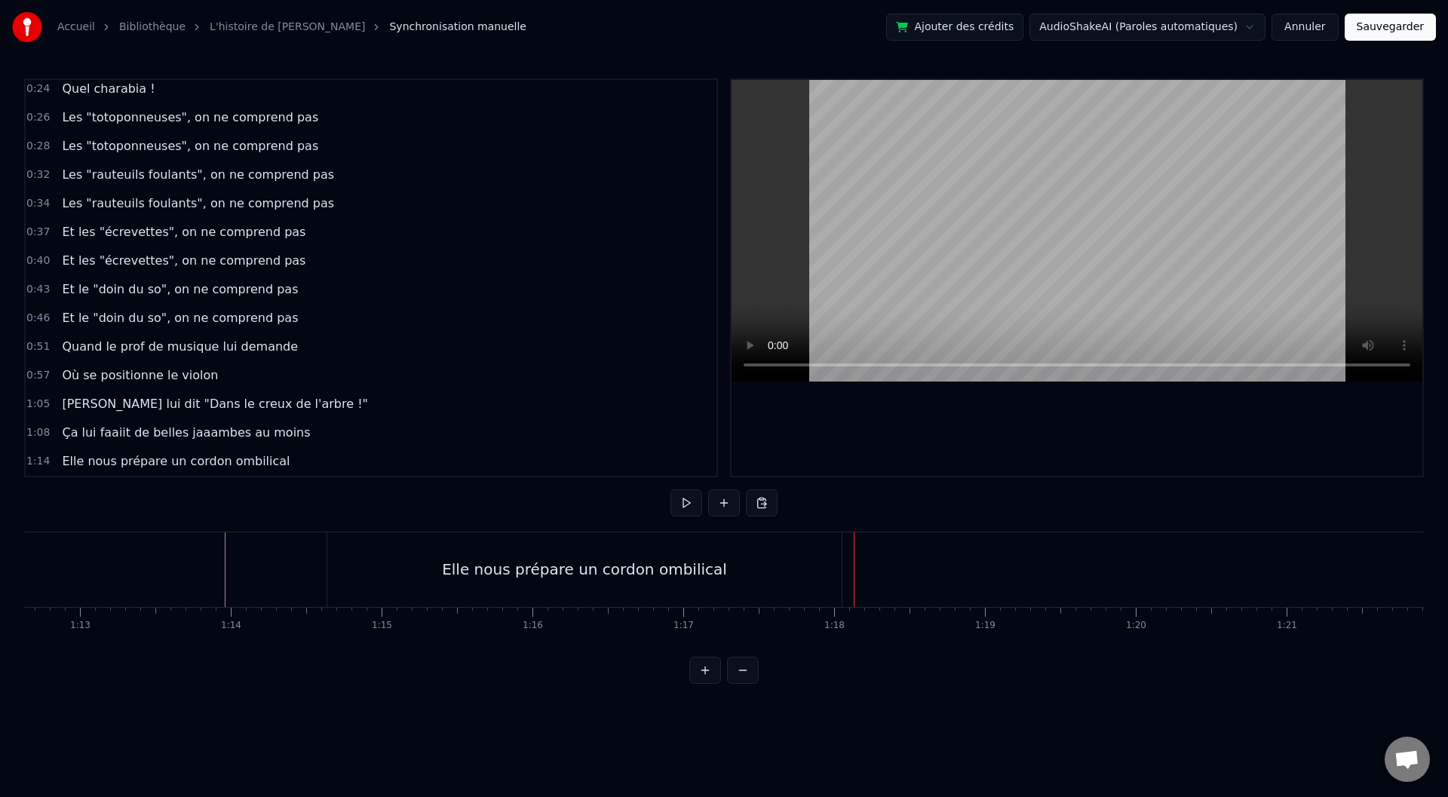
click at [840, 568] on div "Elle nous prépare un cordon ombilical" at bounding box center [584, 569] width 514 height 75
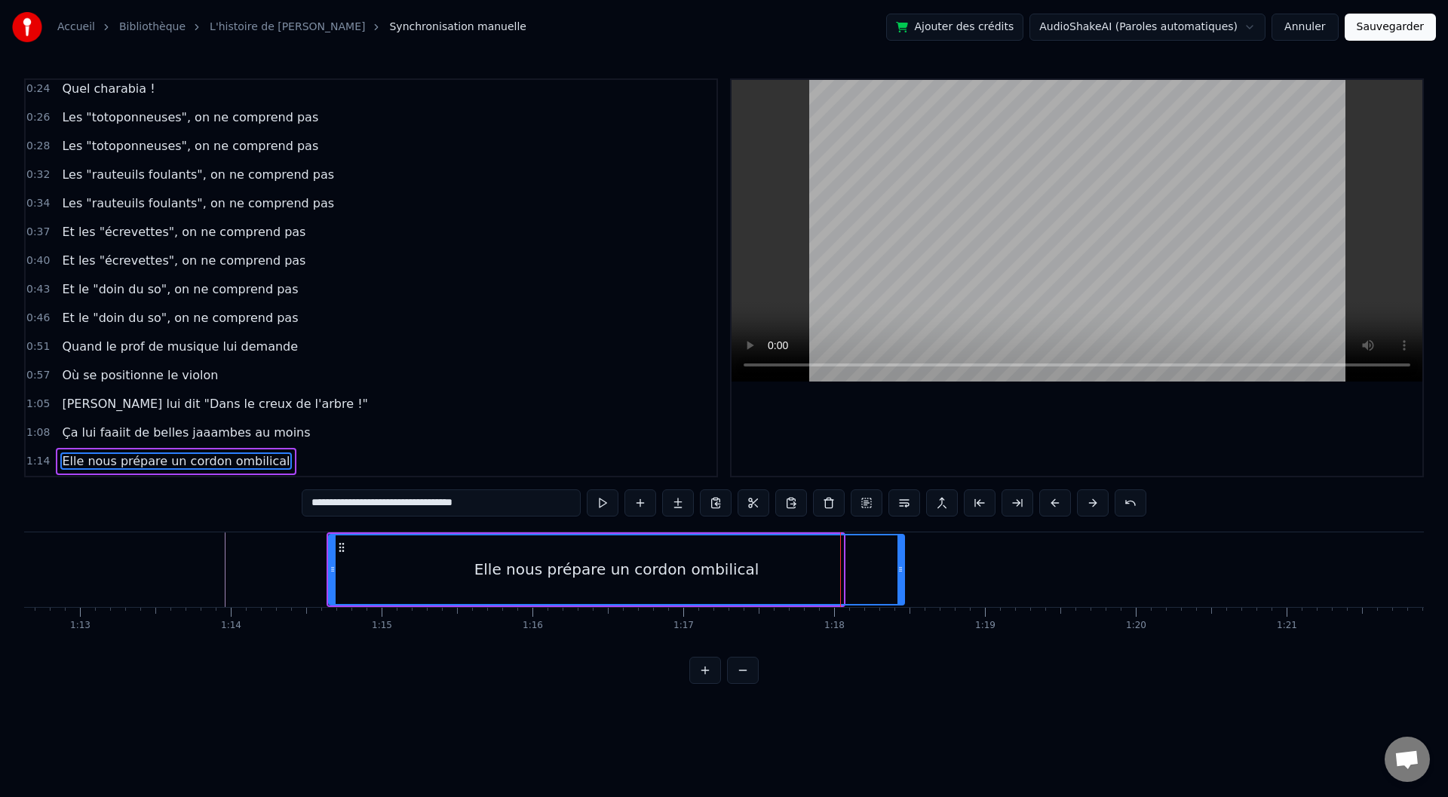
drag, startPoint x: 839, startPoint y: 568, endPoint x: 900, endPoint y: 569, distance: 61.1
click at [902, 569] on icon at bounding box center [901, 569] width 6 height 12
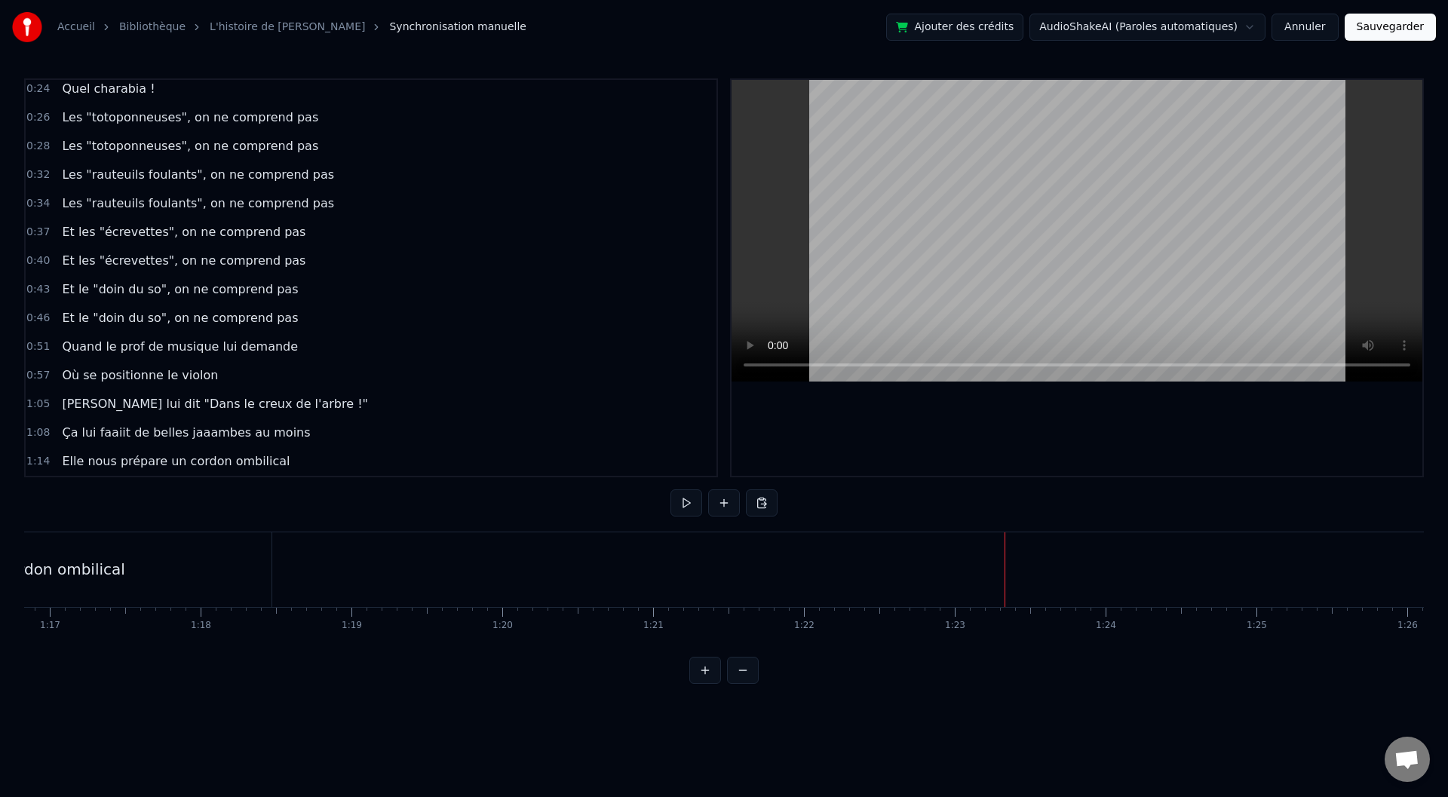
scroll to position [0, 11549]
click at [615, 563] on div "<>" at bounding box center [540, 569] width 151 height 75
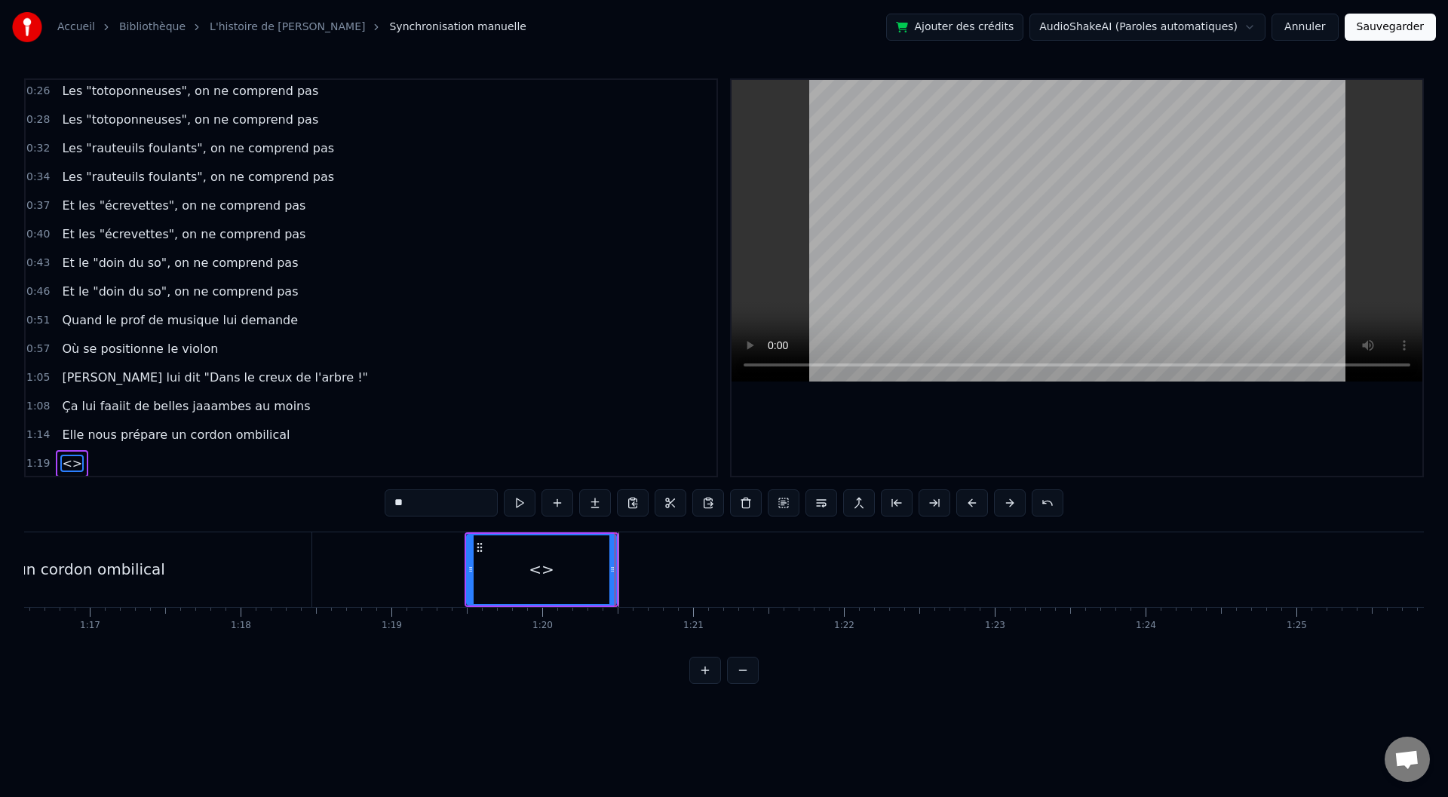
scroll to position [235, 0]
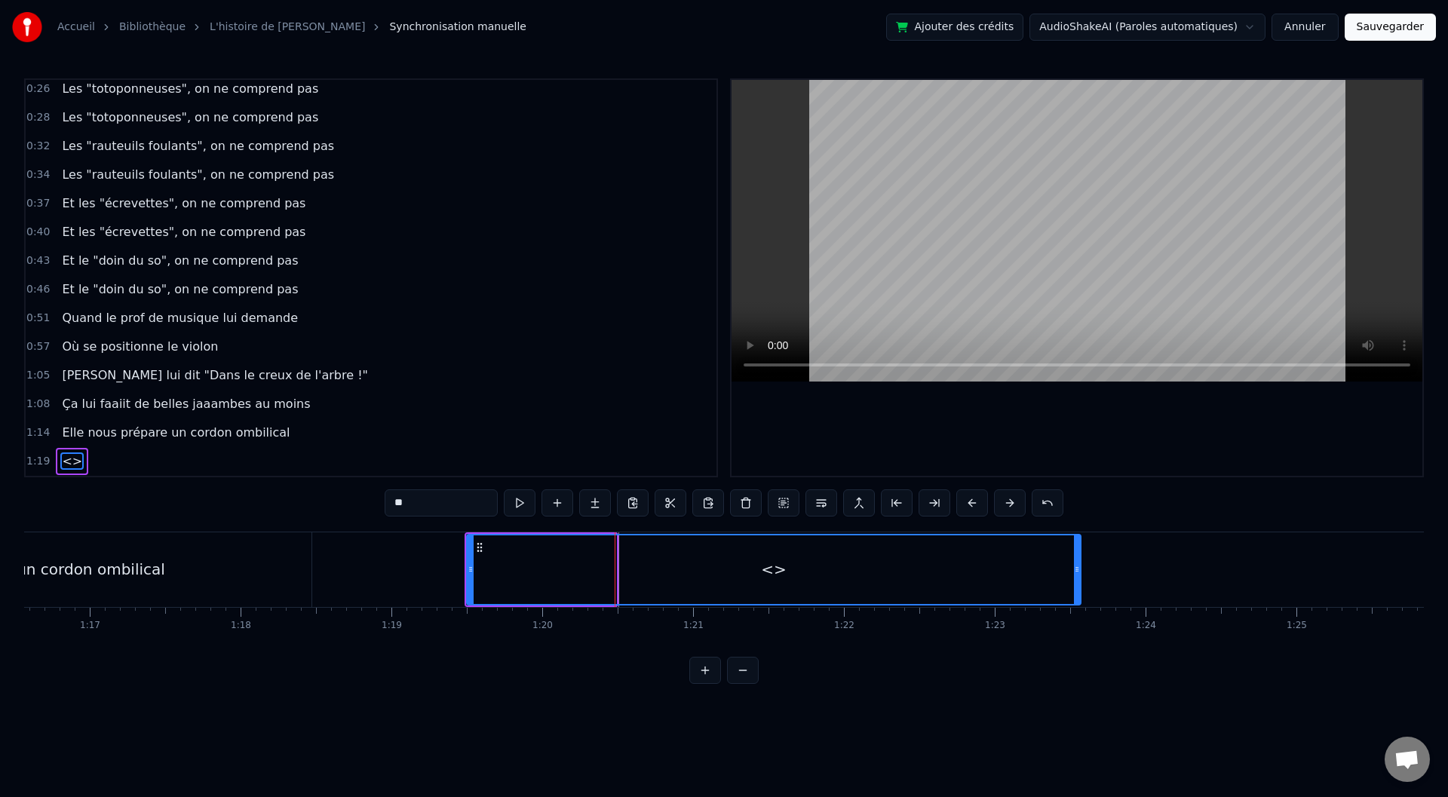
drag, startPoint x: 611, startPoint y: 566, endPoint x: 1076, endPoint y: 564, distance: 464.6
click at [1076, 564] on icon at bounding box center [1077, 569] width 6 height 12
click at [707, 561] on div "<>" at bounding box center [774, 569] width 612 height 69
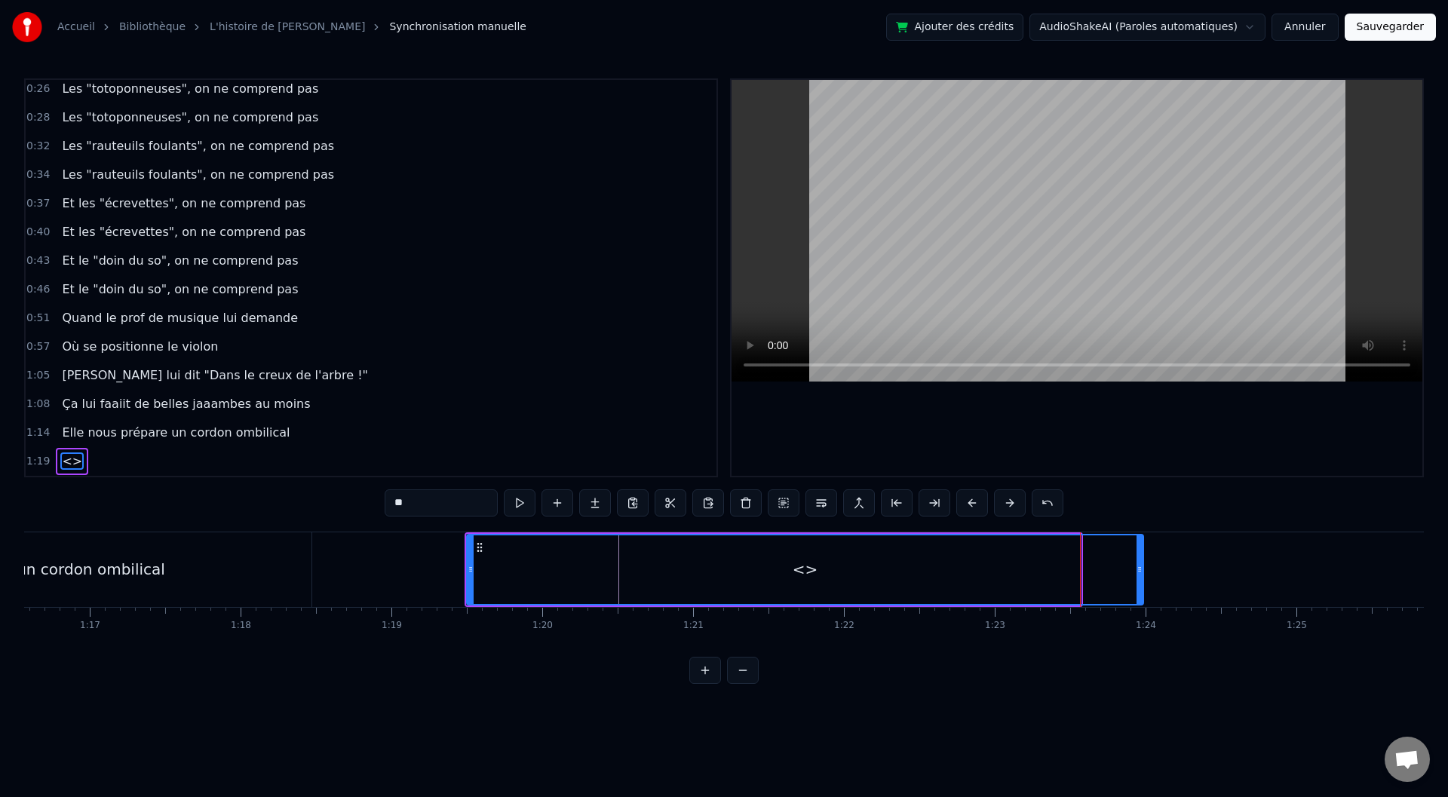
drag, startPoint x: 1078, startPoint y: 570, endPoint x: 1140, endPoint y: 569, distance: 62.6
click at [1140, 569] on icon at bounding box center [1140, 569] width 6 height 12
drag, startPoint x: 439, startPoint y: 511, endPoint x: 376, endPoint y: 508, distance: 62.7
click at [376, 508] on div "0:00 Baaaah ça va mieux toiii ? 0:04 Ou ça va [PERSON_NAME] ? 0:07 Sacré sulééé…" at bounding box center [724, 381] width 1400 height 606
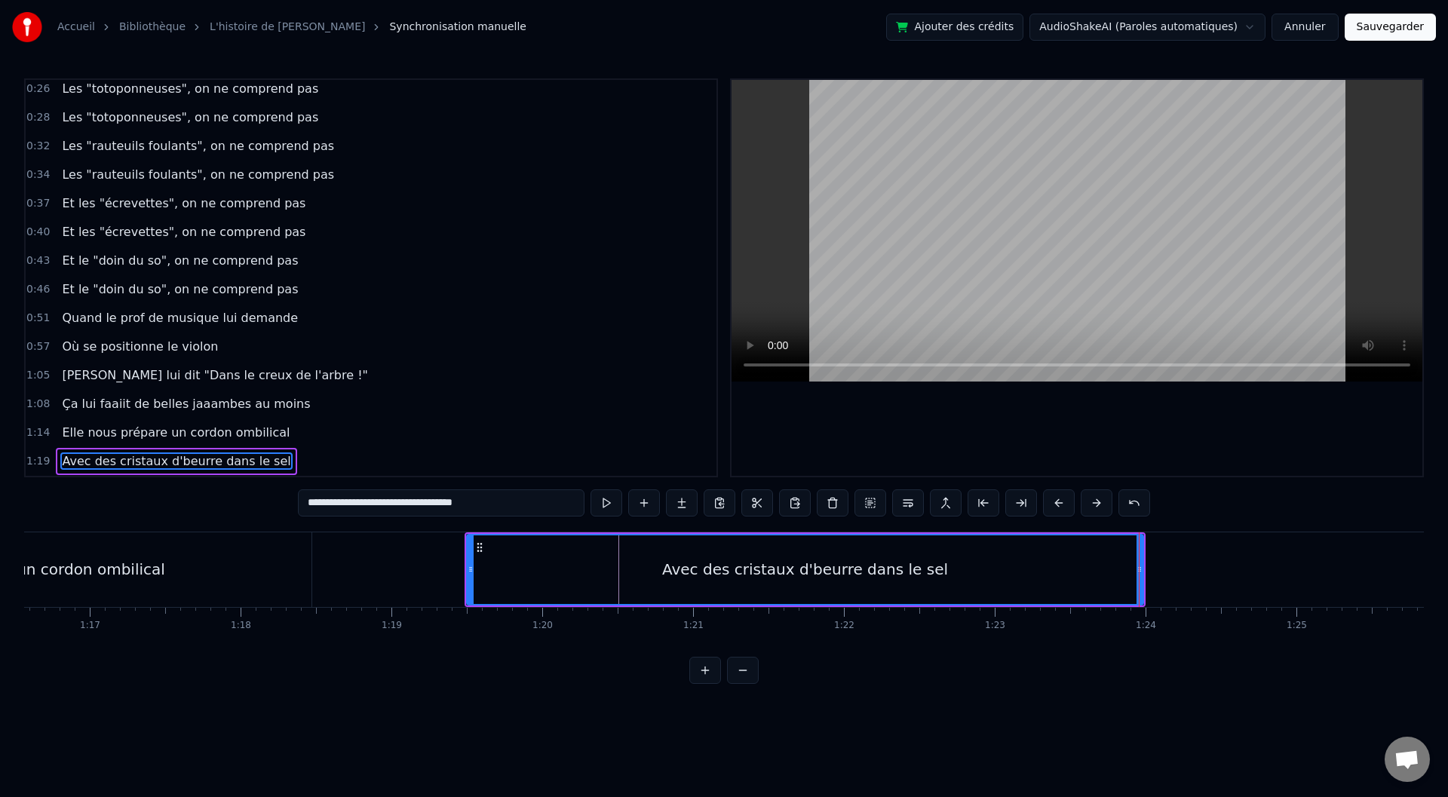
type input "**********"
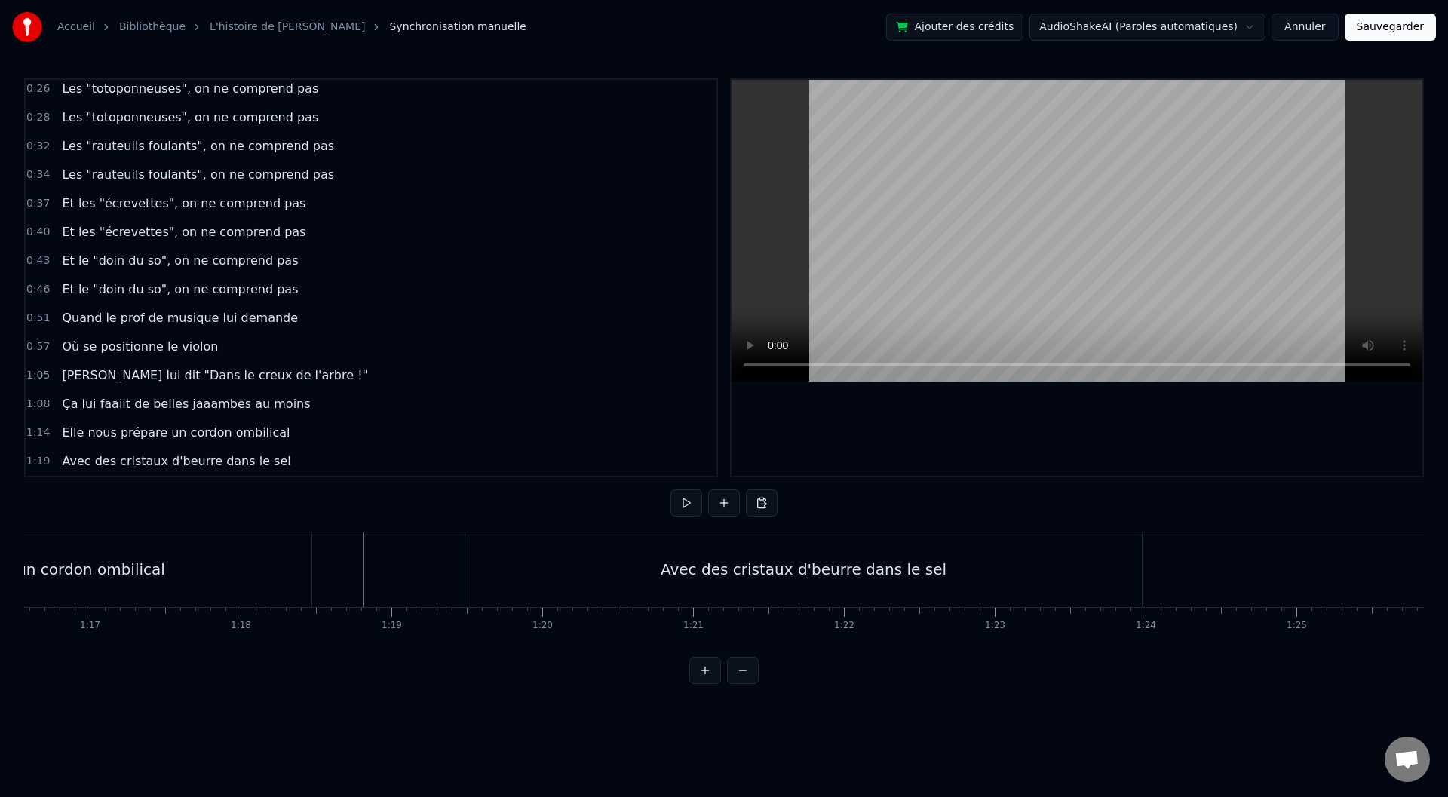
click at [473, 559] on div "Avec des cristaux d'beurre dans le sel" at bounding box center [803, 569] width 677 height 75
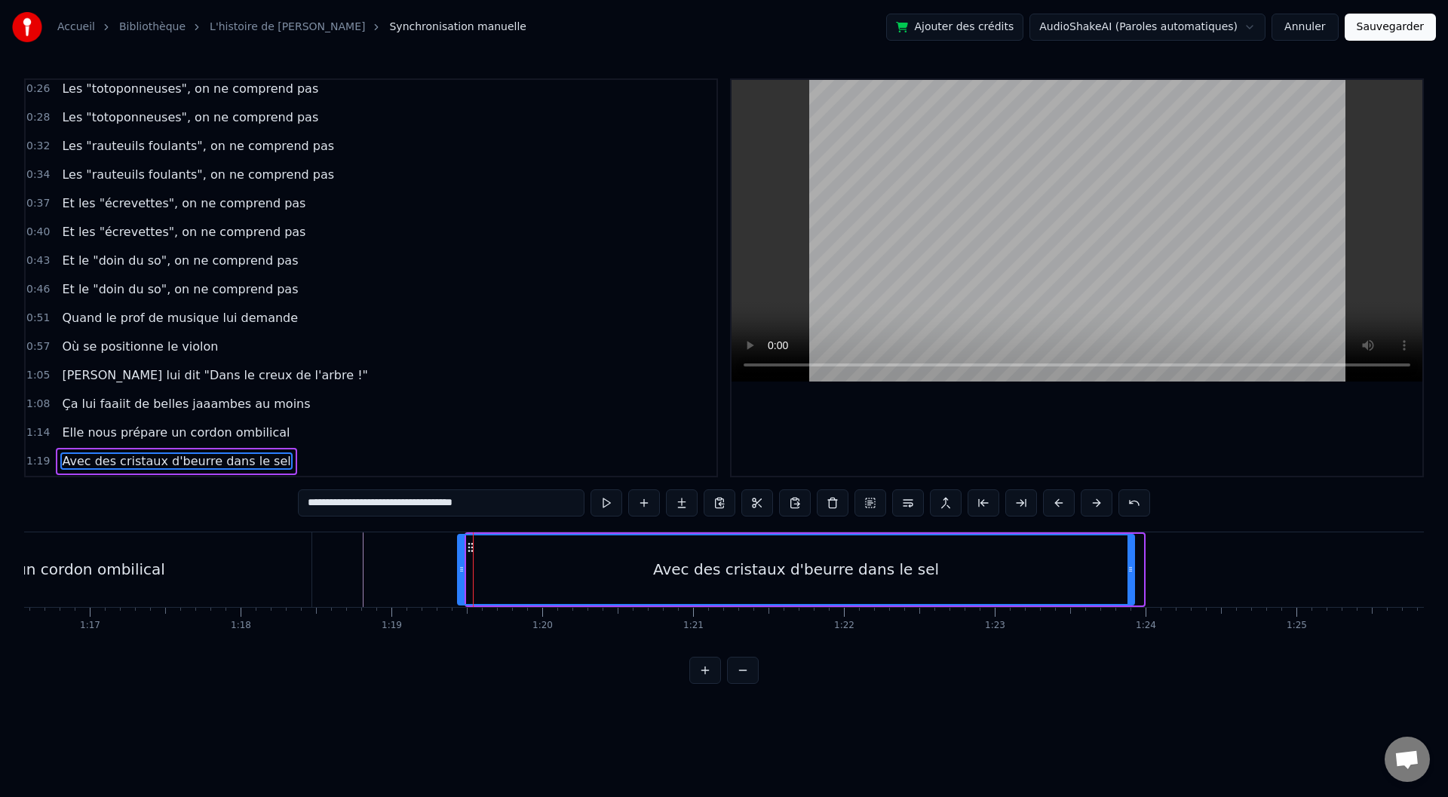
drag, startPoint x: 479, startPoint y: 545, endPoint x: 468, endPoint y: 545, distance: 11.3
click at [468, 545] on icon at bounding box center [471, 548] width 12 height 12
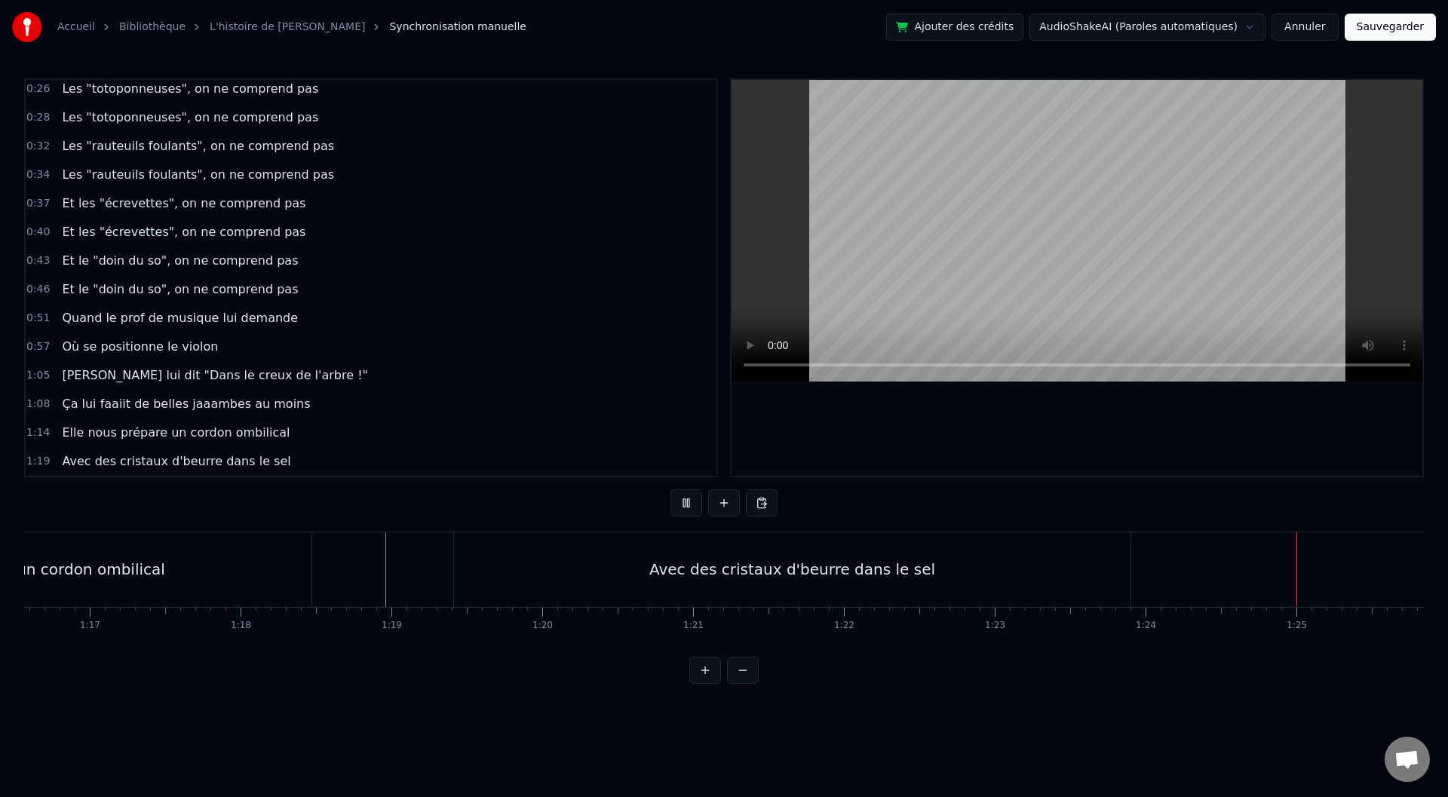
click at [932, 578] on div "Avec des cristaux d'beurre dans le sel" at bounding box center [792, 569] width 677 height 75
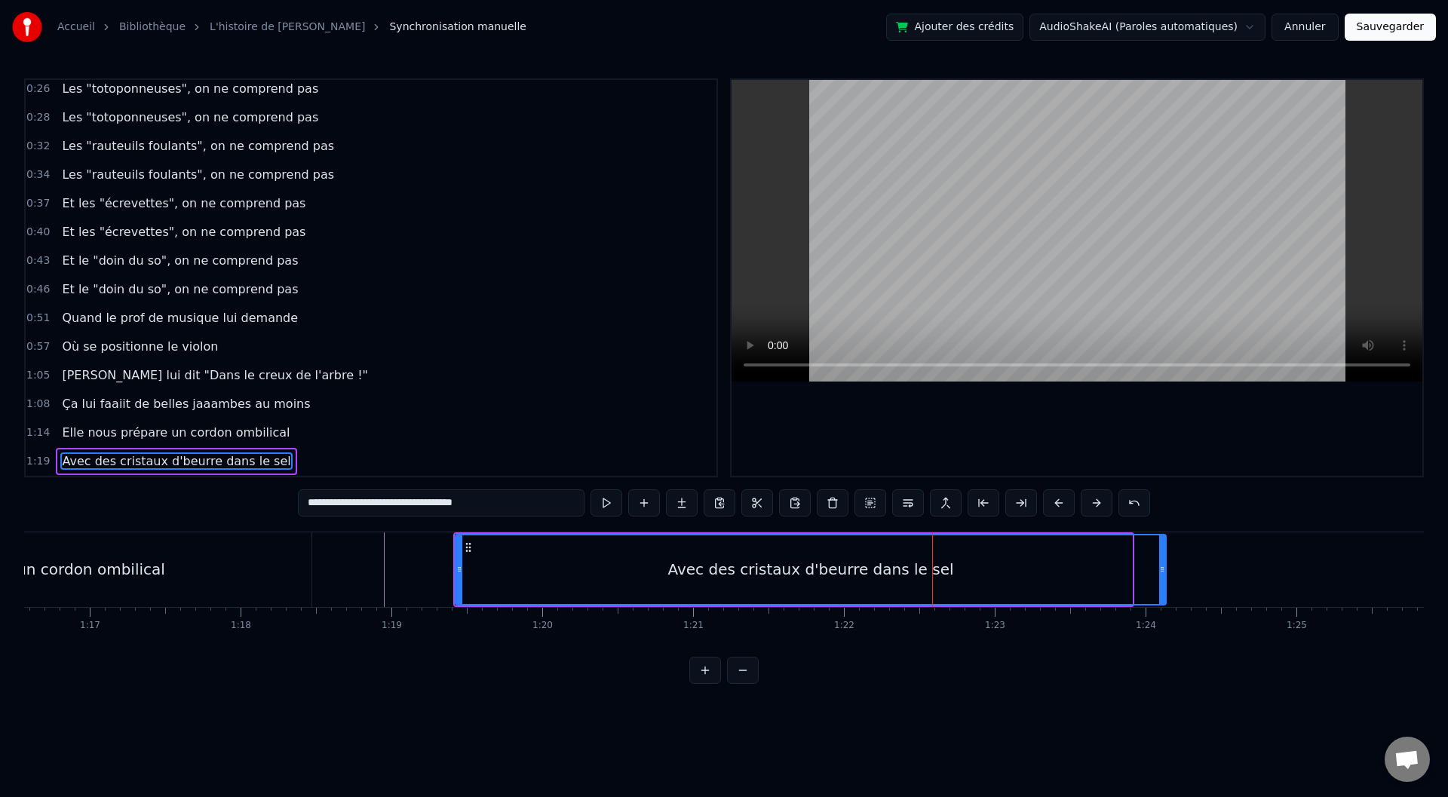
drag, startPoint x: 1130, startPoint y: 565, endPoint x: 1164, endPoint y: 569, distance: 34.1
click at [1164, 569] on icon at bounding box center [1162, 569] width 6 height 12
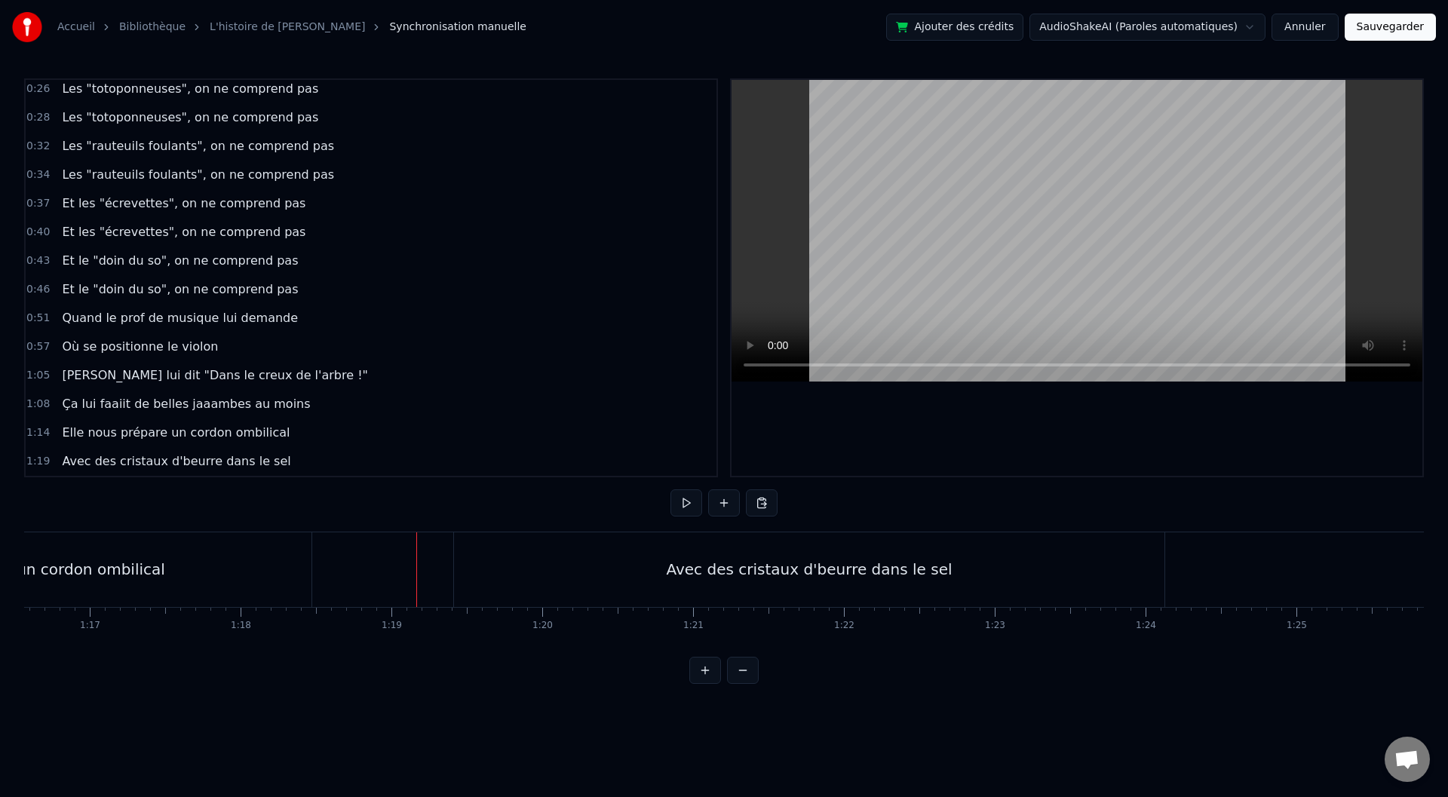
click at [568, 566] on div "Avec des cristaux d'beurre dans le sel" at bounding box center [809, 569] width 710 height 75
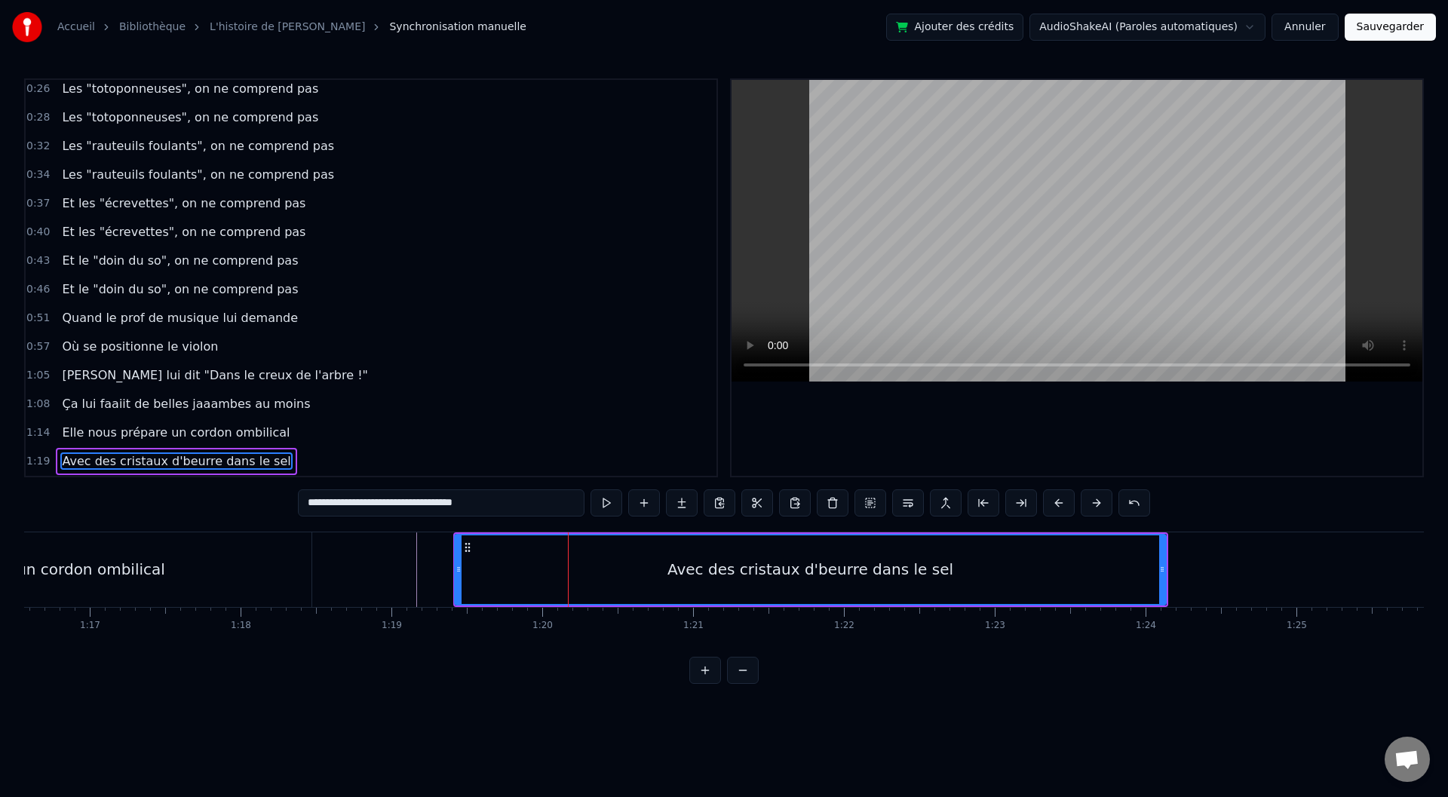
drag, startPoint x: 456, startPoint y: 575, endPoint x: 447, endPoint y: 575, distance: 9.1
click at [456, 575] on icon at bounding box center [459, 569] width 6 height 12
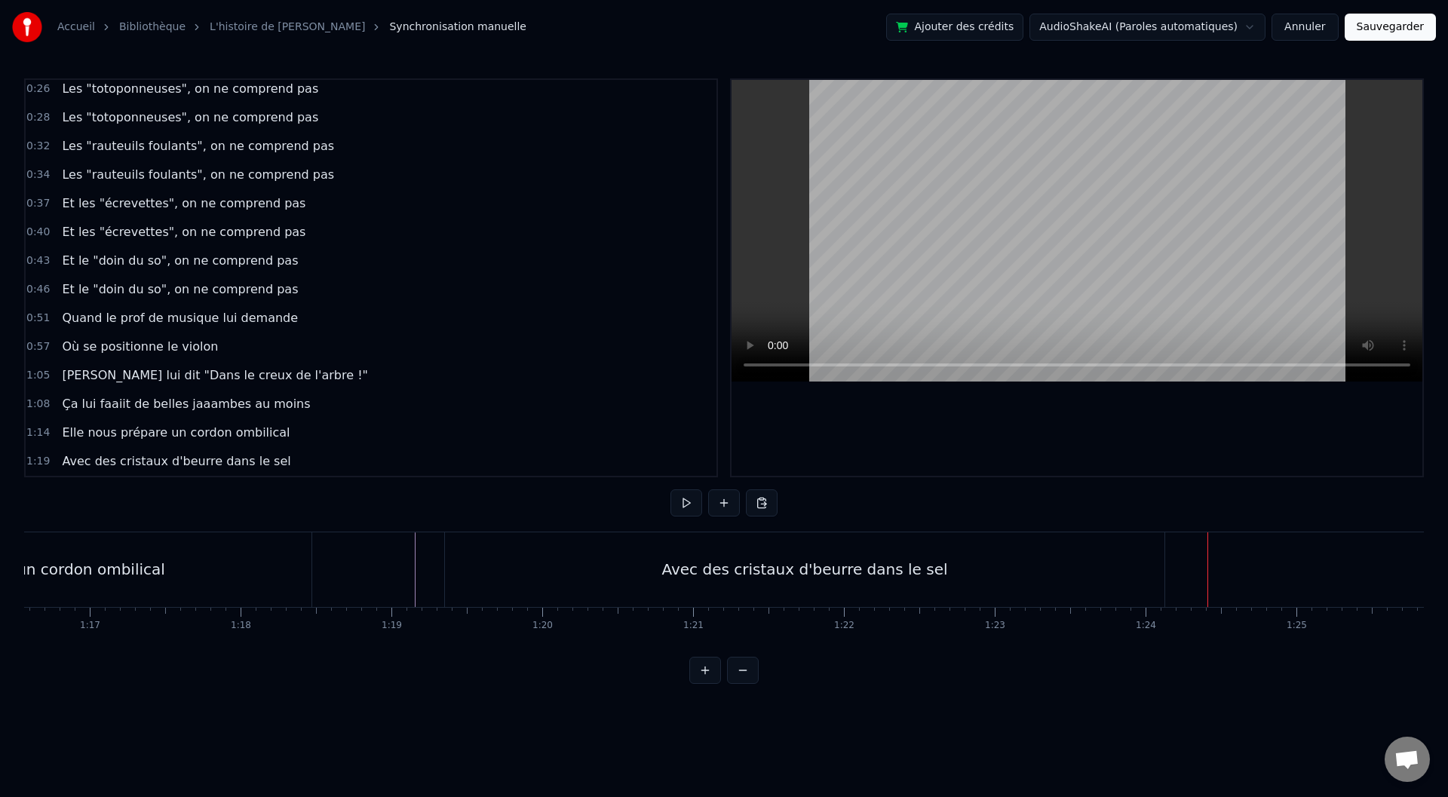
click at [818, 574] on div "Avec des cristaux d'beurre dans le sel" at bounding box center [804, 569] width 286 height 23
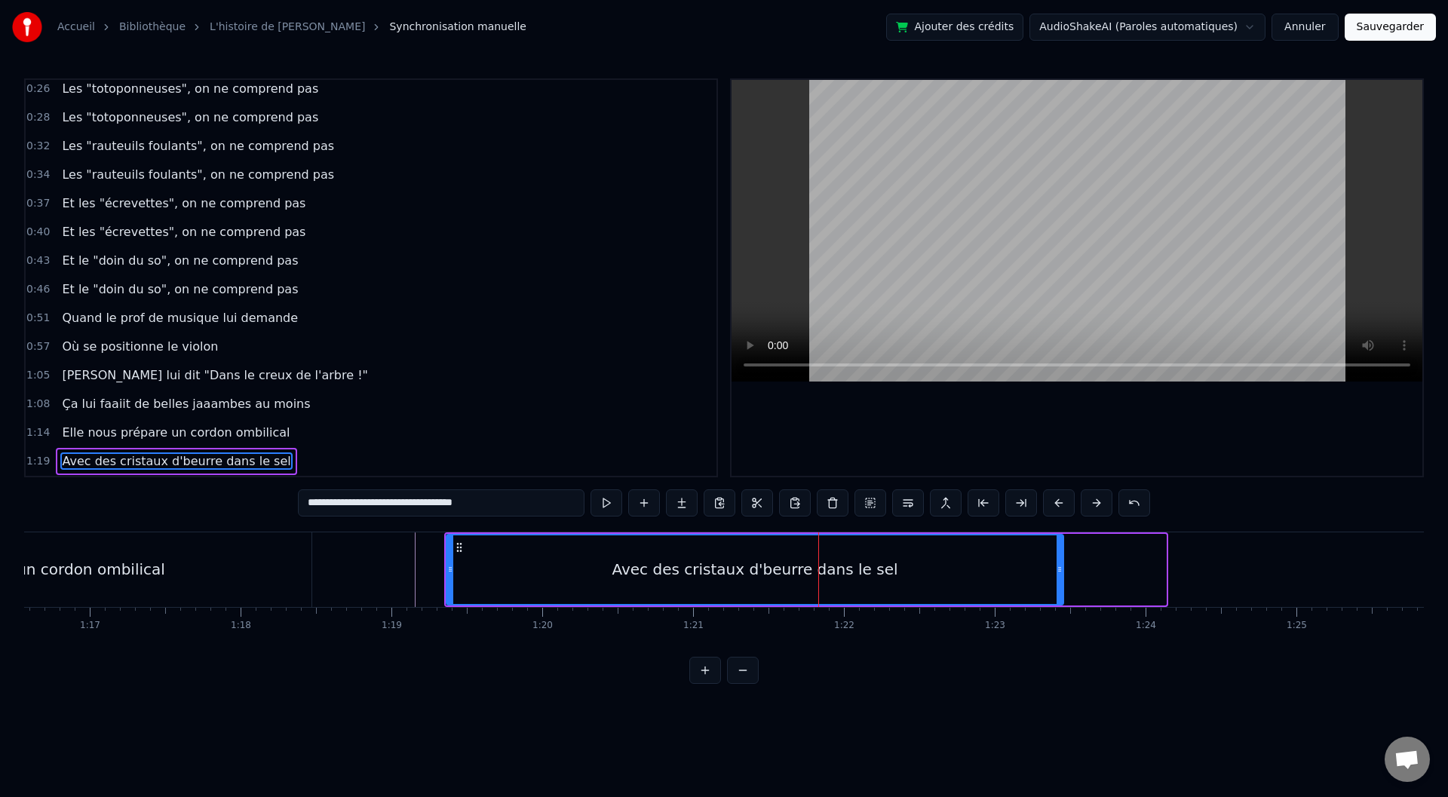
drag, startPoint x: 1162, startPoint y: 569, endPoint x: 1060, endPoint y: 564, distance: 102.7
click at [1060, 564] on icon at bounding box center [1060, 569] width 6 height 12
drag, startPoint x: 628, startPoint y: 591, endPoint x: 659, endPoint y: 590, distance: 31.7
click at [659, 590] on div "Avec des cristaux d'beurre dans le sel" at bounding box center [754, 569] width 615 height 69
click at [517, 567] on div "Avec des cristaux d'beurre dans le sel" at bounding box center [754, 569] width 615 height 69
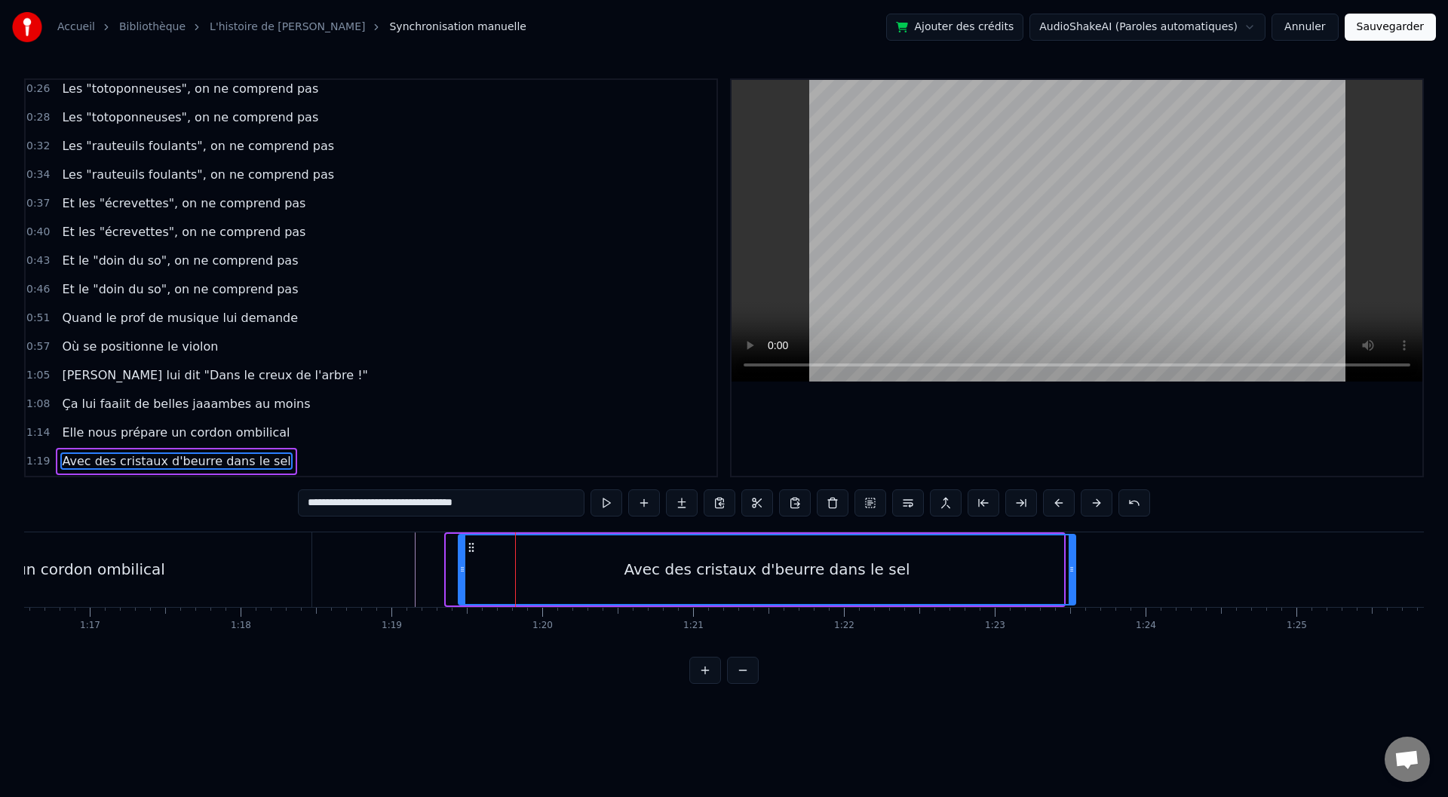
drag, startPoint x: 459, startPoint y: 547, endPoint x: 475, endPoint y: 548, distance: 16.6
click at [470, 548] on circle at bounding box center [469, 547] width 1 height 1
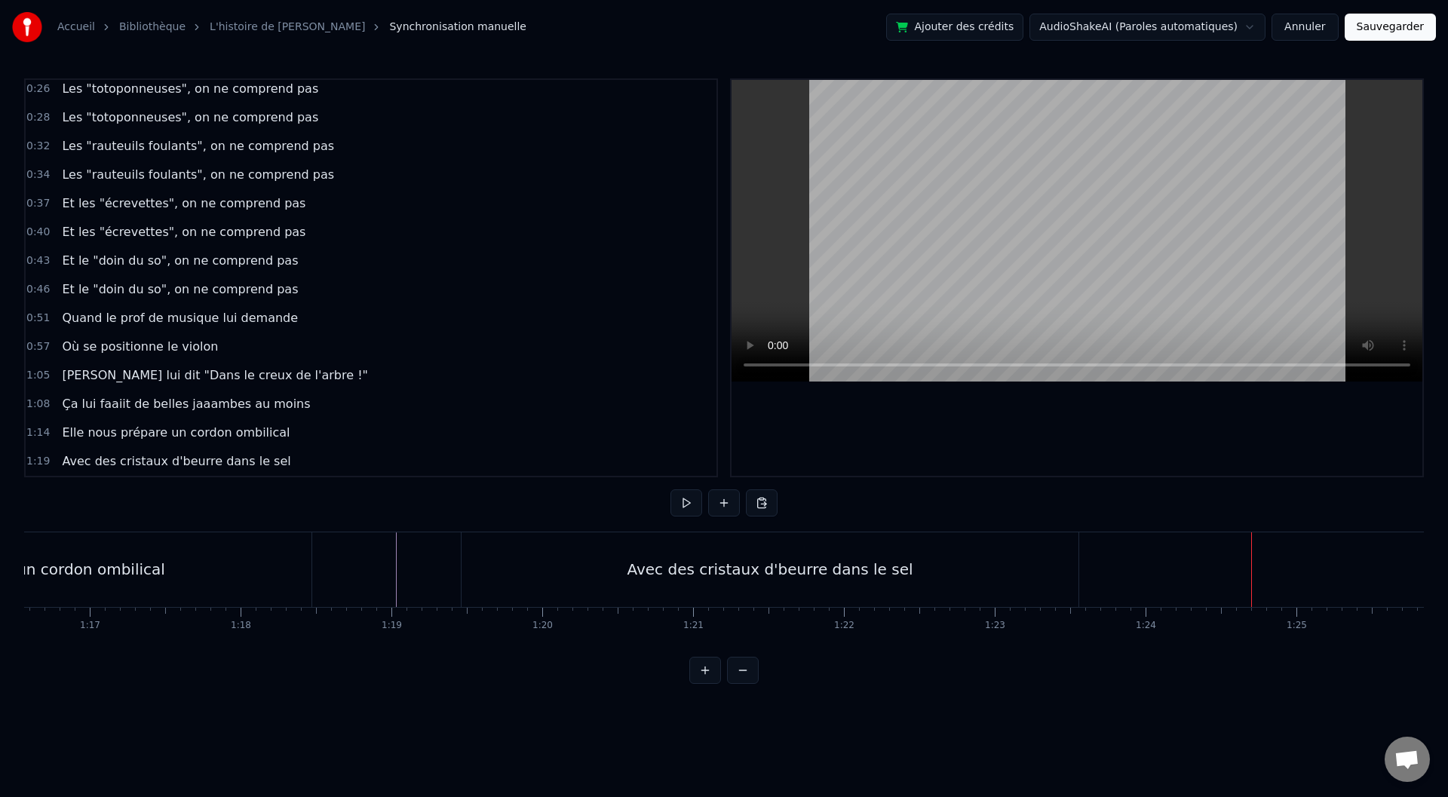
click at [1036, 579] on div "Avec des cristaux d'beurre dans le sel" at bounding box center [770, 569] width 617 height 75
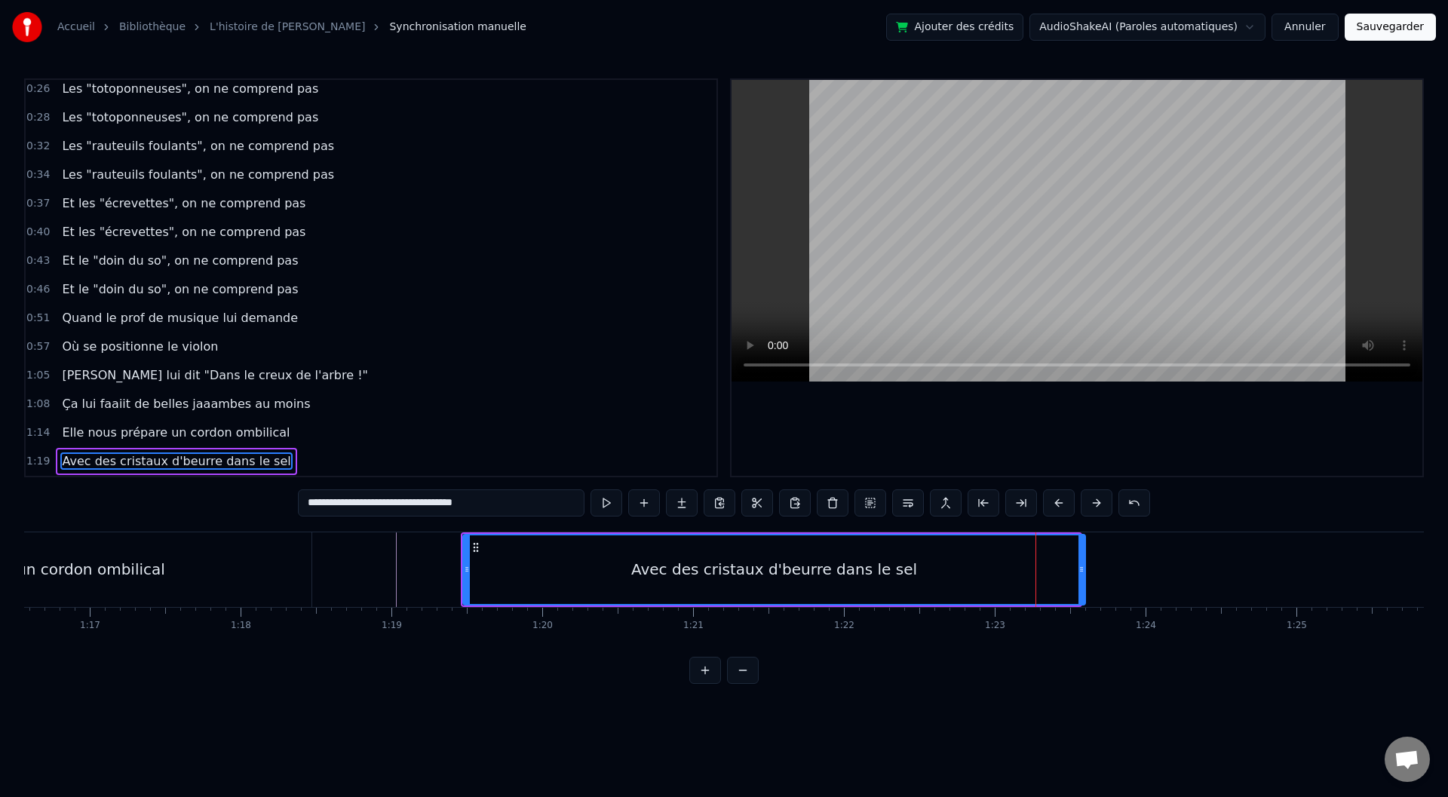
drag, startPoint x: 1080, startPoint y: 567, endPoint x: 1093, endPoint y: 567, distance: 12.8
click at [1085, 567] on icon at bounding box center [1082, 569] width 6 height 12
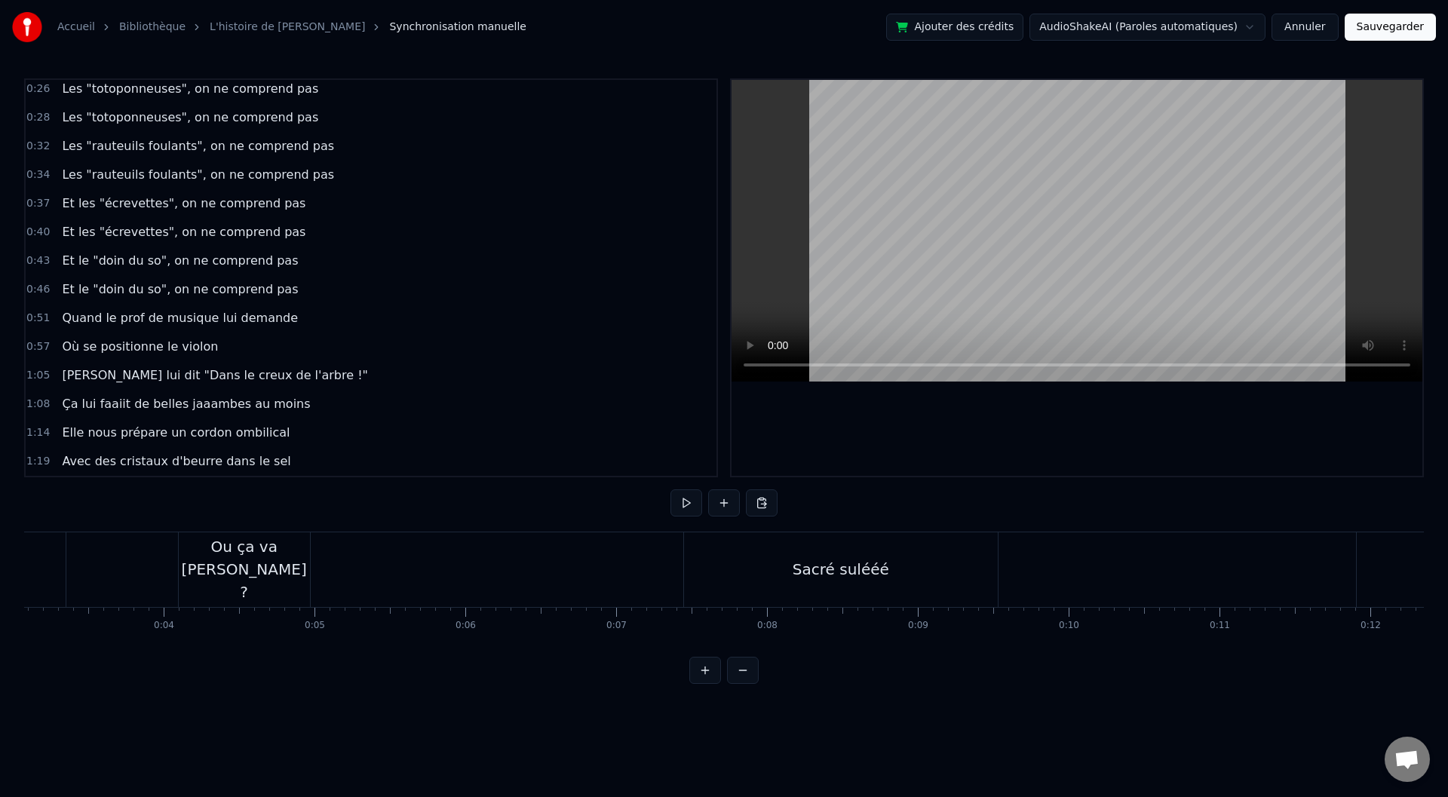
scroll to position [0, 0]
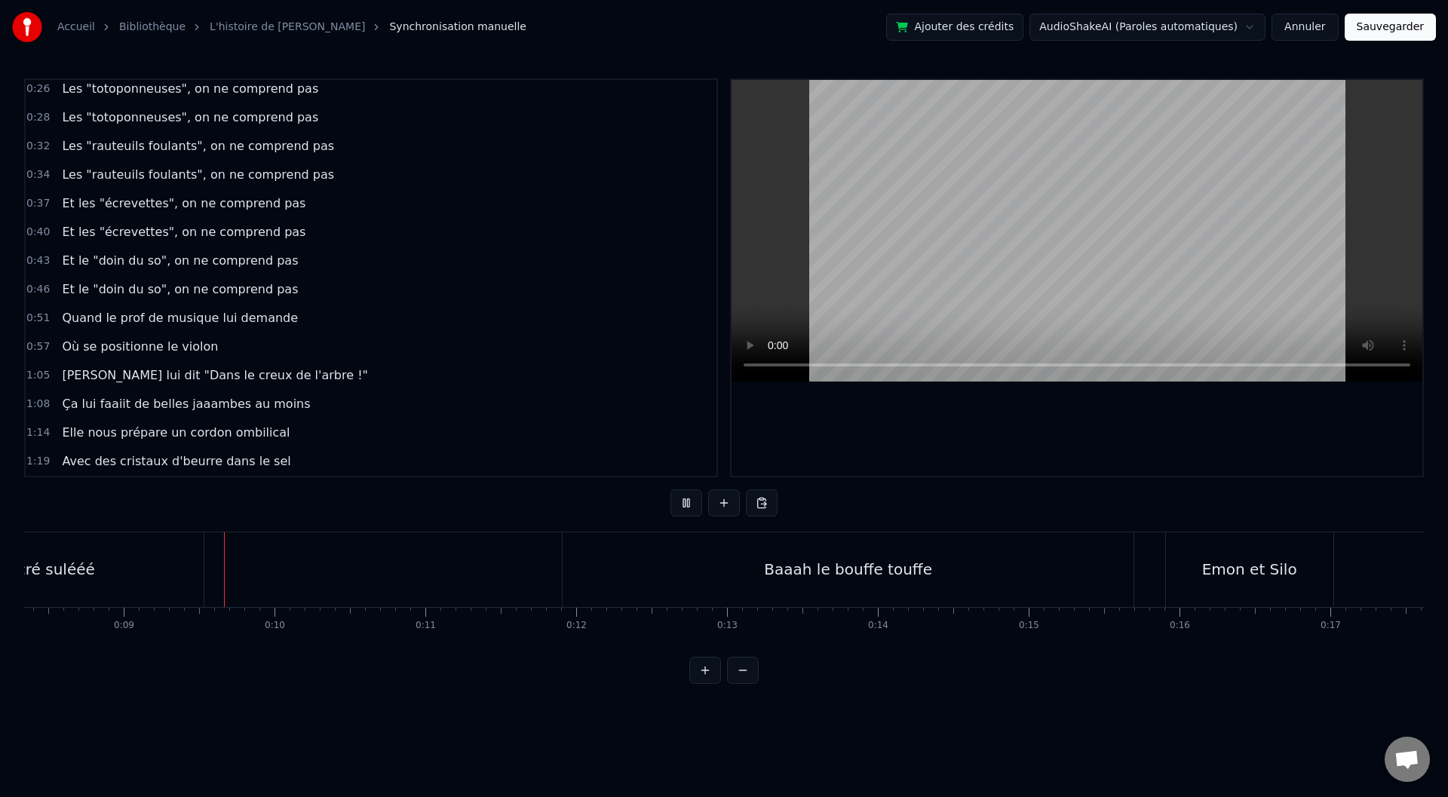
scroll to position [0, 1283]
click at [585, 590] on div "Baaah le bouffe touffe" at bounding box center [823, 569] width 571 height 75
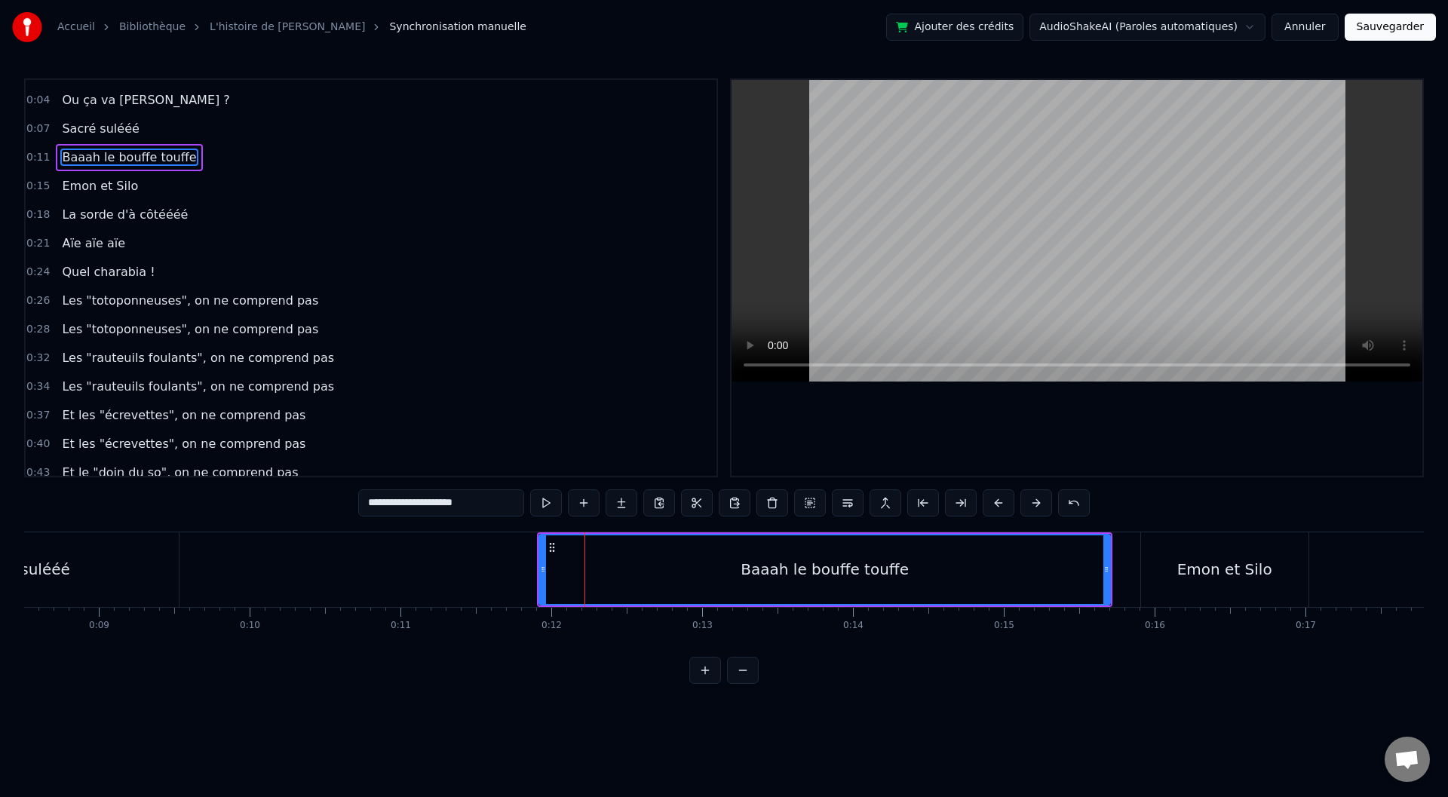
scroll to position [0, 0]
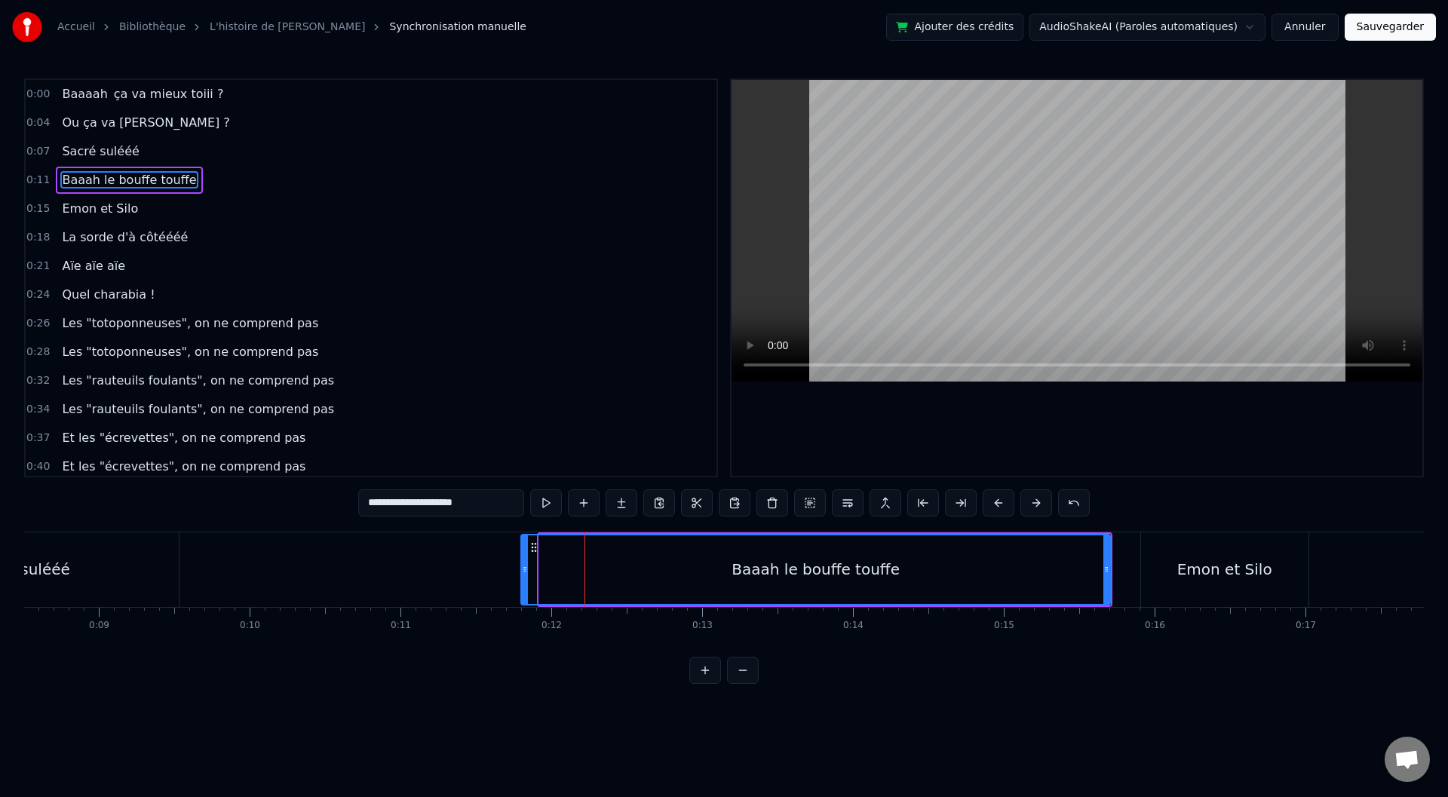
drag, startPoint x: 540, startPoint y: 566, endPoint x: 520, endPoint y: 567, distance: 20.4
click at [522, 567] on icon at bounding box center [525, 569] width 6 height 12
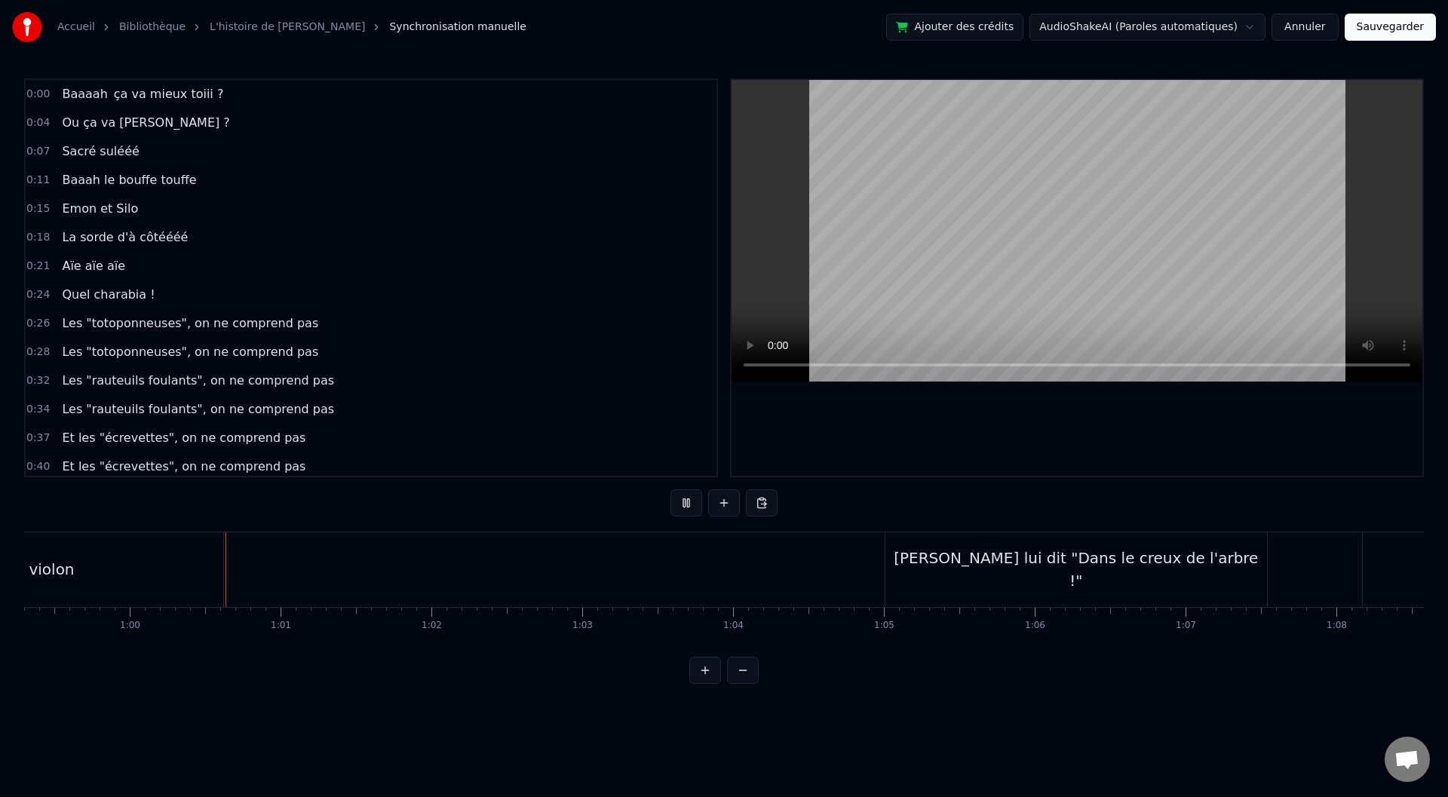
scroll to position [0, 8971]
click at [864, 581] on div "[PERSON_NAME] lui dit "Dans le creux de l'arbre !"" at bounding box center [1051, 569] width 382 height 75
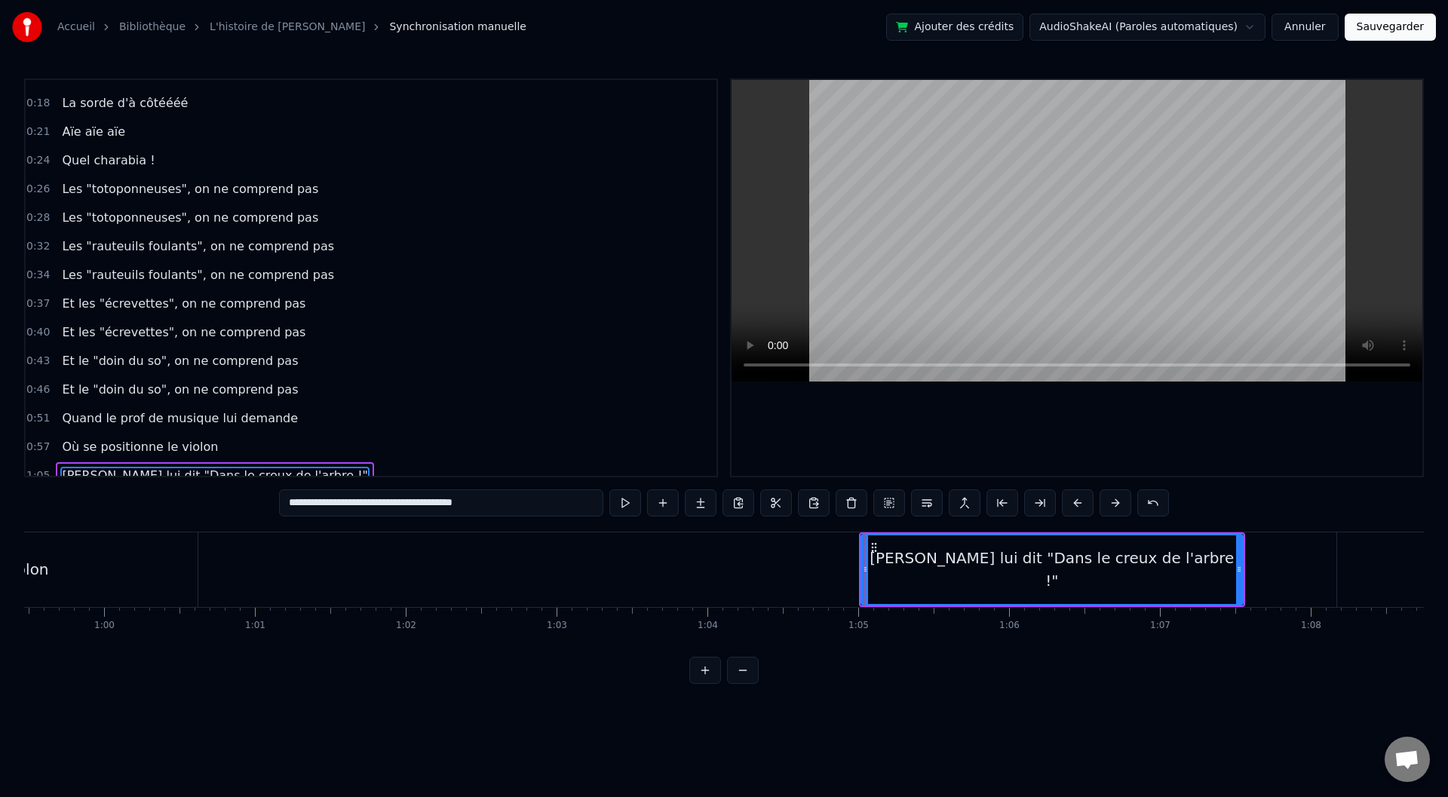
scroll to position [235, 0]
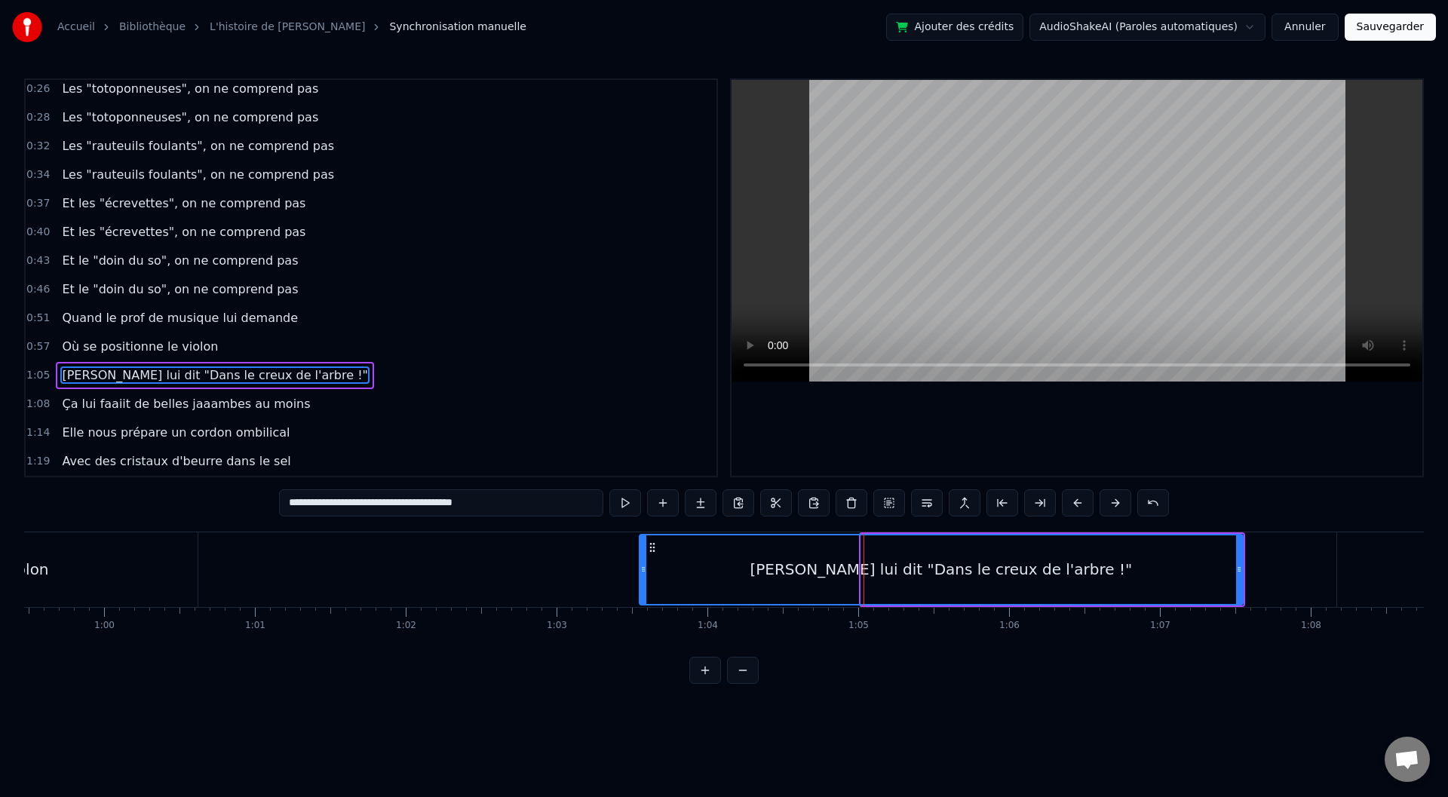
drag, startPoint x: 861, startPoint y: 578, endPoint x: 645, endPoint y: 578, distance: 216.5
click at [639, 582] on div "[PERSON_NAME] lui dit "Dans le creux de l'arbre !"" at bounding box center [941, 570] width 605 height 72
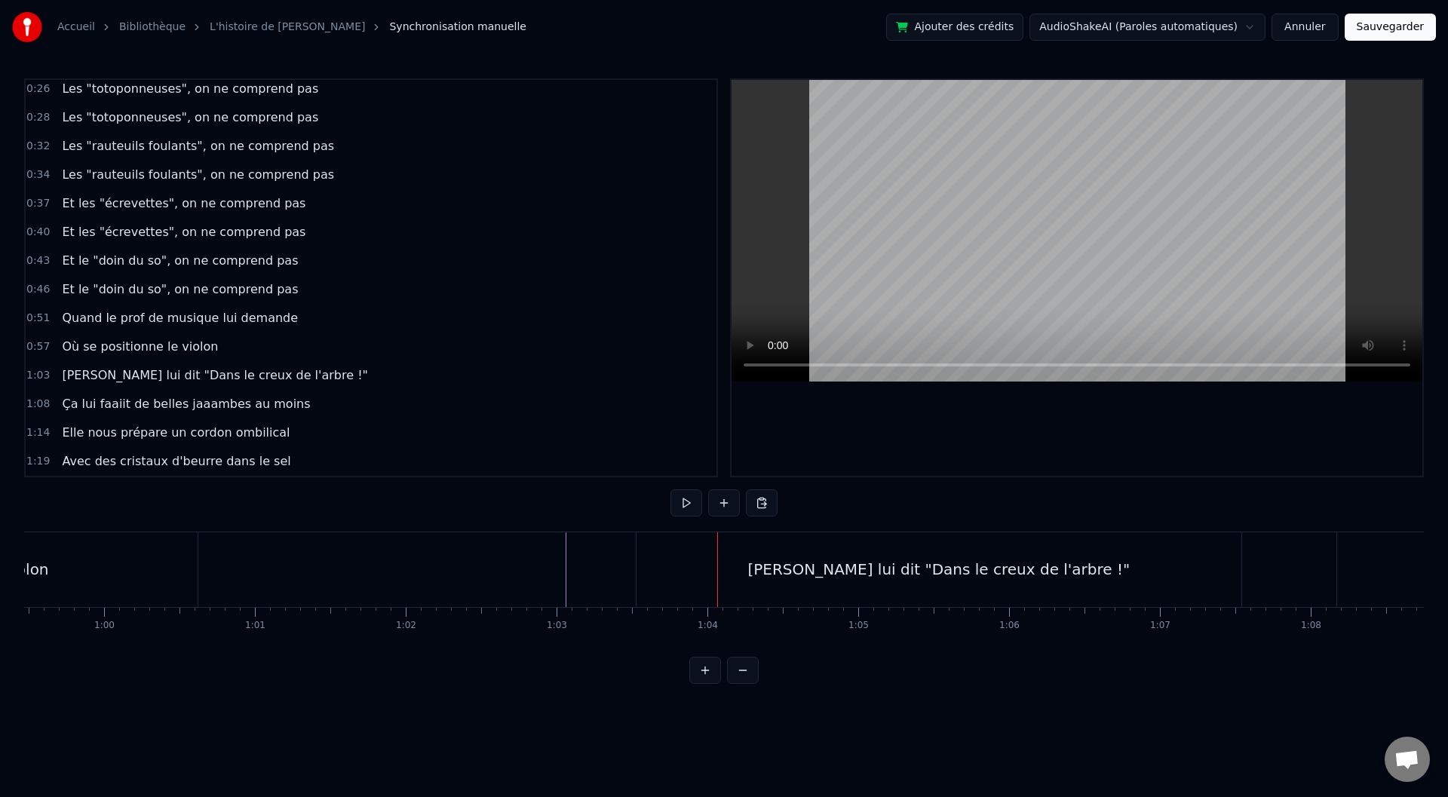
click at [643, 563] on div "[PERSON_NAME] lui dit "Dans le creux de l'arbre !"" at bounding box center [939, 569] width 605 height 75
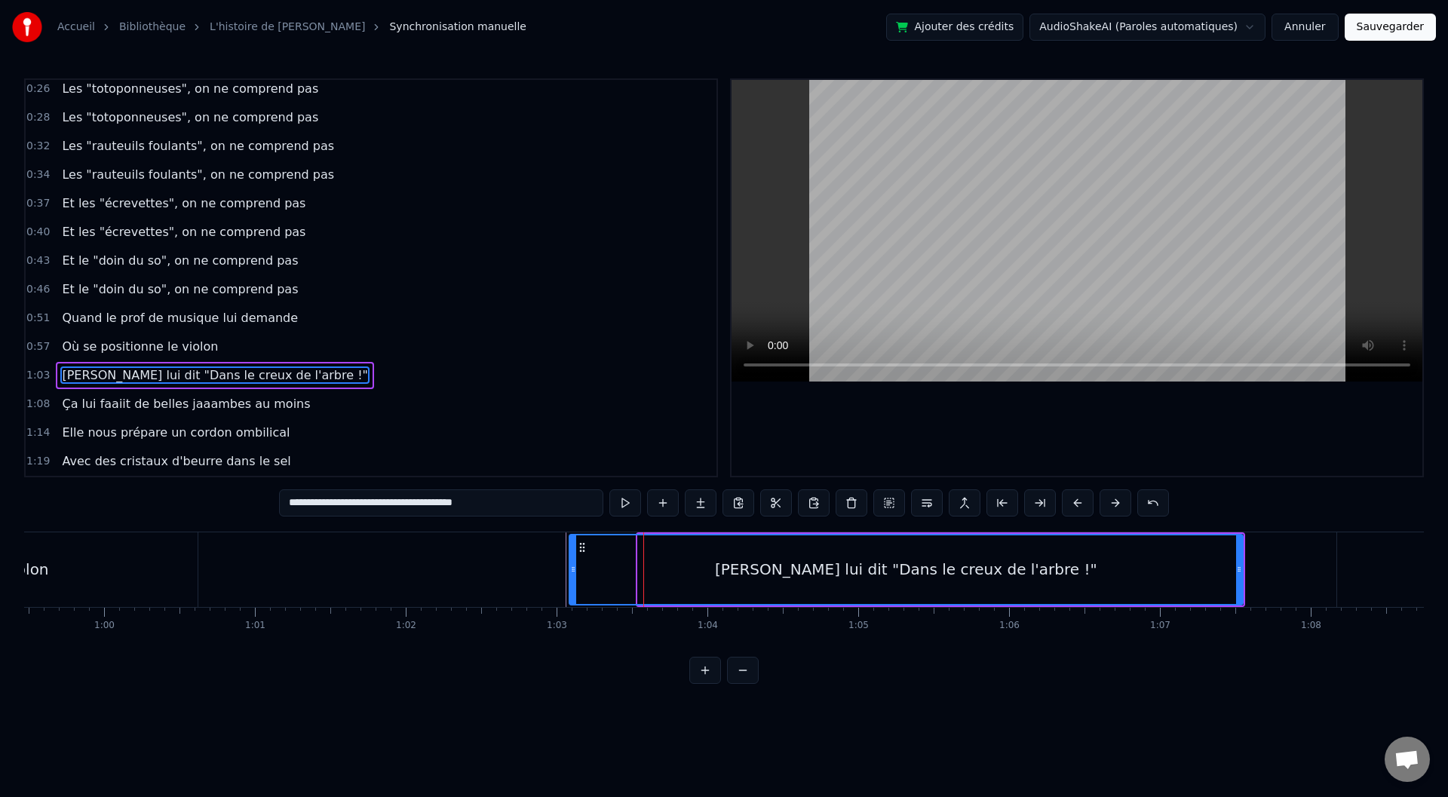
drag, startPoint x: 640, startPoint y: 565, endPoint x: 572, endPoint y: 571, distance: 68.9
click at [572, 571] on icon at bounding box center [573, 569] width 6 height 12
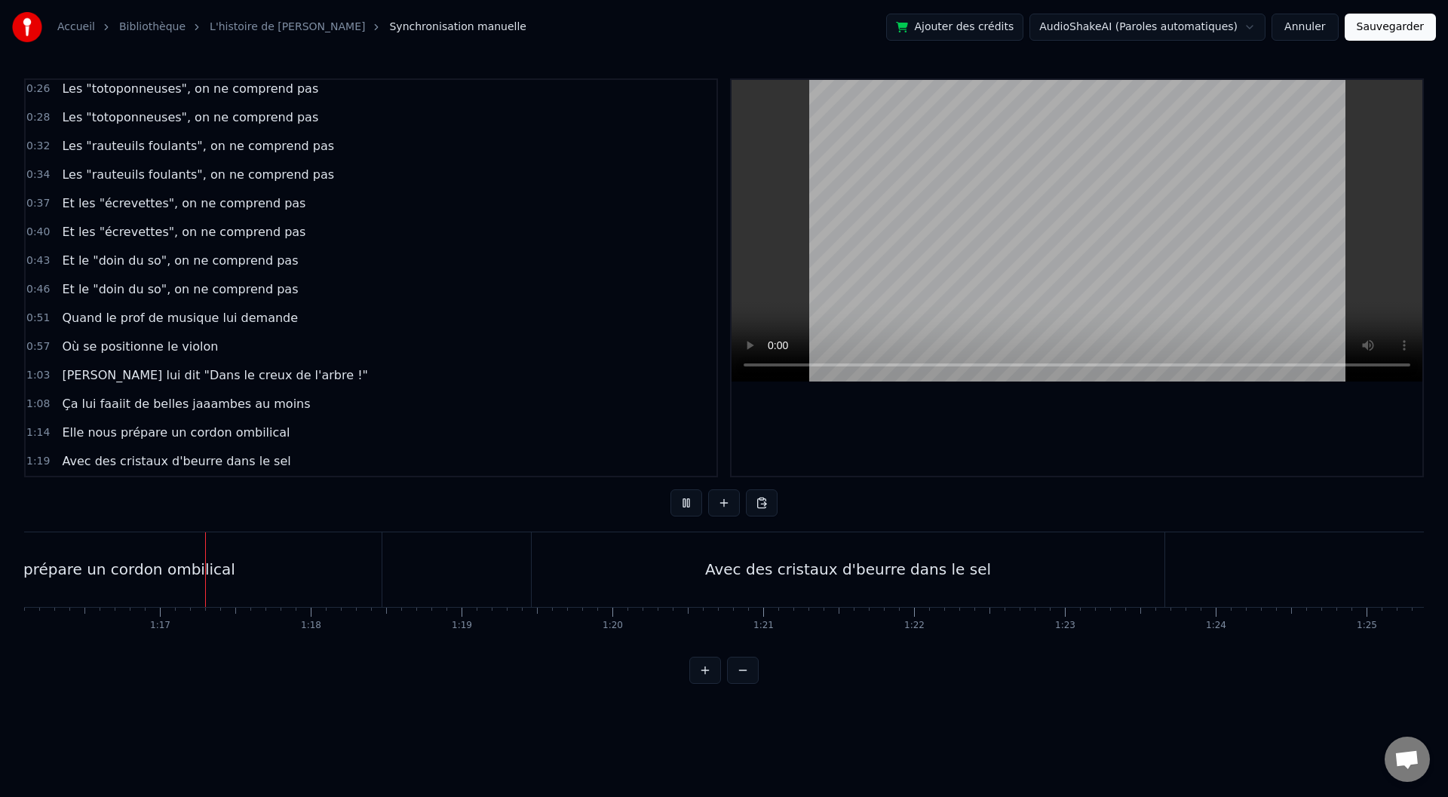
scroll to position [0, 11505]
click at [557, 584] on div "Avec des cristaux d'beurre dans le sel" at bounding box center [822, 569] width 633 height 75
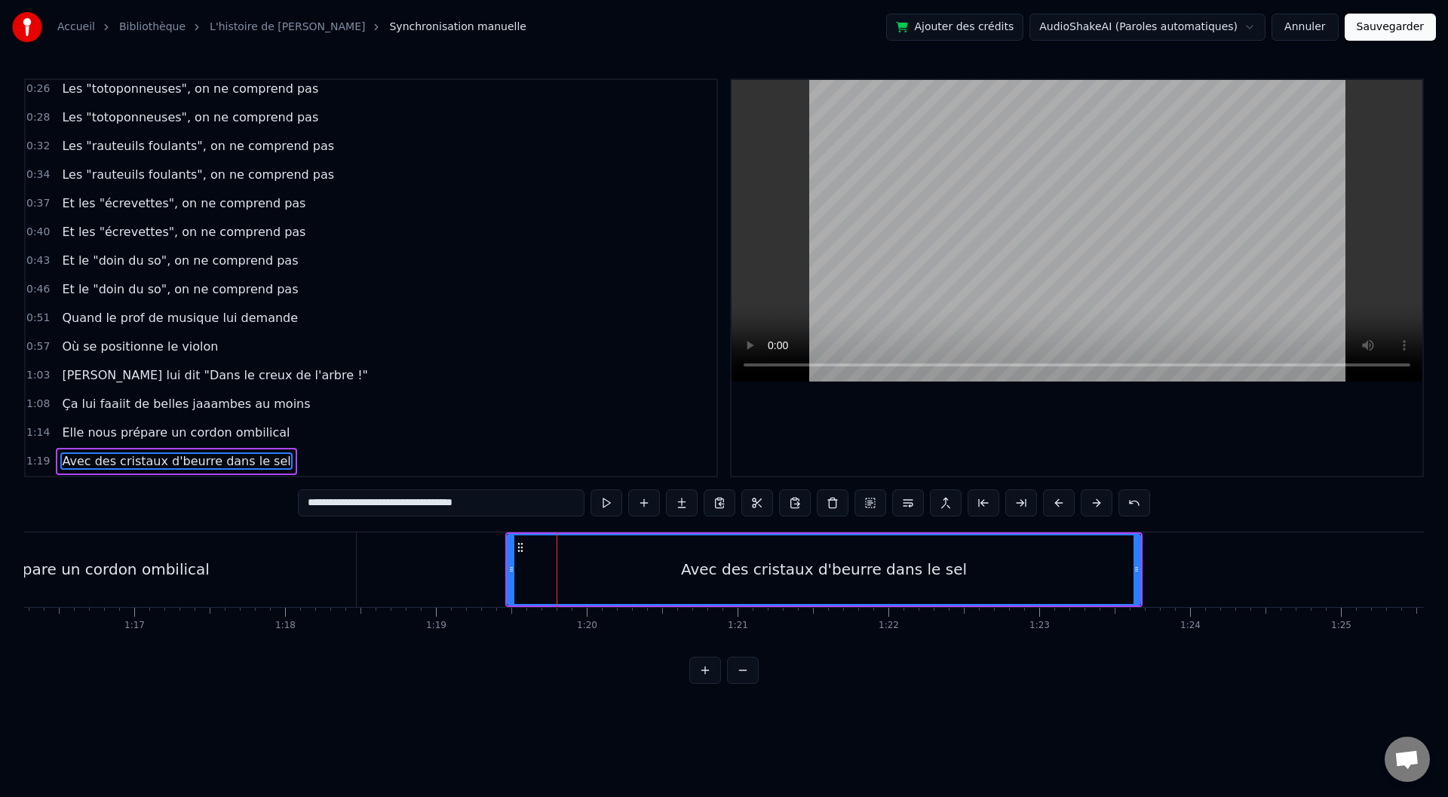
click at [509, 572] on icon at bounding box center [511, 569] width 6 height 12
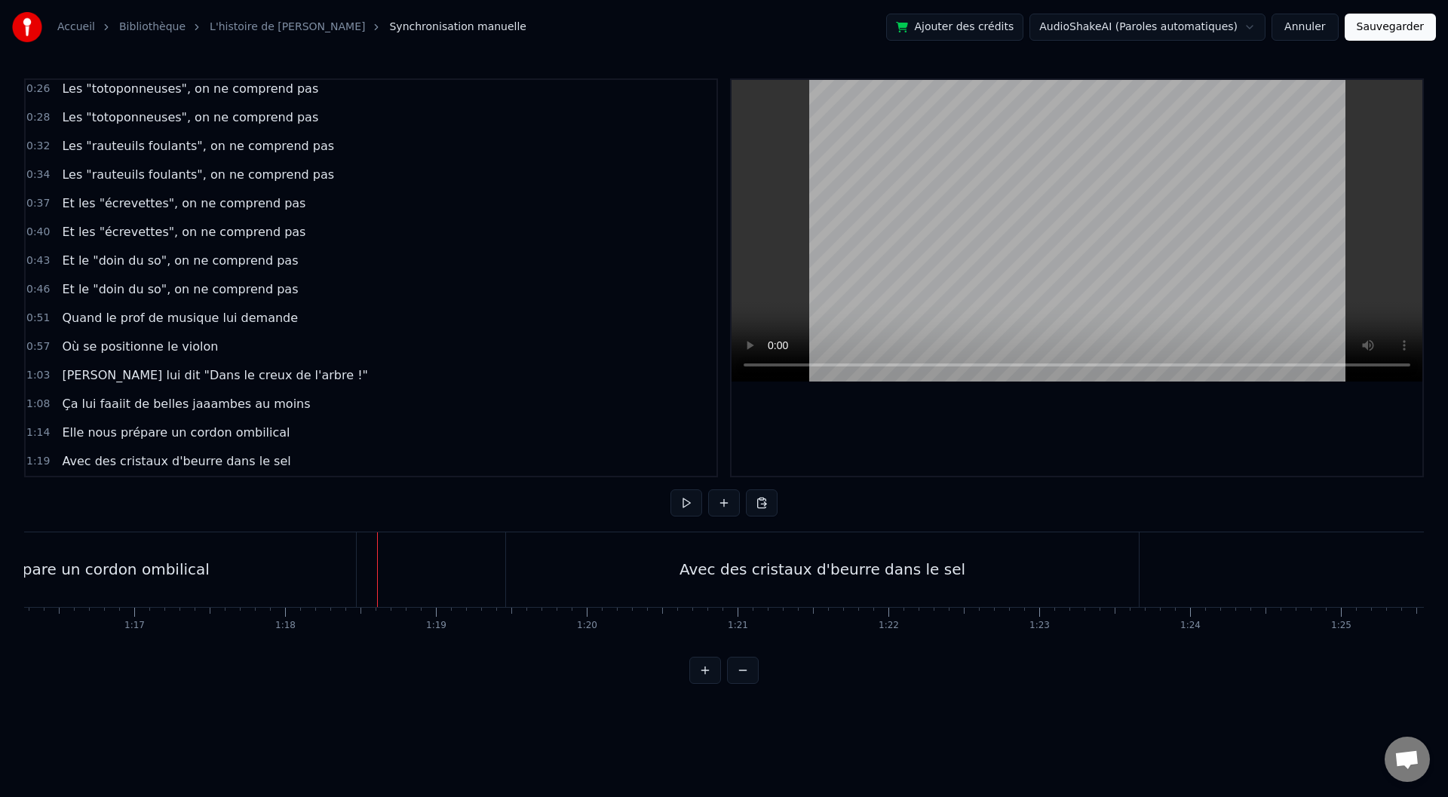
scroll to position [0, 10682]
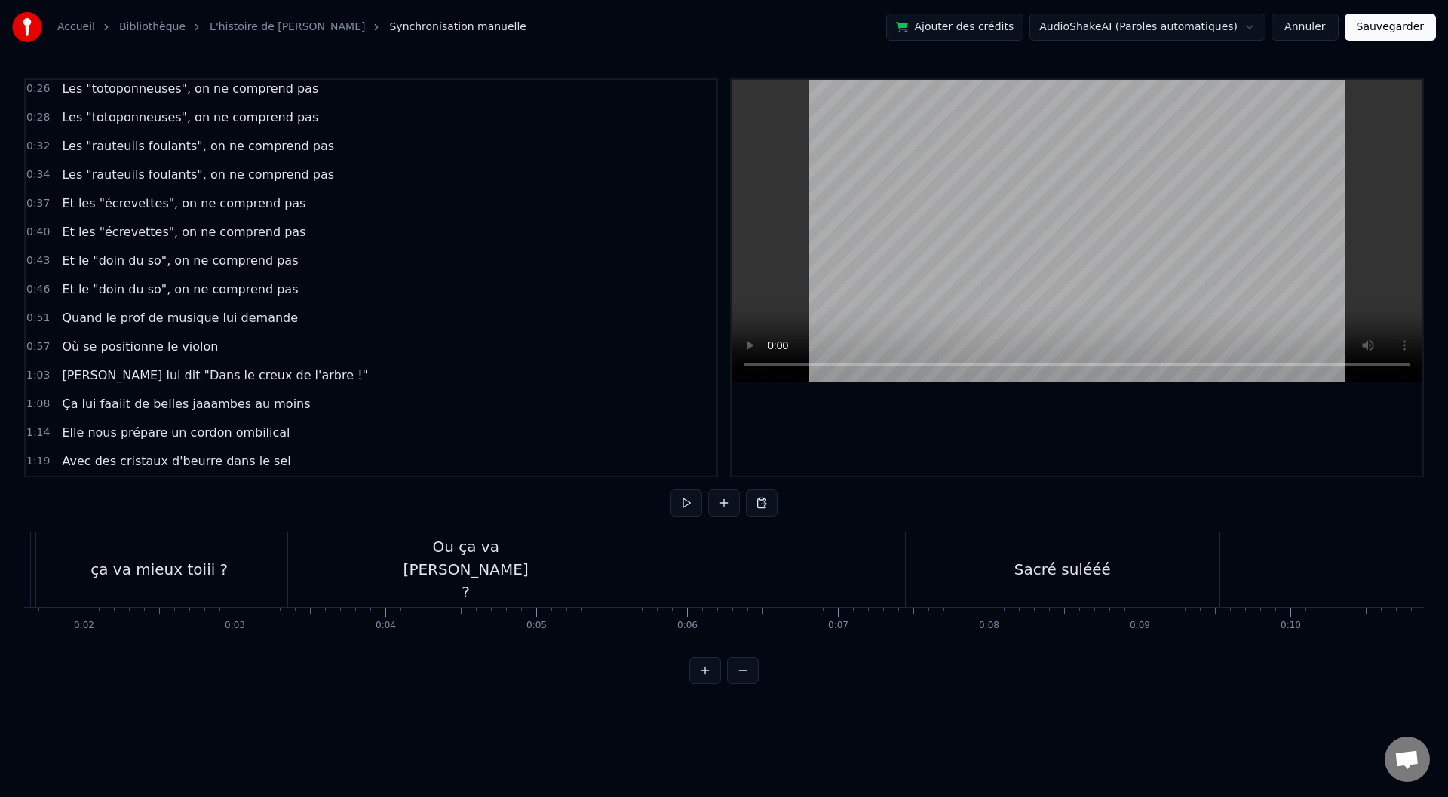
scroll to position [0, 0]
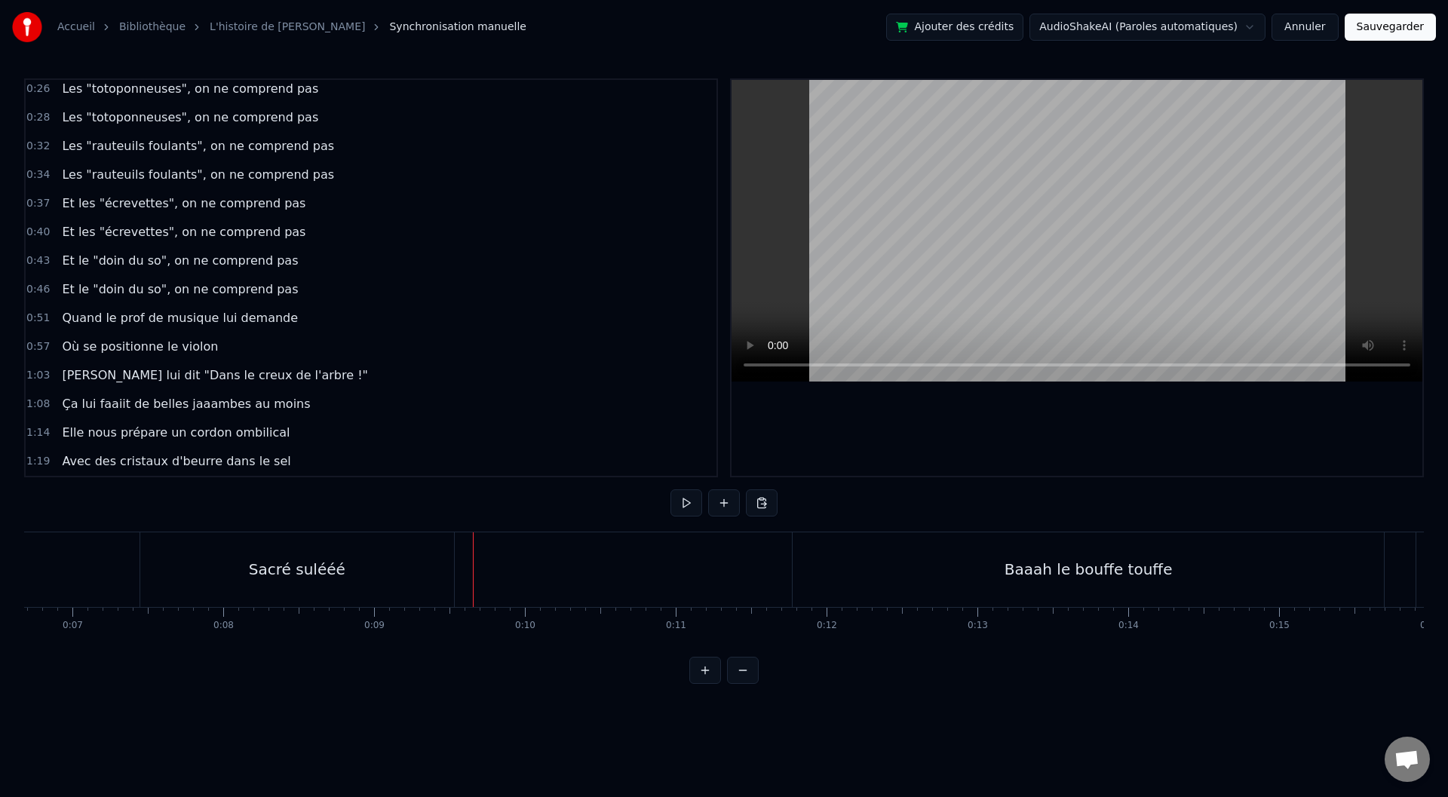
scroll to position [0, 947]
click at [329, 588] on div "Sacré sulééé" at bounding box center [358, 569] width 314 height 75
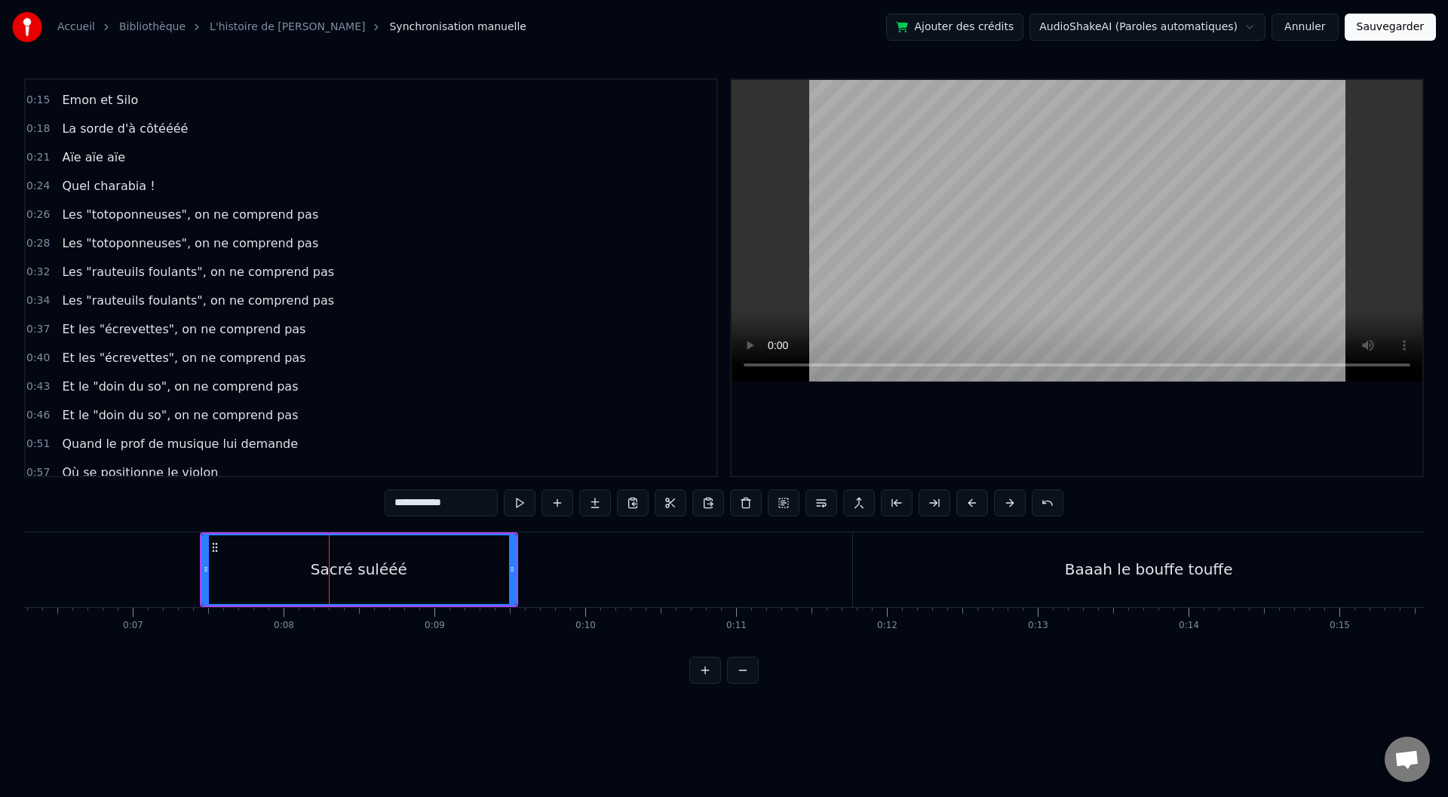
scroll to position [0, 0]
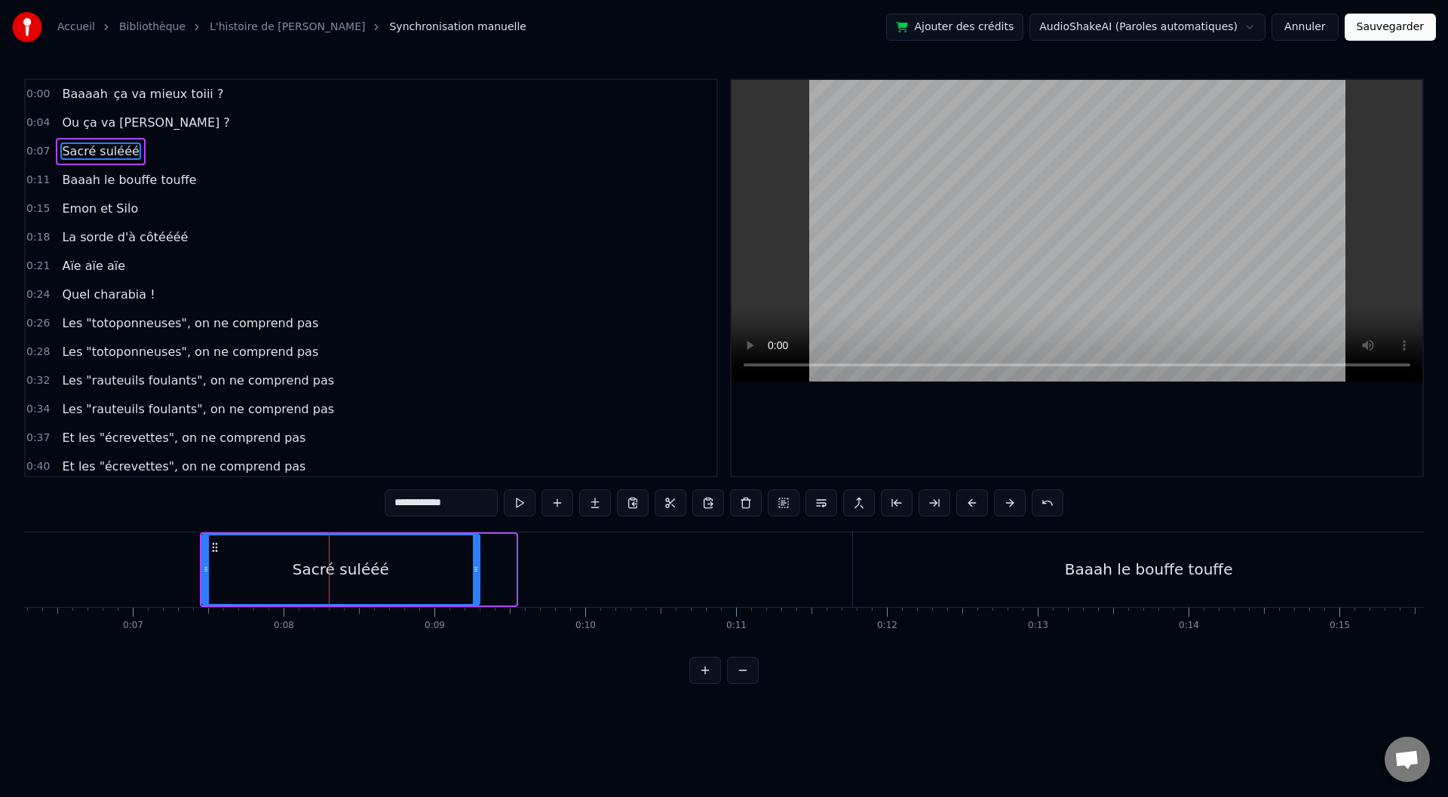
drag, startPoint x: 514, startPoint y: 563, endPoint x: 477, endPoint y: 563, distance: 36.2
click at [477, 563] on icon at bounding box center [476, 569] width 6 height 12
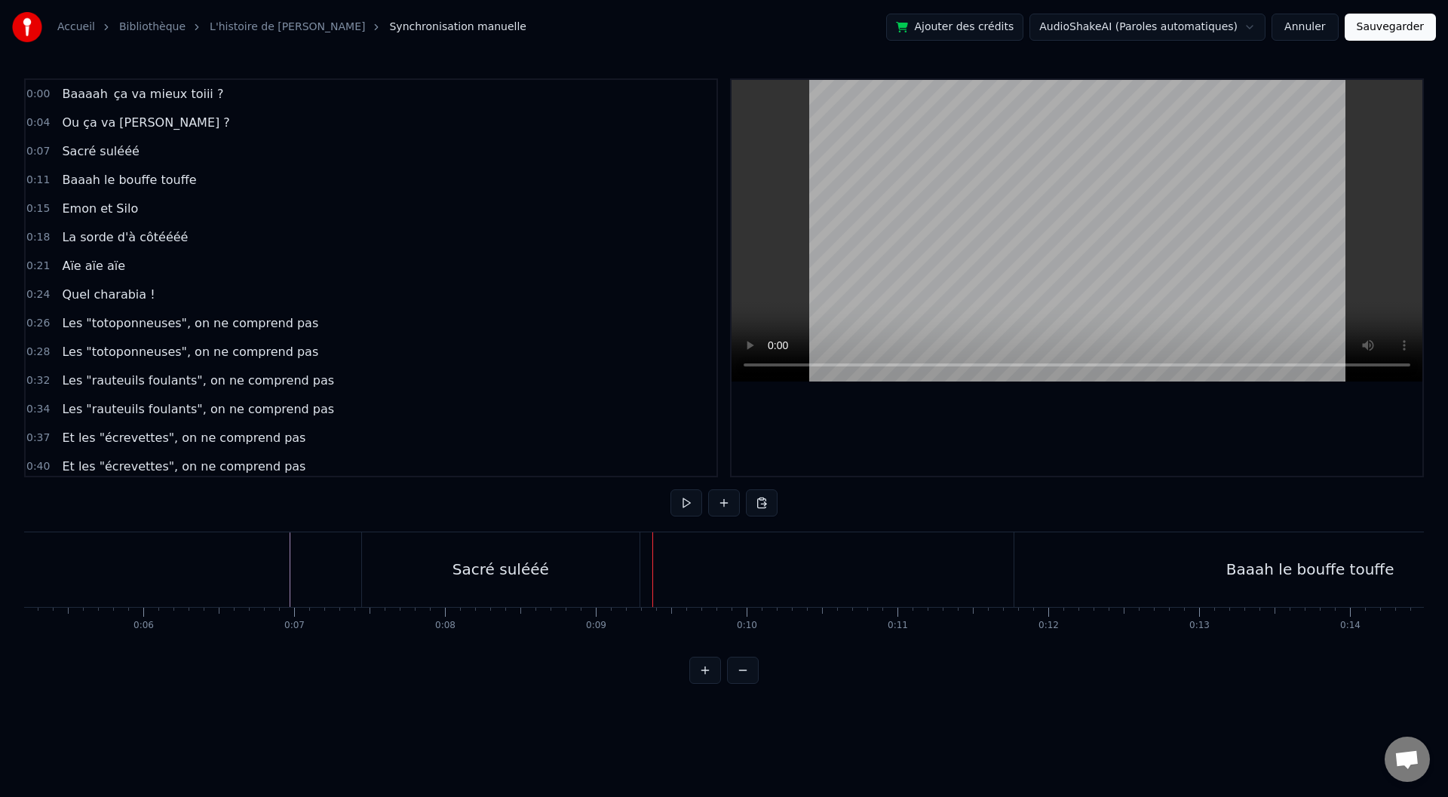
scroll to position [0, 665]
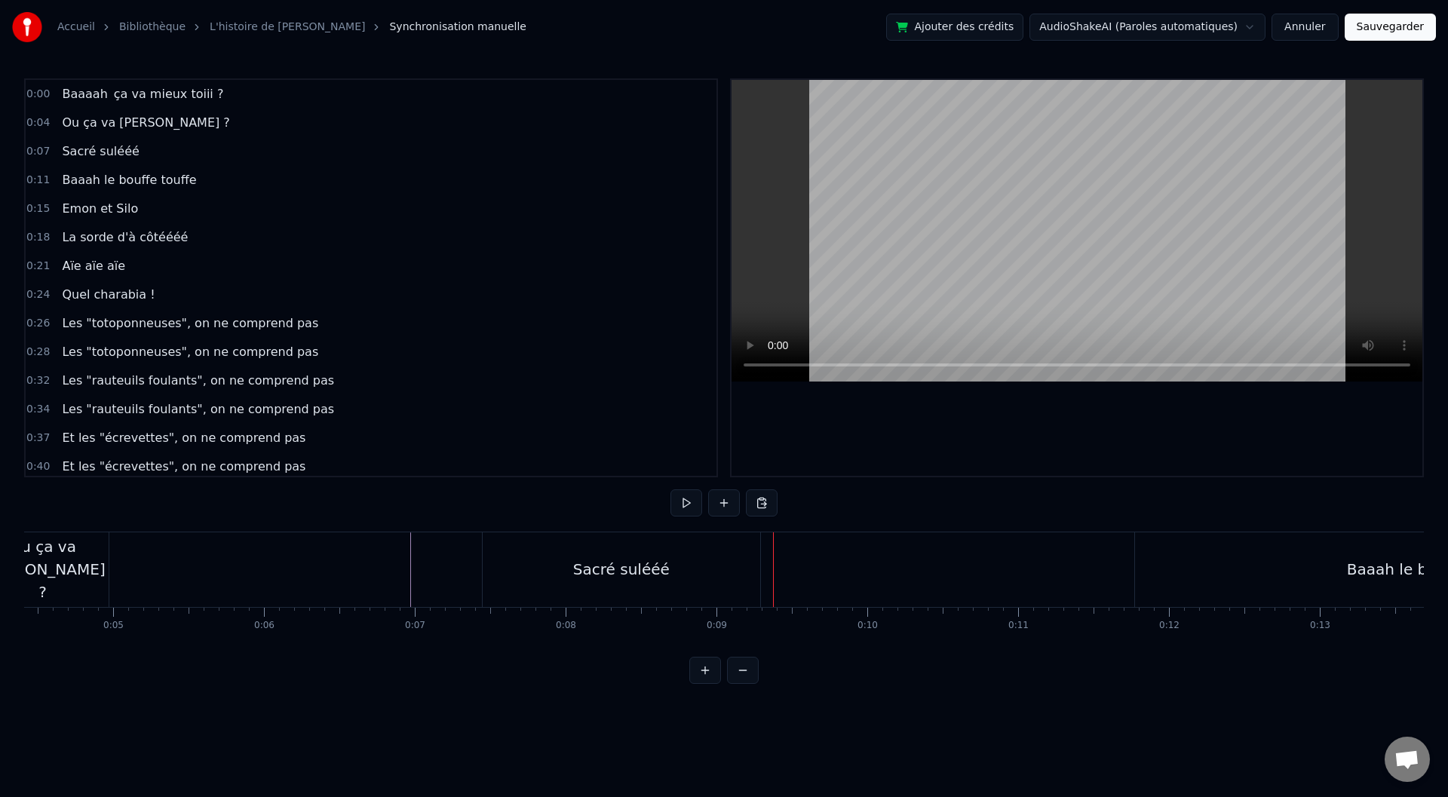
click at [500, 585] on div "Sacré sulééé" at bounding box center [622, 569] width 278 height 75
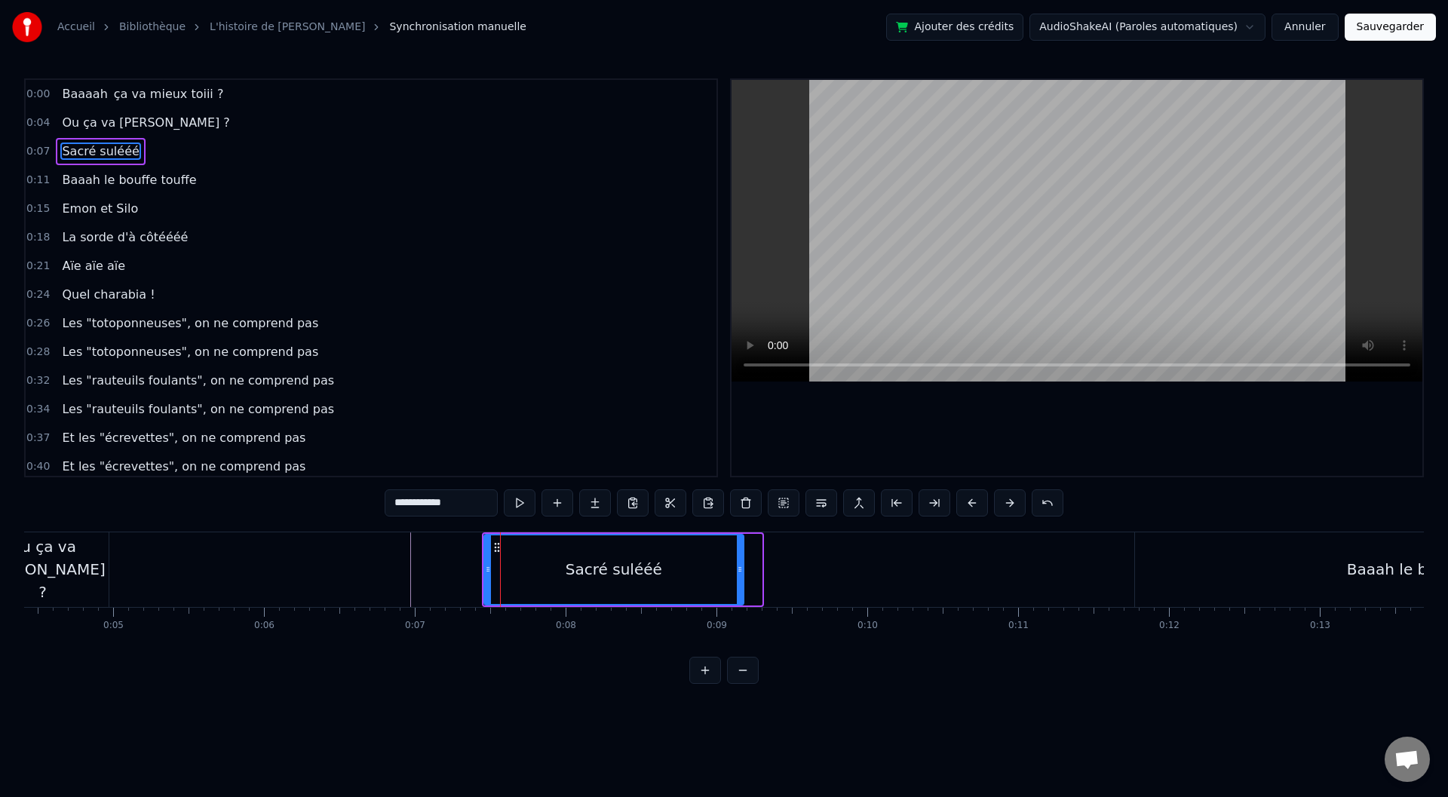
drag, startPoint x: 759, startPoint y: 569, endPoint x: 730, endPoint y: 569, distance: 28.7
click at [737, 569] on icon at bounding box center [740, 569] width 6 height 12
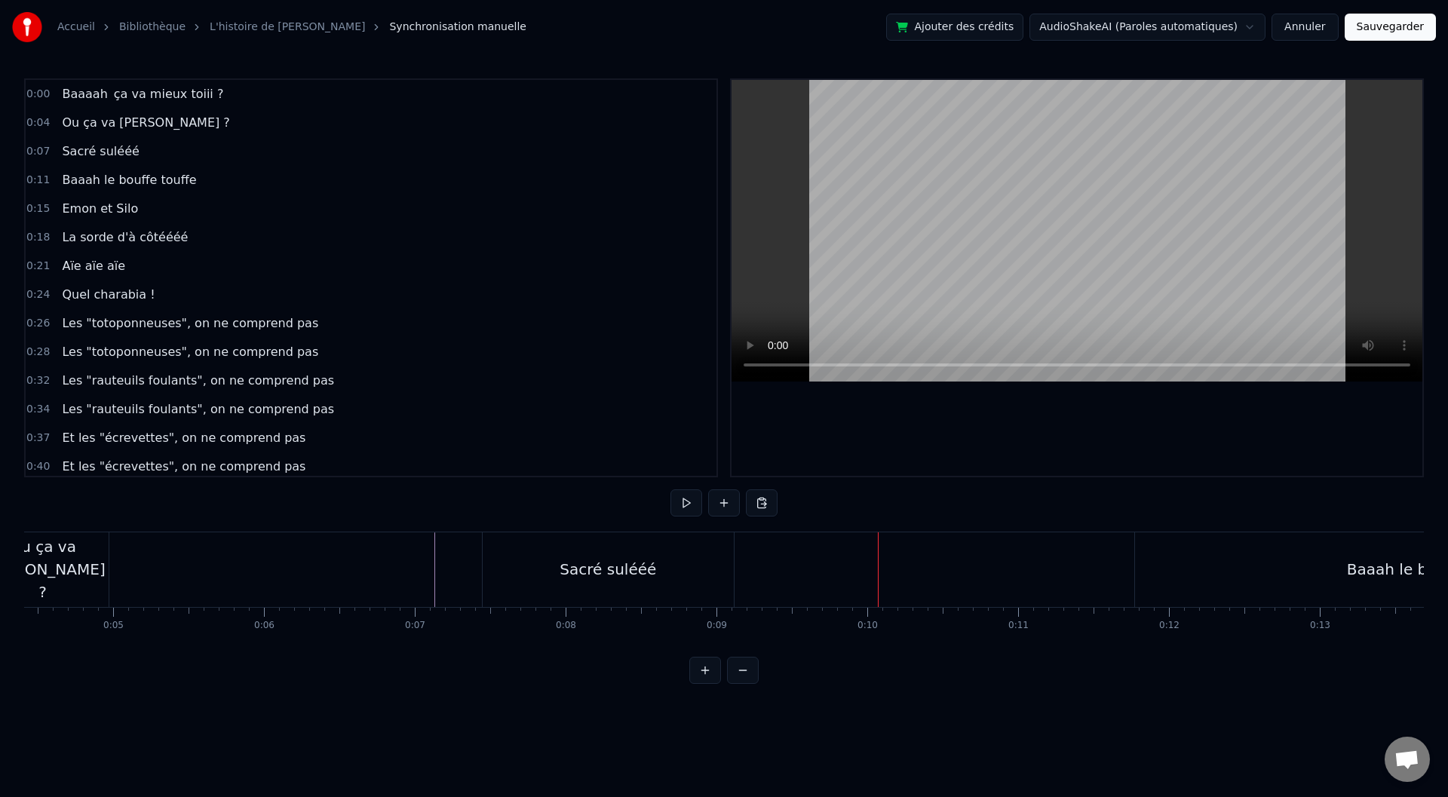
click at [699, 570] on div "Sacré sulééé" at bounding box center [608, 569] width 251 height 75
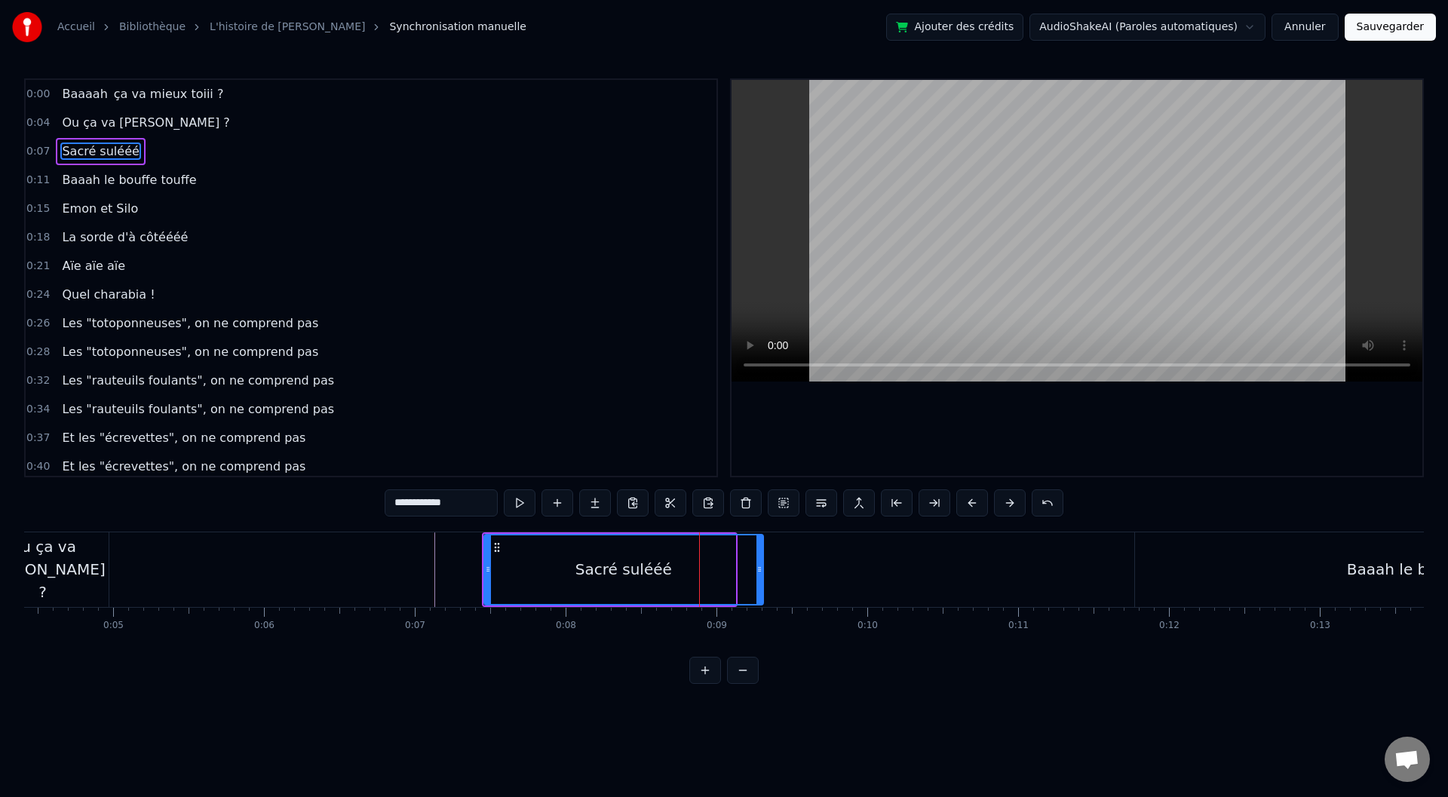
drag, startPoint x: 730, startPoint y: 567, endPoint x: 758, endPoint y: 567, distance: 27.9
click at [758, 567] on icon at bounding box center [759, 569] width 6 height 12
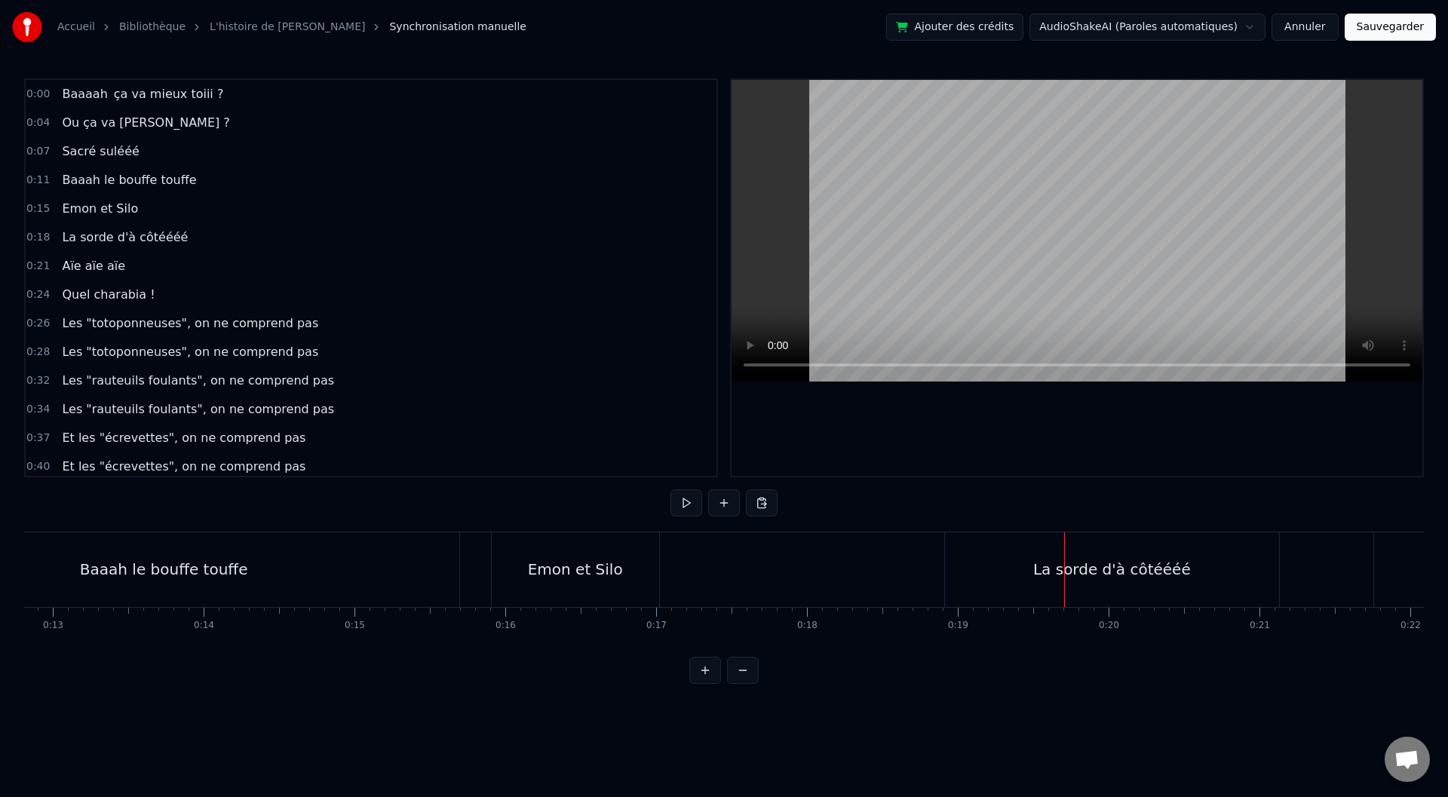
scroll to position [0, 1613]
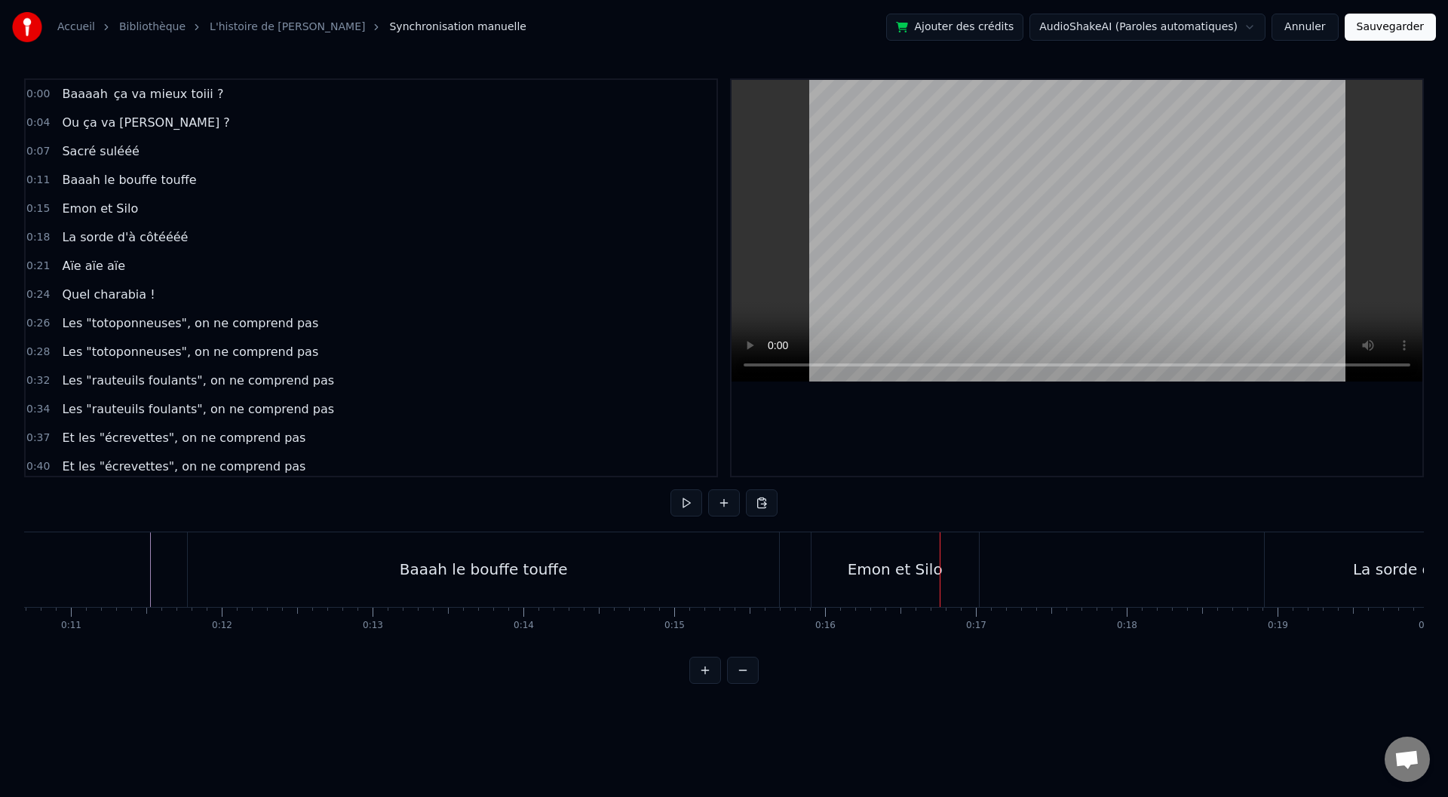
click at [682, 597] on div "Baaah le bouffe touffe" at bounding box center [483, 569] width 591 height 75
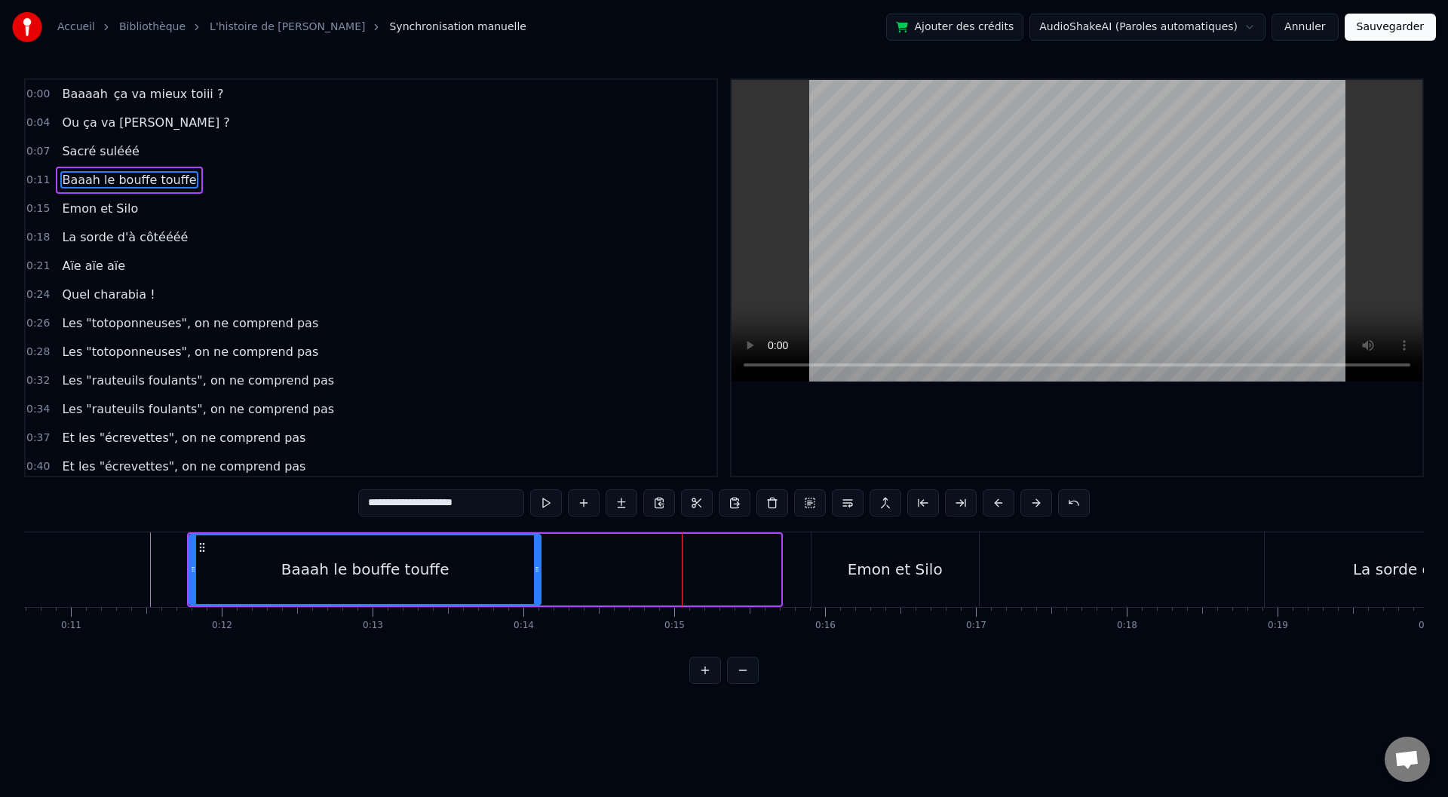
drag, startPoint x: 777, startPoint y: 569, endPoint x: 500, endPoint y: 575, distance: 276.8
click at [534, 575] on icon at bounding box center [537, 569] width 6 height 12
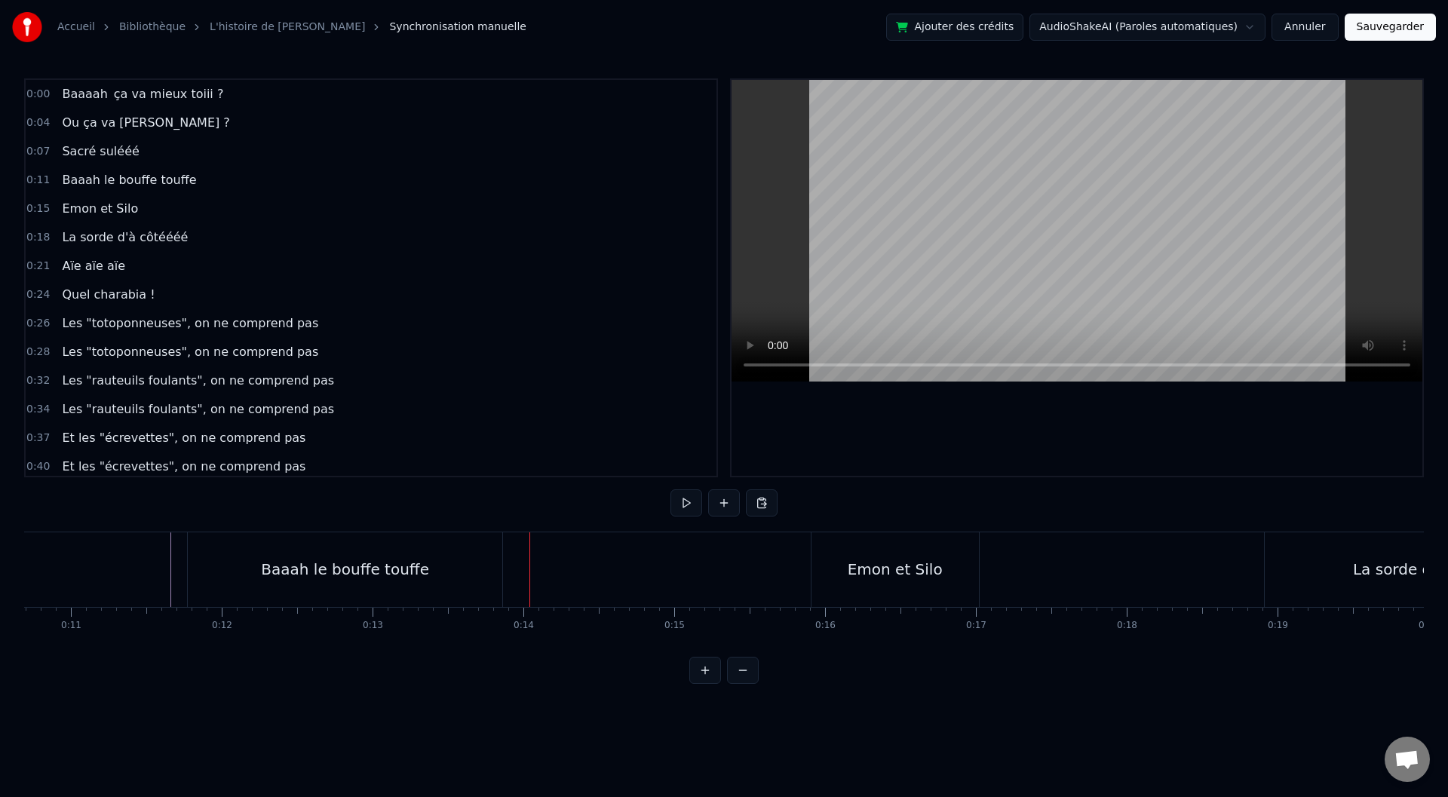
click at [500, 582] on div "Baaah le bouffe touffe" at bounding box center [345, 569] width 315 height 75
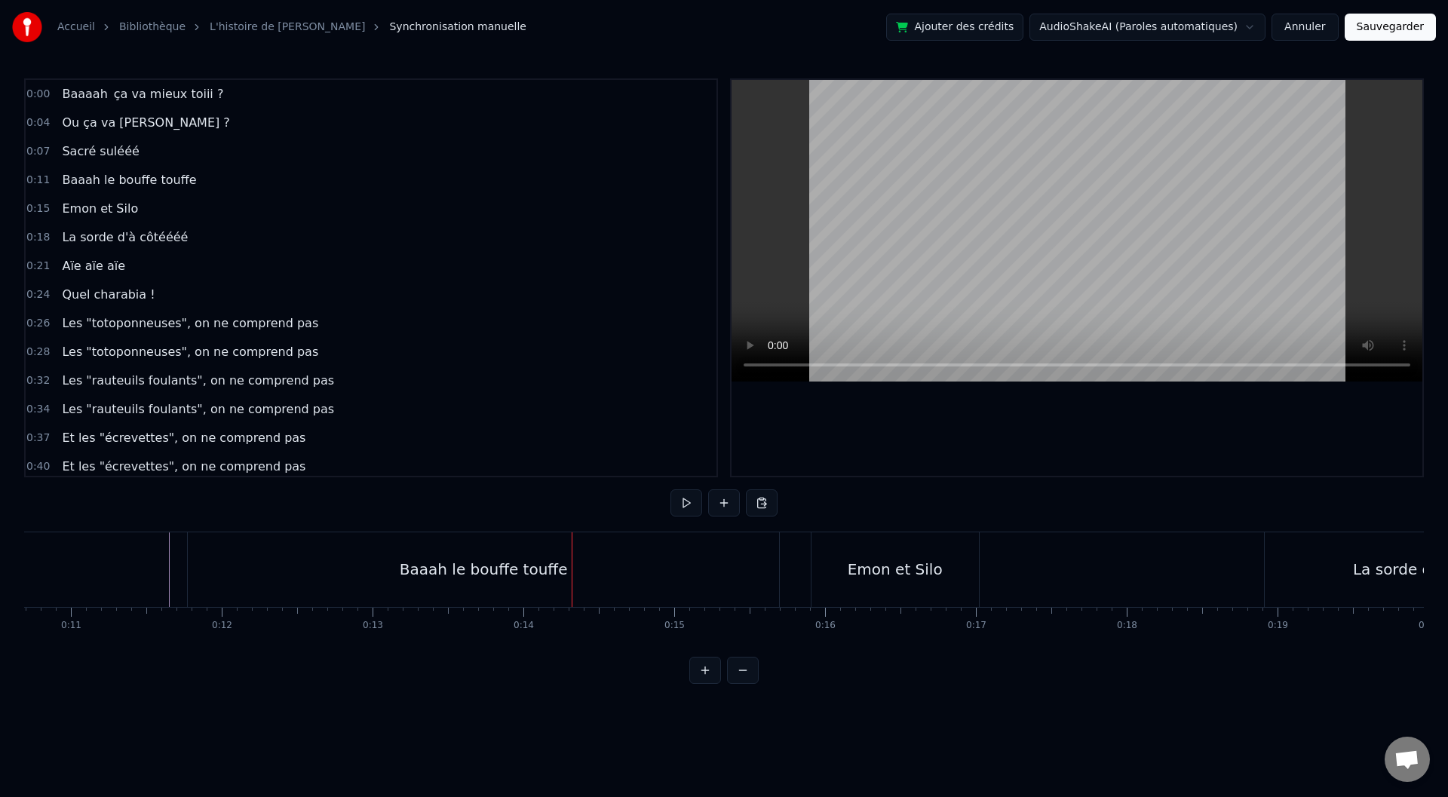
click at [516, 588] on div "Baaah le bouffe touffe" at bounding box center [483, 569] width 591 height 75
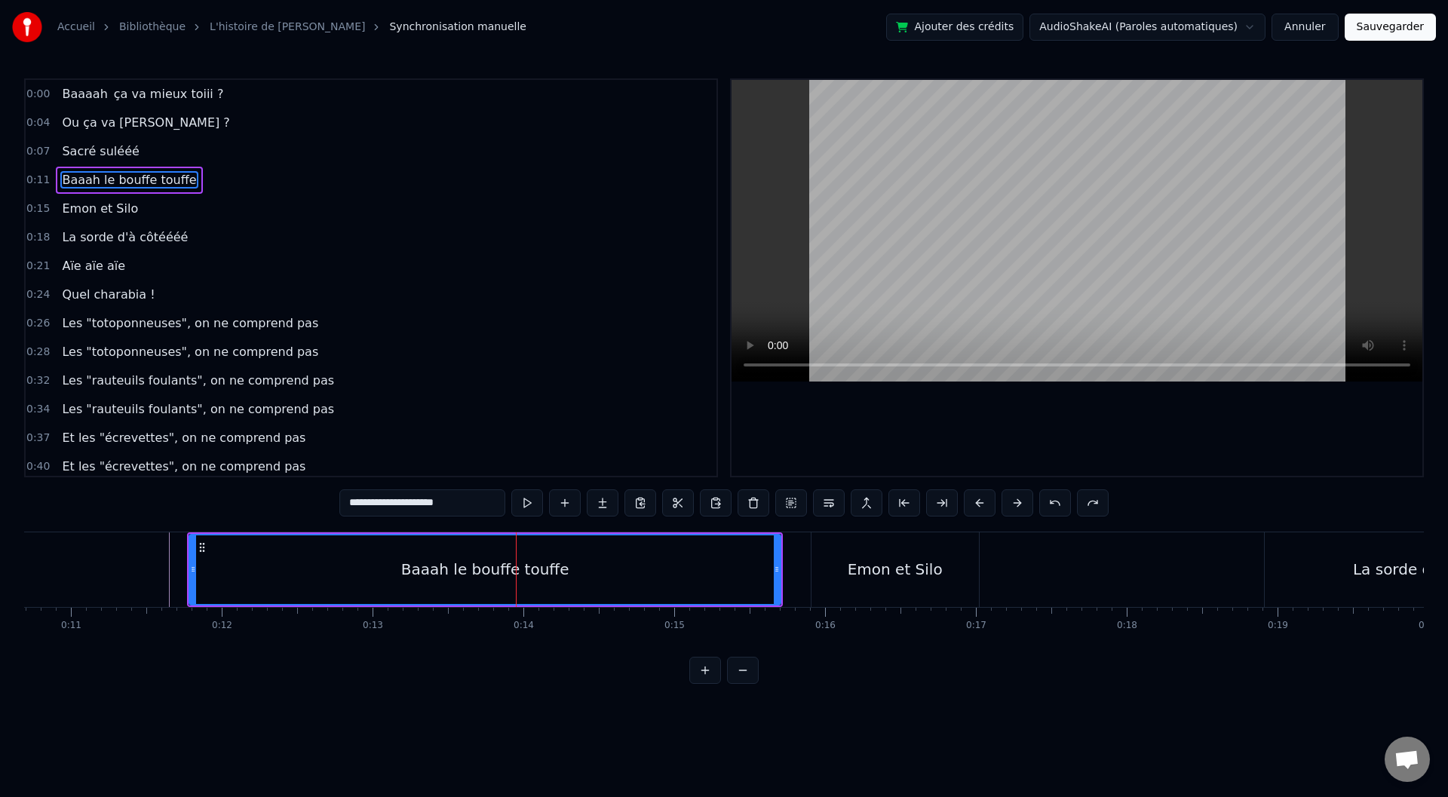
click at [632, 583] on div "Baaah le bouffe touffe" at bounding box center [485, 569] width 590 height 69
click at [157, 176] on span "Baaah le bouffe touffe" at bounding box center [128, 179] width 137 height 17
drag, startPoint x: 381, startPoint y: 503, endPoint x: 464, endPoint y: 505, distance: 83.0
click at [464, 505] on input "**********" at bounding box center [422, 502] width 166 height 27
type input "*****"
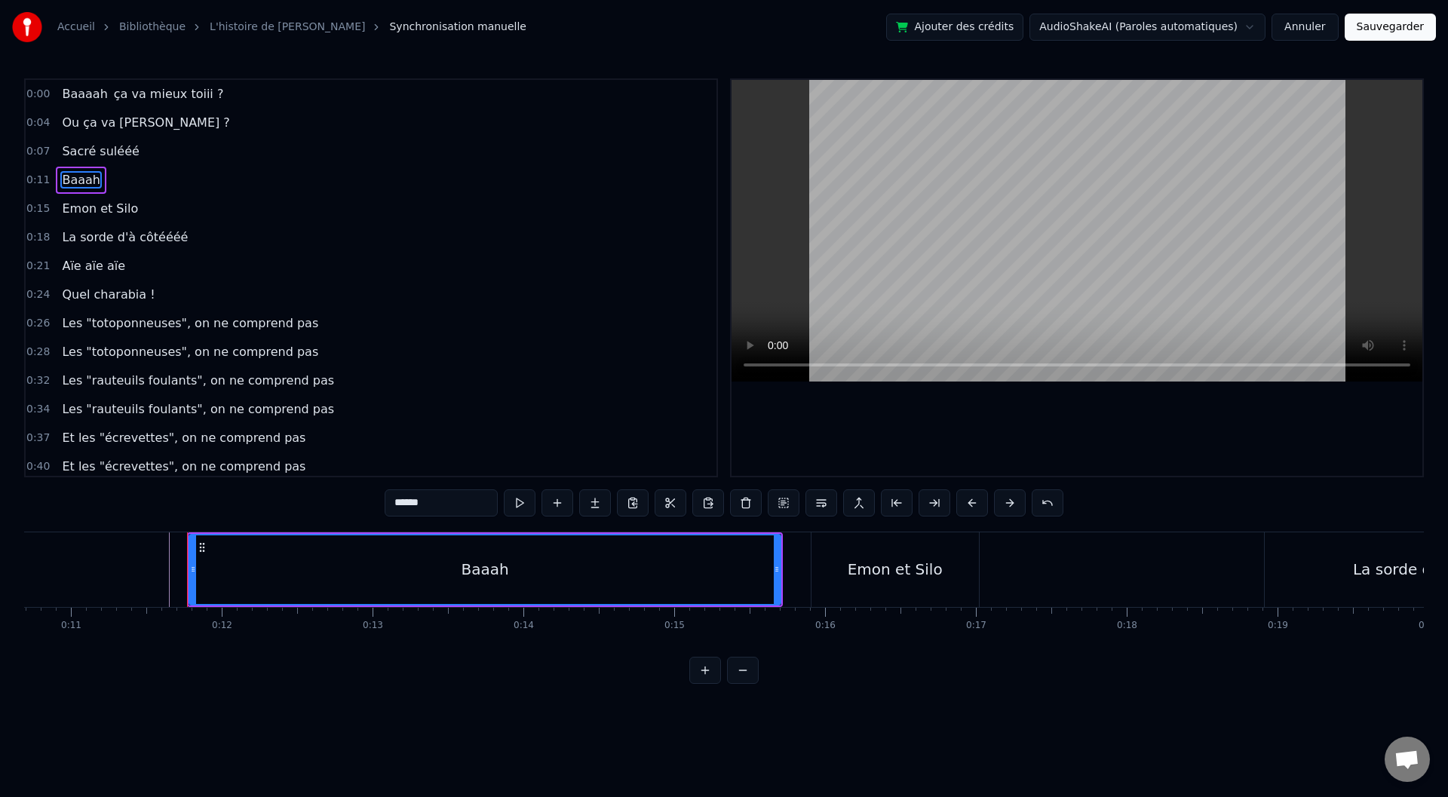
click at [658, 585] on div "Baaah" at bounding box center [485, 569] width 590 height 69
click at [776, 570] on icon at bounding box center [777, 569] width 6 height 12
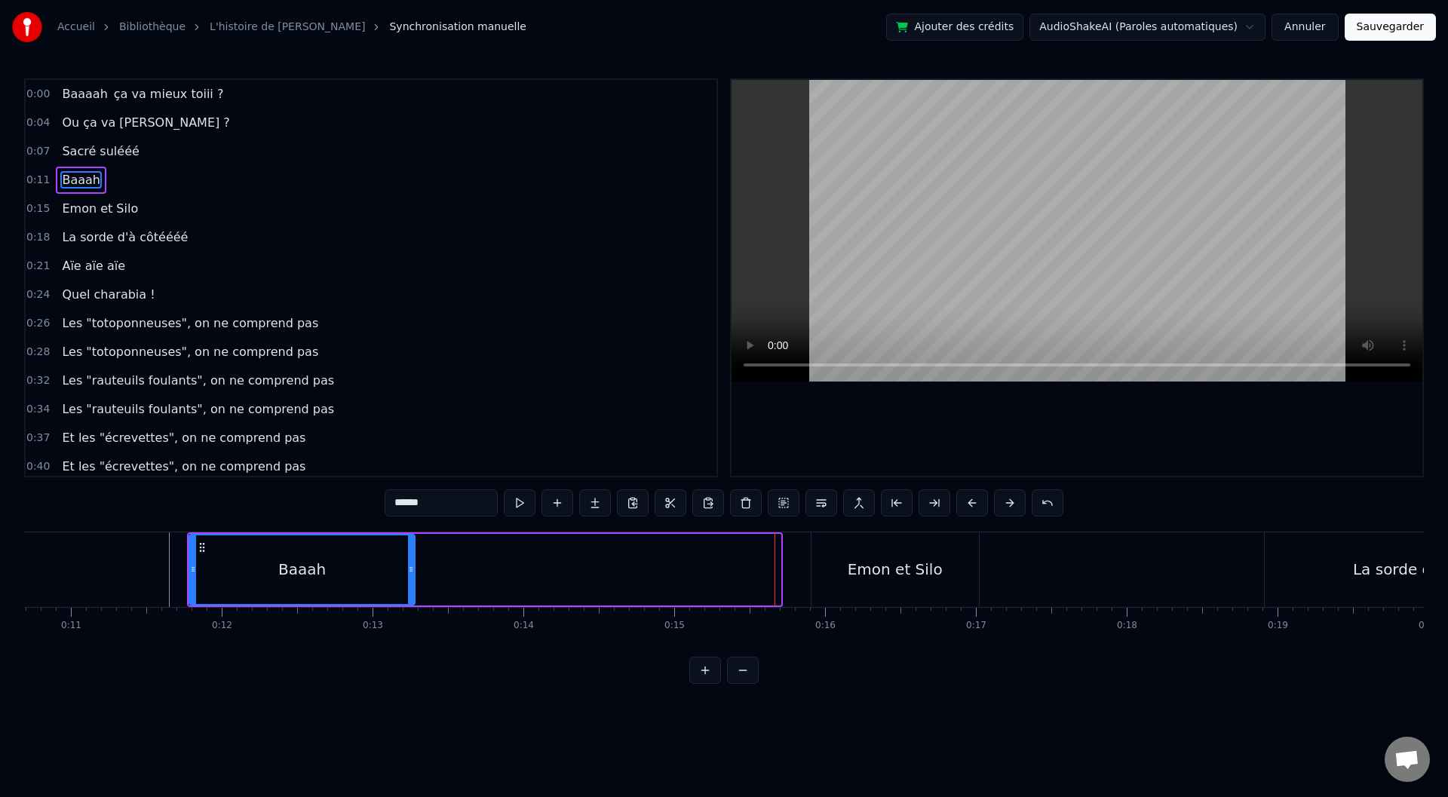
drag, startPoint x: 778, startPoint y: 569, endPoint x: 339, endPoint y: 569, distance: 439.0
click at [408, 569] on icon at bounding box center [411, 569] width 6 height 12
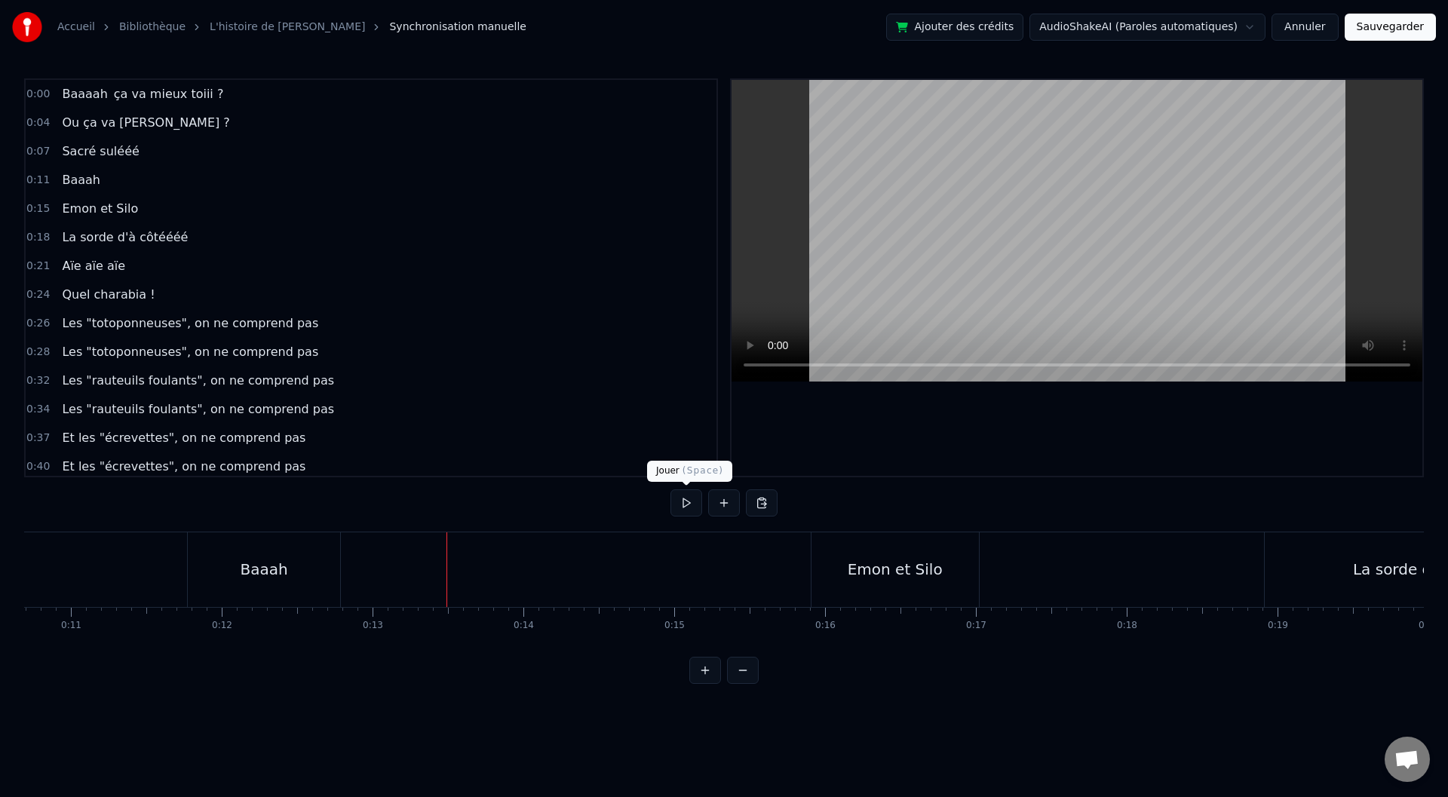
click at [687, 506] on button at bounding box center [687, 502] width 32 height 27
click at [723, 505] on button at bounding box center [724, 502] width 32 height 27
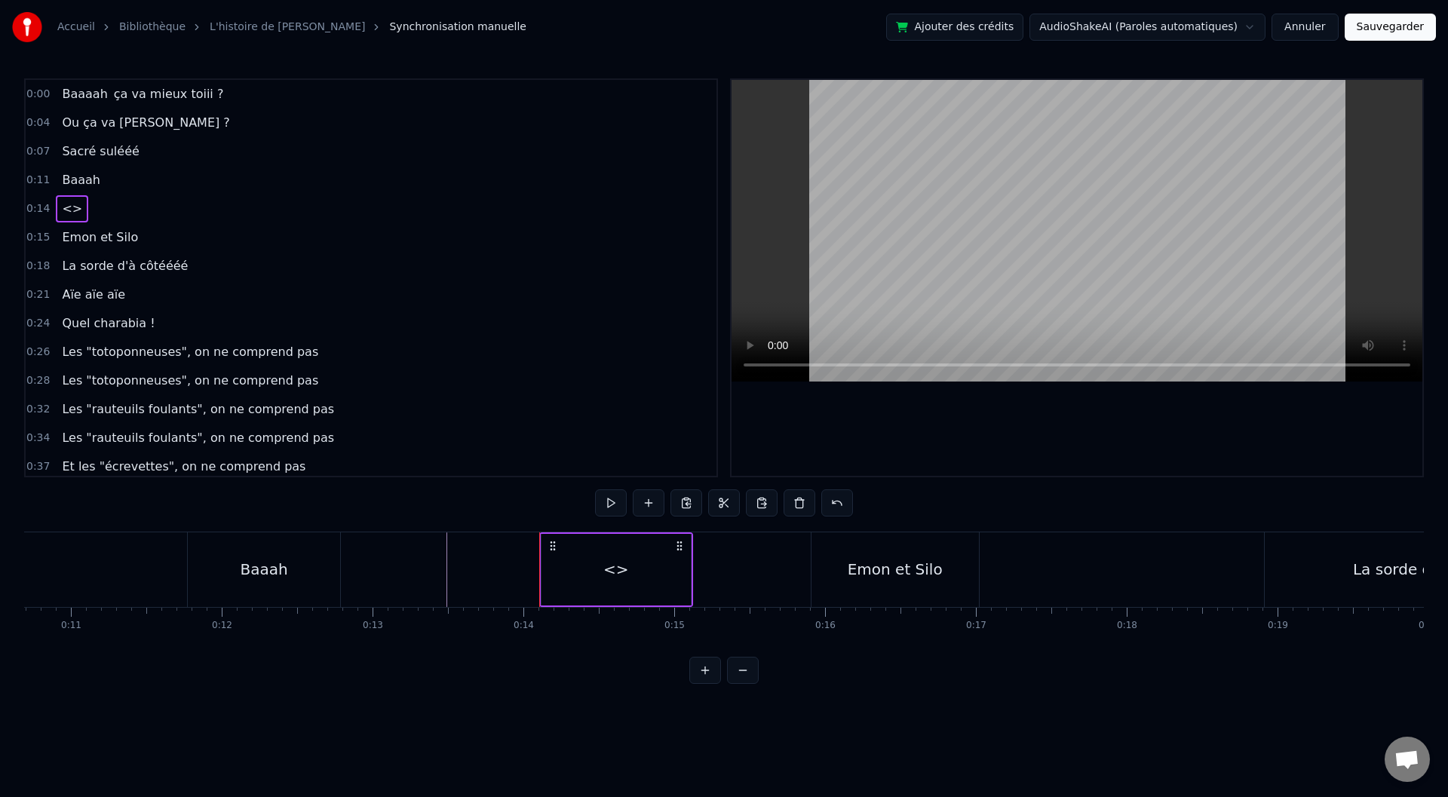
click at [615, 565] on div "<>" at bounding box center [616, 569] width 26 height 23
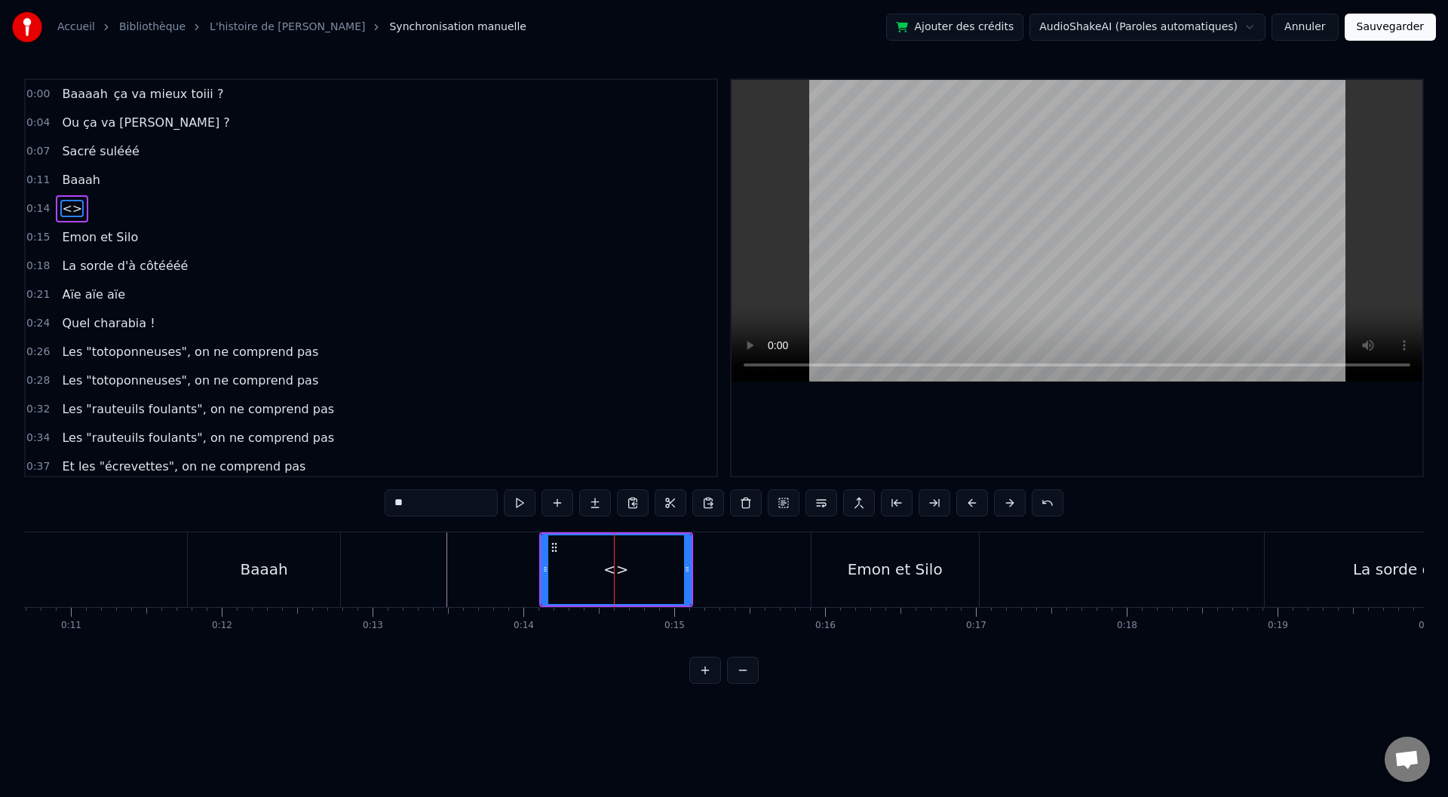
drag, startPoint x: 427, startPoint y: 506, endPoint x: 354, endPoint y: 505, distance: 72.4
click at [354, 505] on div "0:00 Baaaah ça va mieux toiii ? 0:04 Ou ça va [PERSON_NAME] ? 0:07 Sacré sulééé…" at bounding box center [724, 381] width 1400 height 606
paste input "**********"
type input "**********"
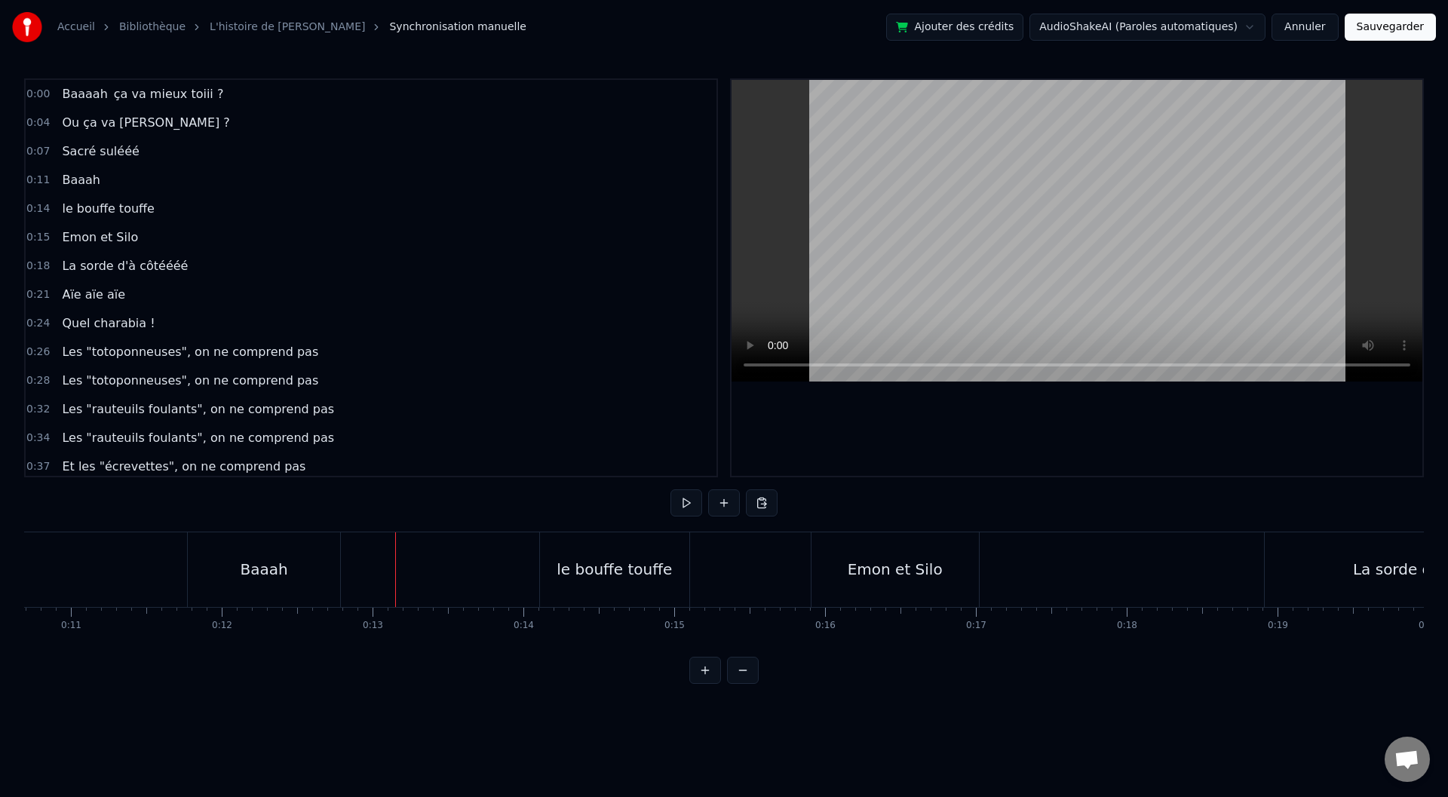
click at [189, 557] on div "Baaah" at bounding box center [264, 569] width 152 height 75
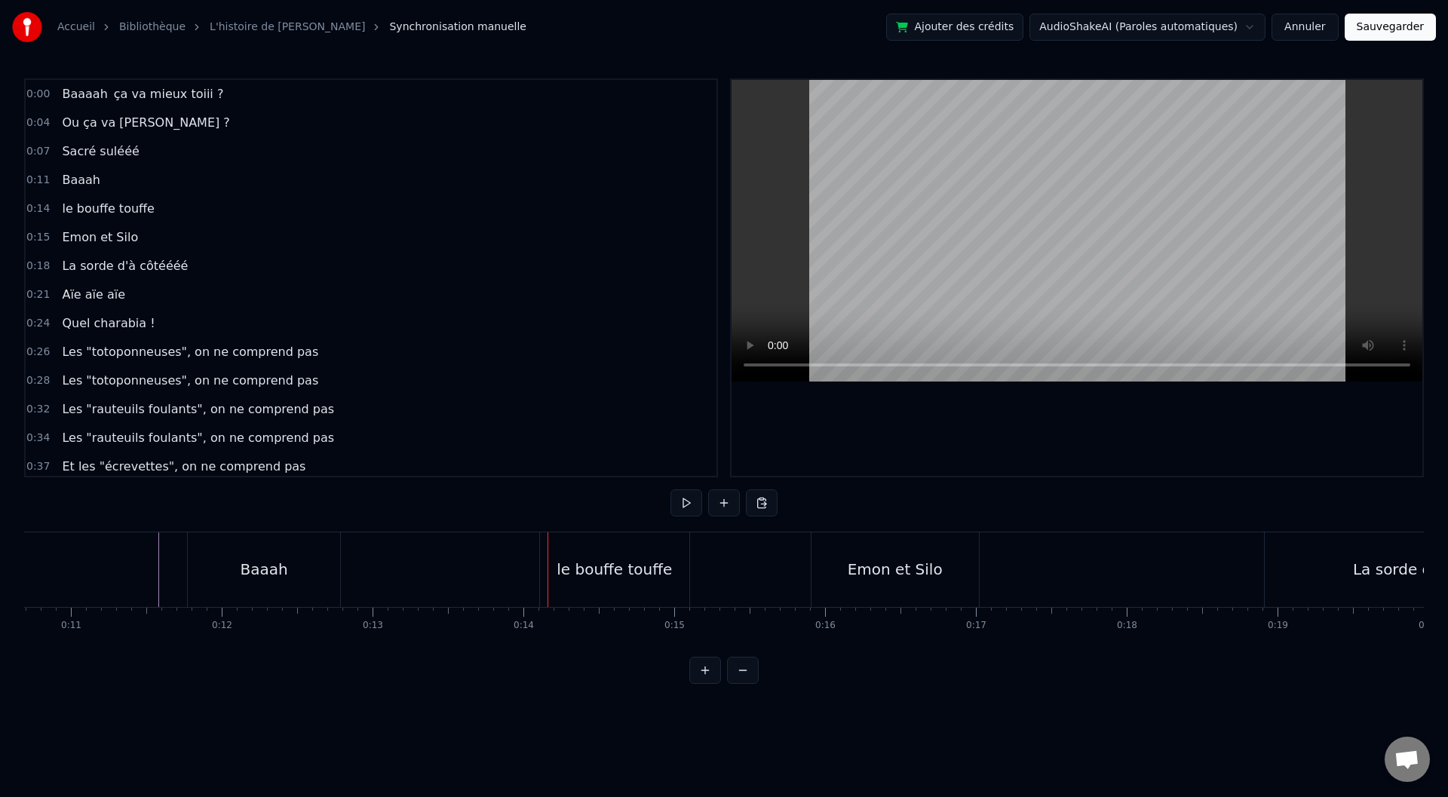
click at [560, 575] on div "le bouffe touffe" at bounding box center [614, 569] width 149 height 75
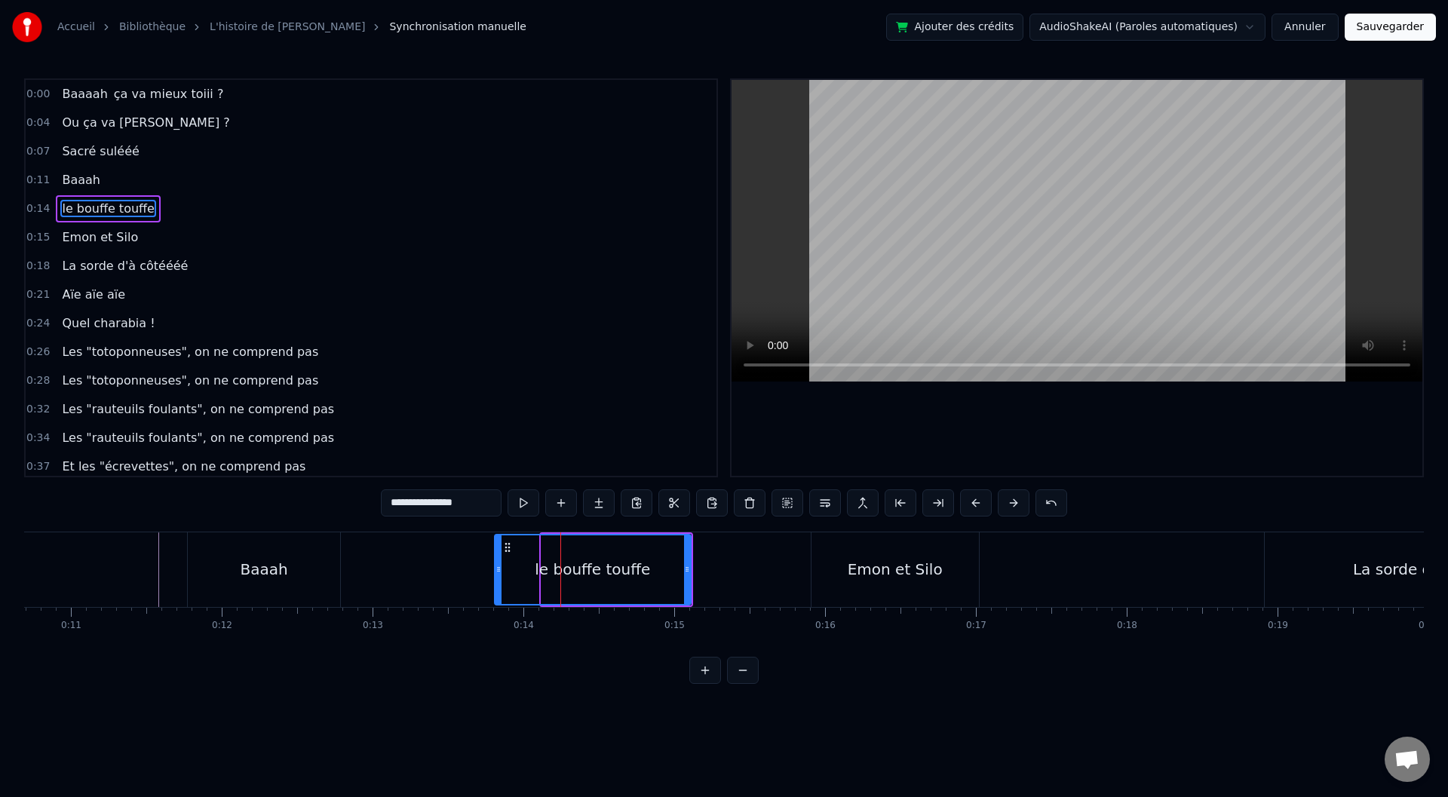
drag, startPoint x: 544, startPoint y: 554, endPoint x: 493, endPoint y: 556, distance: 50.6
click at [496, 556] on div at bounding box center [499, 569] width 6 height 69
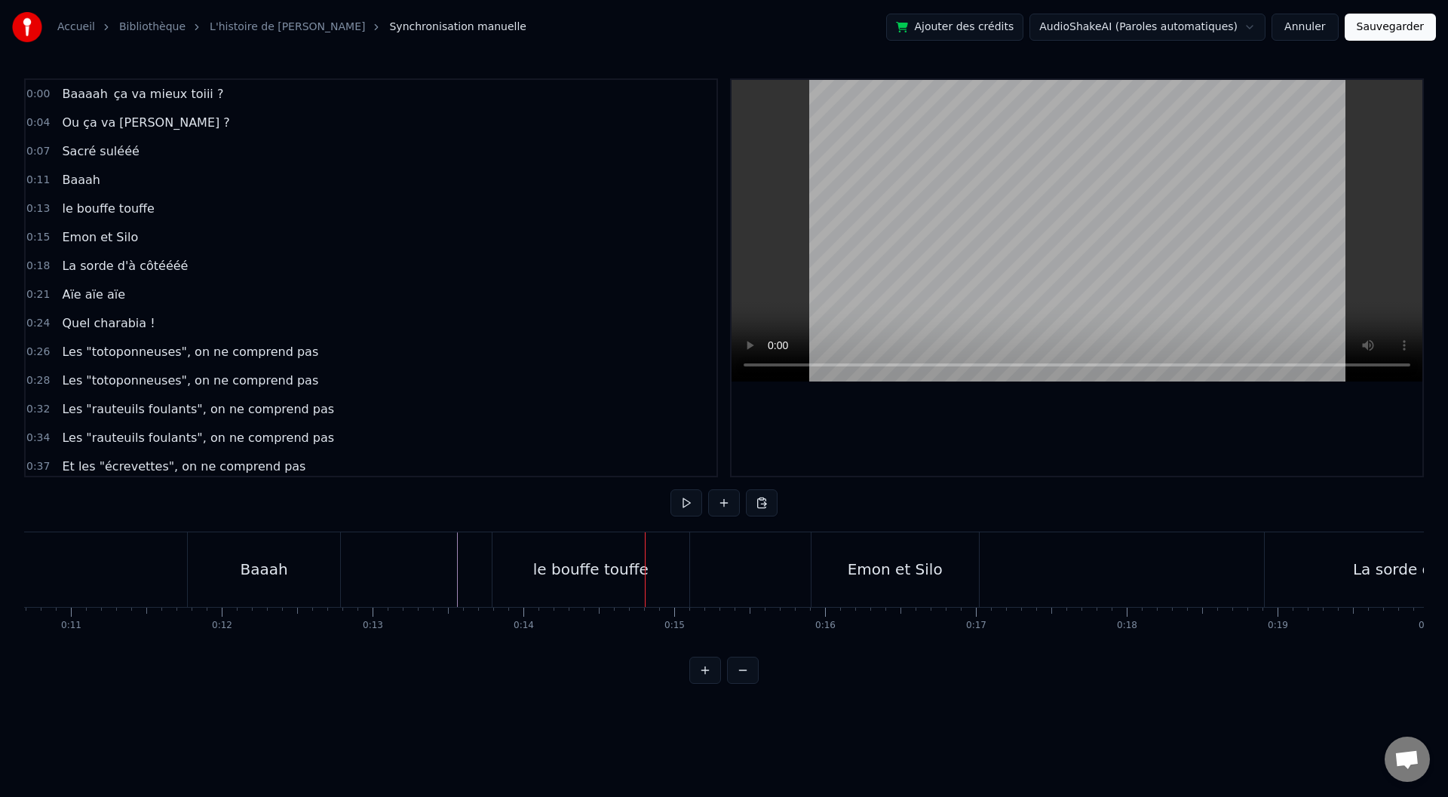
click at [342, 569] on div "Baaah" at bounding box center [265, 569] width 157 height 75
click at [333, 567] on div "Baaah" at bounding box center [265, 570] width 152 height 72
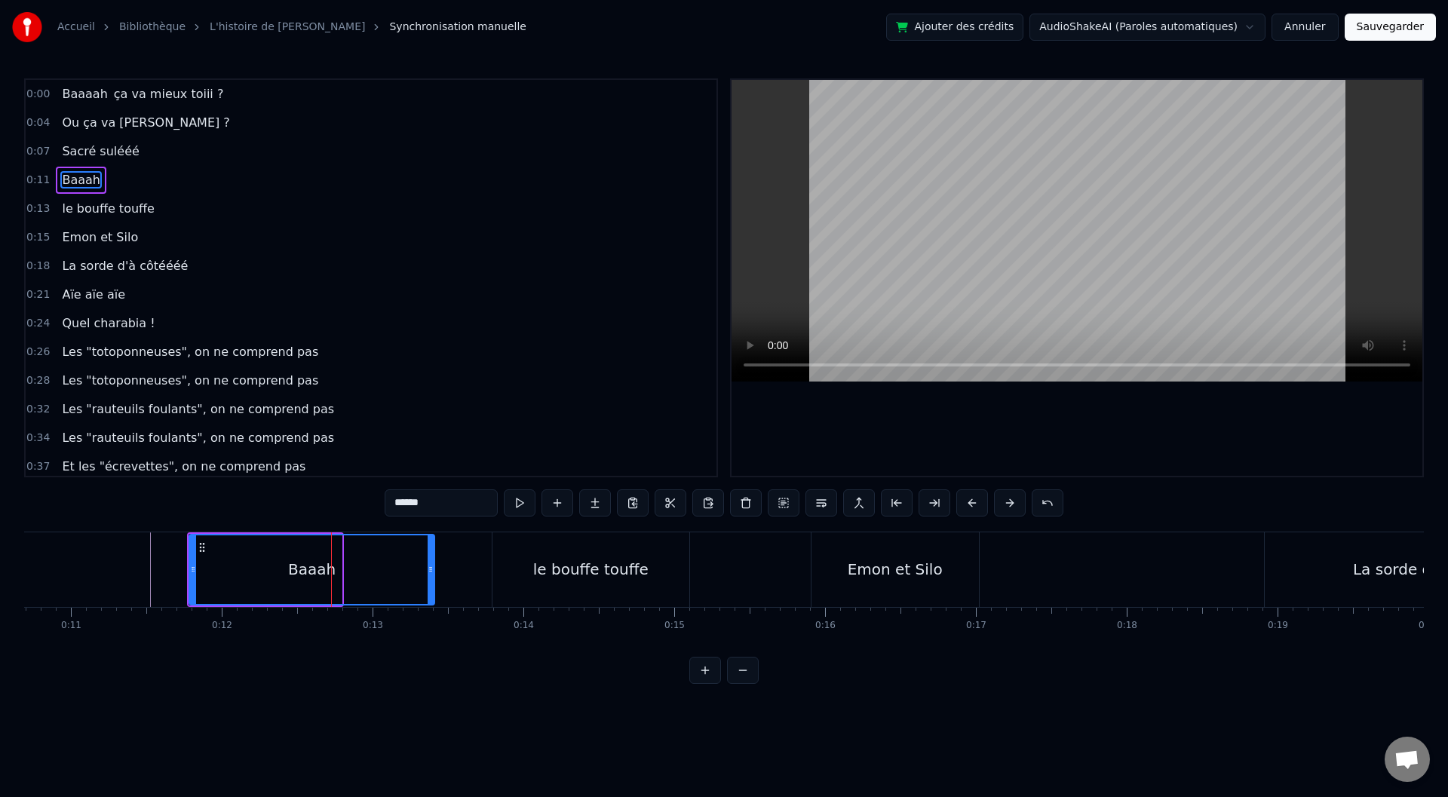
drag, startPoint x: 333, startPoint y: 567, endPoint x: 434, endPoint y: 569, distance: 101.1
click at [434, 569] on icon at bounding box center [431, 569] width 6 height 12
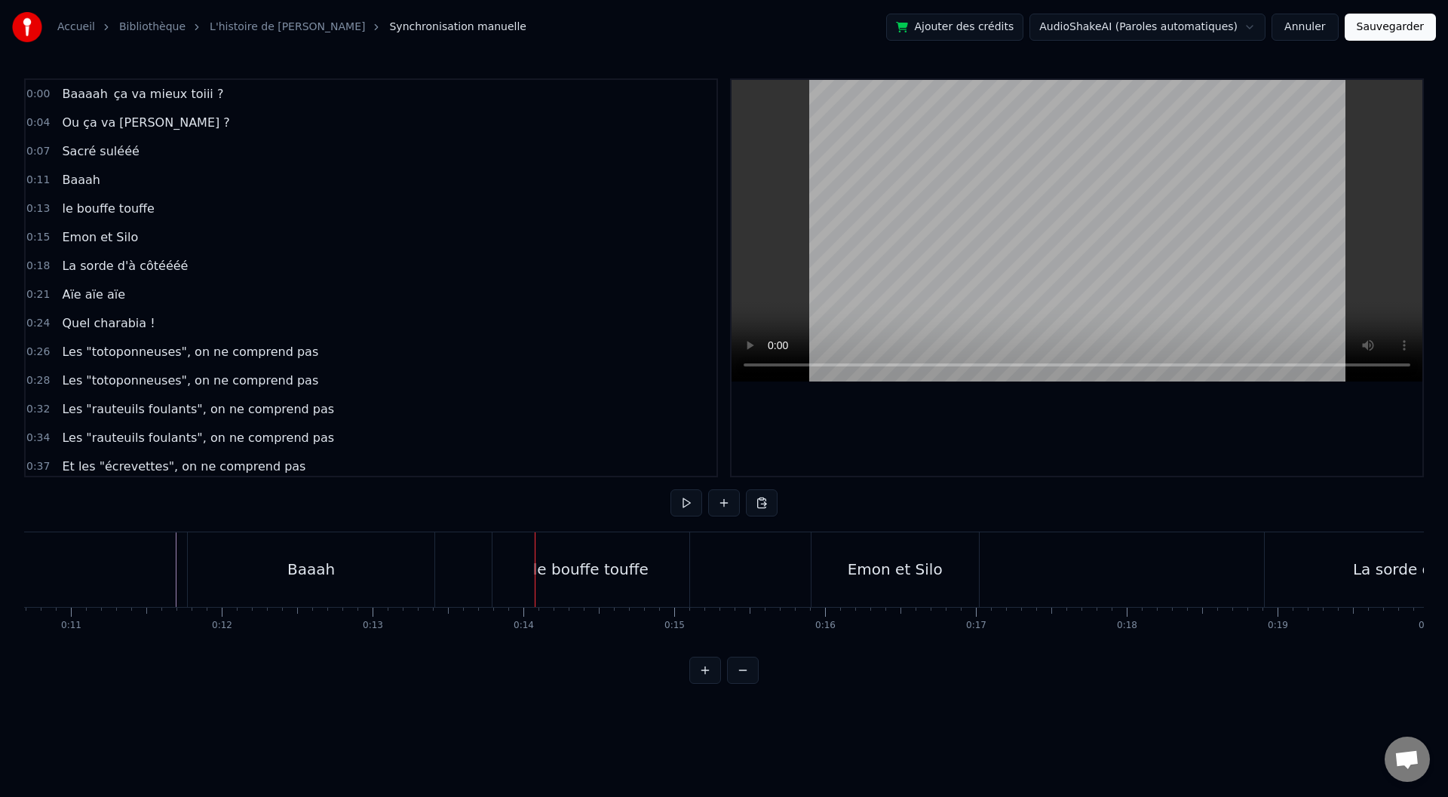
click at [493, 580] on div "le bouffe touffe" at bounding box center [591, 569] width 197 height 75
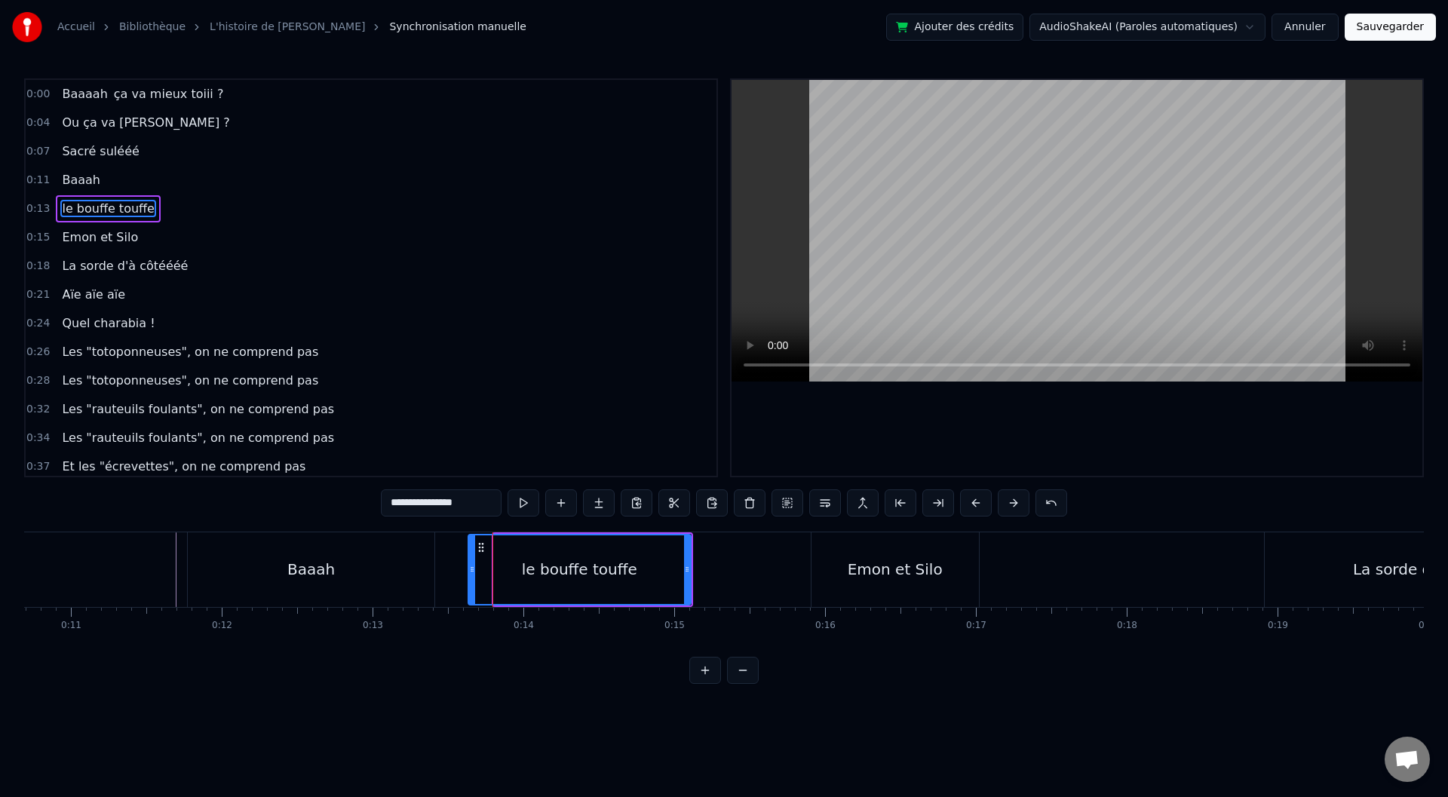
drag, startPoint x: 494, startPoint y: 567, endPoint x: 466, endPoint y: 568, distance: 27.9
click at [469, 568] on icon at bounding box center [472, 569] width 6 height 12
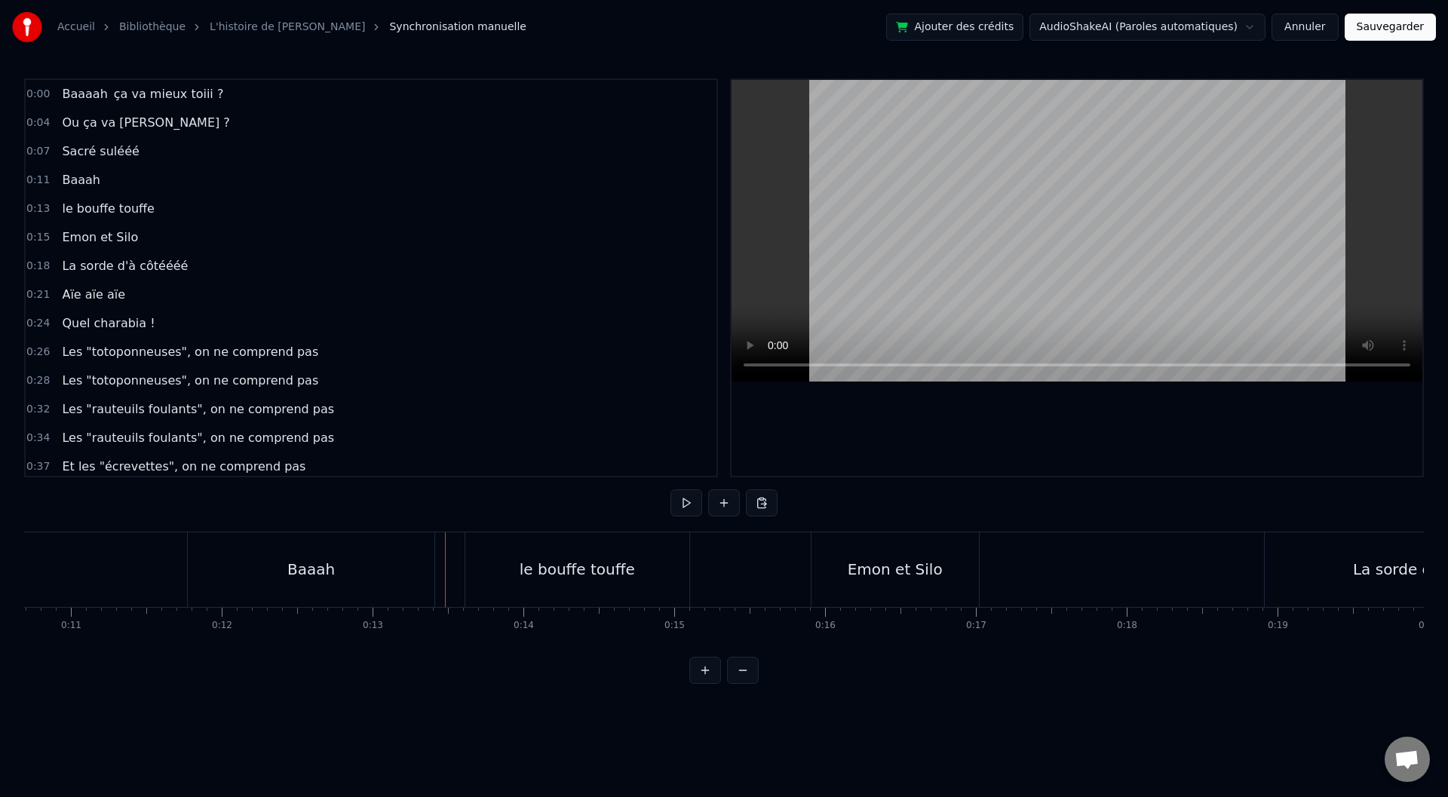
click at [212, 576] on div "Avec des cristaux d'beurre dans le sel" at bounding box center [465, 569] width 633 height 75
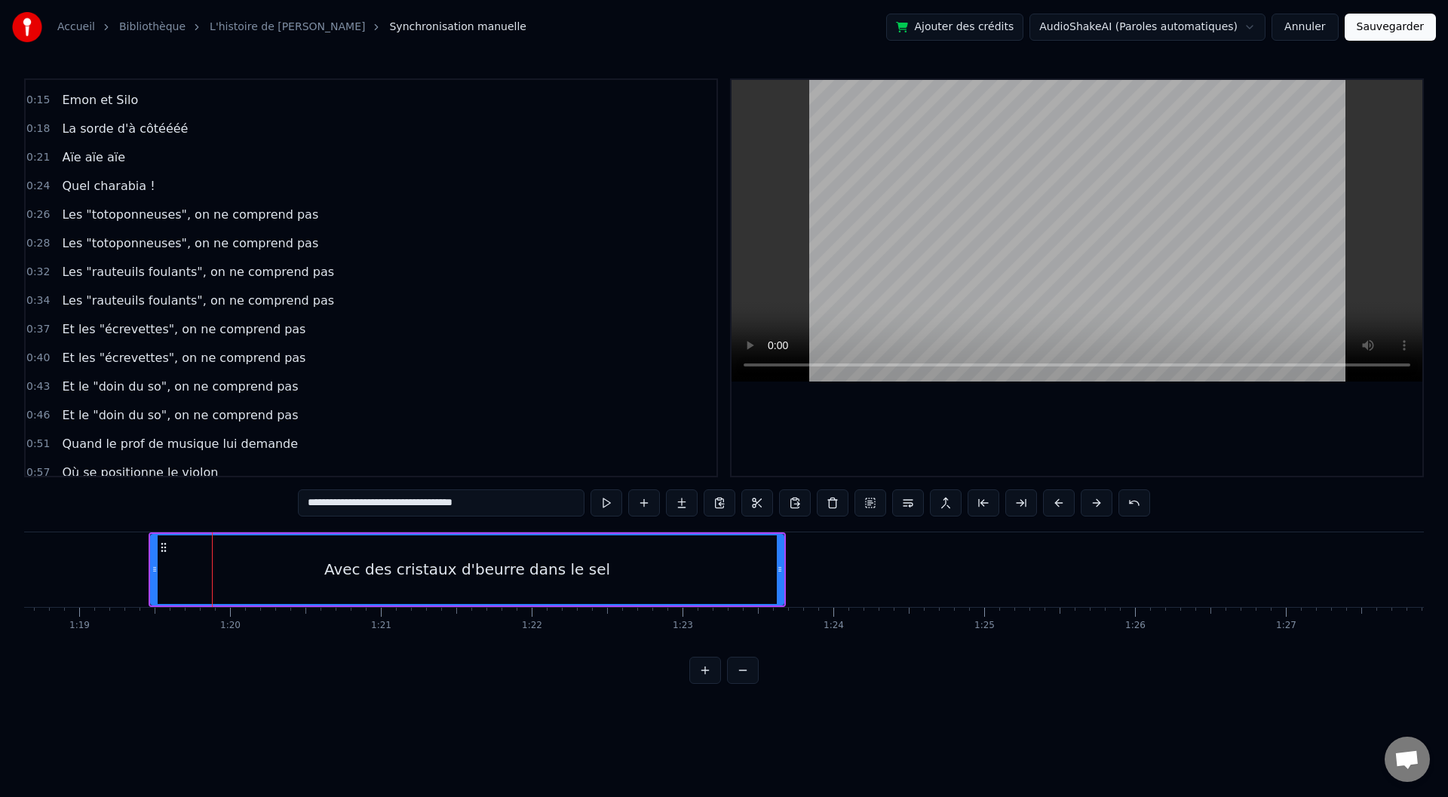
scroll to position [263, 0]
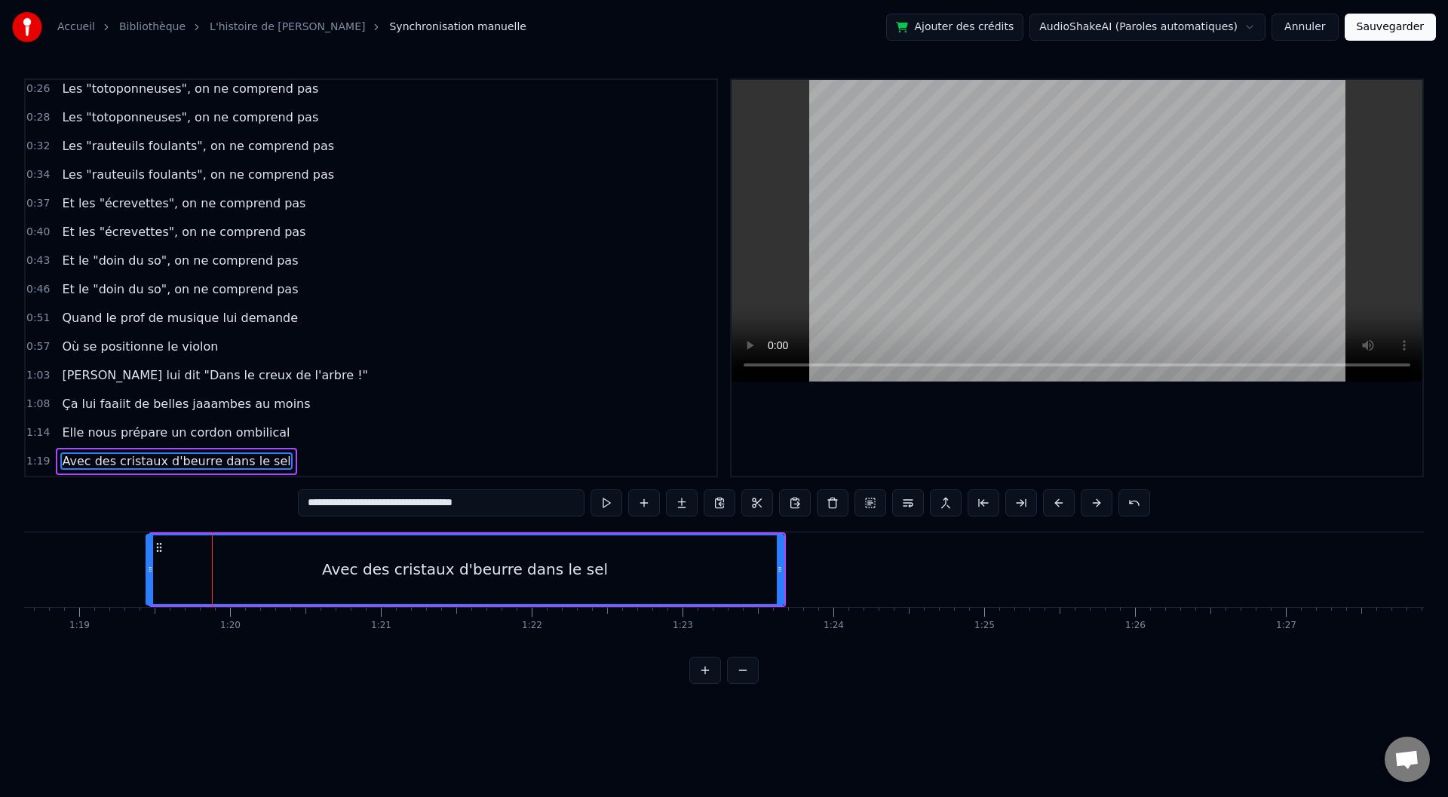
click at [147, 563] on icon at bounding box center [150, 569] width 6 height 12
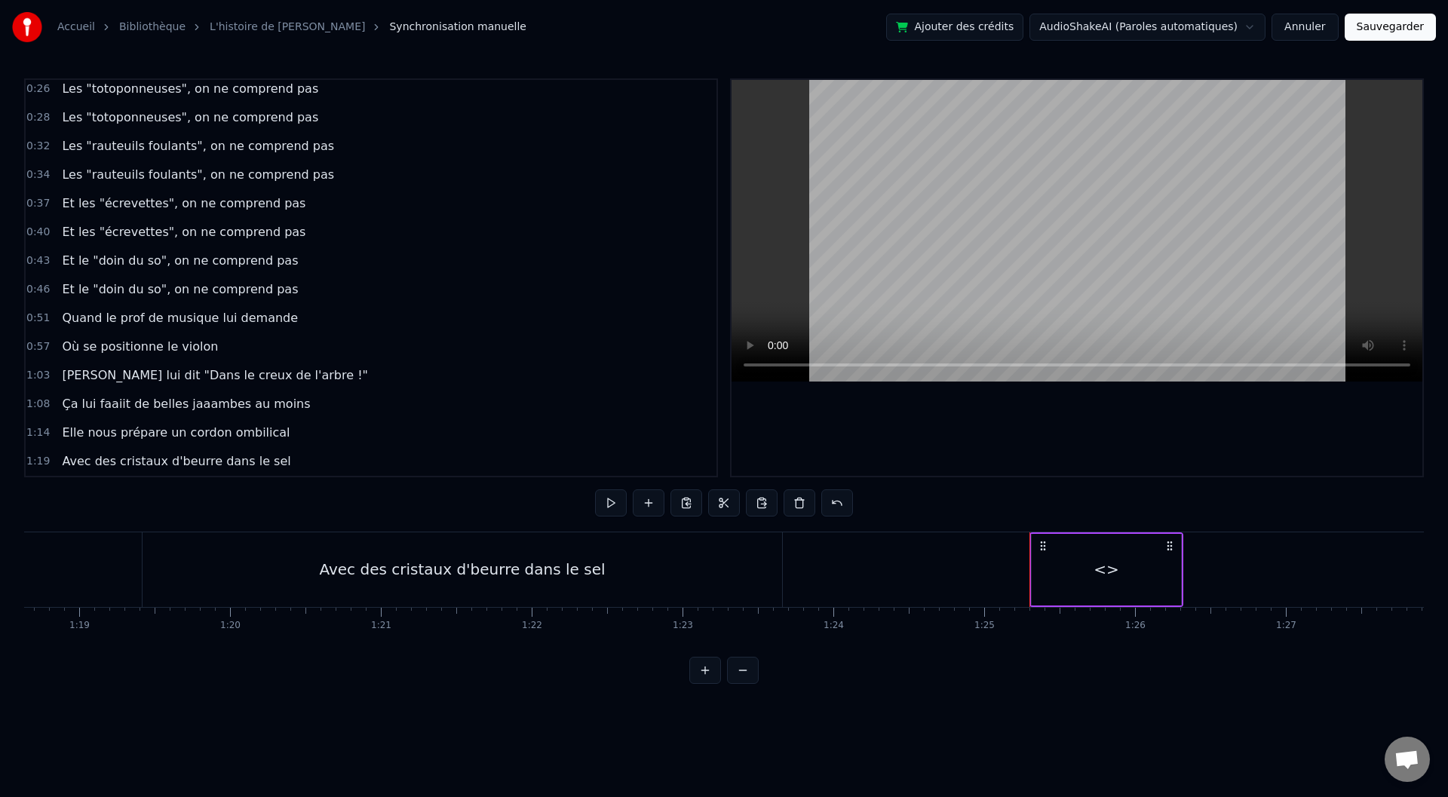
click at [1102, 569] on div "<>" at bounding box center [1107, 569] width 26 height 23
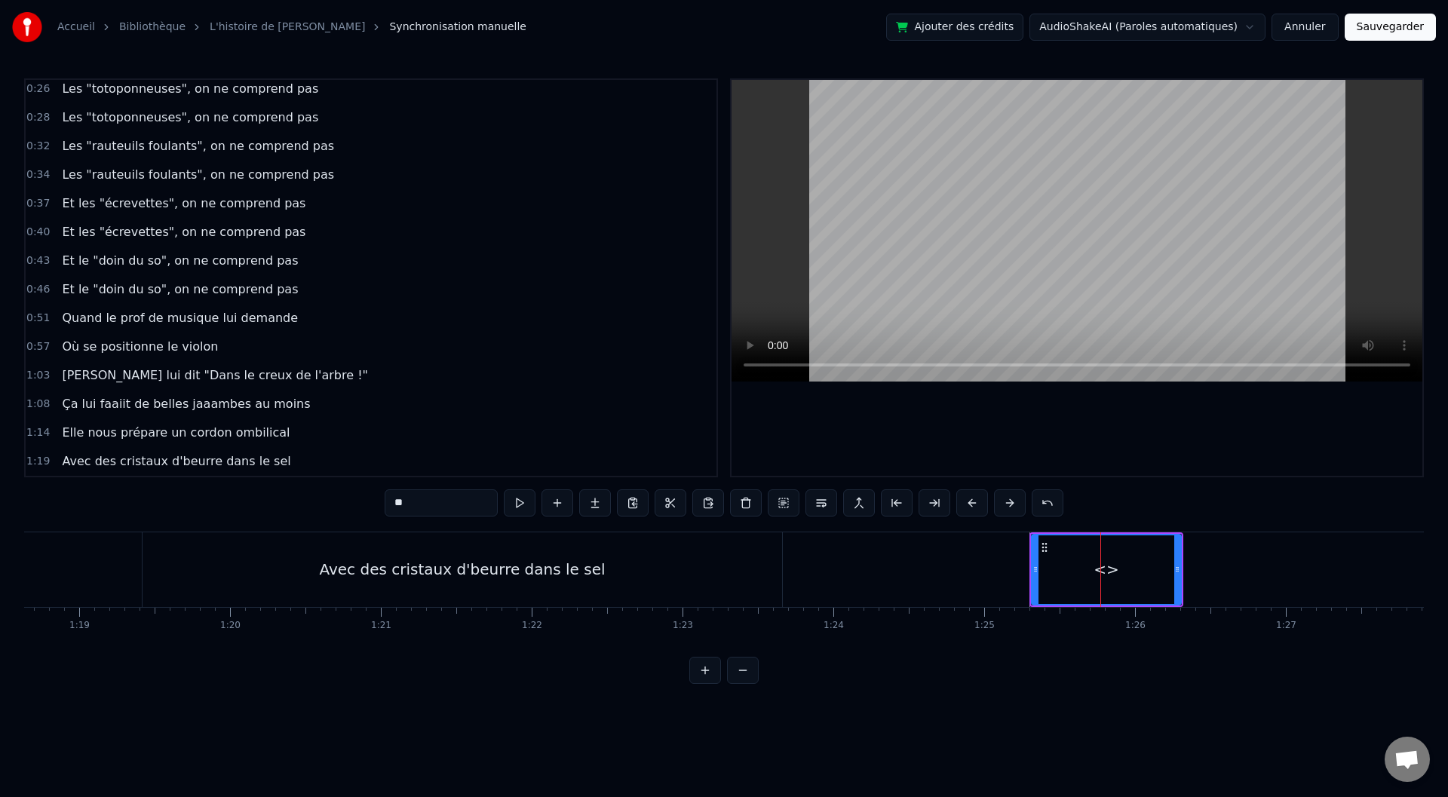
scroll to position [292, 0]
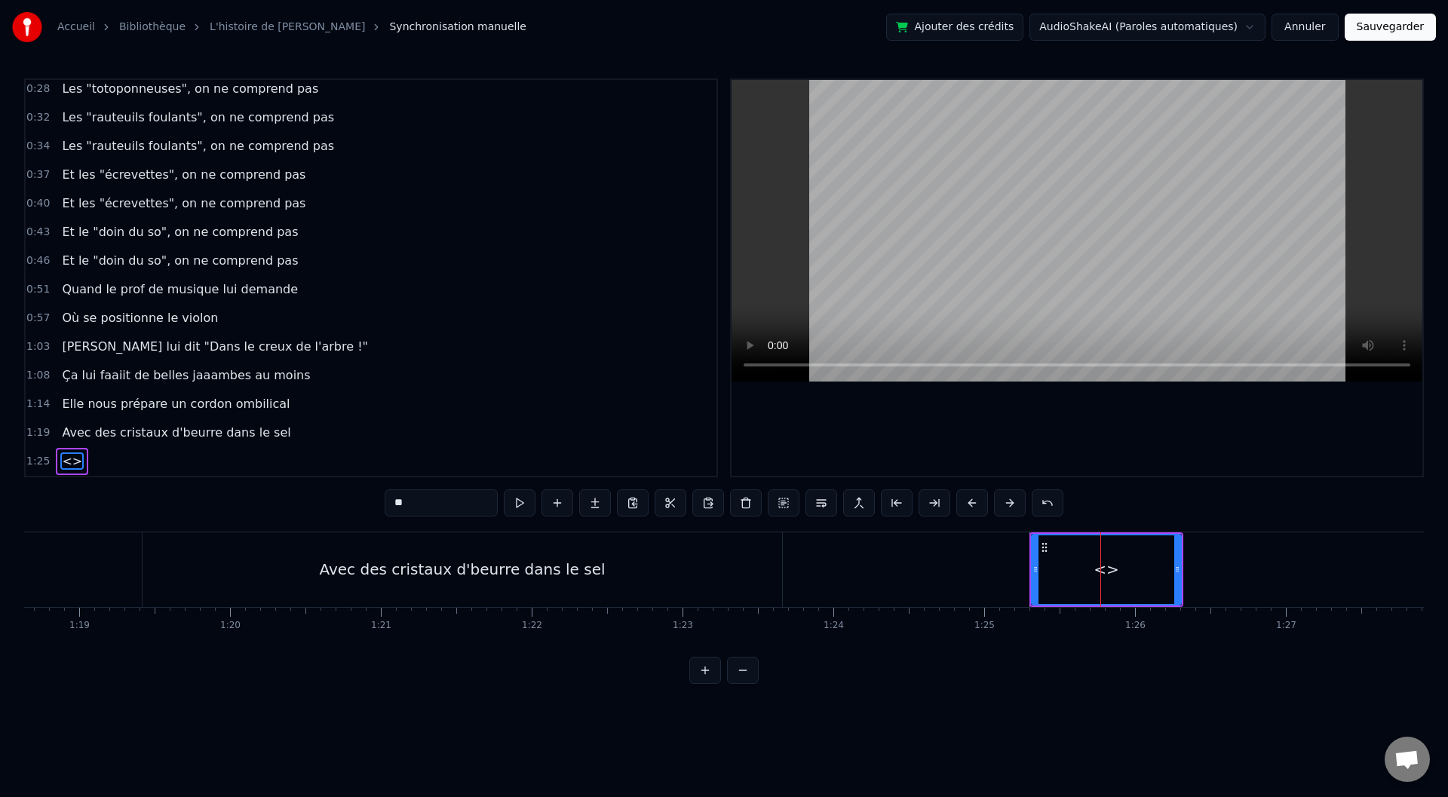
click at [1102, 569] on div "<>" at bounding box center [1107, 569] width 26 height 23
drag, startPoint x: 440, startPoint y: 507, endPoint x: 382, endPoint y: 505, distance: 57.3
click at [384, 505] on div "0:00 Baaaah ça va mieux toiii ? 0:04 Ou ça va [PERSON_NAME] ? 0:07 Sacré sulééé…" at bounding box center [724, 381] width 1400 height 606
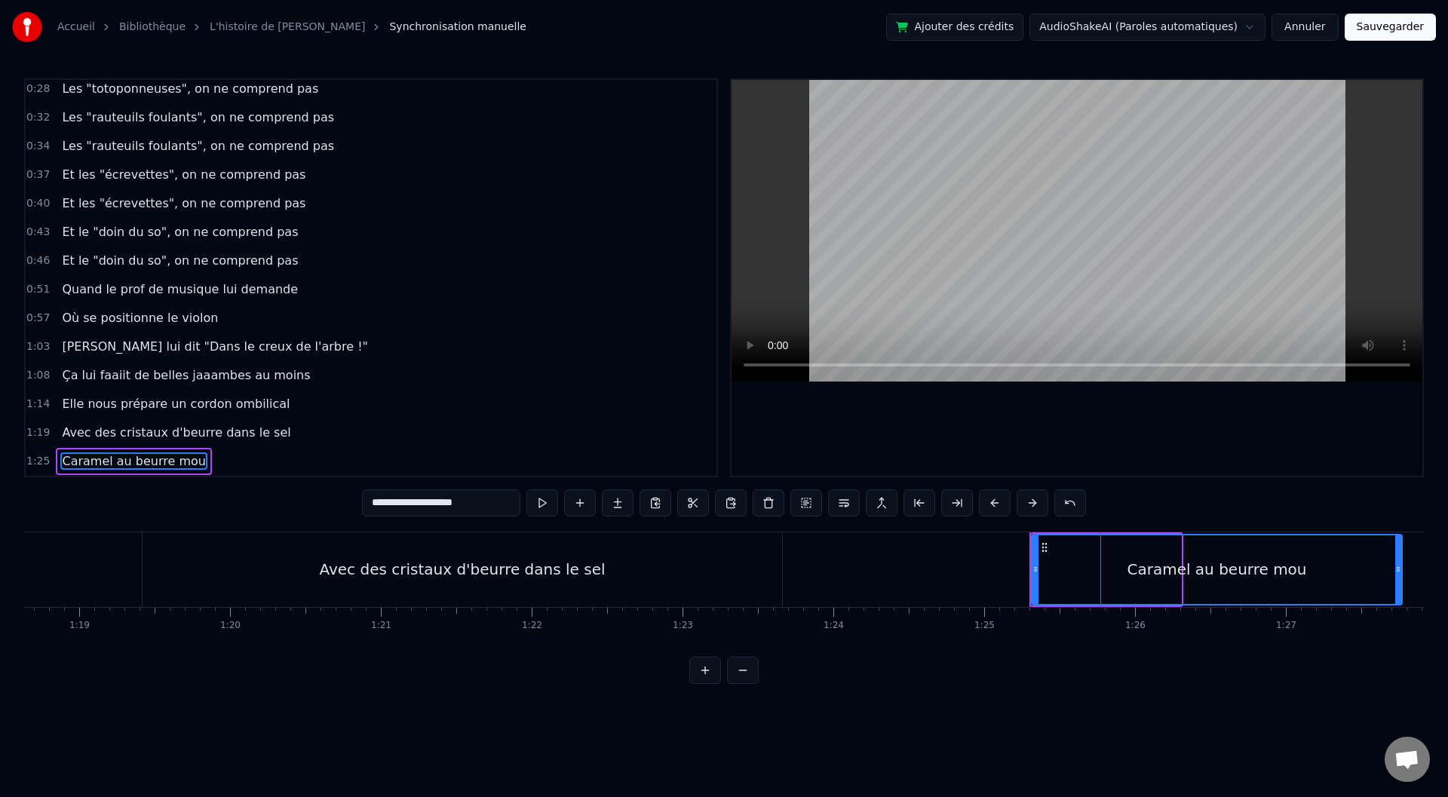
drag, startPoint x: 1180, startPoint y: 570, endPoint x: 1400, endPoint y: 564, distance: 219.6
click at [1400, 564] on icon at bounding box center [1398, 569] width 6 height 12
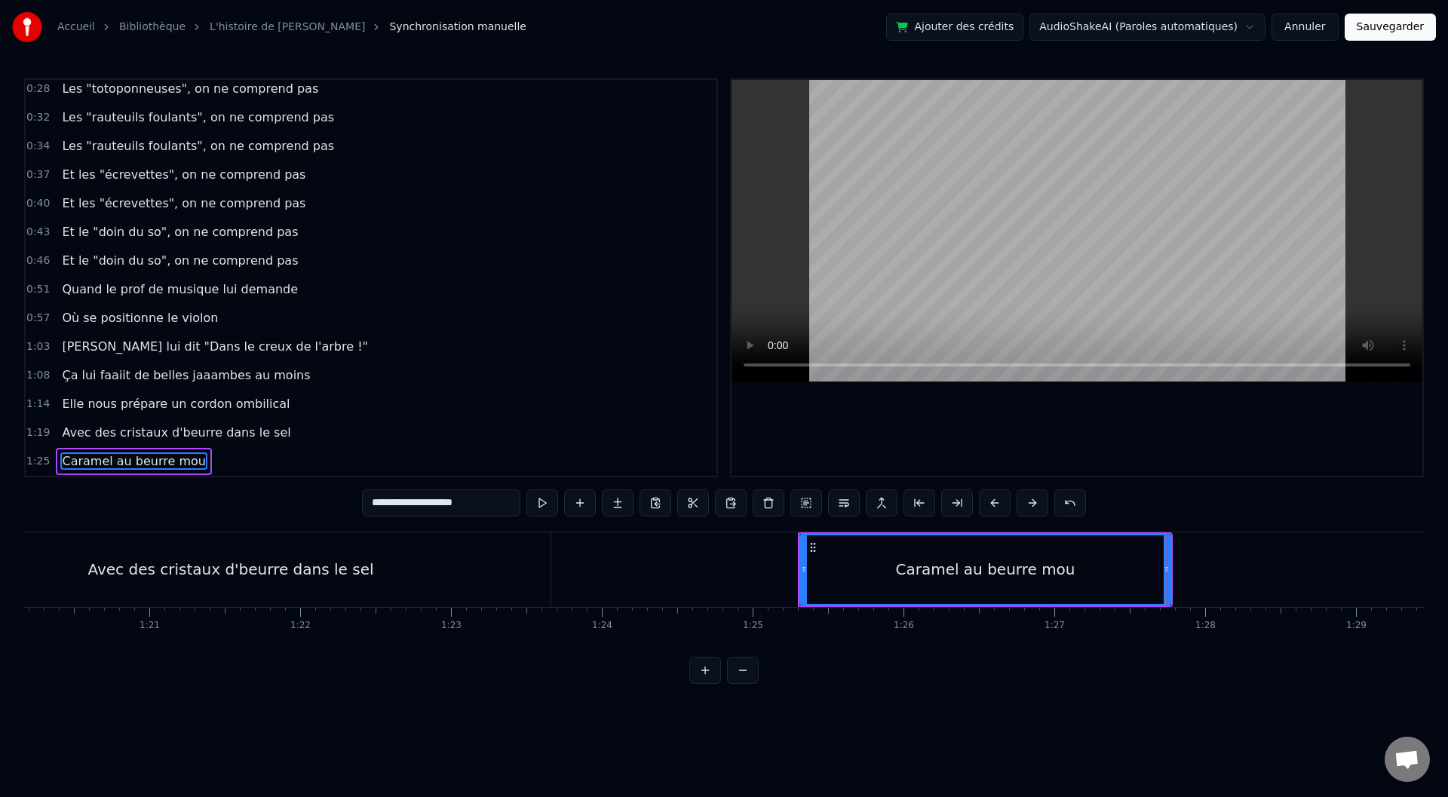
scroll to position [0, 12134]
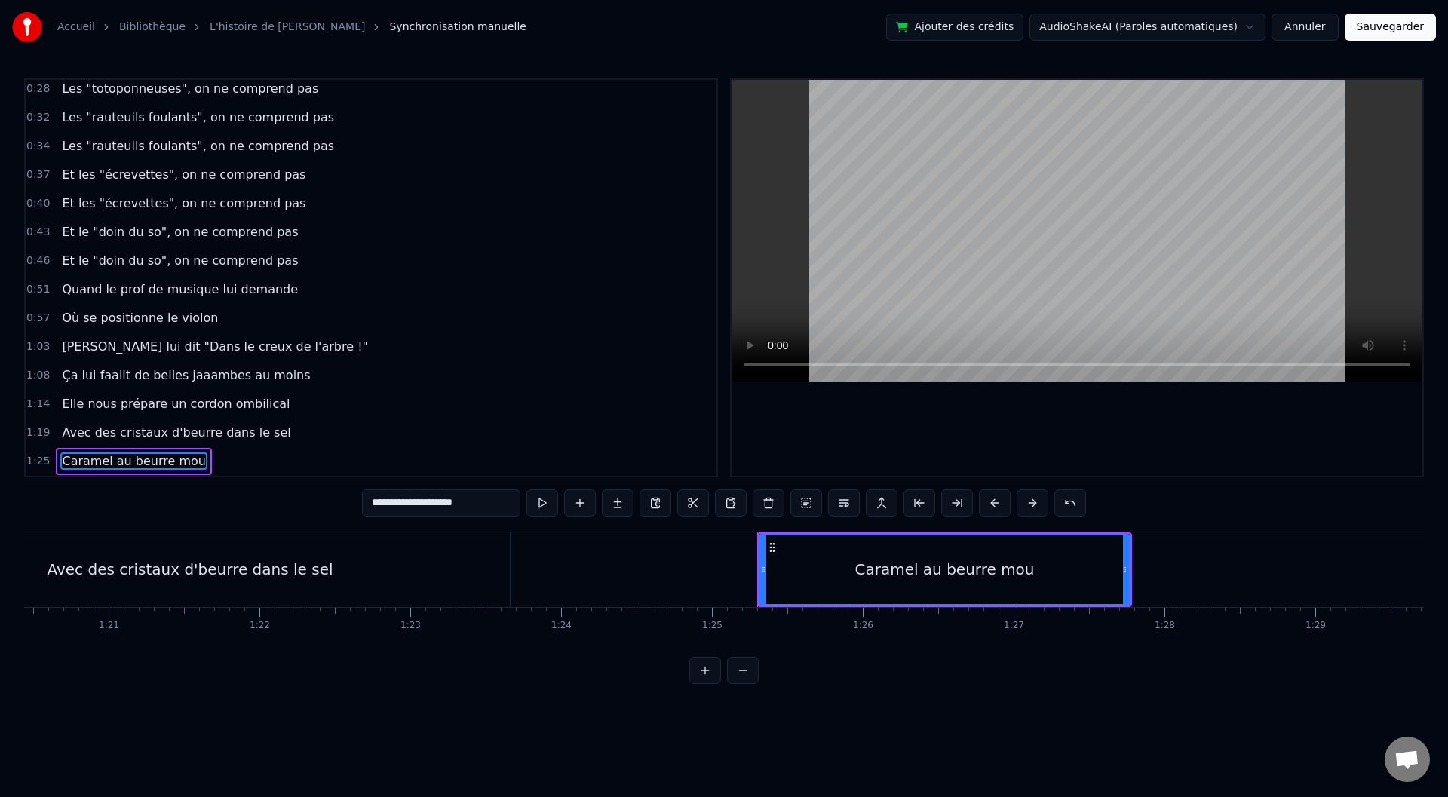
type input "**********"
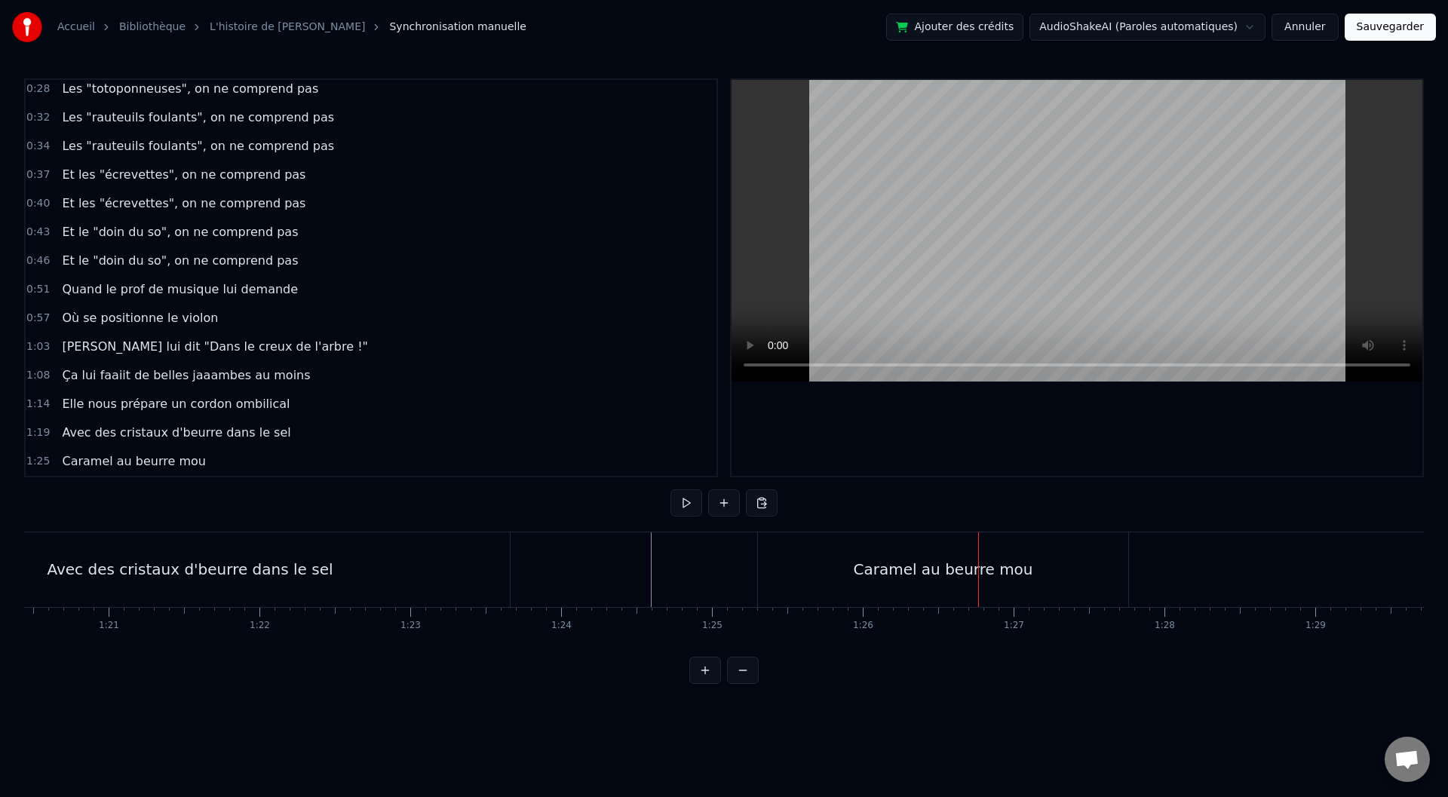
drag, startPoint x: 781, startPoint y: 571, endPoint x: 809, endPoint y: 573, distance: 28.0
click at [809, 573] on div "Caramel au beurre mou" at bounding box center [943, 569] width 370 height 75
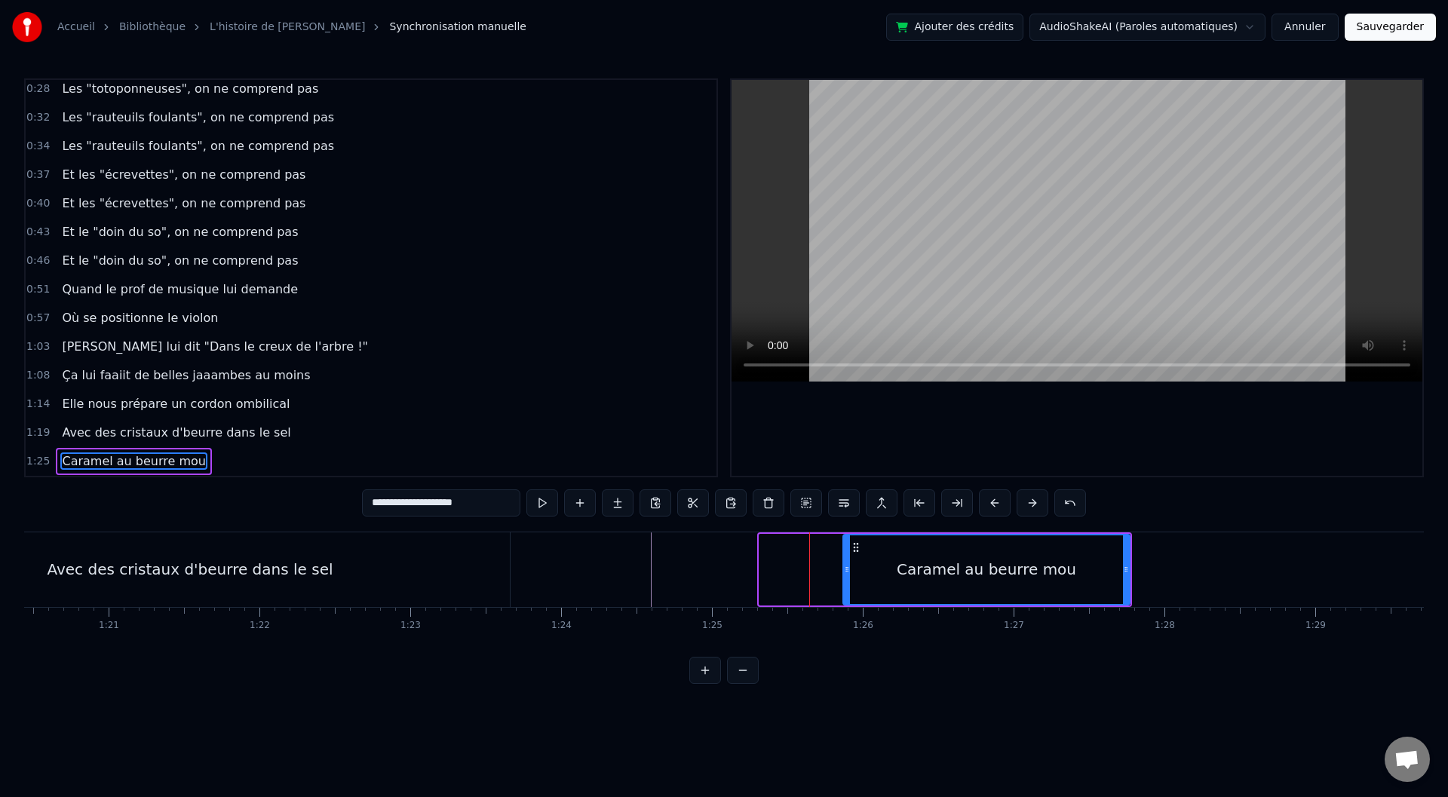
drag, startPoint x: 764, startPoint y: 569, endPoint x: 851, endPoint y: 578, distance: 87.3
click at [850, 578] on div at bounding box center [847, 569] width 6 height 69
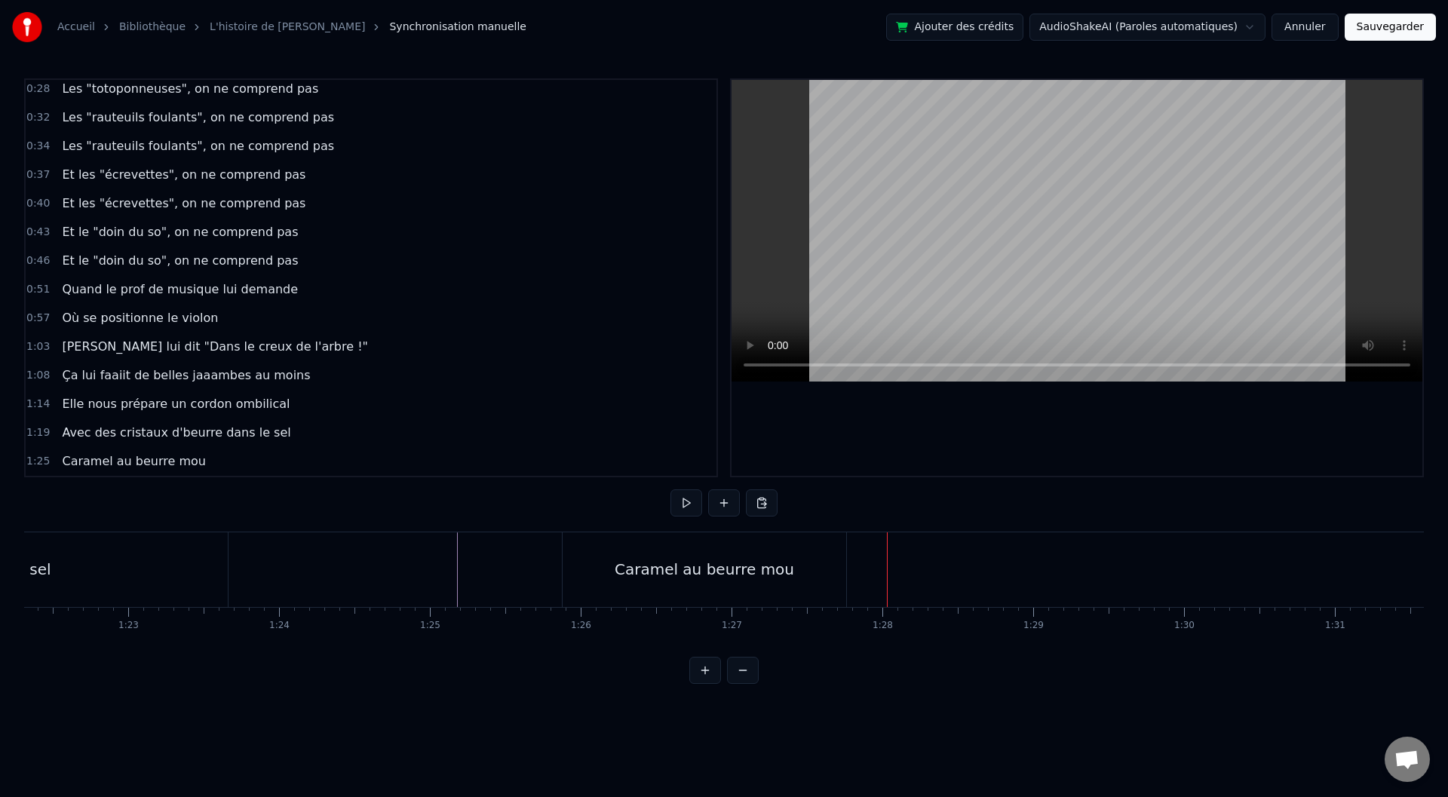
scroll to position [0, 12436]
drag, startPoint x: 757, startPoint y: 599, endPoint x: 768, endPoint y: 597, distance: 10.8
click at [757, 598] on div "Caramel au beurre mou" at bounding box center [684, 569] width 284 height 75
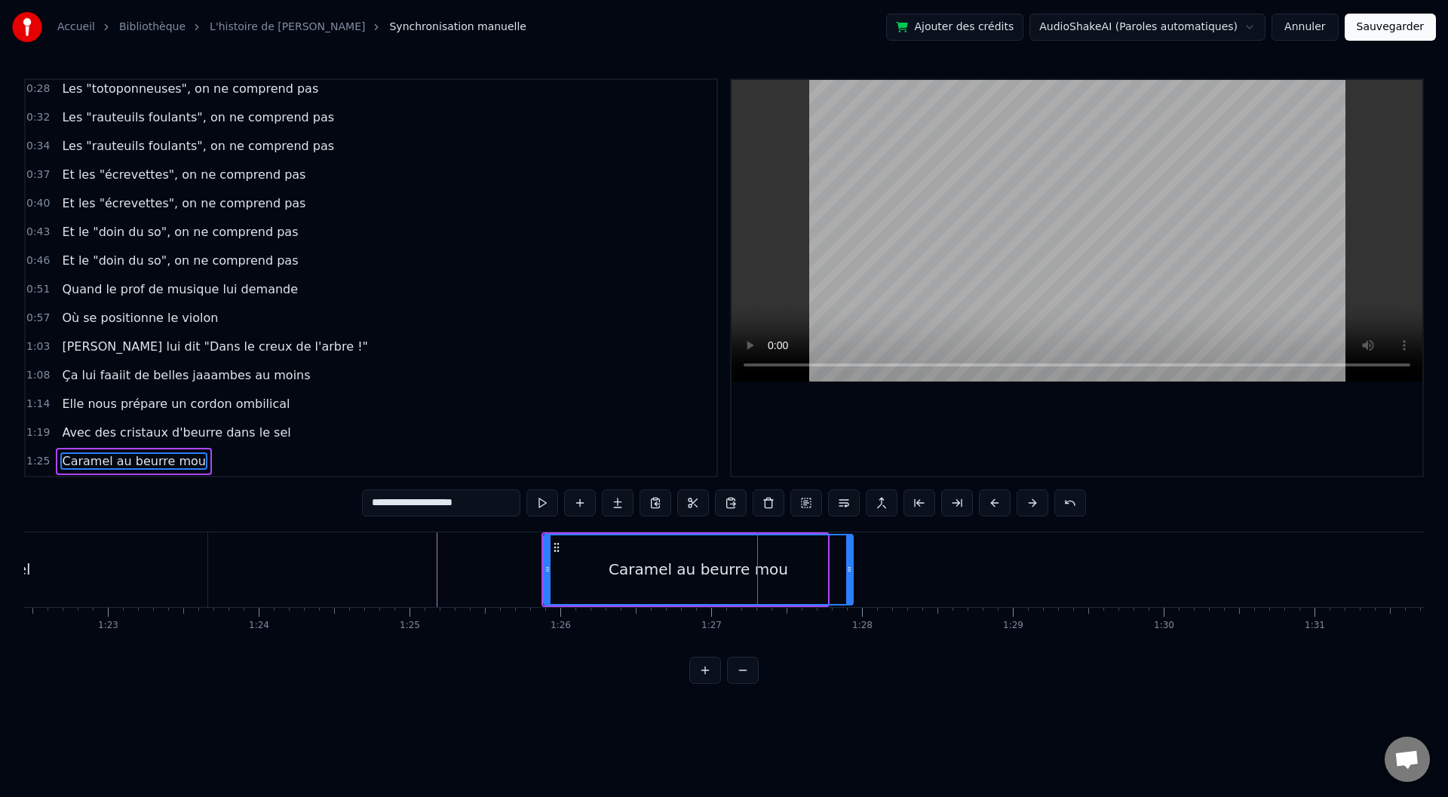
drag, startPoint x: 827, startPoint y: 571, endPoint x: 850, endPoint y: 571, distance: 22.6
click at [849, 571] on circle at bounding box center [849, 571] width 1 height 1
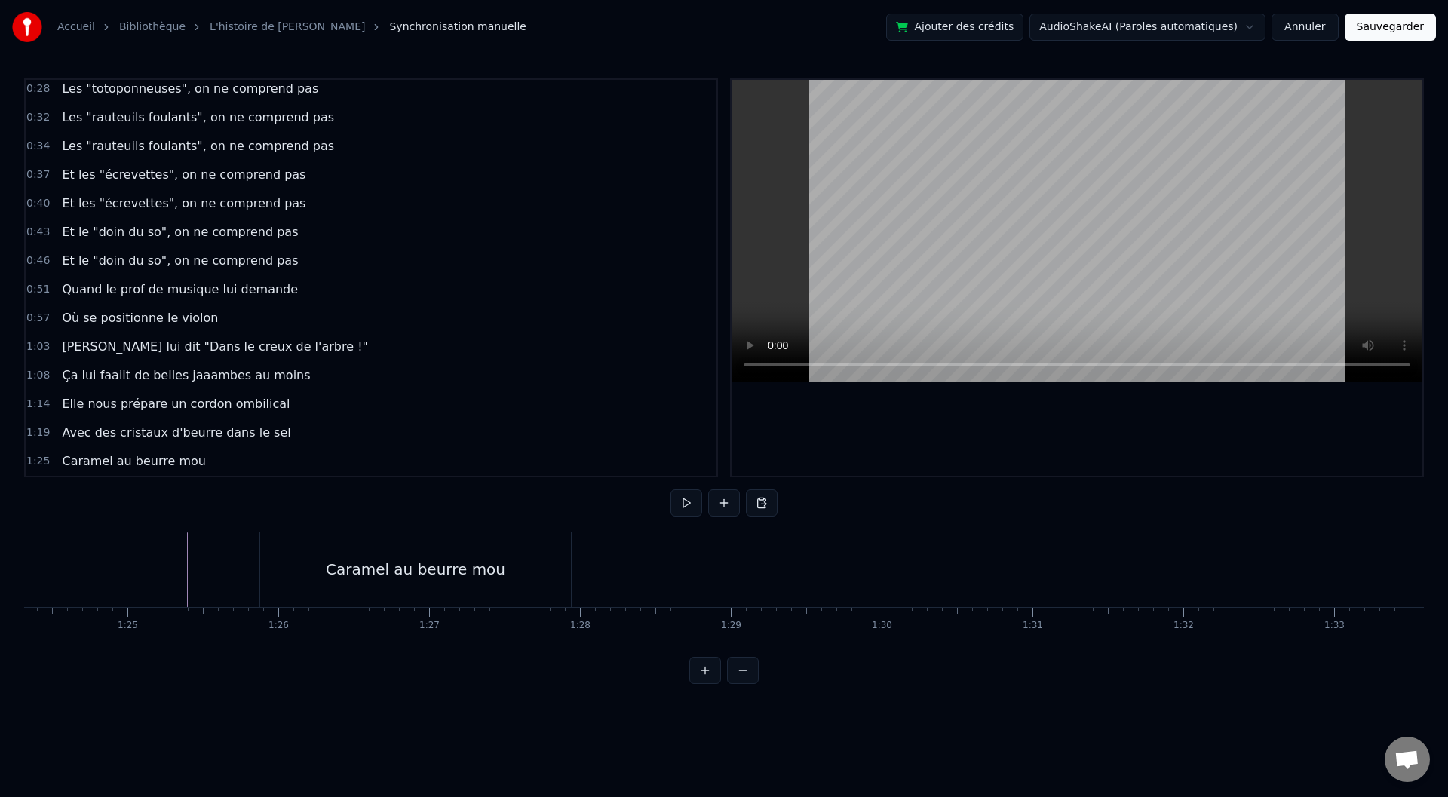
scroll to position [0, 12739]
click at [724, 502] on button at bounding box center [724, 502] width 32 height 27
click at [708, 570] on div "<>" at bounding box center [772, 570] width 149 height 72
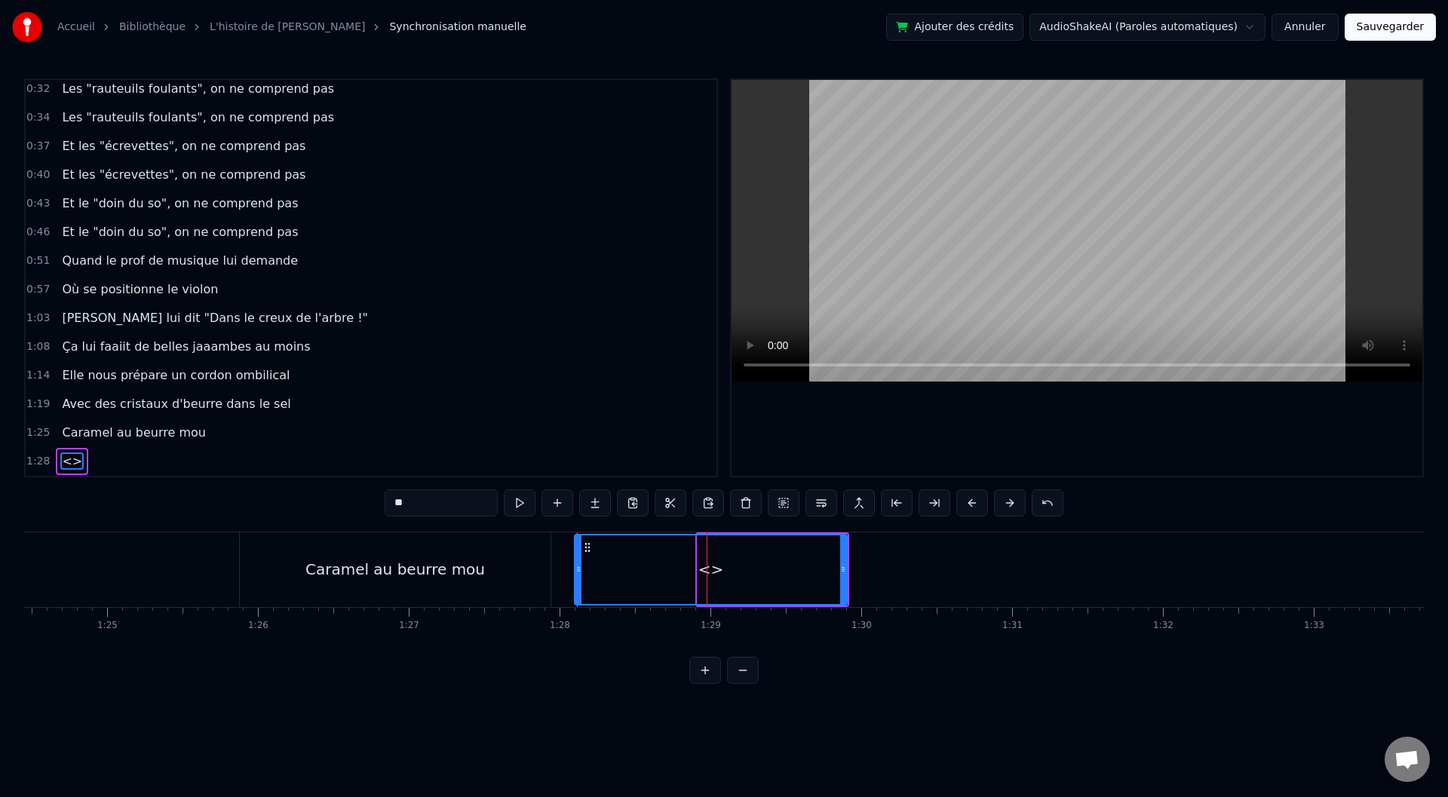
drag, startPoint x: 702, startPoint y: 567, endPoint x: 579, endPoint y: 565, distance: 123.0
click at [579, 565] on icon at bounding box center [578, 569] width 6 height 12
drag, startPoint x: 844, startPoint y: 579, endPoint x: 873, endPoint y: 578, distance: 28.7
click at [873, 578] on div at bounding box center [871, 569] width 6 height 69
click at [548, 555] on div "Caramel au beurre mou" at bounding box center [395, 569] width 311 height 75
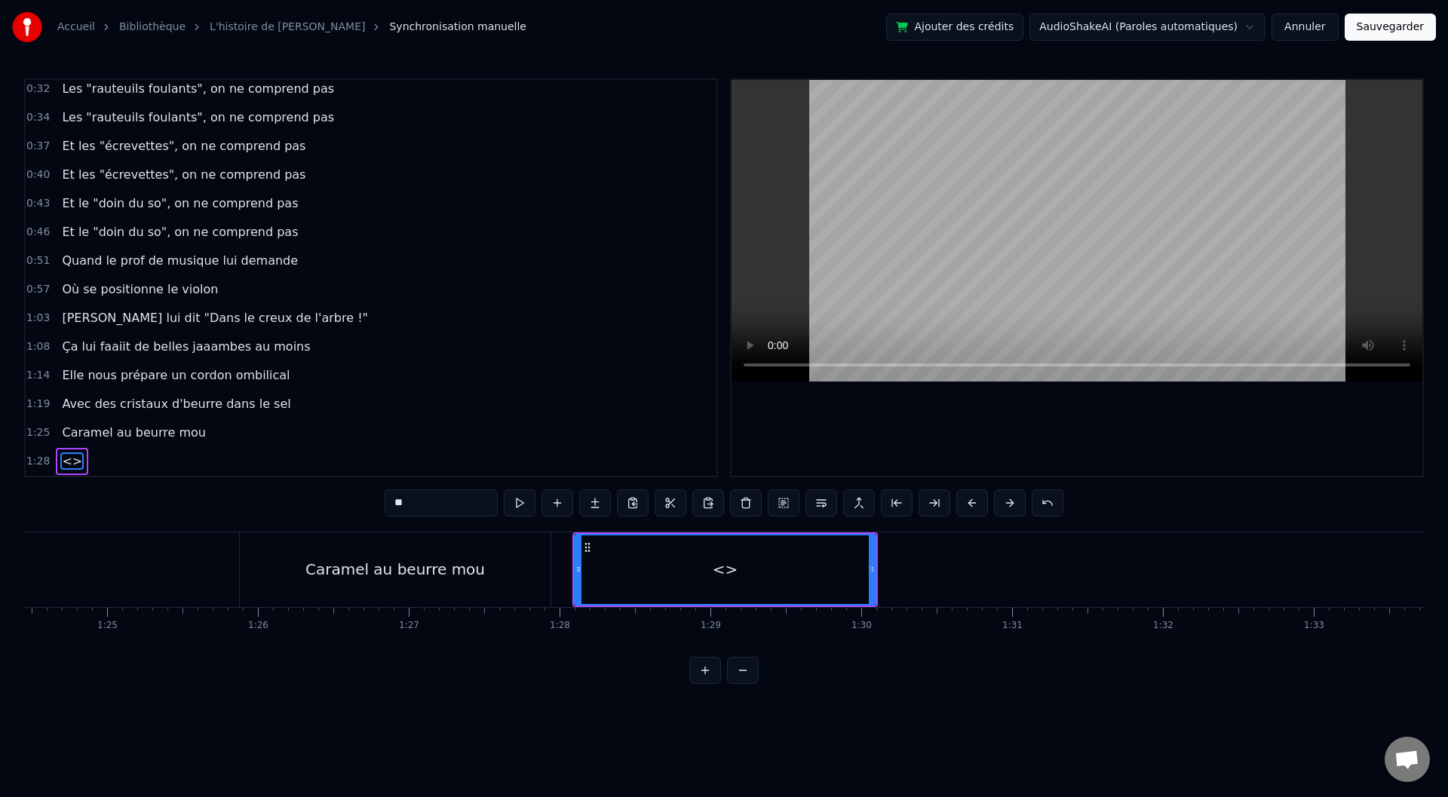
type input "**********"
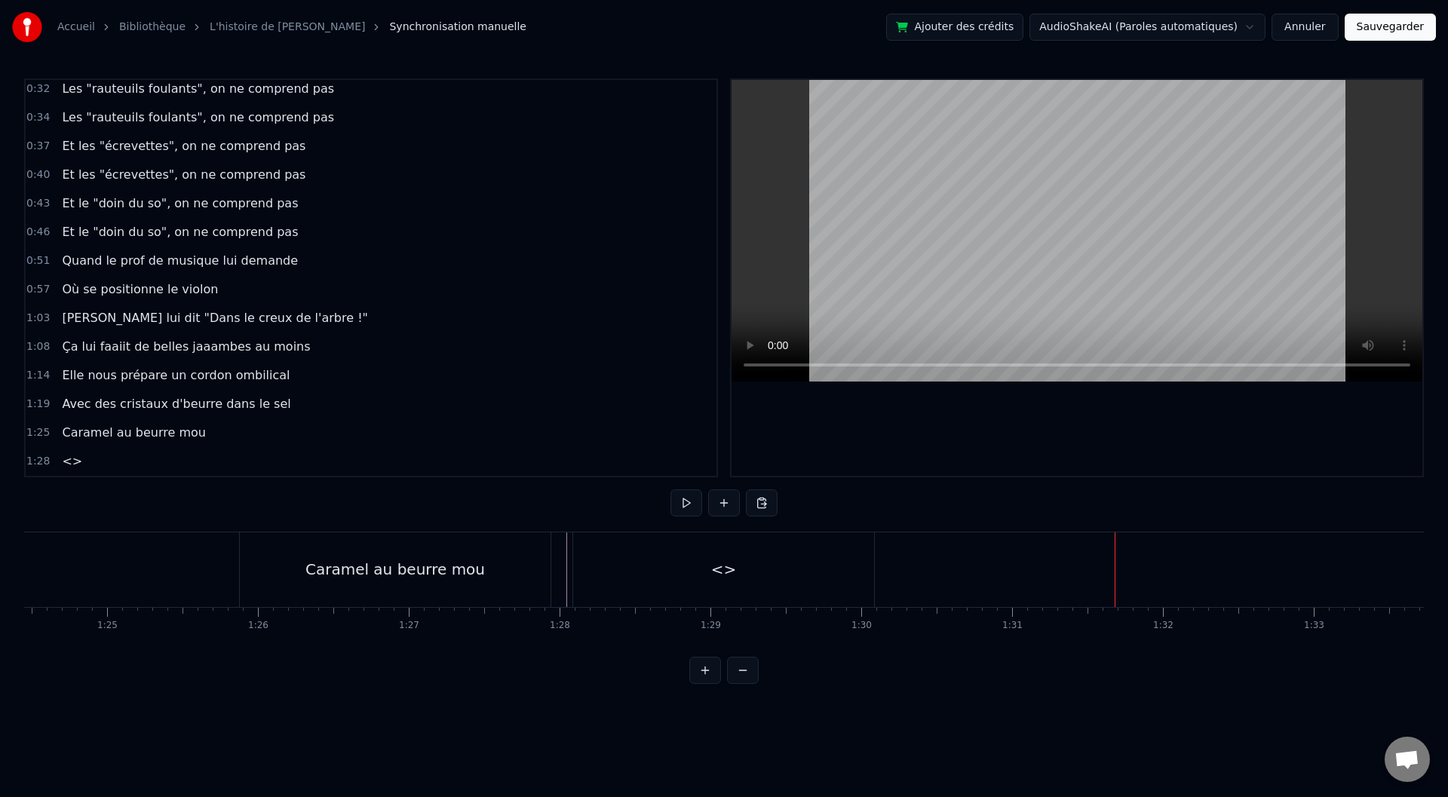
click at [723, 566] on div "<>" at bounding box center [724, 569] width 26 height 23
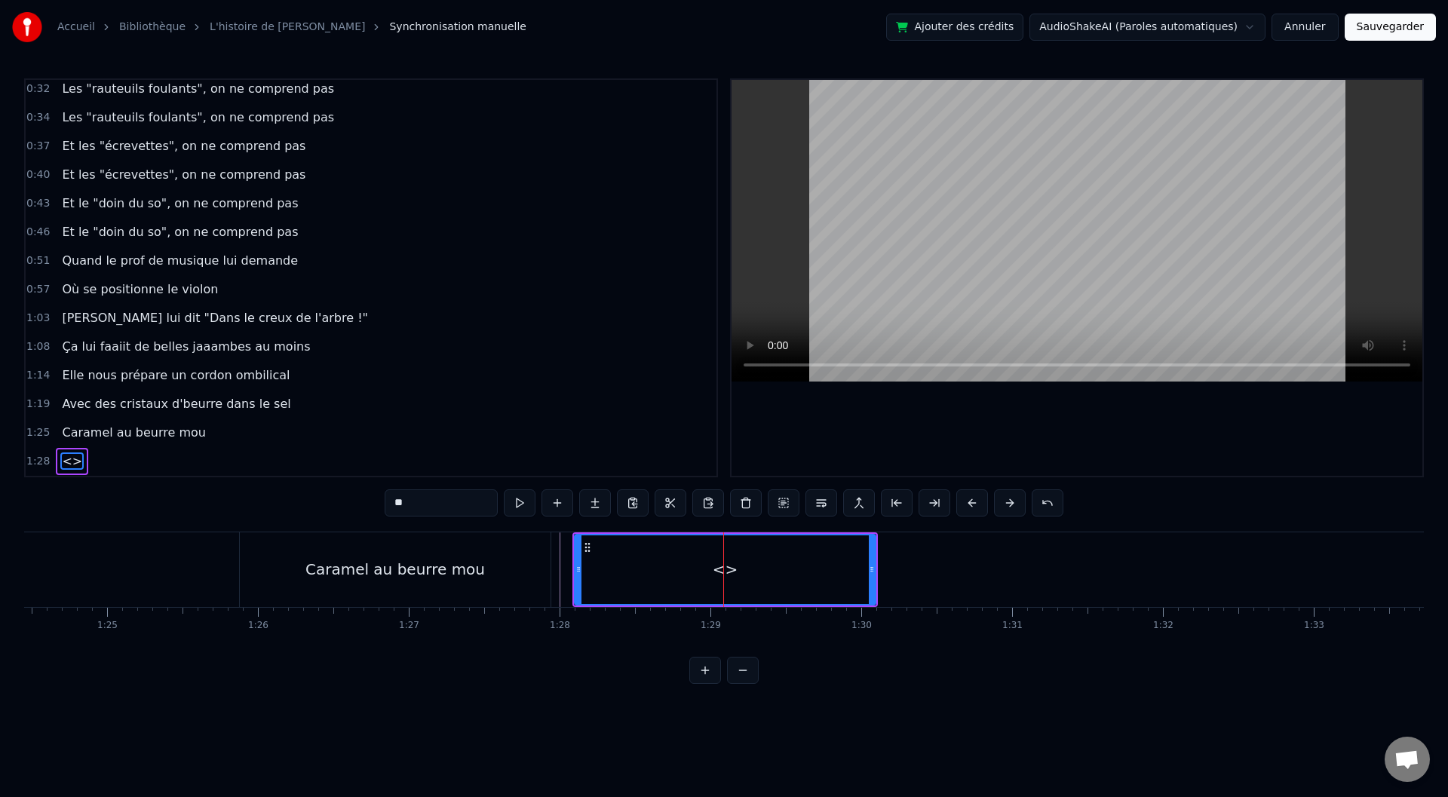
click at [723, 566] on div at bounding box center [723, 569] width 1 height 75
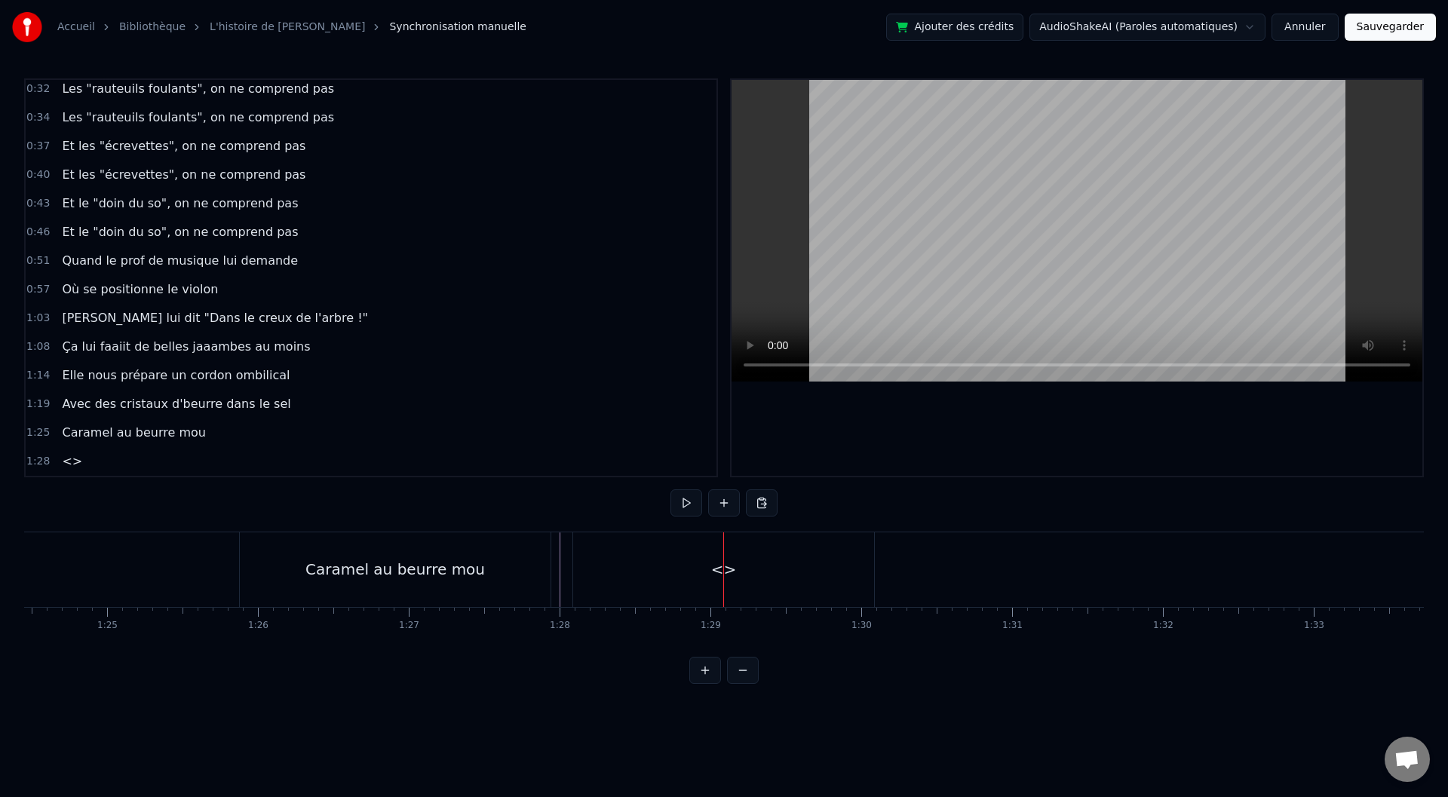
click at [725, 574] on div "<>" at bounding box center [724, 569] width 26 height 23
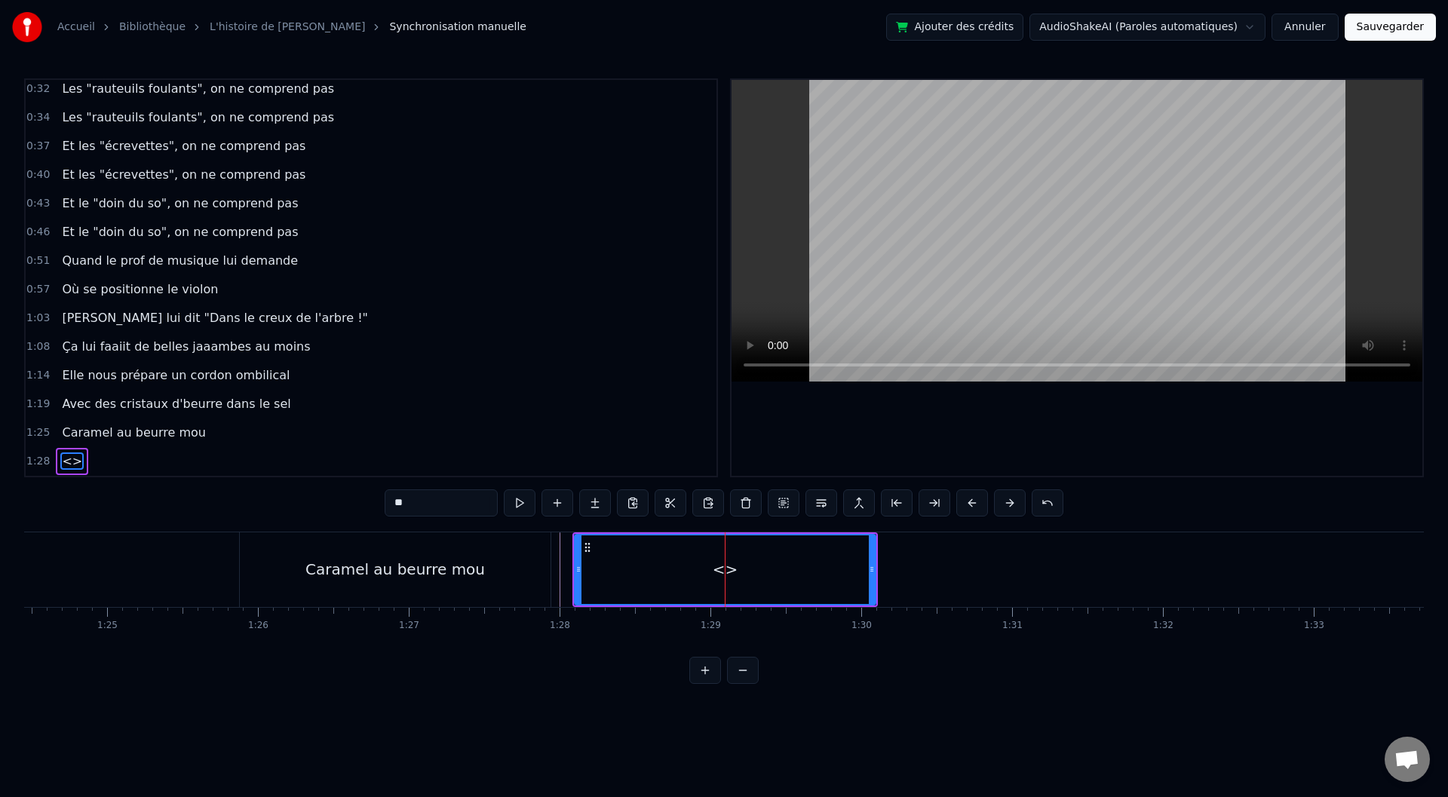
drag, startPoint x: 425, startPoint y: 501, endPoint x: 373, endPoint y: 502, distance: 51.3
click at [373, 502] on div "0:00 Baaaah ça va mieux toiii ? 0:04 Ou ça va [PERSON_NAME] ? 0:07 Sacré sulééé…" at bounding box center [724, 381] width 1400 height 606
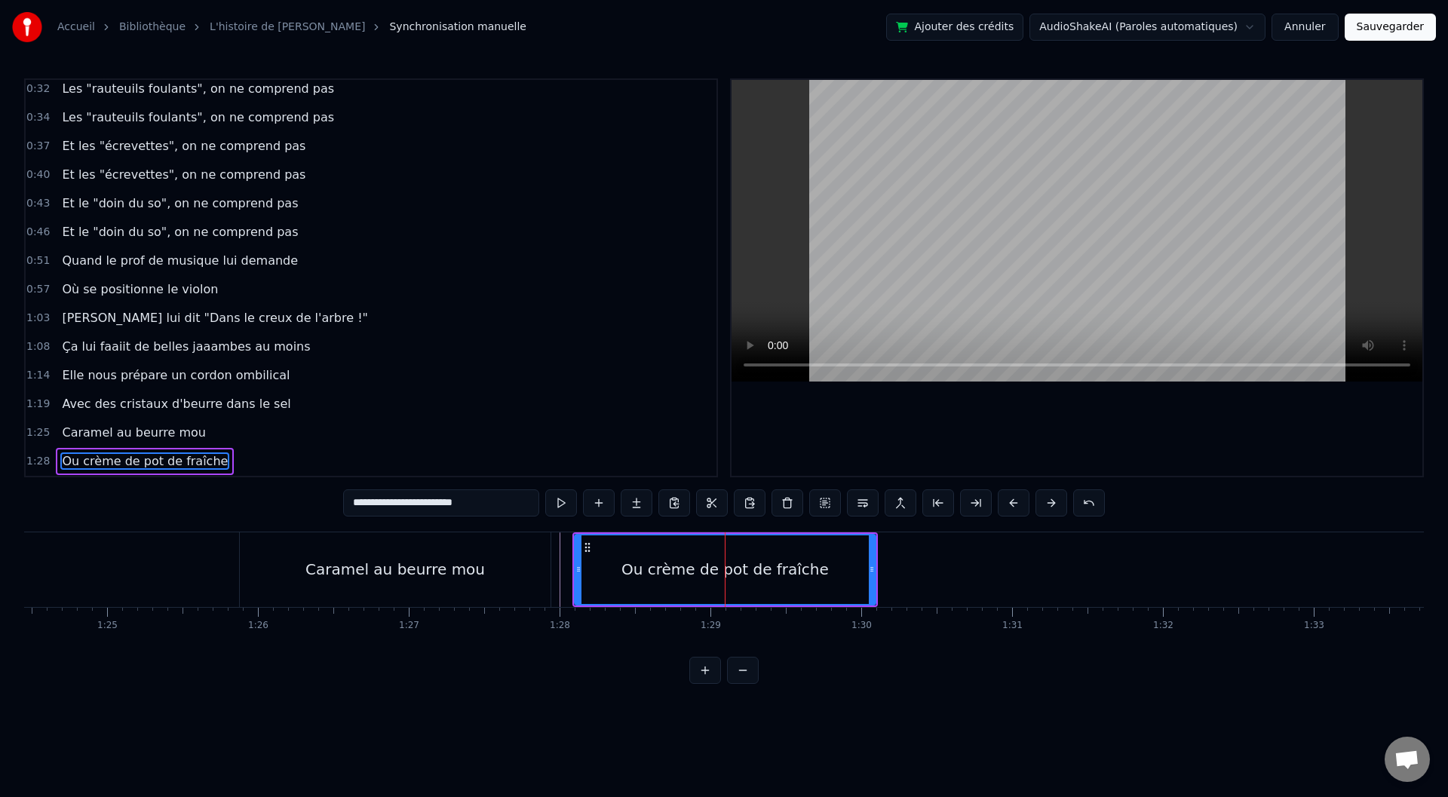
type input "**********"
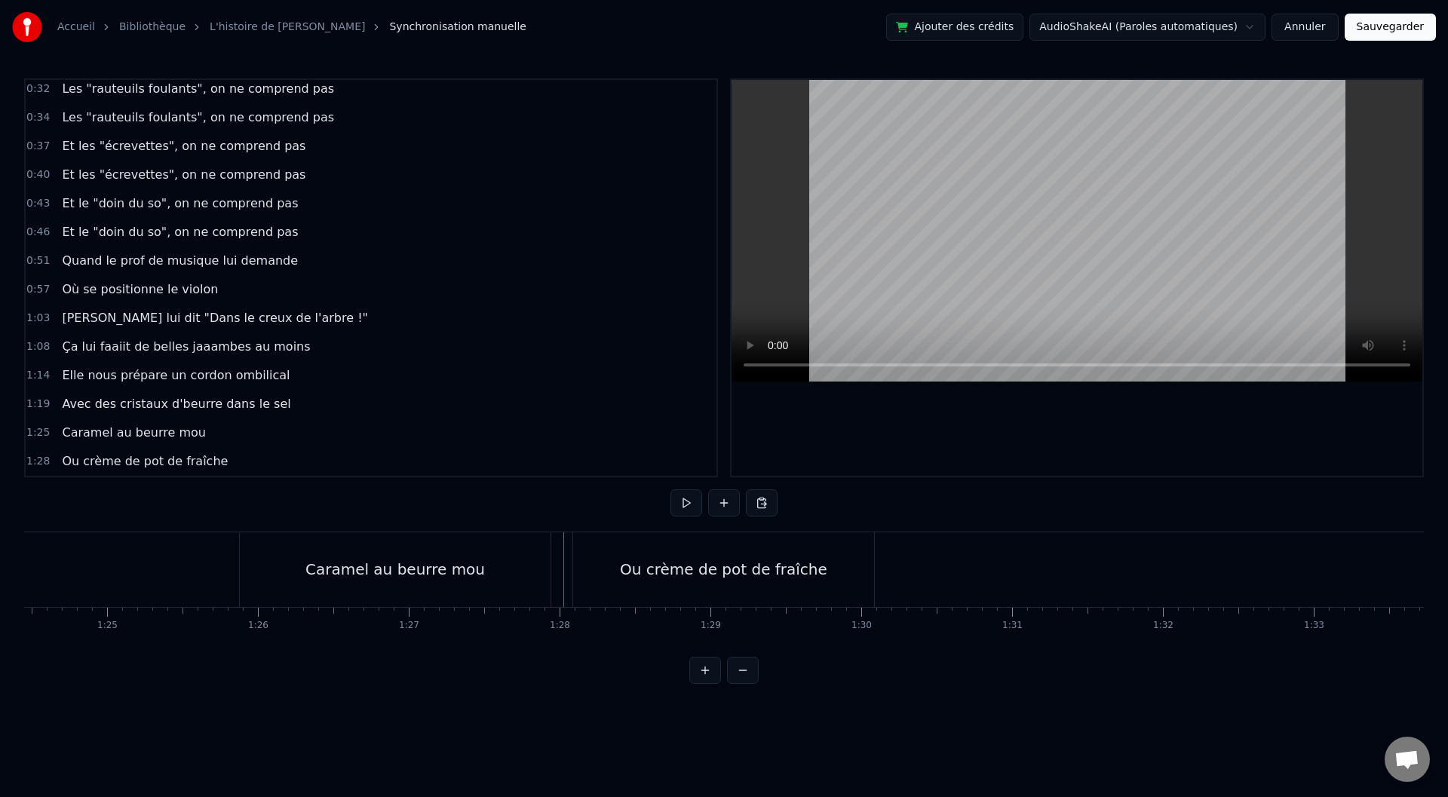
click at [860, 562] on div "Ou crème de pot de fraîche" at bounding box center [723, 569] width 301 height 75
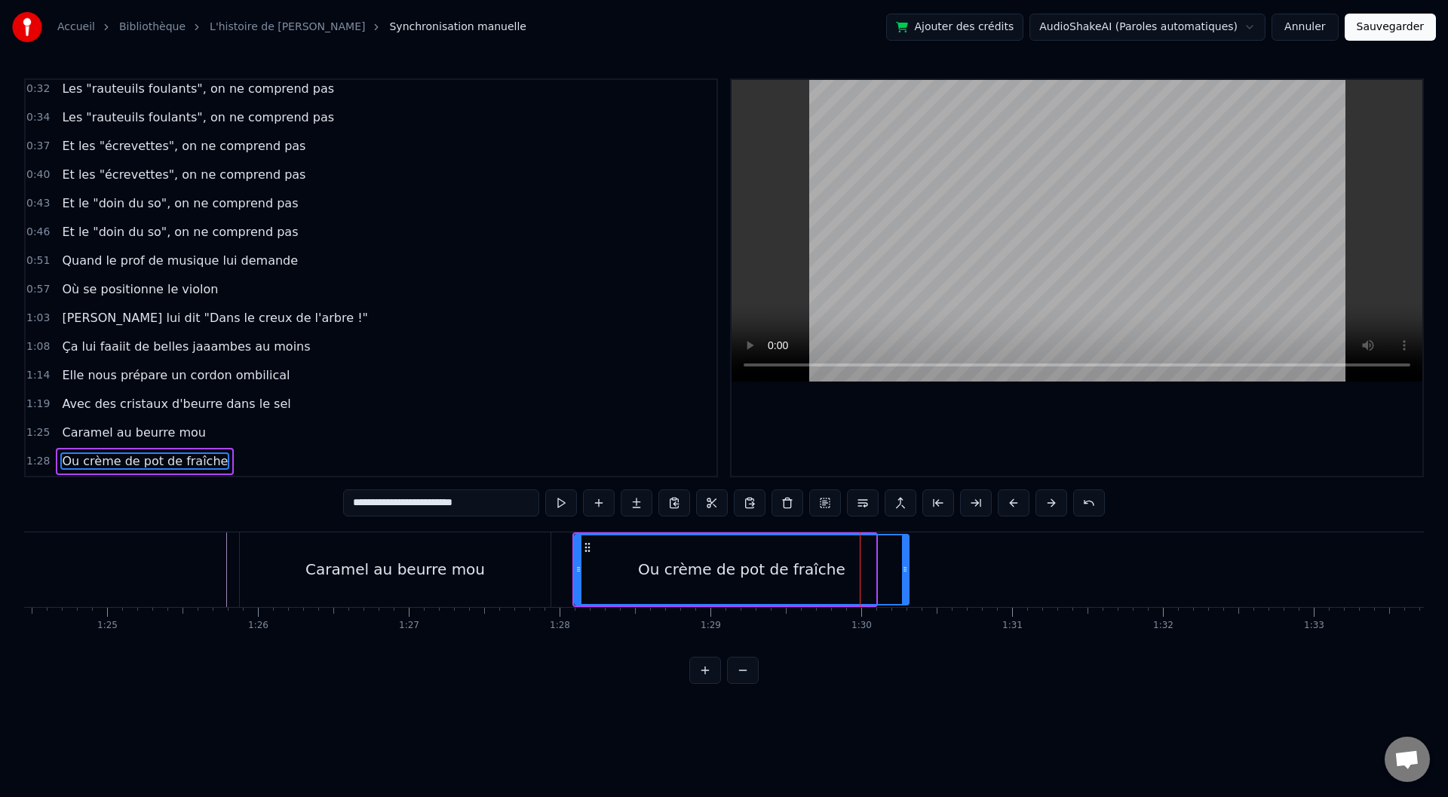
drag, startPoint x: 872, startPoint y: 569, endPoint x: 905, endPoint y: 571, distance: 33.3
click at [905, 571] on icon at bounding box center [905, 569] width 6 height 12
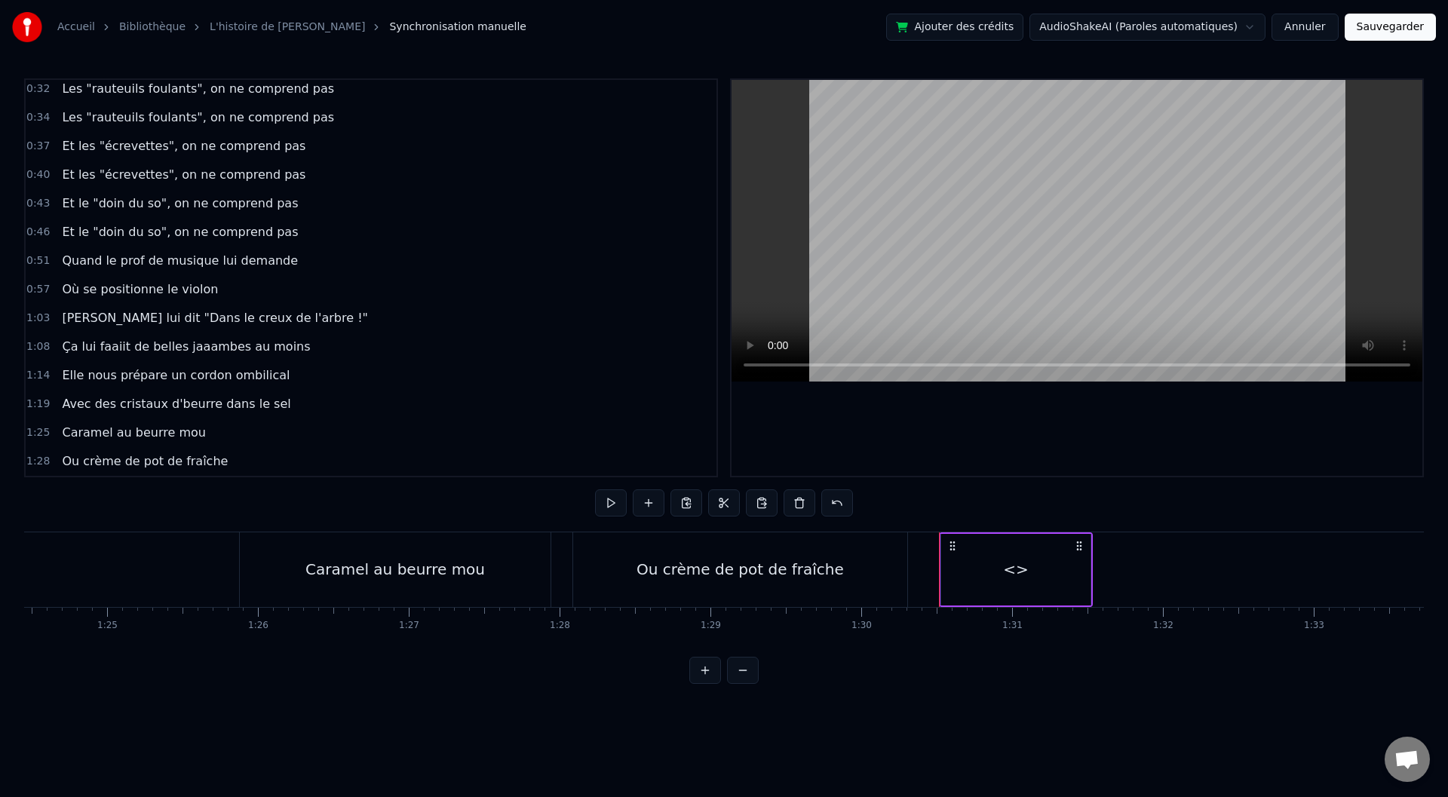
click at [1092, 561] on div "<>" at bounding box center [1016, 569] width 154 height 75
click at [1090, 563] on div "<>" at bounding box center [1016, 570] width 151 height 72
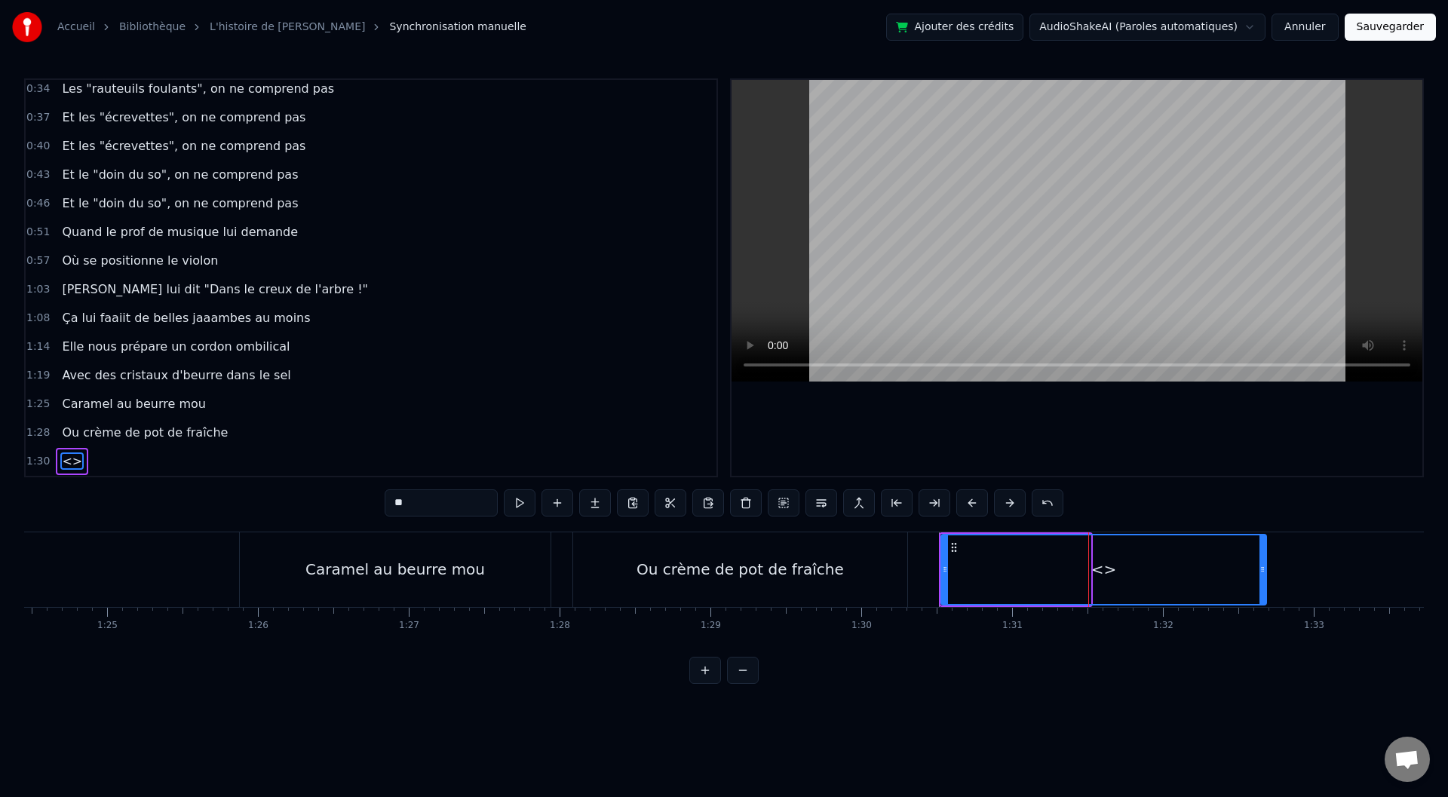
drag, startPoint x: 1087, startPoint y: 567, endPoint x: 1263, endPoint y: 574, distance: 175.9
click at [1263, 574] on icon at bounding box center [1263, 569] width 6 height 12
drag, startPoint x: 422, startPoint y: 504, endPoint x: 373, endPoint y: 506, distance: 49.1
click at [373, 506] on div "0:00 Baaaah ça va mieux toiii ? 0:04 Ou ça va [PERSON_NAME] ? 0:07 Sacré sulééé…" at bounding box center [724, 381] width 1400 height 606
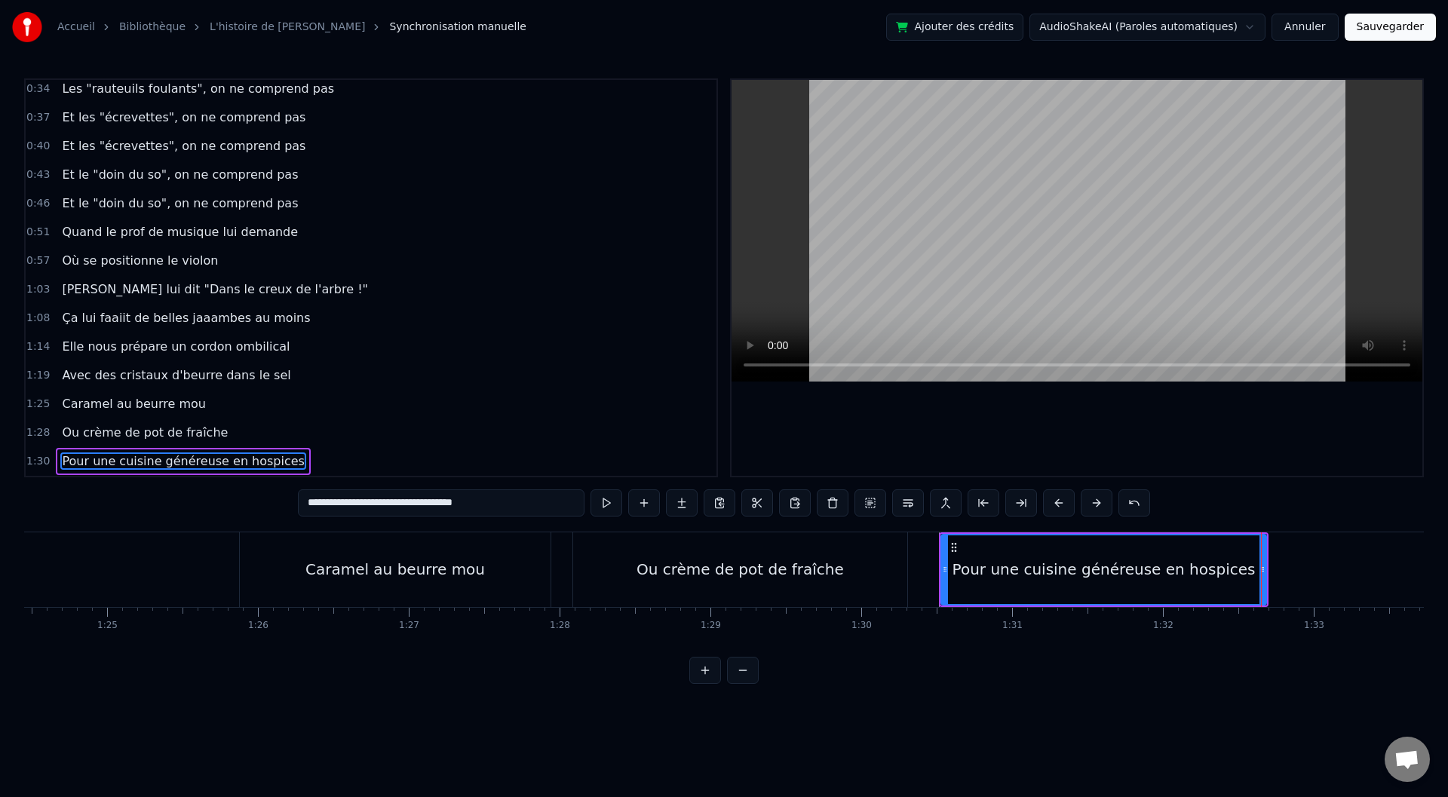
type input "**********"
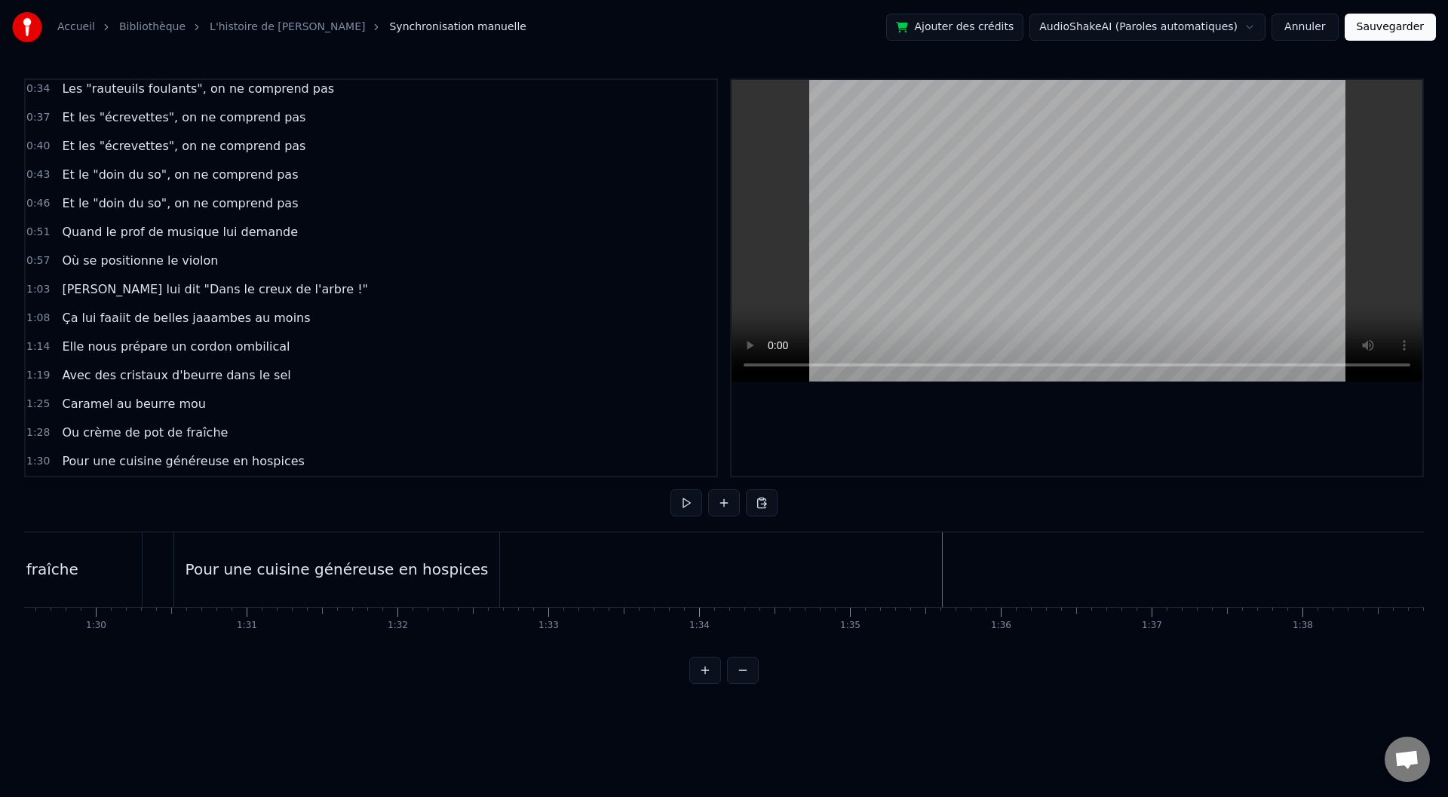
scroll to position [0, 13424]
click at [566, 578] on div "Pour une cuisine généreuse en hospices" at bounding box center [417, 569] width 325 height 75
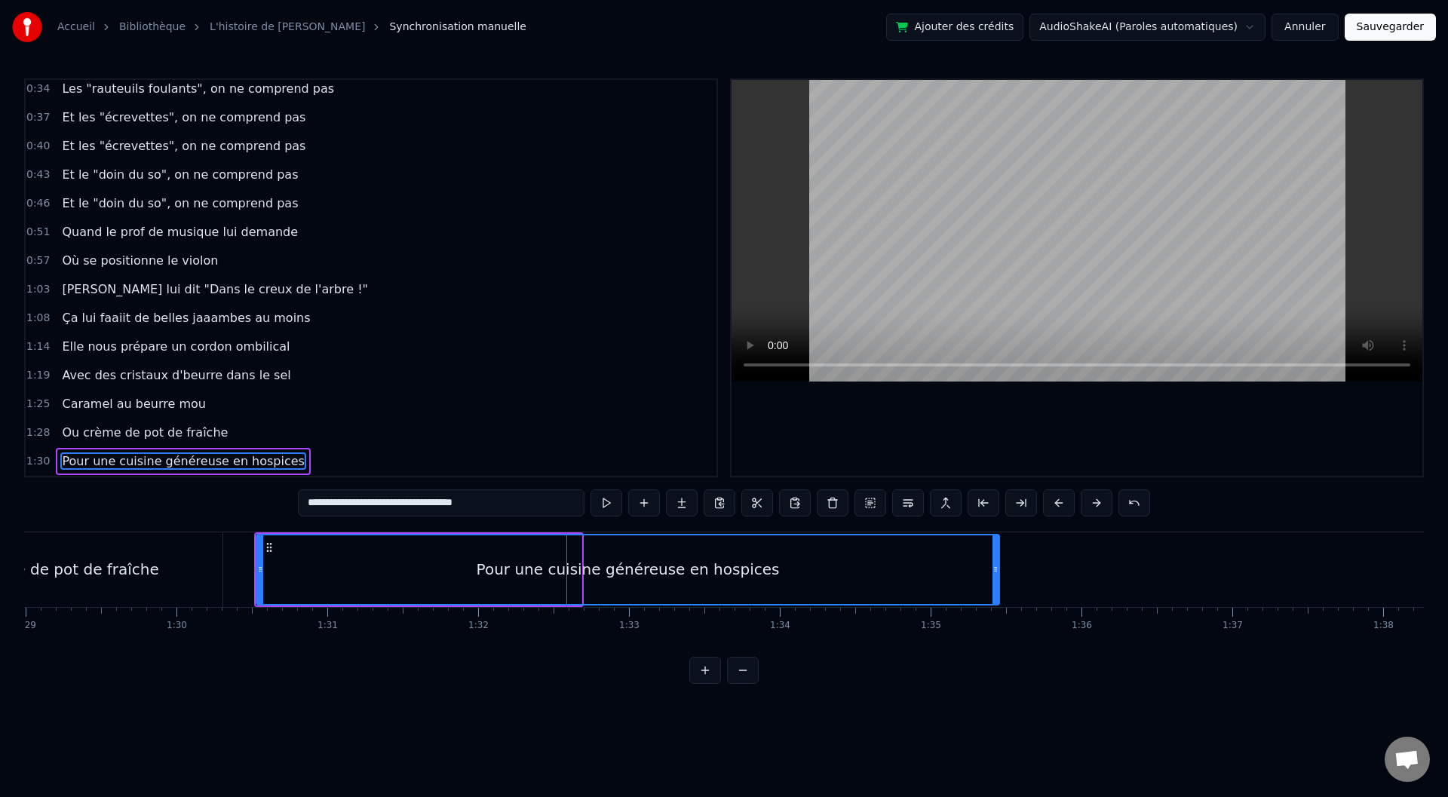
drag, startPoint x: 578, startPoint y: 569, endPoint x: 996, endPoint y: 583, distance: 418.1
click at [996, 583] on div at bounding box center [996, 569] width 6 height 69
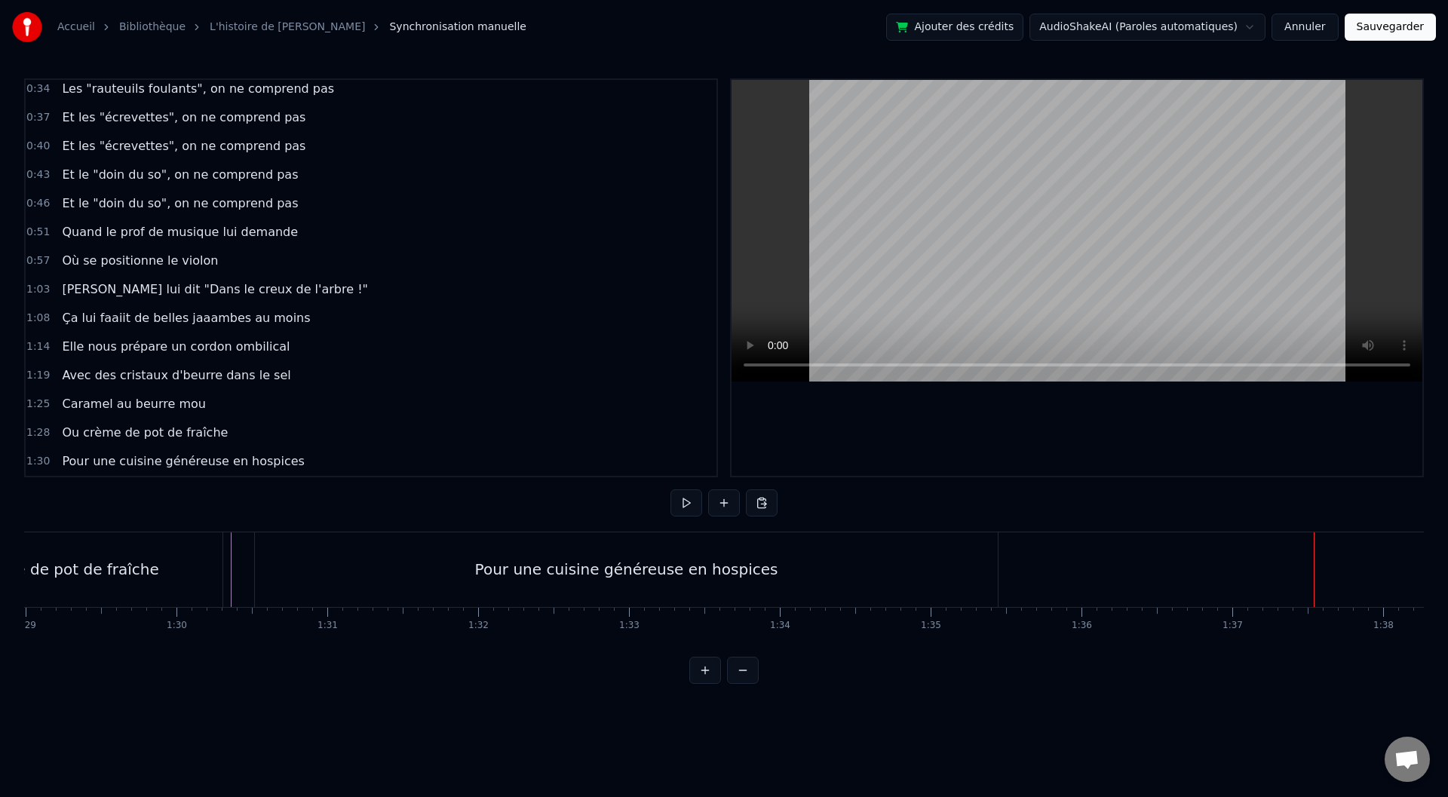
click at [997, 574] on div "Pour une cuisine généreuse en hospices" at bounding box center [626, 569] width 744 height 75
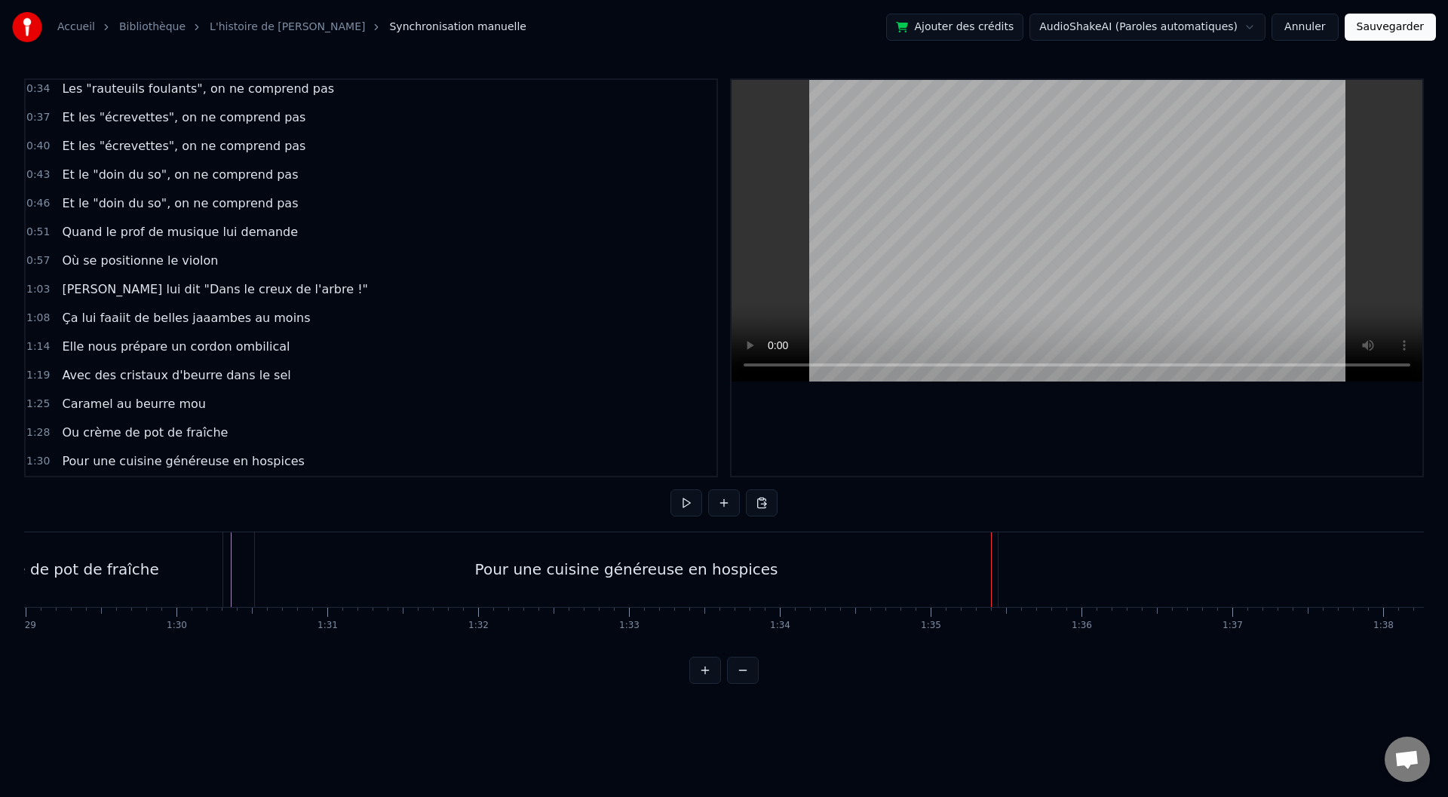
click at [993, 572] on div "Pour une cuisine généreuse en hospices" at bounding box center [626, 569] width 743 height 75
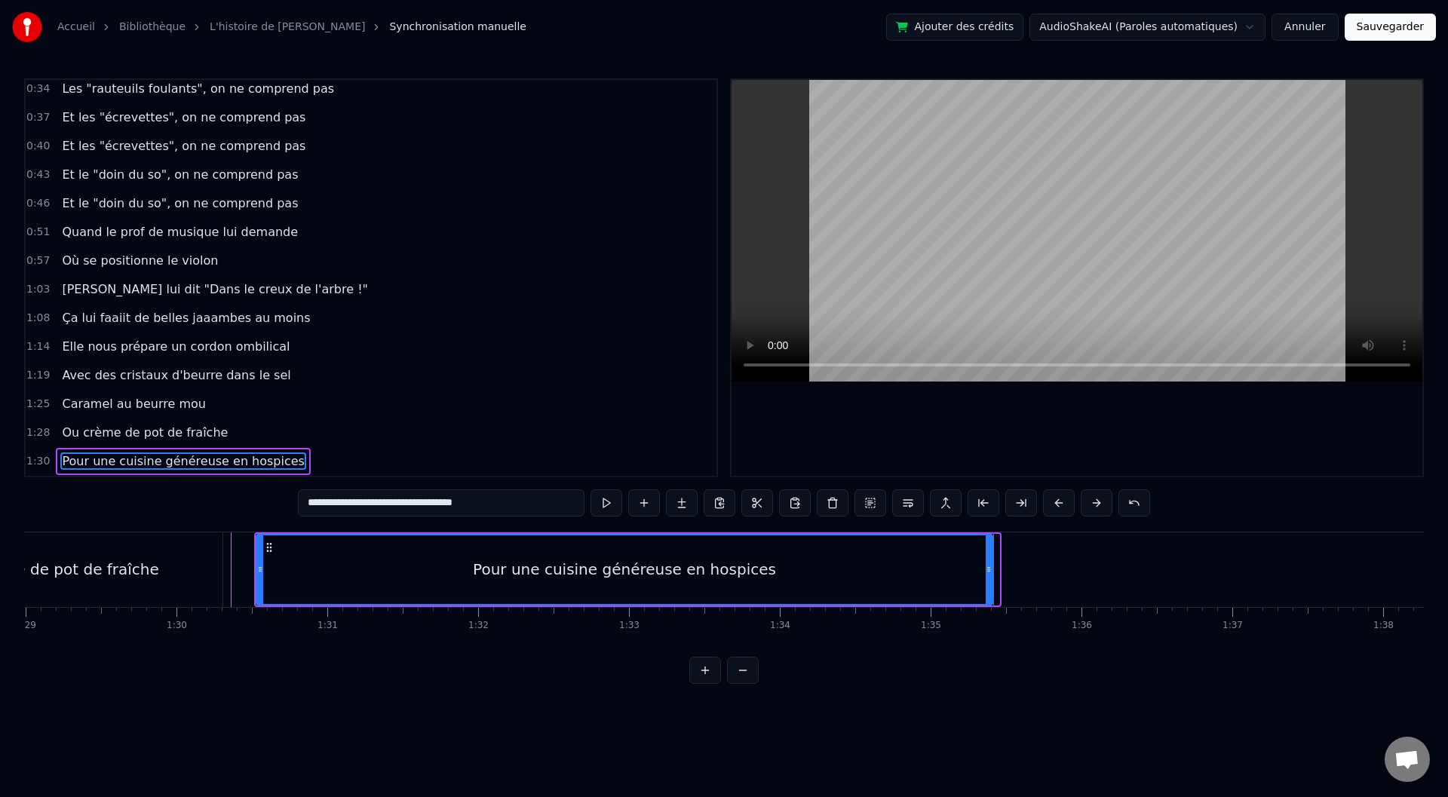
click at [989, 570] on icon at bounding box center [989, 569] width 6 height 12
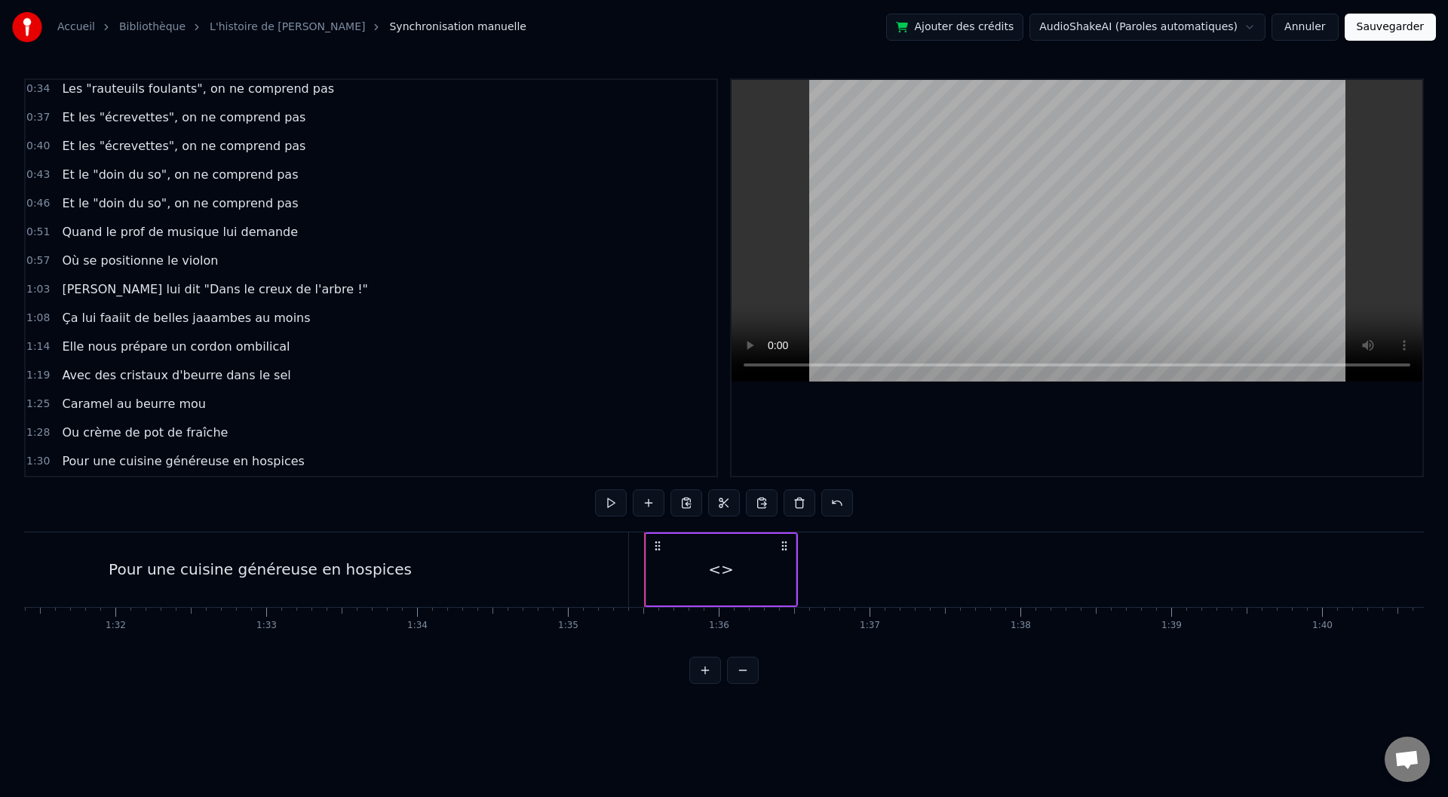
scroll to position [0, 13847]
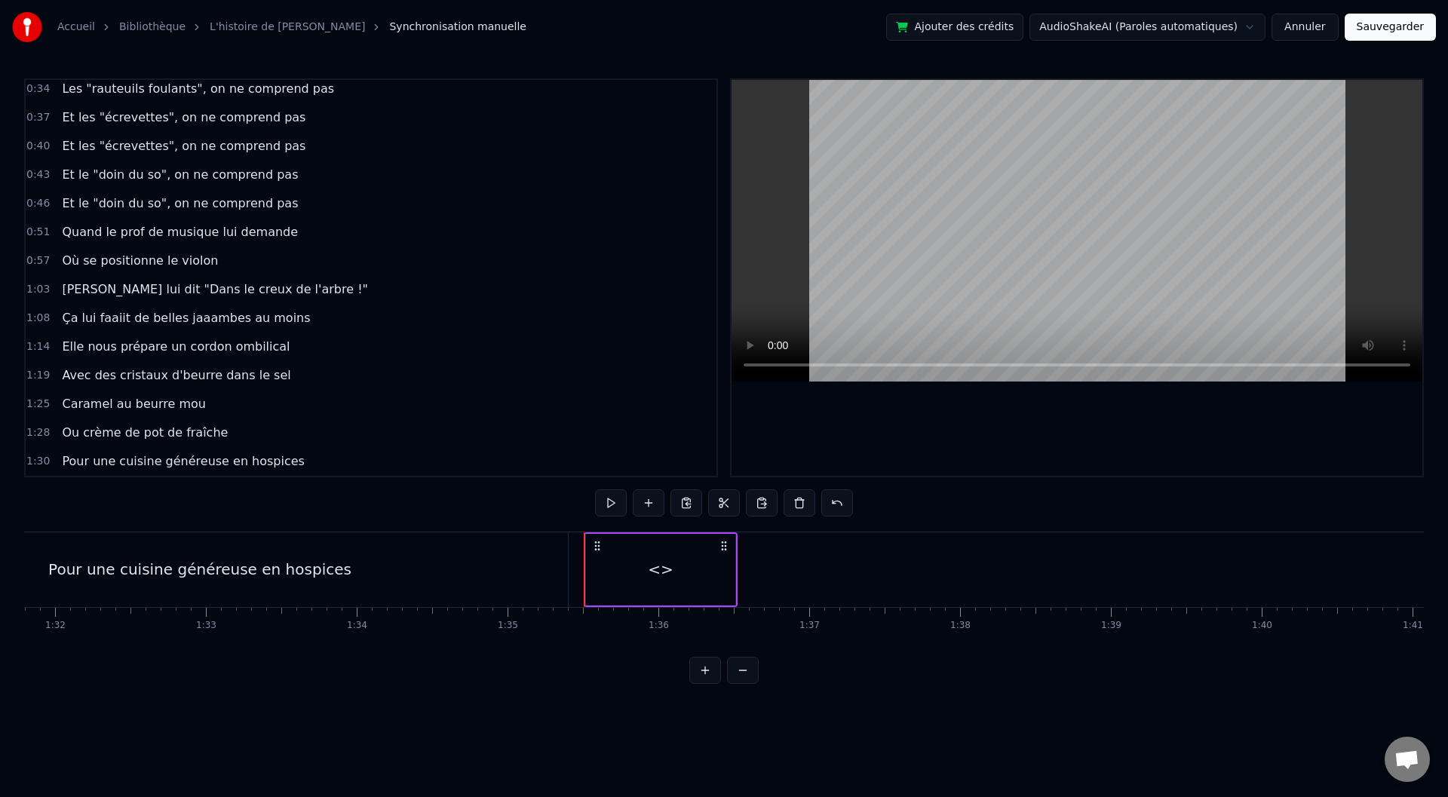
click at [591, 563] on div "<>" at bounding box center [660, 570] width 149 height 72
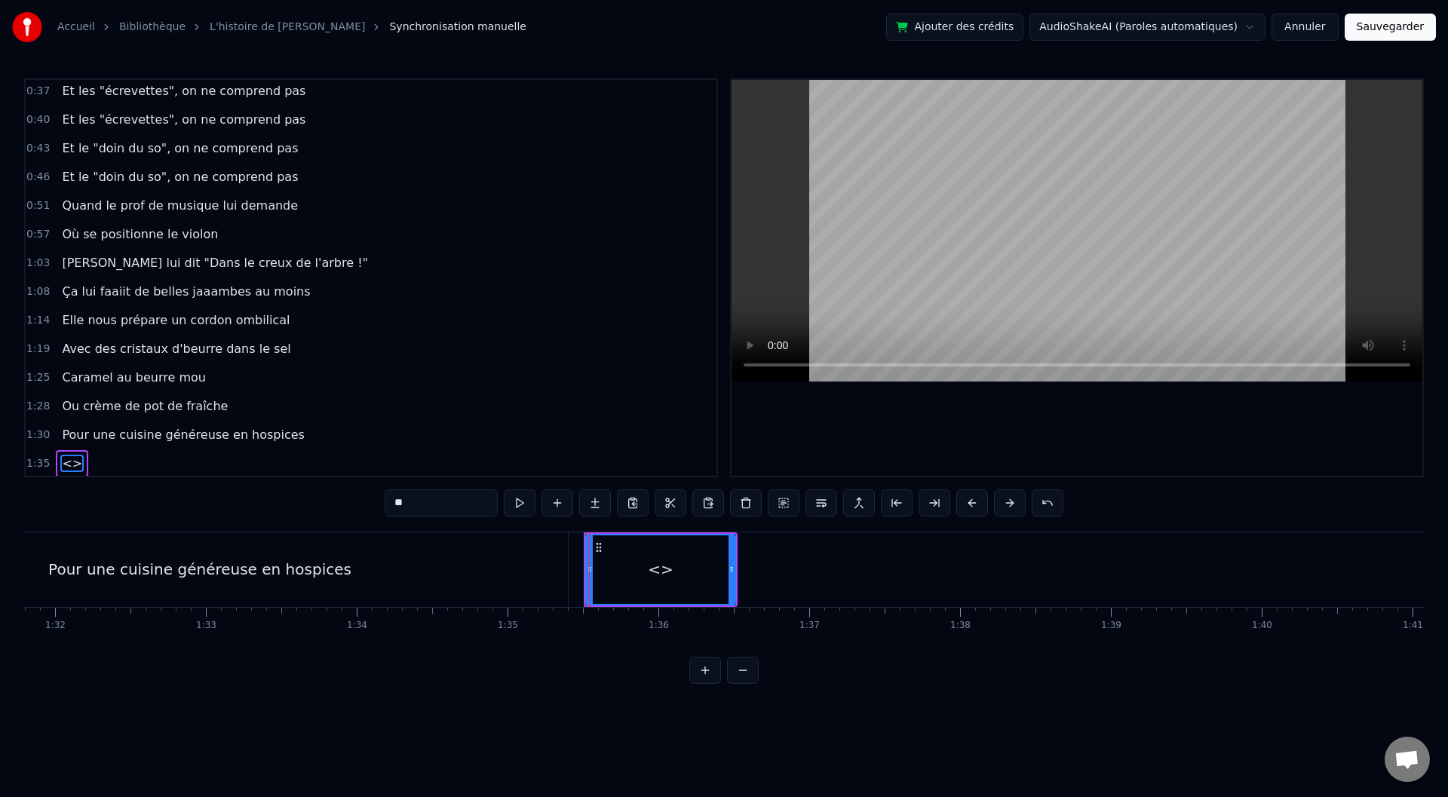
scroll to position [378, 0]
click at [565, 567] on div "Pour une cuisine généreuse en hospices" at bounding box center [200, 569] width 736 height 75
type input "**********"
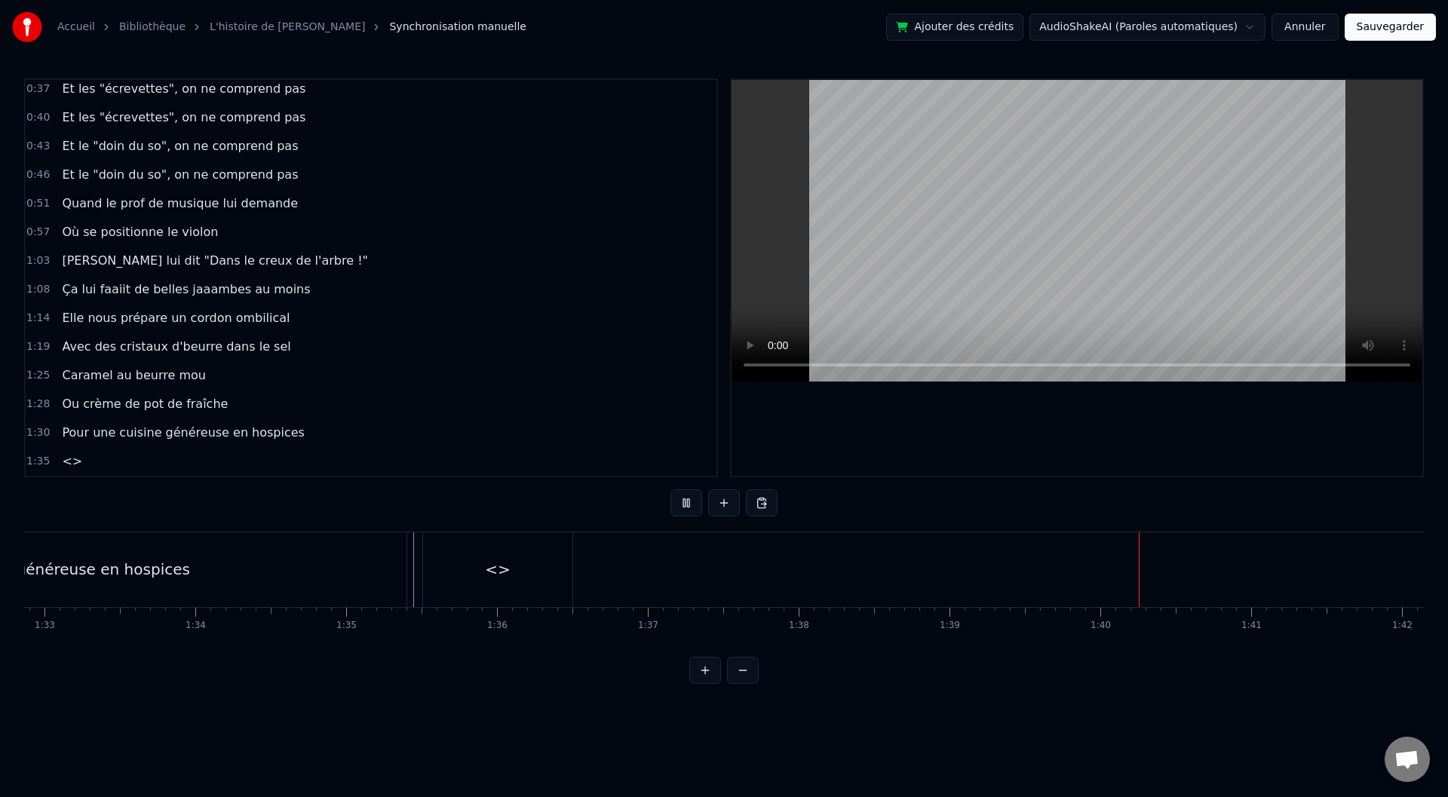
scroll to position [0, 14089]
click at [419, 571] on div "<>" at bounding box center [417, 569] width 26 height 23
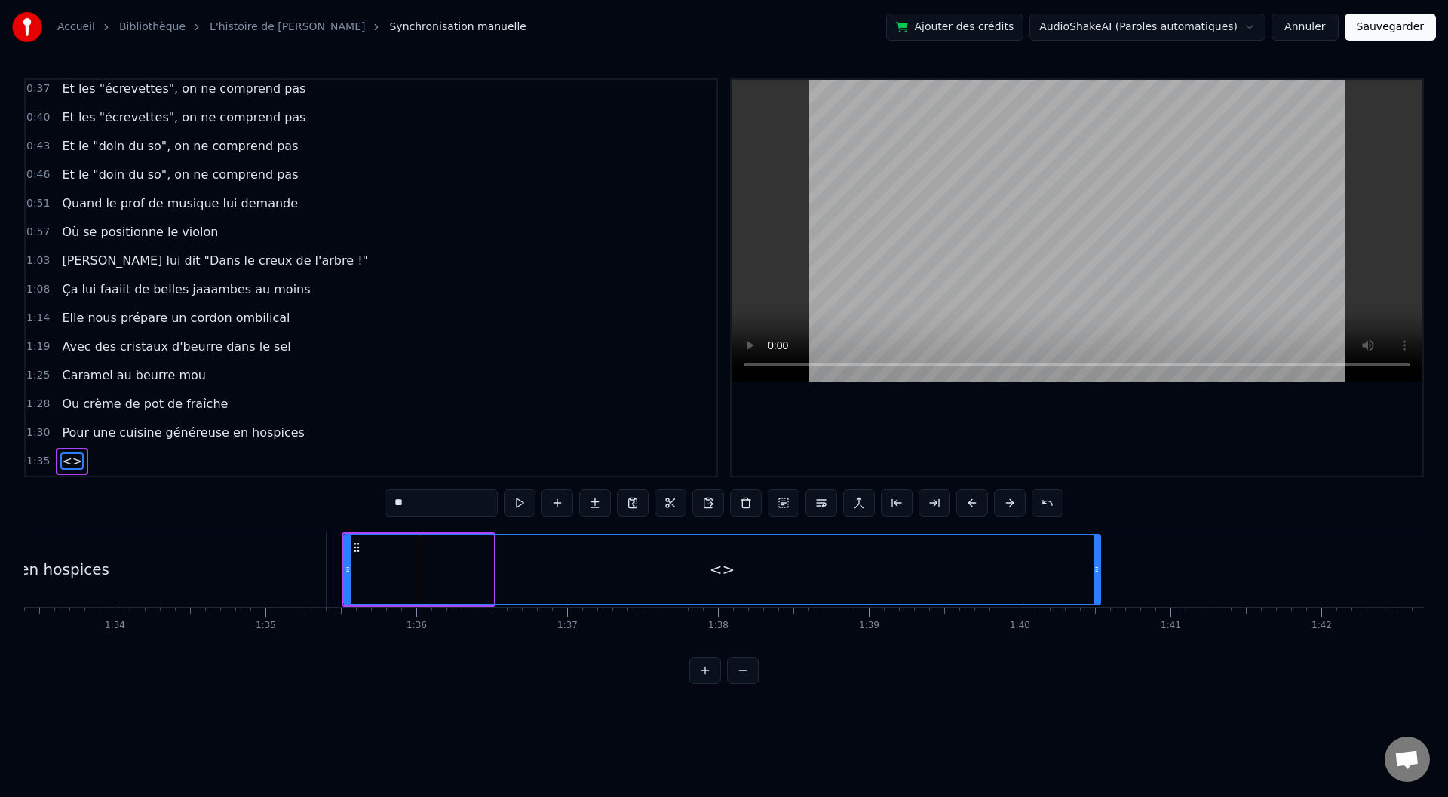
drag, startPoint x: 487, startPoint y: 572, endPoint x: 1095, endPoint y: 586, distance: 608.1
click at [1095, 586] on div at bounding box center [1097, 569] width 6 height 69
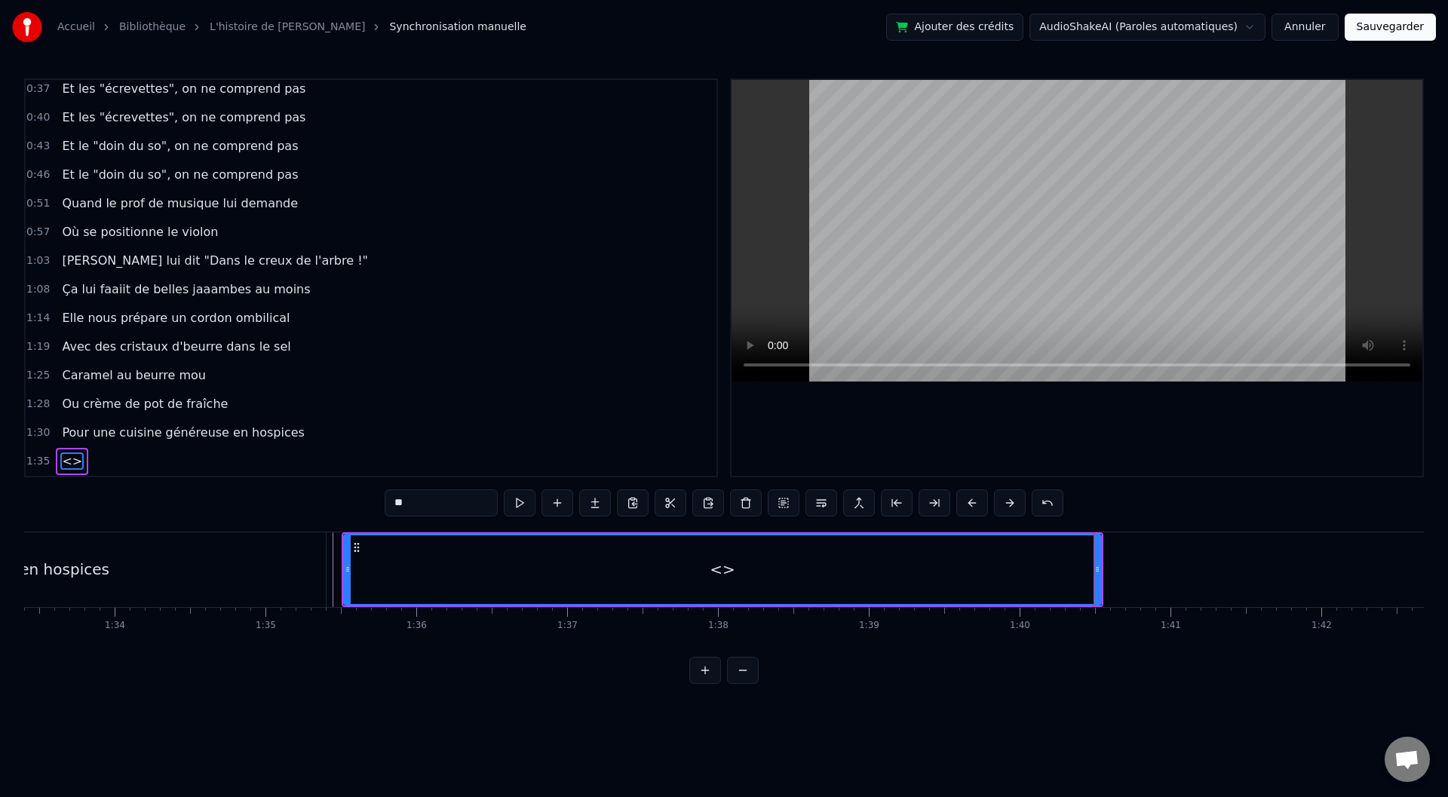
drag, startPoint x: 420, startPoint y: 505, endPoint x: 384, endPoint y: 505, distance: 36.2
click at [387, 505] on input "**" at bounding box center [441, 502] width 113 height 27
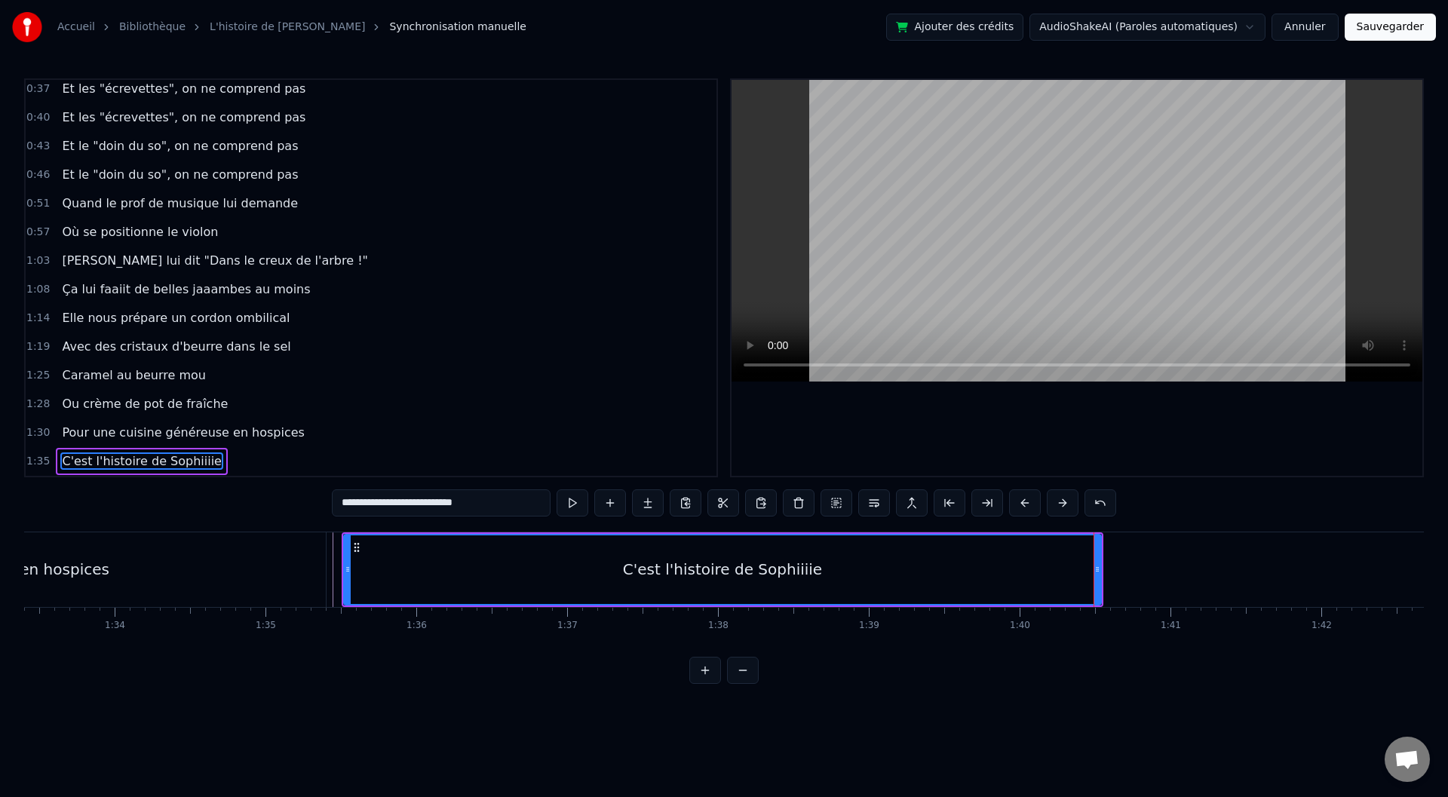
type input "**********"
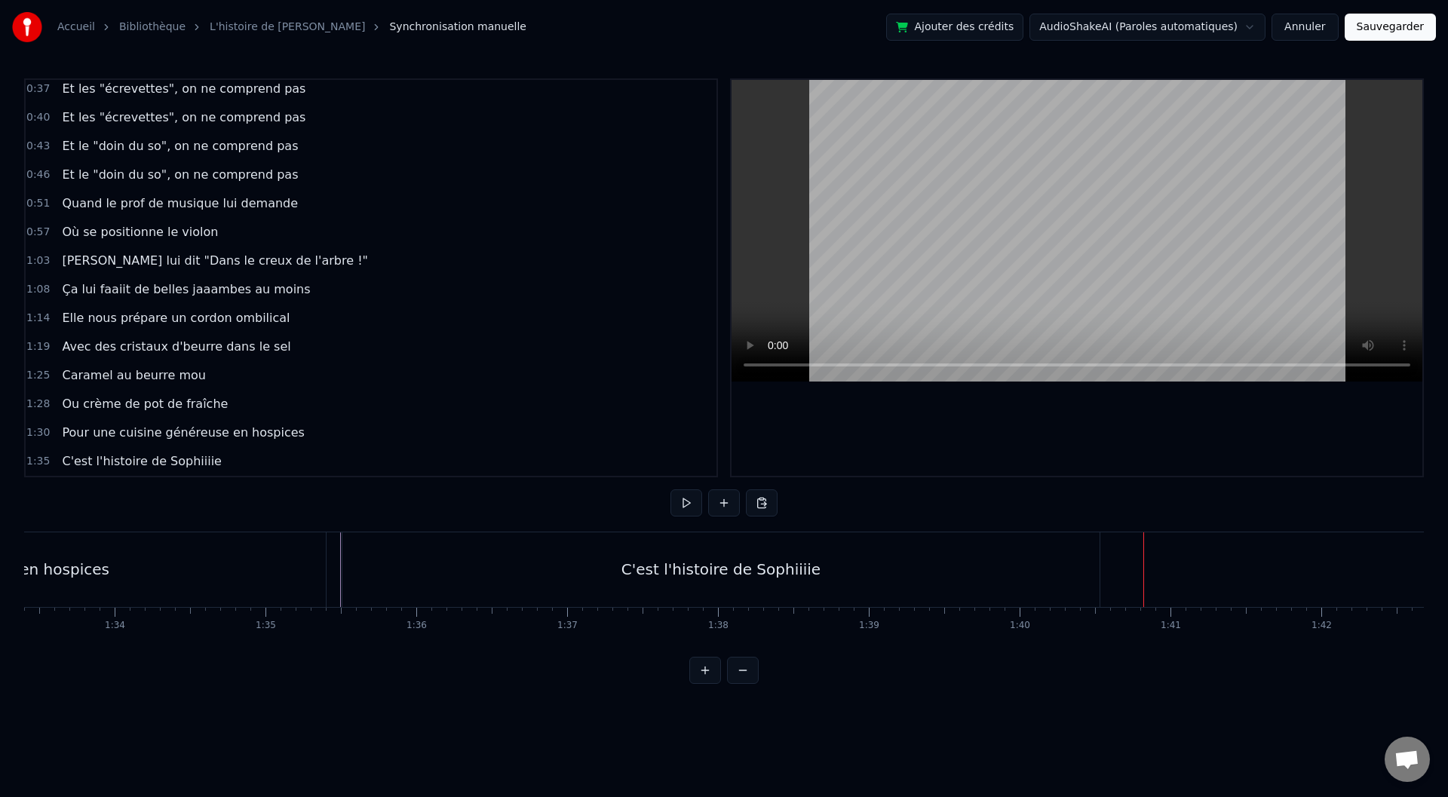
click at [671, 573] on div "C'est l'histoire de Sophiiiie" at bounding box center [720, 569] width 199 height 23
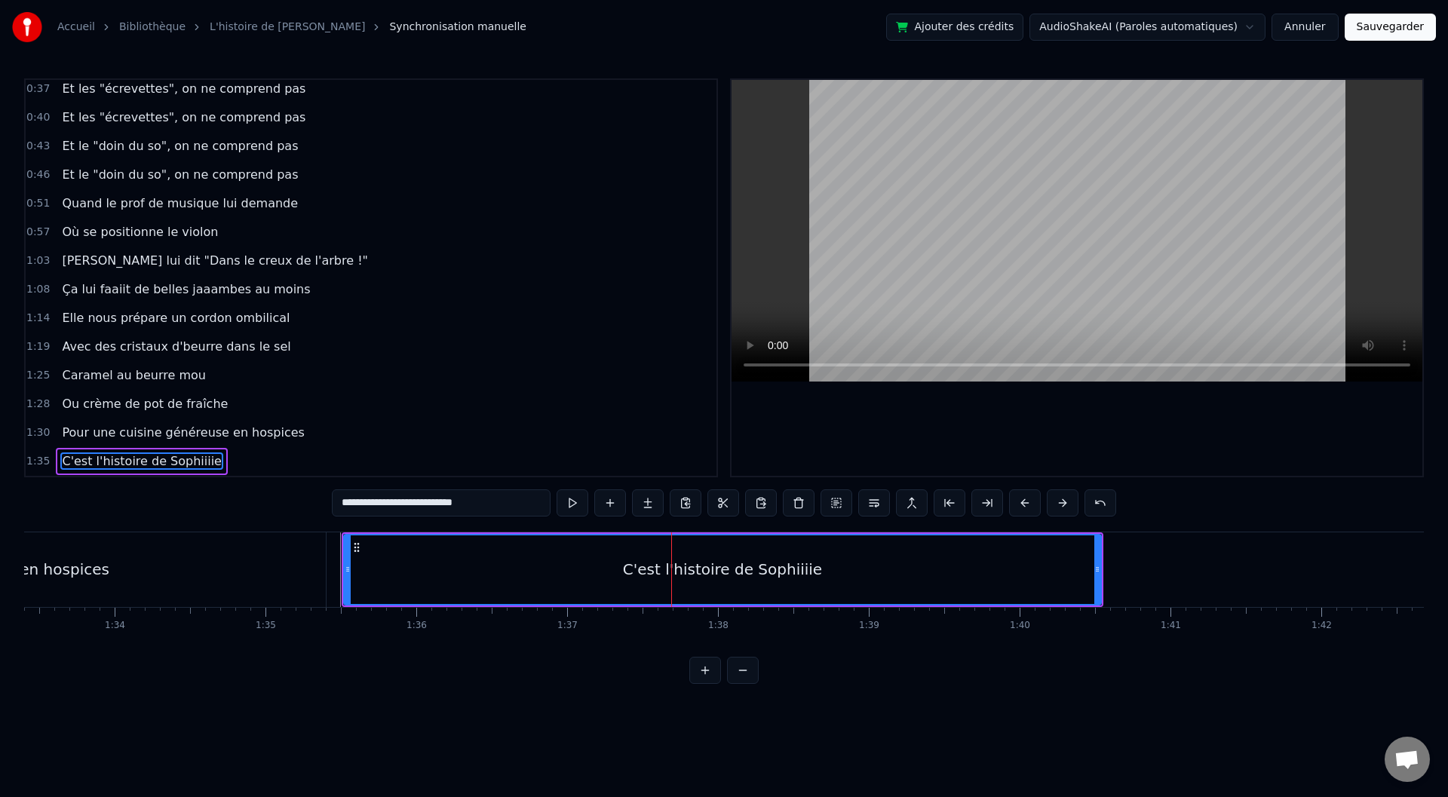
click at [559, 569] on div "C'est l'histoire de Sophiiiie" at bounding box center [723, 569] width 756 height 69
click at [634, 567] on div "C'est l'histoire de Sophiiiie" at bounding box center [723, 569] width 756 height 69
click at [566, 562] on div "C'est l'histoire de Sophiiiie" at bounding box center [723, 569] width 756 height 69
drag, startPoint x: 491, startPoint y: 576, endPoint x: 482, endPoint y: 575, distance: 9.1
click at [482, 575] on div "C'est l'histoire de Sophiiiie" at bounding box center [723, 569] width 756 height 69
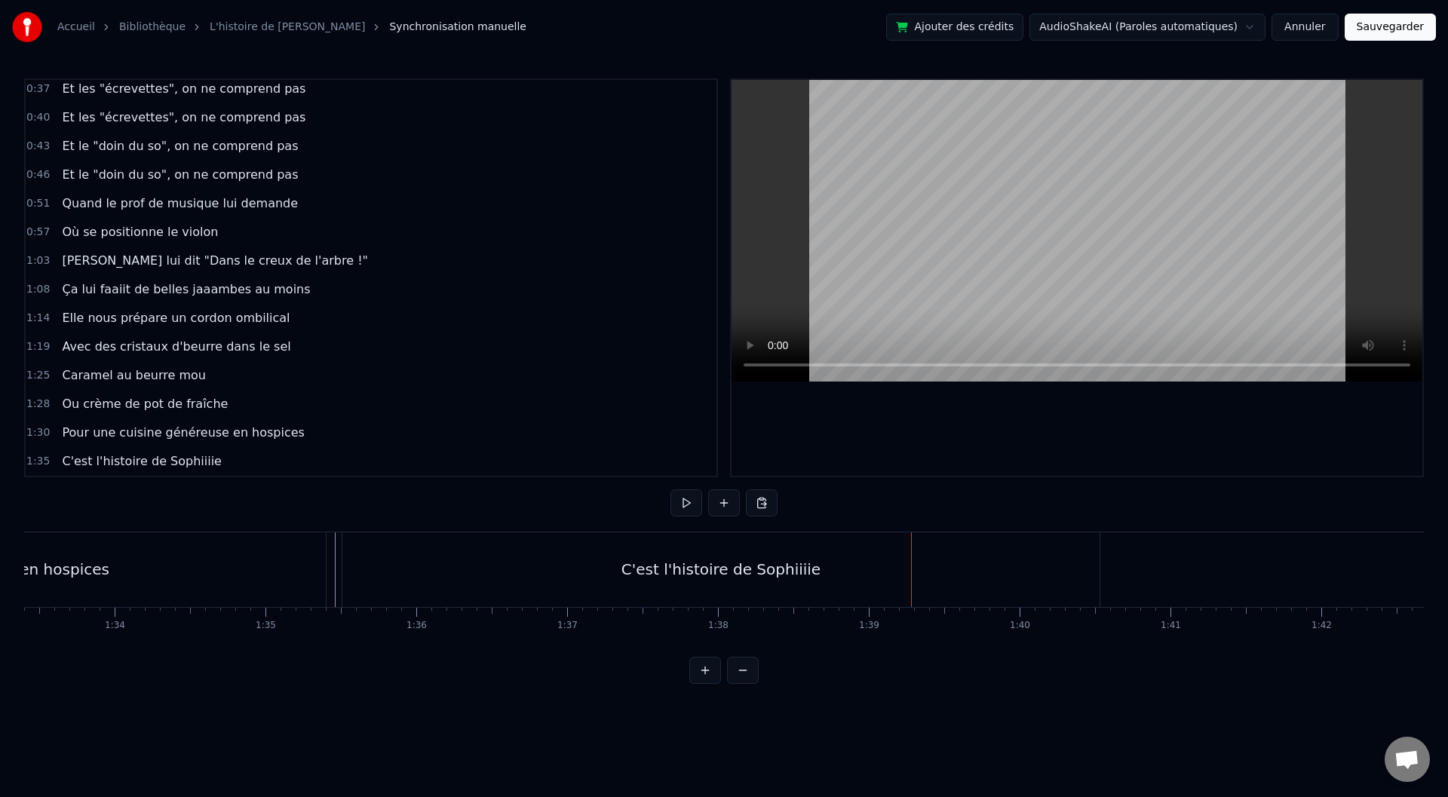
click at [821, 569] on div "C'est l'histoire de Sophiiiie" at bounding box center [720, 569] width 757 height 75
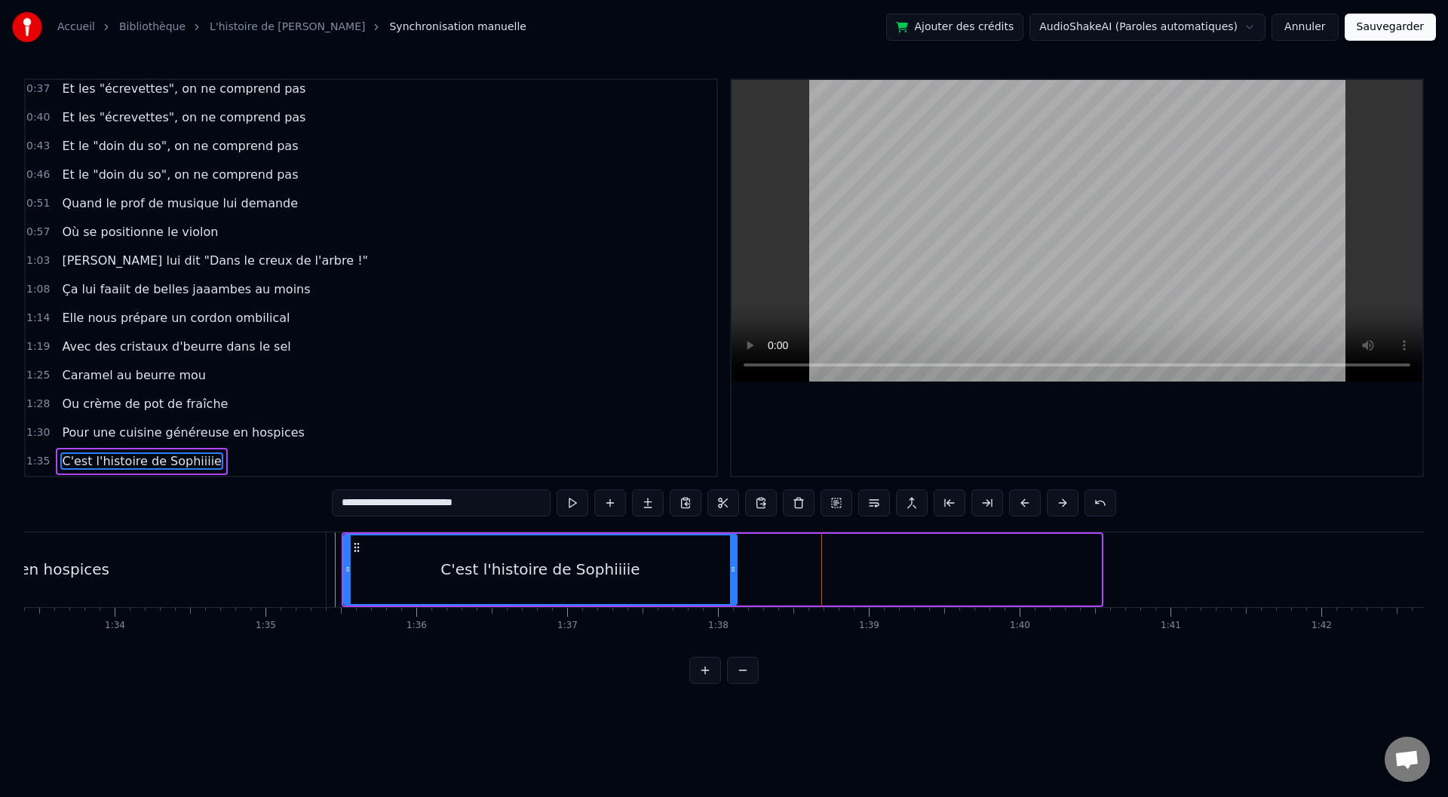
drag, startPoint x: 1096, startPoint y: 567, endPoint x: 704, endPoint y: 572, distance: 391.5
click at [730, 572] on icon at bounding box center [733, 569] width 6 height 12
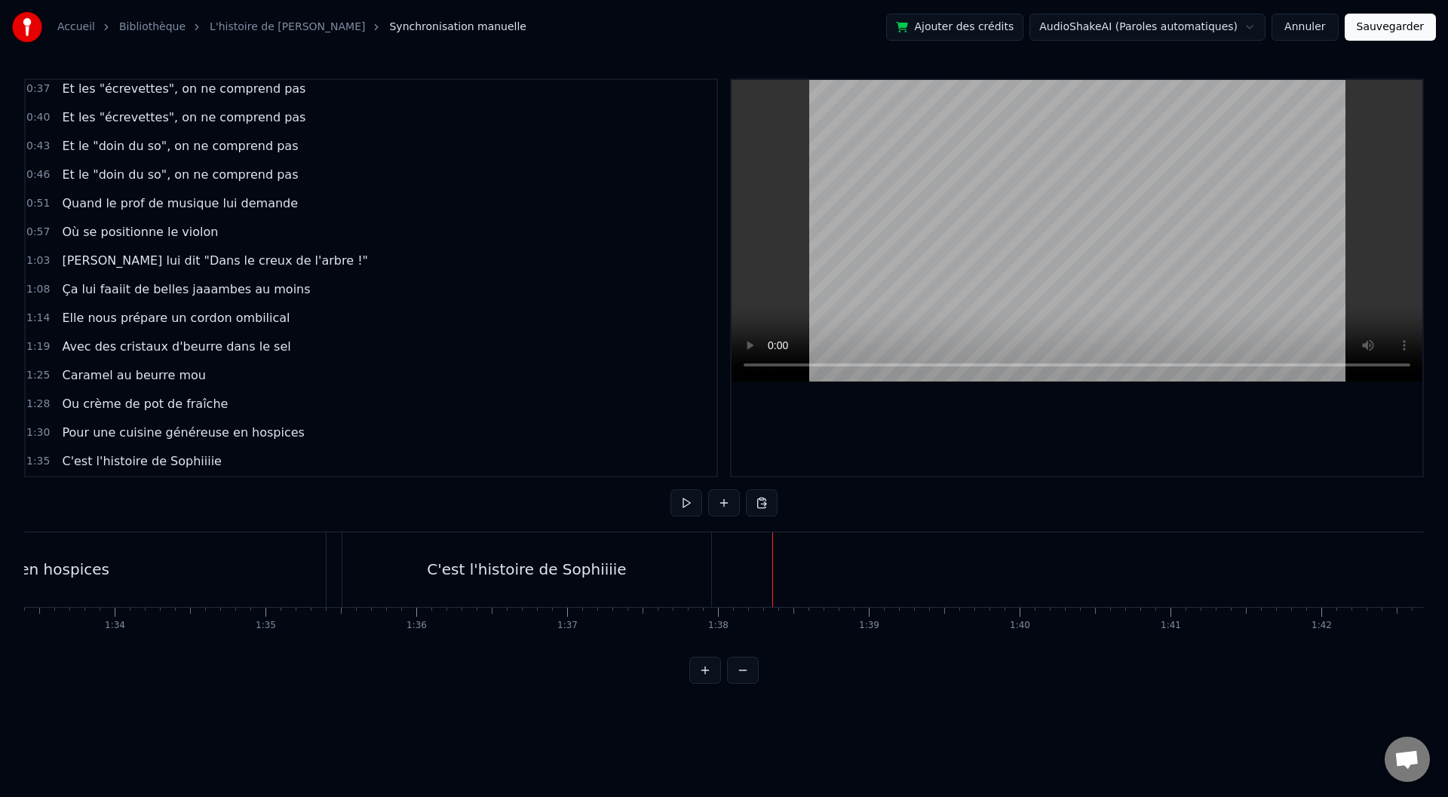
click at [698, 572] on div "C'est l'histoire de Sophiiiie" at bounding box center [526, 569] width 369 height 75
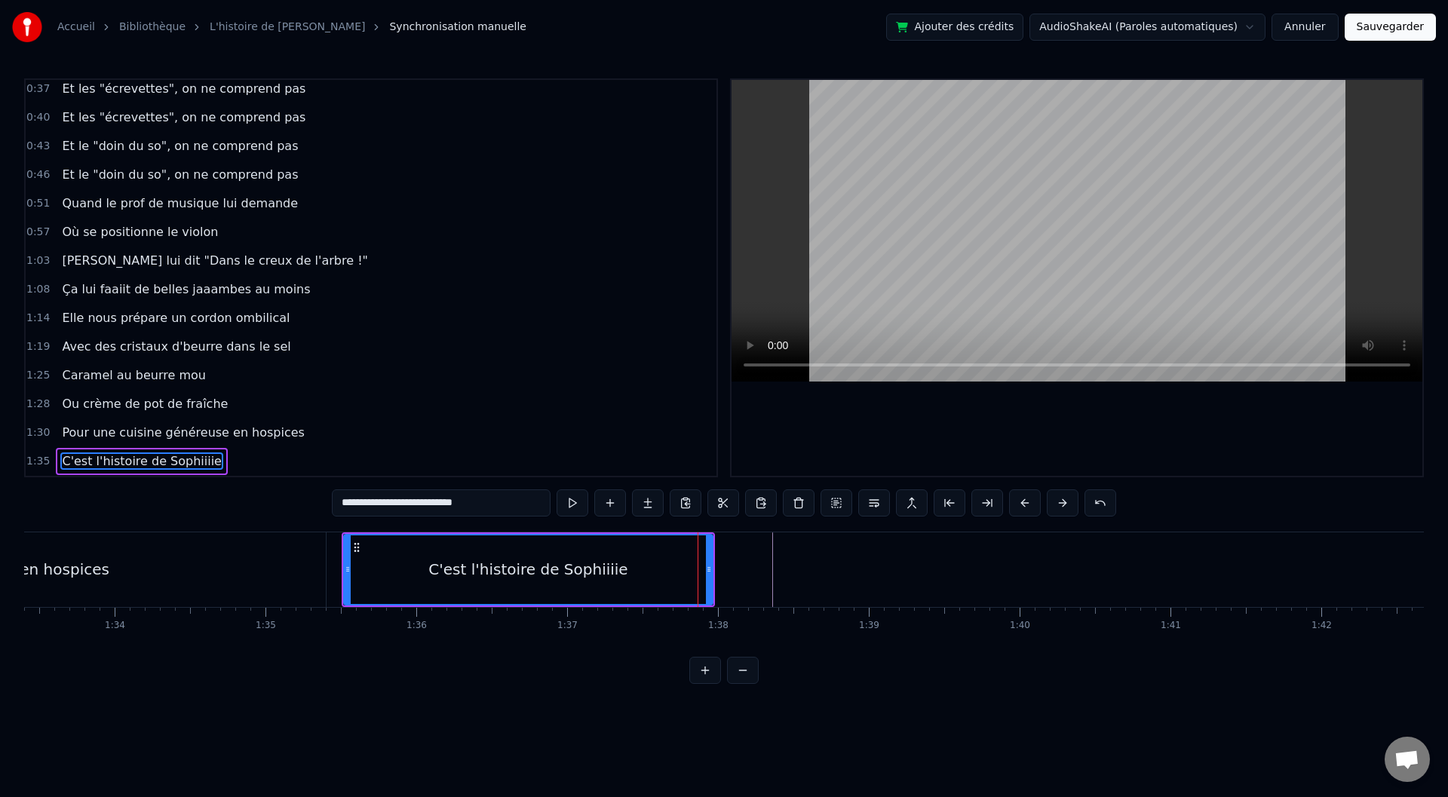
click at [174, 461] on span "C'est l'histoire de Sophiiiie" at bounding box center [141, 461] width 163 height 17
click at [654, 585] on div "C'est l'histoire de Sophiiiie" at bounding box center [528, 569] width 367 height 69
click at [709, 572] on icon at bounding box center [709, 569] width 6 height 12
click at [644, 569] on div "C'est l'histoire de Sophiiiie" at bounding box center [528, 569] width 367 height 69
click at [713, 563] on div "C'est l'histoire de Sophiiiie" at bounding box center [528, 569] width 373 height 75
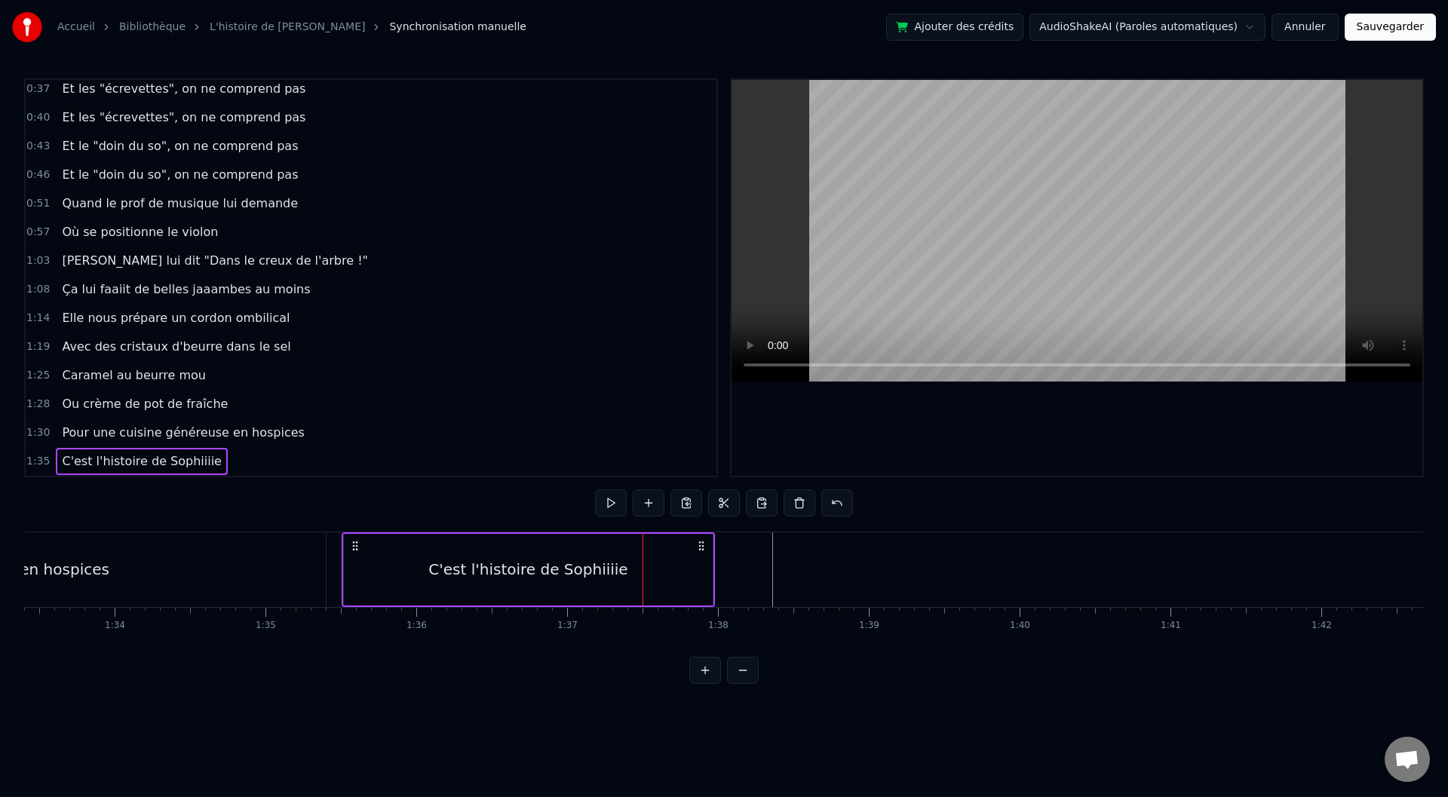
click at [630, 560] on div "C'est l'histoire de Sophiiiie" at bounding box center [528, 570] width 369 height 72
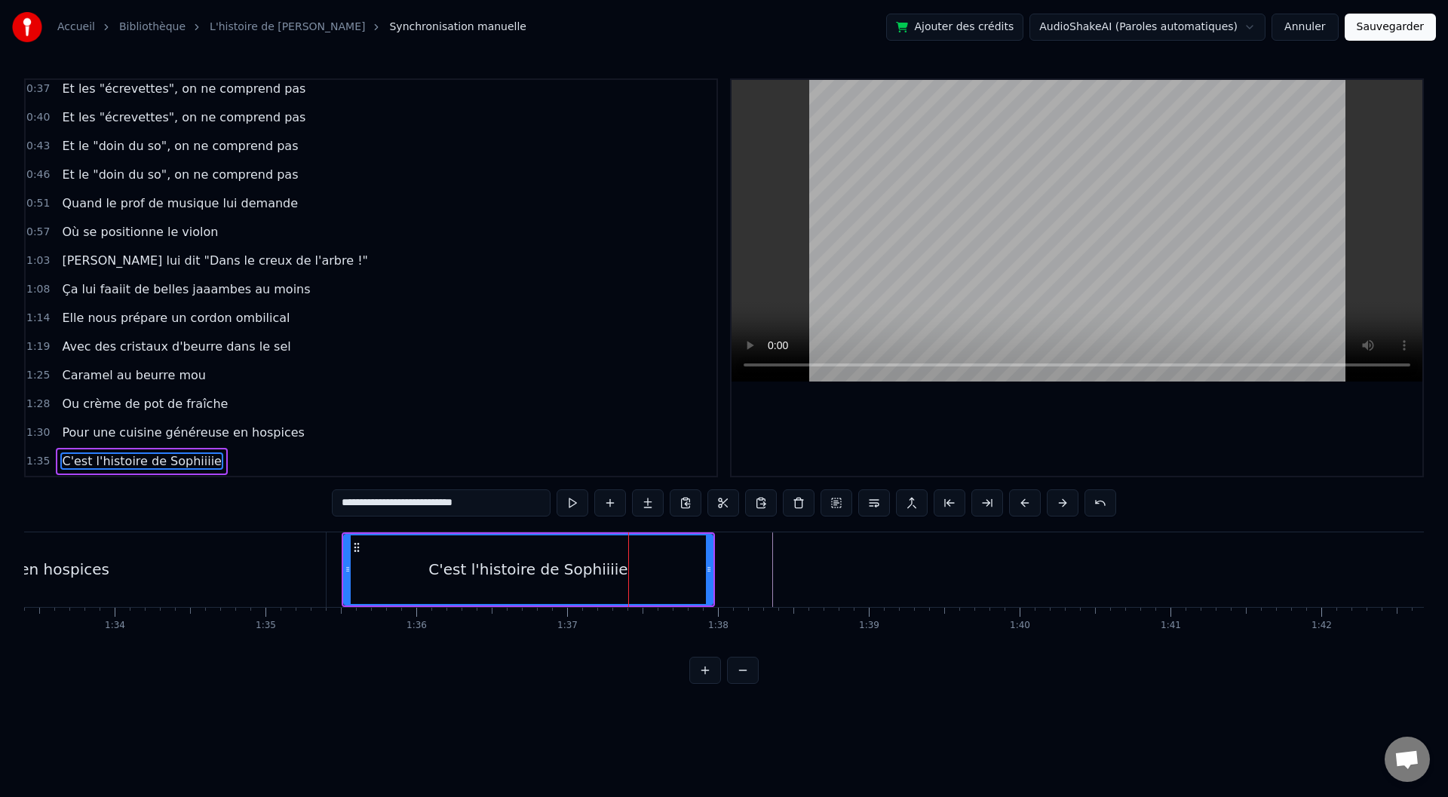
drag, startPoint x: 471, startPoint y: 504, endPoint x: 411, endPoint y: 508, distance: 60.5
click at [411, 508] on input "**********" at bounding box center [441, 502] width 219 height 27
type input "**********"
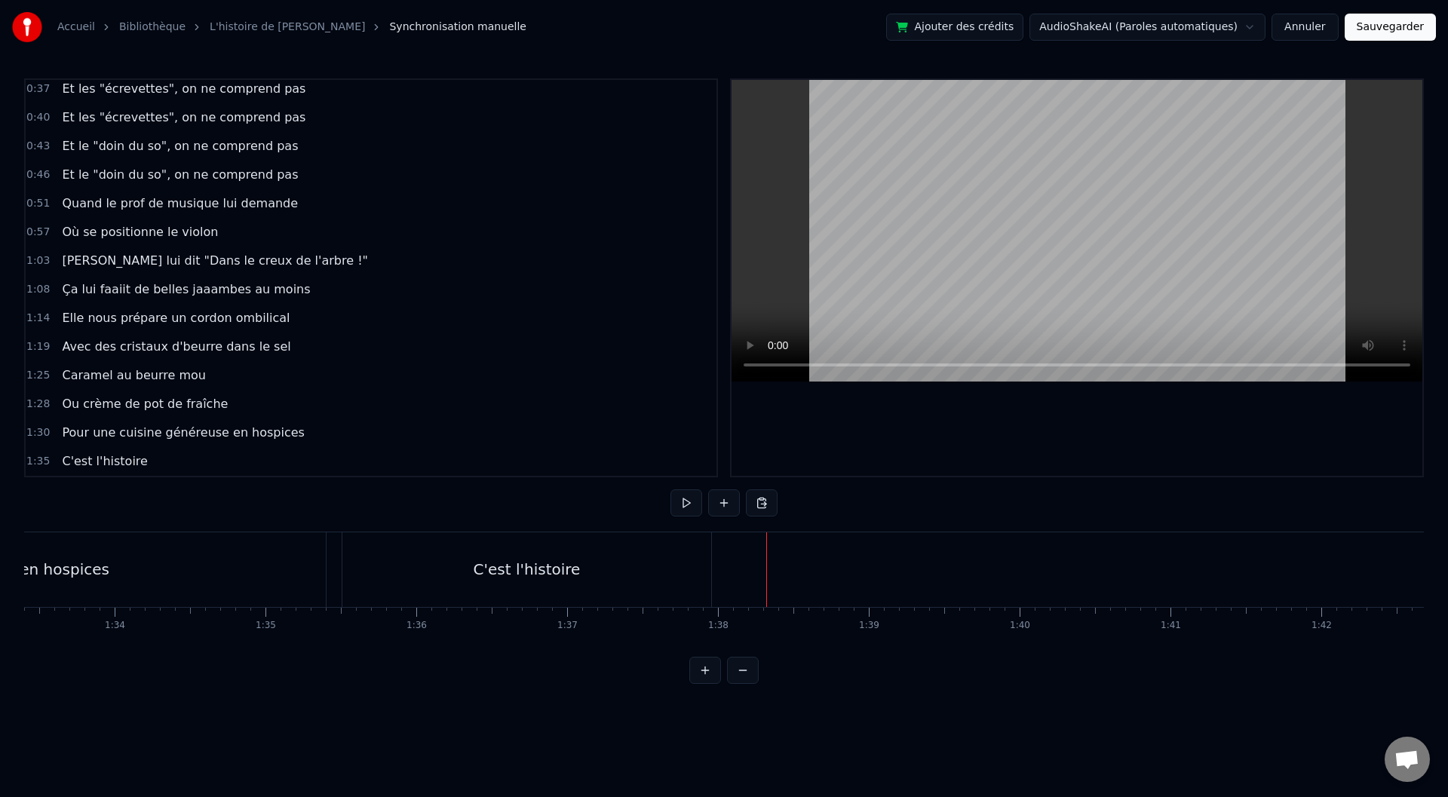
click at [697, 569] on div "C'est l'histoire" at bounding box center [526, 569] width 369 height 75
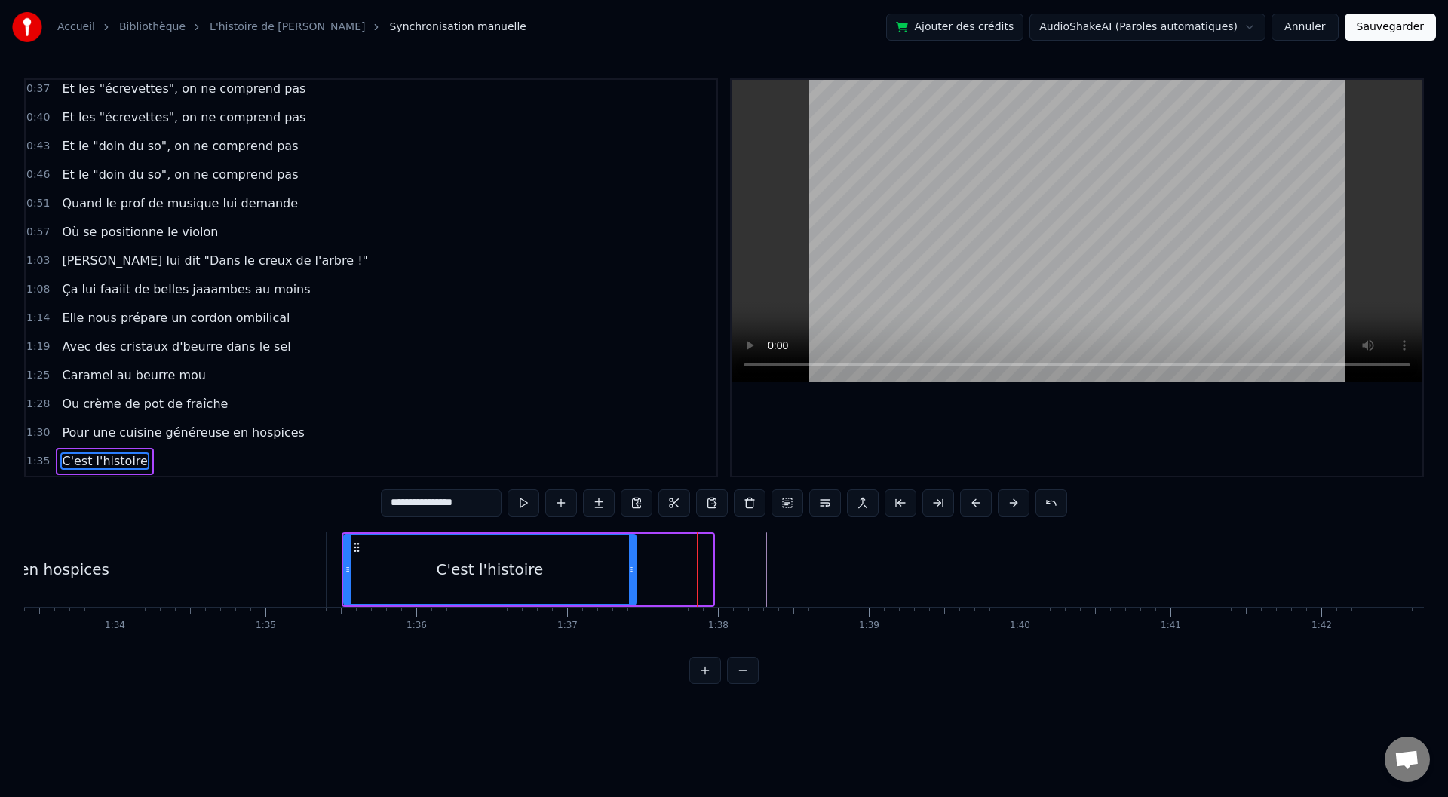
drag, startPoint x: 710, startPoint y: 568, endPoint x: 626, endPoint y: 565, distance: 84.5
click at [629, 566] on icon at bounding box center [632, 569] width 6 height 12
click at [342, 560] on div "C'est l'histoire" at bounding box center [488, 569] width 292 height 75
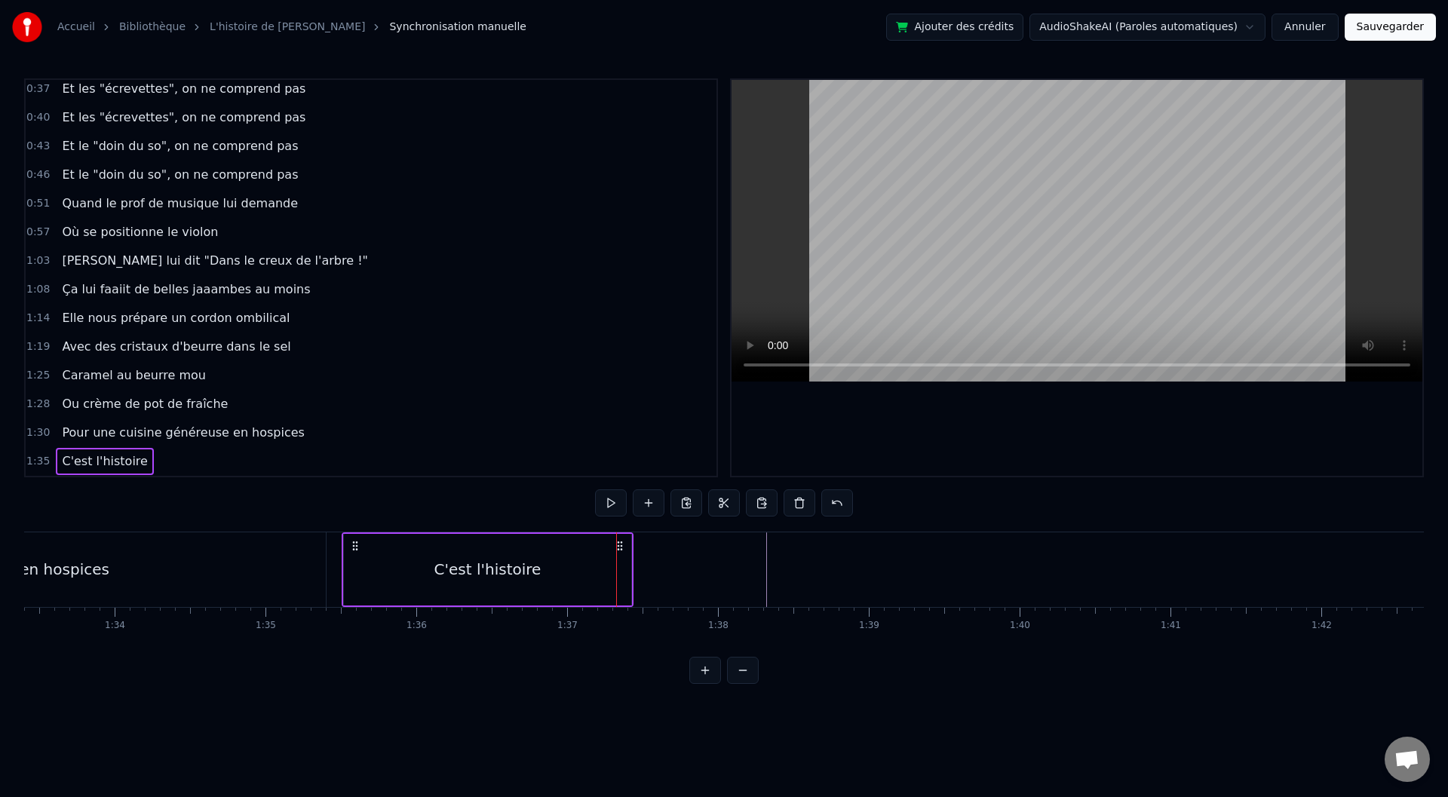
click at [631, 571] on div "C'est l'histoire" at bounding box center [487, 570] width 289 height 72
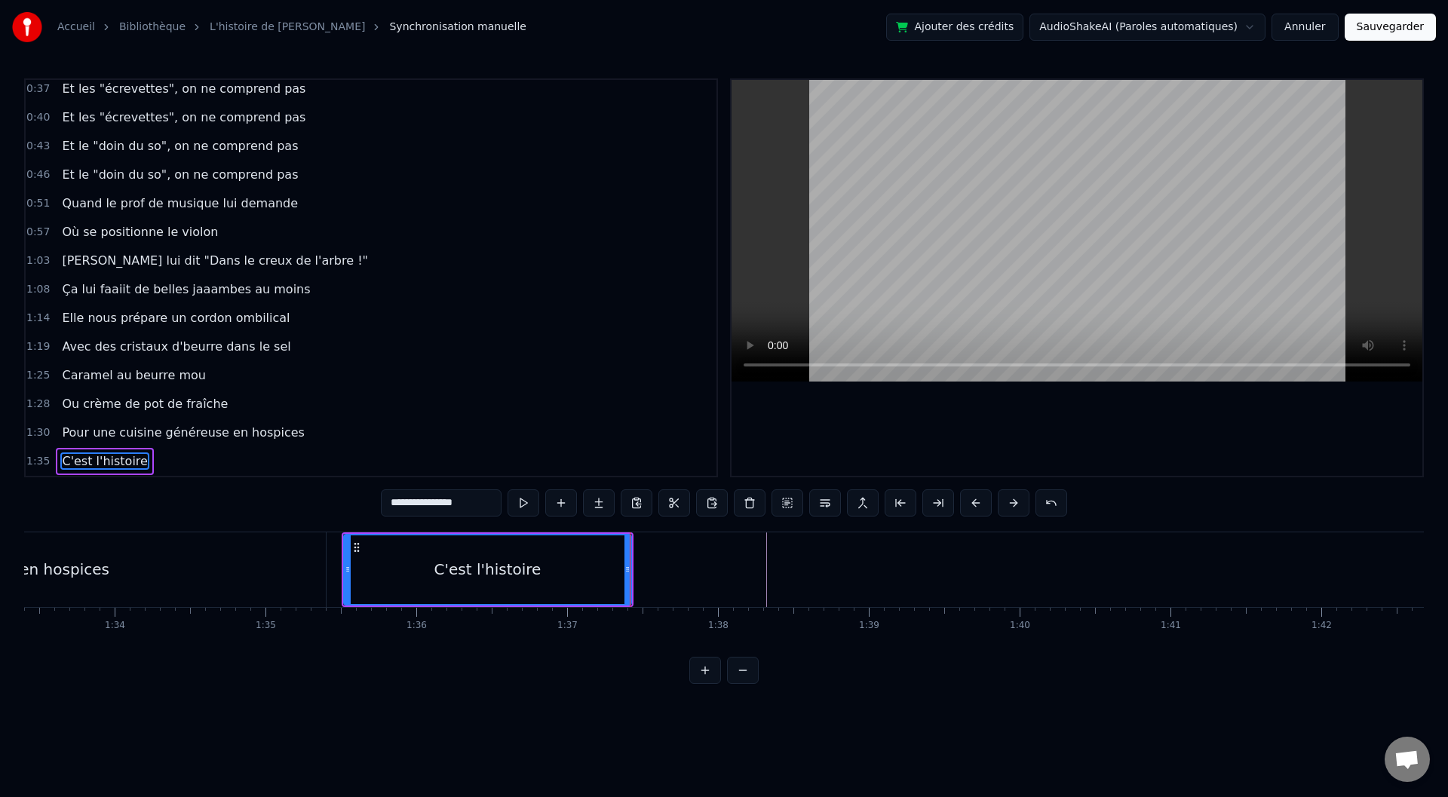
drag, startPoint x: 630, startPoint y: 570, endPoint x: 588, endPoint y: 571, distance: 42.2
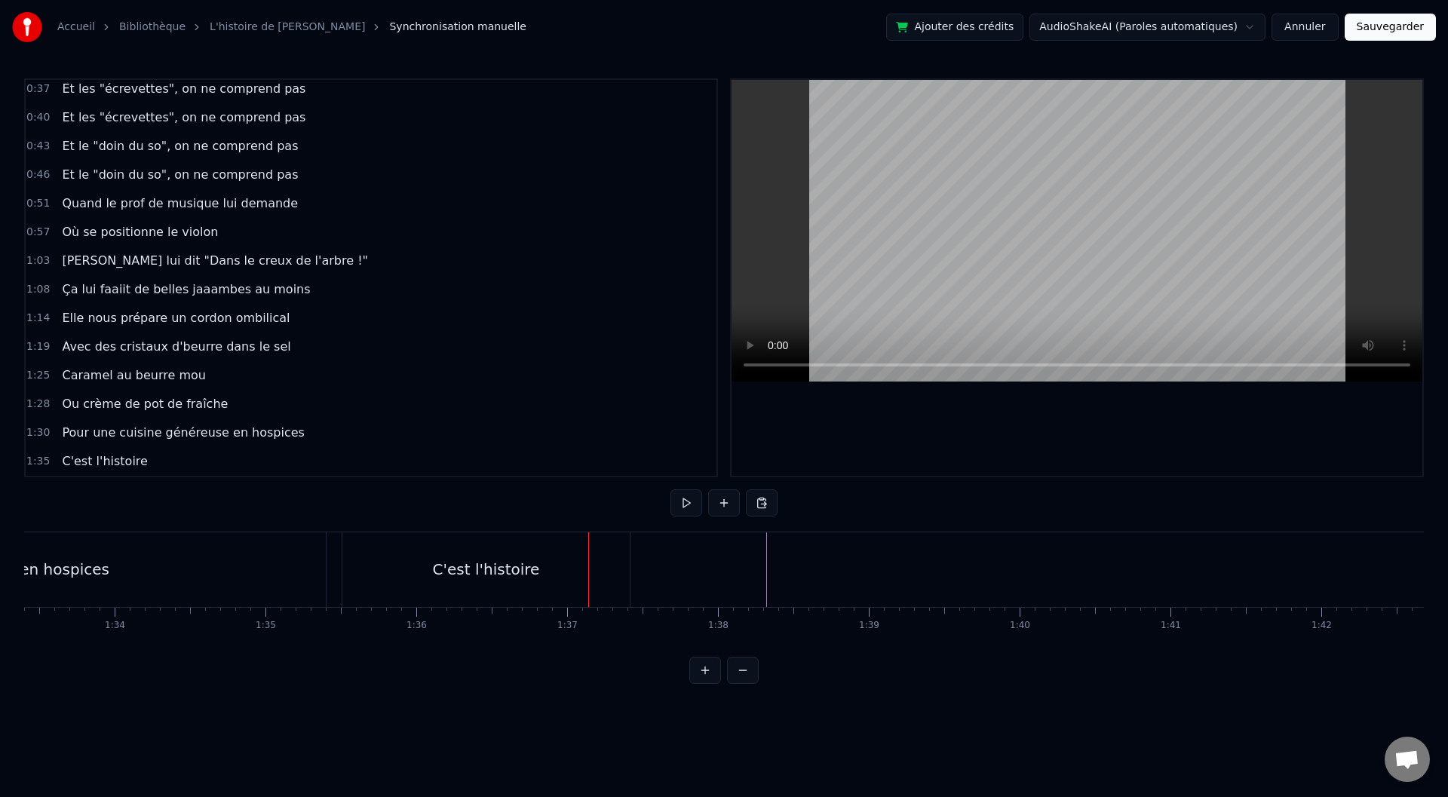
click at [625, 569] on div "C'est l'histoire" at bounding box center [485, 569] width 287 height 75
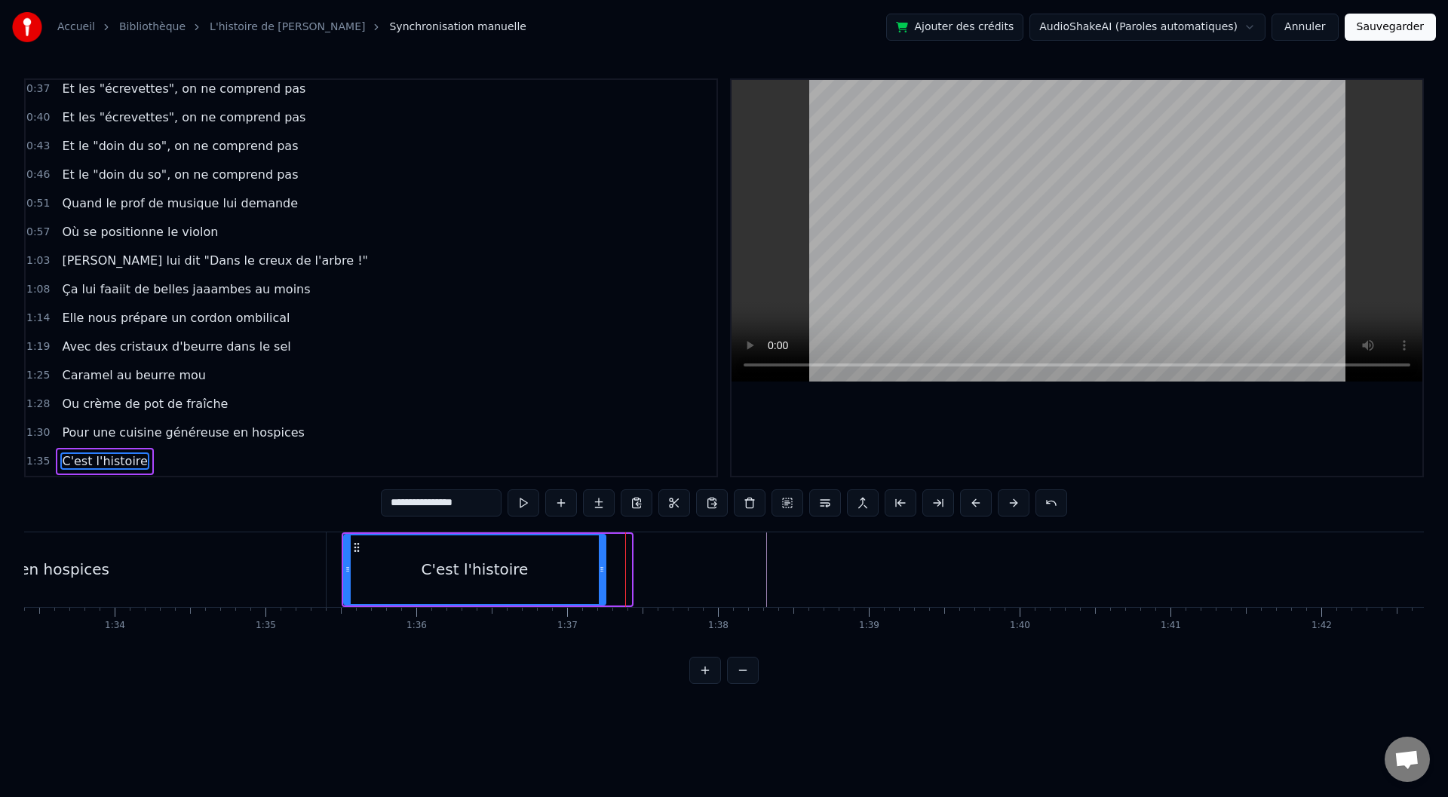
drag, startPoint x: 628, startPoint y: 569, endPoint x: 591, endPoint y: 569, distance: 36.2
click at [599, 569] on icon at bounding box center [602, 569] width 6 height 12
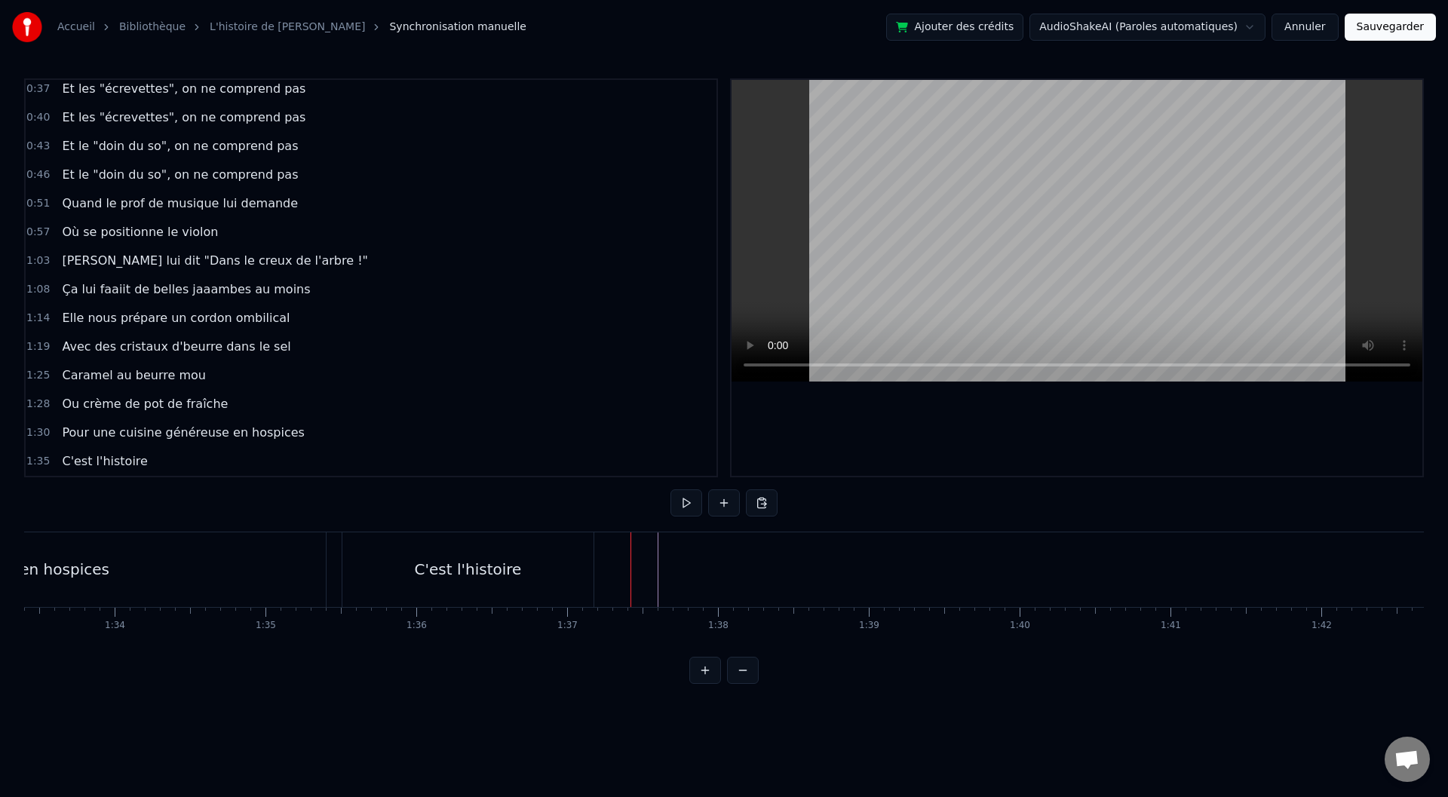
click at [596, 568] on div "C'est l'histoire" at bounding box center [470, 569] width 256 height 75
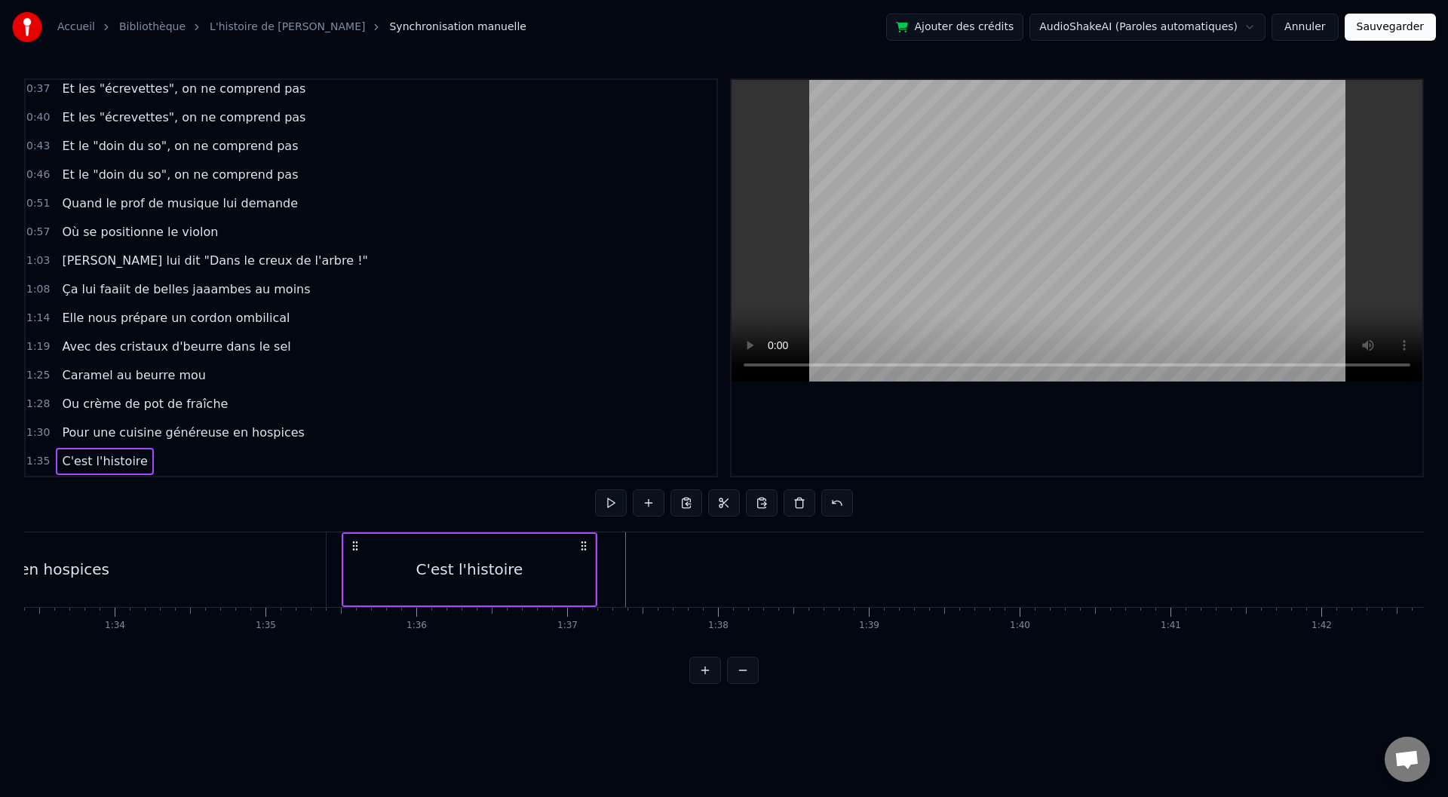
click at [588, 564] on div "C'est l'histoire" at bounding box center [469, 570] width 251 height 72
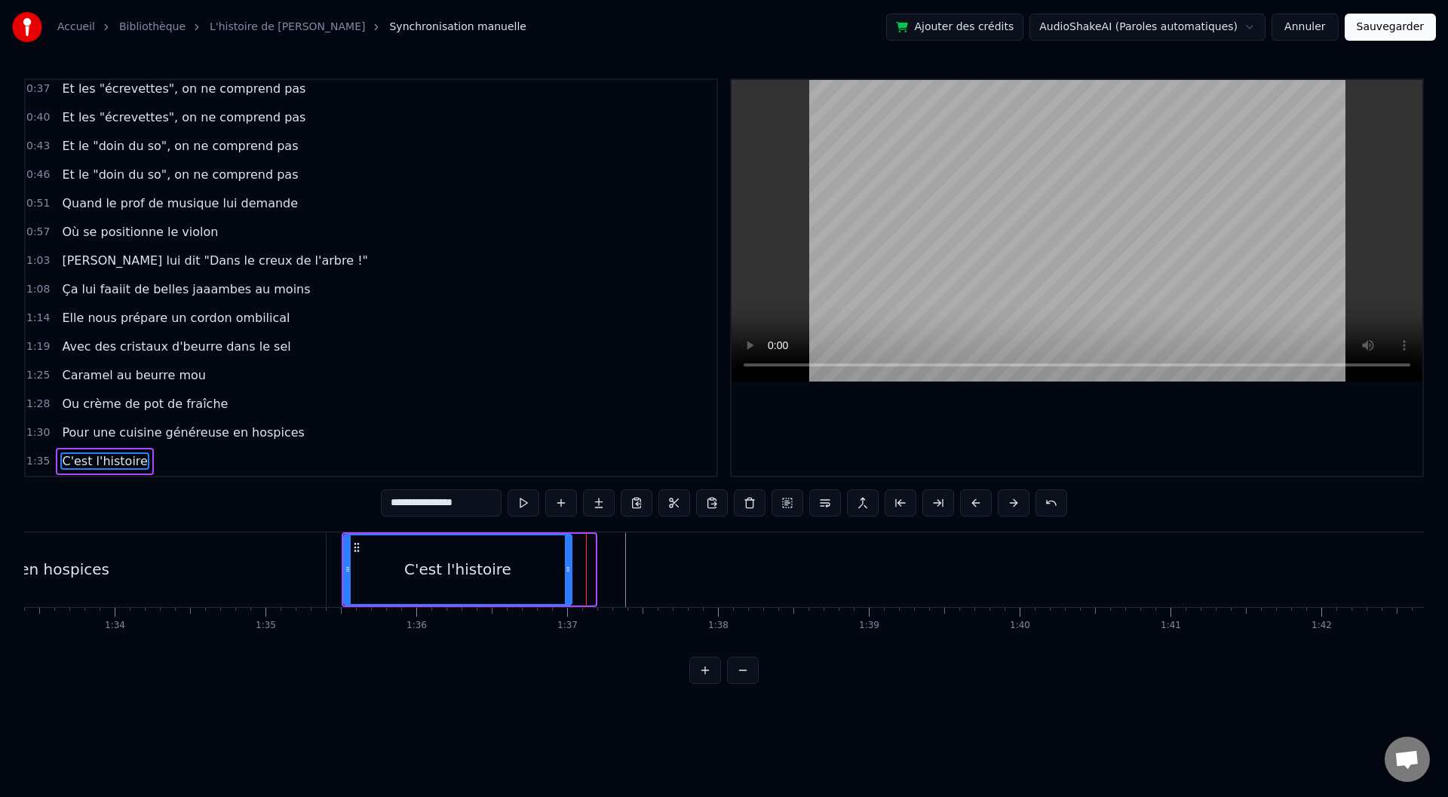
drag, startPoint x: 593, startPoint y: 566, endPoint x: 566, endPoint y: 566, distance: 27.2
click at [566, 566] on icon at bounding box center [568, 569] width 6 height 12
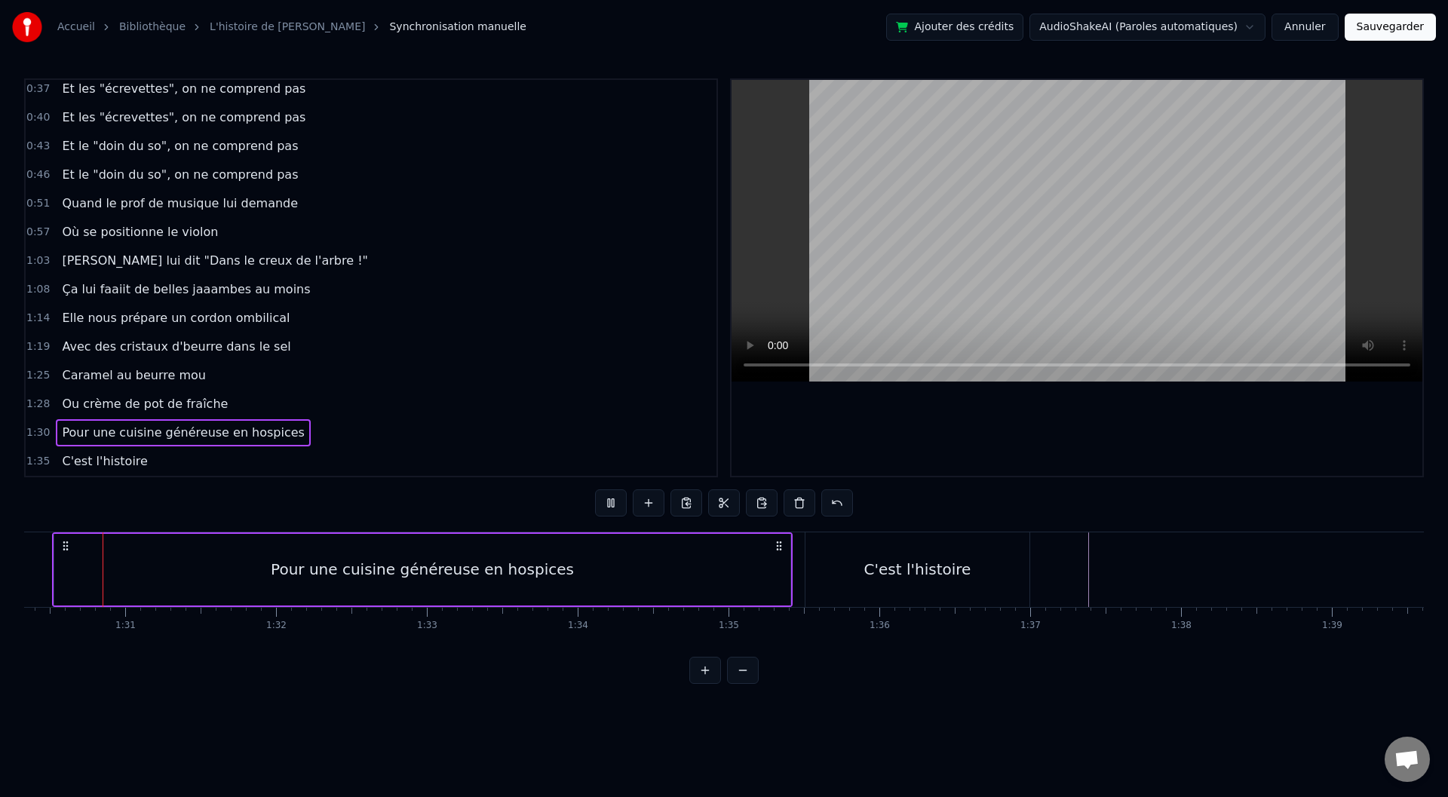
scroll to position [0, 13608]
click at [479, 567] on div "Pour une cuisine généreuse en hospices" at bounding box center [466, 569] width 303 height 23
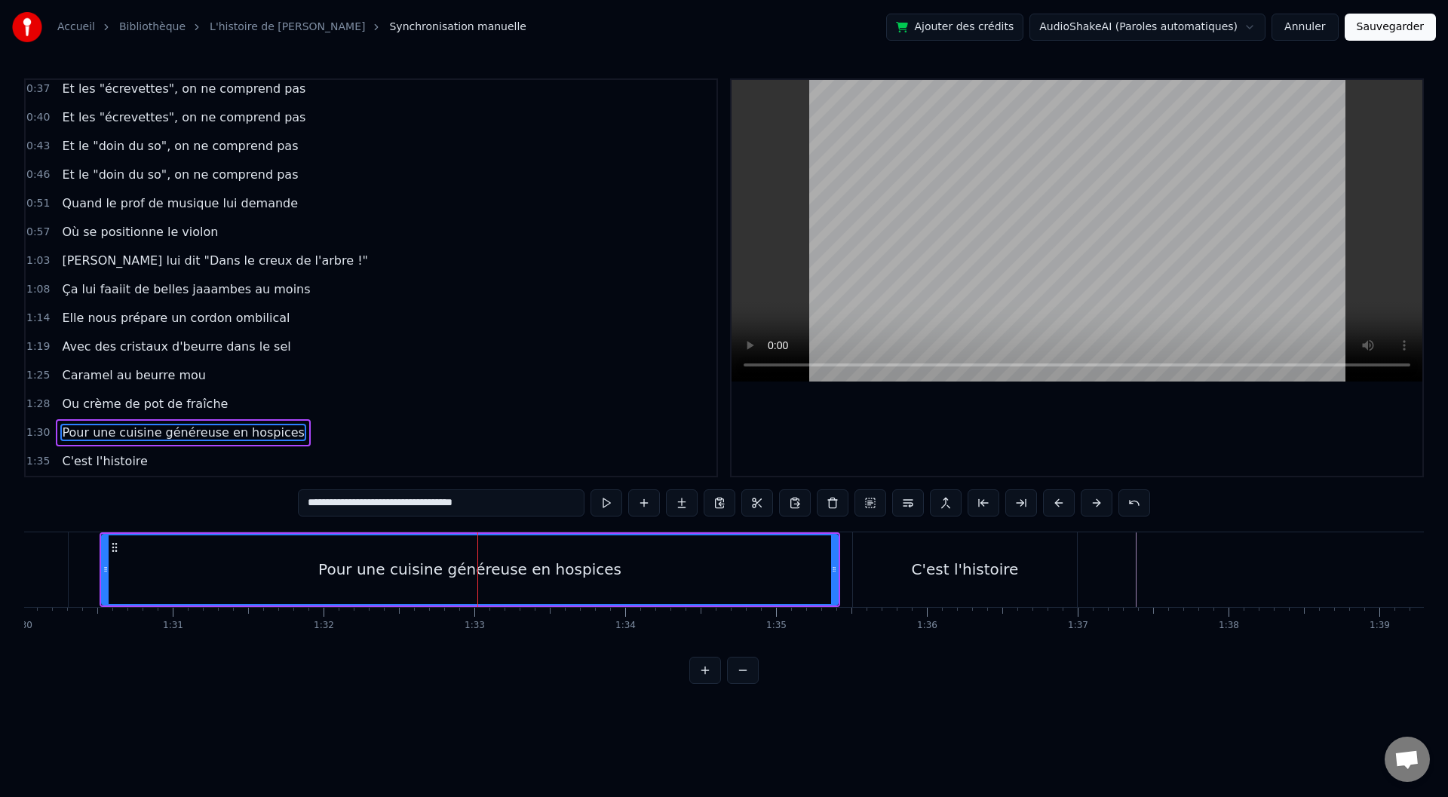
click at [434, 568] on div "Pour une cuisine généreuse en hospices" at bounding box center [469, 569] width 303 height 23
click at [431, 568] on div "Pour une cuisine généreuse en hospices" at bounding box center [469, 569] width 303 height 23
click at [372, 504] on input "**********" at bounding box center [441, 502] width 287 height 27
click at [369, 501] on input "**********" at bounding box center [441, 502] width 294 height 27
click at [474, 503] on input "**********" at bounding box center [441, 502] width 302 height 27
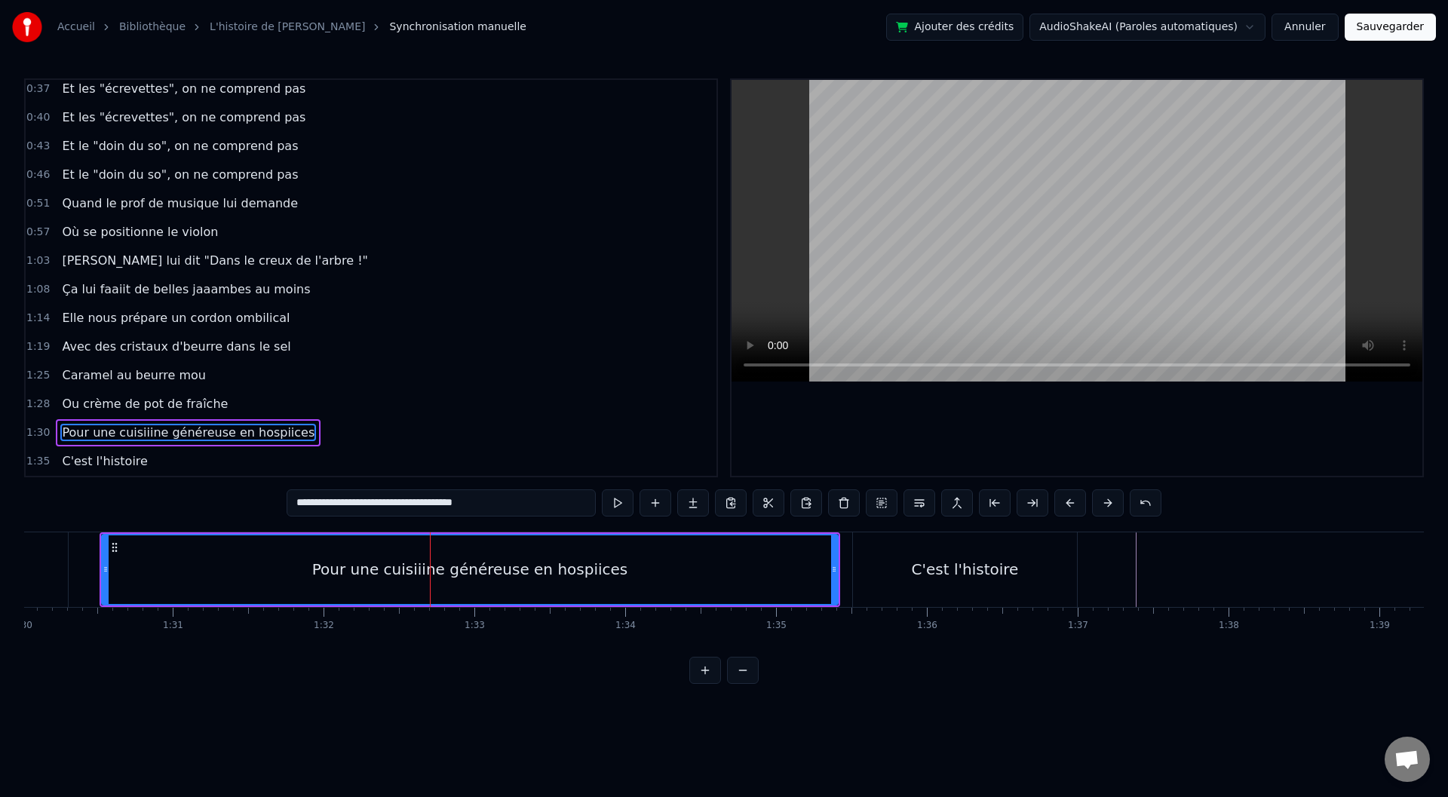
click at [471, 508] on input "**********" at bounding box center [441, 502] width 309 height 27
type input "**********"
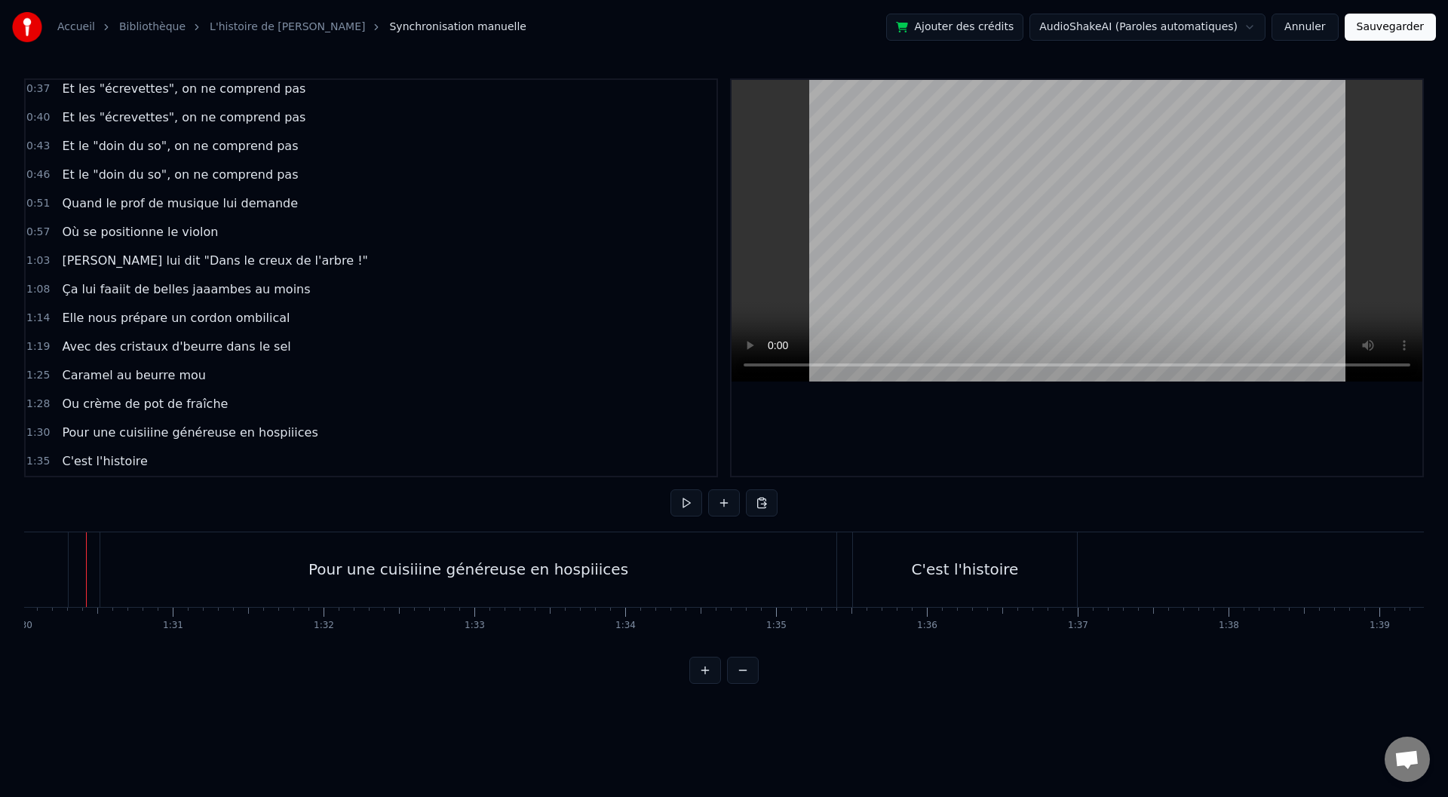
scroll to position [0, 13565]
click at [432, 569] on div "Pour une cuisiiine généreuse en hospiiices" at bounding box center [482, 569] width 320 height 23
click at [715, 504] on button at bounding box center [724, 502] width 32 height 27
click at [1174, 566] on div "<>" at bounding box center [1186, 570] width 149 height 72
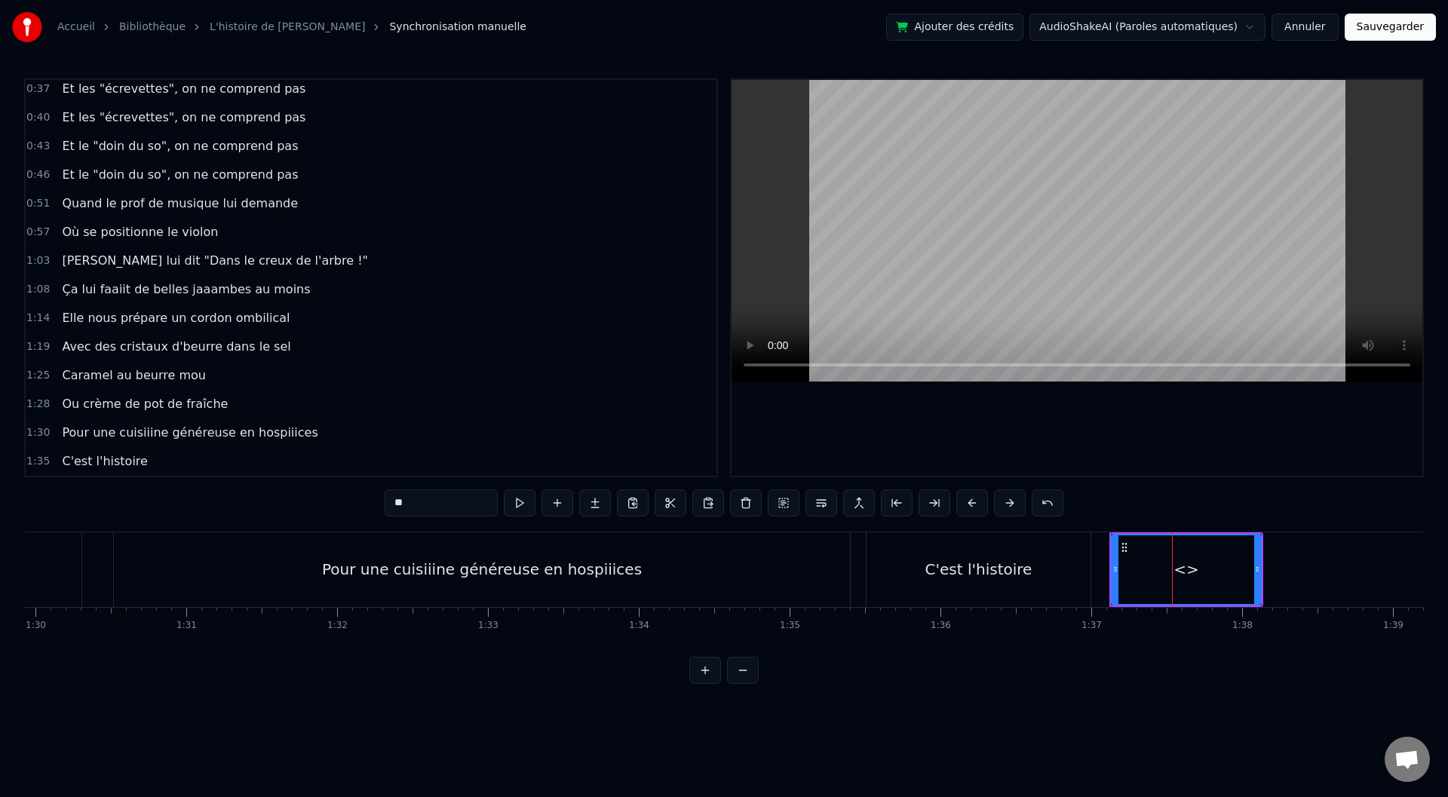
scroll to position [407, 0]
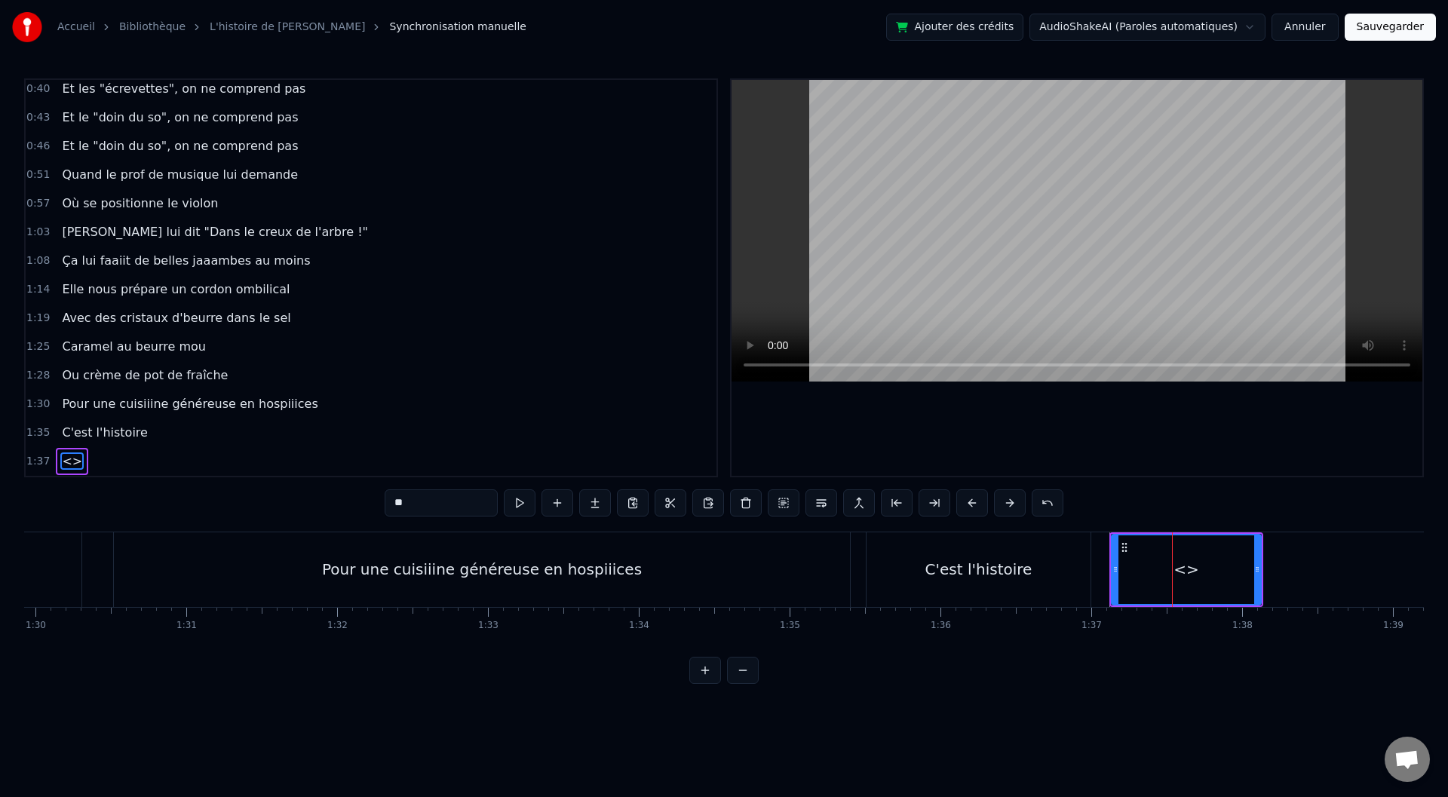
drag, startPoint x: 416, startPoint y: 502, endPoint x: 370, endPoint y: 505, distance: 46.1
click at [372, 505] on div "0:00 Baaaah ça va mieux toiii ? 0:04 Ou ça va [PERSON_NAME] ? 0:07 Sacré sulééé…" at bounding box center [724, 381] width 1400 height 606
type input "*"
type input "**********"
click at [852, 571] on div "Pour une cuisiiine généreuse en hospiiices" at bounding box center [483, 569] width 741 height 75
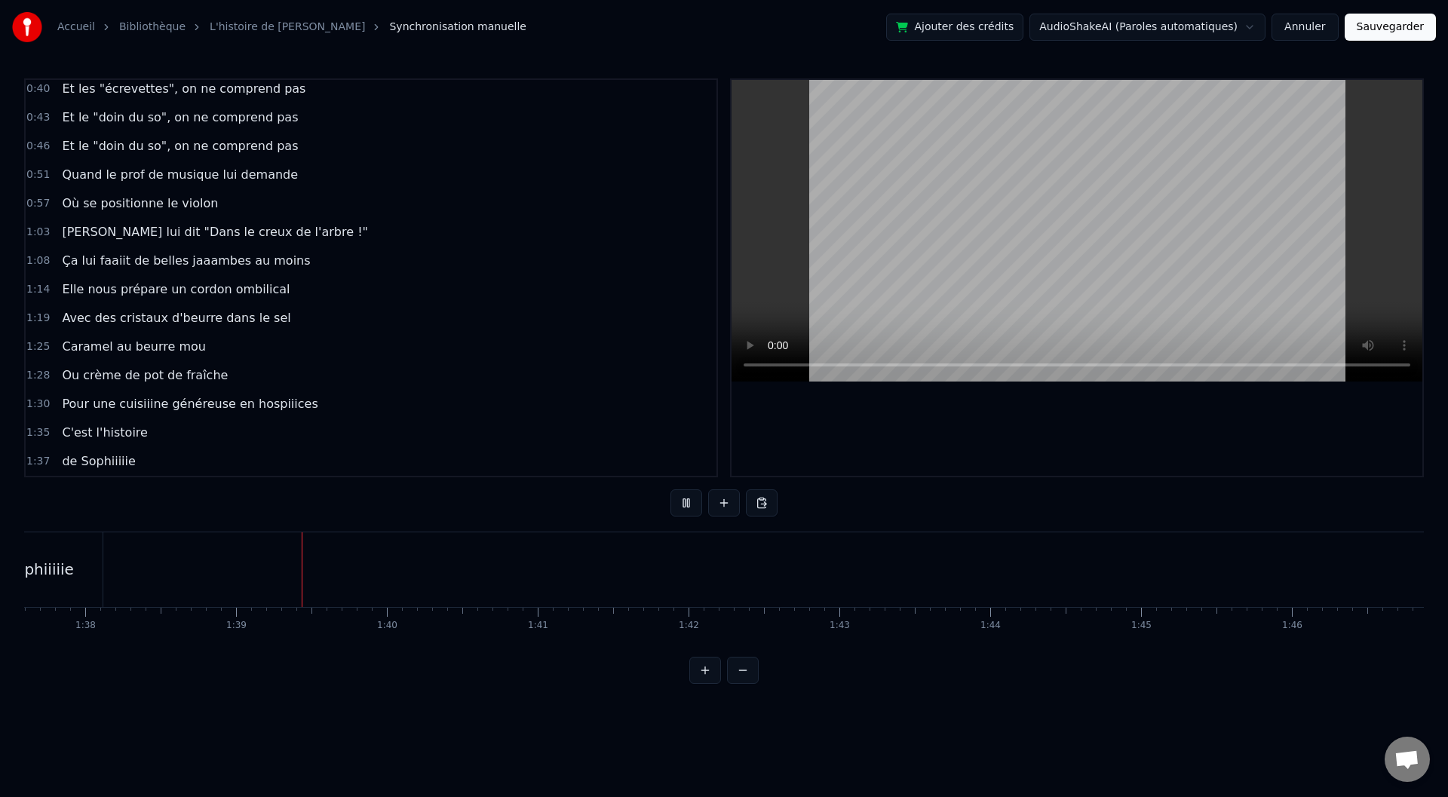
scroll to position [0, 14833]
drag, startPoint x: 615, startPoint y: 658, endPoint x: 595, endPoint y: 658, distance: 20.4
click at [595, 658] on div "0:00 Baaaah ça va mieux toiii ? 0:04 Ou ça va [PERSON_NAME] ? 0:07 Sacré sulééé…" at bounding box center [724, 381] width 1400 height 606
click at [597, 584] on div "de Sophiiiiie" at bounding box center [640, 569] width 149 height 75
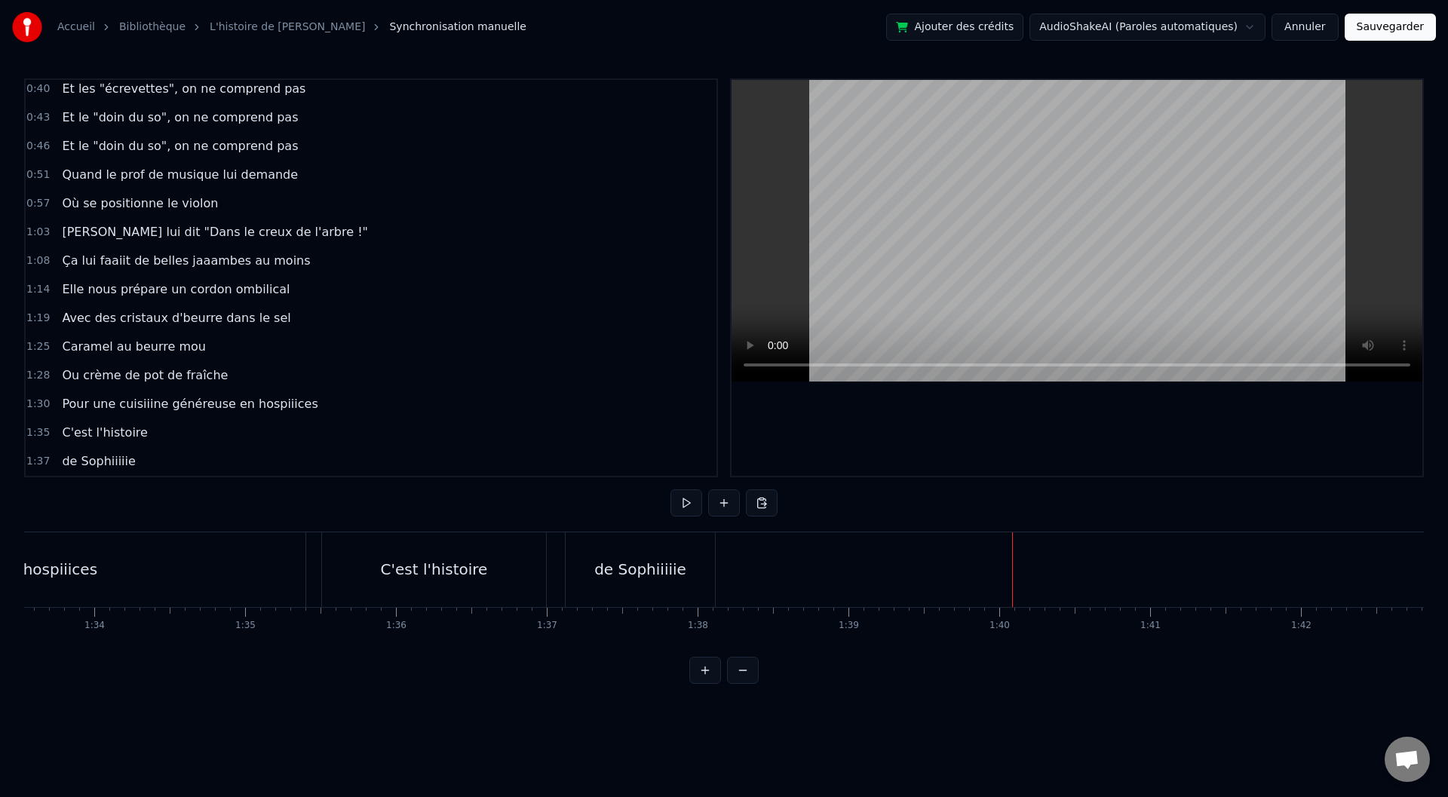
click at [699, 567] on div "de Sophiiiiie" at bounding box center [640, 569] width 149 height 75
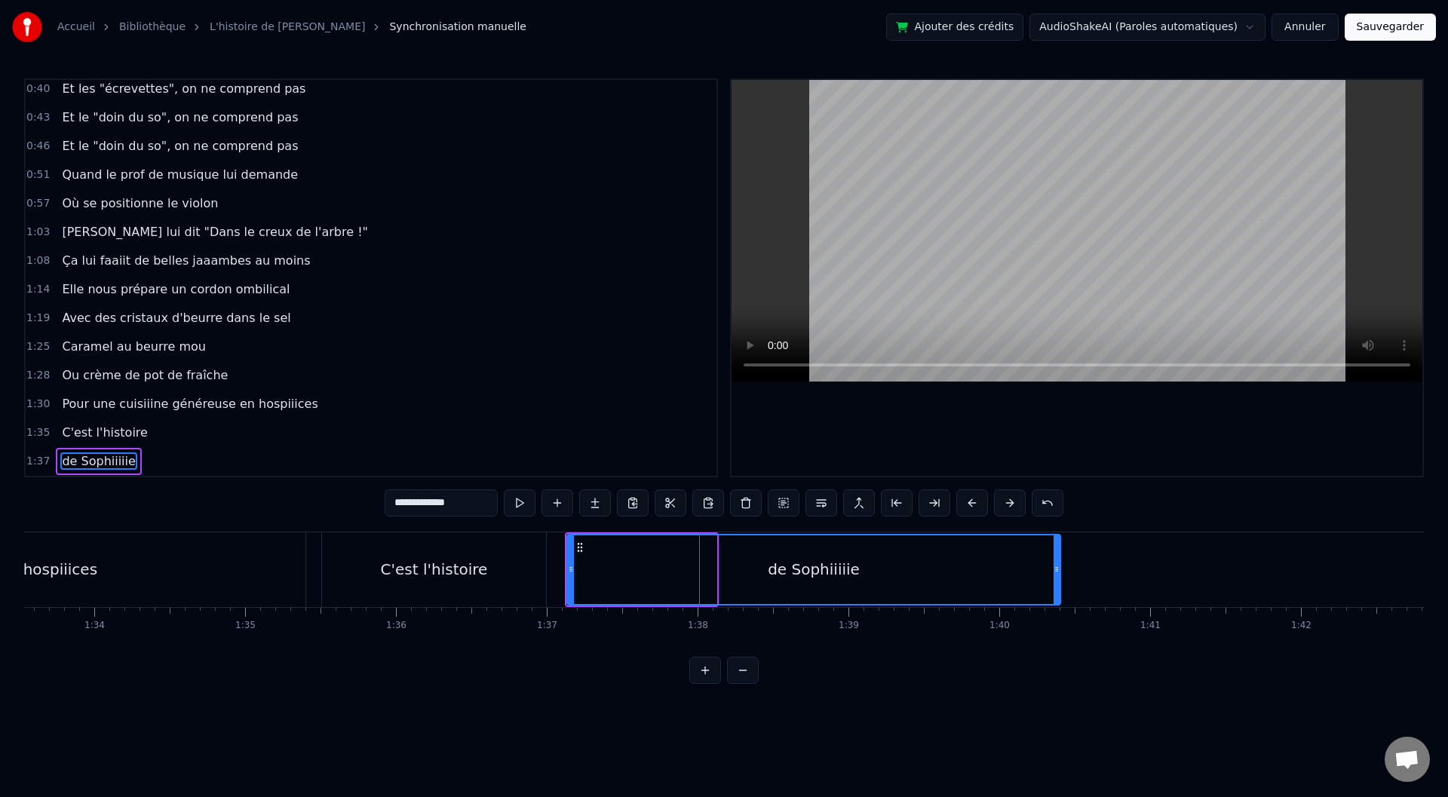
drag, startPoint x: 713, startPoint y: 566, endPoint x: 1062, endPoint y: 578, distance: 349.4
click at [1060, 578] on div at bounding box center [1057, 569] width 6 height 69
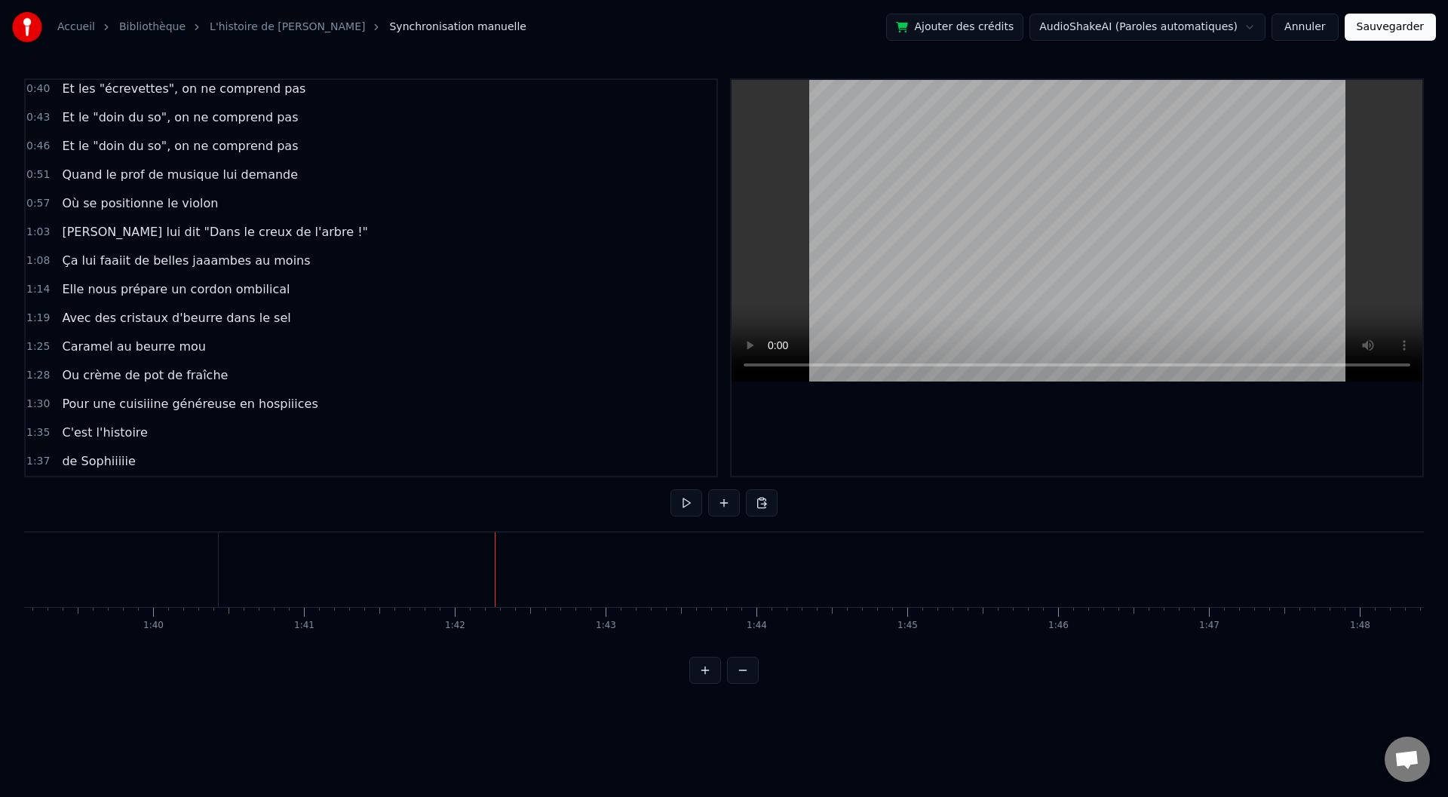
scroll to position [0, 14814]
click at [493, 570] on div "<>" at bounding box center [494, 569] width 26 height 23
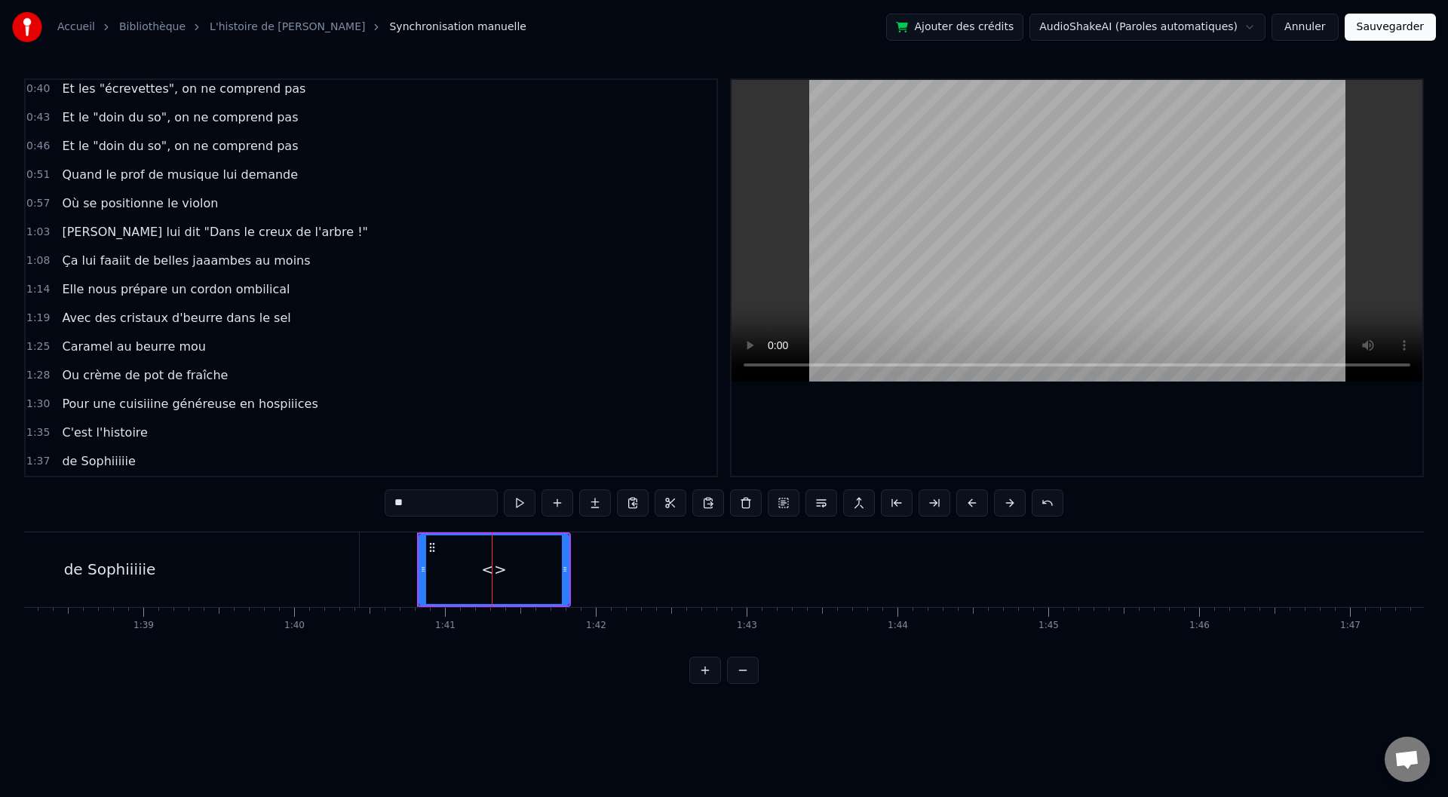
scroll to position [435, 0]
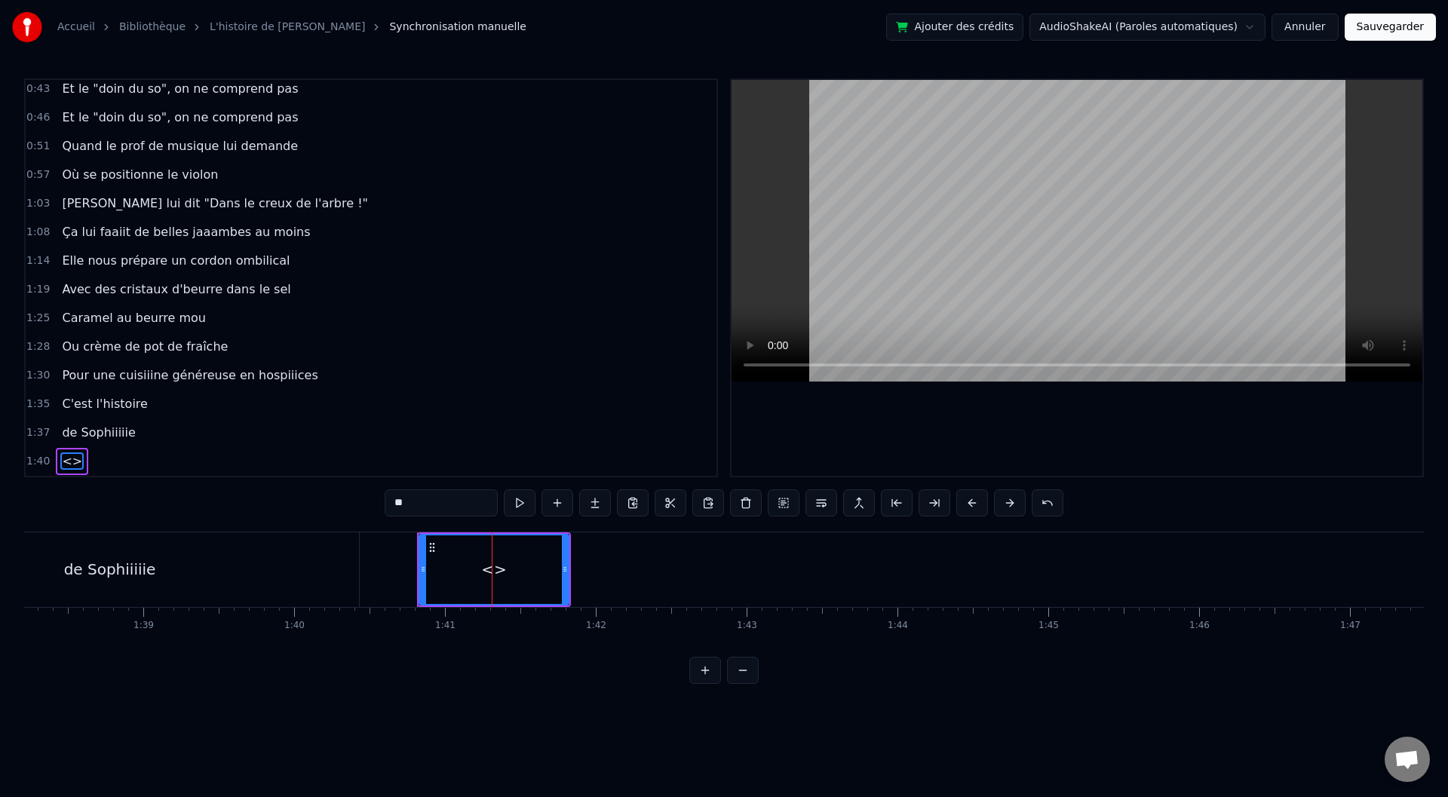
click at [493, 570] on div "<>" at bounding box center [494, 569] width 26 height 23
drag, startPoint x: 425, startPoint y: 510, endPoint x: 391, endPoint y: 511, distance: 34.0
click at [392, 511] on input "**" at bounding box center [441, 502] width 113 height 27
type input "**********"
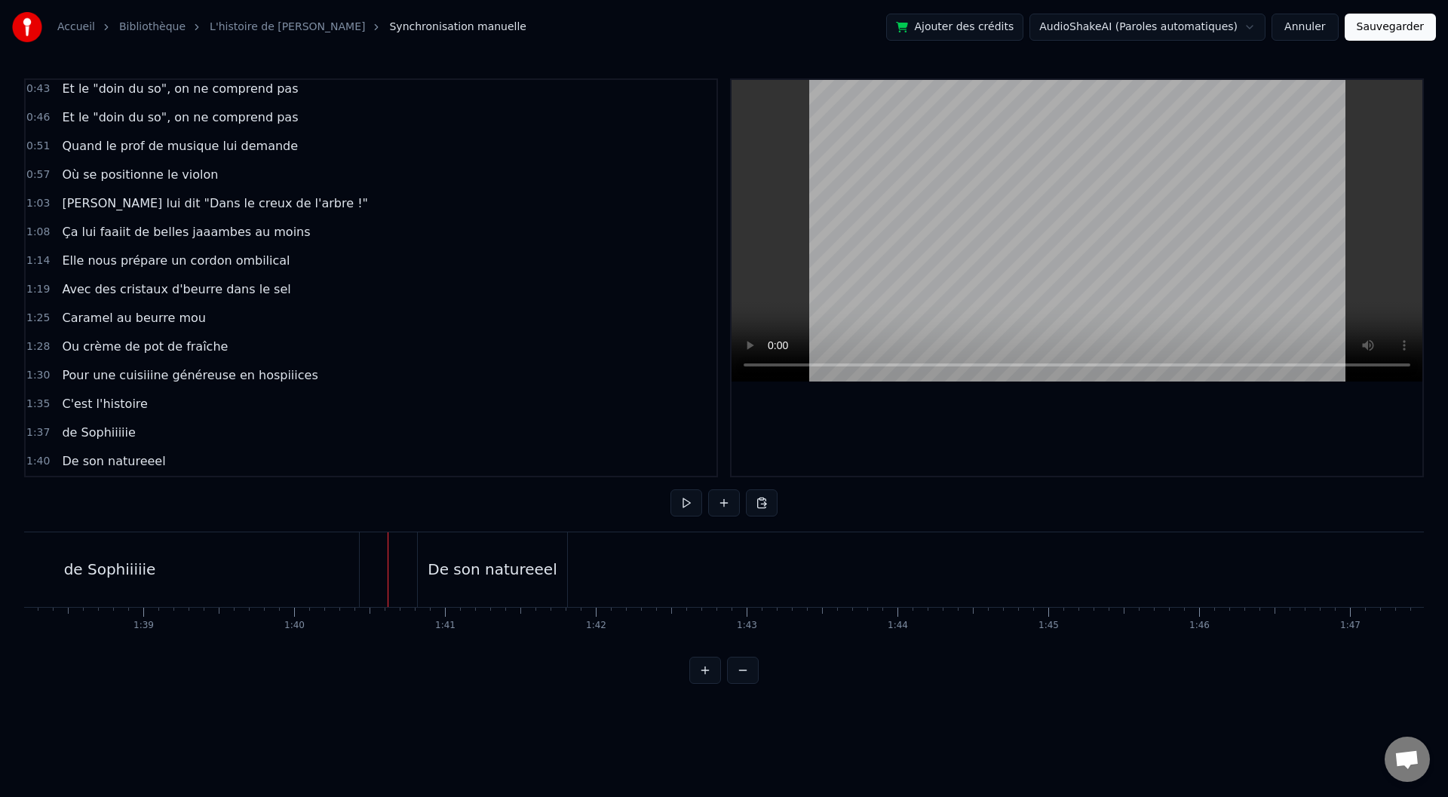
click at [569, 564] on div "De son natureeel" at bounding box center [494, 569] width 154 height 75
click at [547, 566] on div "De son natureeel" at bounding box center [493, 569] width 129 height 23
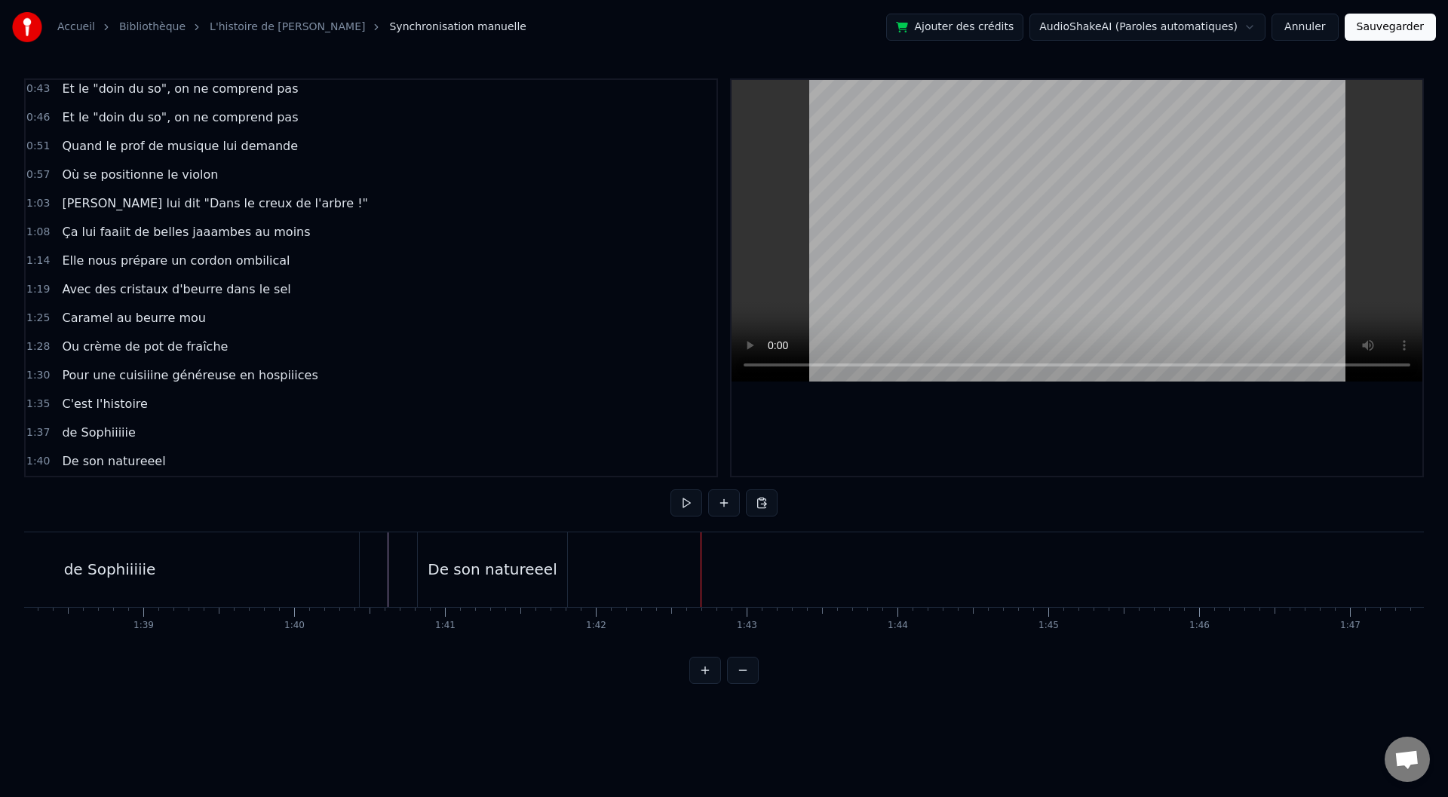
click at [543, 574] on div "De son natureeel" at bounding box center [492, 569] width 129 height 23
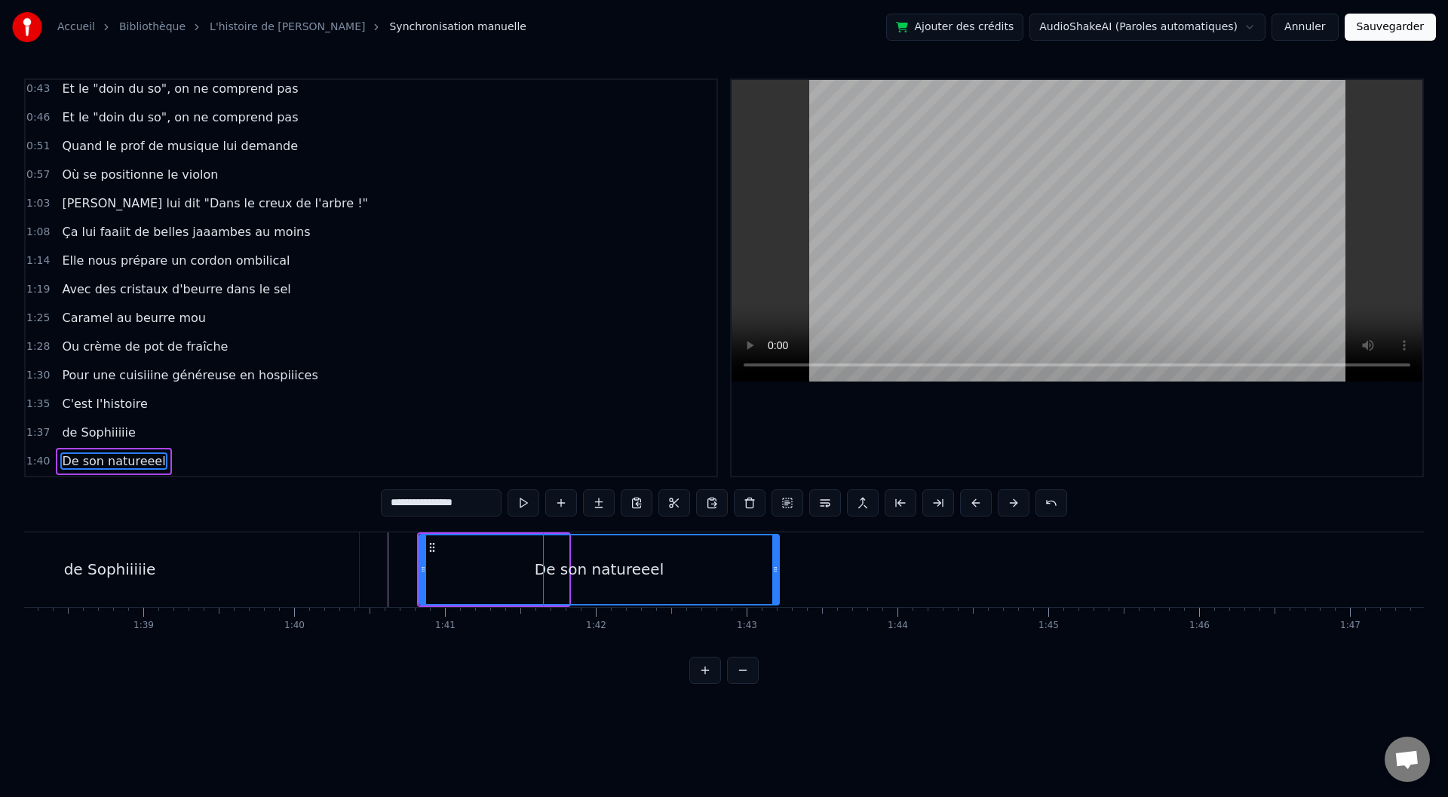
drag, startPoint x: 566, startPoint y: 571, endPoint x: 777, endPoint y: 571, distance: 210.4
click at [777, 571] on icon at bounding box center [775, 569] width 6 height 12
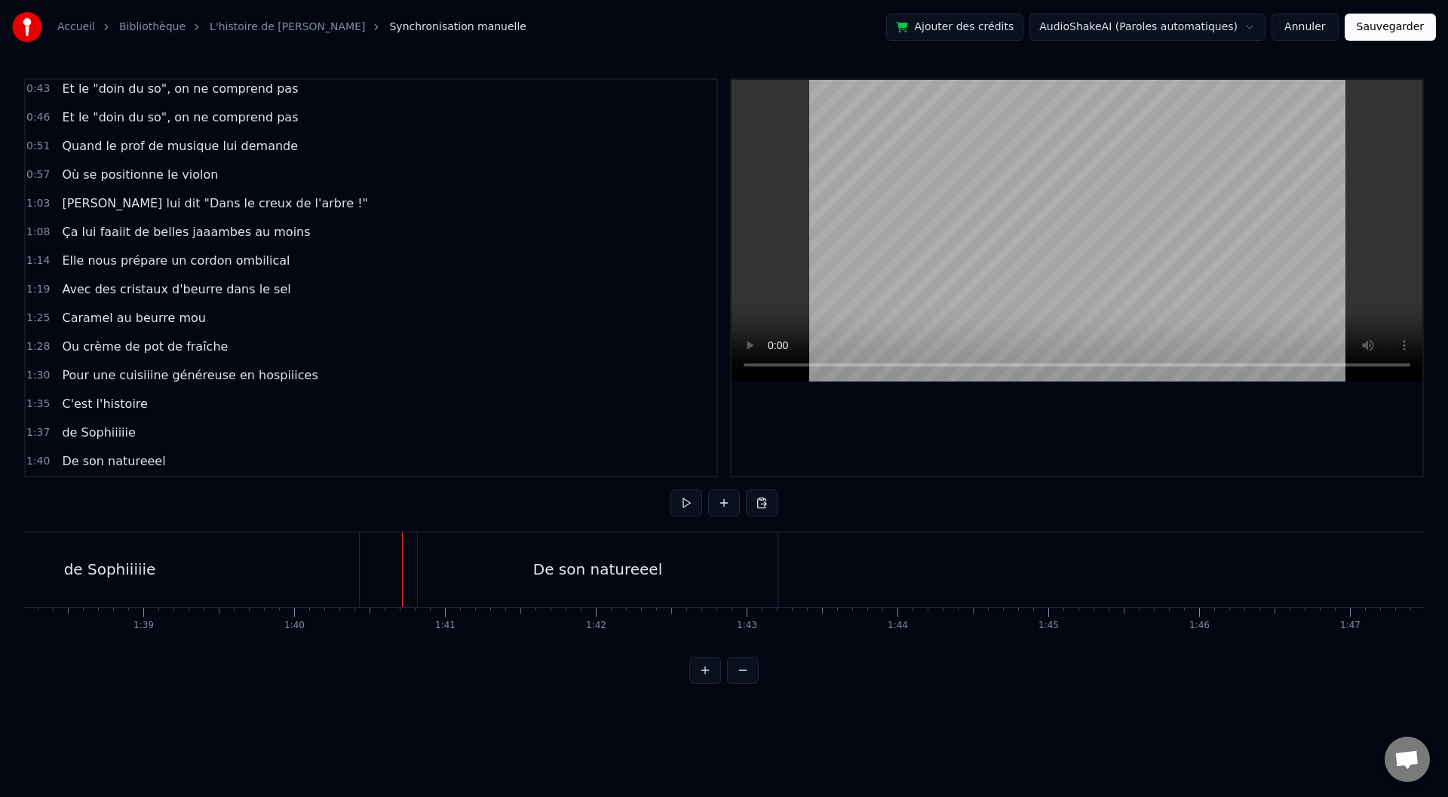
click at [773, 566] on div "De son natureeel" at bounding box center [598, 569] width 360 height 75
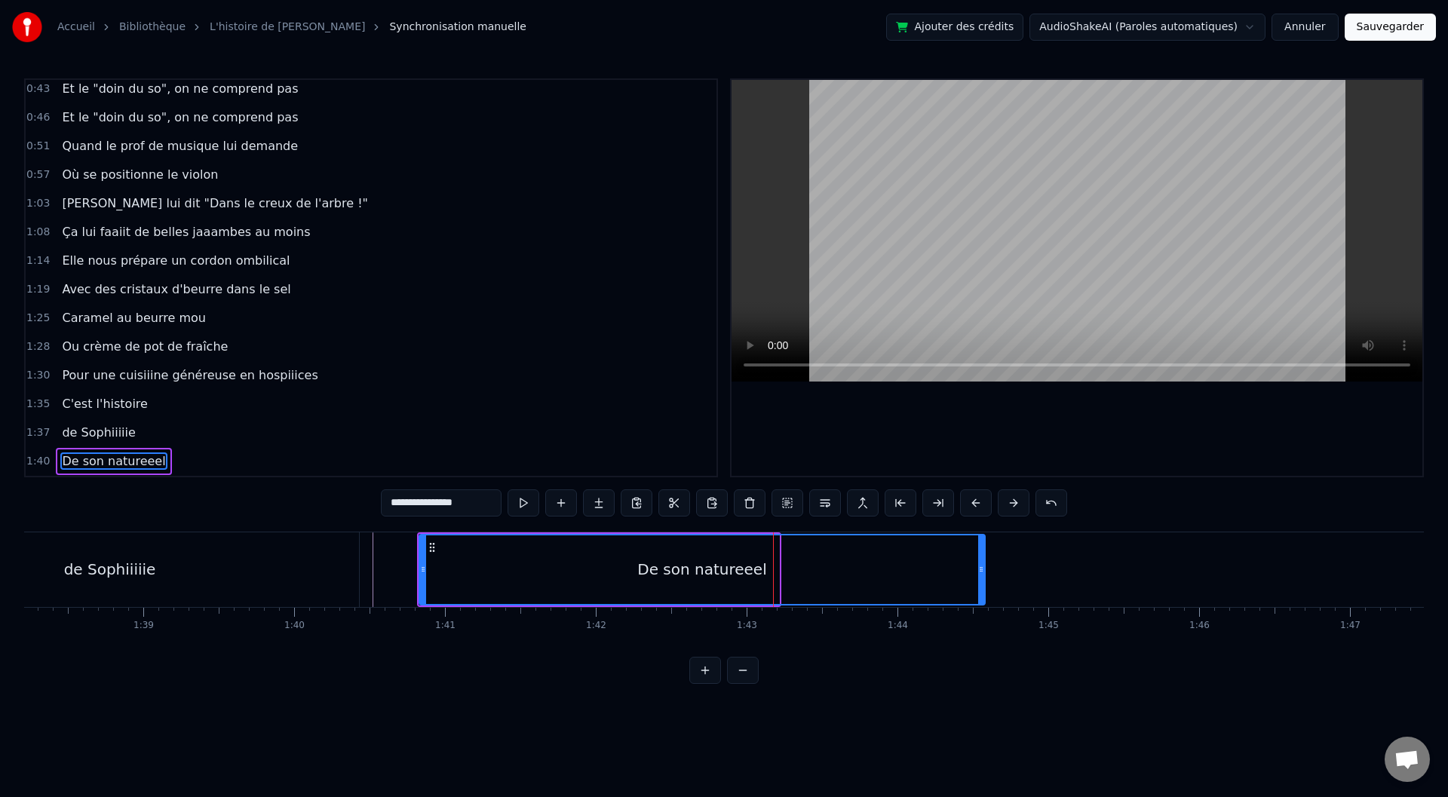
drag, startPoint x: 777, startPoint y: 566, endPoint x: 983, endPoint y: 575, distance: 206.1
click at [983, 575] on div at bounding box center [981, 569] width 6 height 69
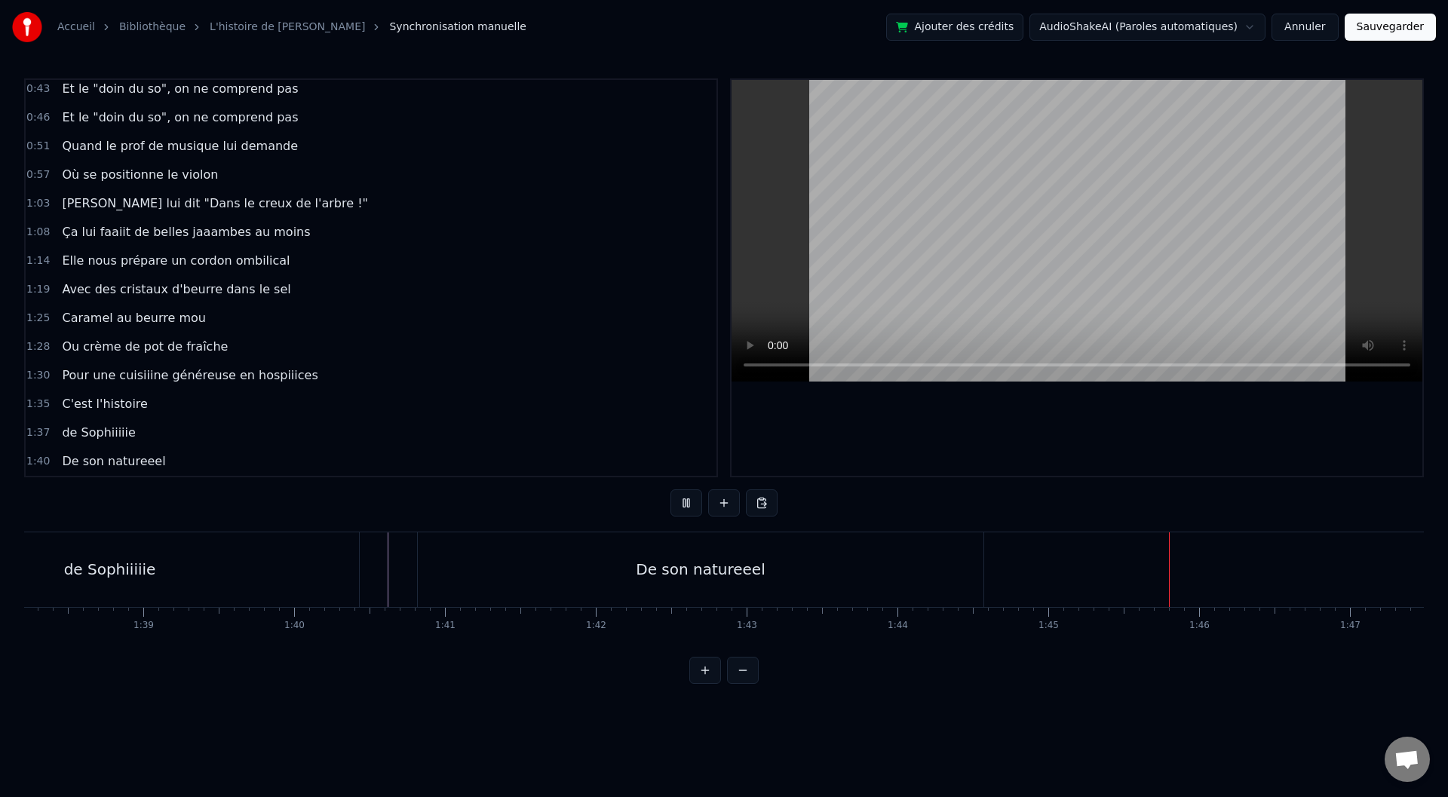
click at [986, 576] on div "De son natureeel" at bounding box center [702, 569] width 570 height 75
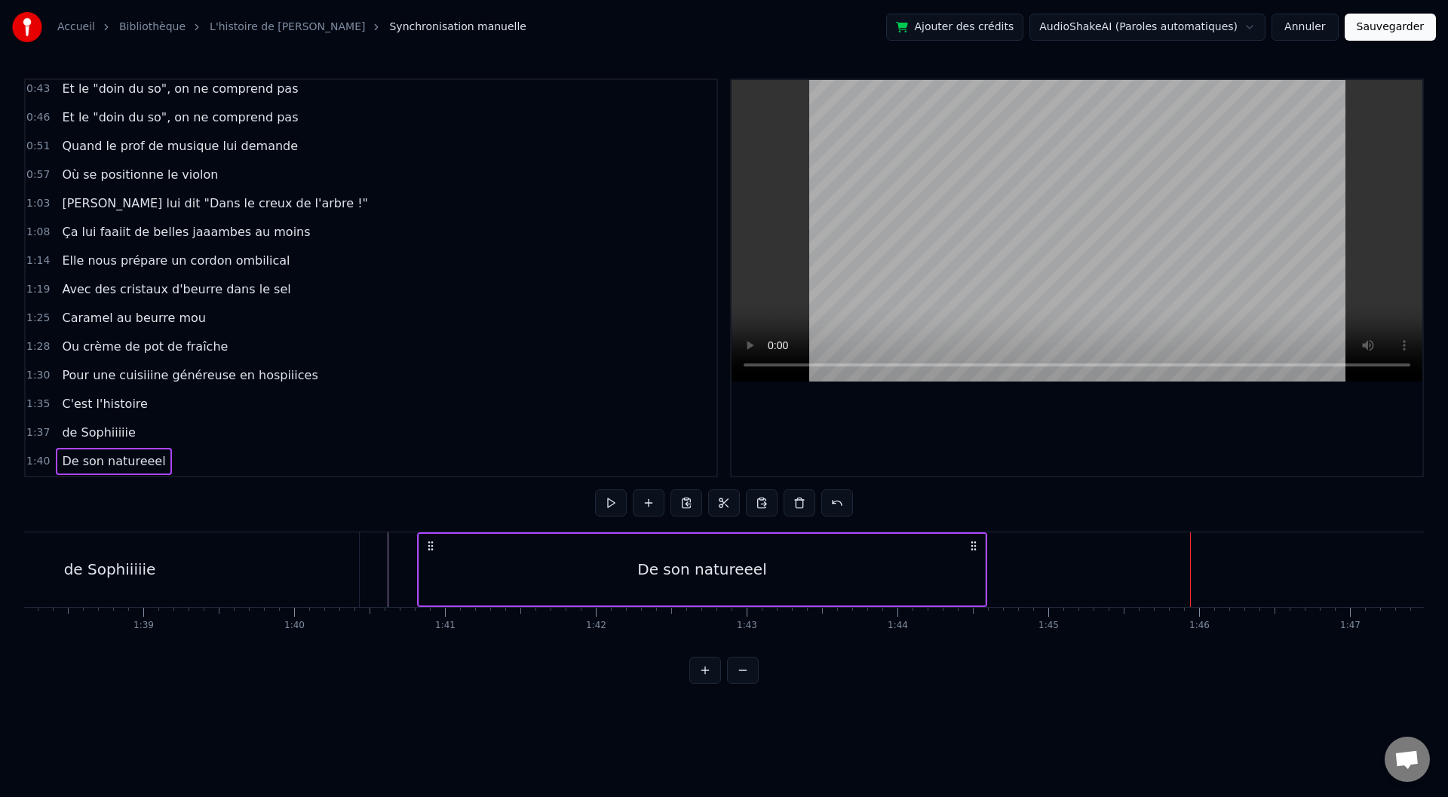
click at [985, 574] on div "De son natureeel" at bounding box center [702, 570] width 567 height 72
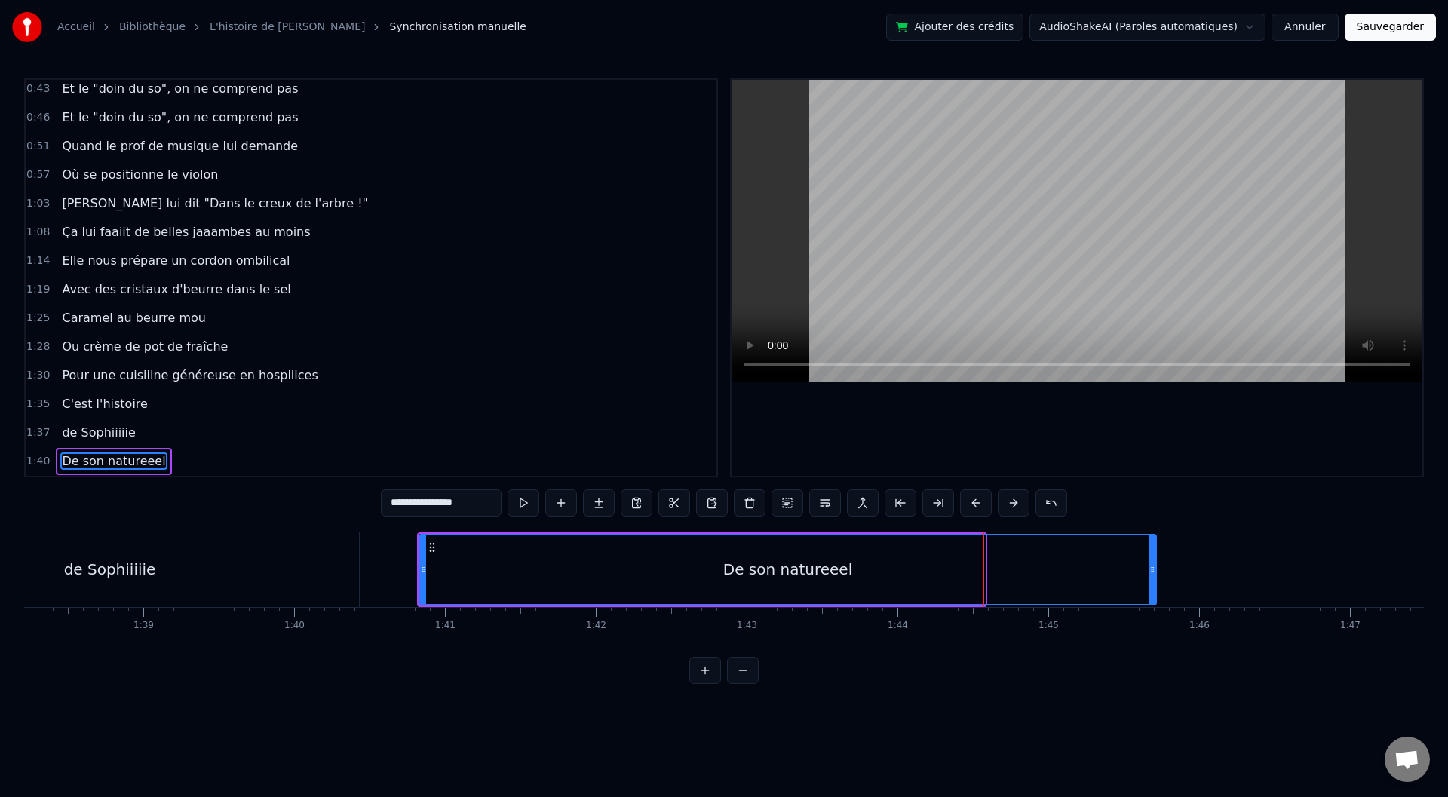
drag, startPoint x: 980, startPoint y: 572, endPoint x: 1148, endPoint y: 576, distance: 167.5
click at [1149, 576] on div at bounding box center [1152, 569] width 6 height 69
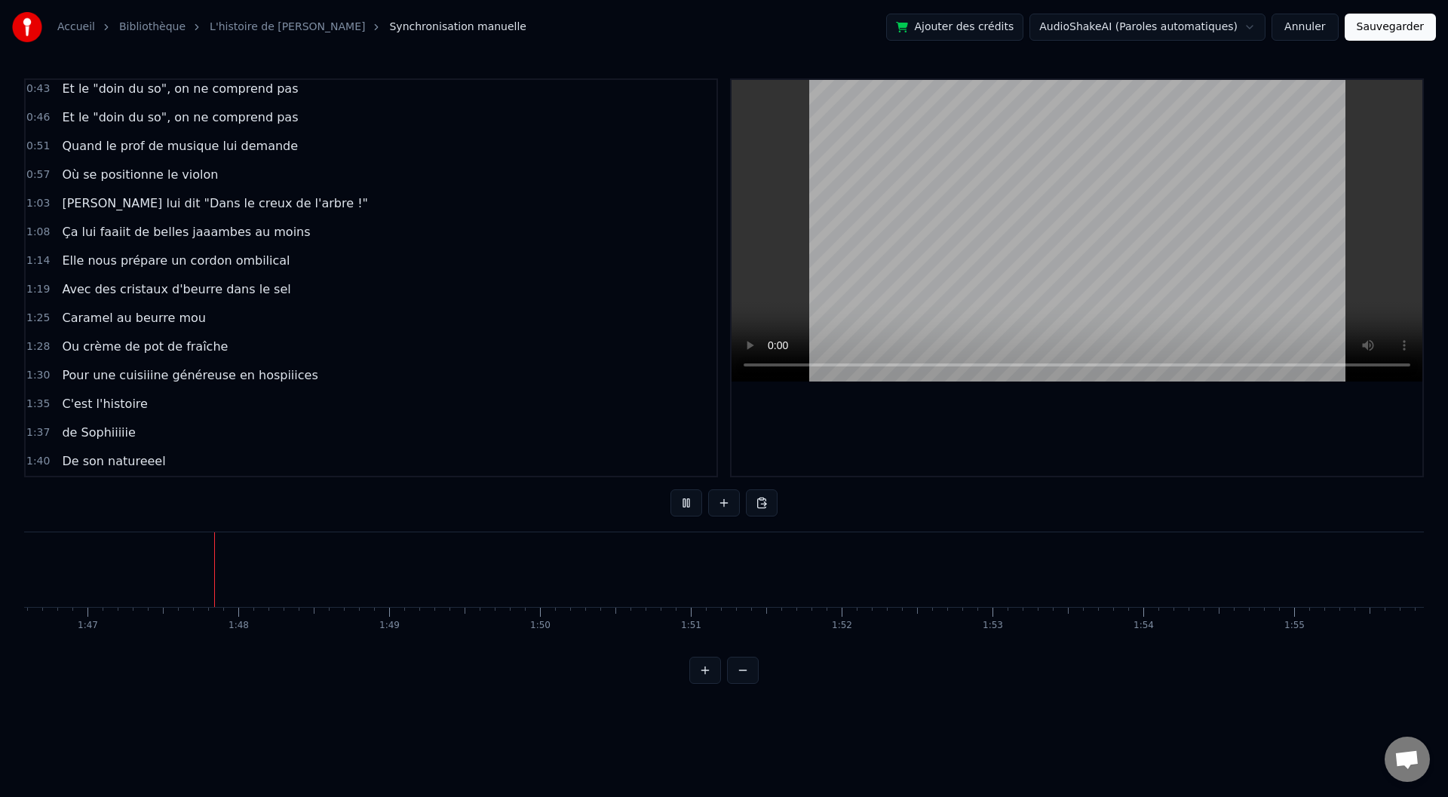
scroll to position [0, 16103]
click at [189, 565] on div "<>" at bounding box center [260, 569] width 149 height 75
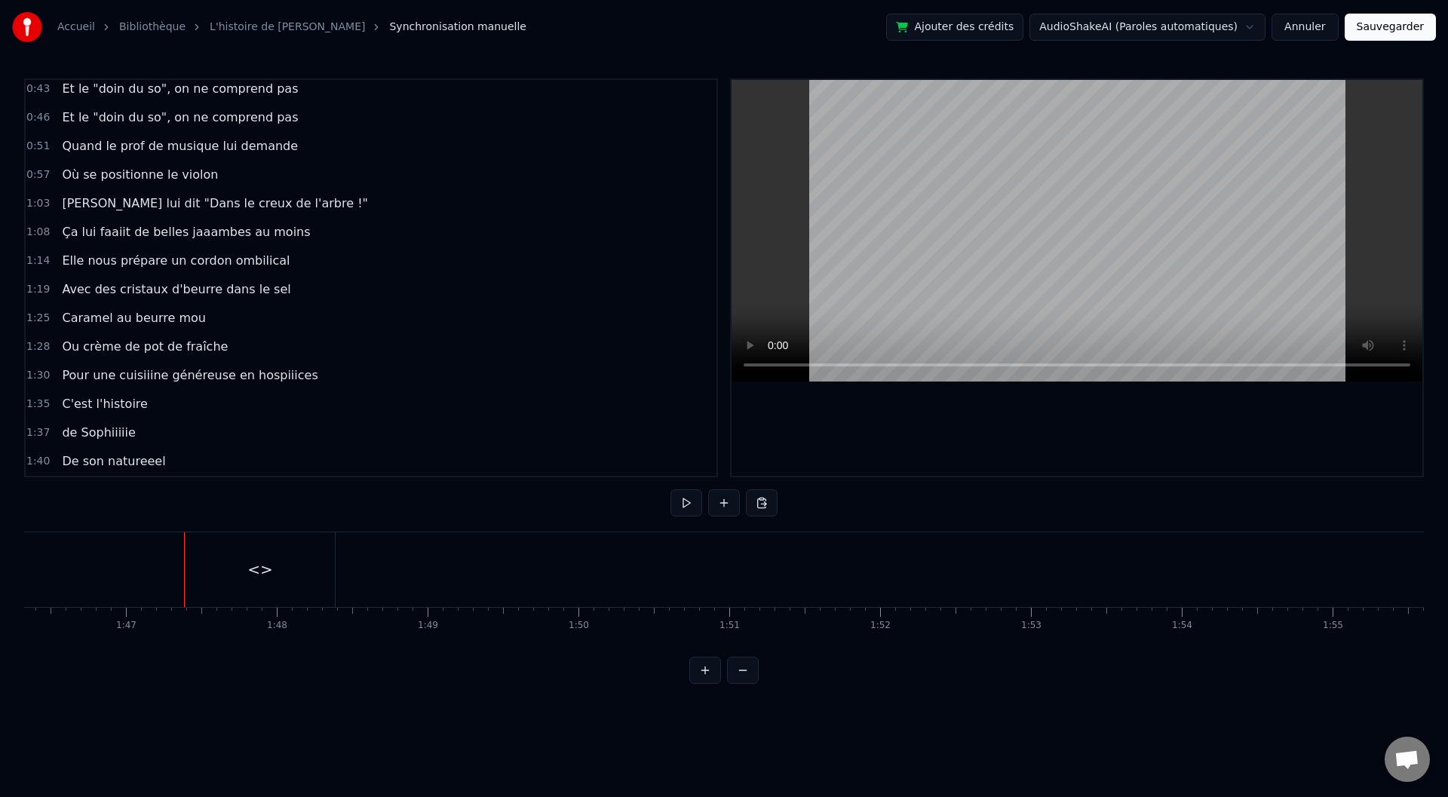
scroll to position [464, 0]
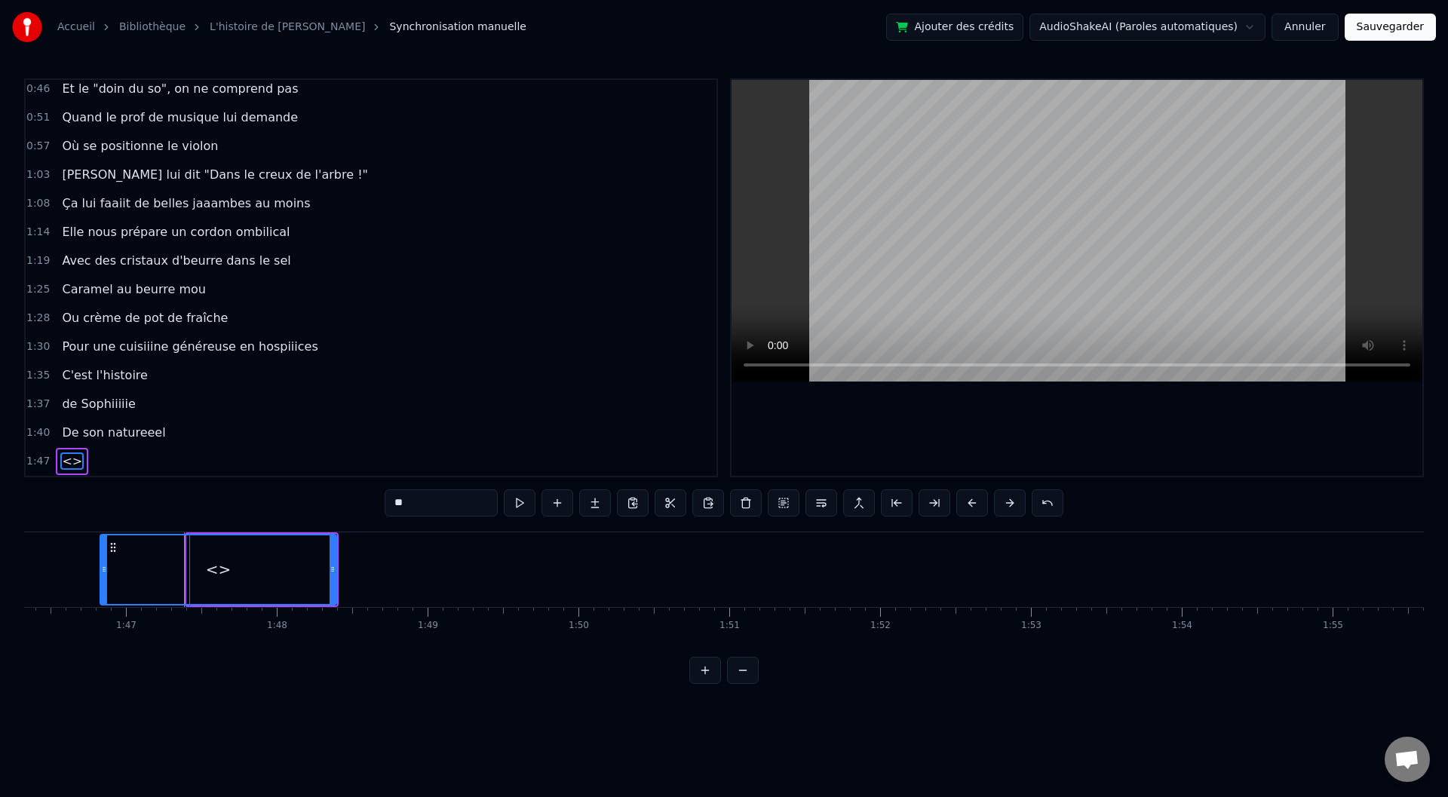
drag, startPoint x: 190, startPoint y: 561, endPoint x: 103, endPoint y: 563, distance: 87.5
click at [103, 563] on div at bounding box center [104, 569] width 6 height 69
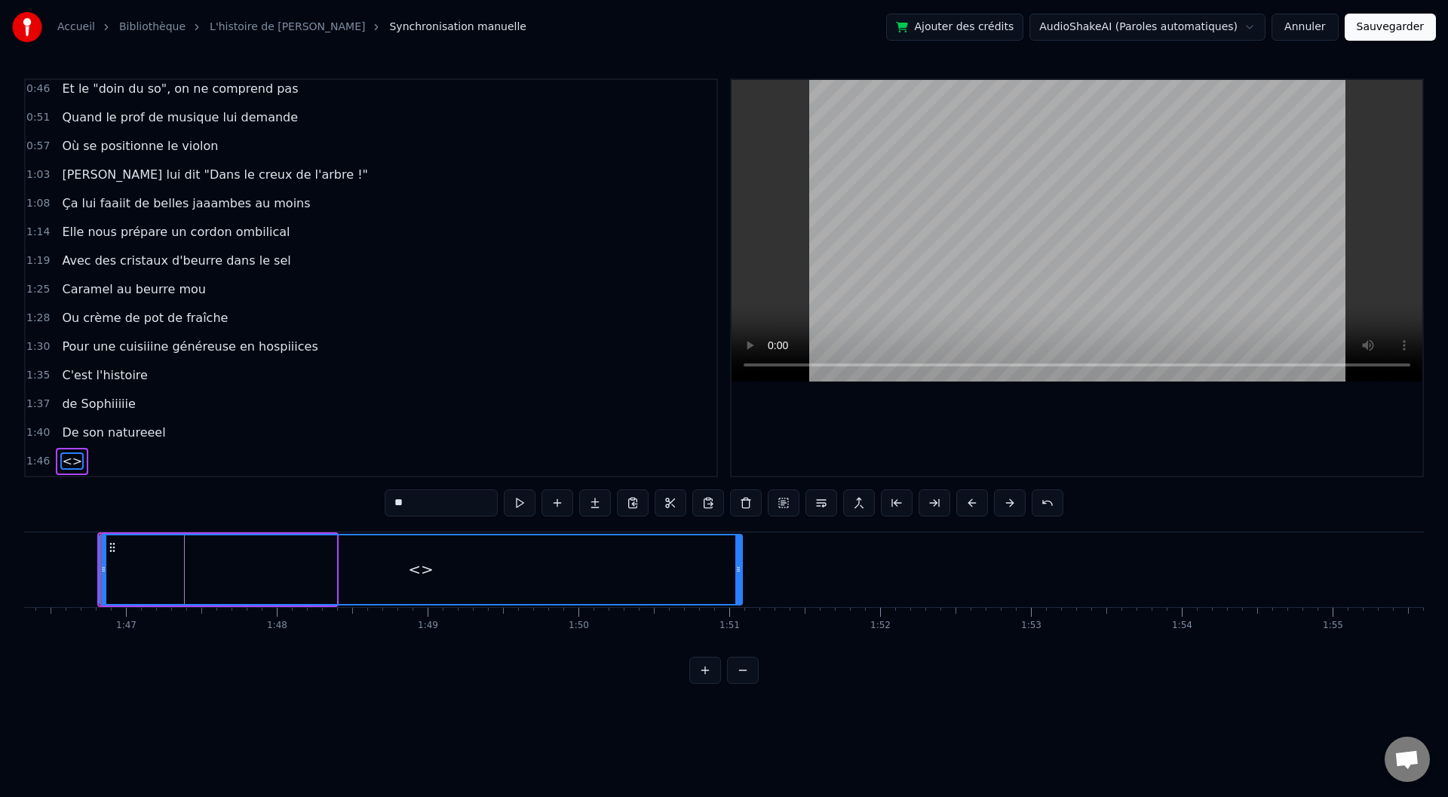
drag, startPoint x: 333, startPoint y: 566, endPoint x: 561, endPoint y: 561, distance: 227.8
click at [738, 575] on icon at bounding box center [738, 569] width 6 height 12
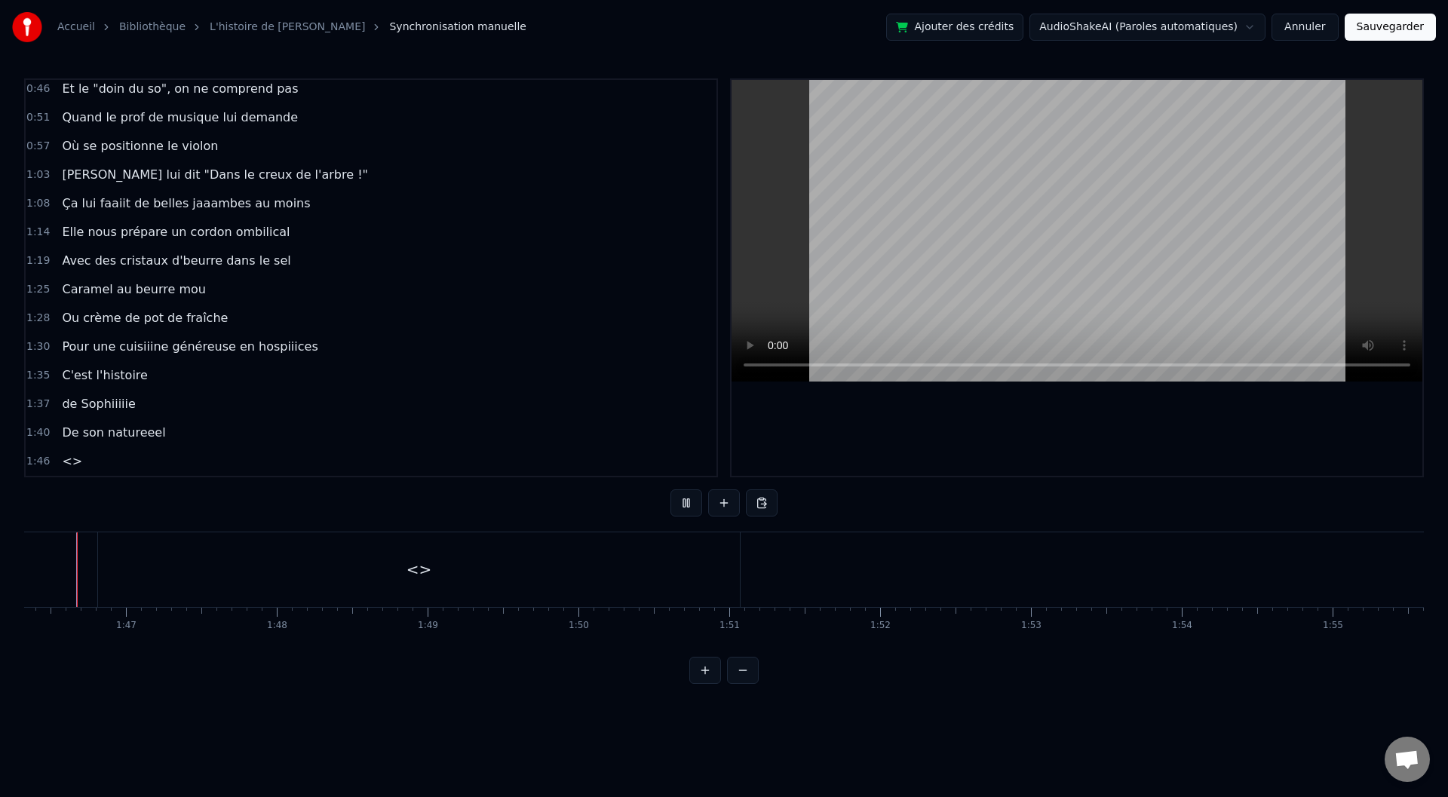
scroll to position [0, 16015]
click at [305, 557] on div "<>" at bounding box center [442, 569] width 642 height 75
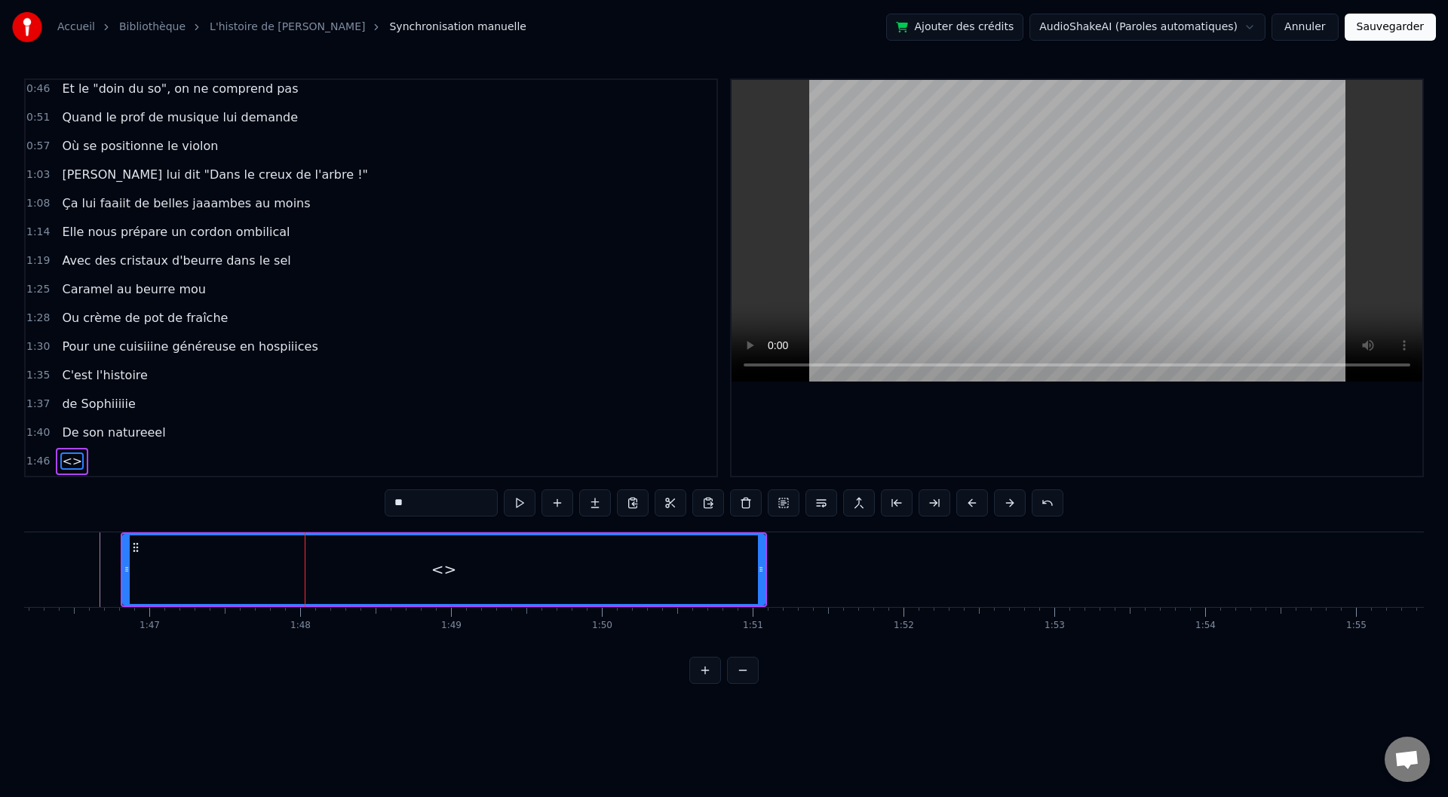
click at [448, 570] on div "<>" at bounding box center [444, 569] width 26 height 23
click at [372, 503] on div "0:00 Baaaah ça va mieux toiii ? 0:04 Ou ça va [PERSON_NAME] ? 0:07 Sacré sulééé…" at bounding box center [724, 381] width 1400 height 606
type input "**********"
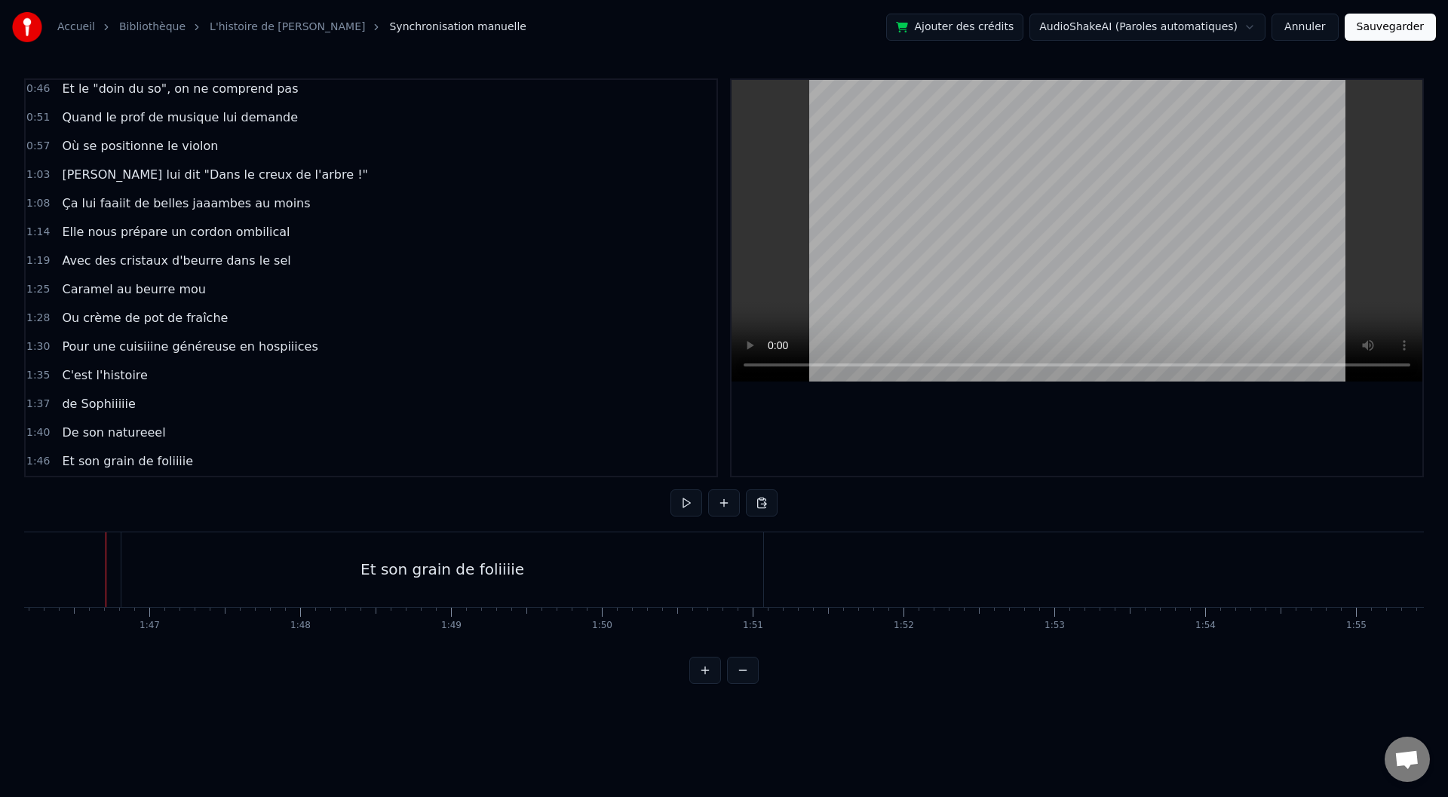
click at [442, 563] on div "Et son grain de foliiiie" at bounding box center [443, 569] width 164 height 23
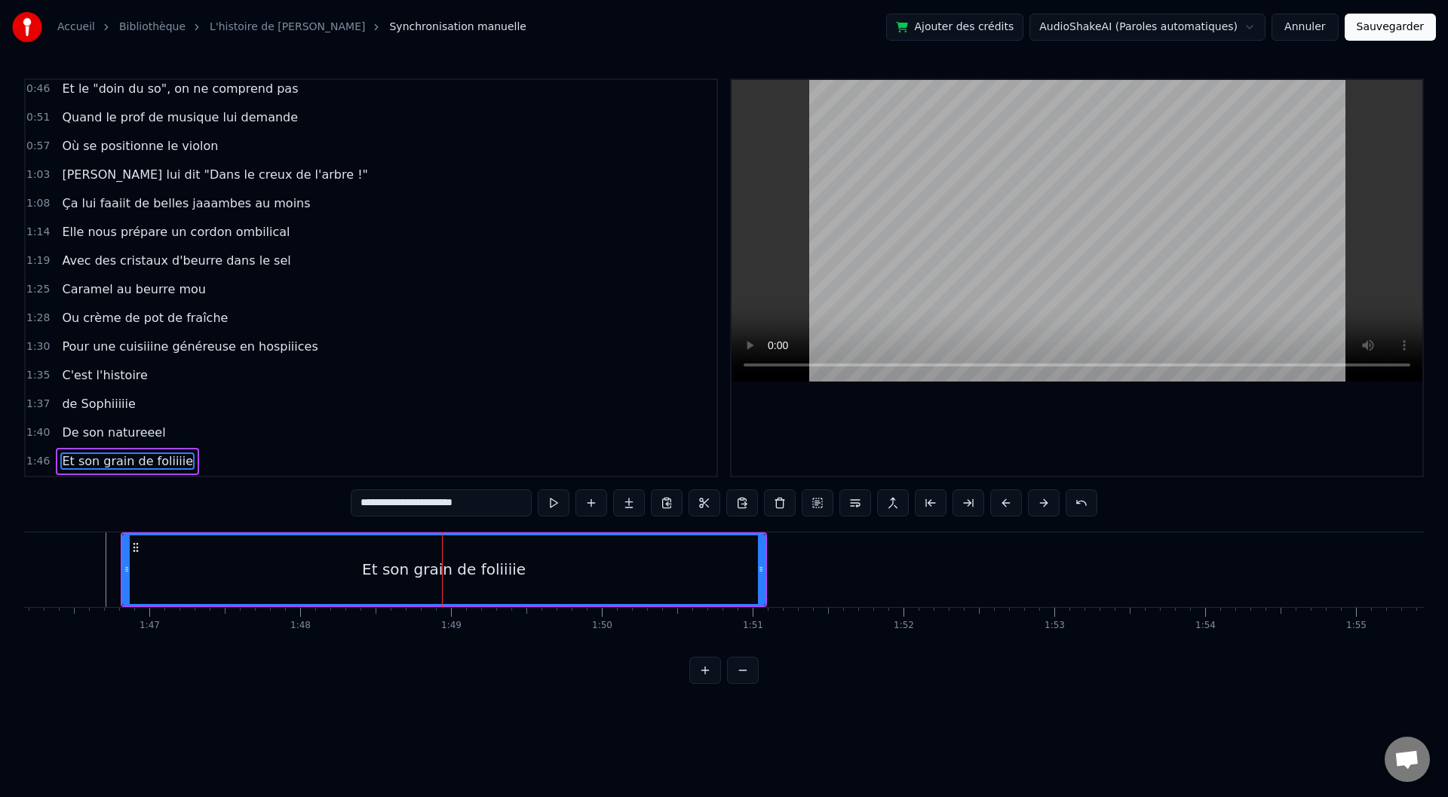
click at [441, 567] on div "Et son grain de foliiiie" at bounding box center [444, 569] width 164 height 23
click at [409, 499] on input "**********" at bounding box center [441, 502] width 181 height 27
click at [403, 499] on input "**********" at bounding box center [441, 502] width 189 height 27
click at [448, 500] on input "**********" at bounding box center [441, 502] width 196 height 27
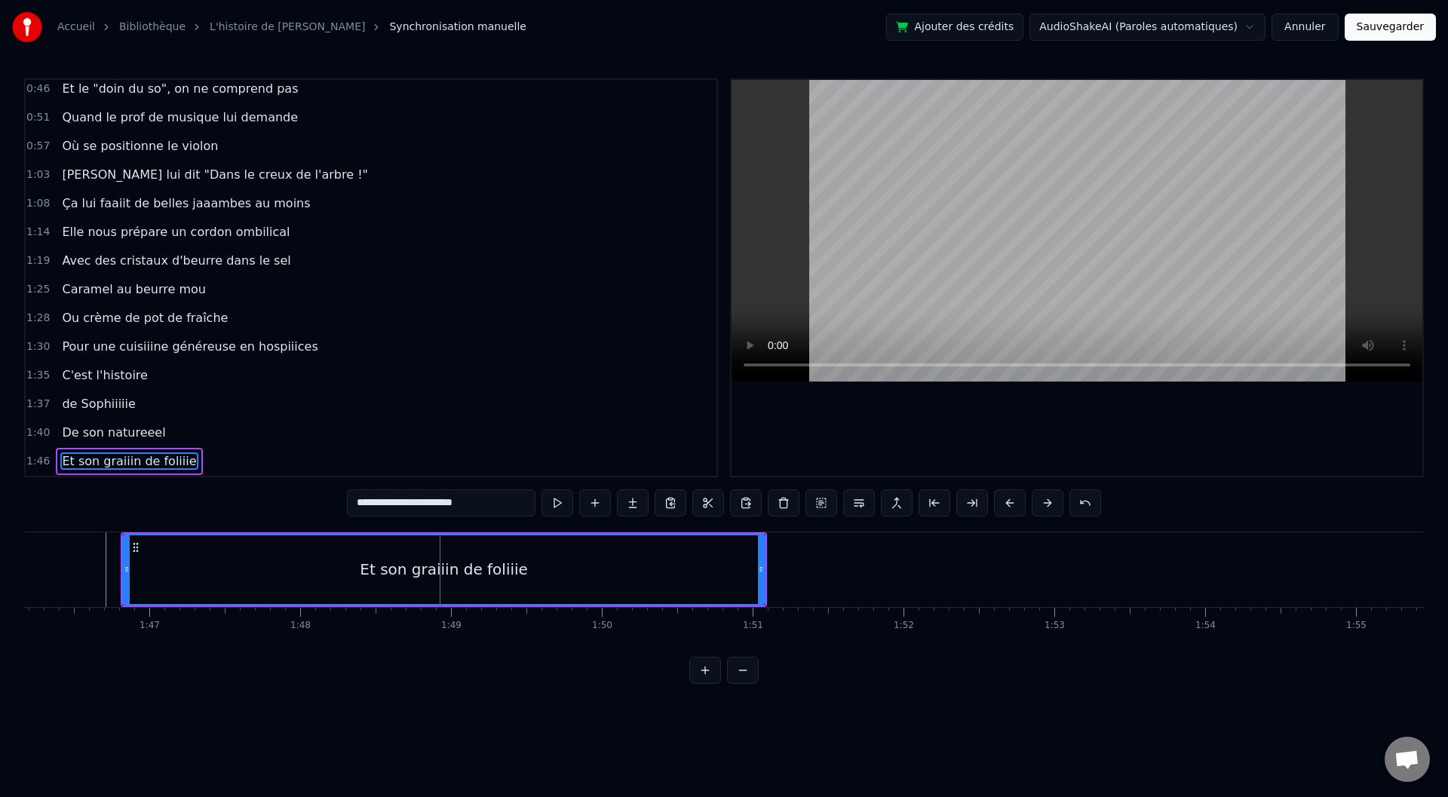
click at [453, 503] on input "**********" at bounding box center [441, 502] width 189 height 27
click at [451, 506] on input "**********" at bounding box center [441, 502] width 181 height 27
type input "**********"
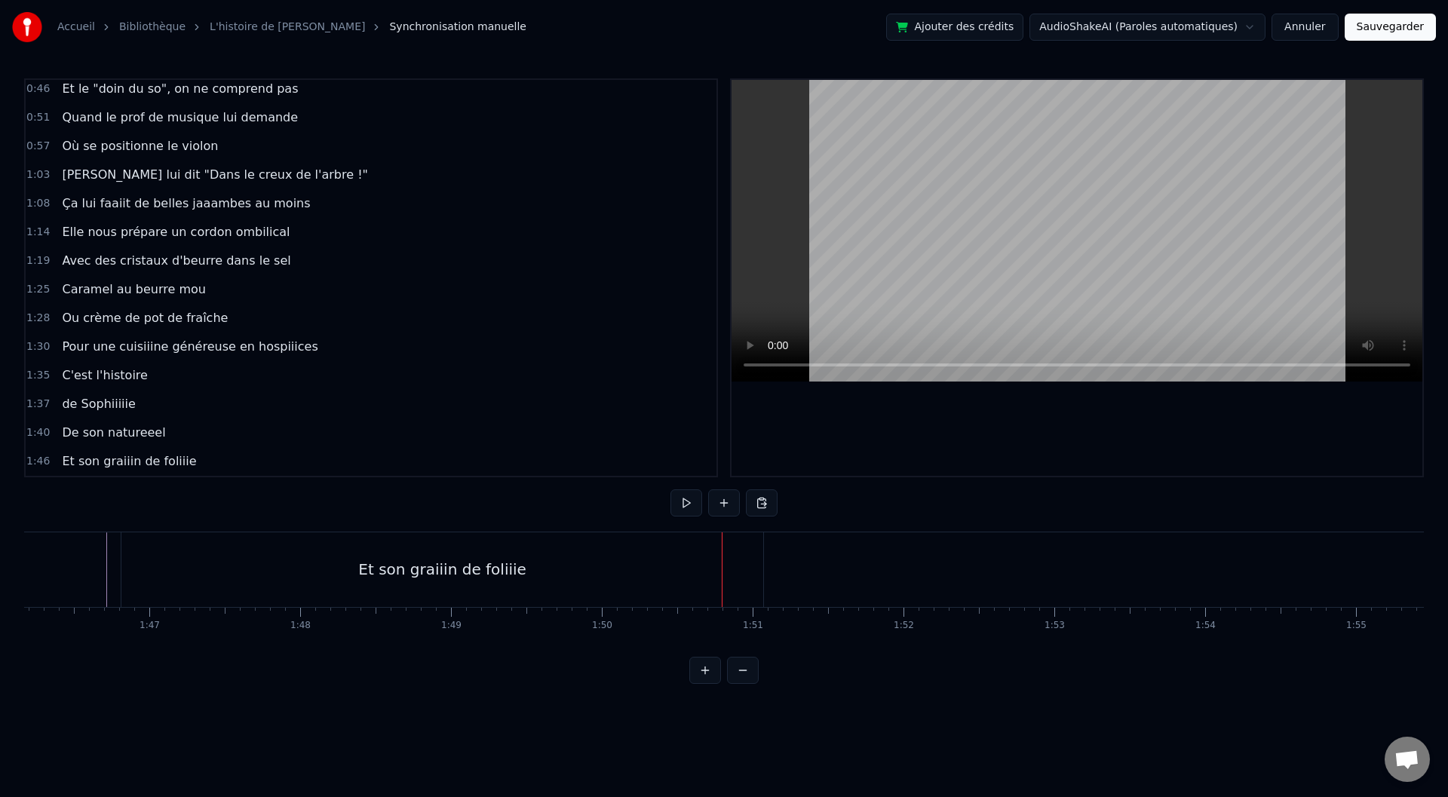
click at [437, 572] on div "Et son graiiin de foliiie" at bounding box center [442, 569] width 168 height 23
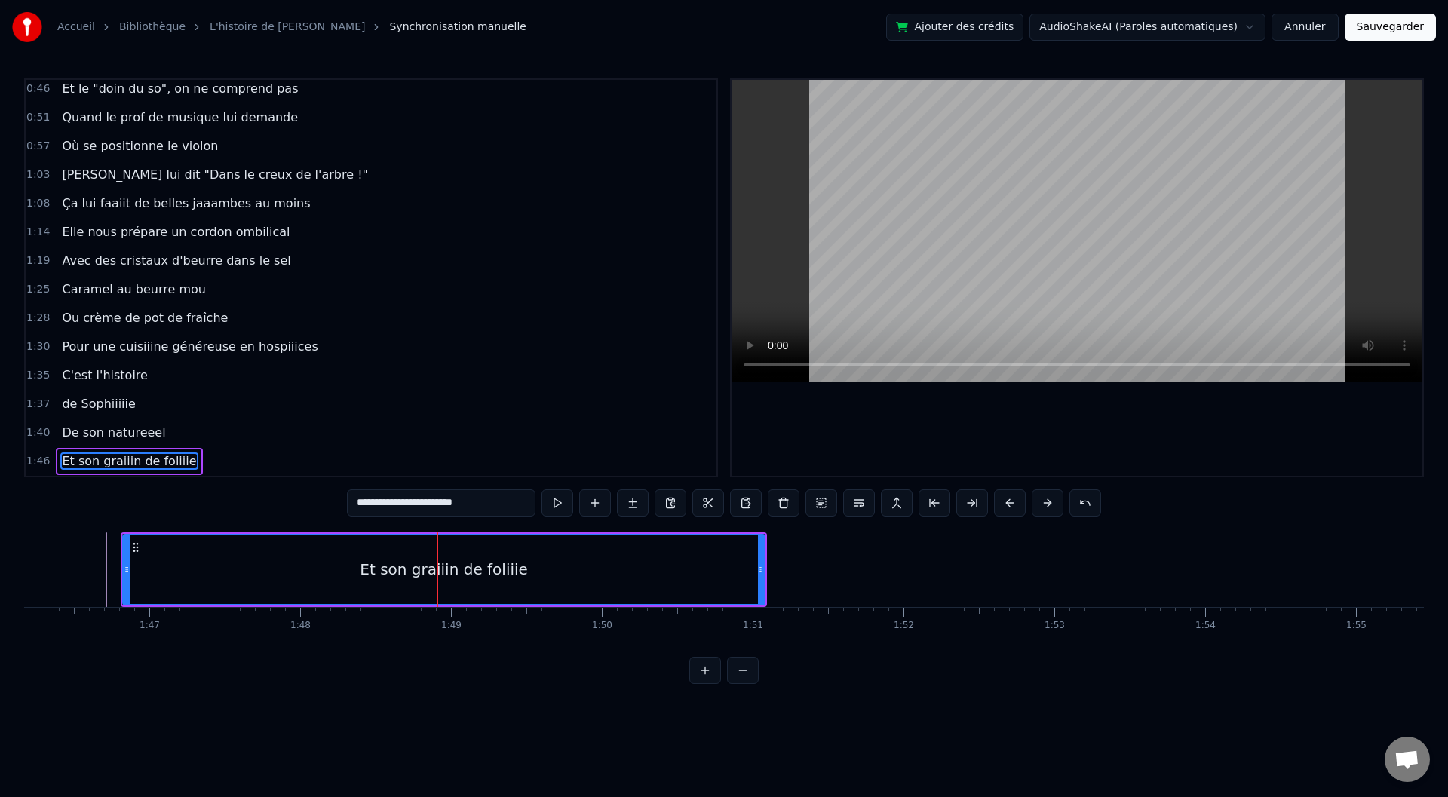
click at [407, 502] on input "**********" at bounding box center [441, 502] width 189 height 27
click at [413, 505] on input "**********" at bounding box center [441, 502] width 189 height 27
click at [410, 503] on input "**********" at bounding box center [441, 502] width 196 height 27
type input "**********"
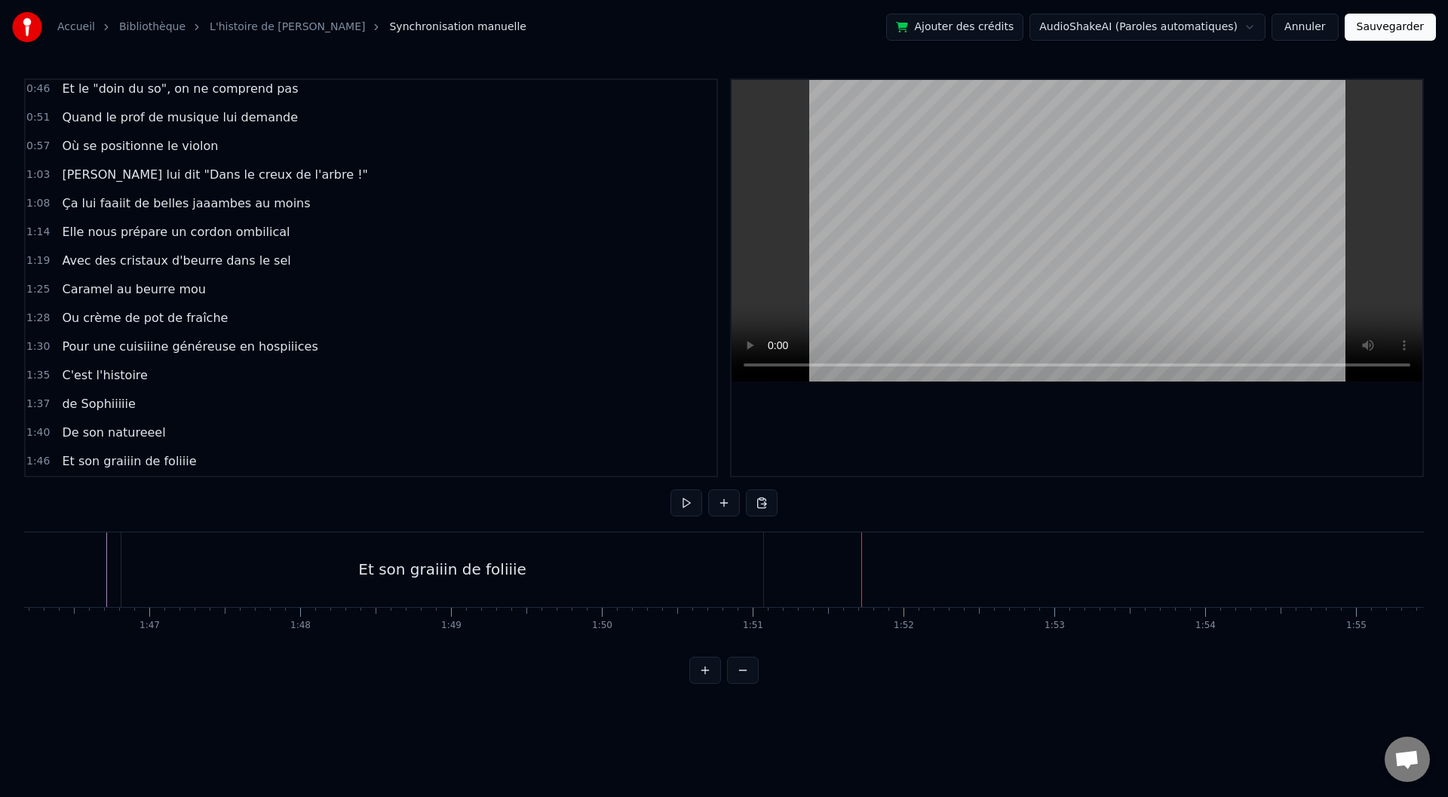
click at [431, 569] on div "Et son graiiin de foliiie" at bounding box center [442, 569] width 168 height 23
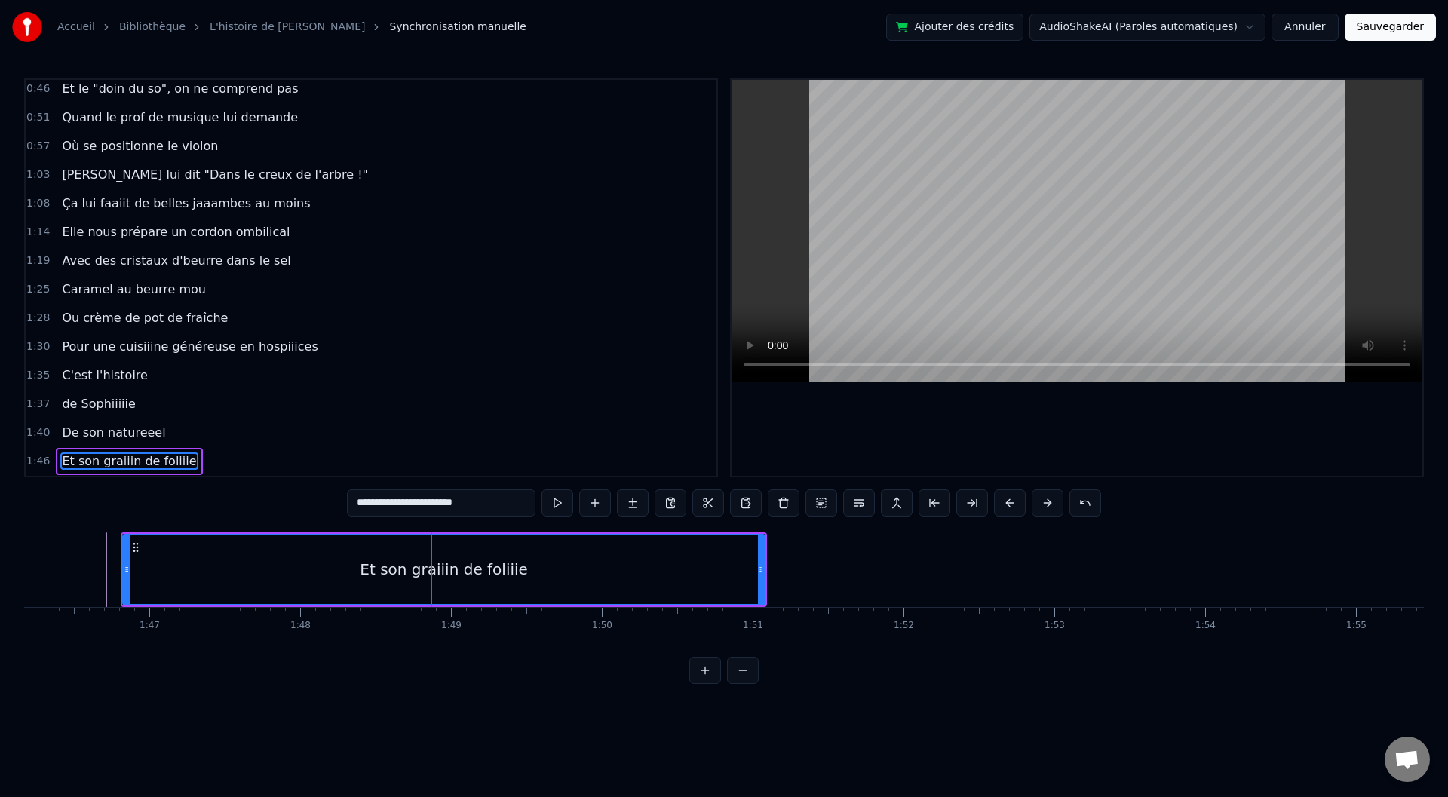
click at [397, 503] on input "**********" at bounding box center [441, 502] width 189 height 27
click at [412, 502] on input "**********" at bounding box center [441, 502] width 196 height 27
click at [413, 502] on input "**********" at bounding box center [441, 502] width 189 height 27
click at [411, 505] on input "**********" at bounding box center [441, 502] width 181 height 27
click at [453, 505] on input "**********" at bounding box center [440, 502] width 173 height 27
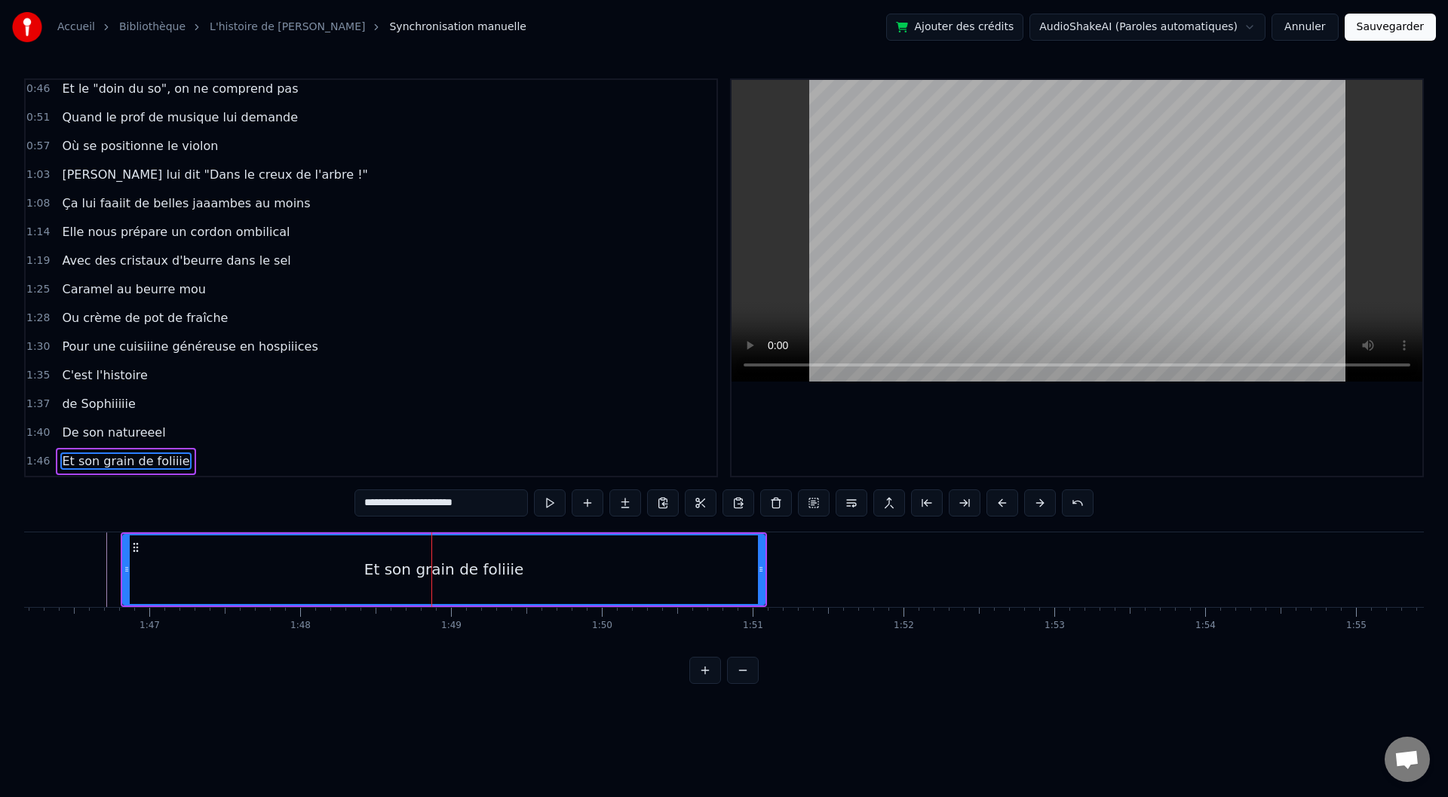
click at [456, 505] on input "**********" at bounding box center [440, 502] width 173 height 27
type input "**********"
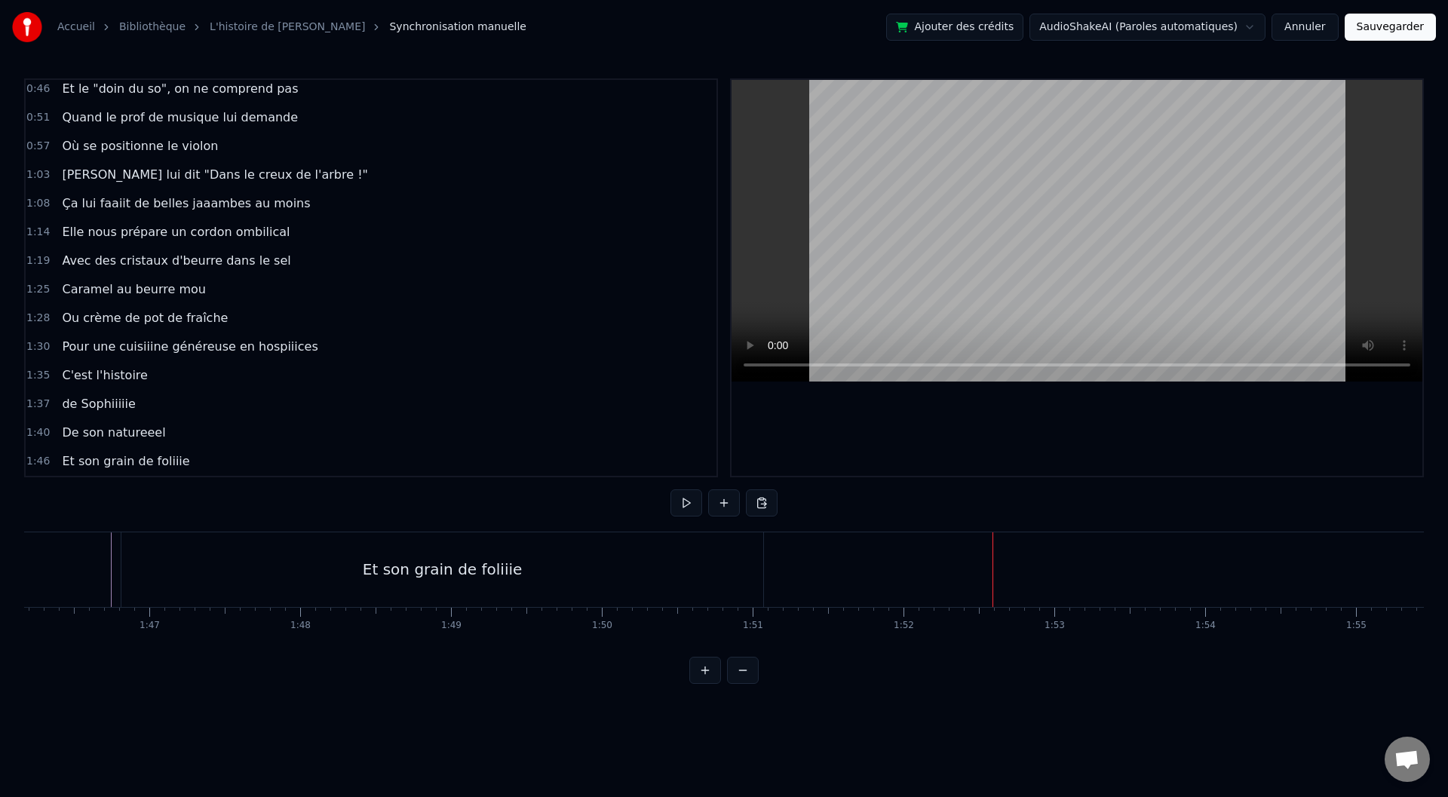
click at [431, 556] on div "Et son grain de foliiie" at bounding box center [442, 569] width 642 height 75
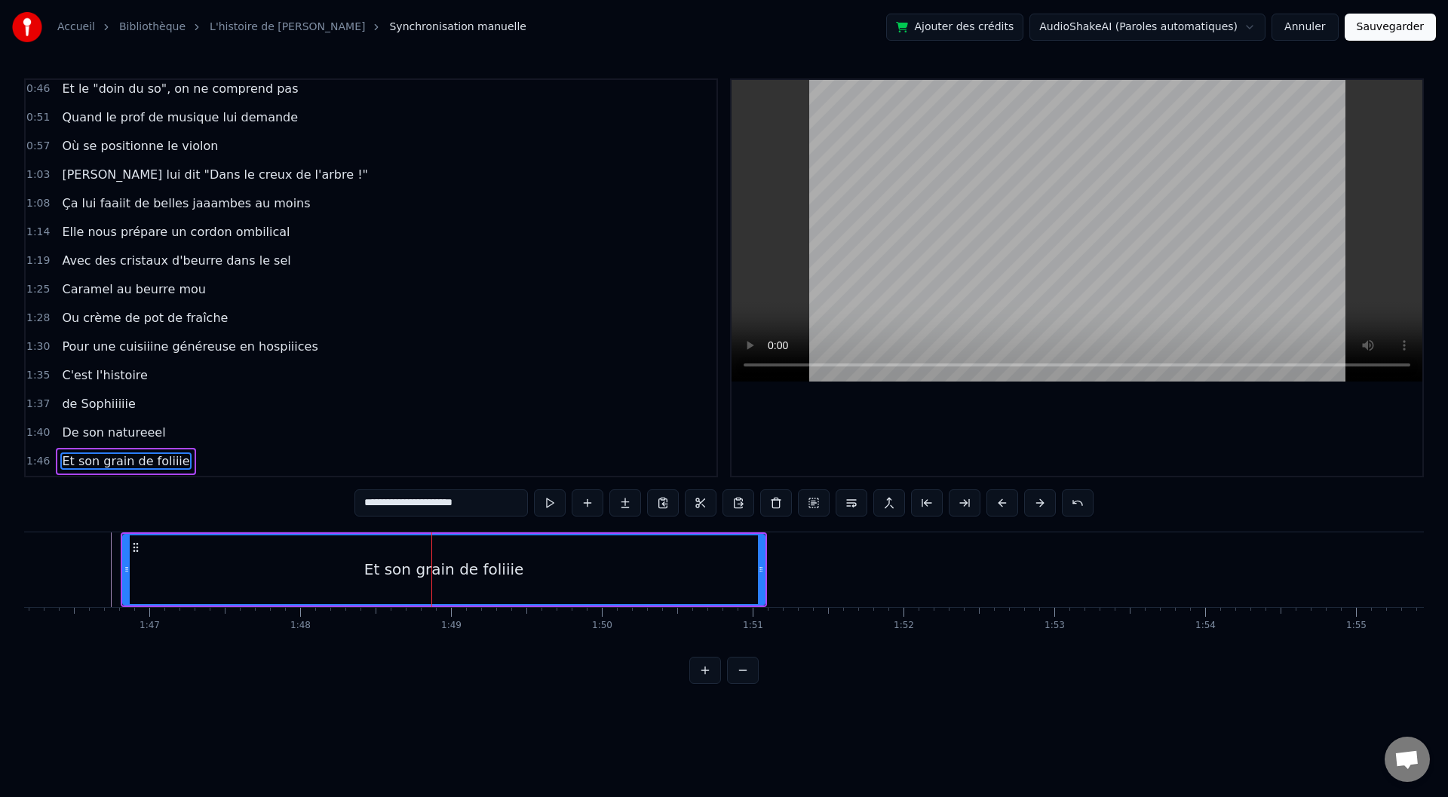
click at [409, 503] on input "**********" at bounding box center [440, 502] width 173 height 27
click at [415, 507] on input "**********" at bounding box center [441, 502] width 181 height 27
type input "**********"
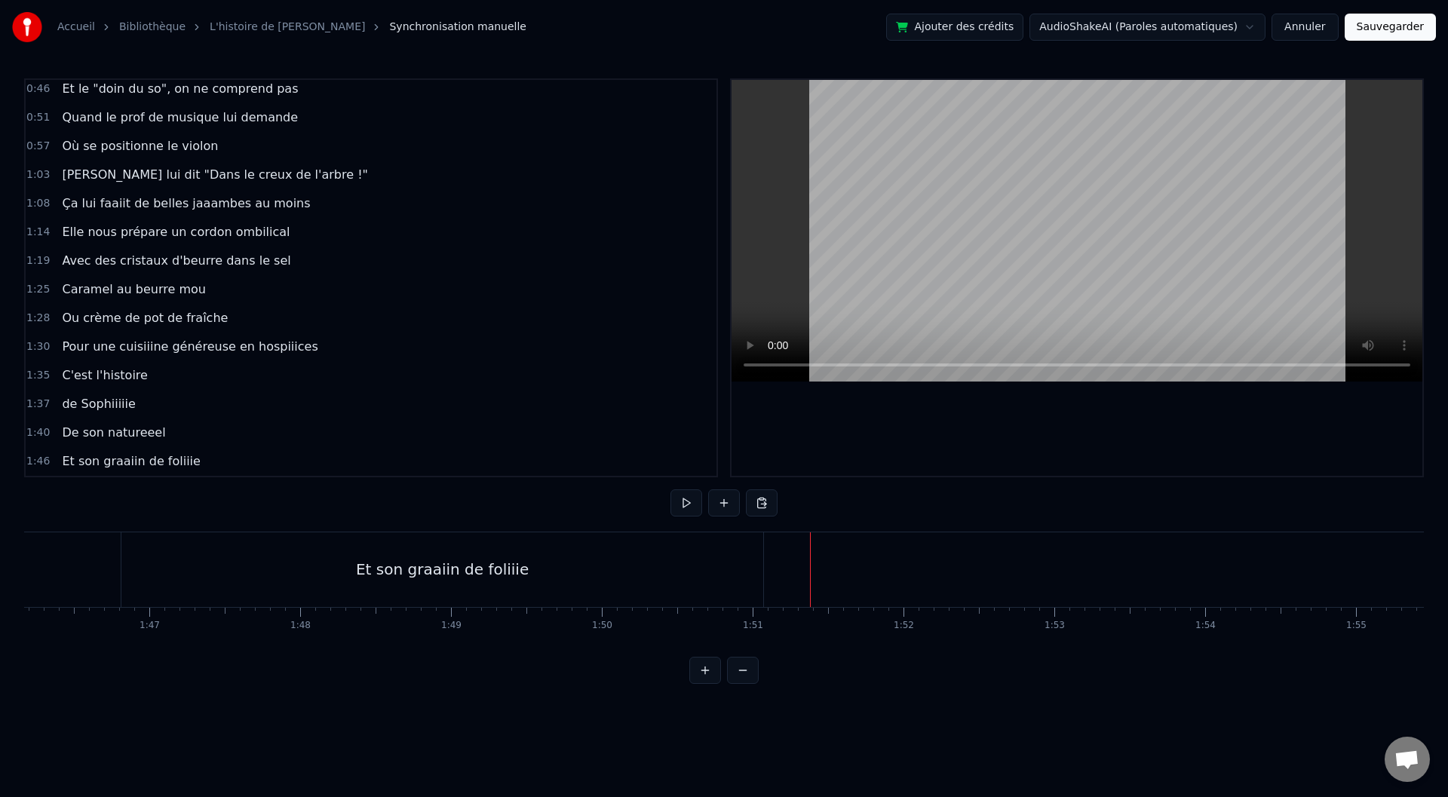
click at [761, 567] on div "Et son graaiin de foliiie" at bounding box center [442, 569] width 642 height 75
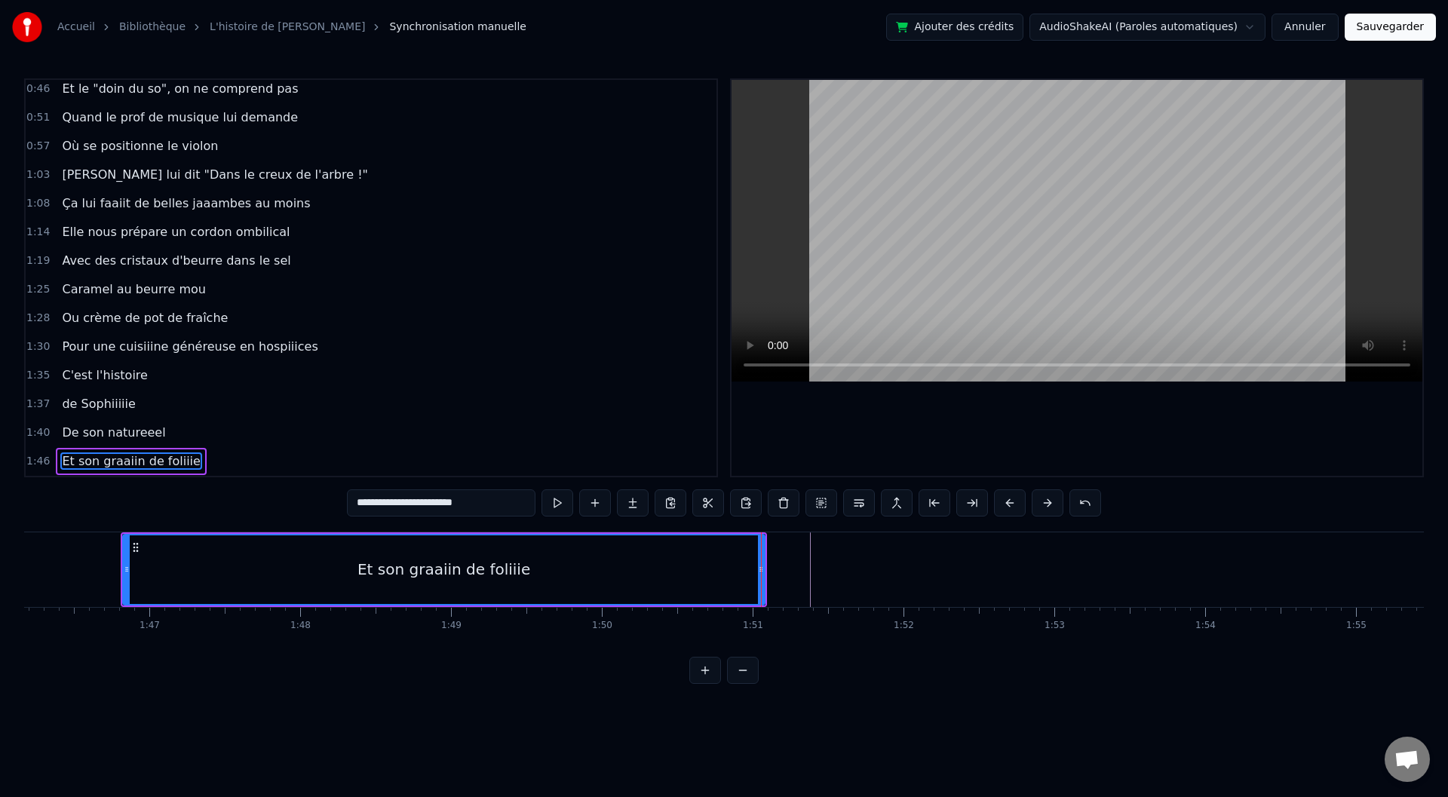
drag, startPoint x: 766, startPoint y: 564, endPoint x: 779, endPoint y: 566, distance: 12.9
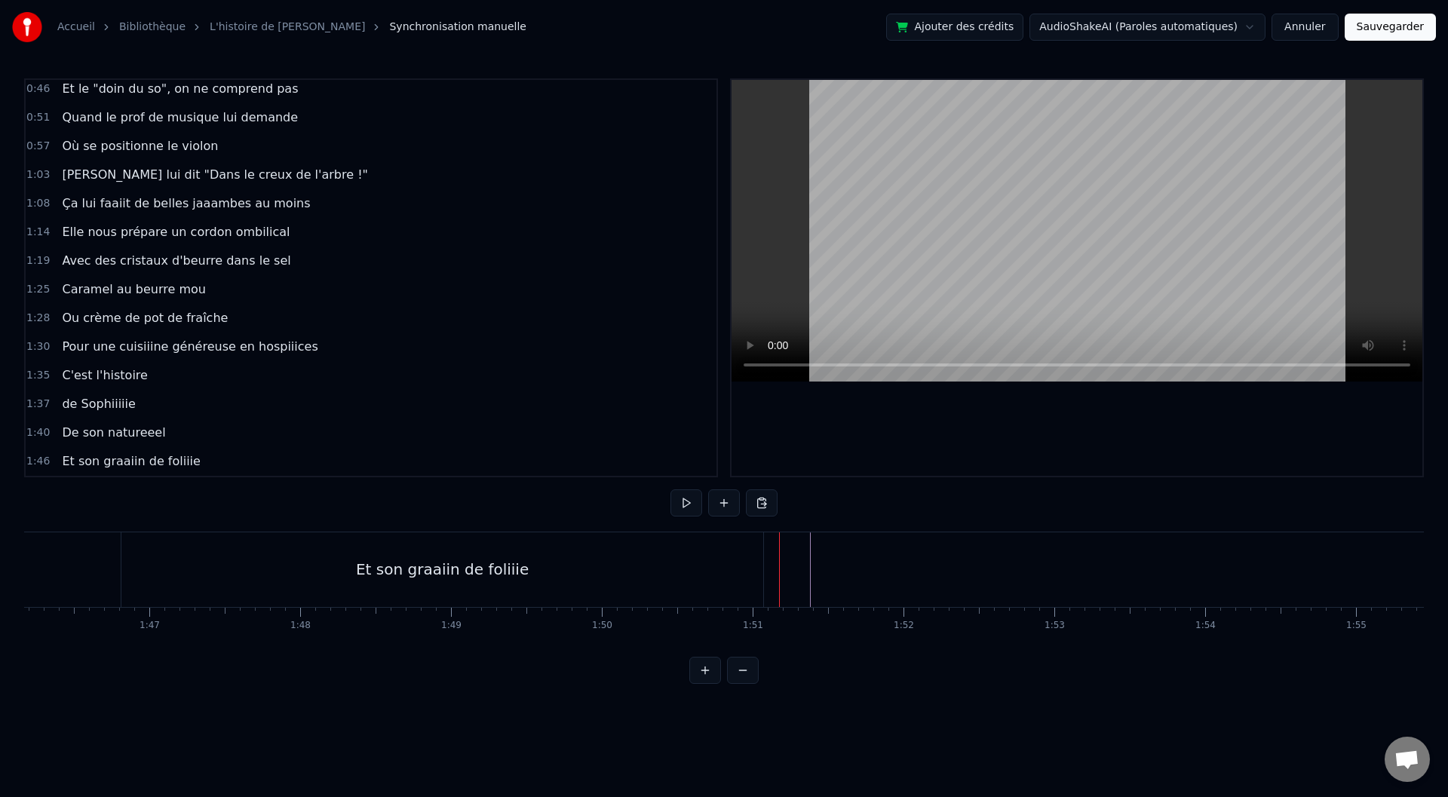
click at [765, 563] on div "Et son graaiin de foliiie" at bounding box center [444, 569] width 646 height 75
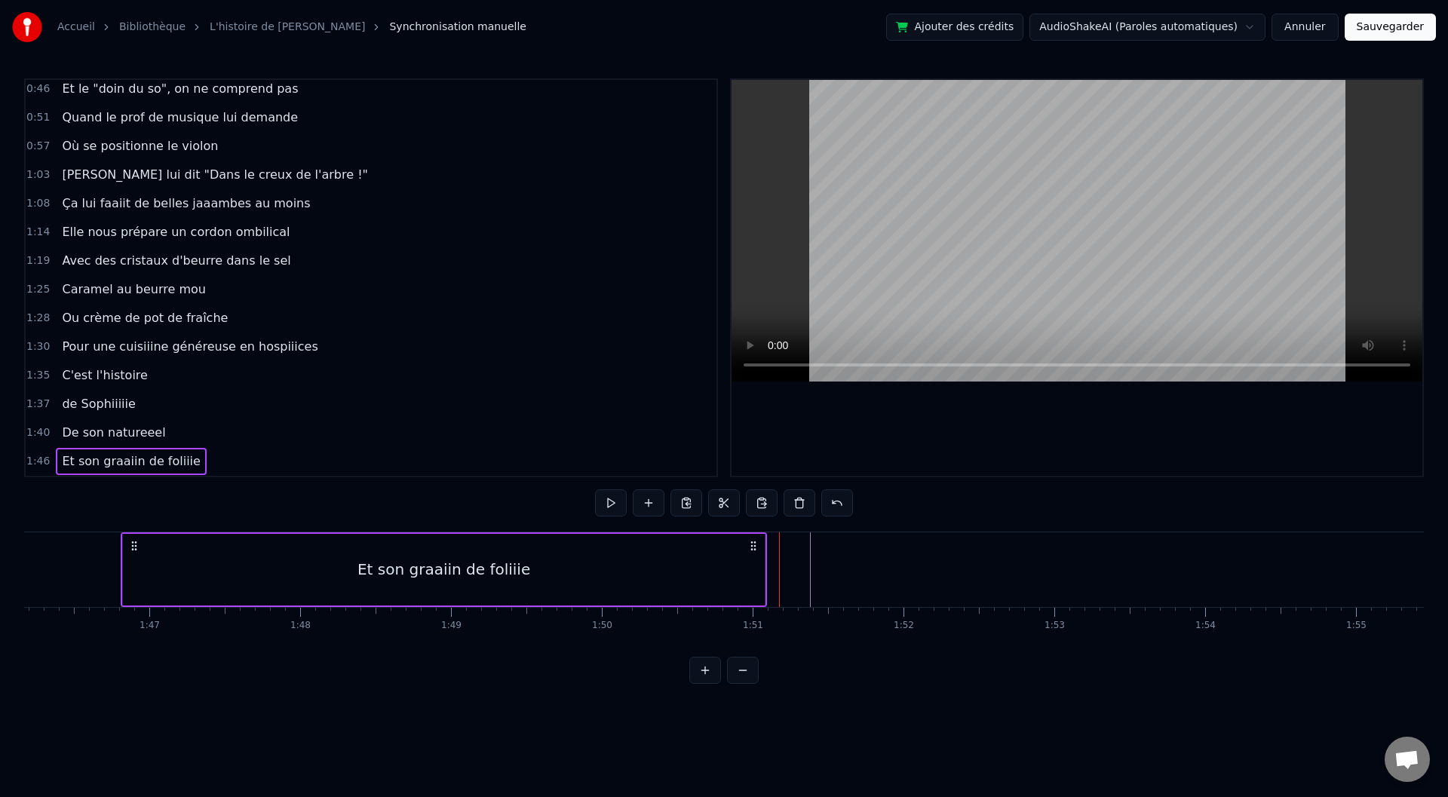
click at [746, 566] on div "Et son graaiin de foliiie" at bounding box center [444, 570] width 642 height 72
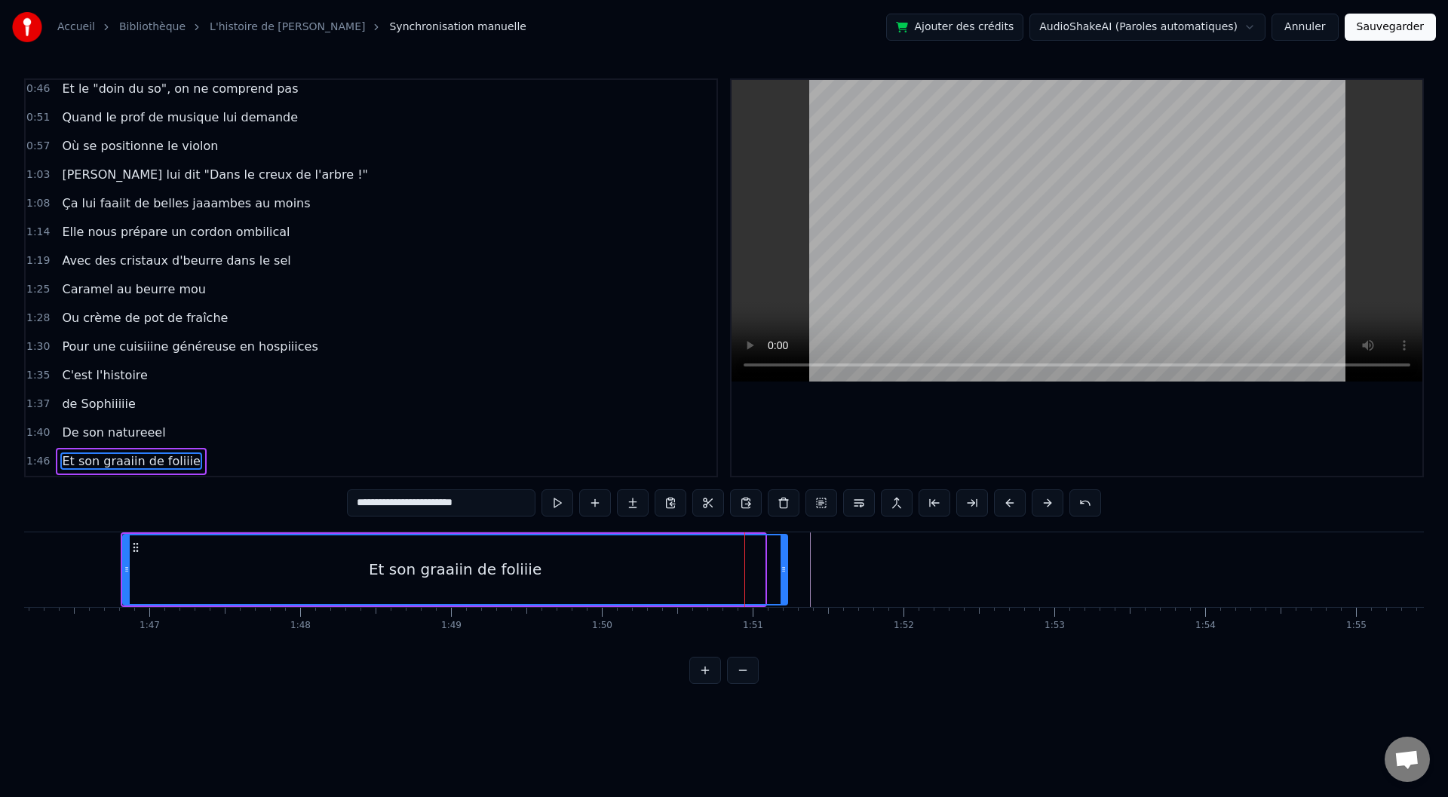
drag, startPoint x: 762, startPoint y: 567, endPoint x: 795, endPoint y: 569, distance: 33.2
click at [787, 569] on icon at bounding box center [784, 569] width 6 height 12
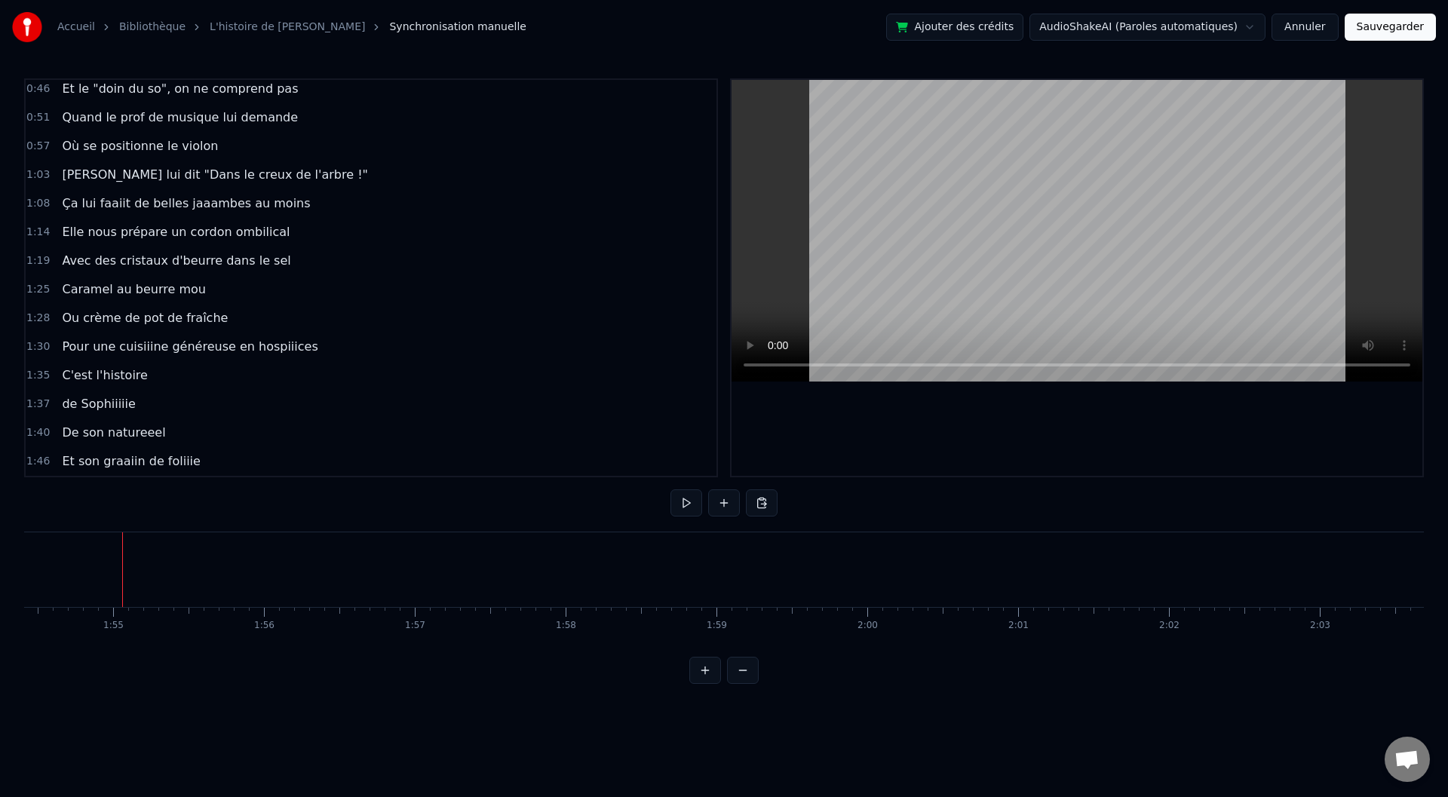
scroll to position [0, 17280]
drag, startPoint x: 720, startPoint y: 657, endPoint x: 692, endPoint y: 658, distance: 27.9
click at [692, 658] on div "0:00 Baaaah ça va mieux toiii ? 0:04 Ou ça va [PERSON_NAME] ? 0:07 Sacré sulééé…" at bounding box center [724, 381] width 1400 height 606
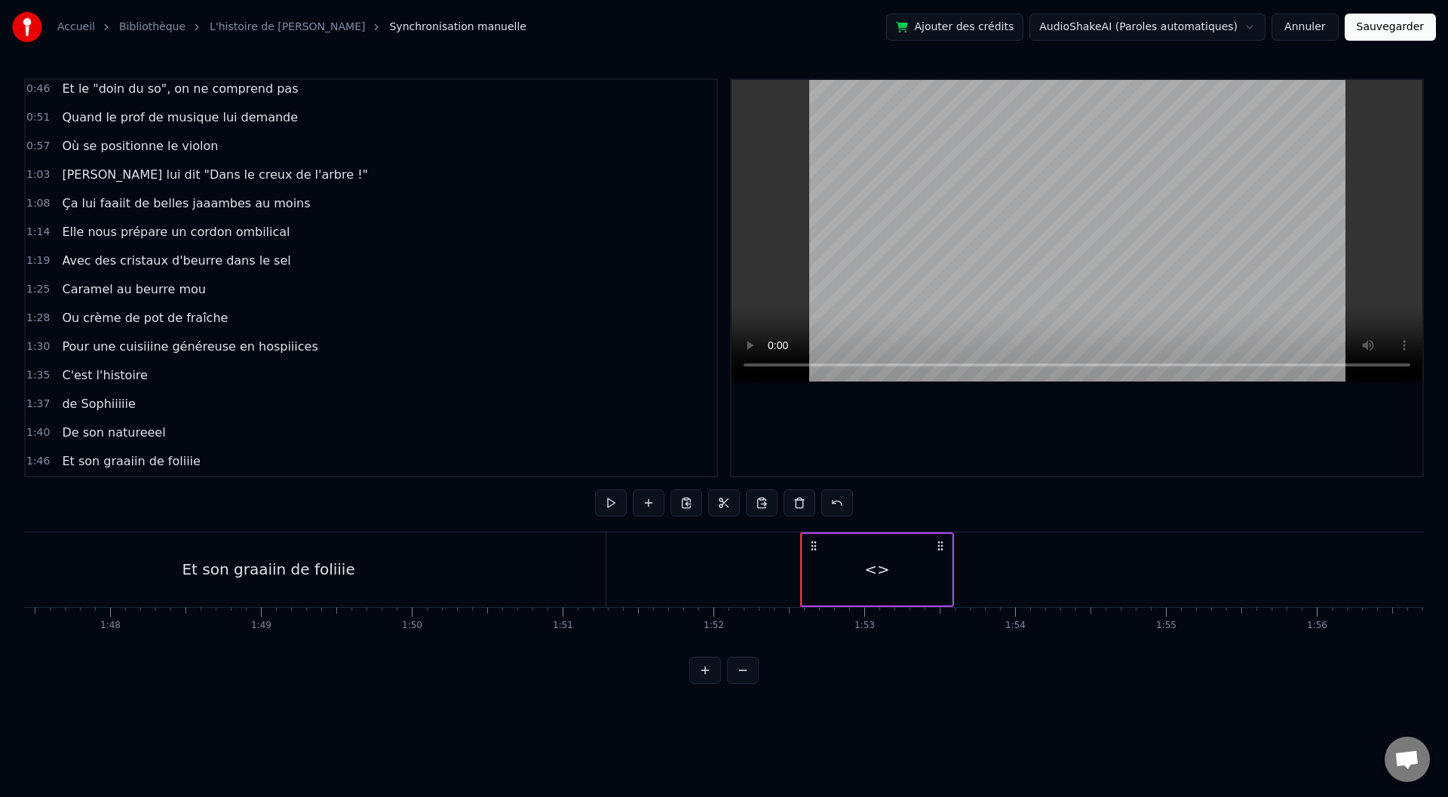
click at [816, 547] on div "<>" at bounding box center [875, 569] width 149 height 75
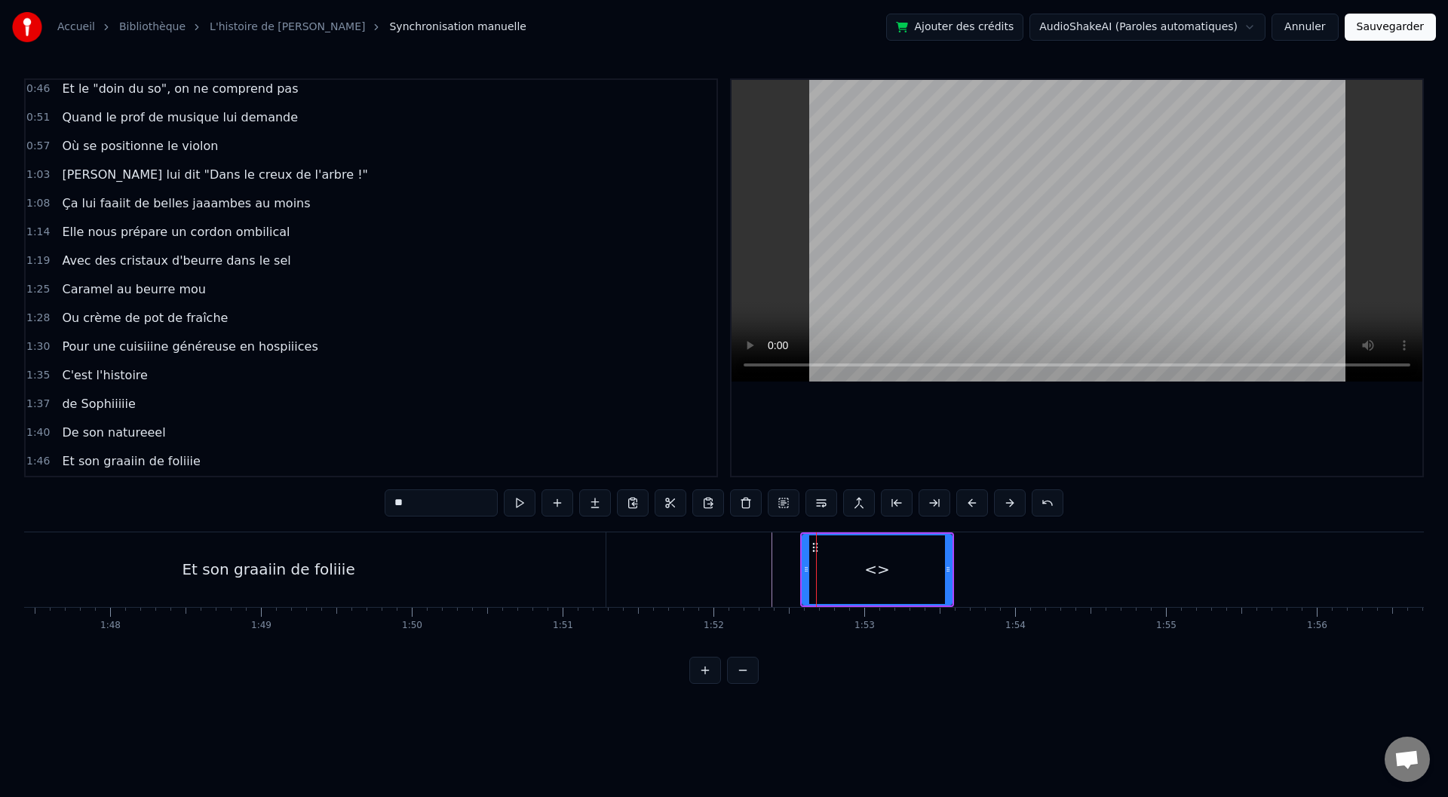
scroll to position [493, 0]
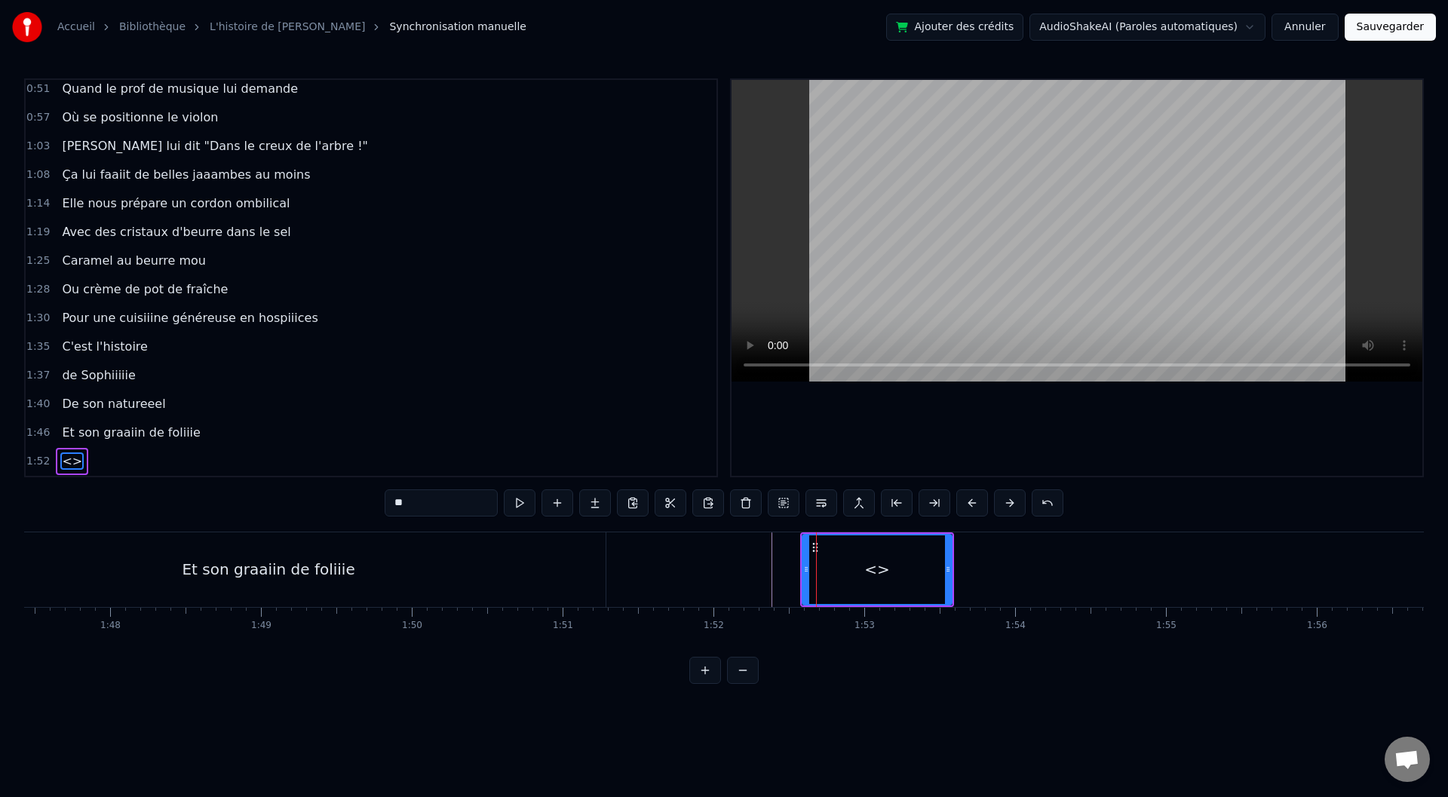
drag, startPoint x: 428, startPoint y: 505, endPoint x: 400, endPoint y: 505, distance: 27.9
click at [400, 505] on input "**" at bounding box center [441, 502] width 113 height 27
click at [432, 512] on input "**" at bounding box center [441, 502] width 113 height 27
click at [425, 510] on input "**" at bounding box center [441, 502] width 113 height 27
drag, startPoint x: 394, startPoint y: 505, endPoint x: 364, endPoint y: 502, distance: 30.3
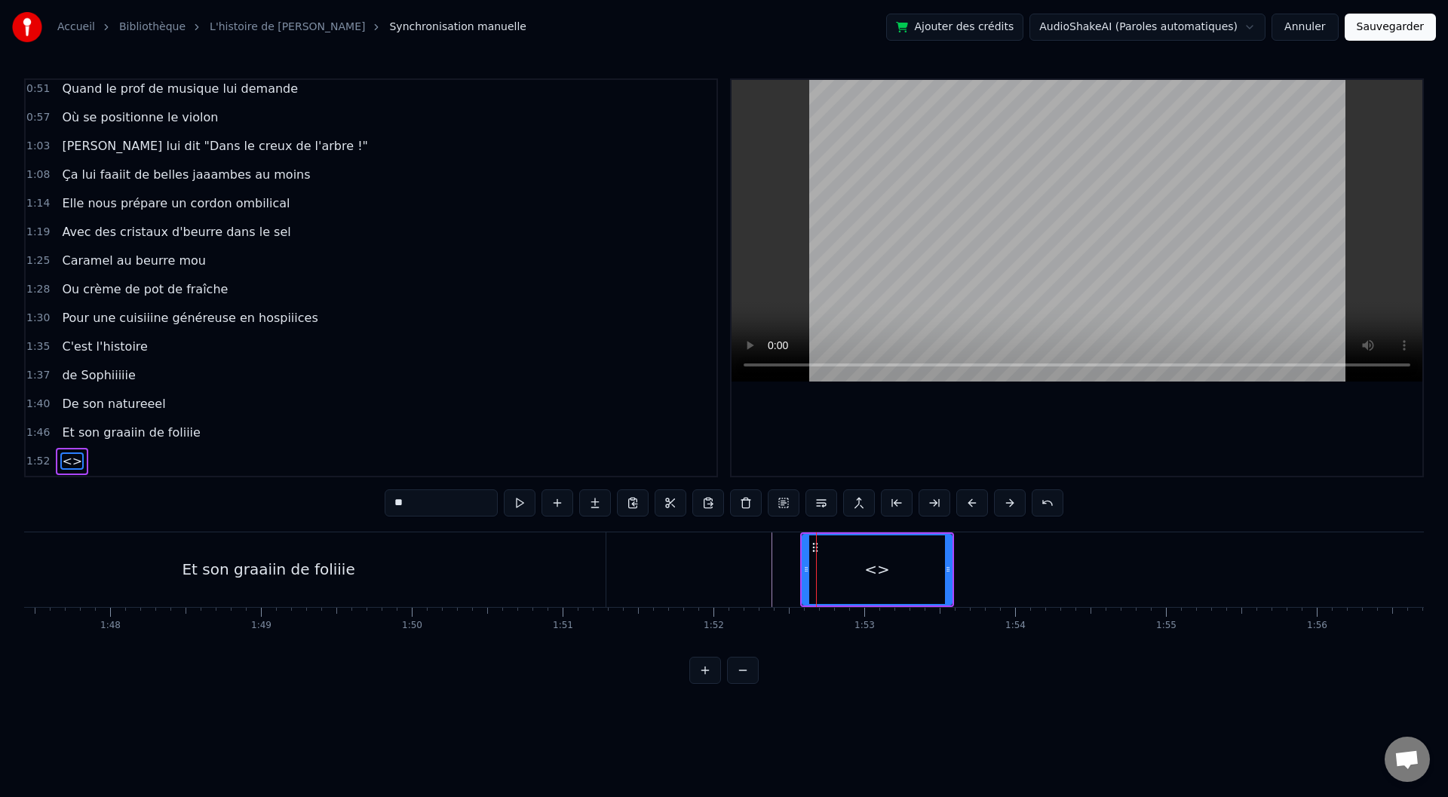
click at [364, 502] on div "0:00 Baaaah ça va mieux toiii ? 0:04 Ou ça va [PERSON_NAME] ? 0:07 Sacré sulééé…" at bounding box center [724, 381] width 1400 height 606
drag, startPoint x: 413, startPoint y: 505, endPoint x: 357, endPoint y: 501, distance: 55.9
click at [358, 501] on div "0:00 Baaaah ça va mieux toiii ? 0:04 Ou ça va [PERSON_NAME] ? 0:07 Sacré sulééé…" at bounding box center [724, 381] width 1400 height 606
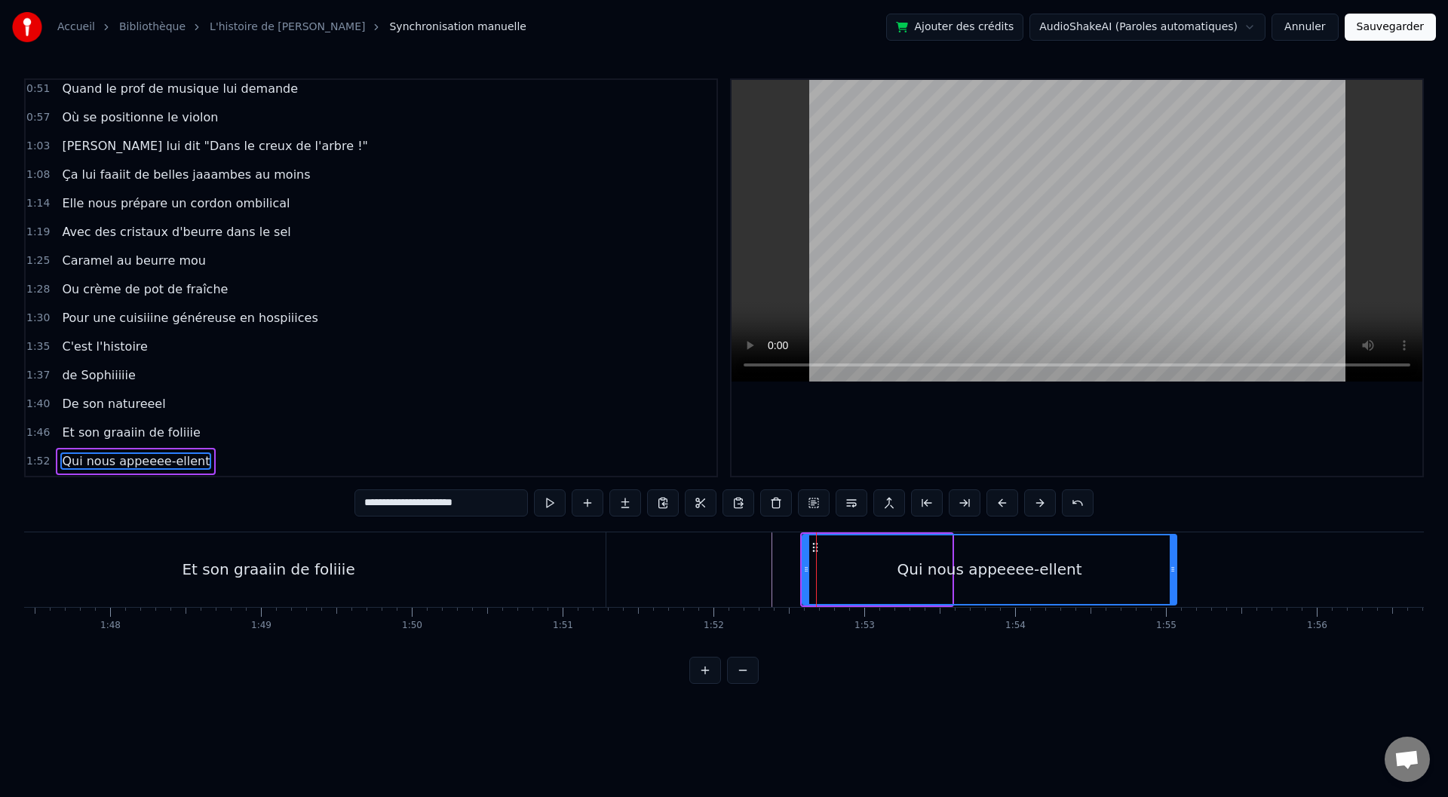
drag, startPoint x: 949, startPoint y: 569, endPoint x: 1212, endPoint y: 564, distance: 263.3
click at [1176, 564] on icon at bounding box center [1173, 569] width 6 height 12
type input "**********"
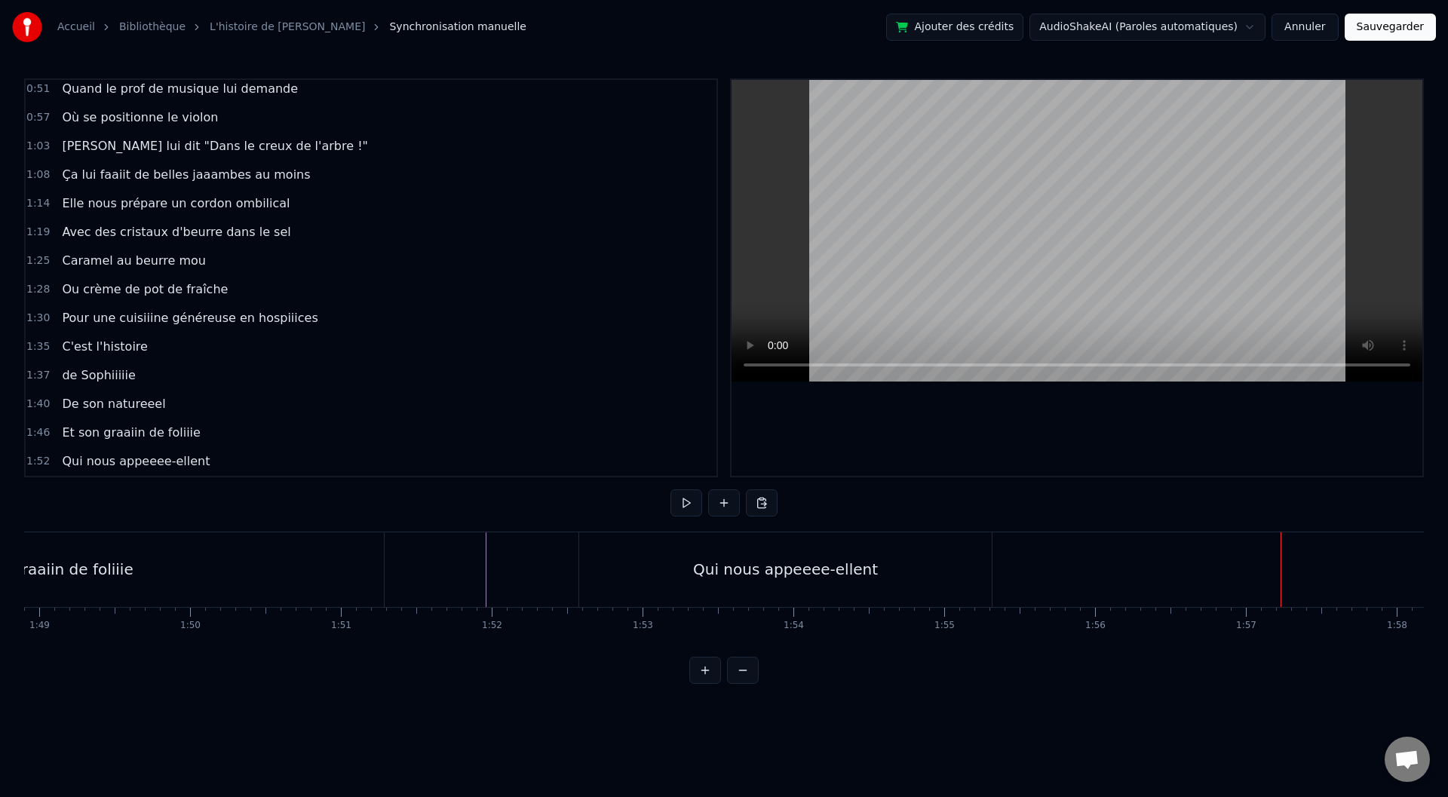
scroll to position [0, 16468]
click at [730, 579] on div "Qui nous appeeee-ellent" at bounding box center [744, 569] width 185 height 23
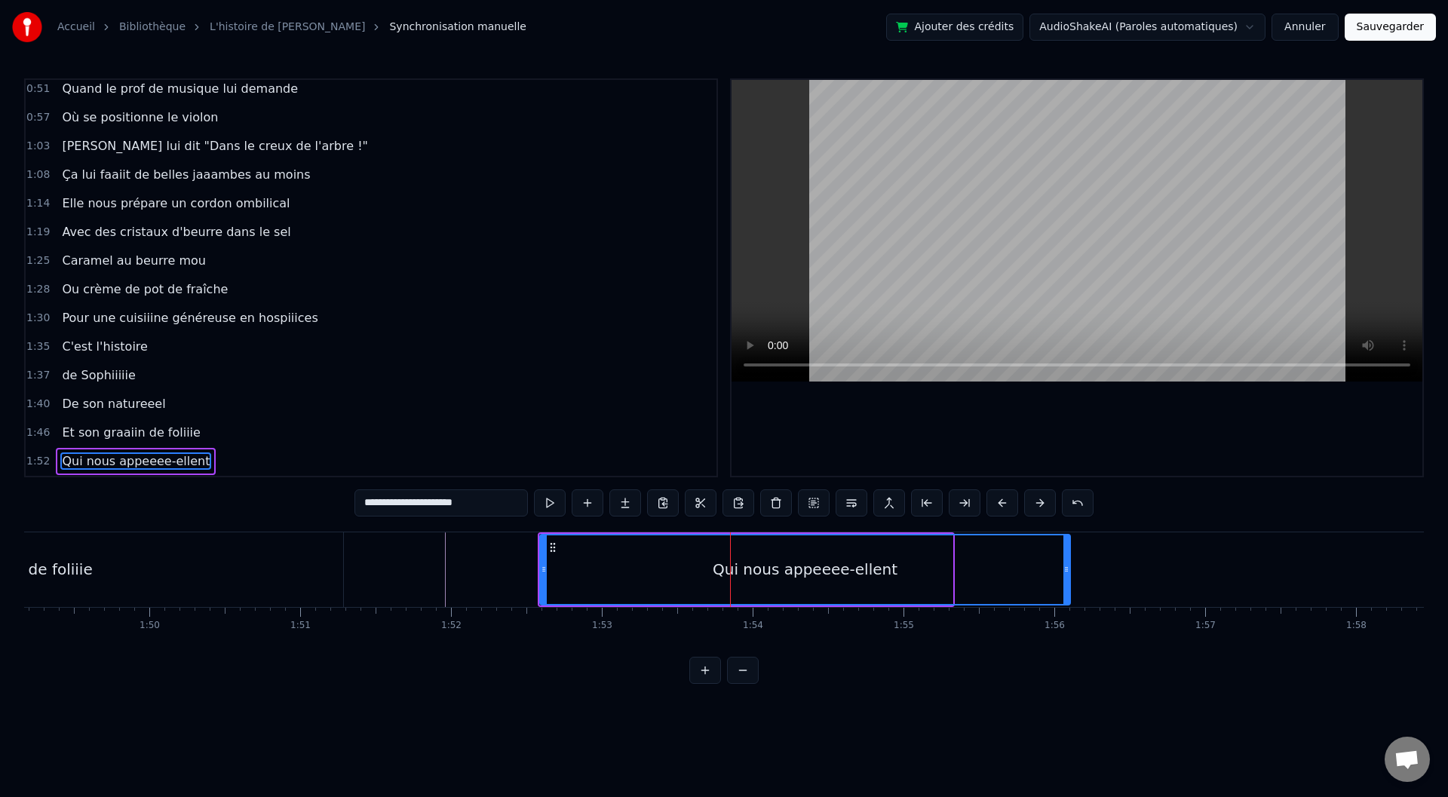
drag, startPoint x: 951, startPoint y: 567, endPoint x: 1063, endPoint y: 569, distance: 111.6
click at [1069, 570] on icon at bounding box center [1066, 569] width 6 height 12
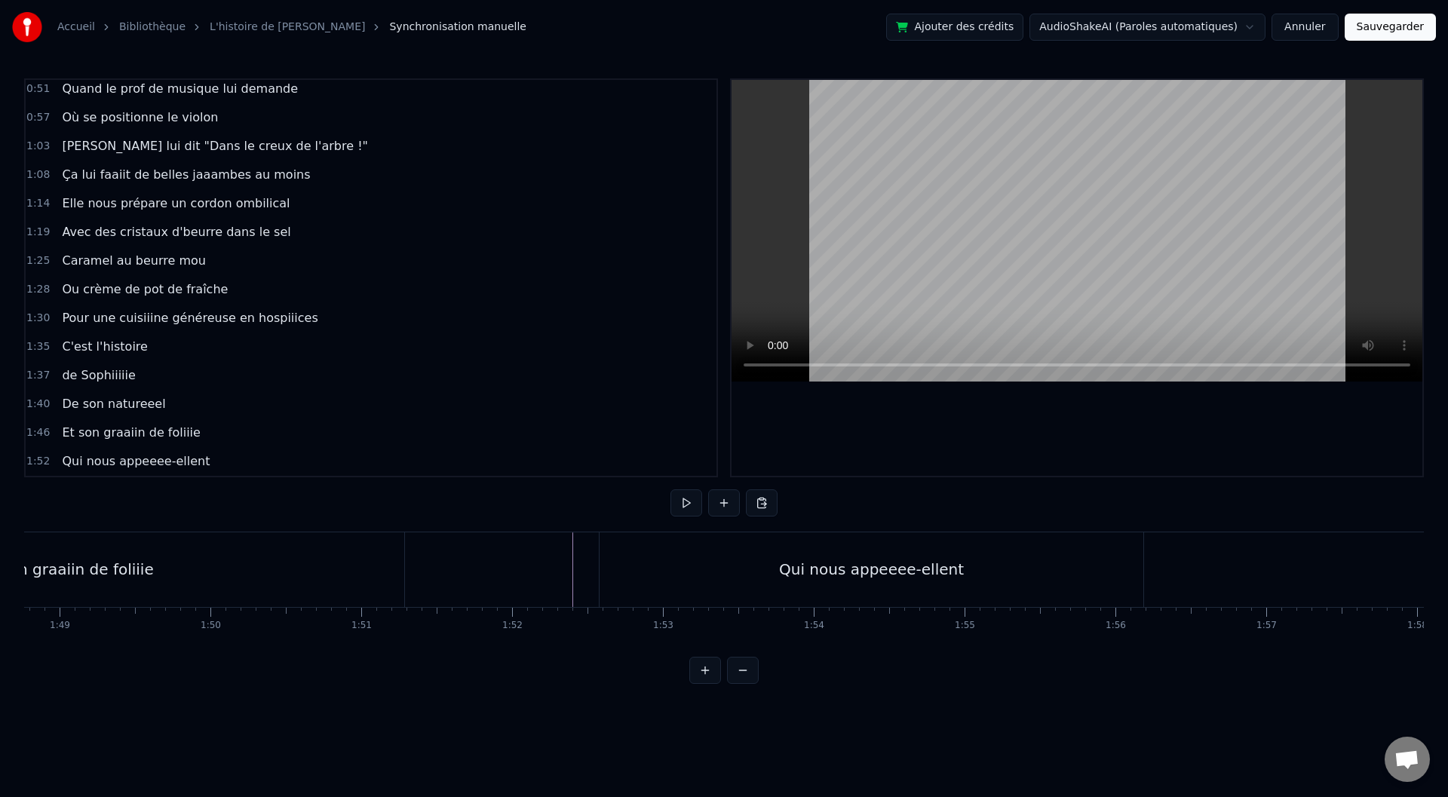
scroll to position [0, 16568]
click at [590, 589] on div "Qui nous appeeee-ellent" at bounding box center [710, 569] width 544 height 75
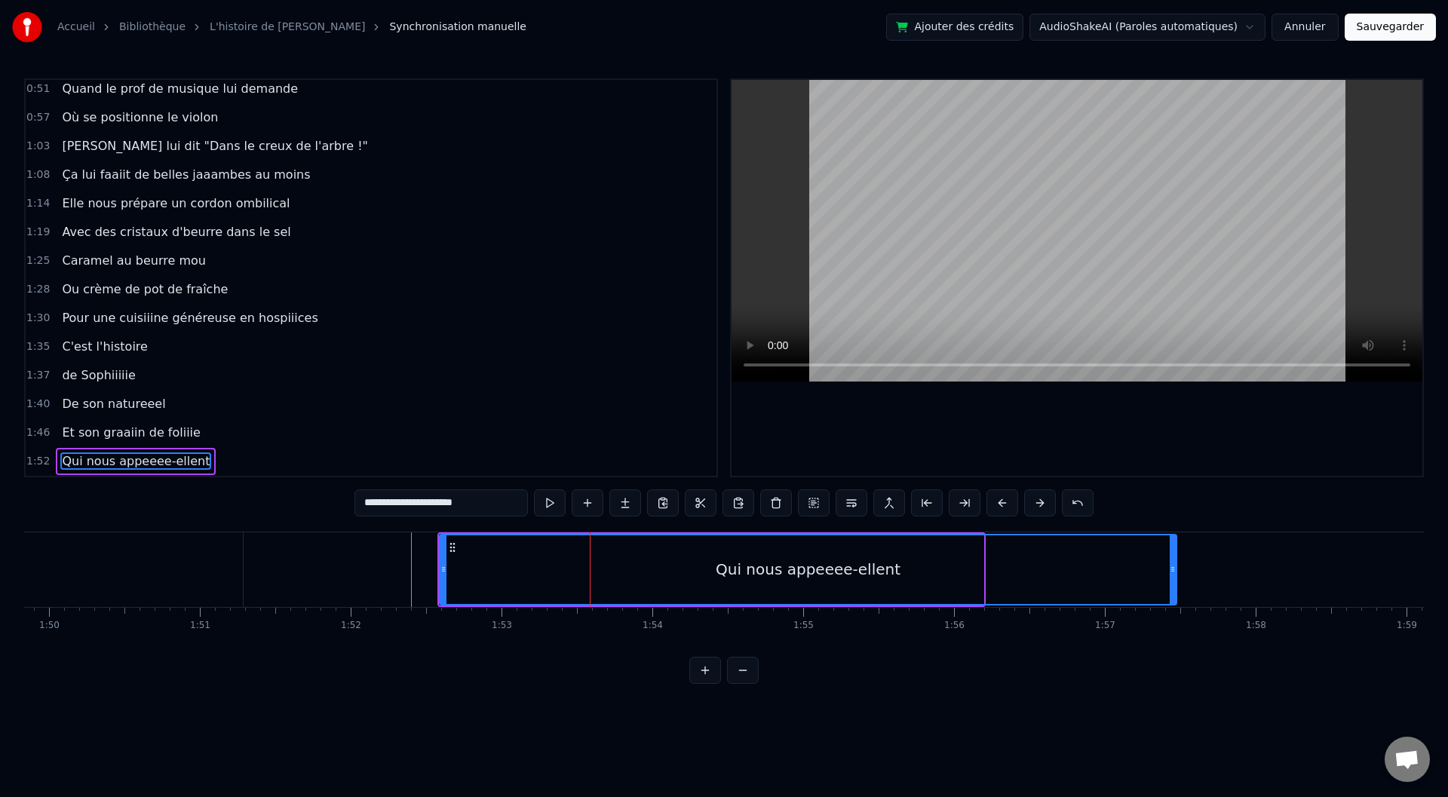
drag, startPoint x: 977, startPoint y: 568, endPoint x: 1169, endPoint y: 569, distance: 191.6
click at [1170, 569] on icon at bounding box center [1173, 569] width 6 height 12
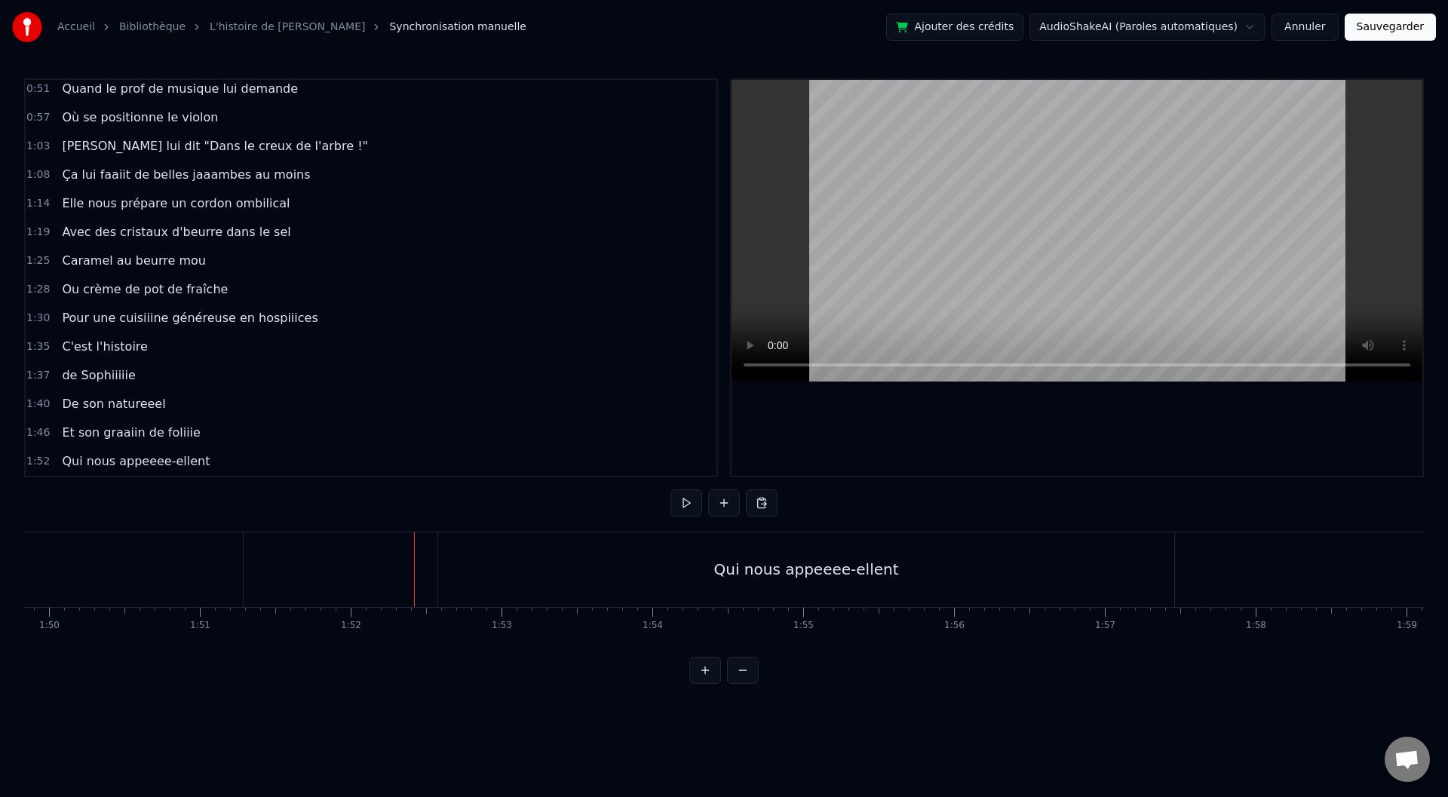
click at [661, 558] on div "Qui nous appeeee-ellent" at bounding box center [322, 569] width 736 height 75
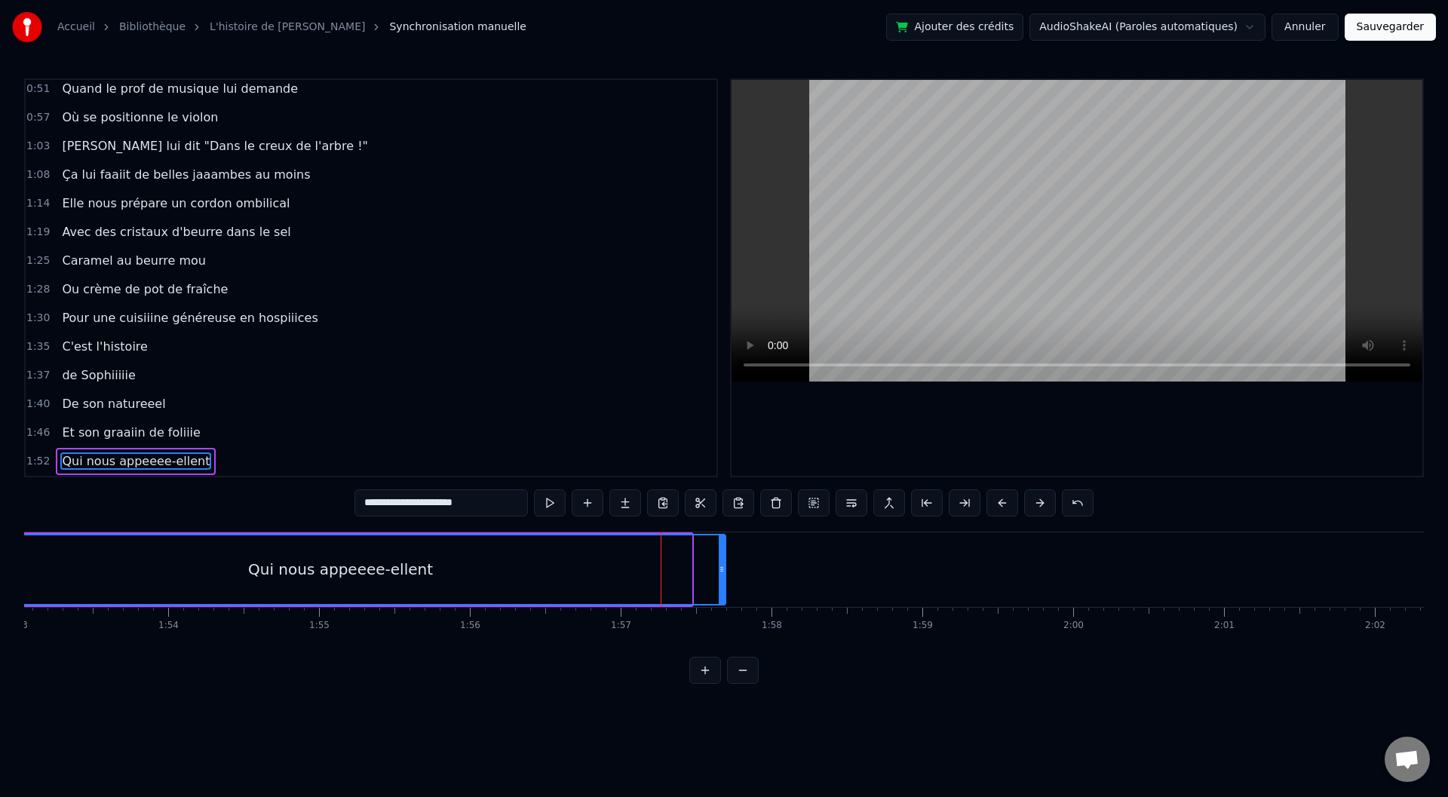
drag, startPoint x: 688, startPoint y: 566, endPoint x: 722, endPoint y: 569, distance: 34.1
click at [722, 569] on icon at bounding box center [722, 569] width 6 height 12
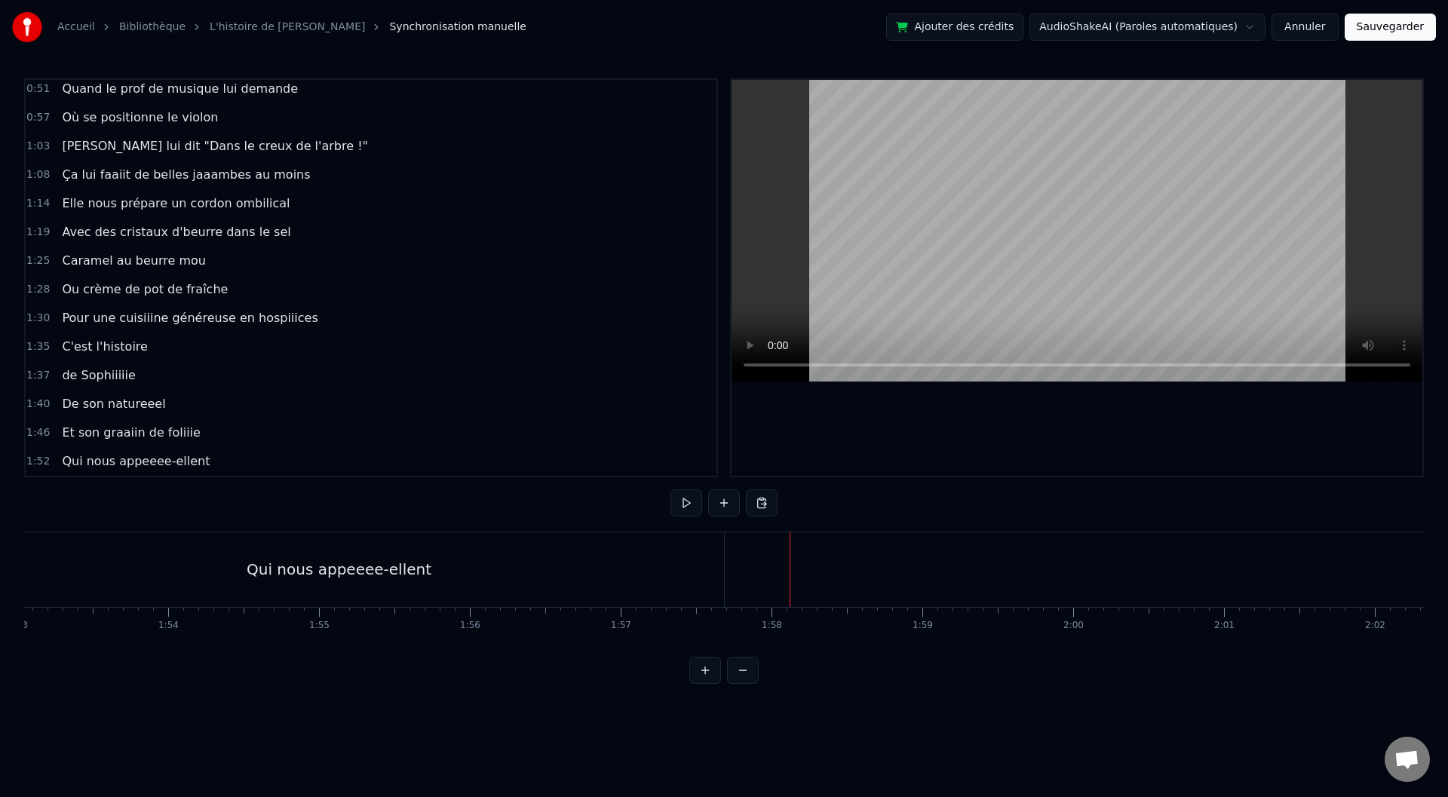
click at [780, 568] on div at bounding box center [1338, 569] width 36733 height 75
click at [849, 565] on div "<>" at bounding box center [857, 569] width 26 height 23
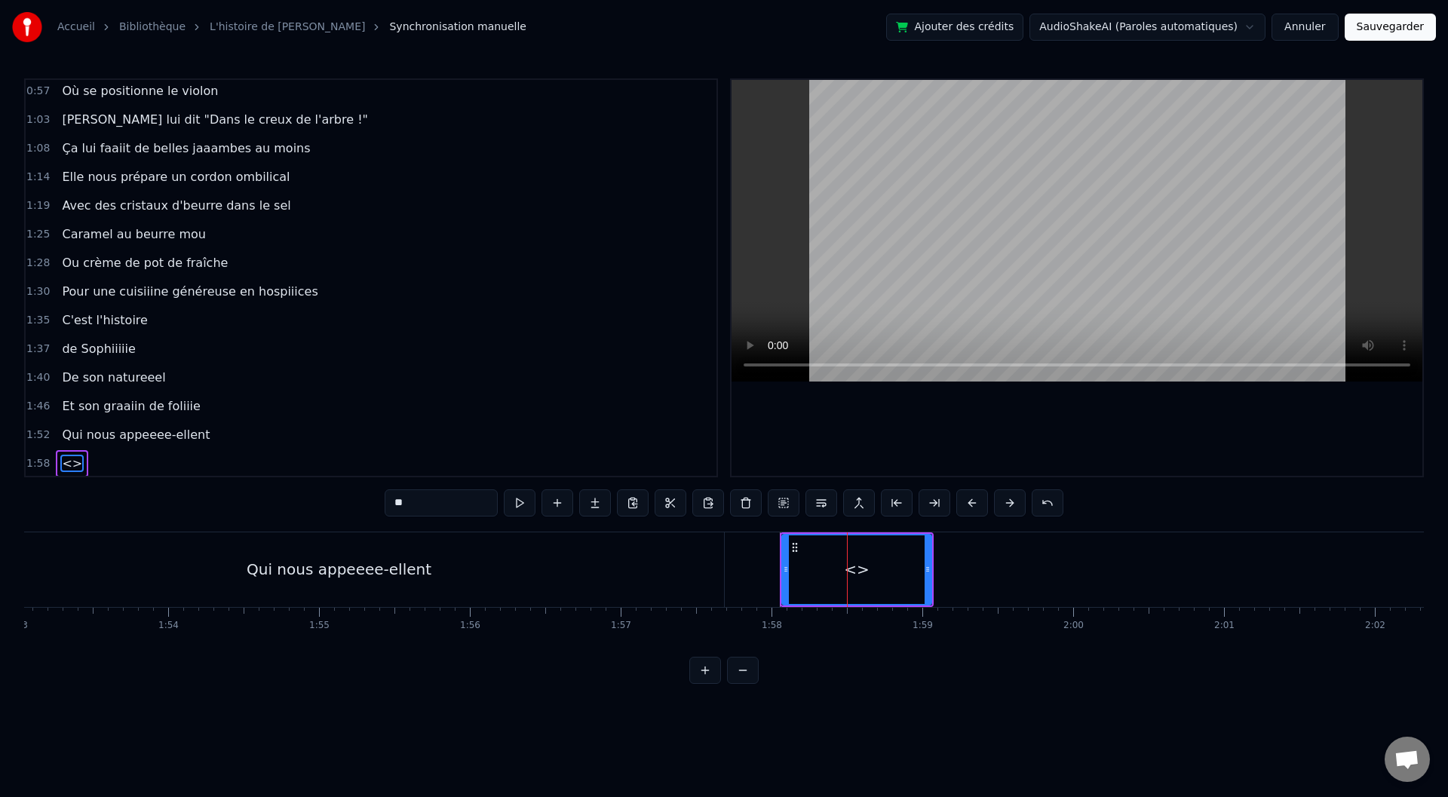
scroll to position [521, 0]
drag, startPoint x: 443, startPoint y: 496, endPoint x: 388, endPoint y: 505, distance: 55.8
click at [388, 504] on input "**" at bounding box center [441, 502] width 113 height 27
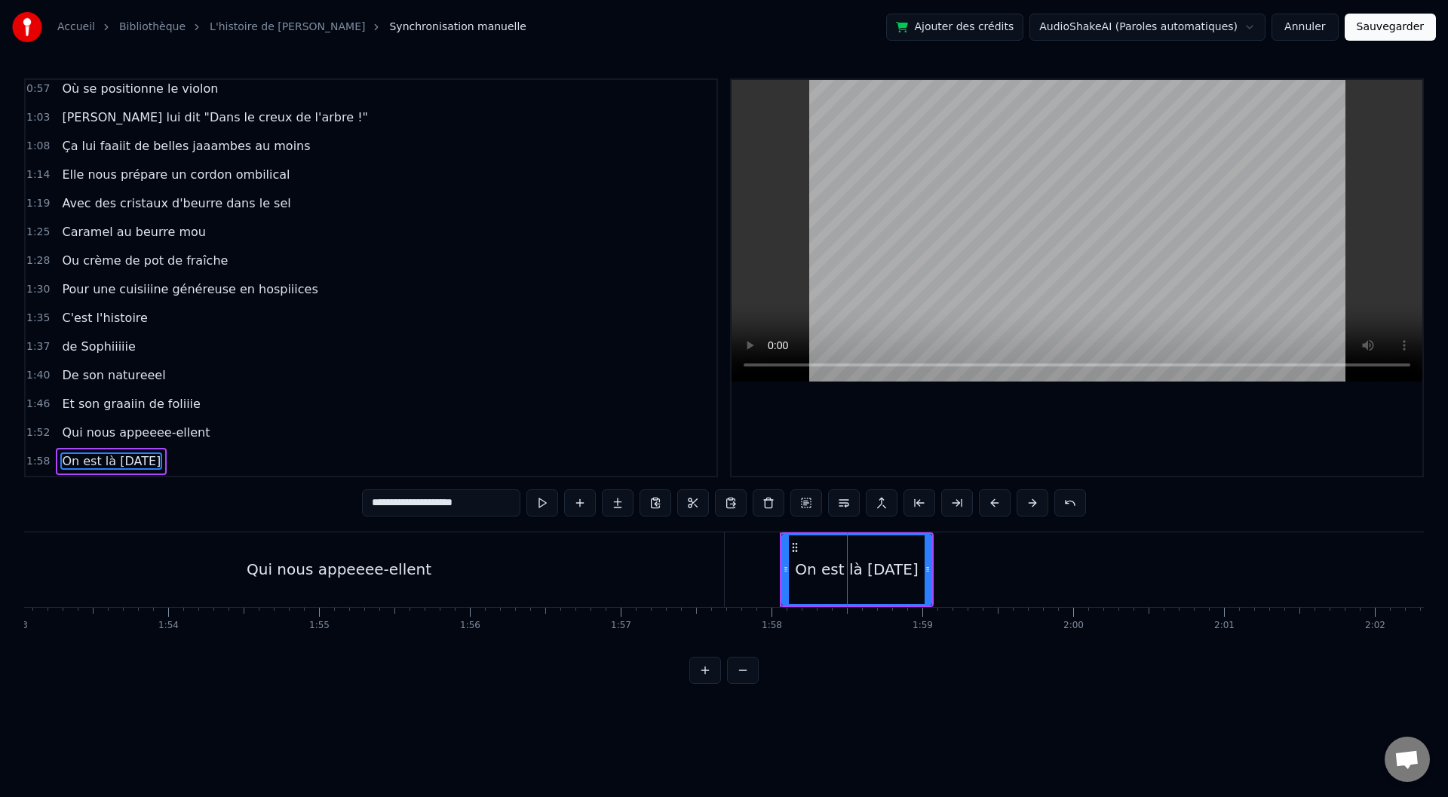
click at [472, 507] on input "**********" at bounding box center [441, 502] width 158 height 27
type input "**********"
click at [760, 579] on div at bounding box center [1338, 569] width 36733 height 75
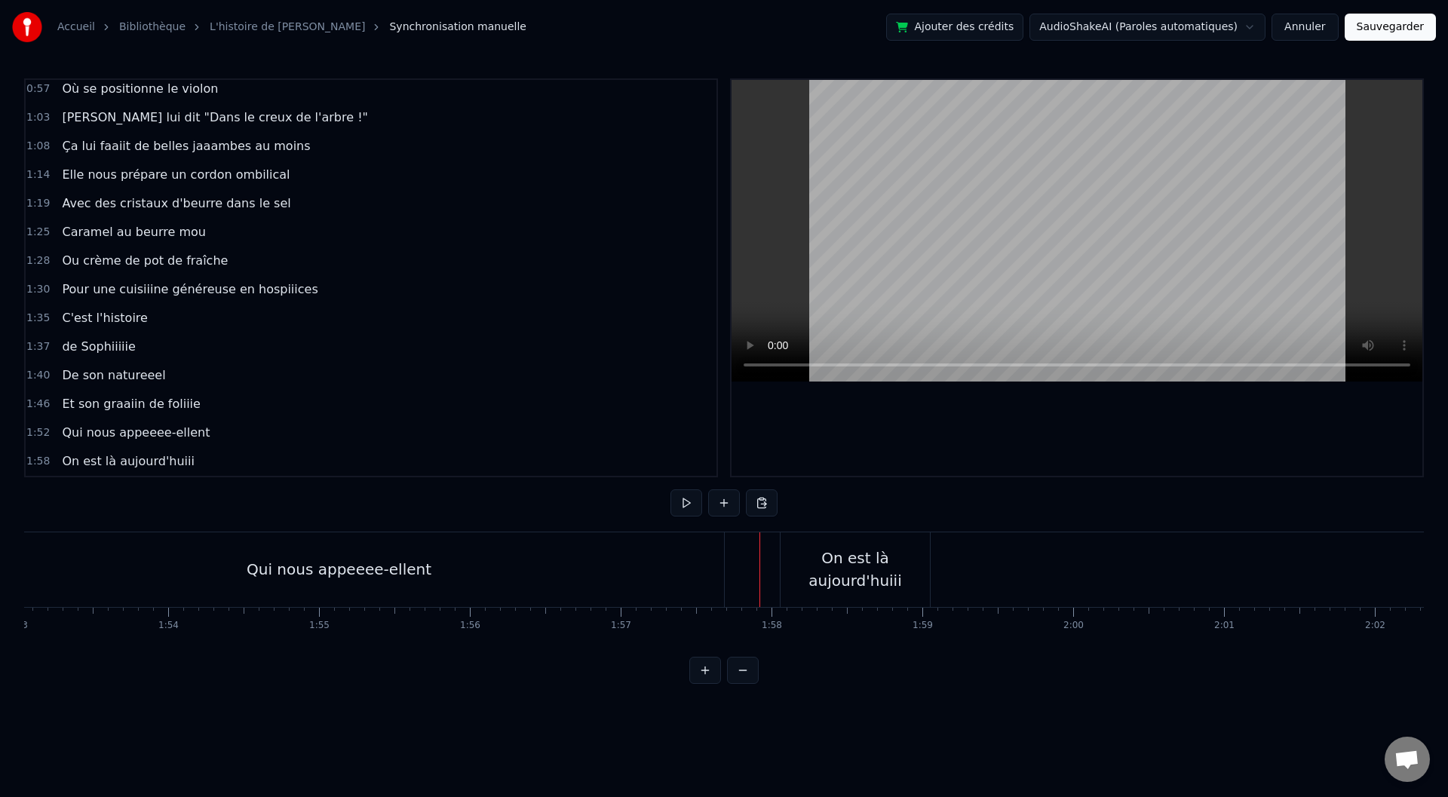
click at [925, 569] on div "On est là aujourd'huiii" at bounding box center [855, 569] width 149 height 45
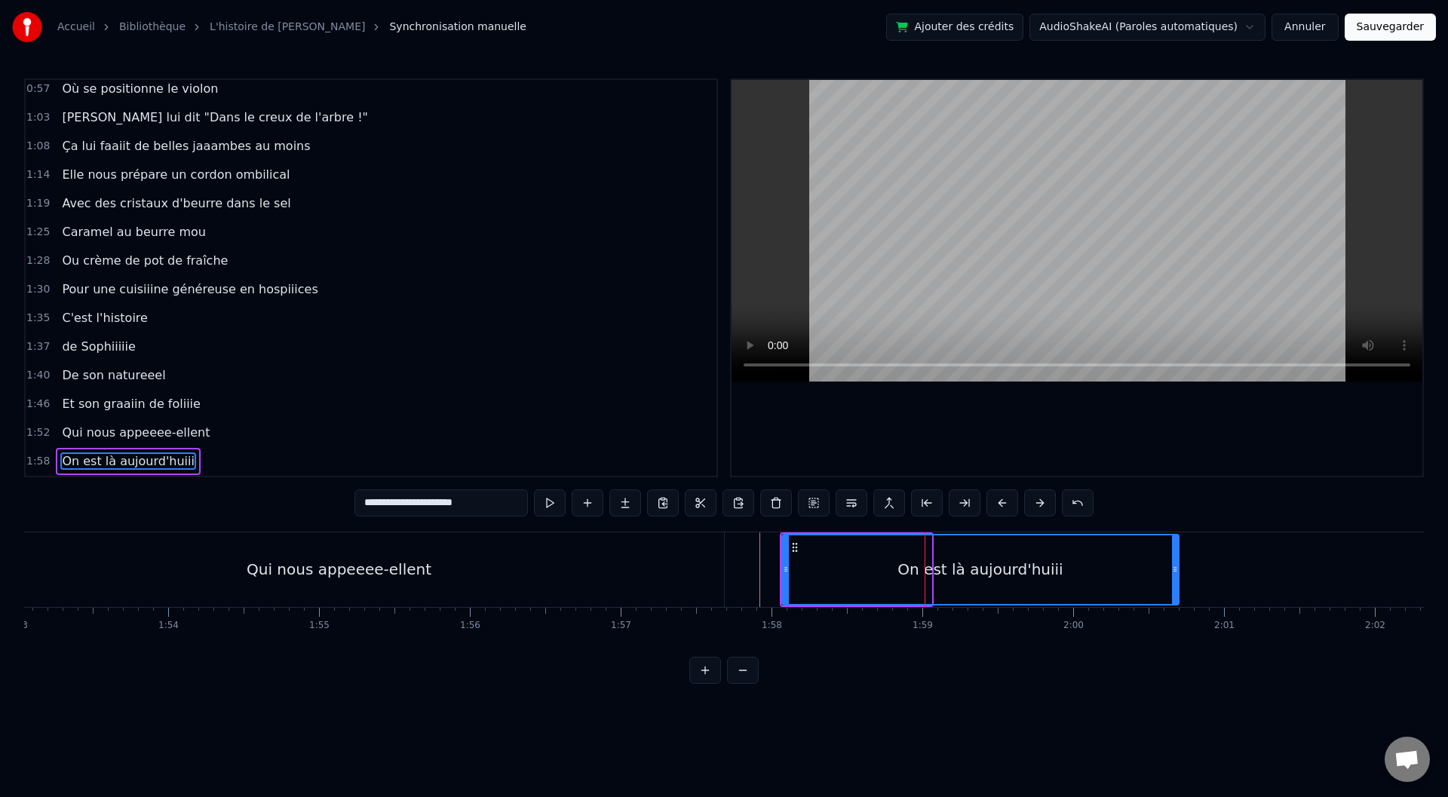
drag, startPoint x: 929, startPoint y: 569, endPoint x: 1236, endPoint y: 576, distance: 307.1
click at [1178, 576] on div at bounding box center [1175, 569] width 6 height 69
click at [748, 545] on div at bounding box center [1338, 569] width 36733 height 75
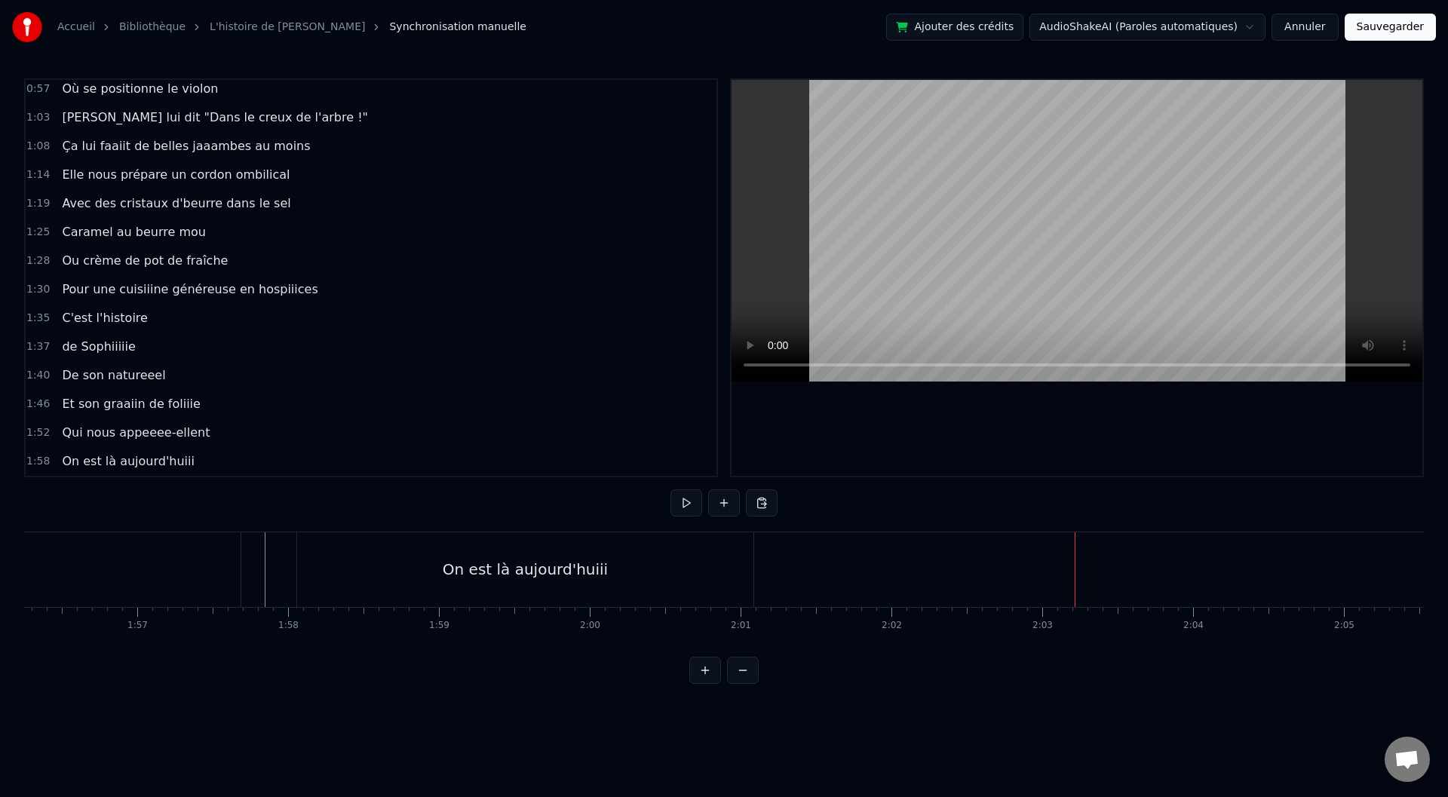
scroll to position [0, 17515]
click at [677, 586] on div "On est là aujourd'huiii" at bounding box center [546, 569] width 456 height 75
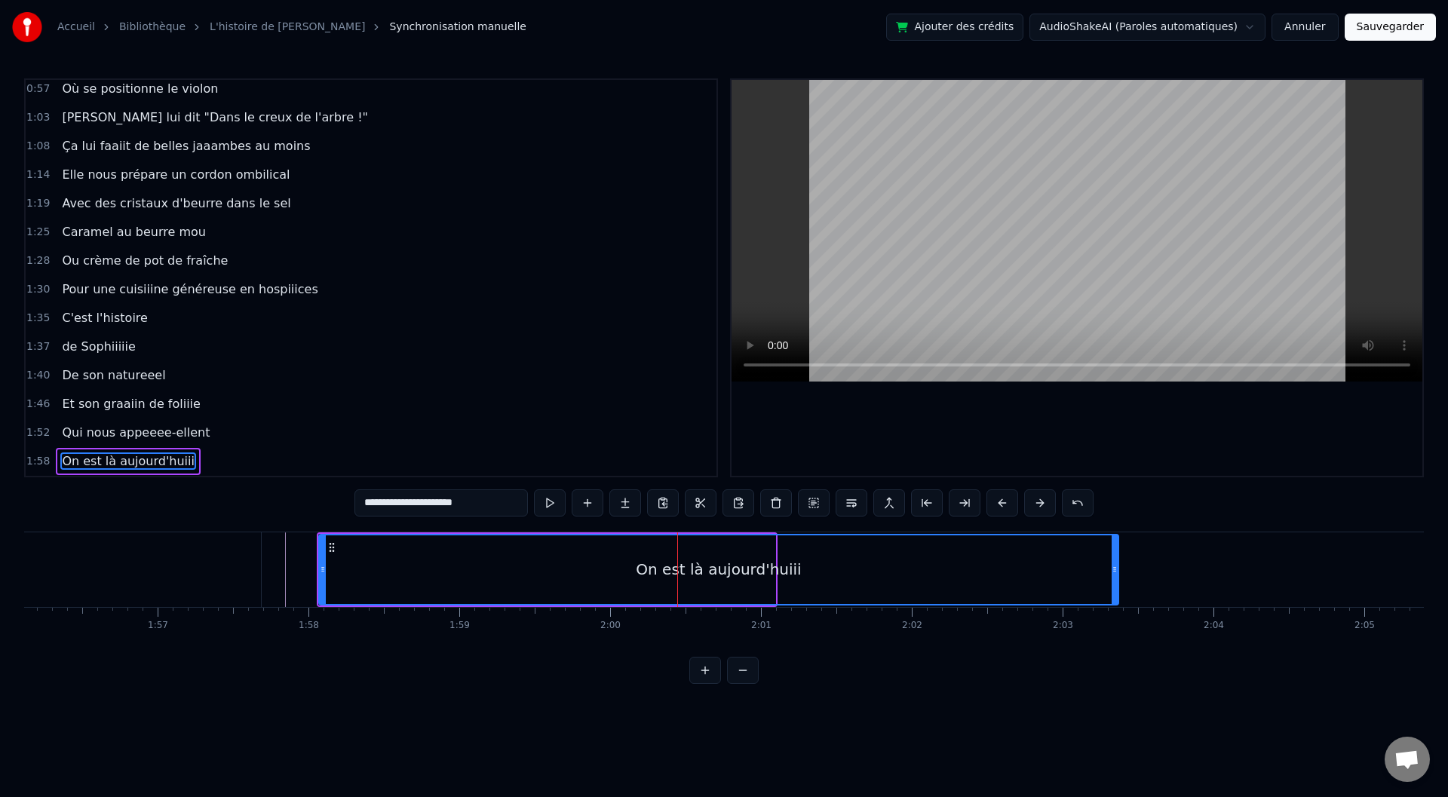
drag, startPoint x: 774, startPoint y: 572, endPoint x: 1117, endPoint y: 572, distance: 343.2
click at [1117, 572] on icon at bounding box center [1115, 569] width 6 height 12
click at [282, 557] on div at bounding box center [875, 569] width 36733 height 75
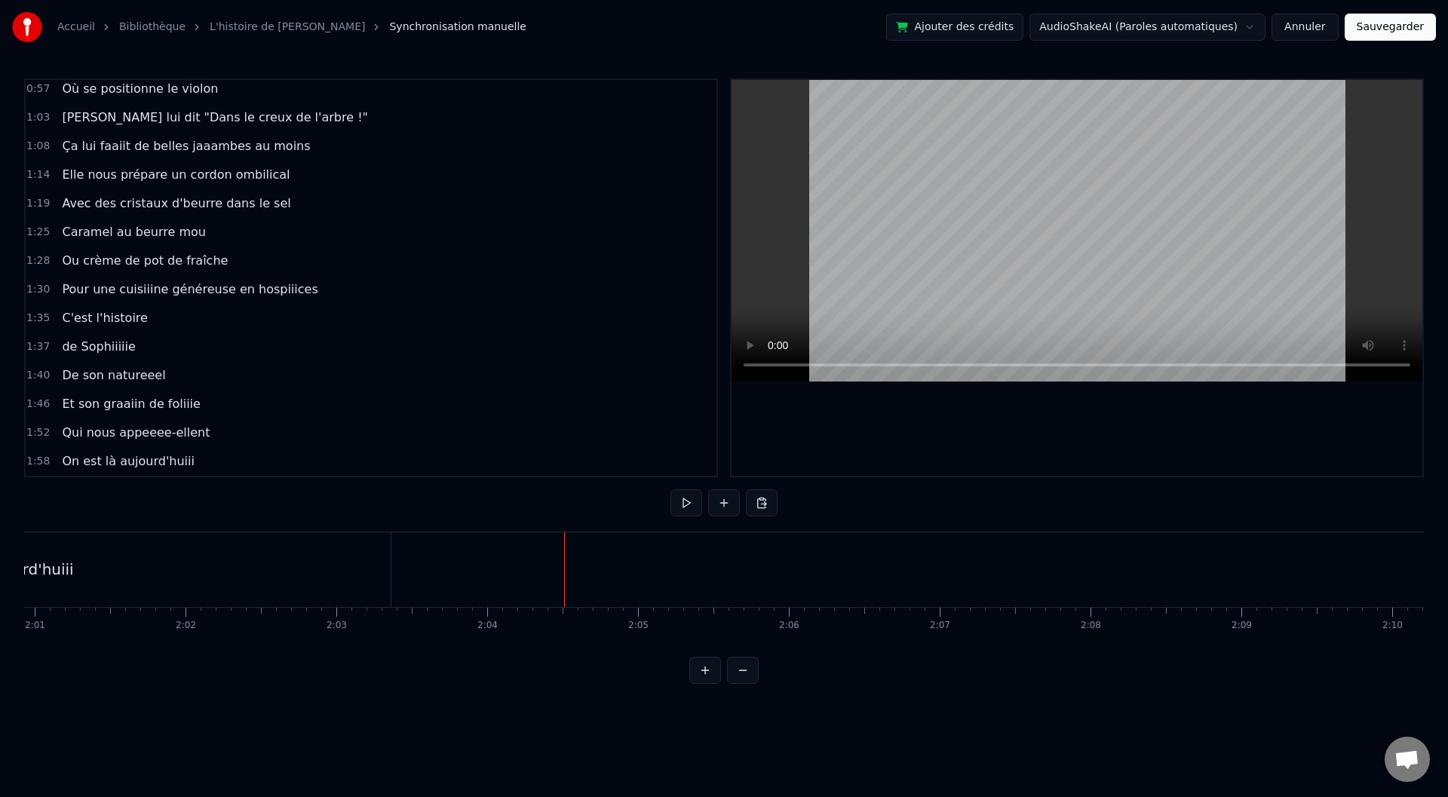
scroll to position [0, 18422]
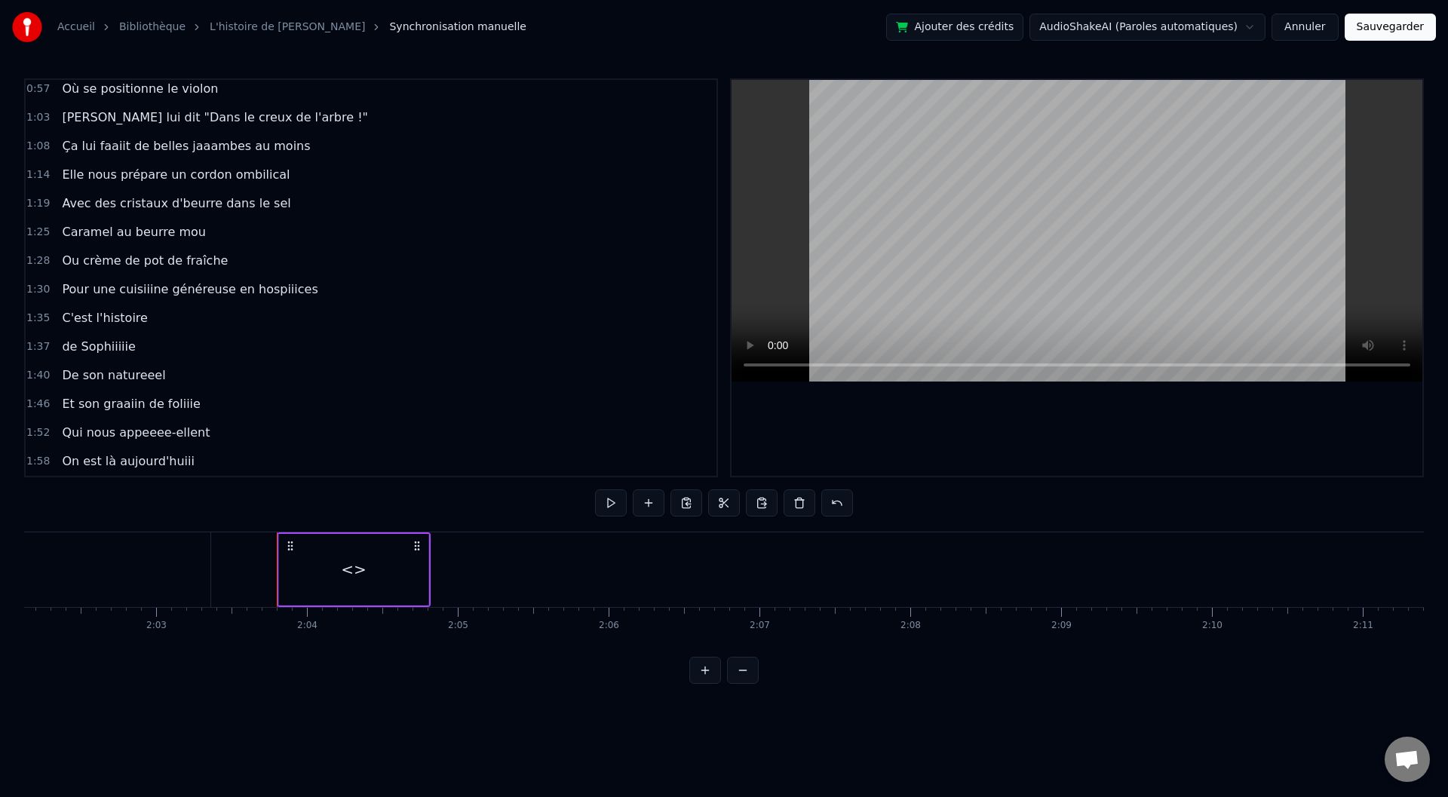
click at [353, 566] on div "<>" at bounding box center [354, 569] width 26 height 23
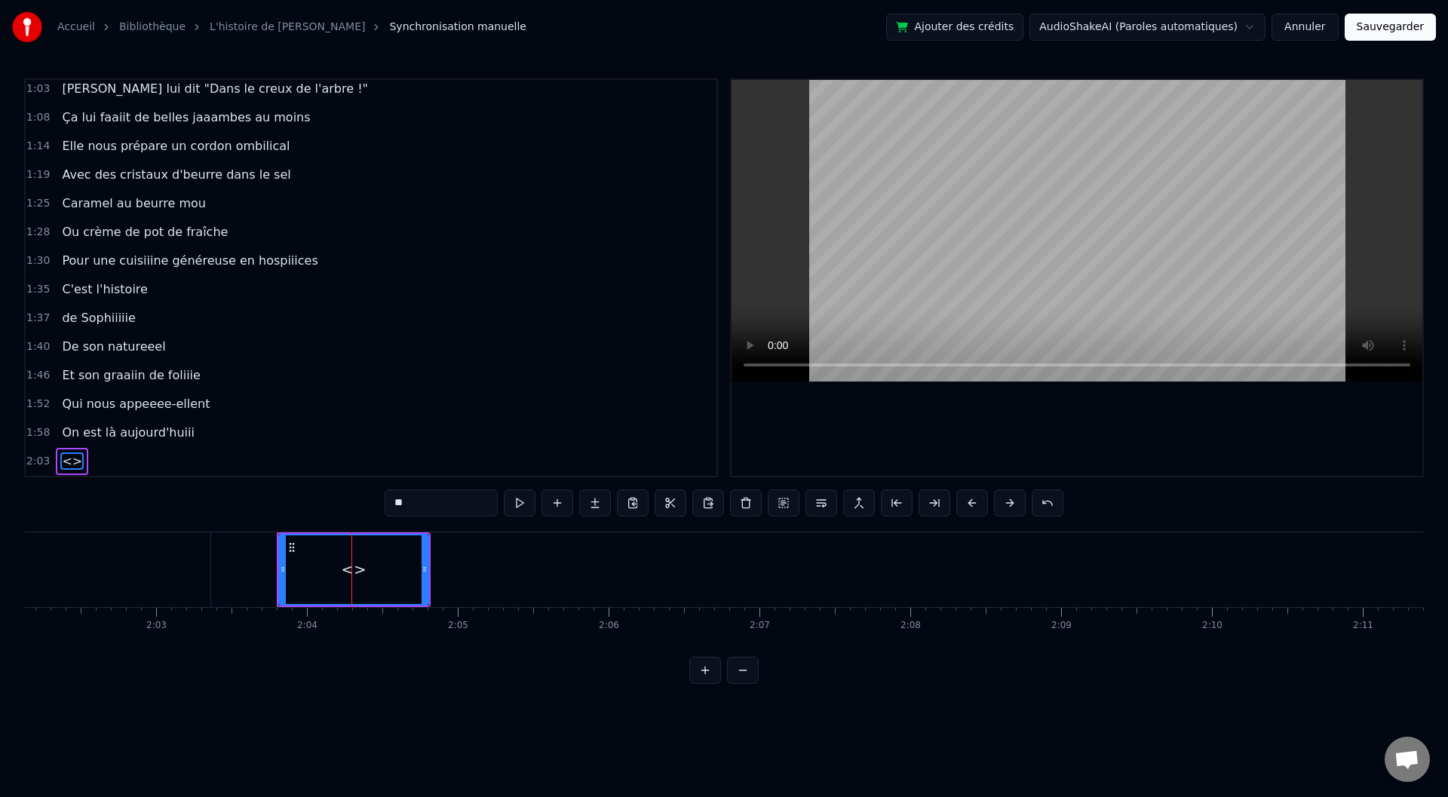
drag, startPoint x: 400, startPoint y: 505, endPoint x: 380, endPoint y: 505, distance: 20.4
click at [381, 505] on div "0:00 Baaaah ça va mieux toiii ? 0:04 Ou ça va [PERSON_NAME] ? 0:07 Sacré sulééé…" at bounding box center [724, 381] width 1400 height 606
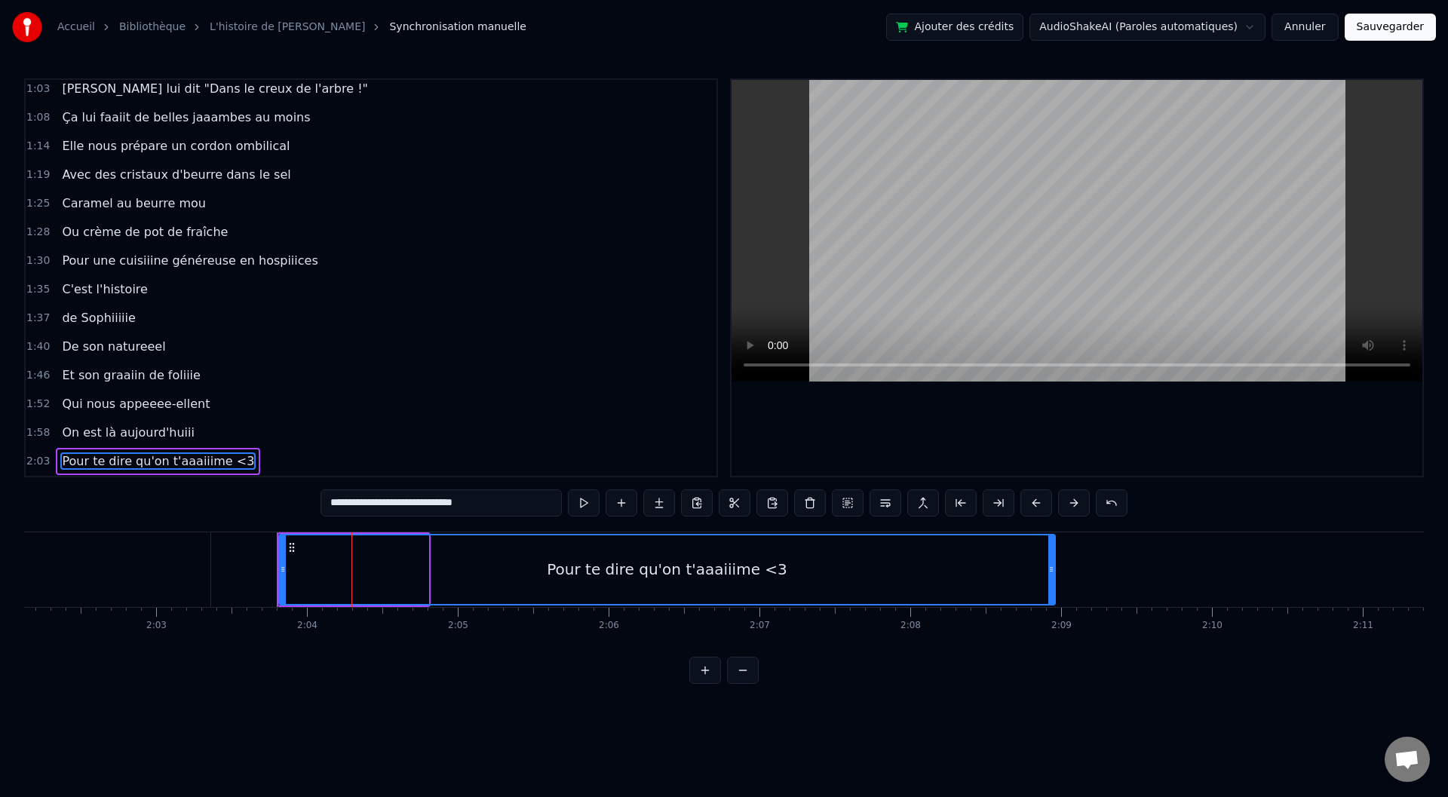
drag, startPoint x: 425, startPoint y: 568, endPoint x: 1056, endPoint y: 563, distance: 630.5
click at [1054, 563] on icon at bounding box center [1051, 569] width 6 height 12
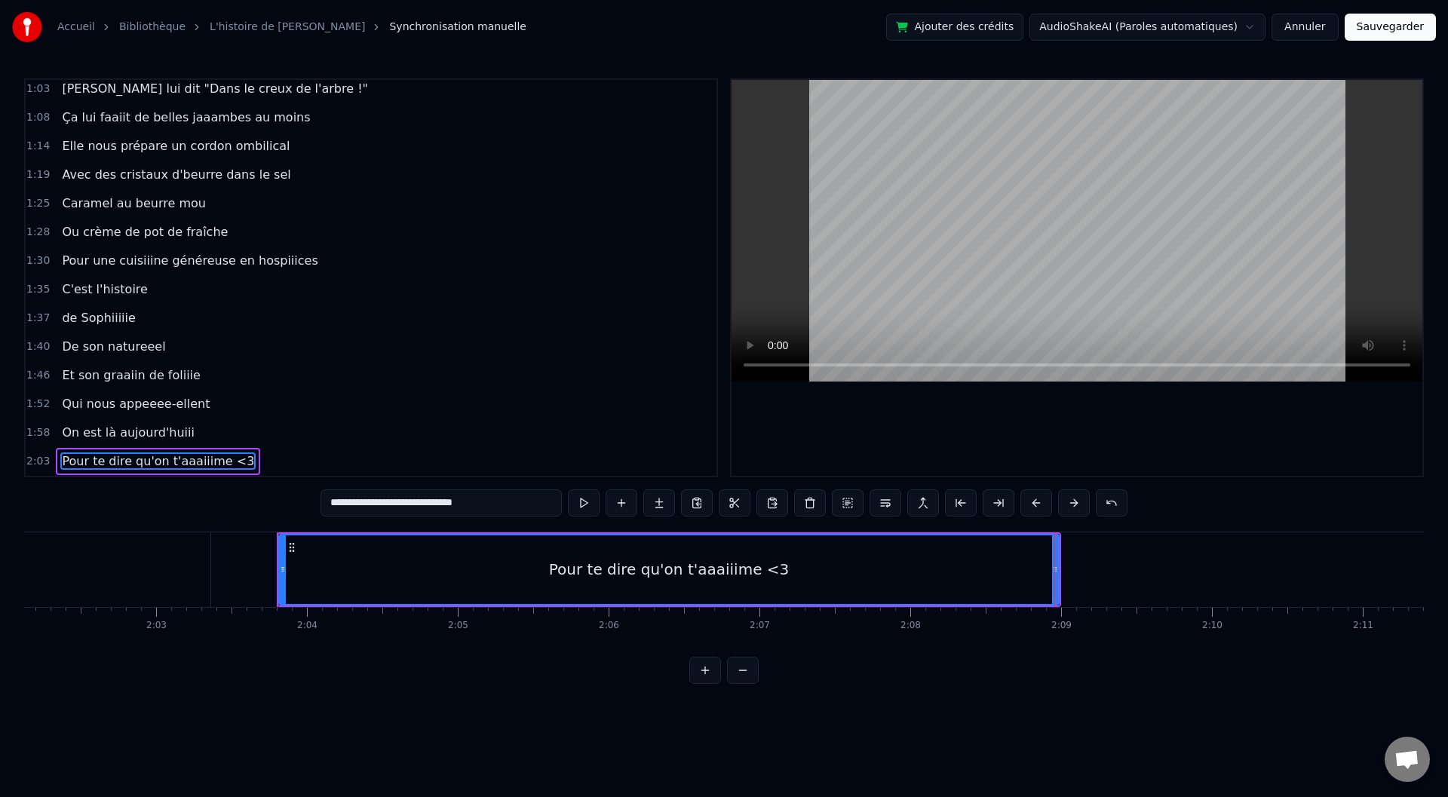
type input "**********"
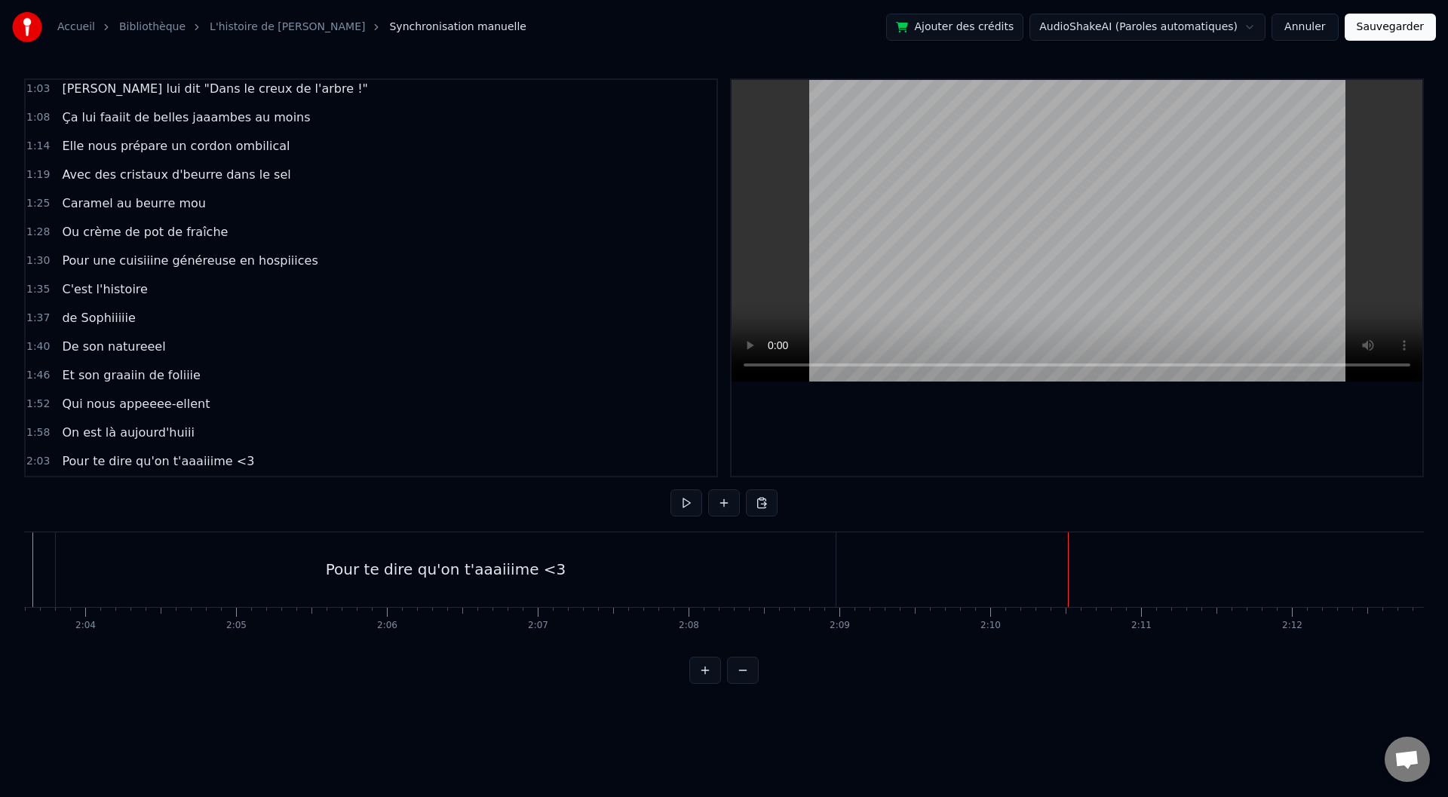
scroll to position [0, 18664]
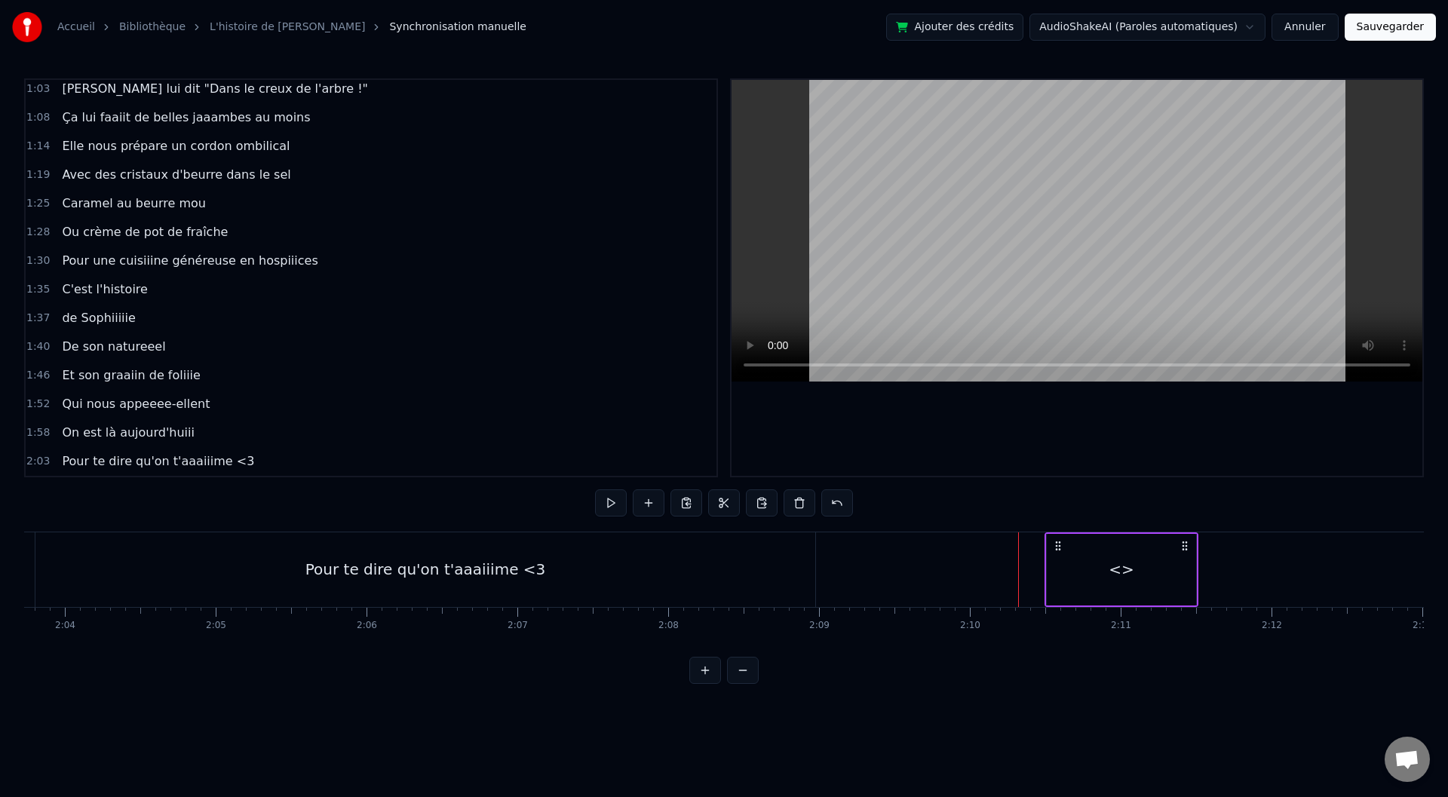
drag, startPoint x: 1032, startPoint y: 545, endPoint x: 1058, endPoint y: 545, distance: 26.4
click at [1058, 545] on icon at bounding box center [1058, 546] width 12 height 12
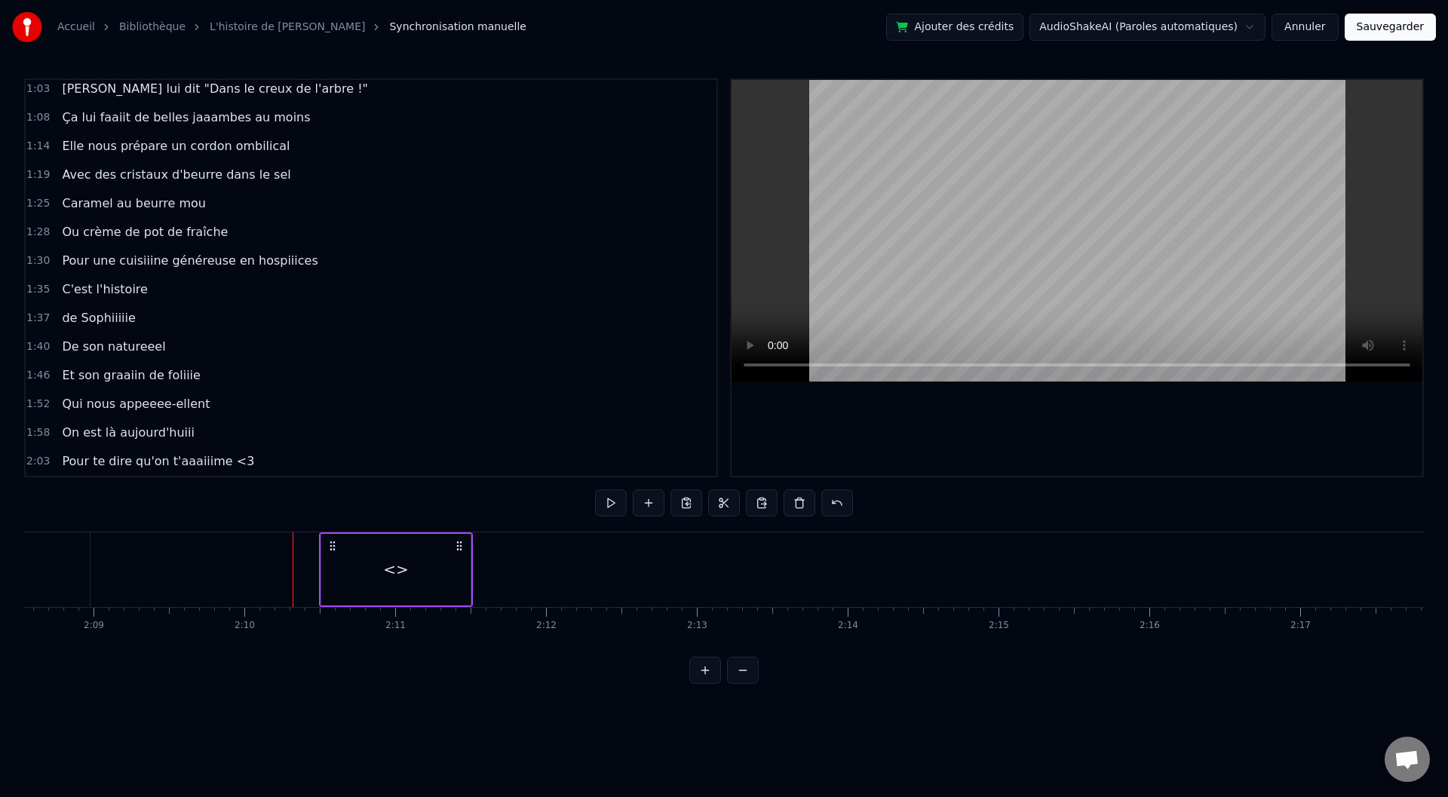
scroll to position [0, 19350]
click at [434, 573] on div "<>" at bounding box center [436, 569] width 26 height 23
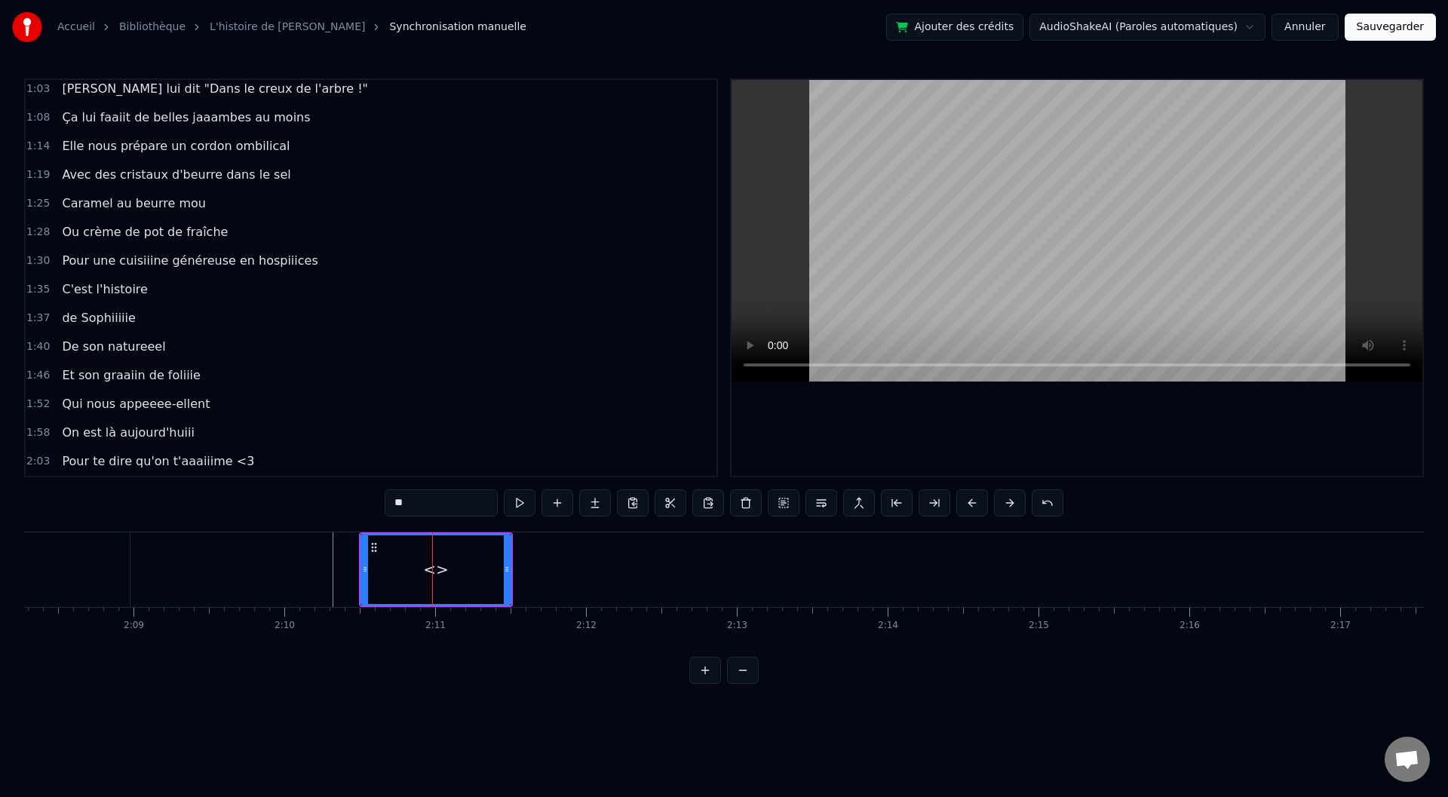
scroll to position [578, 0]
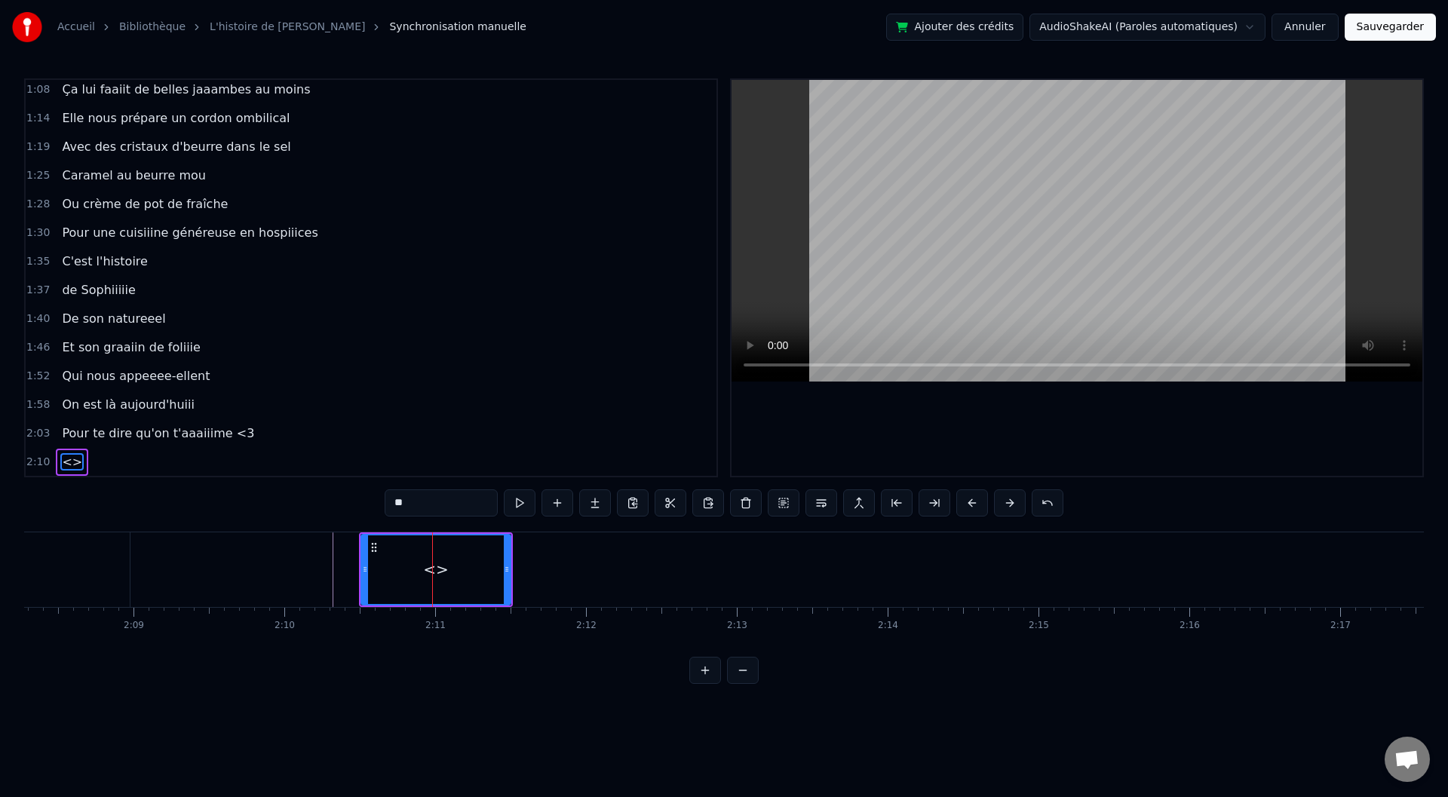
click at [433, 573] on div "<>" at bounding box center [436, 569] width 26 height 23
drag, startPoint x: 394, startPoint y: 505, endPoint x: 385, endPoint y: 507, distance: 9.3
click at [387, 507] on input "**" at bounding box center [441, 502] width 113 height 27
type input "**********"
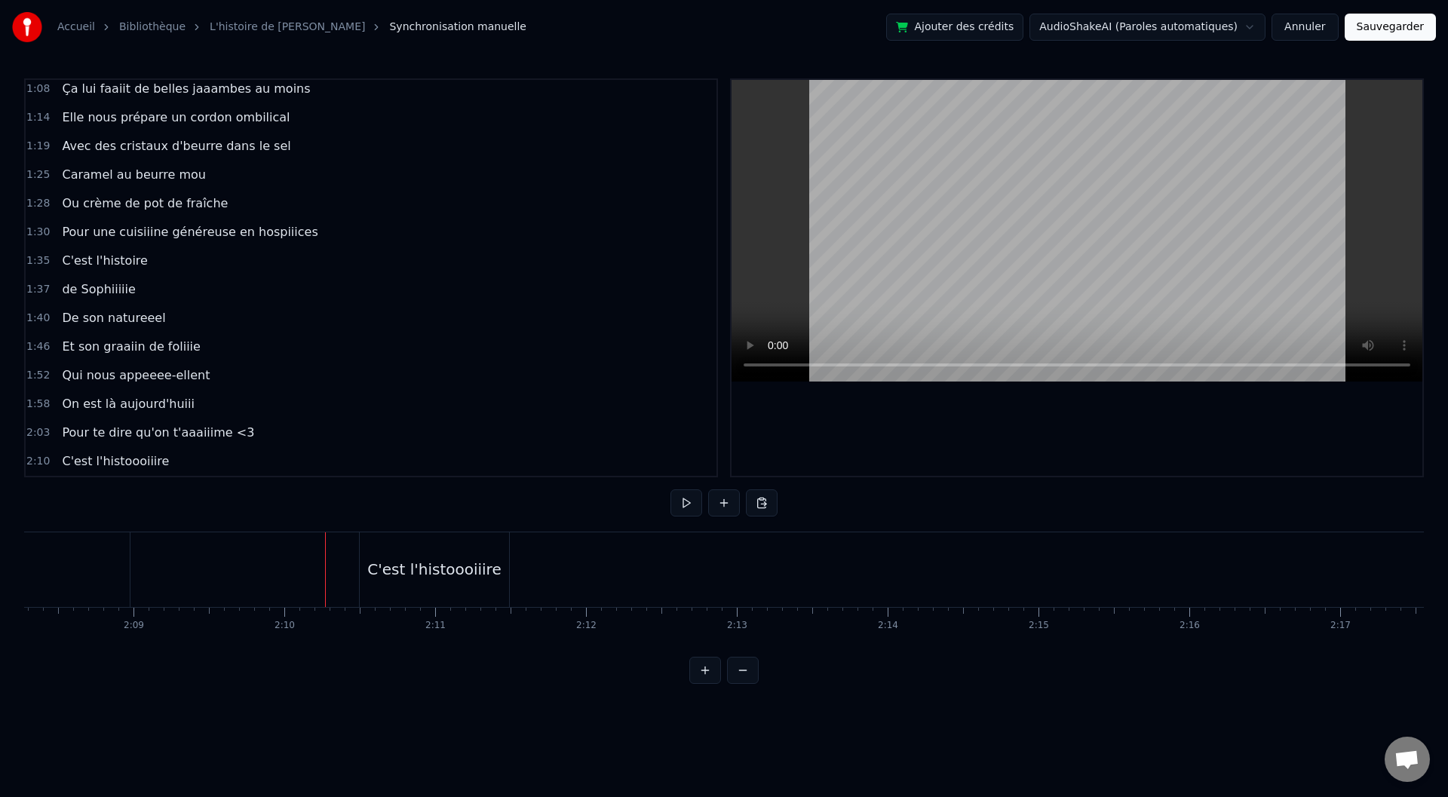
click at [493, 574] on div "C'est l'histoooiiire" at bounding box center [433, 569] width 133 height 23
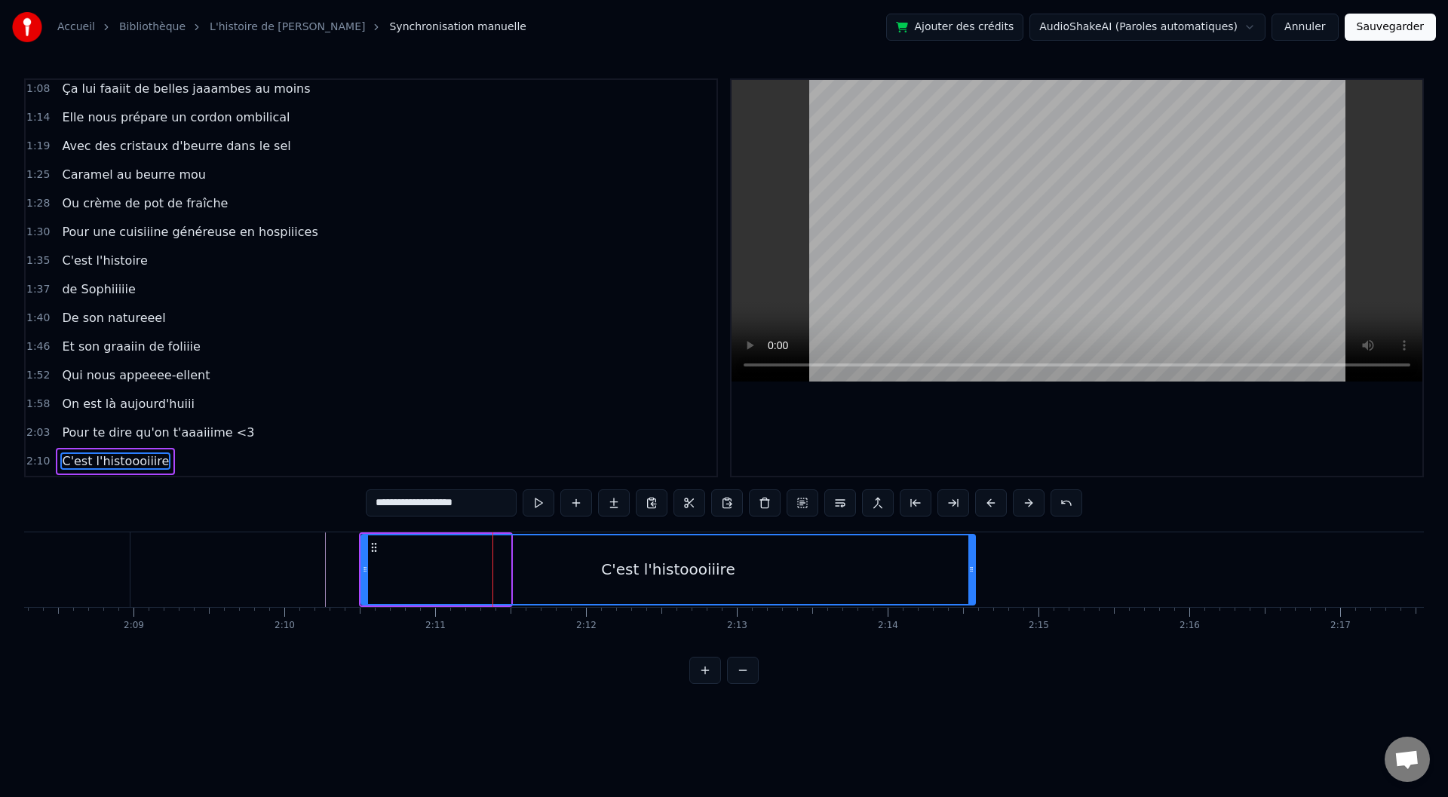
drag, startPoint x: 505, startPoint y: 569, endPoint x: 967, endPoint y: 586, distance: 461.9
click at [968, 586] on div at bounding box center [971, 569] width 6 height 69
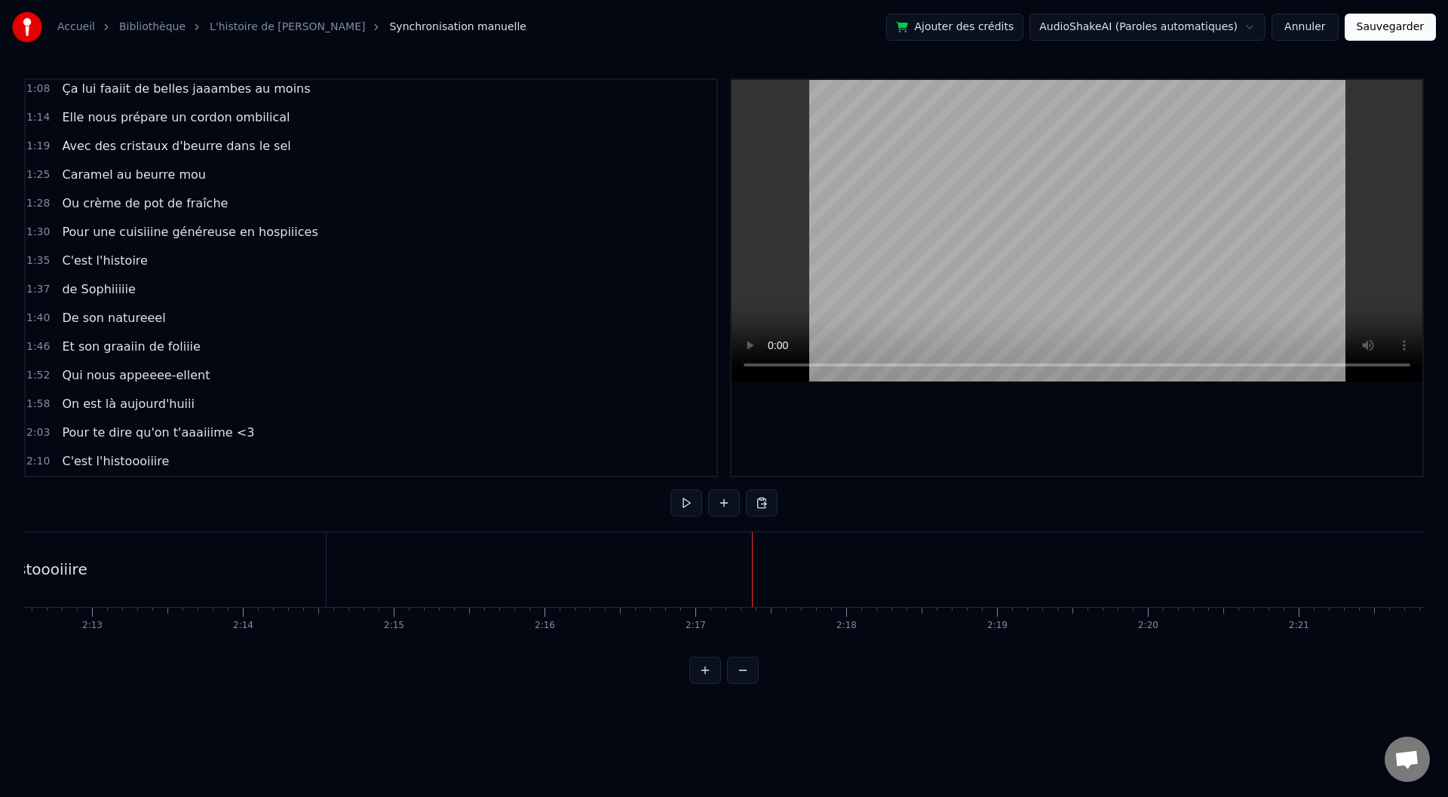
scroll to position [0, 19914]
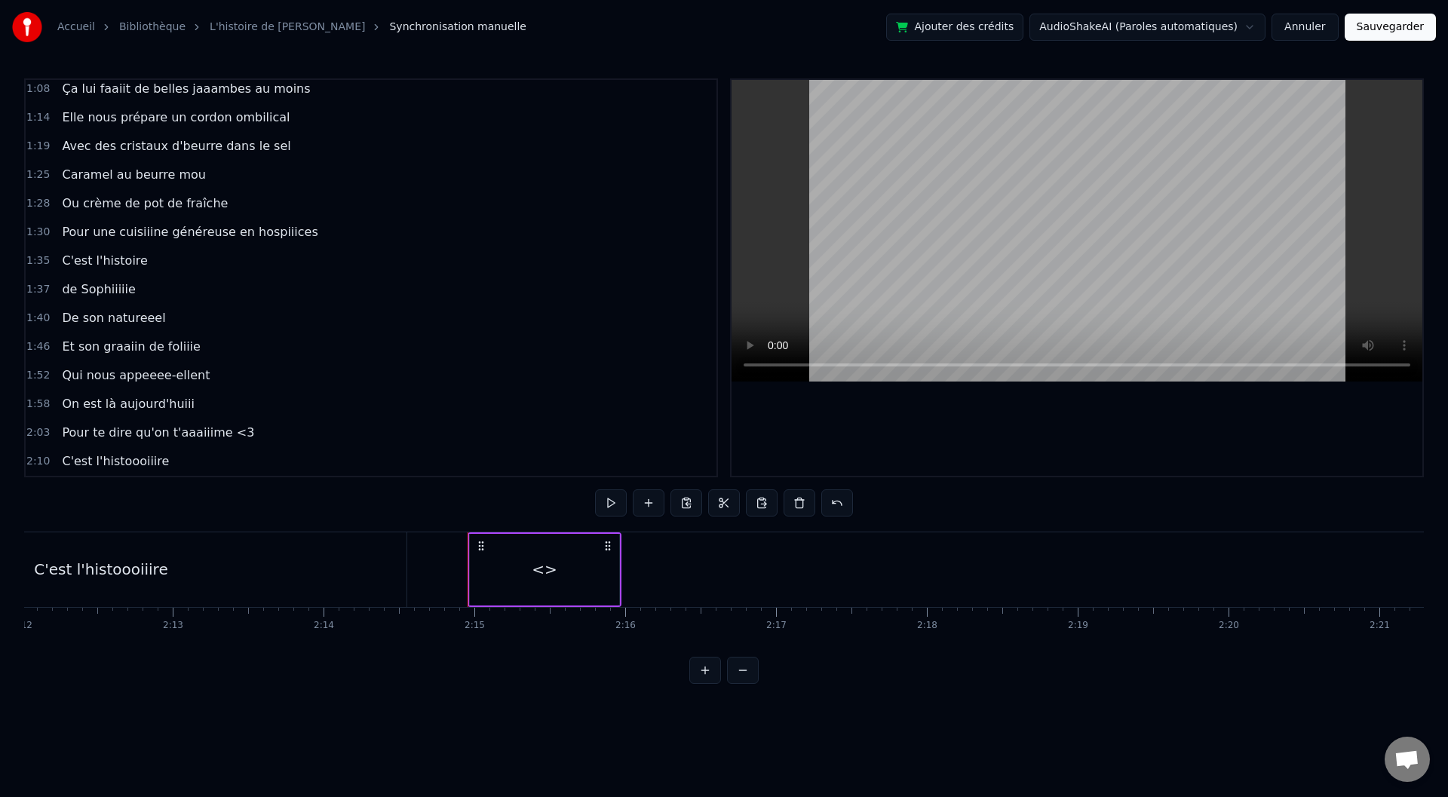
click at [548, 569] on div "<>" at bounding box center [545, 569] width 26 height 23
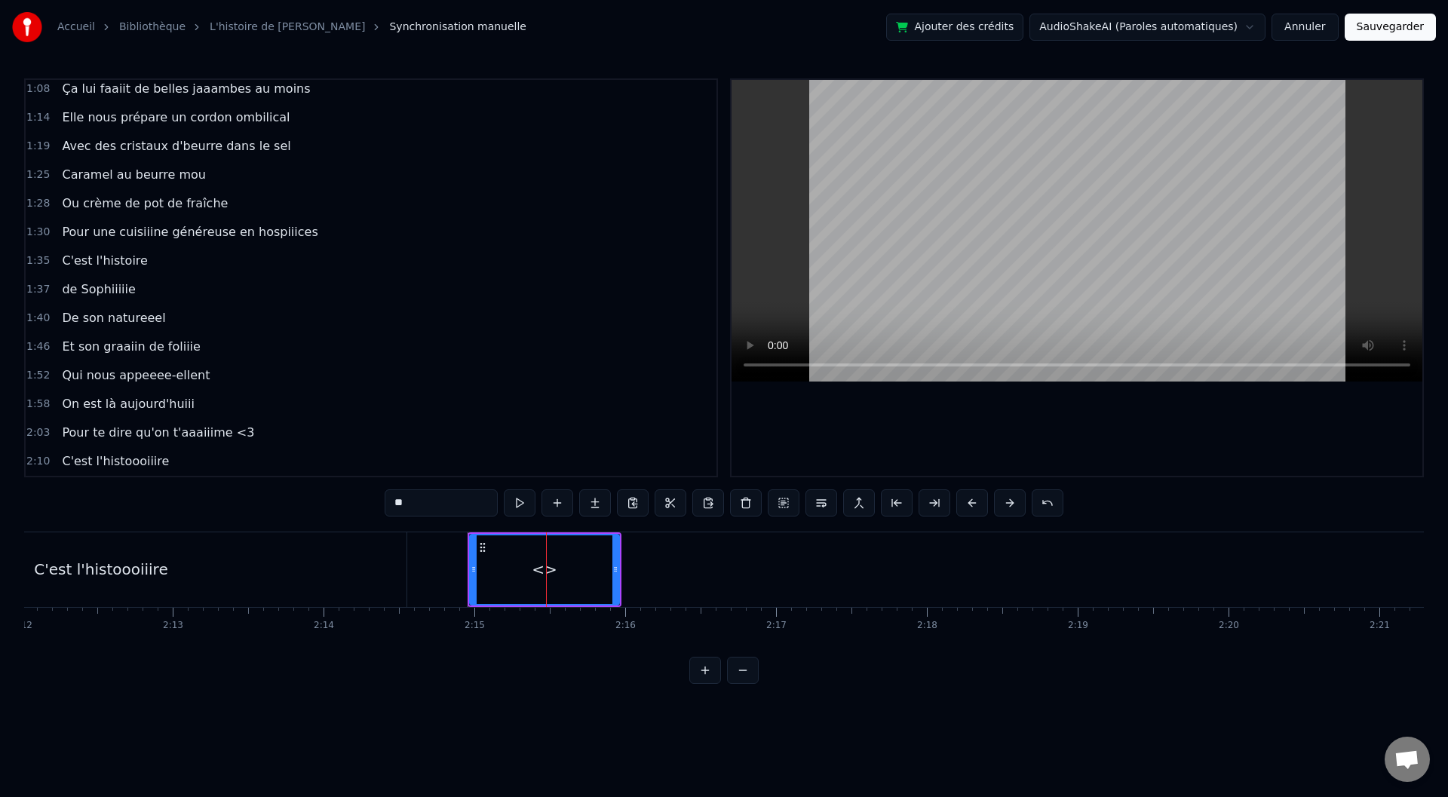
scroll to position [607, 0]
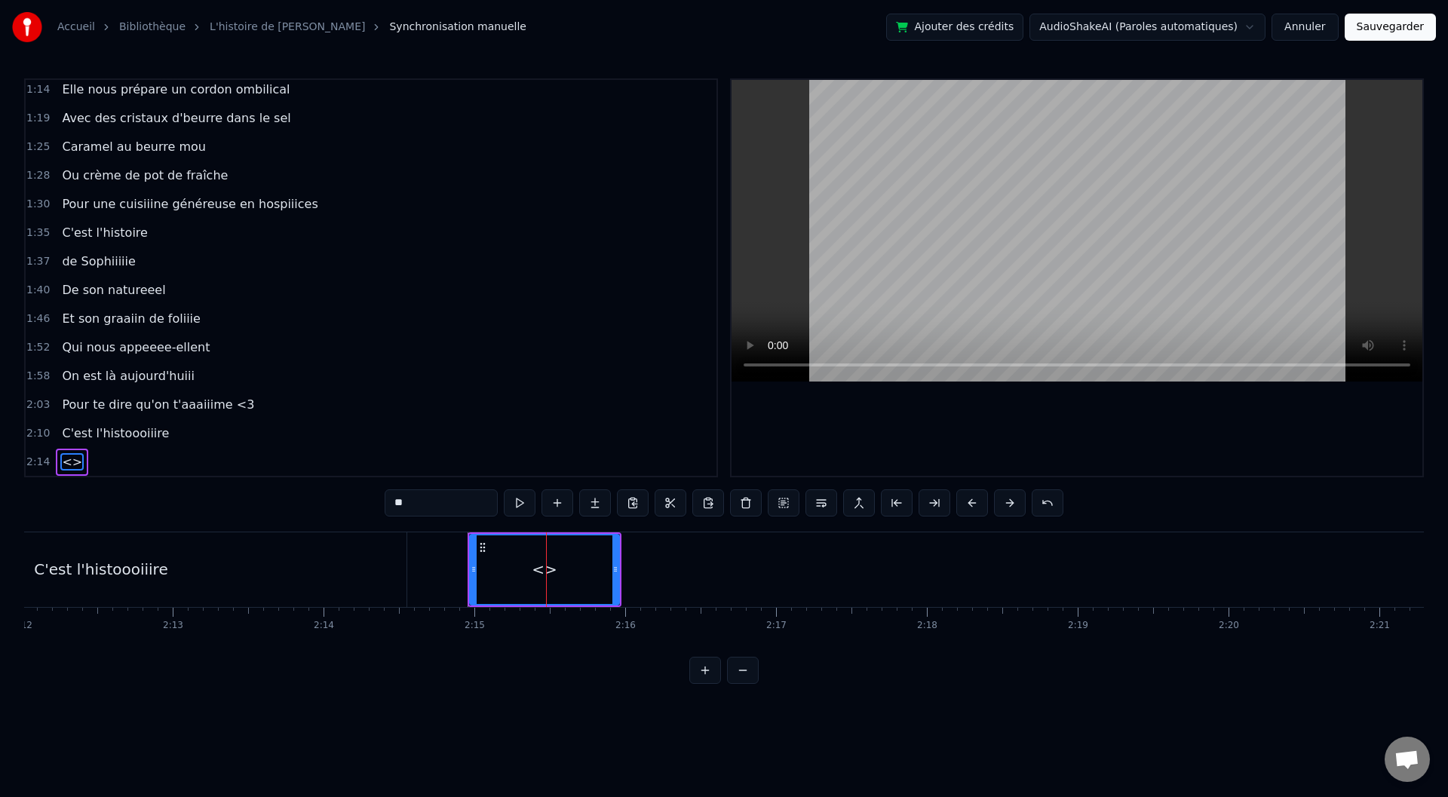
click at [548, 569] on div "<>" at bounding box center [545, 569] width 26 height 23
drag, startPoint x: 408, startPoint y: 506, endPoint x: 357, endPoint y: 508, distance: 51.3
click at [357, 508] on div "0:00 Baaaah ça va mieux toiii ? 0:04 Ou ça va [PERSON_NAME] ? 0:07 Sacré sulééé…" at bounding box center [724, 381] width 1400 height 606
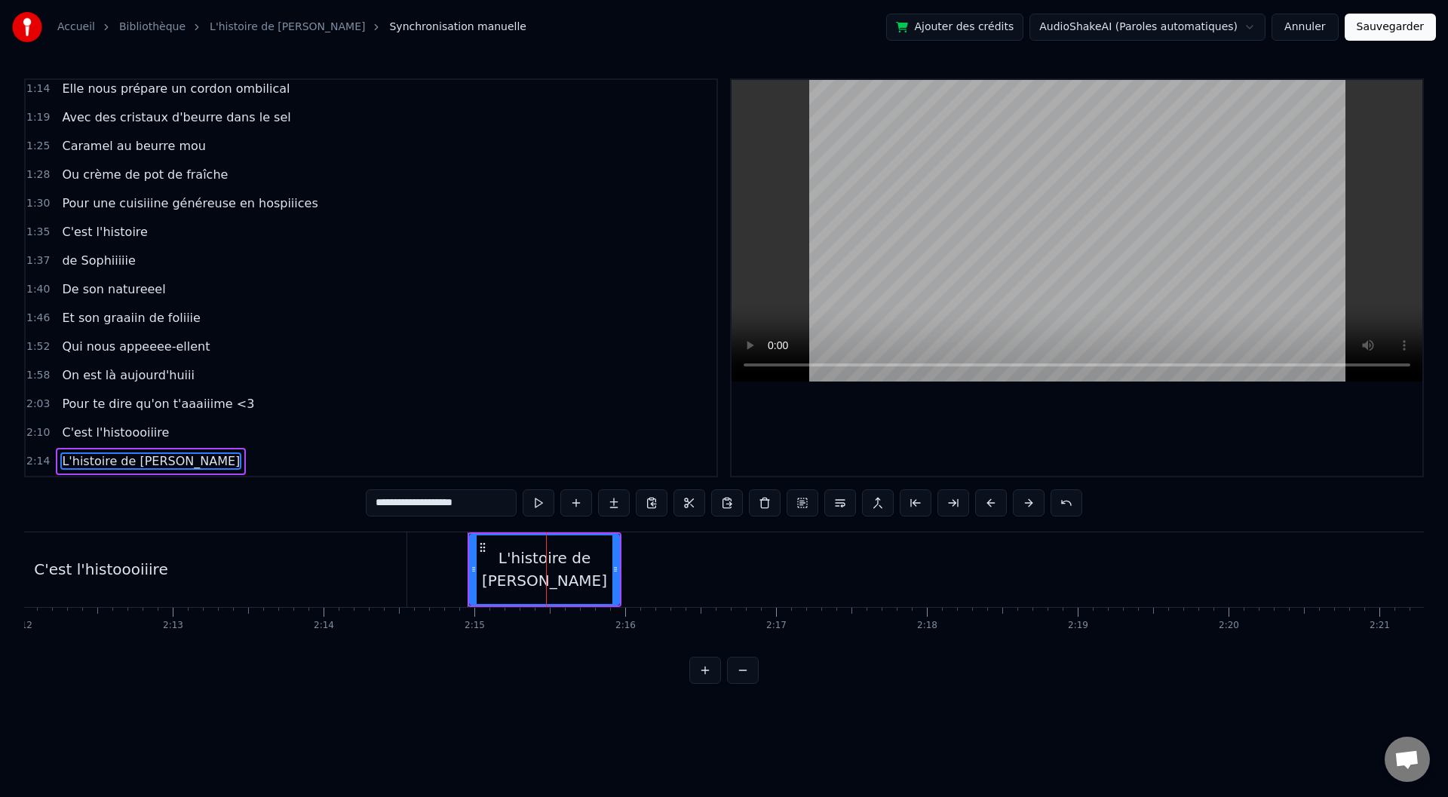
type input "**********"
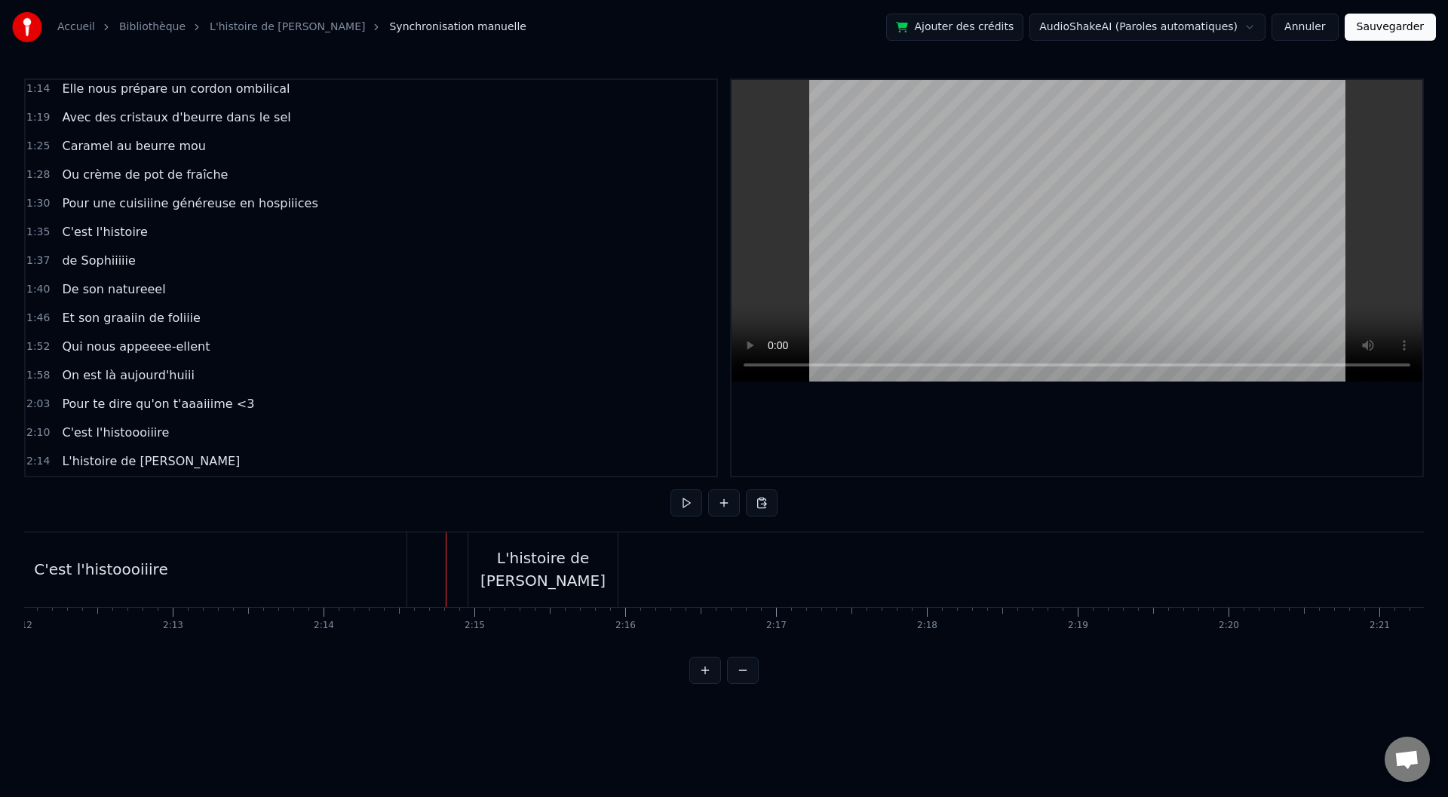
click at [606, 569] on div "L'histoire de [PERSON_NAME]" at bounding box center [542, 569] width 149 height 45
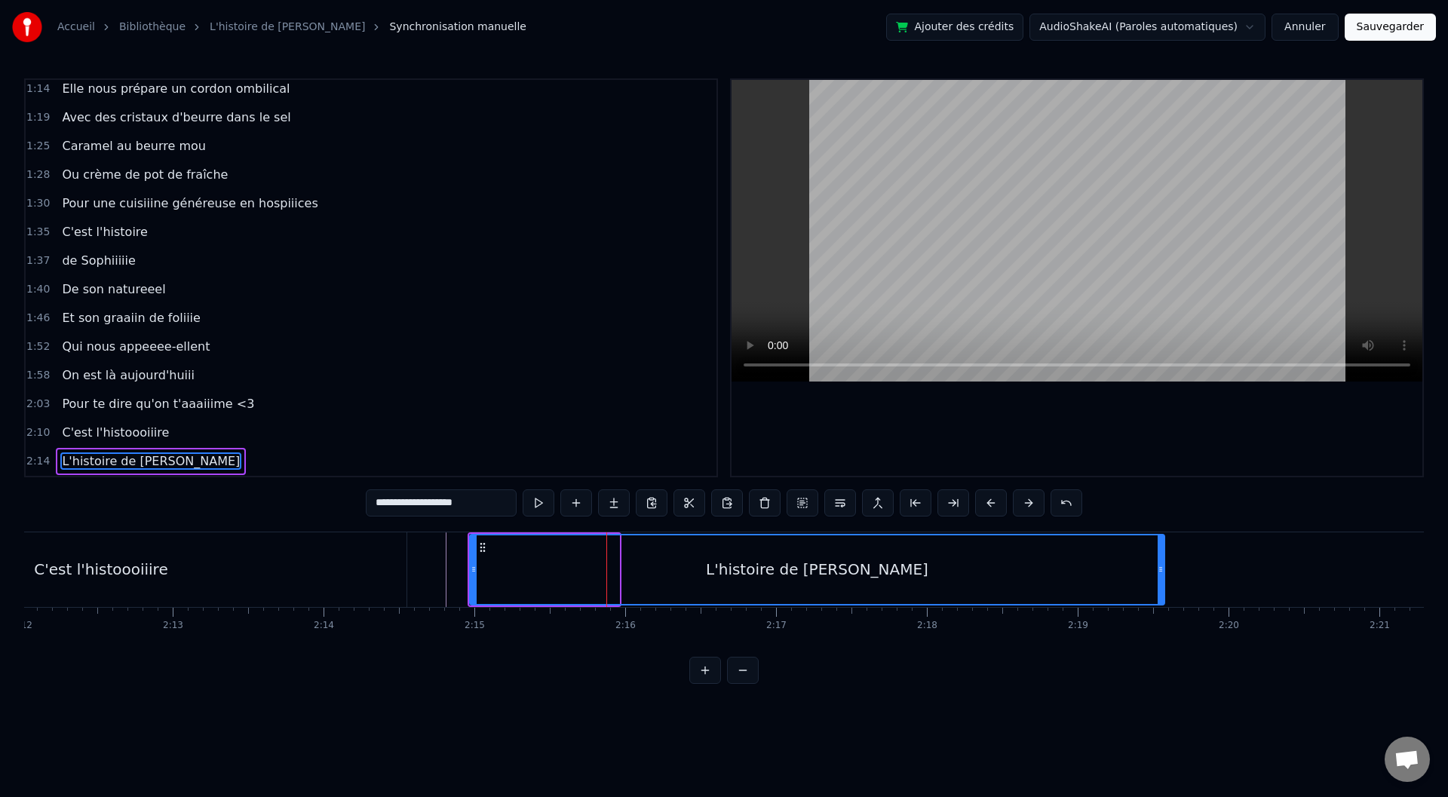
drag, startPoint x: 616, startPoint y: 566, endPoint x: 1162, endPoint y: 578, distance: 545.5
click at [1162, 578] on div at bounding box center [1161, 569] width 6 height 69
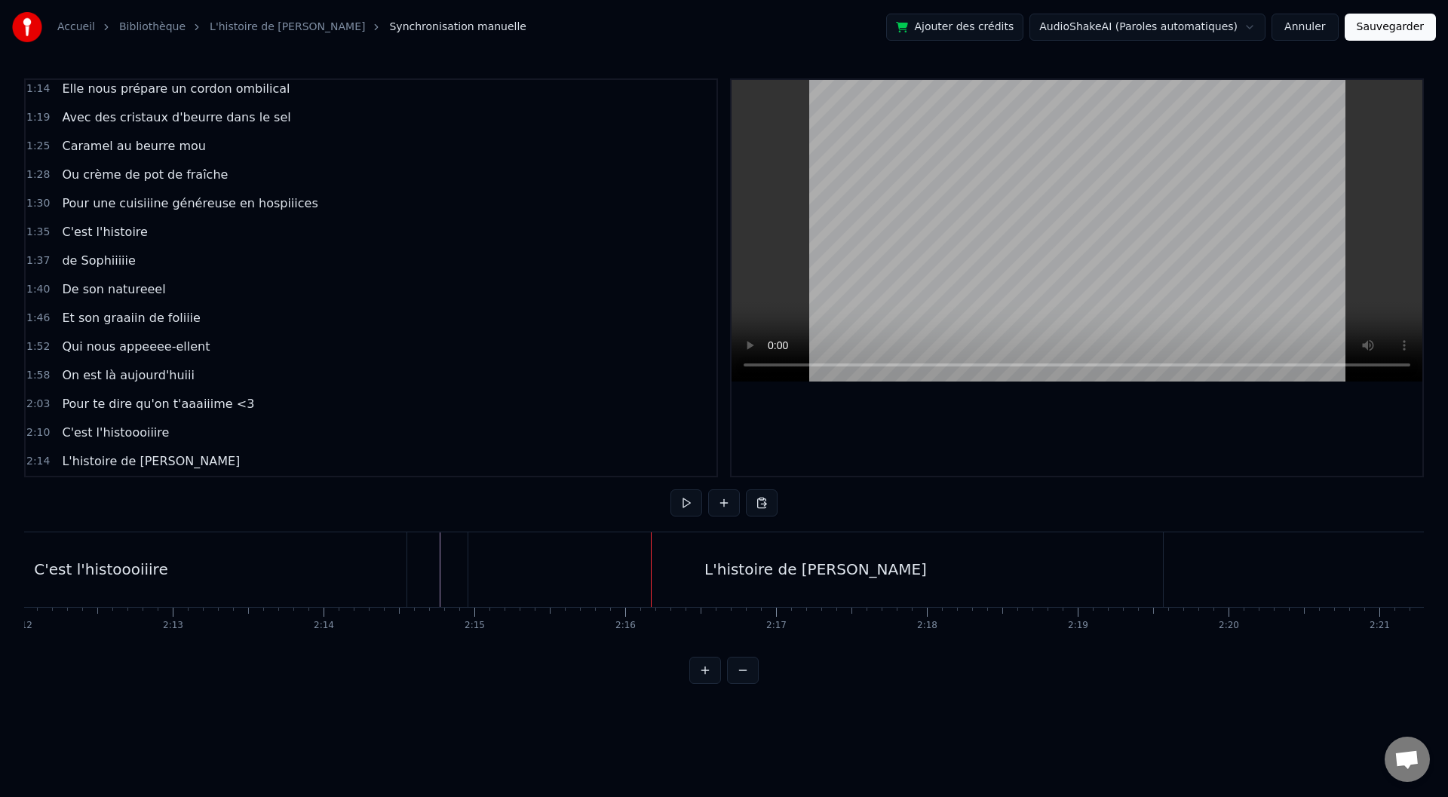
click at [474, 570] on div "L'histoire de [PERSON_NAME]" at bounding box center [815, 569] width 695 height 75
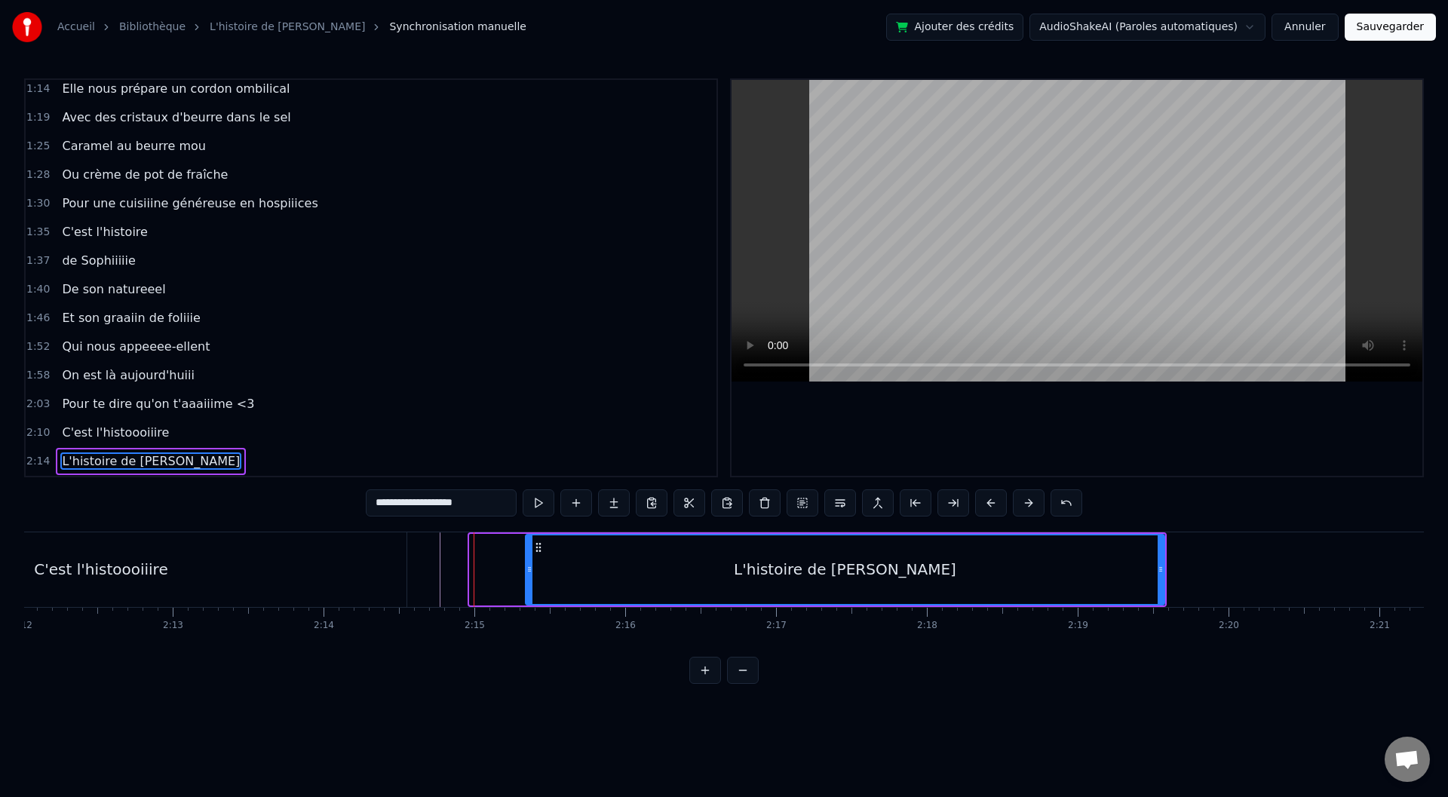
drag, startPoint x: 471, startPoint y: 569, endPoint x: 529, endPoint y: 576, distance: 57.8
click at [532, 576] on div at bounding box center [529, 569] width 6 height 69
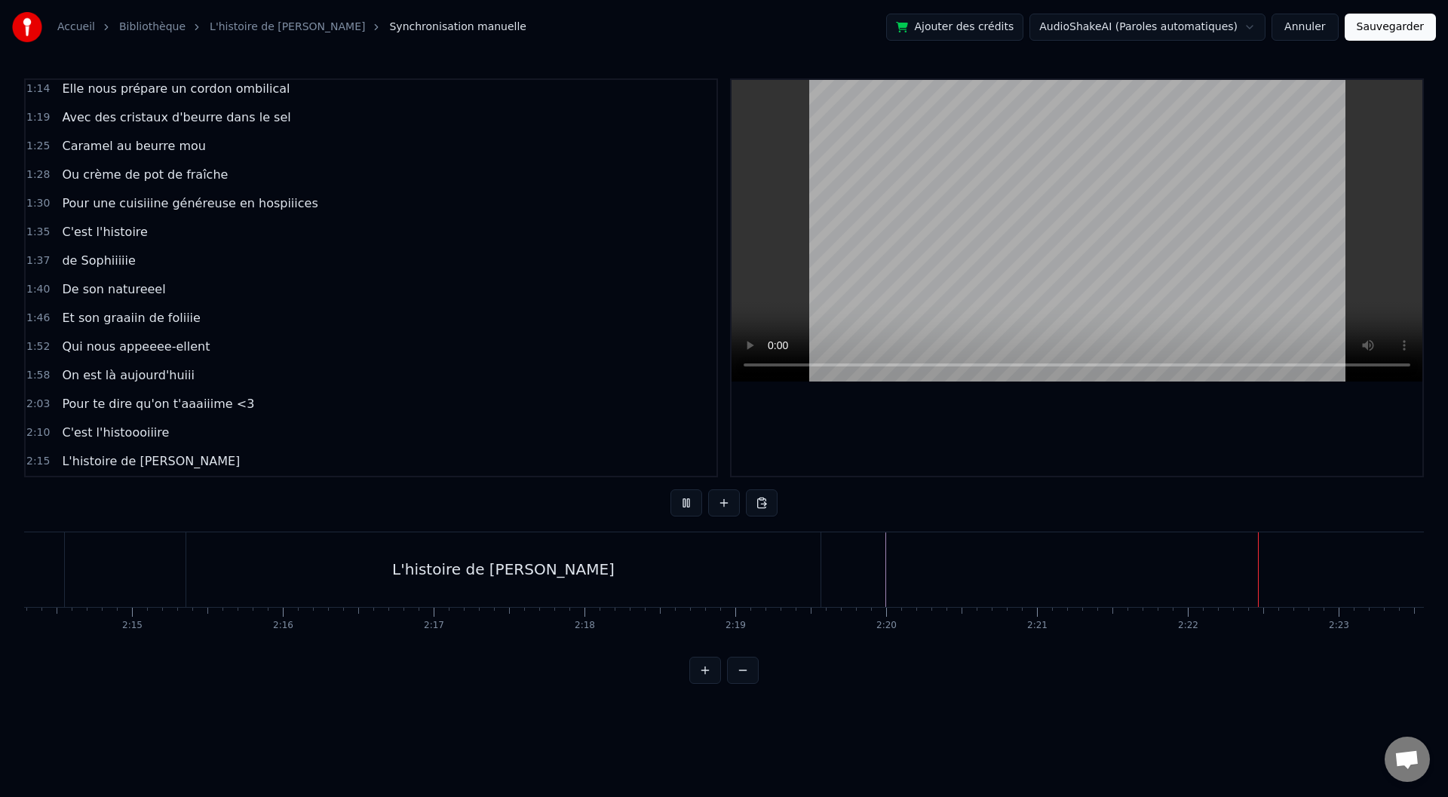
scroll to position [0, 20801]
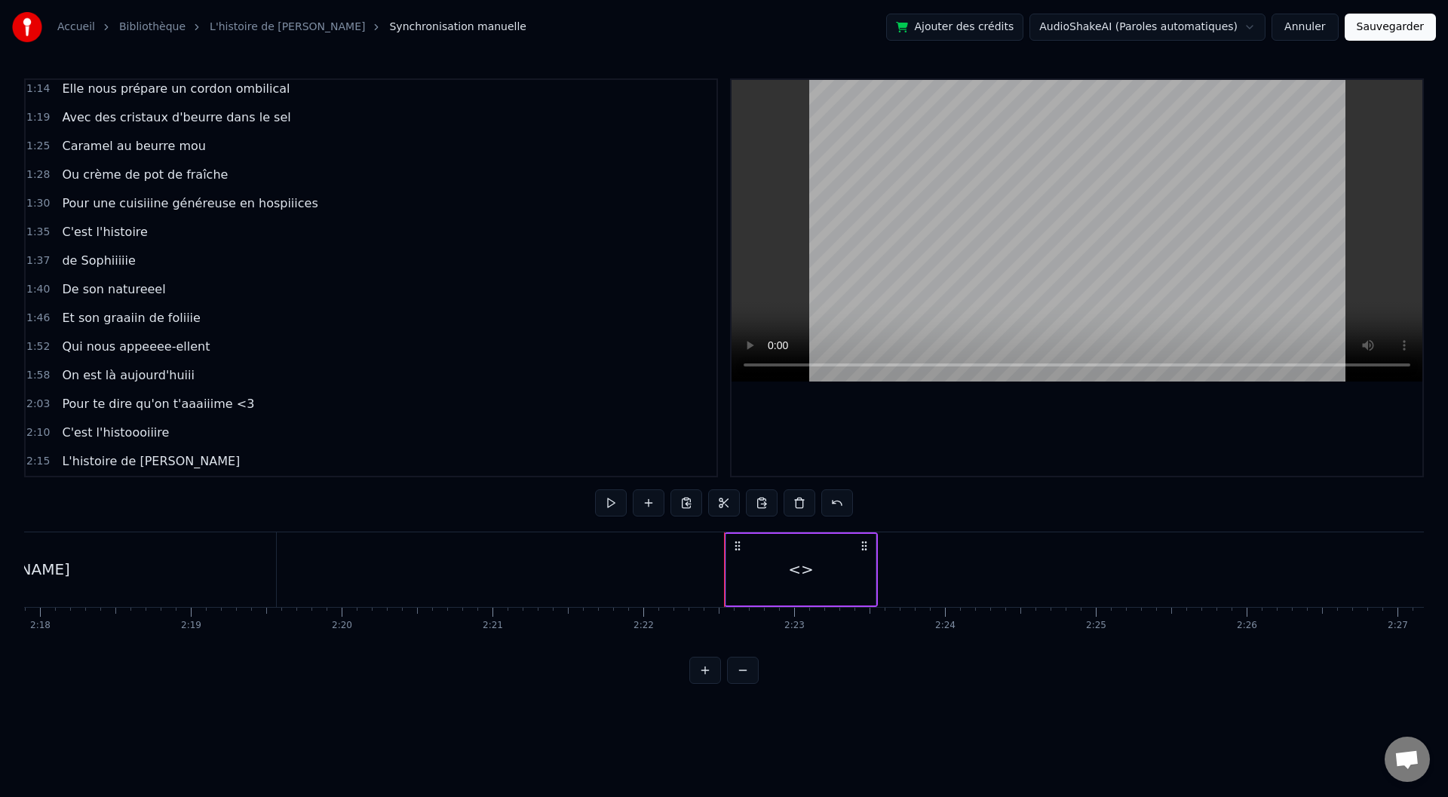
click at [809, 572] on div "<>" at bounding box center [801, 569] width 26 height 23
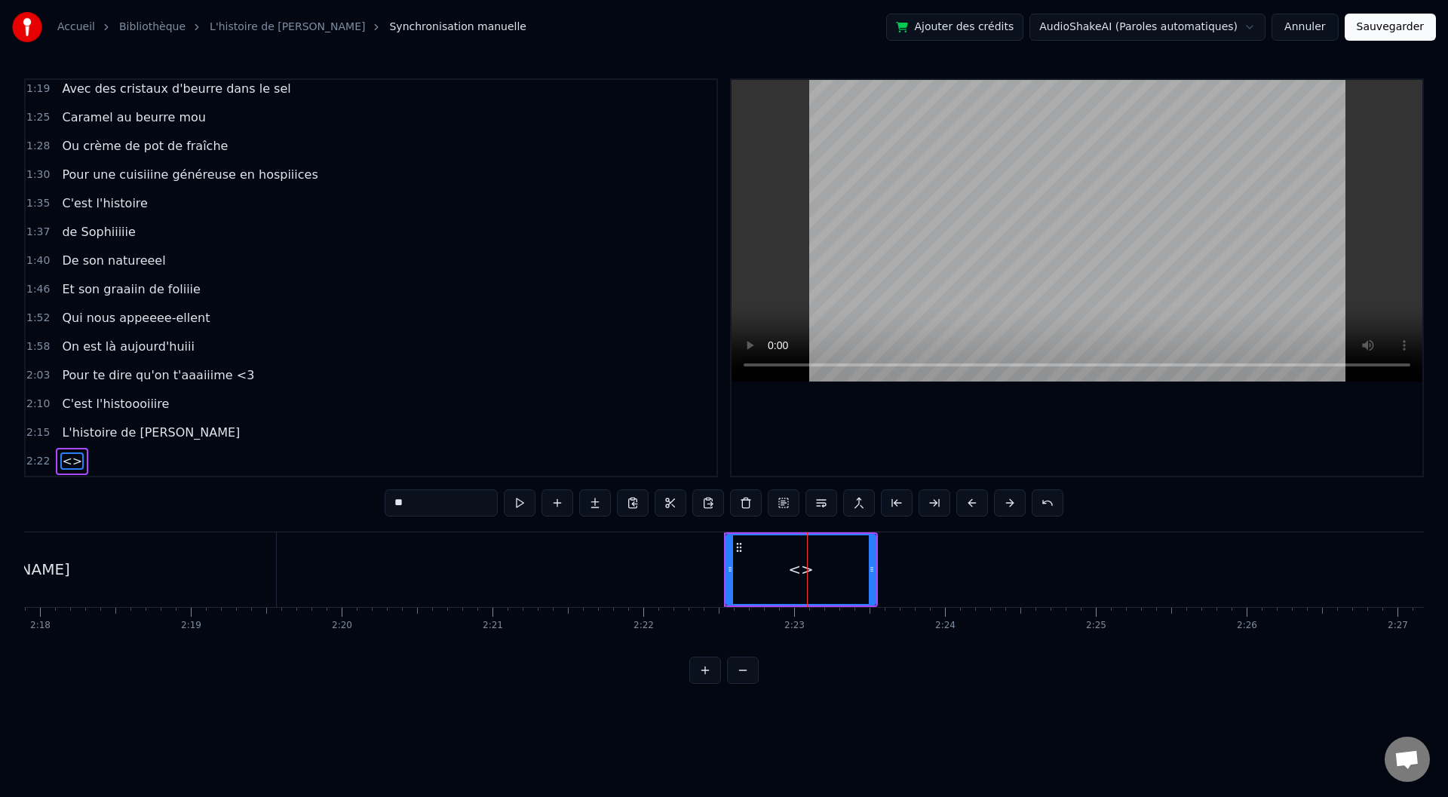
drag, startPoint x: 399, startPoint y: 510, endPoint x: 362, endPoint y: 511, distance: 37.0
click at [362, 511] on div "0:00 Baaaah ça va mieux toiii ? 0:04 Ou ça va [PERSON_NAME] ? 0:07 Sacré sulééé…" at bounding box center [724, 381] width 1400 height 606
type input "***"
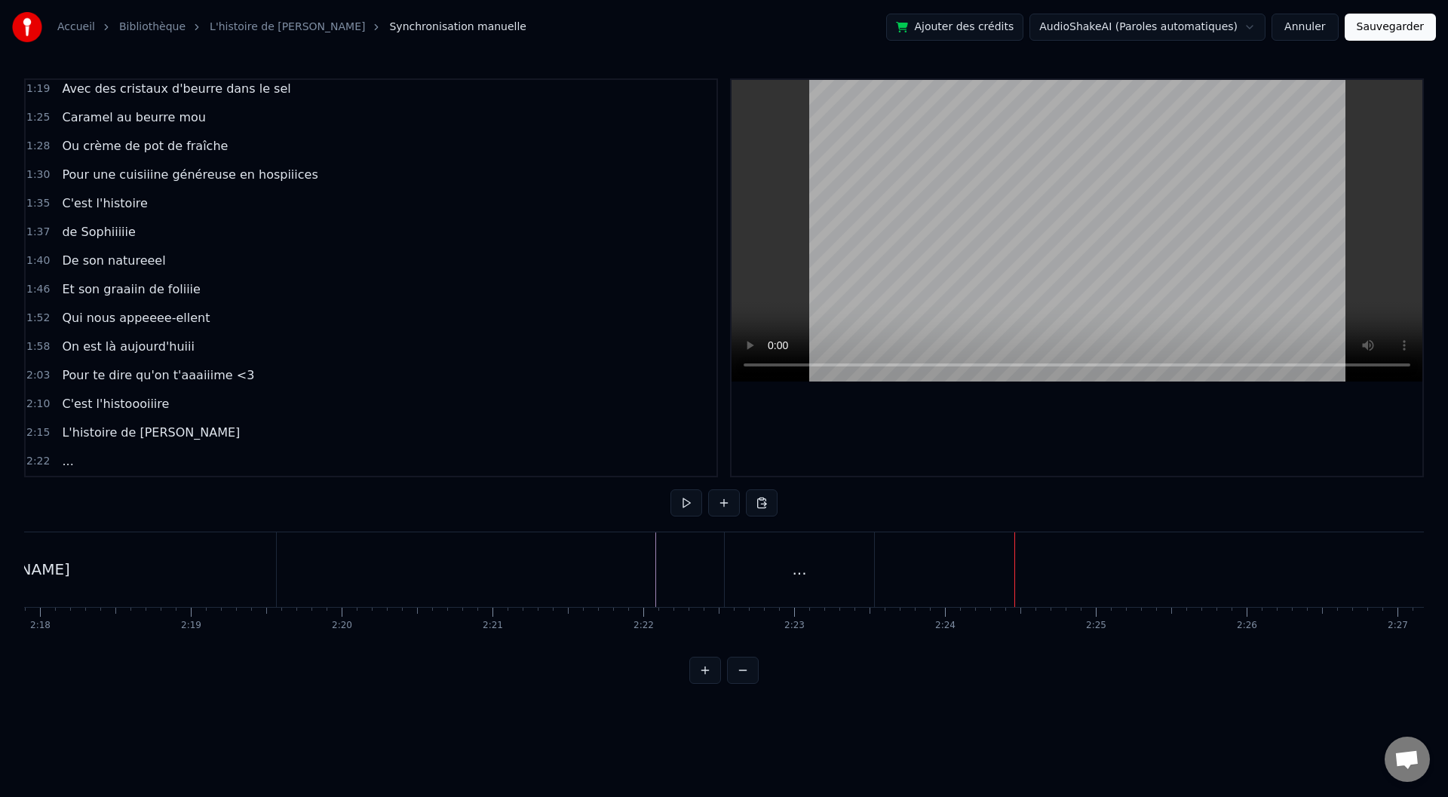
click at [758, 576] on div "..." at bounding box center [799, 569] width 149 height 75
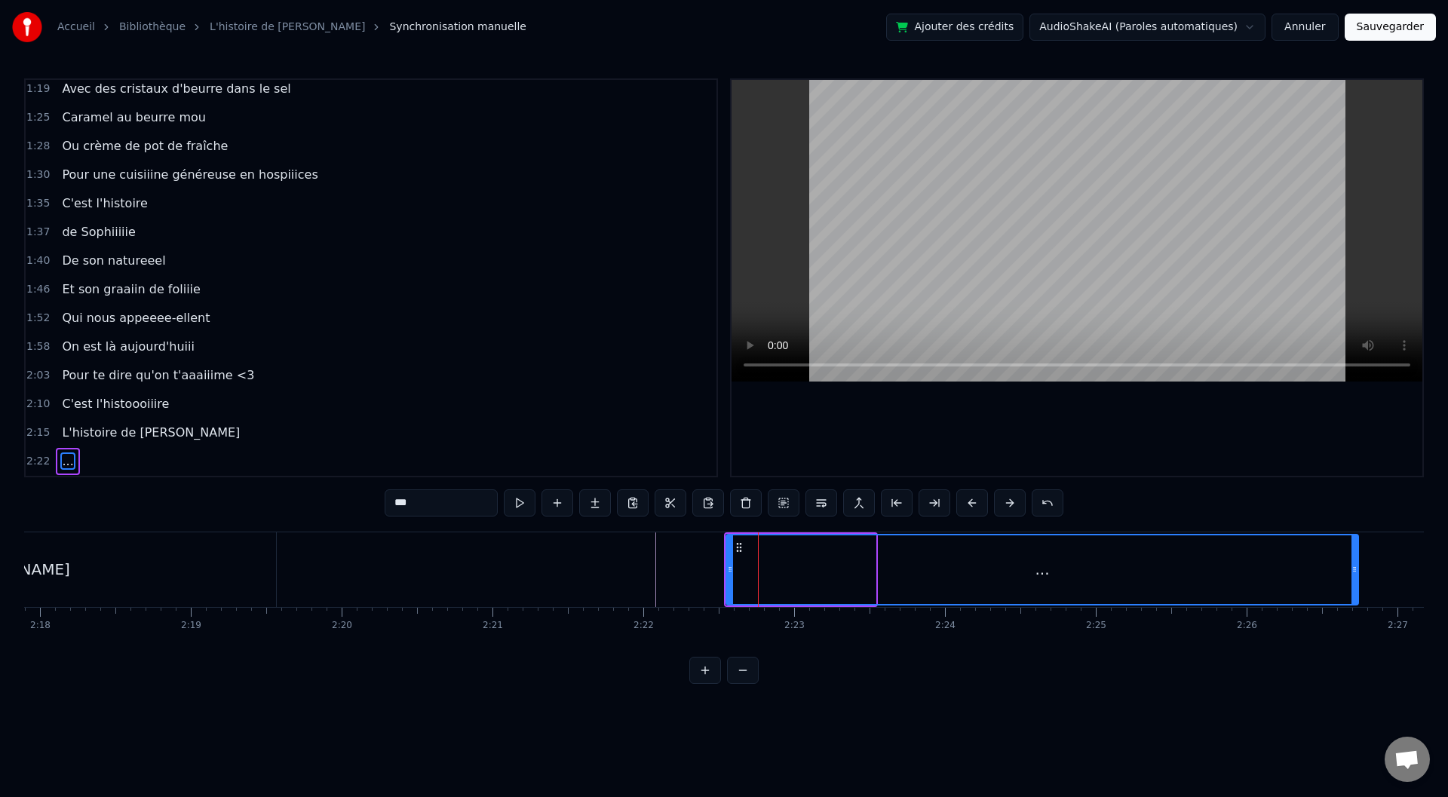
drag, startPoint x: 872, startPoint y: 570, endPoint x: 1349, endPoint y: 582, distance: 476.8
click at [1358, 578] on div at bounding box center [1355, 569] width 6 height 69
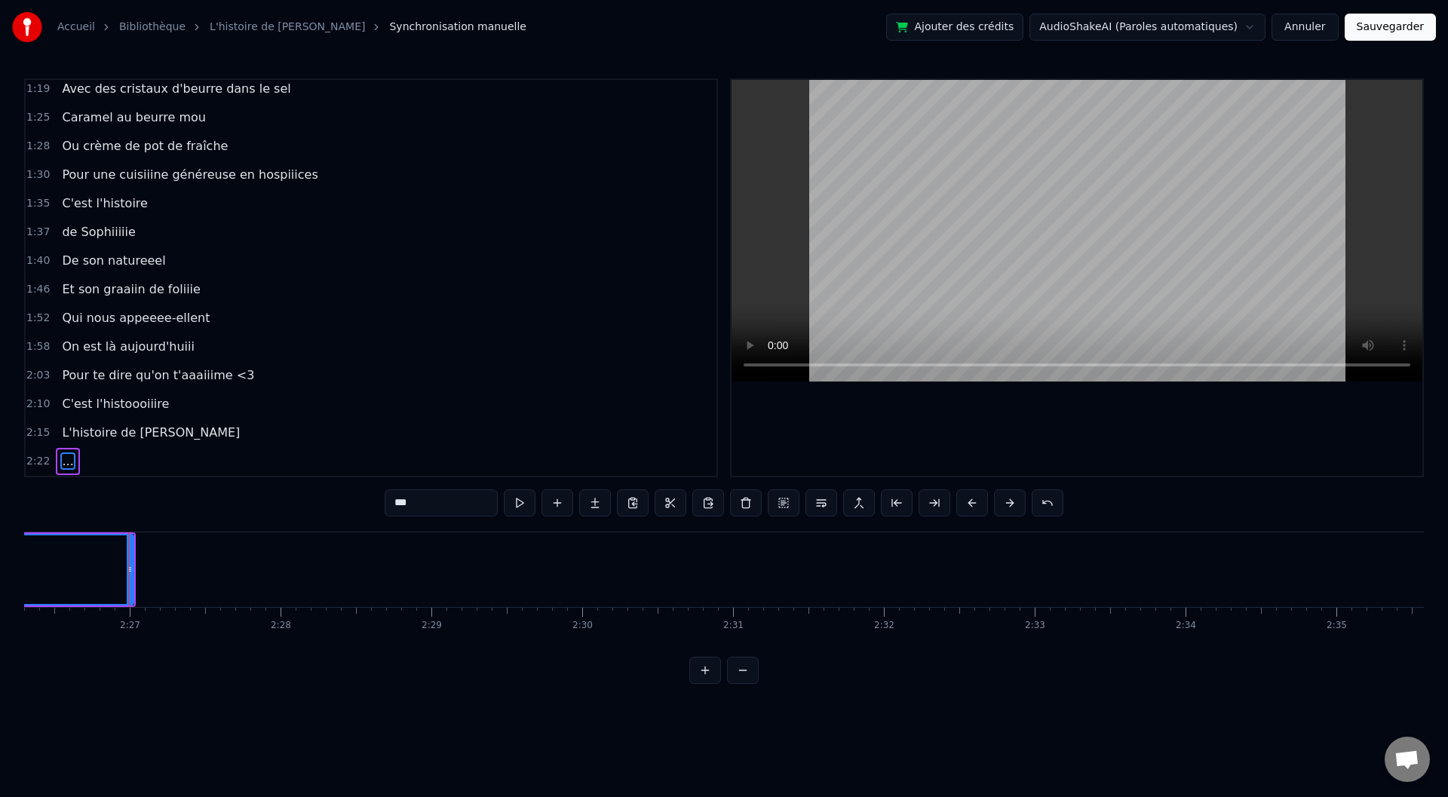
scroll to position [0, 22097]
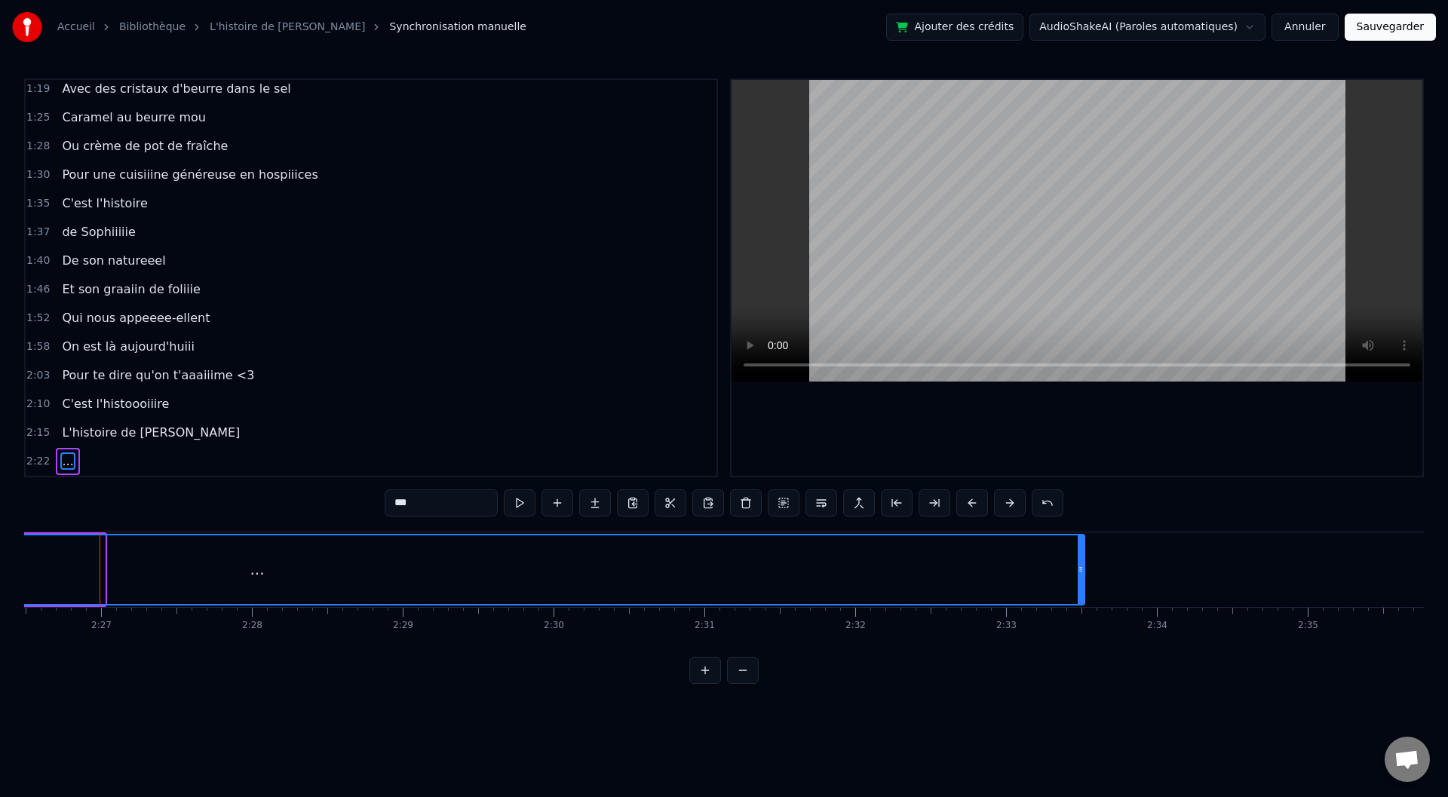
drag, startPoint x: 103, startPoint y: 567, endPoint x: 1082, endPoint y: 557, distance: 979.8
click at [1082, 557] on div at bounding box center [1081, 569] width 6 height 69
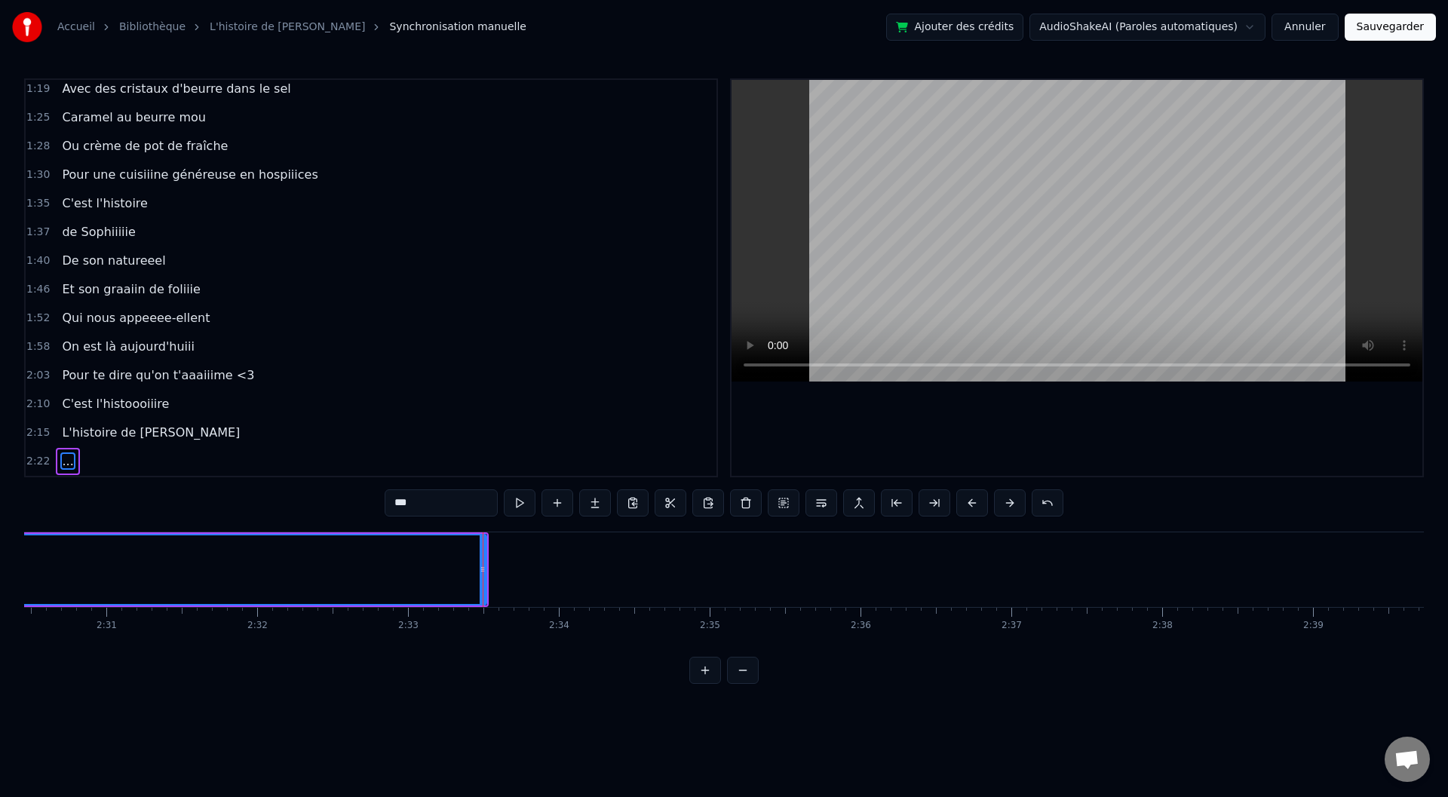
scroll to position [0, 22796]
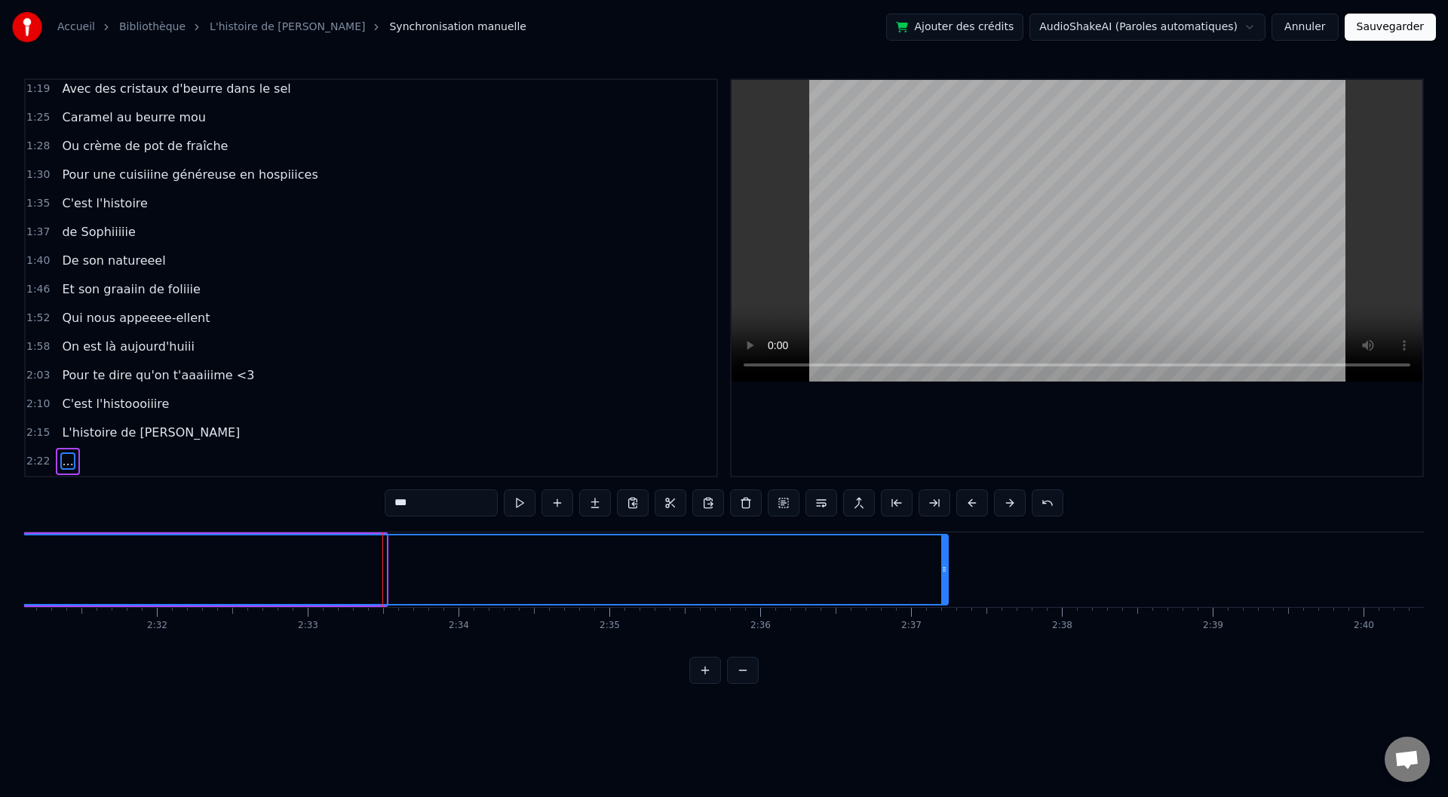
drag, startPoint x: 383, startPoint y: 571, endPoint x: 961, endPoint y: 566, distance: 577.8
click at [947, 566] on icon at bounding box center [944, 569] width 6 height 12
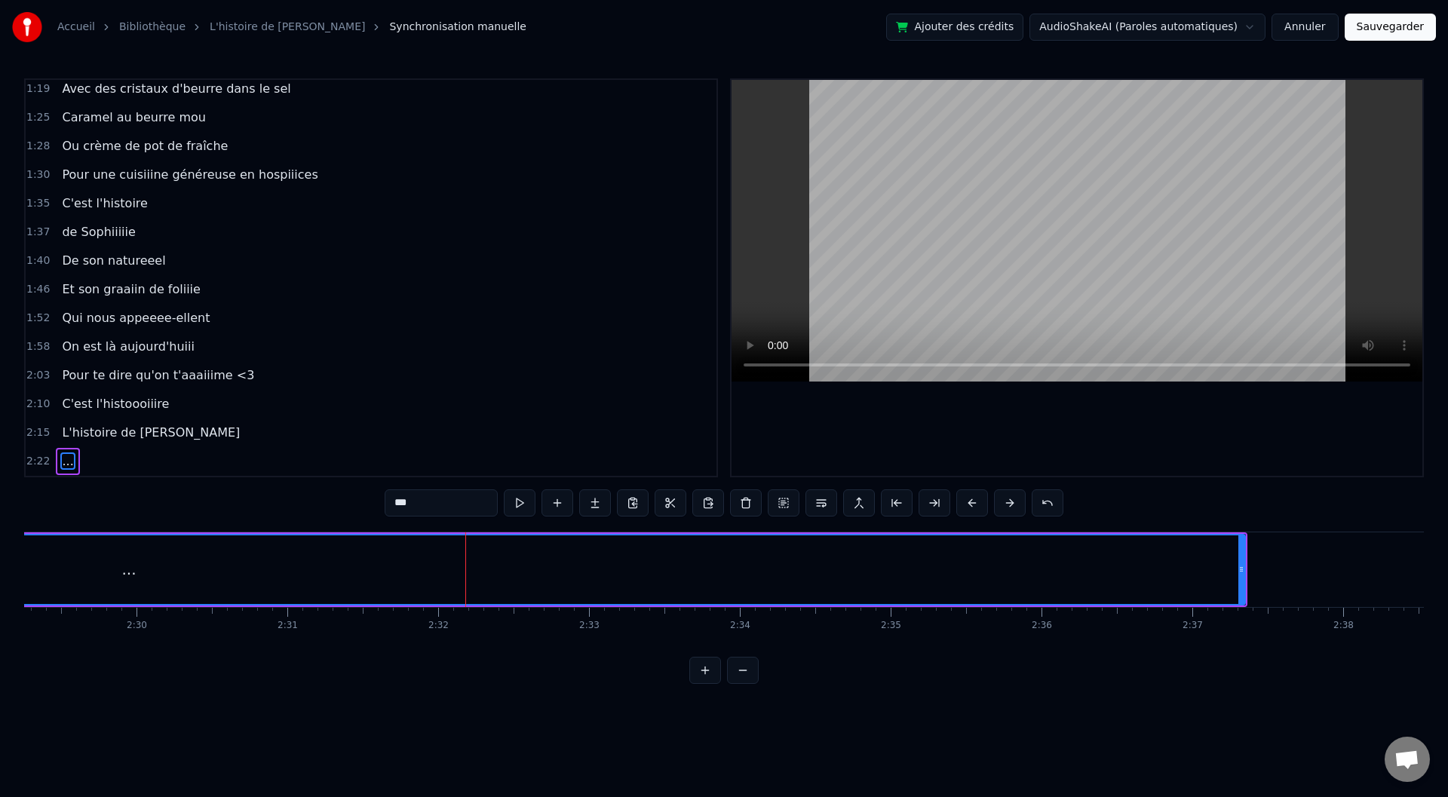
scroll to position [0, 22937]
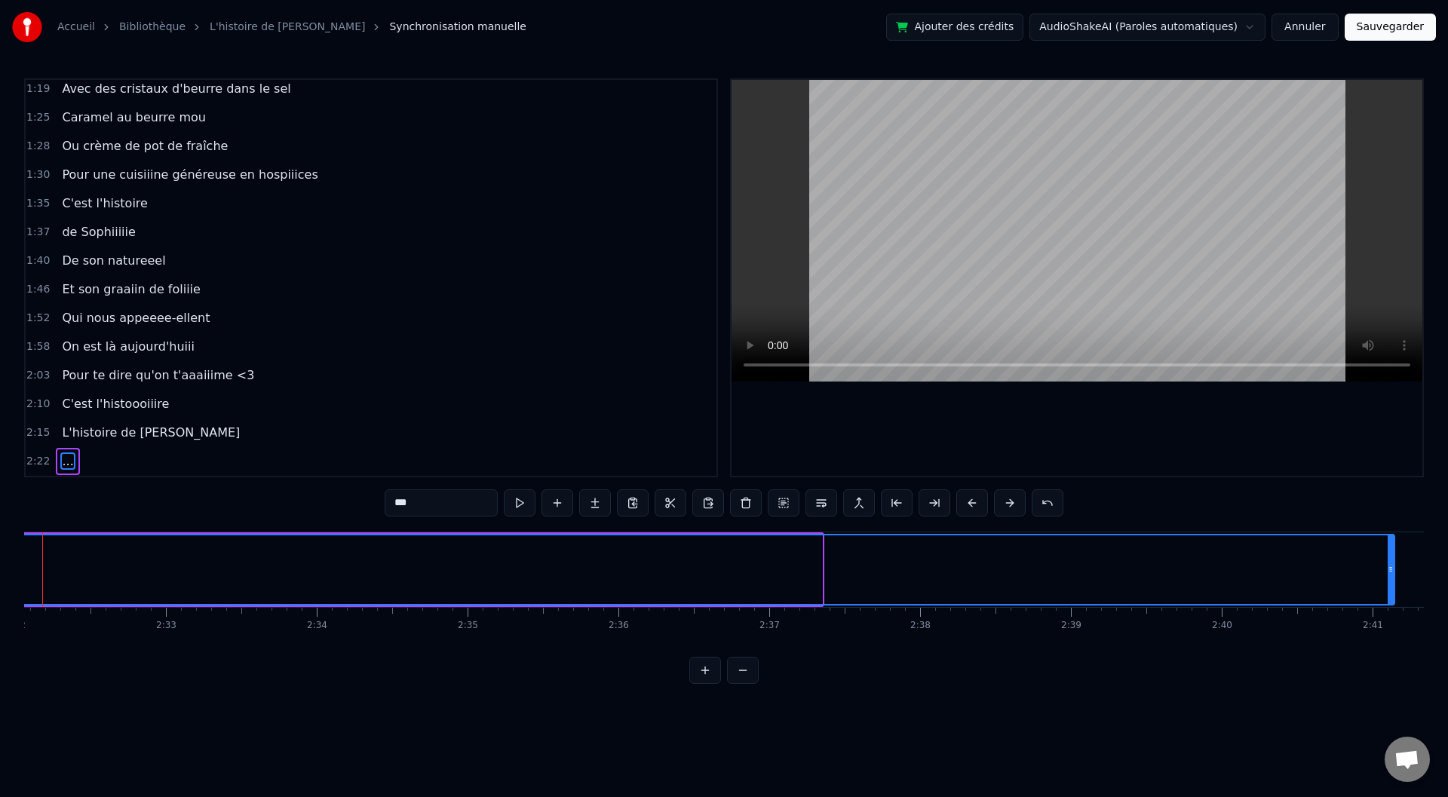
drag, startPoint x: 817, startPoint y: 572, endPoint x: 1389, endPoint y: 569, distance: 572.5
click at [1389, 569] on icon at bounding box center [1391, 569] width 6 height 12
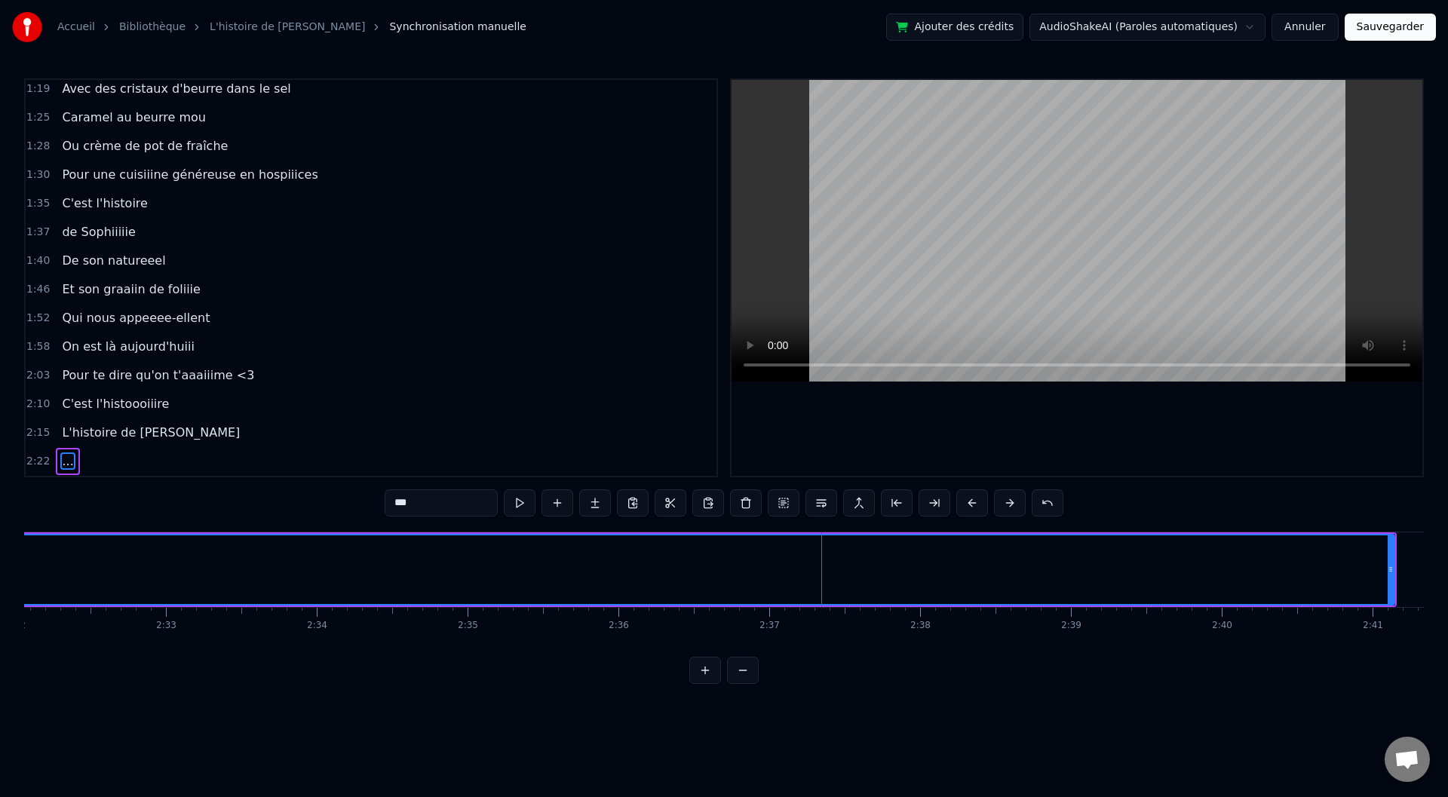
click at [735, 680] on button at bounding box center [743, 670] width 32 height 27
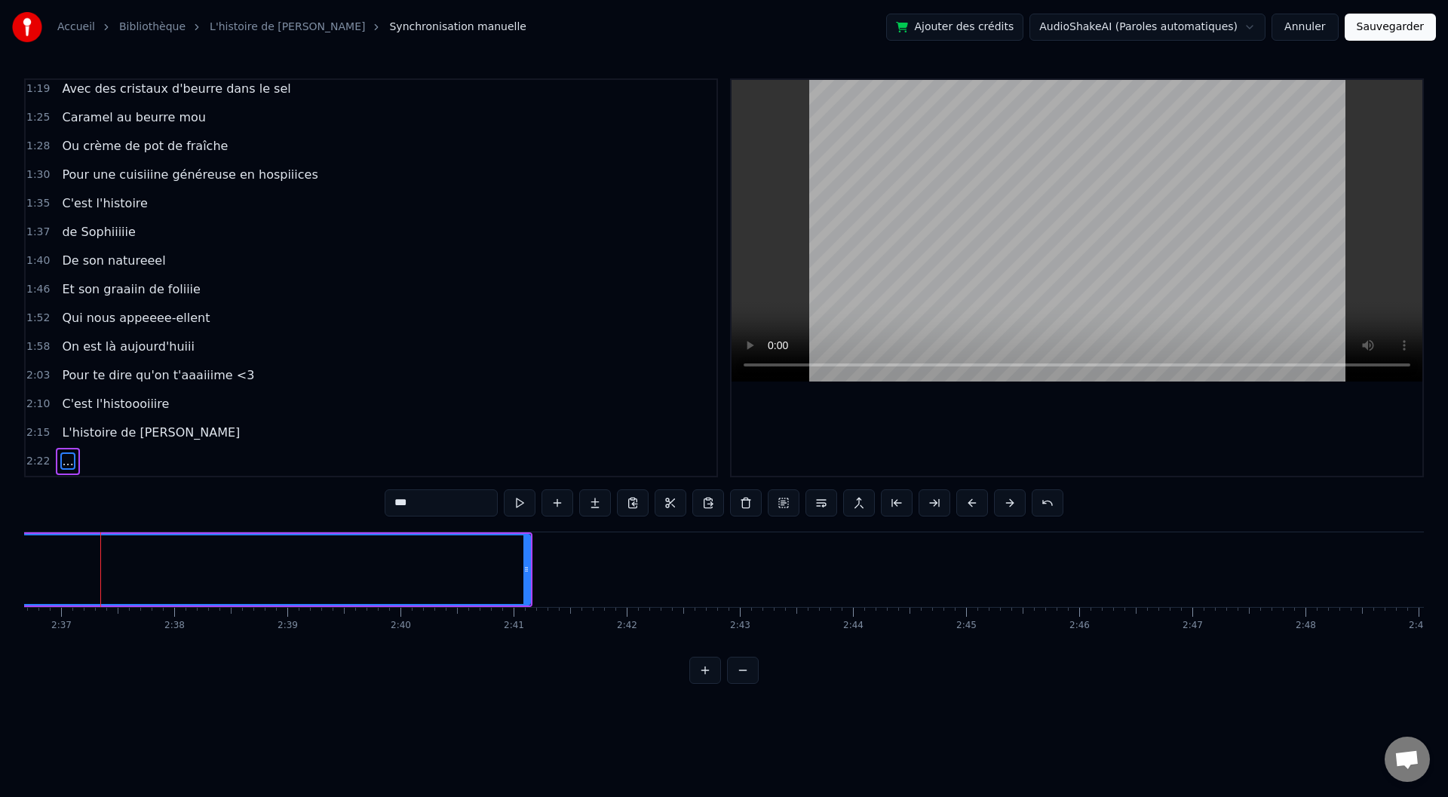
click at [734, 680] on button at bounding box center [743, 670] width 32 height 27
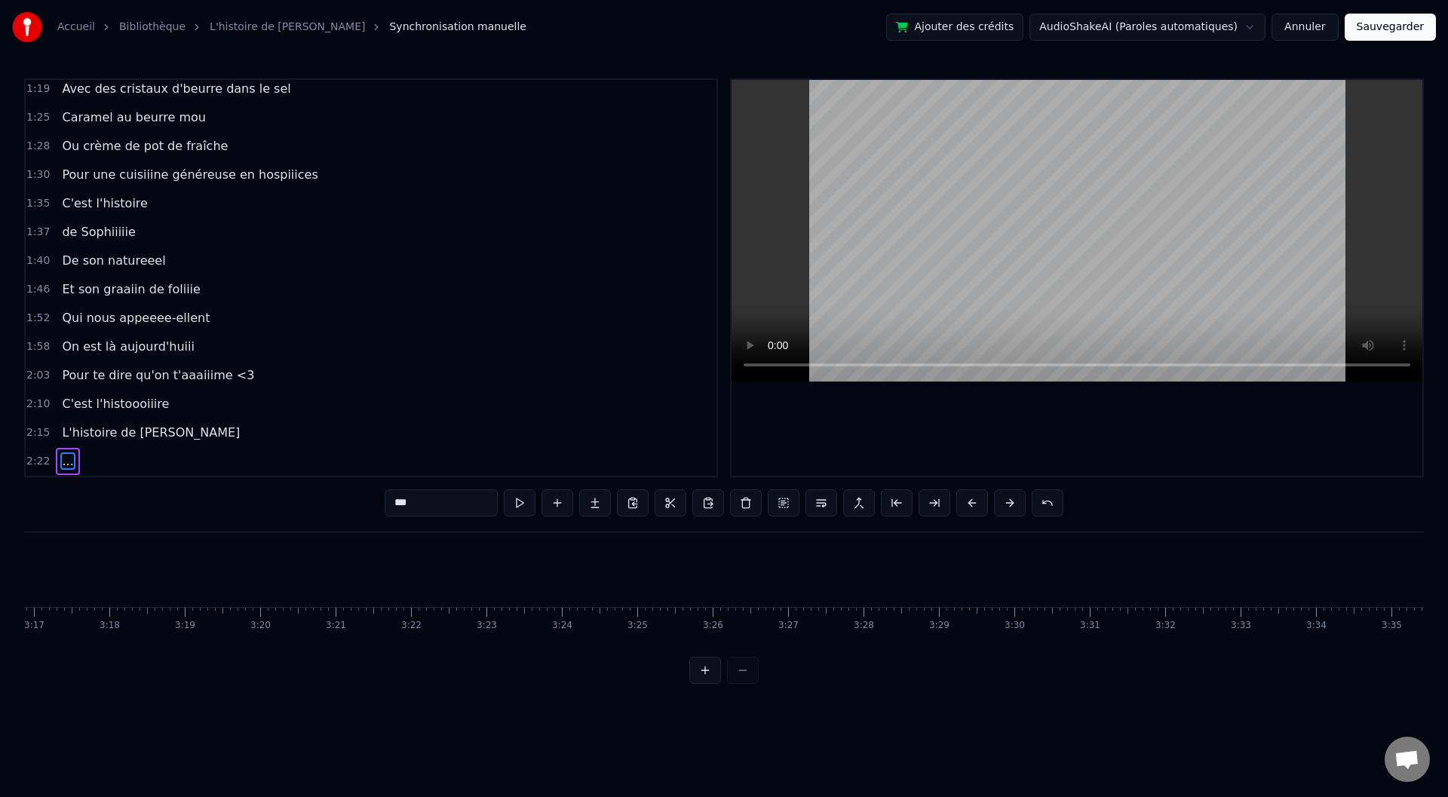
scroll to position [0, 13881]
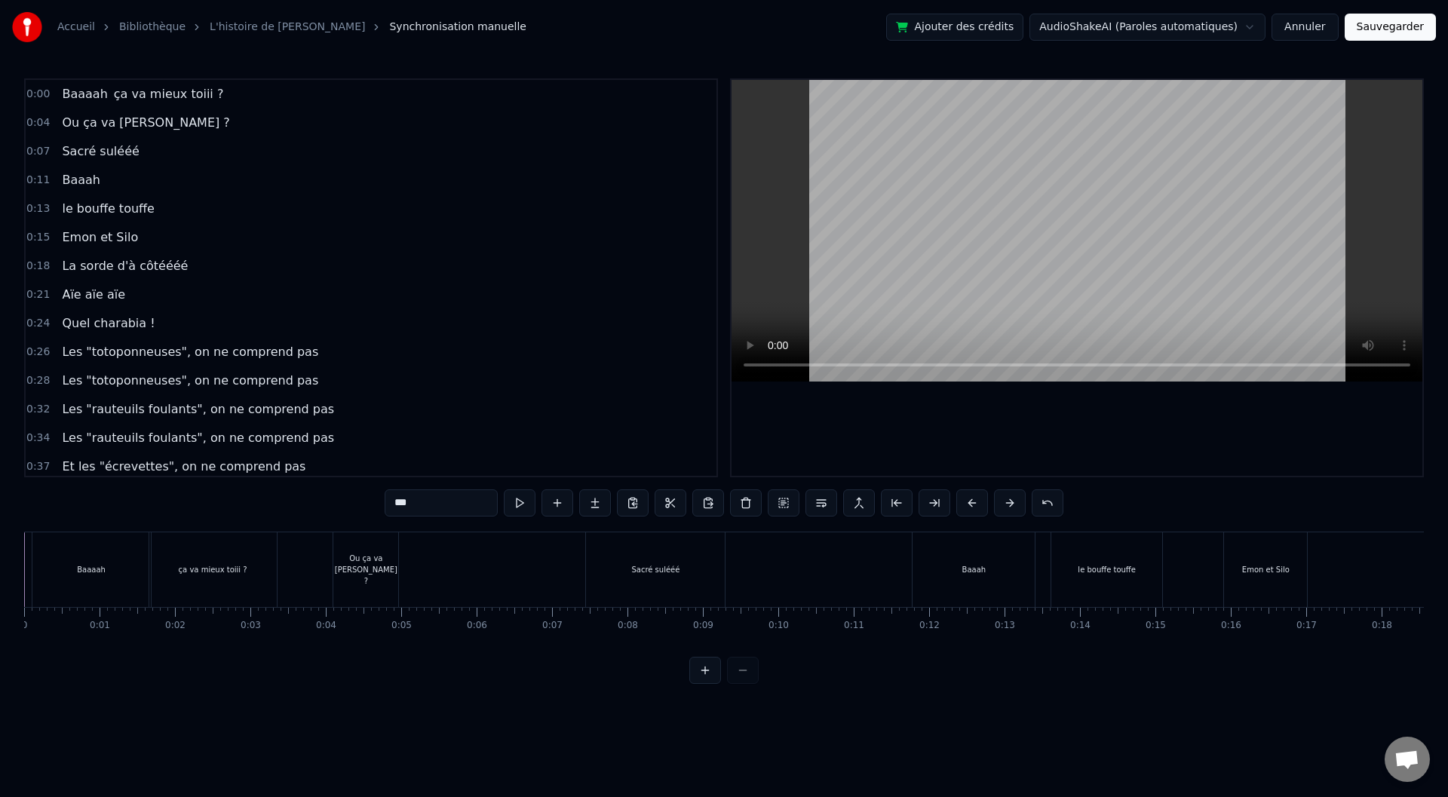
scroll to position [0, 11792]
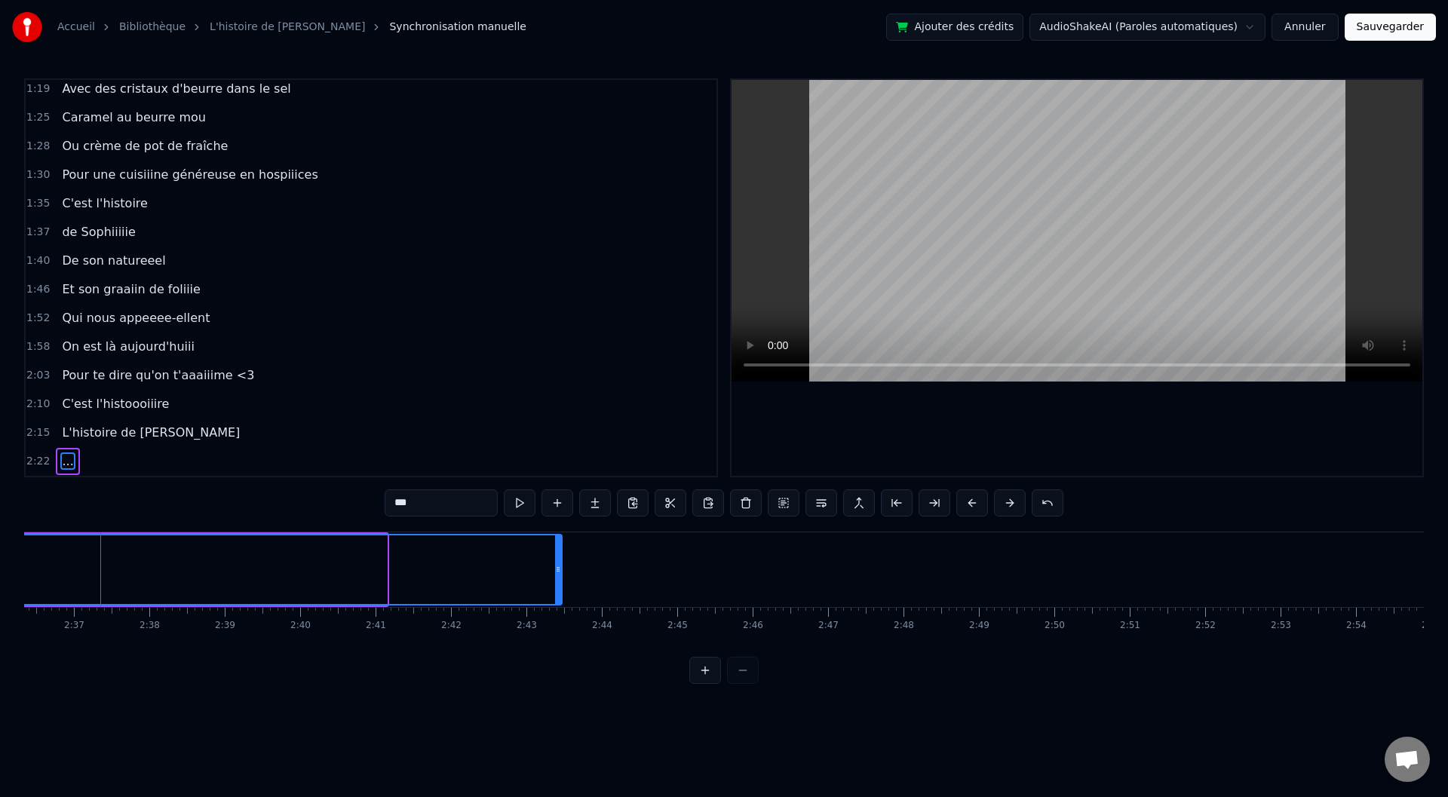
drag, startPoint x: 384, startPoint y: 570, endPoint x: 568, endPoint y: 569, distance: 184.0
click at [561, 569] on icon at bounding box center [558, 569] width 6 height 12
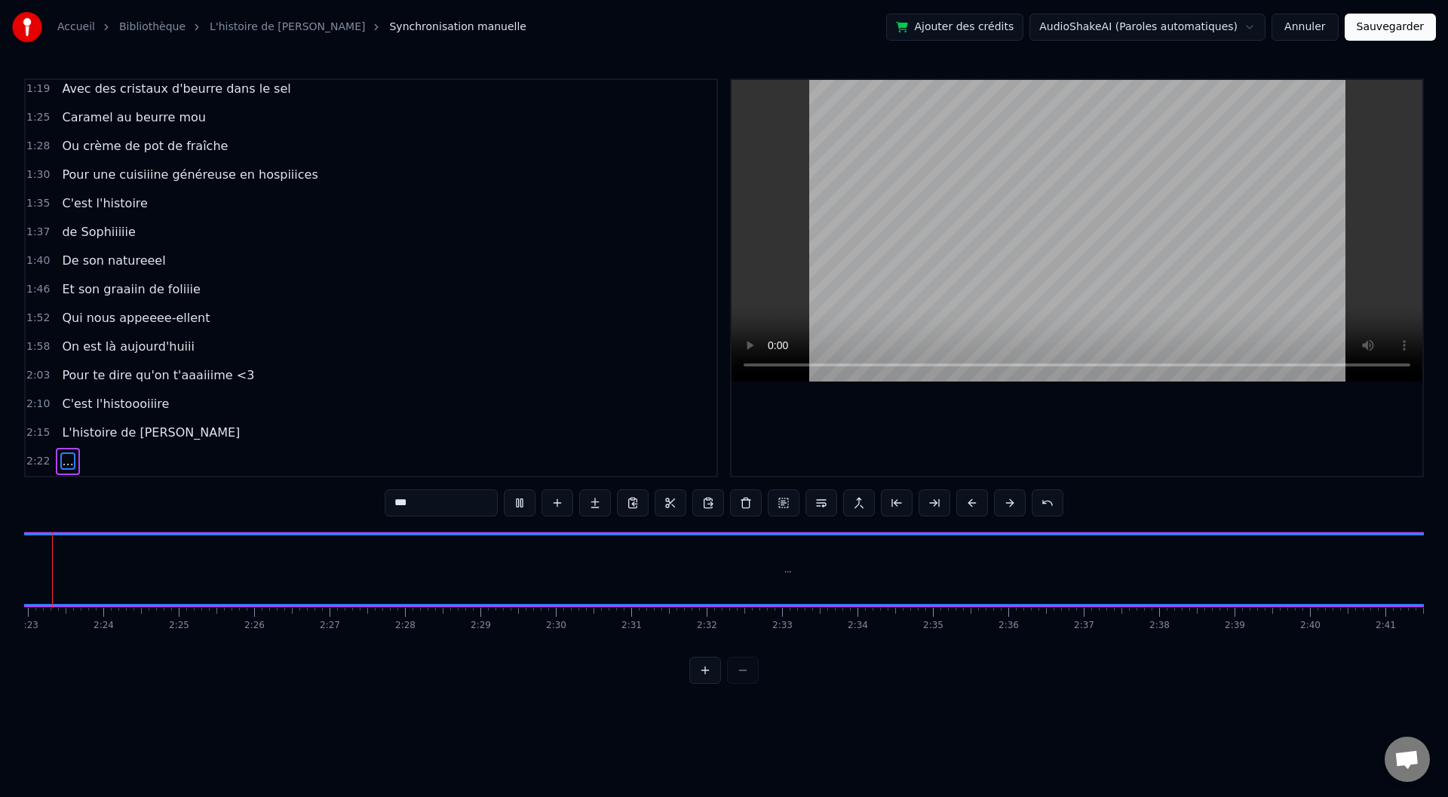
scroll to position [0, 10730]
click at [831, 583] on div "..." at bounding box center [840, 569] width 1585 height 69
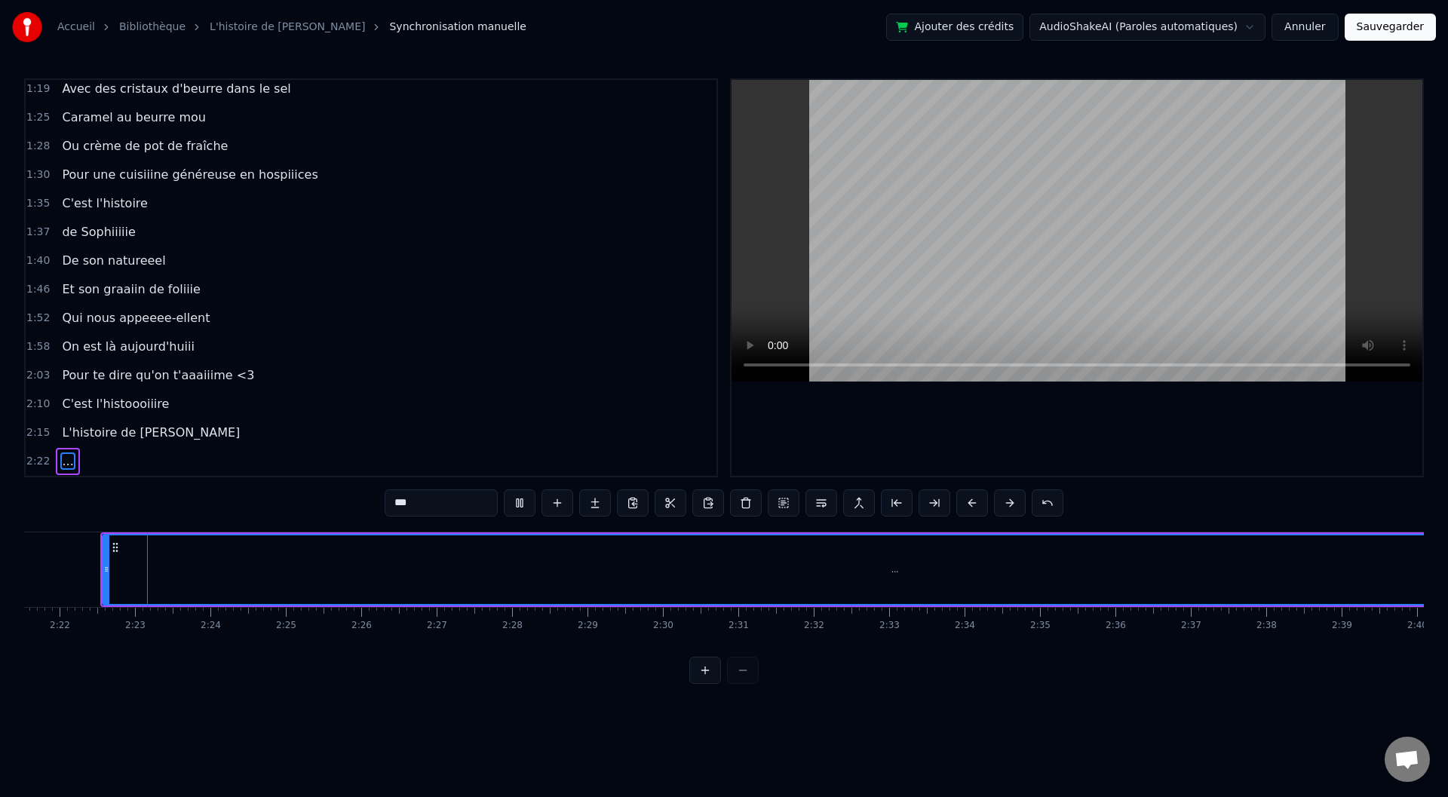
click at [931, 572] on div "..." at bounding box center [895, 569] width 1585 height 69
click at [984, 572] on div "..." at bounding box center [895, 569] width 1585 height 69
click at [1073, 561] on div "..." at bounding box center [895, 569] width 1585 height 69
click at [1114, 521] on div "0:00 Baaaah ça va mieux toiii ? 0:04 Ou ça va [PERSON_NAME] ? 0:07 Sacré sulééé…" at bounding box center [724, 381] width 1400 height 606
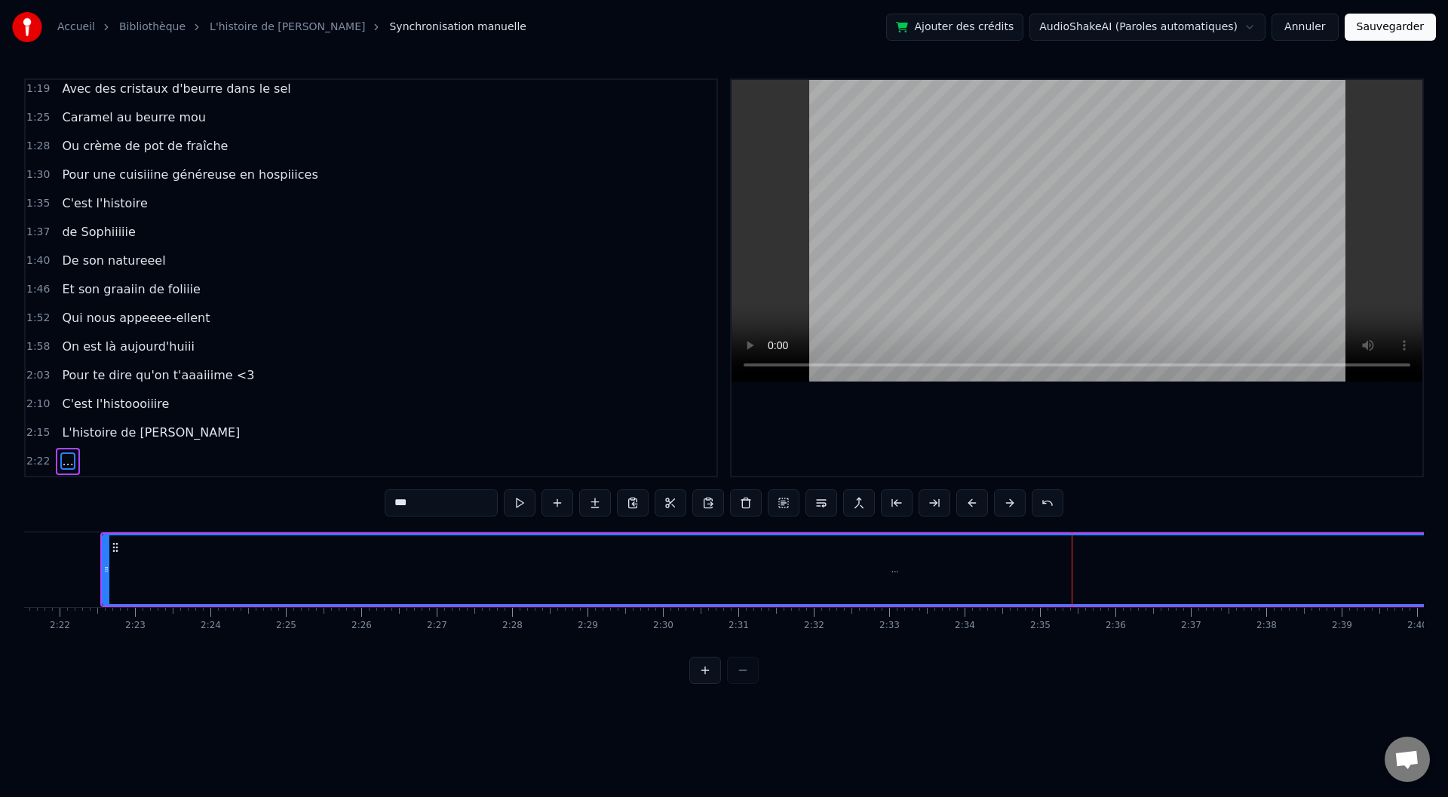
click at [1131, 505] on div "0:00 Baaaah ça va mieux toiii ? 0:04 Ou ça va [PERSON_NAME] ? 0:07 Sacré sulééé…" at bounding box center [724, 381] width 1400 height 606
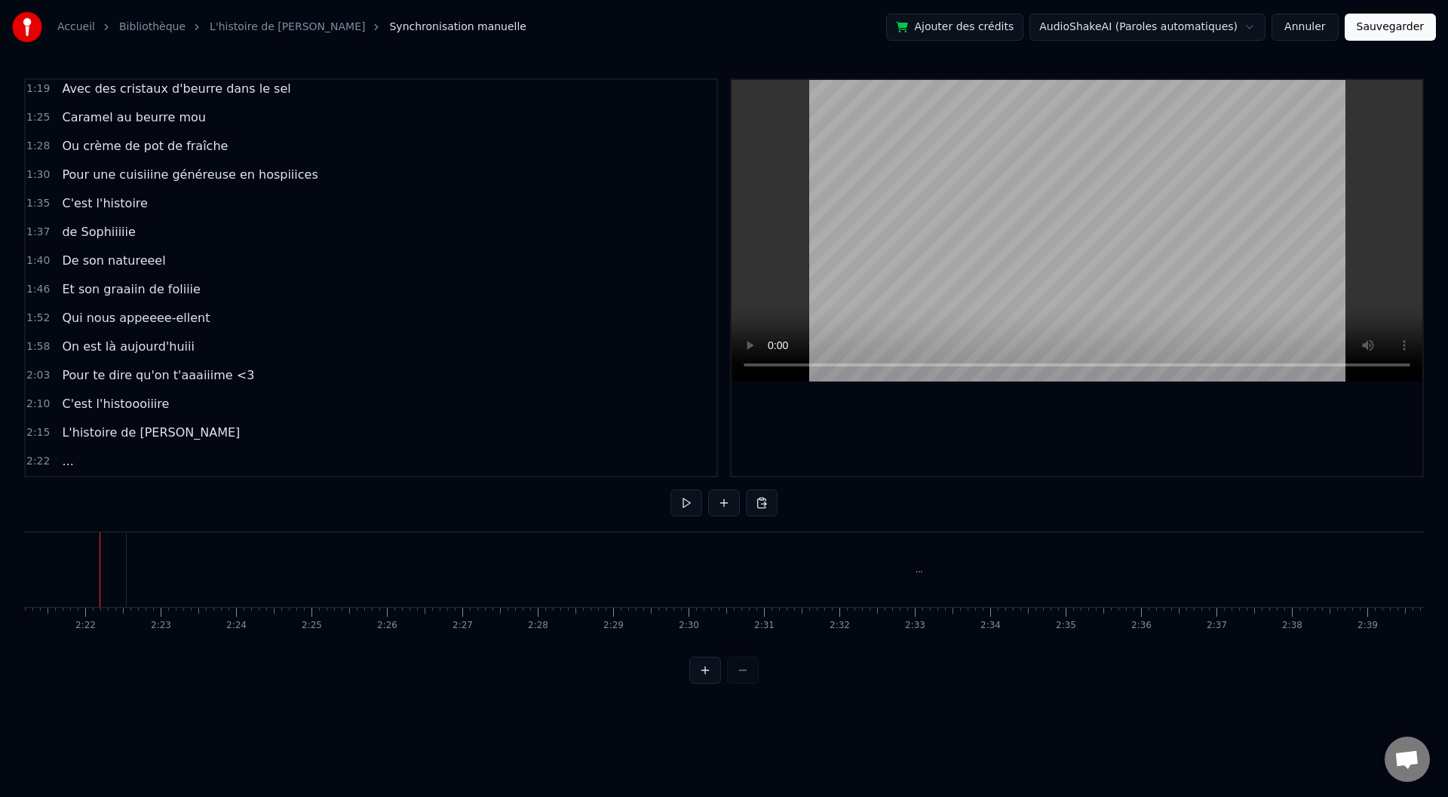
click at [736, 606] on div "..." at bounding box center [920, 569] width 1588 height 75
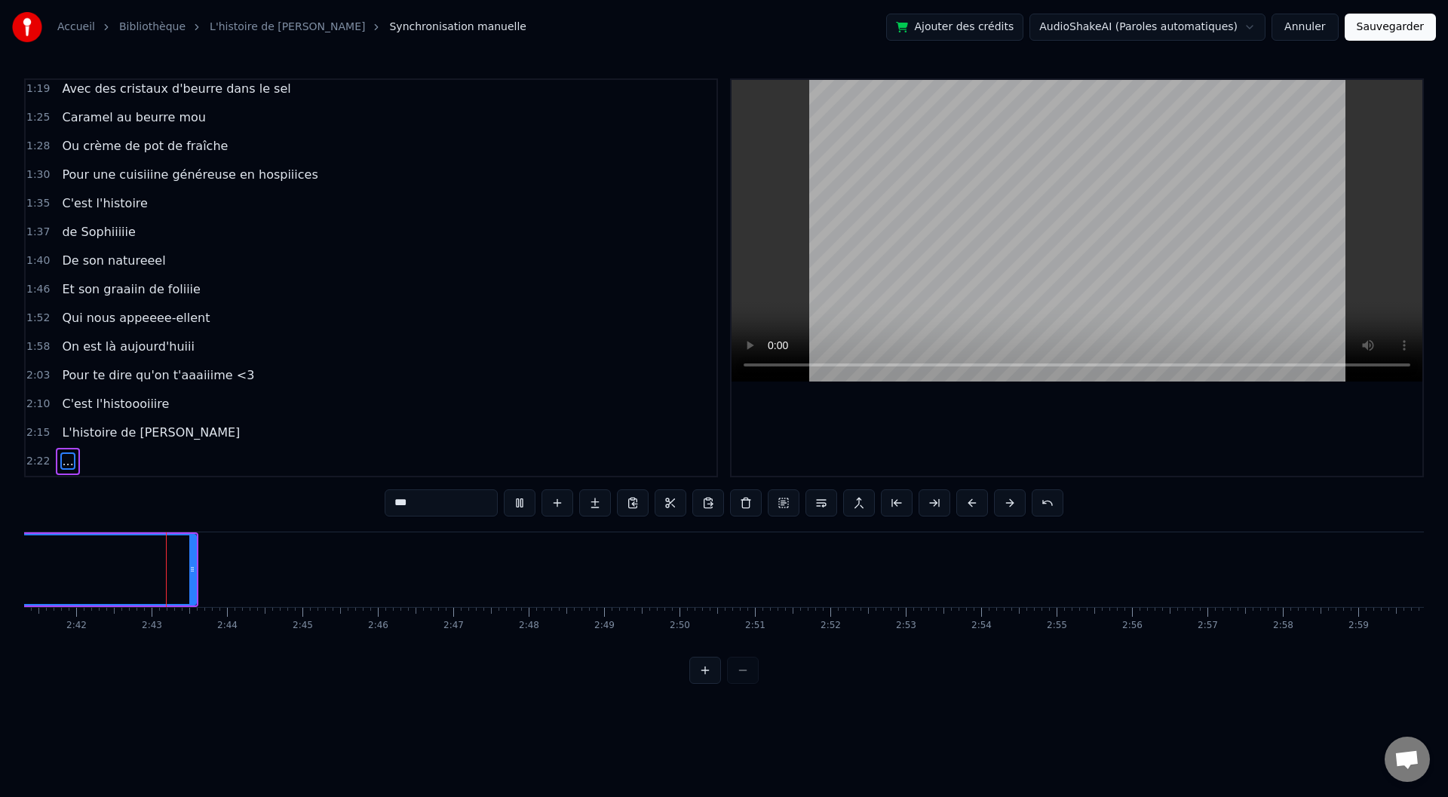
scroll to position [0, 12193]
drag, startPoint x: 165, startPoint y: 562, endPoint x: 302, endPoint y: 565, distance: 136.5
click at [255, 565] on div at bounding box center [252, 569] width 6 height 69
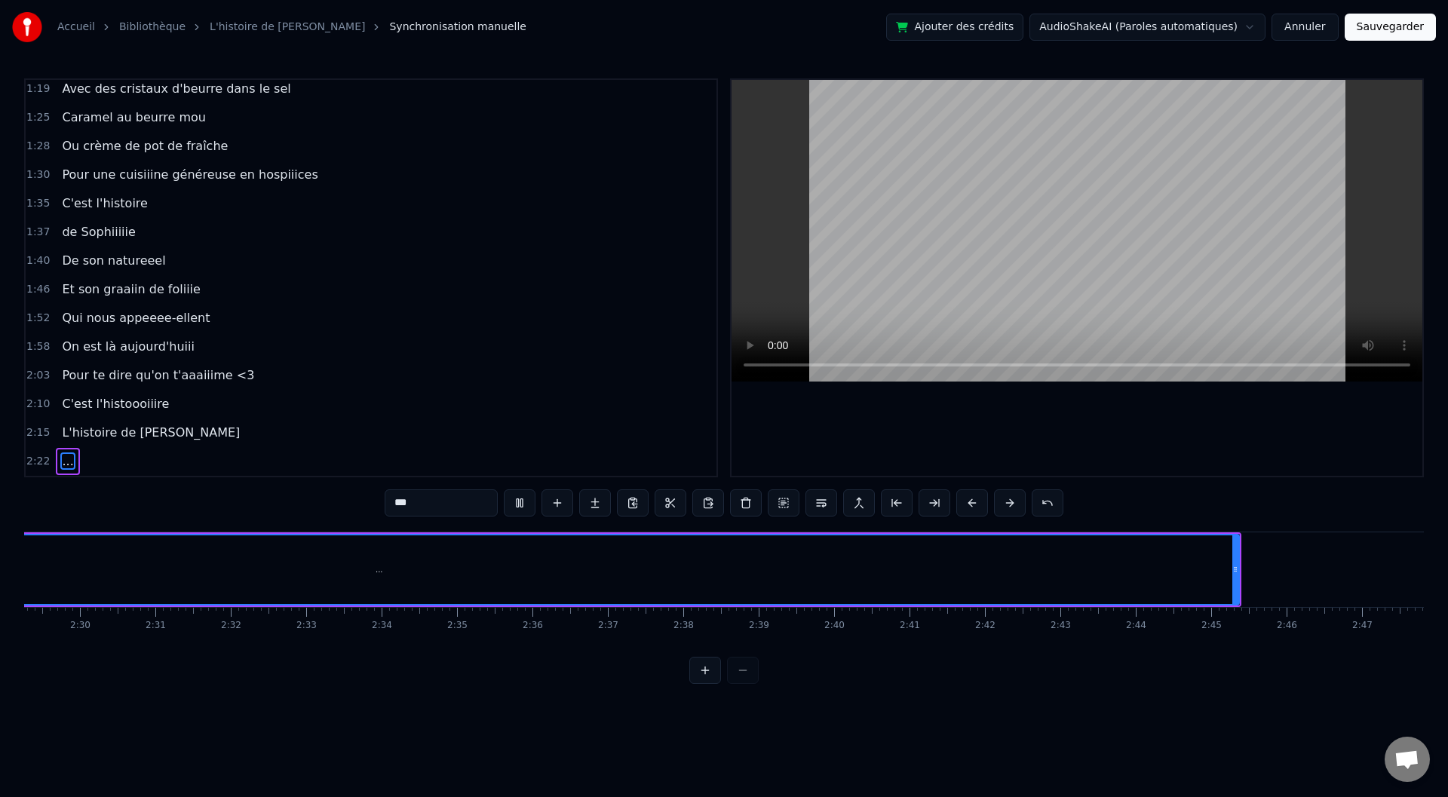
click at [835, 576] on div "..." at bounding box center [379, 569] width 1719 height 69
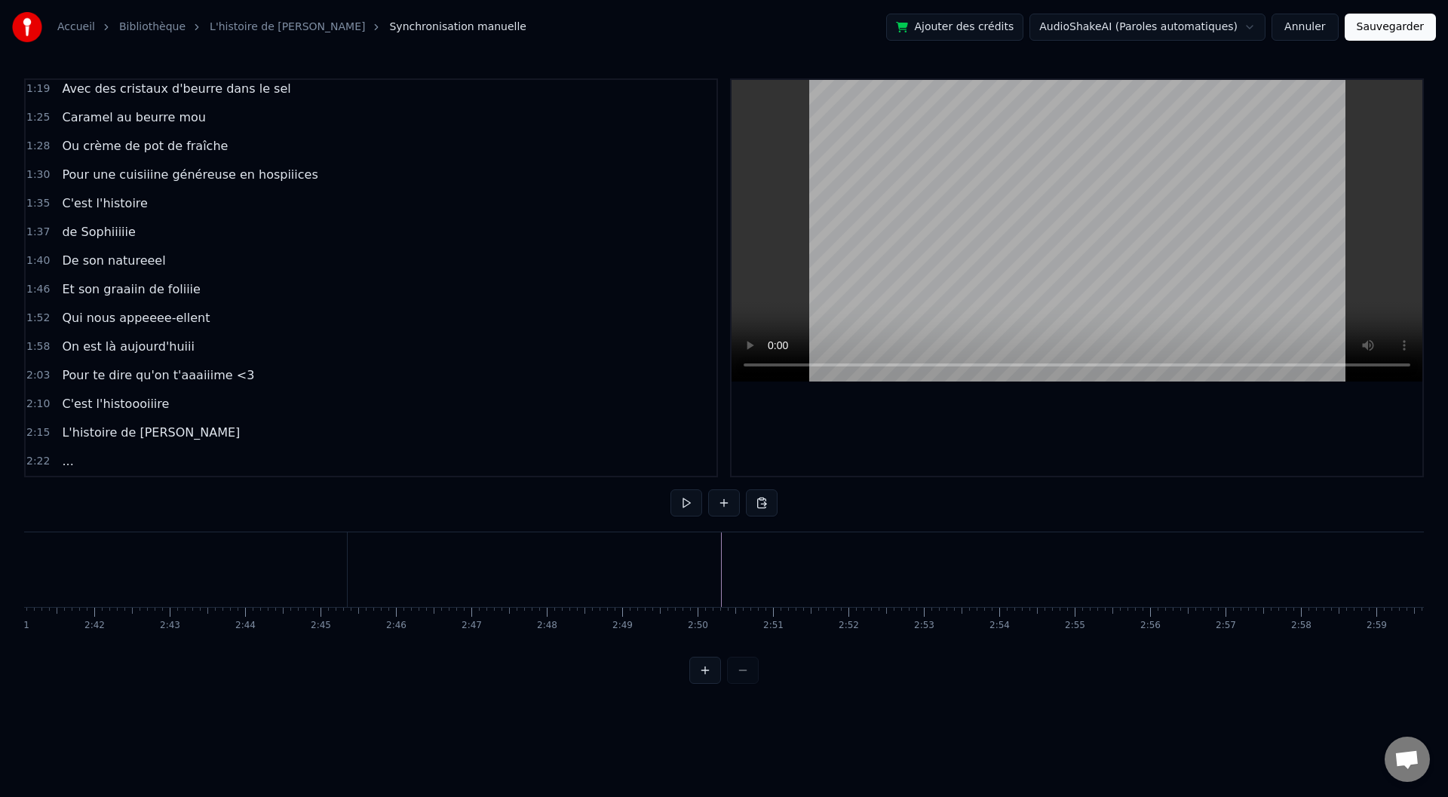
scroll to position [0, 11997]
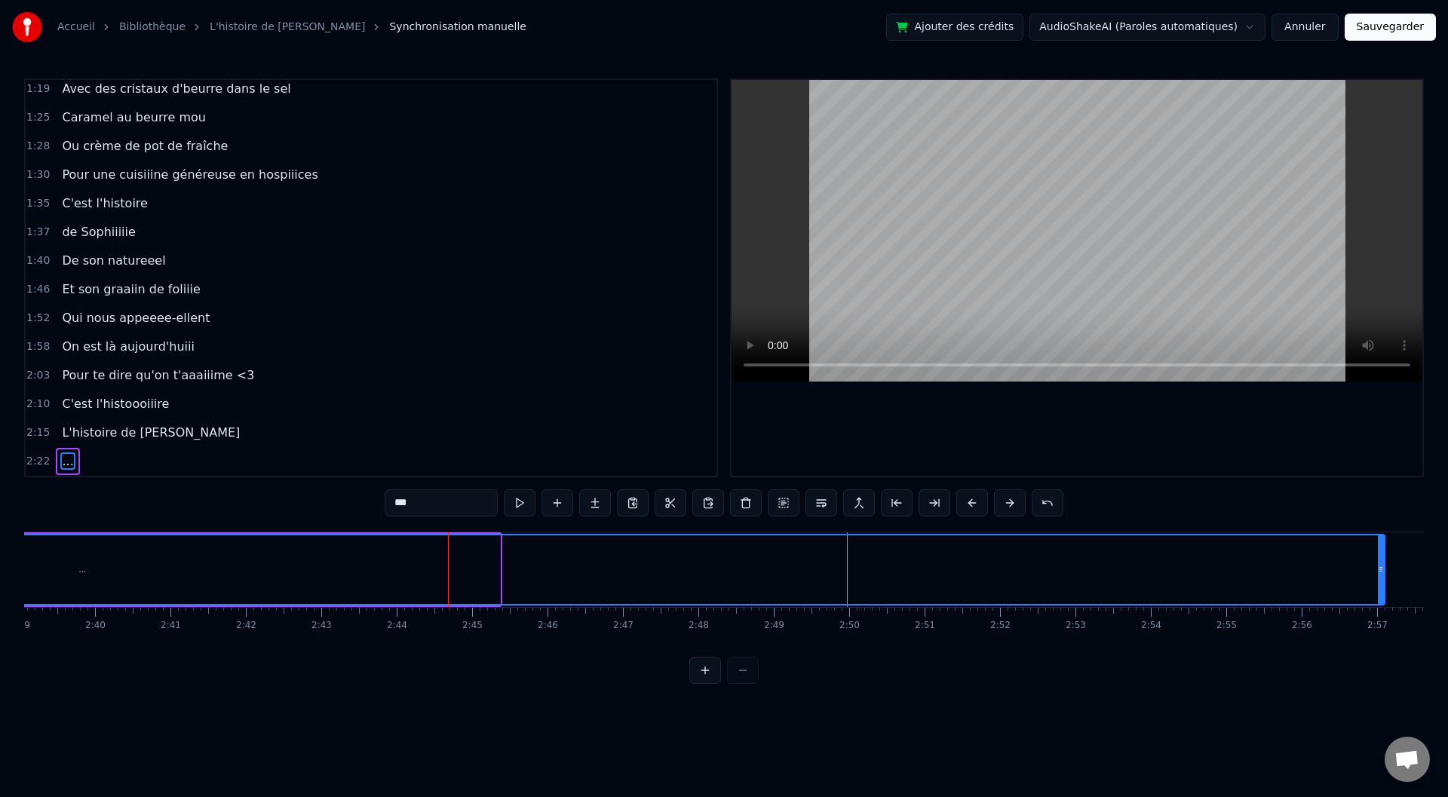
drag, startPoint x: 496, startPoint y: 568, endPoint x: 1380, endPoint y: 560, distance: 884.0
click at [1384, 559] on div at bounding box center [1381, 569] width 6 height 69
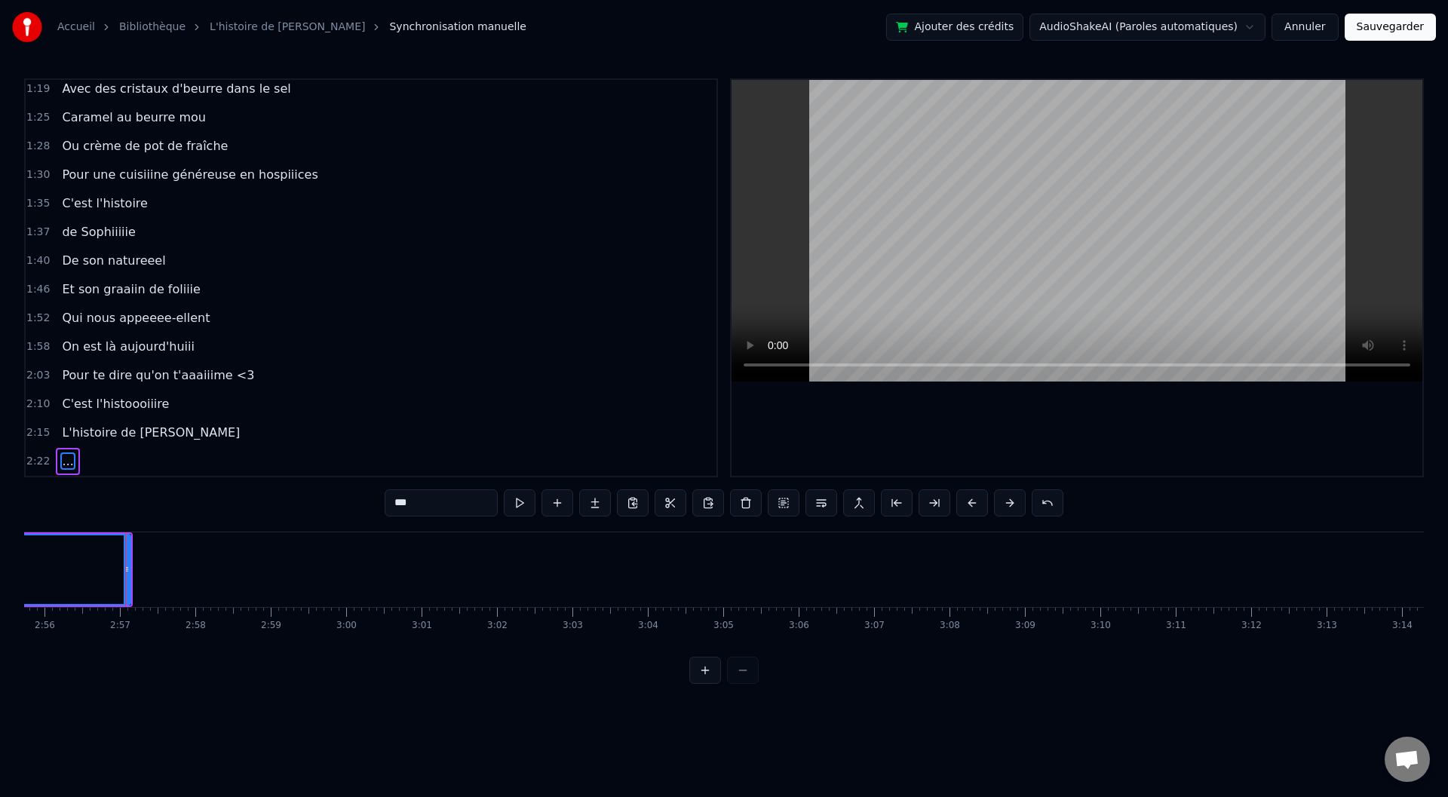
scroll to position [0, 13280]
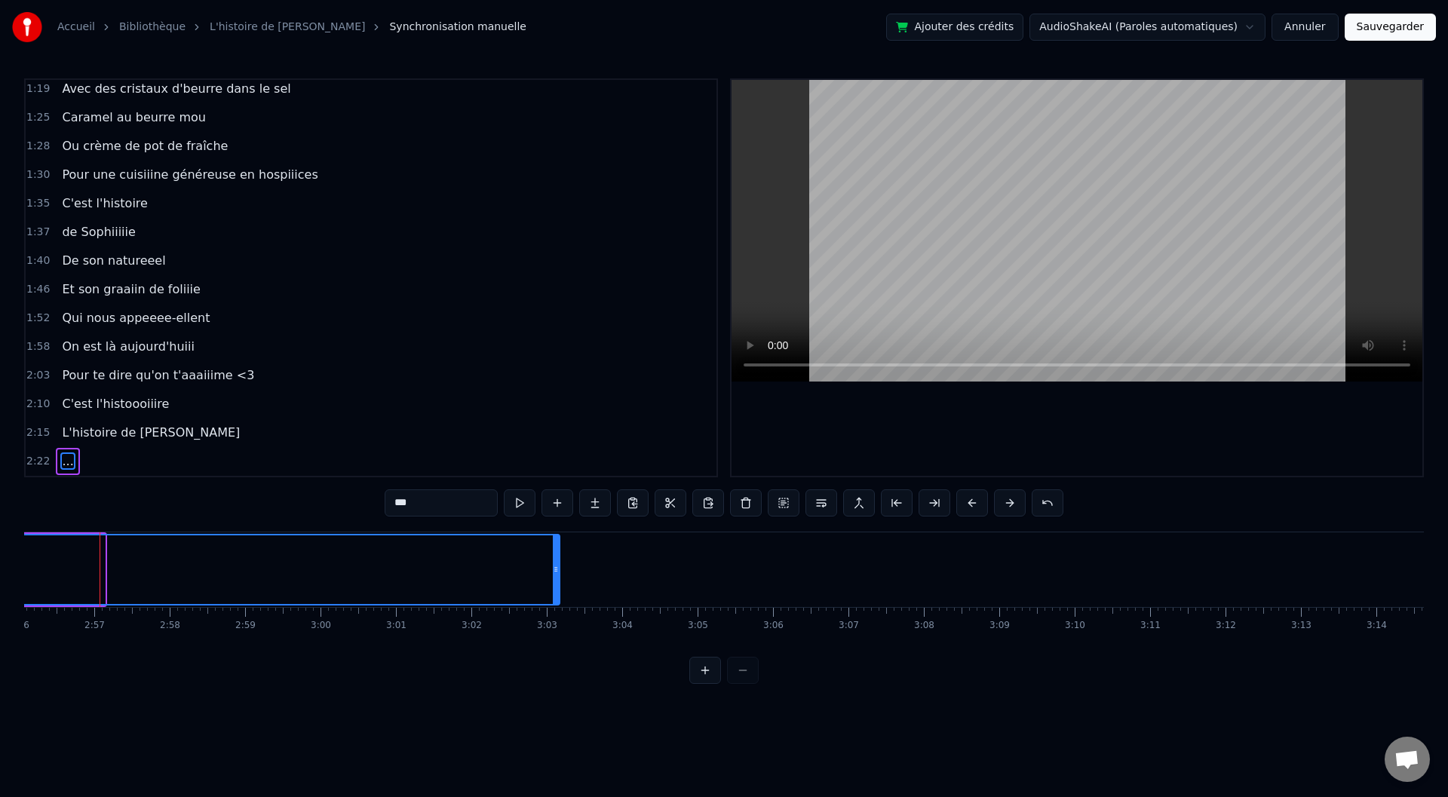
drag, startPoint x: 103, startPoint y: 572, endPoint x: 559, endPoint y: 568, distance: 455.6
click at [559, 568] on icon at bounding box center [556, 569] width 6 height 12
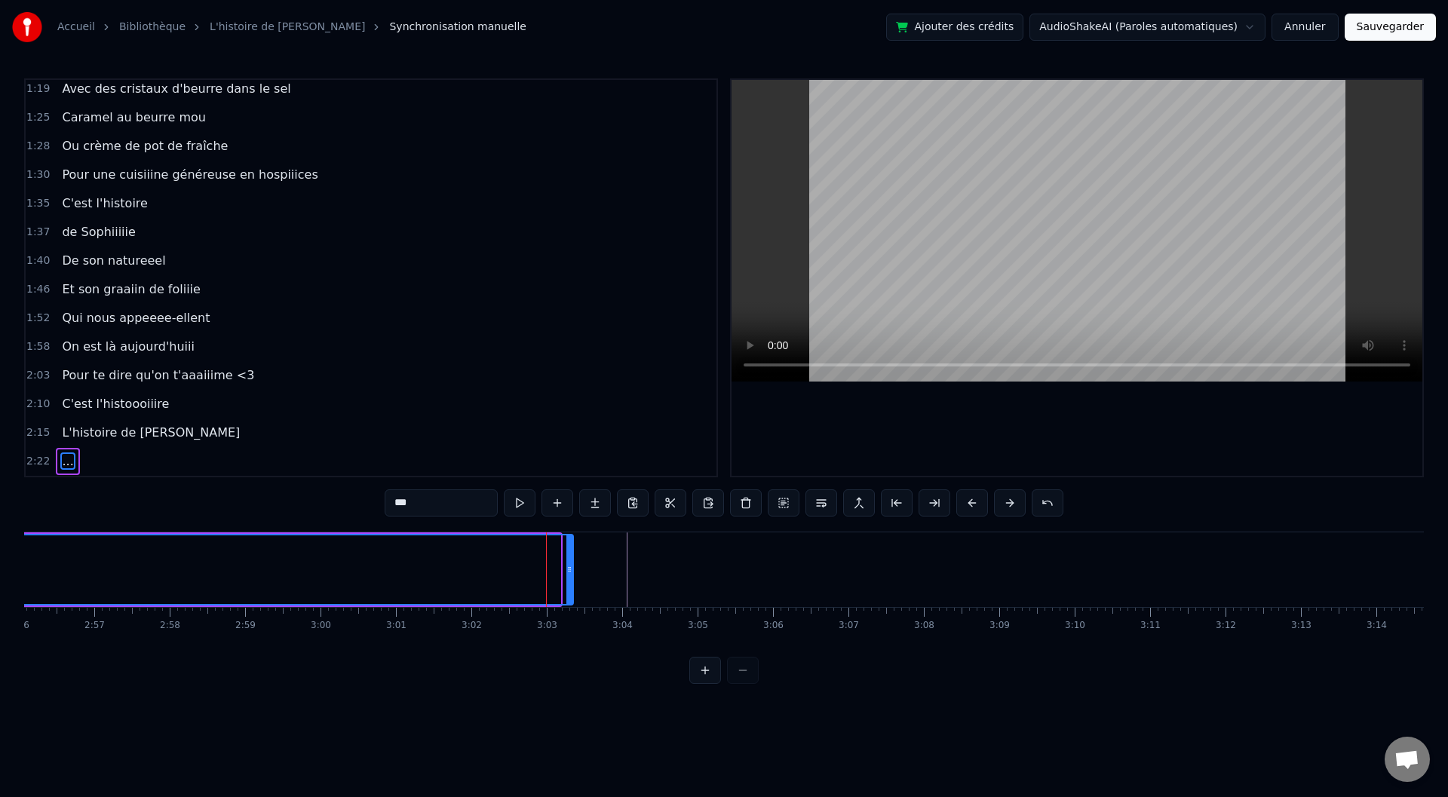
drag, startPoint x: 557, startPoint y: 572, endPoint x: 570, endPoint y: 572, distance: 12.8
click at [570, 572] on icon at bounding box center [569, 569] width 6 height 12
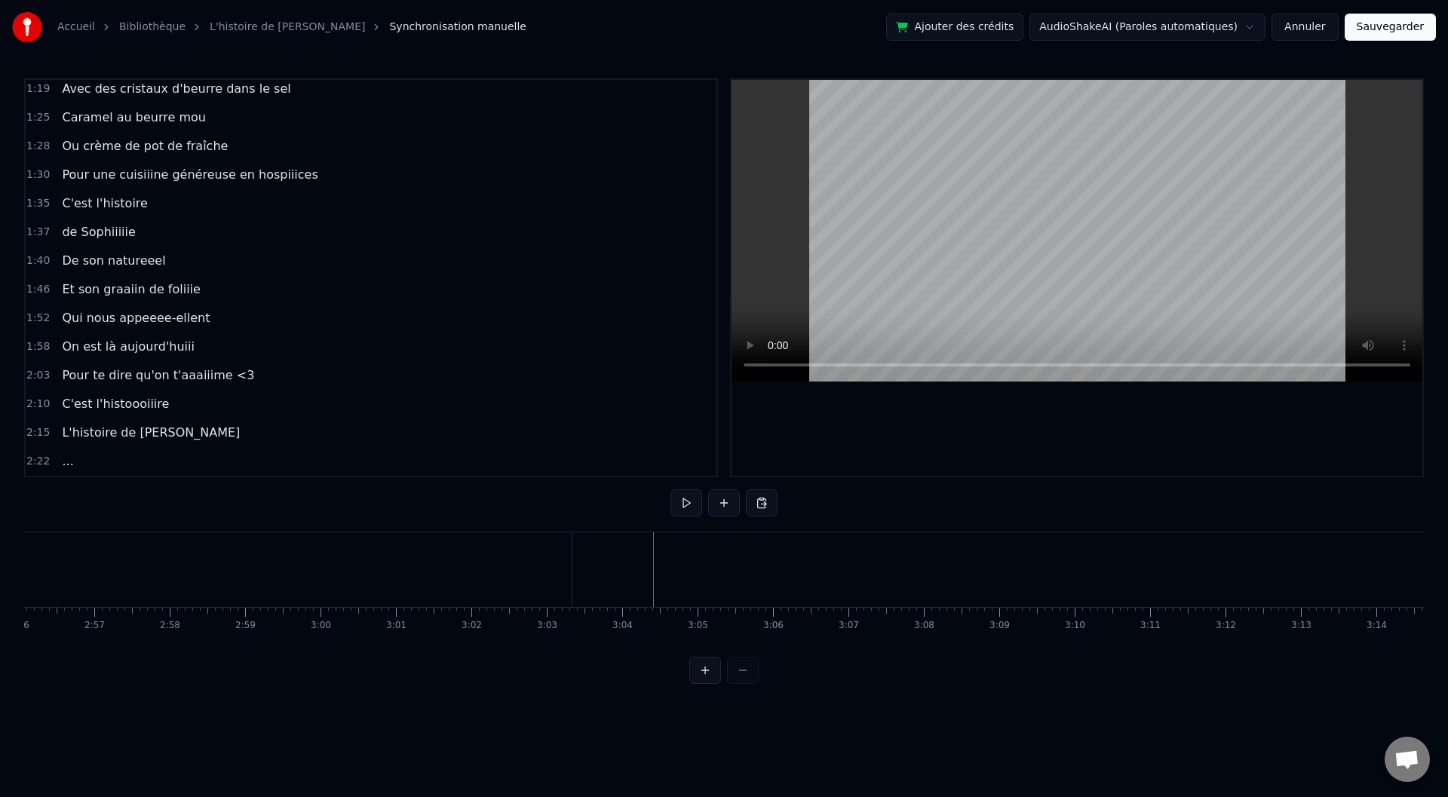
click at [101, 209] on span "C'est l'histoire" at bounding box center [104, 203] width 88 height 17
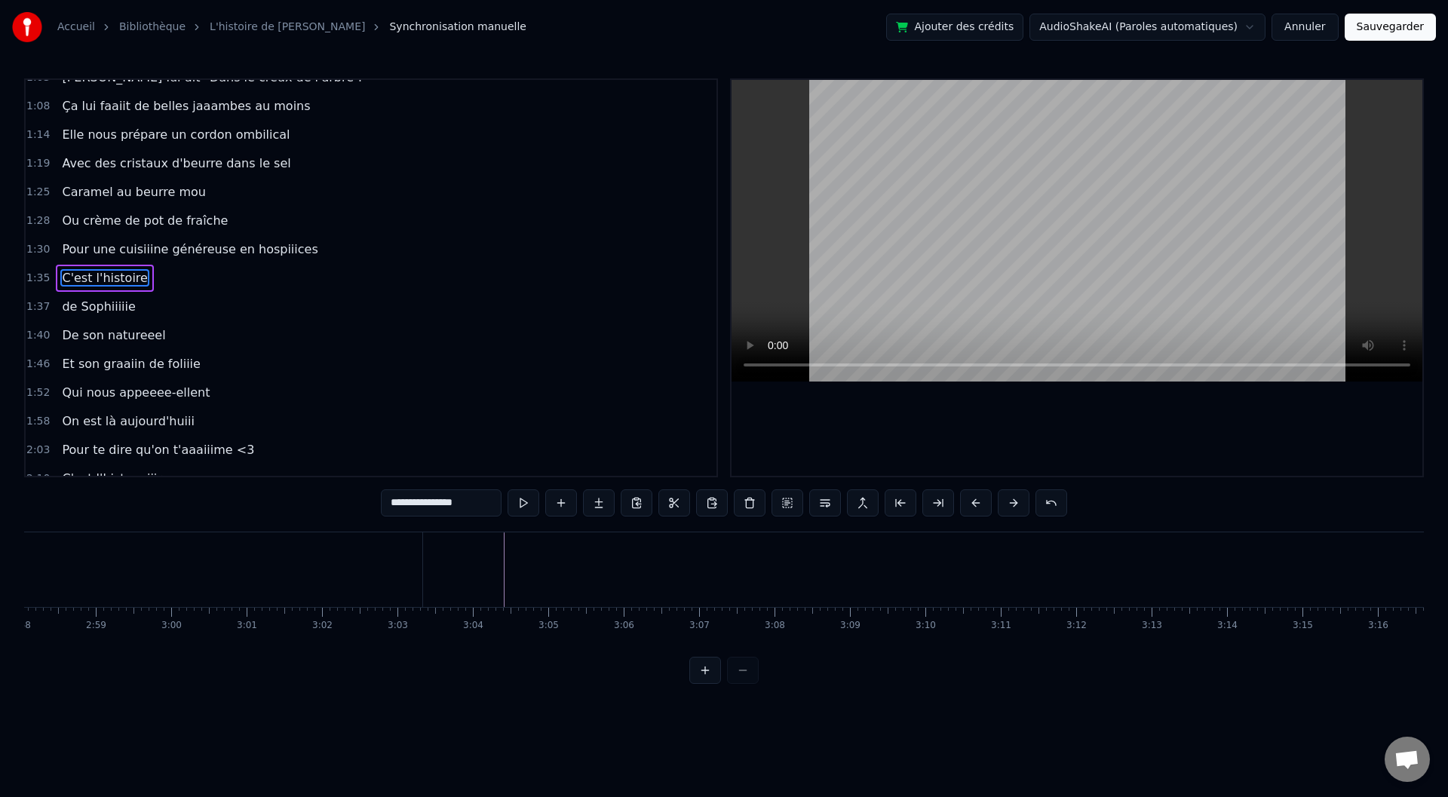
scroll to position [0, 13287]
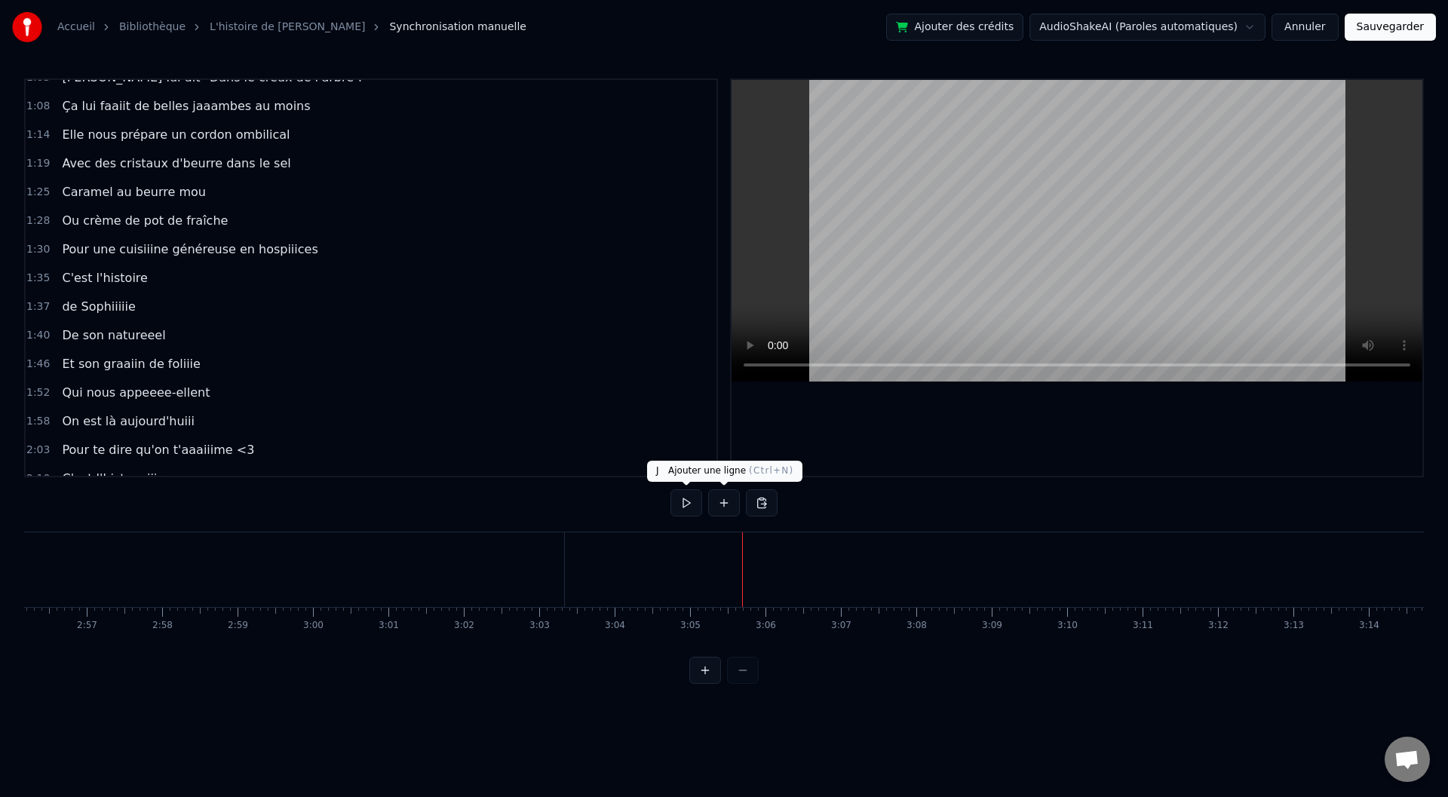
click at [723, 499] on button at bounding box center [724, 502] width 32 height 27
click at [701, 684] on button at bounding box center [705, 670] width 32 height 27
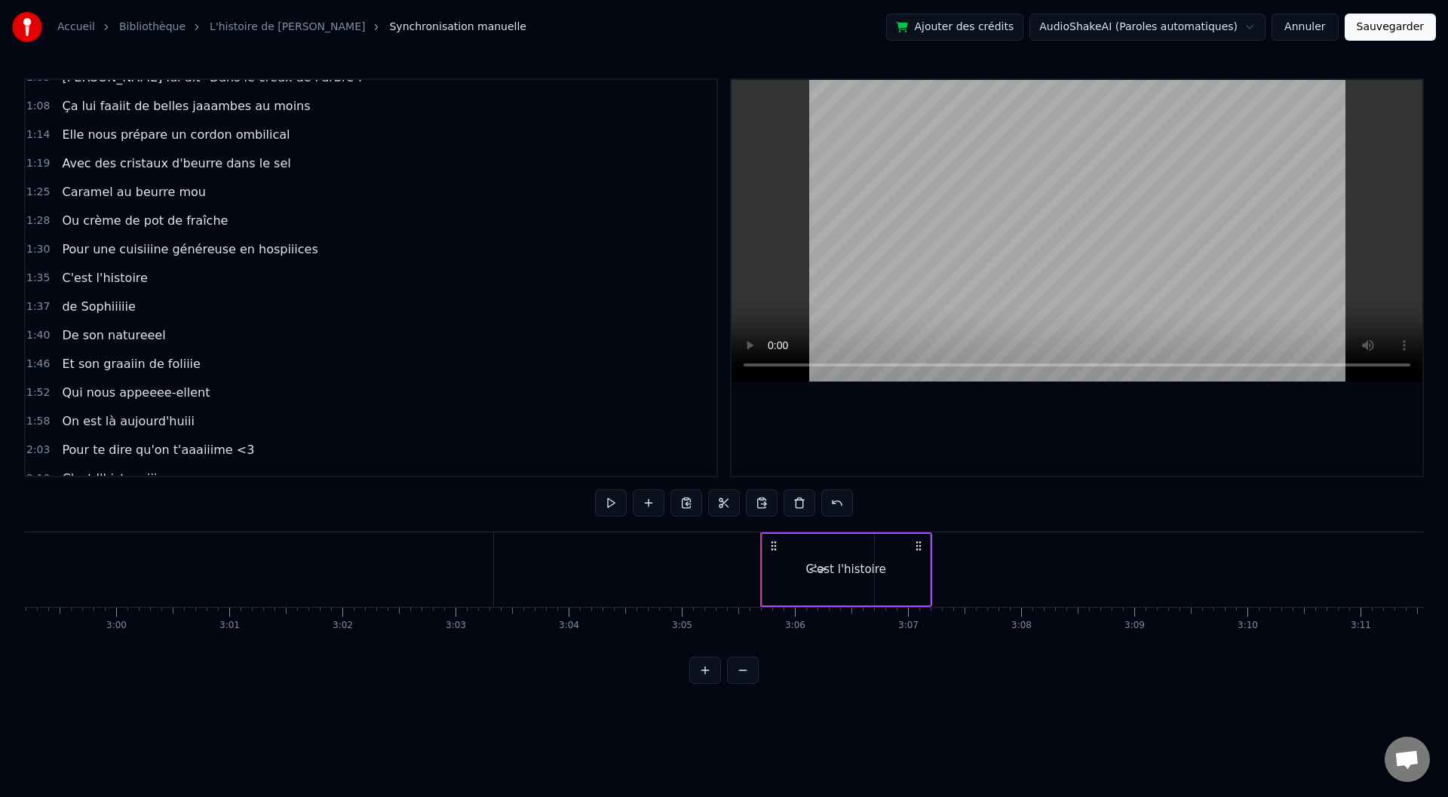
scroll to position [0, 20932]
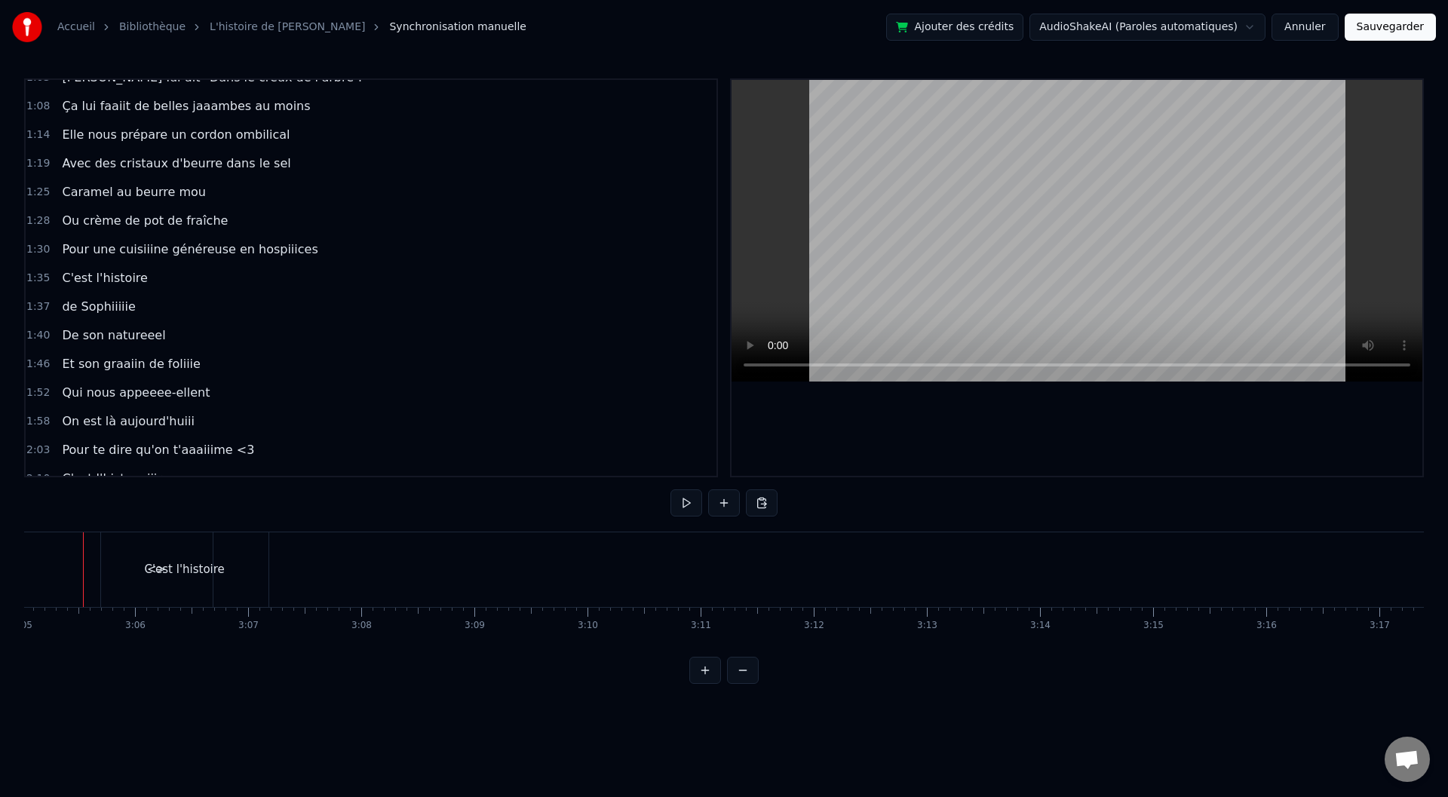
click at [163, 570] on div "C'est l'histoire" at bounding box center [184, 569] width 80 height 17
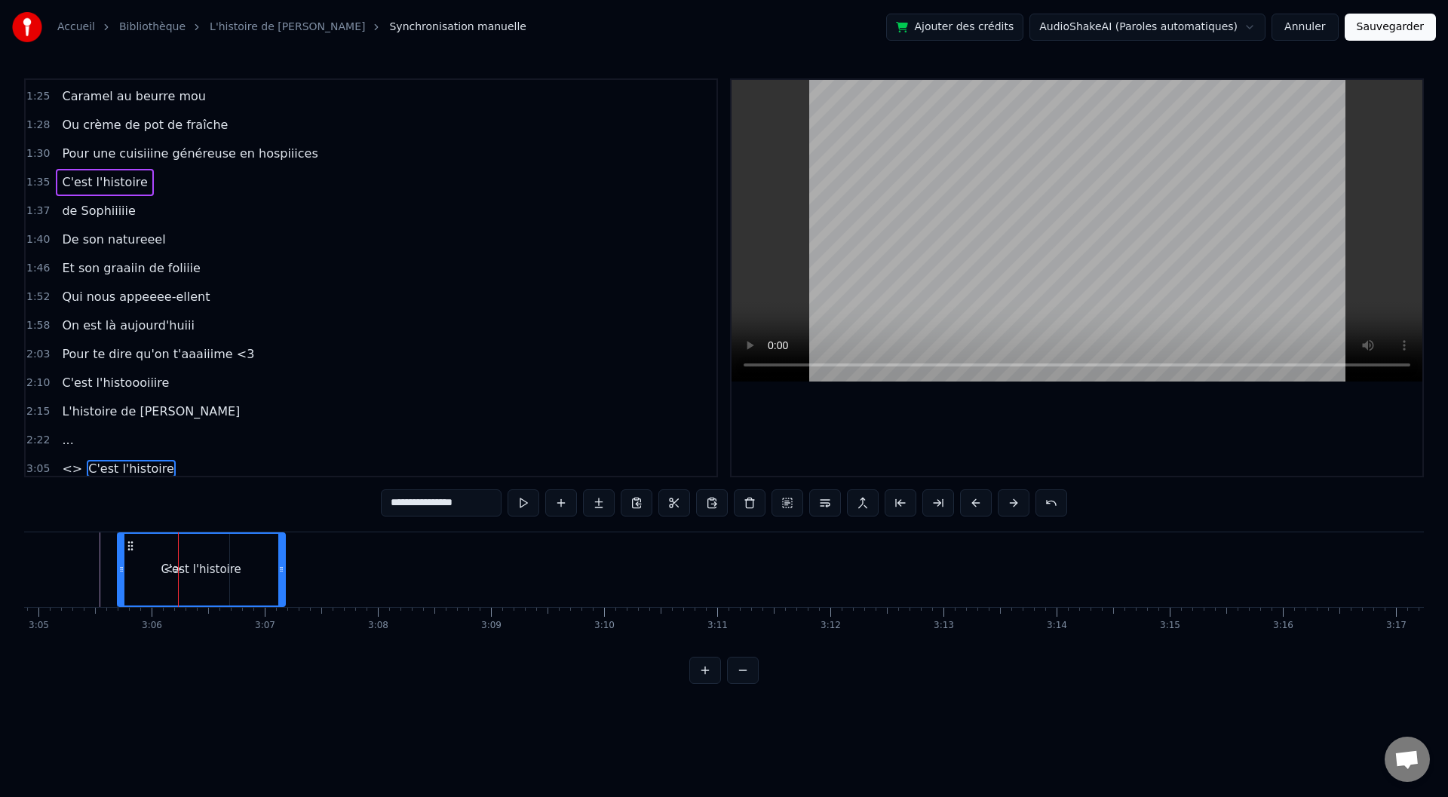
scroll to position [664, 0]
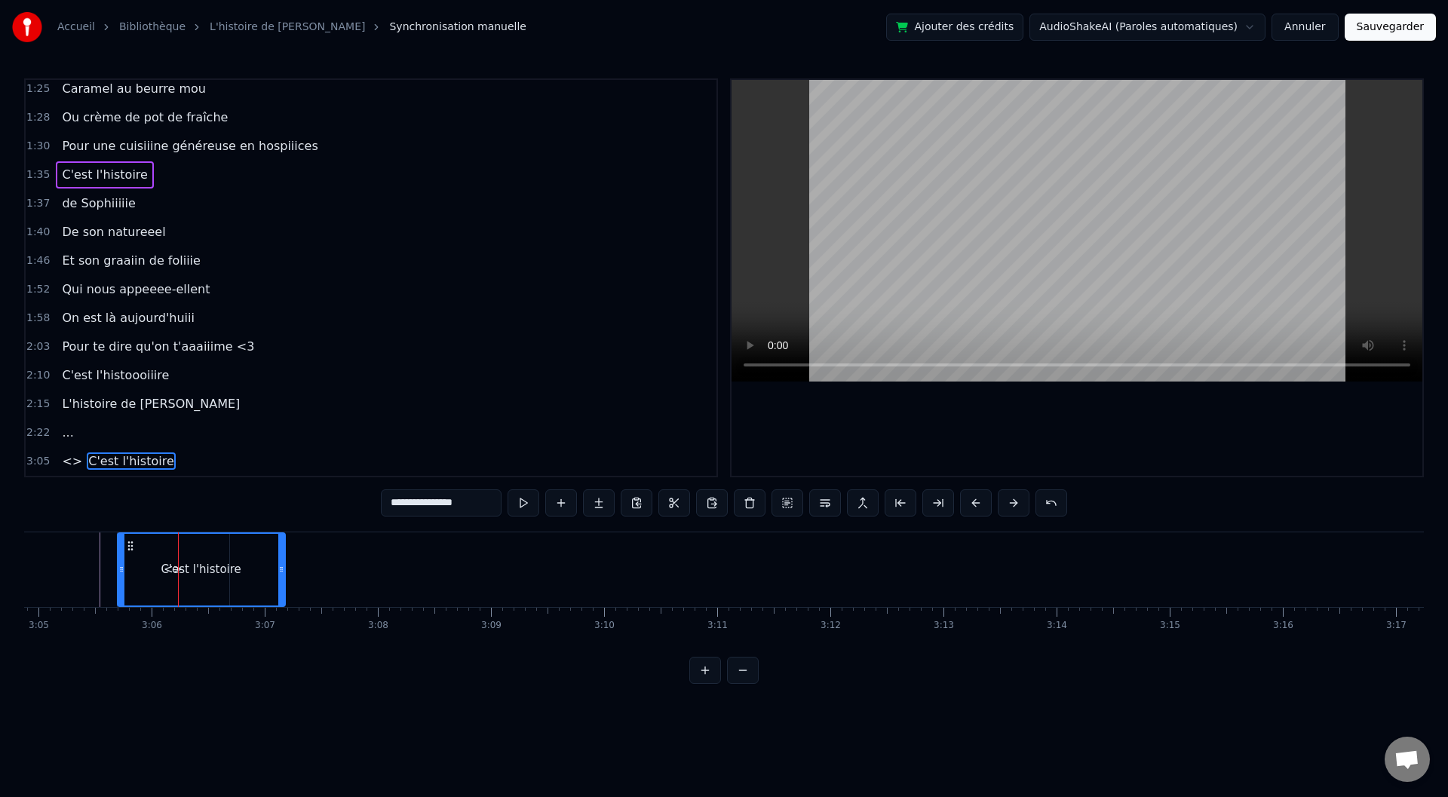
click at [70, 456] on span "<>" at bounding box center [71, 461] width 23 height 17
type input "**"
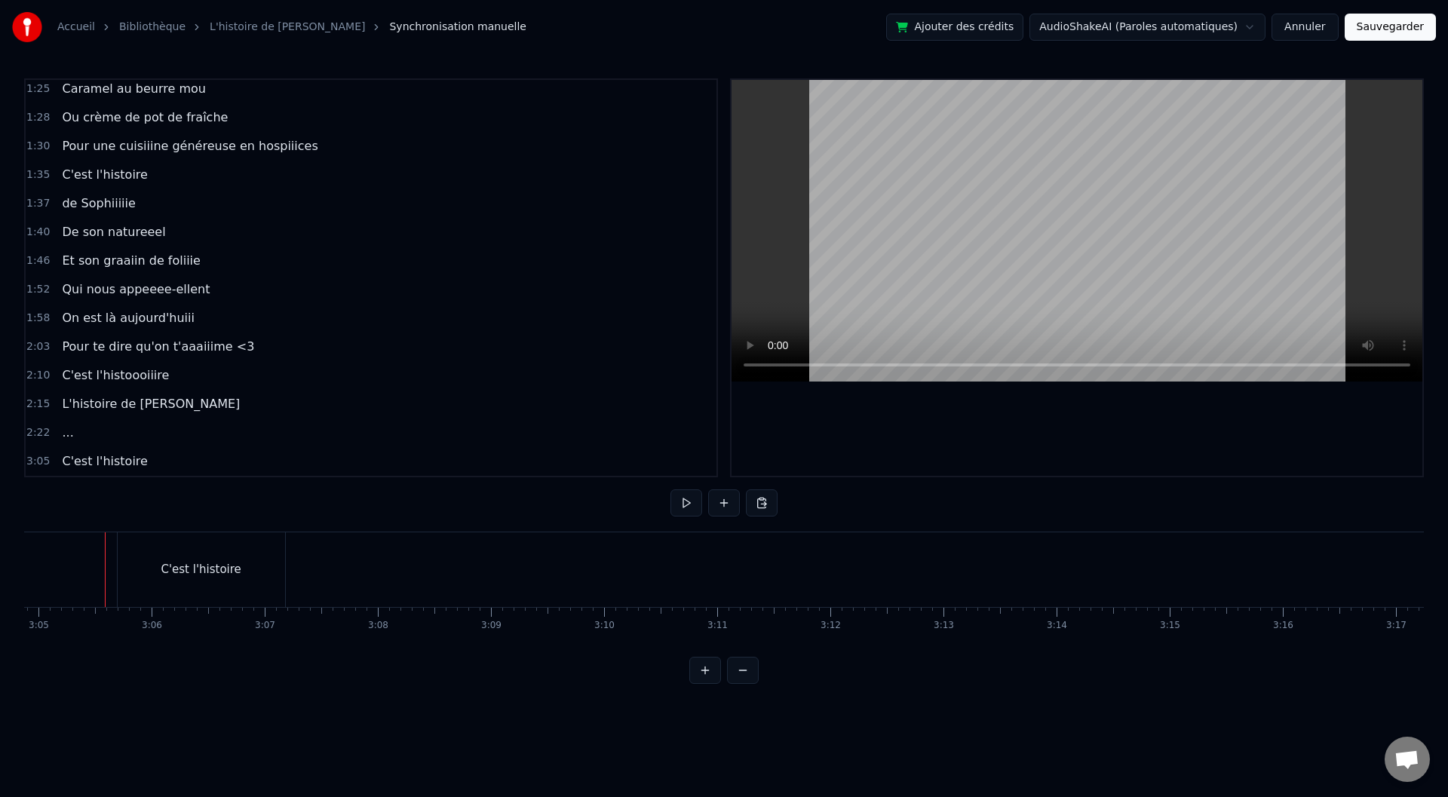
click at [133, 591] on div "C'est l'histoire" at bounding box center [201, 569] width 167 height 75
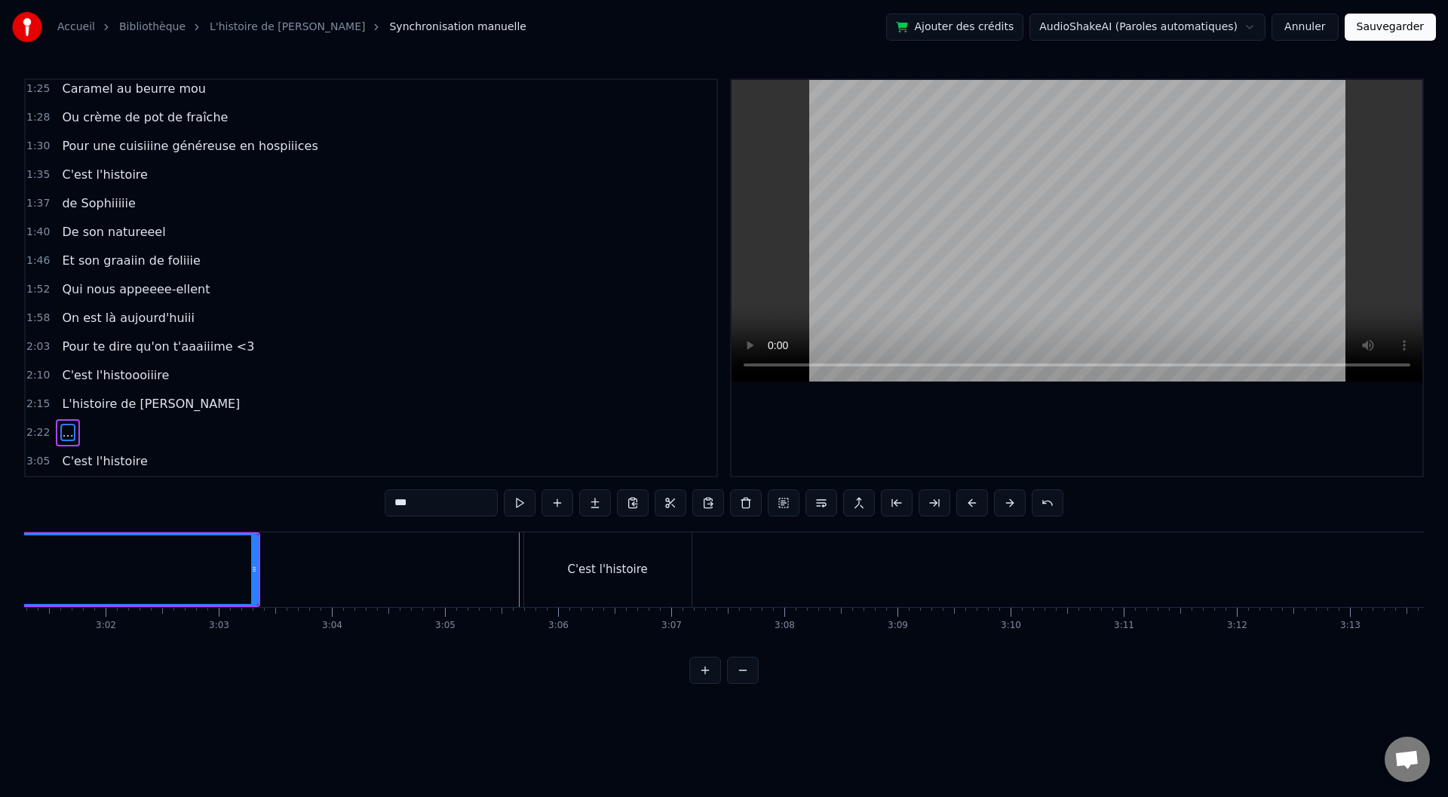
scroll to position [0, 20479]
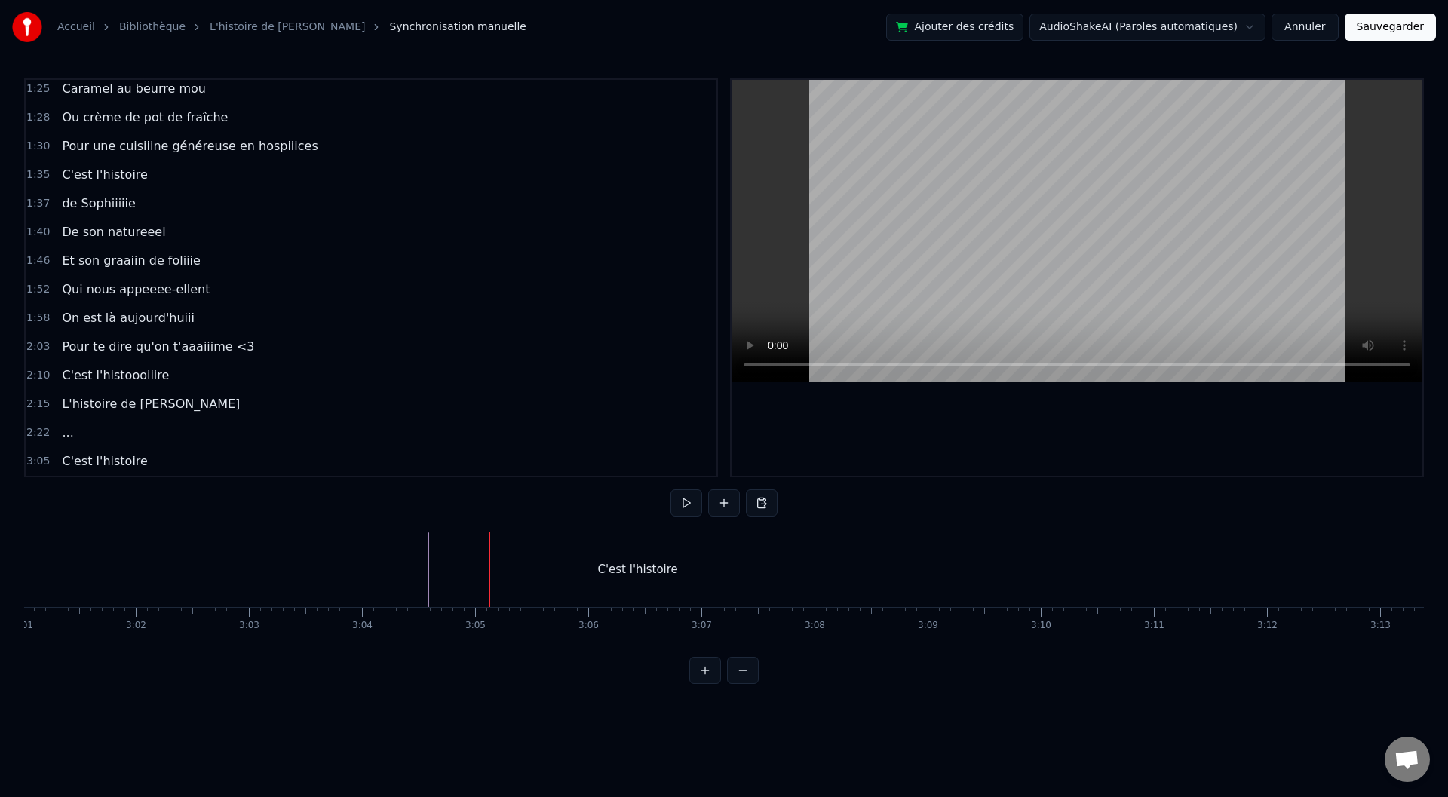
click at [629, 569] on div "C'est l'histoire" at bounding box center [637, 569] width 80 height 17
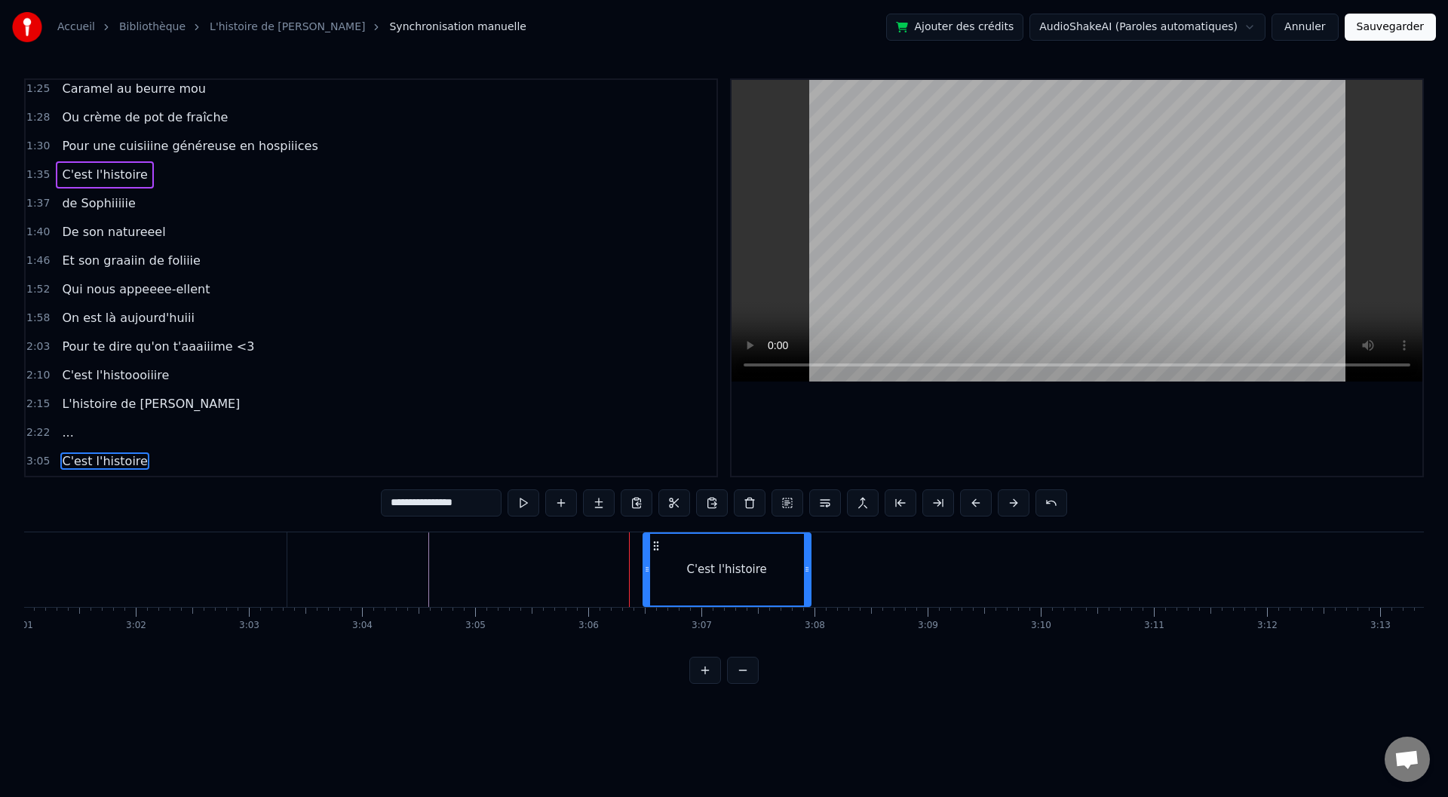
drag, startPoint x: 565, startPoint y: 547, endPoint x: 653, endPoint y: 555, distance: 88.6
click at [653, 555] on div "C'est l'histoire" at bounding box center [727, 570] width 166 height 72
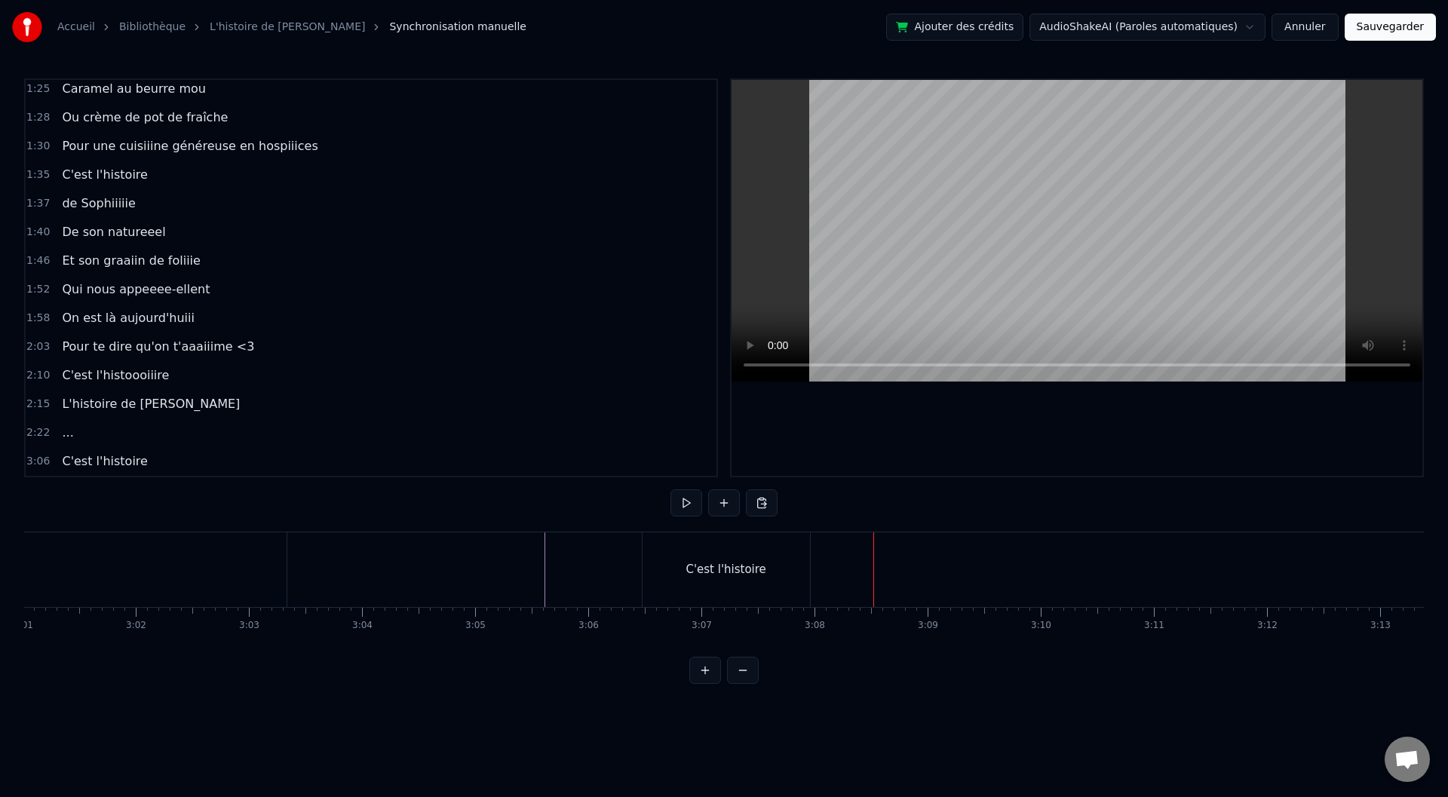
click at [799, 576] on div "C'est l'histoire" at bounding box center [726, 569] width 167 height 75
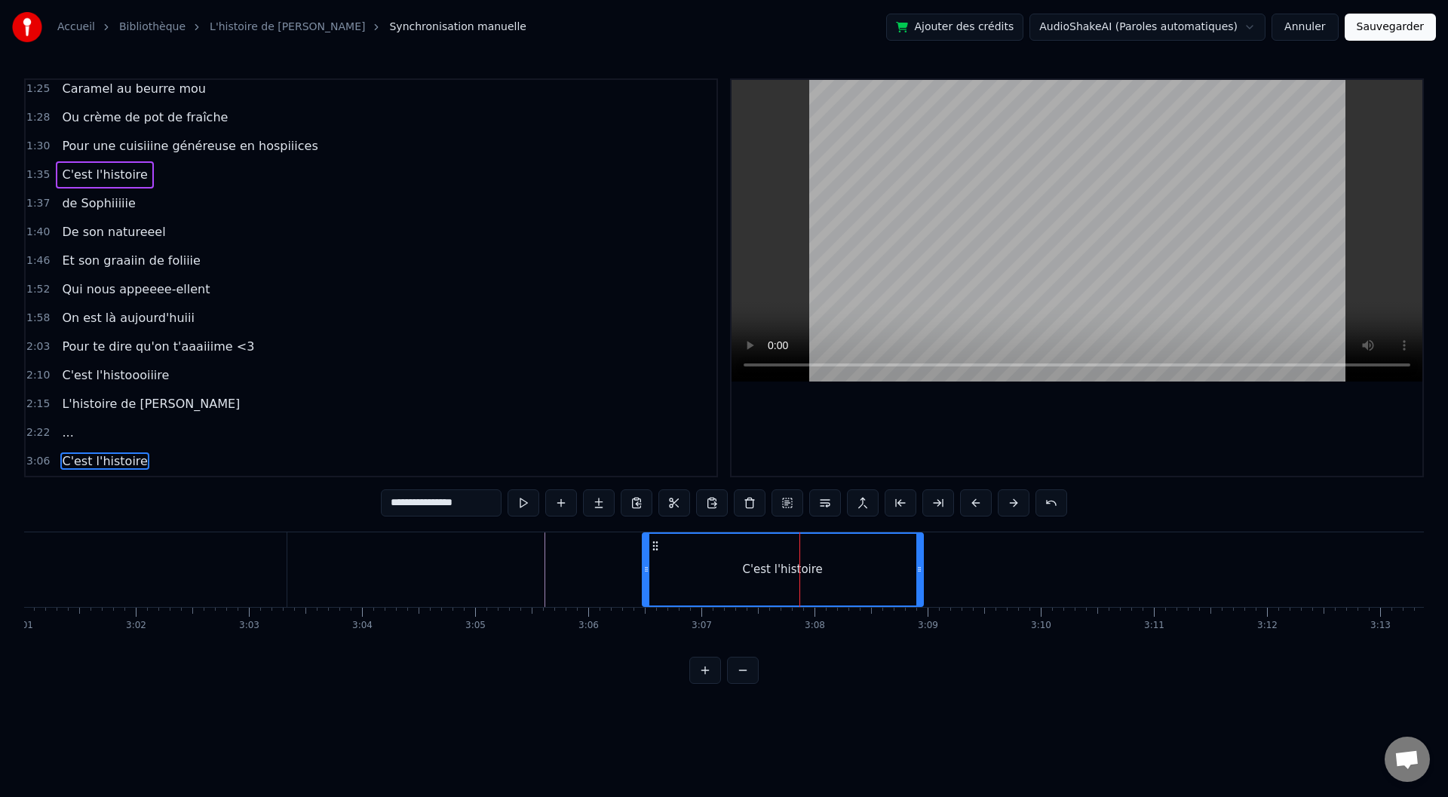
drag, startPoint x: 809, startPoint y: 571, endPoint x: 916, endPoint y: 575, distance: 107.9
click at [916, 575] on div at bounding box center [919, 570] width 6 height 72
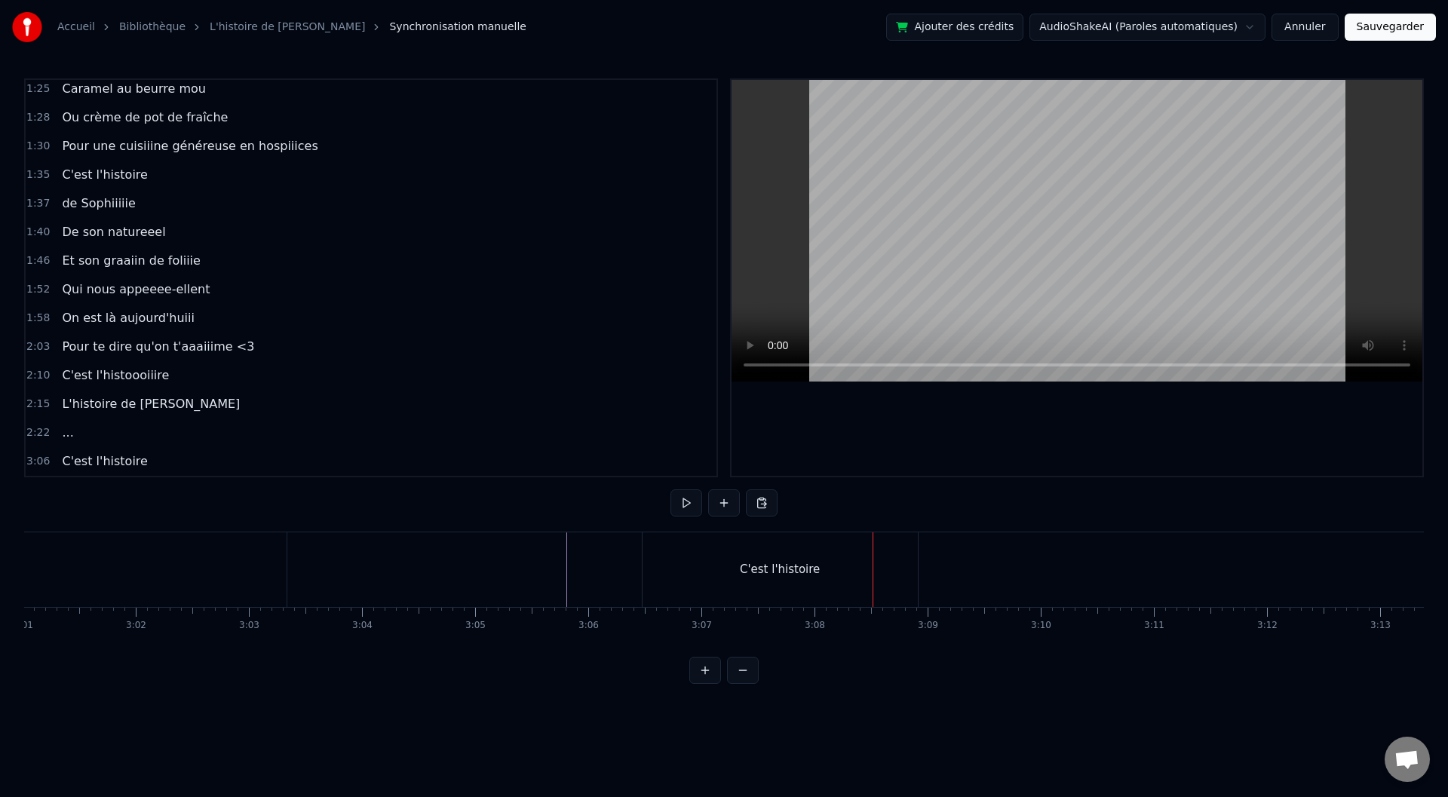
click at [915, 569] on div "C'est l'histoire" at bounding box center [780, 569] width 275 height 75
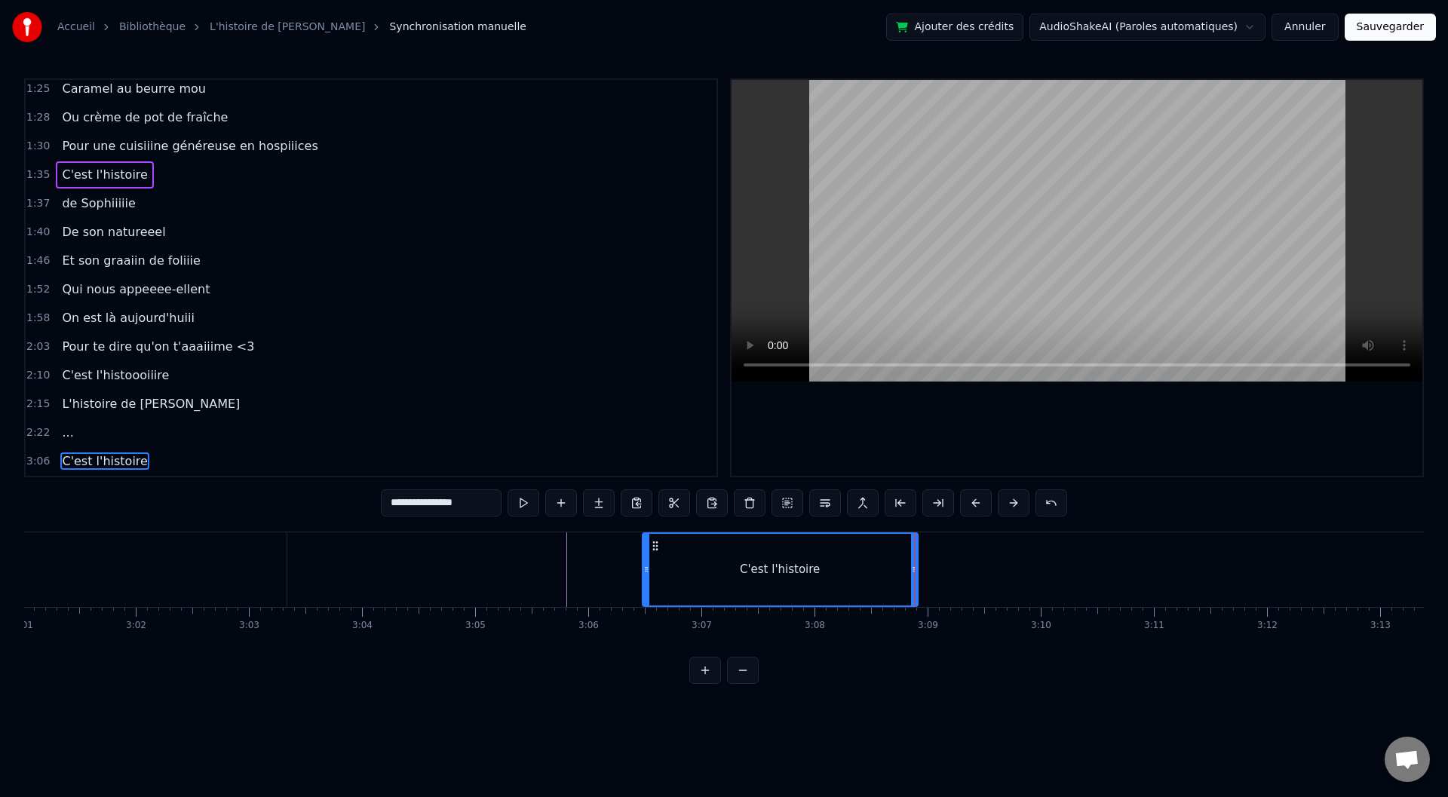
drag, startPoint x: 915, startPoint y: 569, endPoint x: 861, endPoint y: 572, distance: 53.7
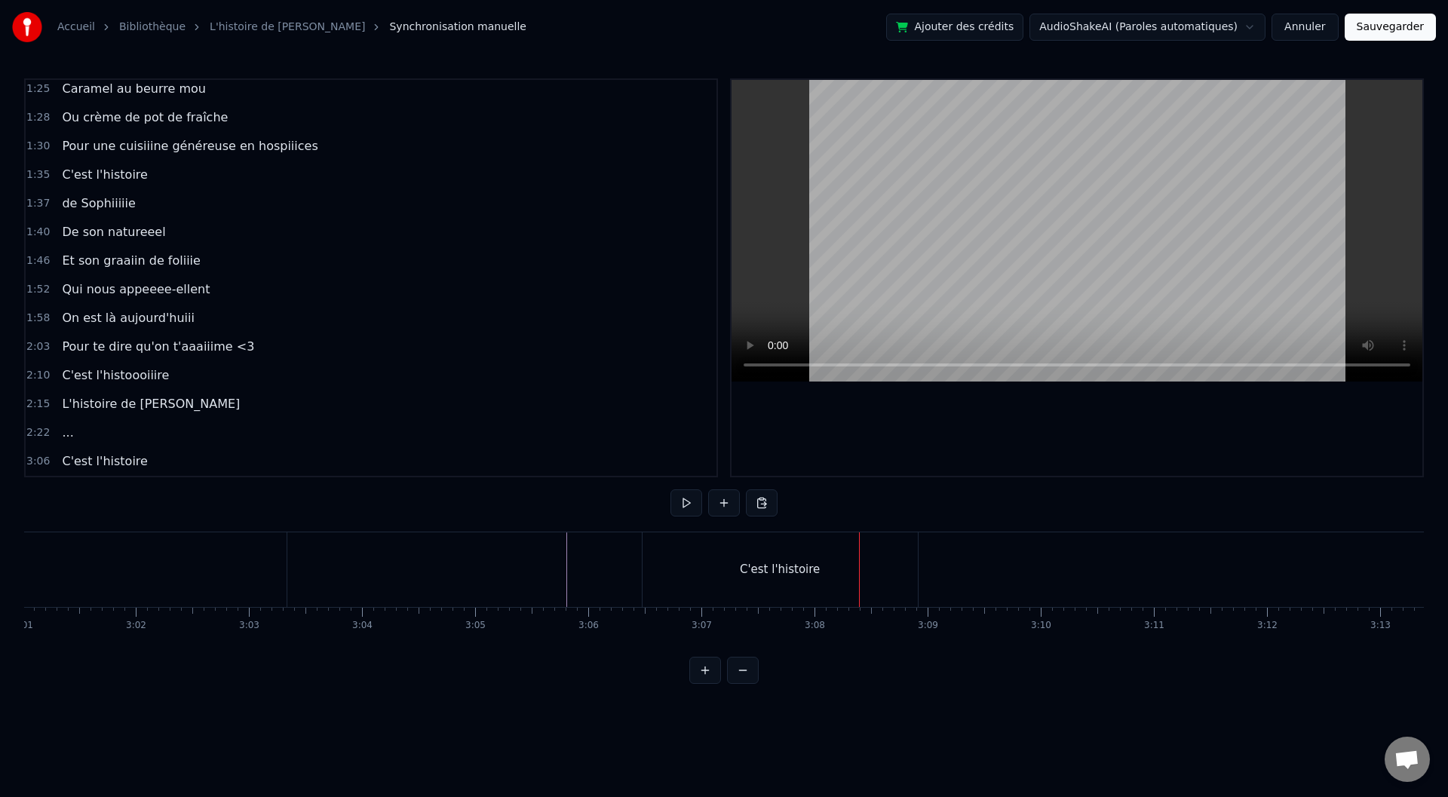
click at [914, 566] on div "C'est l'histoire" at bounding box center [780, 569] width 275 height 75
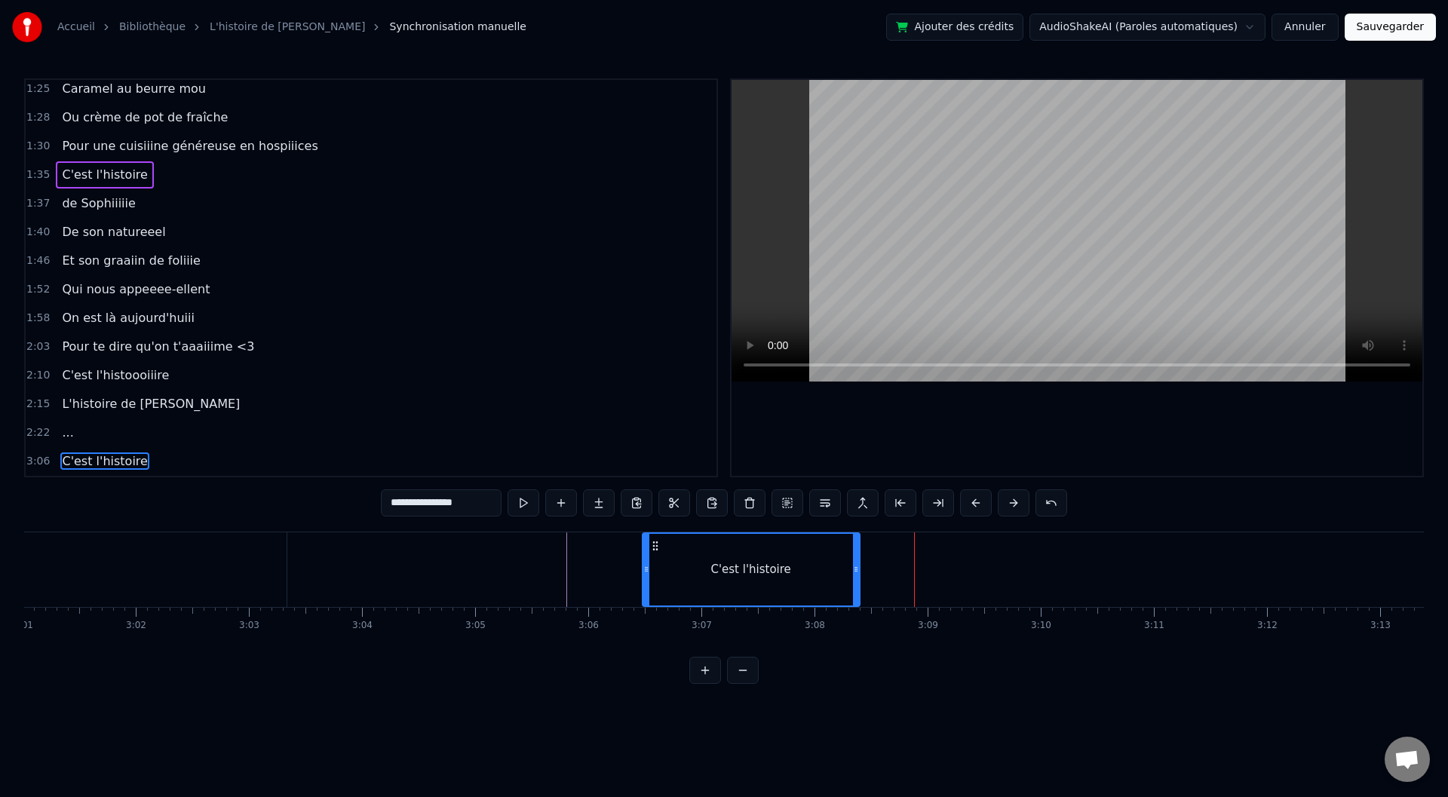
drag, startPoint x: 916, startPoint y: 566, endPoint x: 858, endPoint y: 568, distance: 58.1
click at [858, 568] on icon at bounding box center [856, 569] width 6 height 12
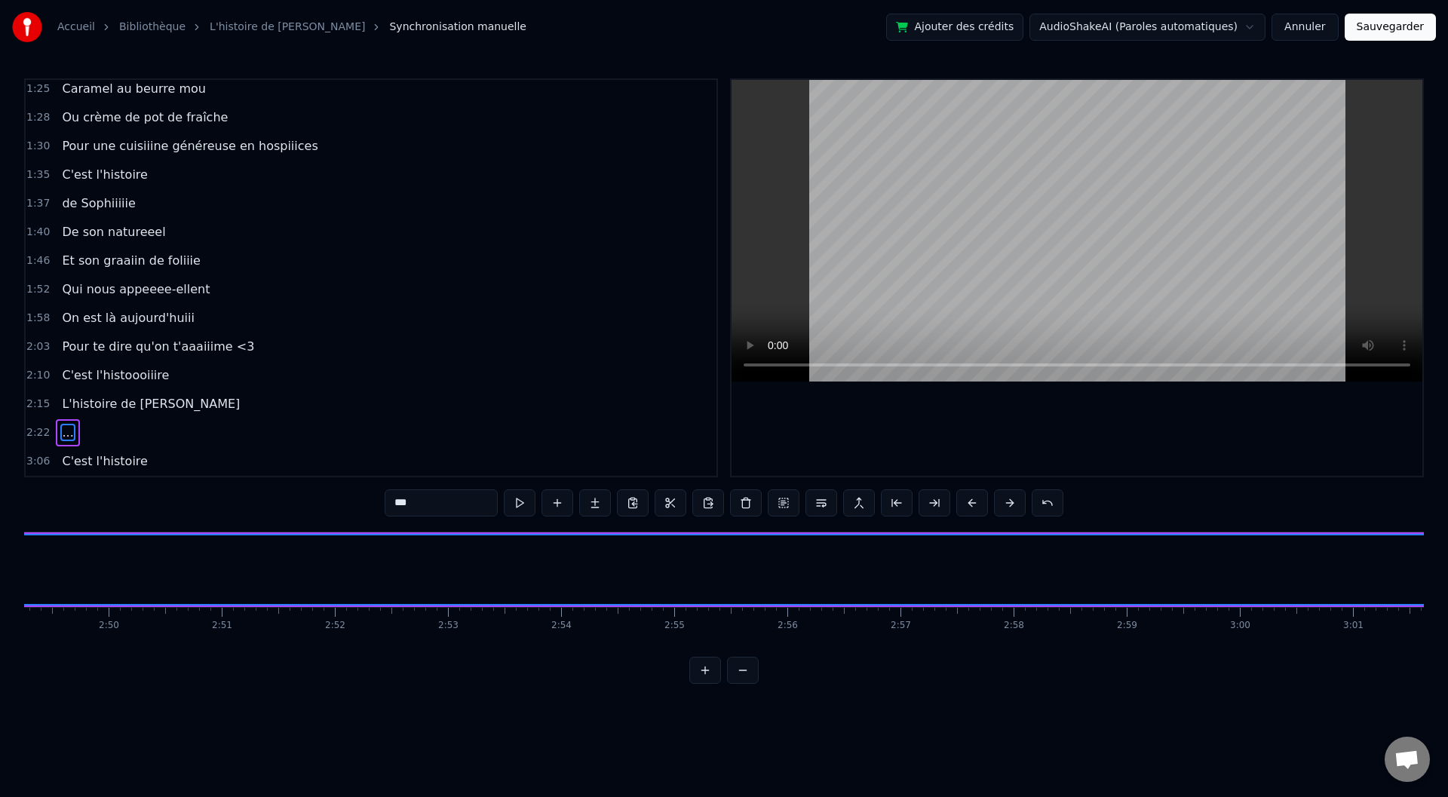
scroll to position [0, 19132]
click at [296, 632] on div "Baaaah ça va mieux toiii ? Ou ça va Mathieu ? Sacré sulééé Baaah le bouffe touf…" at bounding box center [724, 588] width 1400 height 113
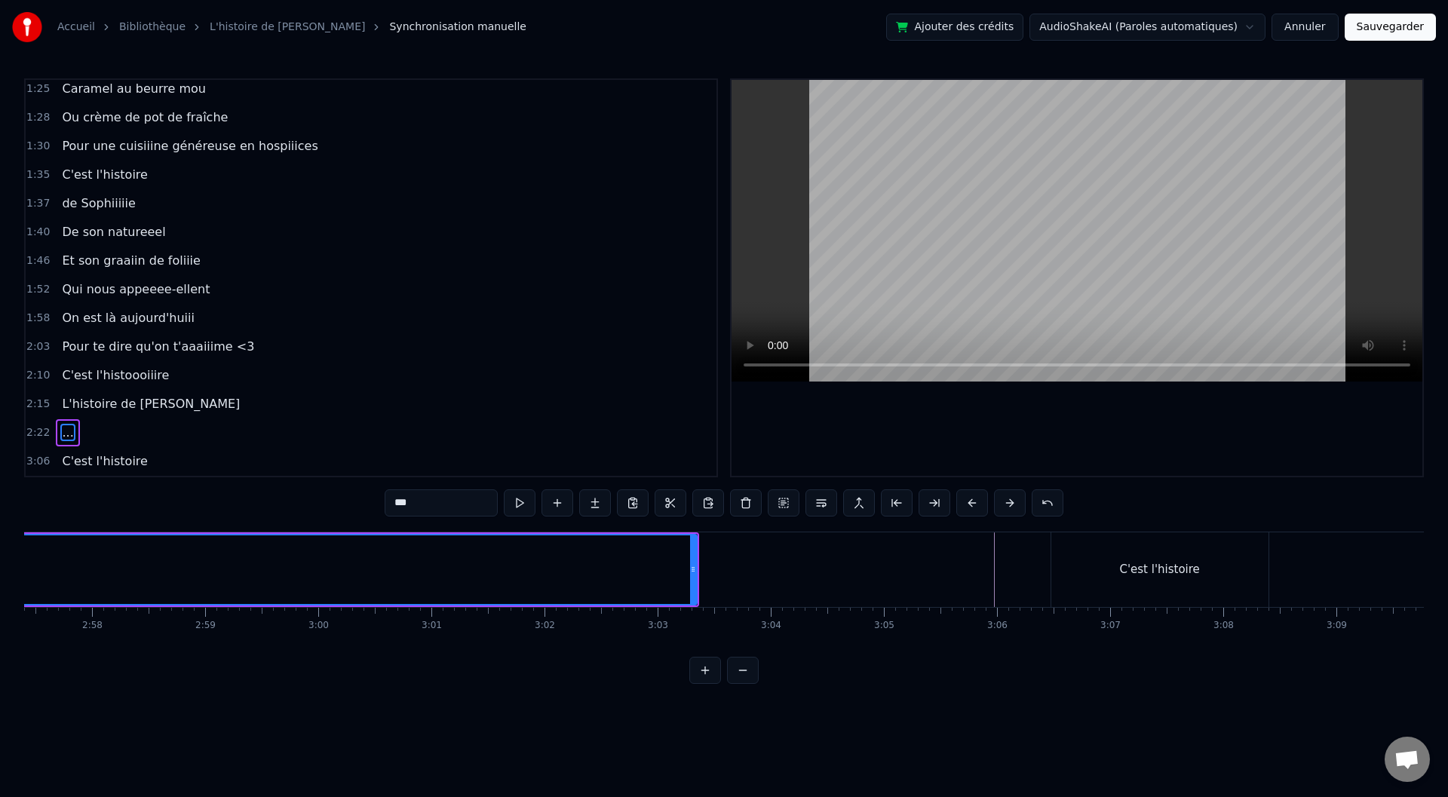
scroll to position [0, 19950]
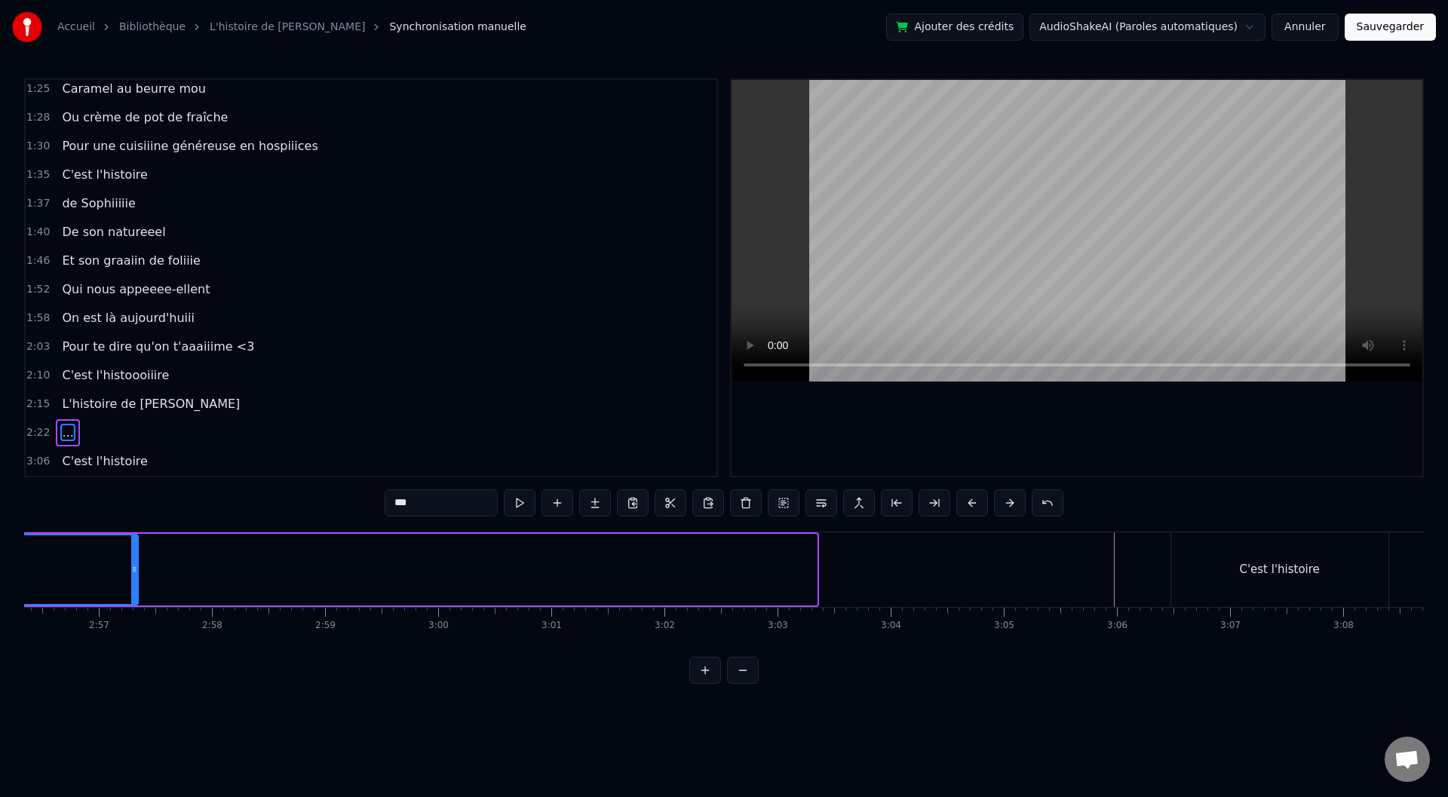
drag, startPoint x: 813, startPoint y: 566, endPoint x: 91, endPoint y: 563, distance: 722.6
click at [131, 562] on div at bounding box center [134, 569] width 6 height 69
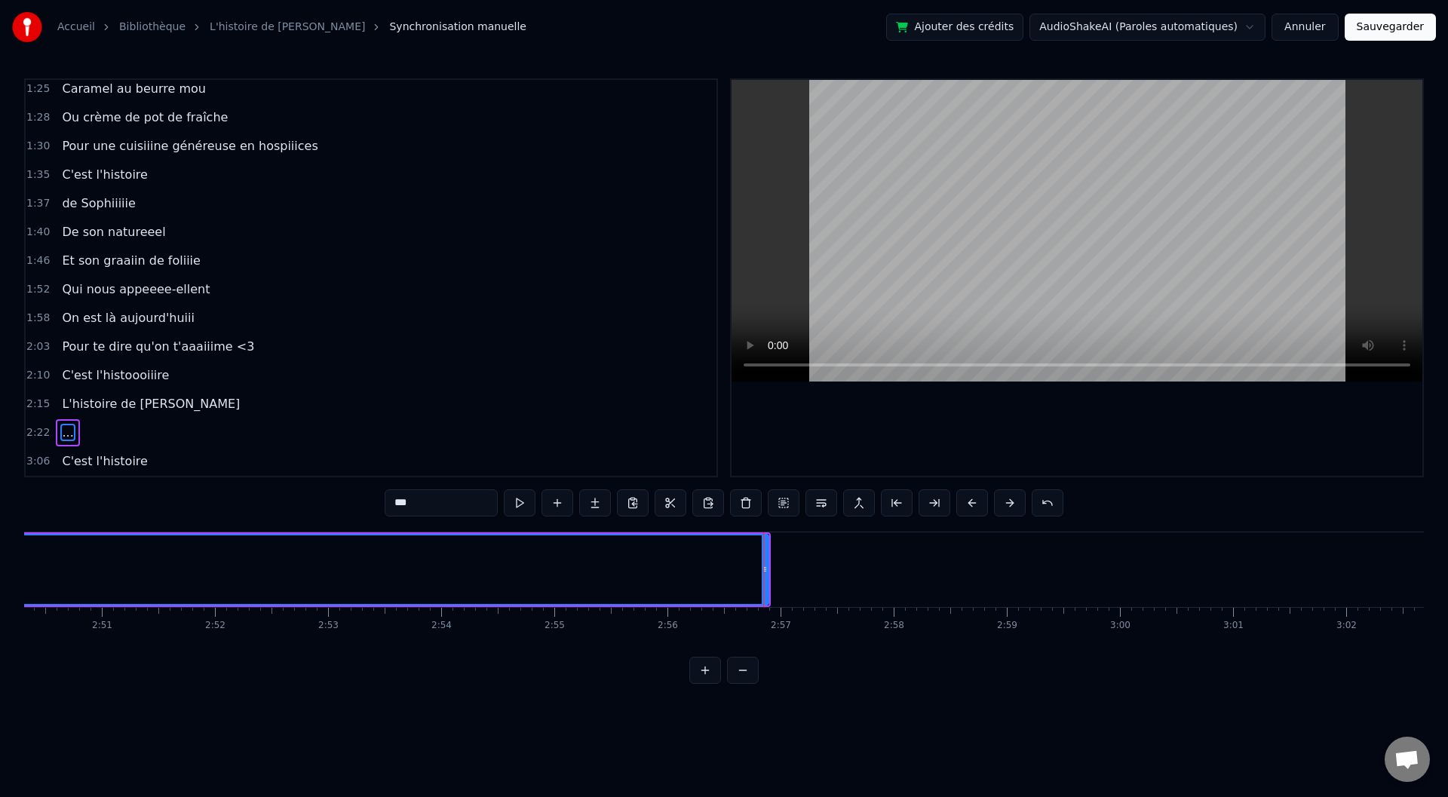
scroll to position [0, 19239]
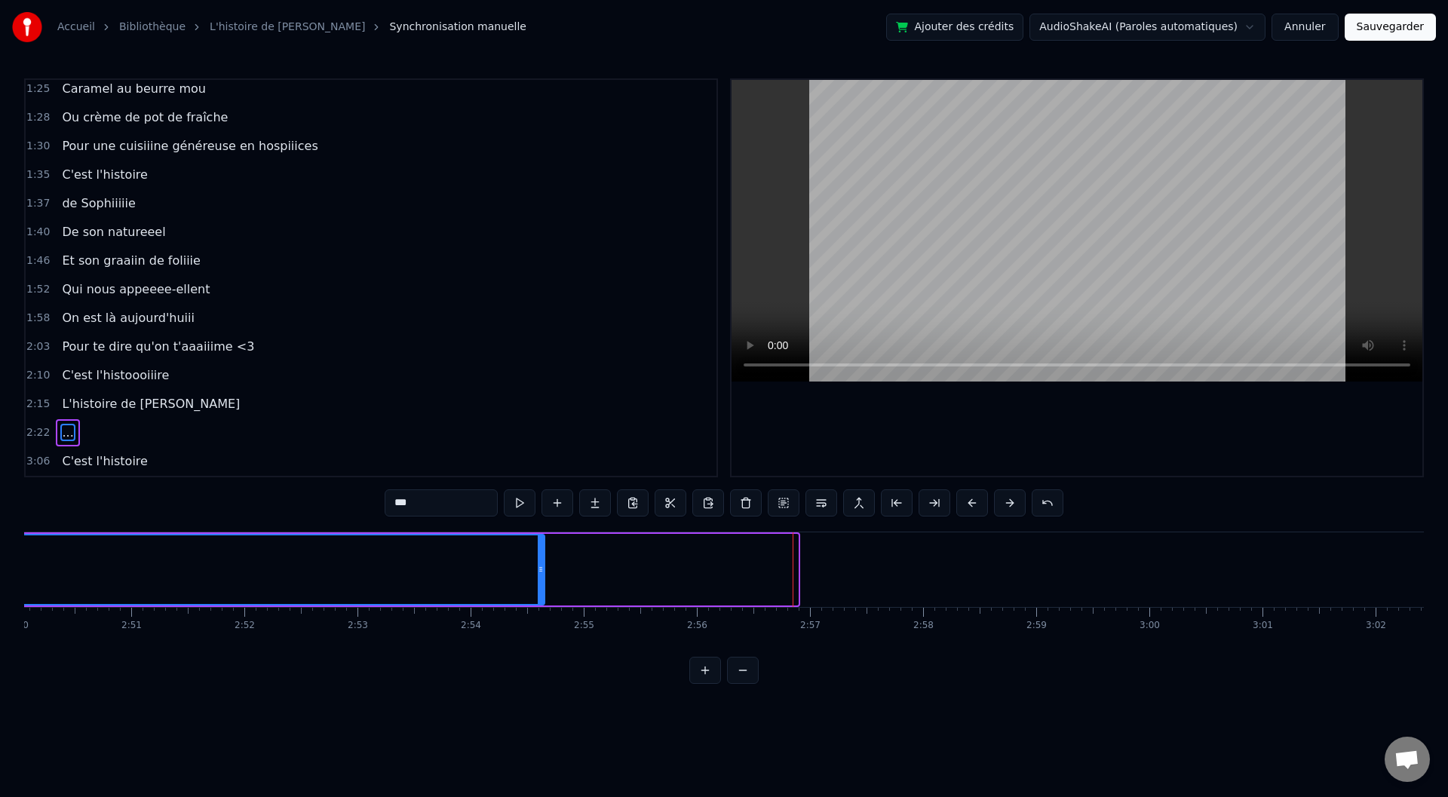
drag, startPoint x: 795, startPoint y: 565, endPoint x: 477, endPoint y: 566, distance: 318.3
click at [538, 566] on icon at bounding box center [541, 569] width 6 height 12
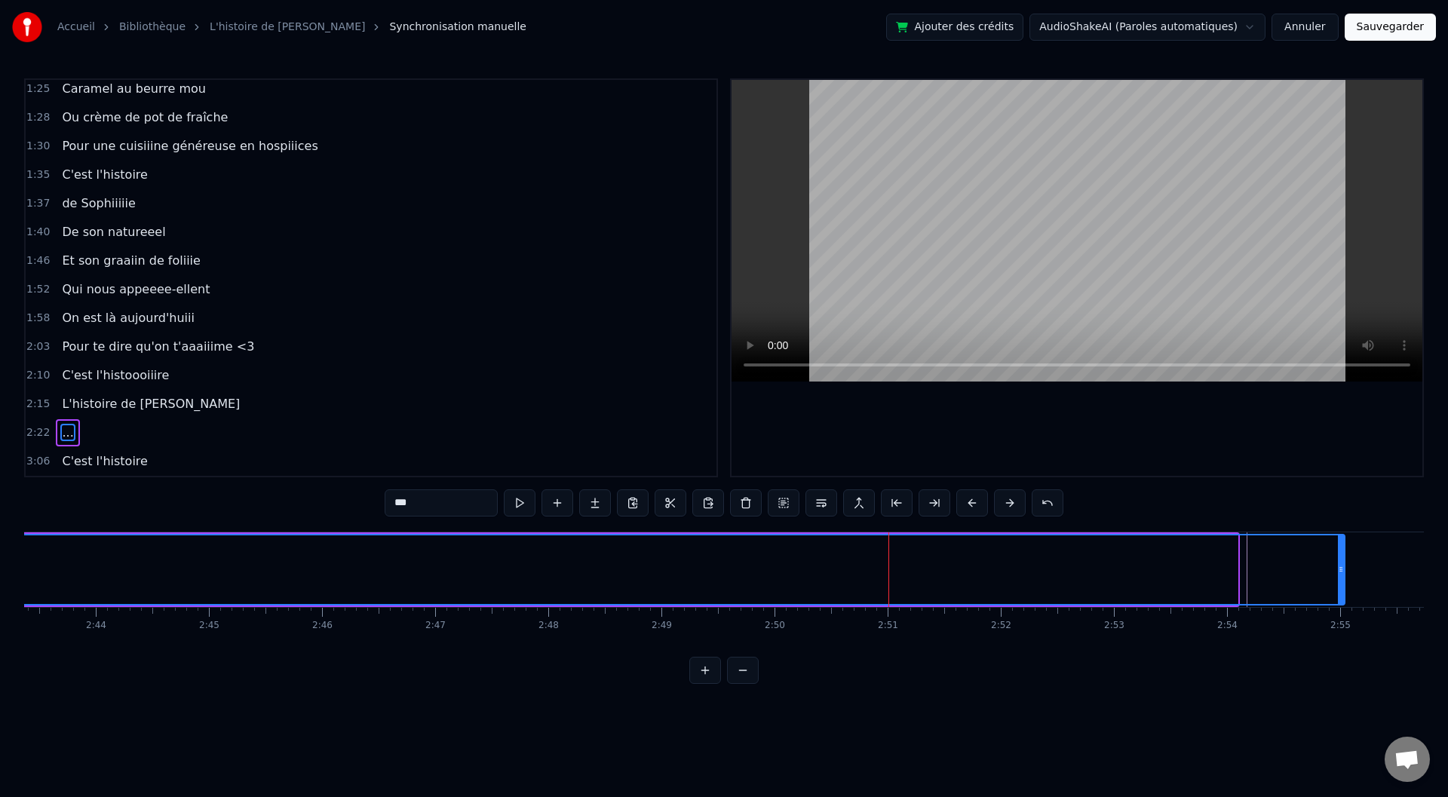
drag, startPoint x: 1233, startPoint y: 567, endPoint x: 1347, endPoint y: 575, distance: 114.1
click at [1344, 575] on icon at bounding box center [1341, 569] width 6 height 12
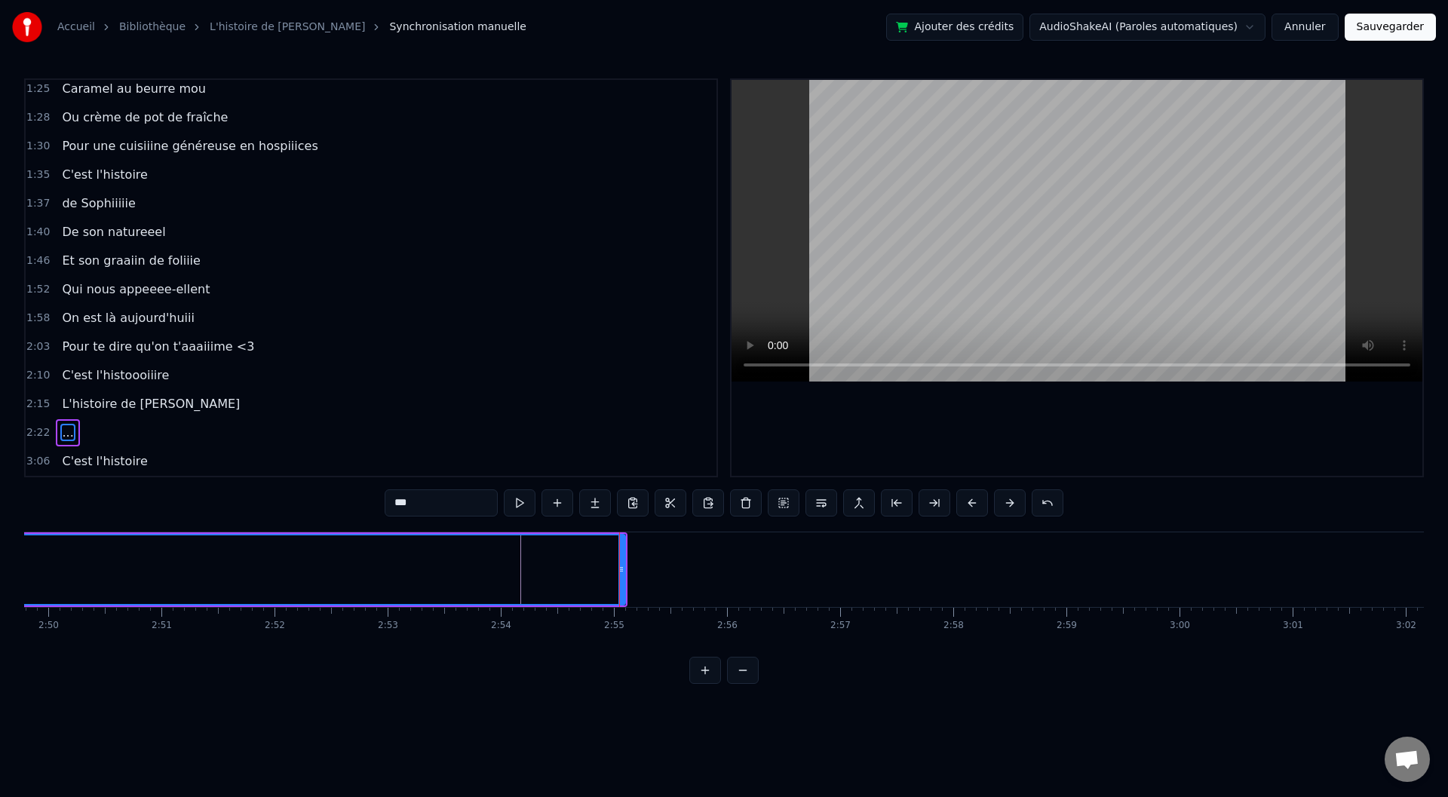
scroll to position [0, 19420]
drag, startPoint x: 411, startPoint y: 566, endPoint x: 496, endPoint y: 571, distance: 84.6
click at [437, 571] on icon at bounding box center [434, 569] width 6 height 12
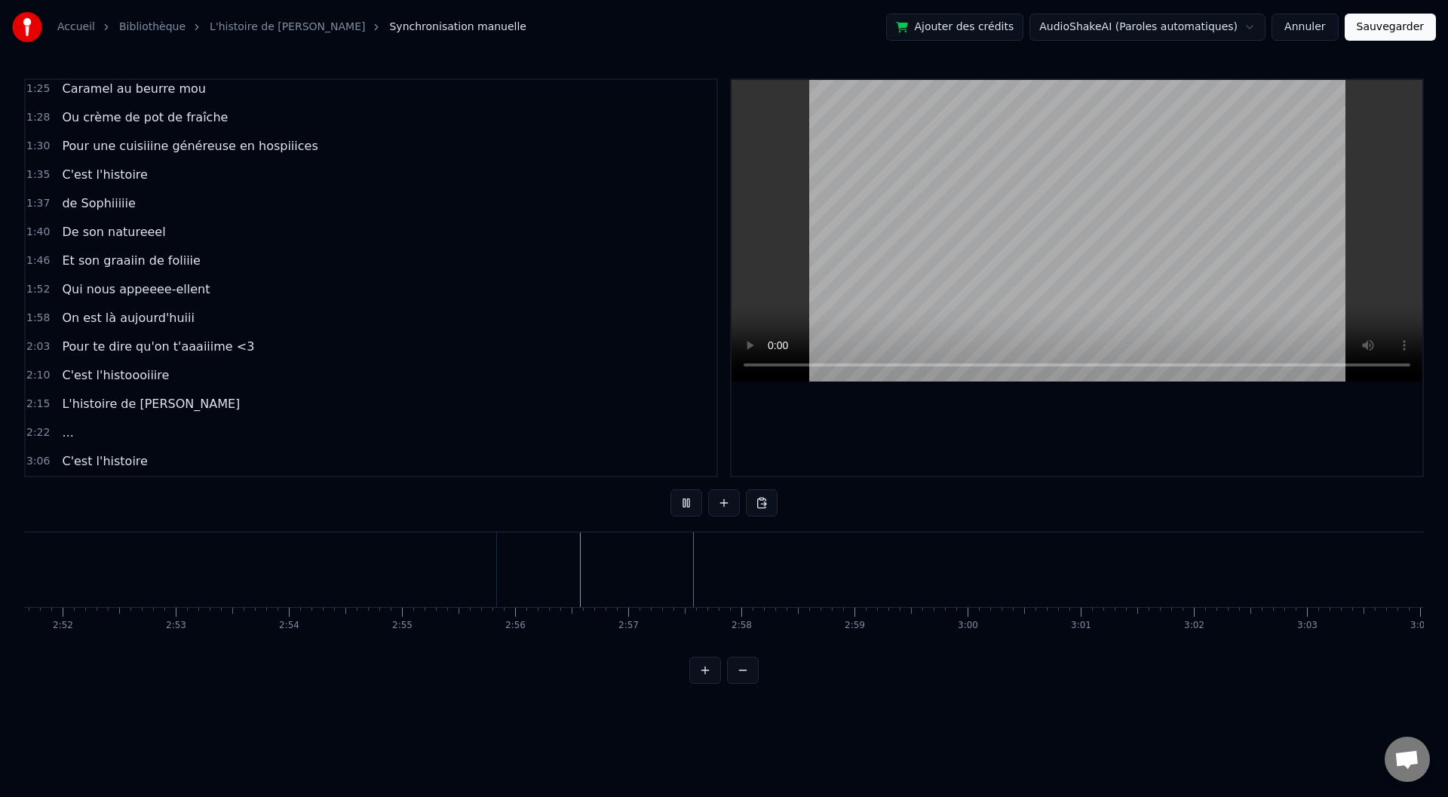
click at [443, 558] on div "C'est l'histoire" at bounding box center [402, 569] width 217 height 75
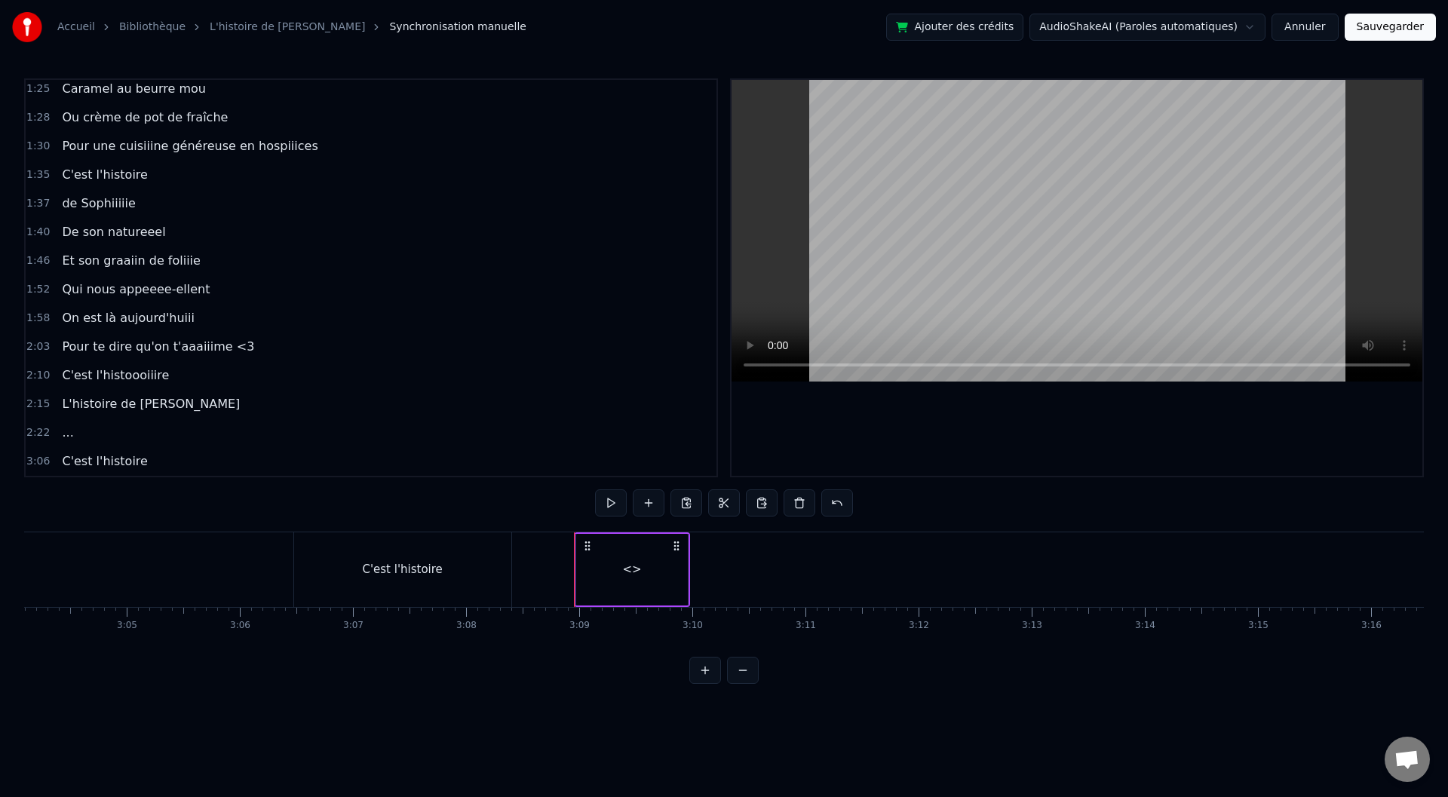
click at [636, 569] on div "<>" at bounding box center [631, 569] width 19 height 17
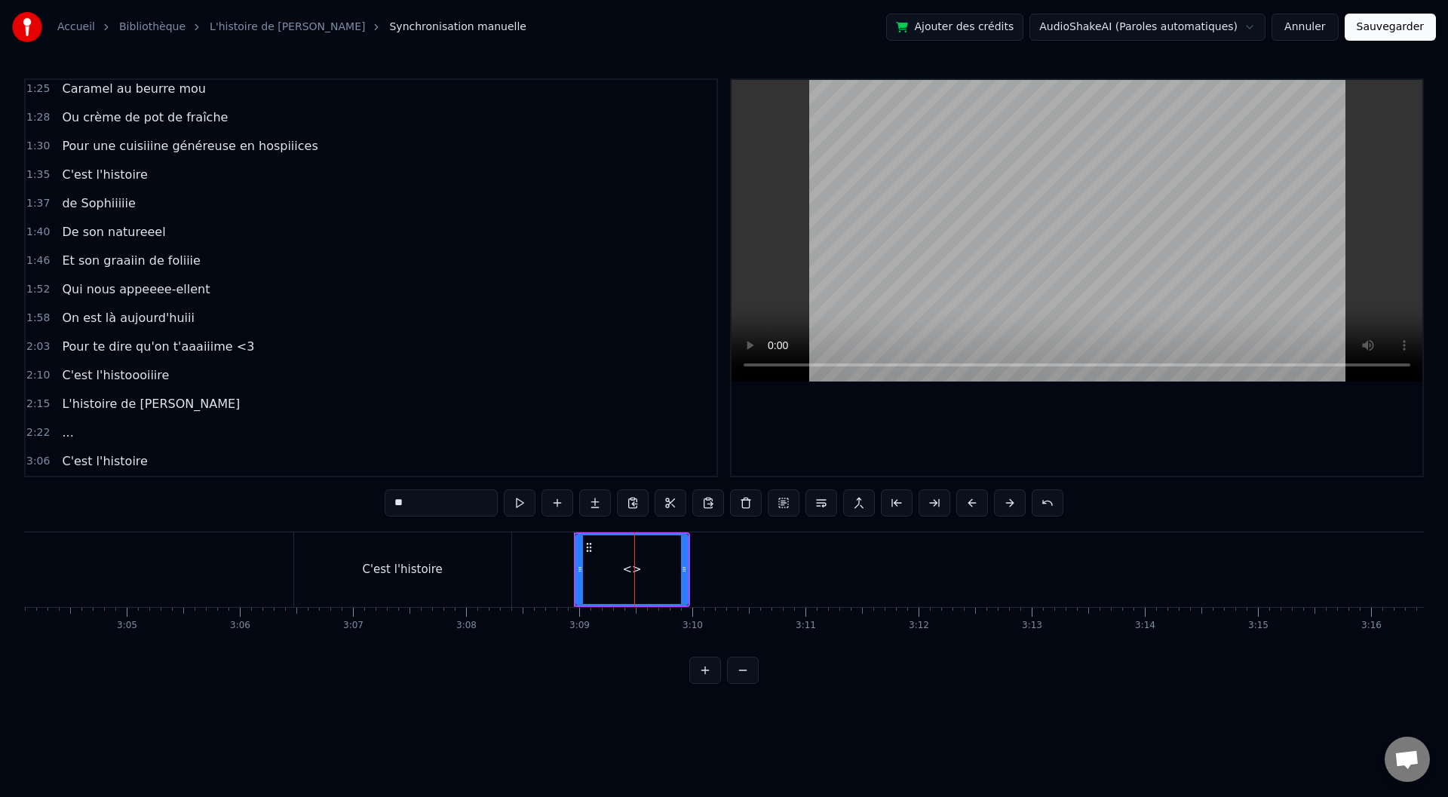
scroll to position [693, 0]
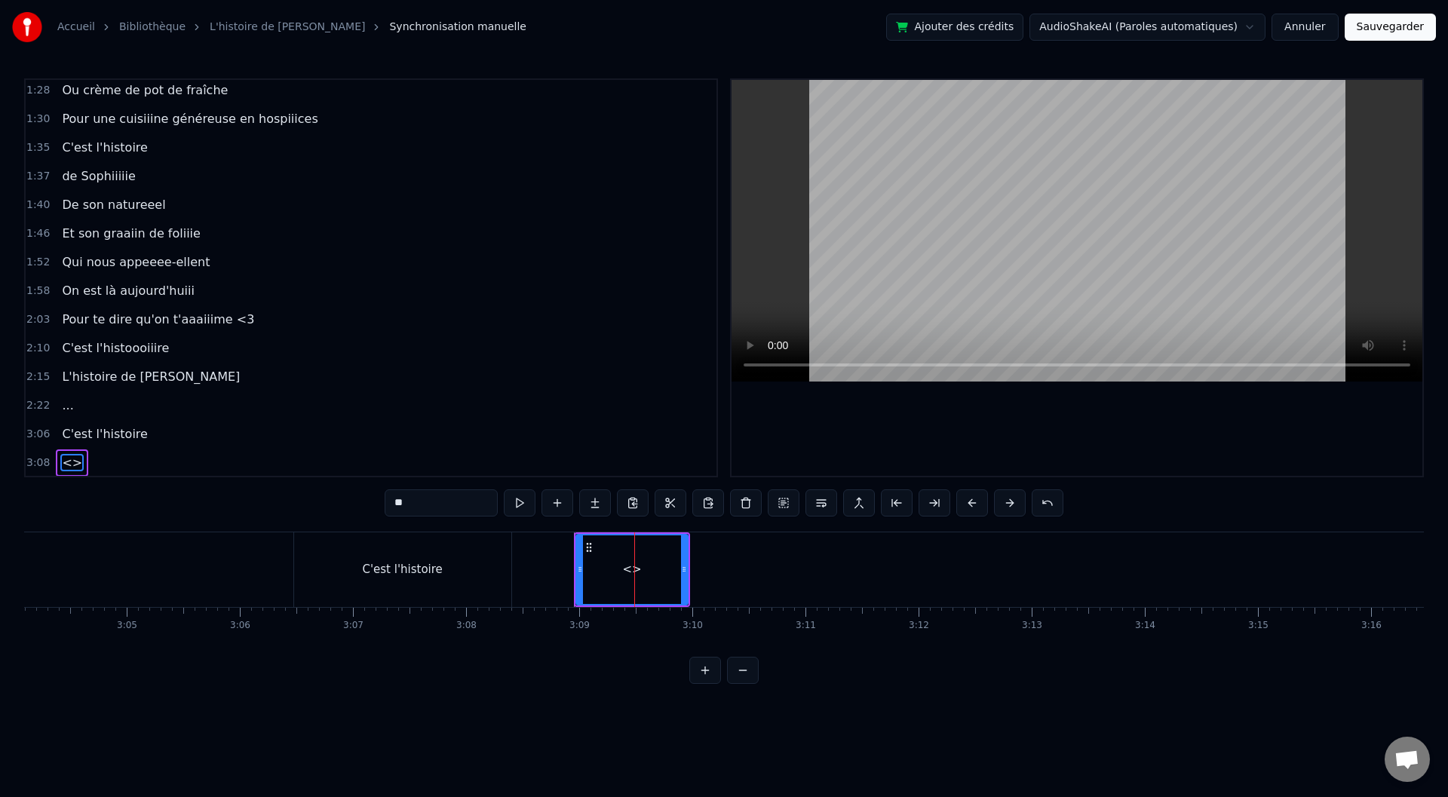
click at [636, 569] on div "<>" at bounding box center [631, 569] width 19 height 17
drag, startPoint x: 398, startPoint y: 505, endPoint x: 361, endPoint y: 507, distance: 37.7
click at [361, 507] on div "0:00 Baaaah ça va mieux toiii ? 0:04 Ou ça va [PERSON_NAME] ? 0:07 Sacré sulééé…" at bounding box center [724, 381] width 1400 height 606
drag, startPoint x: 578, startPoint y: 570, endPoint x: 517, endPoint y: 564, distance: 60.6
click at [517, 564] on icon at bounding box center [520, 569] width 6 height 12
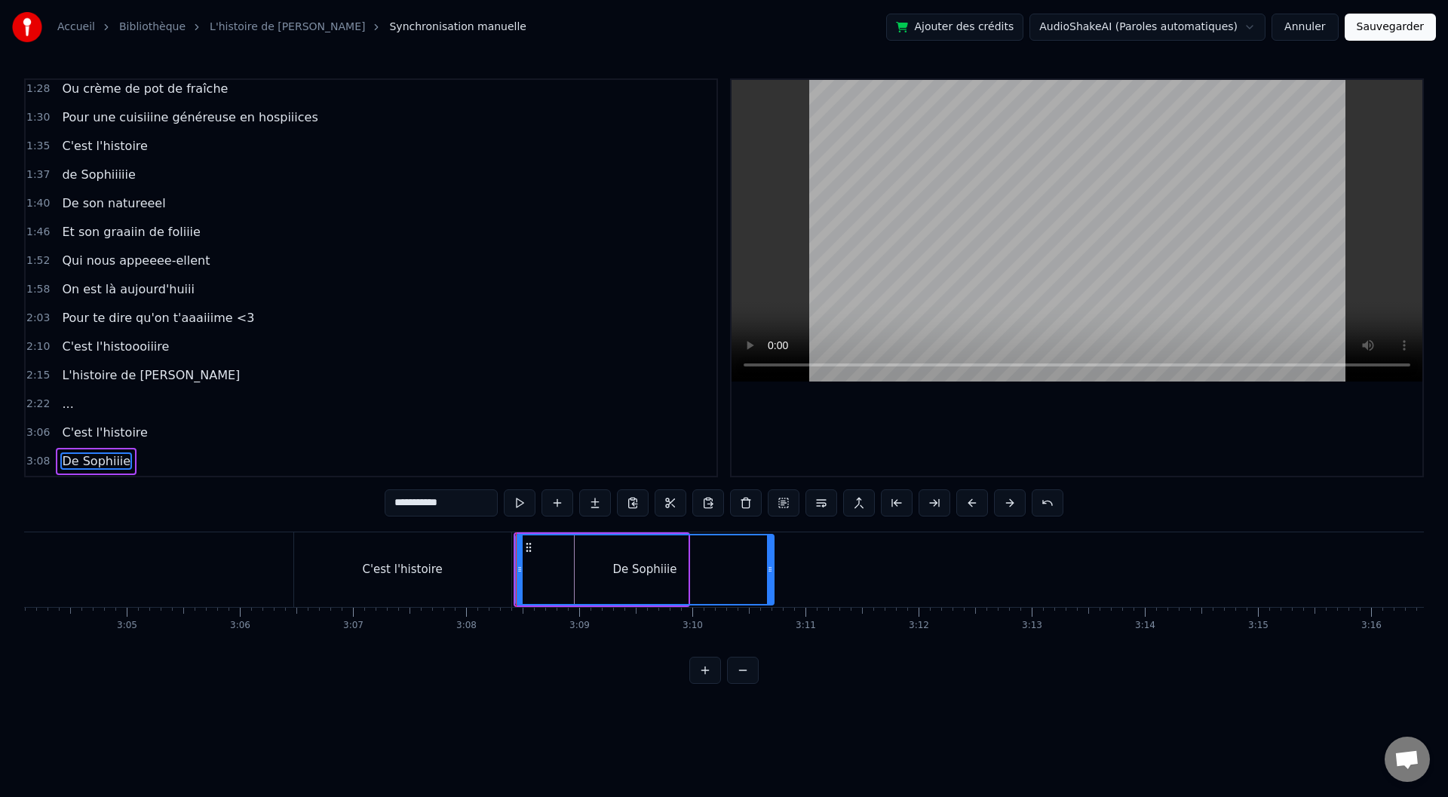
drag, startPoint x: 683, startPoint y: 569, endPoint x: 769, endPoint y: 564, distance: 86.1
click at [769, 564] on icon at bounding box center [770, 569] width 6 height 12
drag, startPoint x: 520, startPoint y: 570, endPoint x: 456, endPoint y: 569, distance: 64.1
click at [529, 570] on icon at bounding box center [526, 569] width 6 height 12
type input "**********"
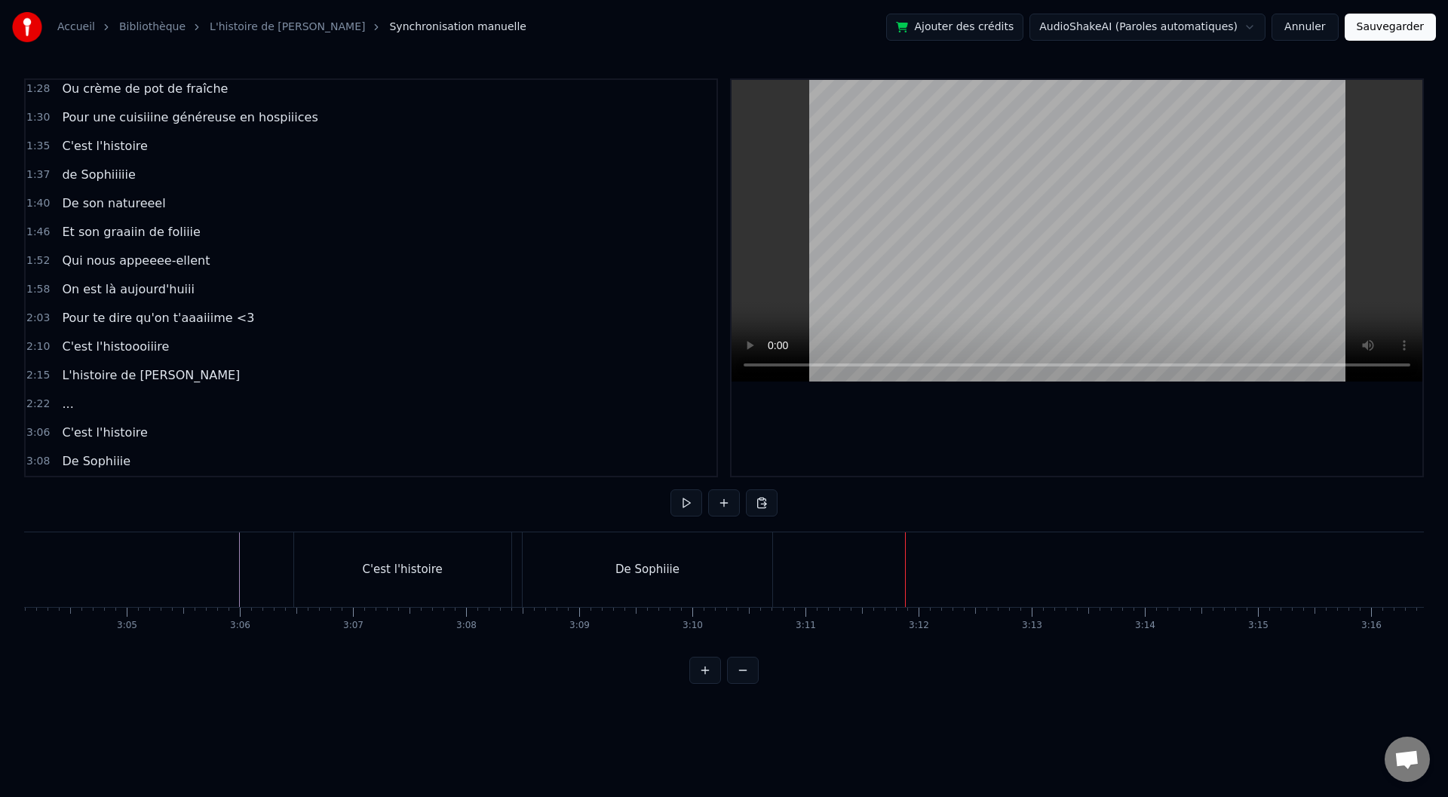
click at [625, 569] on div "De Sophiiie" at bounding box center [647, 569] width 64 height 17
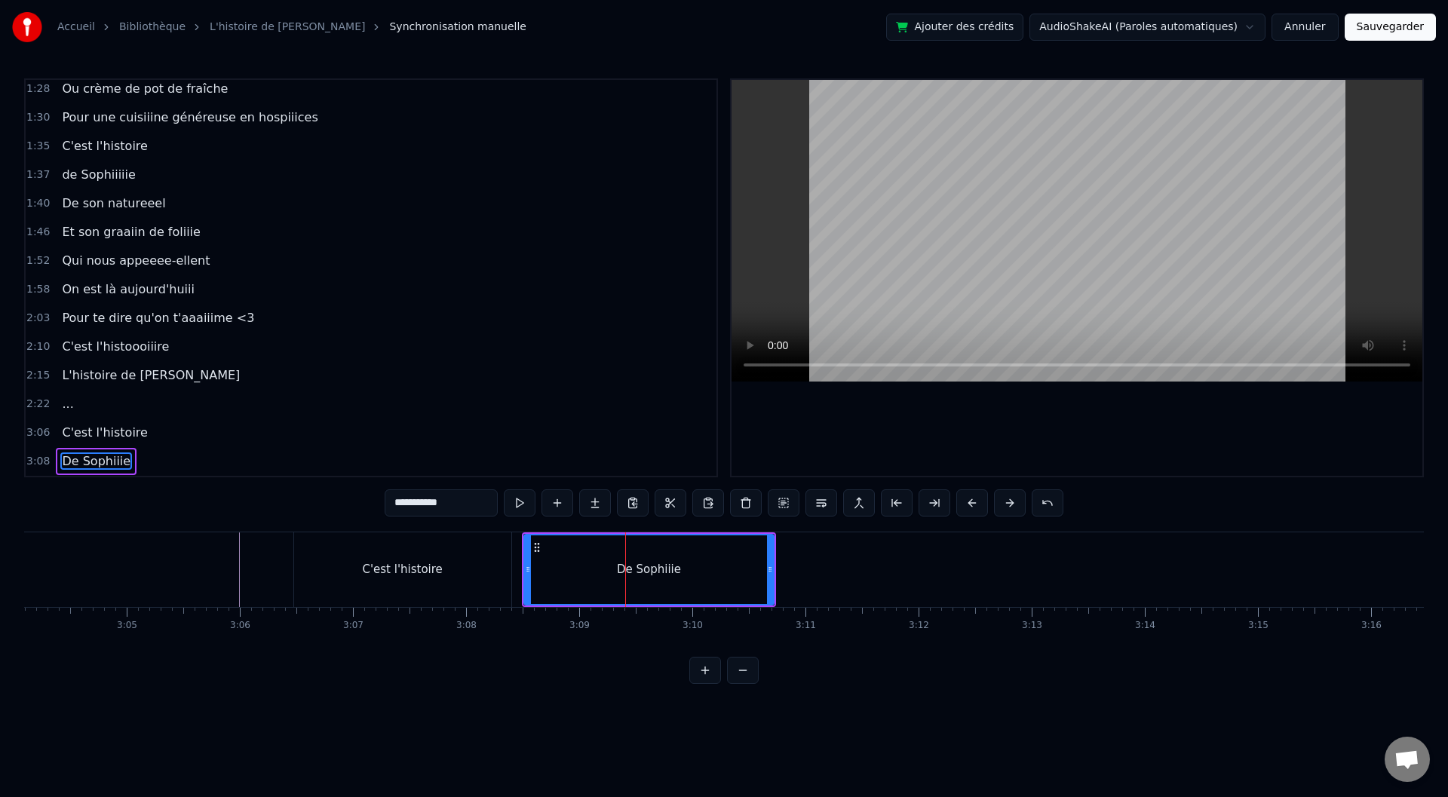
click at [396, 507] on input "**********" at bounding box center [441, 502] width 113 height 27
type input "**********"
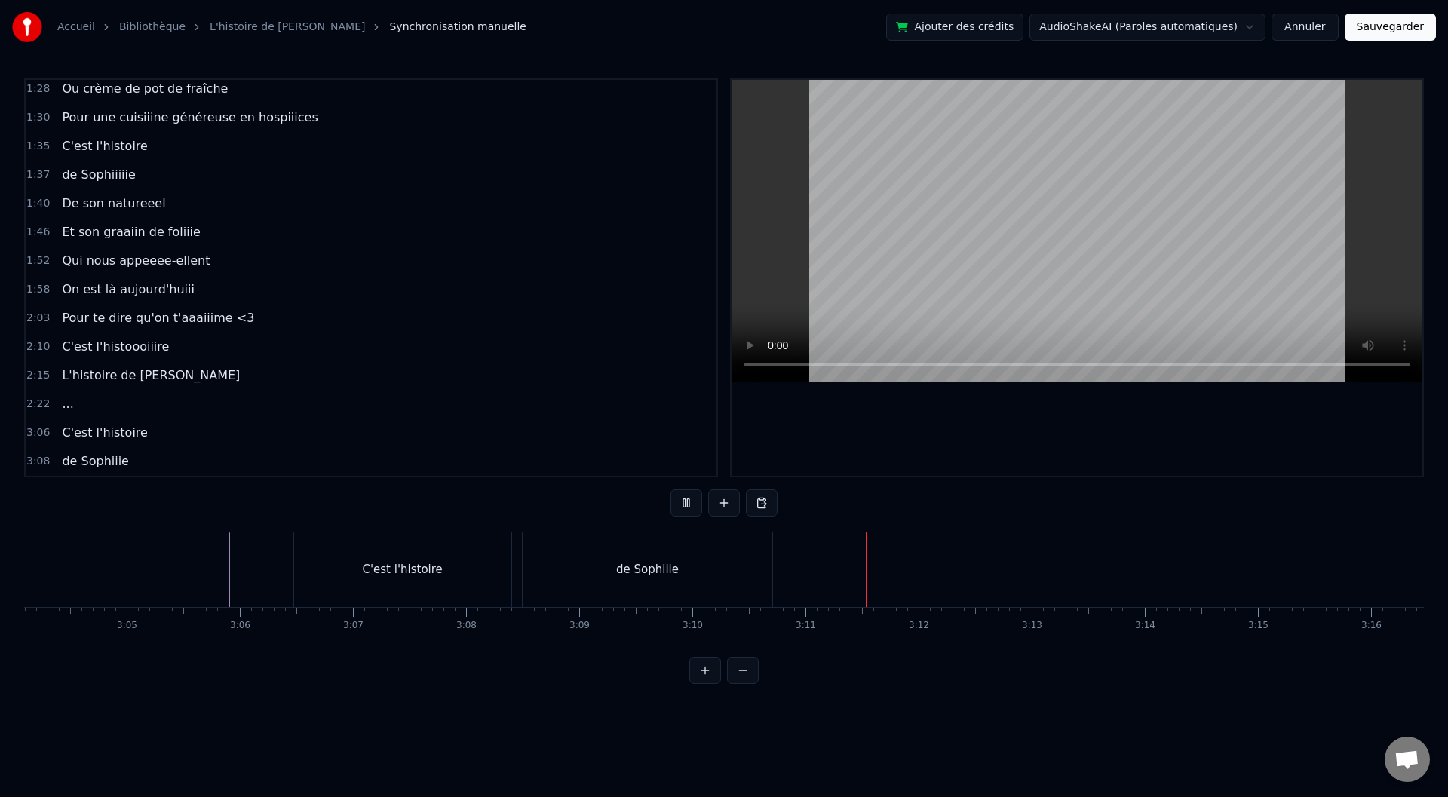
click at [685, 588] on div "de Sophiiie" at bounding box center [648, 569] width 250 height 75
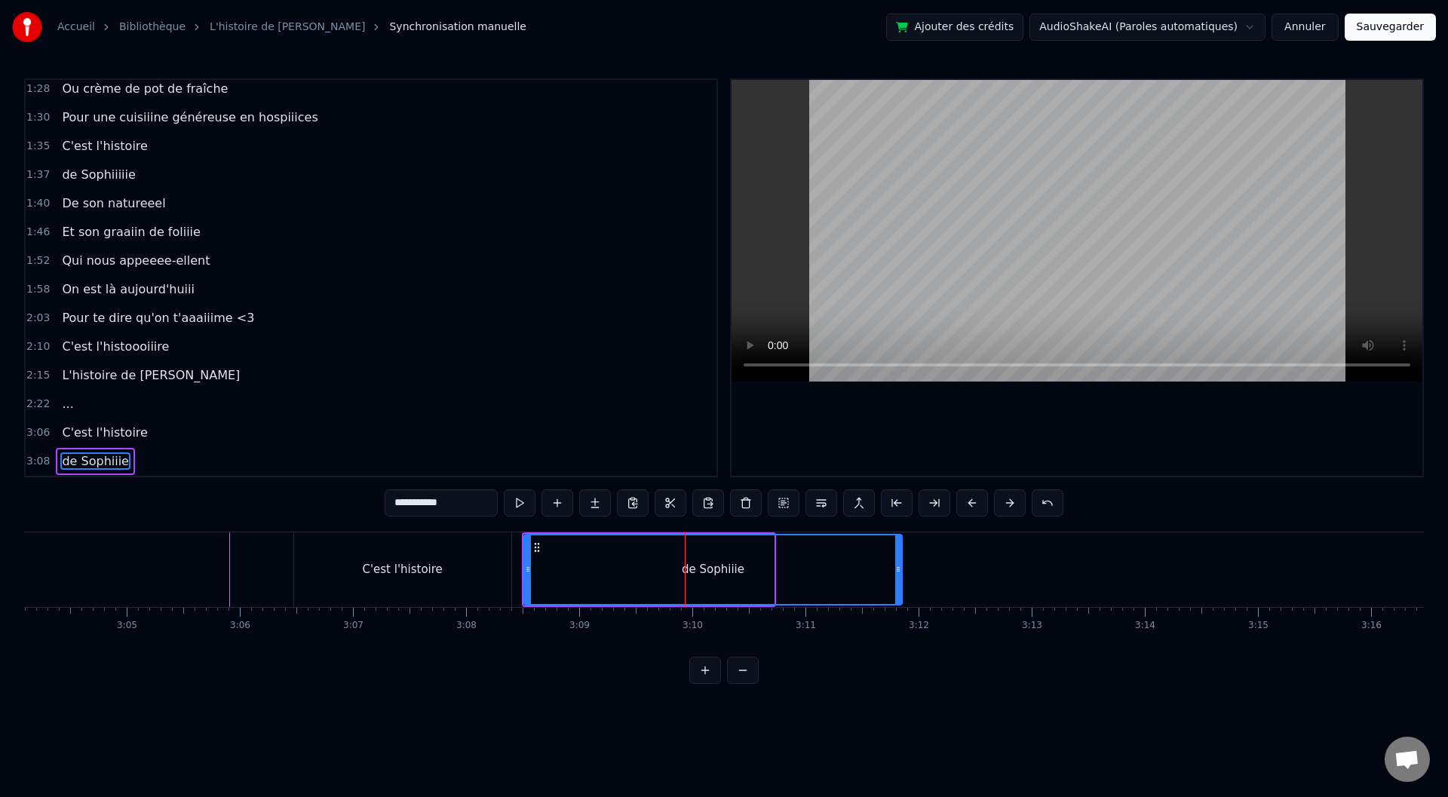
drag, startPoint x: 772, startPoint y: 567, endPoint x: 900, endPoint y: 571, distance: 127.5
click at [900, 571] on icon at bounding box center [898, 569] width 6 height 12
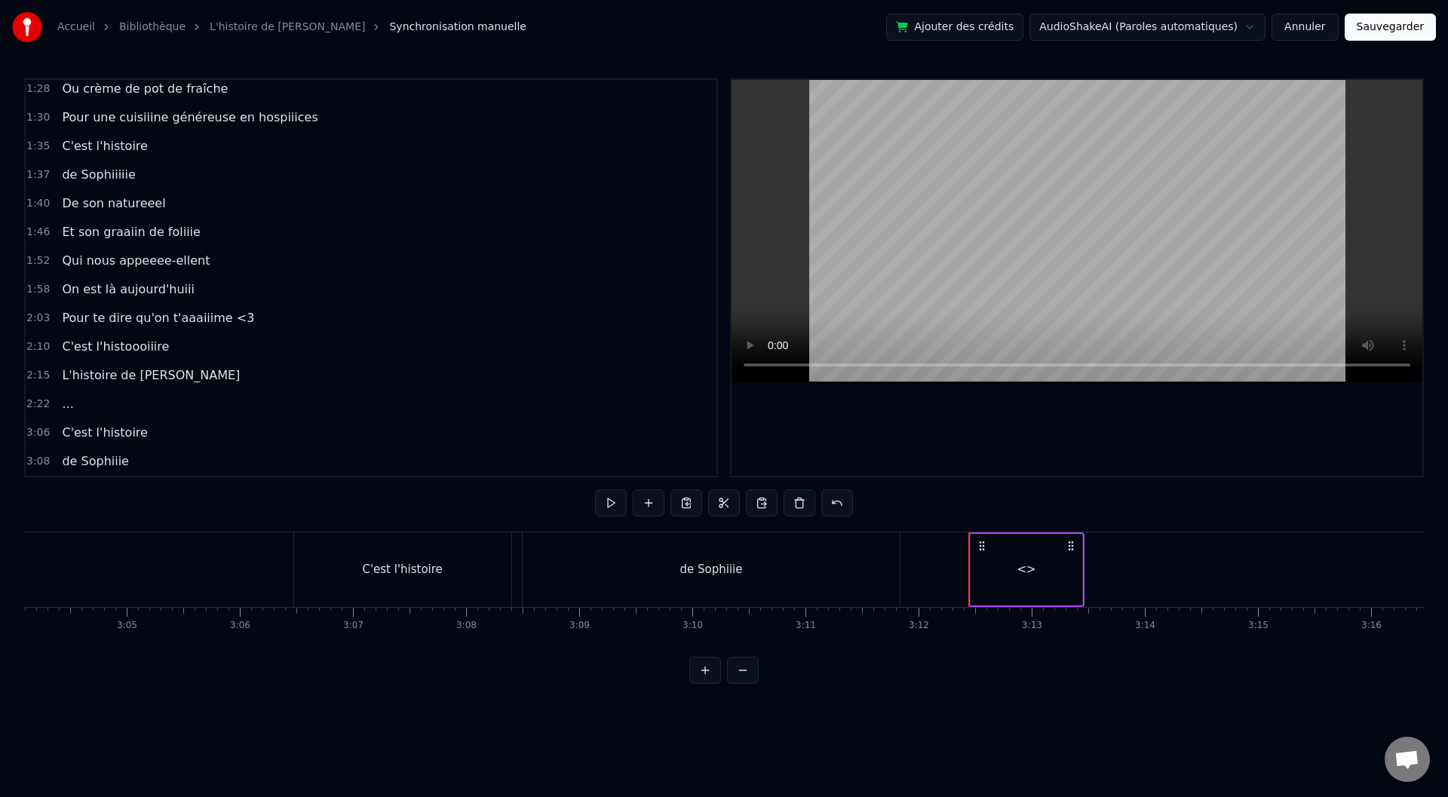
click at [1025, 572] on div "<>" at bounding box center [1026, 569] width 19 height 17
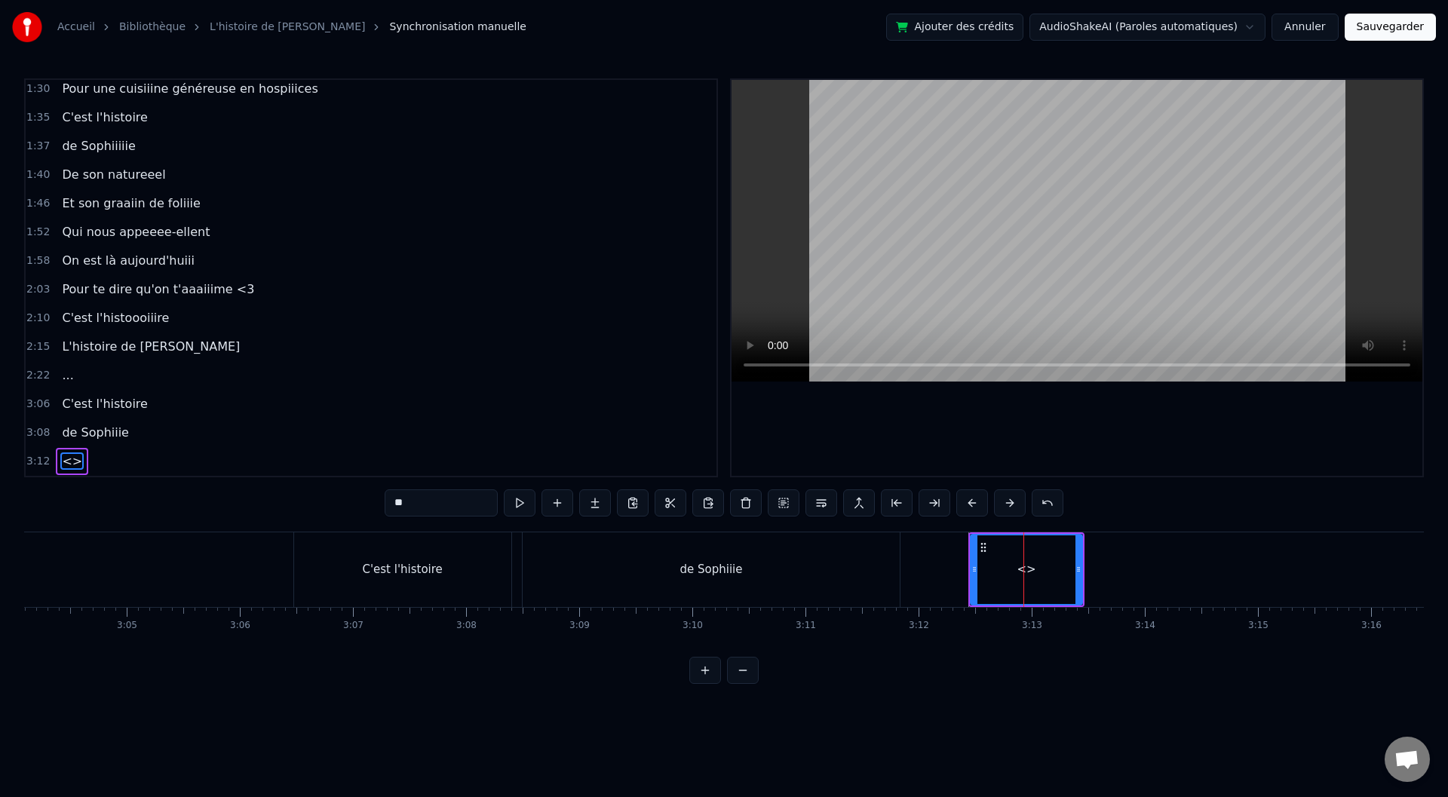
drag, startPoint x: 431, startPoint y: 520, endPoint x: 385, endPoint y: 515, distance: 46.3
click at [383, 516] on div "0:00 Baaaah ça va mieux toiii ? 0:04 Ou ça va [PERSON_NAME] ? 0:07 Sacré sulééé…" at bounding box center [724, 381] width 1400 height 606
drag, startPoint x: 424, startPoint y: 508, endPoint x: 374, endPoint y: 508, distance: 49.8
click at [374, 508] on div "0:00 Baaaah ça va mieux toiii ? 0:04 Ou ça va [PERSON_NAME] ? 0:07 Sacré sulééé…" at bounding box center [724, 381] width 1400 height 606
type input "**********"
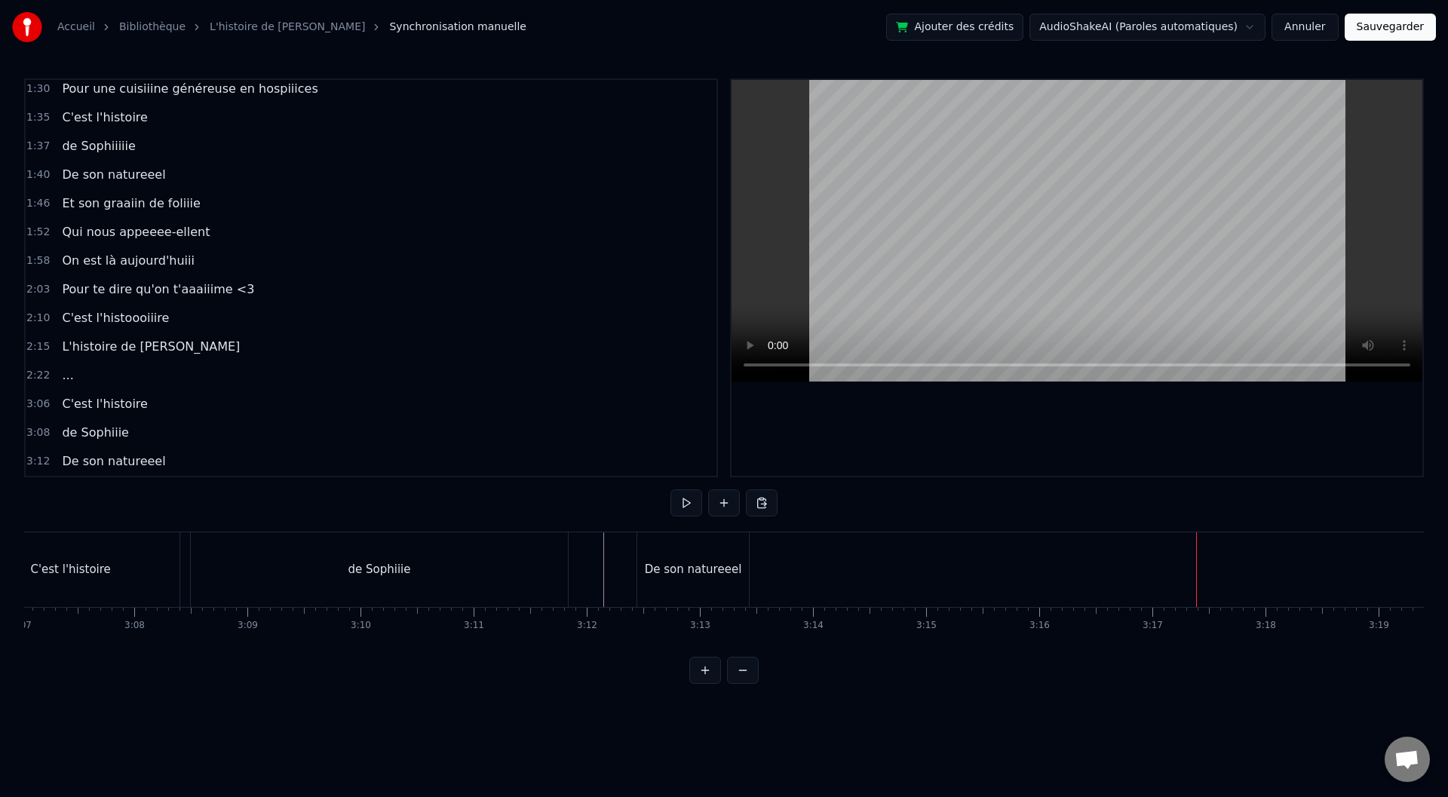
scroll to position [0, 21250]
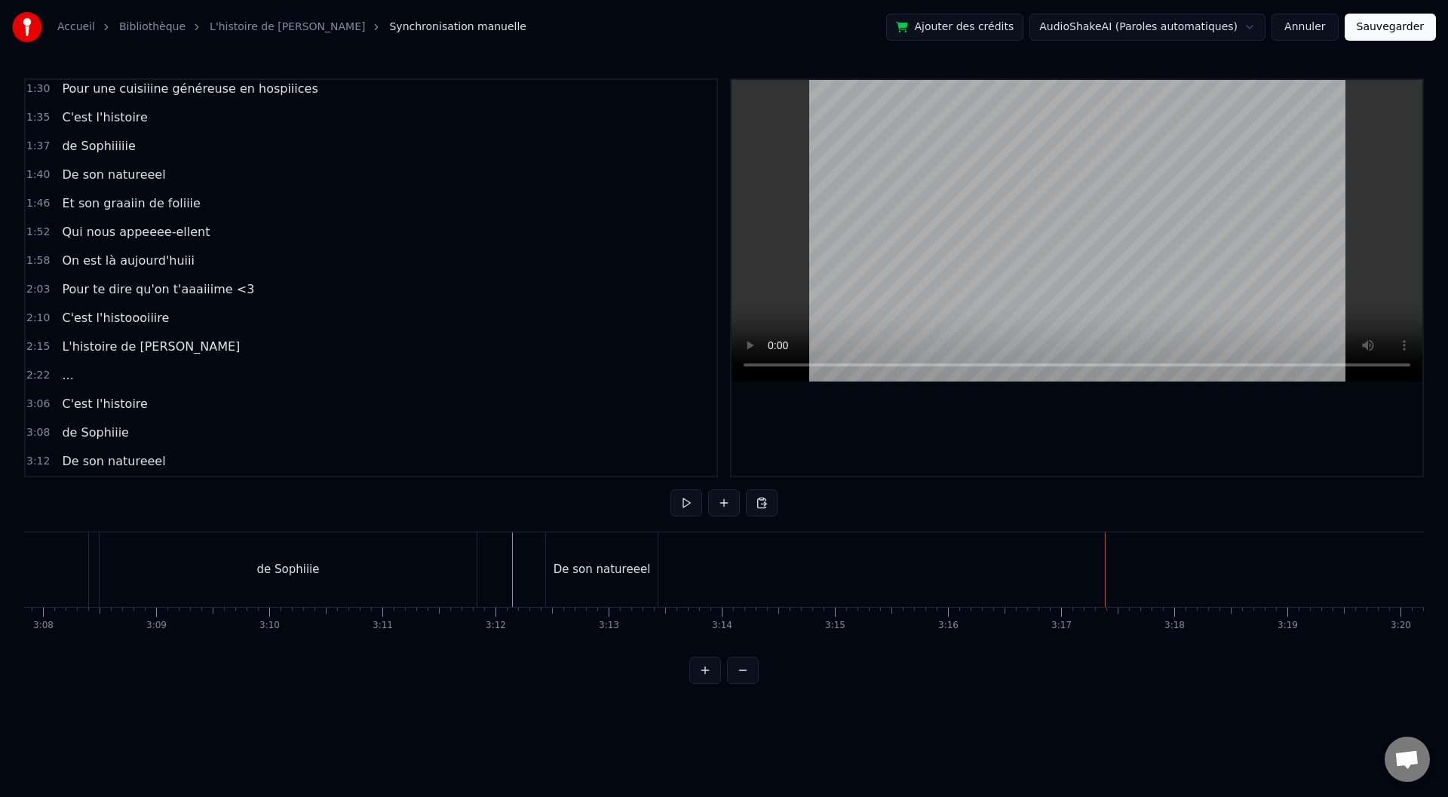
click at [631, 572] on div "De son natureeel" at bounding box center [602, 569] width 97 height 17
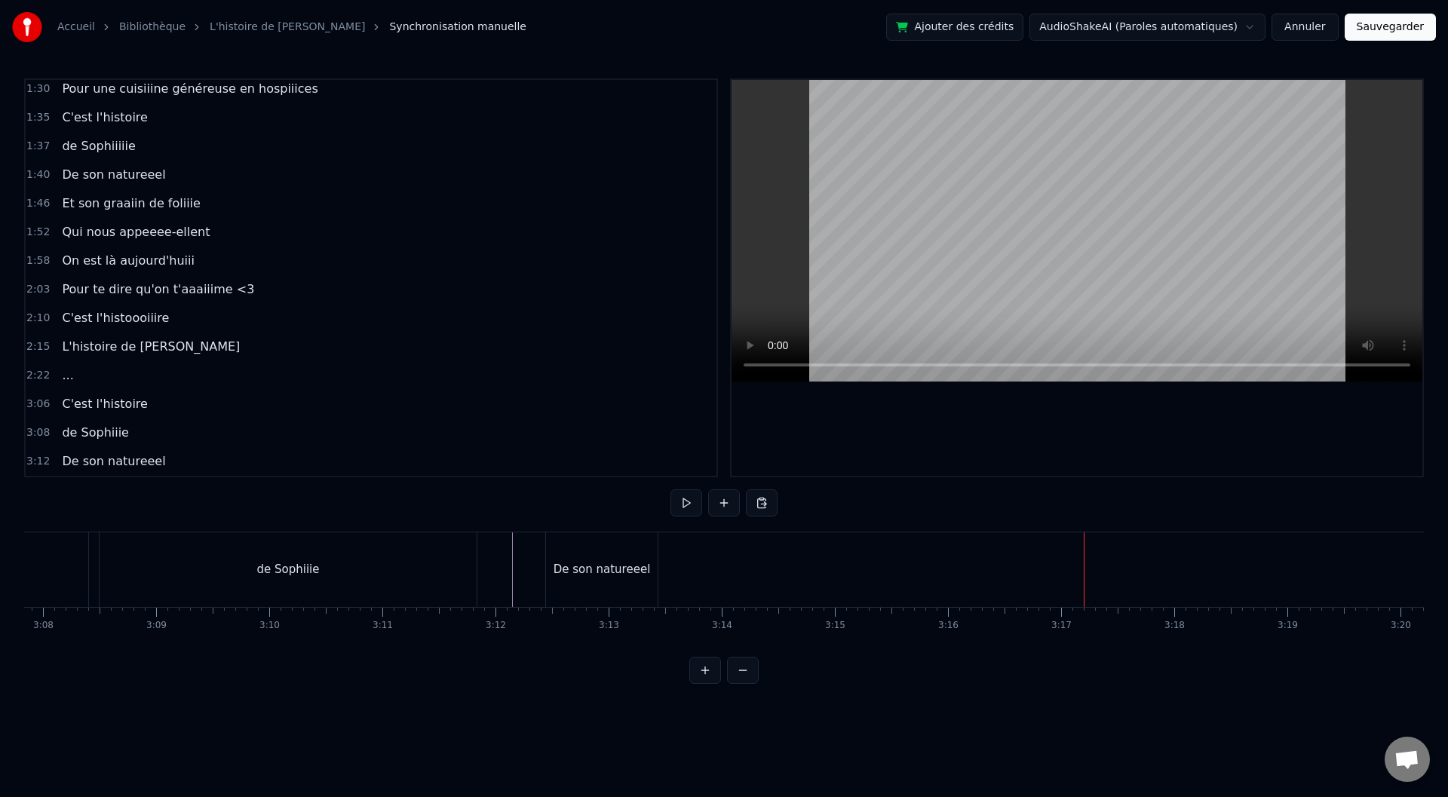
click at [648, 567] on div "De son natureeel" at bounding box center [602, 569] width 112 height 75
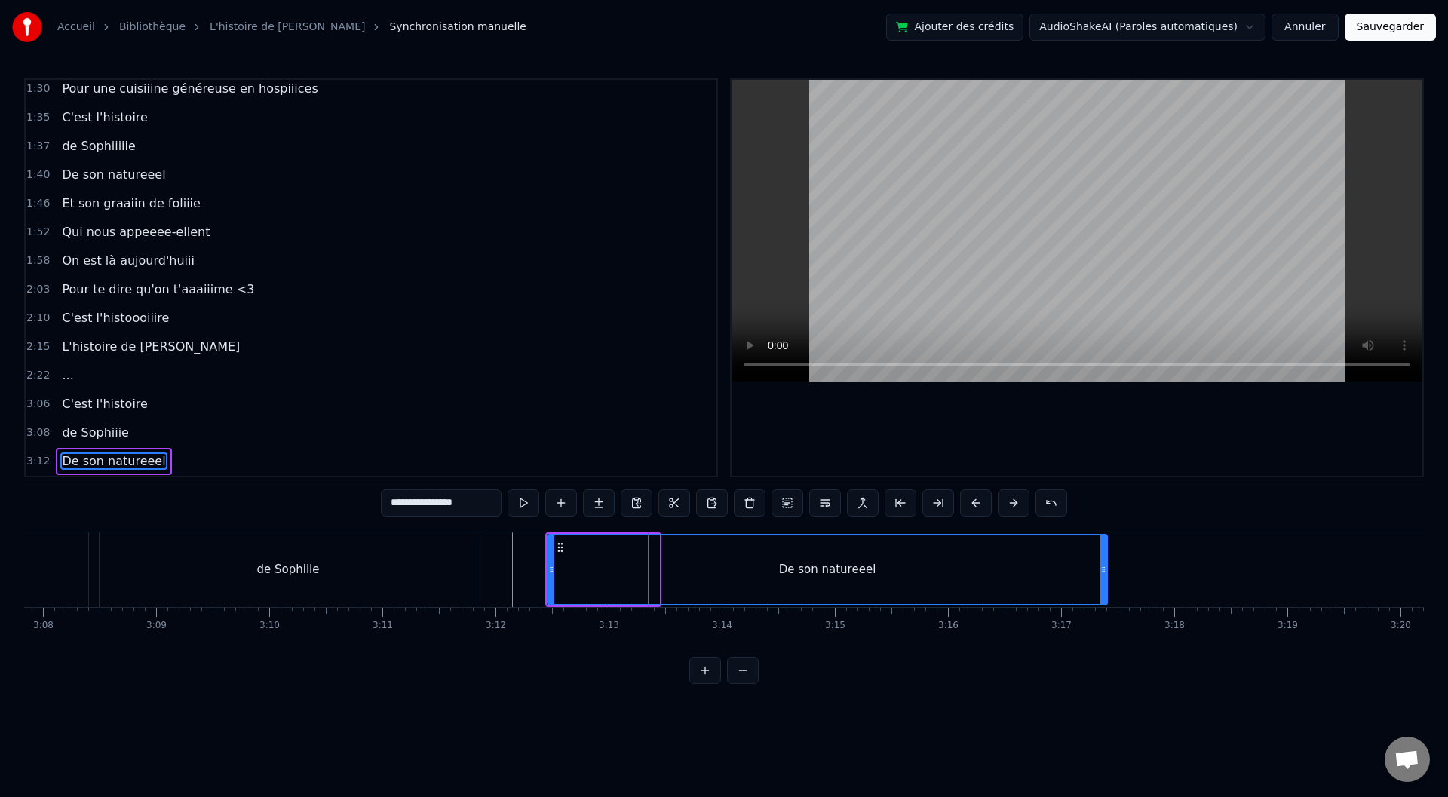
drag, startPoint x: 656, startPoint y: 567, endPoint x: 1104, endPoint y: 566, distance: 448.0
click at [1104, 566] on icon at bounding box center [1103, 569] width 6 height 12
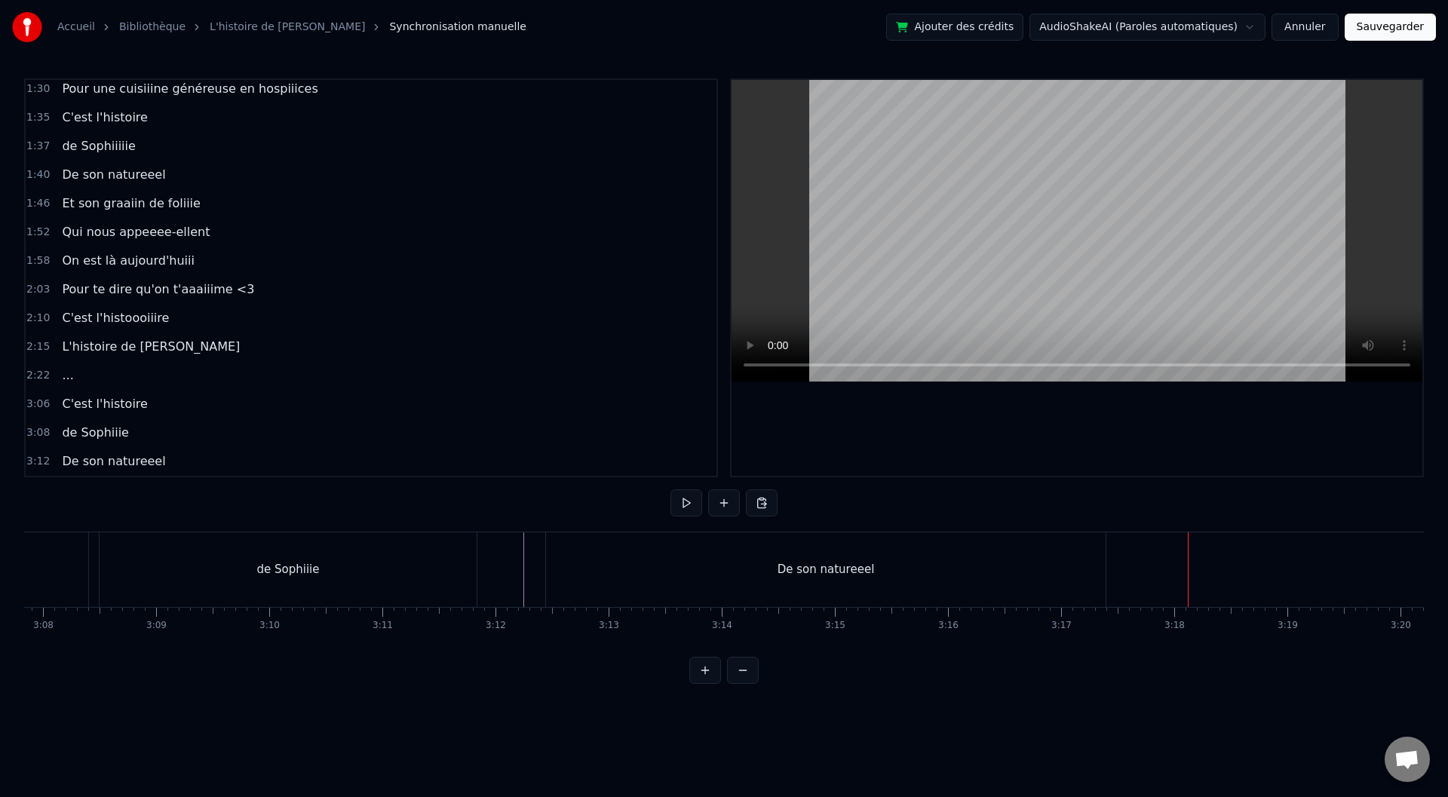
click at [1094, 575] on div "De son natureeel" at bounding box center [826, 569] width 560 height 75
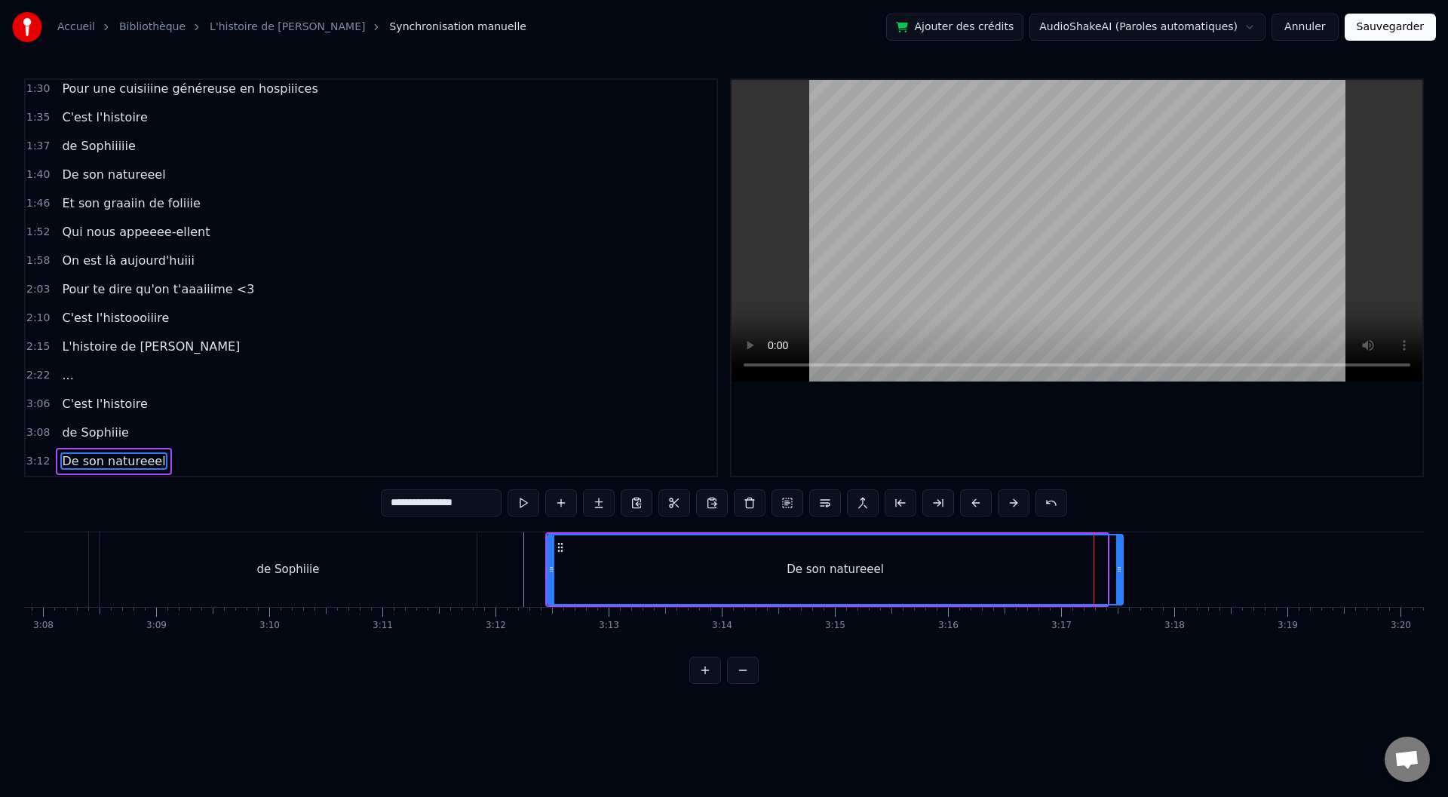
drag, startPoint x: 1103, startPoint y: 569, endPoint x: 1128, endPoint y: 569, distance: 25.7
click at [1122, 569] on icon at bounding box center [1119, 569] width 6 height 12
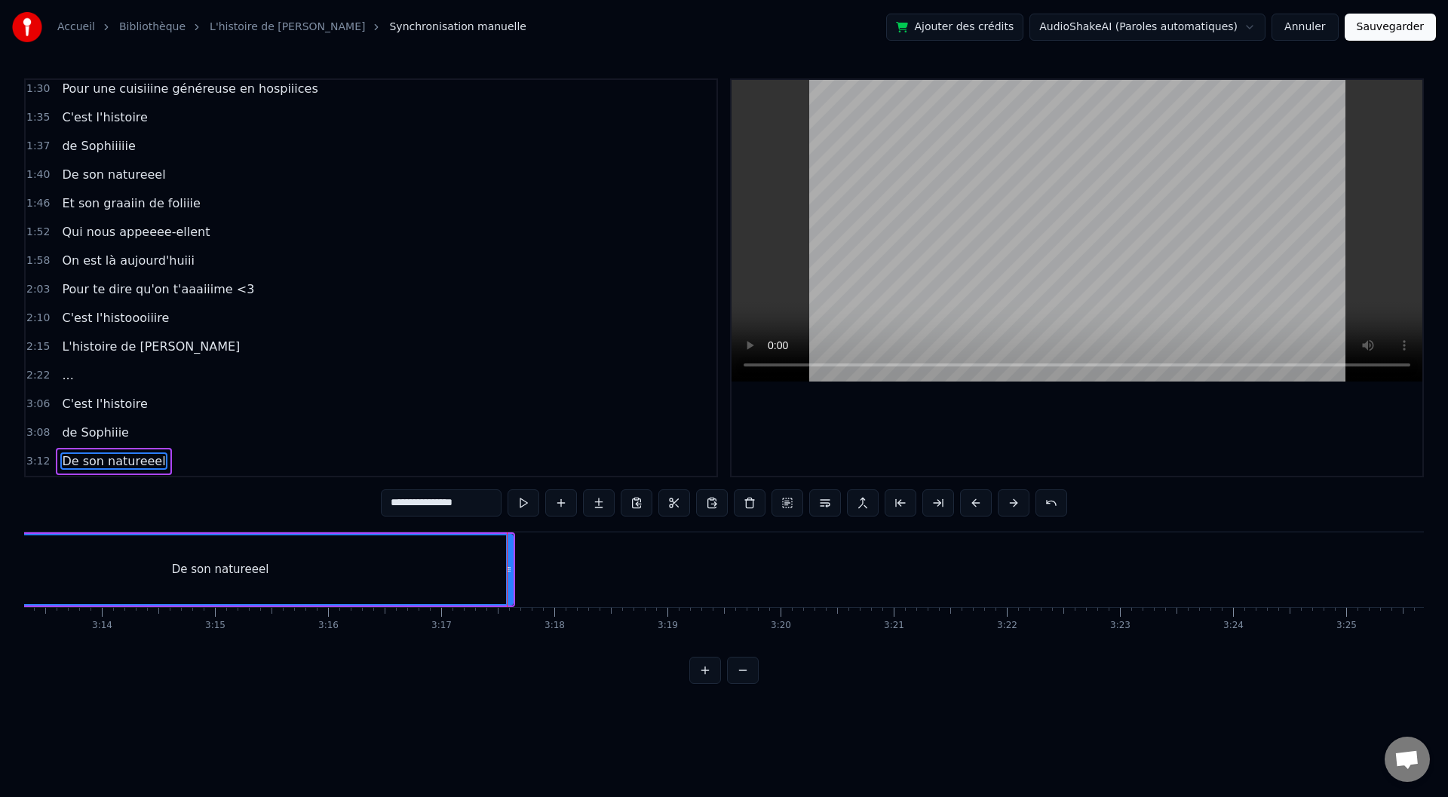
scroll to position [0, 21885]
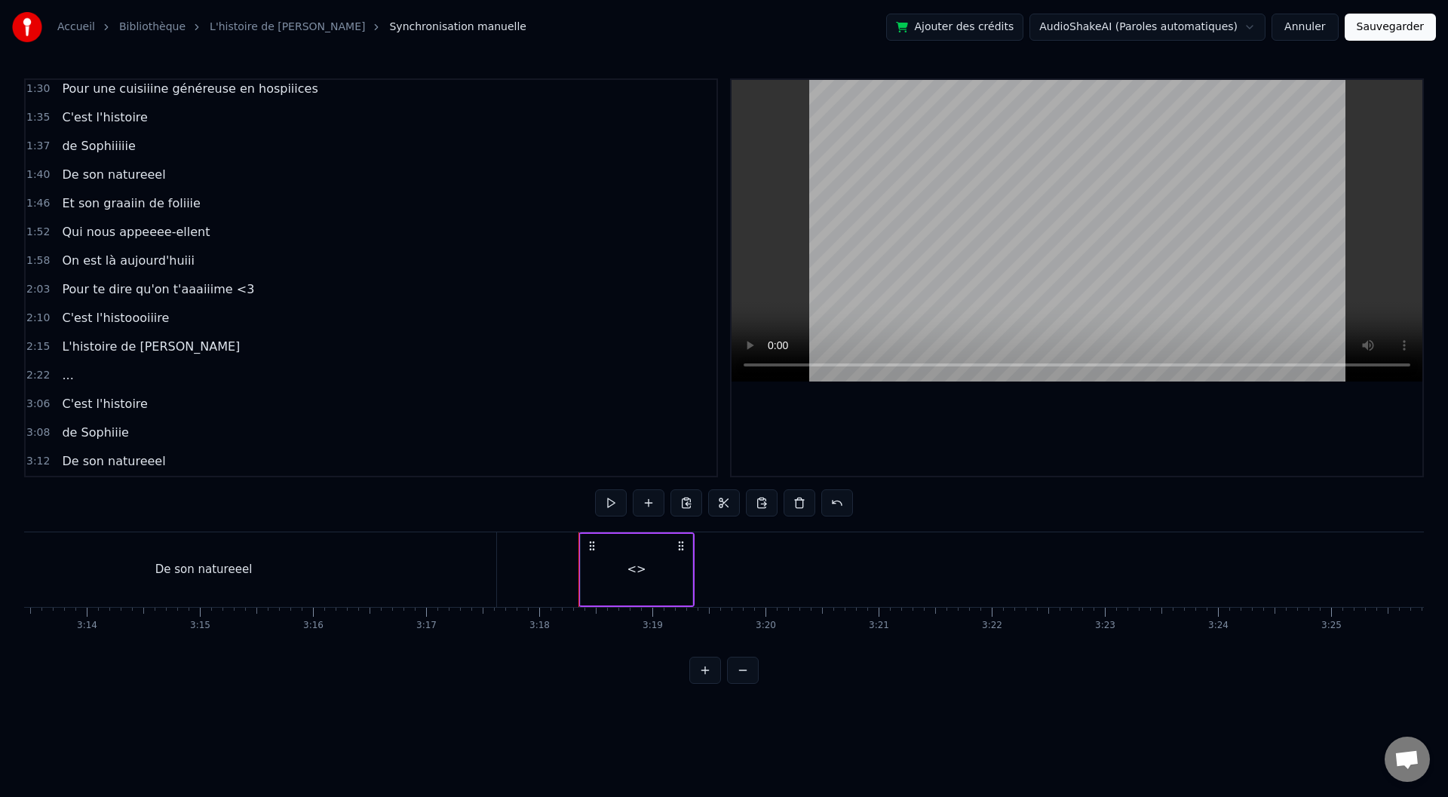
click at [636, 569] on div "<>" at bounding box center [636, 569] width 19 height 17
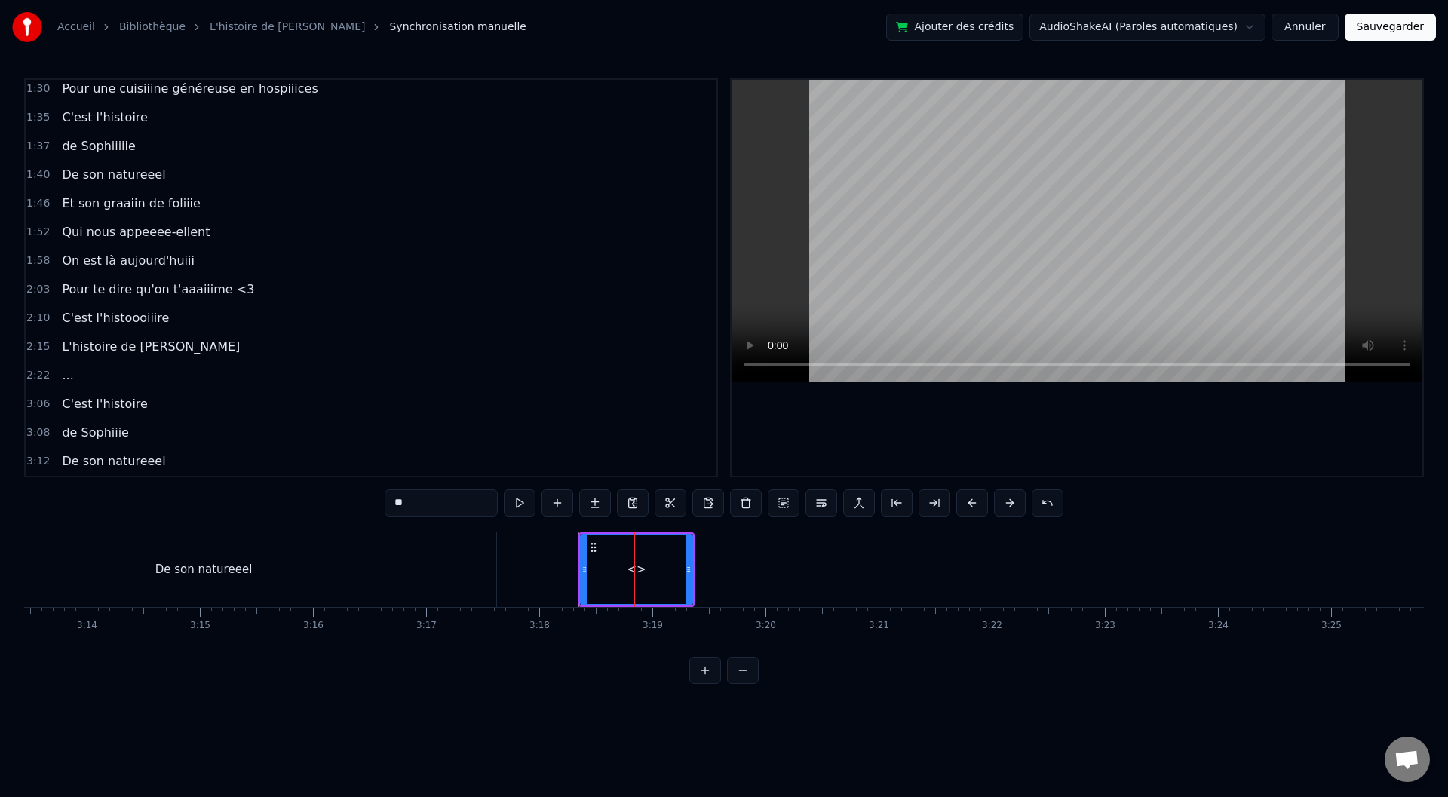
scroll to position [750, 0]
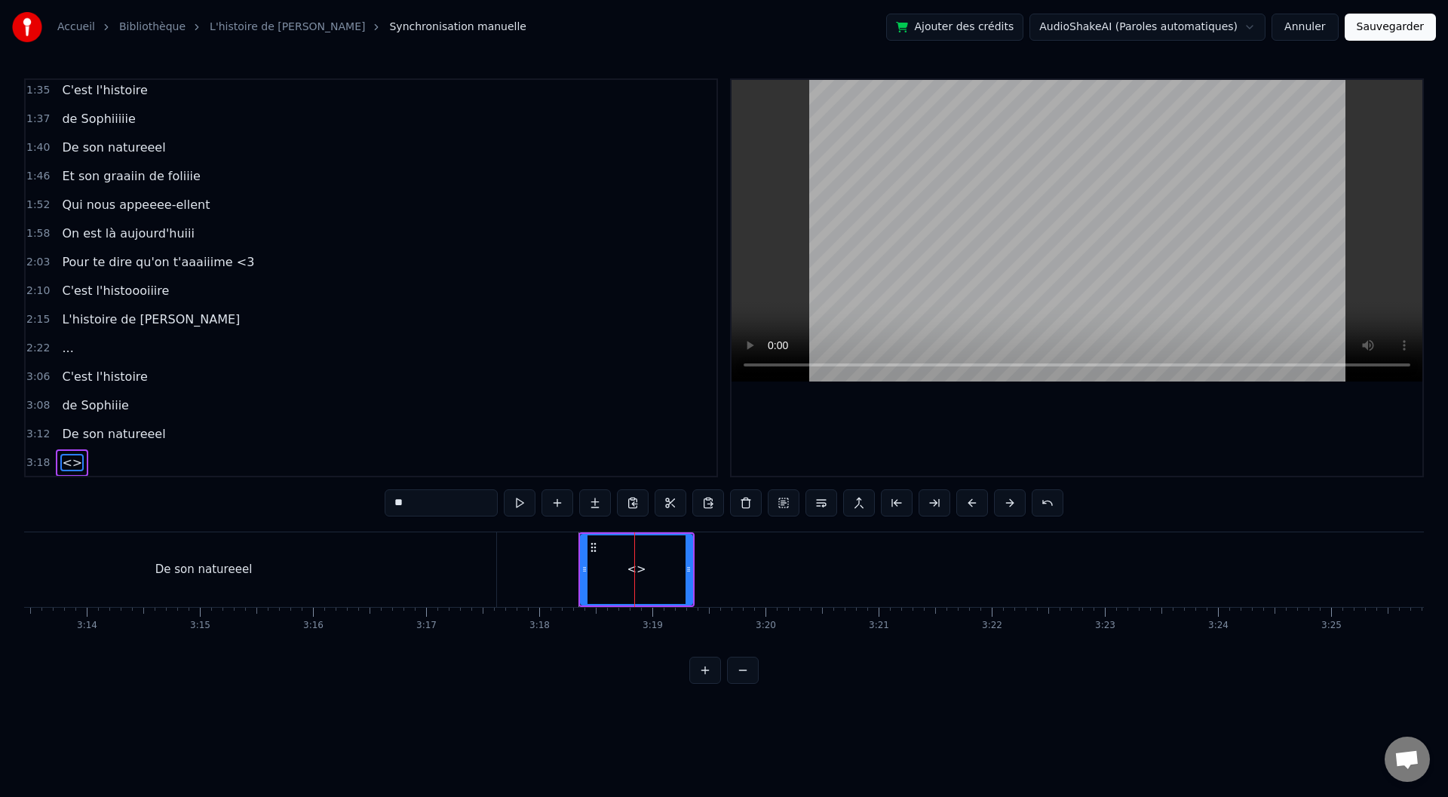
click at [636, 569] on div "<>" at bounding box center [636, 569] width 19 height 17
drag, startPoint x: 441, startPoint y: 506, endPoint x: 331, endPoint y: 514, distance: 110.4
click at [332, 514] on div "0:00 Baaaah ça va mieux toiii ? 0:04 Ou ça va [PERSON_NAME] ? 0:07 Sacré sulééé…" at bounding box center [724, 381] width 1400 height 606
type input "**********"
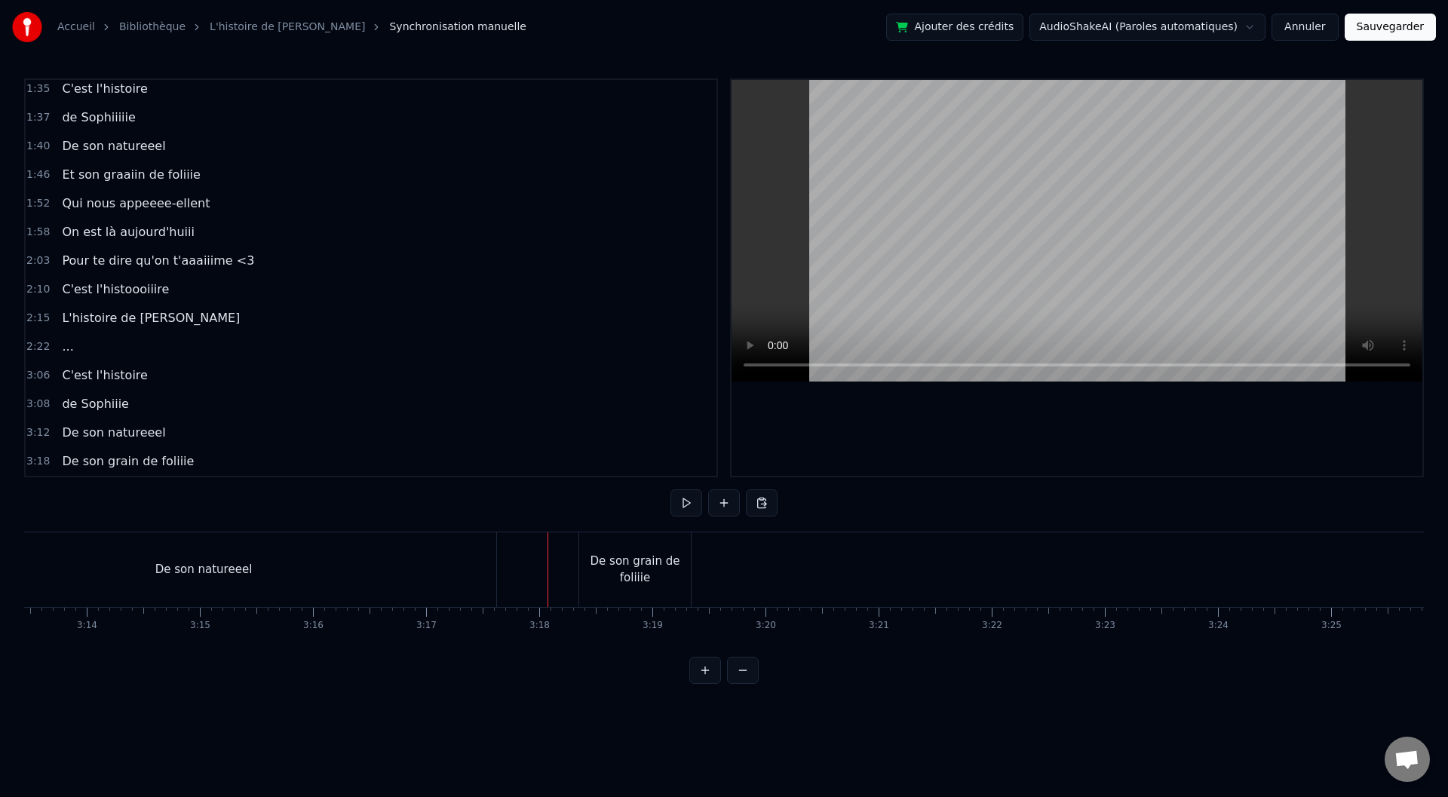
click at [624, 568] on div "De son grain de foliiie" at bounding box center [635, 570] width 112 height 34
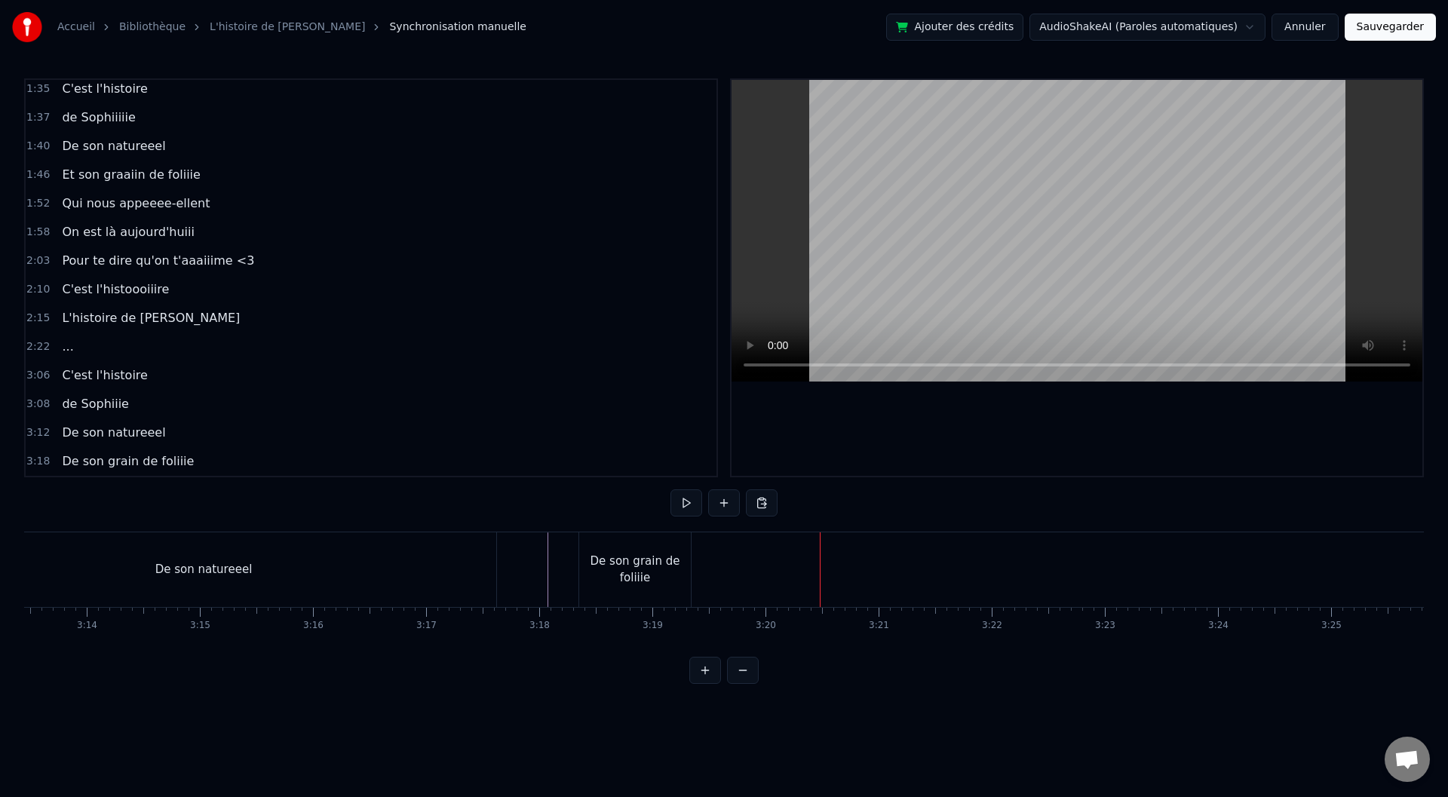
click at [675, 569] on div "De son grain de foliiie" at bounding box center [635, 570] width 112 height 34
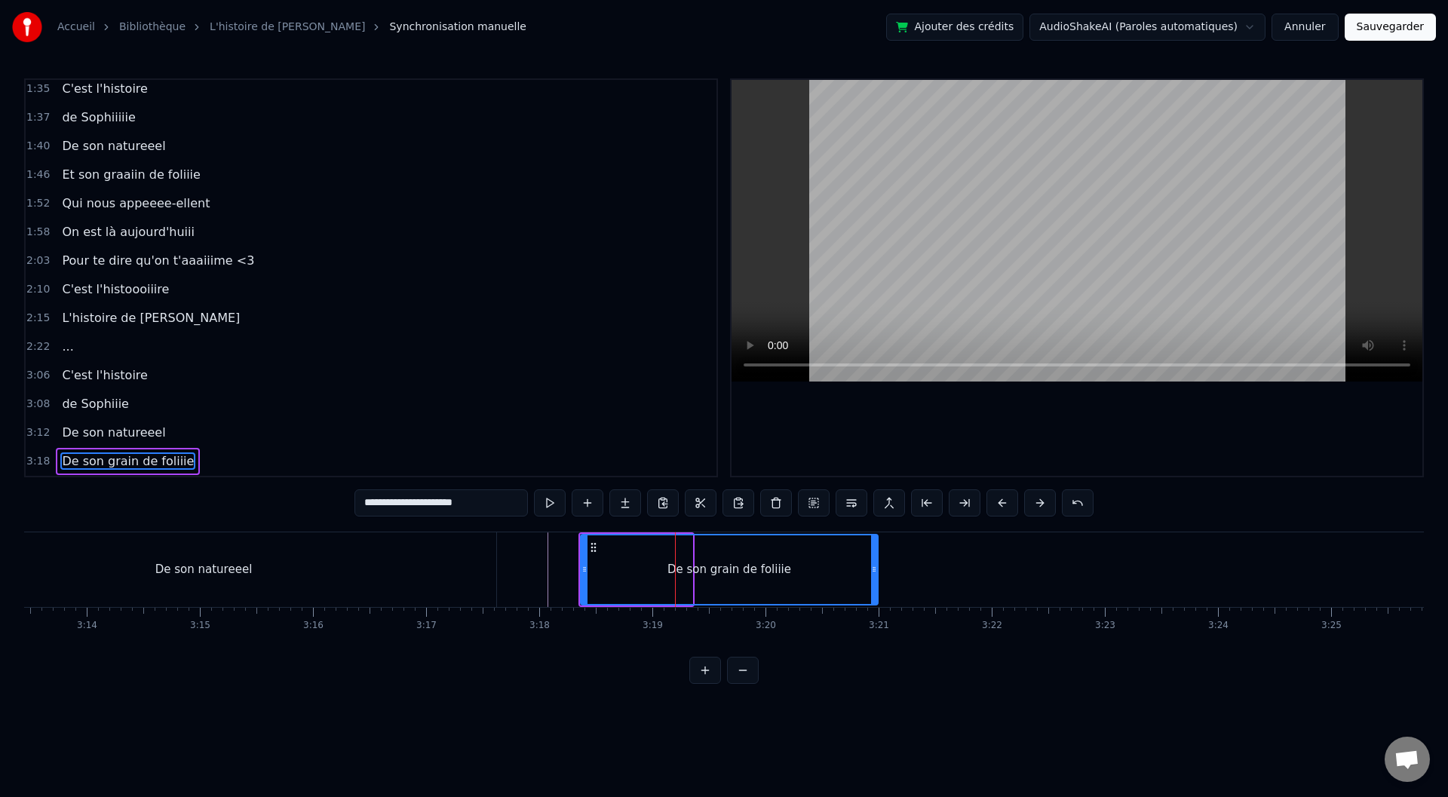
drag, startPoint x: 686, startPoint y: 566, endPoint x: 872, endPoint y: 560, distance: 185.6
click at [872, 560] on div at bounding box center [874, 569] width 6 height 69
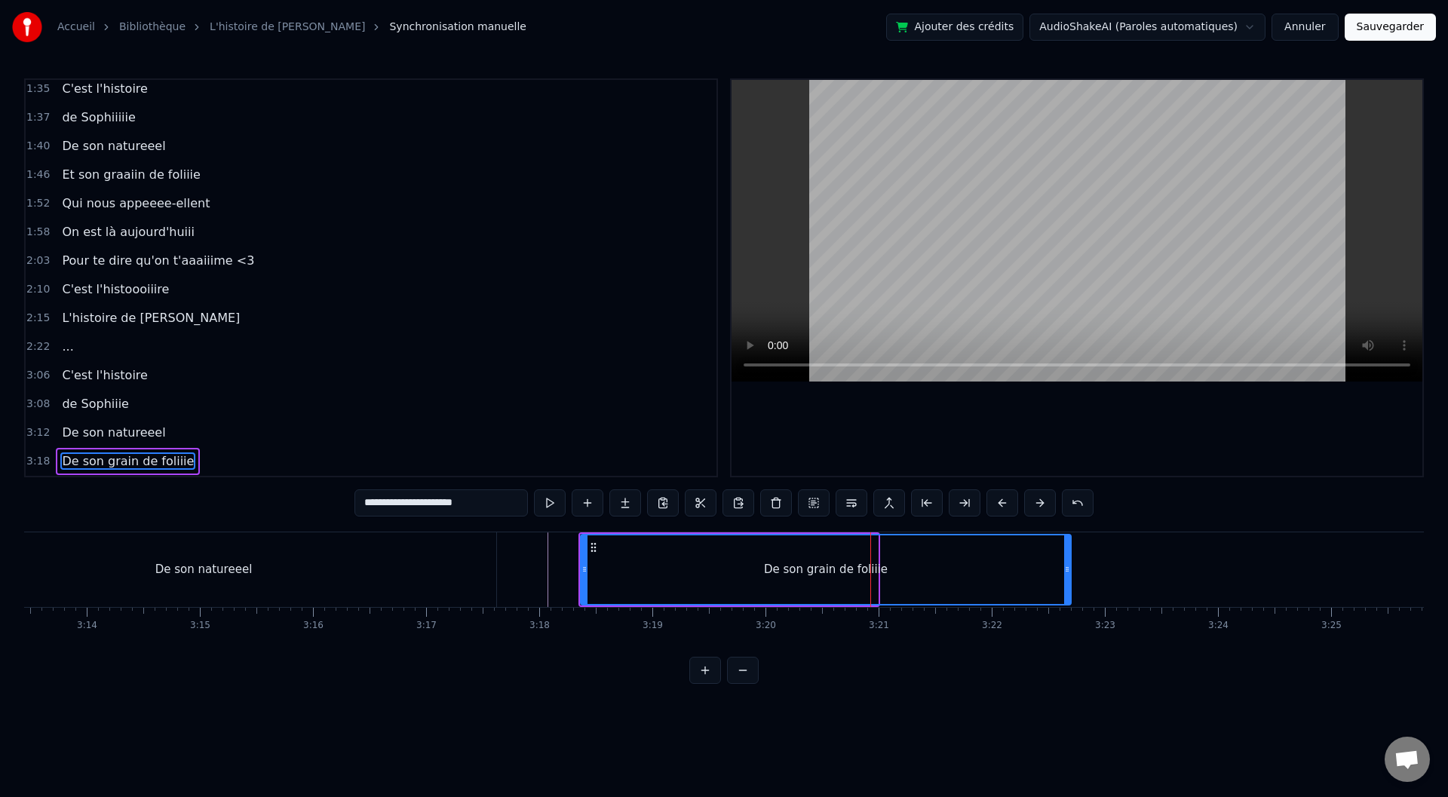
drag, startPoint x: 871, startPoint y: 560, endPoint x: 1064, endPoint y: 569, distance: 193.3
click at [1064, 569] on div at bounding box center [1067, 569] width 6 height 69
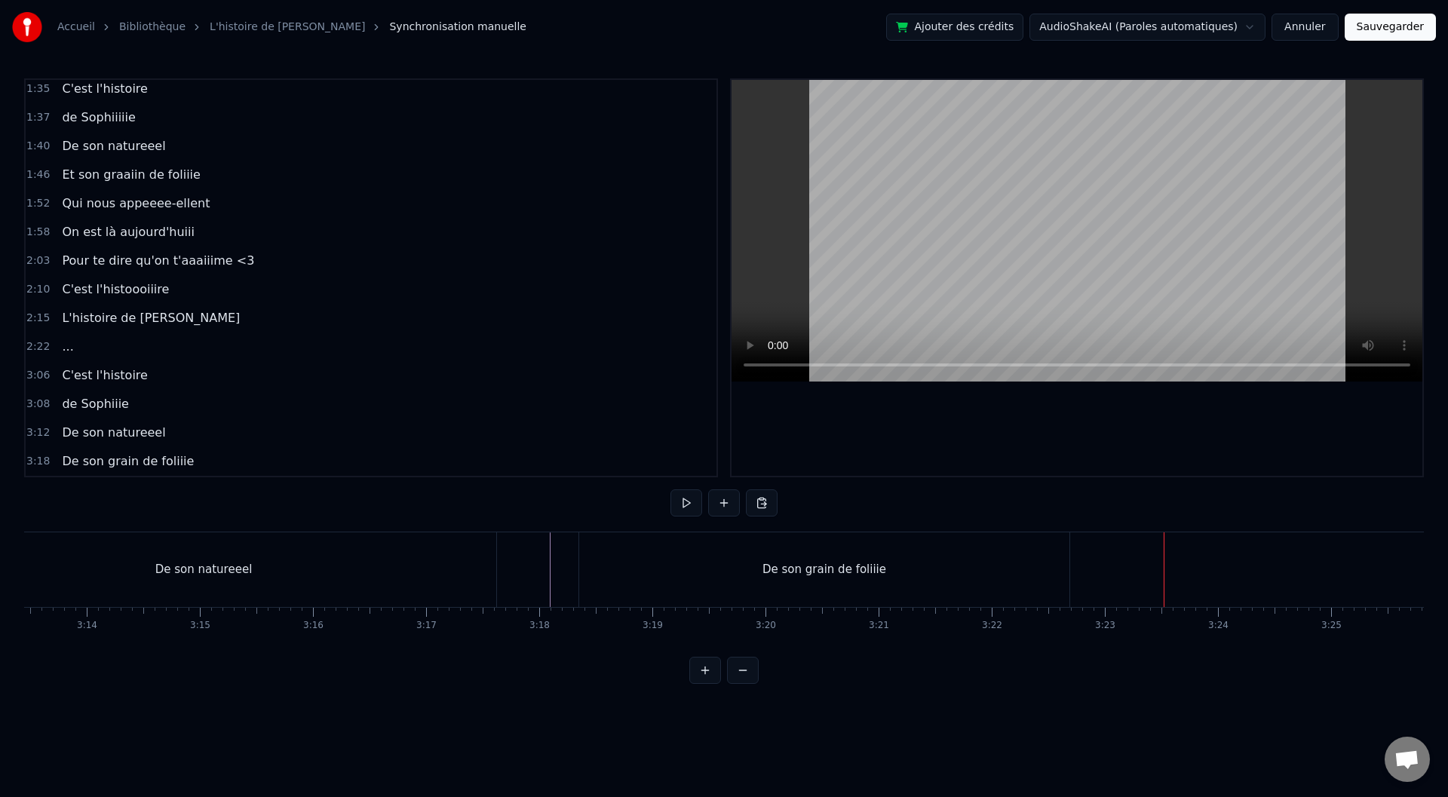
click at [1045, 572] on div "De son grain de foliiie" at bounding box center [824, 569] width 490 height 75
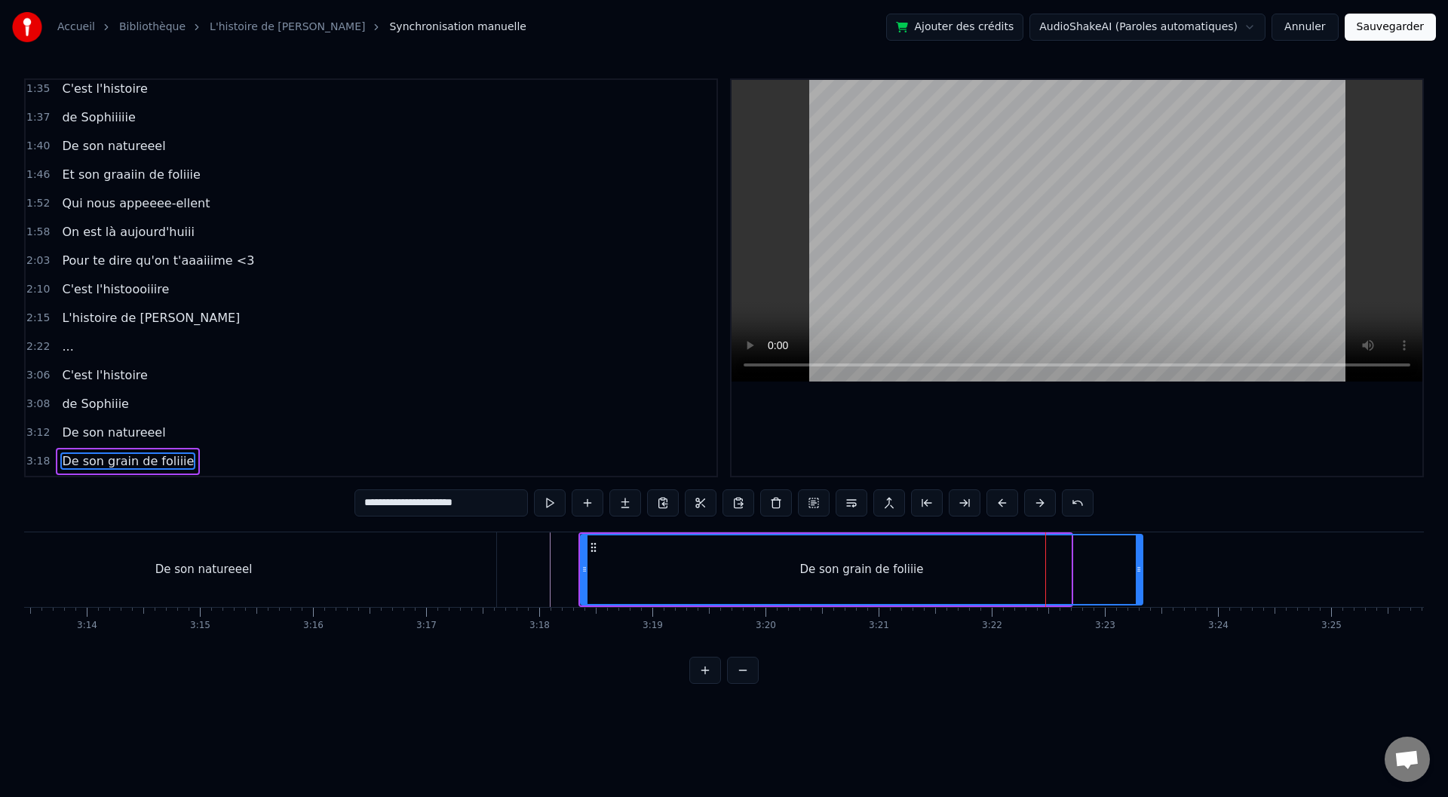
drag, startPoint x: 1066, startPoint y: 569, endPoint x: 1144, endPoint y: 569, distance: 77.7
click at [1139, 569] on circle at bounding box center [1138, 569] width 1 height 1
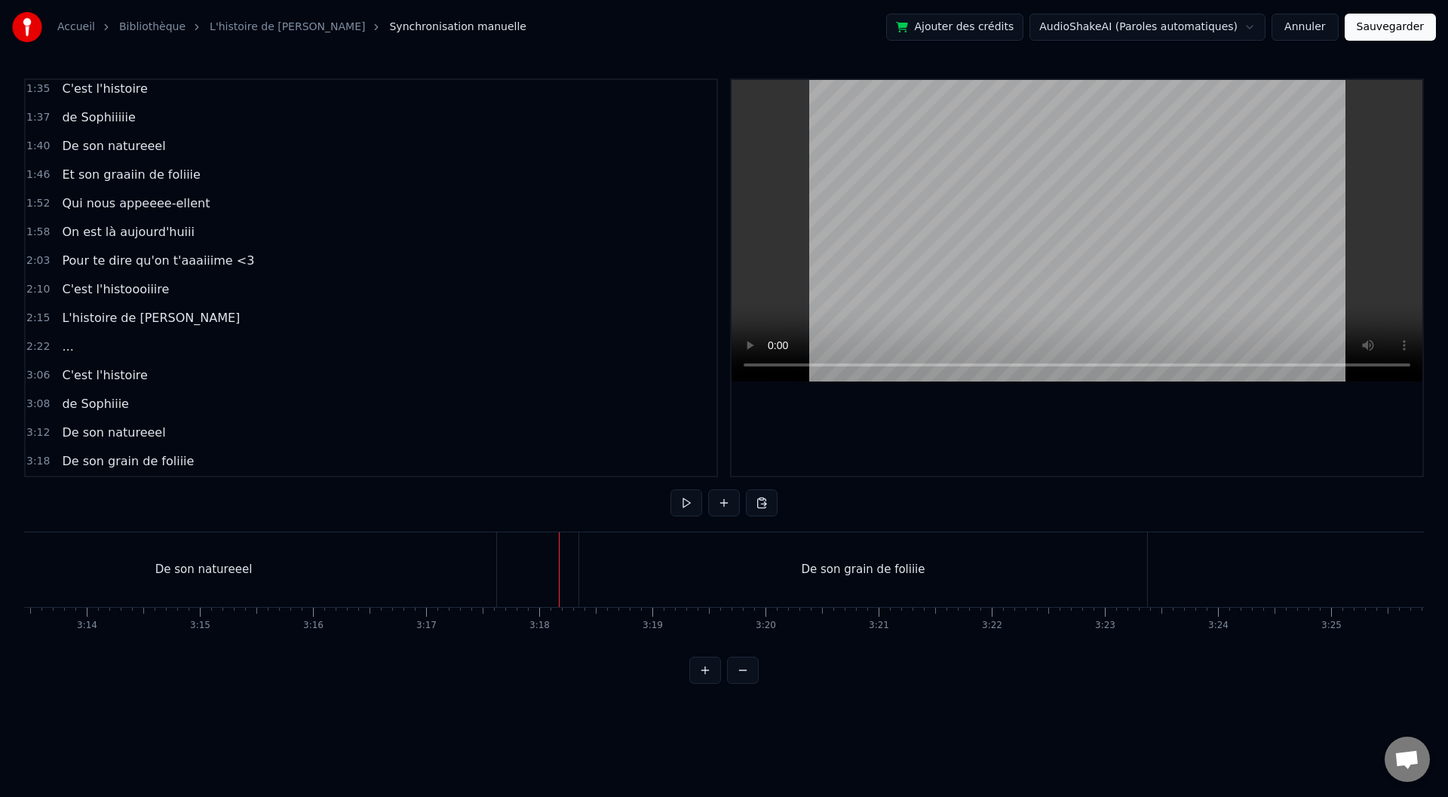
click at [821, 566] on div "De son grain de foliiie" at bounding box center [863, 569] width 124 height 17
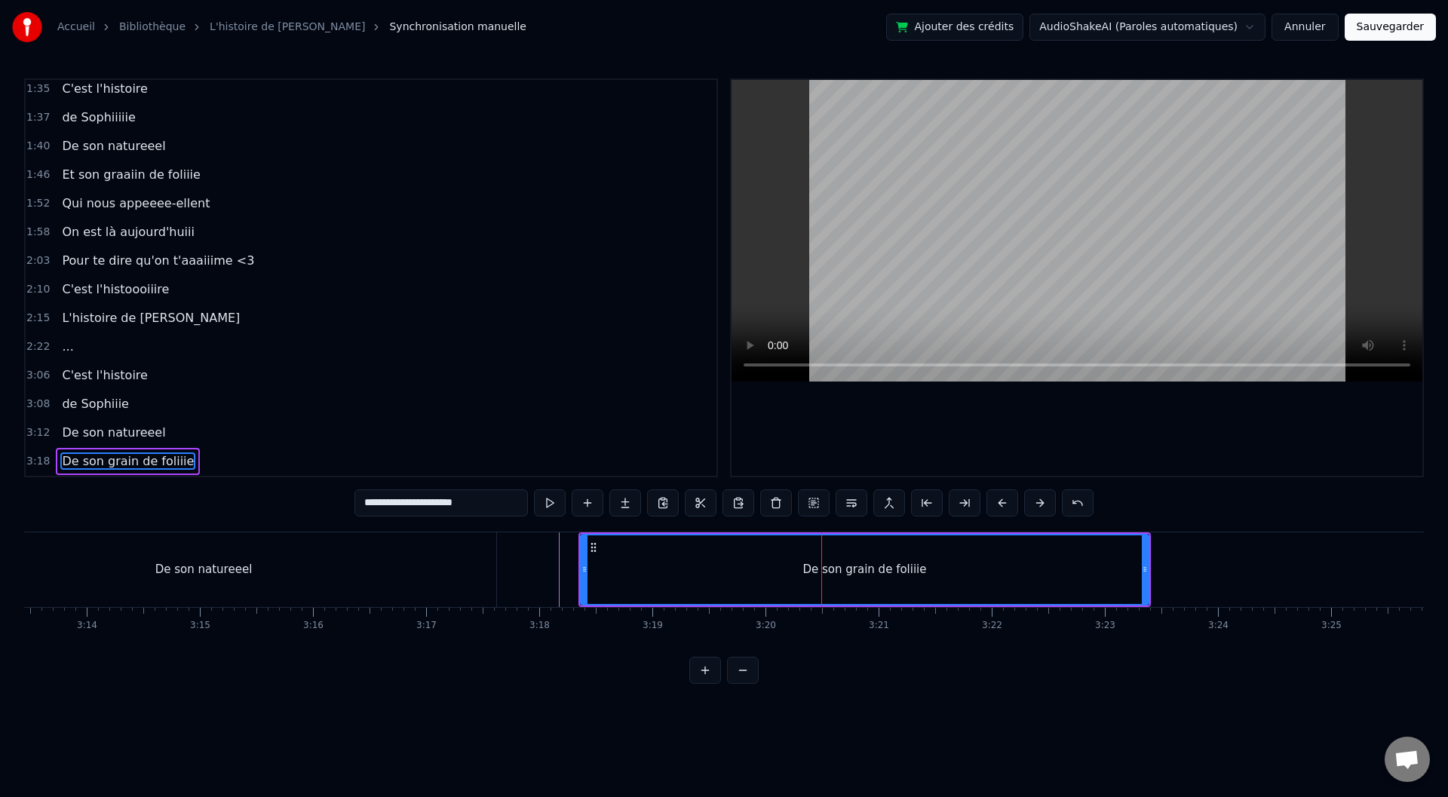
click at [820, 564] on div "De son grain de foliiie" at bounding box center [864, 569] width 124 height 17
click at [836, 565] on div "De son grain de foliiie" at bounding box center [864, 569] width 124 height 17
click at [857, 585] on div "De son grain de foliiie" at bounding box center [865, 569] width 566 height 69
drag, startPoint x: 1145, startPoint y: 565, endPoint x: 1122, endPoint y: 581, distance: 28.2
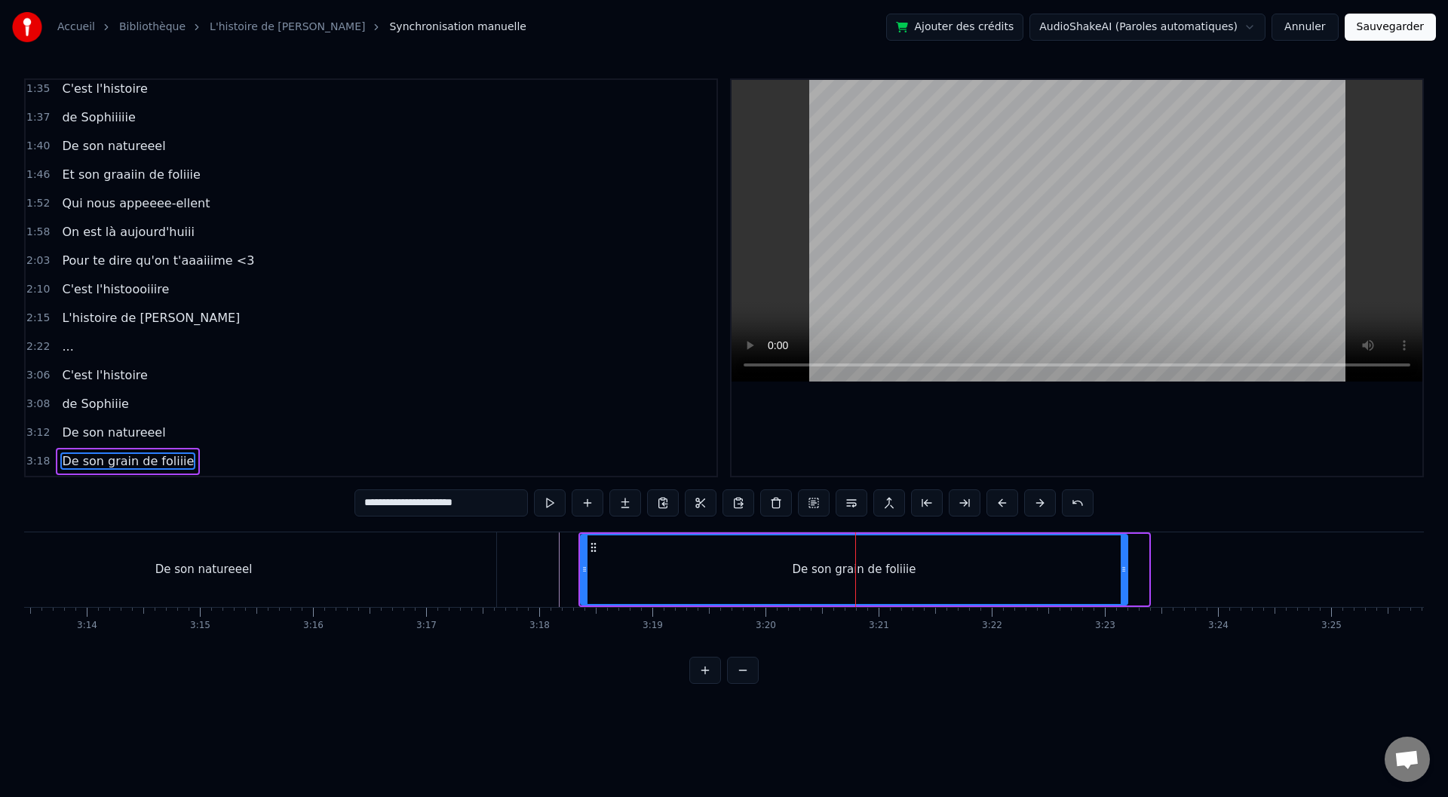
click at [1127, 584] on div at bounding box center [1124, 569] width 6 height 69
click at [146, 456] on span "De son grain de foliiie" at bounding box center [127, 461] width 135 height 17
click at [841, 572] on div "De son grain de foliiie" at bounding box center [858, 569] width 124 height 17
click at [855, 572] on div "De son grain de foliiie" at bounding box center [858, 569] width 124 height 17
click at [406, 508] on input "**********" at bounding box center [440, 502] width 173 height 27
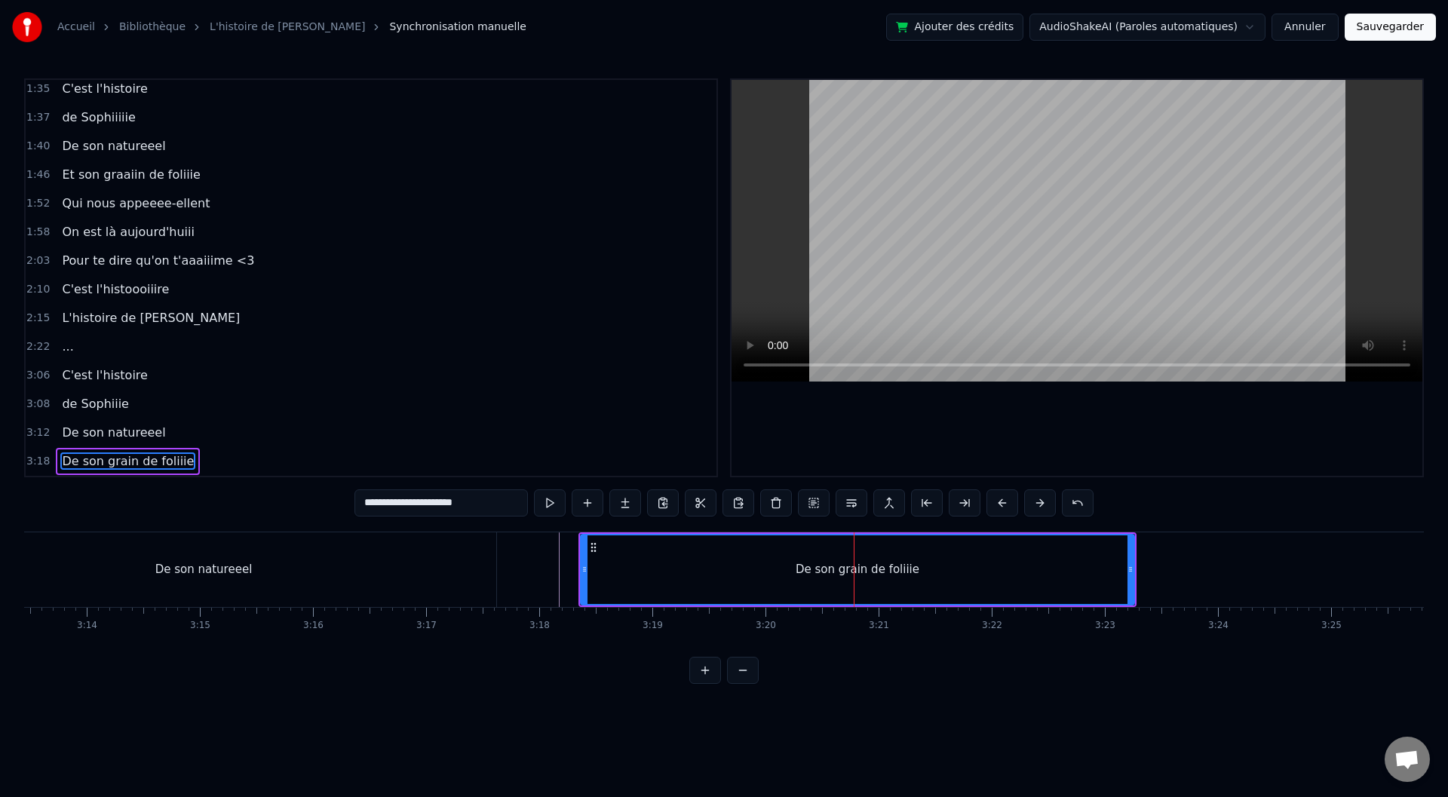
click at [407, 508] on input "**********" at bounding box center [440, 502] width 173 height 27
click at [413, 506] on input "**********" at bounding box center [441, 502] width 181 height 27
click at [407, 502] on input "**********" at bounding box center [441, 502] width 181 height 27
click at [413, 505] on input "**********" at bounding box center [440, 502] width 173 height 27
click at [419, 502] on input "**********" at bounding box center [441, 502] width 181 height 27
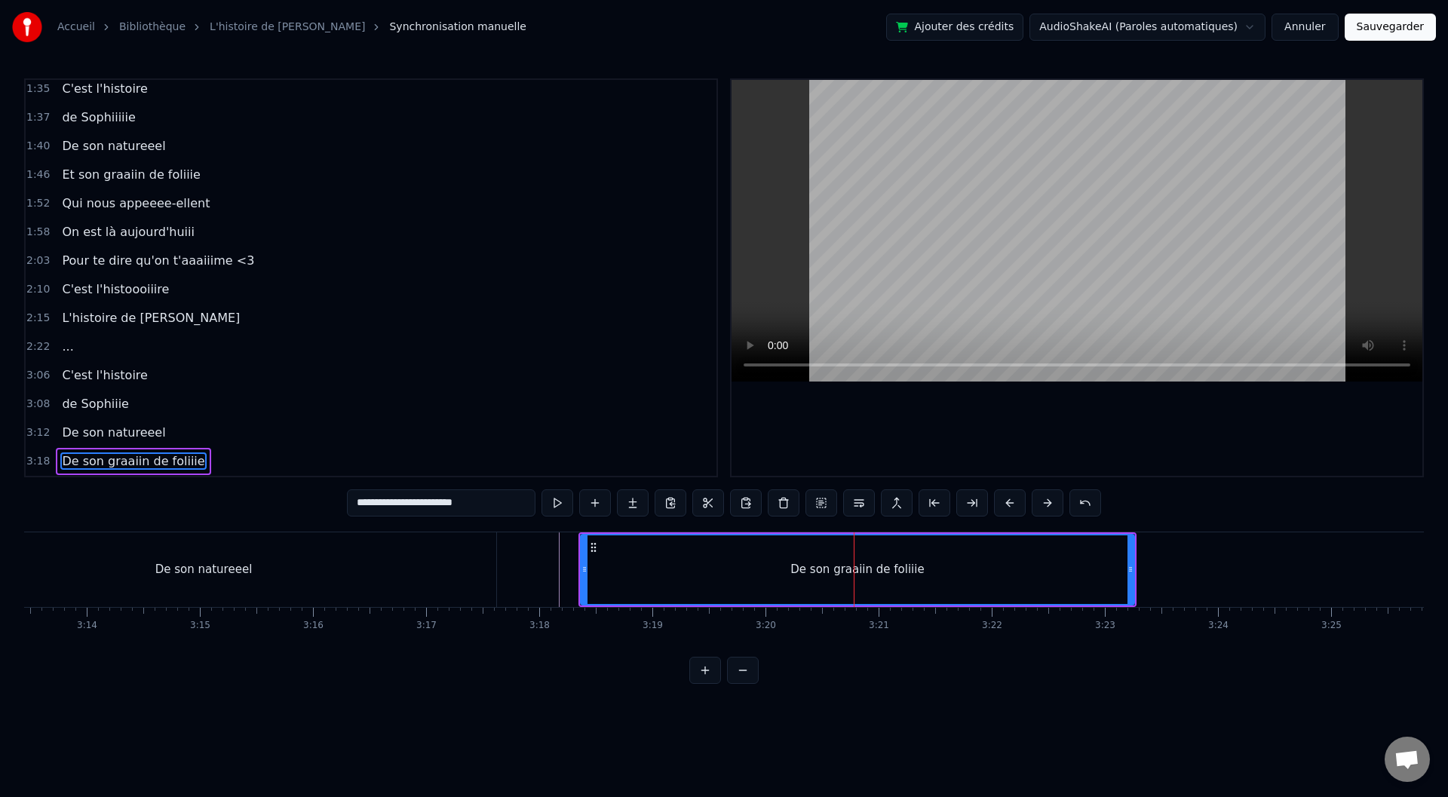
type input "**********"
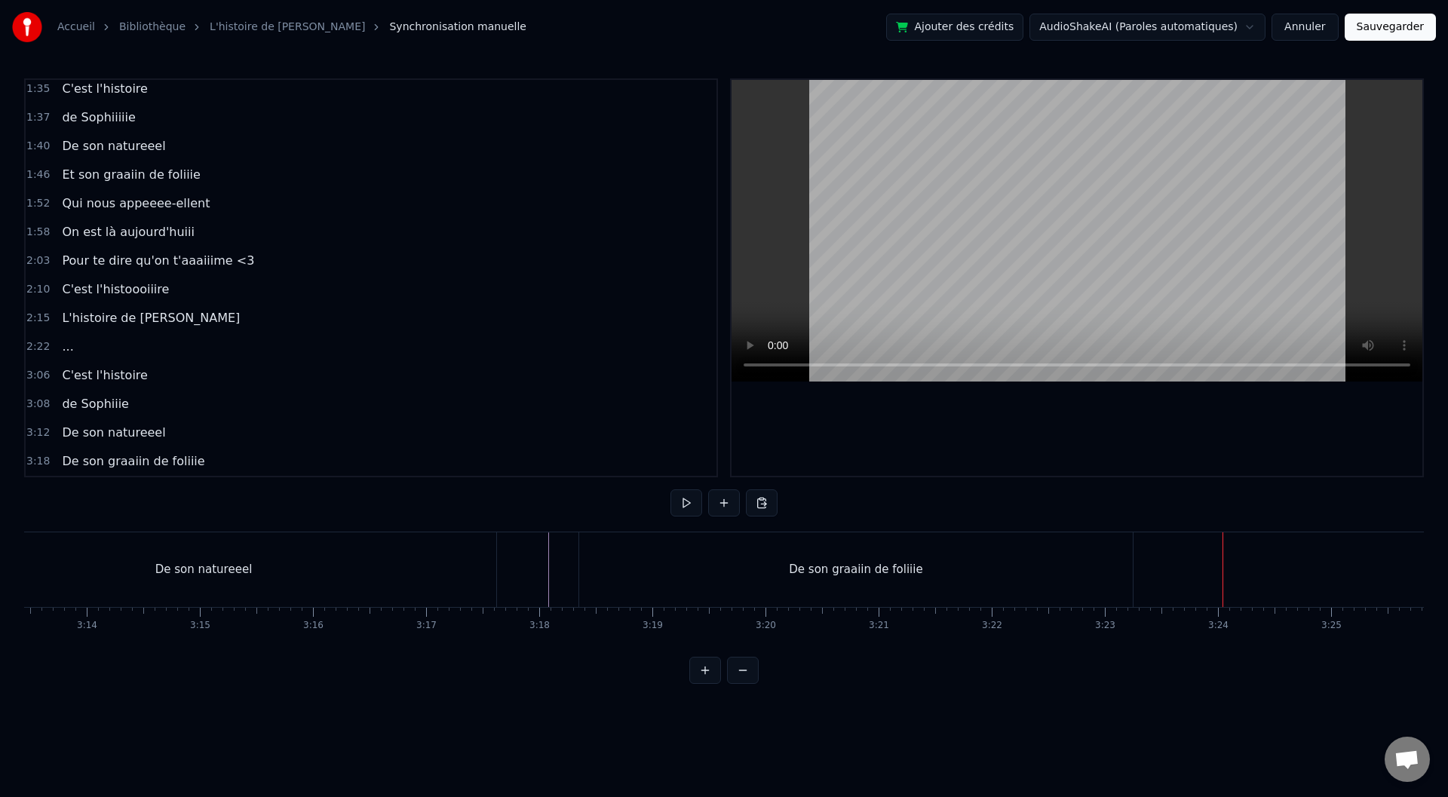
click at [1069, 577] on div "De son graaiin de foliiie" at bounding box center [856, 569] width 554 height 75
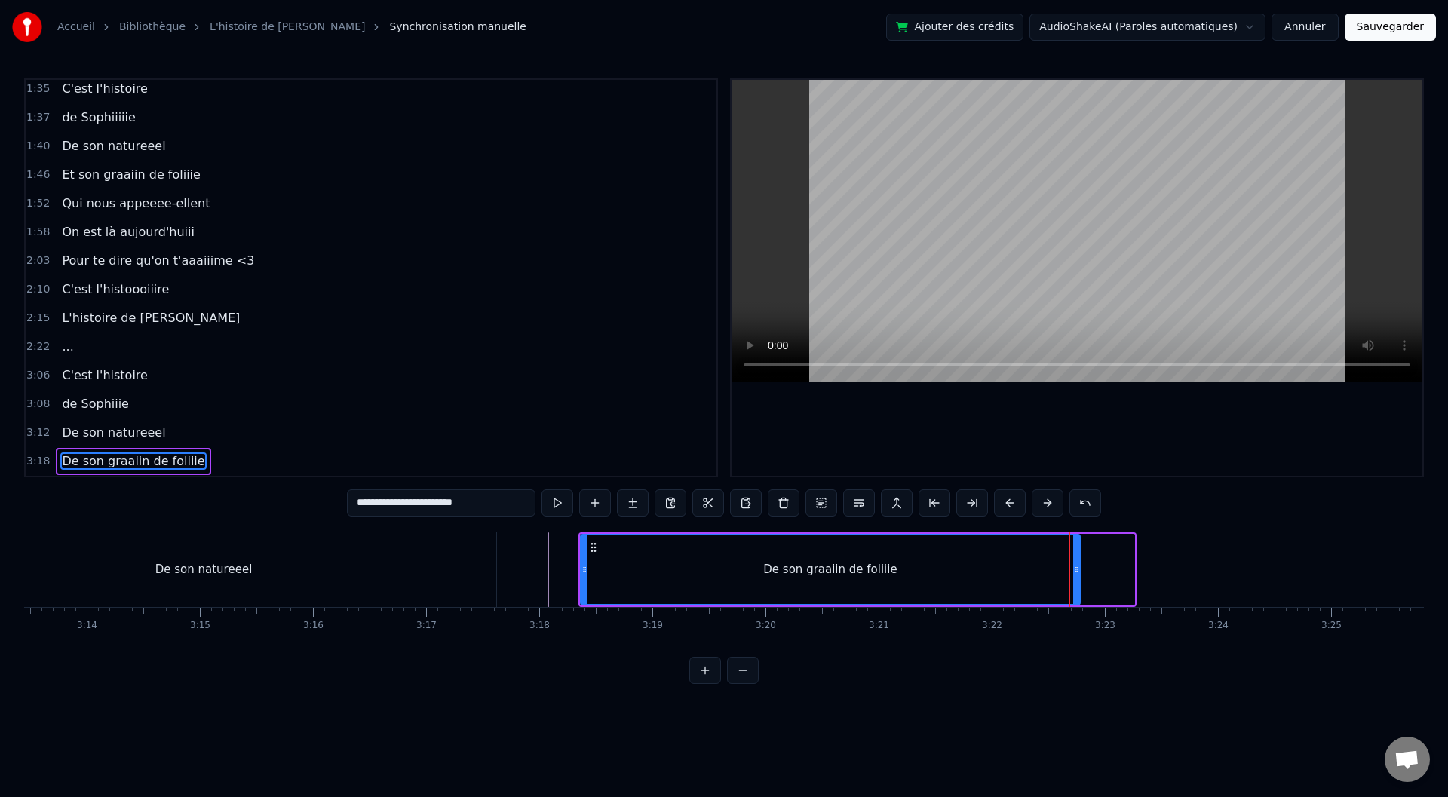
drag, startPoint x: 1131, startPoint y: 570, endPoint x: 1068, endPoint y: 569, distance: 63.4
click at [1075, 569] on icon at bounding box center [1076, 569] width 6 height 12
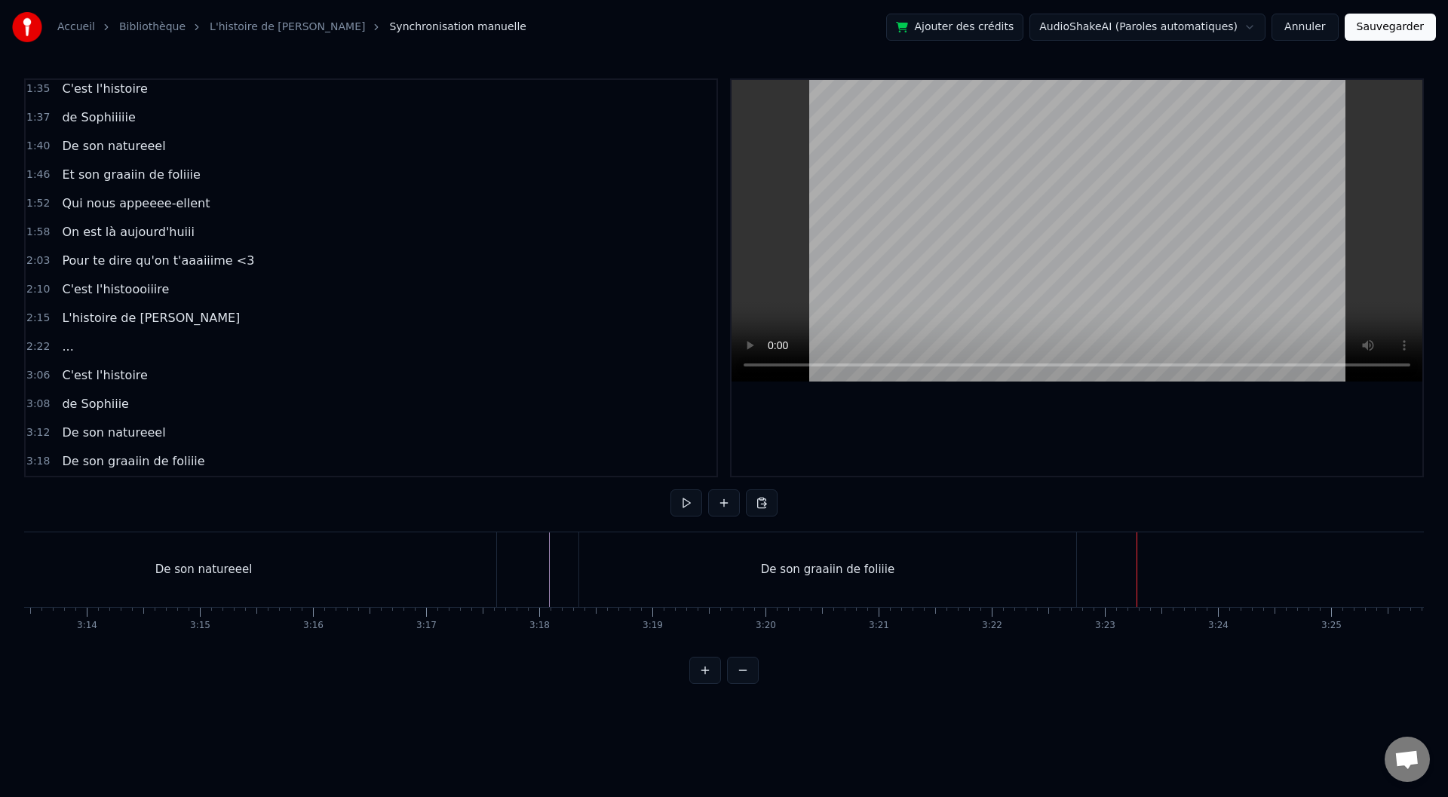
click at [649, 564] on div "De son graaiin de foliiie" at bounding box center [827, 569] width 497 height 75
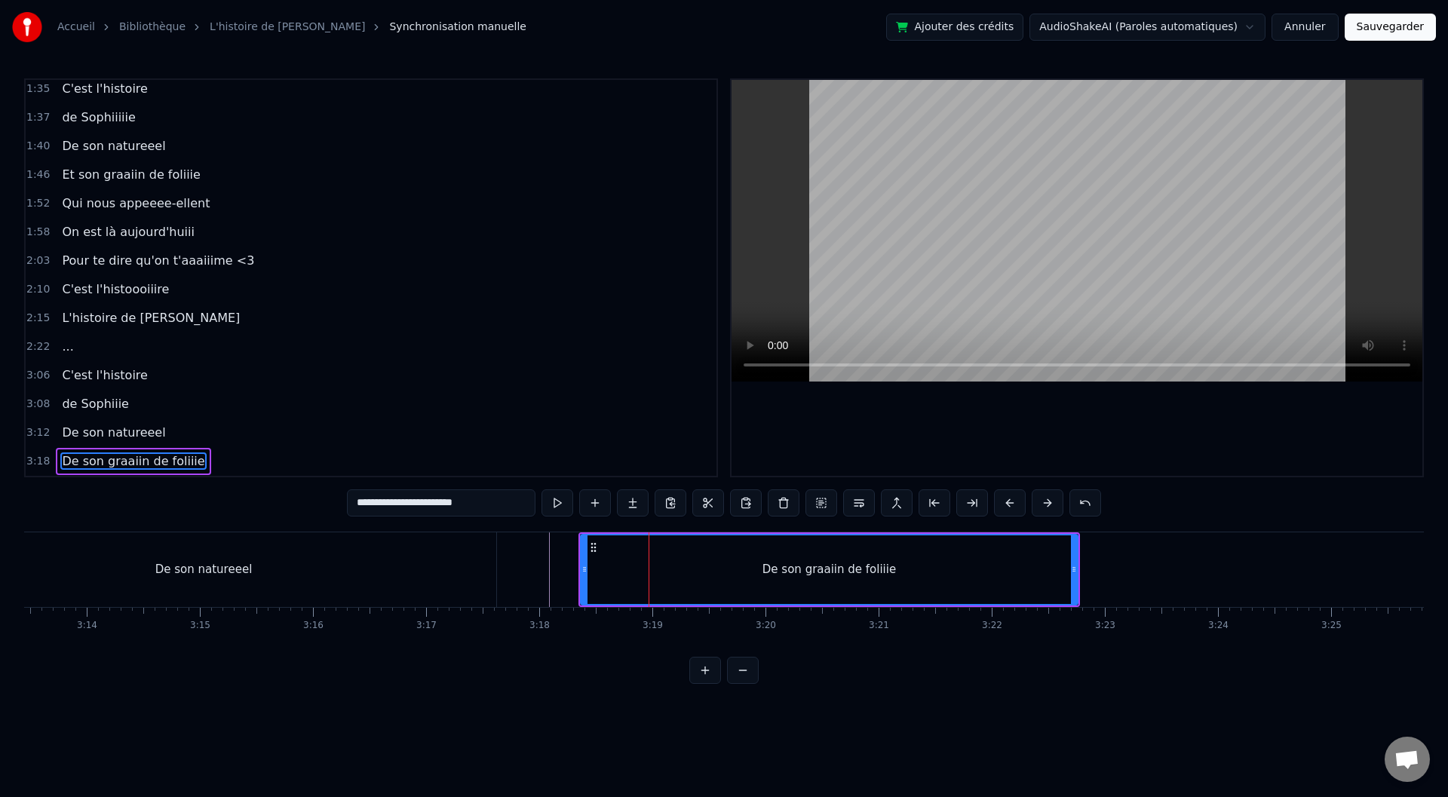
click at [745, 572] on div "De son graaiin de foliiie" at bounding box center [830, 569] width 496 height 69
click at [801, 572] on div "De son graaiin de foliiie" at bounding box center [829, 569] width 133 height 17
click at [809, 573] on div "De son graaiin de foliiie" at bounding box center [829, 569] width 133 height 17
click at [808, 573] on div "De son graaiin de foliiie" at bounding box center [829, 569] width 133 height 17
click at [1075, 572] on circle at bounding box center [1075, 571] width 1 height 1
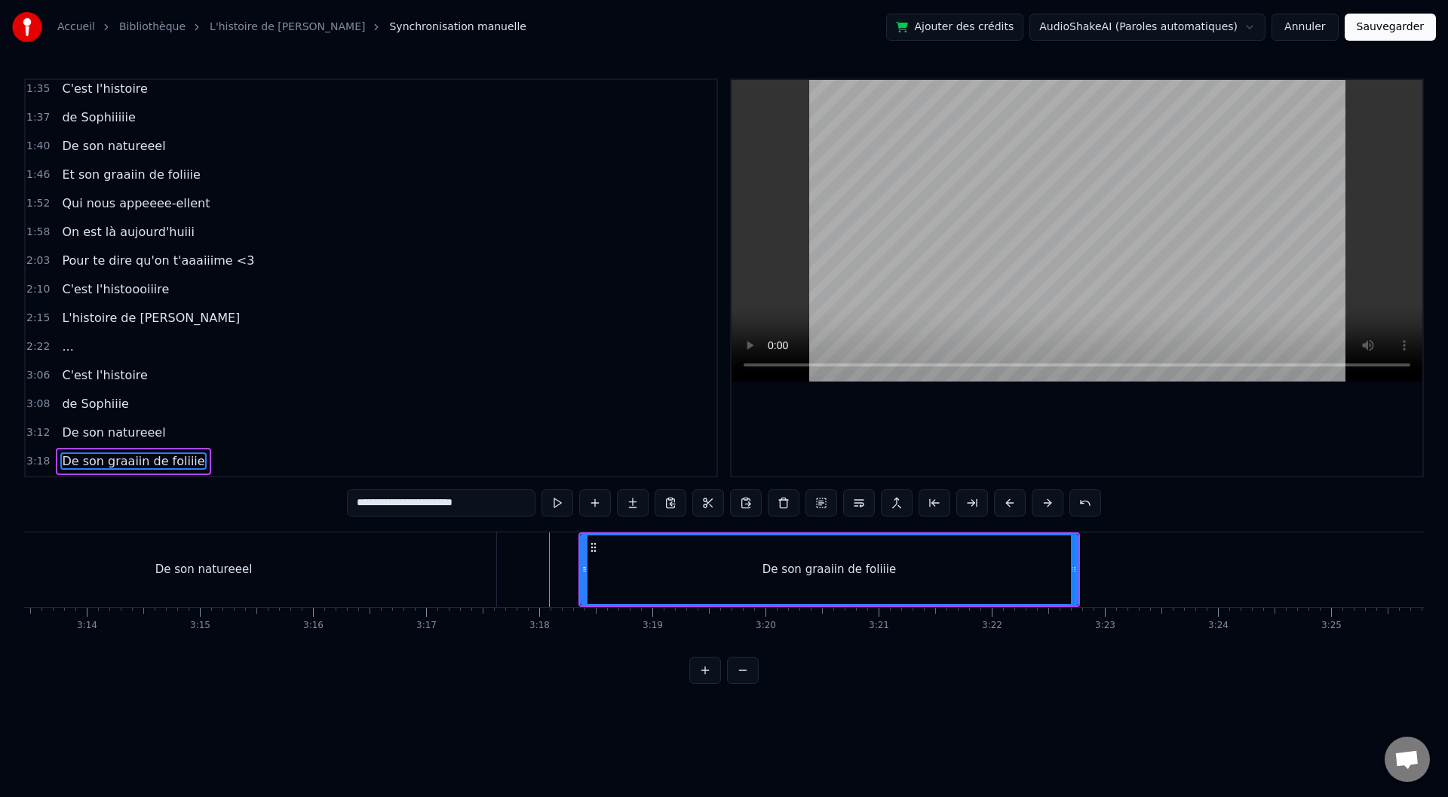
click at [122, 456] on span "De son graaiin de foliiie" at bounding box center [133, 461] width 146 height 17
click at [806, 558] on div "De son graaiin de foliiie" at bounding box center [830, 569] width 496 height 69
click at [1073, 568] on circle at bounding box center [1073, 567] width 1 height 1
click at [1019, 572] on div "De son graaiin de foliiie" at bounding box center [830, 569] width 496 height 69
click at [99, 459] on span "De son graaiin de foliiie" at bounding box center [133, 461] width 146 height 17
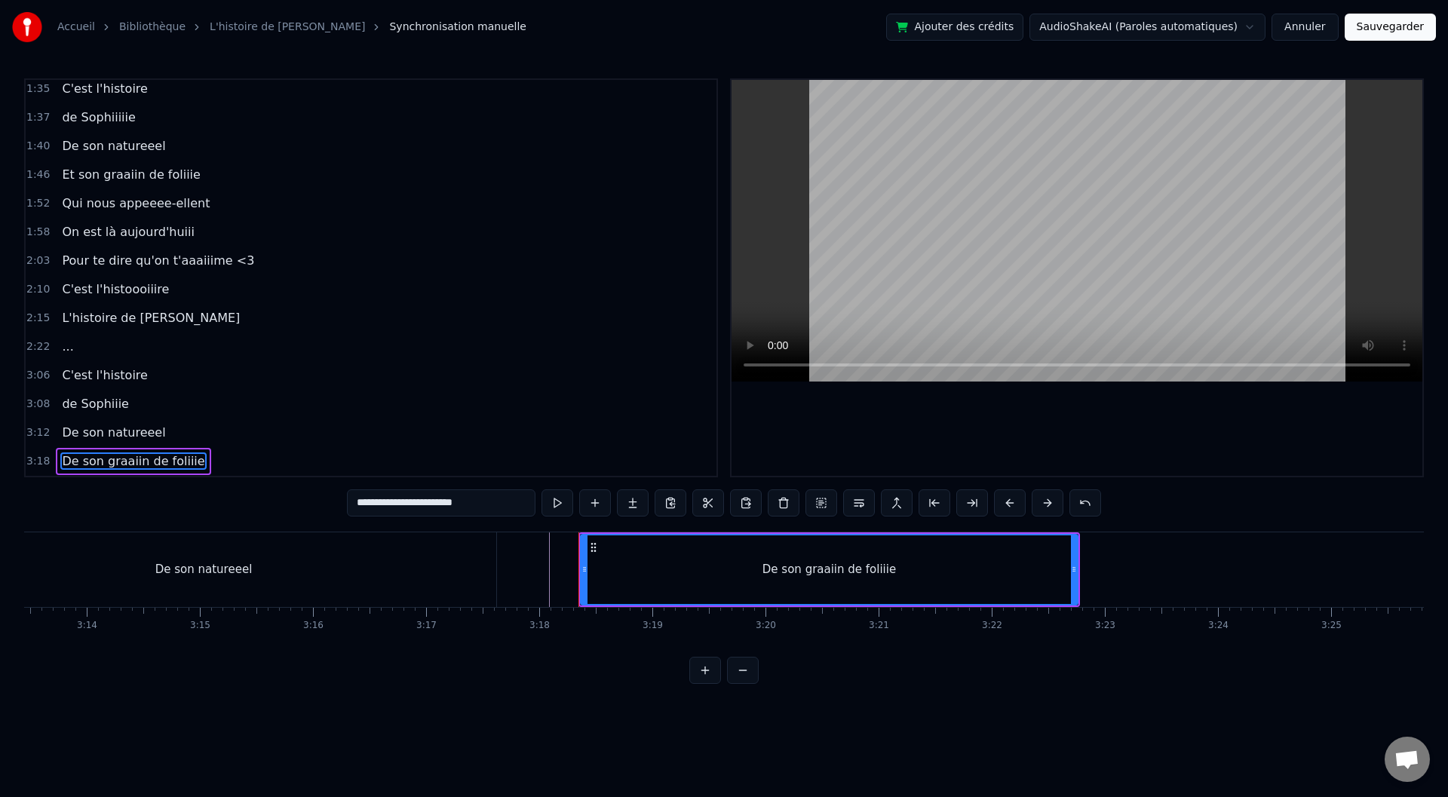
drag, startPoint x: 469, startPoint y: 502, endPoint x: 427, endPoint y: 510, distance: 43.0
click at [427, 510] on input "**********" at bounding box center [441, 502] width 189 height 27
type input "**********"
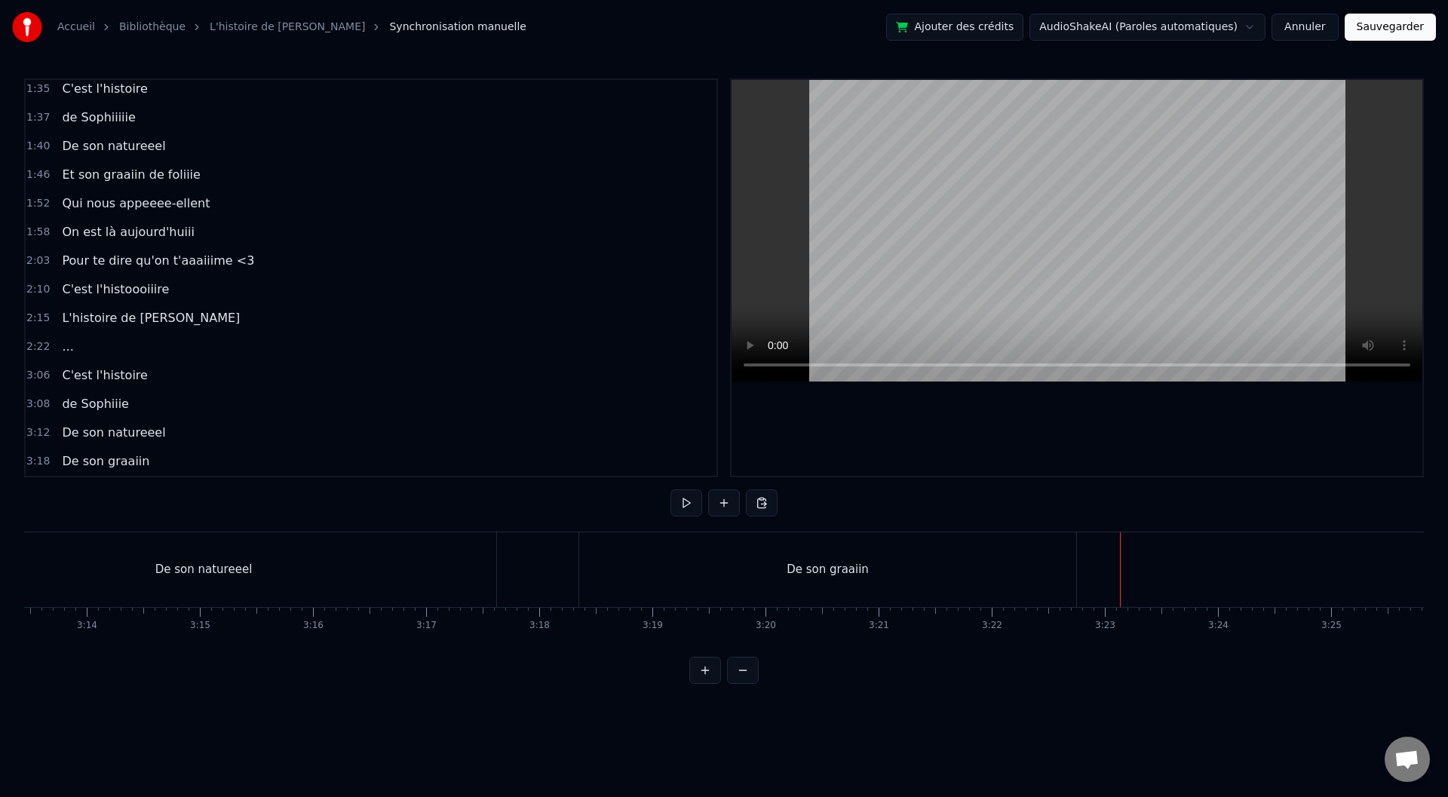
click at [1048, 569] on div "De son graaiin" at bounding box center [827, 569] width 497 height 75
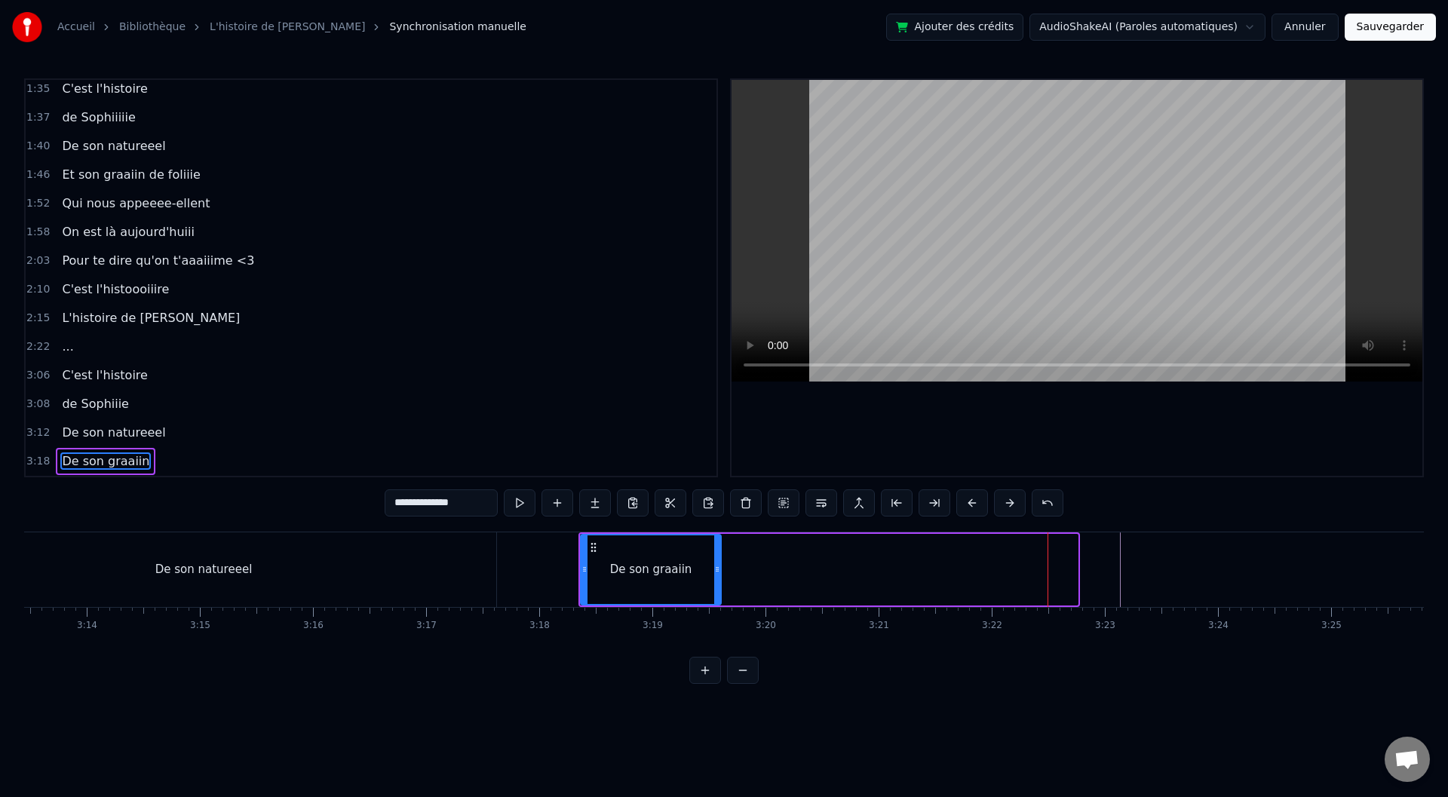
drag, startPoint x: 1073, startPoint y: 572, endPoint x: 707, endPoint y: 577, distance: 365.8
click at [714, 577] on div at bounding box center [717, 569] width 6 height 69
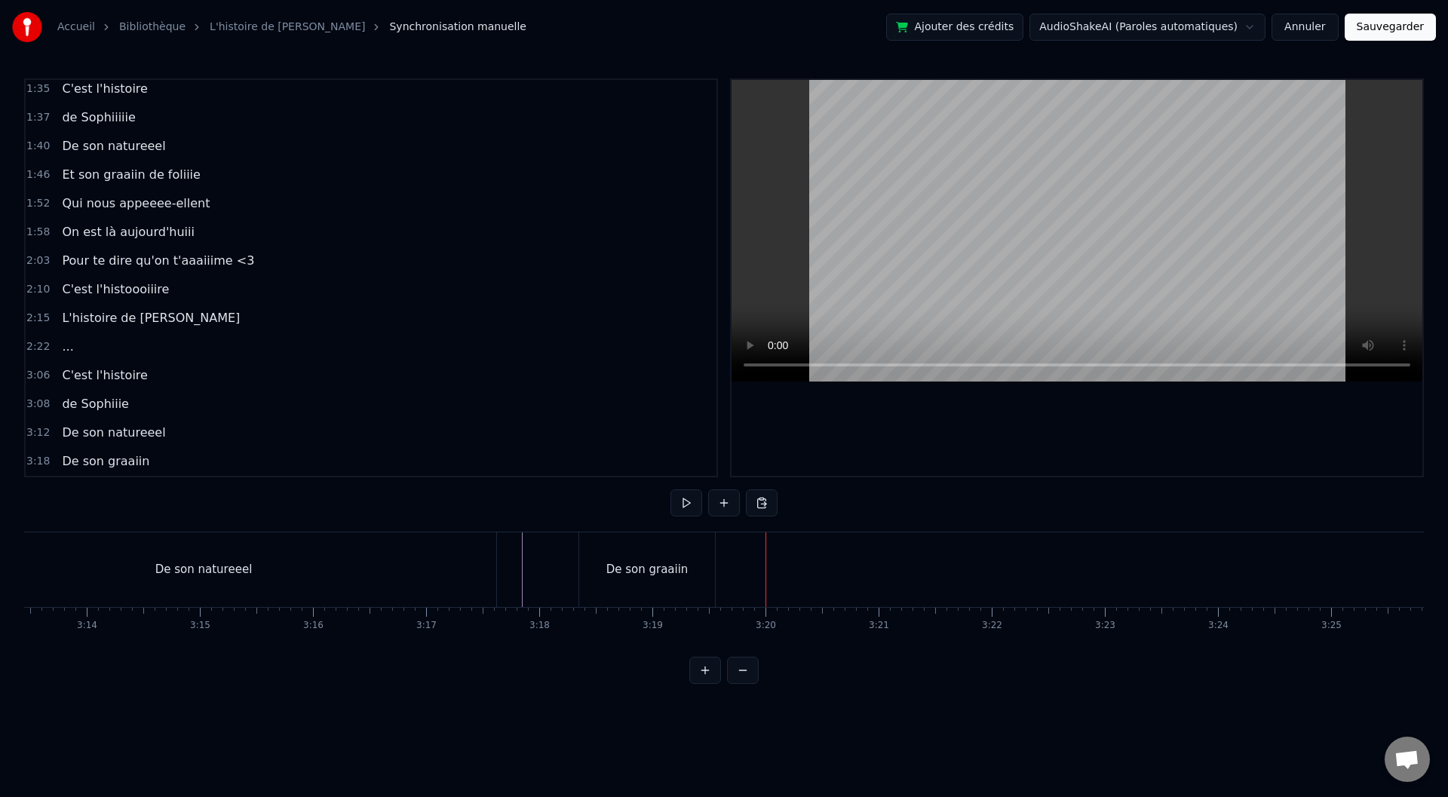
click at [685, 562] on div "De son graaiin" at bounding box center [647, 569] width 136 height 75
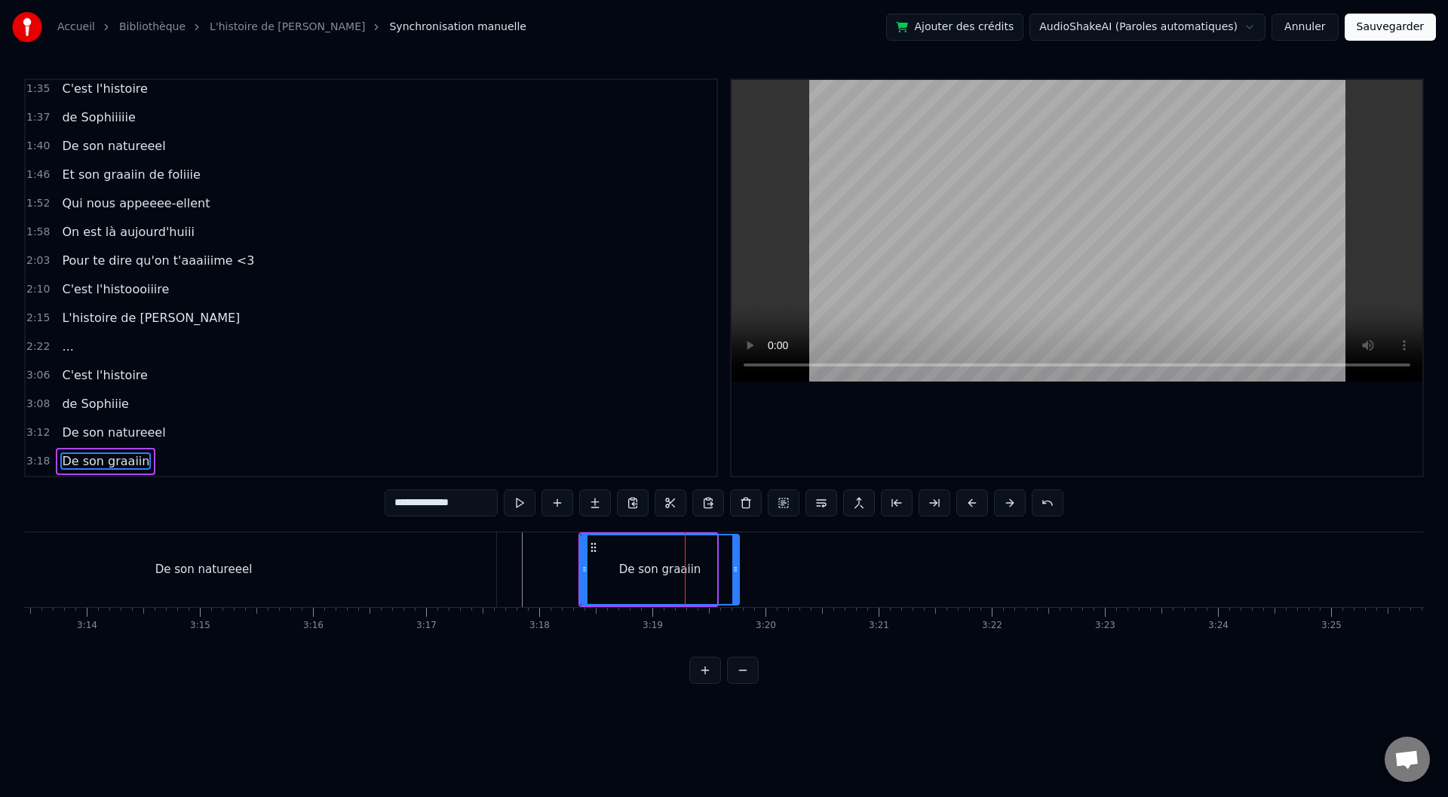
drag, startPoint x: 712, startPoint y: 566, endPoint x: 735, endPoint y: 567, distance: 23.4
click at [735, 567] on icon at bounding box center [735, 569] width 6 height 12
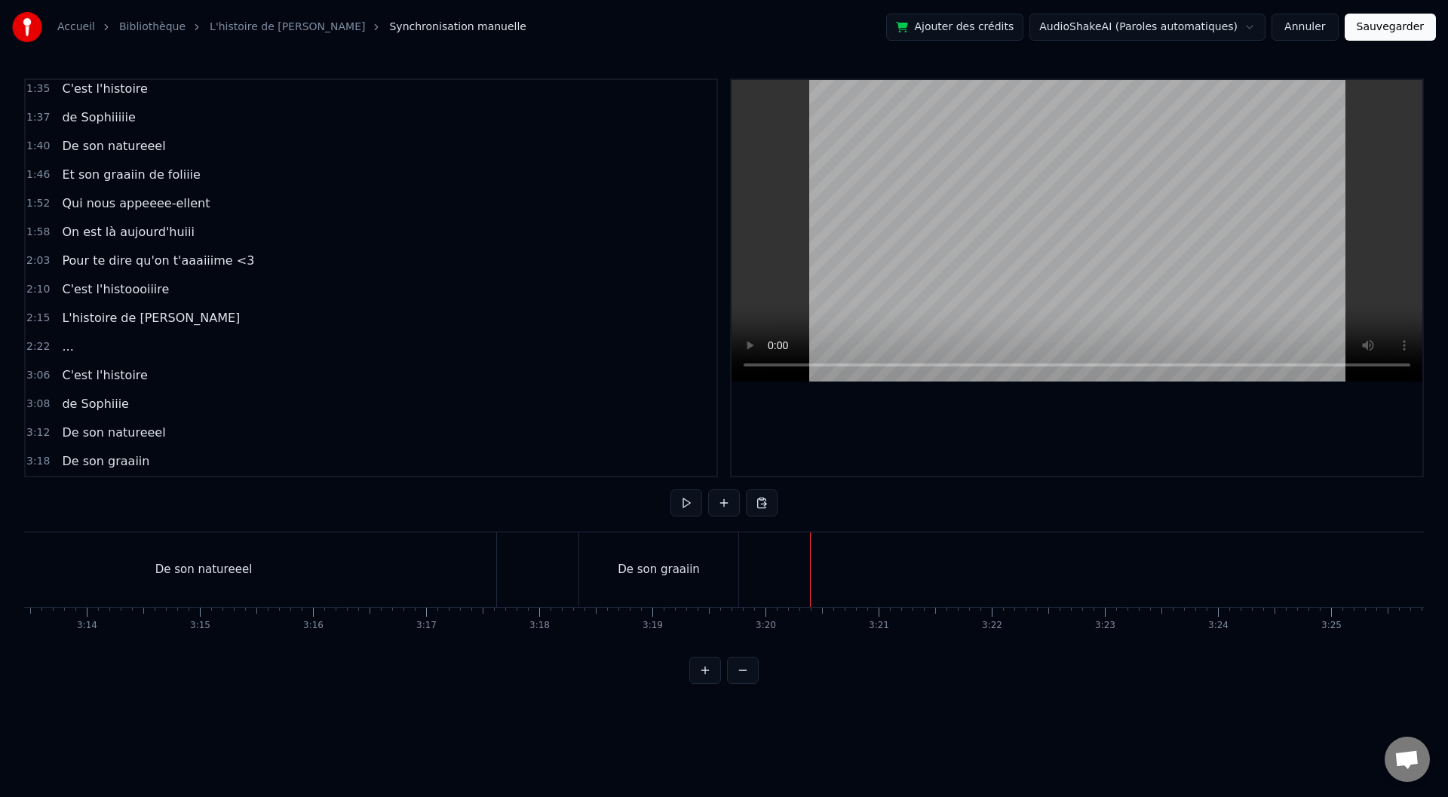
click at [722, 504] on button at bounding box center [724, 502] width 32 height 27
click at [803, 566] on div "<>" at bounding box center [807, 569] width 19 height 17
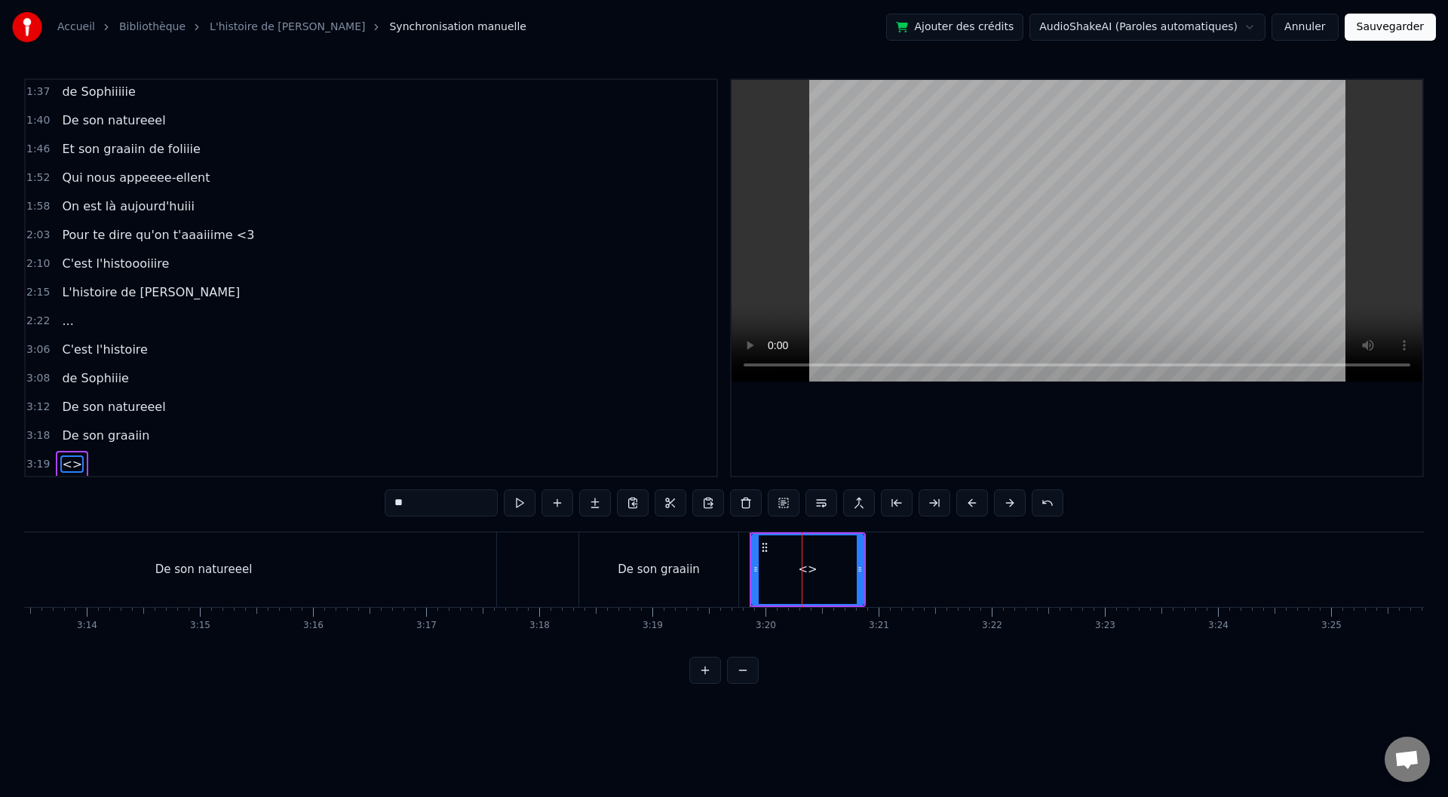
scroll to position [779, 0]
click at [803, 566] on div "<>" at bounding box center [807, 569] width 19 height 17
drag, startPoint x: 388, startPoint y: 505, endPoint x: 379, endPoint y: 506, distance: 9.8
click at [379, 506] on div "0:00 Baaaah ça va mieux toiii ? 0:04 Ou ça va [PERSON_NAME] ? 0:07 Sacré sulééé…" at bounding box center [724, 381] width 1400 height 606
type input "**********"
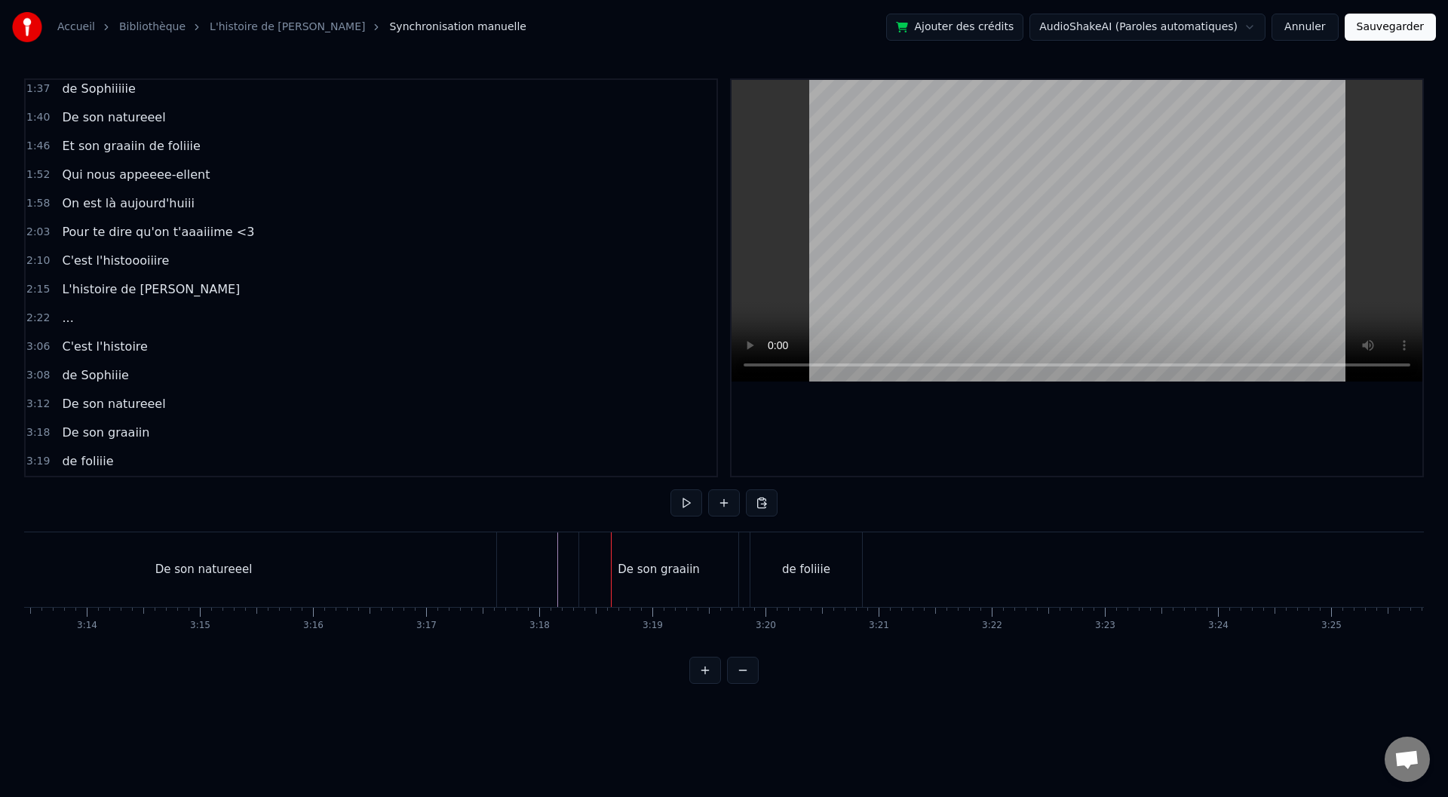
click at [844, 568] on div "de foliiie" at bounding box center [806, 569] width 112 height 75
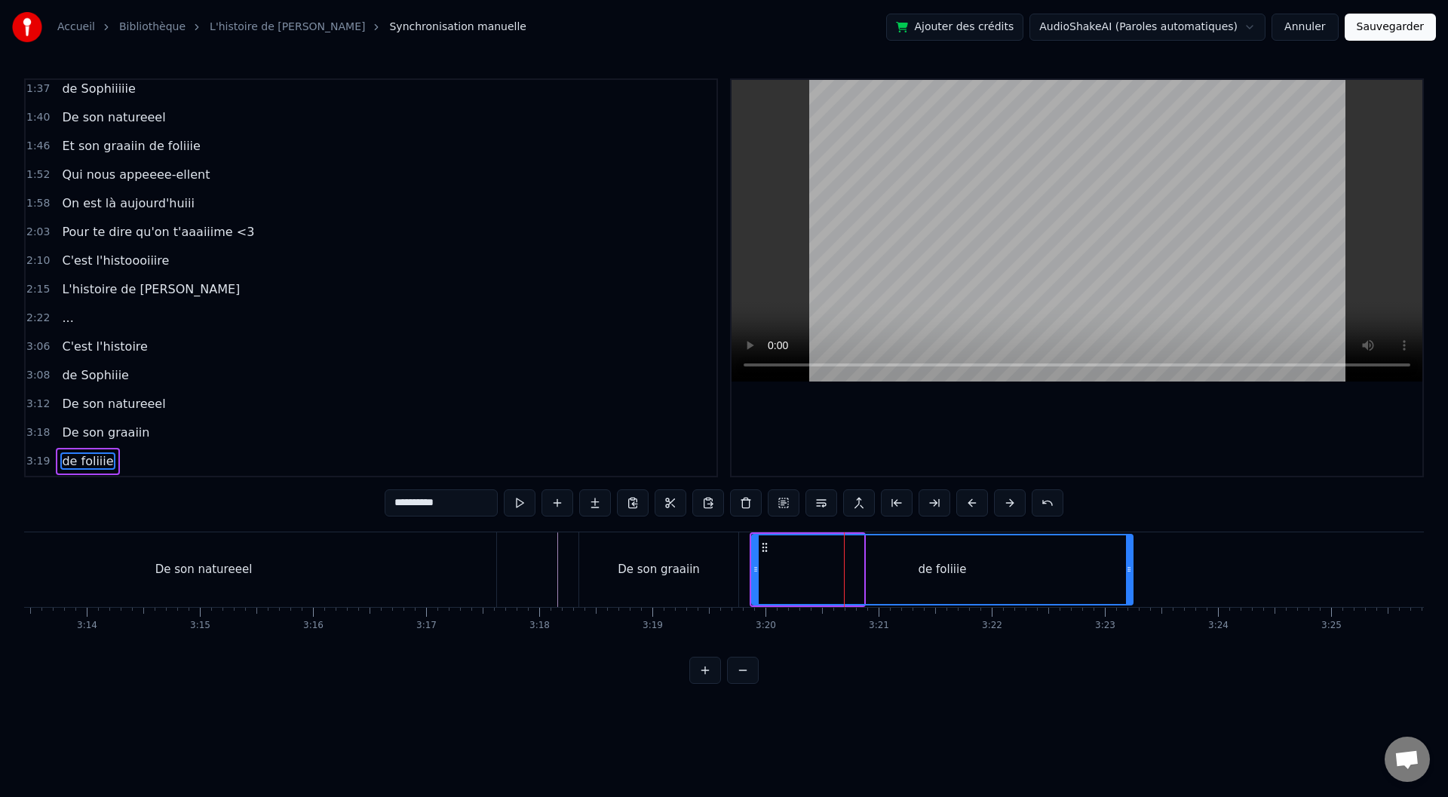
drag, startPoint x: 861, startPoint y: 568, endPoint x: 1133, endPoint y: 571, distance: 272.3
click at [1132, 571] on icon at bounding box center [1129, 569] width 6 height 12
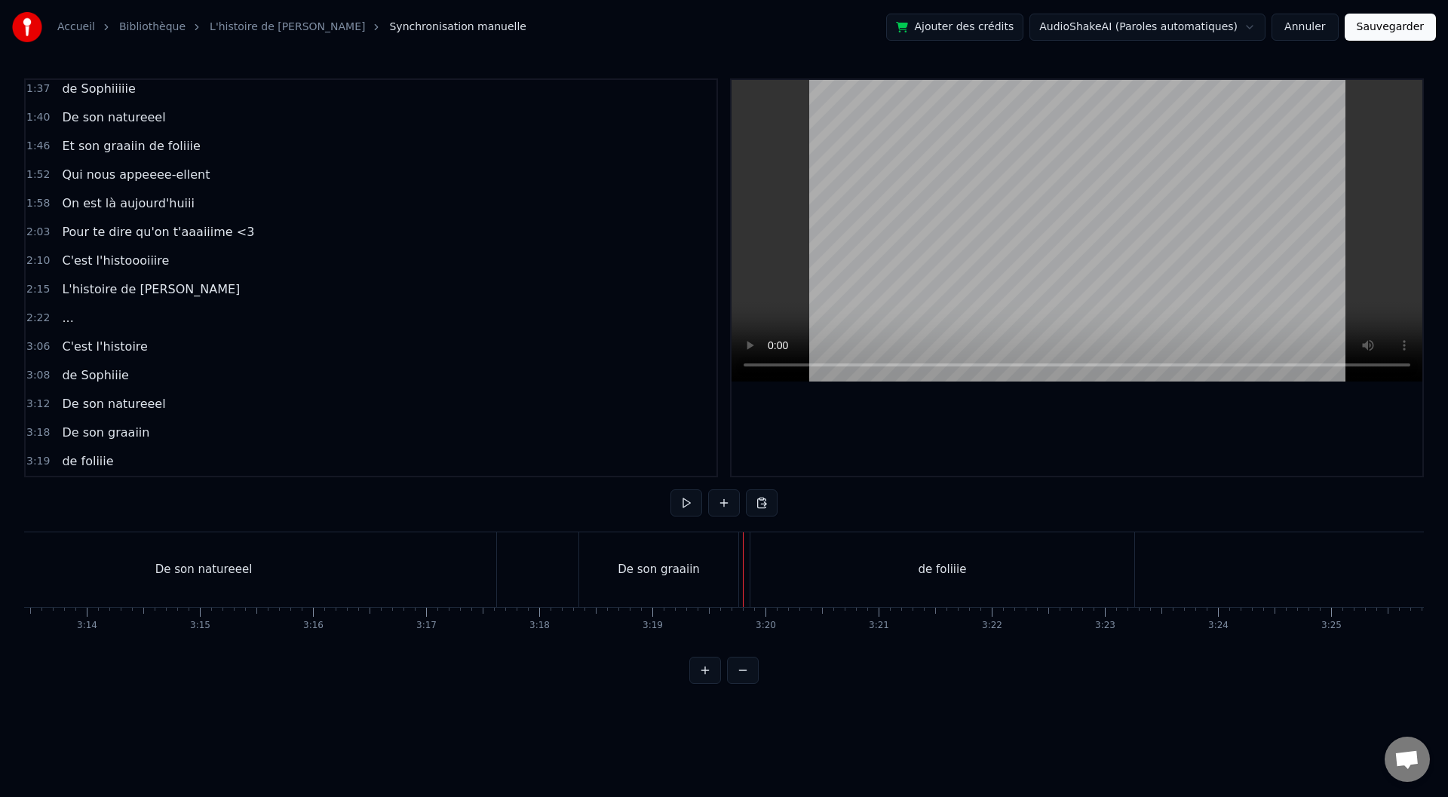
click at [905, 588] on div "de foliiie" at bounding box center [942, 569] width 384 height 75
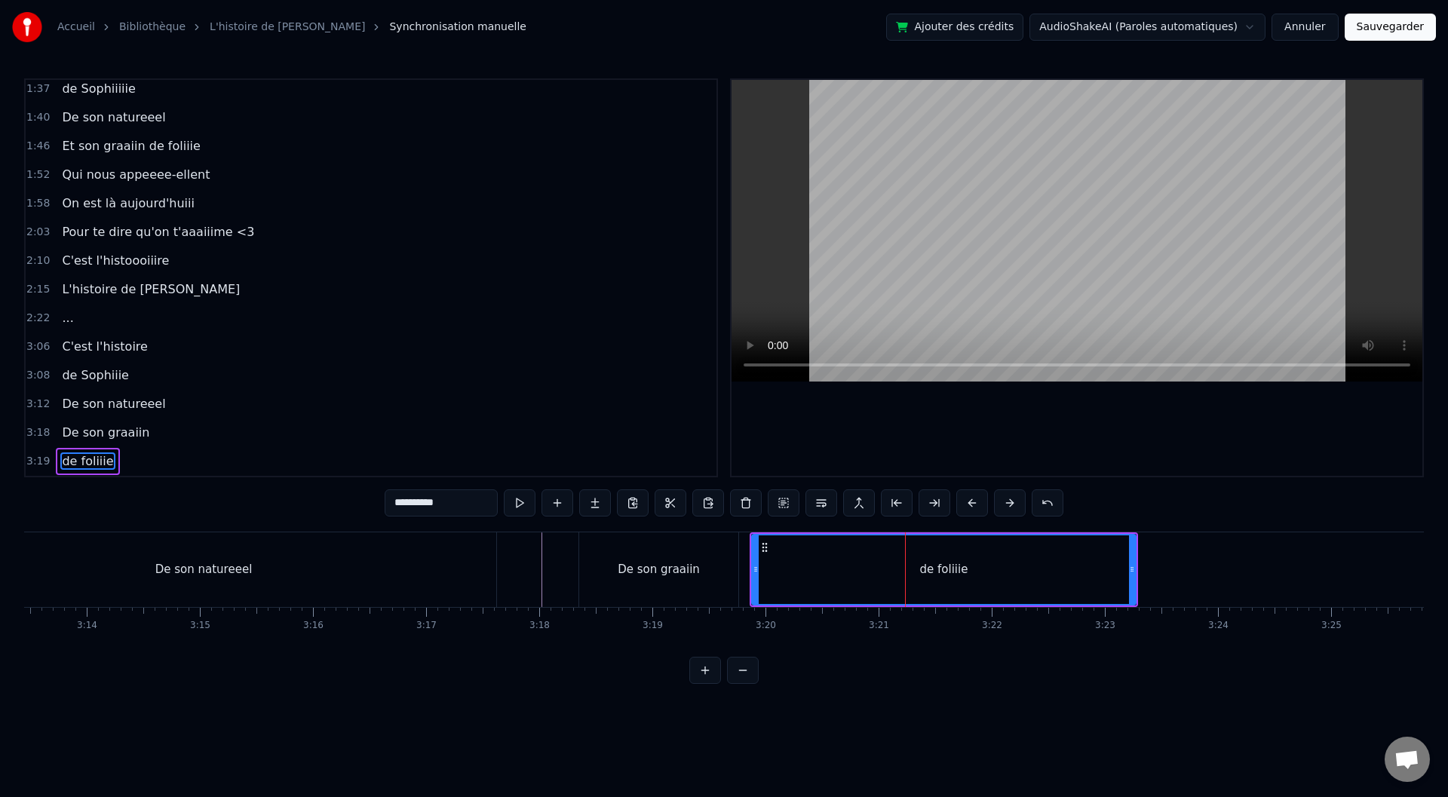
click at [944, 569] on div "de foliiie" at bounding box center [944, 569] width 48 height 17
drag, startPoint x: 754, startPoint y: 575, endPoint x: 810, endPoint y: 578, distance: 55.9
click at [809, 578] on div at bounding box center [805, 569] width 6 height 69
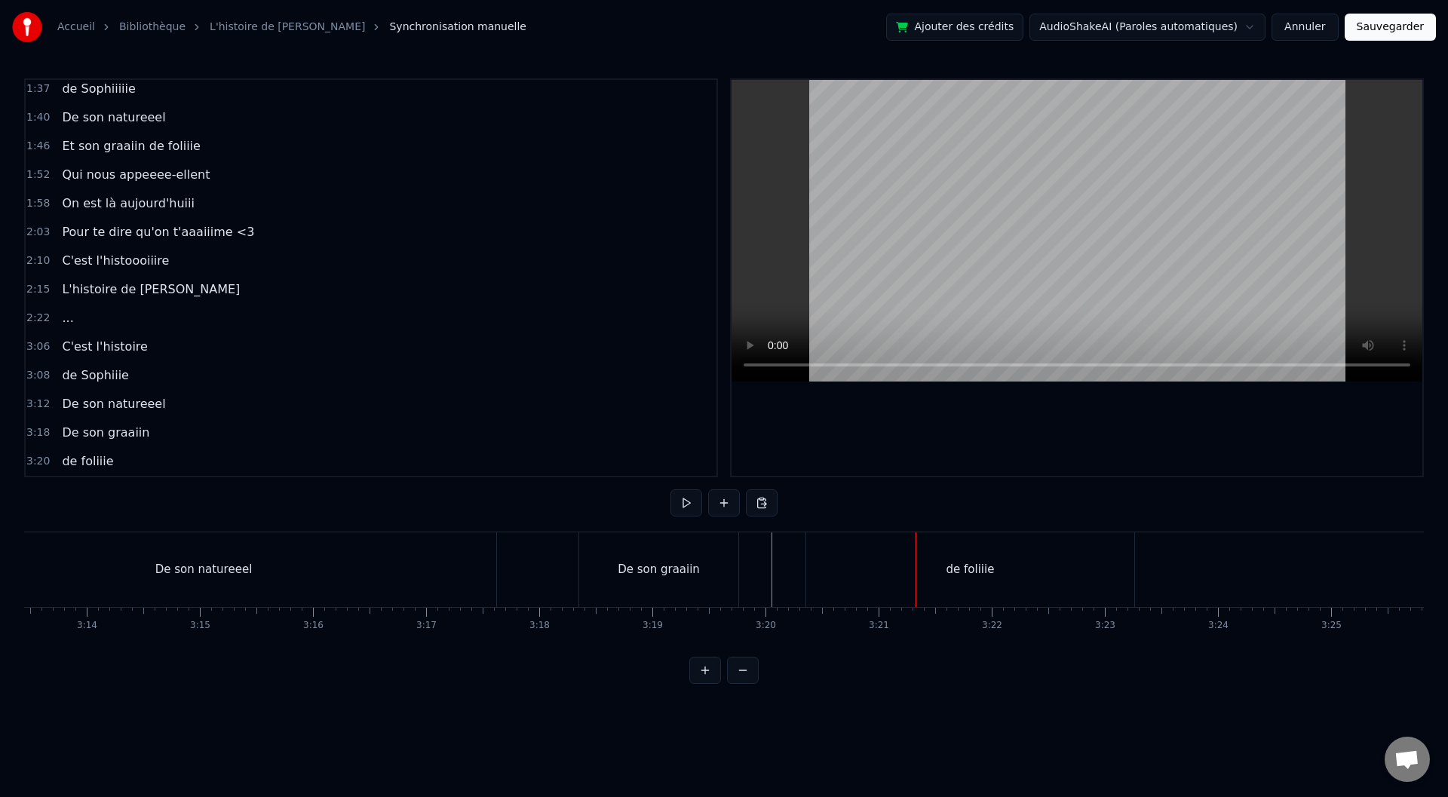
click at [695, 573] on div "De son graaiin" at bounding box center [658, 569] width 159 height 75
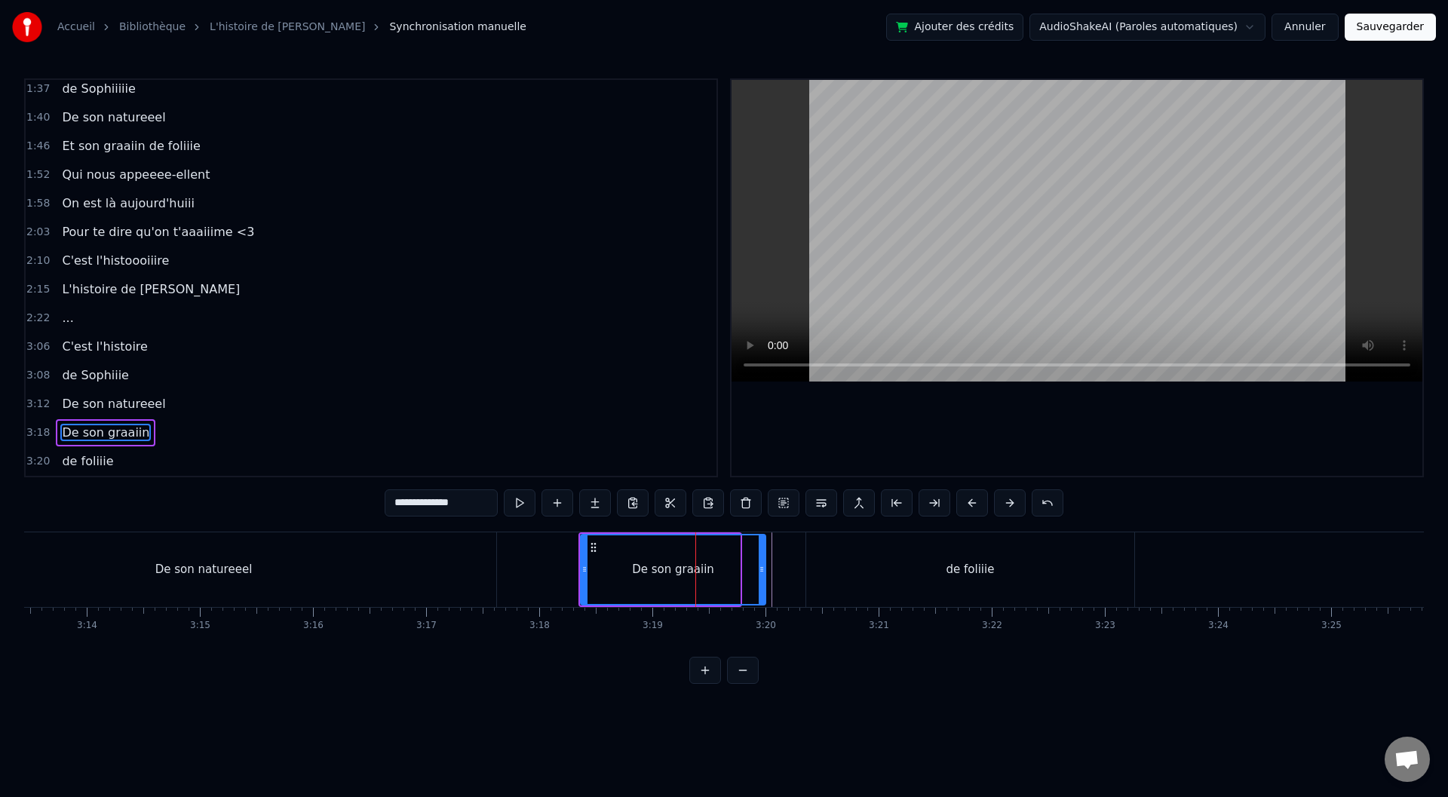
drag, startPoint x: 735, startPoint y: 570, endPoint x: 758, endPoint y: 570, distance: 22.6
click at [759, 570] on icon at bounding box center [762, 569] width 6 height 12
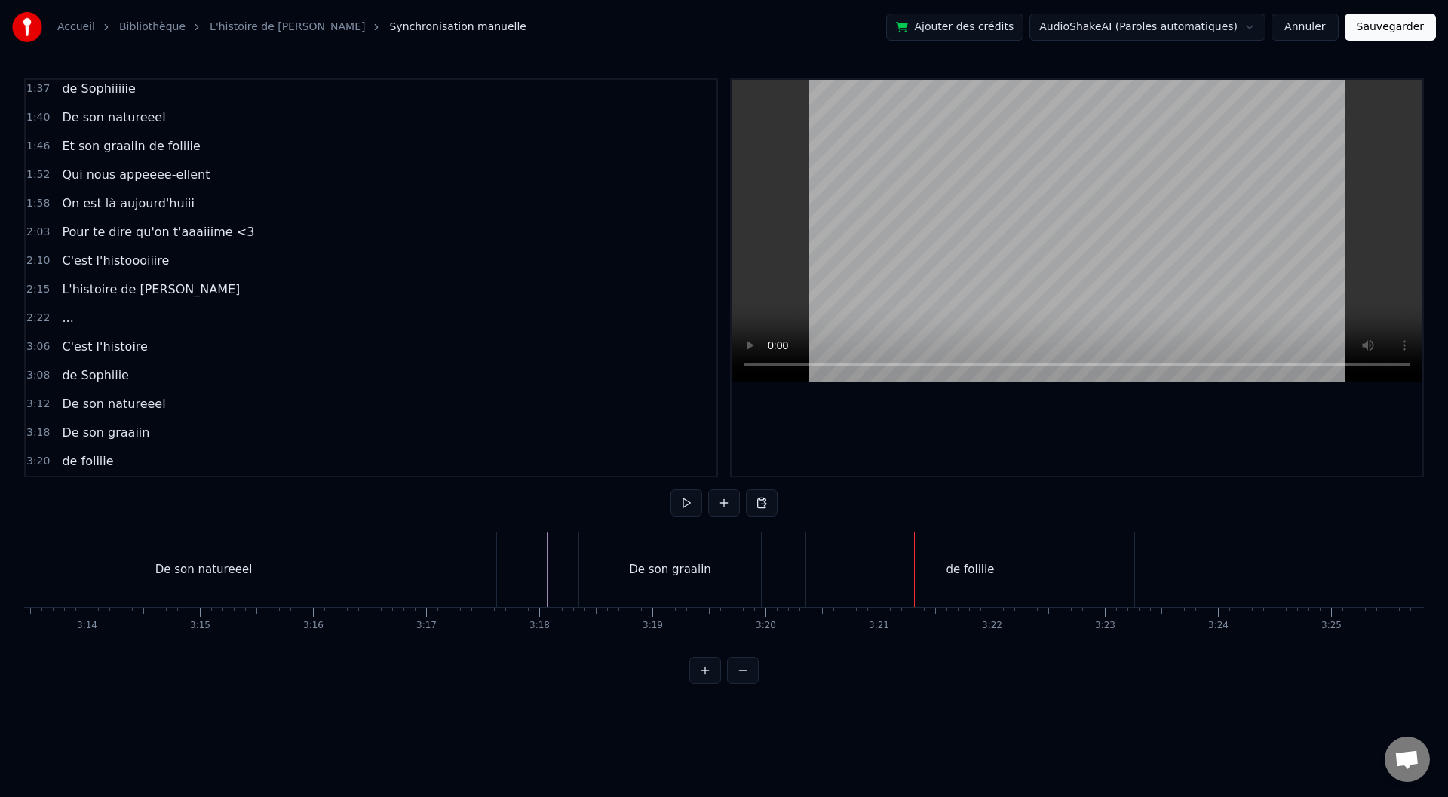
click at [819, 573] on div "de foliiie" at bounding box center [970, 569] width 328 height 75
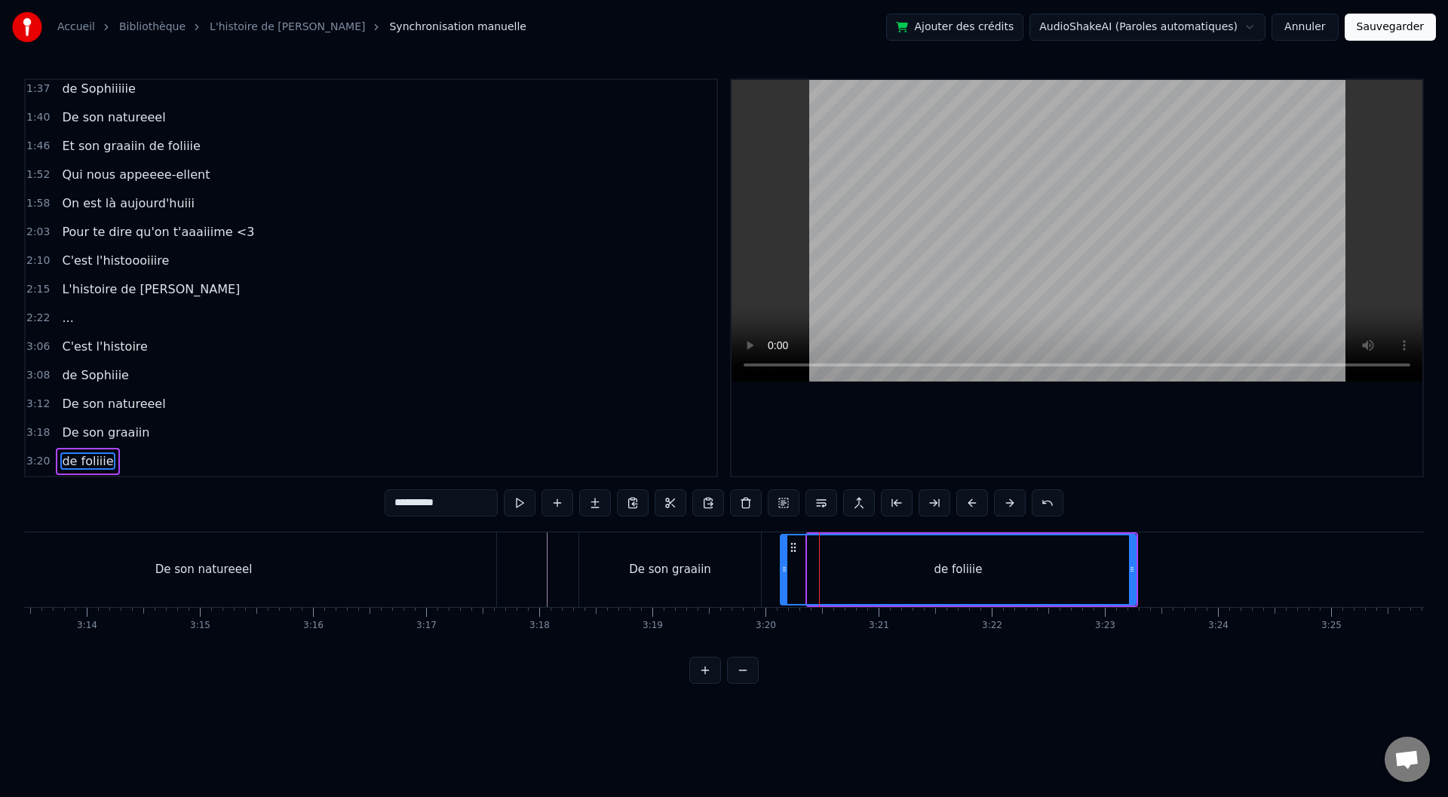
drag, startPoint x: 810, startPoint y: 569, endPoint x: 777, endPoint y: 569, distance: 33.2
click at [781, 569] on icon at bounding box center [784, 569] width 6 height 12
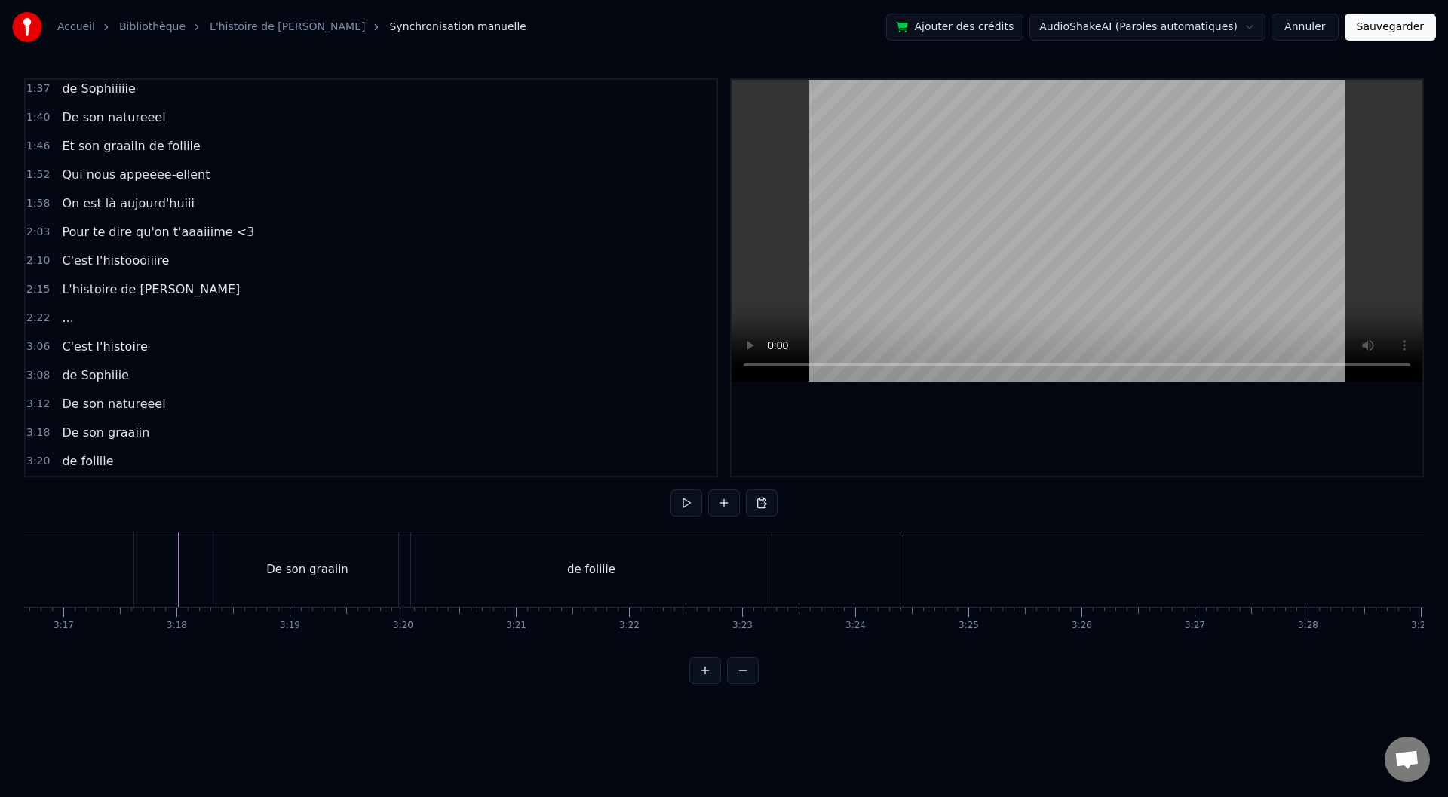
scroll to position [0, 22264]
click at [931, 572] on div "<>" at bounding box center [923, 569] width 19 height 17
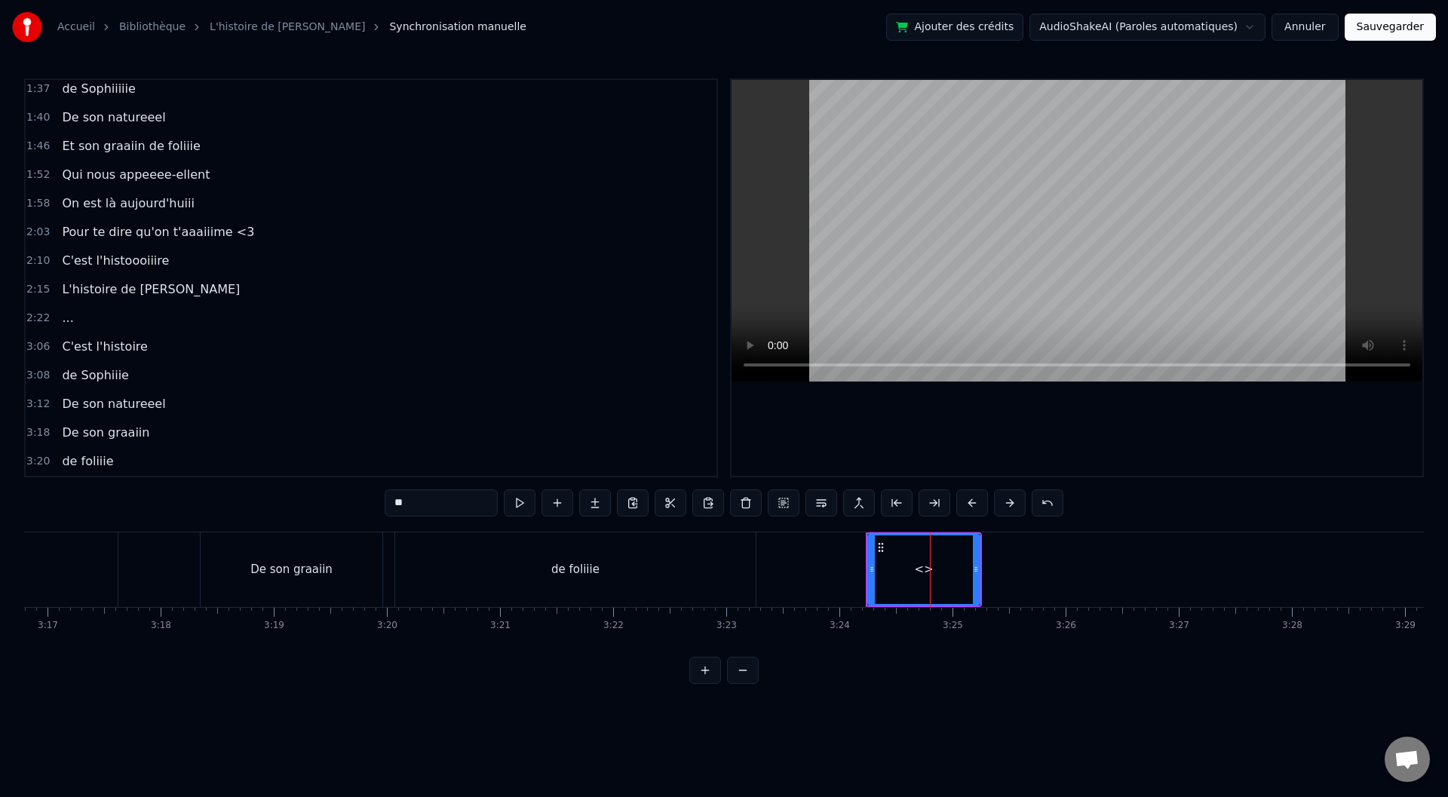
scroll to position [808, 0]
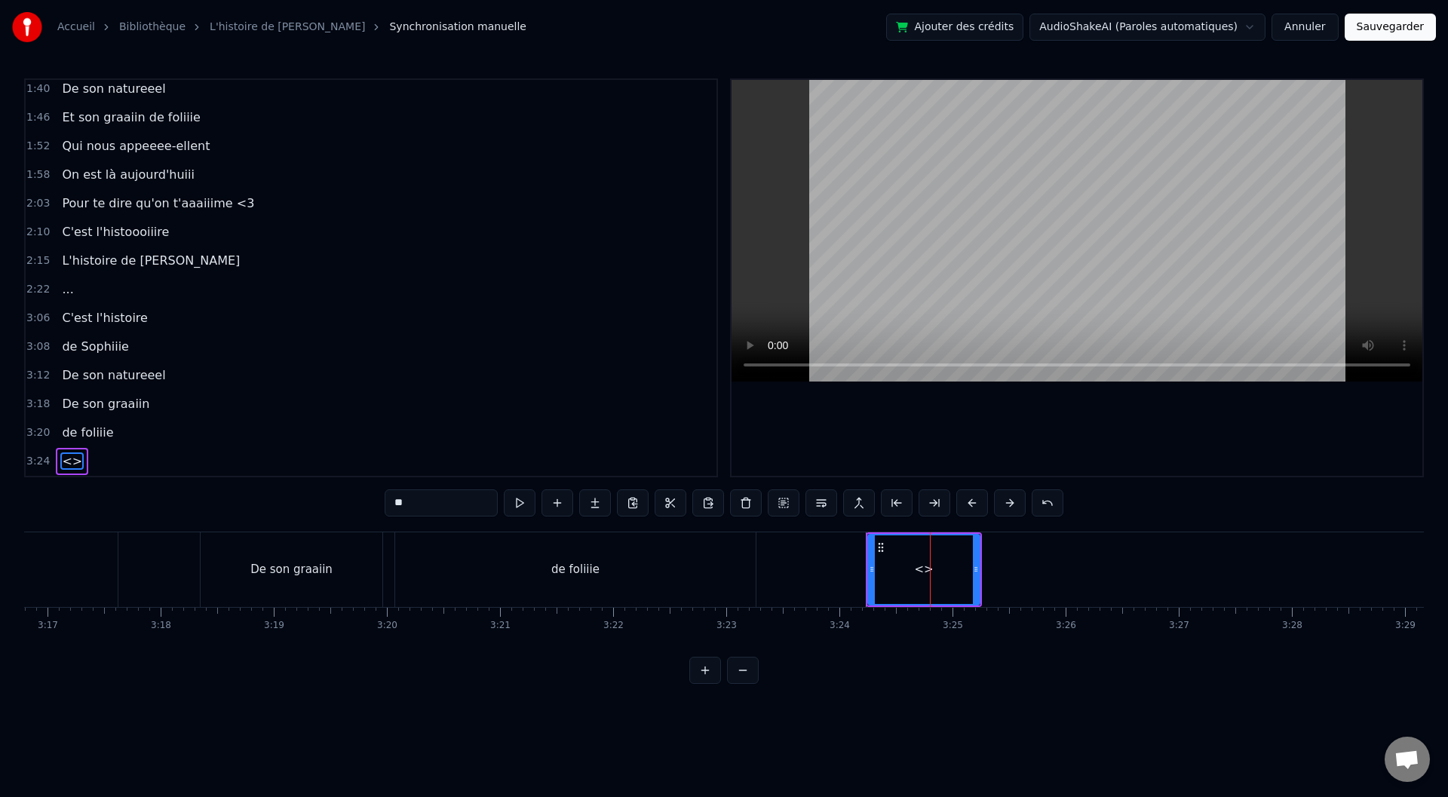
drag, startPoint x: 421, startPoint y: 505, endPoint x: 385, endPoint y: 509, distance: 36.4
click at [385, 509] on input "**" at bounding box center [441, 502] width 113 height 27
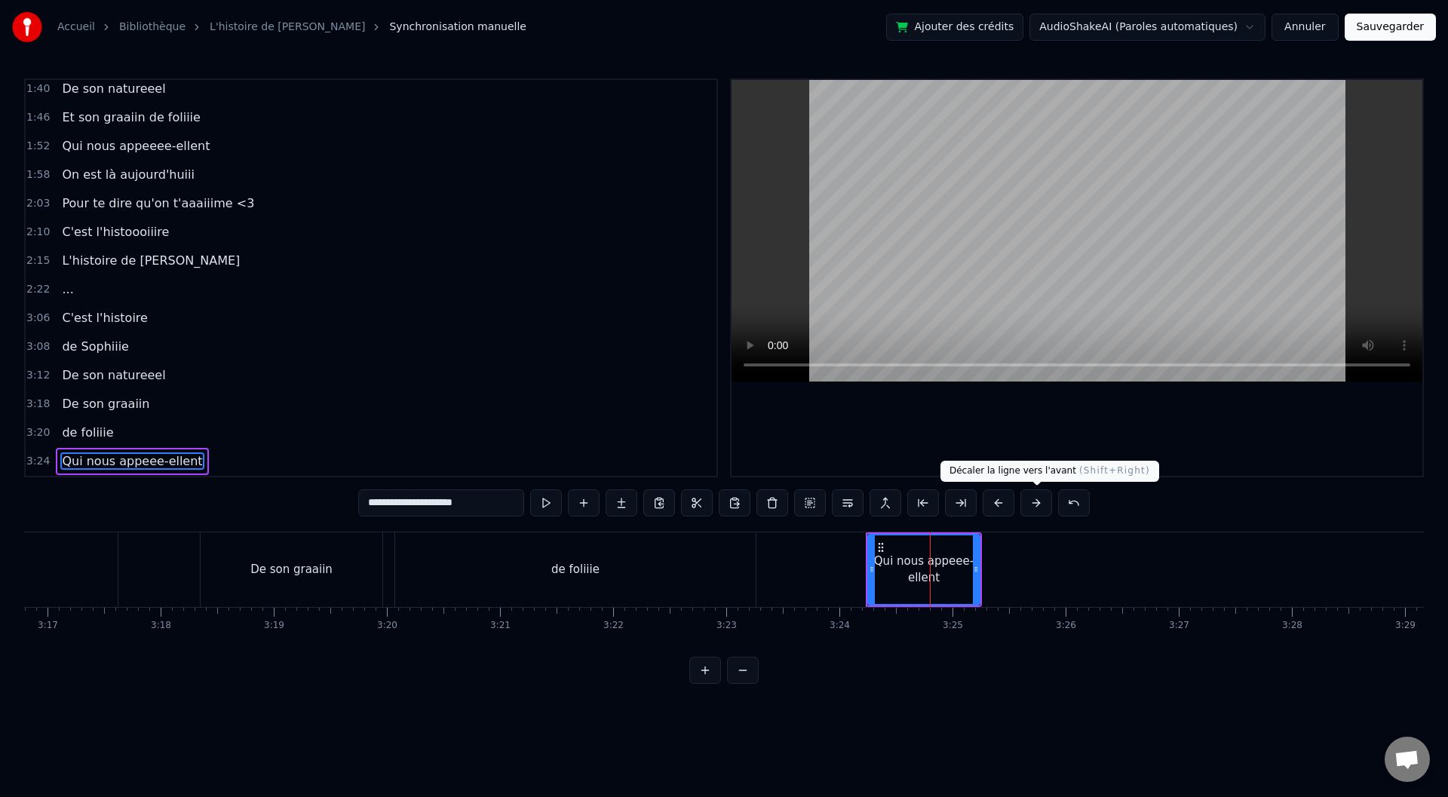
type input "**********"
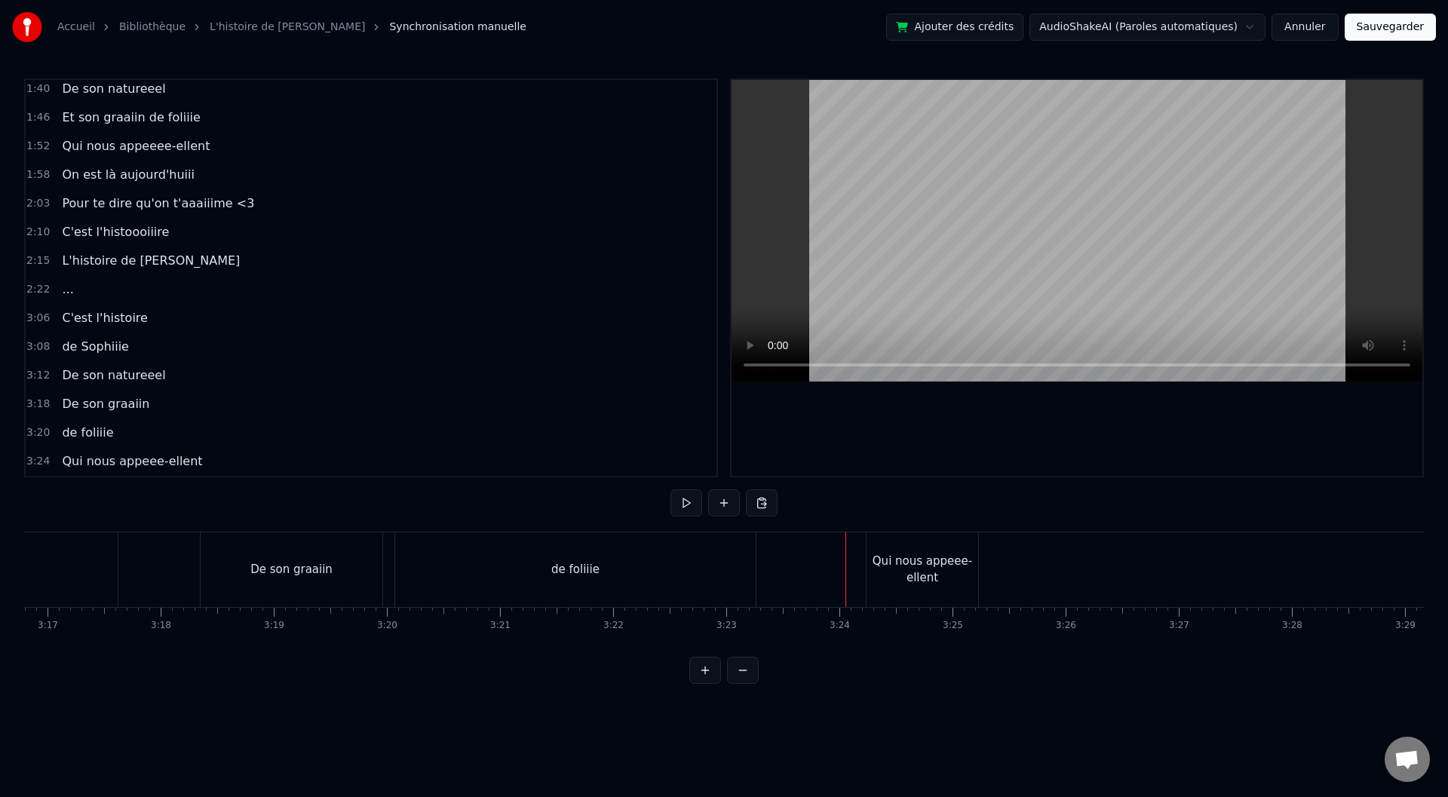
click at [968, 563] on div "Qui nous appeee-ellent" at bounding box center [923, 570] width 112 height 34
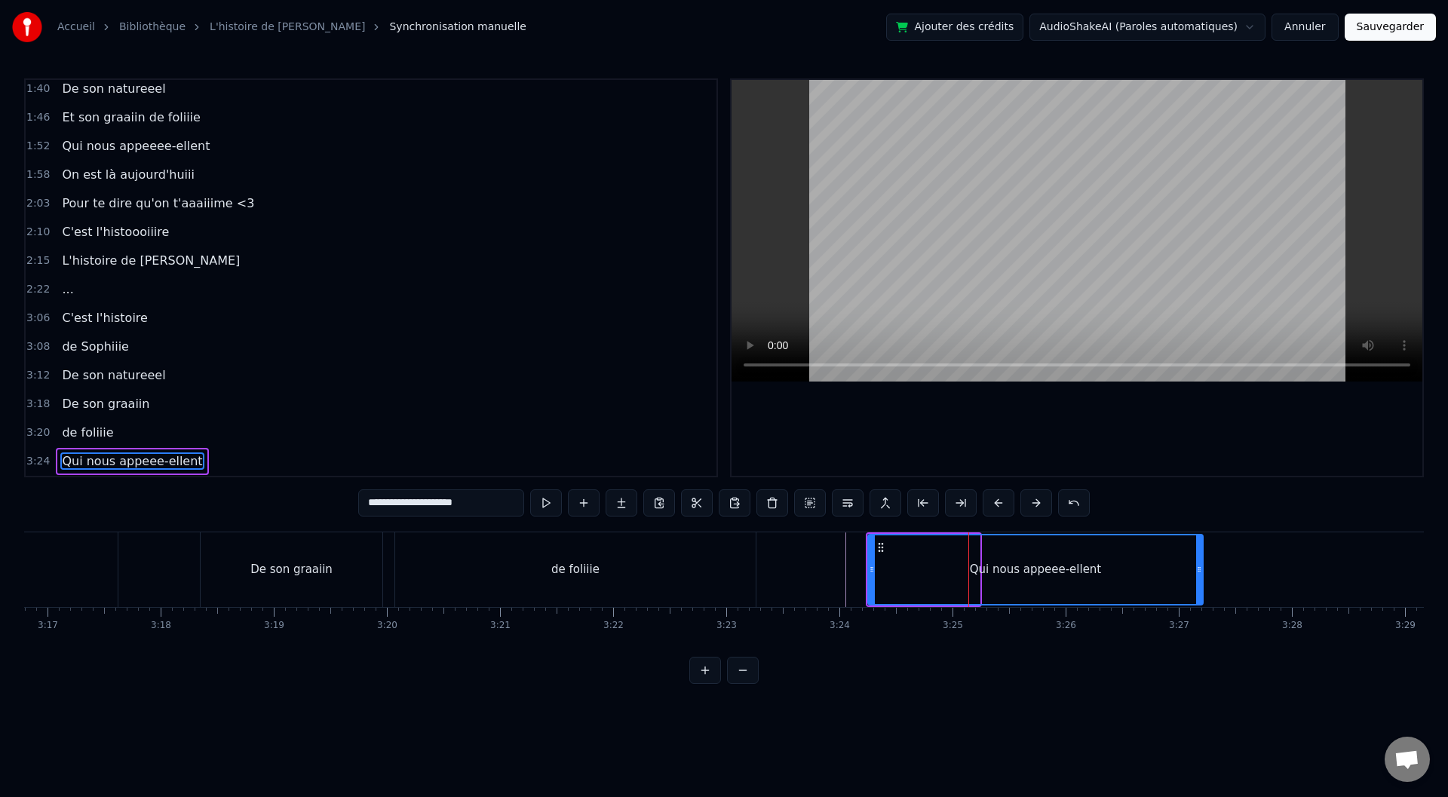
drag, startPoint x: 977, startPoint y: 566, endPoint x: 1201, endPoint y: 580, distance: 223.7
click at [1201, 580] on div at bounding box center [1199, 569] width 6 height 69
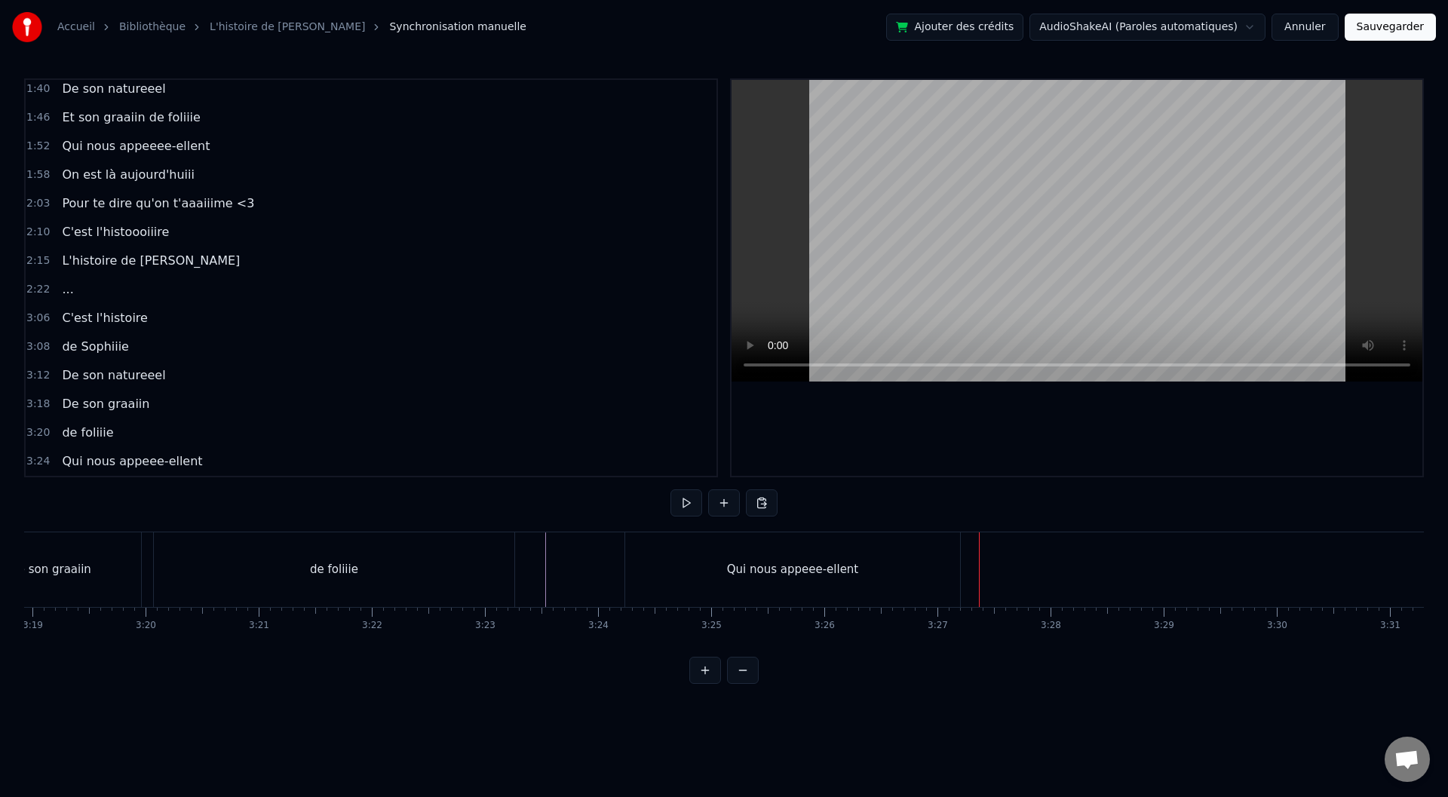
scroll to position [0, 22566]
click at [796, 560] on div "Qui nous appeee-ellent" at bounding box center [732, 569] width 335 height 75
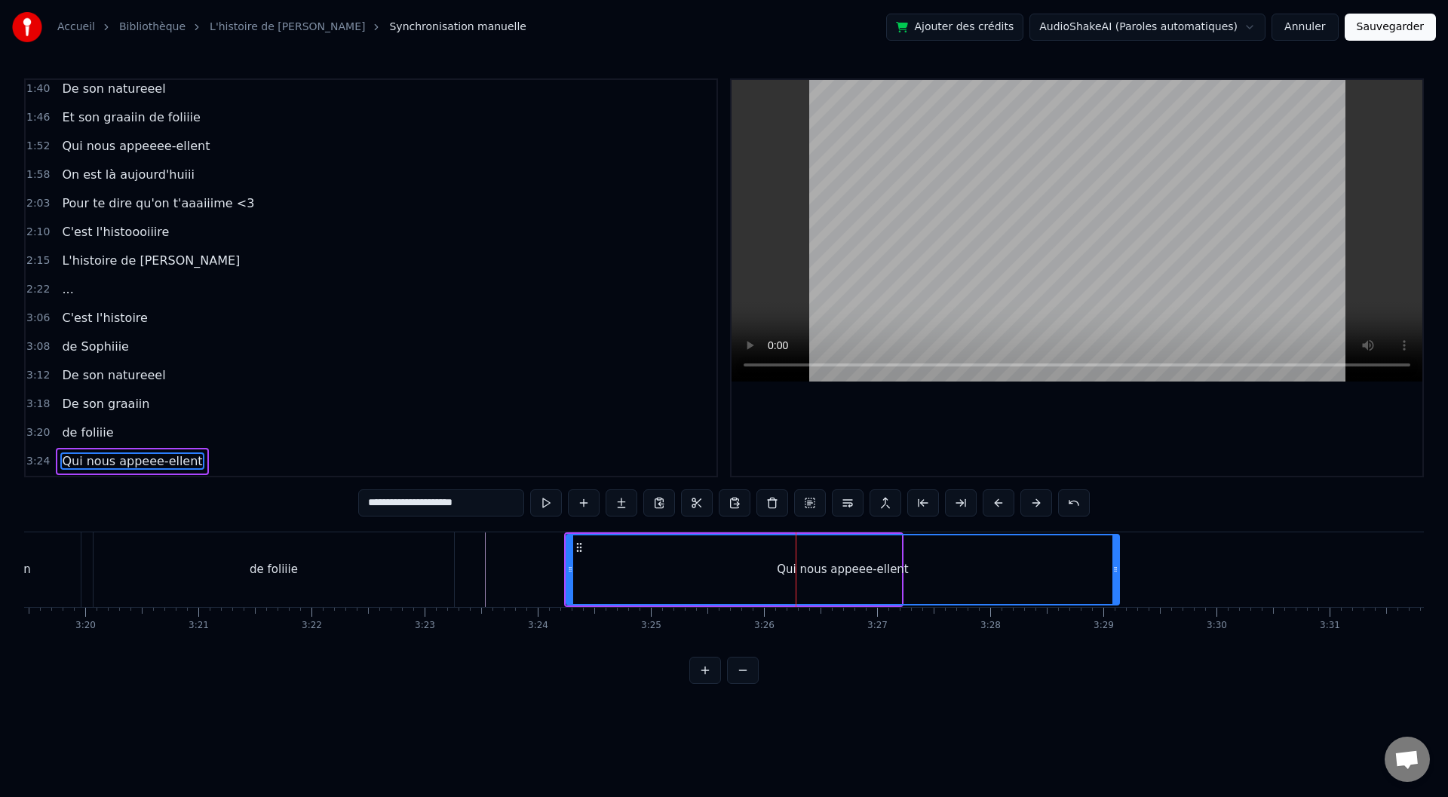
drag, startPoint x: 897, startPoint y: 570, endPoint x: 1122, endPoint y: 578, distance: 225.7
click at [1119, 578] on div at bounding box center [1115, 569] width 6 height 69
drag, startPoint x: 570, startPoint y: 559, endPoint x: 579, endPoint y: 560, distance: 9.1
click at [577, 560] on div at bounding box center [574, 569] width 6 height 69
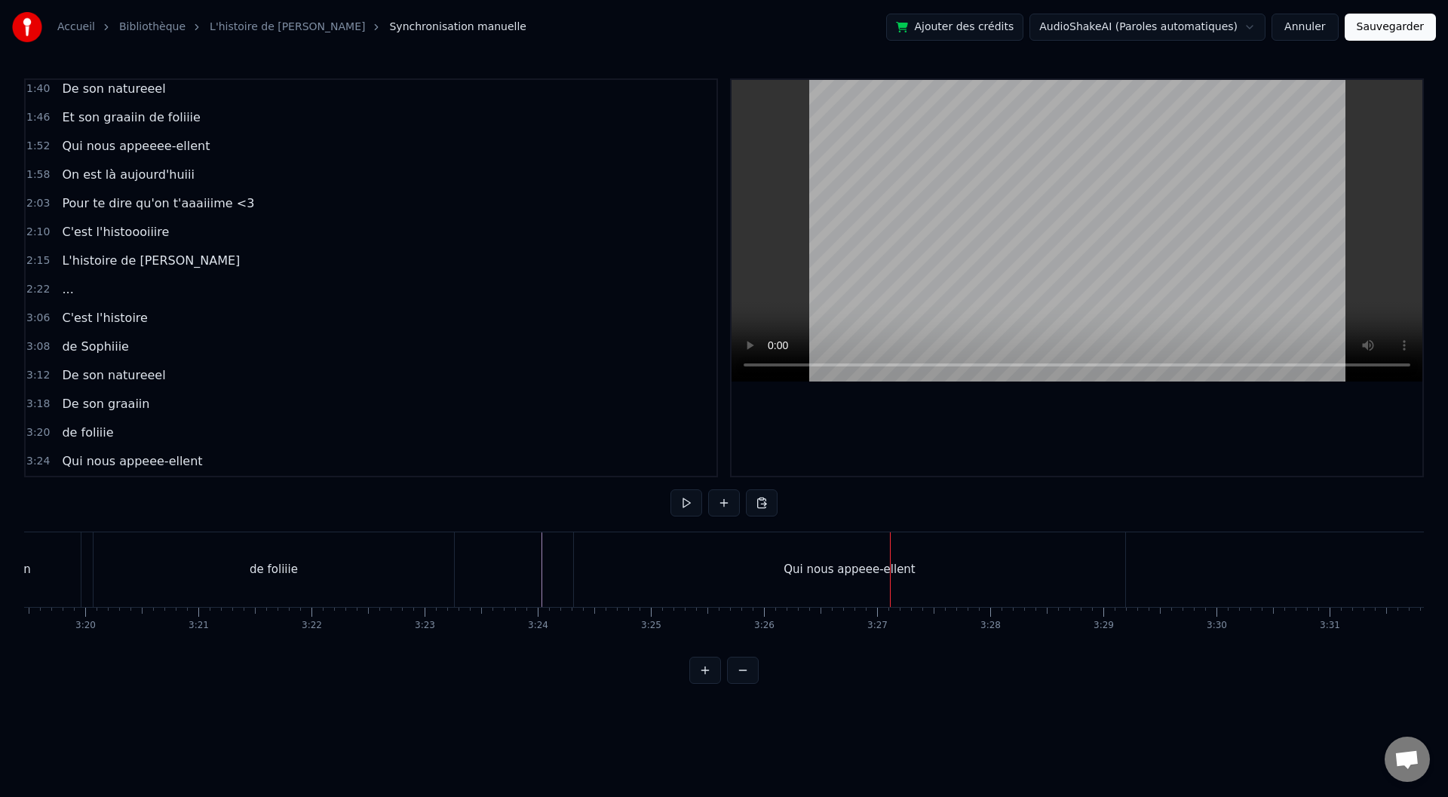
click at [1060, 557] on div "Qui nous appeee-ellent" at bounding box center [849, 569] width 551 height 75
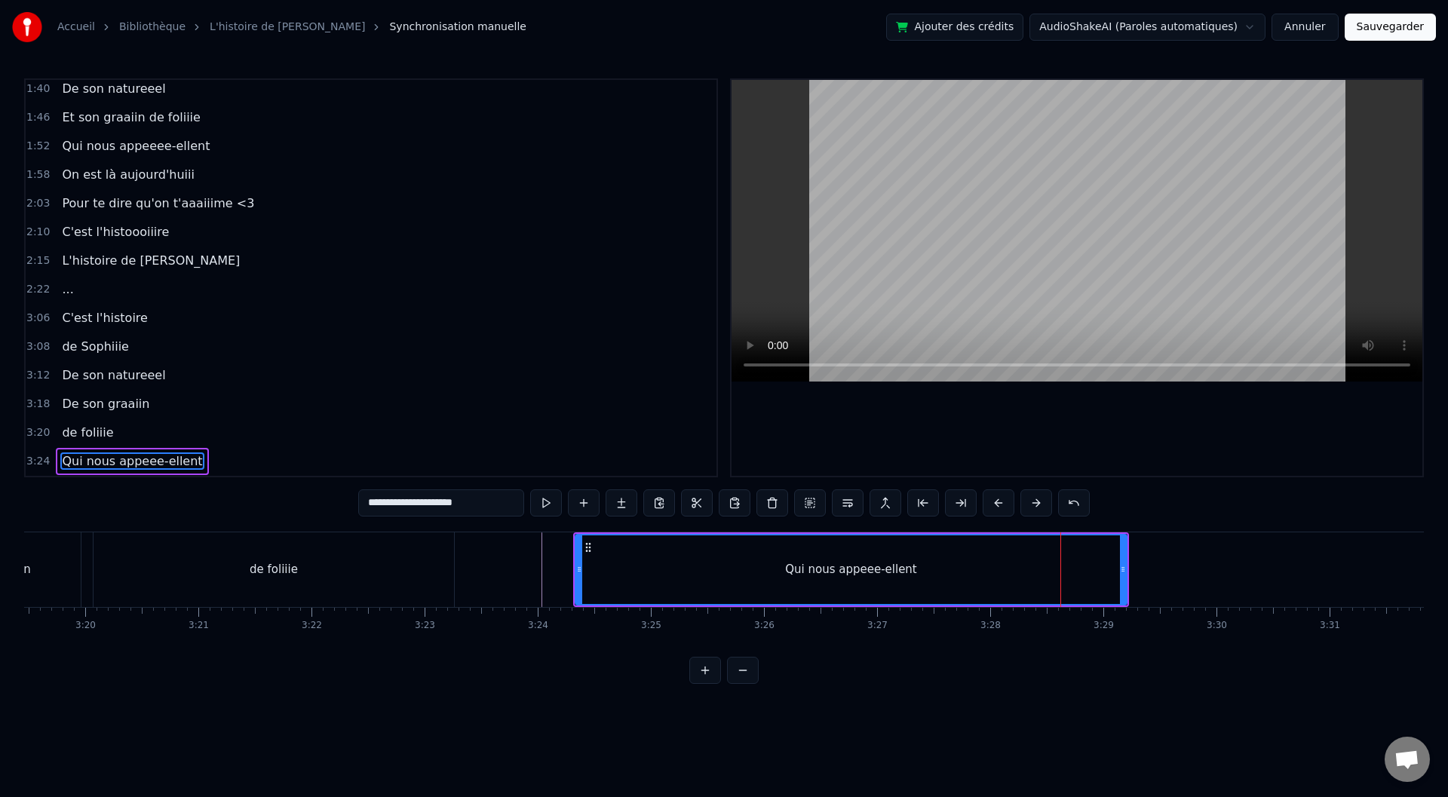
click at [108, 462] on span "Qui nous appeee-ellent" at bounding box center [131, 461] width 143 height 17
click at [830, 591] on div "Qui nous appeee-ellent" at bounding box center [851, 569] width 550 height 69
drag, startPoint x: 476, startPoint y: 503, endPoint x: 412, endPoint y: 505, distance: 64.1
click at [412, 505] on input "**********" at bounding box center [441, 502] width 166 height 27
type input "********"
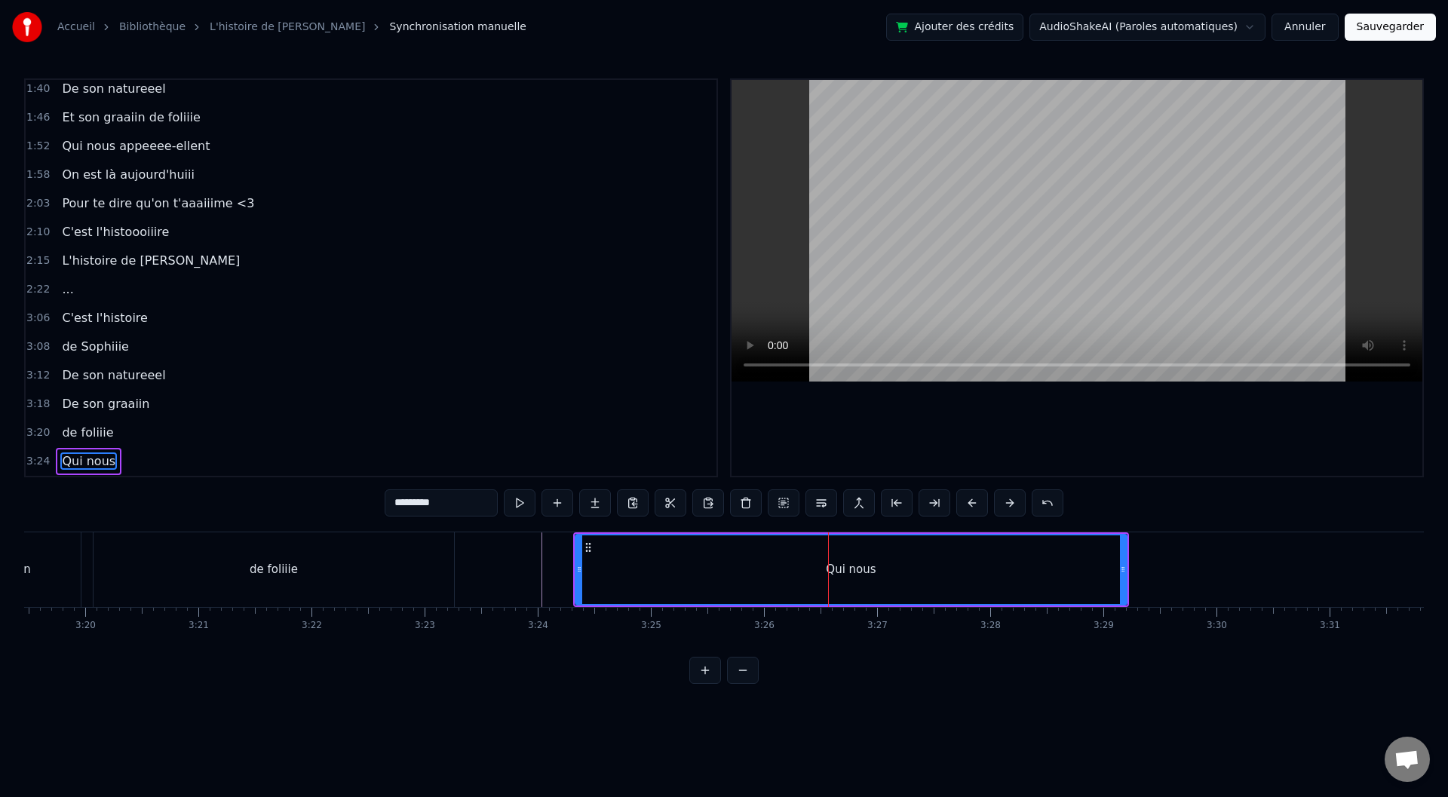
click at [1020, 585] on div "Qui nous" at bounding box center [851, 569] width 550 height 69
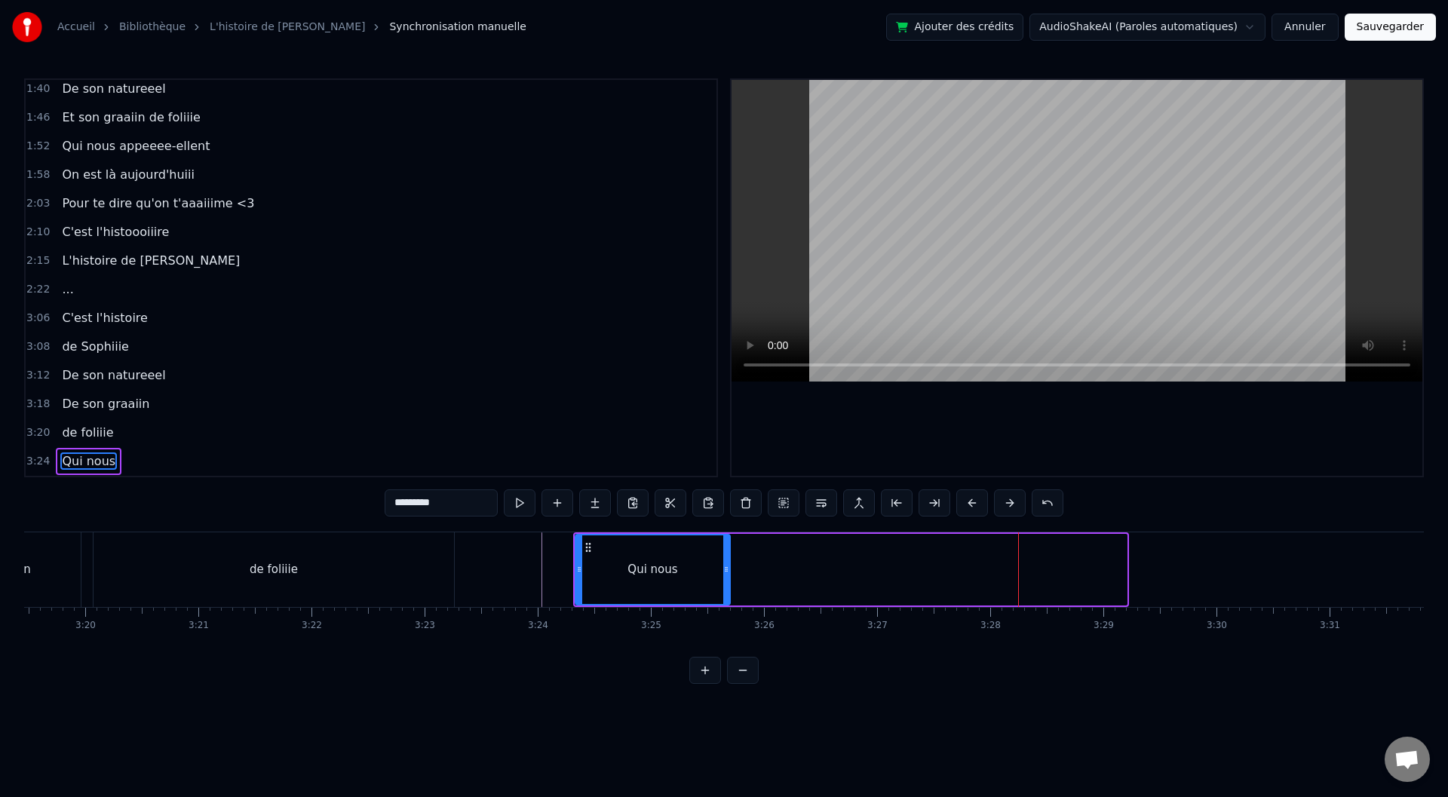
drag, startPoint x: 1123, startPoint y: 575, endPoint x: 726, endPoint y: 560, distance: 397.0
click at [726, 560] on div at bounding box center [726, 569] width 6 height 69
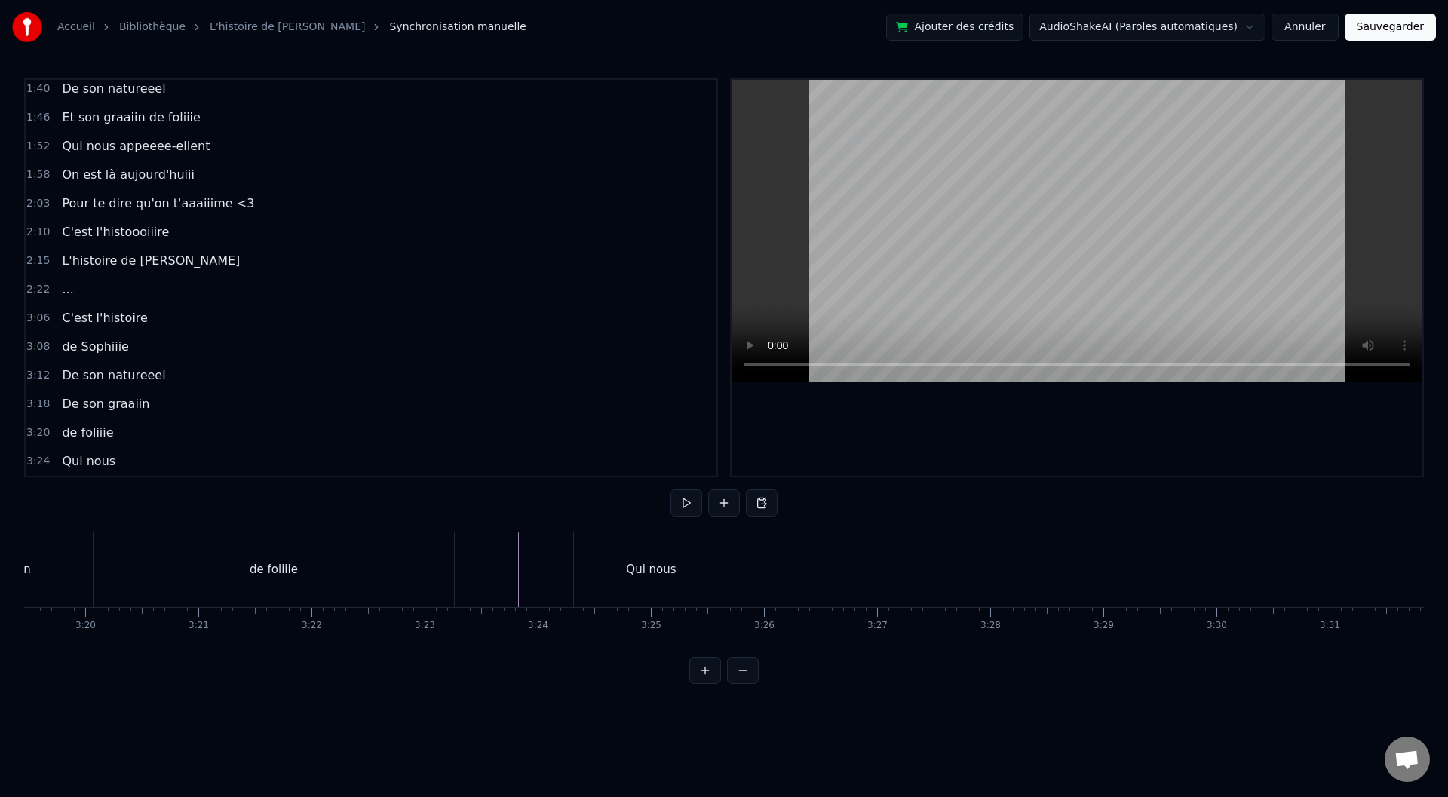
click at [726, 571] on div "Qui nous" at bounding box center [651, 569] width 155 height 75
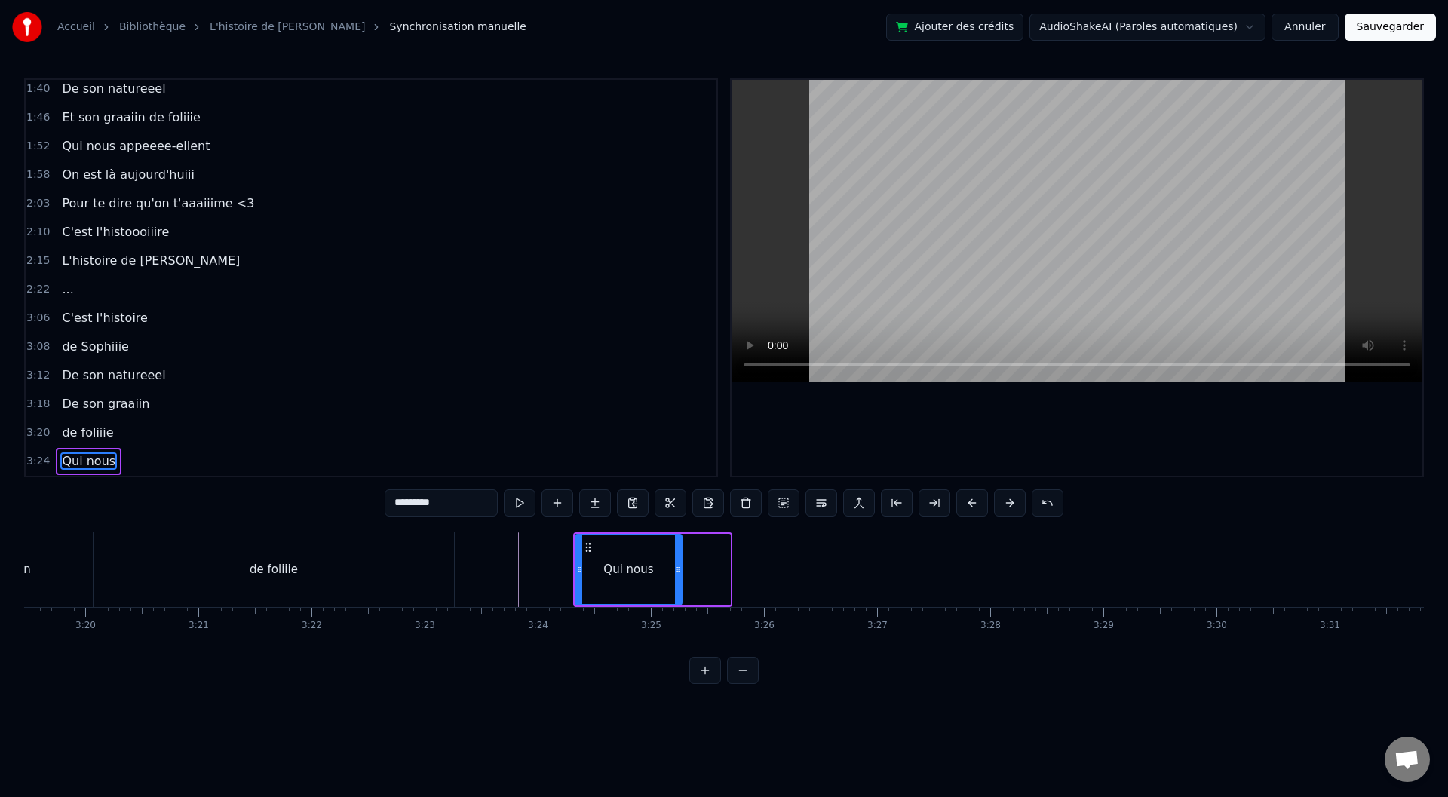
drag, startPoint x: 728, startPoint y: 570, endPoint x: 677, endPoint y: 570, distance: 51.3
click at [677, 570] on icon at bounding box center [678, 569] width 6 height 12
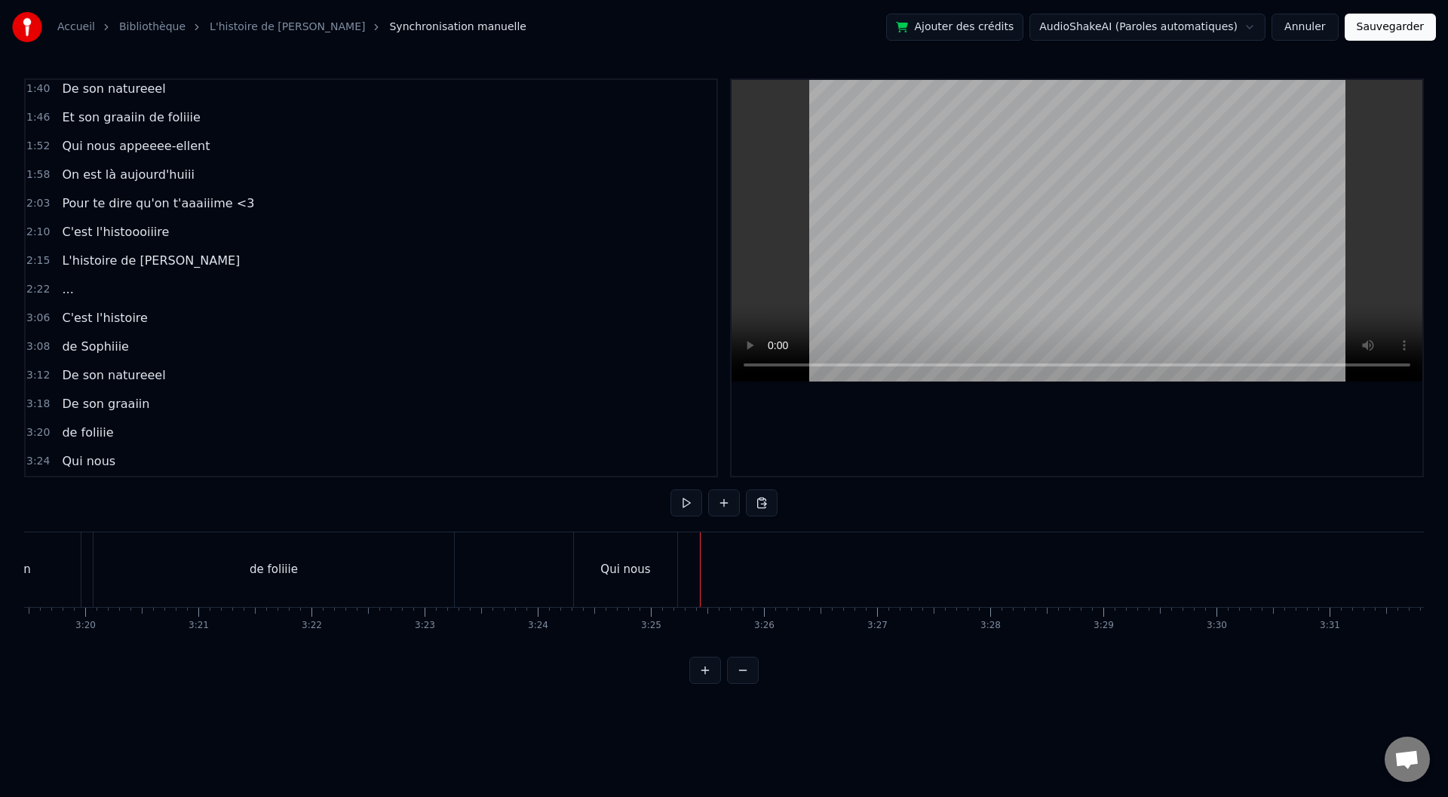
click at [735, 570] on div "<>" at bounding box center [741, 569] width 19 height 17
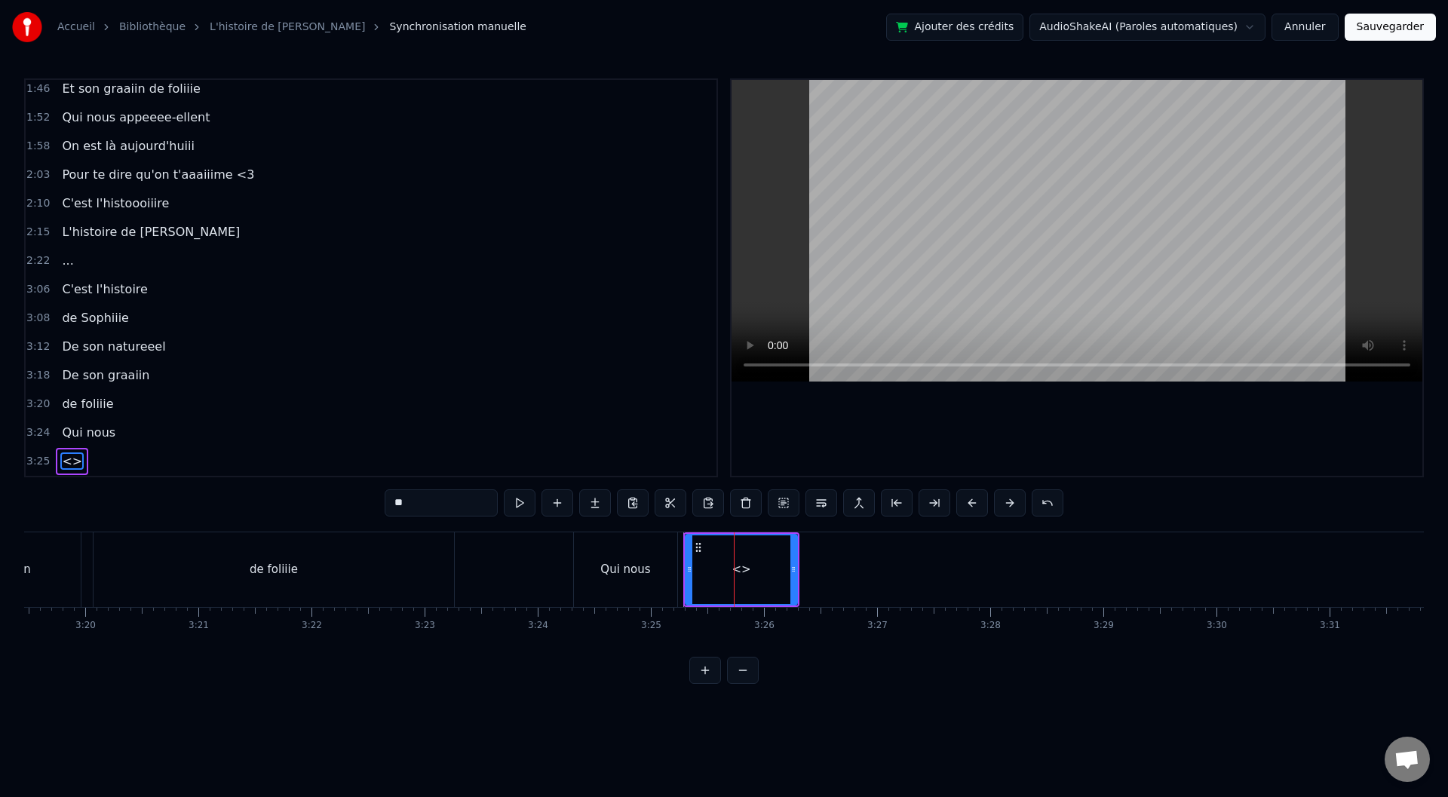
drag, startPoint x: 434, startPoint y: 502, endPoint x: 382, endPoint y: 506, distance: 51.4
click at [385, 506] on input "**" at bounding box center [441, 502] width 113 height 27
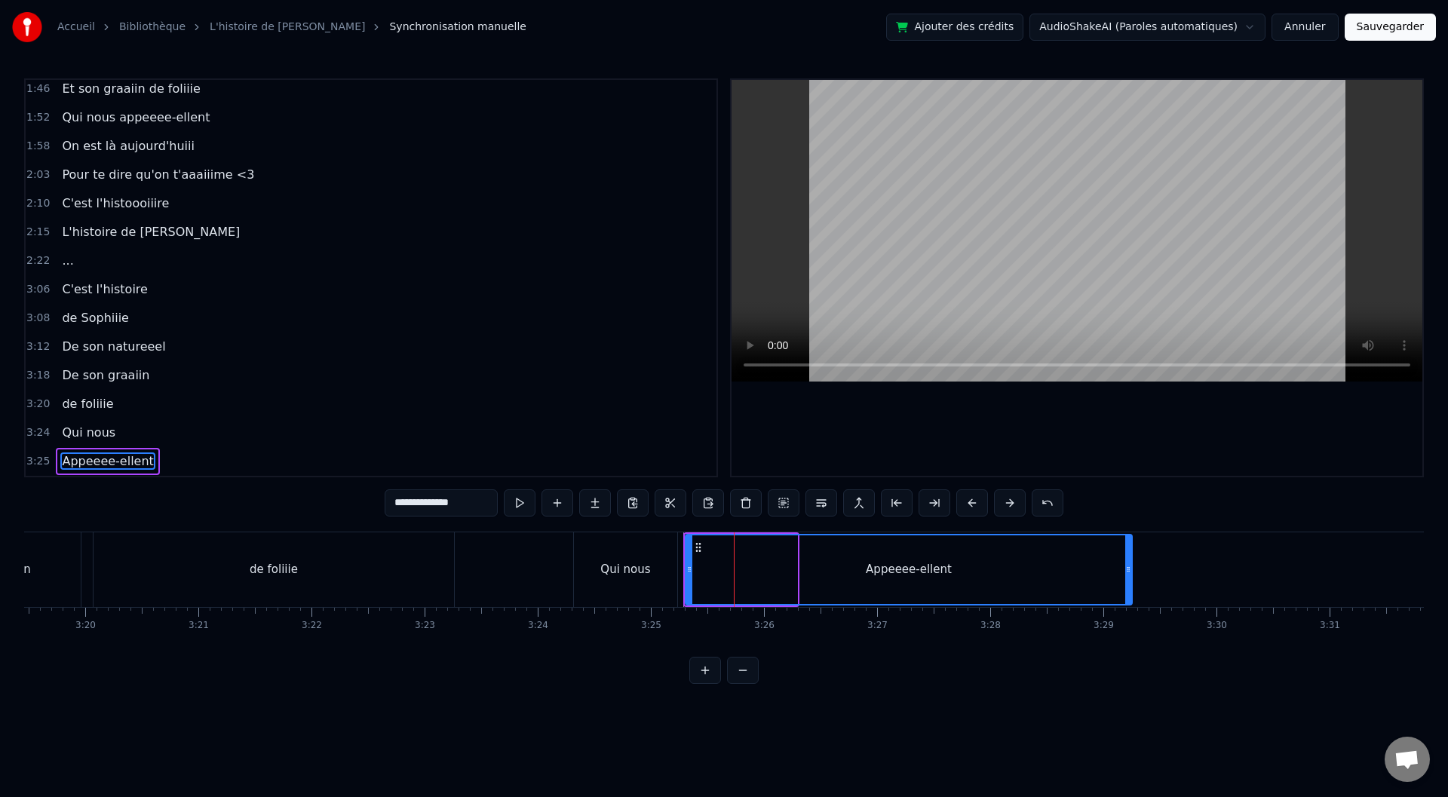
drag, startPoint x: 795, startPoint y: 570, endPoint x: 1130, endPoint y: 569, distance: 334.9
click at [1130, 569] on icon at bounding box center [1128, 569] width 6 height 12
type input "**********"
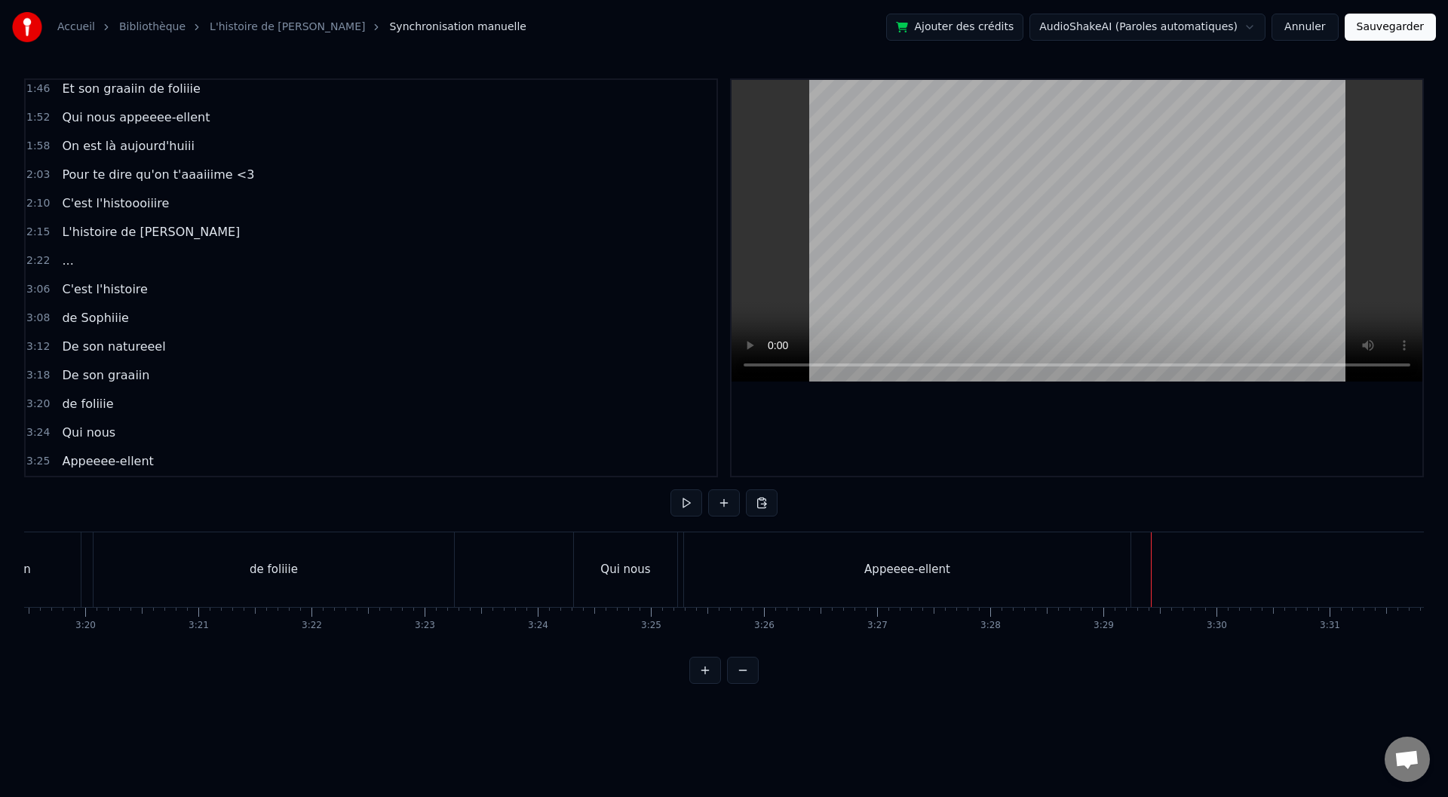
click at [1125, 573] on div "Appeeee-ellent" at bounding box center [907, 569] width 446 height 75
click at [1211, 572] on div "<>" at bounding box center [1213, 569] width 19 height 17
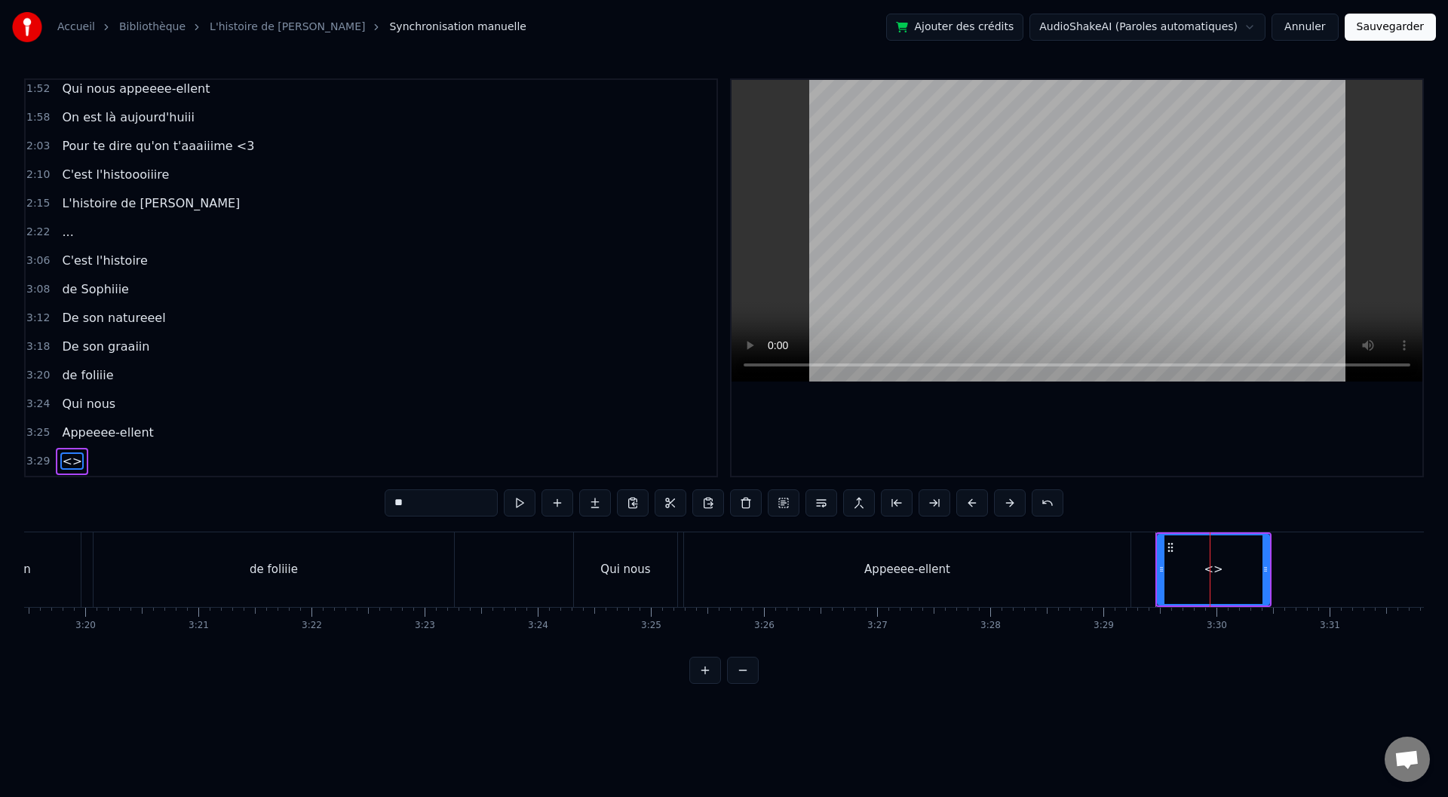
drag, startPoint x: 435, startPoint y: 508, endPoint x: 370, endPoint y: 511, distance: 65.7
click at [370, 511] on div "0:00 Baaaah ça va mieux toiii ? 0:04 Ou ça va [PERSON_NAME] ? 0:07 Sacré sulééé…" at bounding box center [724, 381] width 1400 height 606
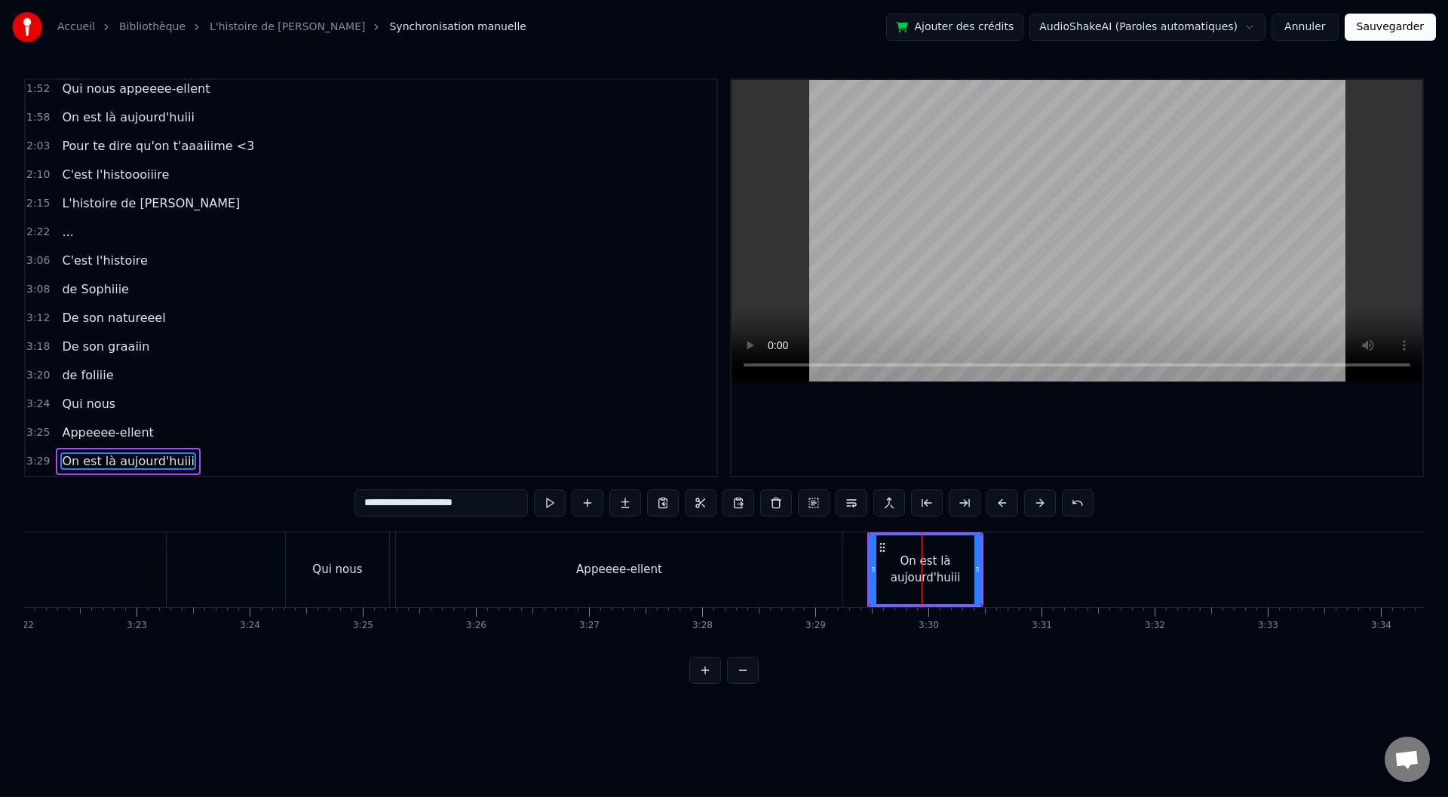
scroll to position [0, 23035]
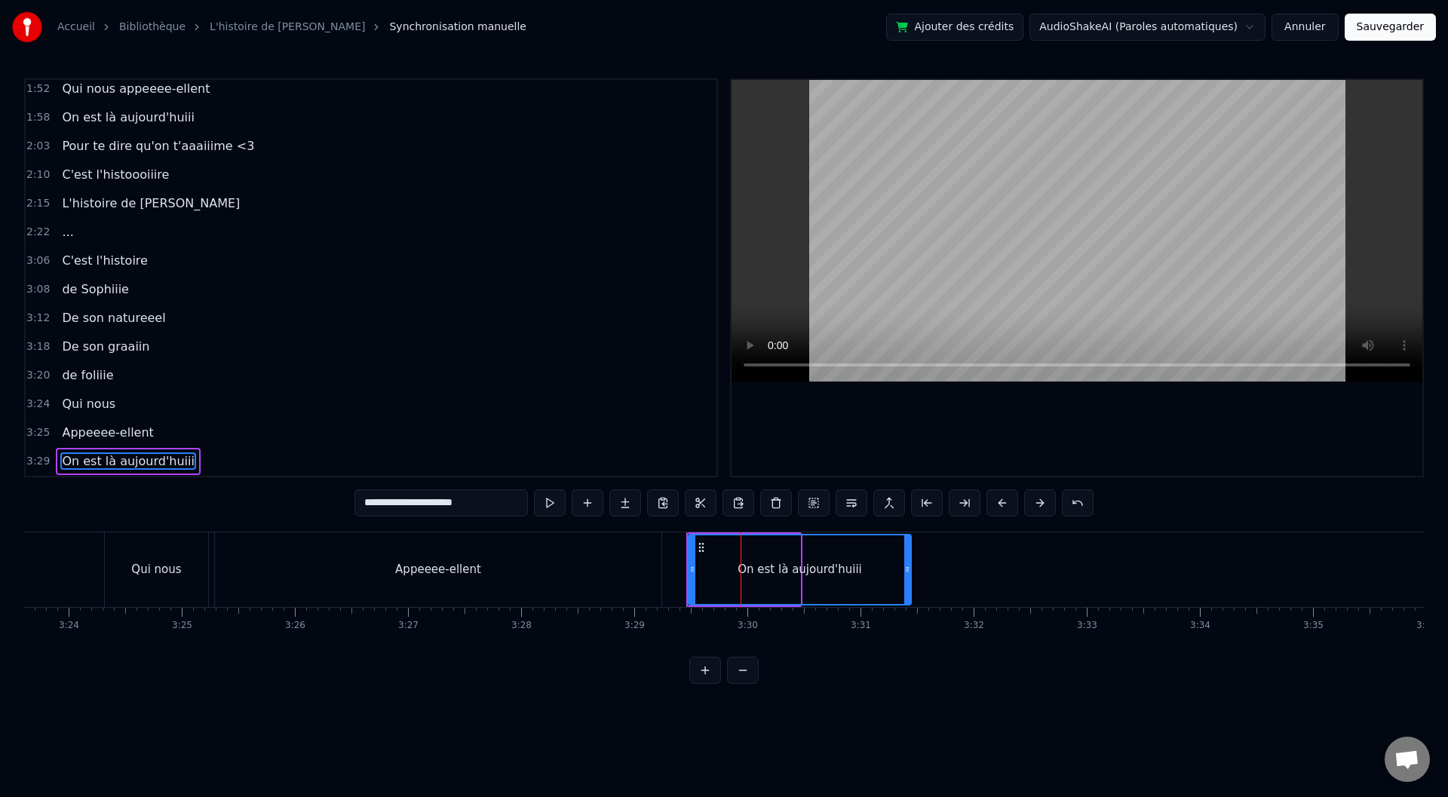
drag, startPoint x: 796, startPoint y: 572, endPoint x: 1000, endPoint y: 580, distance: 204.6
click at [910, 583] on div at bounding box center [907, 569] width 6 height 69
type input "**********"
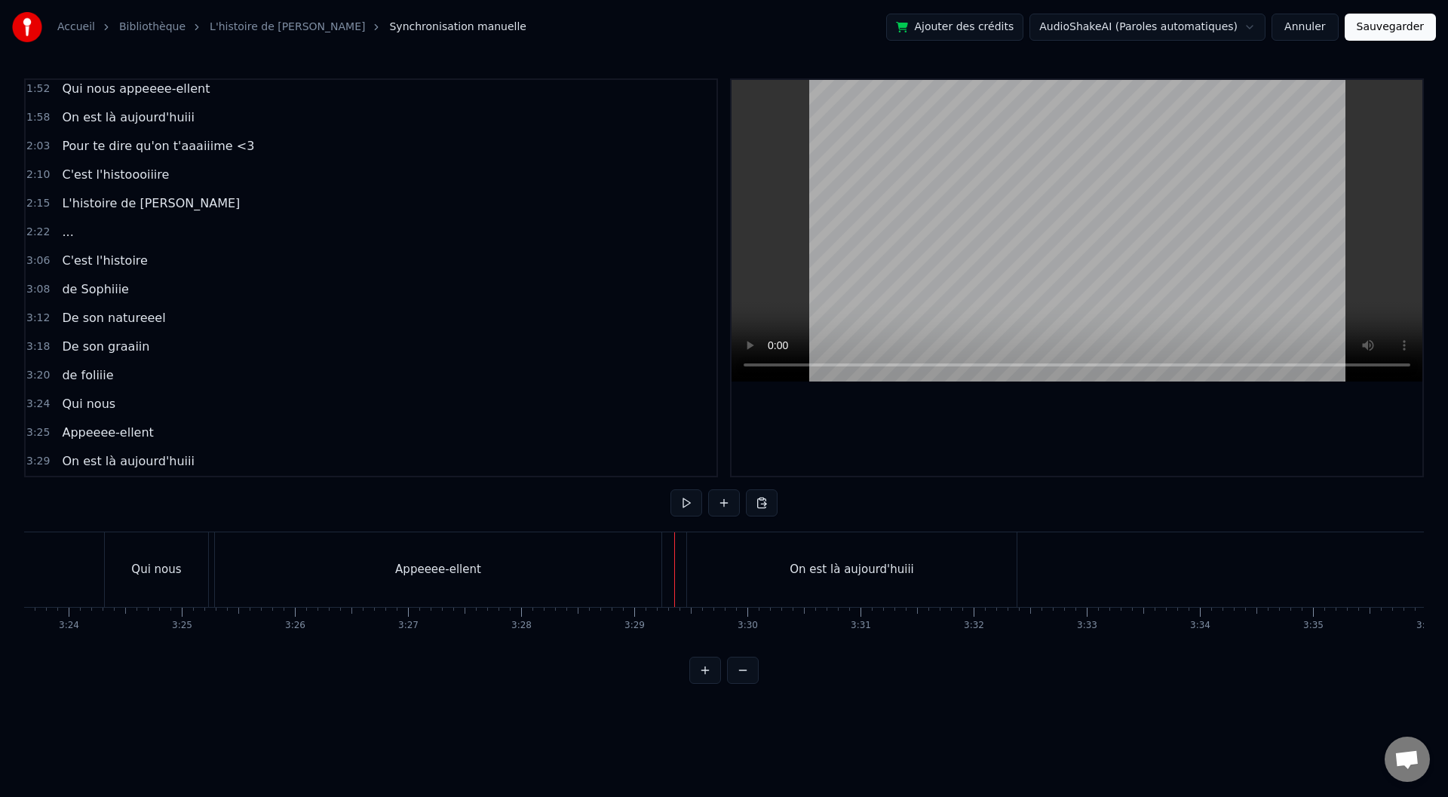
click at [210, 560] on div "Qui nous" at bounding box center [158, 569] width 108 height 75
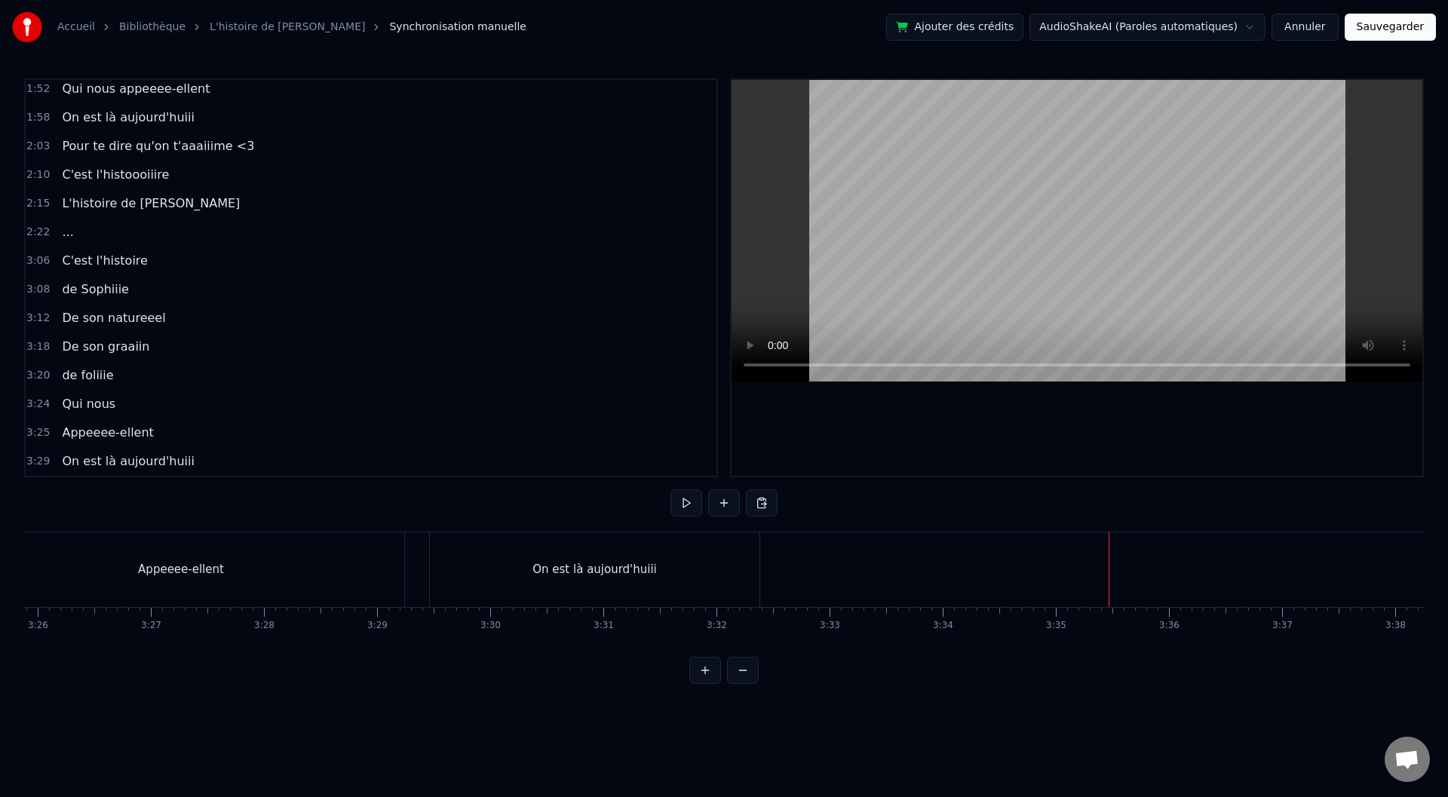
scroll to position [0, 23110]
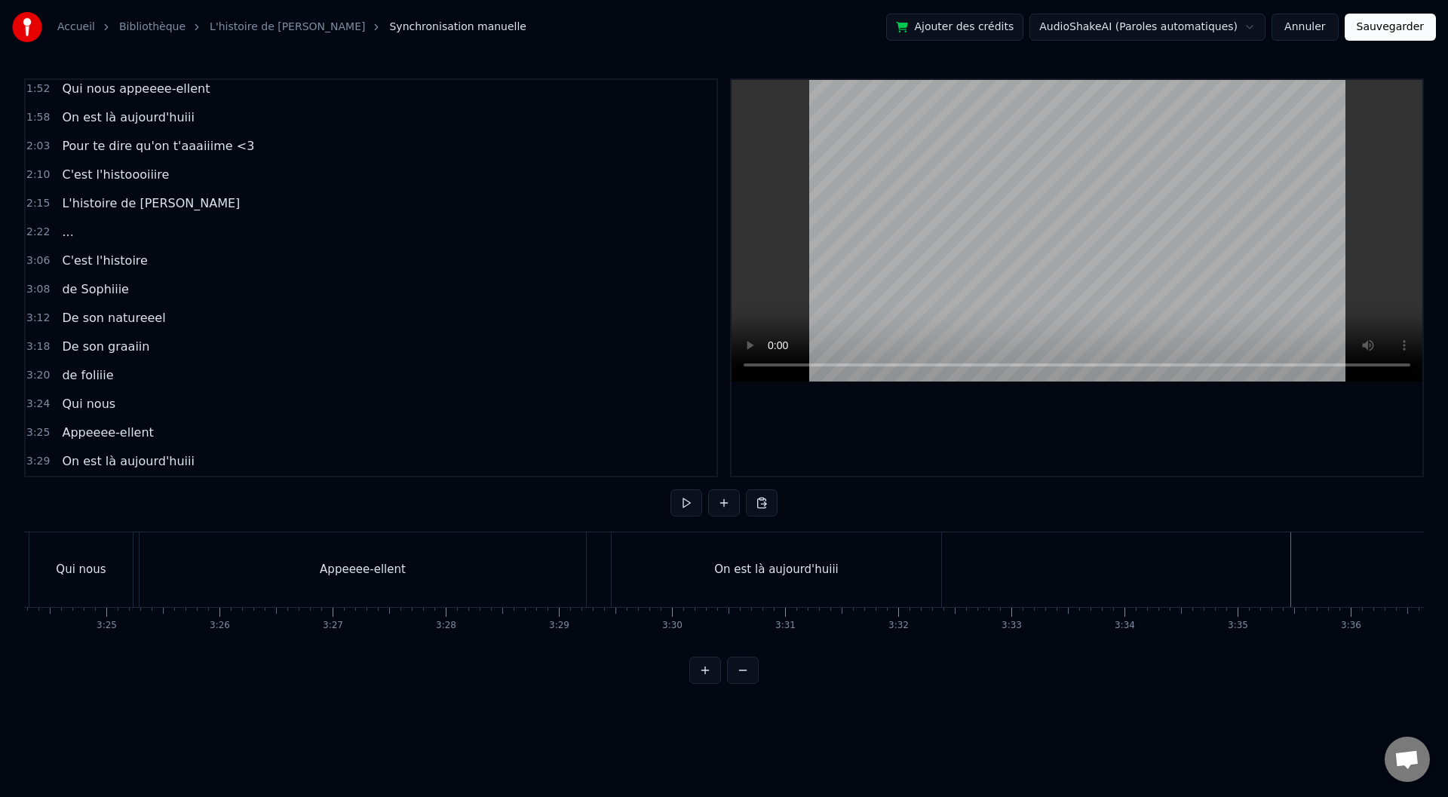
click at [788, 575] on div "On est là aujourd'huiii" at bounding box center [776, 569] width 124 height 17
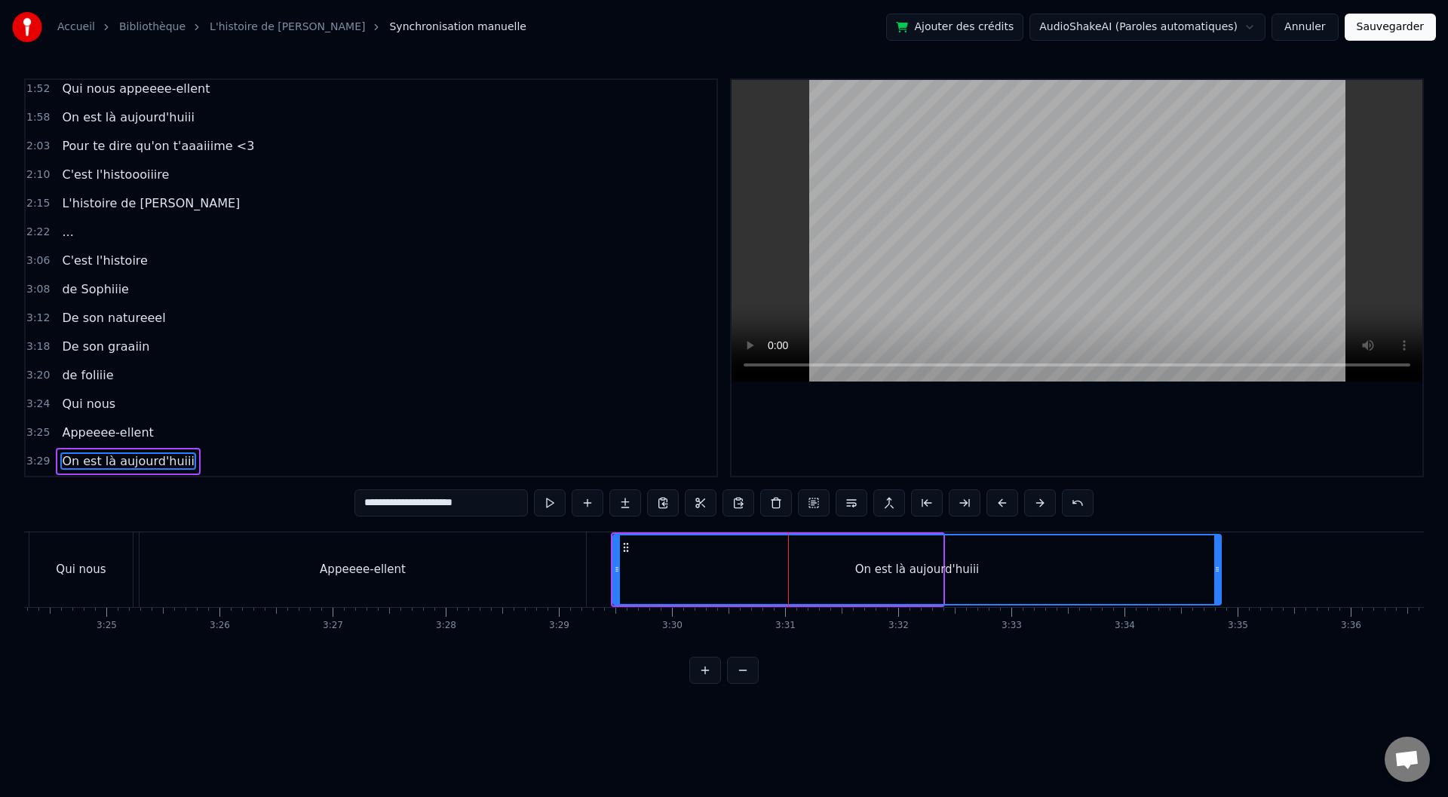
drag, startPoint x: 941, startPoint y: 567, endPoint x: 1220, endPoint y: 578, distance: 280.0
click at [1220, 578] on div at bounding box center [1217, 569] width 6 height 69
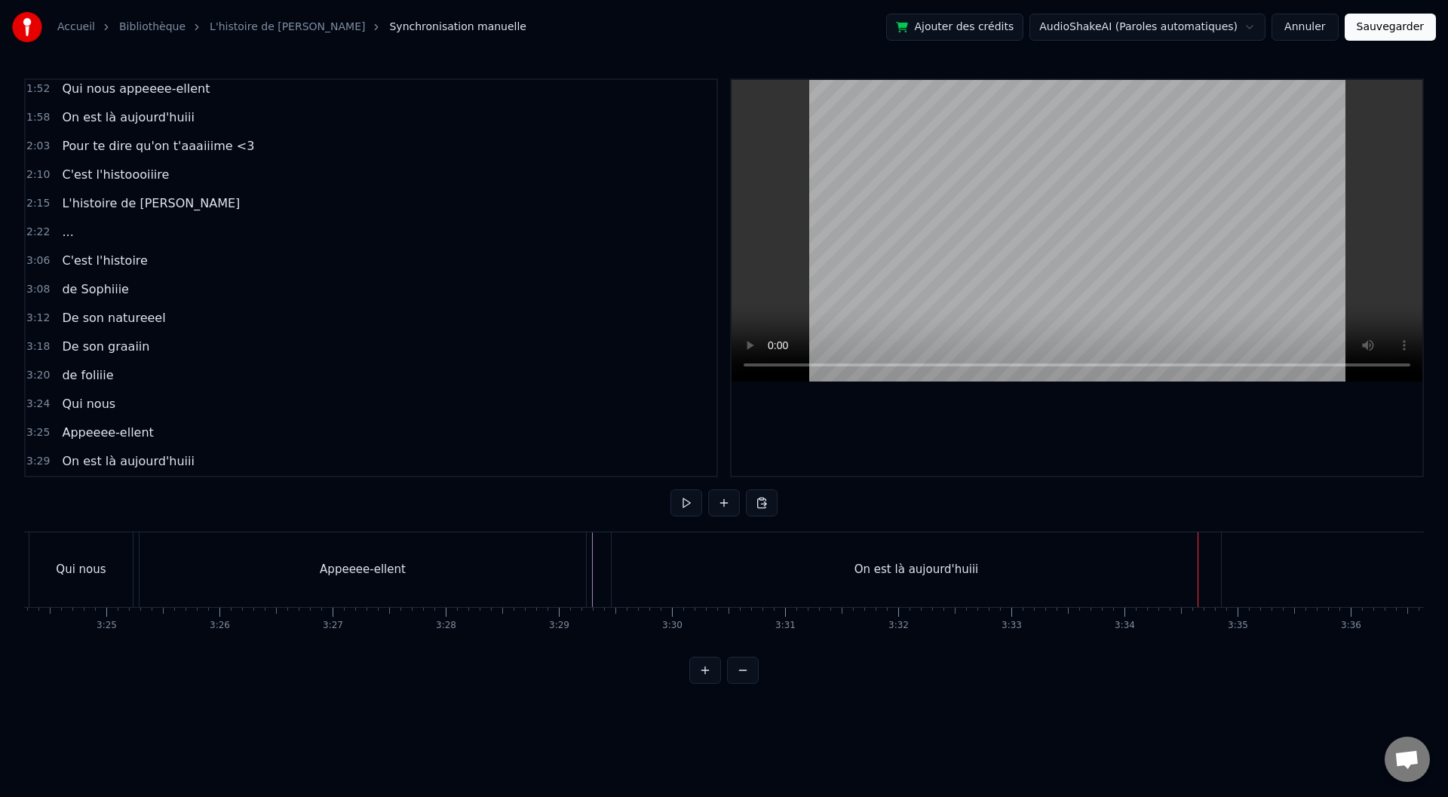
click at [1021, 571] on div "On est là aujourd'huiii" at bounding box center [916, 569] width 609 height 75
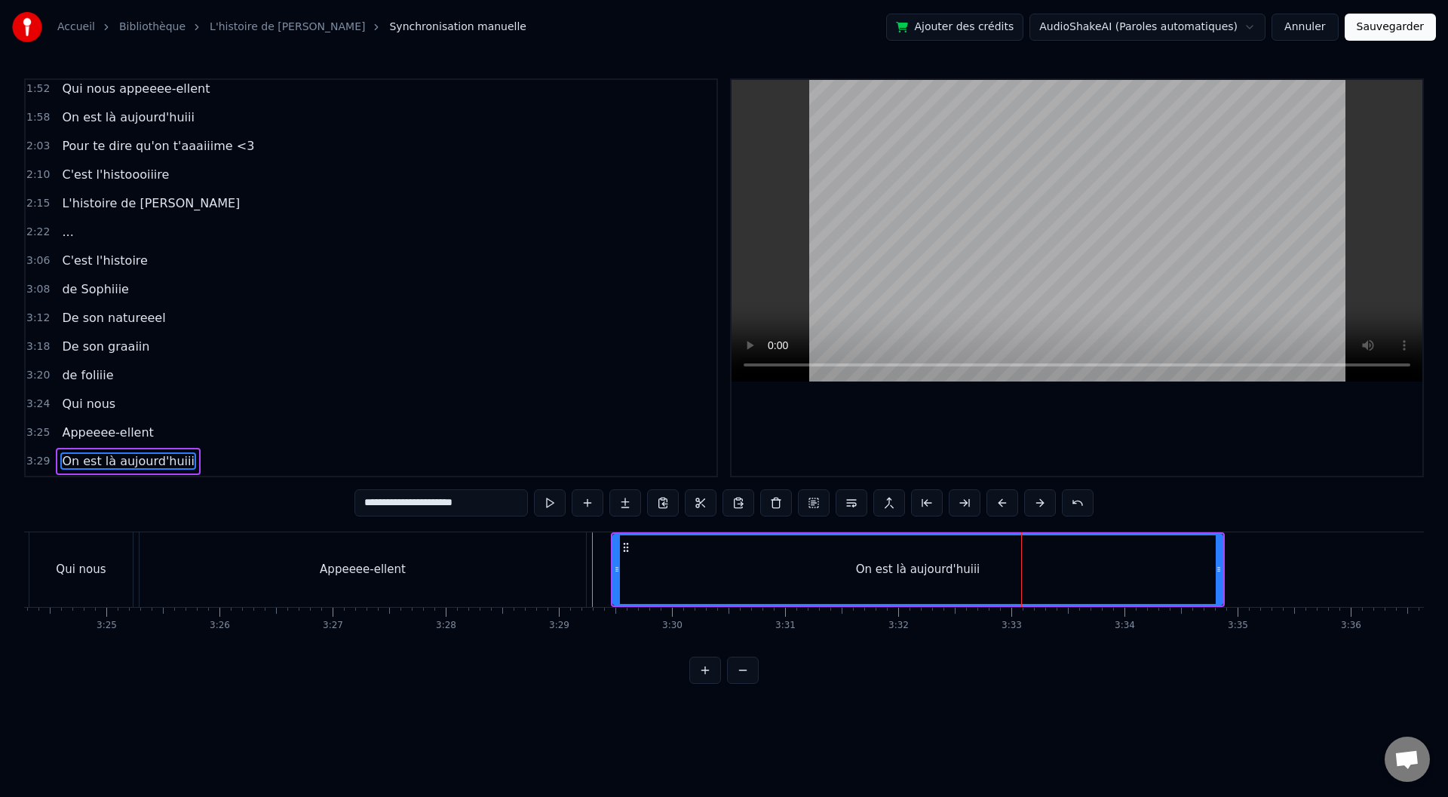
click at [965, 572] on div "On est là aujourd'huiii" at bounding box center [918, 569] width 124 height 17
click at [971, 572] on div "On est là aujourd'huiii" at bounding box center [918, 569] width 124 height 17
click at [962, 572] on div "On est là aujourd'huiii" at bounding box center [918, 569] width 124 height 17
click at [996, 571] on div "On est là aujourd'huiii" at bounding box center [918, 569] width 608 height 69
click at [968, 570] on div "On est là aujourd'huiii" at bounding box center [918, 569] width 124 height 17
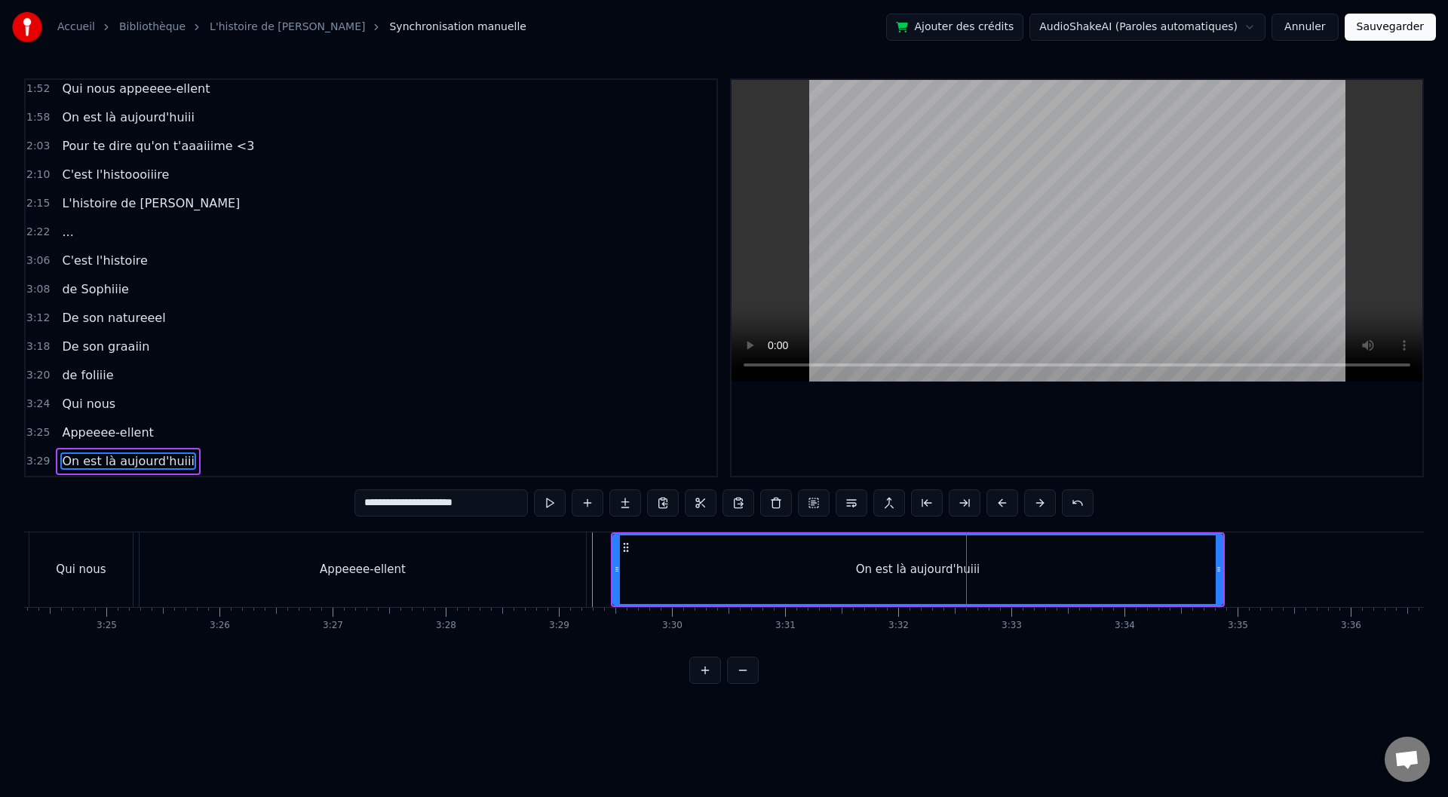
drag, startPoint x: 476, startPoint y: 502, endPoint x: 410, endPoint y: 506, distance: 66.5
click at [410, 506] on input "**********" at bounding box center [440, 502] width 173 height 27
type input "*********"
click at [1070, 565] on div "On est là" at bounding box center [918, 569] width 608 height 69
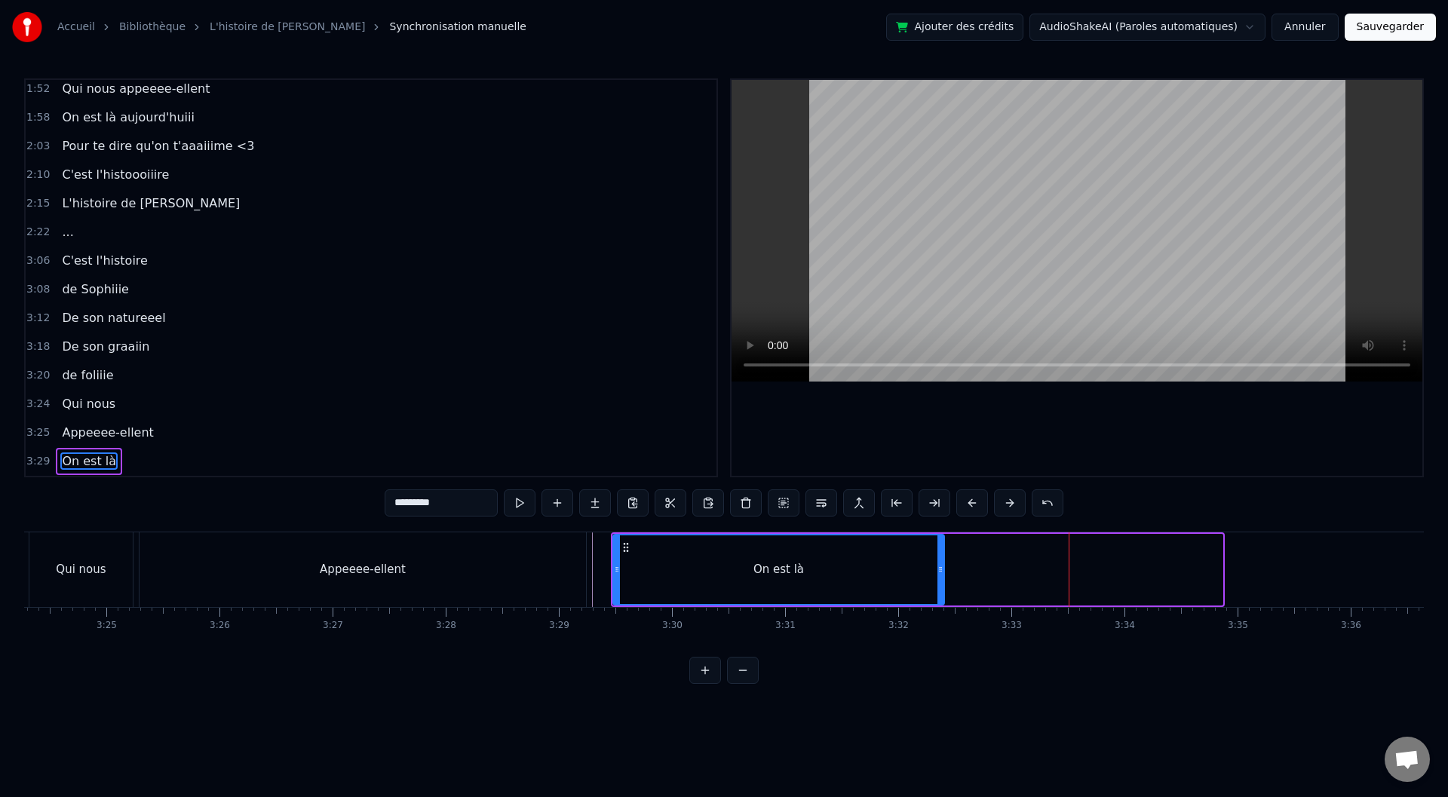
drag, startPoint x: 1194, startPoint y: 569, endPoint x: 947, endPoint y: 563, distance: 246.7
click at [944, 563] on div at bounding box center [940, 569] width 6 height 69
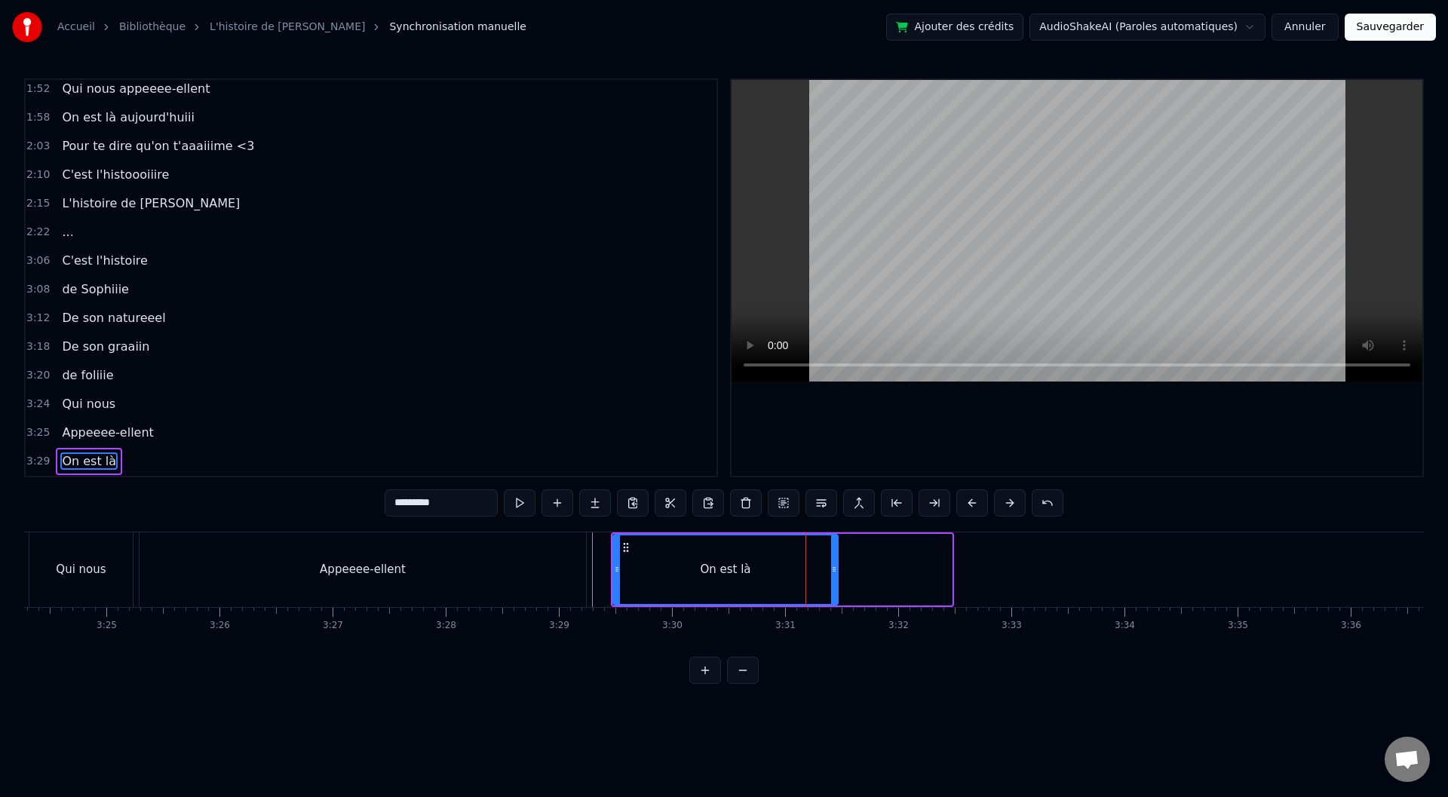
drag, startPoint x: 949, startPoint y: 568, endPoint x: 835, endPoint y: 569, distance: 113.9
click at [835, 569] on icon at bounding box center [834, 569] width 6 height 12
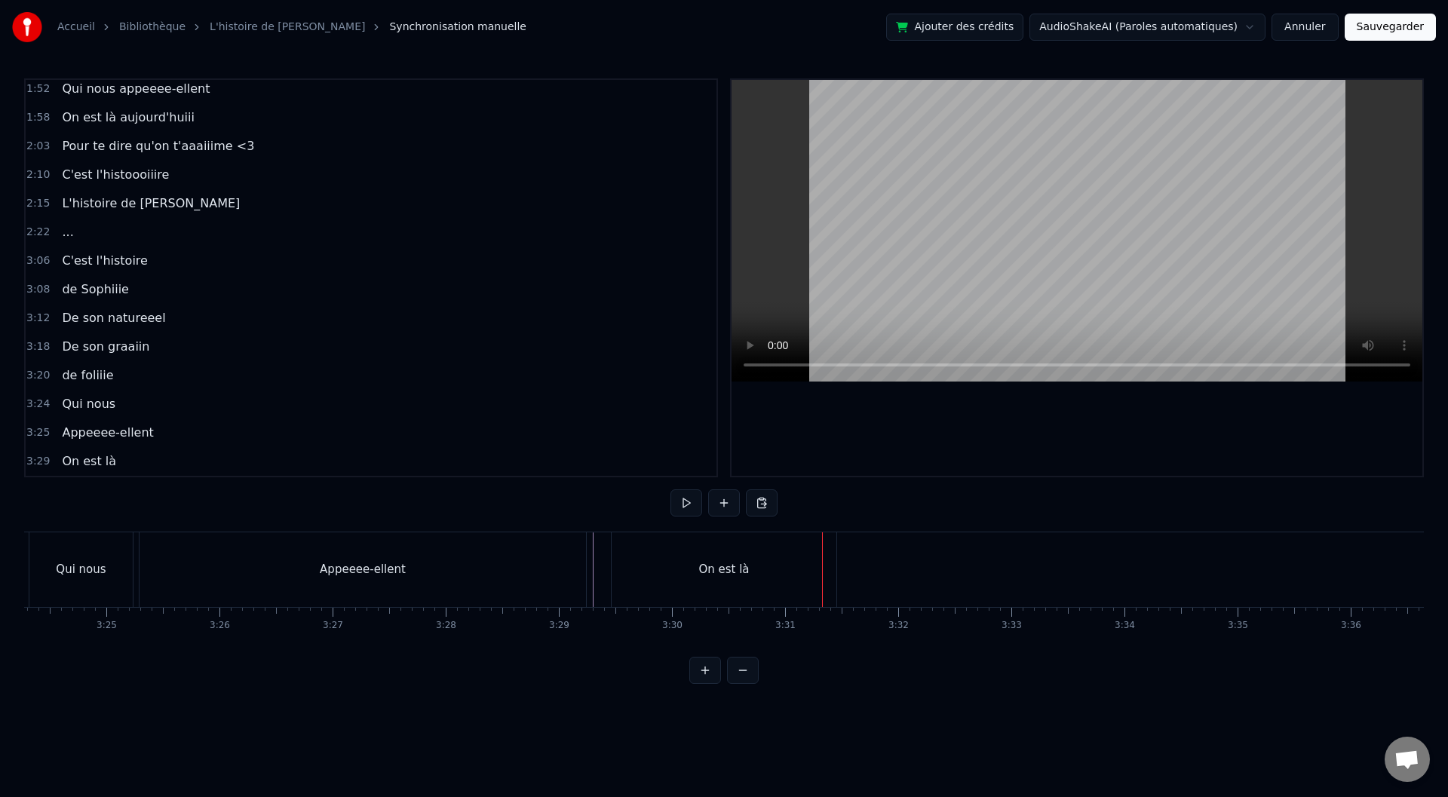
click at [830, 571] on div "On est là" at bounding box center [724, 569] width 225 height 75
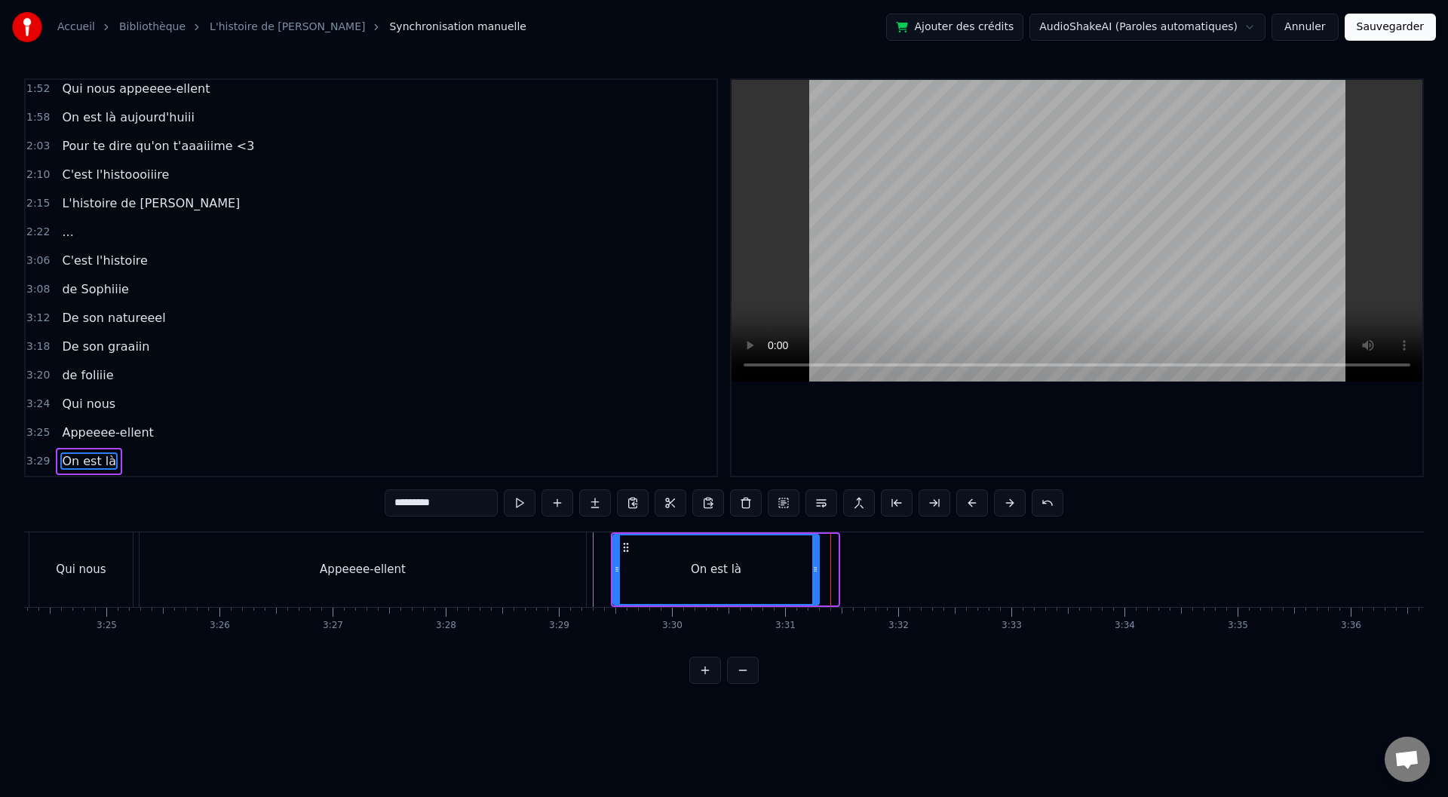
drag, startPoint x: 836, startPoint y: 571, endPoint x: 817, endPoint y: 572, distance: 18.9
click at [817, 572] on icon at bounding box center [815, 569] width 6 height 12
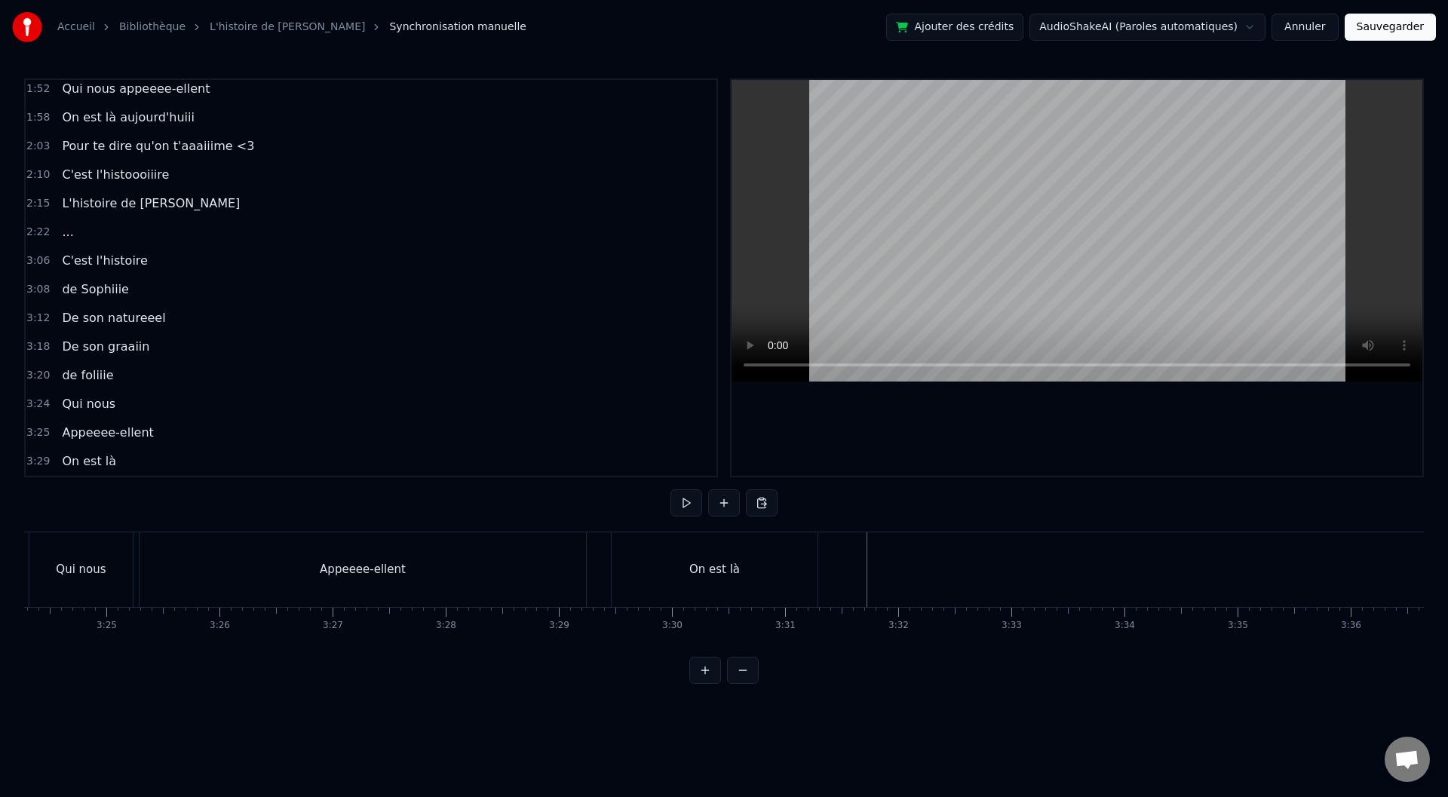
click at [891, 573] on div "<>" at bounding box center [885, 569] width 19 height 17
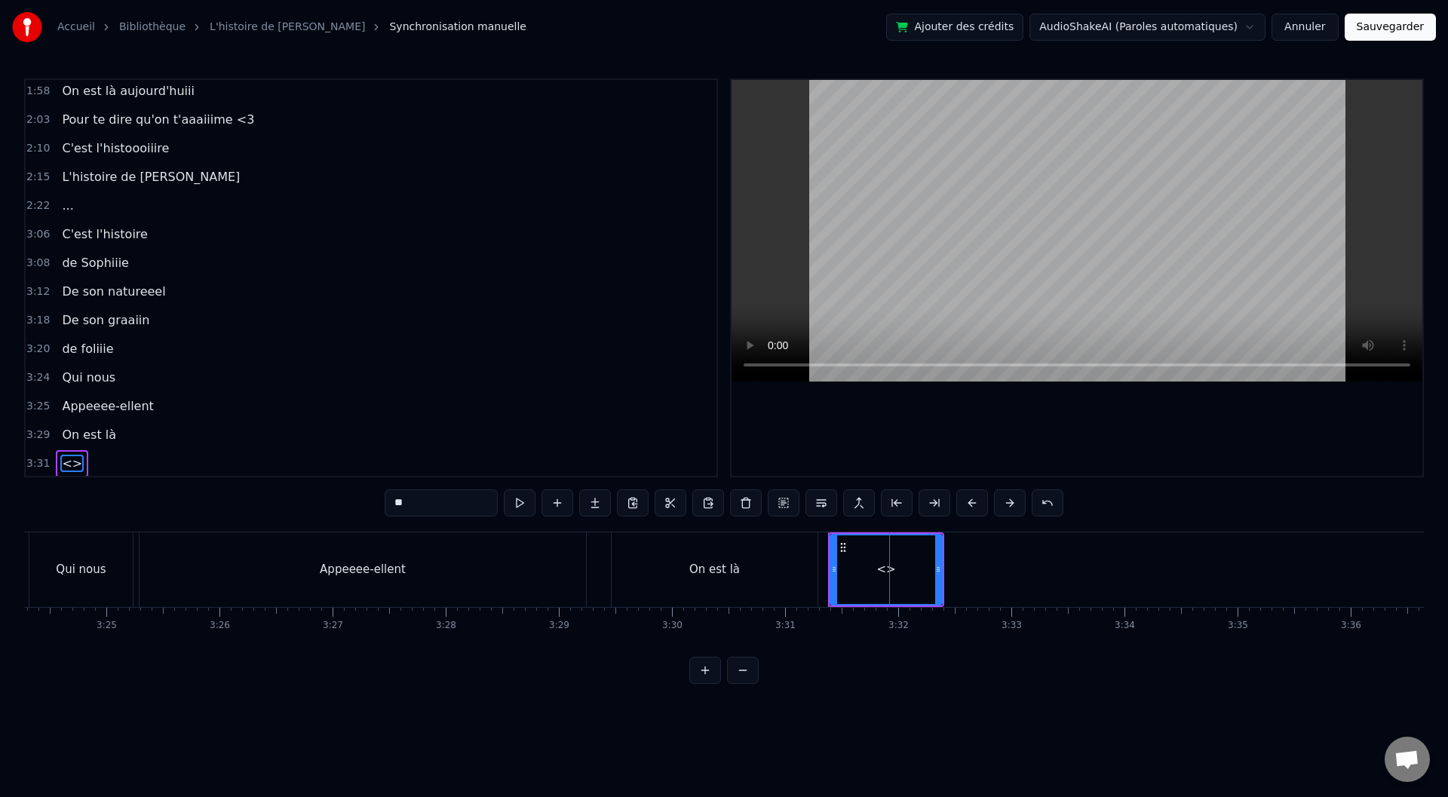
scroll to position [894, 0]
drag, startPoint x: 465, startPoint y: 500, endPoint x: 373, endPoint y: 512, distance: 92.8
click at [376, 511] on div "0:00 Baaaah ça va mieux toiii ? 0:04 Ou ça va [PERSON_NAME] ? 0:07 Sacré sulééé…" at bounding box center [724, 381] width 1400 height 606
type input "*"
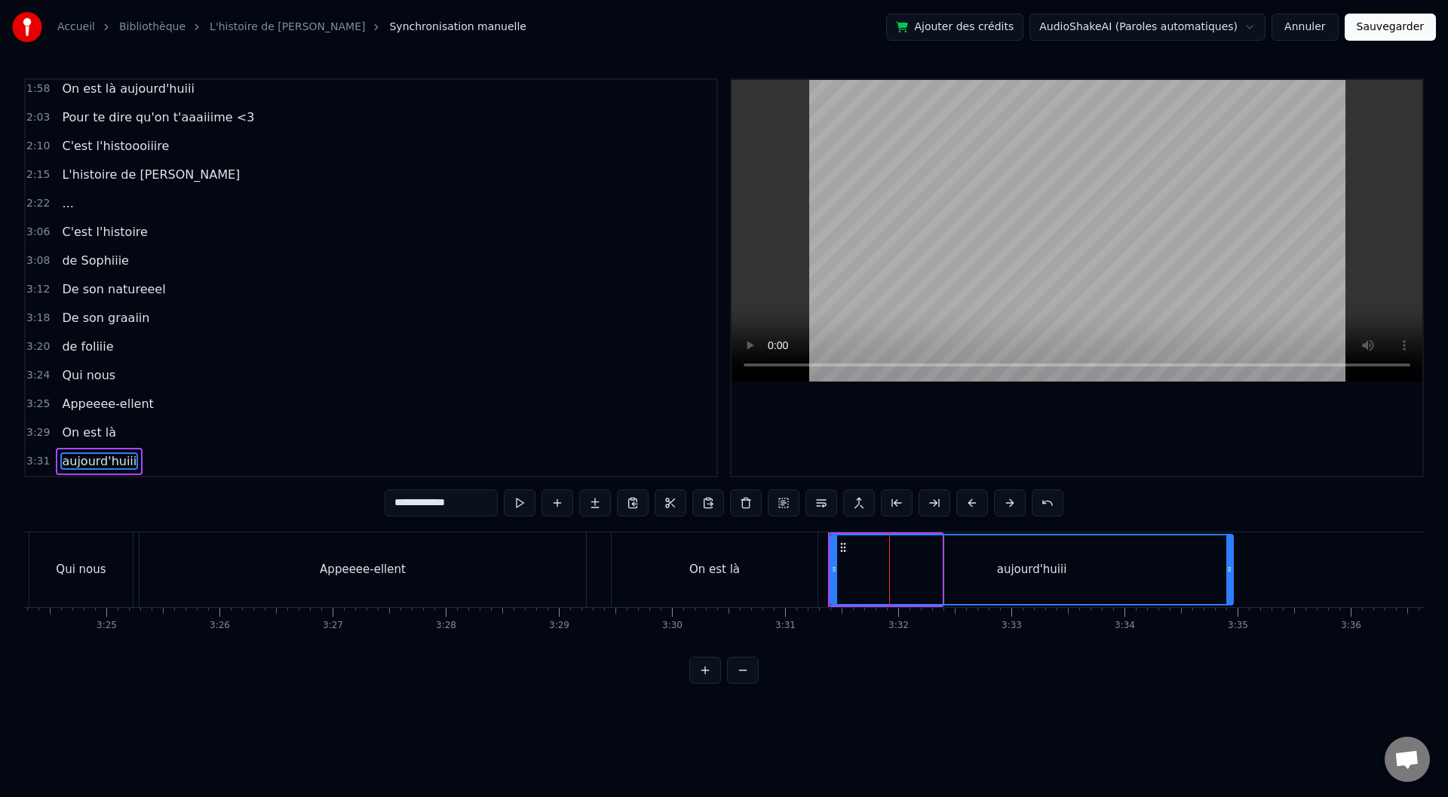
drag, startPoint x: 945, startPoint y: 566, endPoint x: 1247, endPoint y: 570, distance: 301.7
click at [1232, 571] on icon at bounding box center [1229, 569] width 6 height 12
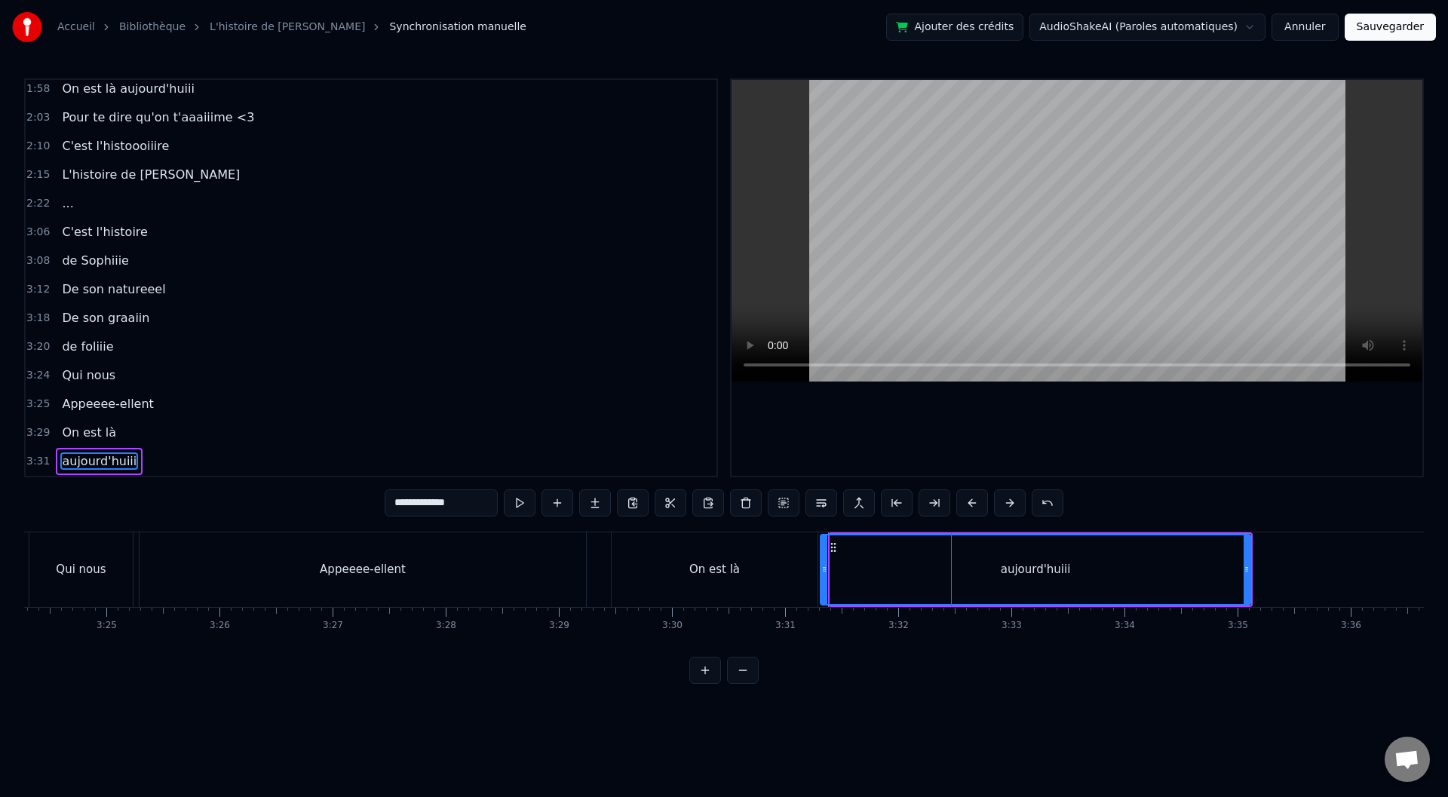
drag, startPoint x: 833, startPoint y: 570, endPoint x: 823, endPoint y: 569, distance: 9.9
click at [823, 569] on icon at bounding box center [824, 569] width 6 height 12
type input "**********"
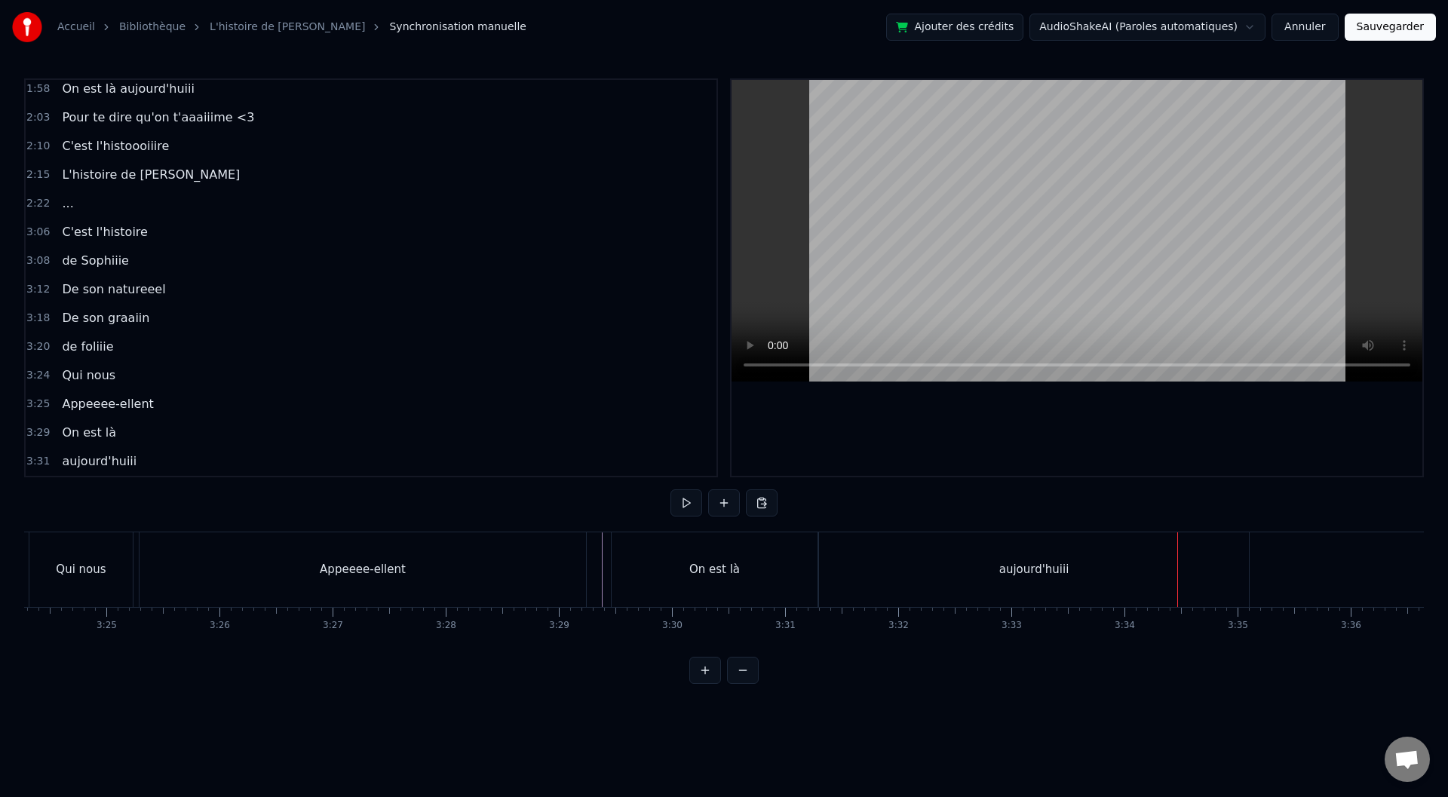
click at [1014, 578] on div "aujourd'huiii" at bounding box center [1034, 569] width 70 height 17
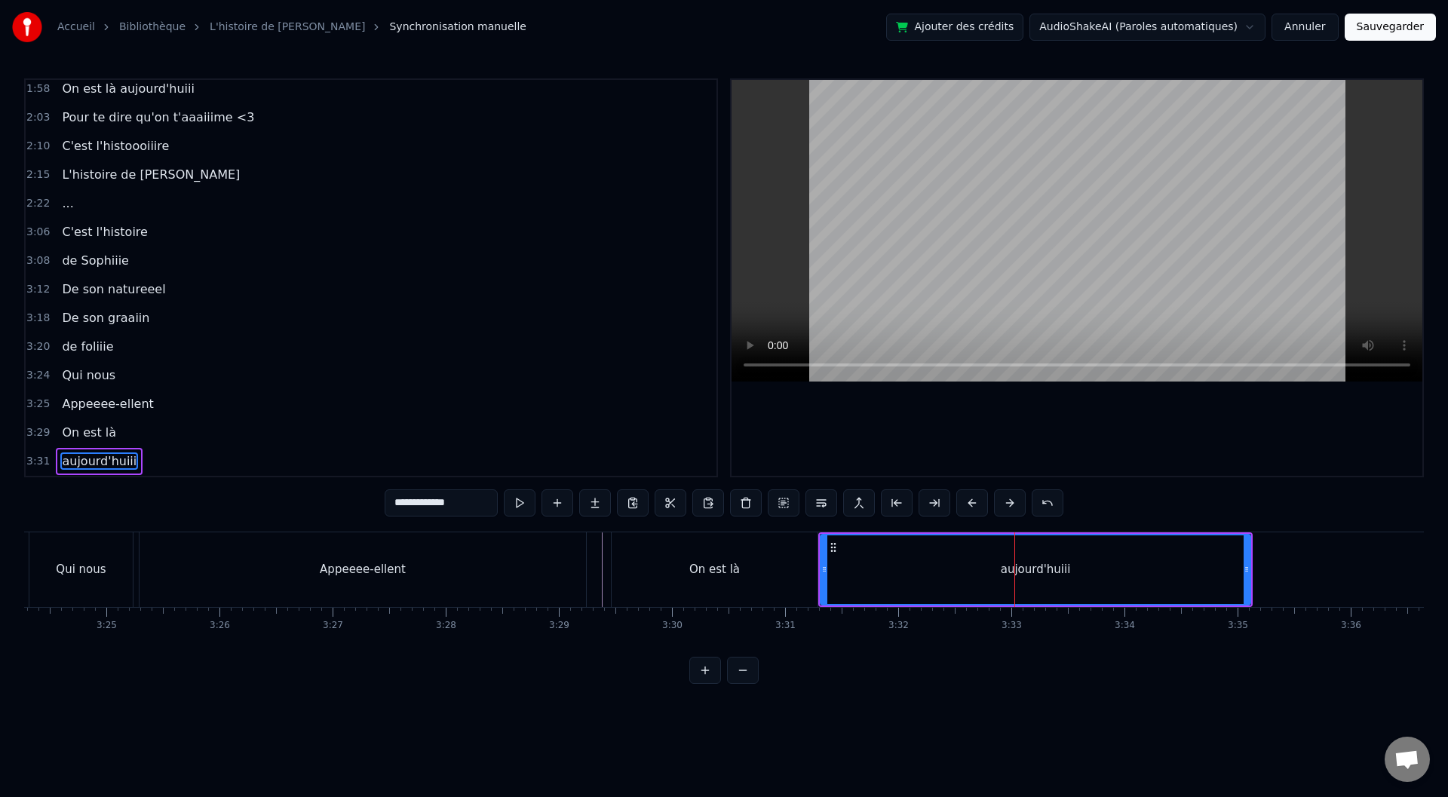
click at [770, 577] on div "On est là" at bounding box center [715, 569] width 206 height 75
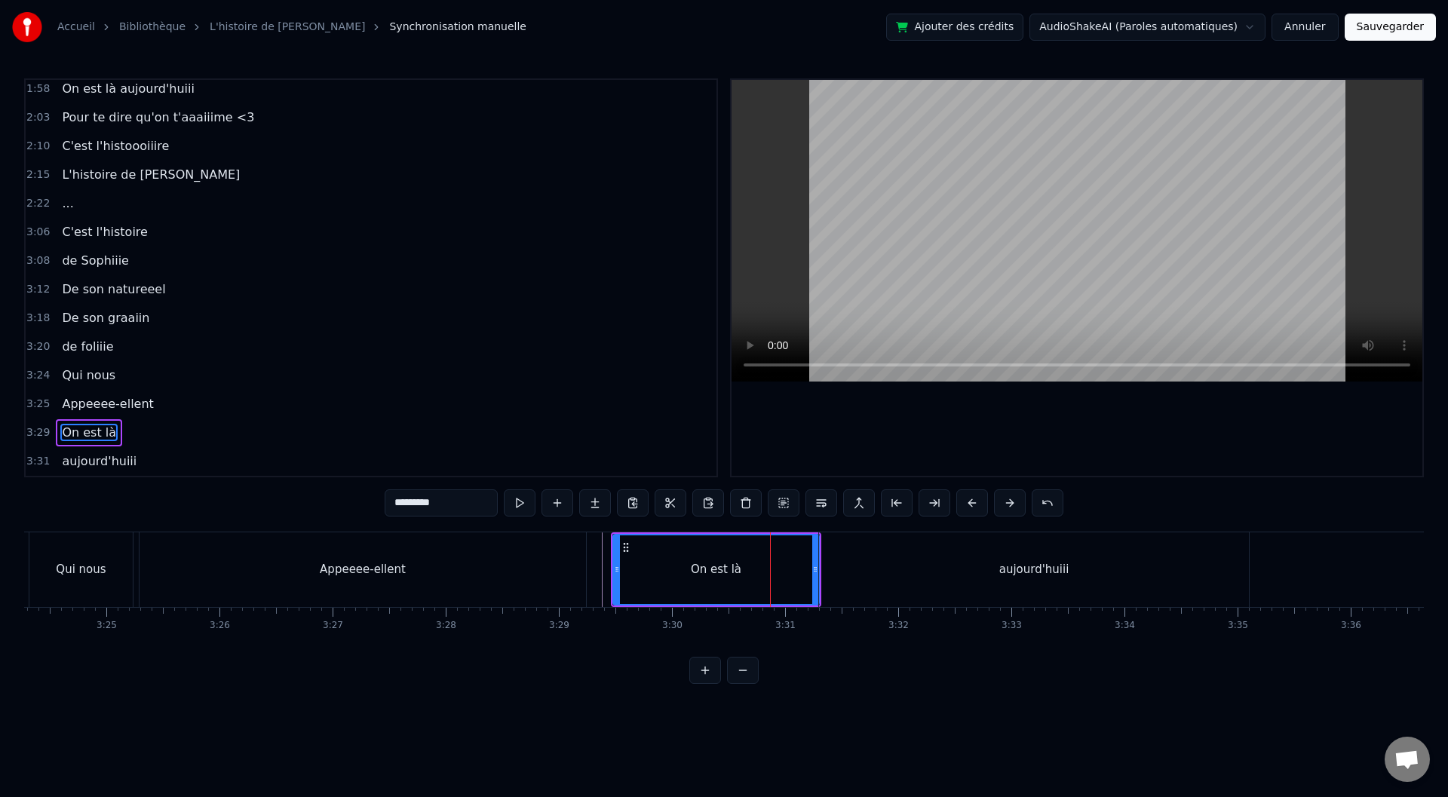
click at [438, 508] on input "*********" at bounding box center [441, 502] width 113 height 27
click at [956, 575] on div "aujourd'huiii" at bounding box center [1034, 569] width 430 height 75
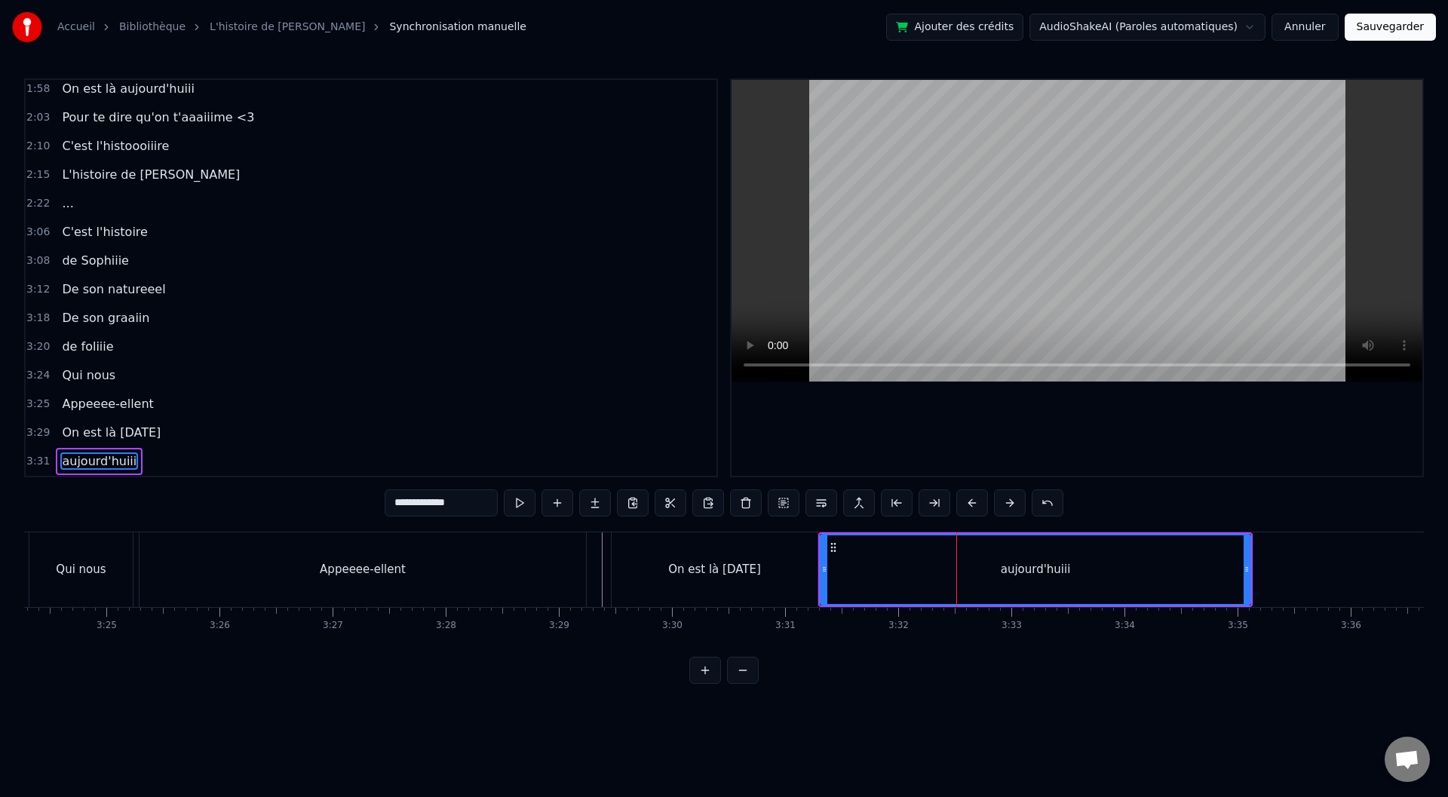
click at [866, 561] on div "aujourd'huiii" at bounding box center [1035, 569] width 428 height 69
click at [1022, 573] on div "aujourd'huiii" at bounding box center [1036, 569] width 70 height 17
drag, startPoint x: 474, startPoint y: 503, endPoint x: 378, endPoint y: 509, distance: 96.0
click at [378, 509] on div "0:00 Baaaah ça va mieux toiii ? 0:04 Ou ça va [PERSON_NAME] ? 0:07 Sacré sulééé…" at bounding box center [724, 381] width 1400 height 606
type input "******"
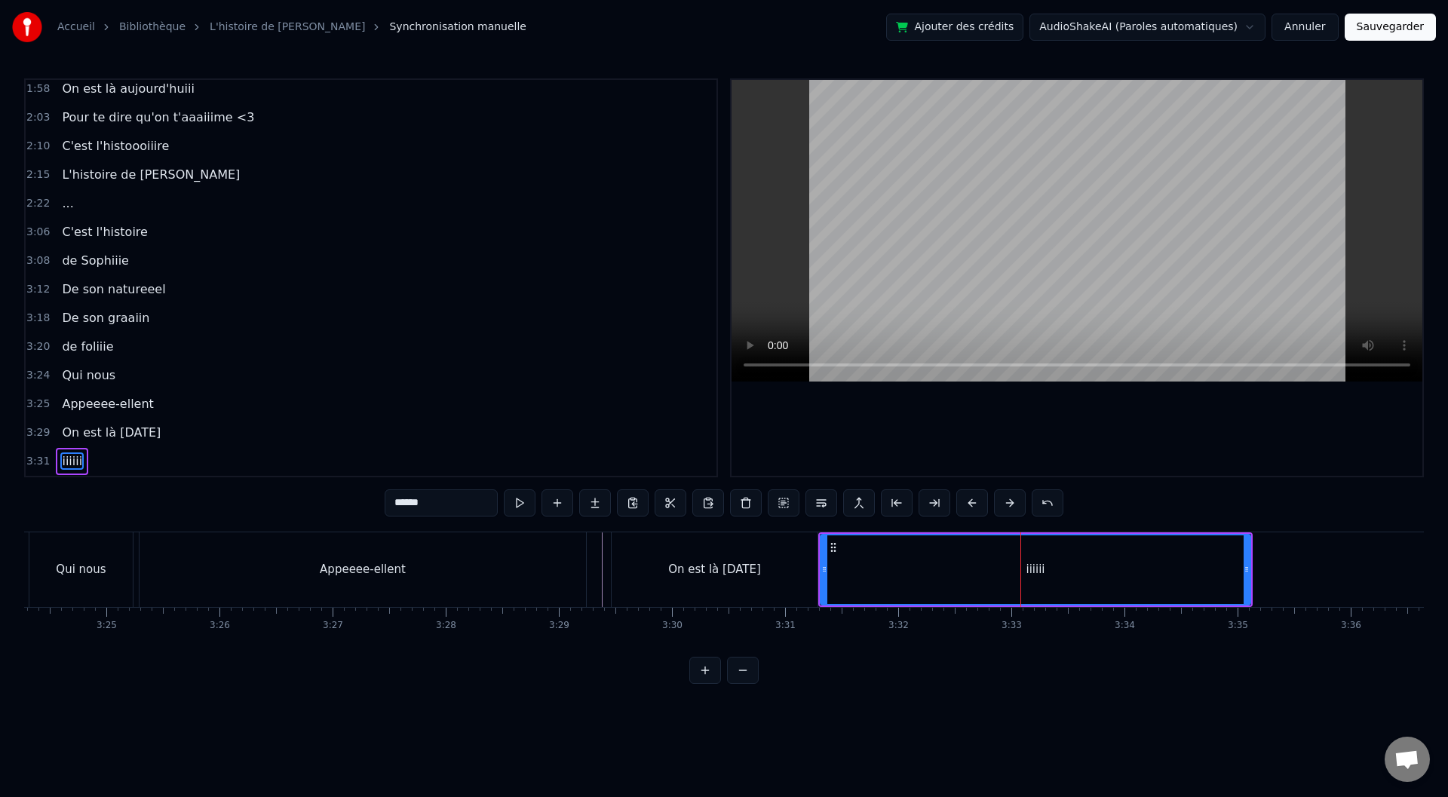
click at [835, 579] on div "iiiiii" at bounding box center [1035, 569] width 428 height 69
drag, startPoint x: 821, startPoint y: 577, endPoint x: 896, endPoint y: 578, distance: 74.7
click at [899, 578] on div at bounding box center [902, 569] width 6 height 69
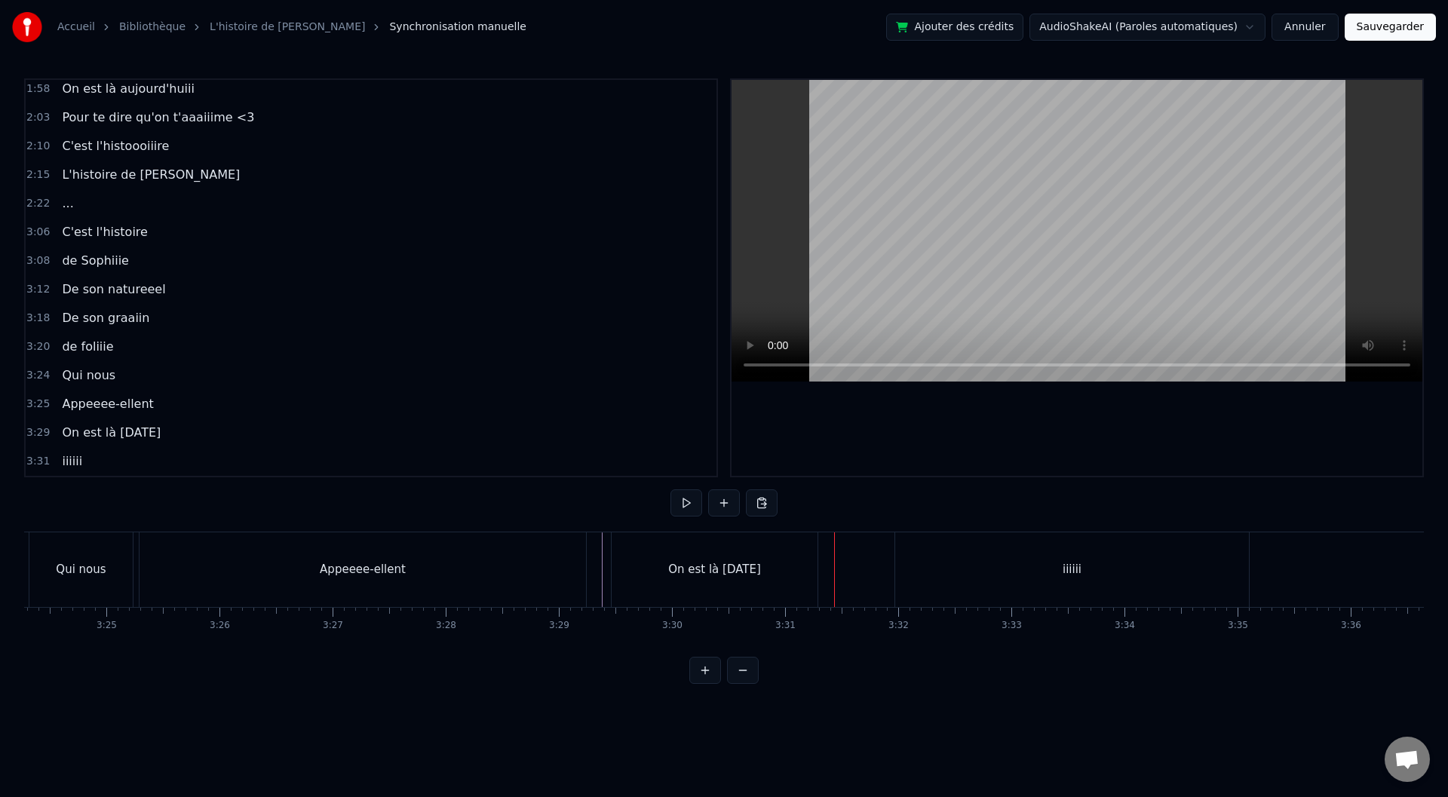
click at [895, 572] on div "iiiiii" at bounding box center [1072, 569] width 355 height 75
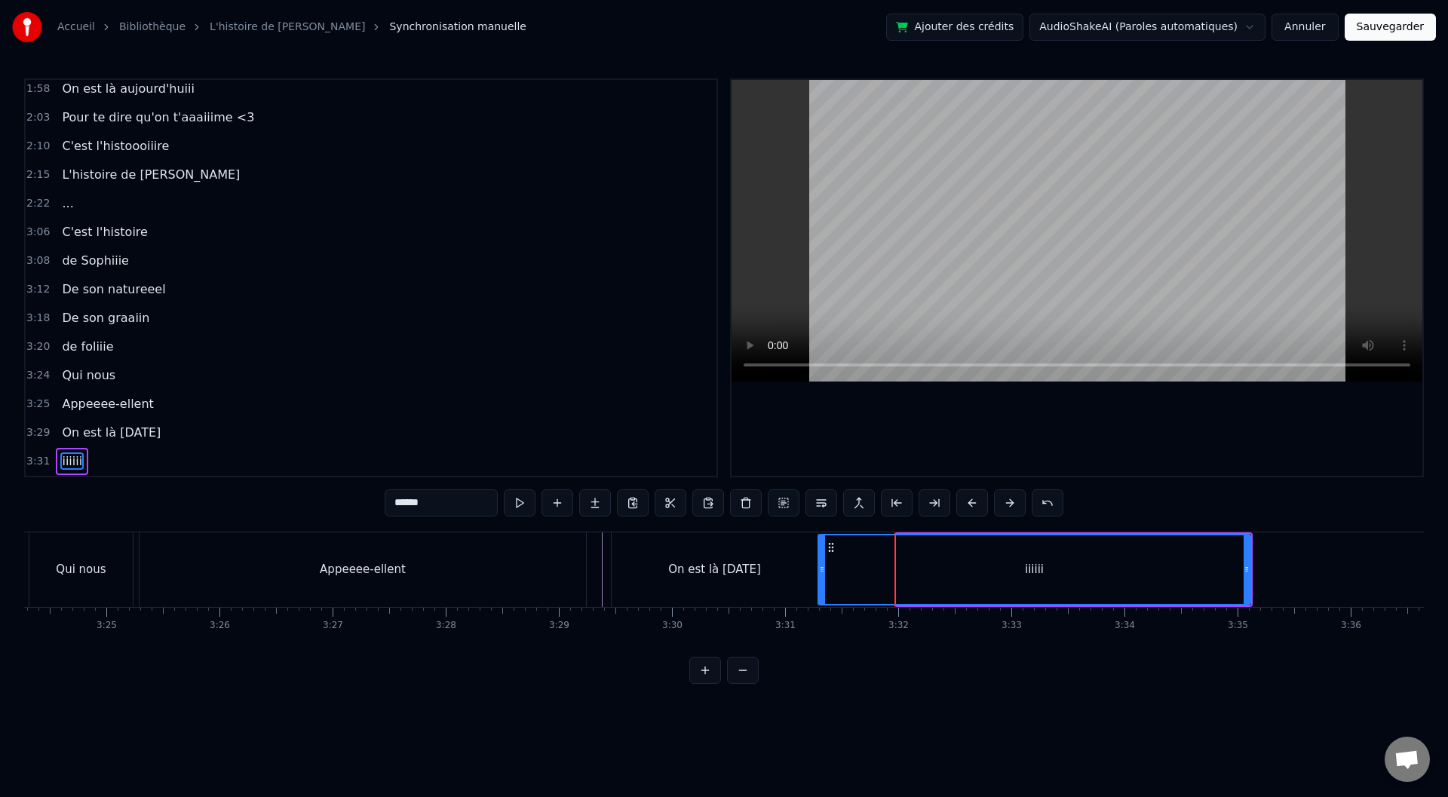
drag, startPoint x: 900, startPoint y: 570, endPoint x: 821, endPoint y: 566, distance: 79.3
click at [821, 566] on icon at bounding box center [822, 569] width 6 height 12
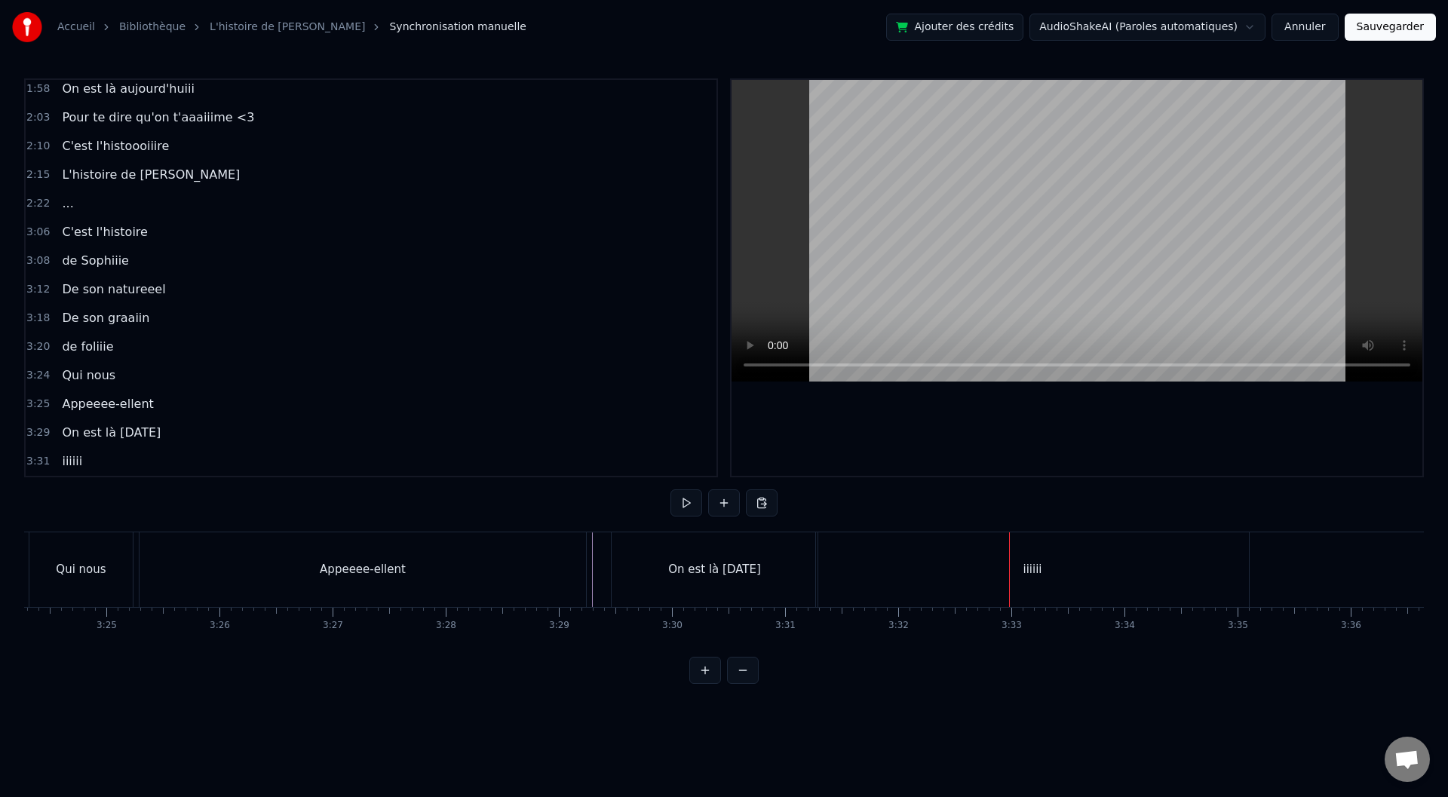
click at [869, 572] on div "iiiiii" at bounding box center [1032, 569] width 433 height 75
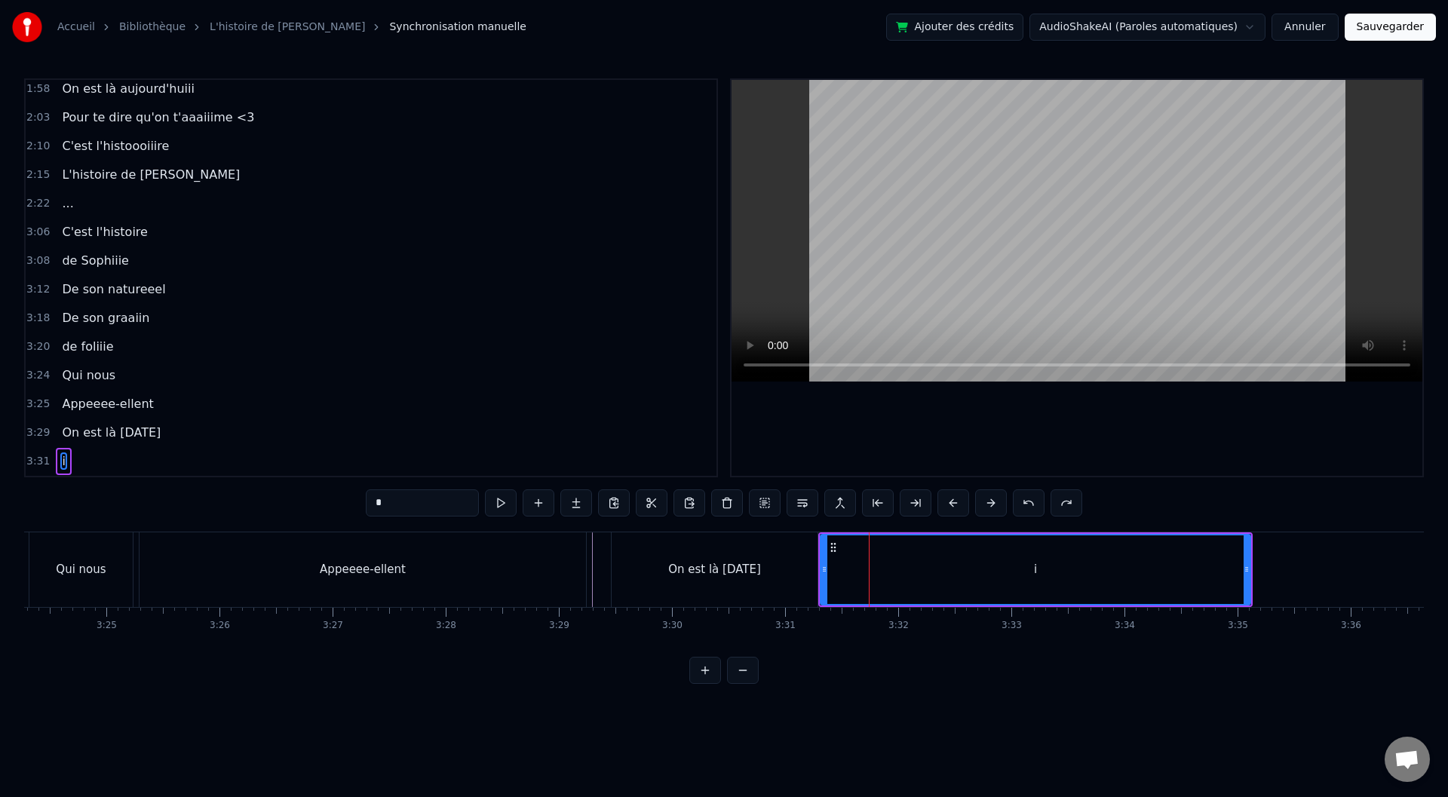
type input "**********"
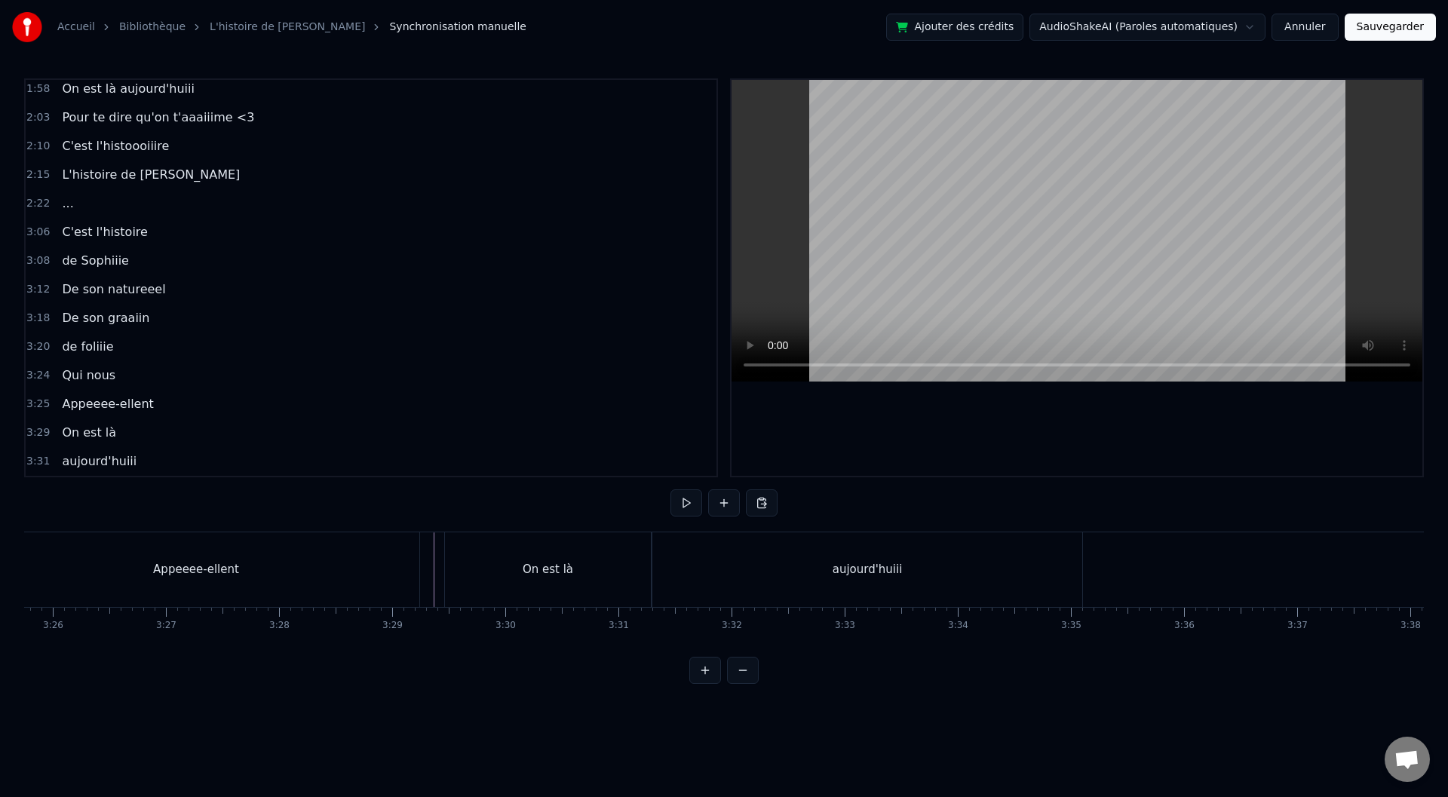
scroll to position [0, 23367]
click at [782, 572] on div "aujourd'huiii" at bounding box center [777, 569] width 70 height 17
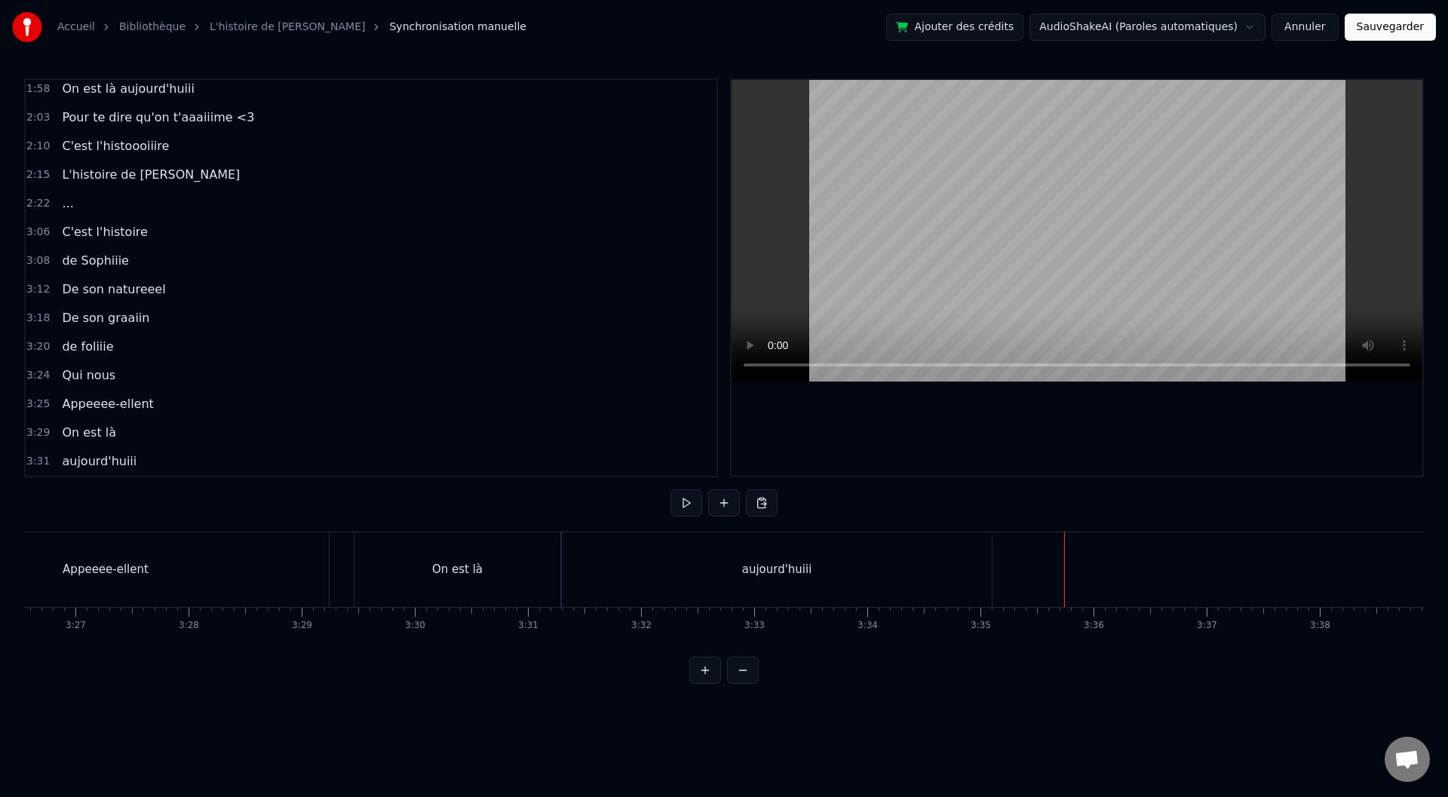
click at [1066, 572] on div "<>" at bounding box center [1069, 569] width 19 height 17
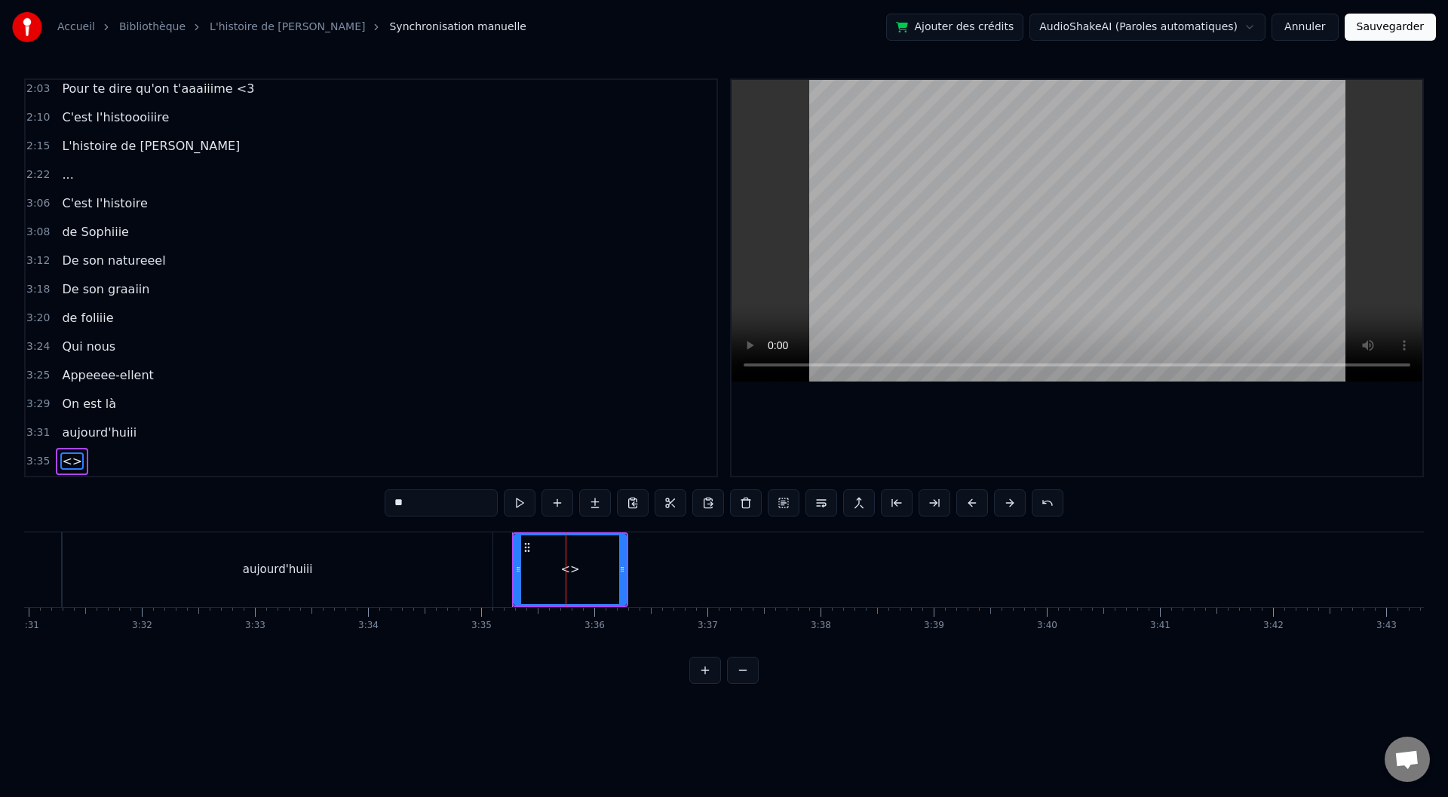
scroll to position [0, 23882]
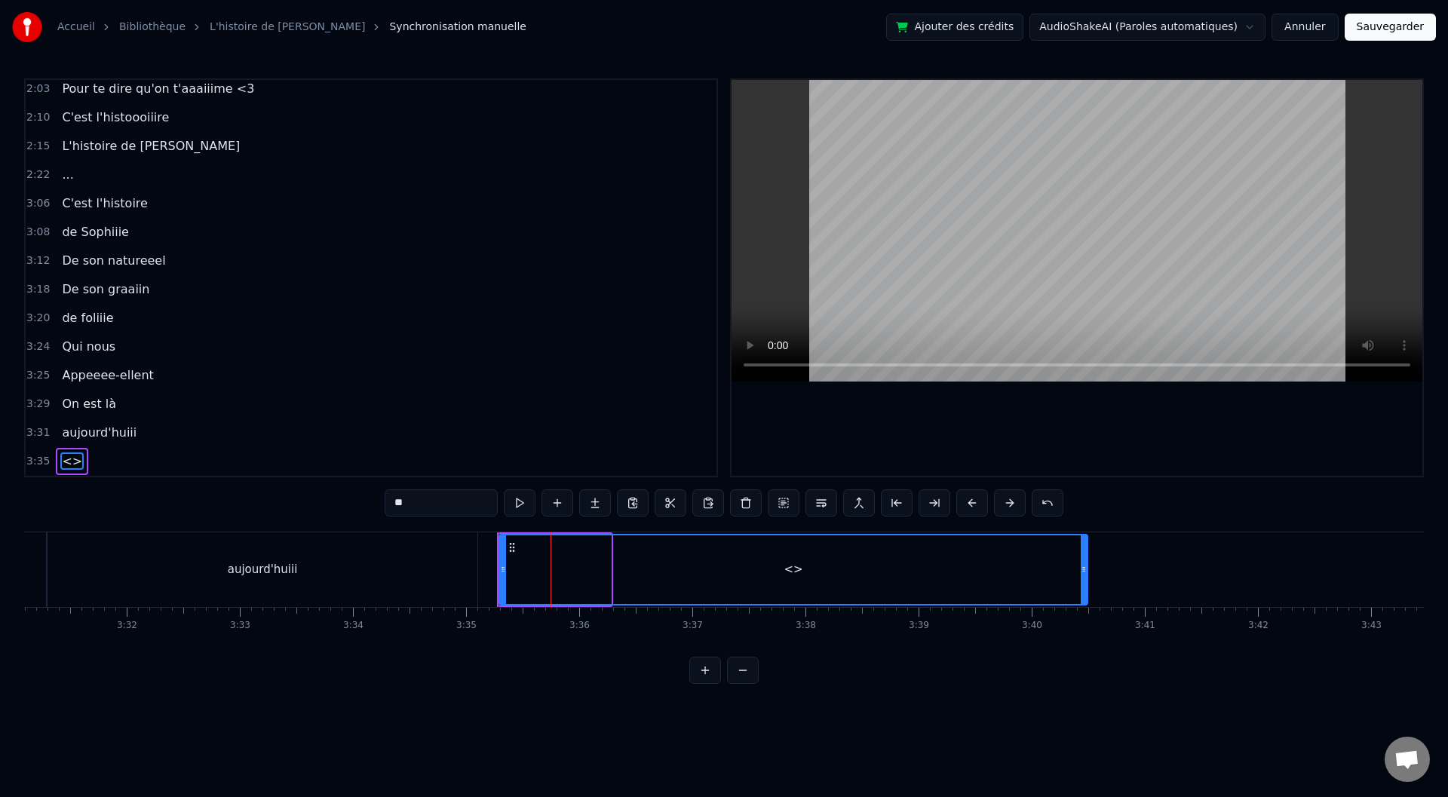
drag, startPoint x: 606, startPoint y: 569, endPoint x: 1083, endPoint y: 567, distance: 476.7
click at [1083, 567] on icon at bounding box center [1084, 569] width 6 height 12
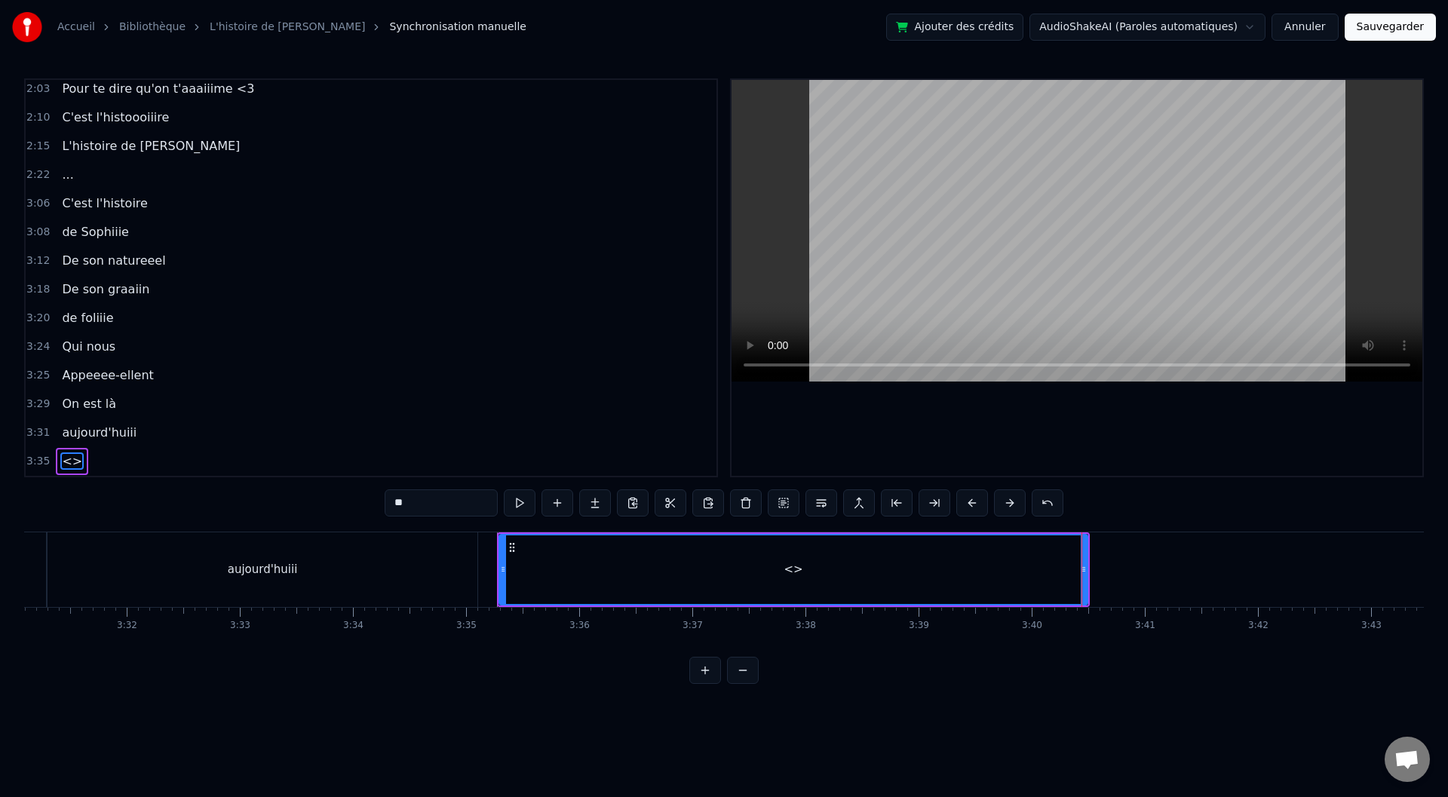
click at [430, 504] on input "**" at bounding box center [441, 502] width 113 height 27
click at [420, 505] on input "**" at bounding box center [441, 502] width 113 height 27
click at [437, 510] on input "**" at bounding box center [441, 502] width 113 height 27
drag, startPoint x: 435, startPoint y: 510, endPoint x: 388, endPoint y: 507, distance: 46.9
click at [388, 507] on input "**" at bounding box center [441, 502] width 113 height 27
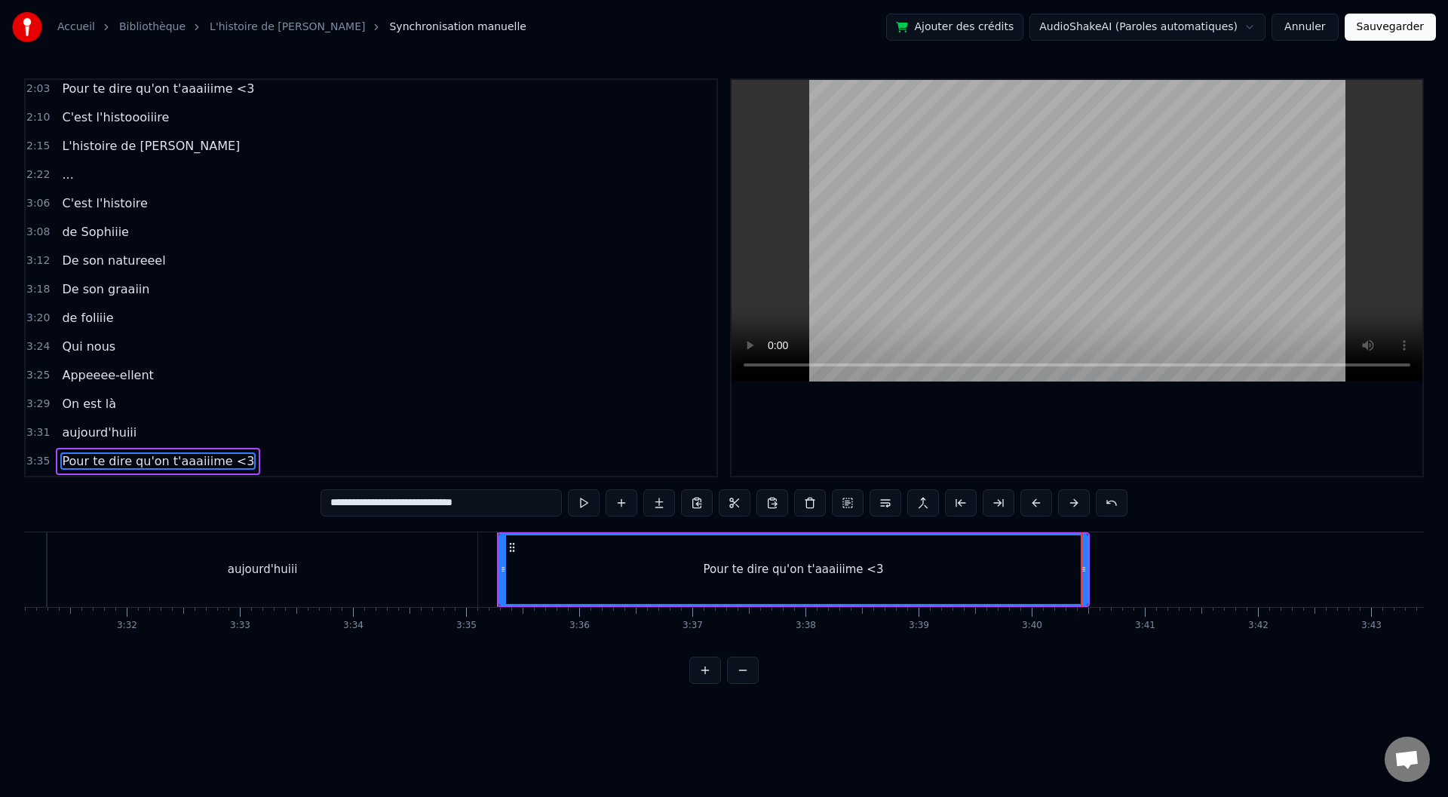
type input "**********"
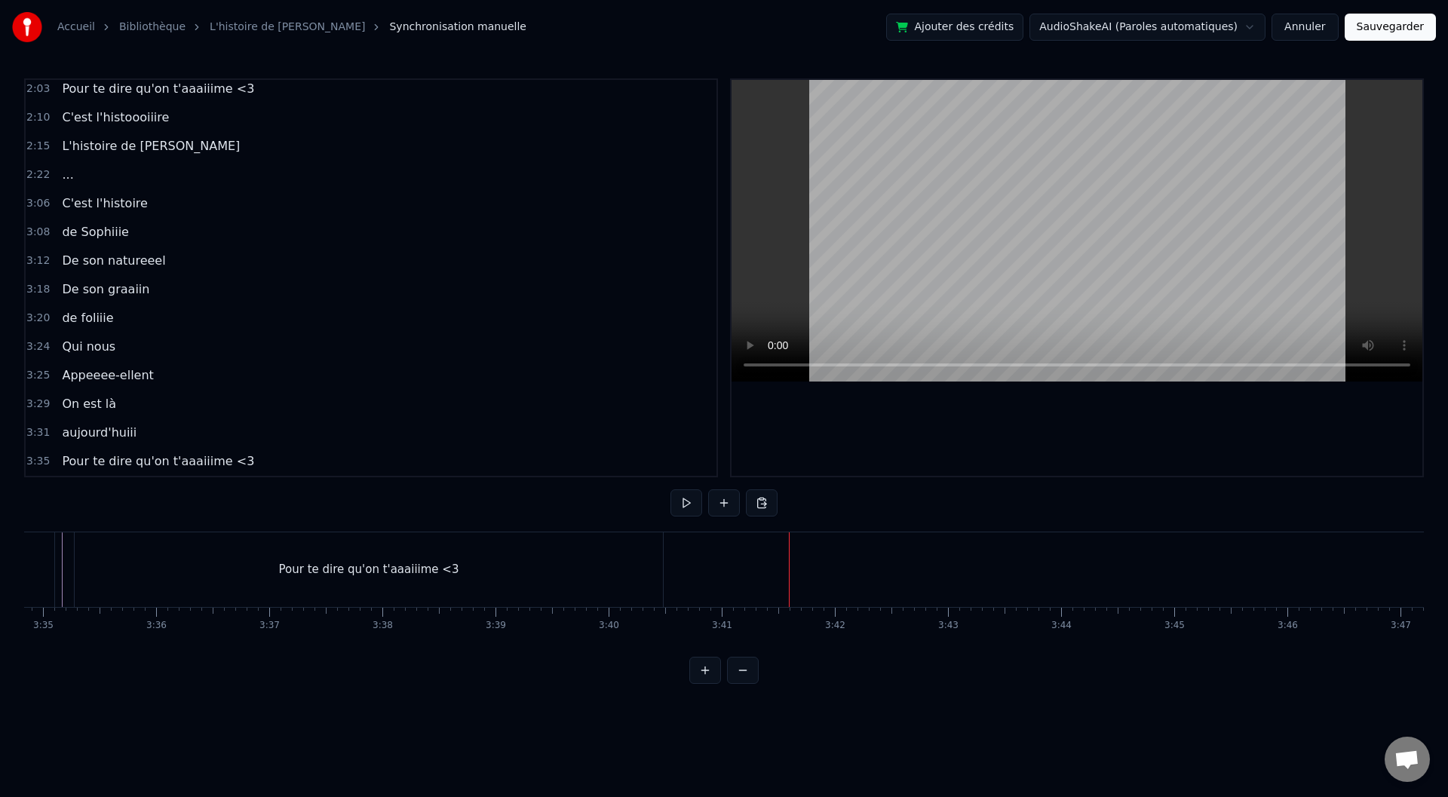
scroll to position [0, 24396]
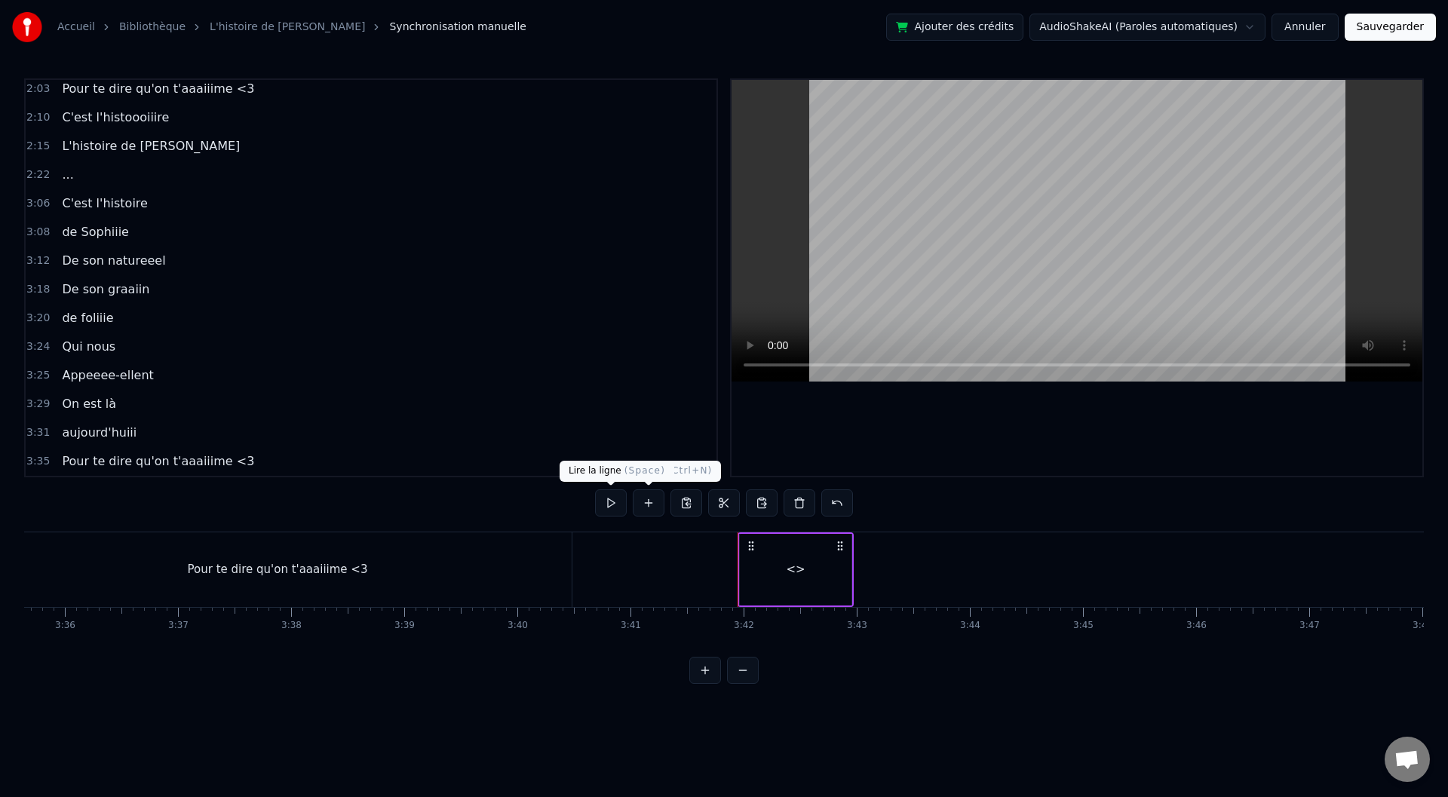
click at [614, 502] on button at bounding box center [611, 502] width 32 height 27
click at [595, 489] on button at bounding box center [611, 502] width 32 height 27
click at [796, 567] on div "<>" at bounding box center [795, 569] width 19 height 17
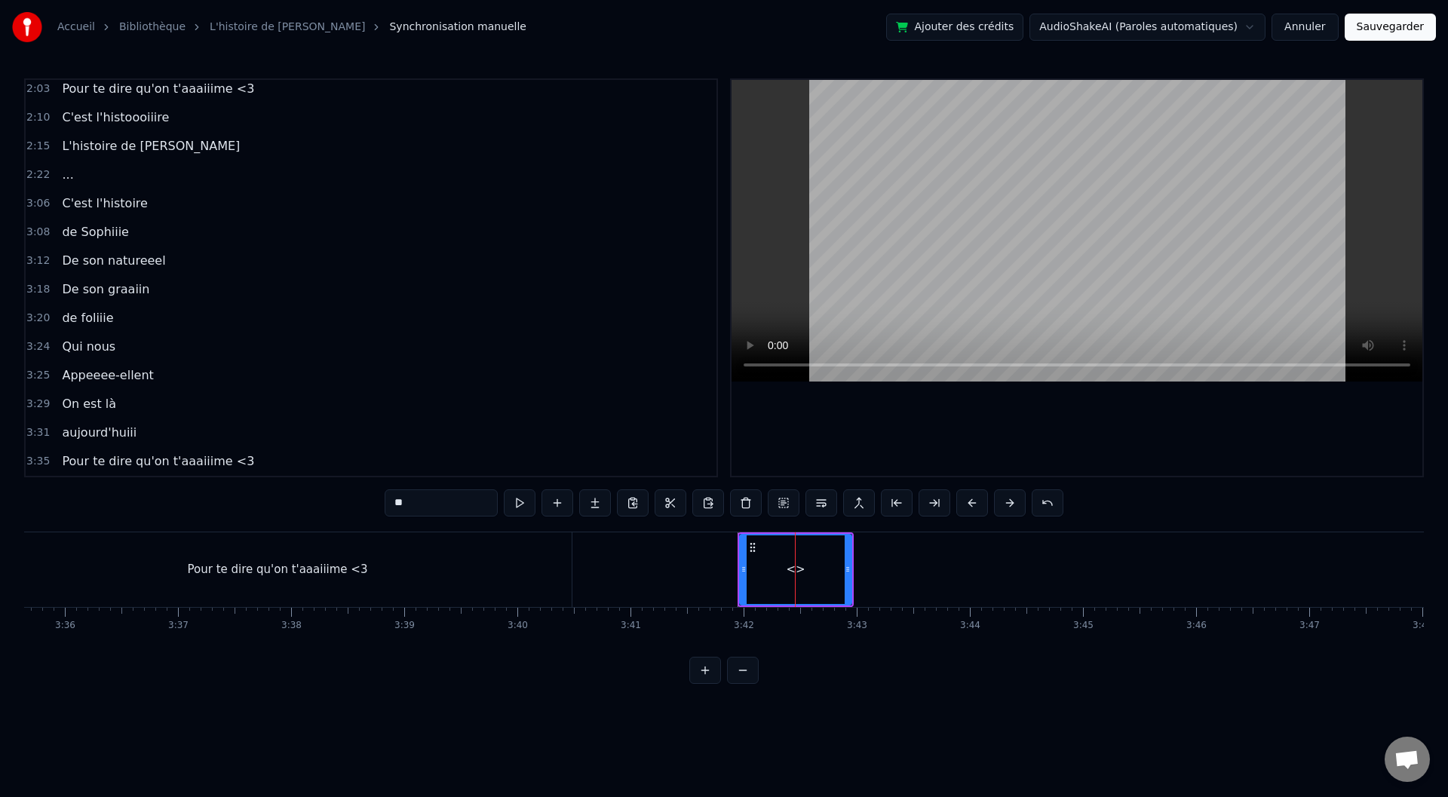
scroll to position [951, 0]
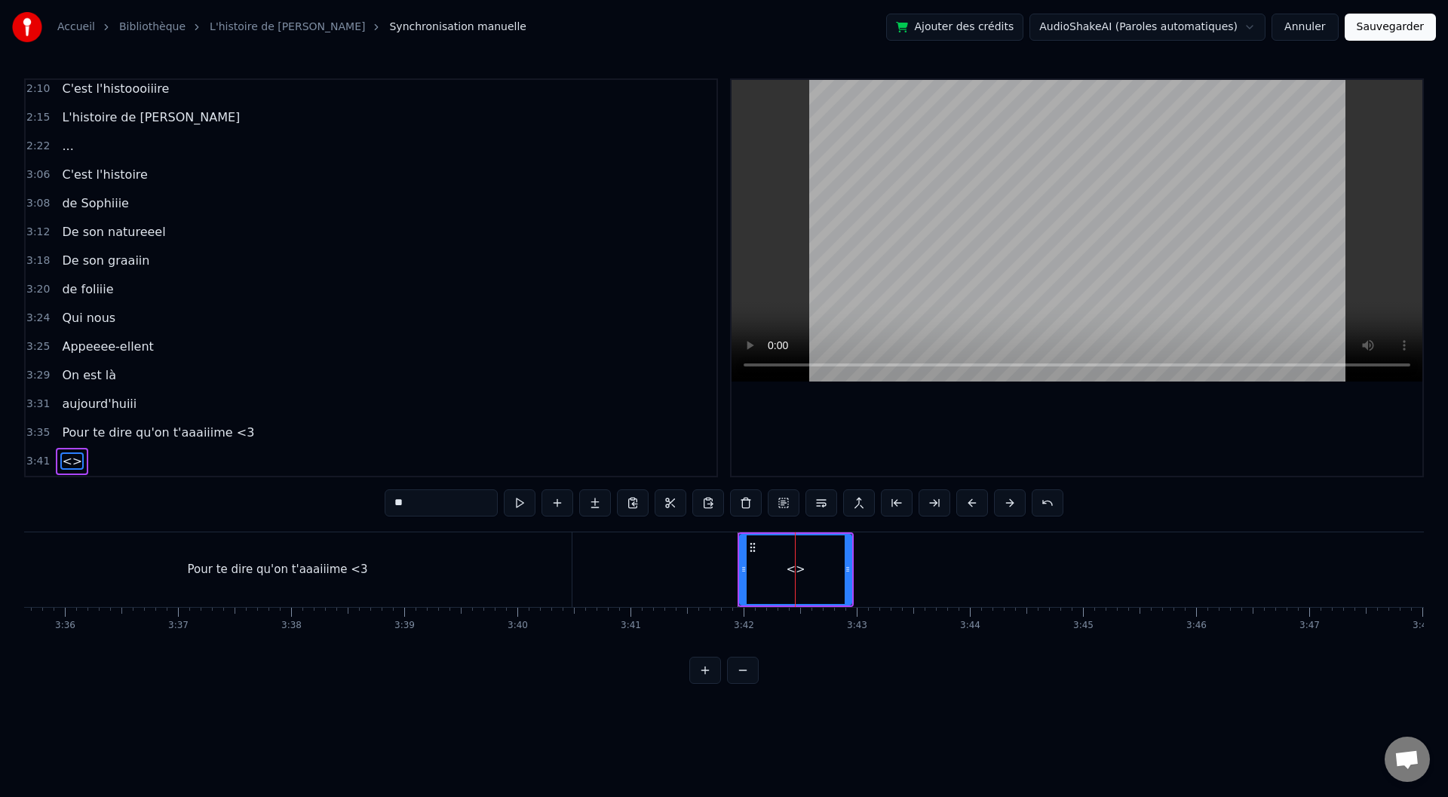
drag, startPoint x: 434, startPoint y: 502, endPoint x: 353, endPoint y: 508, distance: 81.6
click at [353, 508] on div "0:00 Baaaah ça va mieux toiii ? 0:04 Ou ça va [PERSON_NAME] ? 0:07 Sacré sulééé…" at bounding box center [724, 381] width 1400 height 606
click at [434, 507] on input "**********" at bounding box center [441, 502] width 136 height 27
click at [464, 508] on input "**********" at bounding box center [441, 502] width 151 height 27
click at [429, 499] on input "**********" at bounding box center [441, 502] width 143 height 27
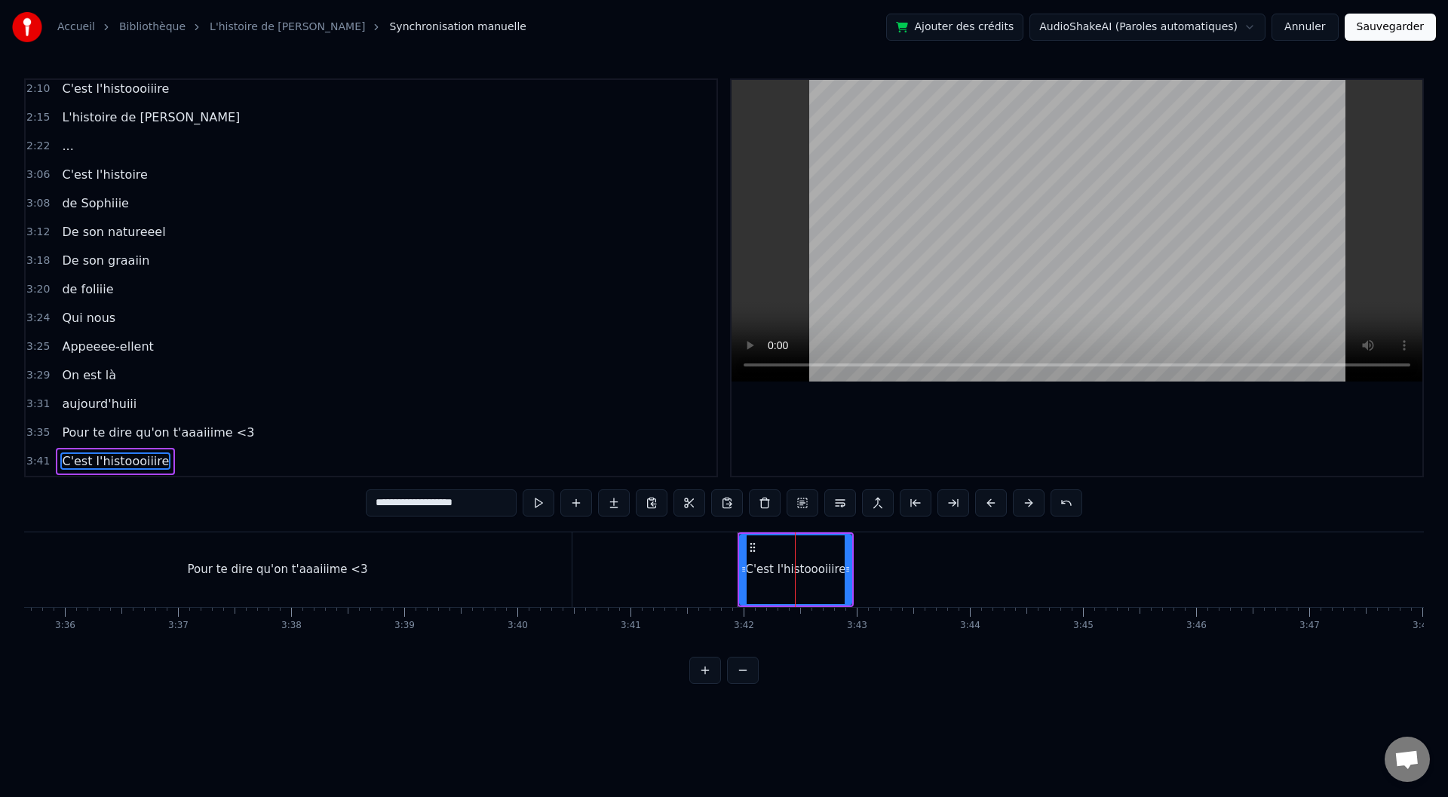
click at [445, 505] on input "**********" at bounding box center [441, 502] width 151 height 27
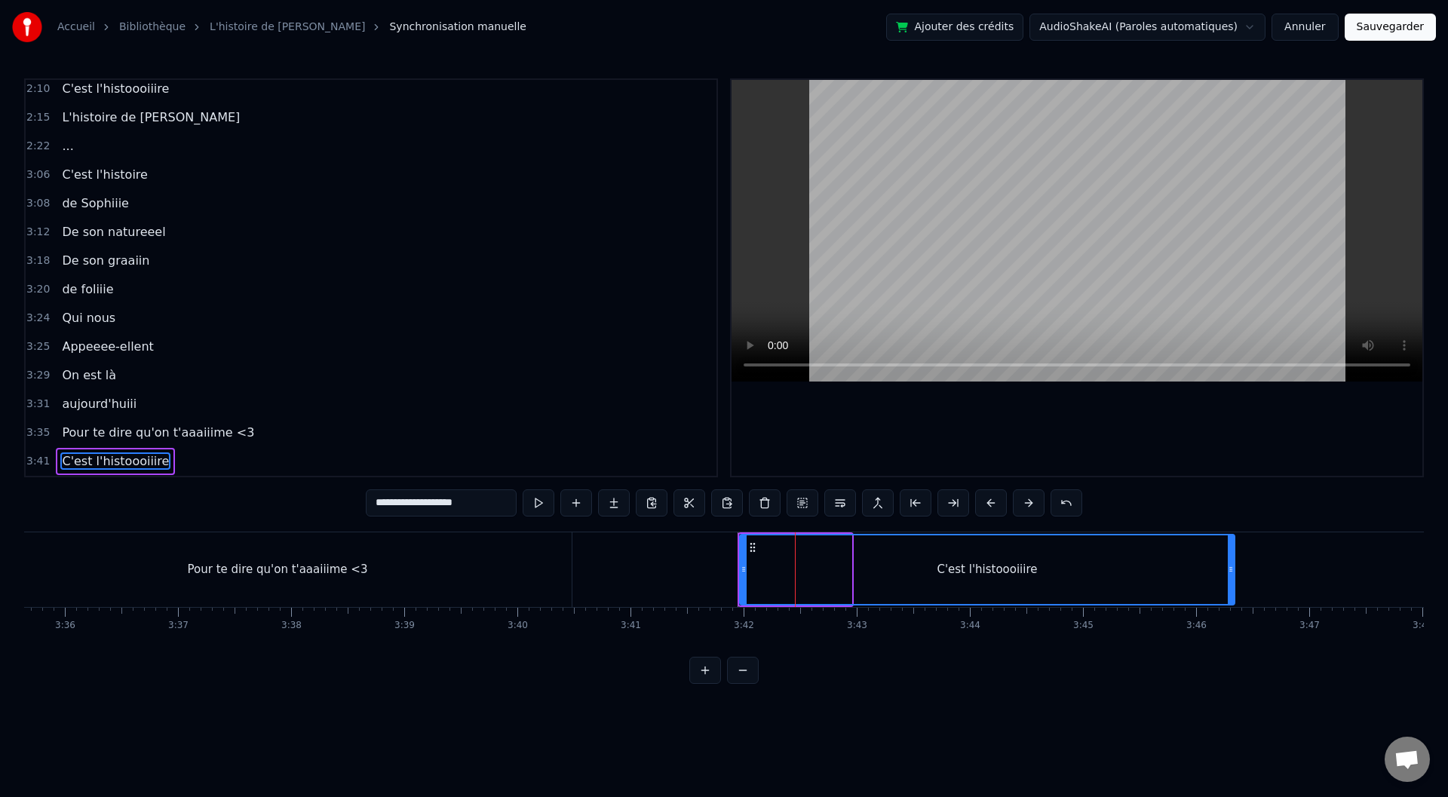
drag, startPoint x: 851, startPoint y: 572, endPoint x: 1233, endPoint y: 574, distance: 382.4
click at [1233, 574] on icon at bounding box center [1231, 569] width 6 height 12
type input "**********"
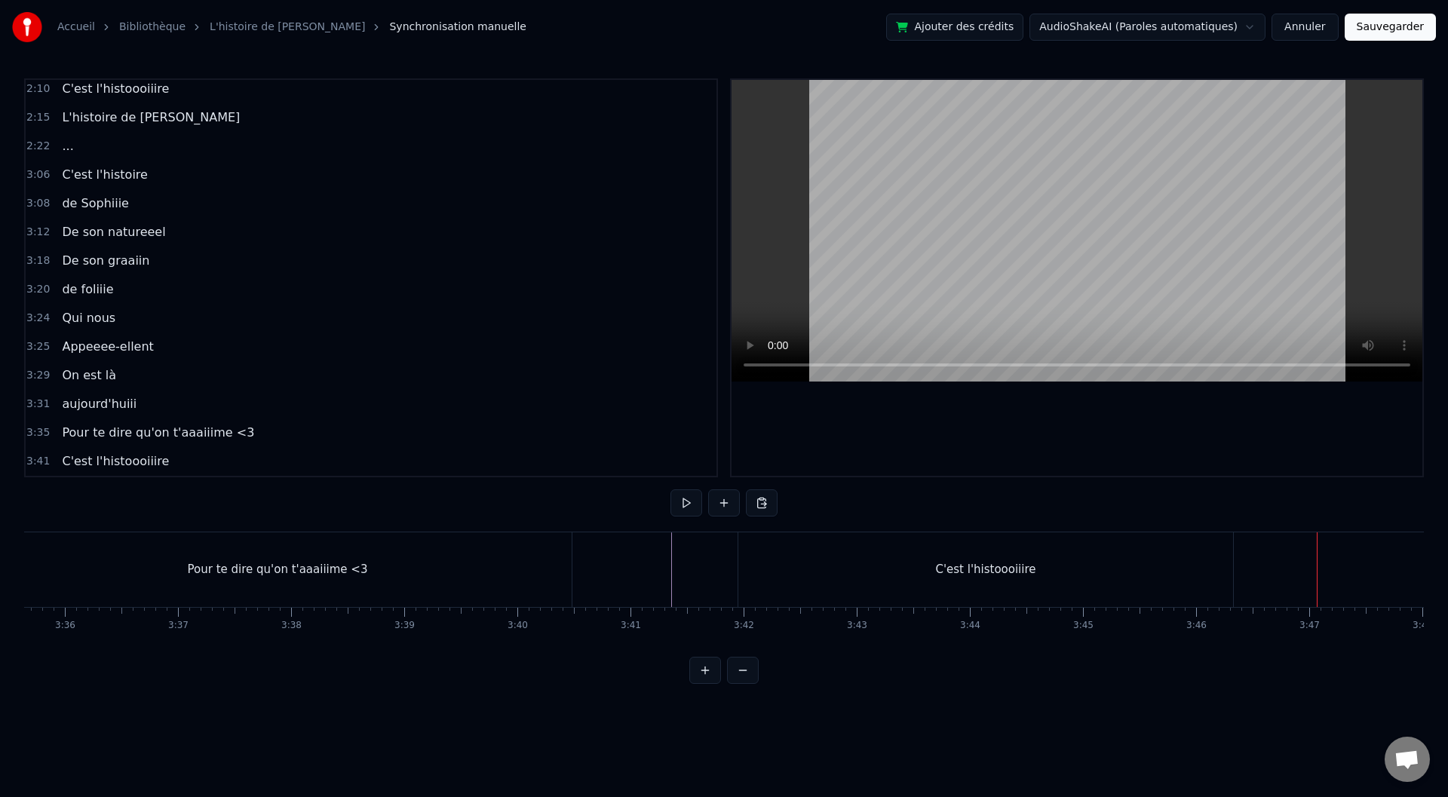
click at [1233, 566] on div "C'est l'histoooiiire" at bounding box center [986, 569] width 496 height 75
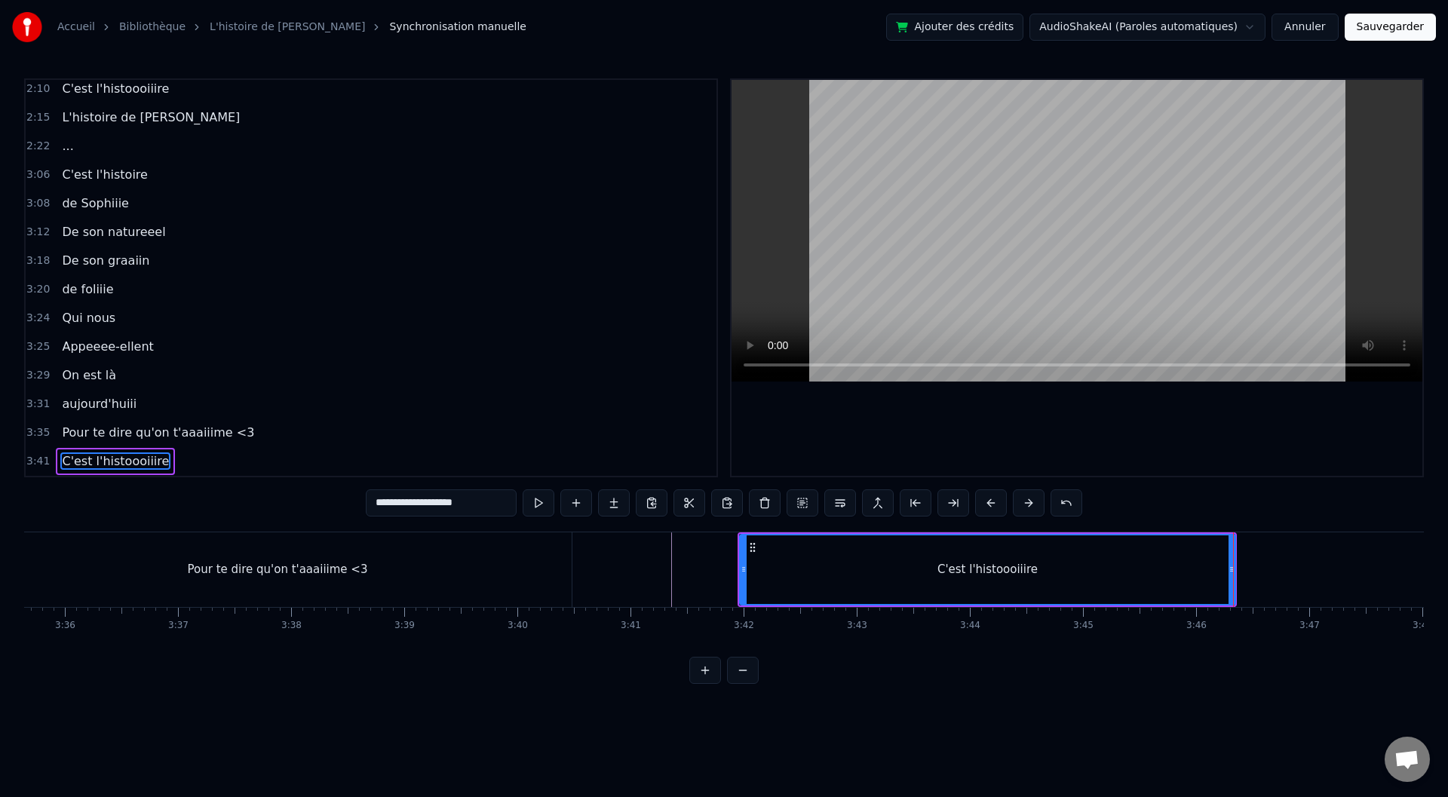
drag, startPoint x: 1232, startPoint y: 568, endPoint x: 1244, endPoint y: 569, distance: 12.1
click at [1235, 569] on icon at bounding box center [1232, 569] width 6 height 12
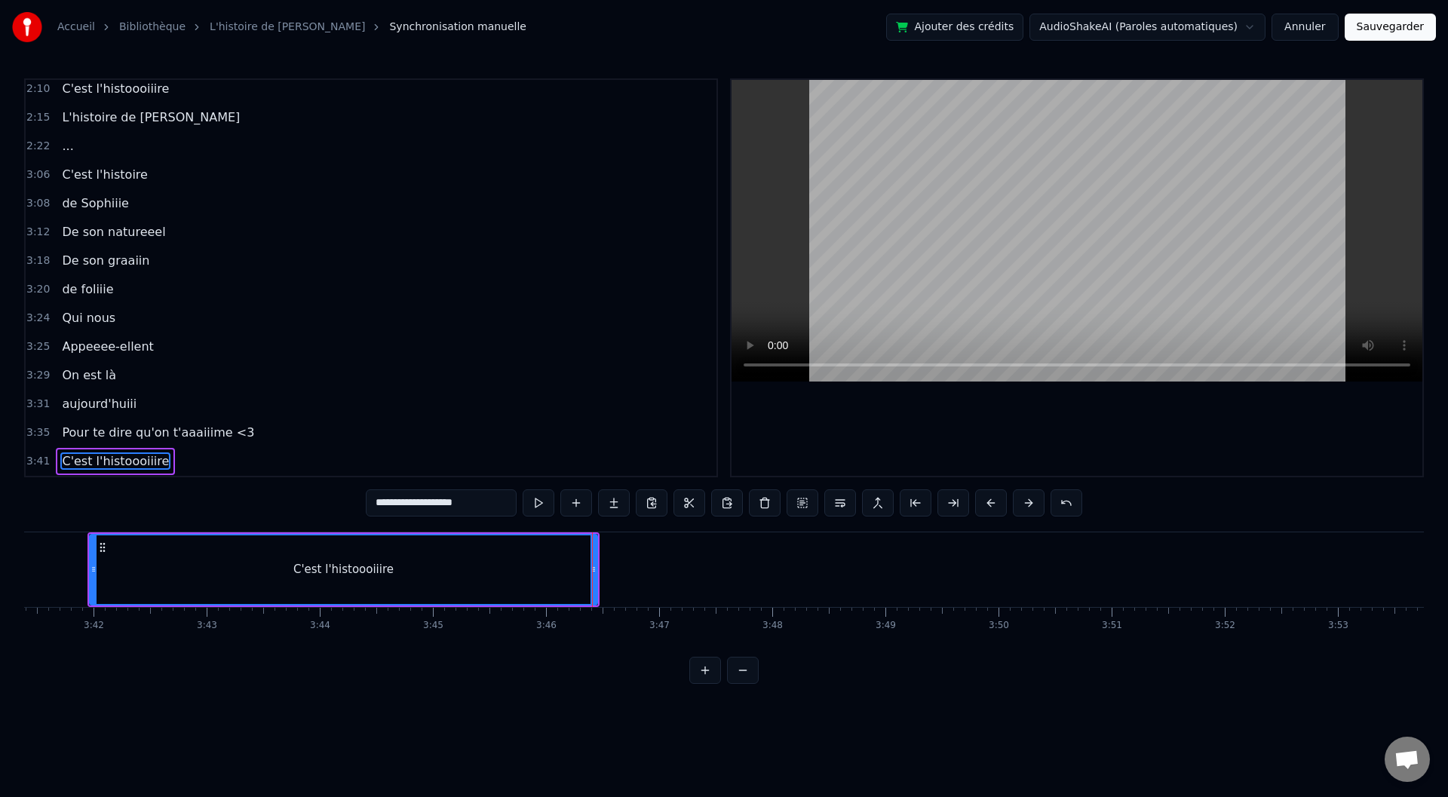
scroll to position [0, 25061]
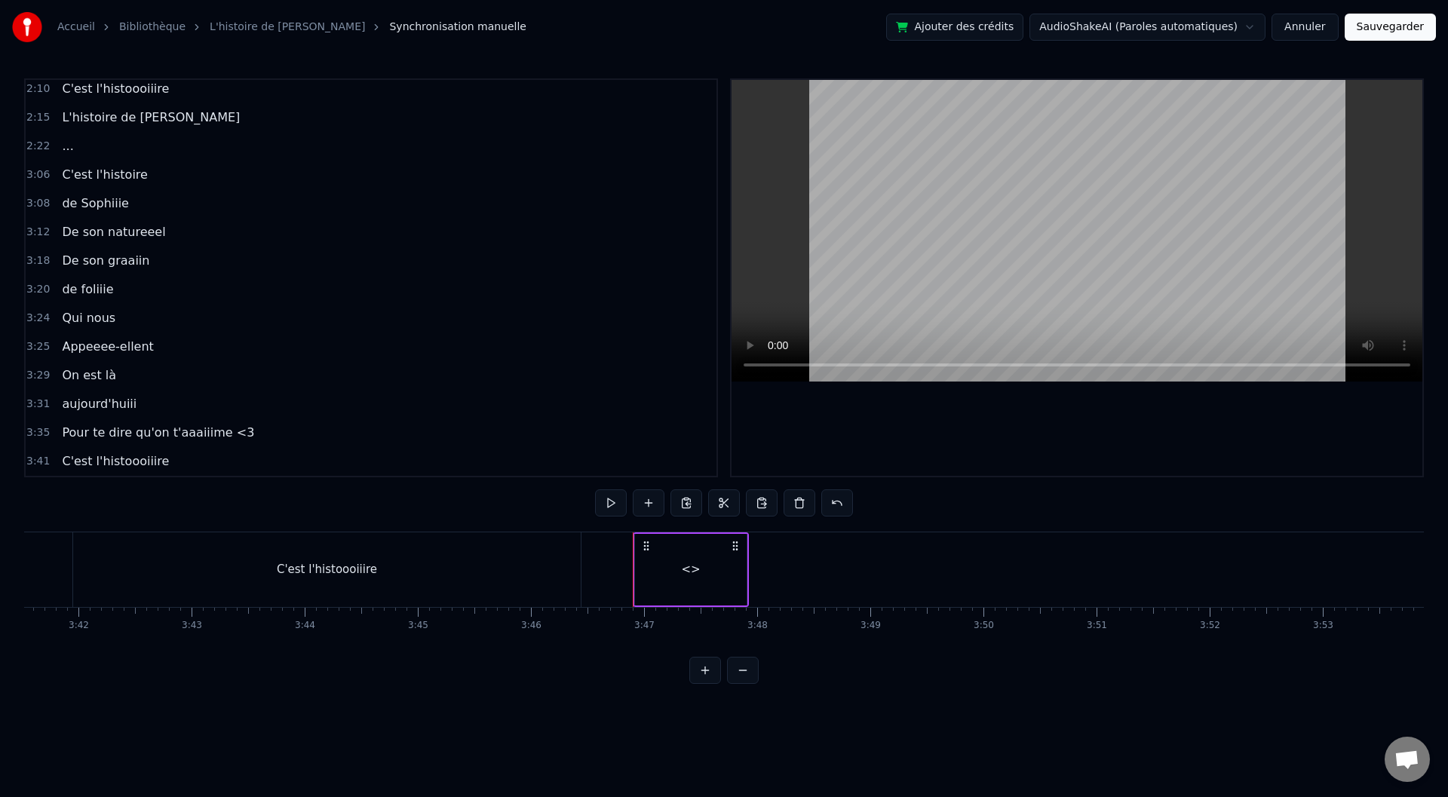
click at [698, 569] on div "<>" at bounding box center [690, 569] width 19 height 17
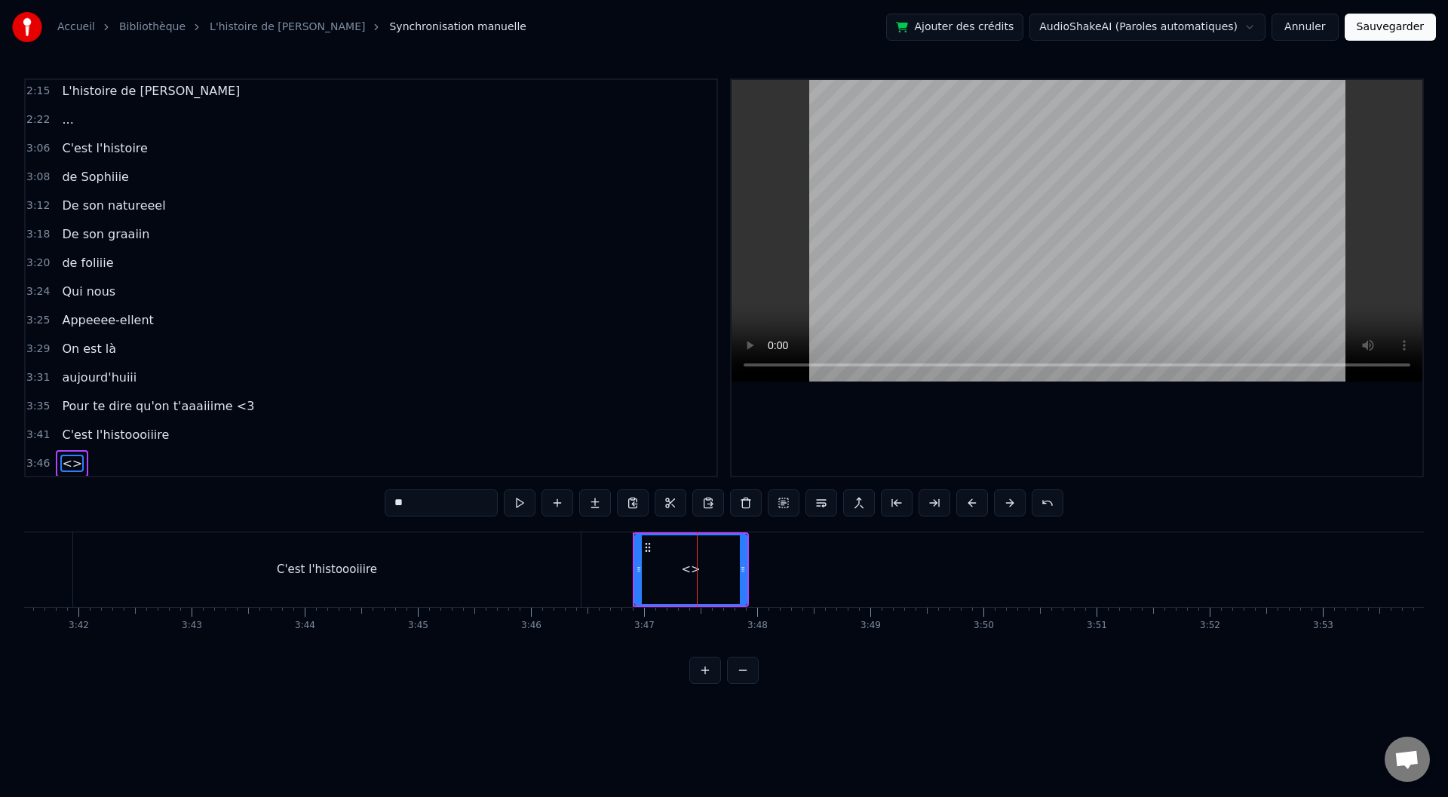
scroll to position [980, 0]
drag, startPoint x: 423, startPoint y: 500, endPoint x: 368, endPoint y: 505, distance: 55.2
click at [369, 505] on div "0:00 Baaaah ça va mieux toiii ? 0:04 Ou ça va [PERSON_NAME] ? 0:07 Sacré sulééé…" at bounding box center [724, 381] width 1400 height 606
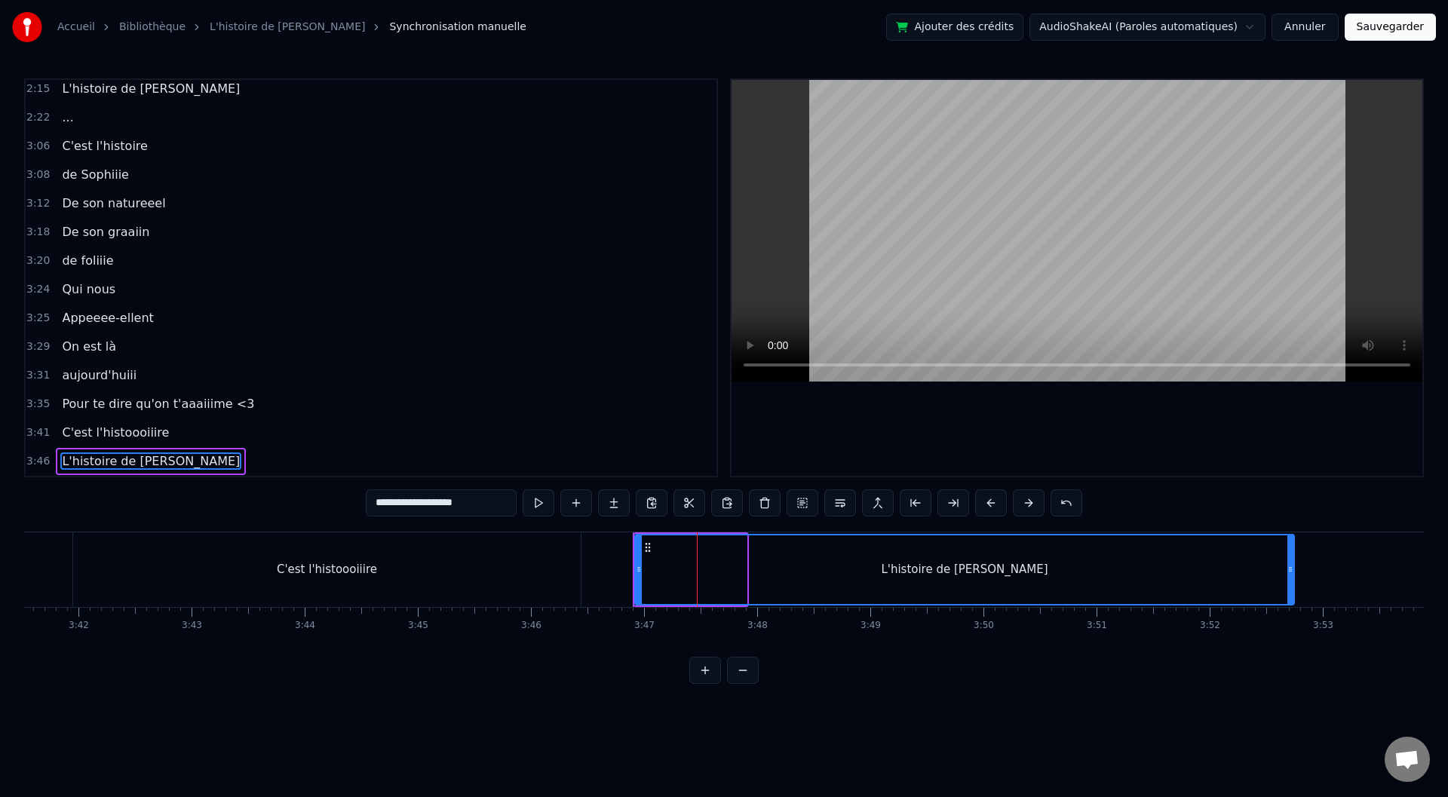
drag, startPoint x: 740, startPoint y: 567, endPoint x: 1287, endPoint y: 571, distance: 547.6
click at [1287, 571] on icon at bounding box center [1290, 569] width 6 height 12
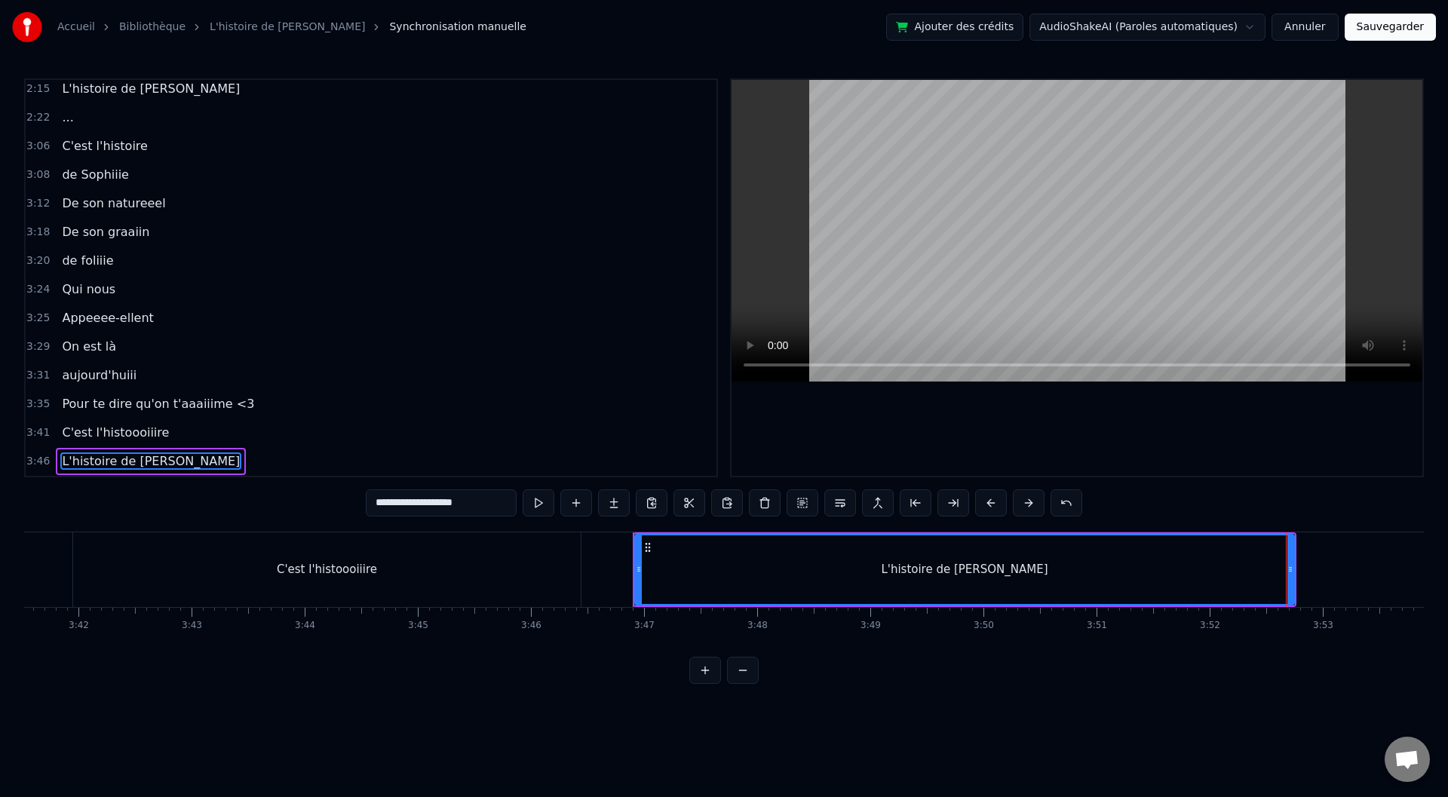
type input "**********"
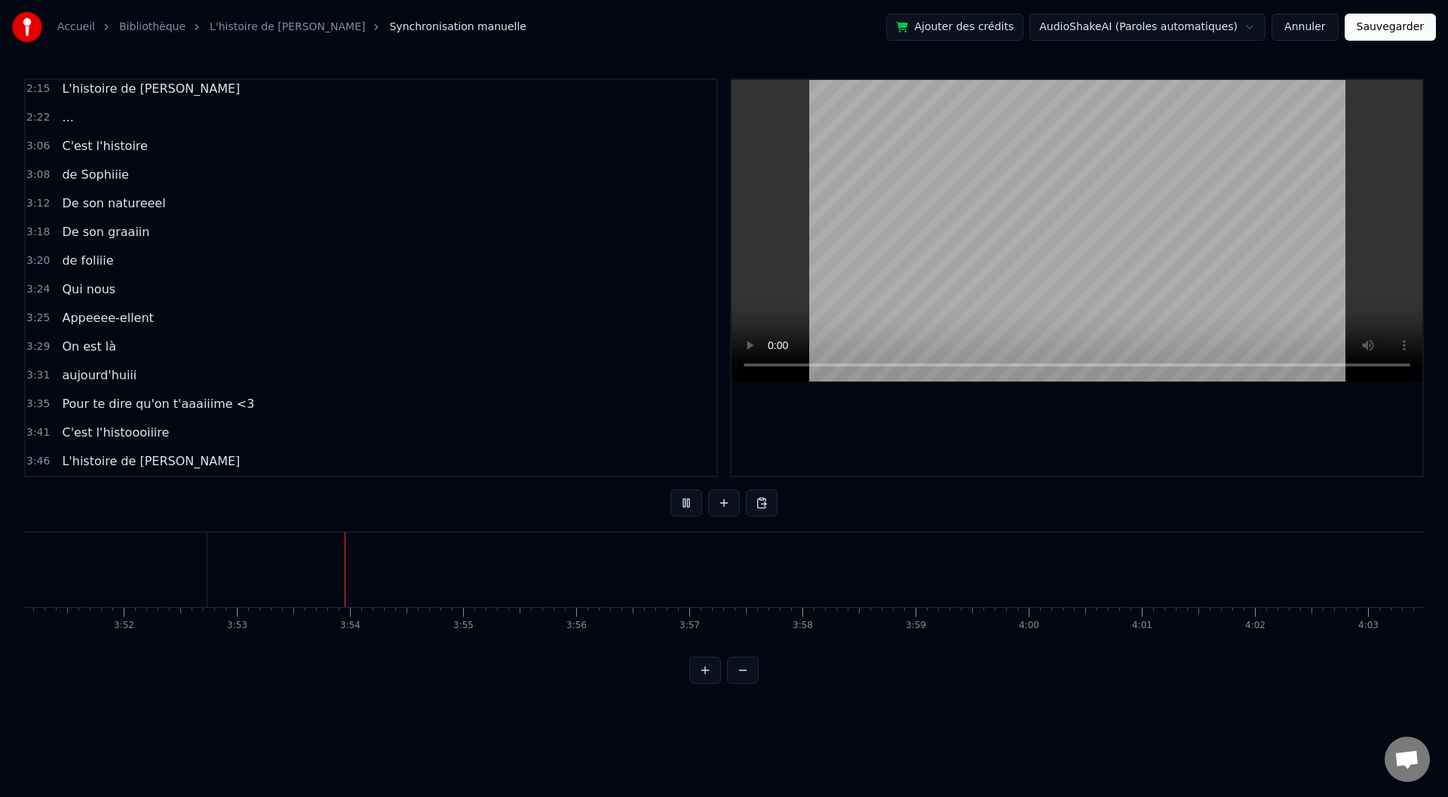
scroll to position [0, 26150]
click at [677, 506] on button at bounding box center [687, 502] width 32 height 27
click at [915, 557] on div "L'histoire de [PERSON_NAME]" at bounding box center [1008, 569] width 659 height 75
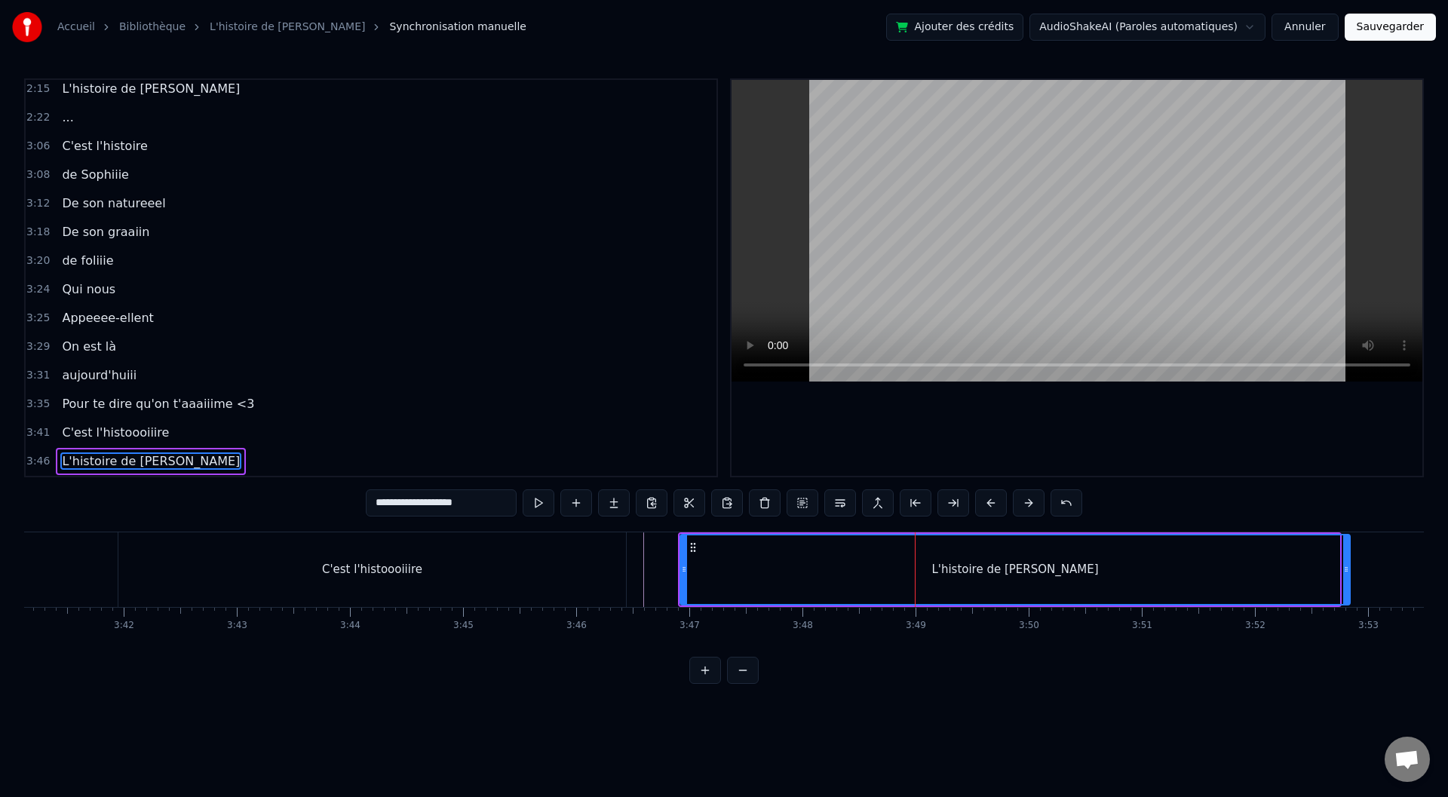
drag, startPoint x: 1335, startPoint y: 572, endPoint x: 1346, endPoint y: 572, distance: 10.6
click at [1346, 572] on icon at bounding box center [1346, 569] width 6 height 12
click at [677, 556] on div at bounding box center [680, 569] width 6 height 69
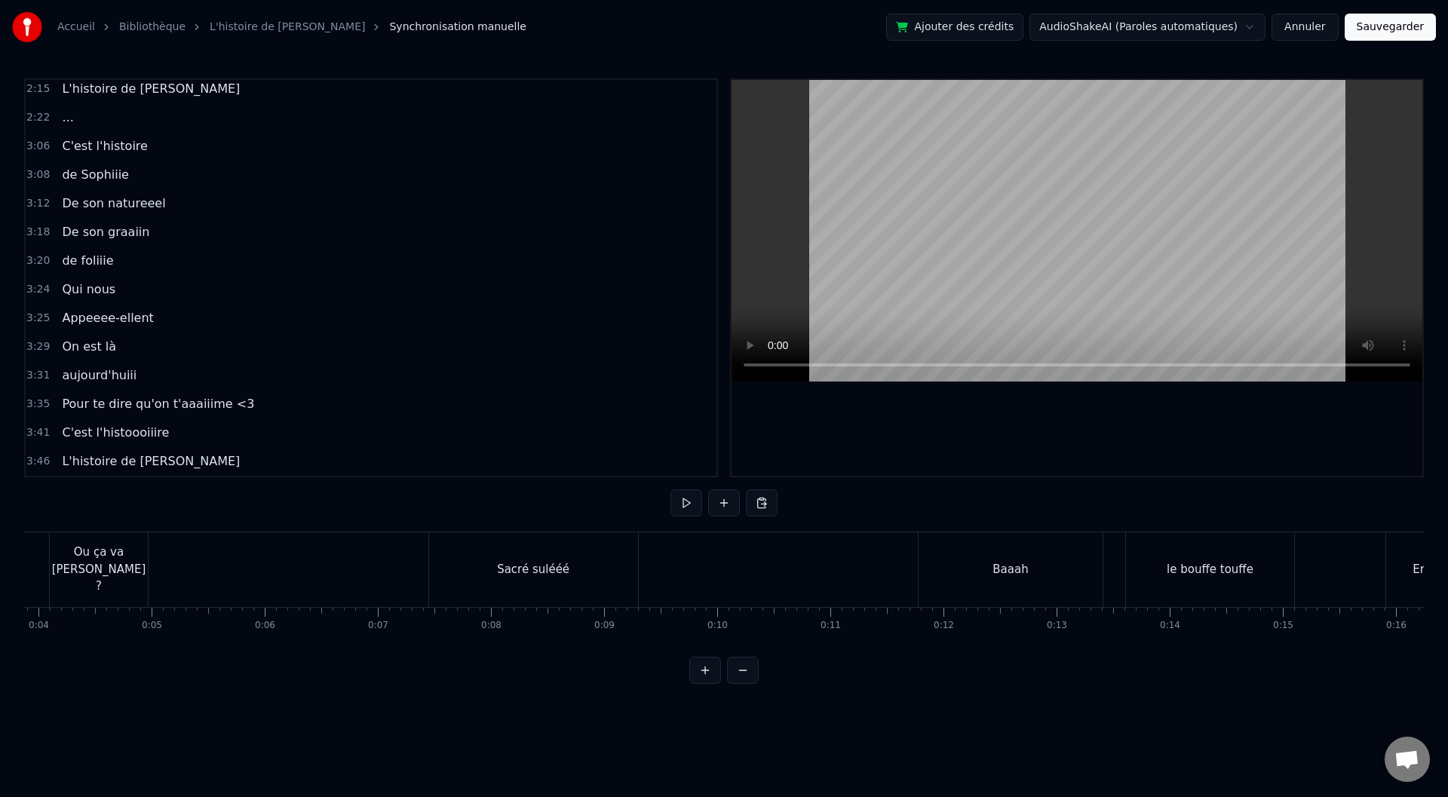
scroll to position [0, 0]
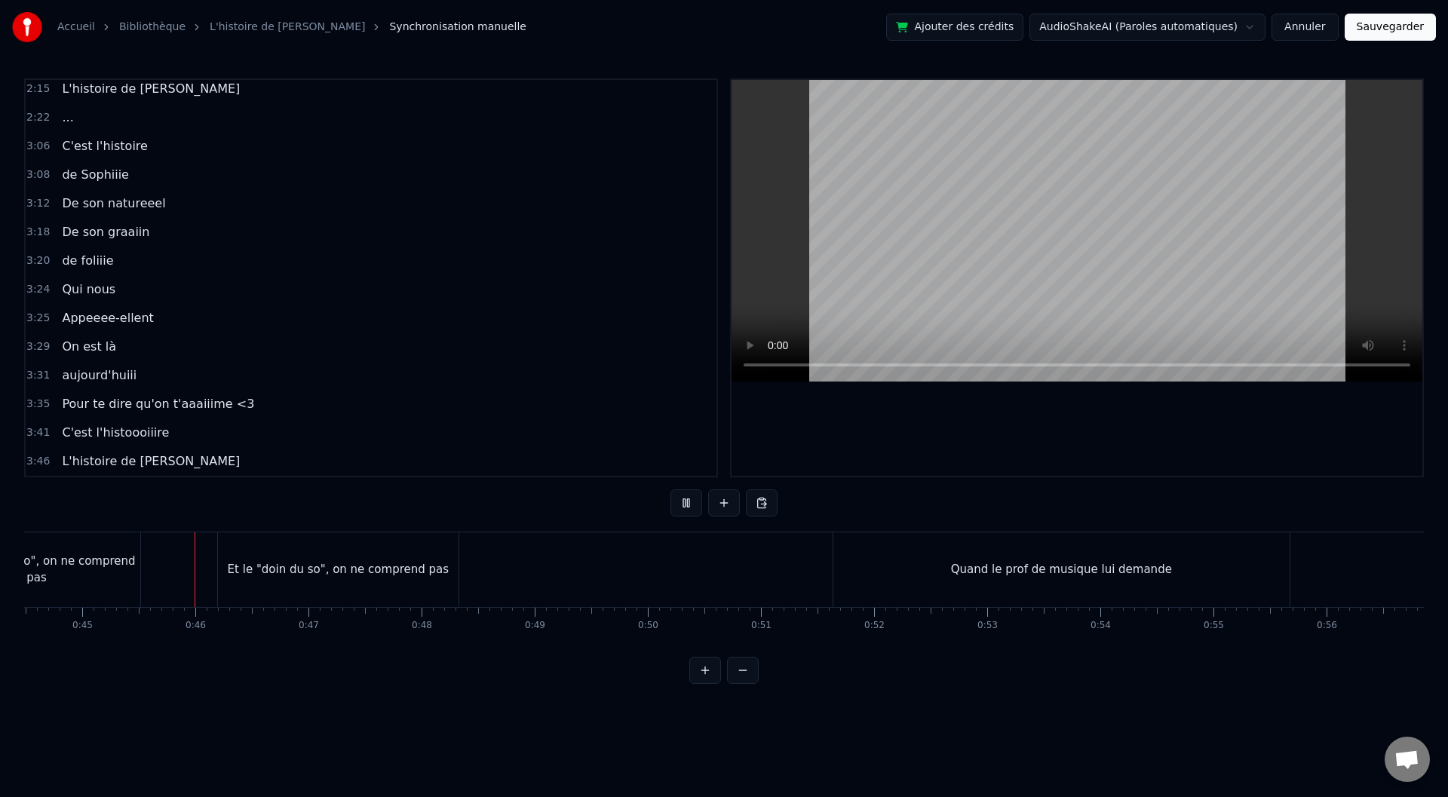
scroll to position [0, 5059]
click at [823, 566] on div "Quand le prof de musique lui demande" at bounding box center [1035, 569] width 456 height 75
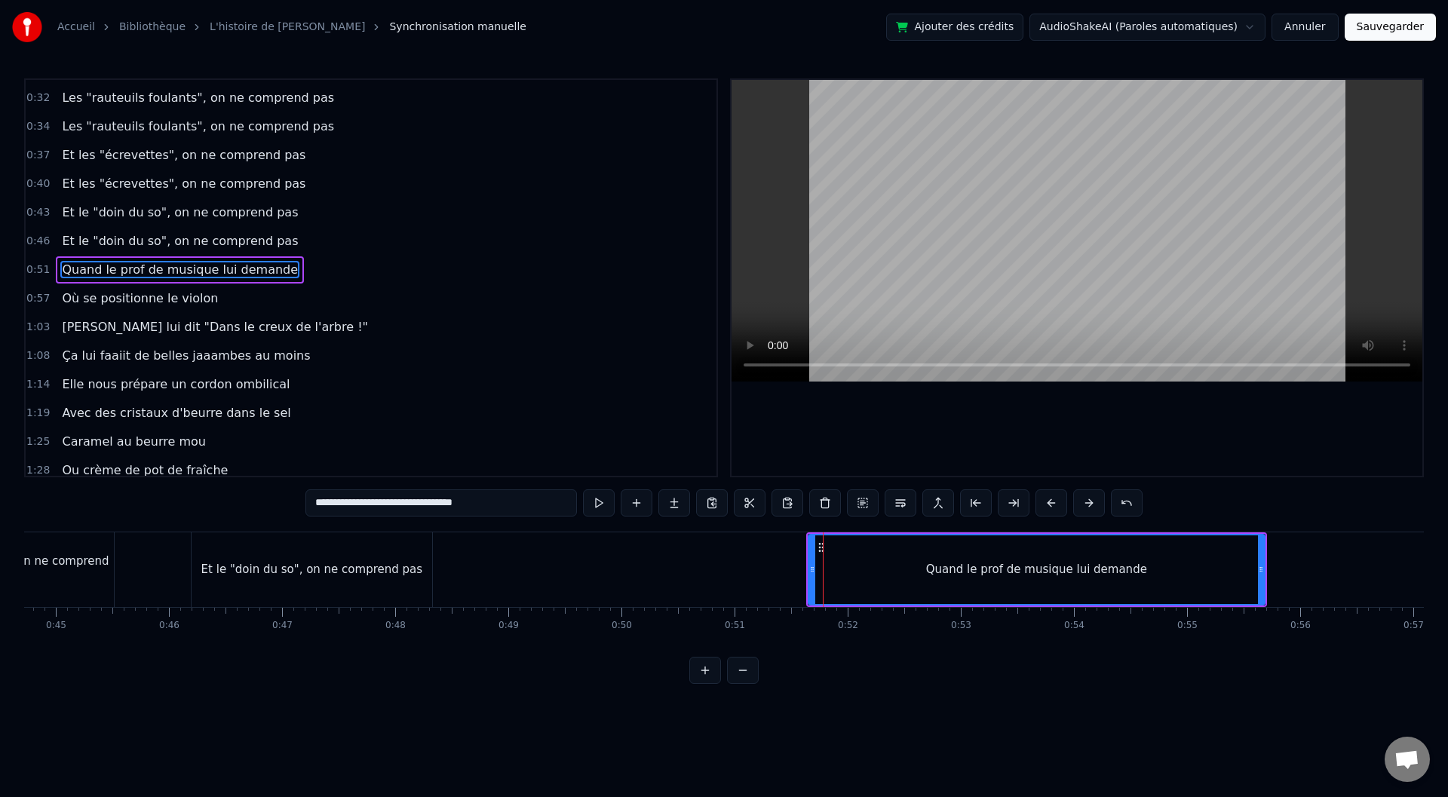
scroll to position [303, 0]
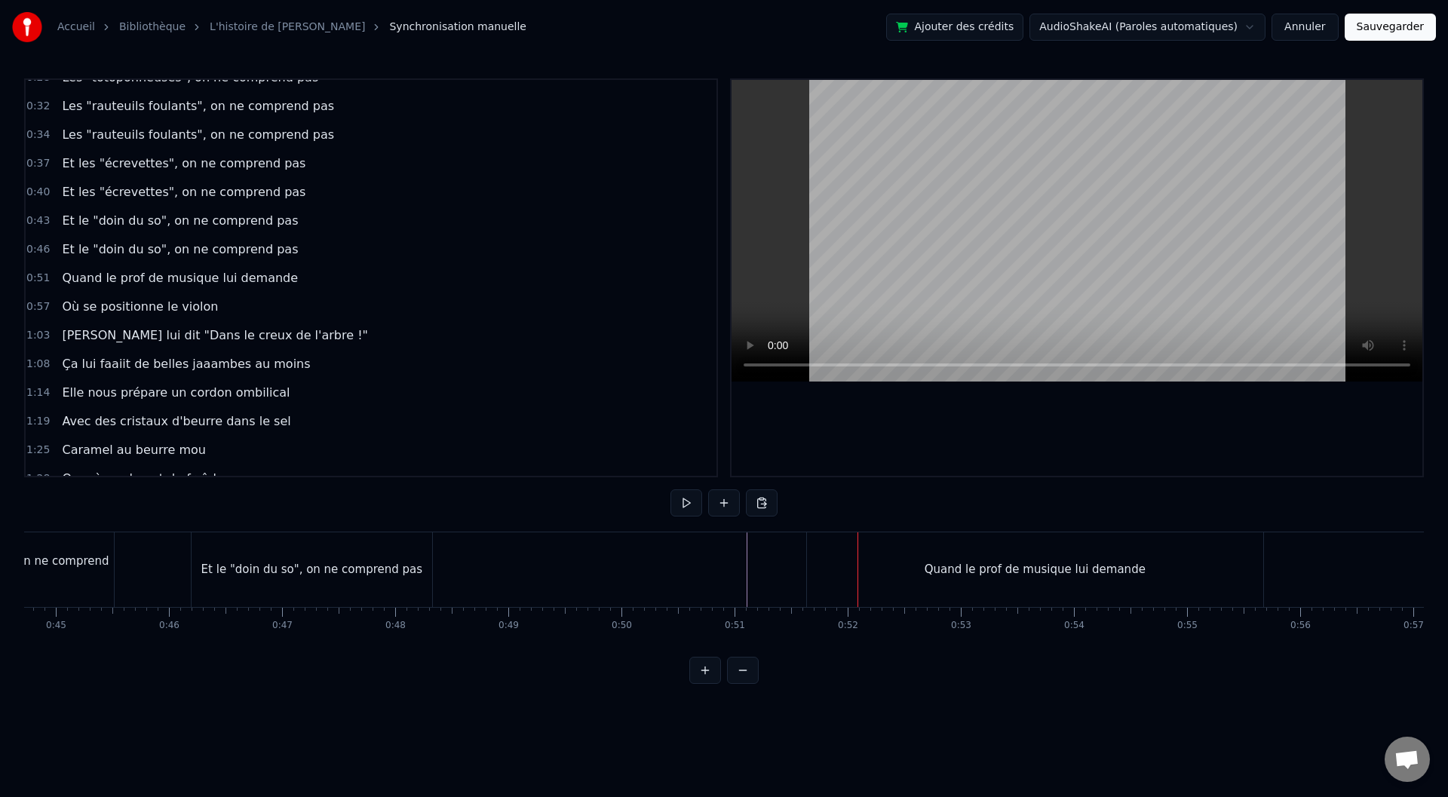
click at [811, 573] on div "Quand le prof de musique lui demande" at bounding box center [1035, 569] width 456 height 75
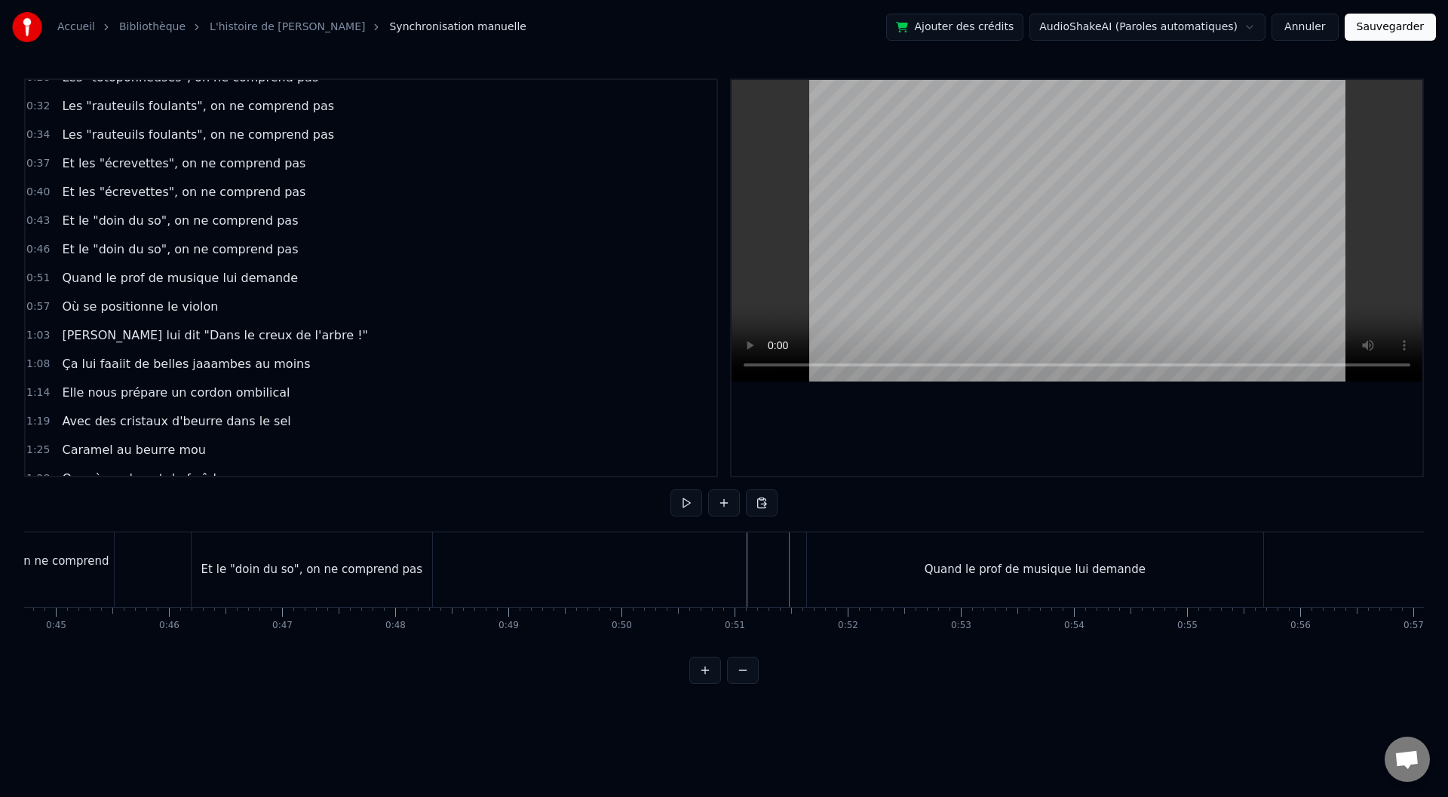
click at [809, 569] on div "Quand le prof de musique lui demande" at bounding box center [1035, 569] width 456 height 75
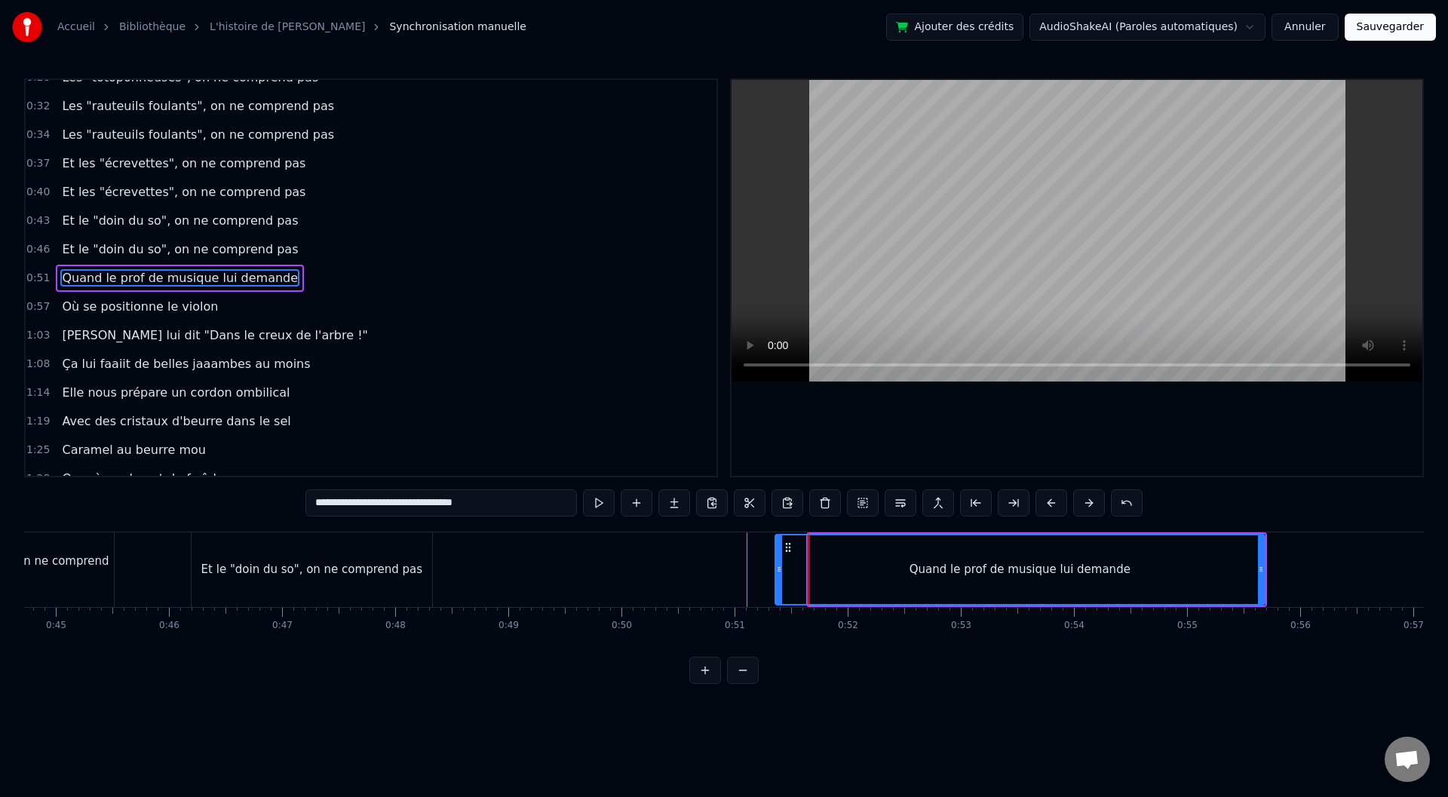
drag, startPoint x: 812, startPoint y: 569, endPoint x: 778, endPoint y: 572, distance: 33.3
click at [778, 572] on icon at bounding box center [779, 569] width 6 height 12
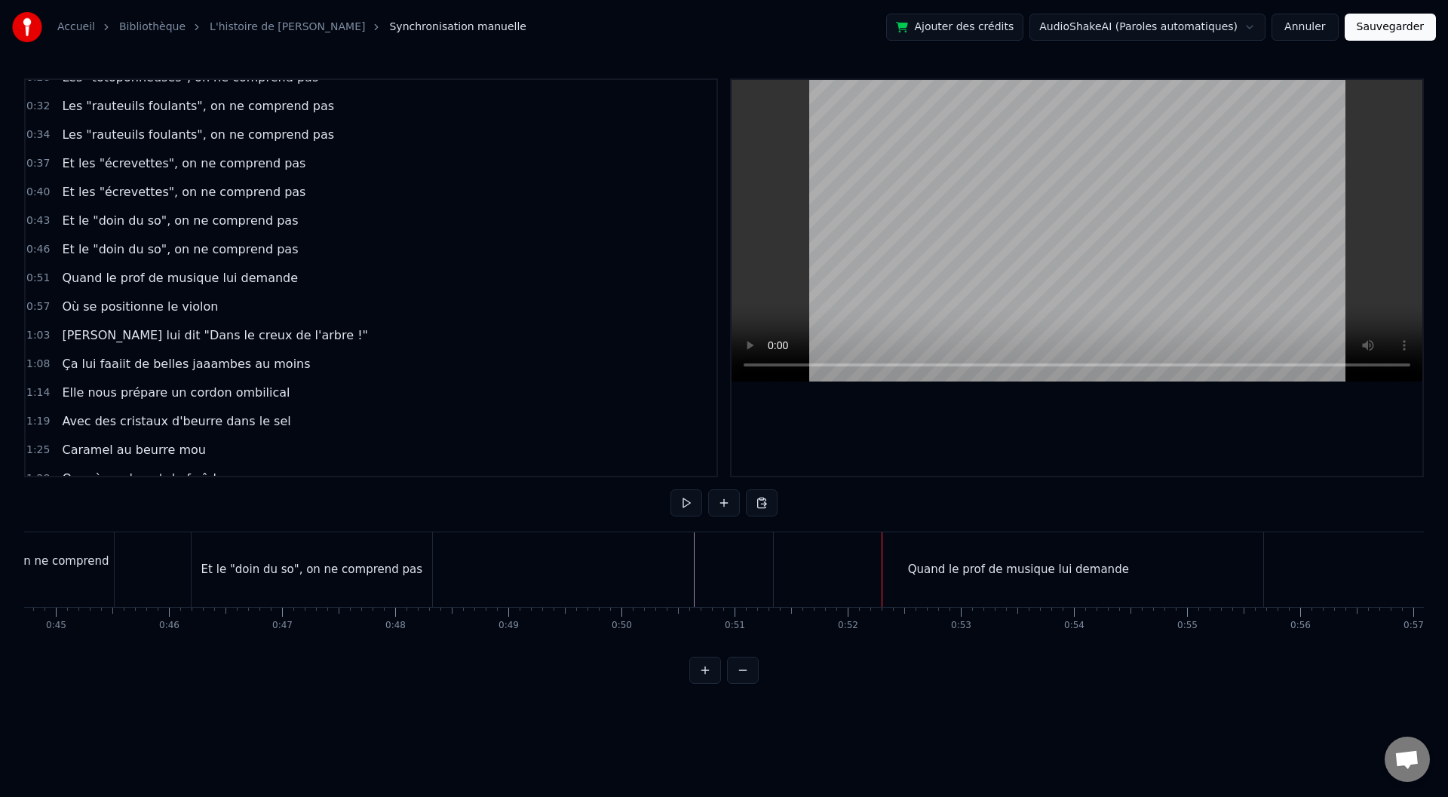
click at [802, 572] on div "Quand le prof de musique lui demande" at bounding box center [1018, 569] width 489 height 75
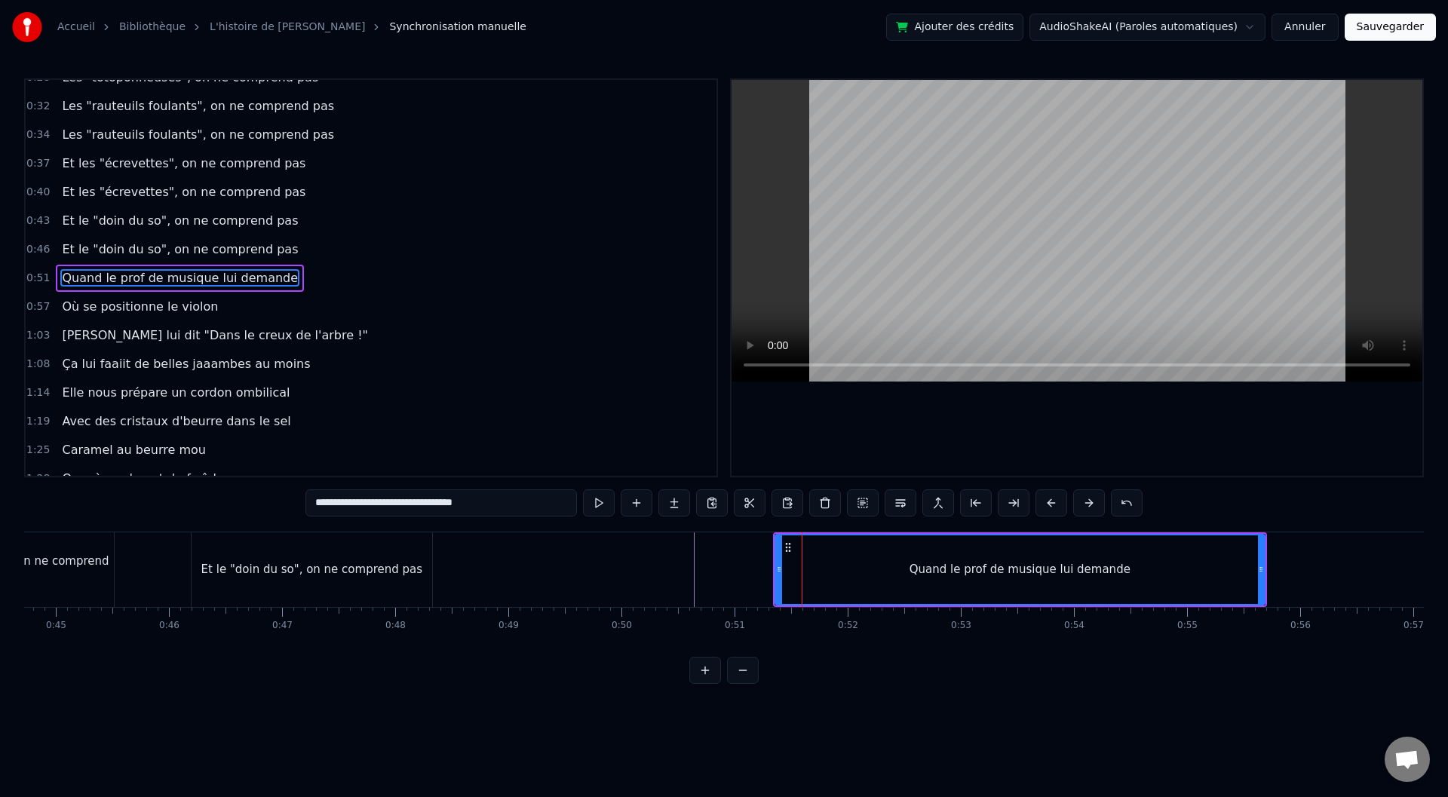
click at [775, 568] on div "Quand le prof de musique lui demande" at bounding box center [1020, 570] width 491 height 72
drag, startPoint x: 777, startPoint y: 568, endPoint x: 734, endPoint y: 568, distance: 43.0
click at [735, 568] on icon at bounding box center [738, 569] width 6 height 12
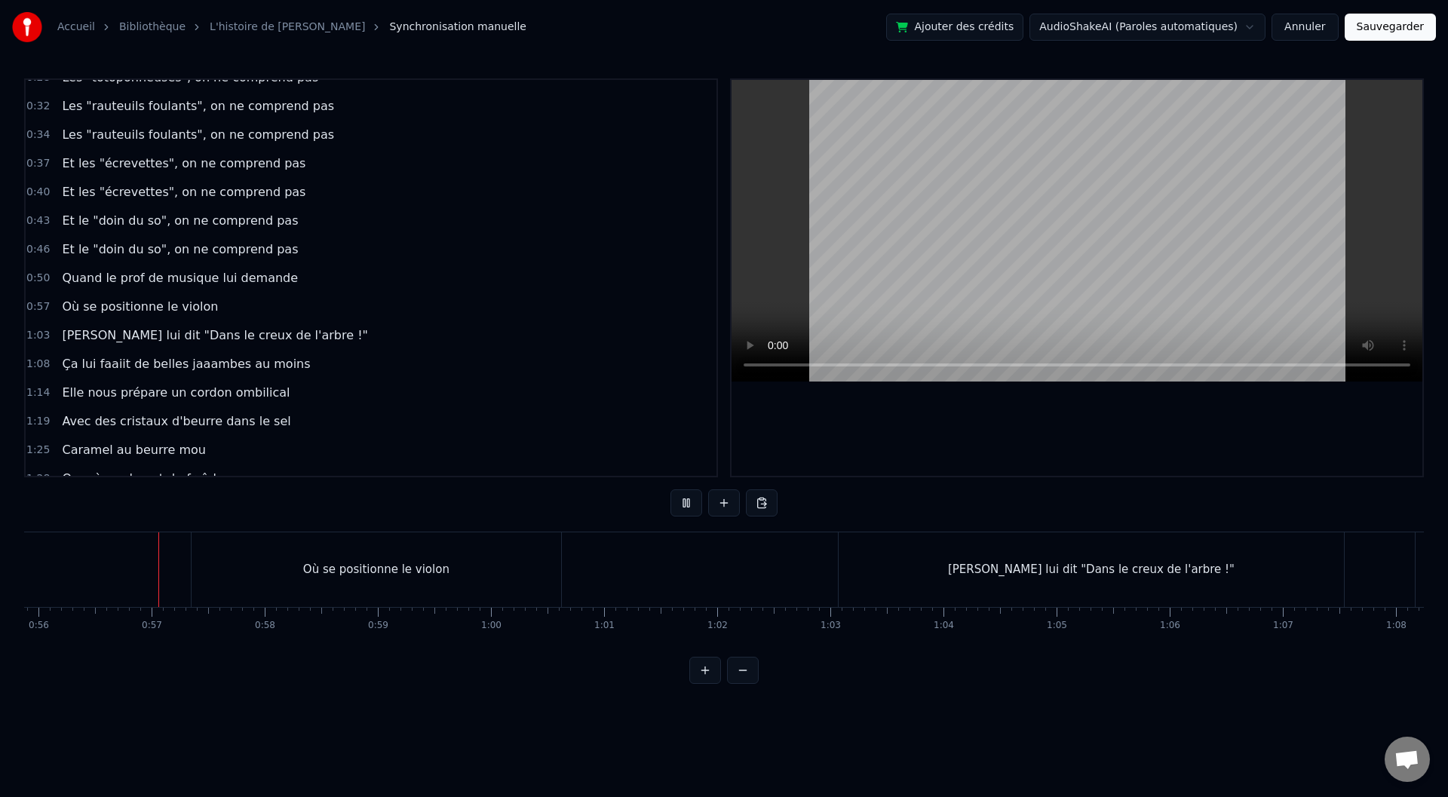
scroll to position [0, 6322]
click at [382, 566] on div "Où se positionne le violon" at bounding box center [375, 569] width 146 height 17
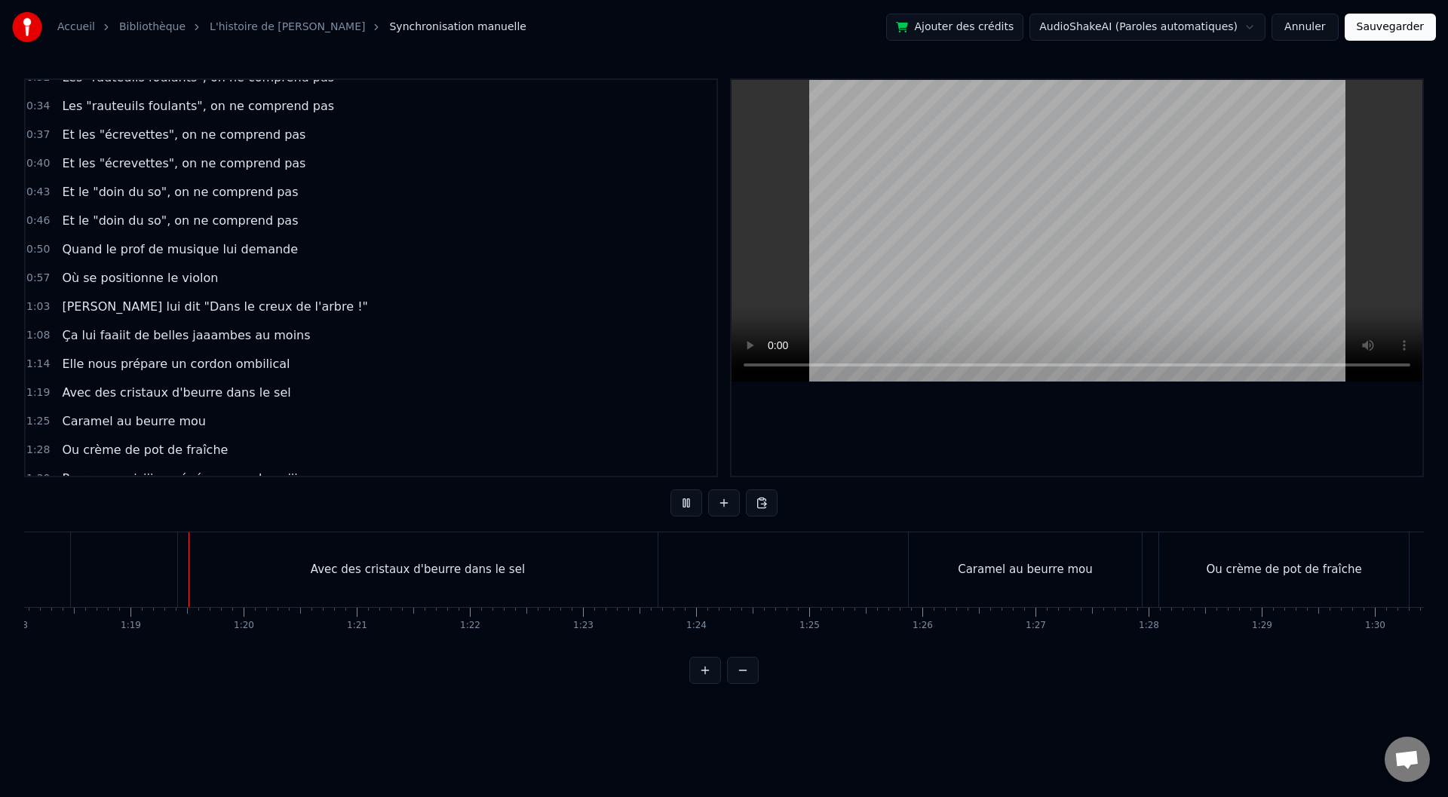
scroll to position [0, 8858]
click at [180, 569] on div "Avec des cristaux d'beurre dans le sel" at bounding box center [392, 569] width 480 height 75
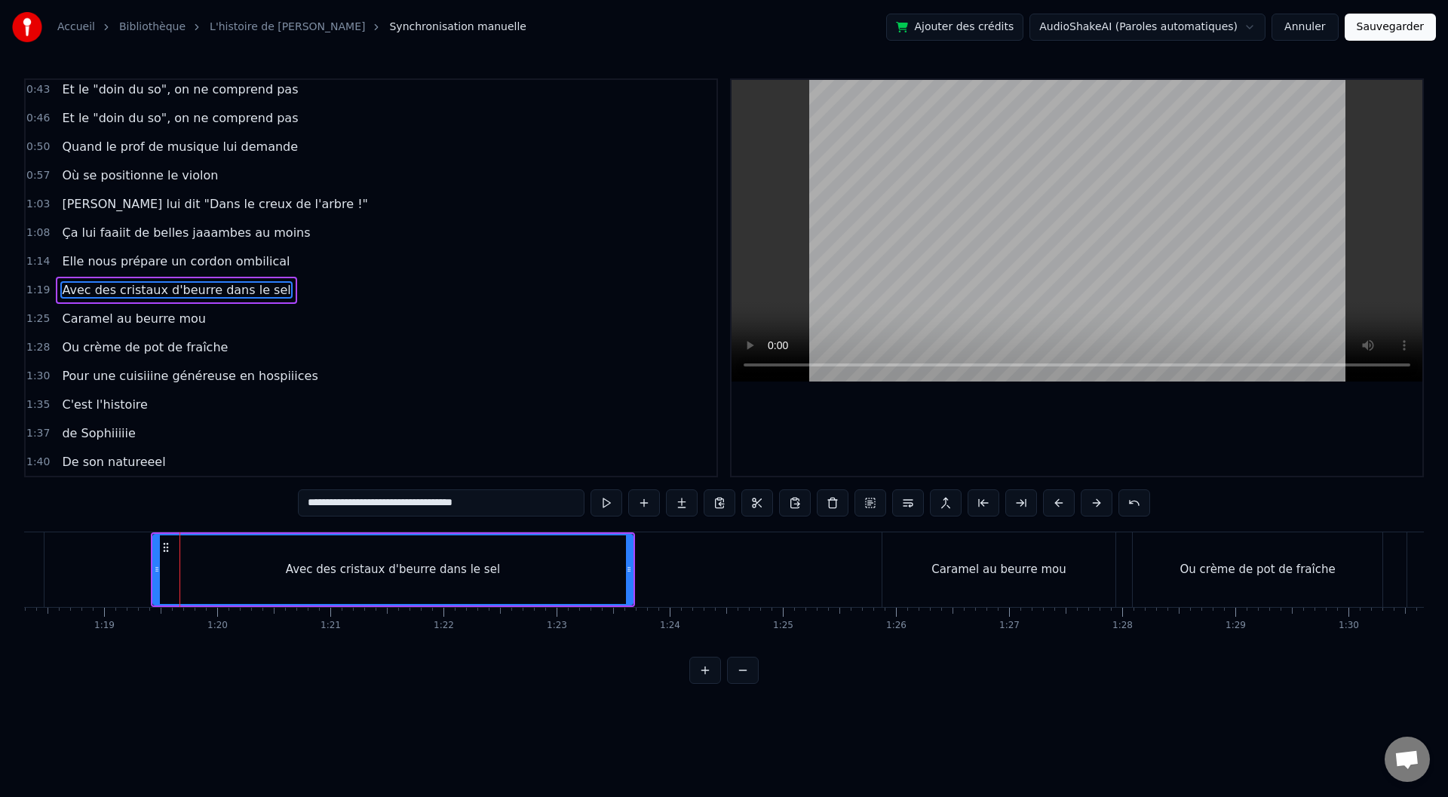
scroll to position [446, 0]
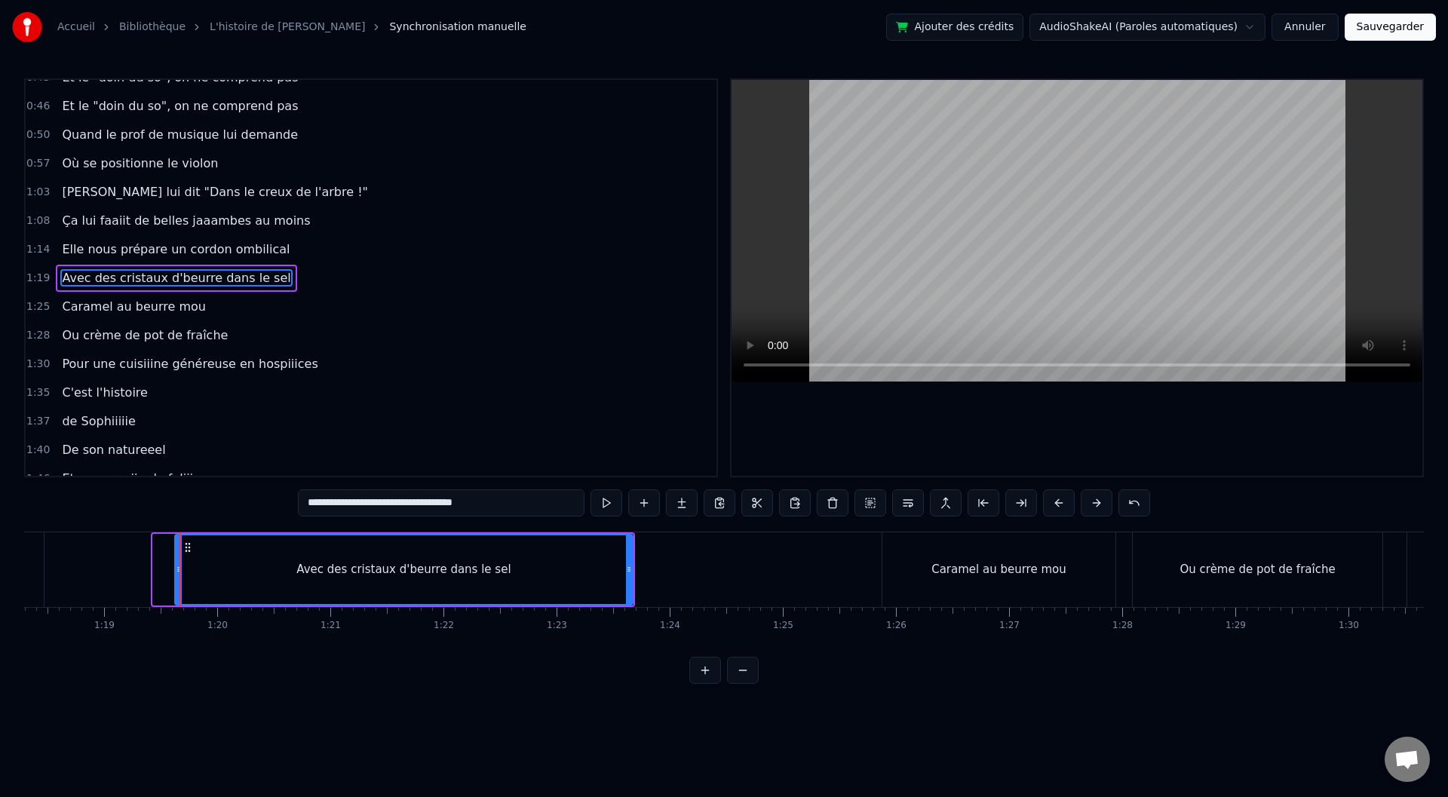
drag, startPoint x: 154, startPoint y: 567, endPoint x: 183, endPoint y: 569, distance: 28.7
click at [182, 569] on icon at bounding box center [179, 569] width 6 height 12
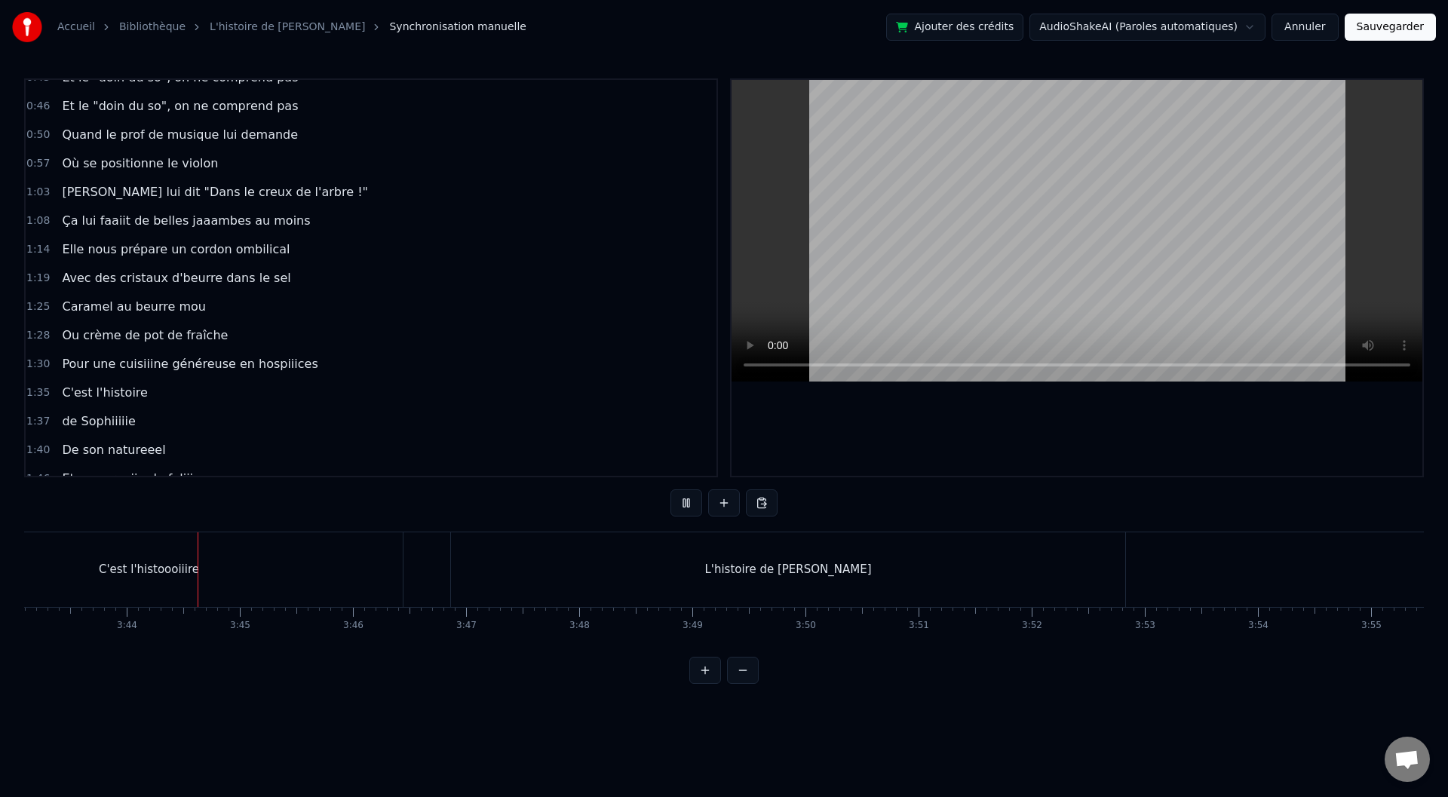
scroll to position [0, 25260]
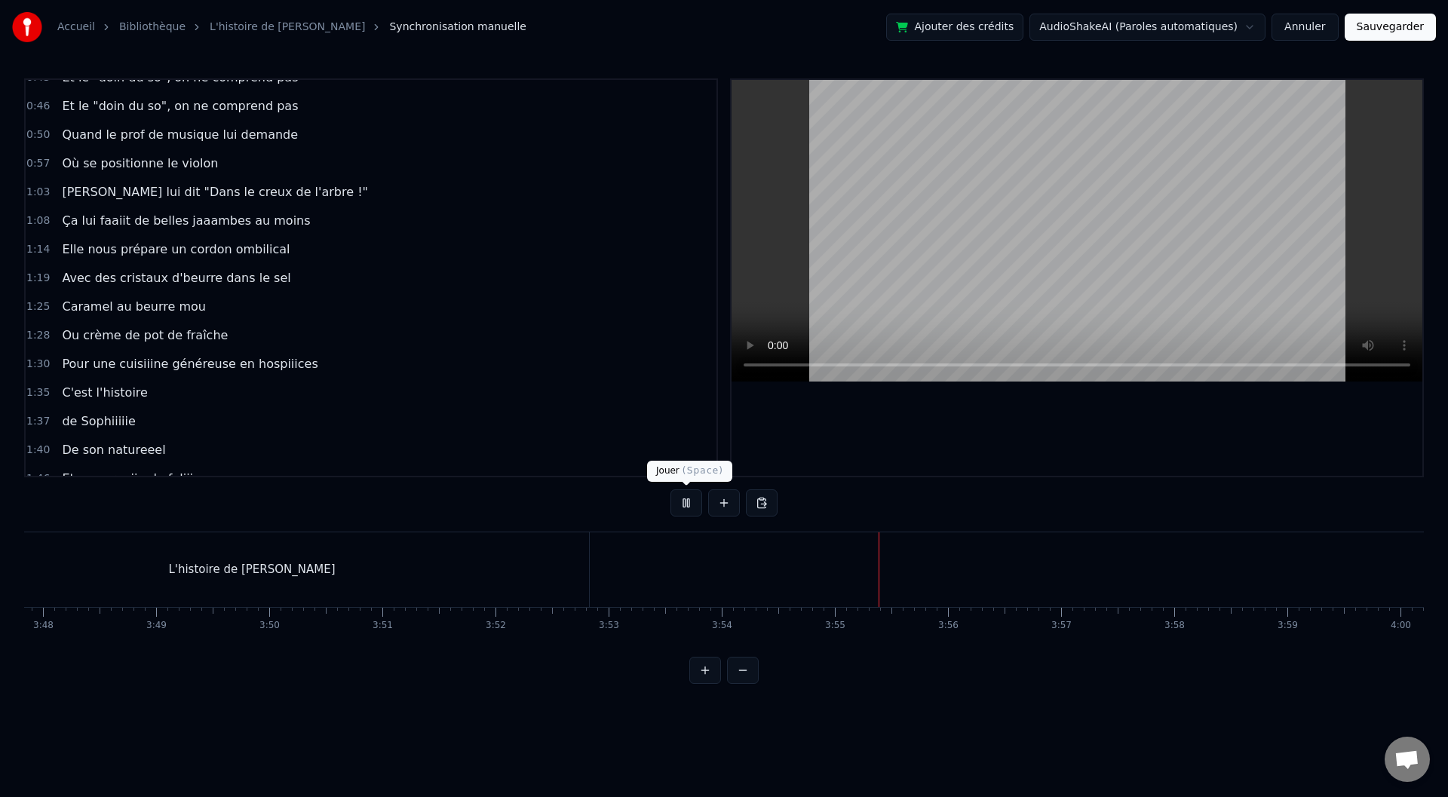
click at [686, 500] on button at bounding box center [687, 502] width 32 height 27
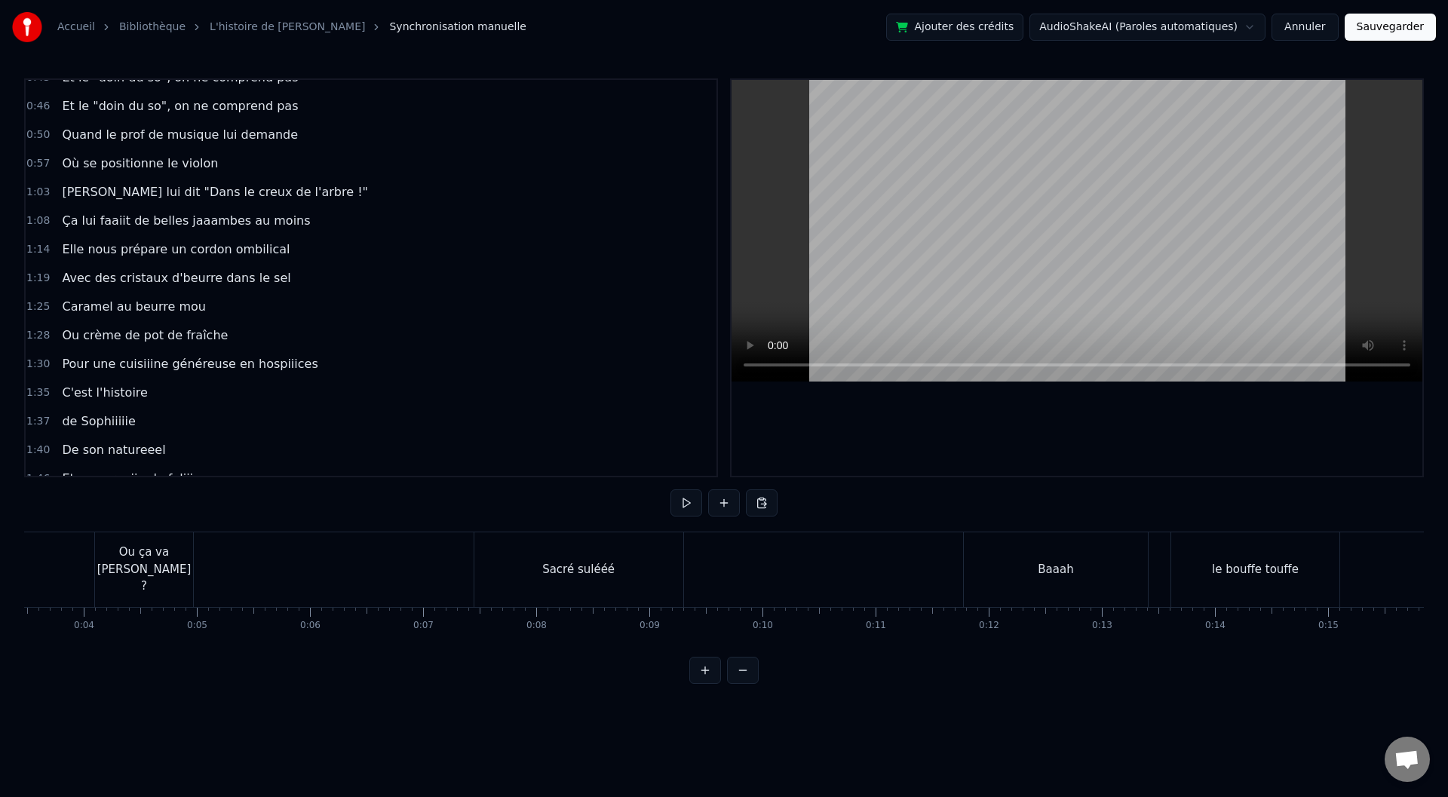
scroll to position [0, 0]
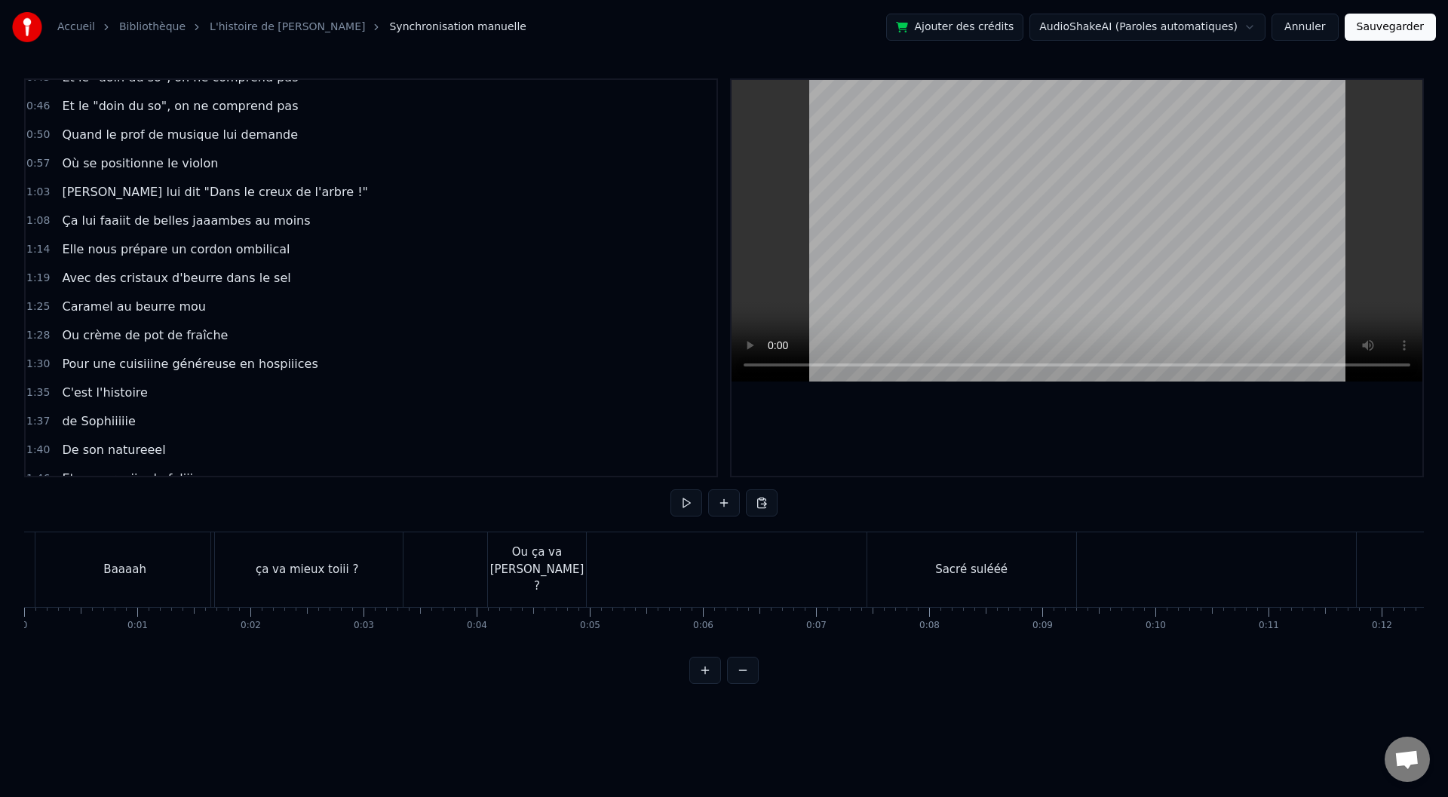
click at [1380, 28] on button "Sauvegarder" at bounding box center [1390, 27] width 91 height 27
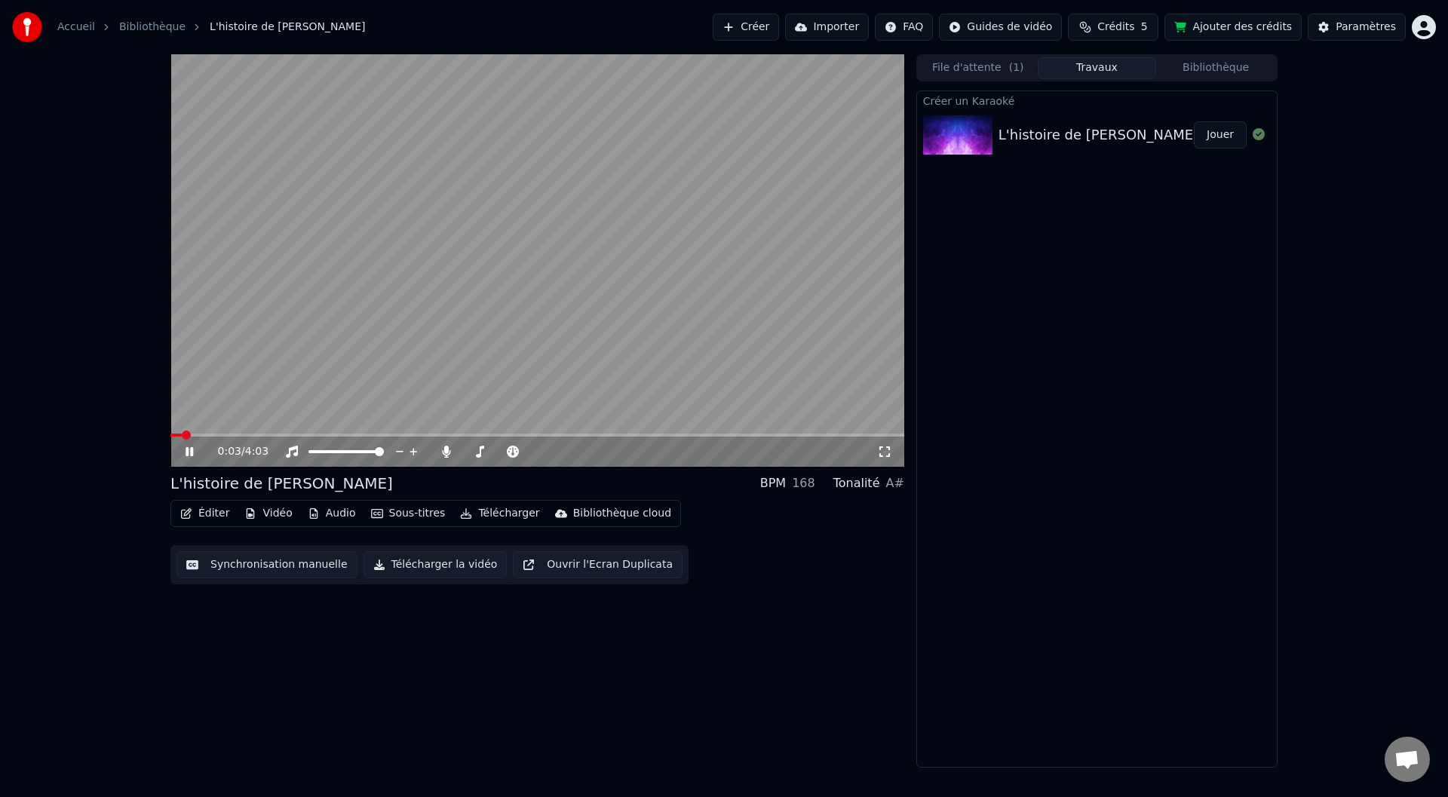
click at [429, 562] on button "Télécharger la vidéo" at bounding box center [436, 564] width 144 height 27
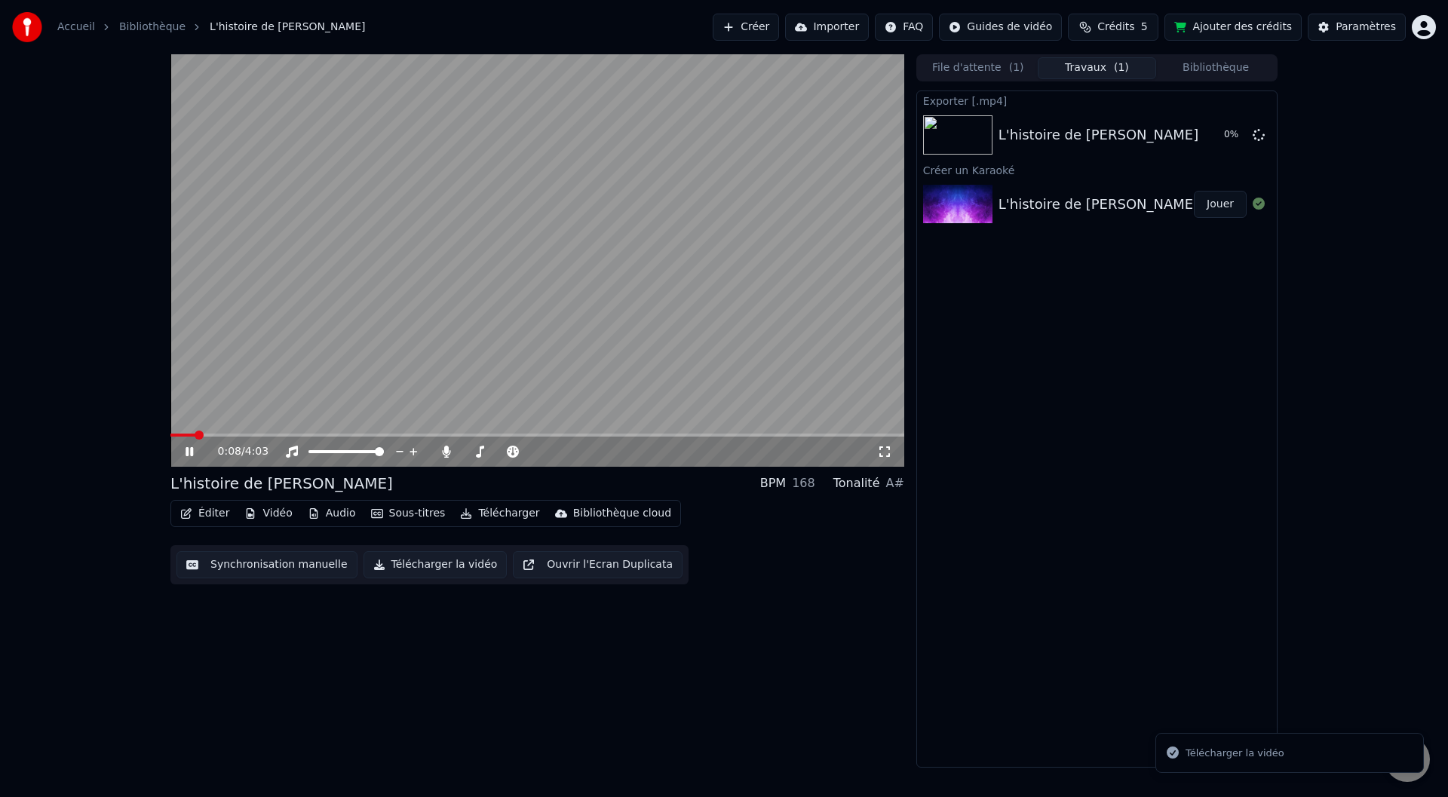
click at [480, 511] on button "Télécharger" at bounding box center [499, 513] width 91 height 21
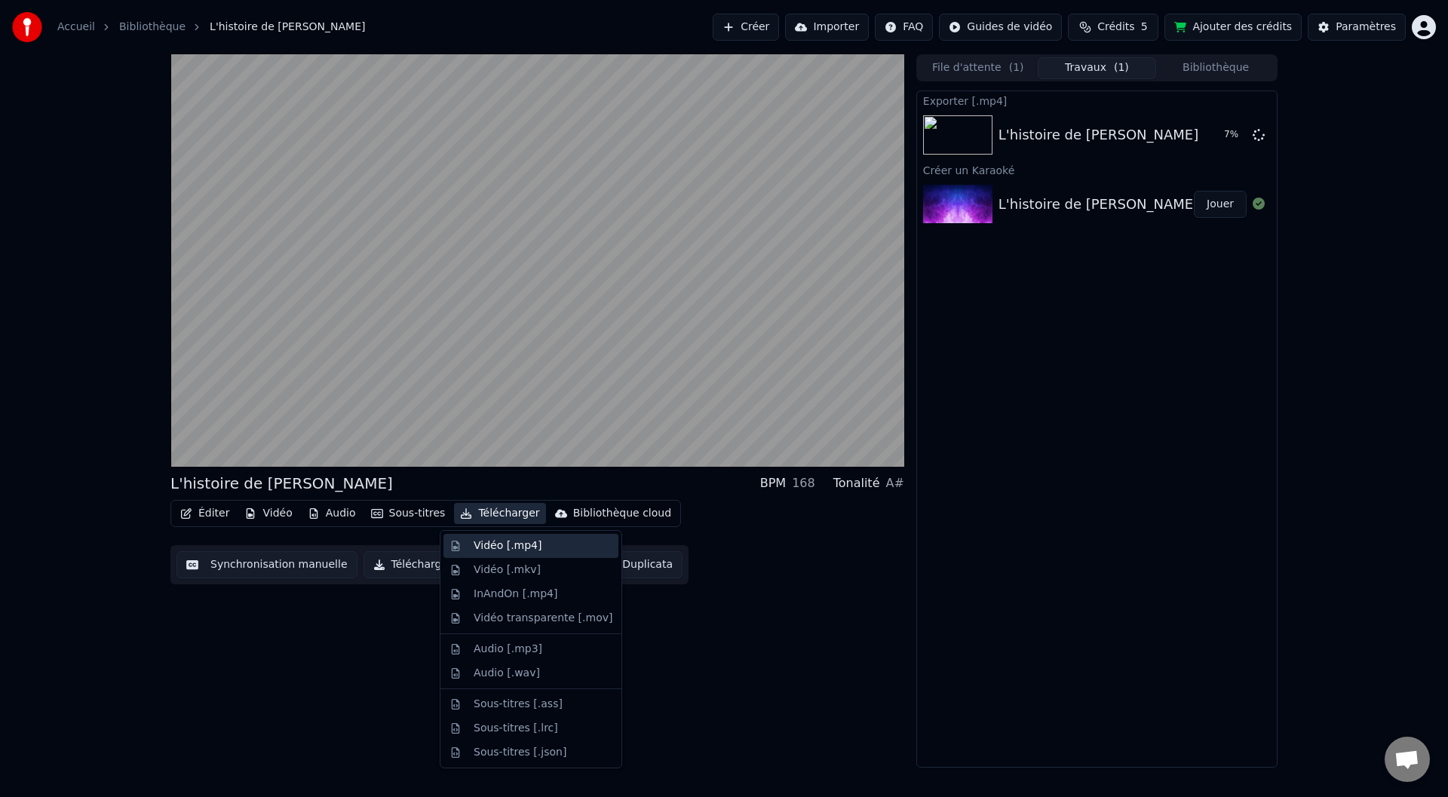
click at [493, 551] on div "Vidéo [.mp4]" at bounding box center [508, 546] width 68 height 15
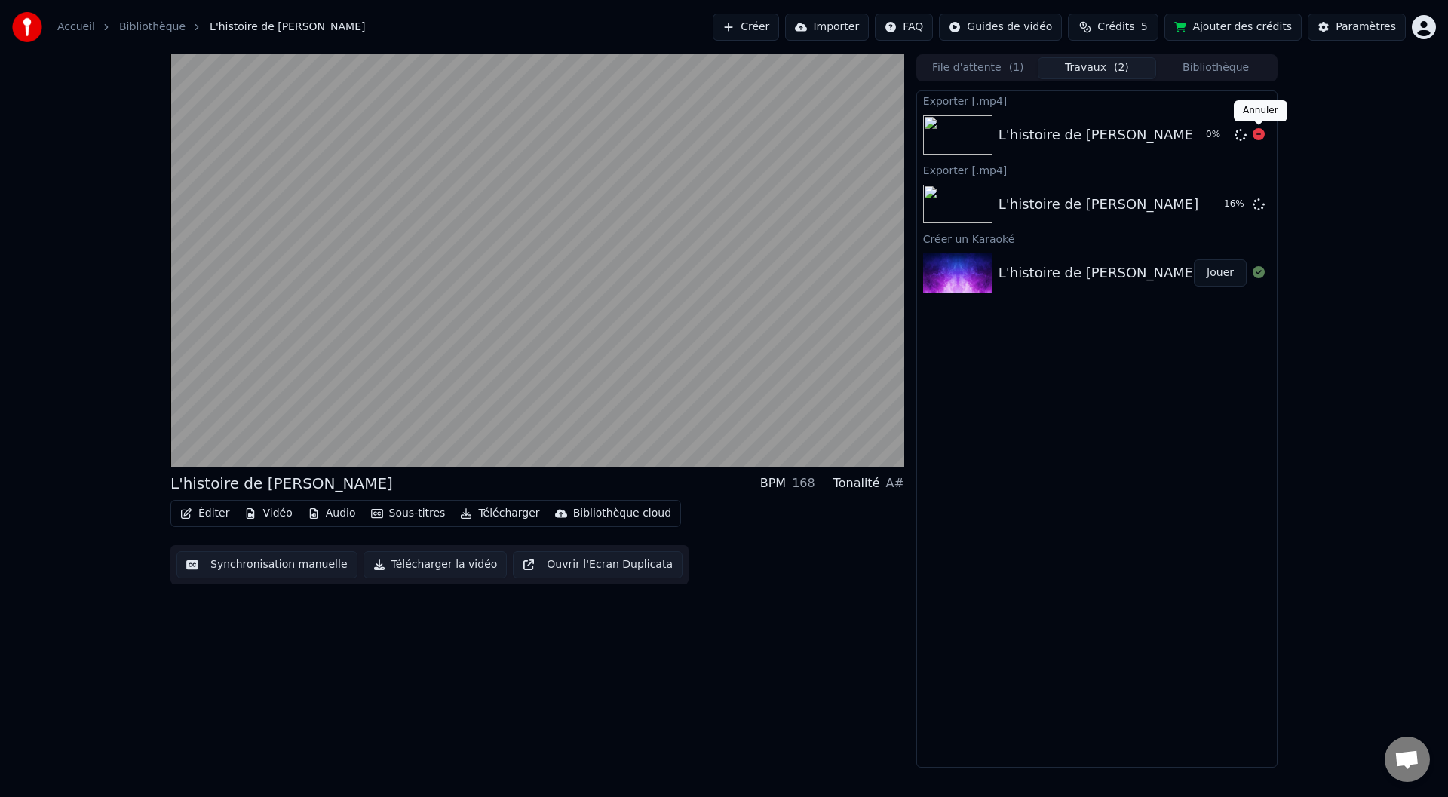
click at [1257, 137] on icon at bounding box center [1259, 134] width 12 height 12
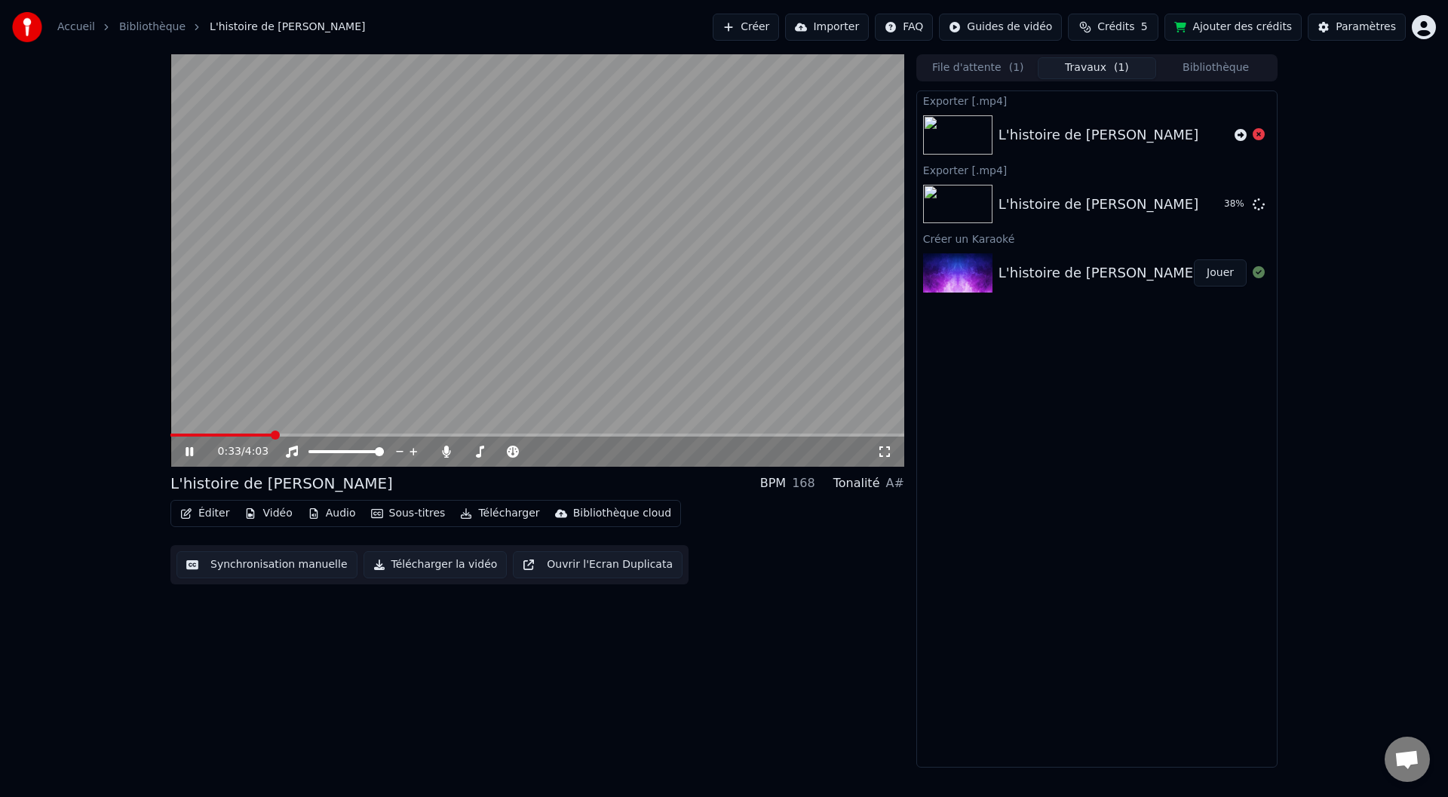
click at [191, 449] on icon at bounding box center [190, 451] width 8 height 9
click at [1207, 210] on button "Afficher" at bounding box center [1213, 204] width 66 height 27
click at [1259, 133] on icon at bounding box center [1259, 134] width 12 height 12
click at [1259, 137] on icon at bounding box center [1259, 134] width 12 height 12
click at [993, 467] on div "Exporter [.mp4] L'histoire de Sophie Exporter [.mp4] L'histoire de Sophie Affic…" at bounding box center [1096, 429] width 361 height 677
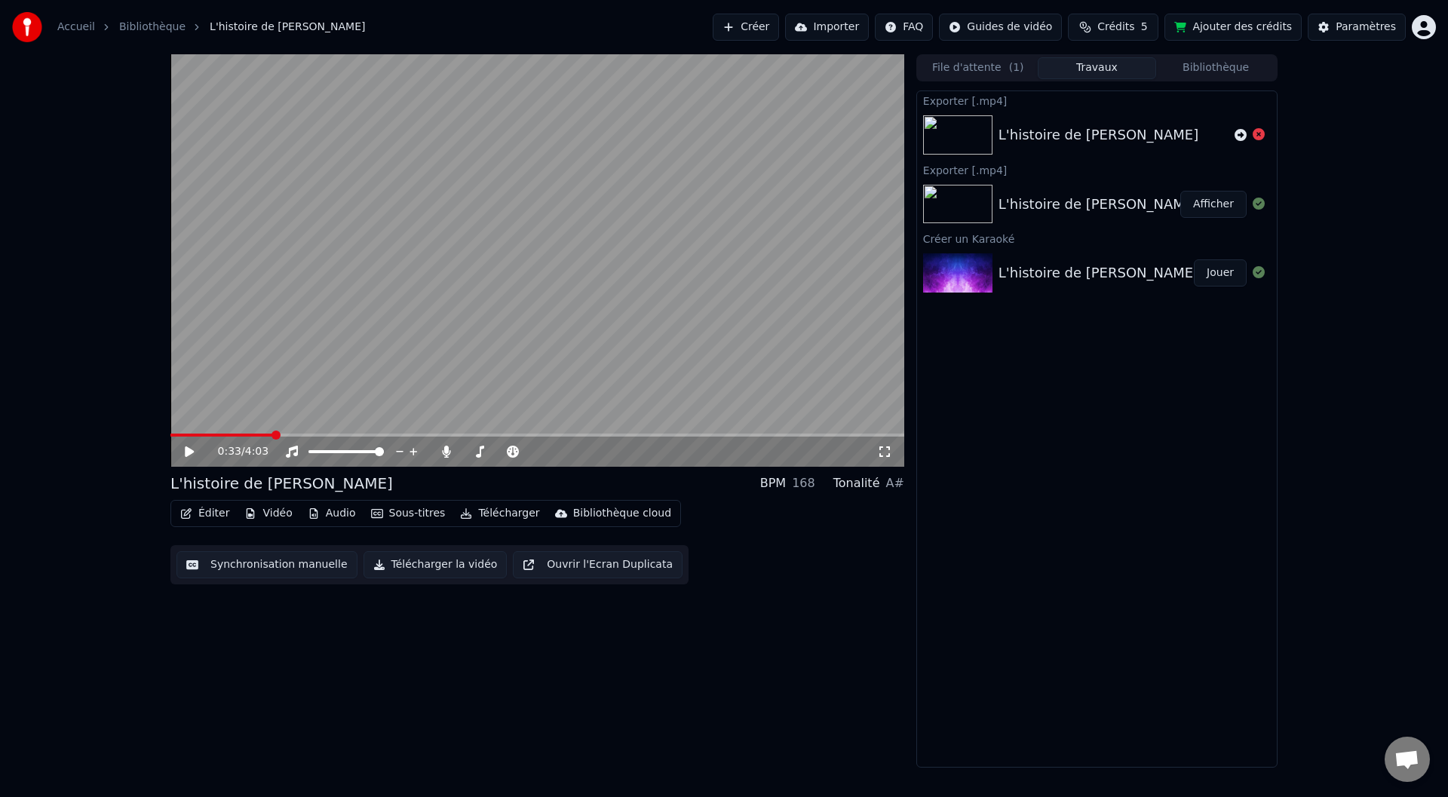
click at [1230, 207] on button "Afficher" at bounding box center [1213, 204] width 66 height 27
click at [1095, 374] on div "Exporter [.mp4] L'histoire de Sophie Exporter [.mp4] L'histoire de Sophie Affic…" at bounding box center [1096, 429] width 361 height 677
click at [489, 646] on div "0:33 / 4:03 L'histoire de Sophie BPM 168 Tonalité A# Éditer Vidéo Audio Sous-ti…" at bounding box center [537, 410] width 734 height 713
click at [403, 644] on div "0:33 / 4:03 L'histoire de Sophie BPM 168 Tonalité A# Éditer Vidéo Audio Sous-ti…" at bounding box center [537, 410] width 734 height 713
click at [312, 663] on div "0:33 / 4:03 L'histoire de Sophie BPM 168 Tonalité A# Éditer Vidéo Audio Sous-ti…" at bounding box center [537, 410] width 734 height 713
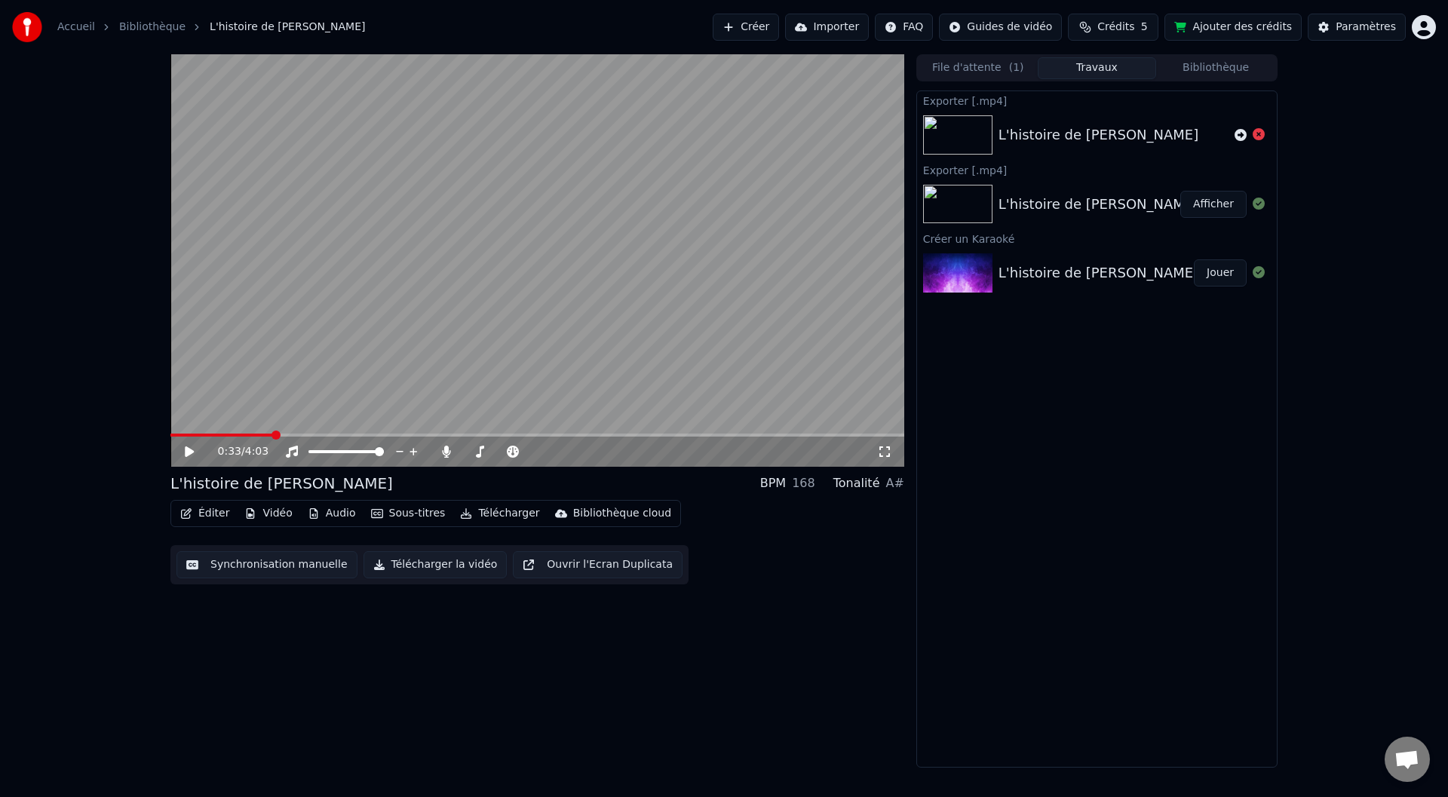
click at [1216, 204] on button "Afficher" at bounding box center [1213, 204] width 66 height 27
click at [1346, 208] on div "0:33 / 4:03 L'histoire de Sophie BPM 168 Tonalité A# Éditer Vidéo Audio Sous-ti…" at bounding box center [724, 410] width 1448 height 713
click at [1223, 273] on button "Jouer" at bounding box center [1220, 272] width 53 height 27
click at [258, 430] on video at bounding box center [537, 260] width 734 height 413
click at [262, 434] on span at bounding box center [537, 435] width 734 height 3
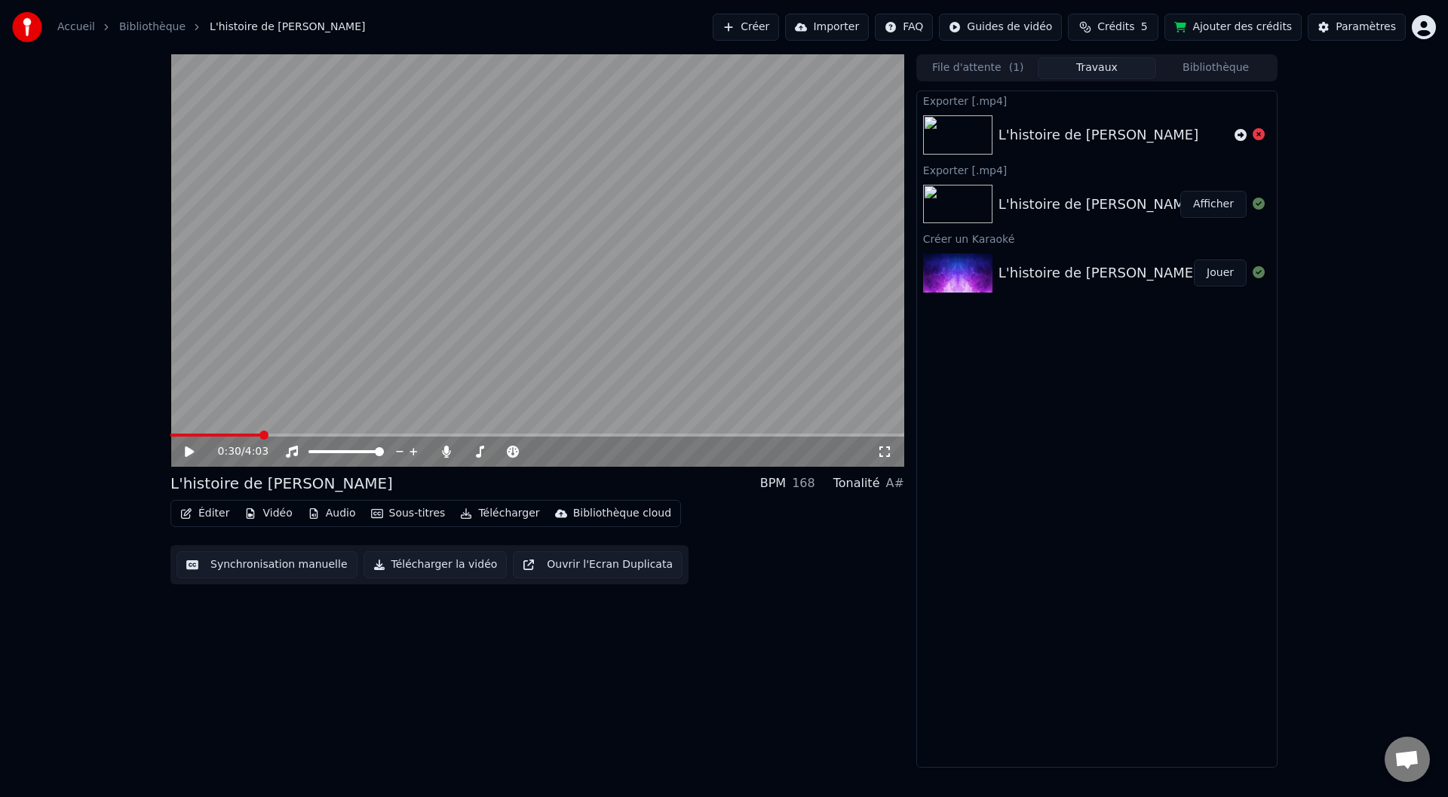
click at [296, 355] on video at bounding box center [537, 260] width 734 height 413
click at [226, 434] on span at bounding box center [217, 435] width 94 height 3
click at [333, 332] on video at bounding box center [537, 260] width 734 height 413
click at [1088, 267] on div "L'histoire de [PERSON_NAME]" at bounding box center [1099, 272] width 200 height 21
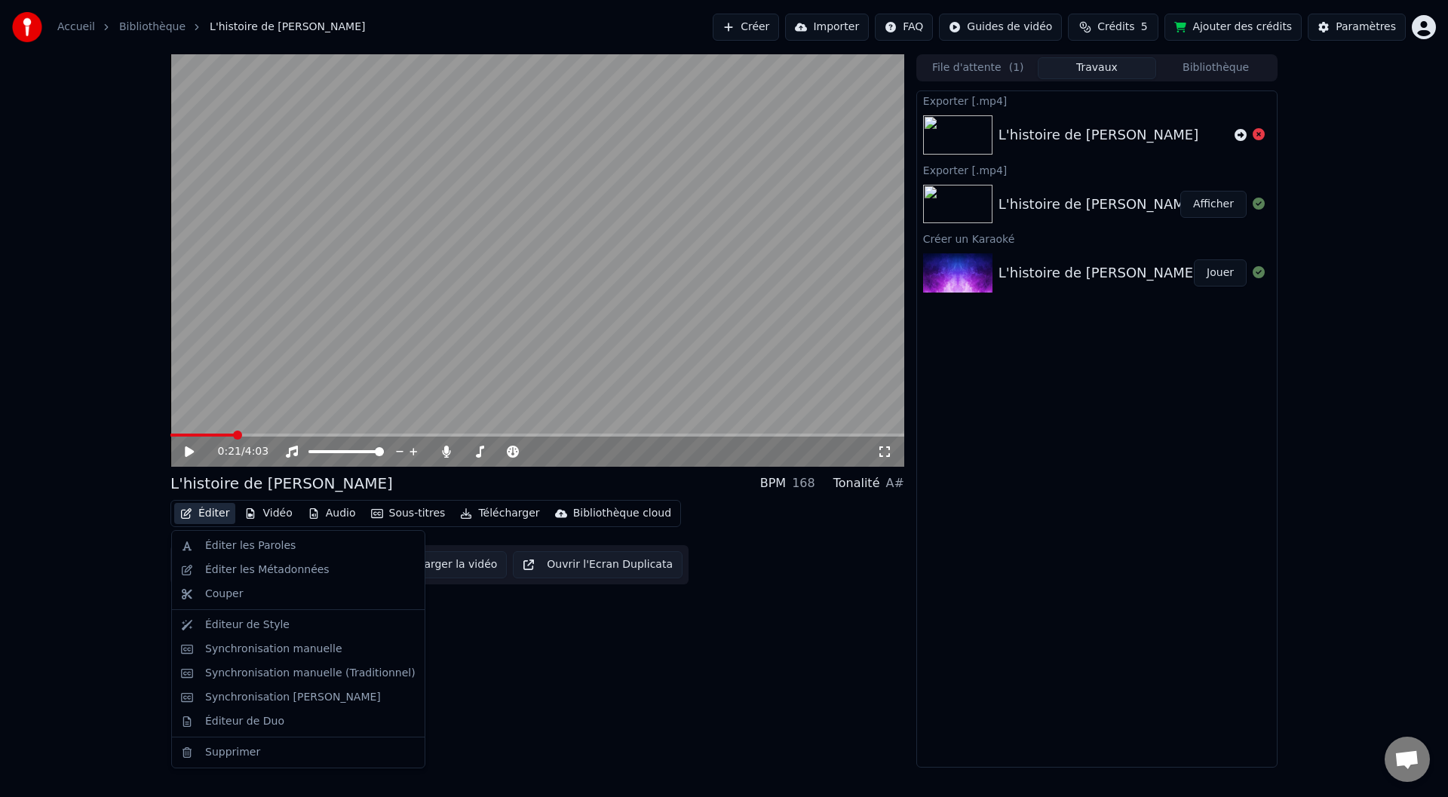
click at [209, 516] on button "Éditer" at bounding box center [204, 513] width 61 height 21
click at [248, 628] on div "Éditeur de Style" at bounding box center [247, 625] width 84 height 15
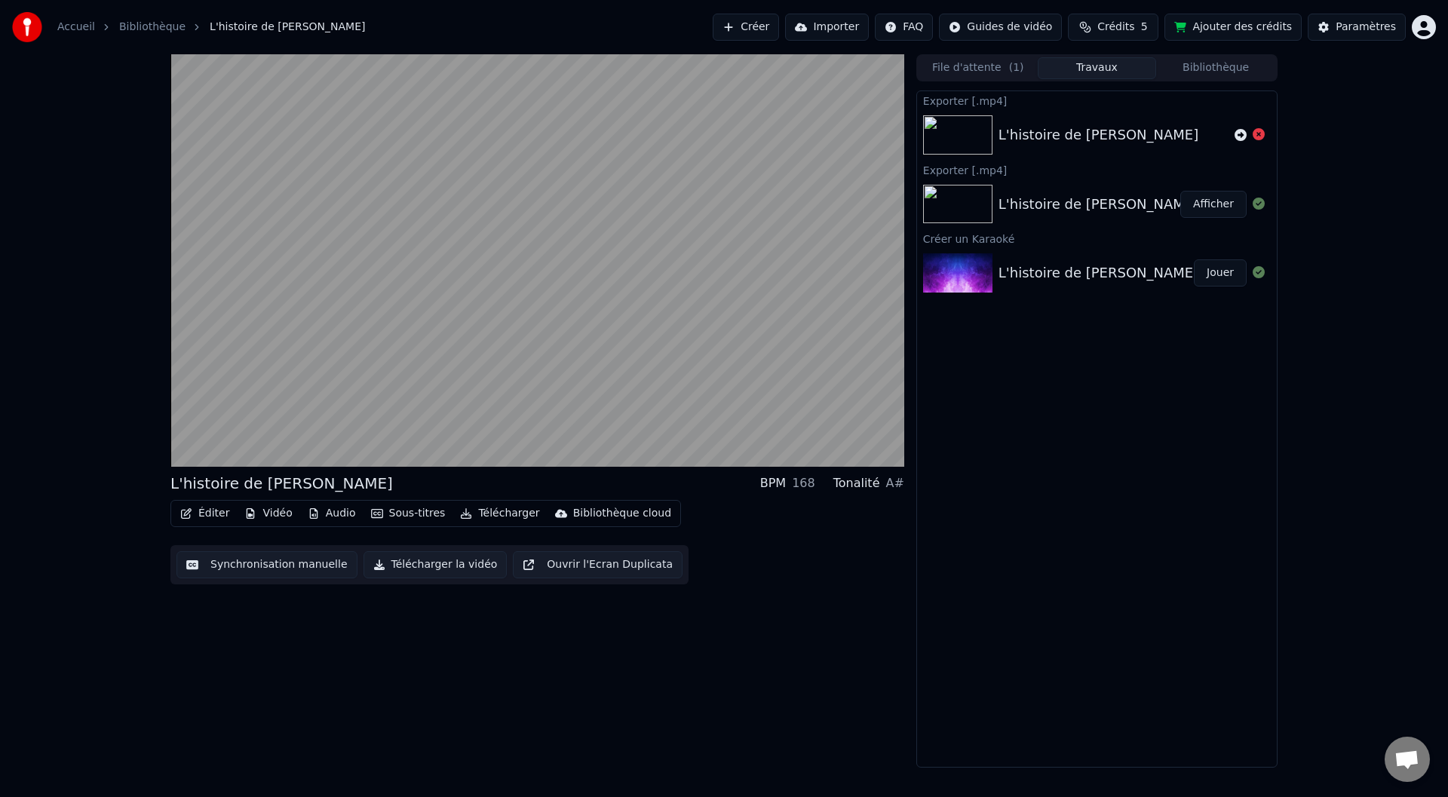
click at [260, 558] on button "Synchronisation manuelle" at bounding box center [266, 564] width 181 height 27
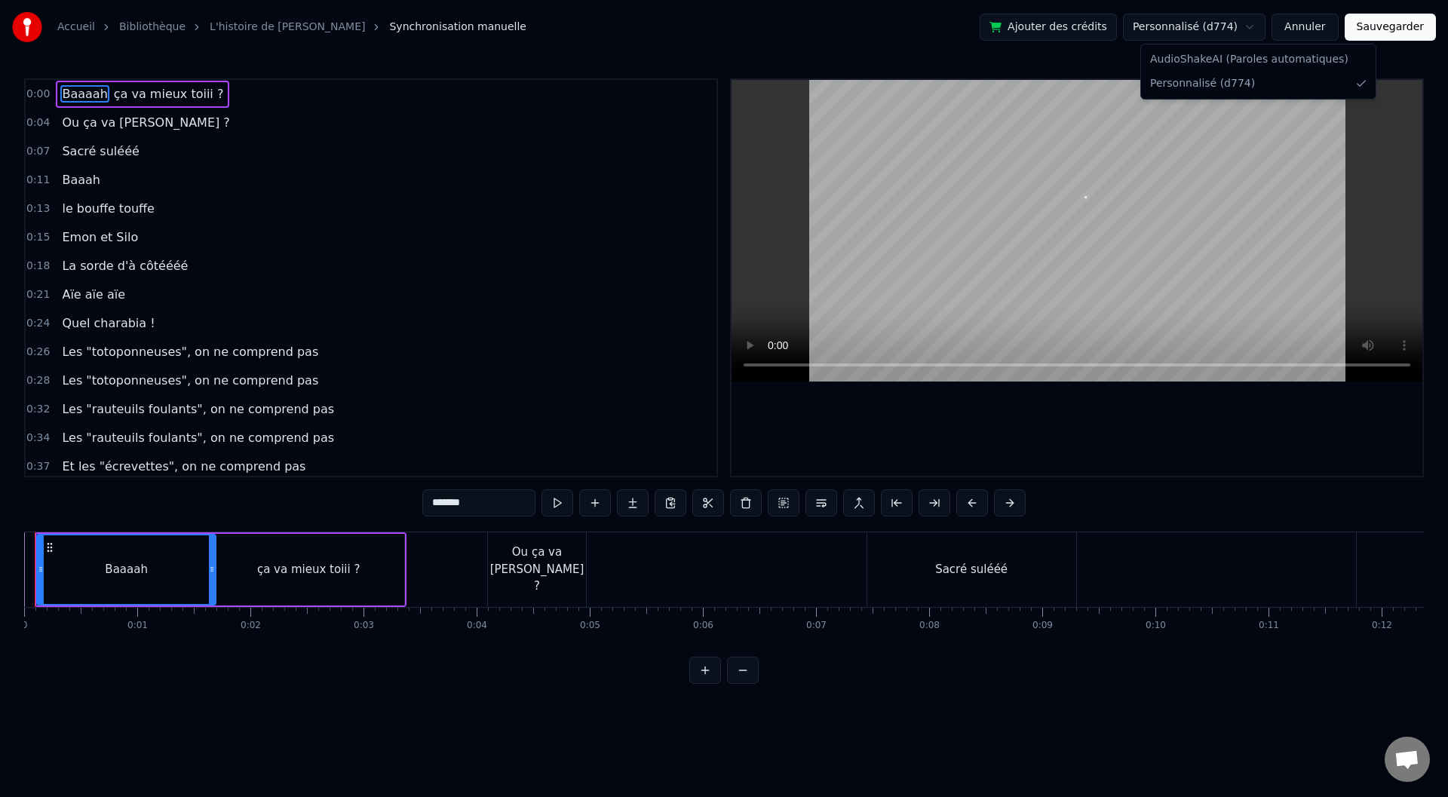
click at [1225, 27] on html "Accueil Bibliothèque L'histoire de Sophie Synchronisation manuelle Ajouter des …" at bounding box center [724, 354] width 1448 height 708
click at [1220, 25] on html "Accueil Bibliothèque L'histoire de Sophie Synchronisation manuelle Ajouter des …" at bounding box center [724, 354] width 1448 height 708
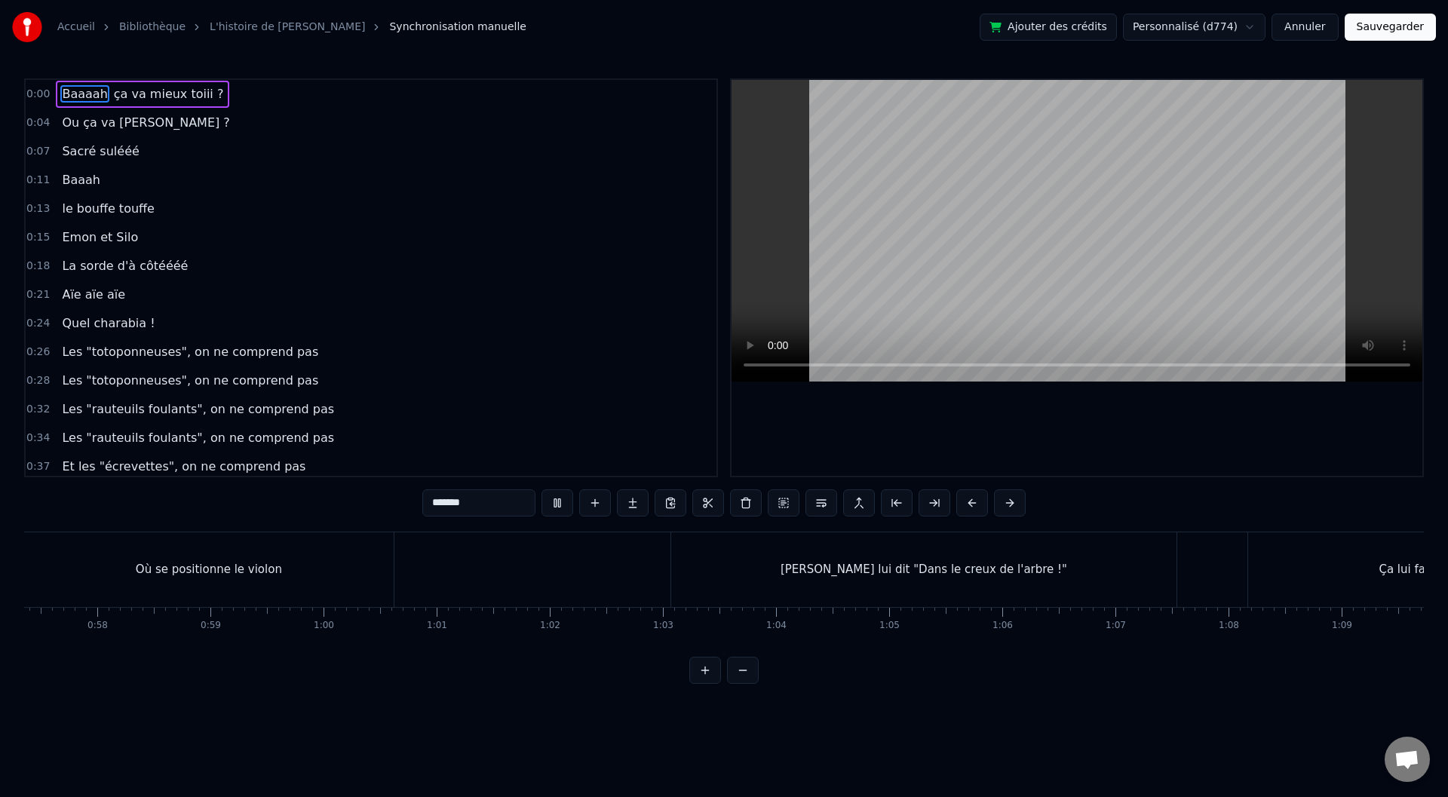
click at [1379, 30] on button "Sauvegarder" at bounding box center [1390, 27] width 91 height 27
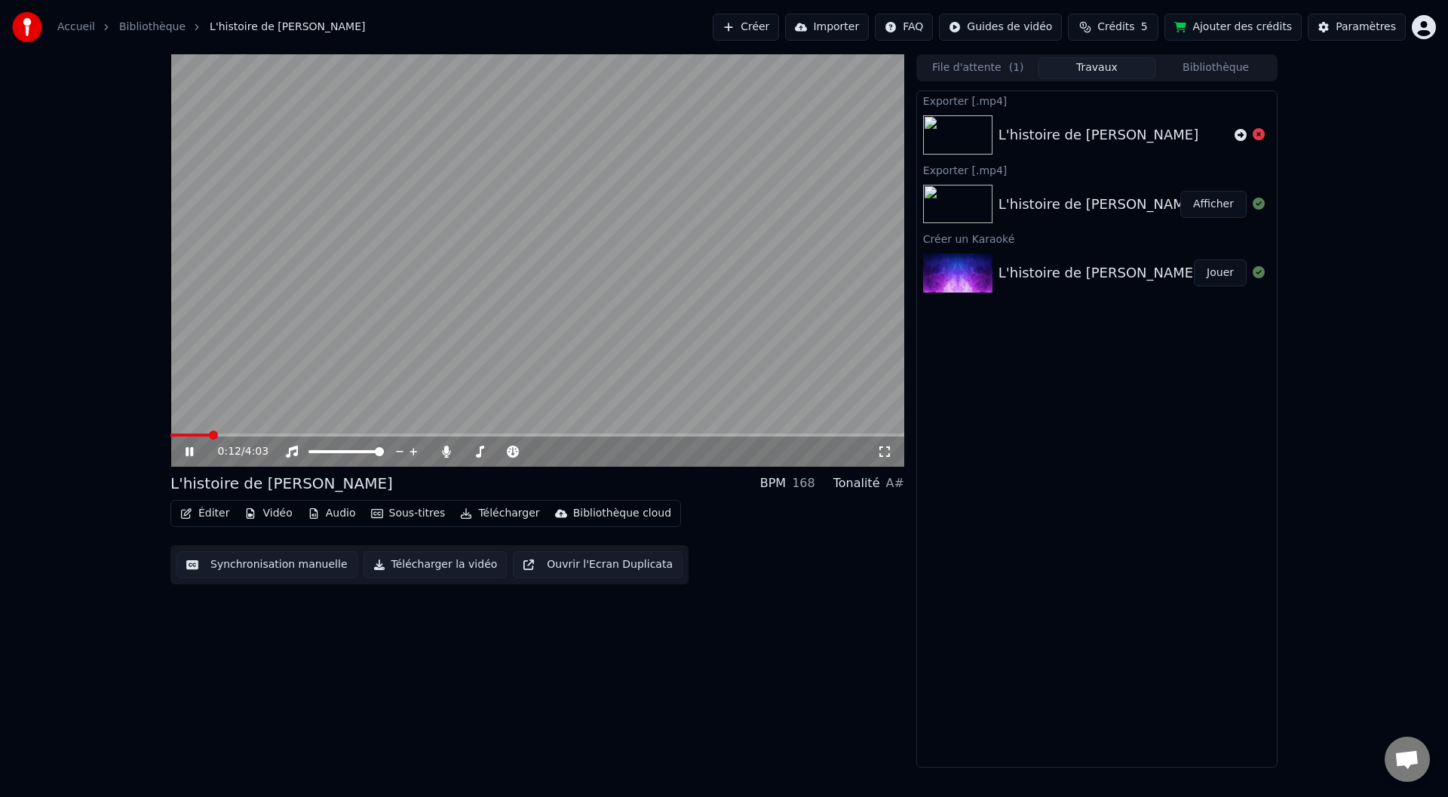
click at [253, 429] on video at bounding box center [537, 260] width 734 height 413
click at [256, 432] on video at bounding box center [537, 260] width 734 height 413
click at [234, 435] on span at bounding box center [537, 435] width 734 height 3
click at [189, 450] on icon at bounding box center [190, 451] width 8 height 9
click at [495, 514] on button "Télécharger" at bounding box center [499, 513] width 91 height 21
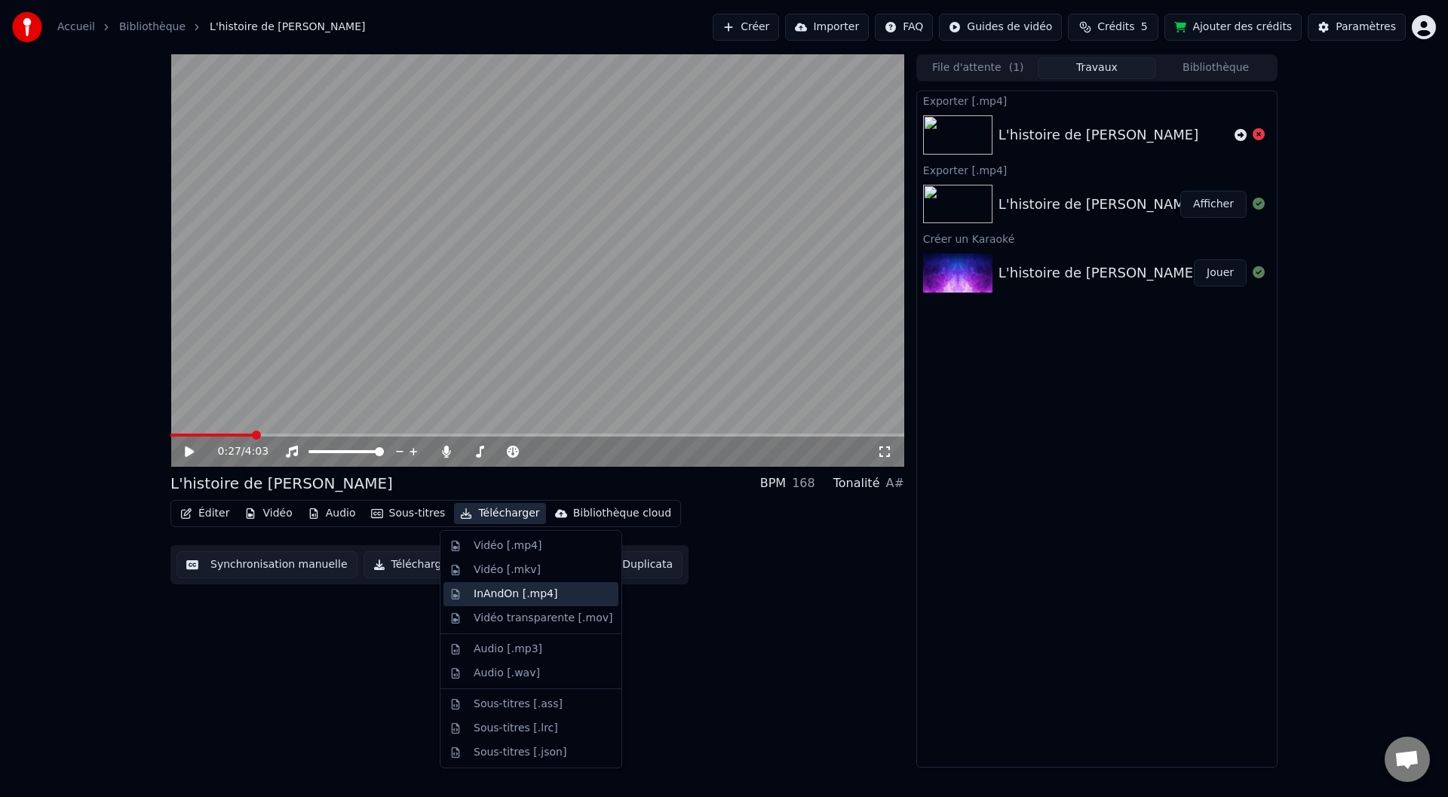
click at [497, 593] on div "InAndOn [.mp4]" at bounding box center [516, 594] width 84 height 15
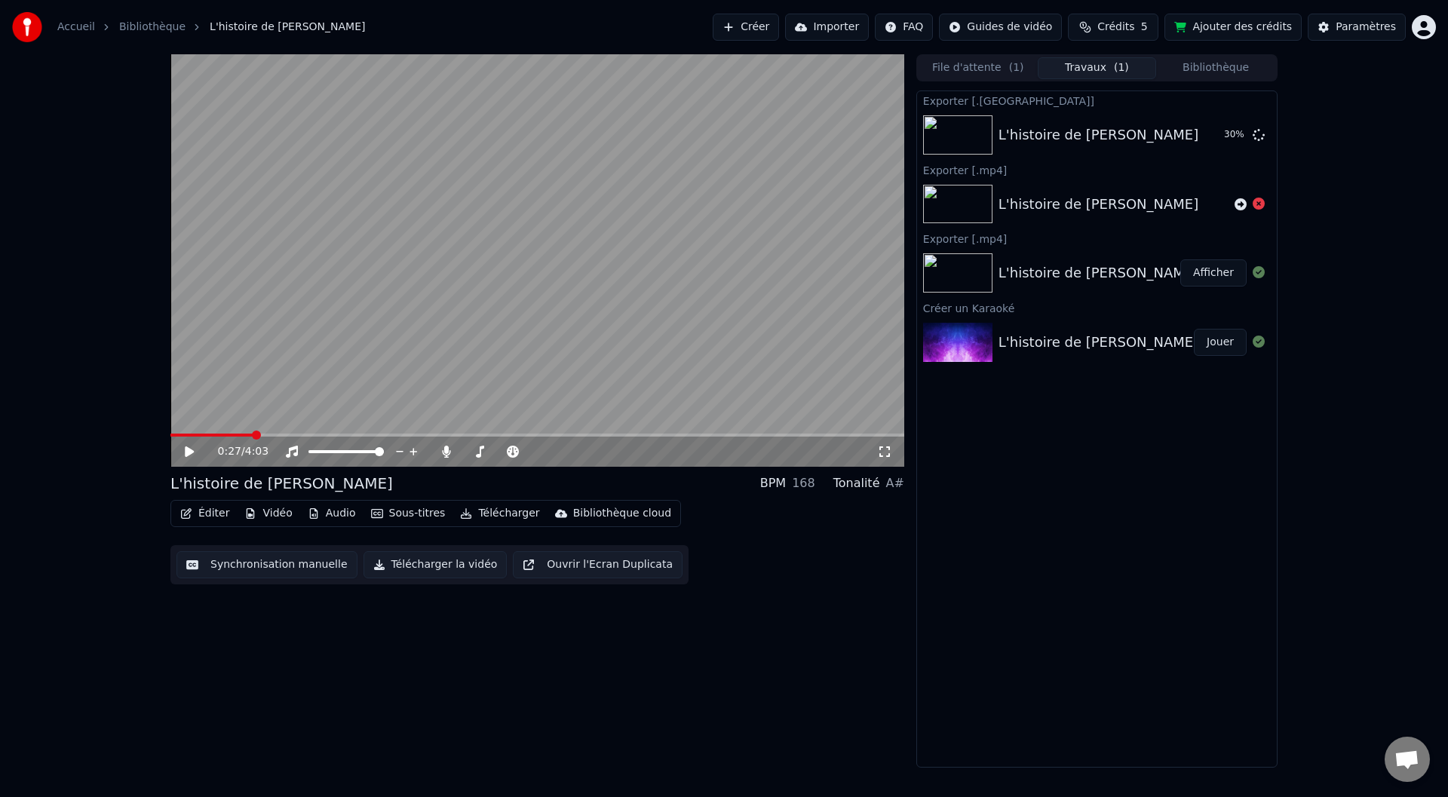
click at [1067, 471] on div "Exporter [.inandon] L'histoire de Sophie 30 % Exporter [.mp4] L'histoire de Sop…" at bounding box center [1096, 429] width 361 height 677
click at [985, 68] on button "File d'attente ( 1 )" at bounding box center [978, 68] width 119 height 22
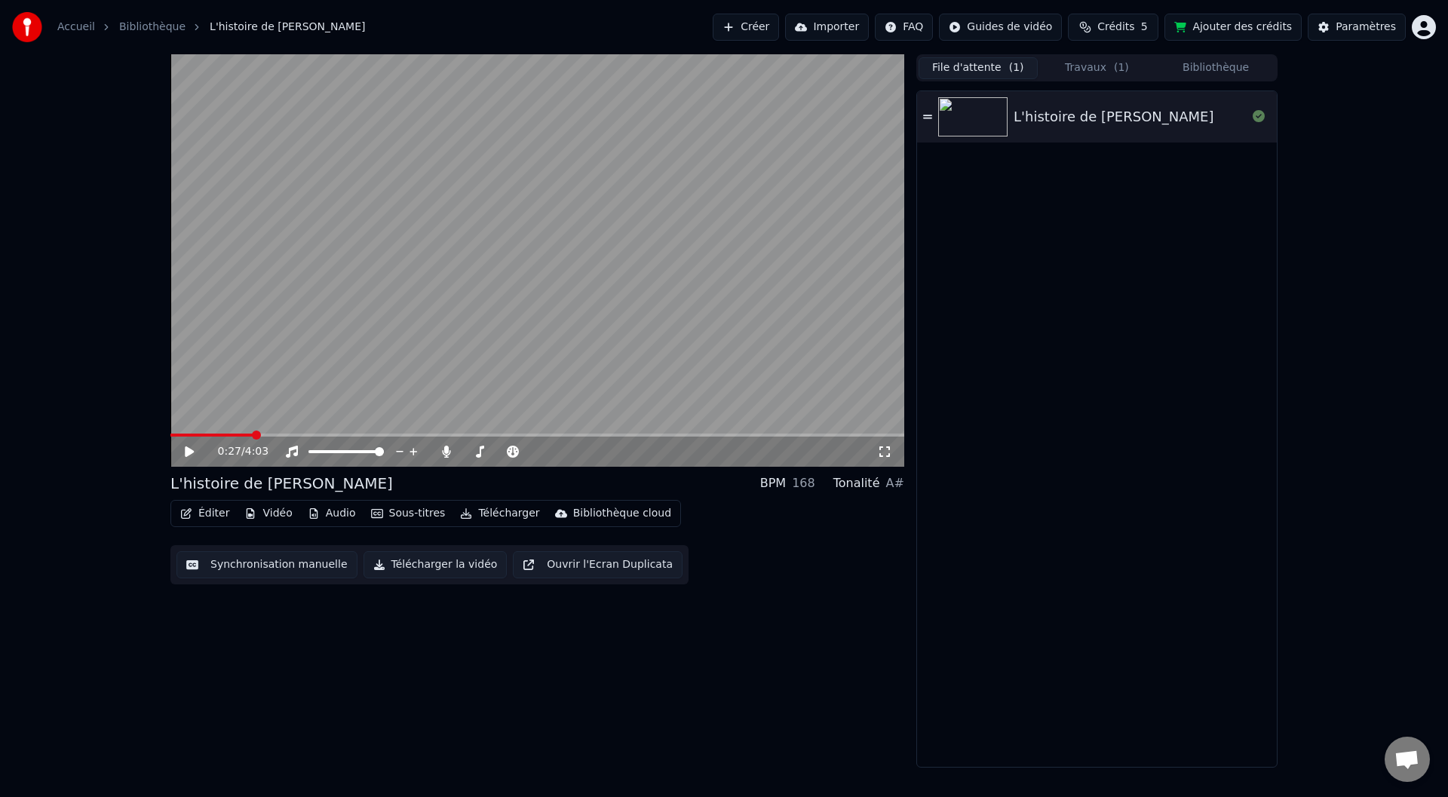
click at [1079, 70] on button "Travaux ( 1 )" at bounding box center [1097, 68] width 119 height 22
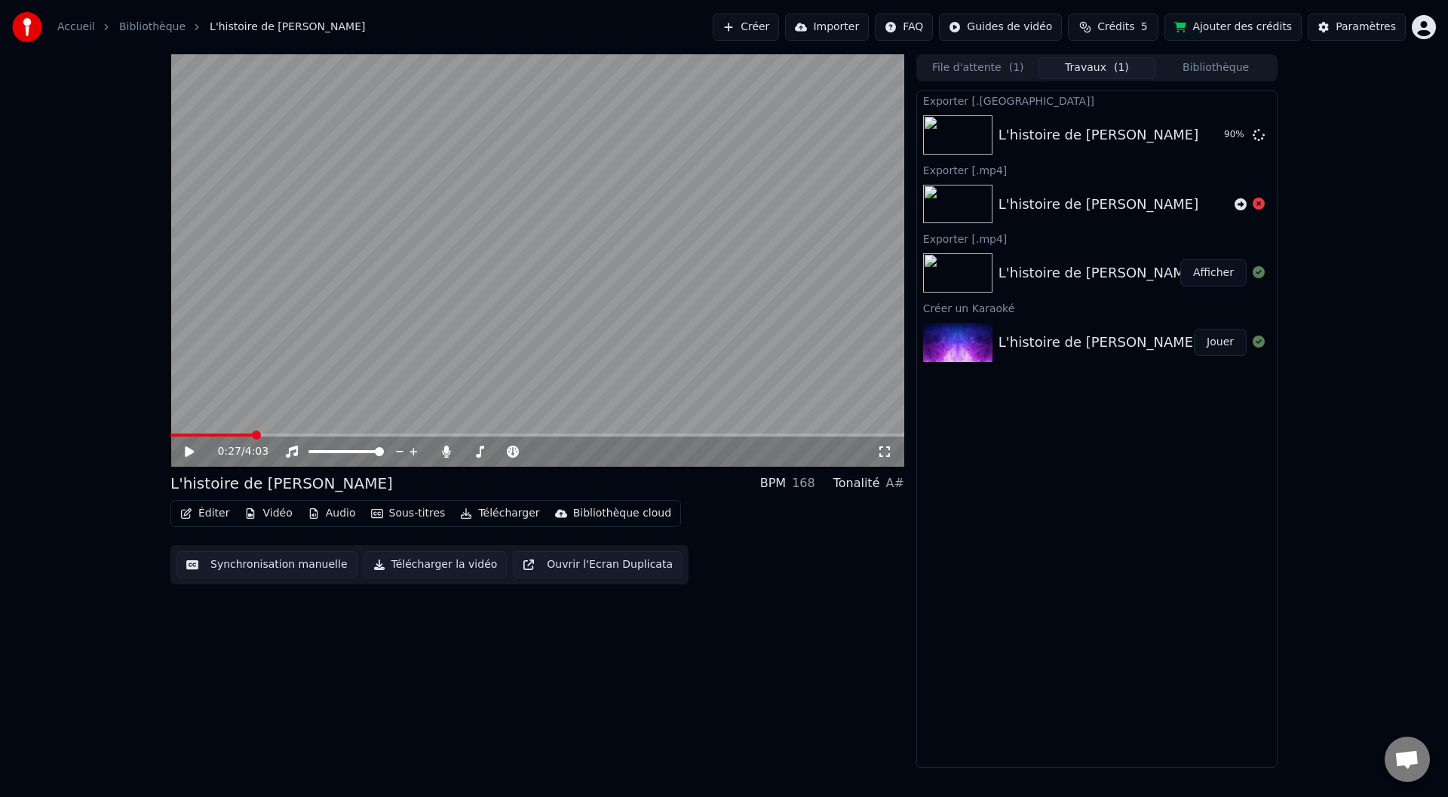
click at [793, 665] on div "0:27 / 4:03 L'histoire de Sophie BPM 168 Tonalité A# Éditer Vidéo Audio Sous-ti…" at bounding box center [537, 410] width 734 height 713
click at [1226, 132] on button "Afficher" at bounding box center [1213, 134] width 66 height 27
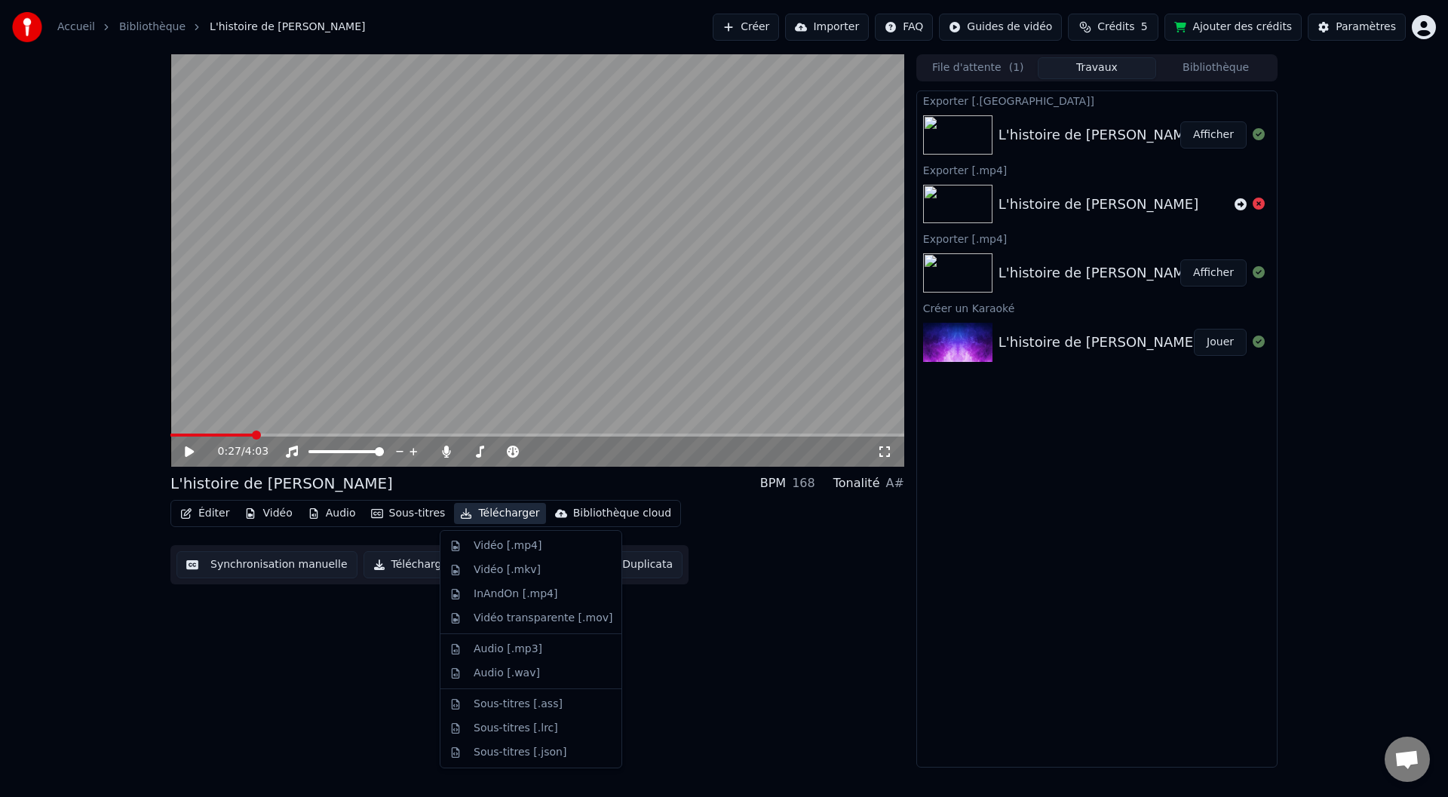
click at [471, 511] on button "Télécharger" at bounding box center [499, 513] width 91 height 21
click at [505, 551] on div "Vidéo [.mp4]" at bounding box center [508, 546] width 68 height 15
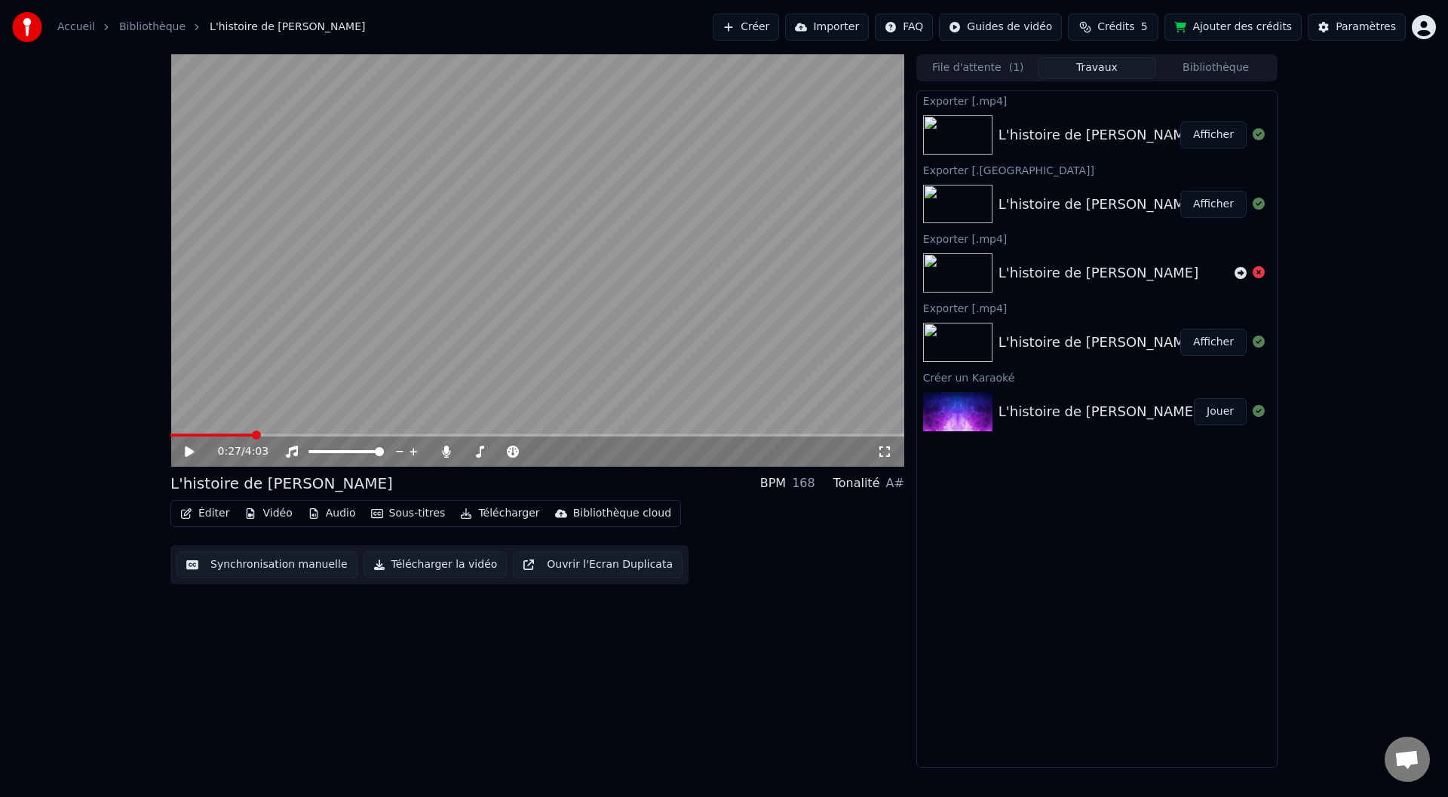
click at [1339, 449] on div "0:27 / 4:03 L'histoire de Sophie BPM 168 Tonalité A# Éditer Vidéo Audio Sous-ti…" at bounding box center [724, 410] width 1448 height 713
click at [1214, 137] on button "Afficher" at bounding box center [1213, 134] width 66 height 27
